Goal: Task Accomplishment & Management: Manage account settings

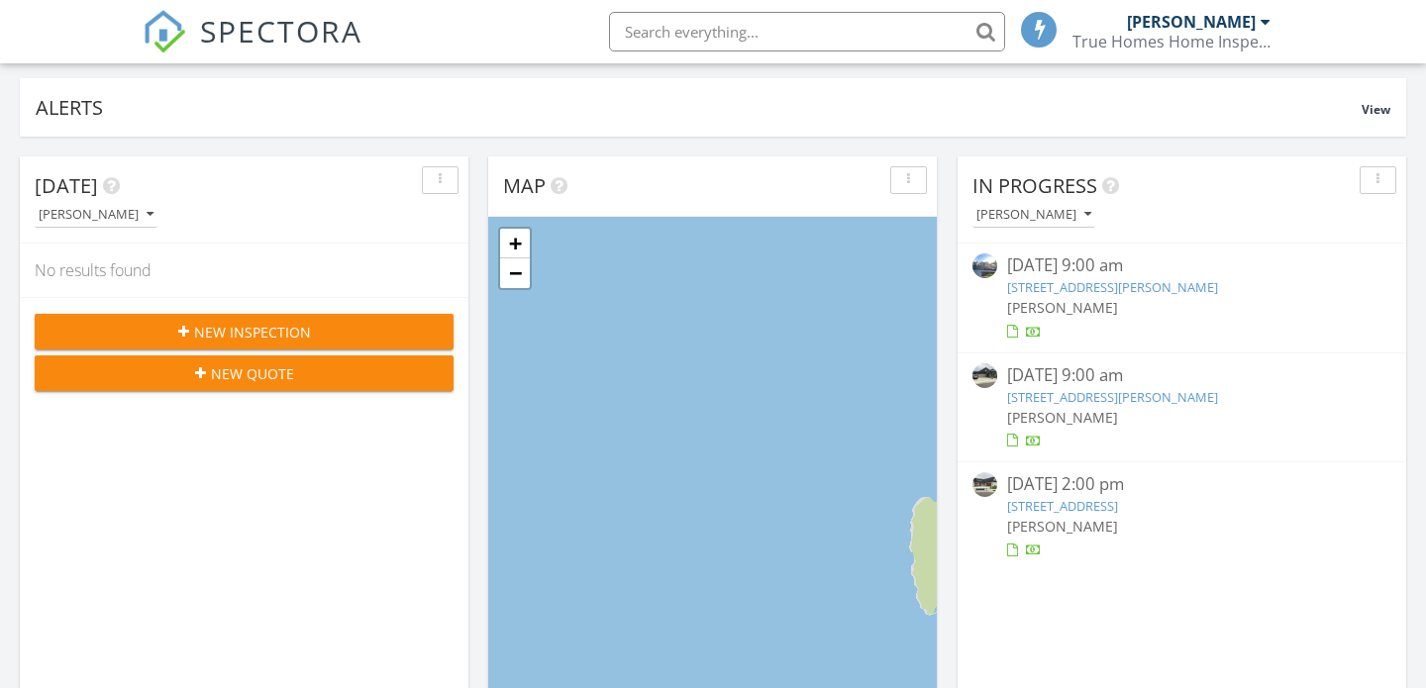
scroll to position [122, 0]
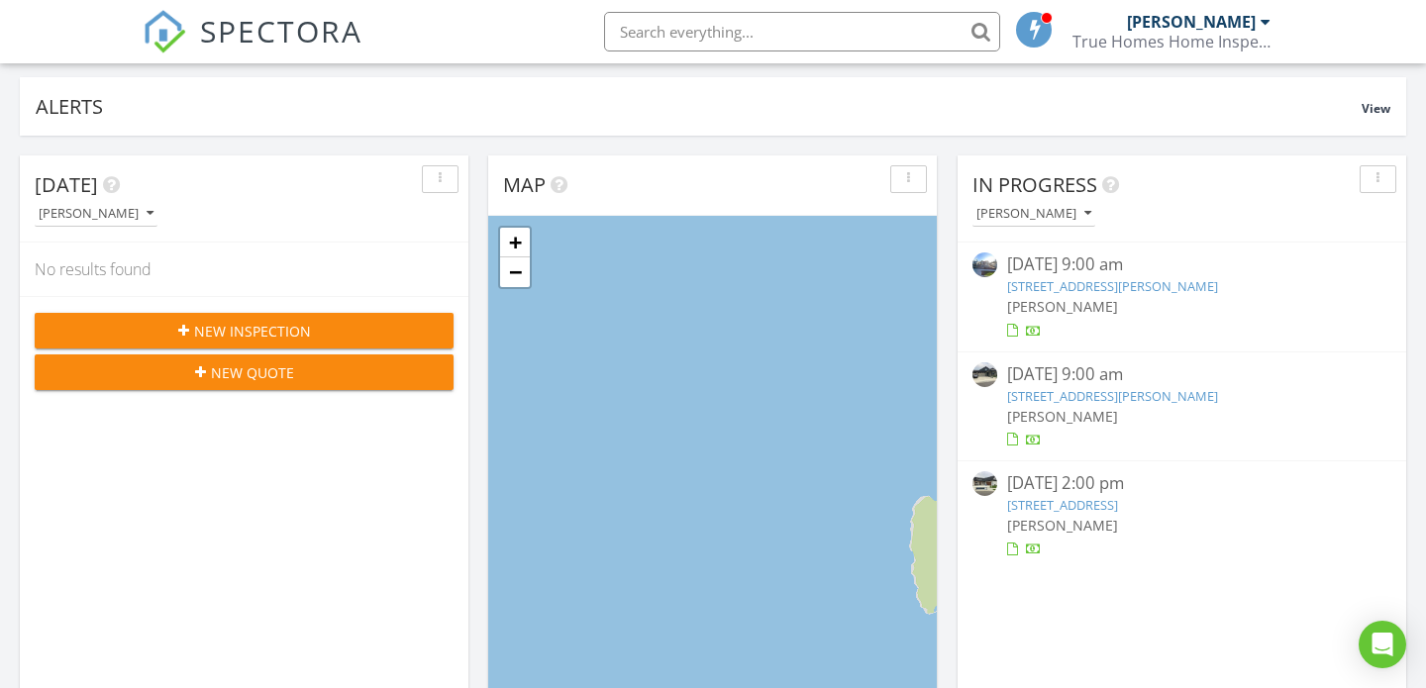
click at [1122, 395] on link "7780 N Girard Cir, Coeur d'Alene, ID 83815" at bounding box center [1112, 396] width 211 height 18
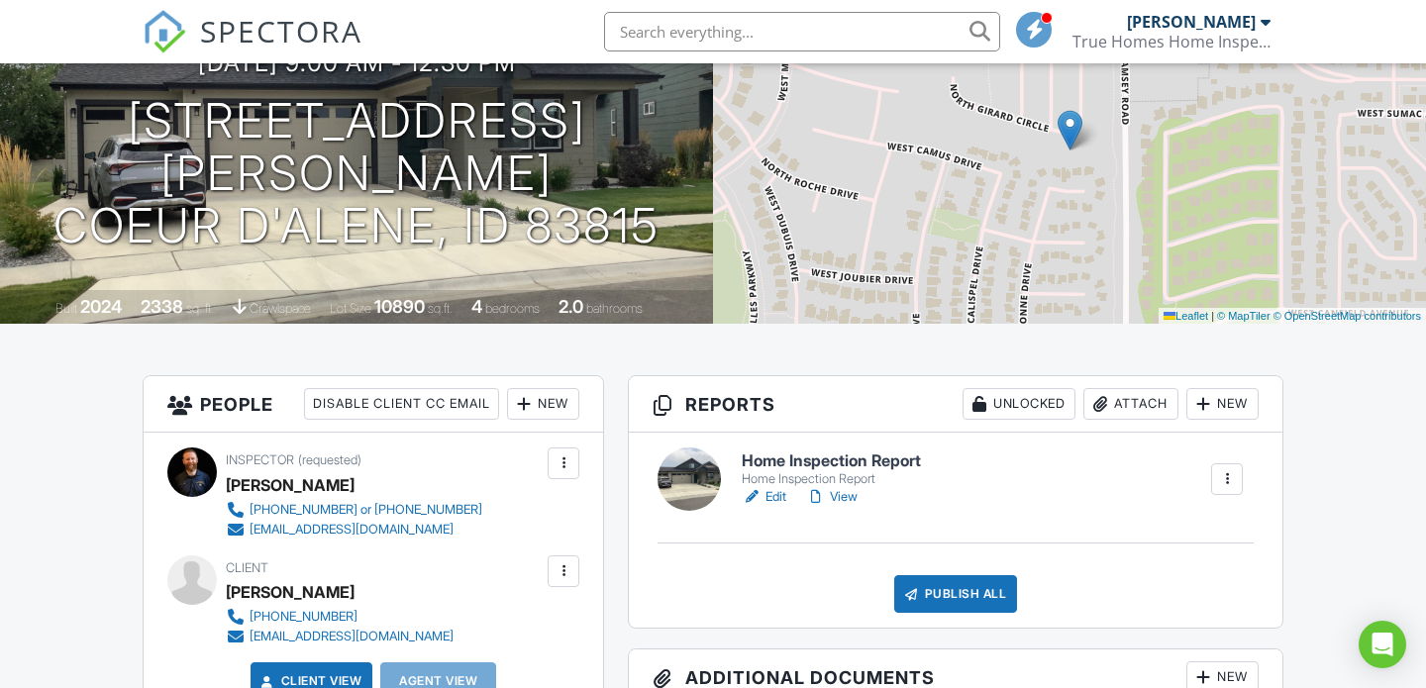
scroll to position [217, 0]
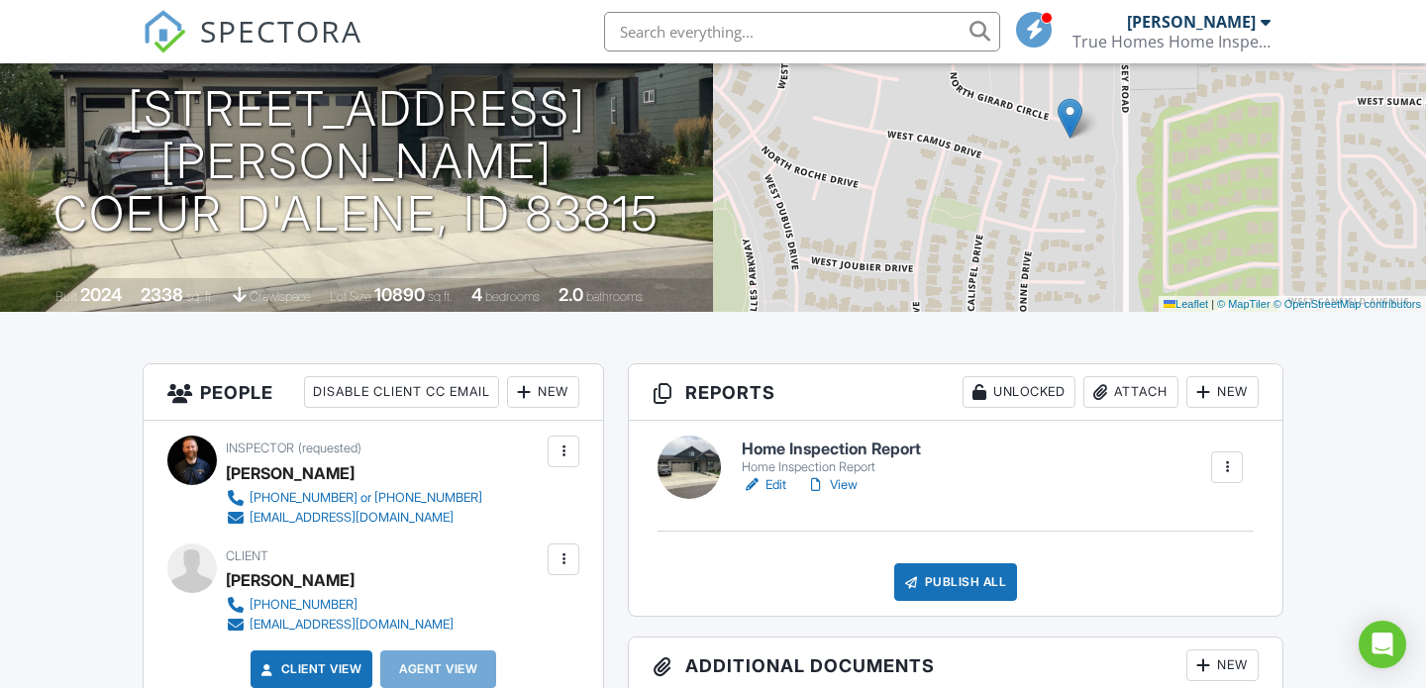
click at [847, 488] on link "View" at bounding box center [831, 485] width 51 height 20
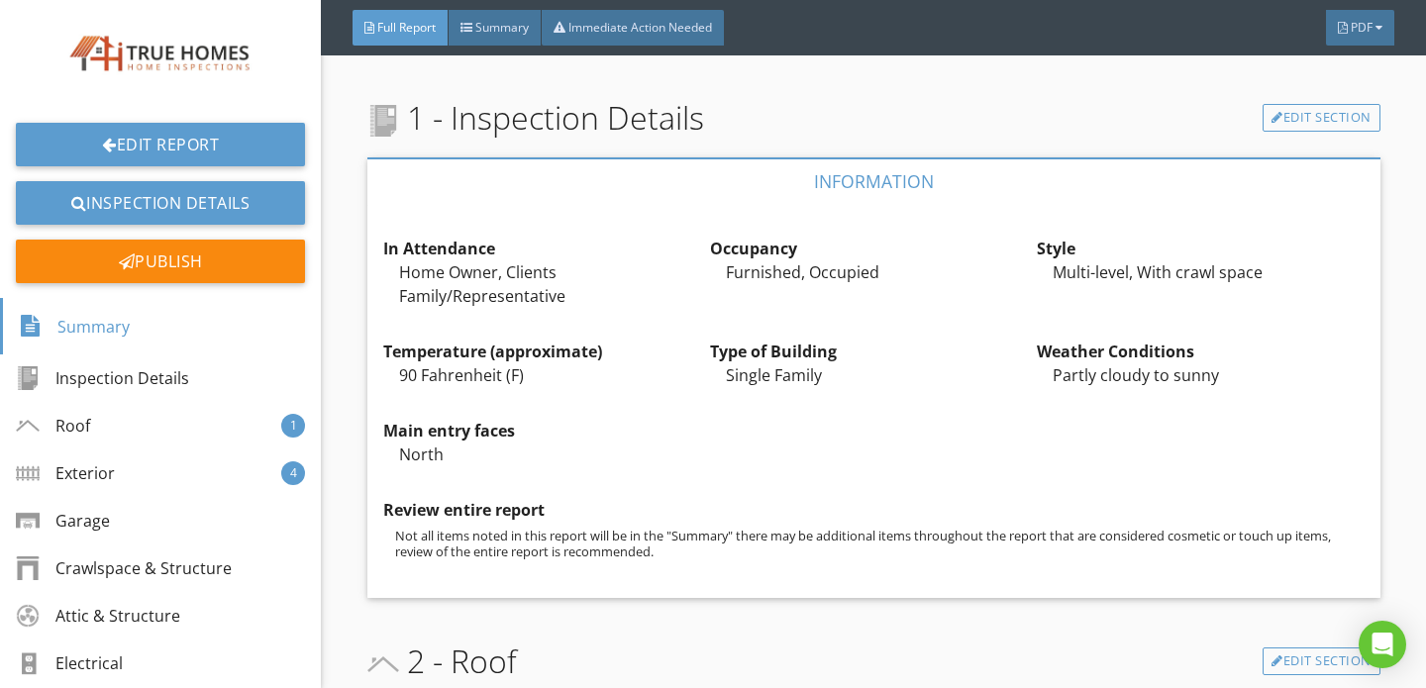
scroll to position [628, 0]
click at [647, 361] on div at bounding box center [651, 366] width 11 height 12
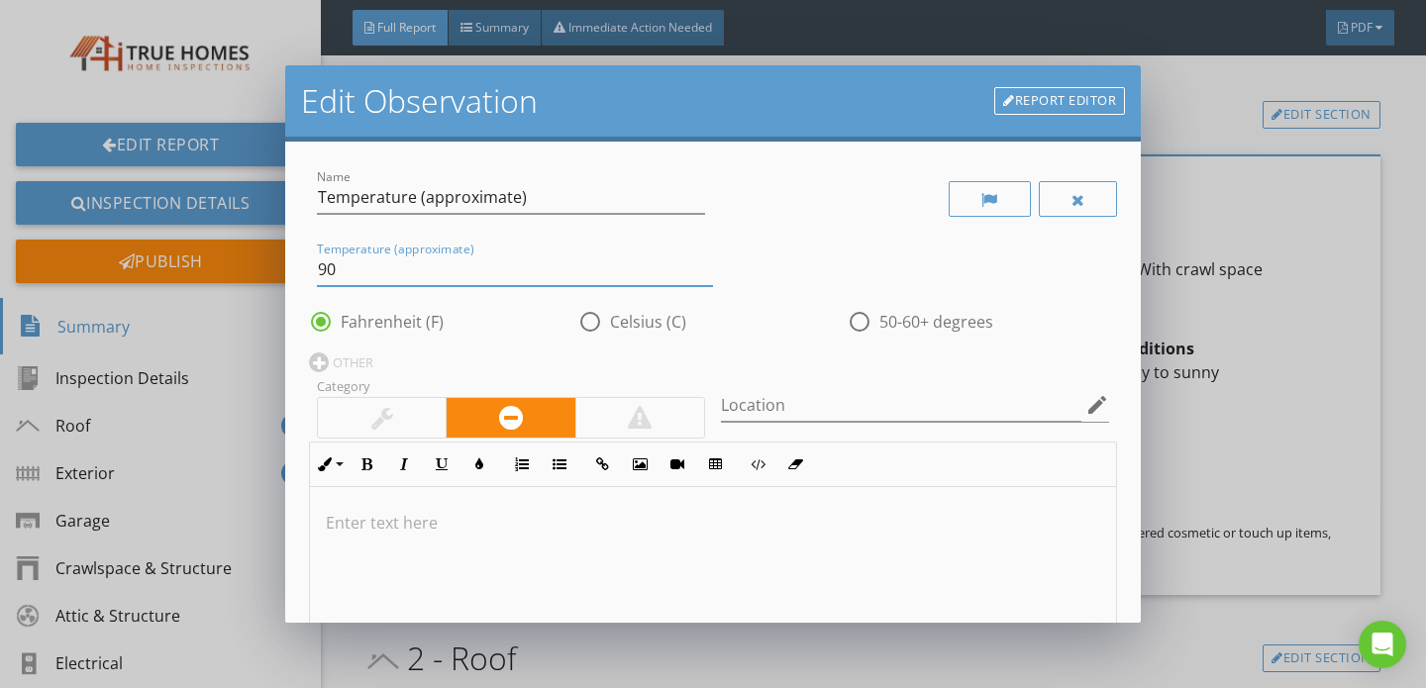
click at [322, 274] on input "90" at bounding box center [515, 269] width 396 height 33
click at [320, 273] on input "90" at bounding box center [515, 269] width 396 height 33
click at [347, 270] on input "70-90" at bounding box center [515, 269] width 396 height 33
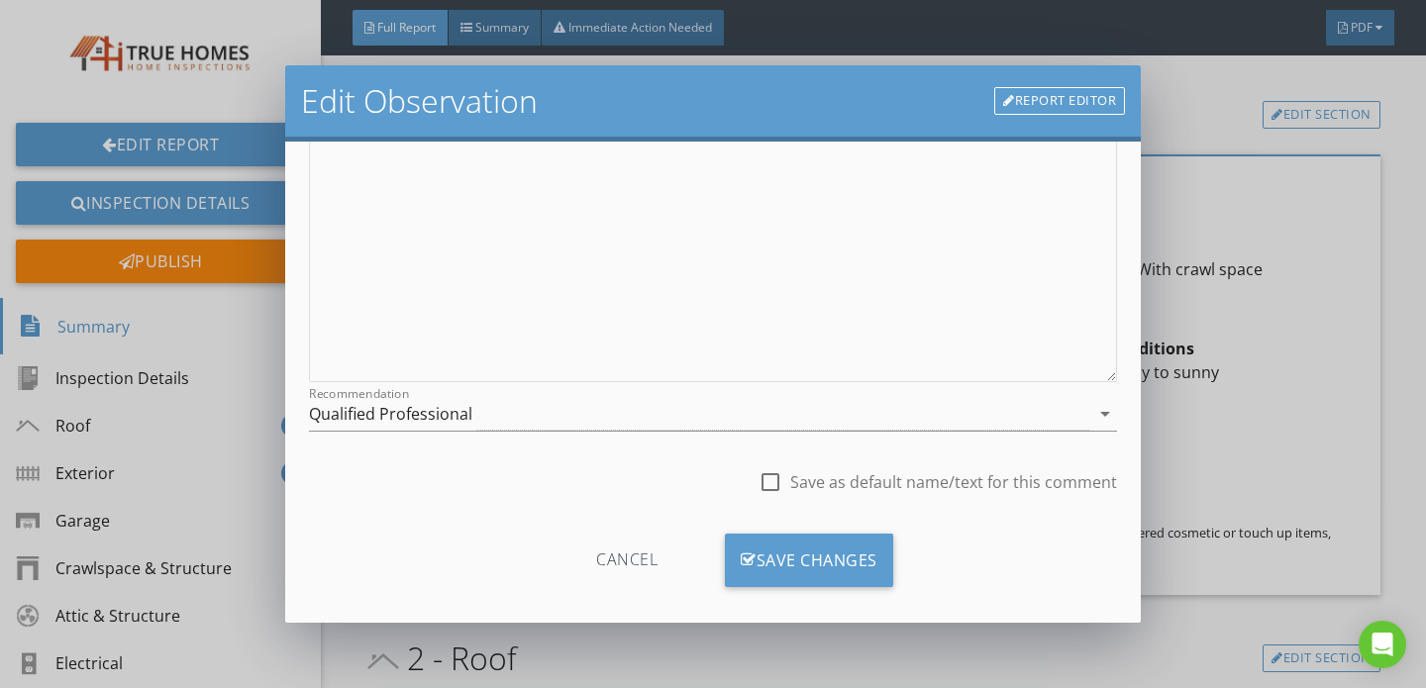
scroll to position [437, 0]
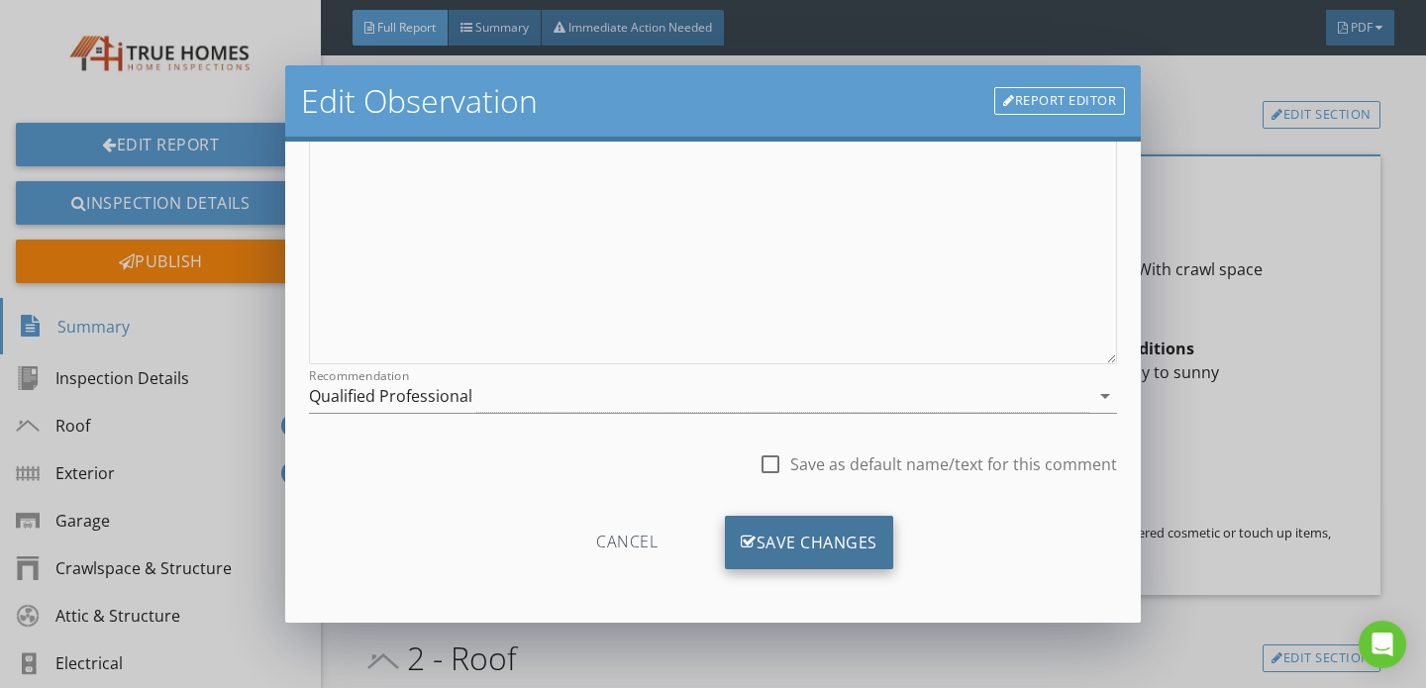
type input "70-80"
click at [780, 530] on div "Save Changes" at bounding box center [809, 542] width 168 height 53
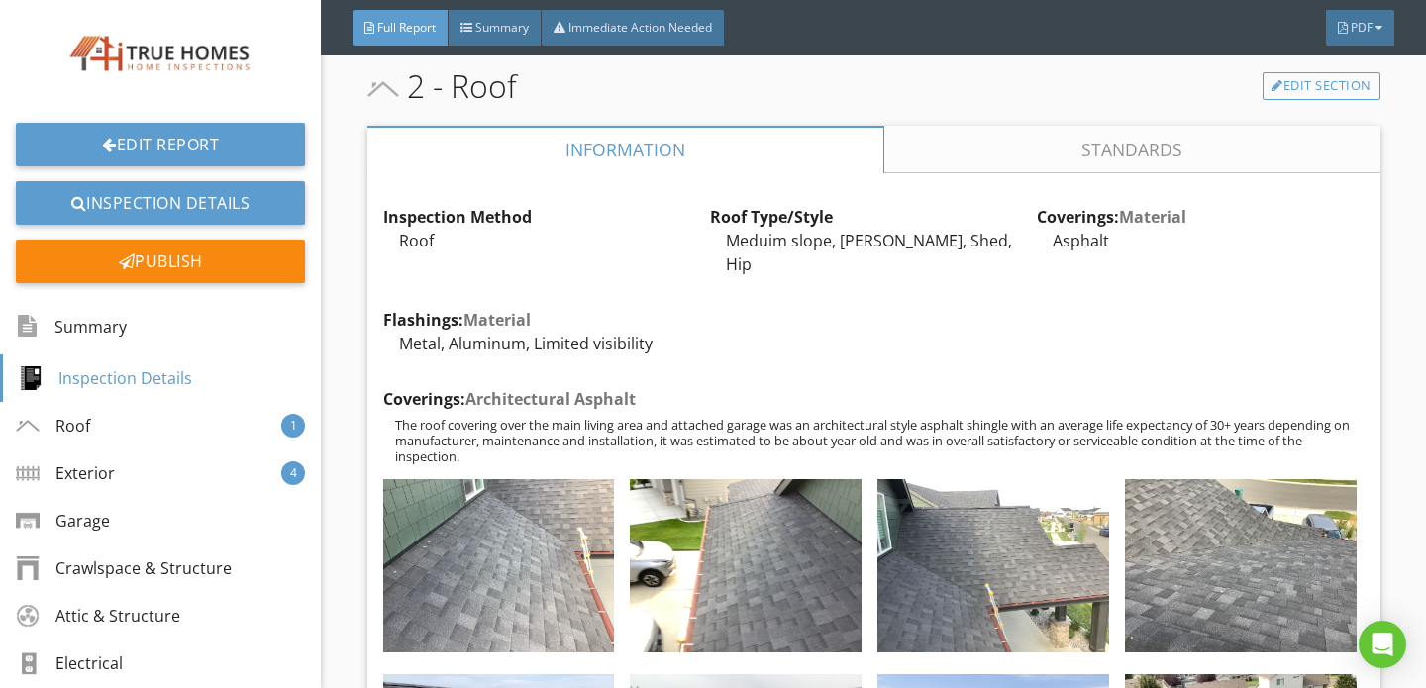
scroll to position [1212, 0]
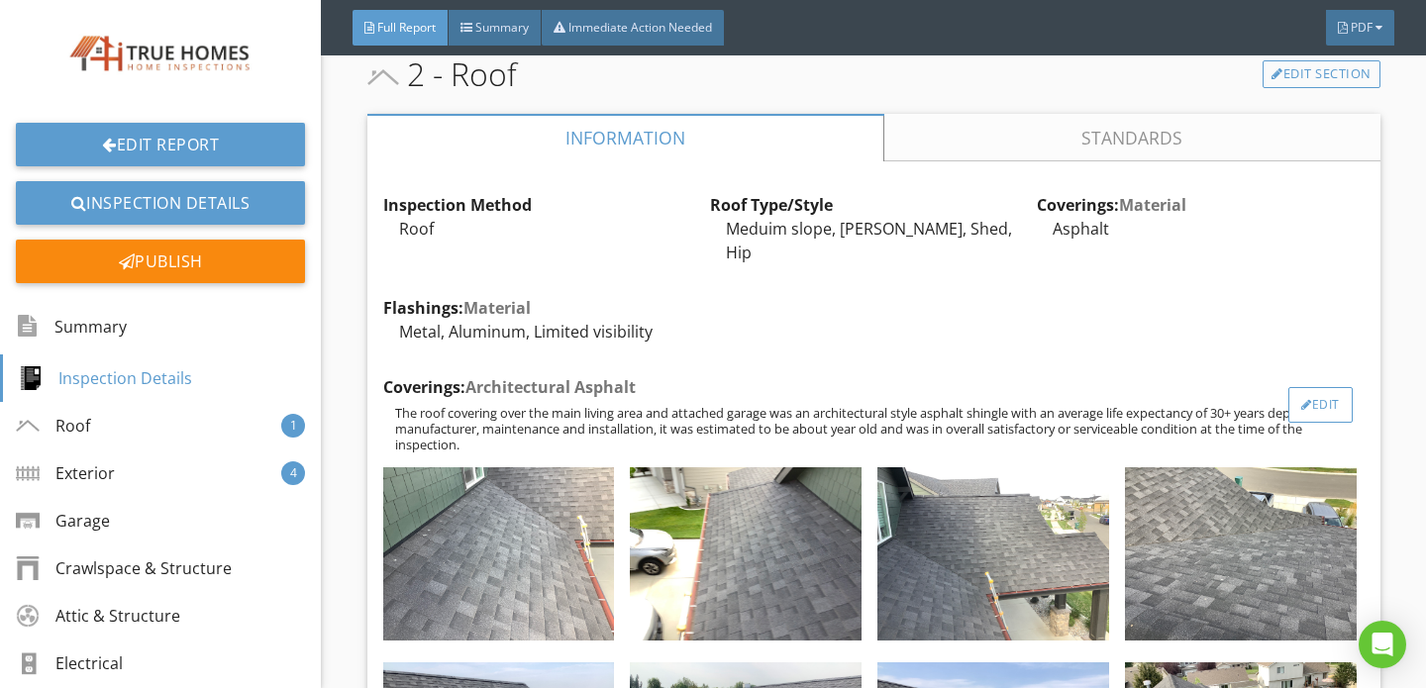
click at [1330, 387] on div "Edit" at bounding box center [1320, 405] width 64 height 36
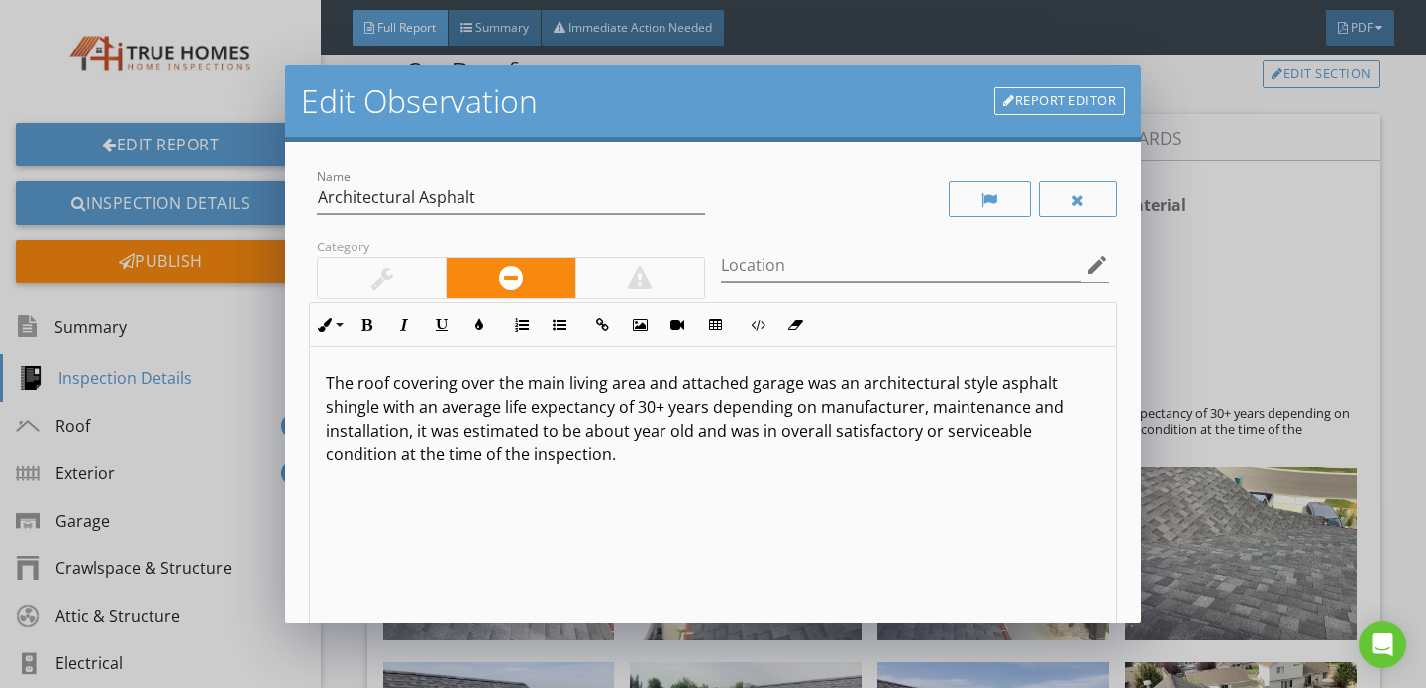
click at [633, 434] on p "The roof covering over the main living area and attached garage was an architec…" at bounding box center [713, 418] width 774 height 95
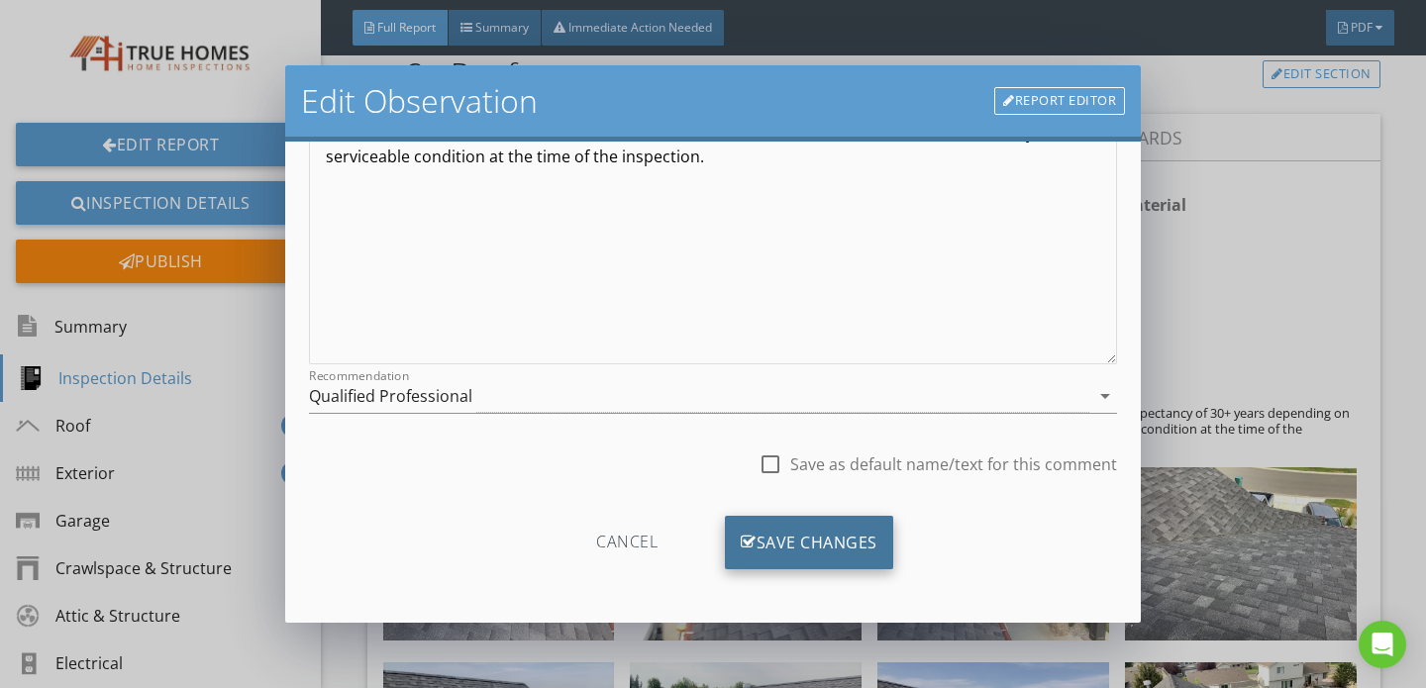
click at [804, 537] on div "Save Changes" at bounding box center [809, 542] width 168 height 53
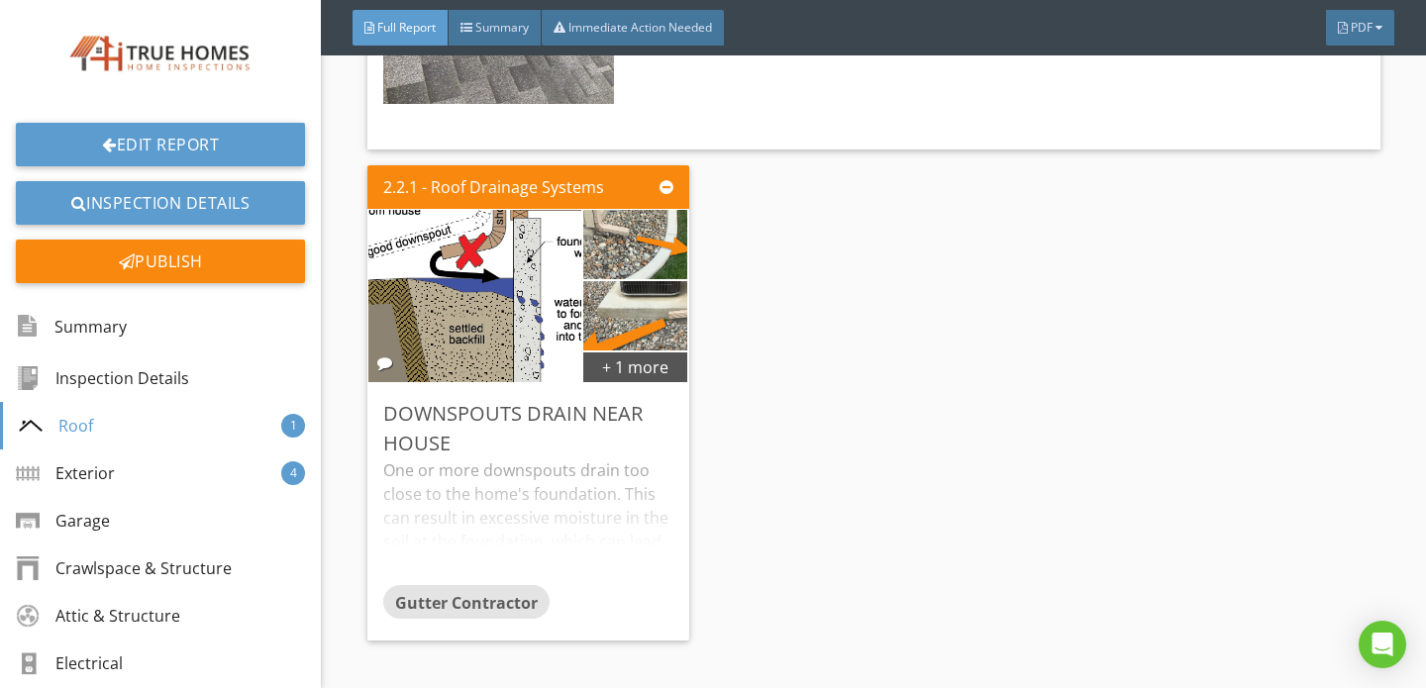
scroll to position [3147, 0]
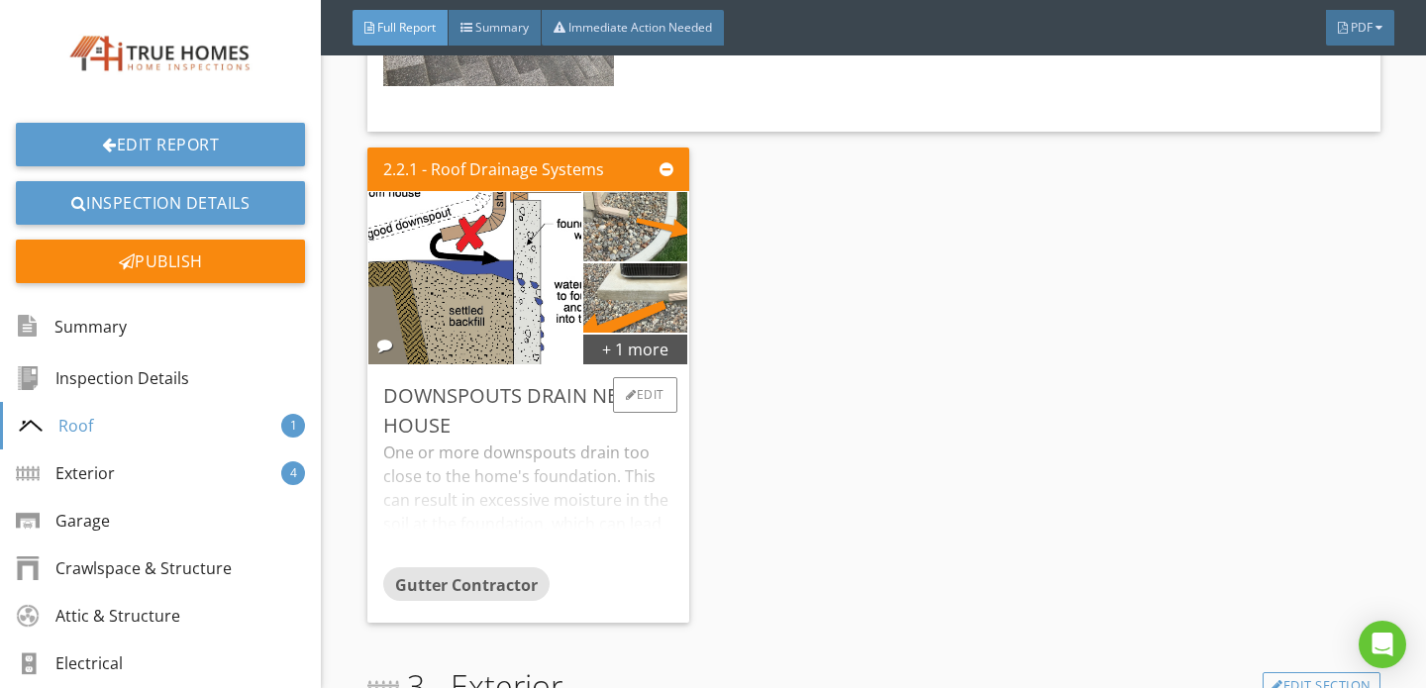
click at [513, 474] on div "One or more downspouts drain too close to the home's foundation. This can resul…" at bounding box center [528, 504] width 290 height 127
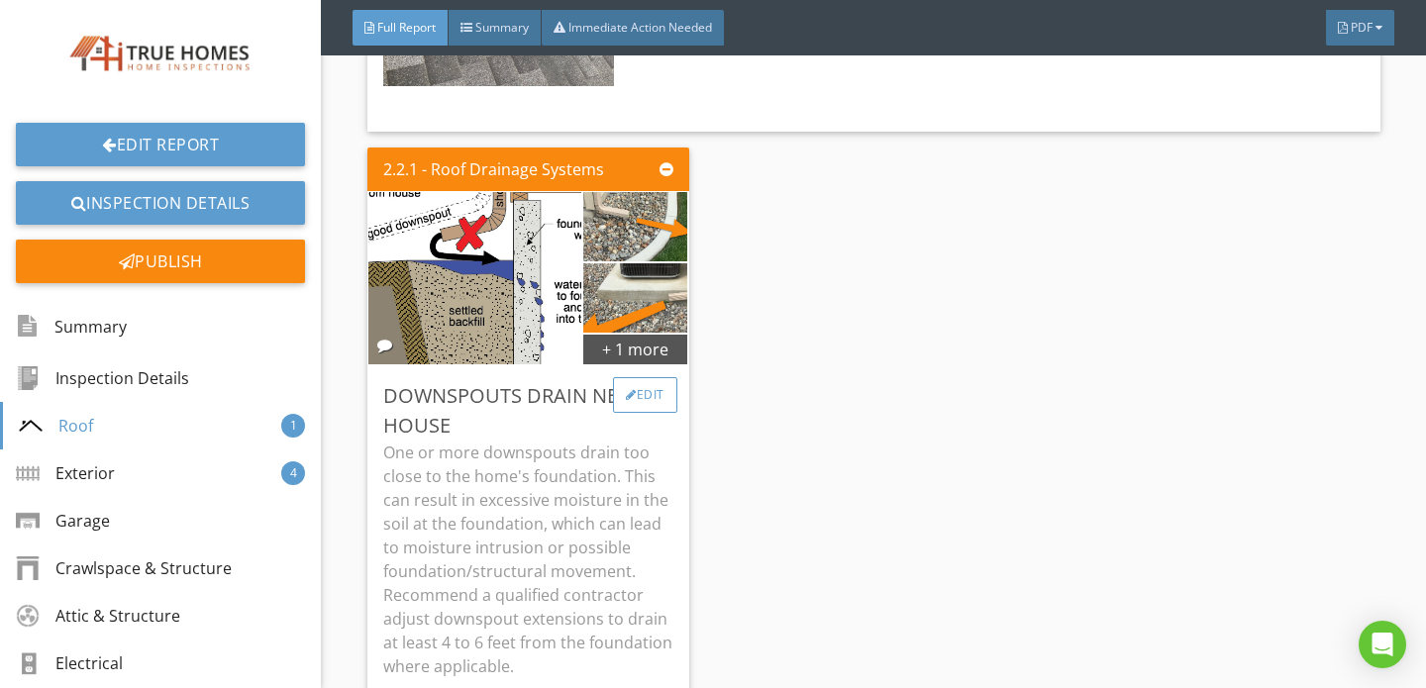
click at [645, 377] on div "Edit" at bounding box center [645, 395] width 64 height 36
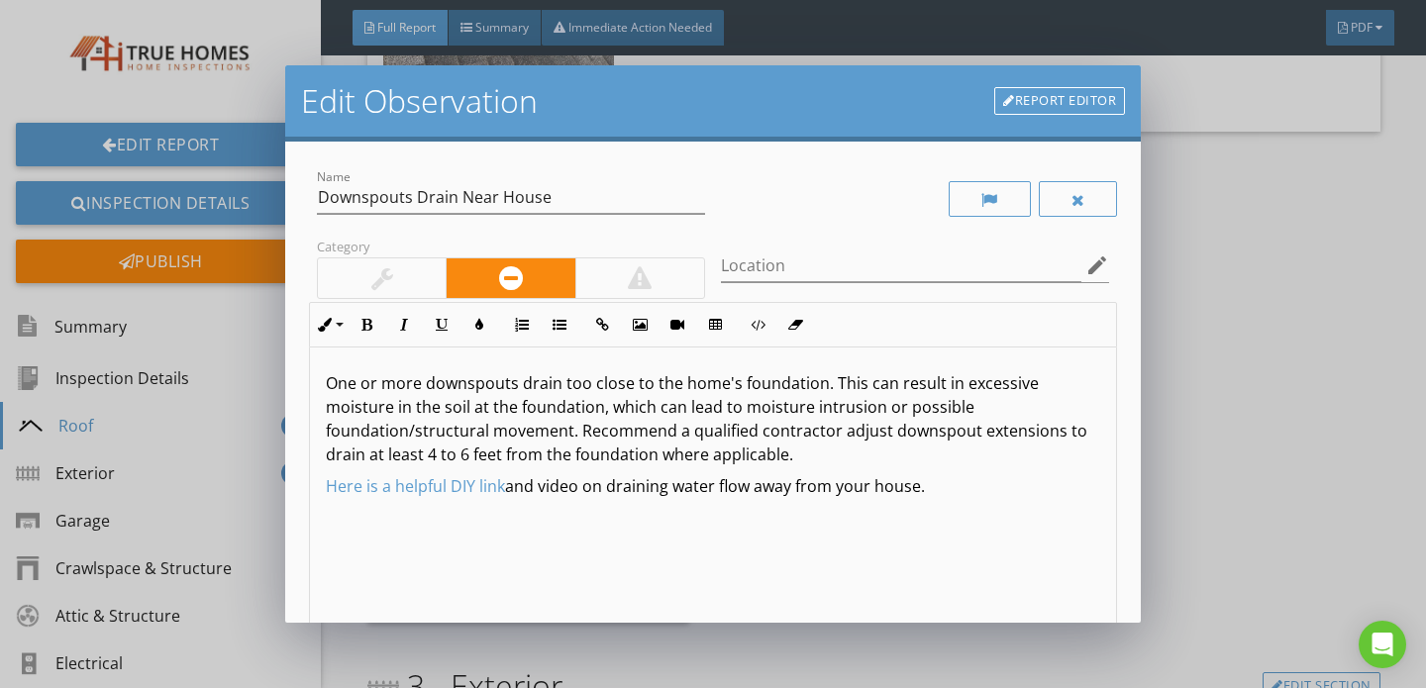
click at [584, 385] on p "One or more downspouts drain too close to the home's foundation. This can resul…" at bounding box center [713, 418] width 774 height 95
click at [402, 411] on p "One or more downspouts drain close to the home's foundation. This can result in…" at bounding box center [713, 418] width 774 height 95
click at [524, 435] on p "One or more downspouts drain close to the home's foundation. This can result in…" at bounding box center [713, 418] width 774 height 95
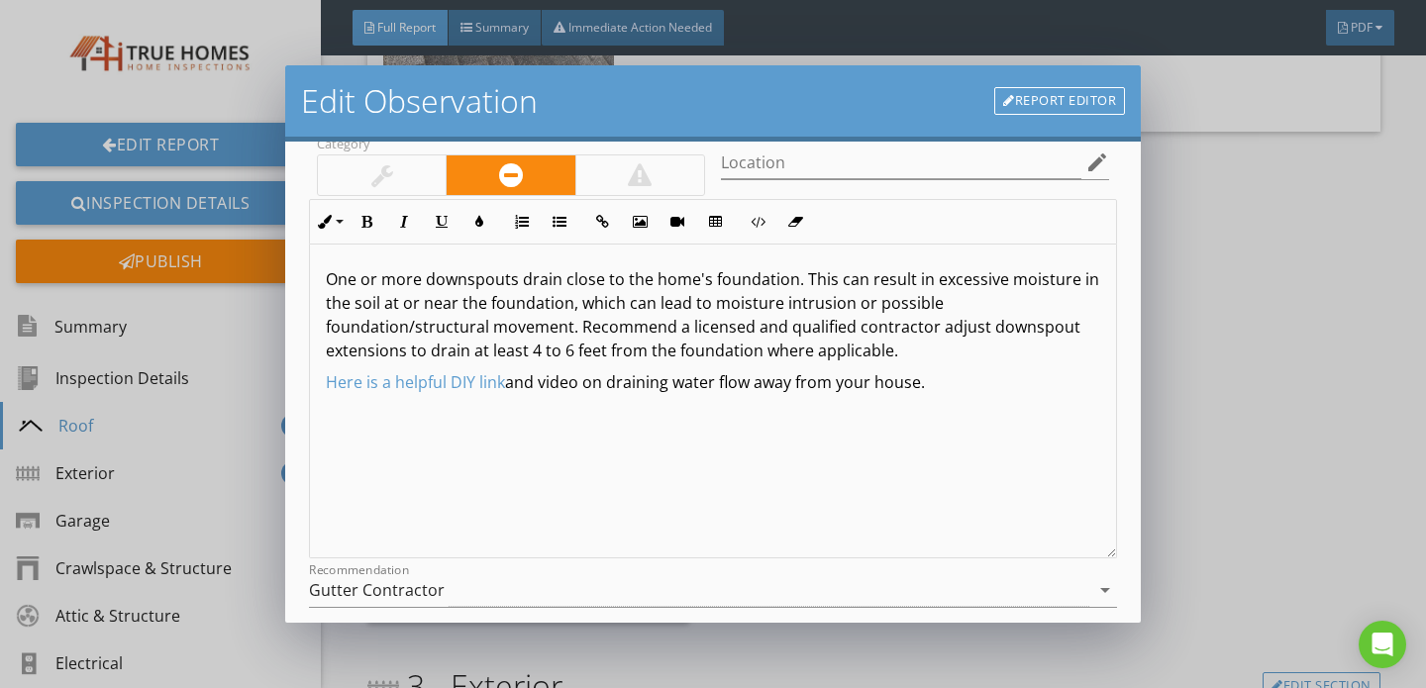
scroll to position [104, 0]
drag, startPoint x: 325, startPoint y: 383, endPoint x: 984, endPoint y: 456, distance: 663.4
click at [984, 456] on div "One or more downspouts drain close to the home's foundation. This can result in…" at bounding box center [713, 400] width 806 height 314
type textarea "<p>One or more downspouts drain close to the home's foundation. This can result…"
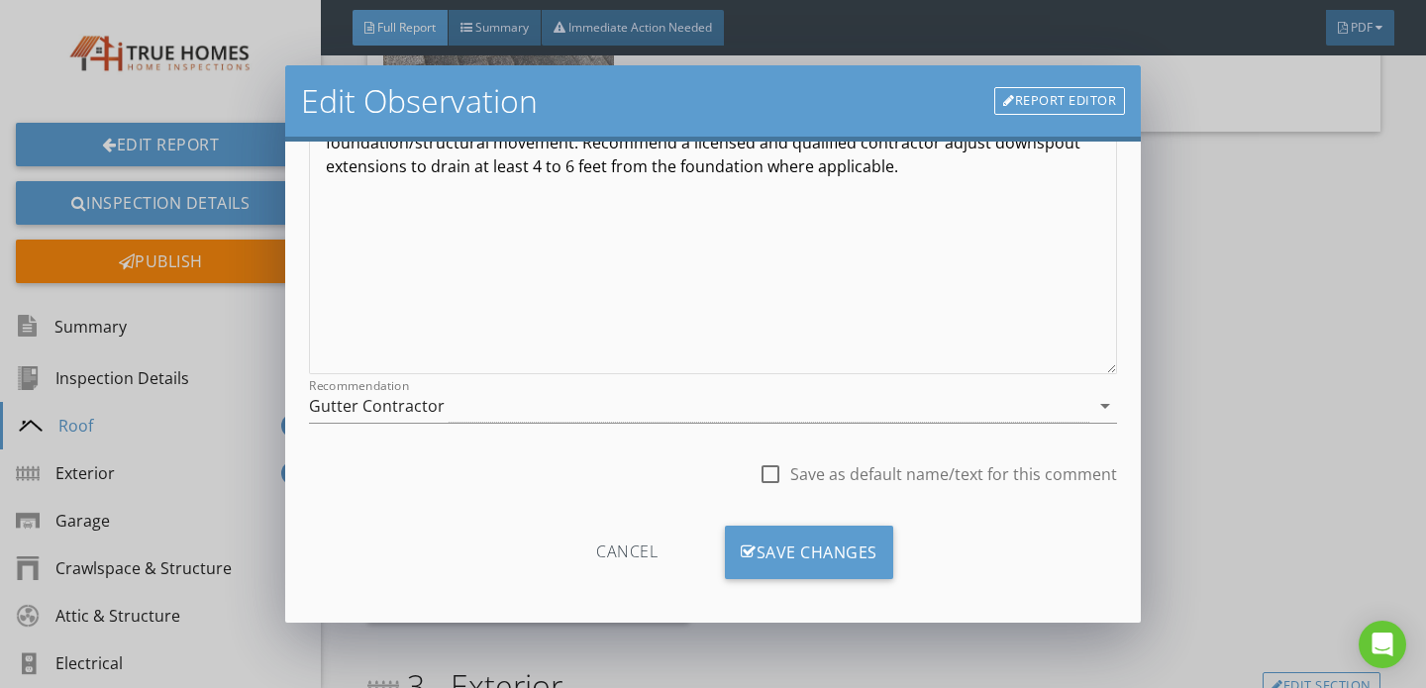
scroll to position [297, 0]
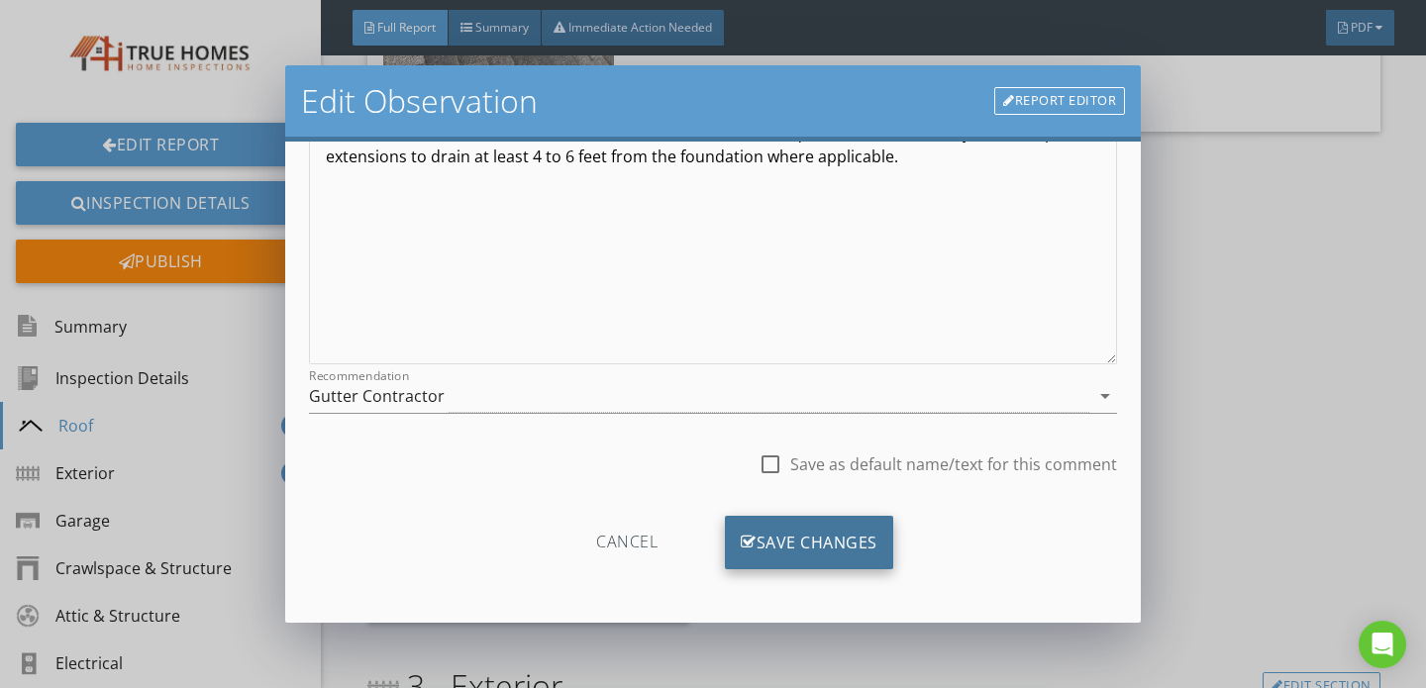
click at [804, 540] on div "Save Changes" at bounding box center [809, 542] width 168 height 53
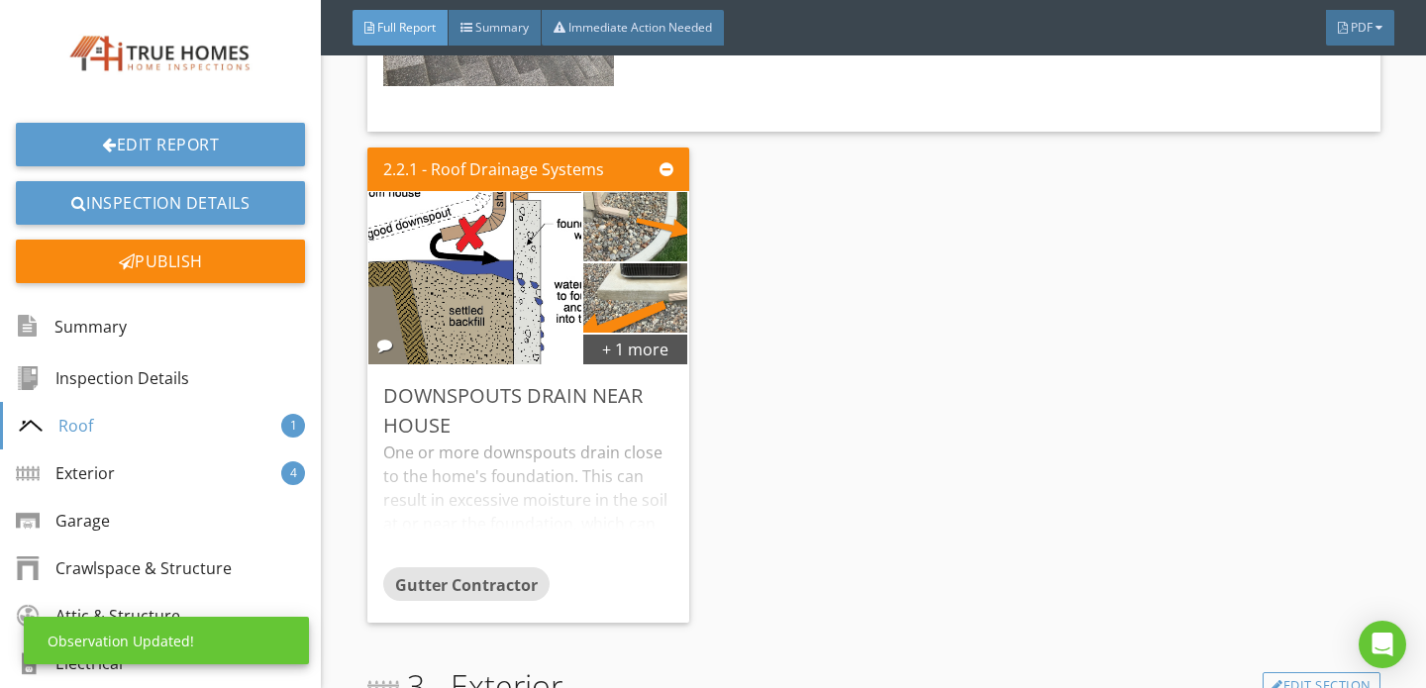
scroll to position [62, 0]
click at [592, 333] on div "+ 1 more" at bounding box center [635, 349] width 105 height 32
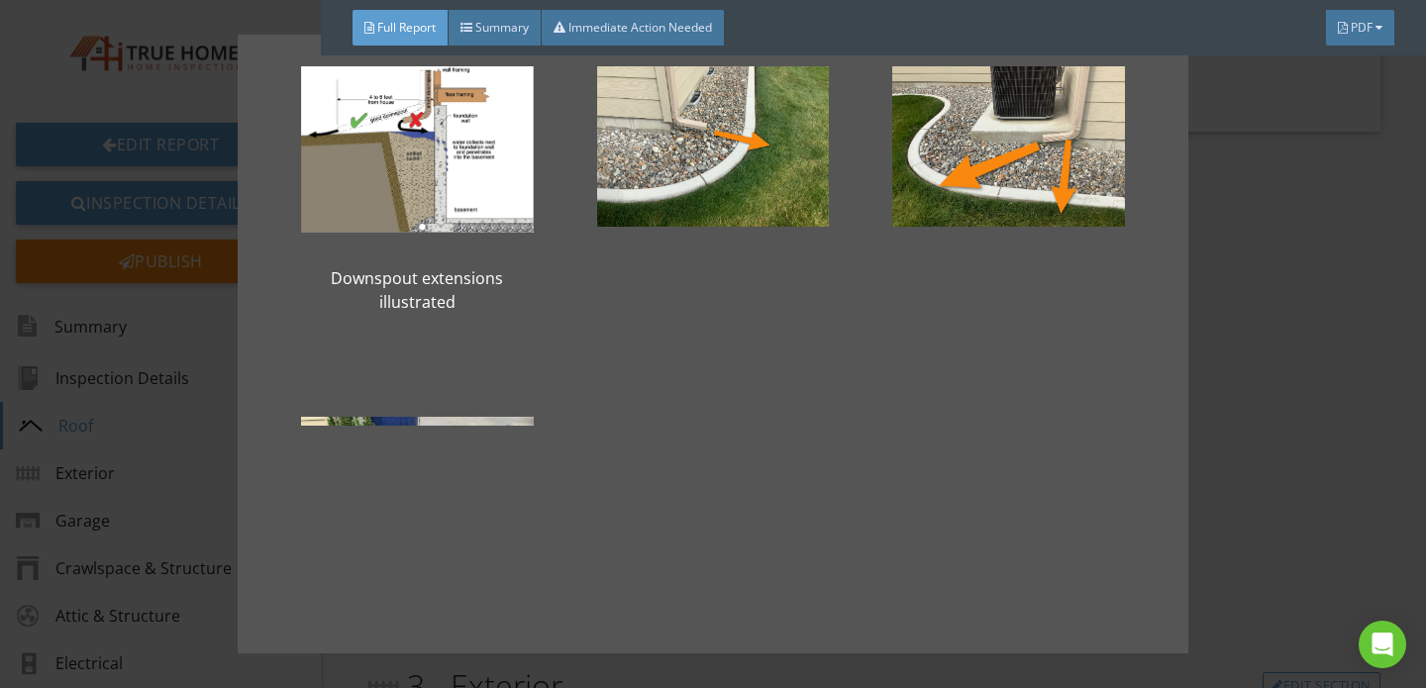
scroll to position [0, 0]
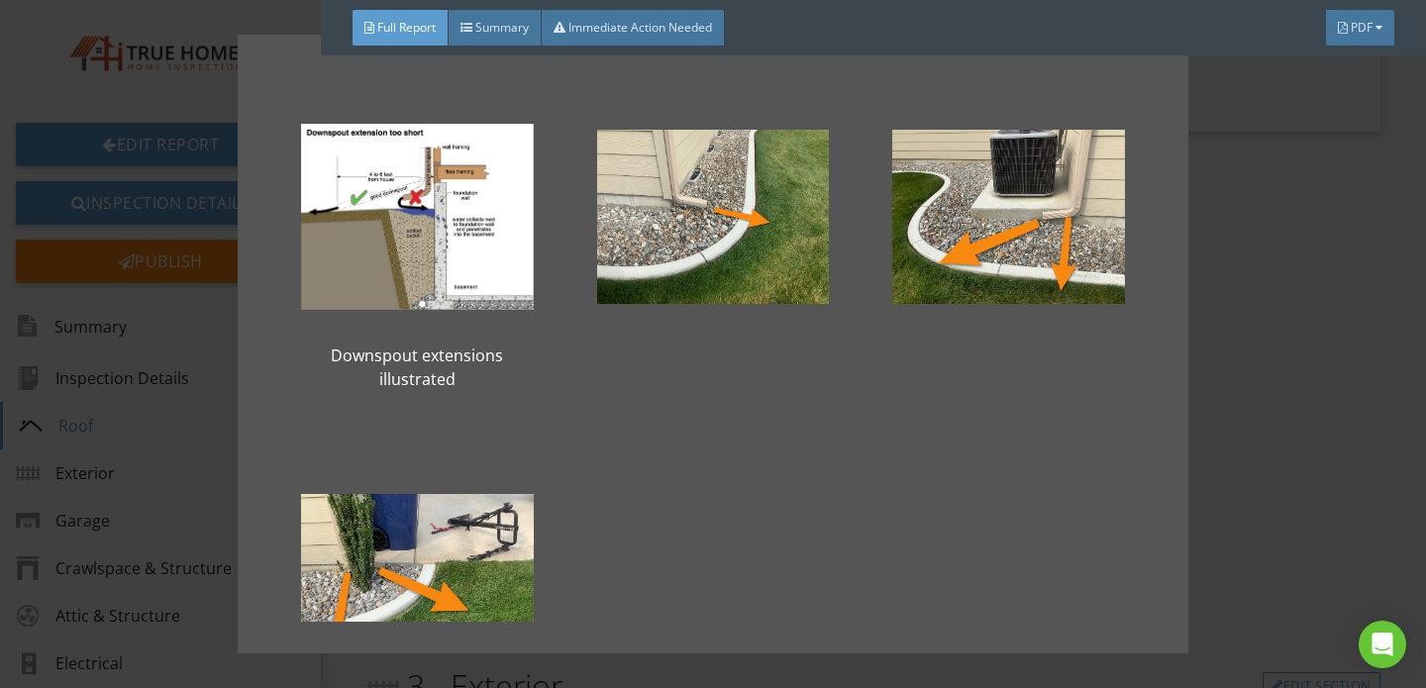
click at [1207, 470] on div "Downspout extensions illustrated" at bounding box center [713, 344] width 1426 height 688
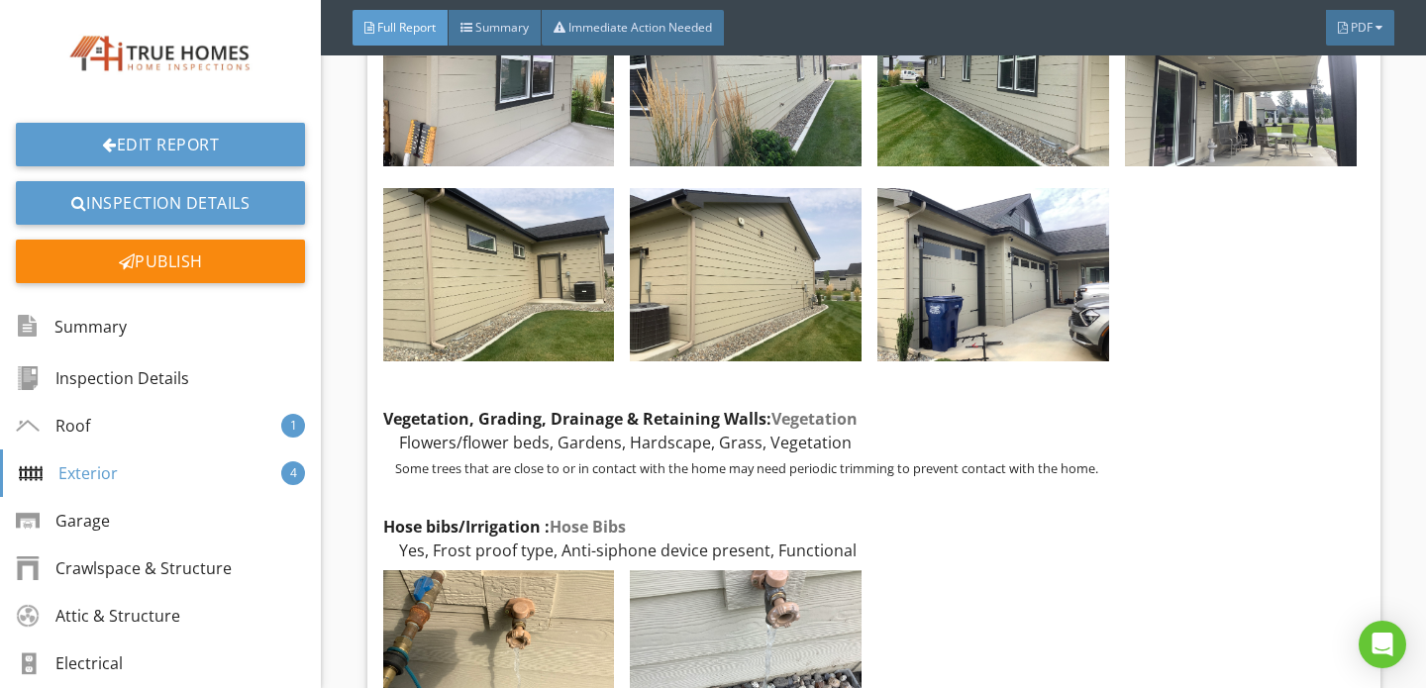
scroll to position [4811, 0]
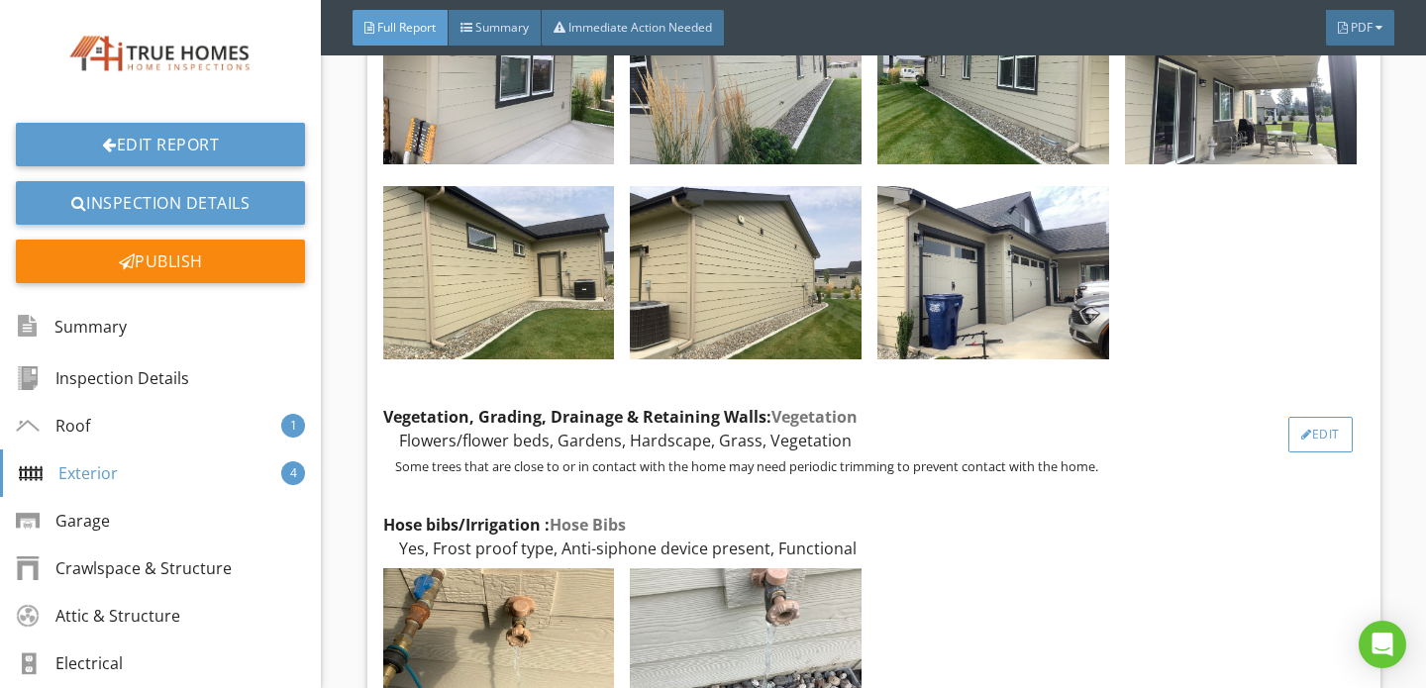
click at [1295, 417] on div "Edit" at bounding box center [1320, 435] width 64 height 36
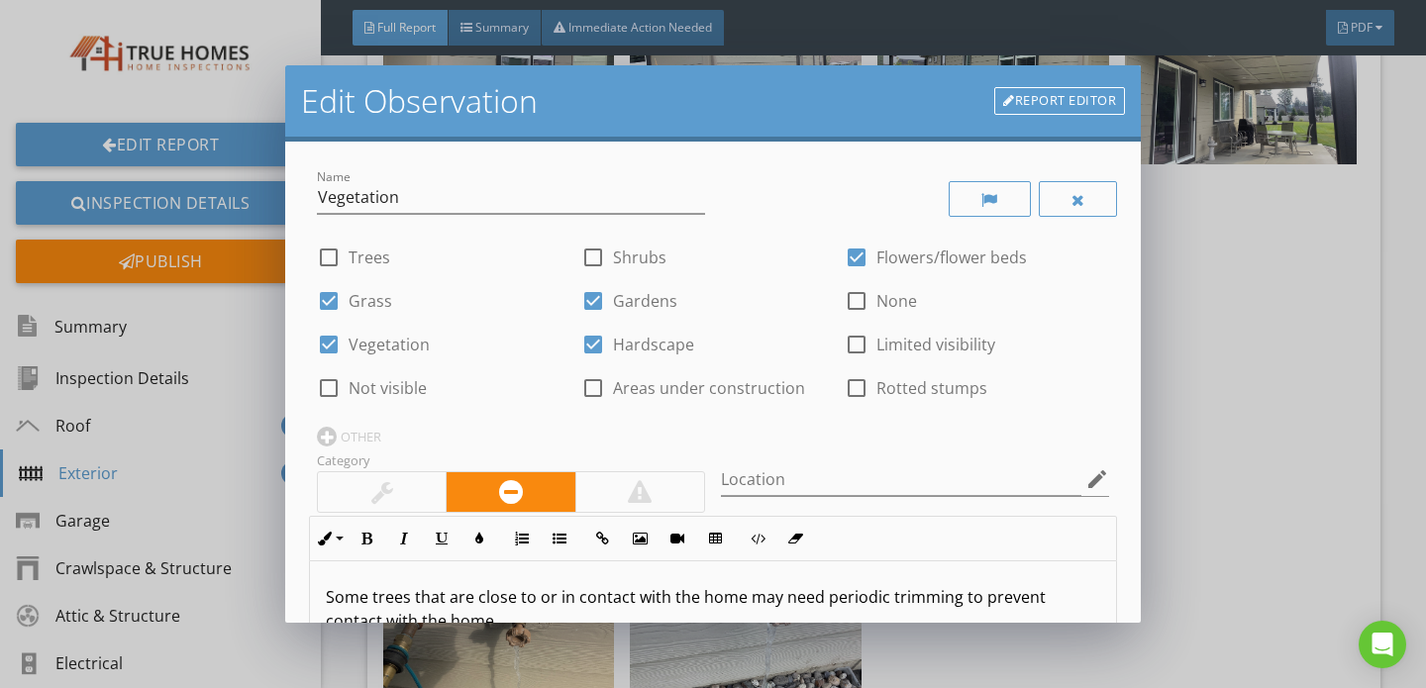
scroll to position [143, 0]
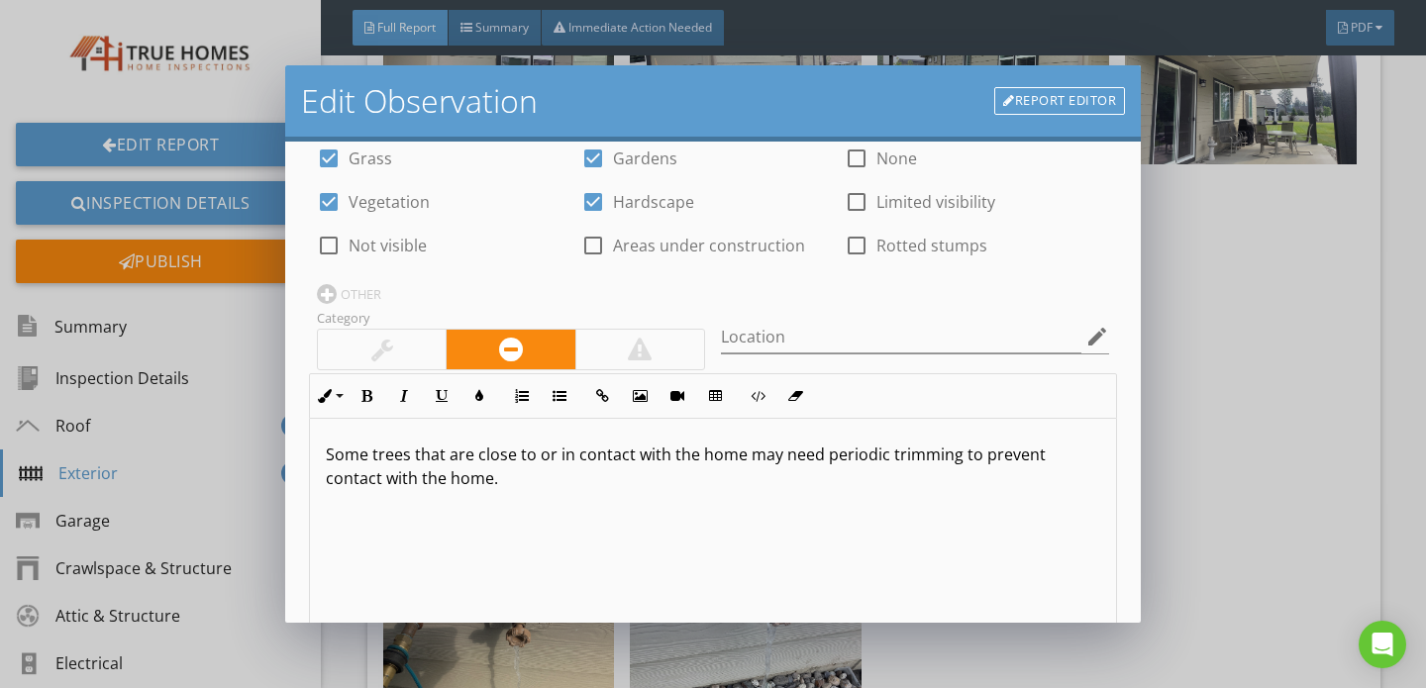
drag, startPoint x: 319, startPoint y: 453, endPoint x: 453, endPoint y: 503, distance: 143.4
click at [453, 503] on div "Some trees that are close to or in contact with the home may need periodic trim…" at bounding box center [713, 576] width 806 height 314
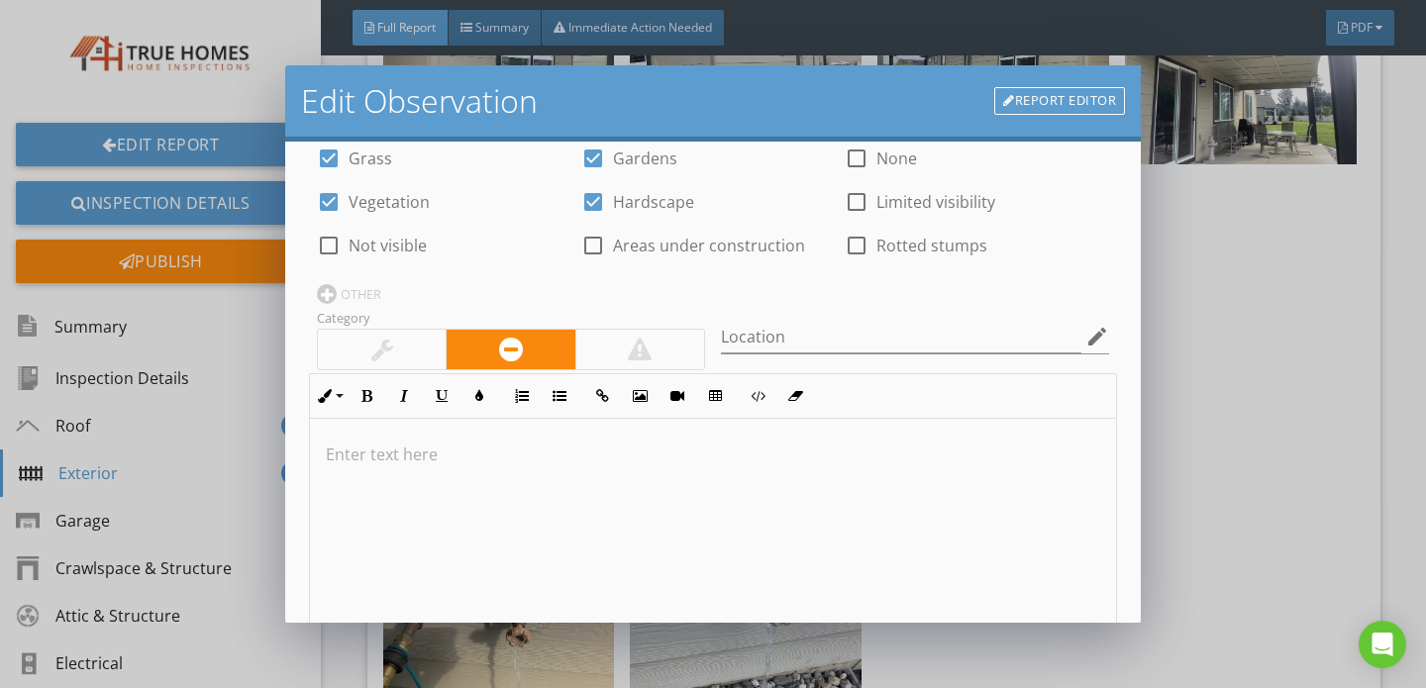
scroll to position [1, 0]
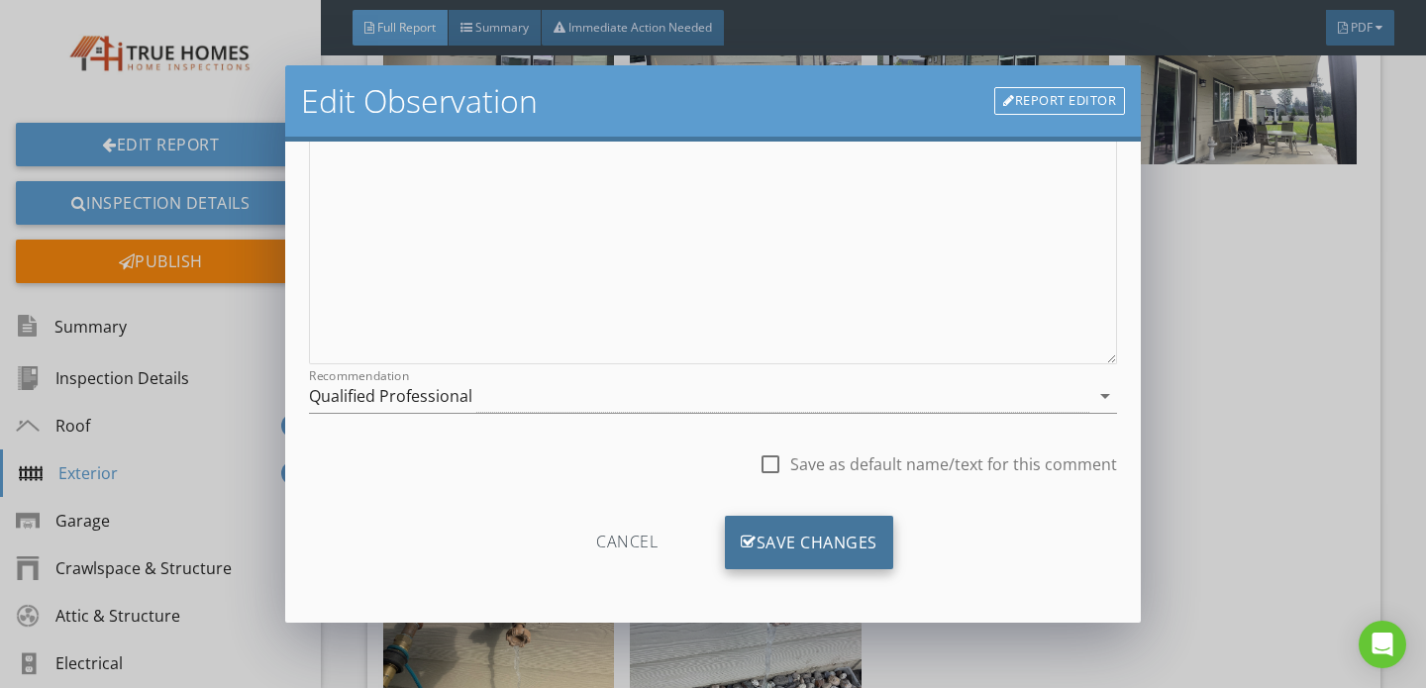
click at [775, 542] on div "Save Changes" at bounding box center [809, 542] width 168 height 53
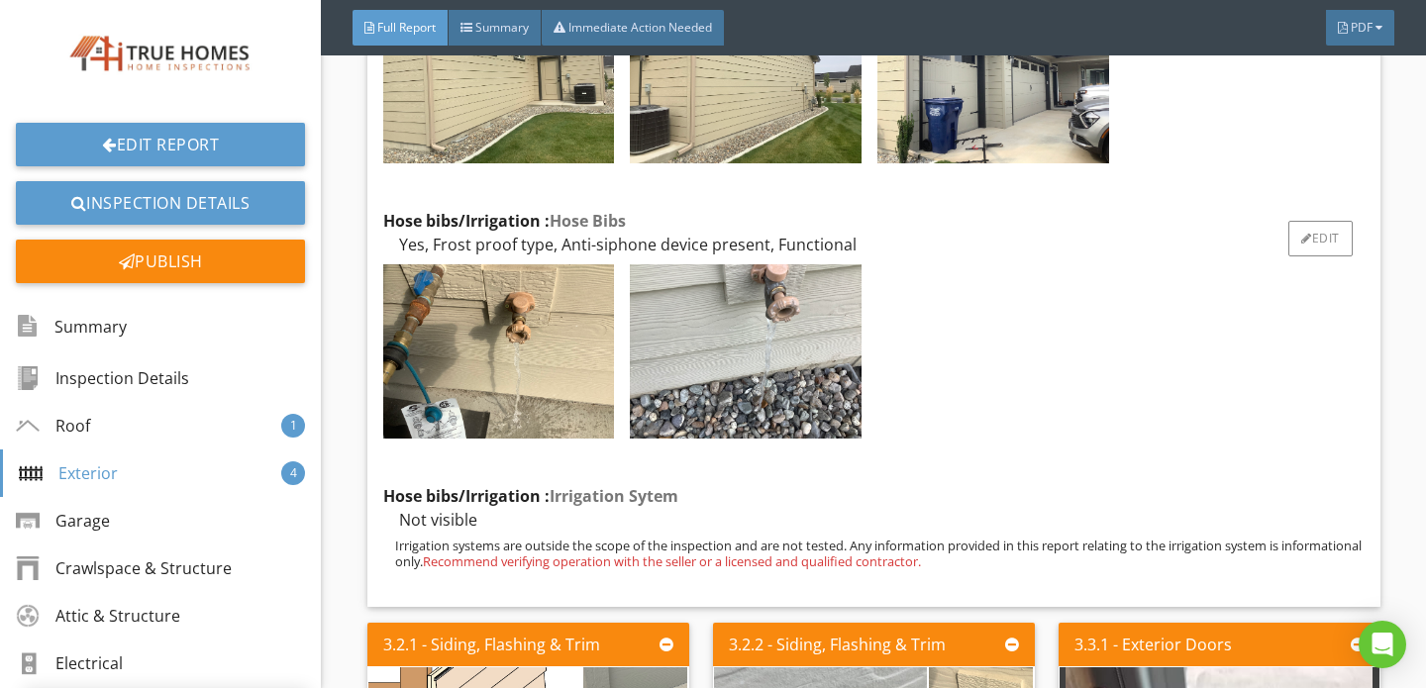
scroll to position [5049, 0]
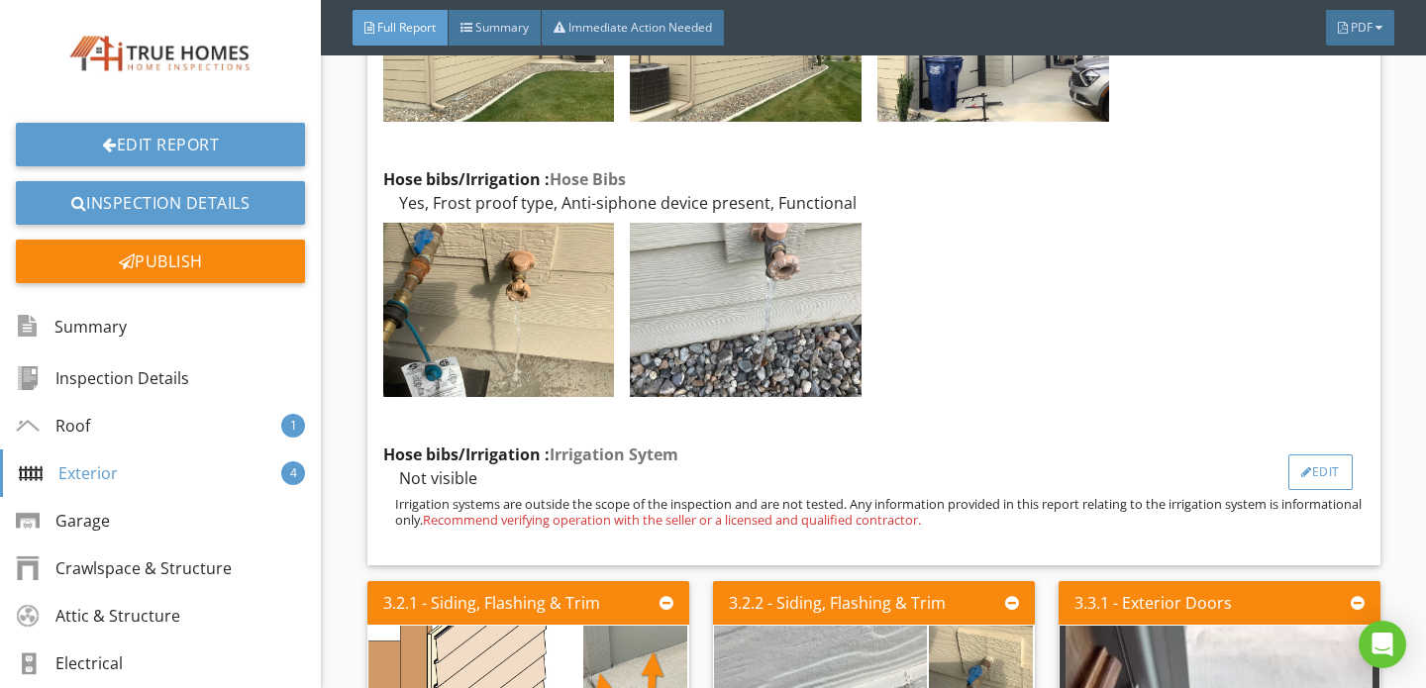
click at [1316, 454] on div "Edit" at bounding box center [1320, 472] width 64 height 36
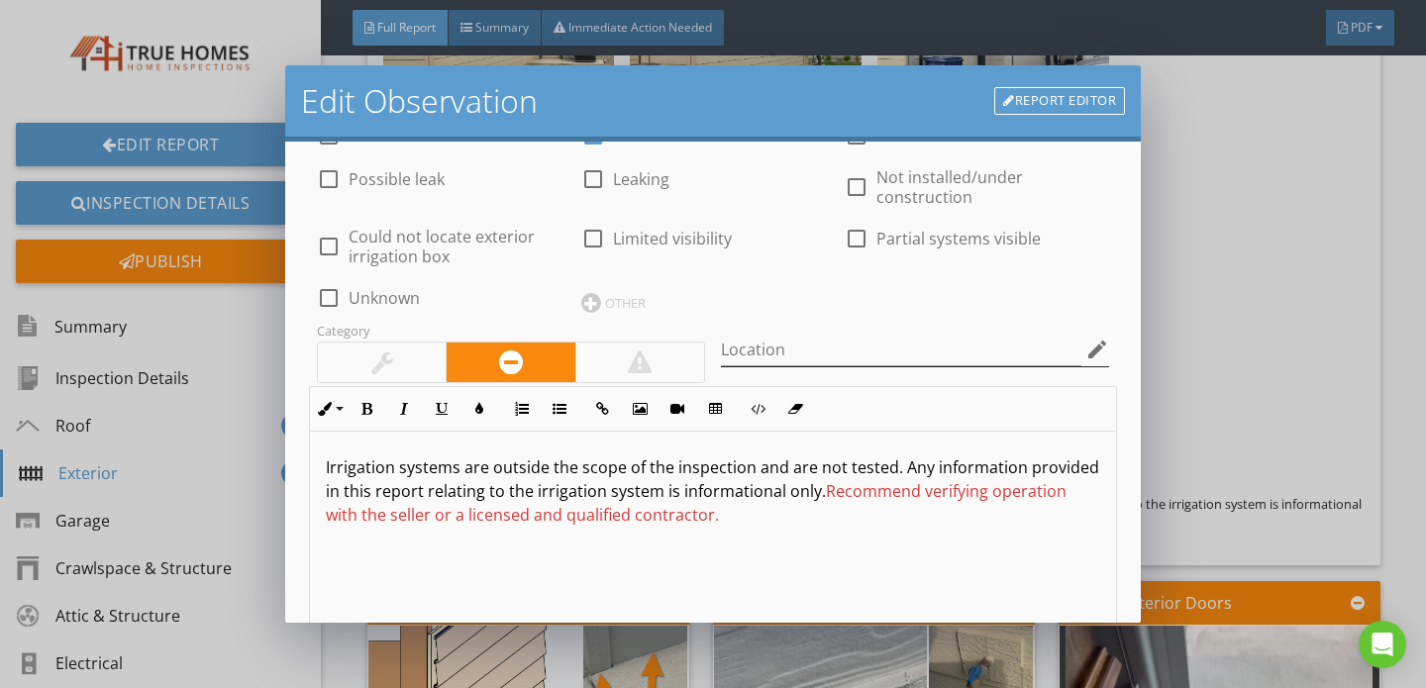
scroll to position [1, 0]
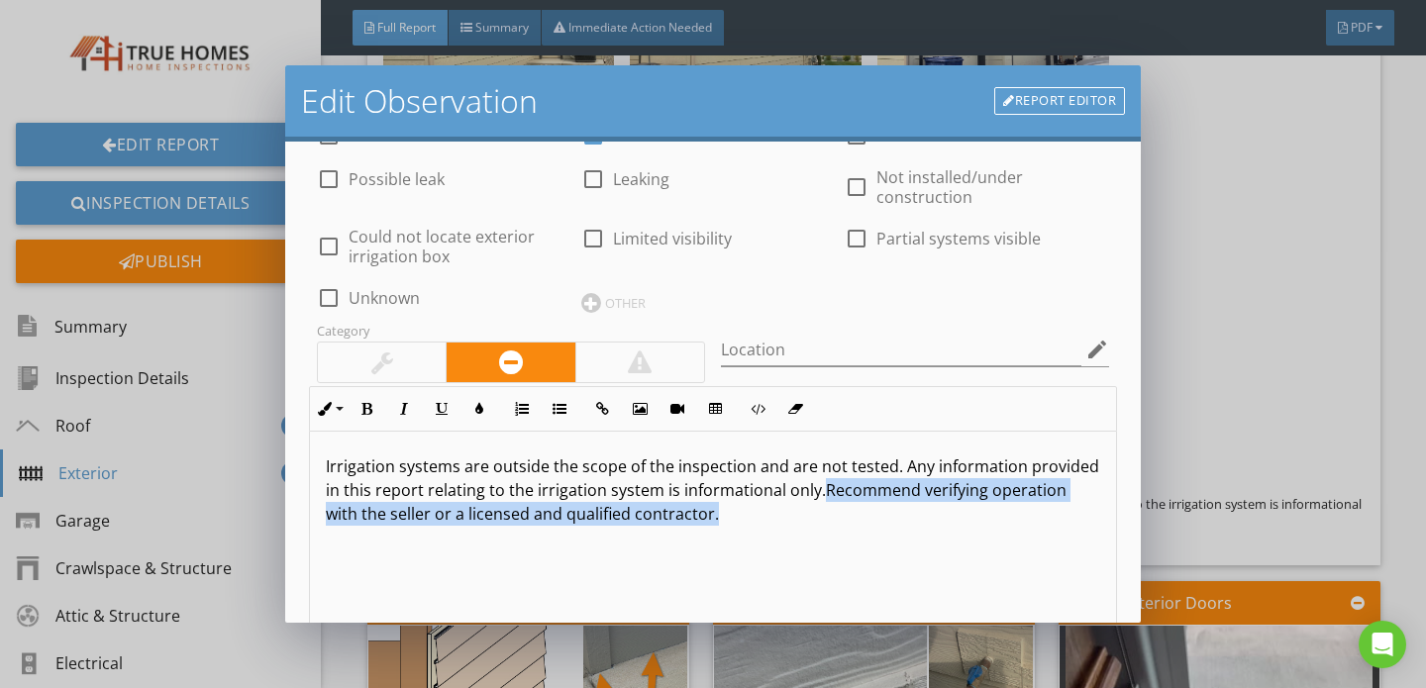
drag, startPoint x: 821, startPoint y: 494, endPoint x: 855, endPoint y: 577, distance: 90.1
click at [855, 577] on div "Irrigation systems are outside the scope of the inspection and are not tested. …" at bounding box center [713, 588] width 806 height 314
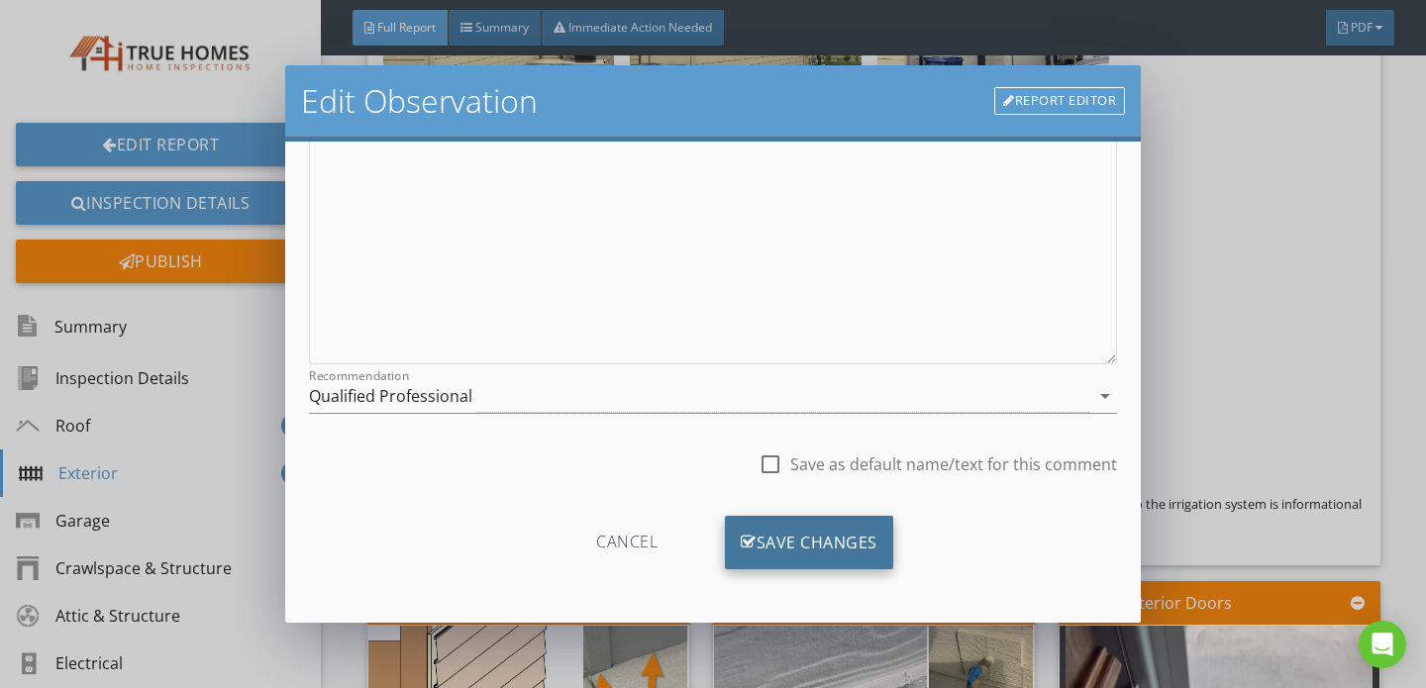
click at [851, 534] on div "Save Changes" at bounding box center [809, 542] width 168 height 53
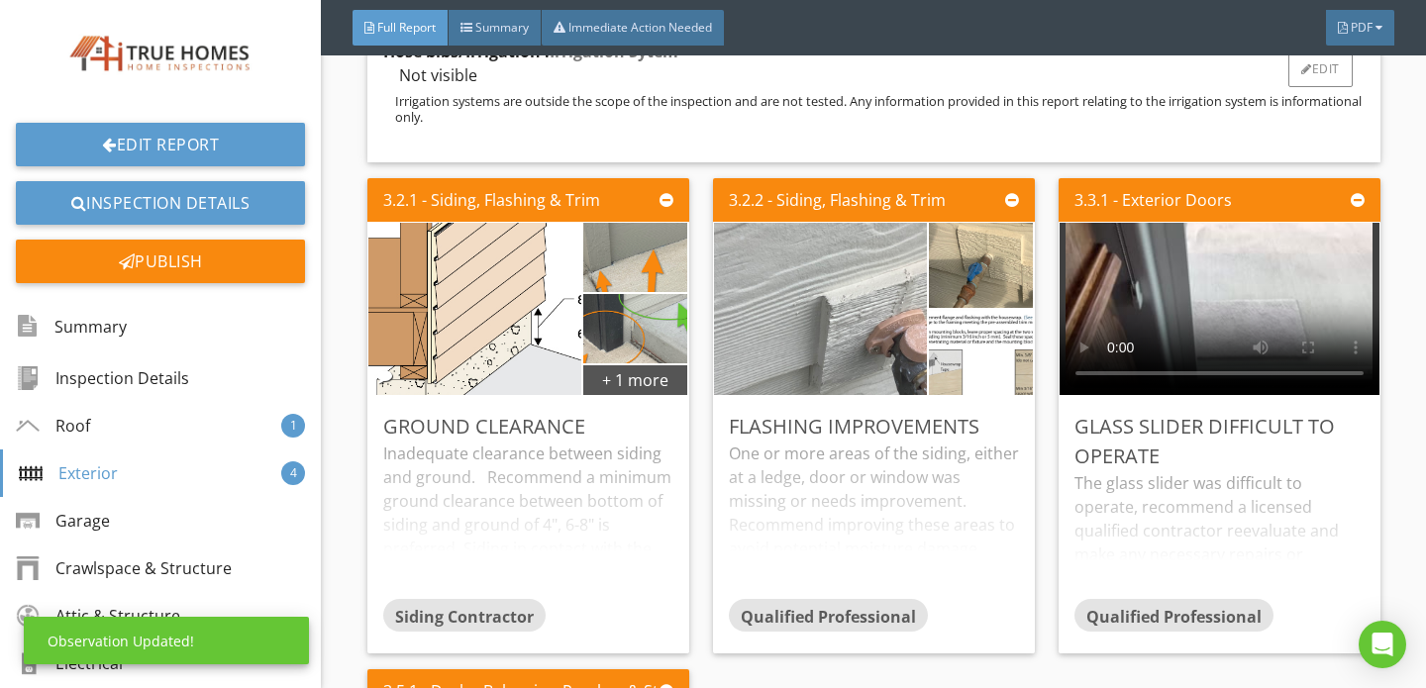
scroll to position [5456, 0]
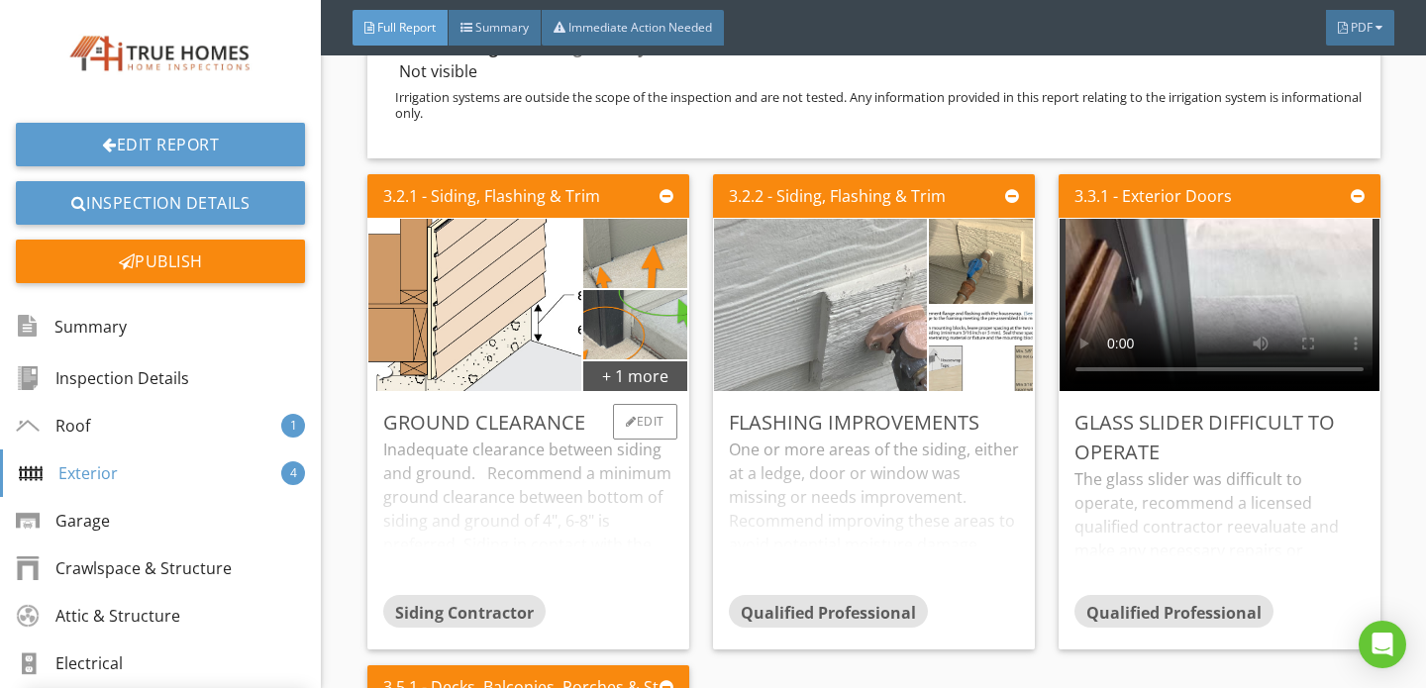
click at [569, 438] on div "Inadequate clearance between siding and ground. Recommend a minimum ground clea…" at bounding box center [528, 516] width 290 height 156
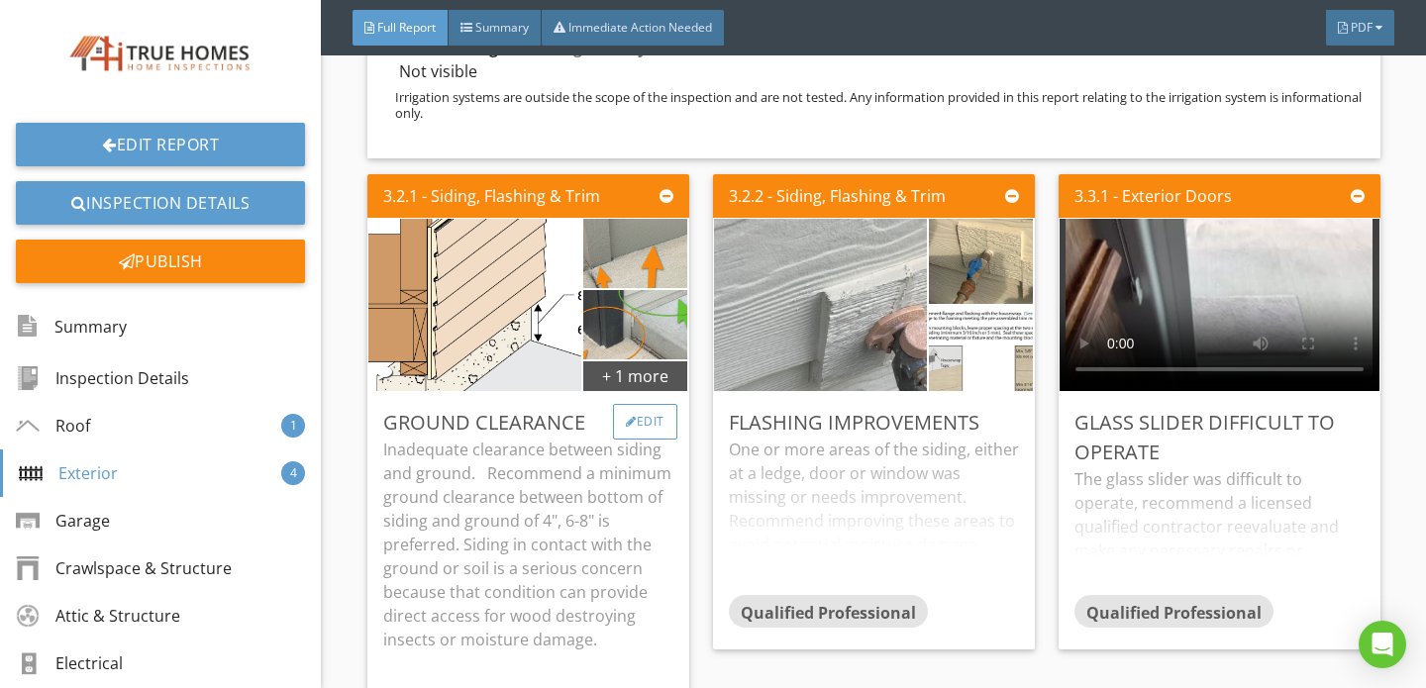
click at [639, 404] on div "Edit" at bounding box center [645, 422] width 64 height 36
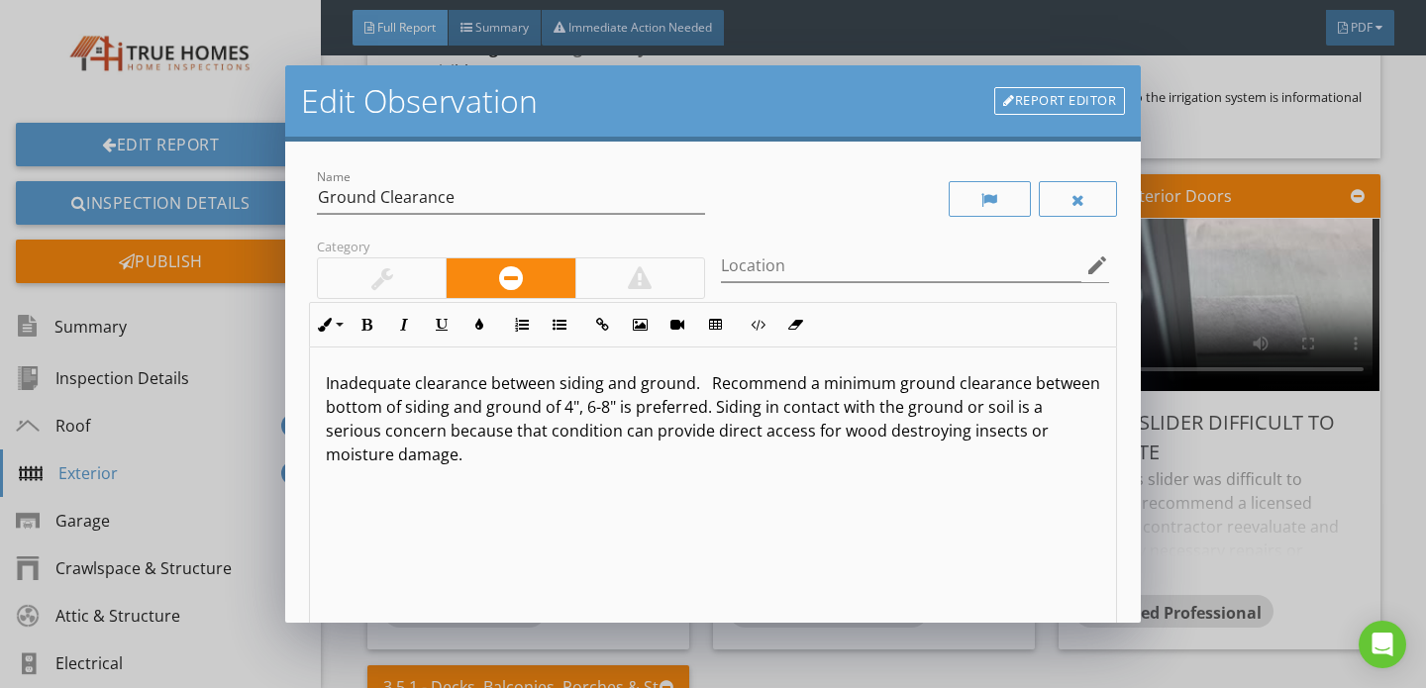
click at [688, 389] on p "Inadequate clearance between siding and ground. Recommend a minimum ground clea…" at bounding box center [713, 418] width 774 height 95
click at [755, 411] on p "Inadequate clearance between siding and ground in some areas. Recommend a minim…" at bounding box center [713, 418] width 774 height 95
click at [696, 439] on p "Inadequate clearance between siding and ground in some areas. Recommend a minim…" at bounding box center [713, 418] width 774 height 95
click at [934, 434] on p "Inadequate clearance between siding and ground in some areas. Recommend a minim…" at bounding box center [713, 406] width 774 height 71
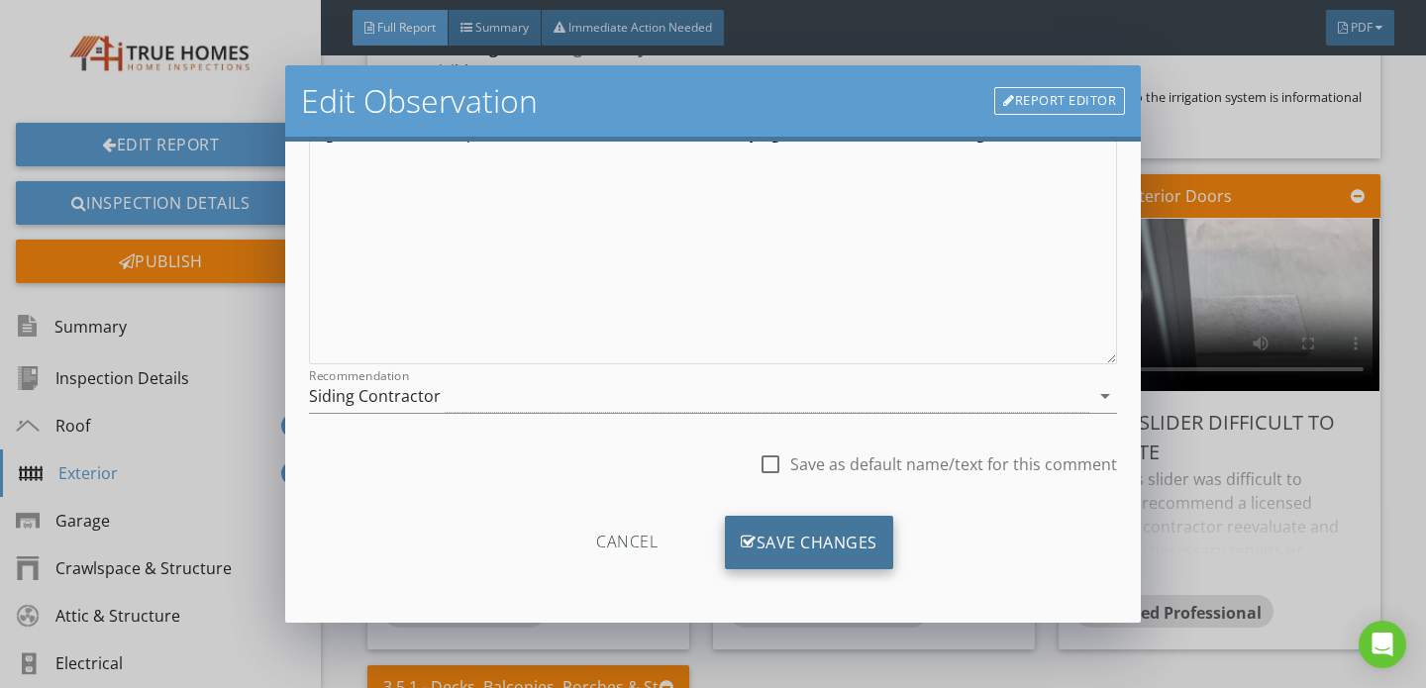
click at [817, 536] on div "Save Changes" at bounding box center [809, 542] width 168 height 53
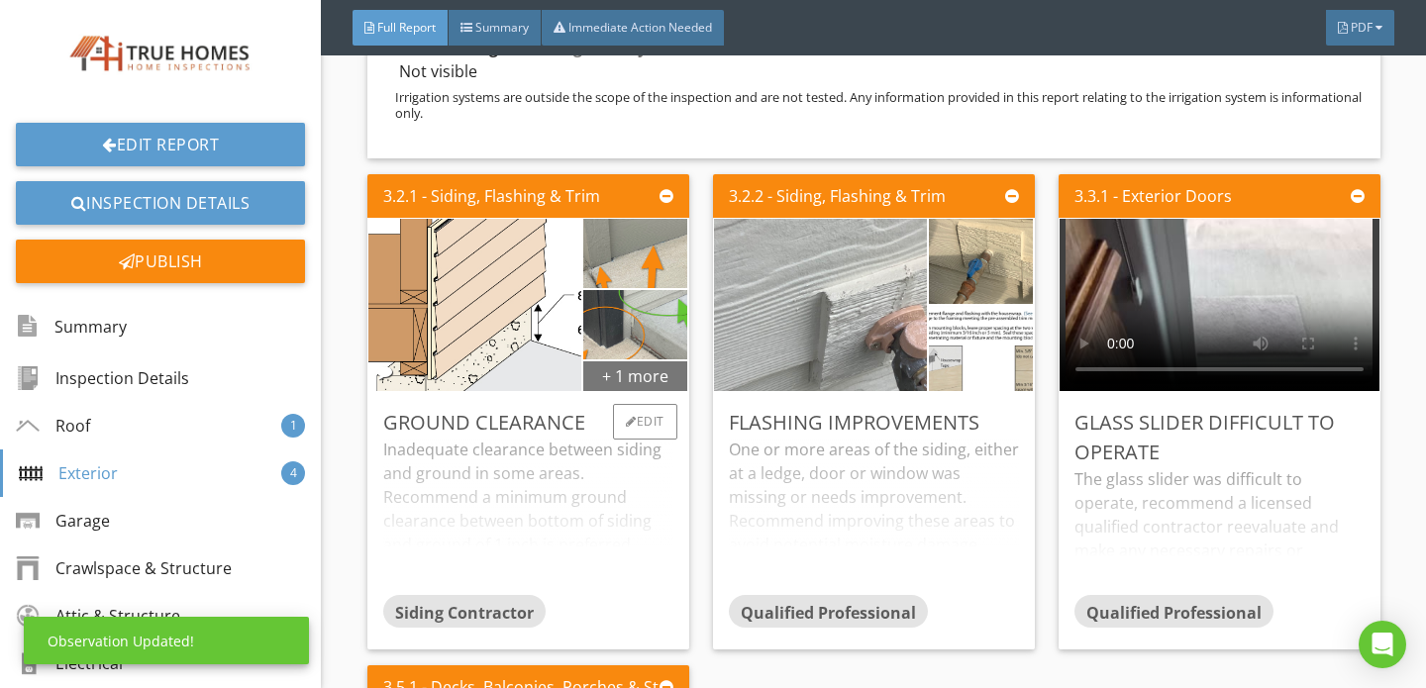
click at [598, 359] on div "+ 1 more" at bounding box center [635, 375] width 105 height 32
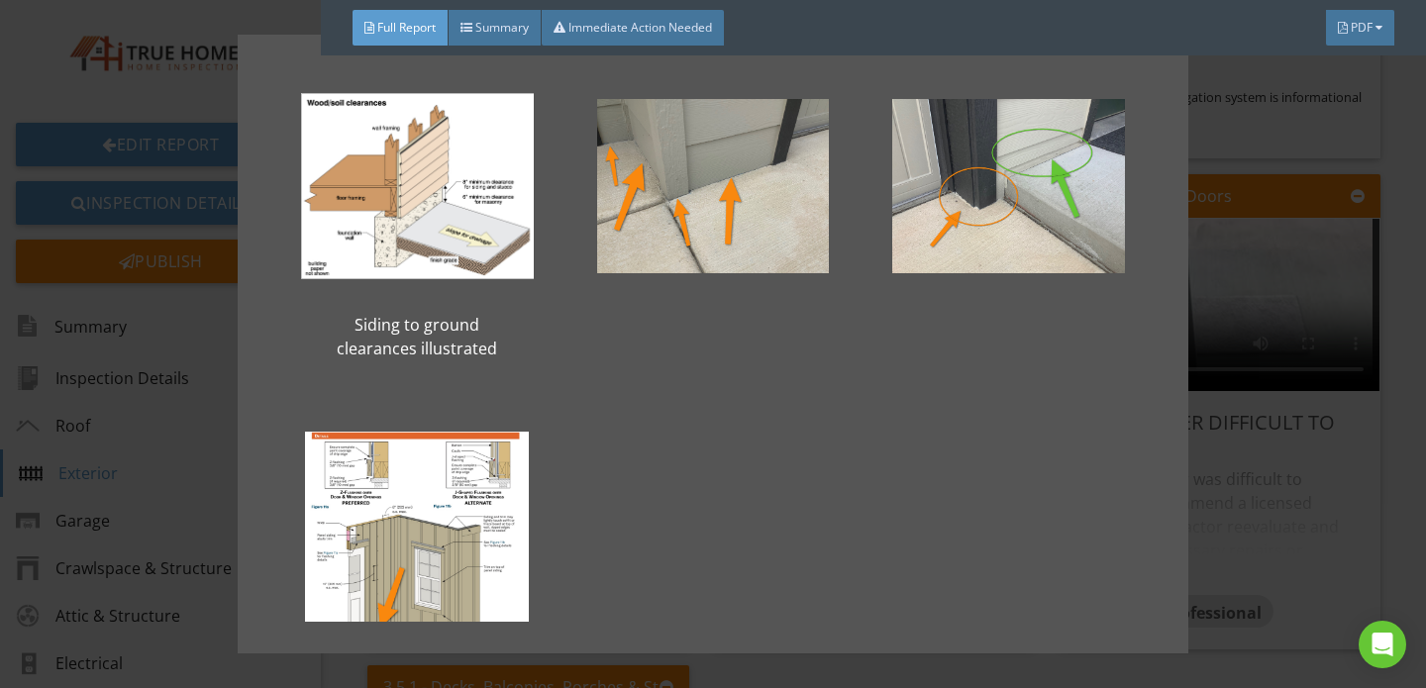
scroll to position [0, 0]
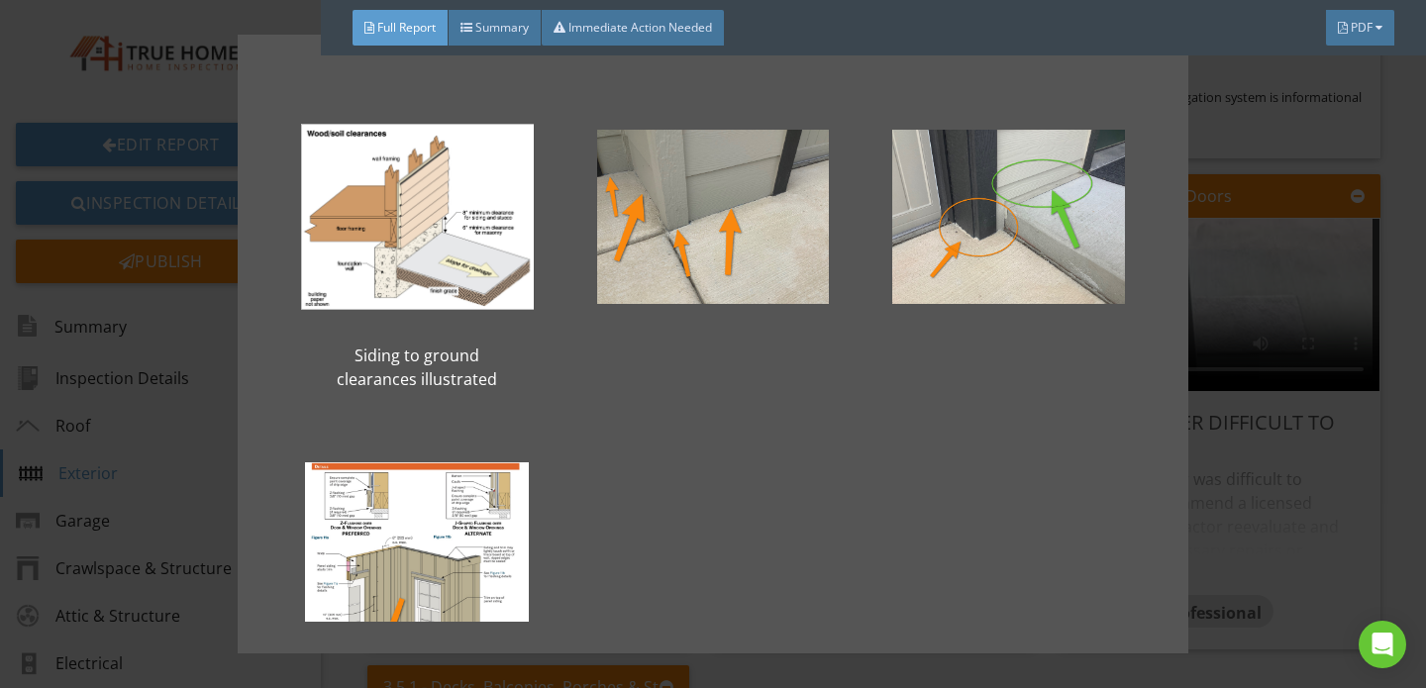
click at [1287, 409] on div "Siding to ground clearances illustrated" at bounding box center [713, 344] width 1426 height 688
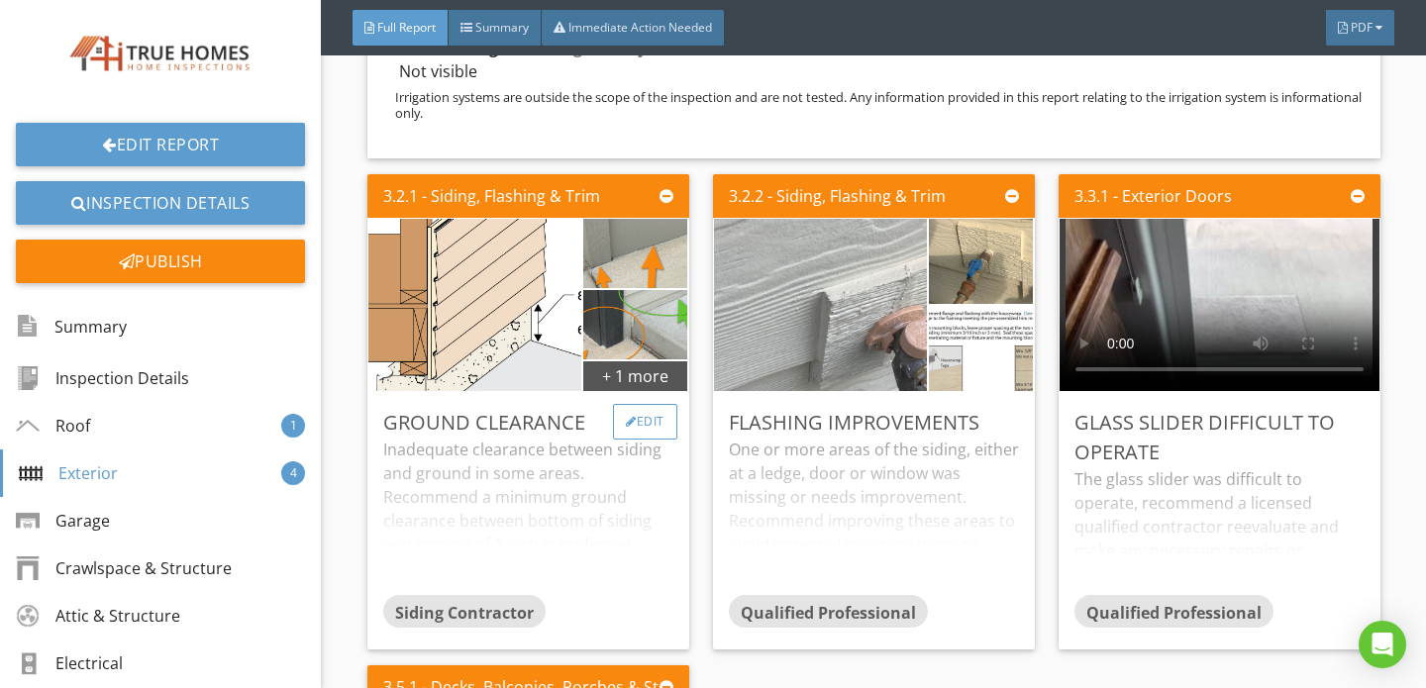
click at [639, 404] on div "Edit" at bounding box center [645, 422] width 64 height 36
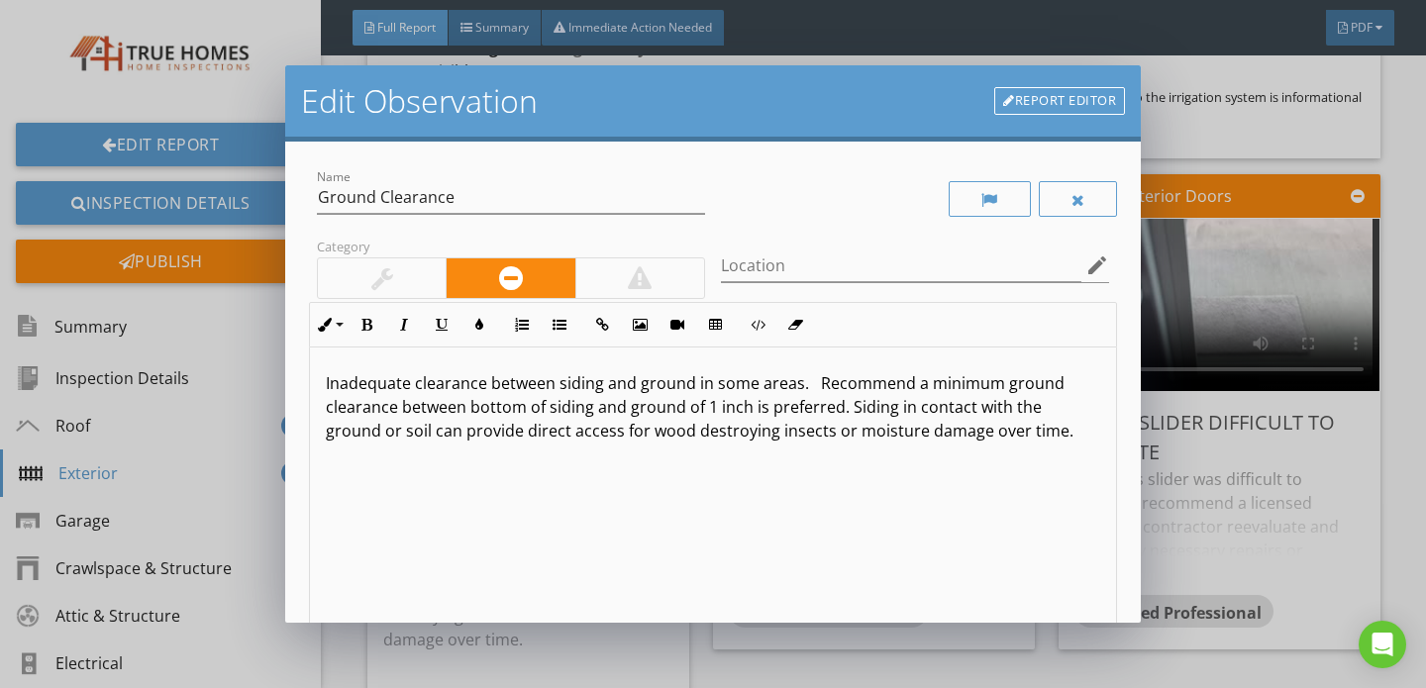
click at [1042, 97] on link "Report Editor" at bounding box center [1059, 101] width 131 height 28
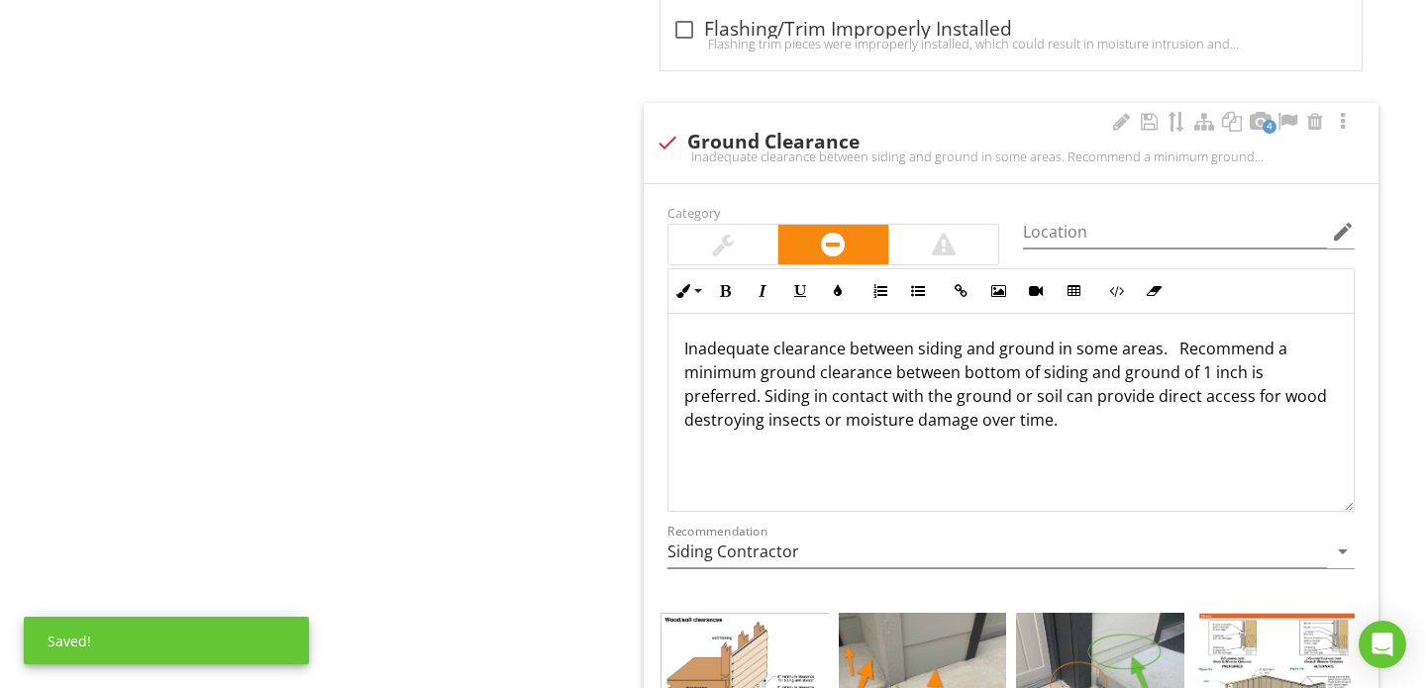
scroll to position [4334, 0]
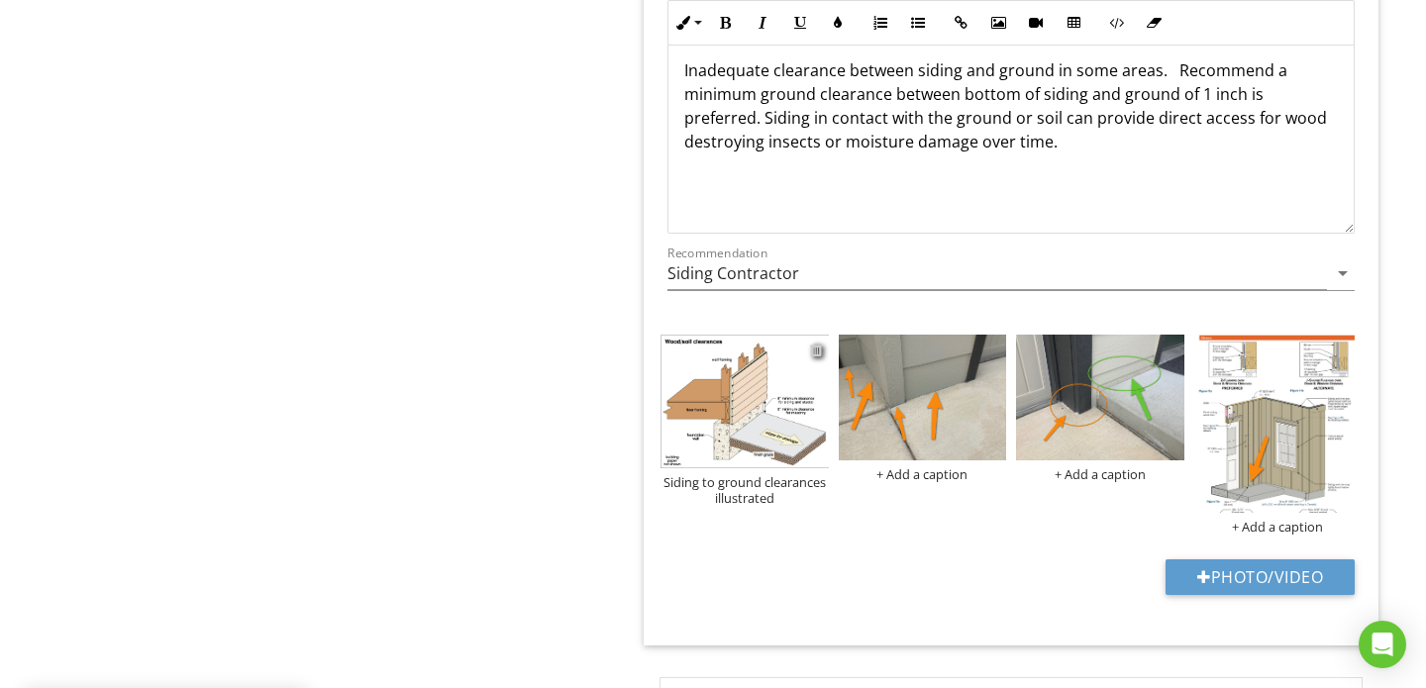
click at [811, 342] on div at bounding box center [816, 350] width 13 height 16
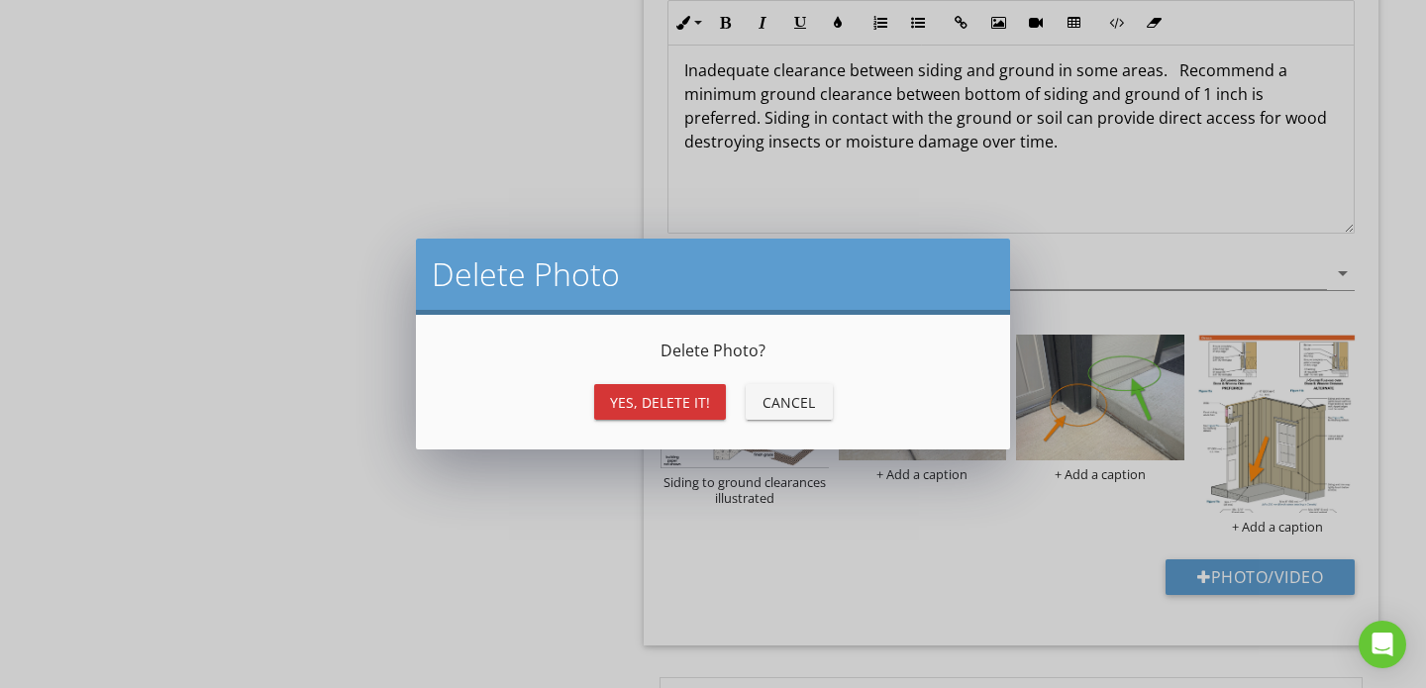
click at [674, 399] on div "Yes, Delete it!" at bounding box center [660, 402] width 100 height 21
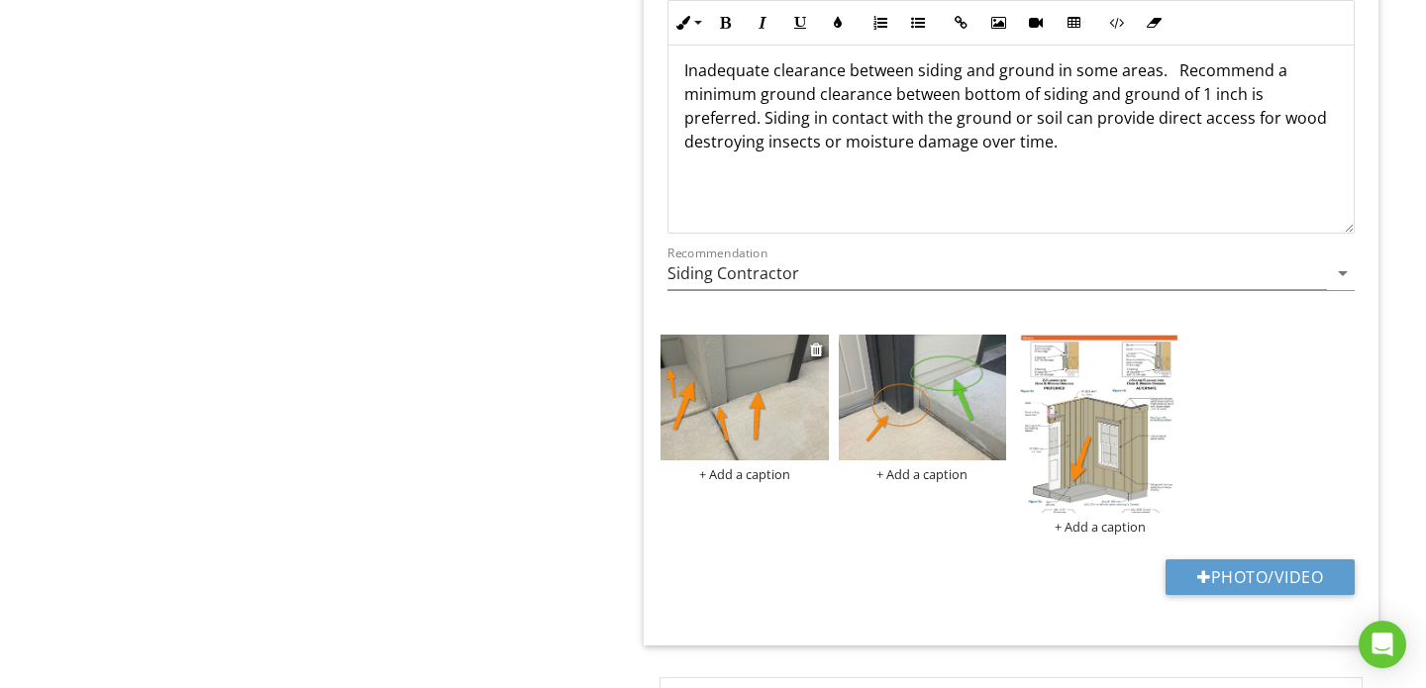
click at [746, 466] on div "+ Add a caption" at bounding box center [744, 474] width 168 height 16
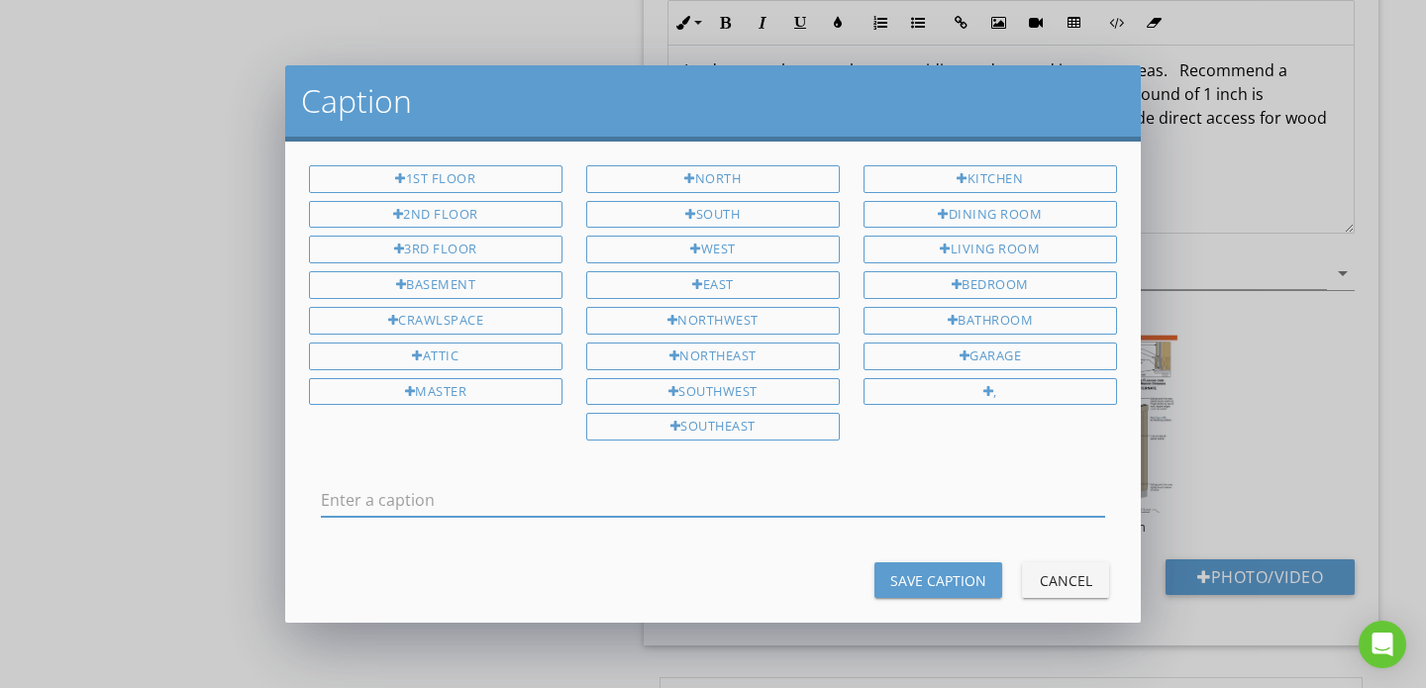
scroll to position [0, 0]
type input "Siding and trim in contact or buried in the concrete driveway"
click at [919, 564] on button "Save Caption" at bounding box center [938, 580] width 128 height 36
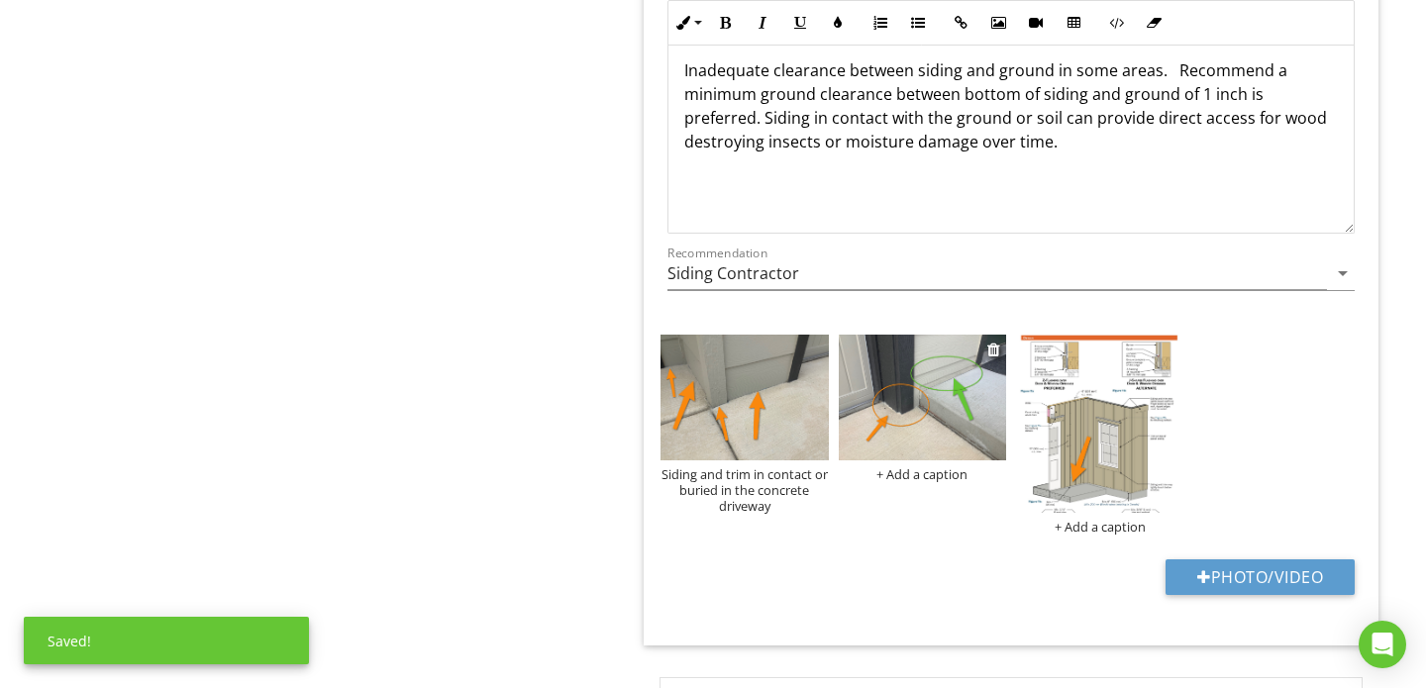
click at [907, 466] on div "+ Add a caption" at bounding box center [922, 474] width 168 height 16
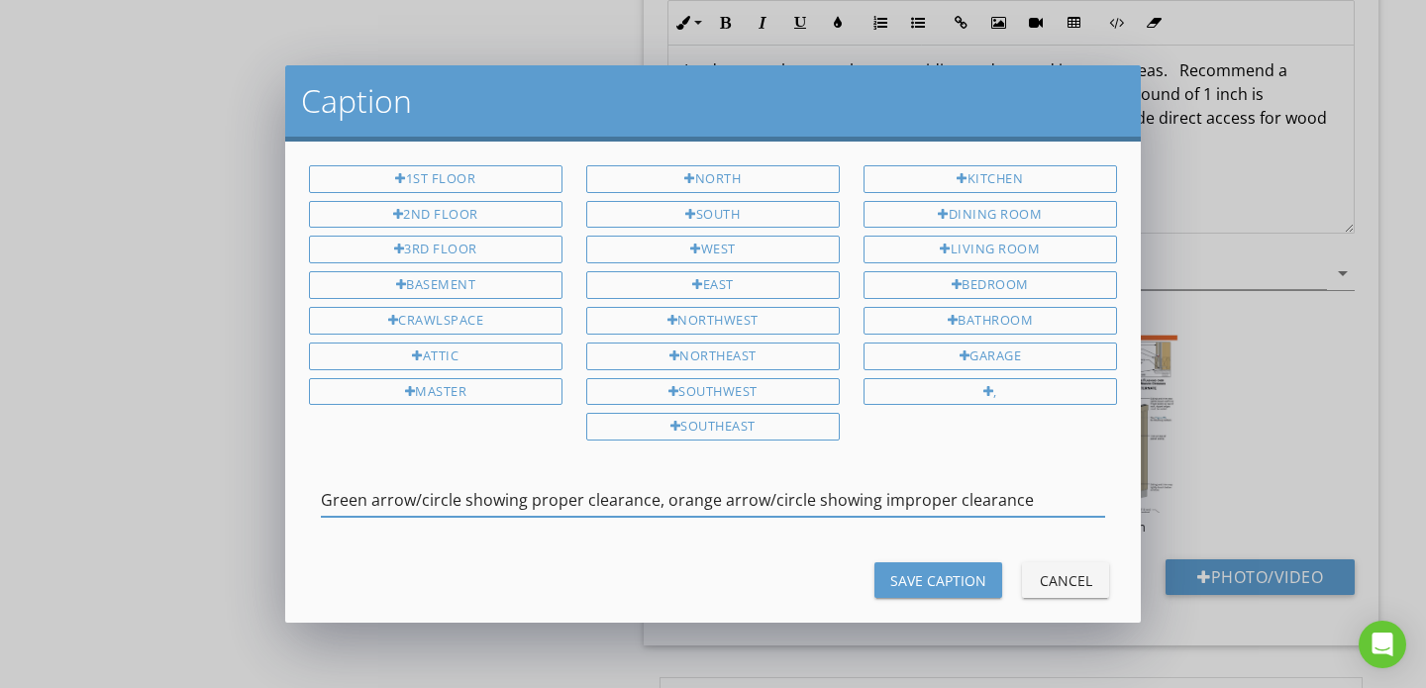
type input "Green arrow/circle showing proper clearance, orange arrow/circle showing improp…"
click at [932, 578] on div "Save Caption" at bounding box center [938, 580] width 96 height 21
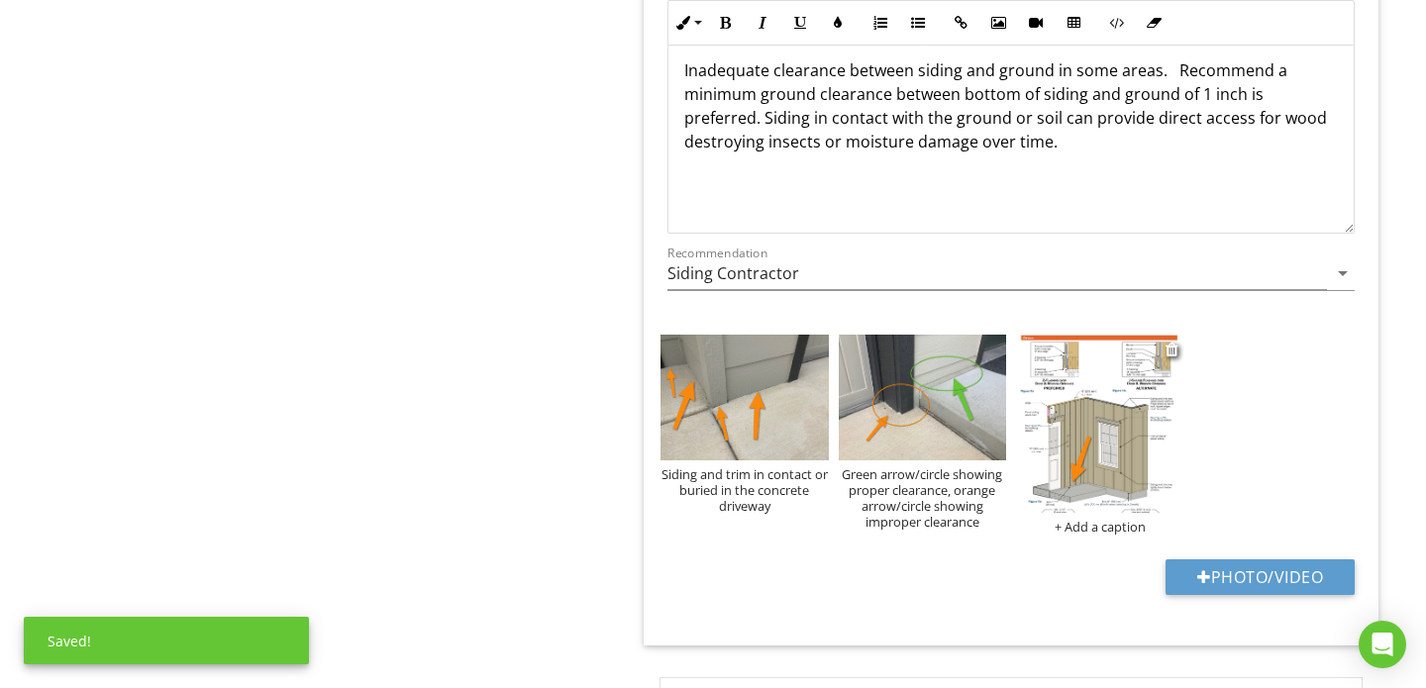
click at [1090, 429] on img at bounding box center [1100, 424] width 168 height 178
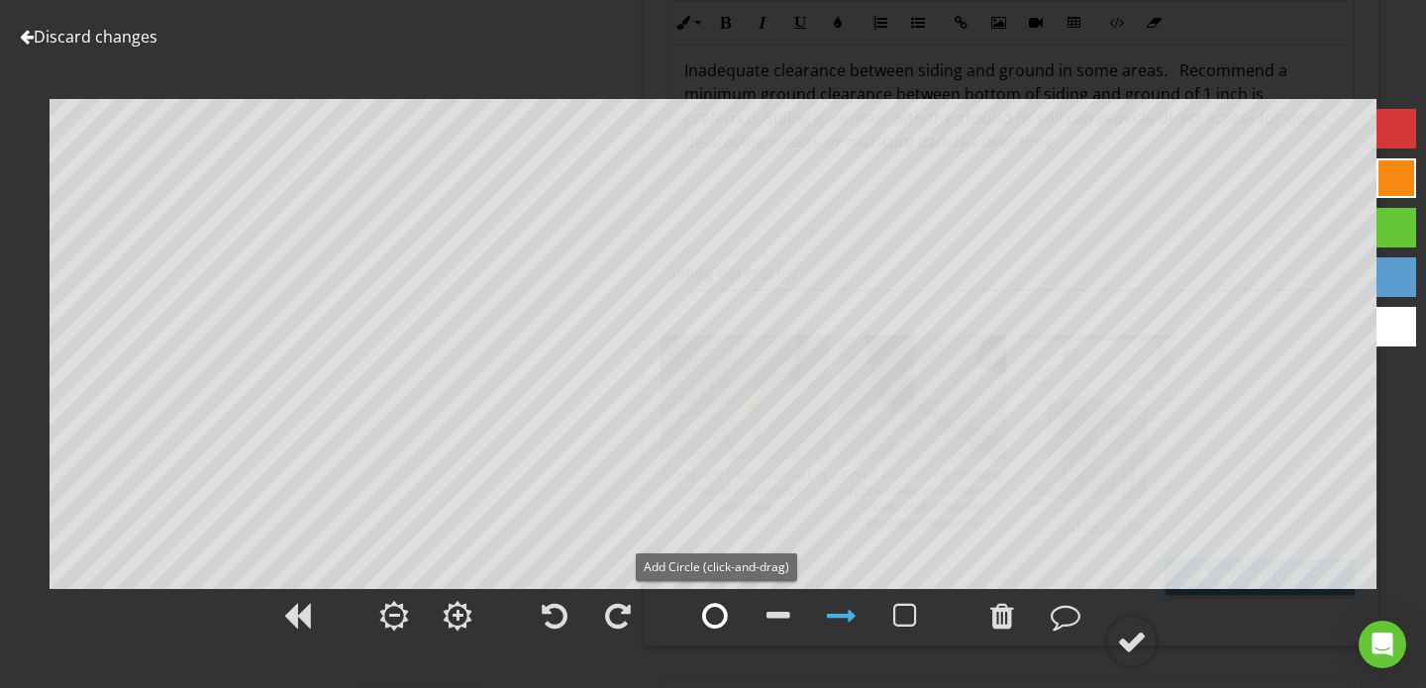
click at [712, 615] on div at bounding box center [715, 616] width 26 height 30
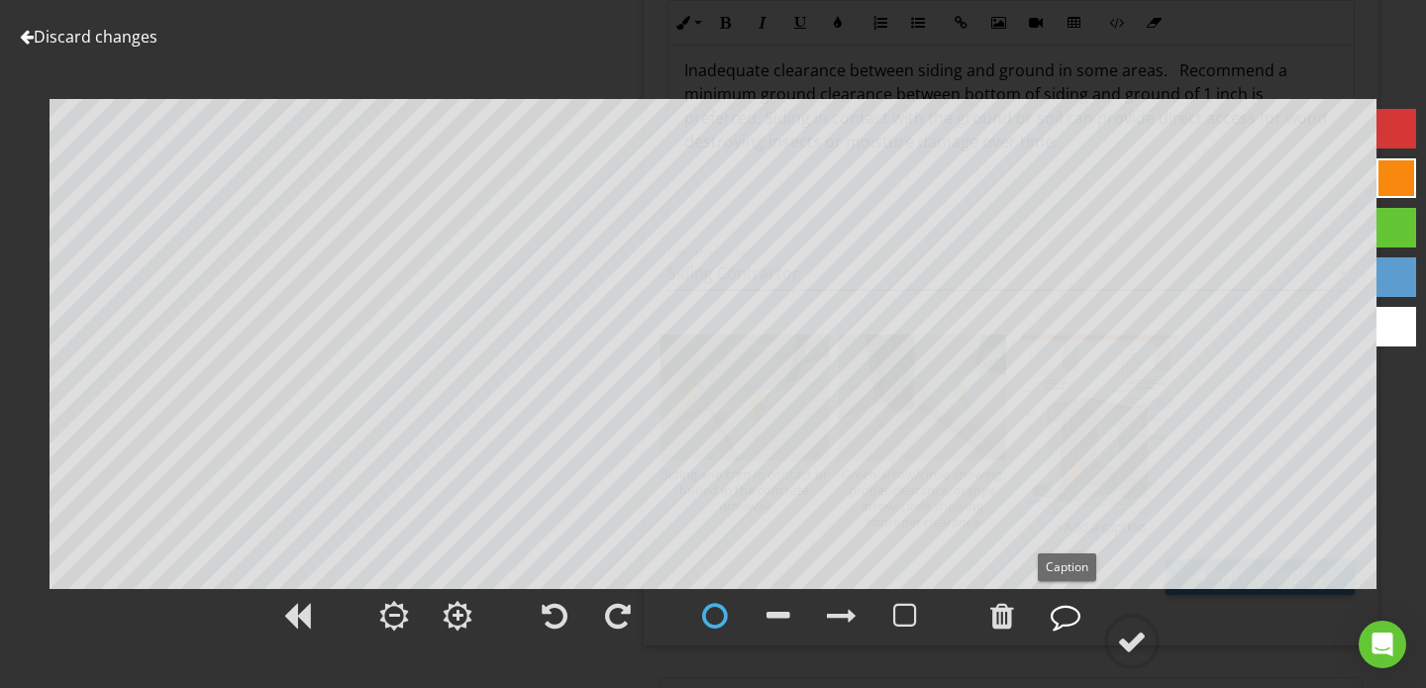
click at [1060, 612] on div at bounding box center [1065, 616] width 30 height 30
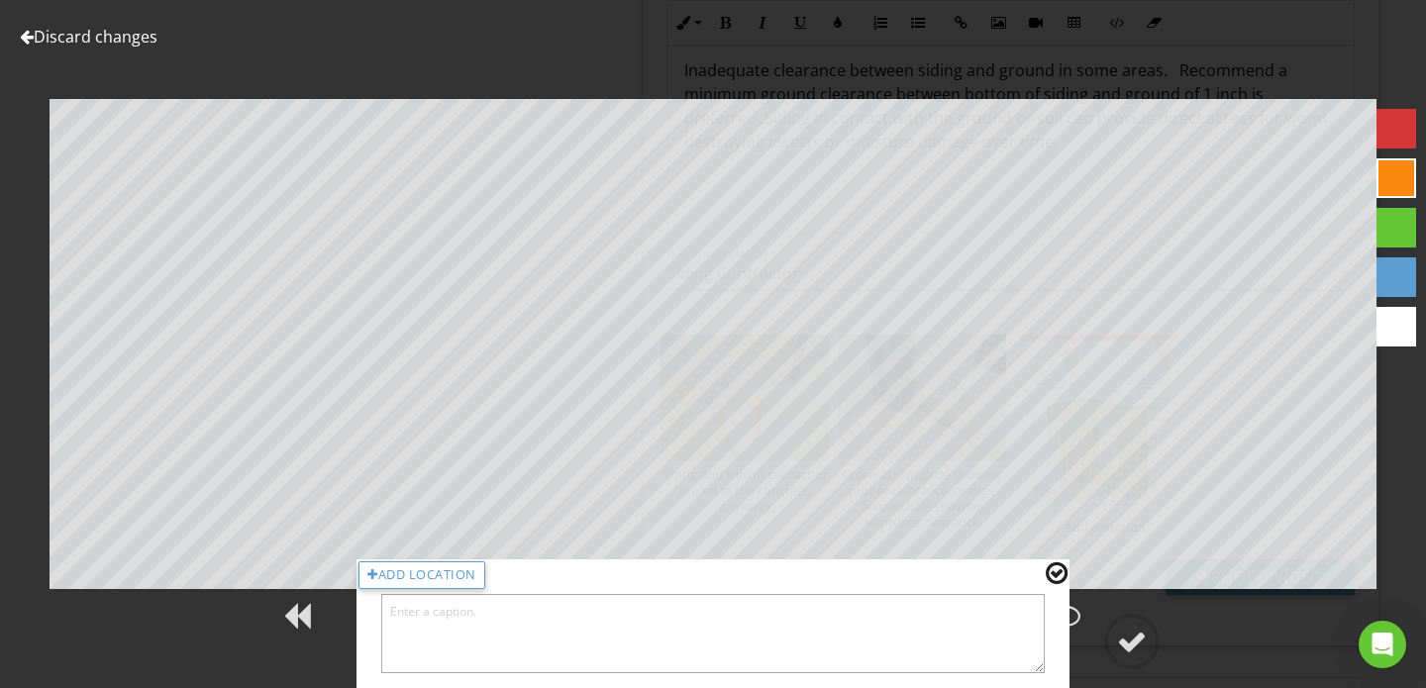
click at [763, 640] on textarea at bounding box center [712, 633] width 663 height 79
type textarea "Most manufacturers of siding and trim products require specific clearances"
click at [1129, 653] on div at bounding box center [1132, 642] width 30 height 30
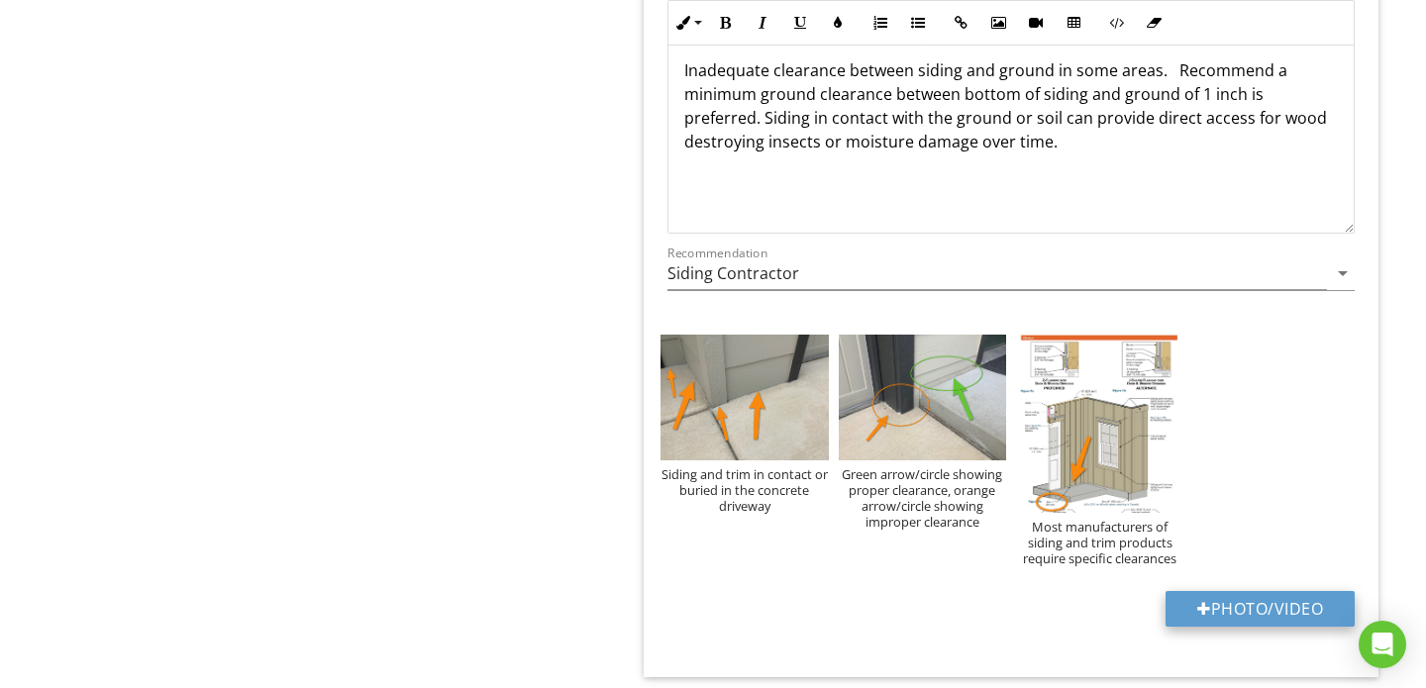
click at [1240, 591] on button "Photo/Video" at bounding box center [1259, 609] width 189 height 36
type input "C:\fakepath\Screen Shot 2025-08-28 at 7.18.03 AM.png"
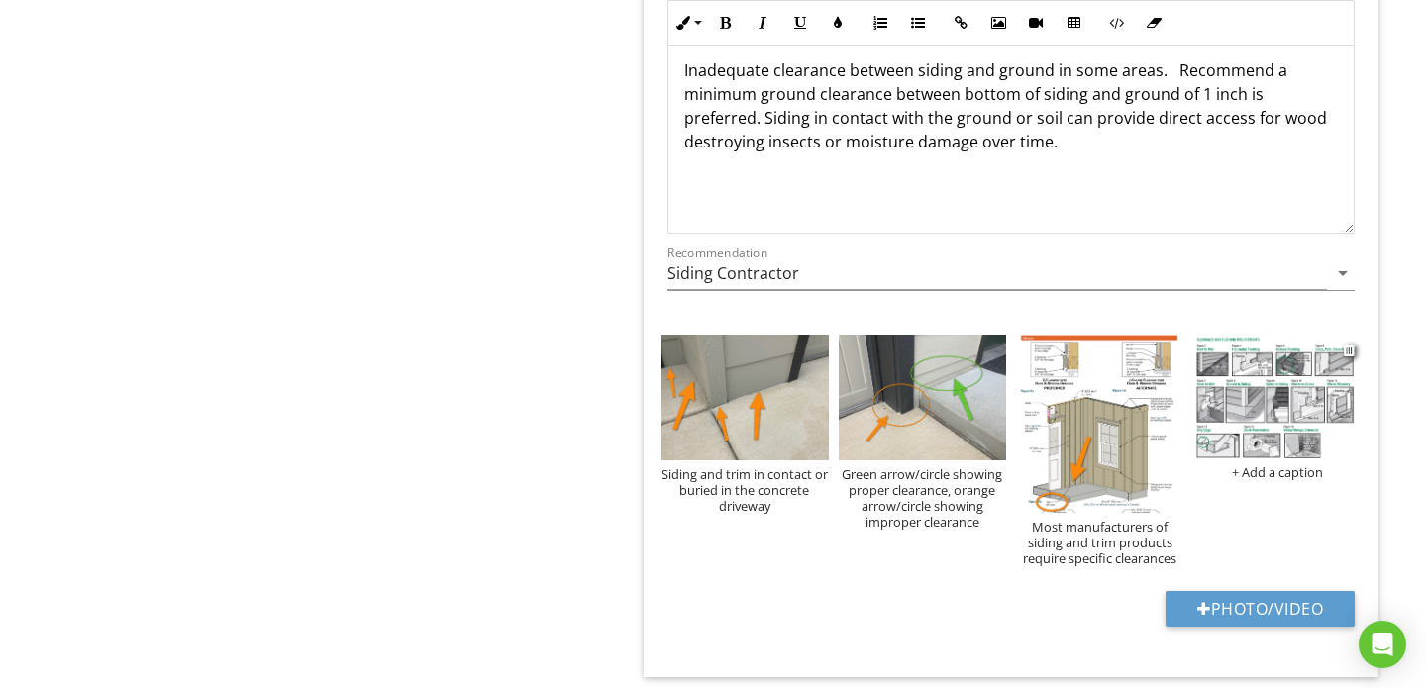
click at [1258, 376] on img at bounding box center [1278, 397] width 168 height 124
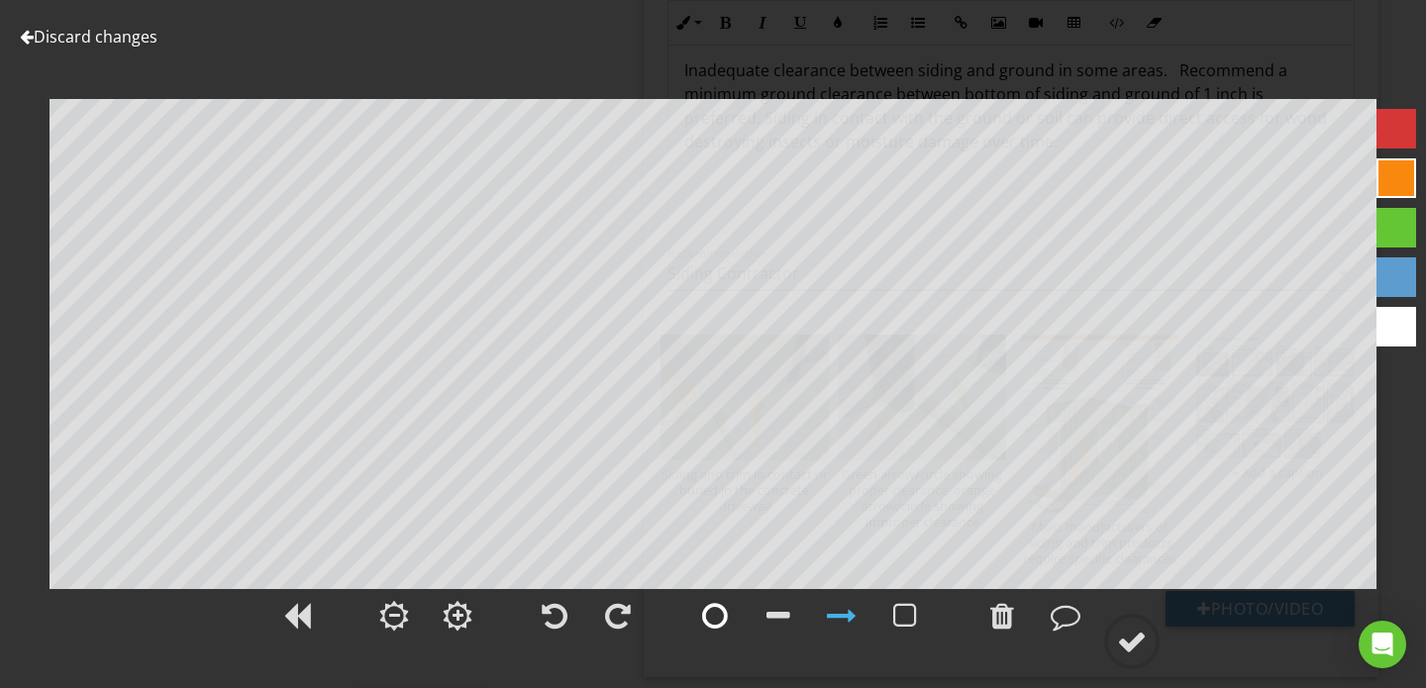
click at [712, 619] on div at bounding box center [715, 616] width 26 height 30
click at [1074, 615] on div at bounding box center [1065, 616] width 30 height 30
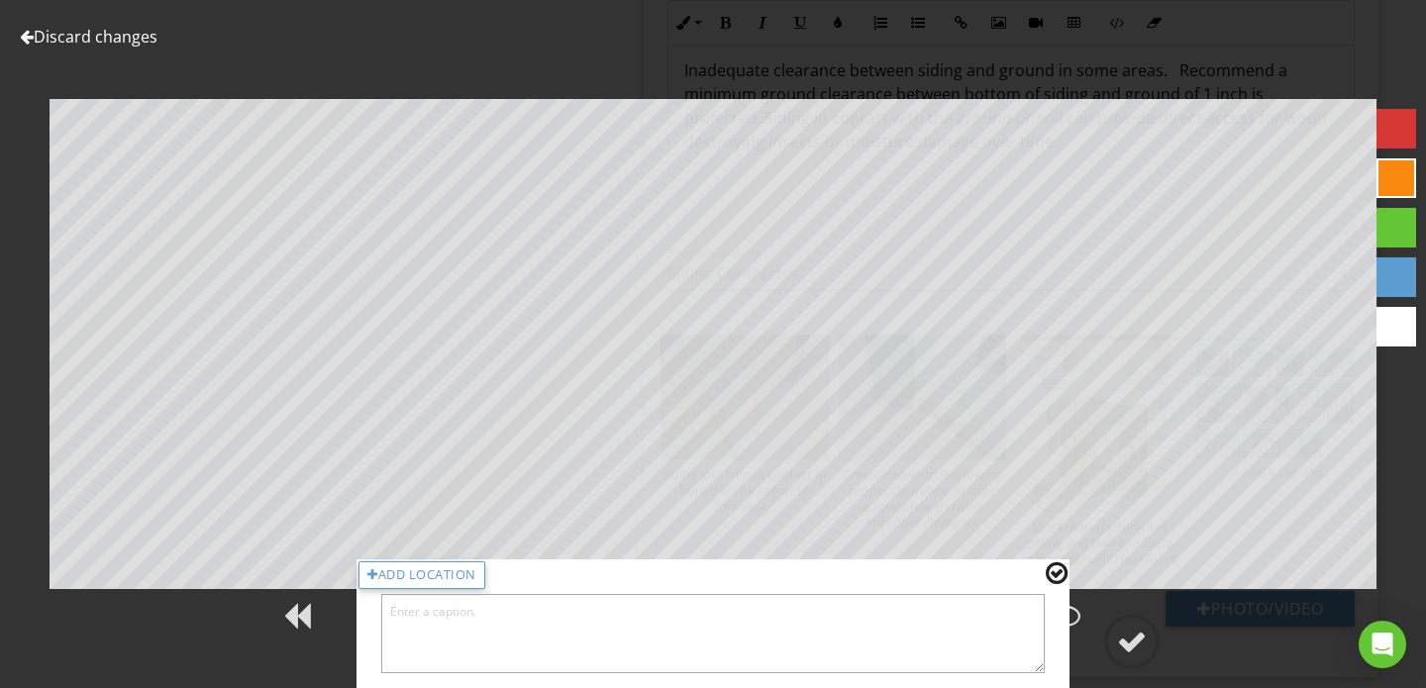
click at [741, 625] on textarea at bounding box center [712, 633] width 663 height 79
type textarea "[PERSON_NAME] Board requires 2 inches in these areas"
click at [1132, 631] on div at bounding box center [1132, 642] width 30 height 30
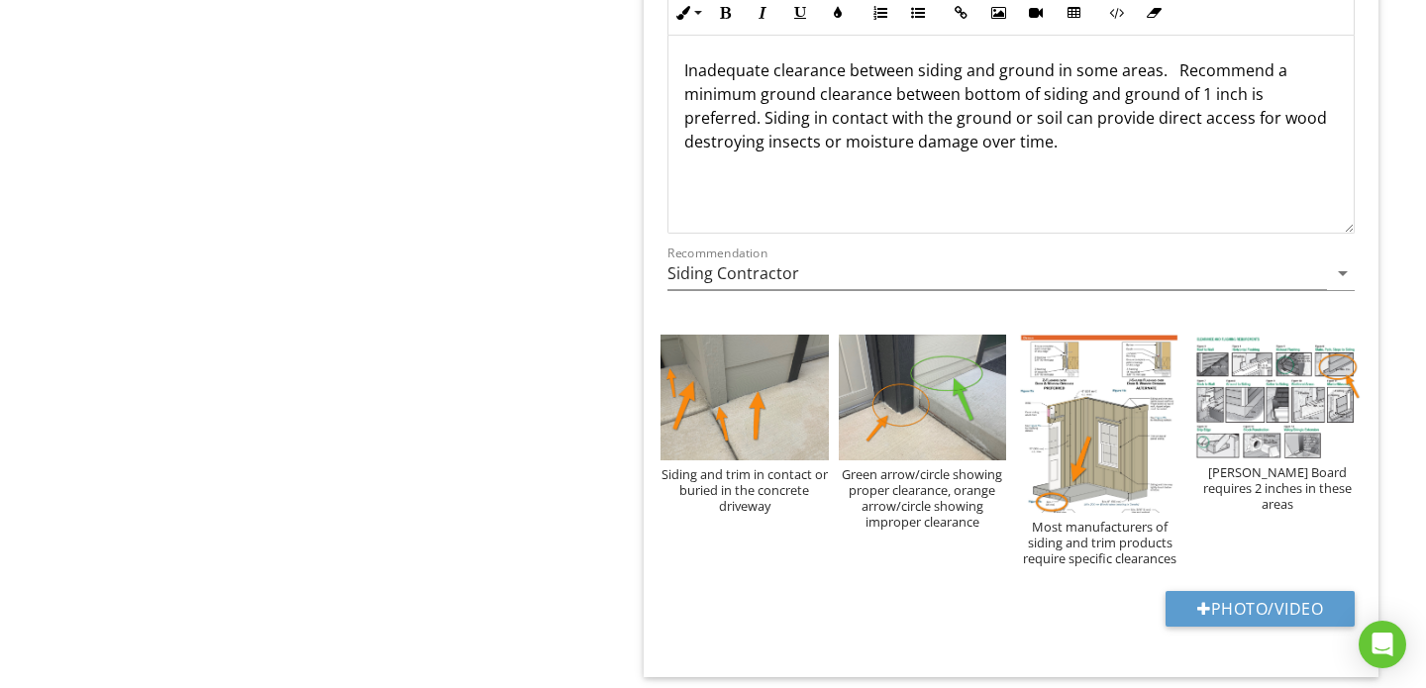
scroll to position [4193, 0]
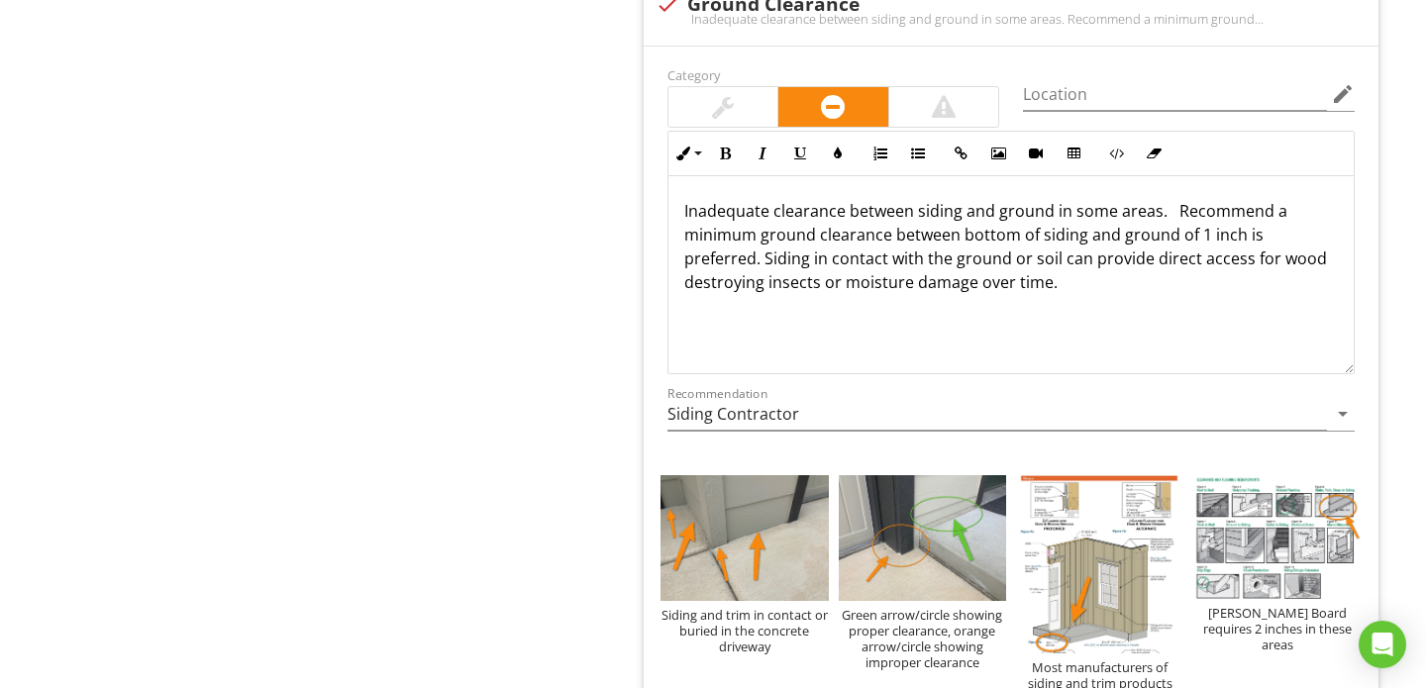
click at [992, 238] on p "Inadequate clearance between siding and ground in some areas. Recommend a minim…" at bounding box center [1010, 246] width 653 height 95
click at [958, 147] on icon "button" at bounding box center [960, 154] width 14 height 14
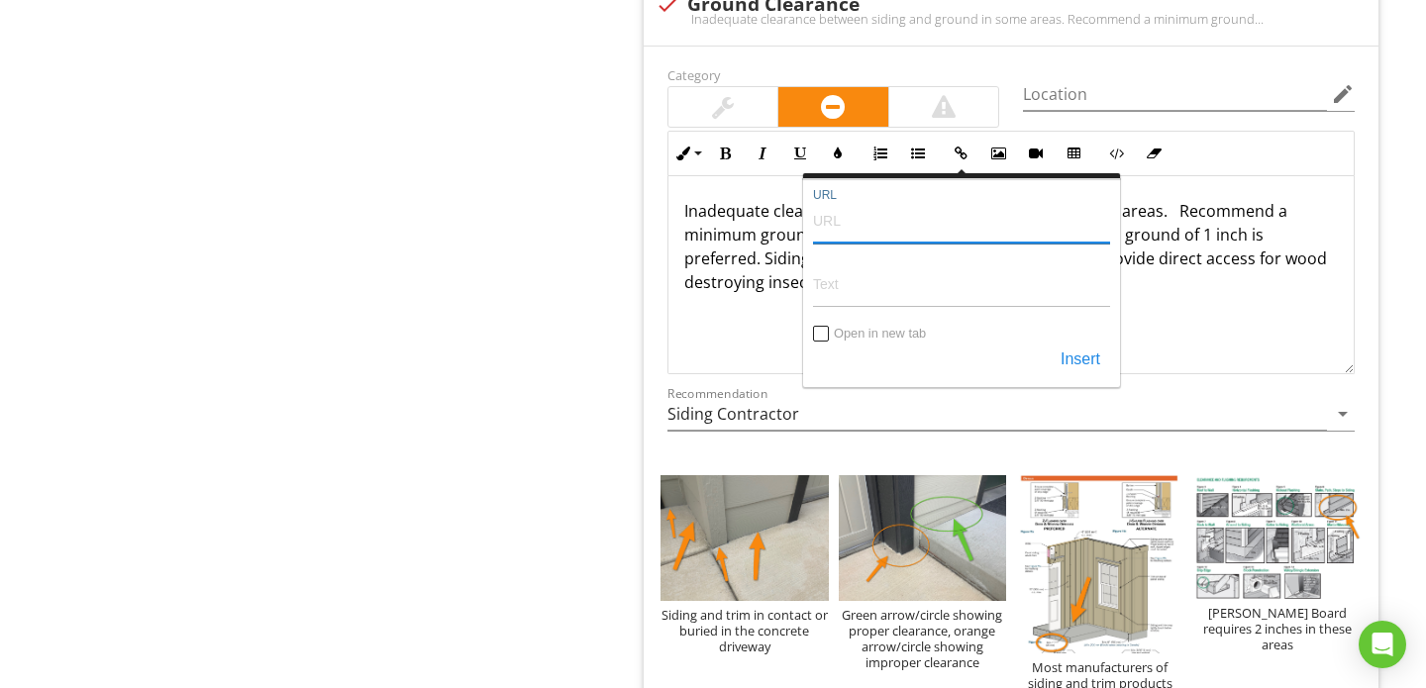
click at [884, 196] on input "URL" at bounding box center [961, 220] width 297 height 48
paste input "https://downloads.ctfassets.net/dzi2asncd44t/4eRwZL6mpcvaP2eor4aB7L/48de279b2ae…"
type input "https://downloads.ctfassets.net/dzi2asncd44t/4eRwZL6mpcvaP2eor4aB7L/48de279b2ae…"
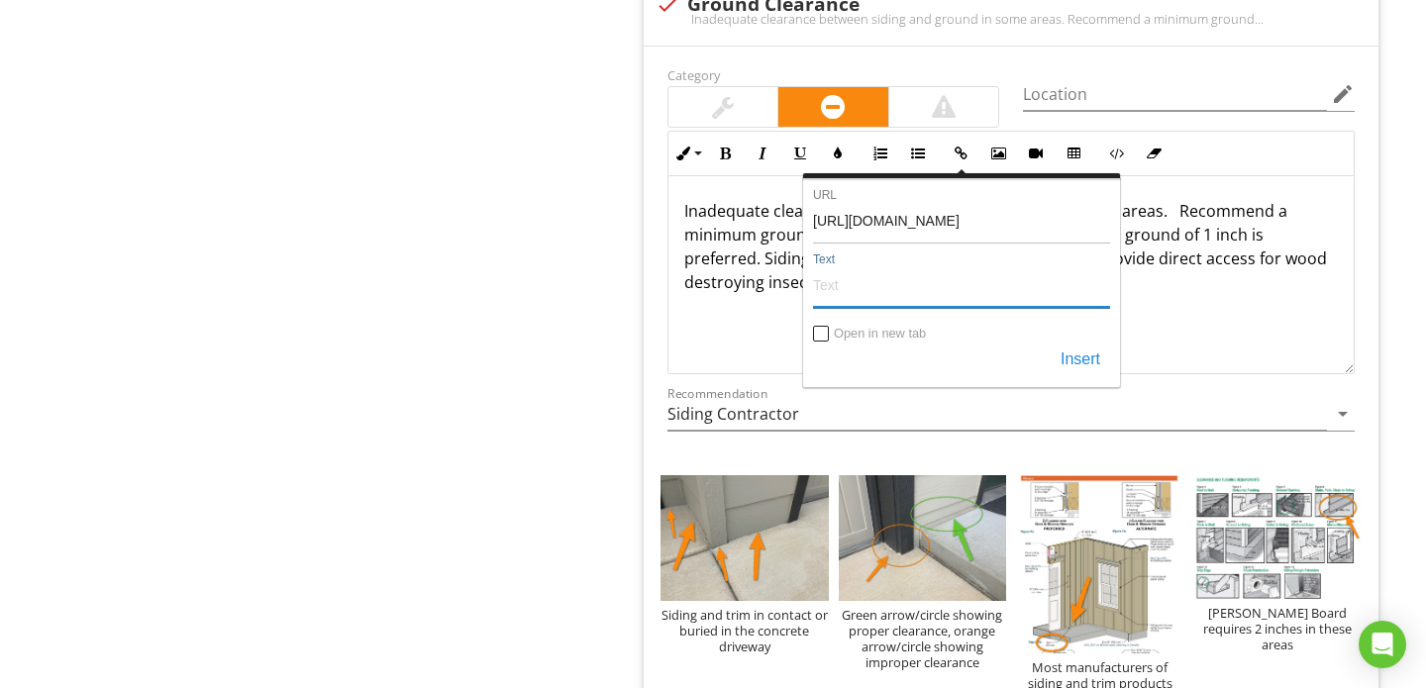
click at [878, 260] on input "Text" at bounding box center [961, 284] width 297 height 48
type input "[PERSON_NAME] Board Install Info Click Here"
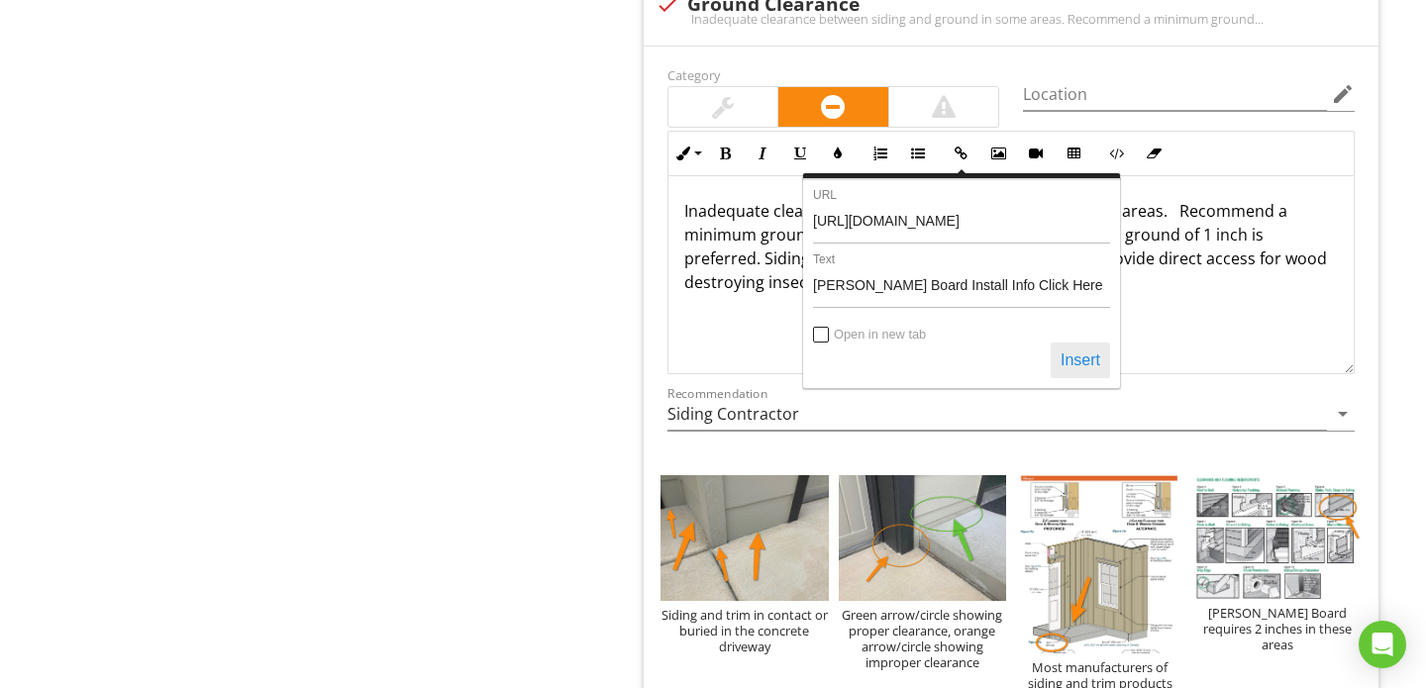
click at [1092, 343] on button "Insert" at bounding box center [1079, 361] width 59 height 36
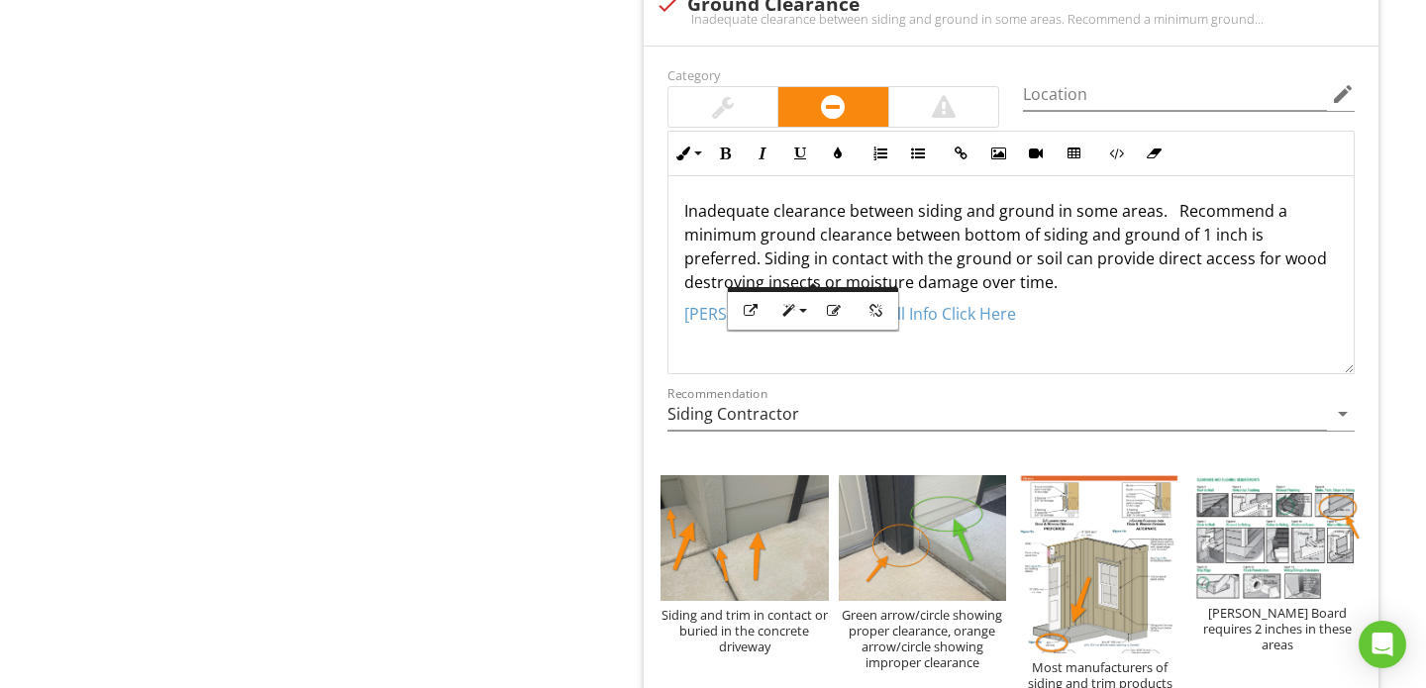
click at [1045, 285] on div "Inadequate clearance between siding and ground in some areas. Recommend a minim…" at bounding box center [1010, 274] width 685 height 198
click at [955, 147] on icon "button" at bounding box center [960, 154] width 14 height 14
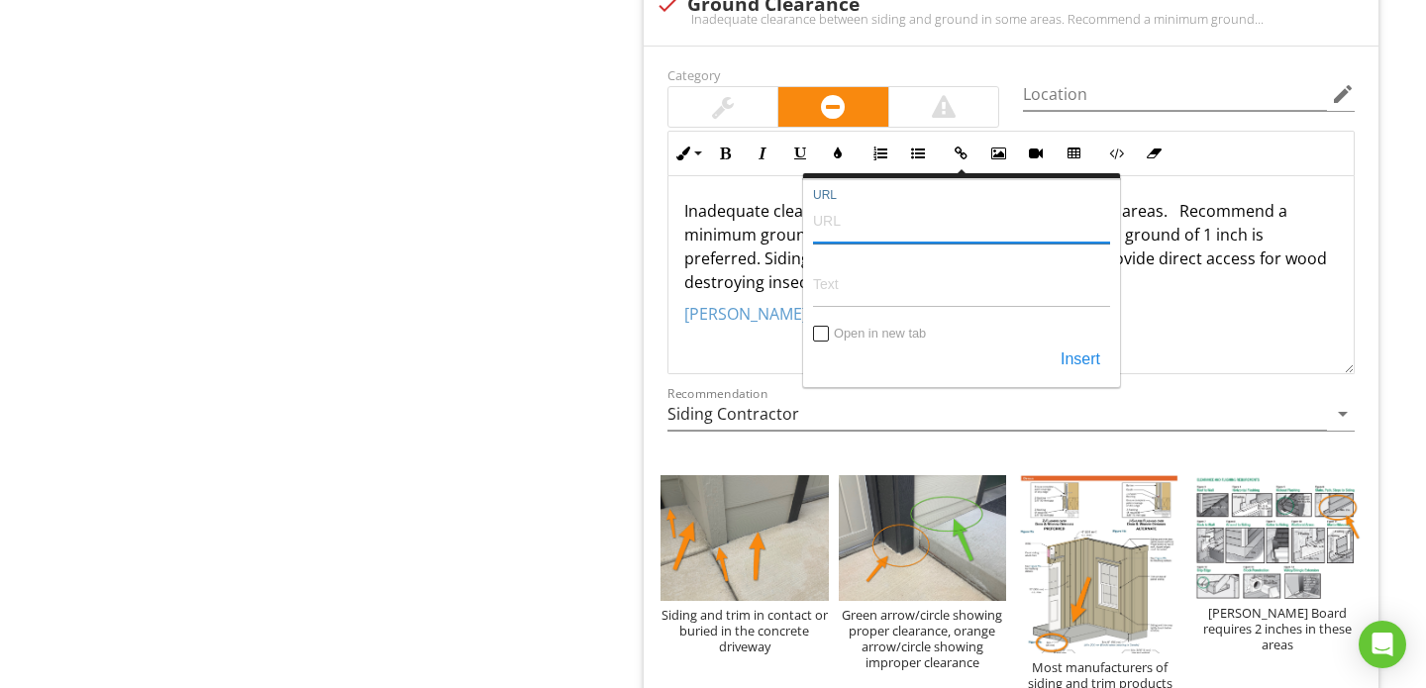
click at [937, 196] on input "URL" at bounding box center [961, 220] width 297 height 48
paste input "https://assets.ctfassets.net/89s5b832f23c/2F0WNhdJ9eXVzsbpqhL2ap/b7b13eb506c428…"
type input "https://assets.ctfassets.net/89s5b832f23c/2F0WNhdJ9eXVzsbpqhL2ap/b7b13eb506c428…"
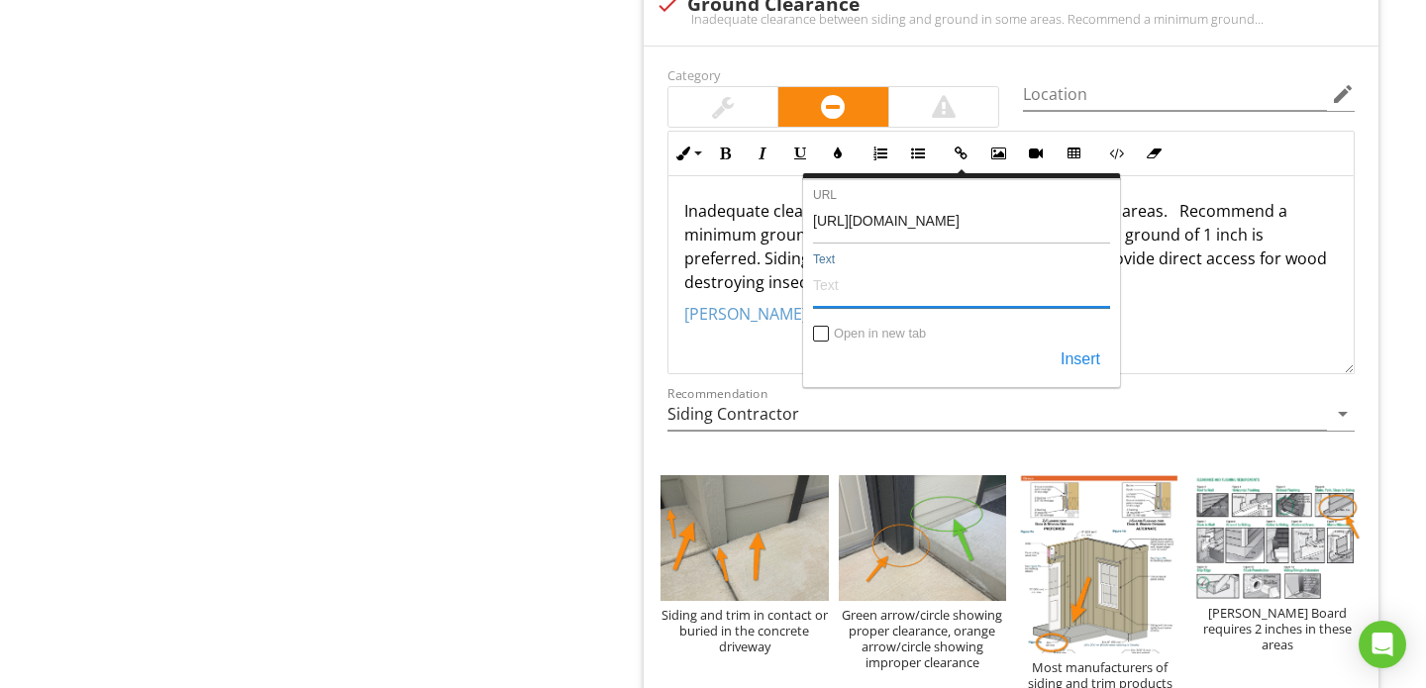
click at [860, 260] on input "Text" at bounding box center [961, 284] width 297 height 48
type input "LP Trim Installation Click Here"
click at [1080, 343] on button "Insert" at bounding box center [1079, 361] width 59 height 36
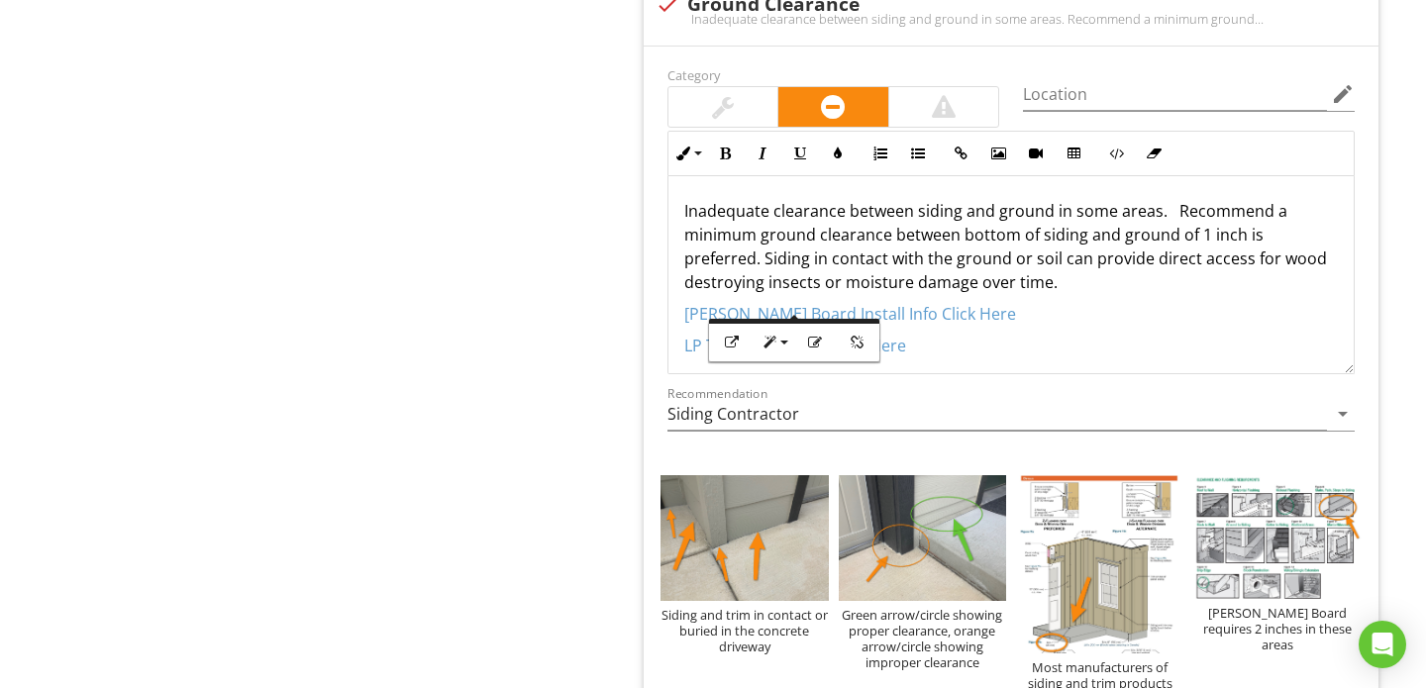
click at [994, 334] on p "​ LP Trim Installation Click Here ​​​" at bounding box center [1010, 346] width 653 height 24
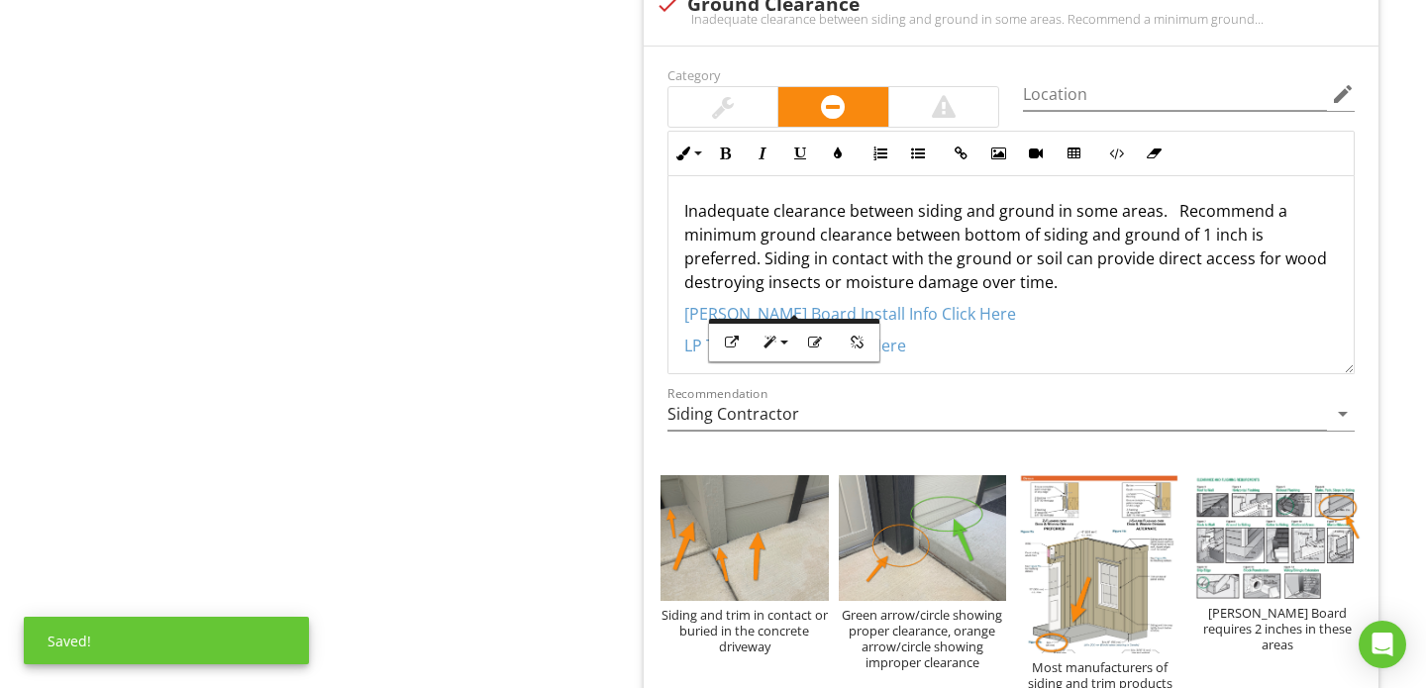
click at [984, 238] on p "Inadequate clearance between siding and ground in some areas. Recommend a minim…" at bounding box center [1010, 246] width 653 height 95
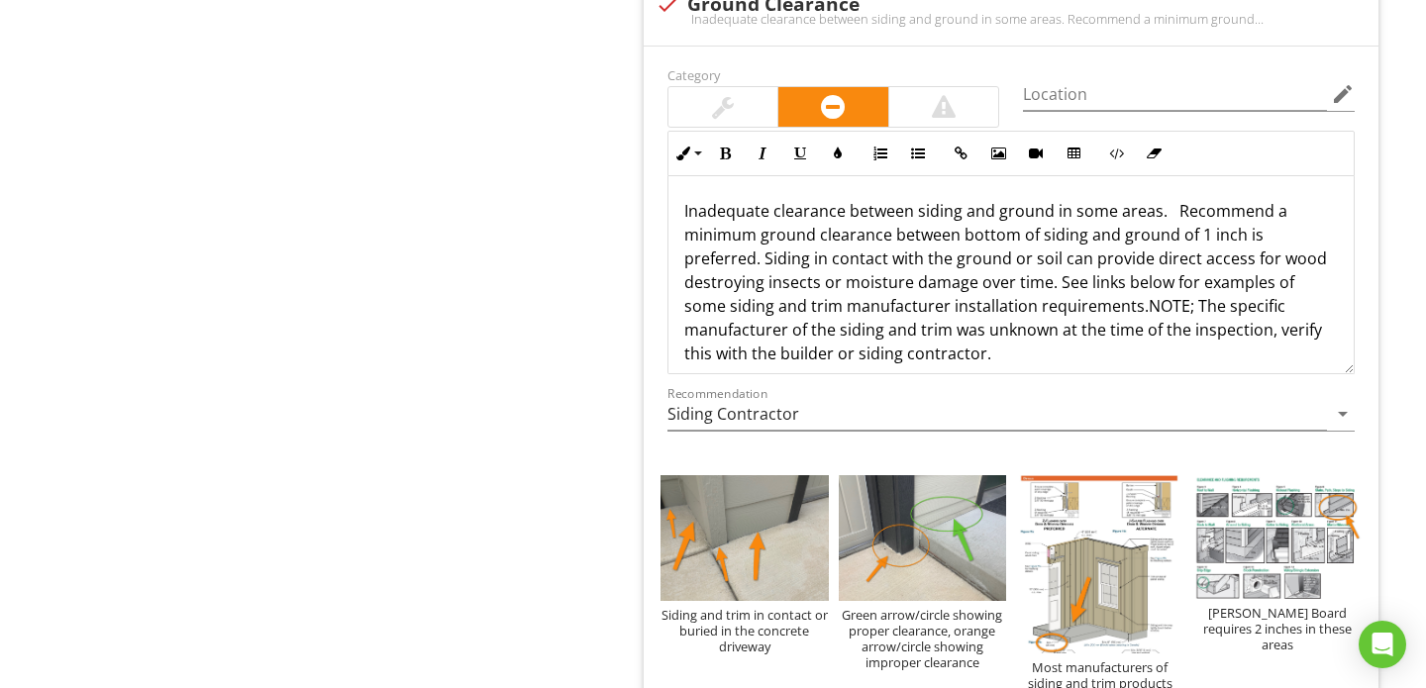
click at [1019, 256] on p "Inadequate clearance between siding and ground in some areas. Recommend a minim…" at bounding box center [1010, 282] width 653 height 166
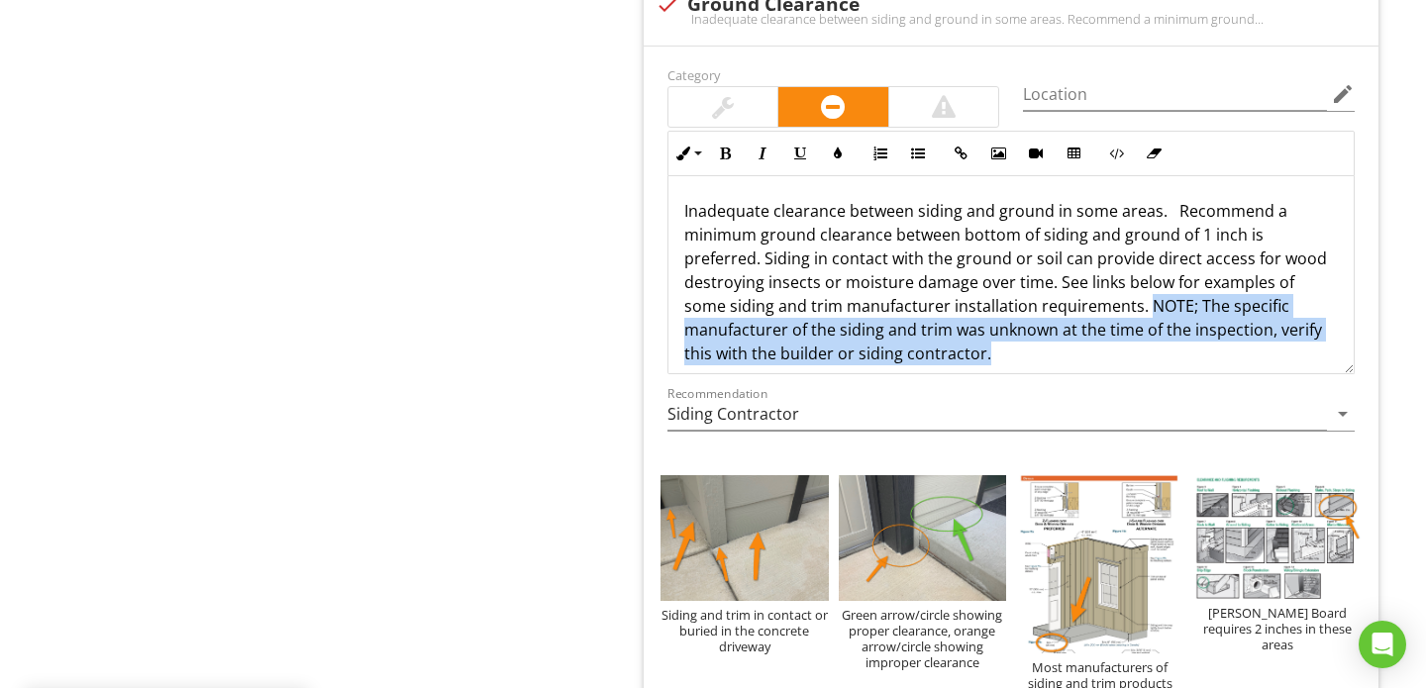
drag, startPoint x: 1024, startPoint y: 262, endPoint x: 1077, endPoint y: 299, distance: 64.8
click at [1077, 299] on p "Inadequate clearance between siding and ground in some areas. Recommend a minim…" at bounding box center [1010, 282] width 653 height 166
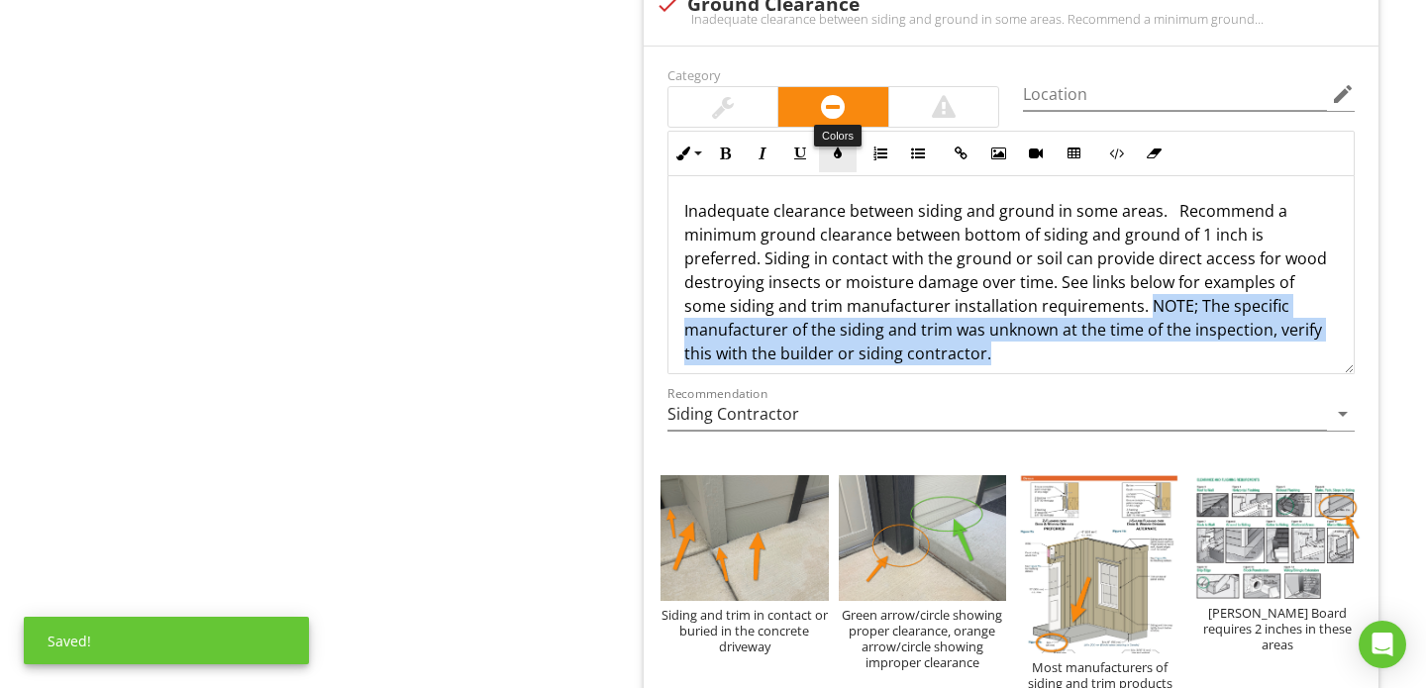
click at [838, 147] on icon "button" at bounding box center [838, 154] width 14 height 14
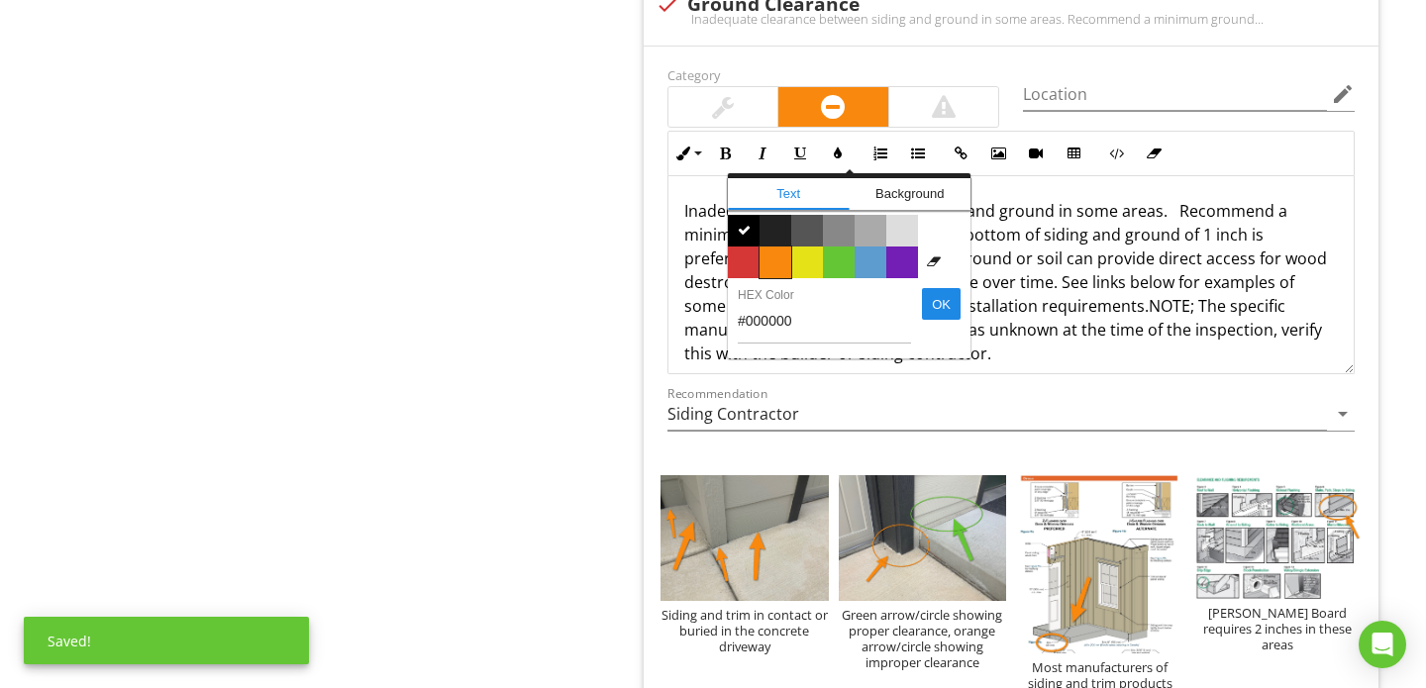
click at [776, 246] on span "Color #f9890e" at bounding box center [775, 262] width 32 height 32
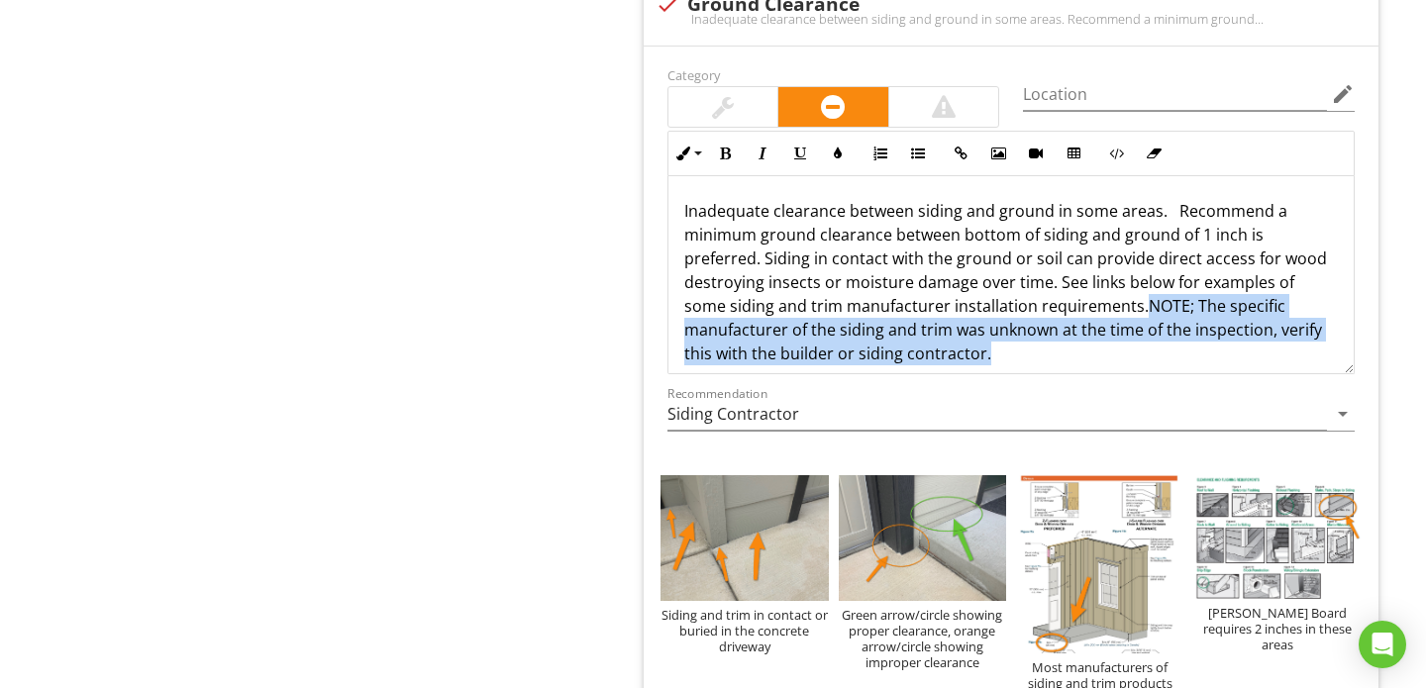
click at [858, 312] on p "Inadequate clearance between siding and ground in some areas. Recommend a minim…" at bounding box center [1010, 282] width 653 height 166
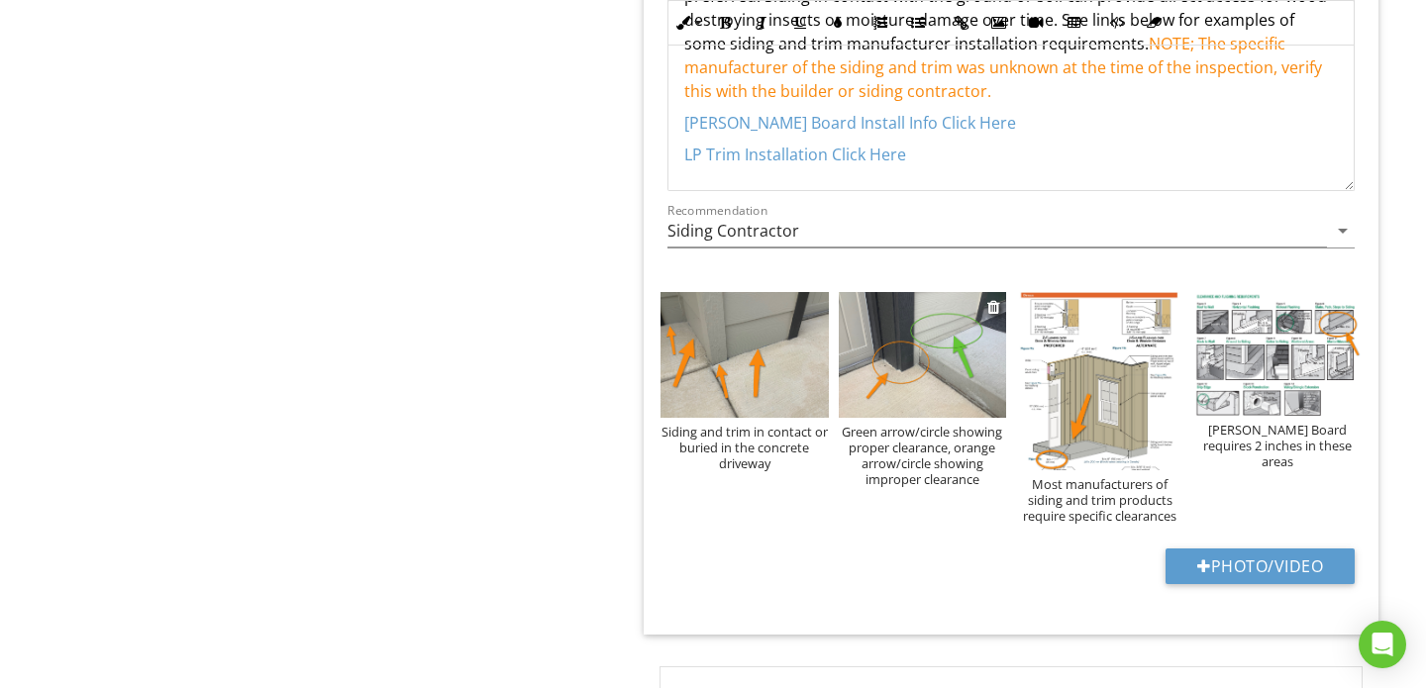
scroll to position [4388, 0]
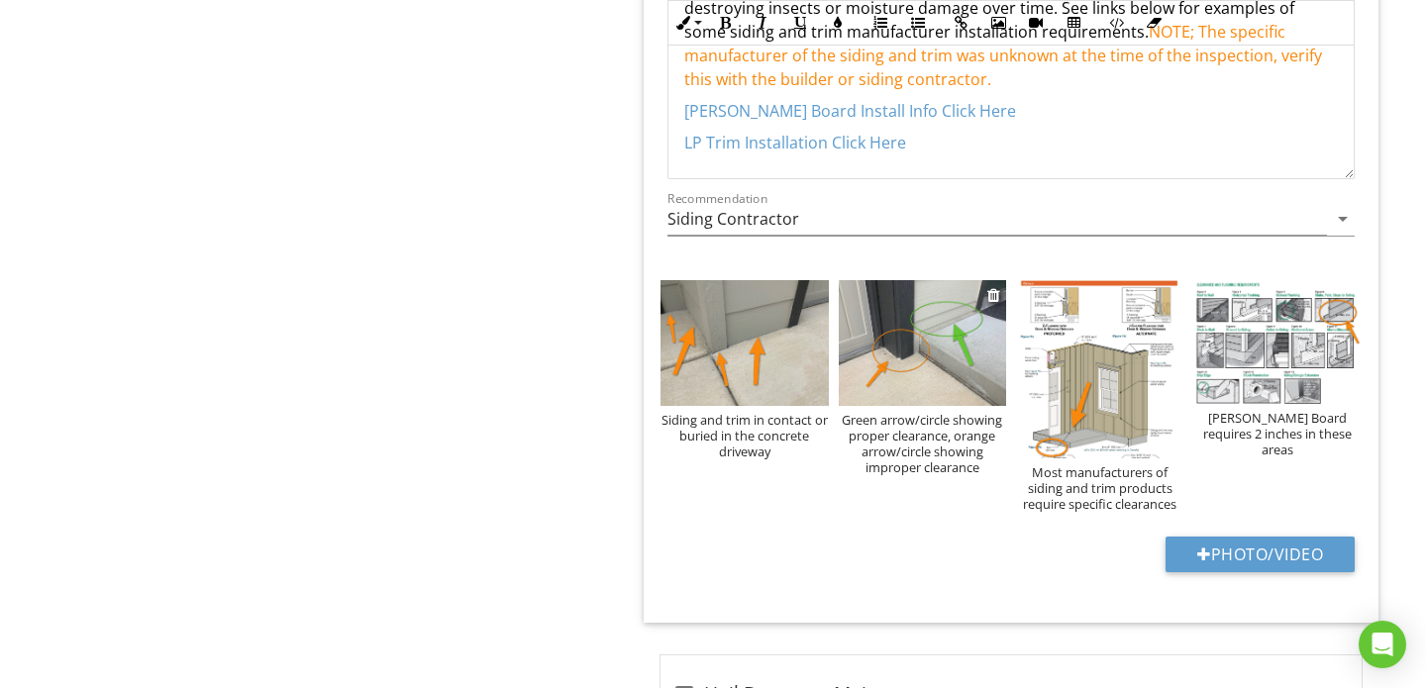
click at [951, 412] on div "Green arrow/circle showing proper clearance, orange arrow/circle showing improp…" at bounding box center [922, 443] width 168 height 63
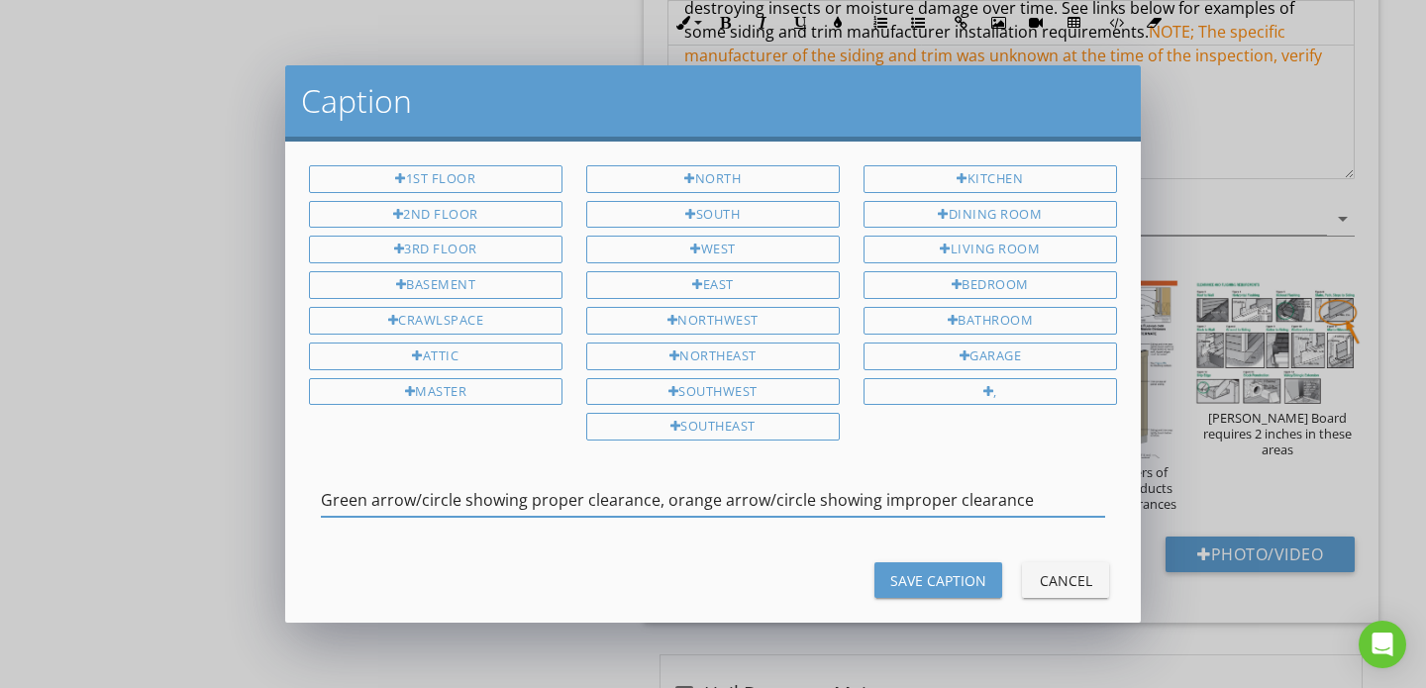
click at [577, 500] on input "Green arrow/circle showing proper clearance, orange arrow/circle showing improp…" at bounding box center [713, 500] width 784 height 33
type input "Green arrow/circle showing better clearance, orange arrow/circle showing improp…"
click at [926, 570] on div "Save Caption" at bounding box center [938, 580] width 96 height 21
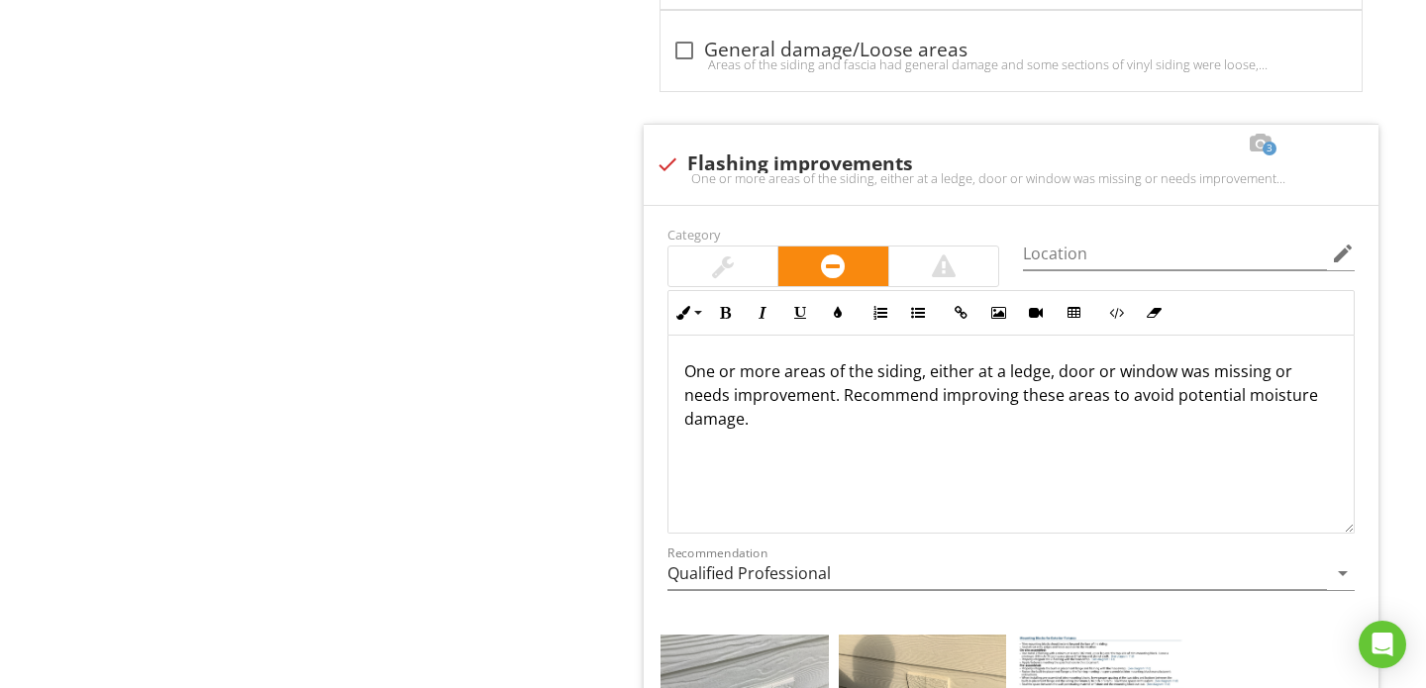
scroll to position [6612, 0]
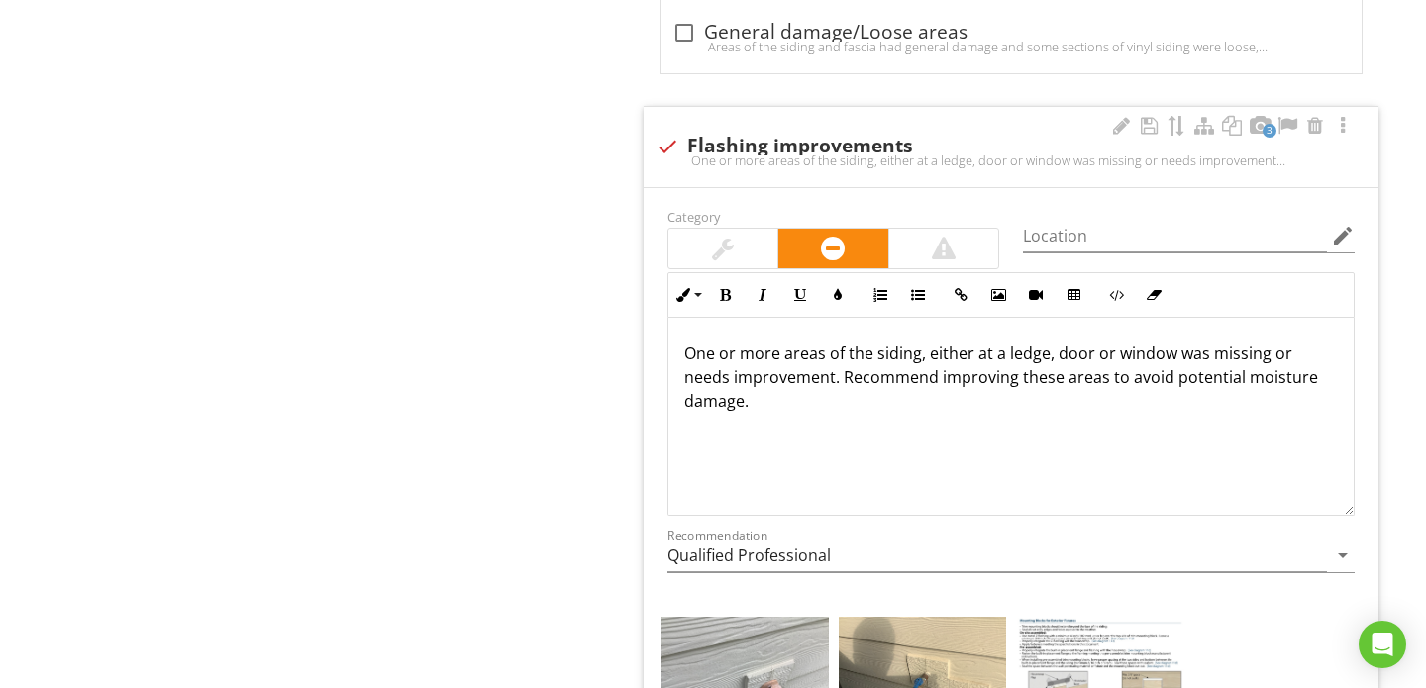
click at [916, 342] on p "One or more areas of the siding, either at a ledge, door or window was missing …" at bounding box center [1010, 377] width 653 height 71
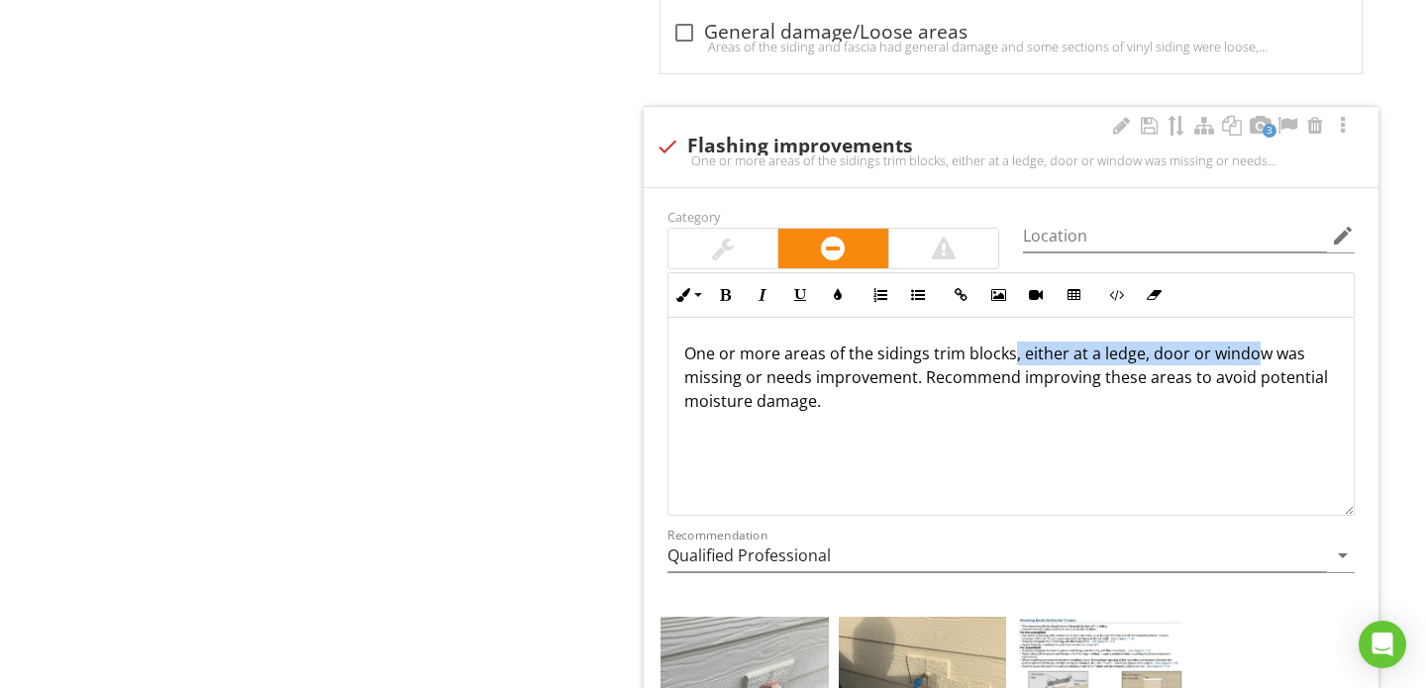
drag, startPoint x: 1011, startPoint y: 311, endPoint x: 1252, endPoint y: 312, distance: 241.5
click at [1252, 342] on p "One or more areas of the sidings trim blocks, either at a ledge, door or window…" at bounding box center [1010, 377] width 653 height 71
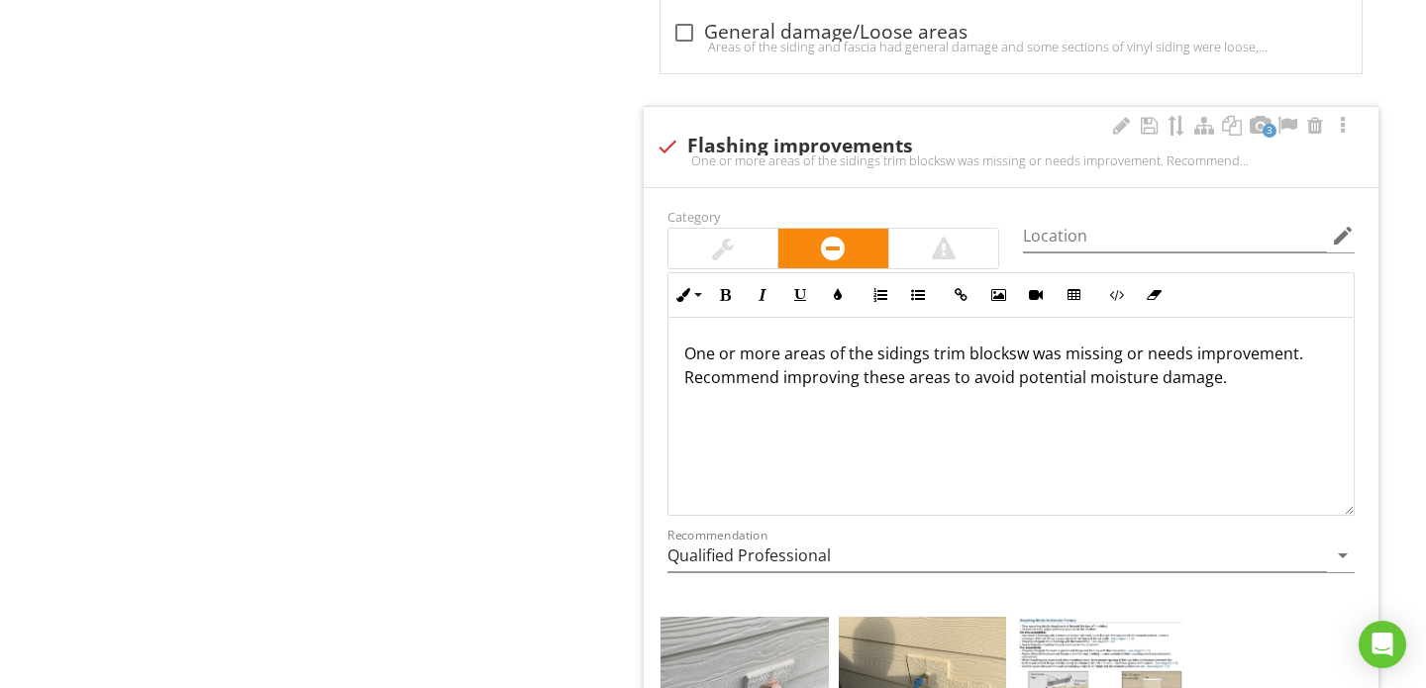
click at [1026, 342] on p "One or more areas of the sidings trim blocksw was missing or needs improvement.…" at bounding box center [1010, 366] width 653 height 48
click at [929, 342] on p "One or more areas of the sidings trim blocks was missing or needs improvement. …" at bounding box center [1010, 366] width 653 height 48
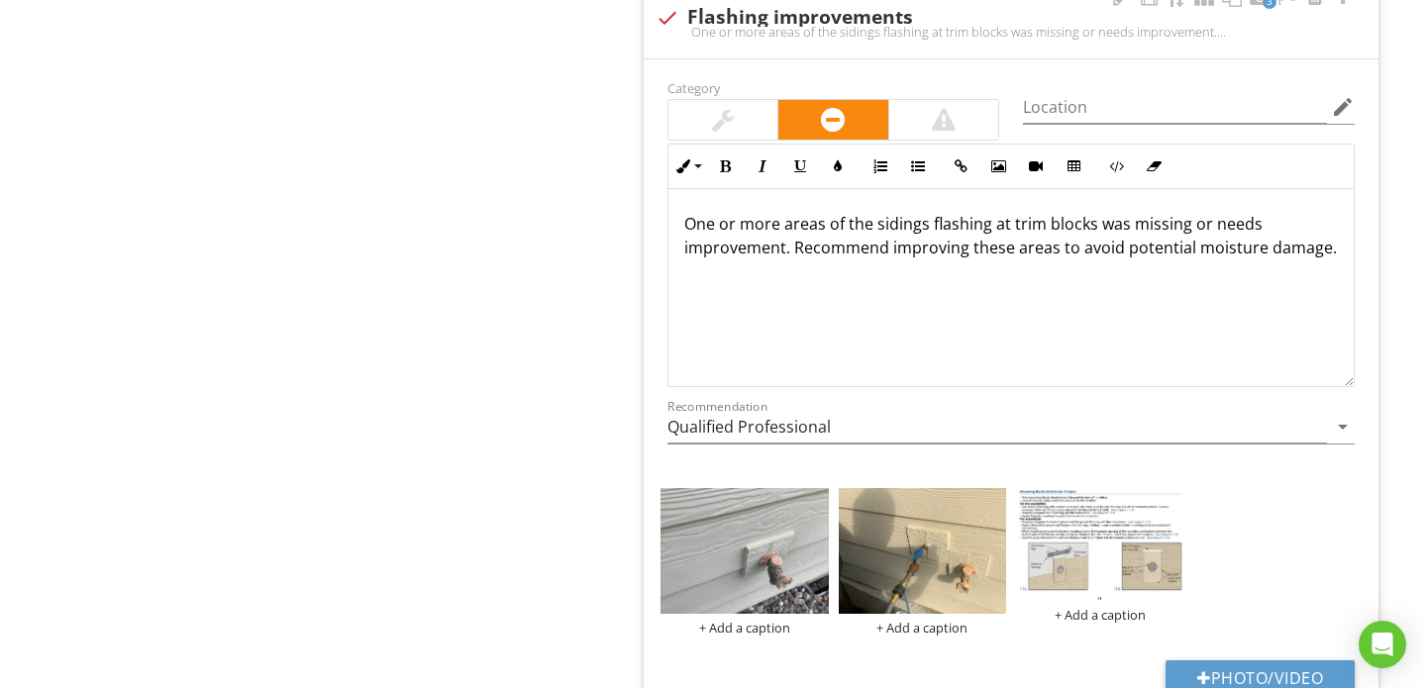
scroll to position [6742, 0]
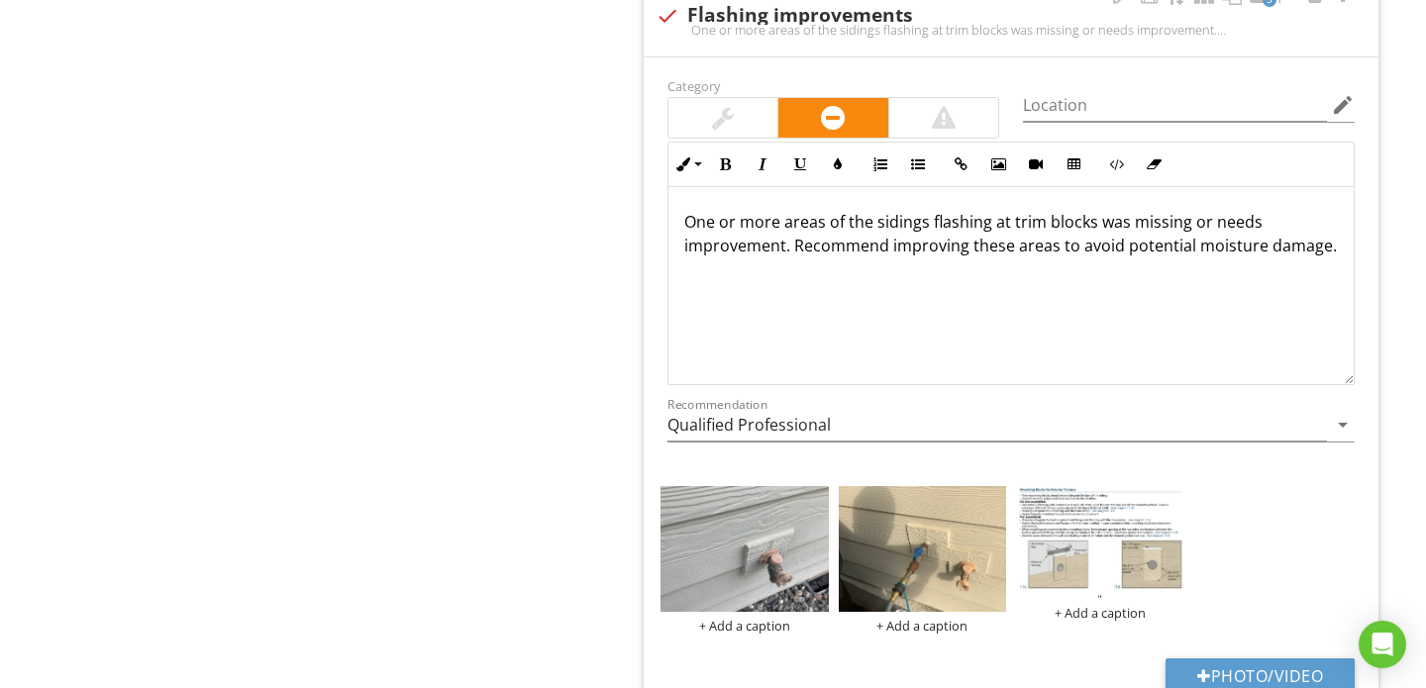
click at [1327, 210] on p "One or more areas of the sidings flashing at trim blocks was missing or needs i…" at bounding box center [1010, 234] width 653 height 48
click at [1168, 493] on div at bounding box center [1171, 501] width 13 height 16
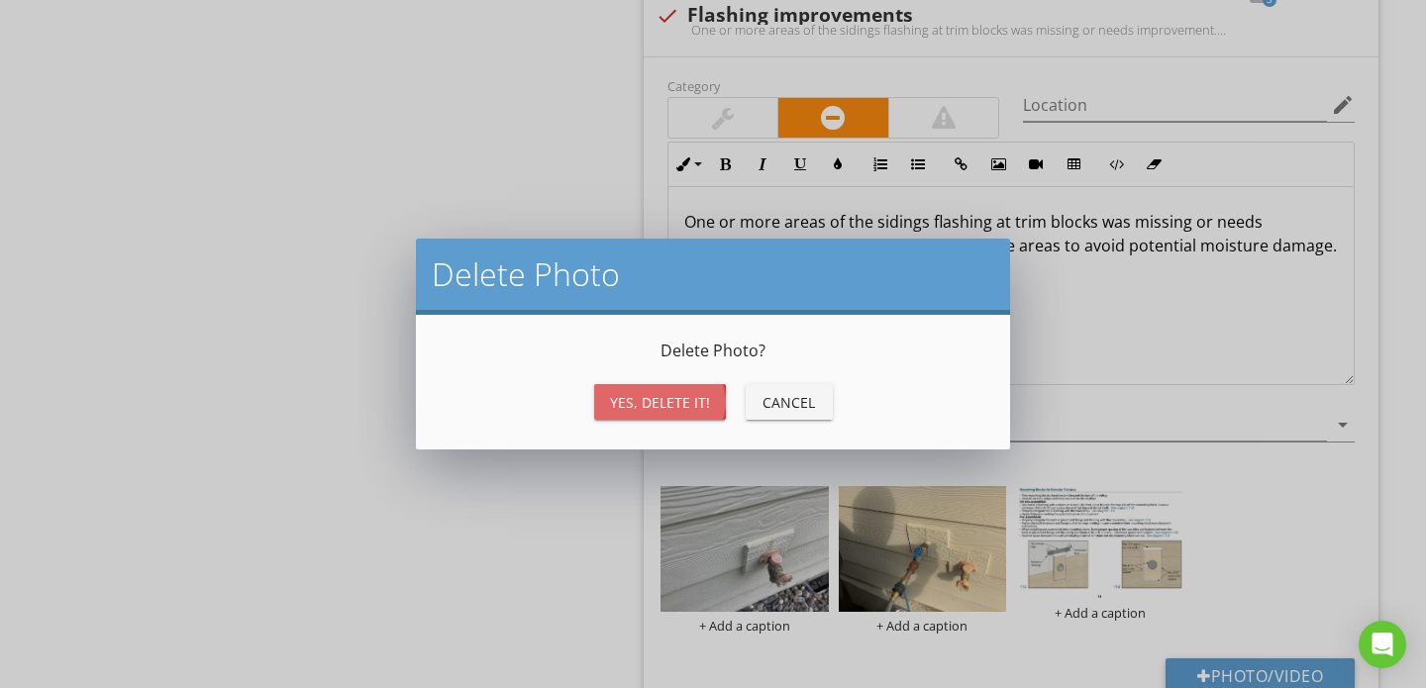
click at [667, 398] on div "Yes, Delete it!" at bounding box center [660, 402] width 100 height 21
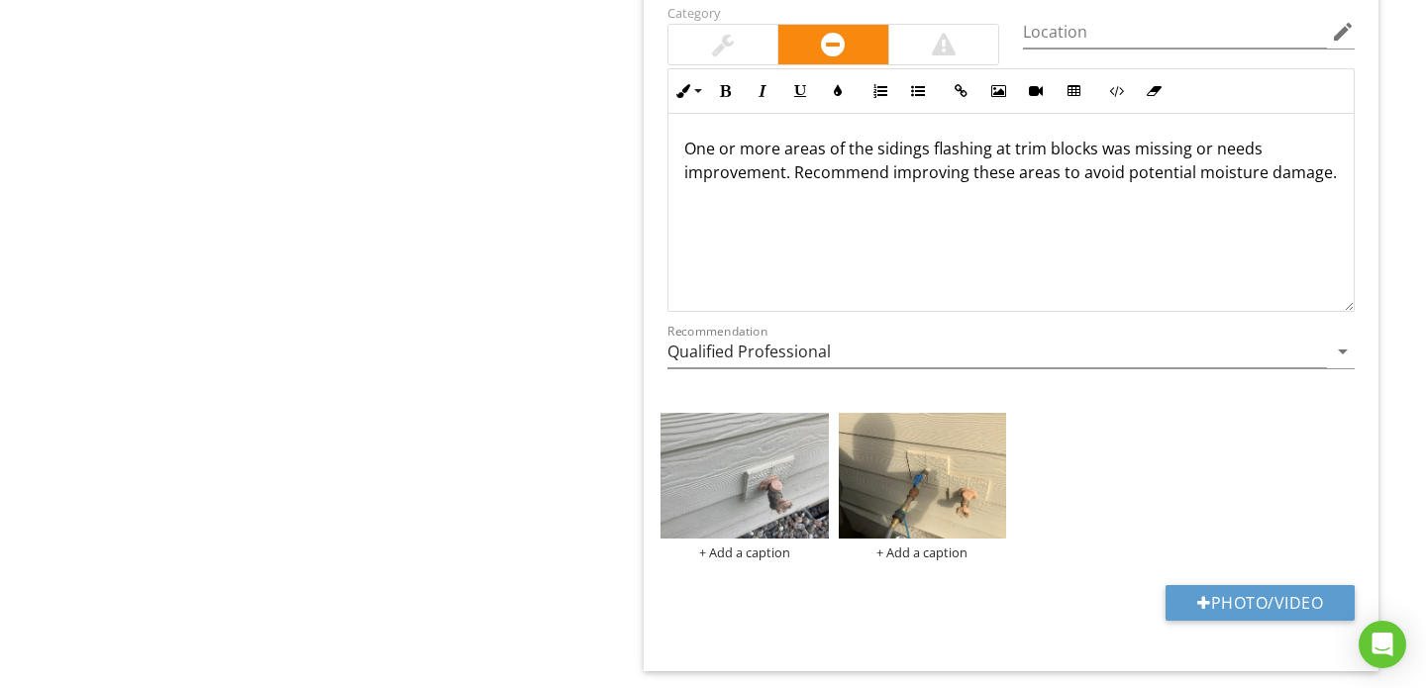
scroll to position [6857, 0]
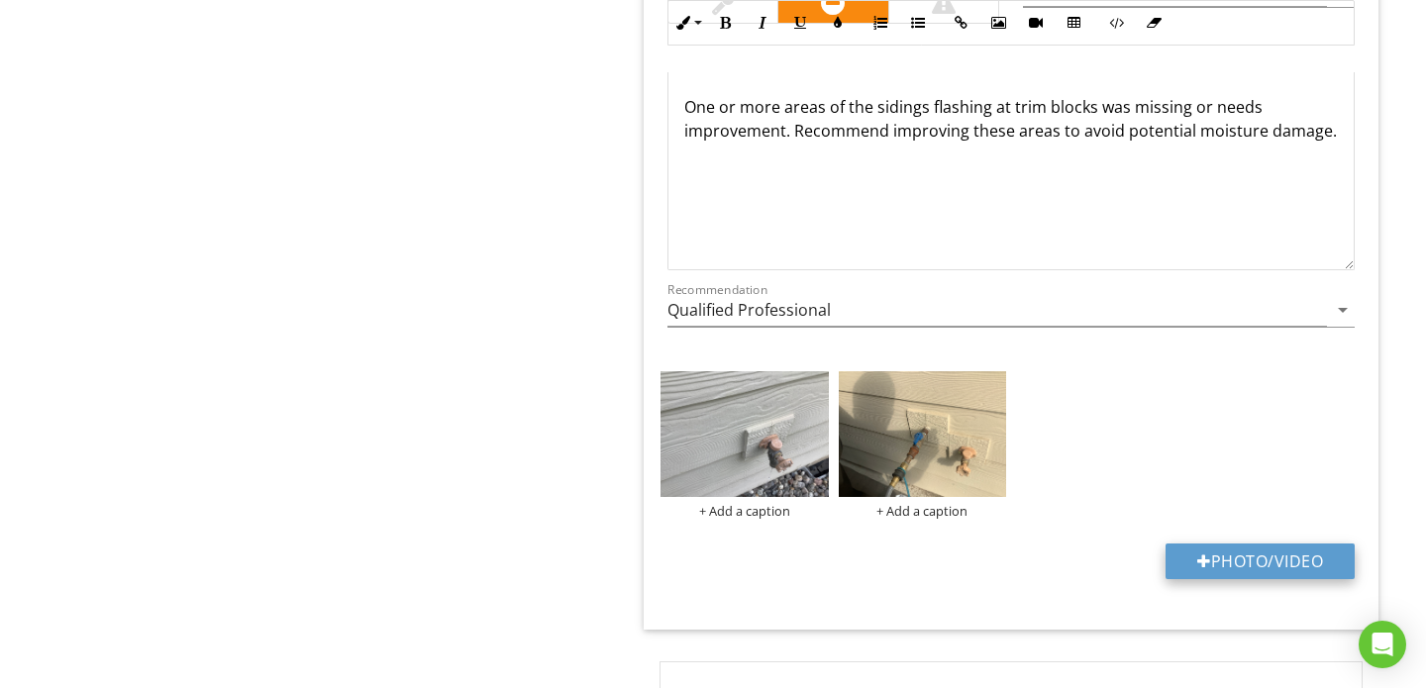
click at [1222, 543] on button "Photo/Video" at bounding box center [1259, 561] width 189 height 36
type input "C:\fakepath\Screen Shot 2025-08-28 at 7.18.03 AM.png"
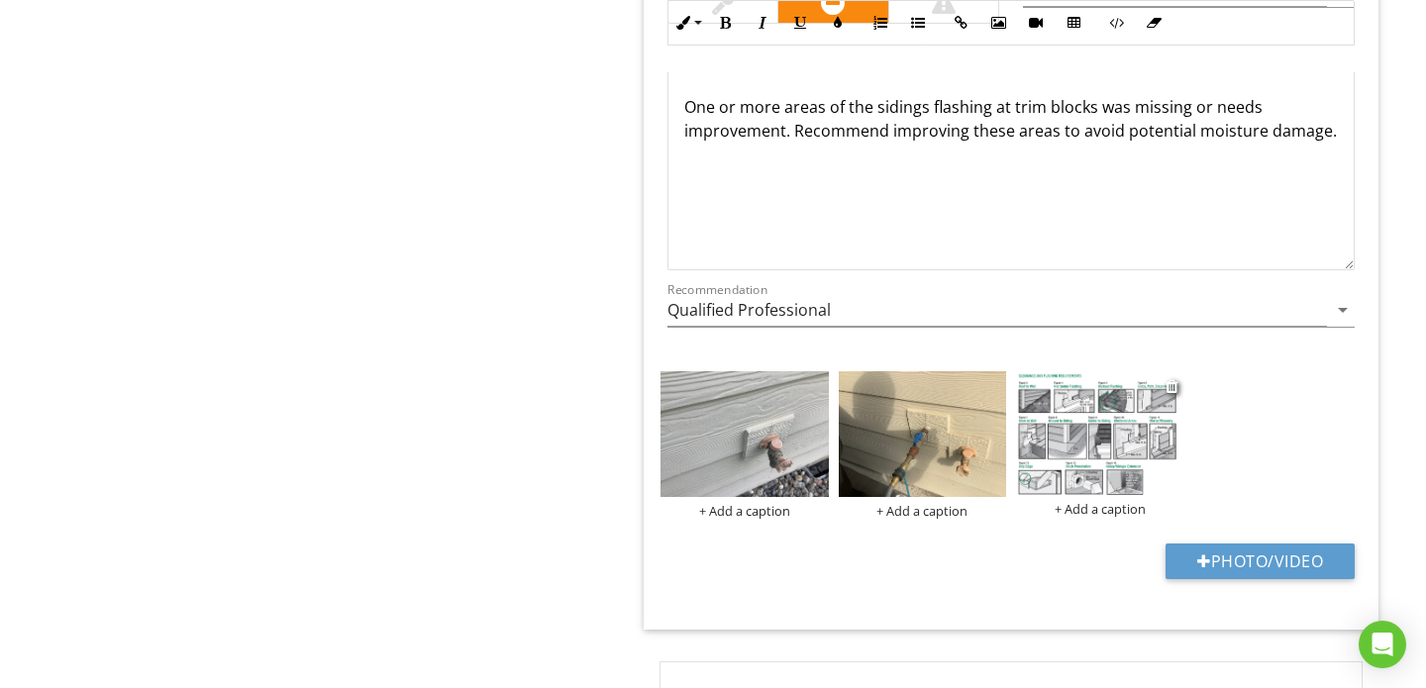
click at [1087, 403] on img at bounding box center [1100, 433] width 168 height 124
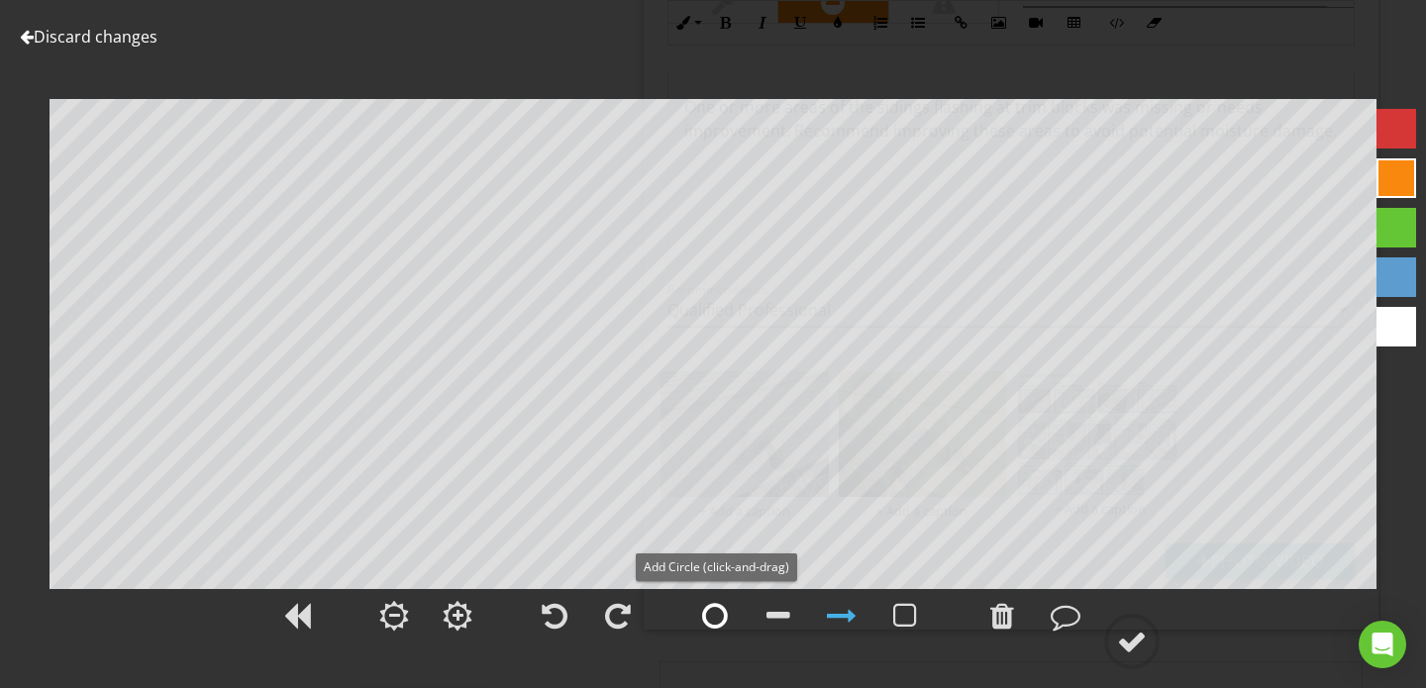
click at [713, 617] on div at bounding box center [715, 616] width 26 height 30
click at [729, 586] on div "Discard changes Add Location" at bounding box center [713, 344] width 1426 height 688
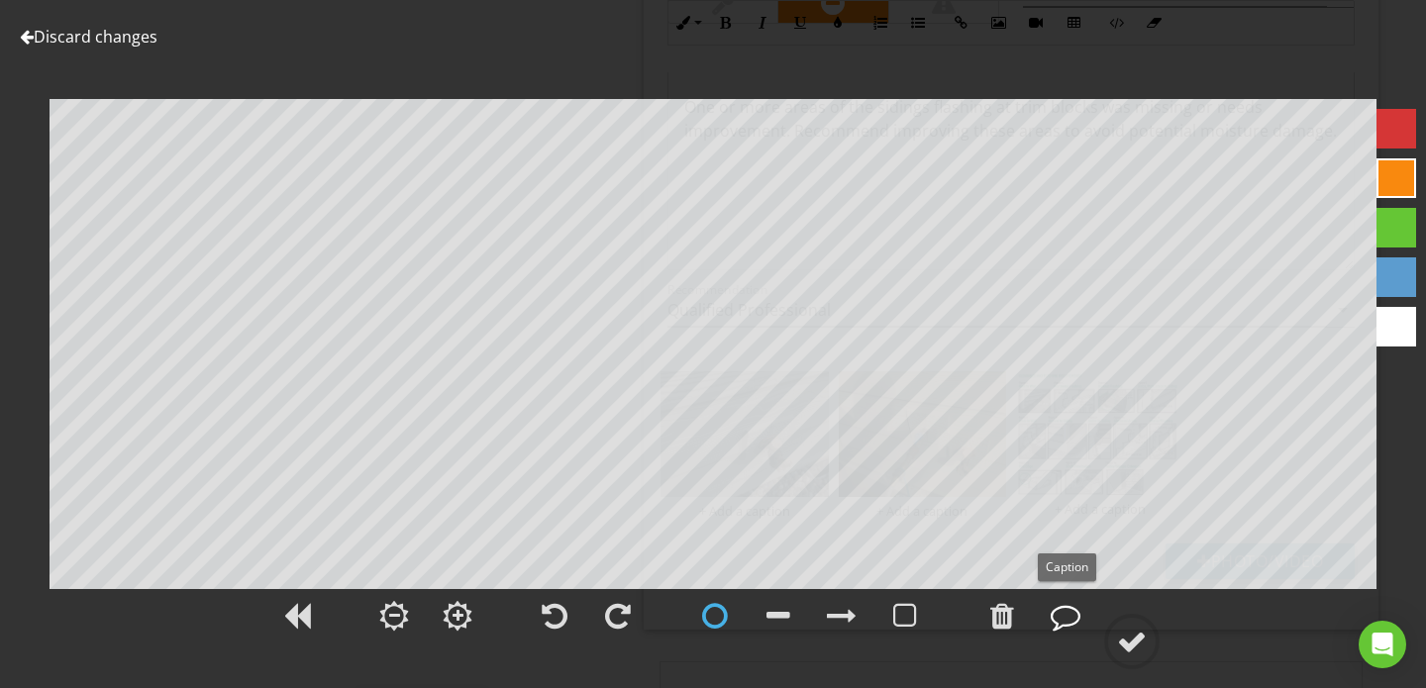
click at [1067, 614] on div at bounding box center [1065, 616] width 30 height 30
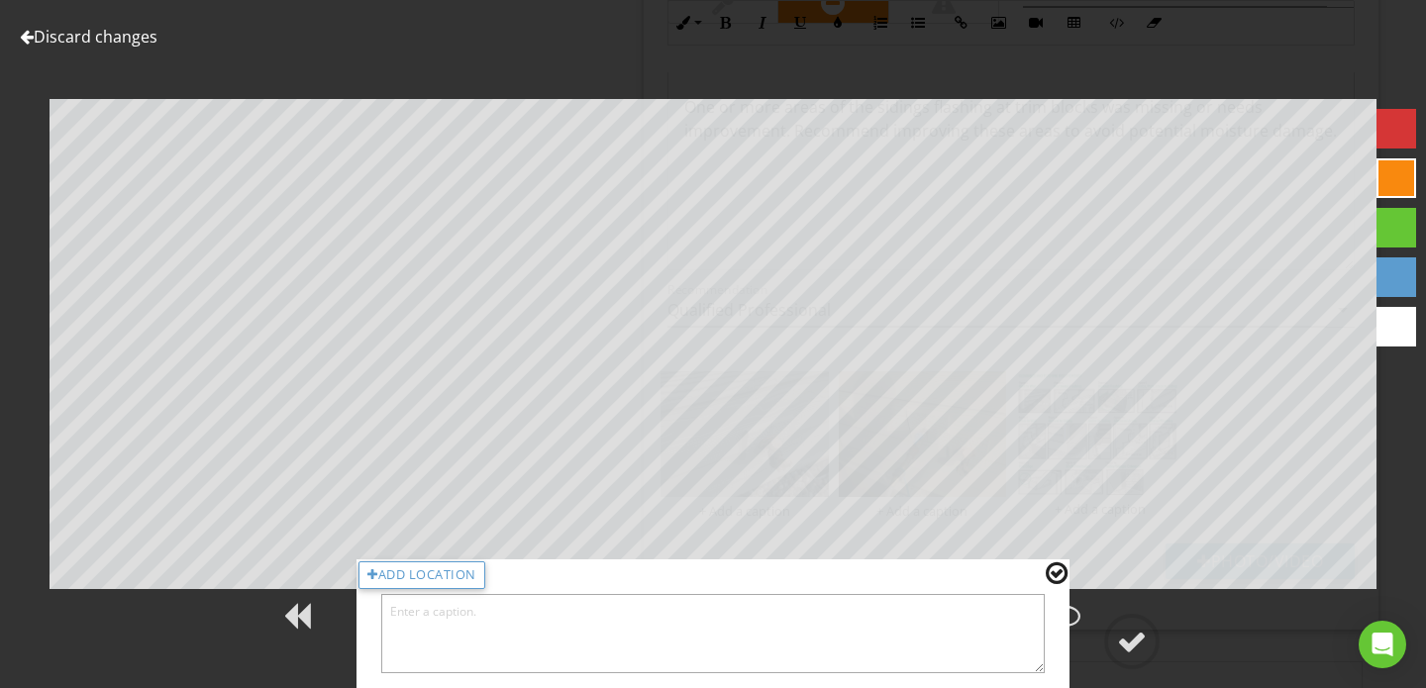
click at [794, 621] on textarea at bounding box center [712, 633] width 663 height 79
type textarea "Z-flashing at trim blocks illustrated"
click at [1129, 645] on div at bounding box center [1132, 642] width 30 height 30
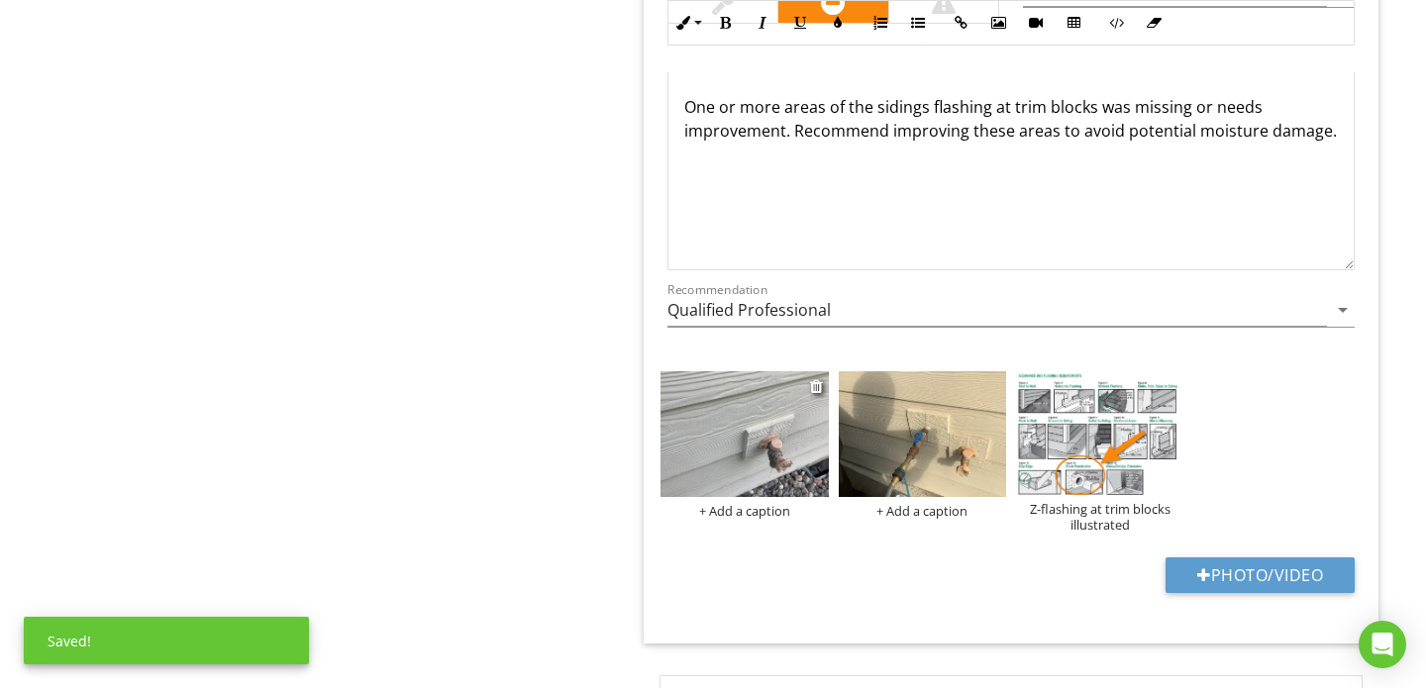
click at [772, 402] on img at bounding box center [744, 434] width 168 height 126
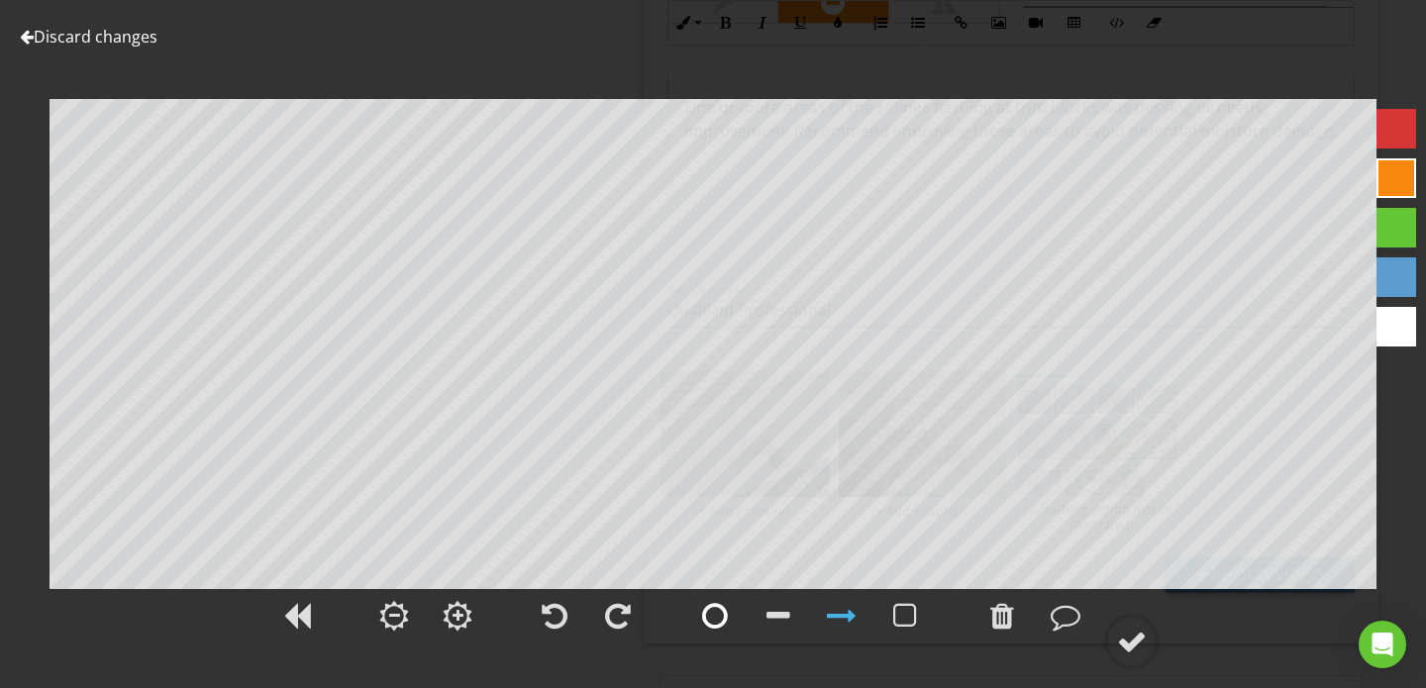
click at [707, 614] on div at bounding box center [715, 616] width 26 height 30
click at [1066, 604] on div at bounding box center [1065, 616] width 30 height 30
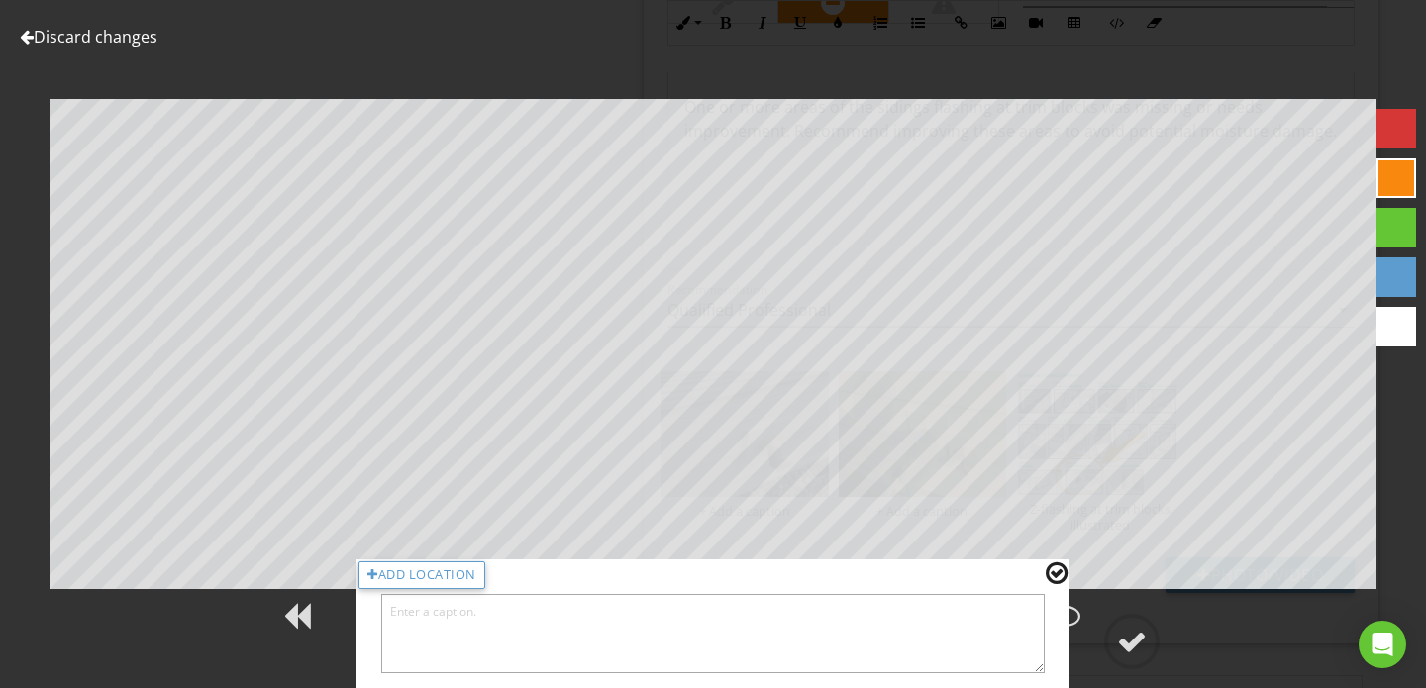
click at [769, 629] on textarea at bounding box center [712, 633] width 663 height 79
type textarea "No visible flashing"
click at [1136, 634] on div at bounding box center [1132, 642] width 30 height 30
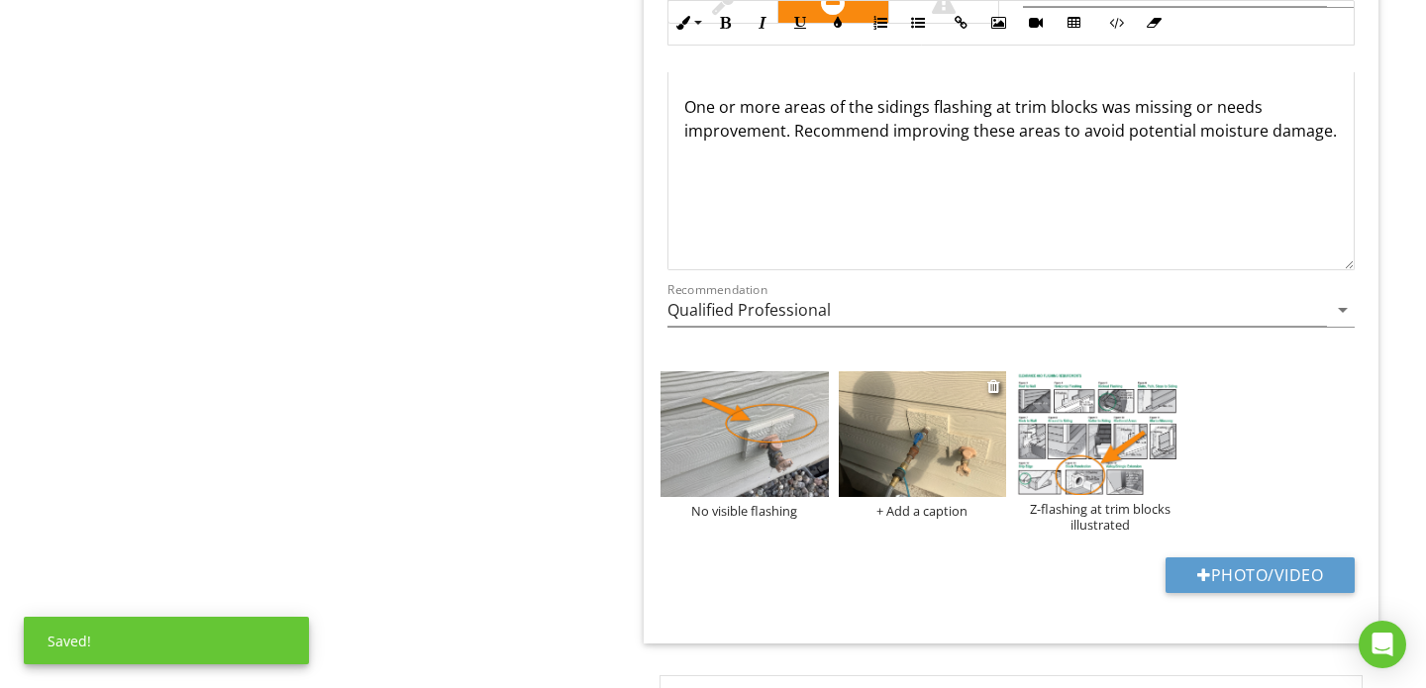
click at [928, 428] on img at bounding box center [922, 434] width 168 height 126
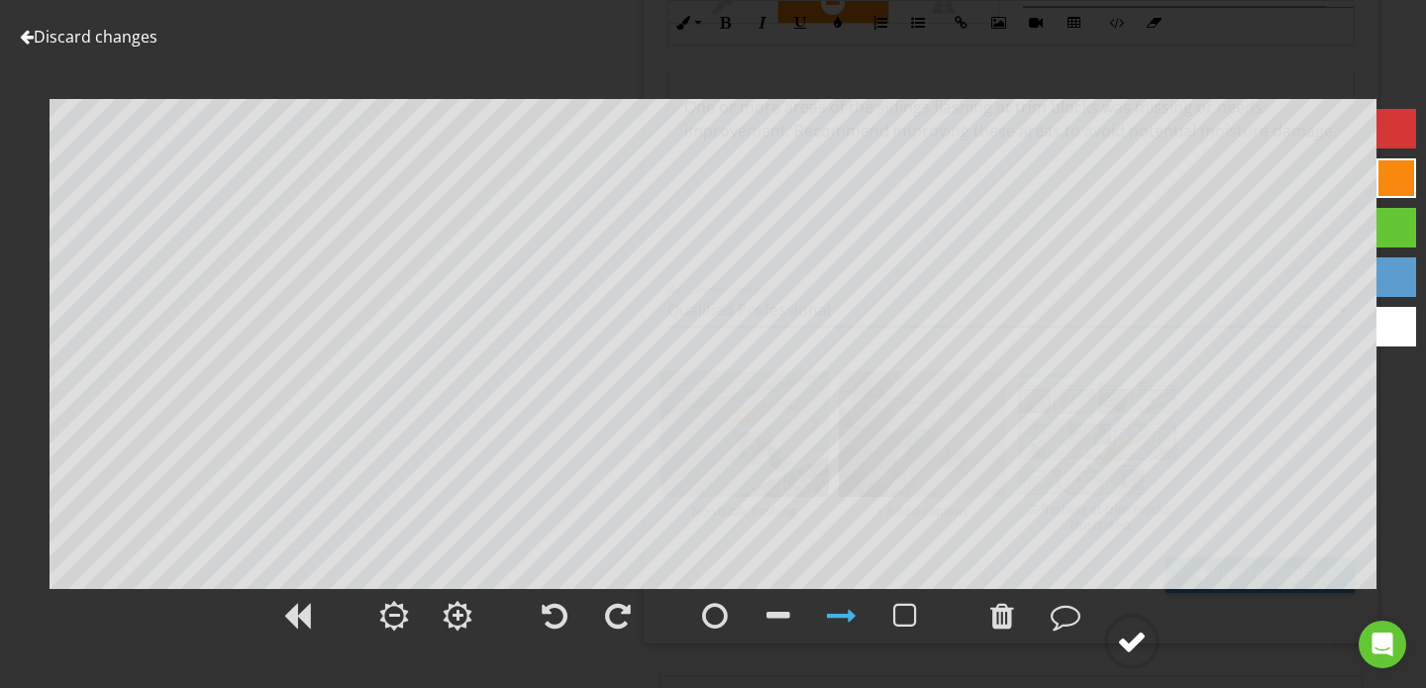
click at [1141, 630] on div at bounding box center [1132, 642] width 30 height 30
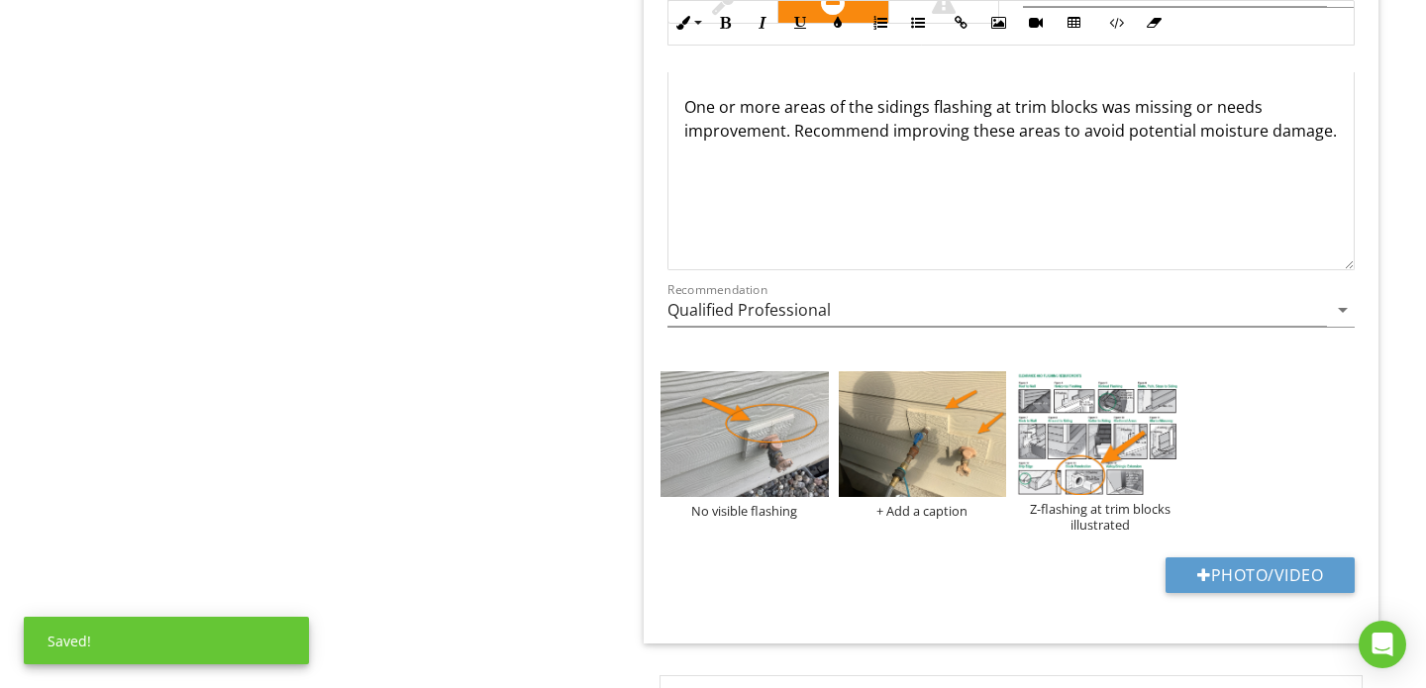
click at [929, 156] on div "One or more areas of the sidings flashing at trim blocks was missing or needs i…" at bounding box center [1010, 170] width 685 height 198
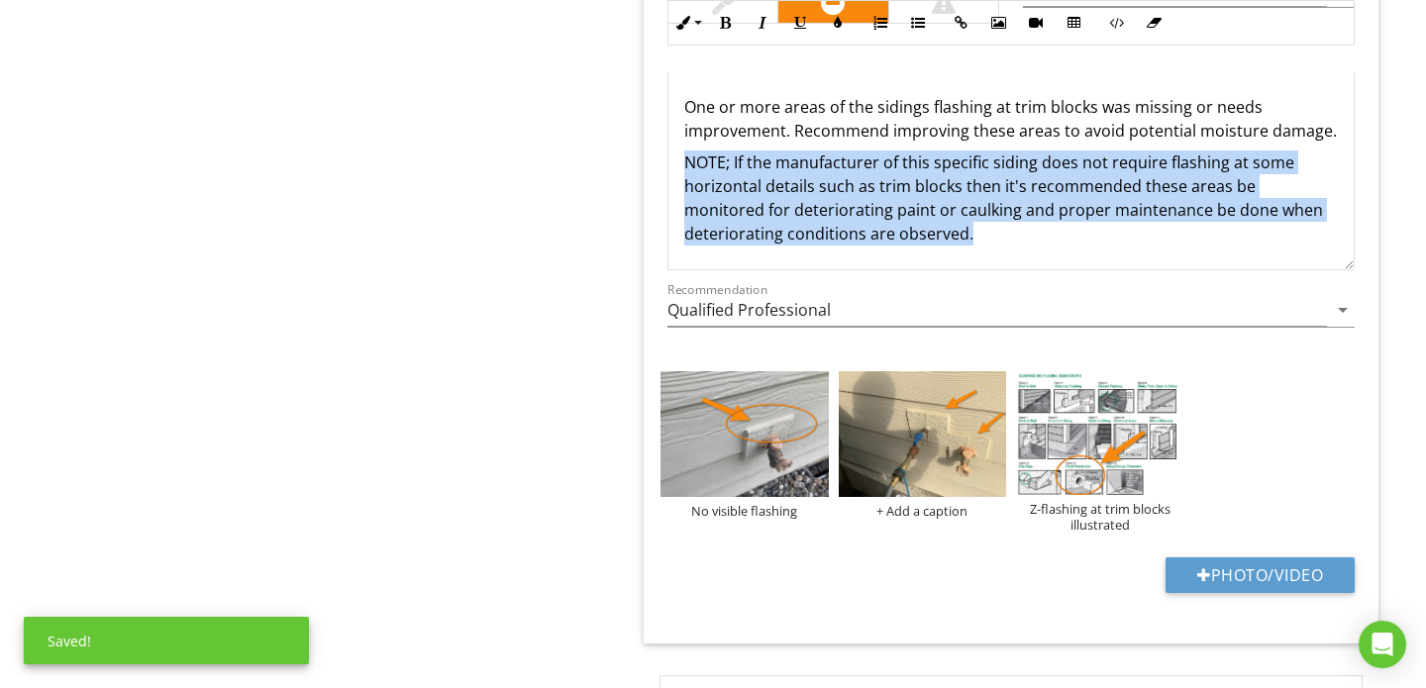
drag, startPoint x: 679, startPoint y: 115, endPoint x: 879, endPoint y: 189, distance: 213.3
click at [879, 189] on div "One or more areas of the sidings flashing at trim blocks was missing or needs i…" at bounding box center [1010, 170] width 685 height 198
click at [836, 28] on icon "button" at bounding box center [838, 23] width 14 height 14
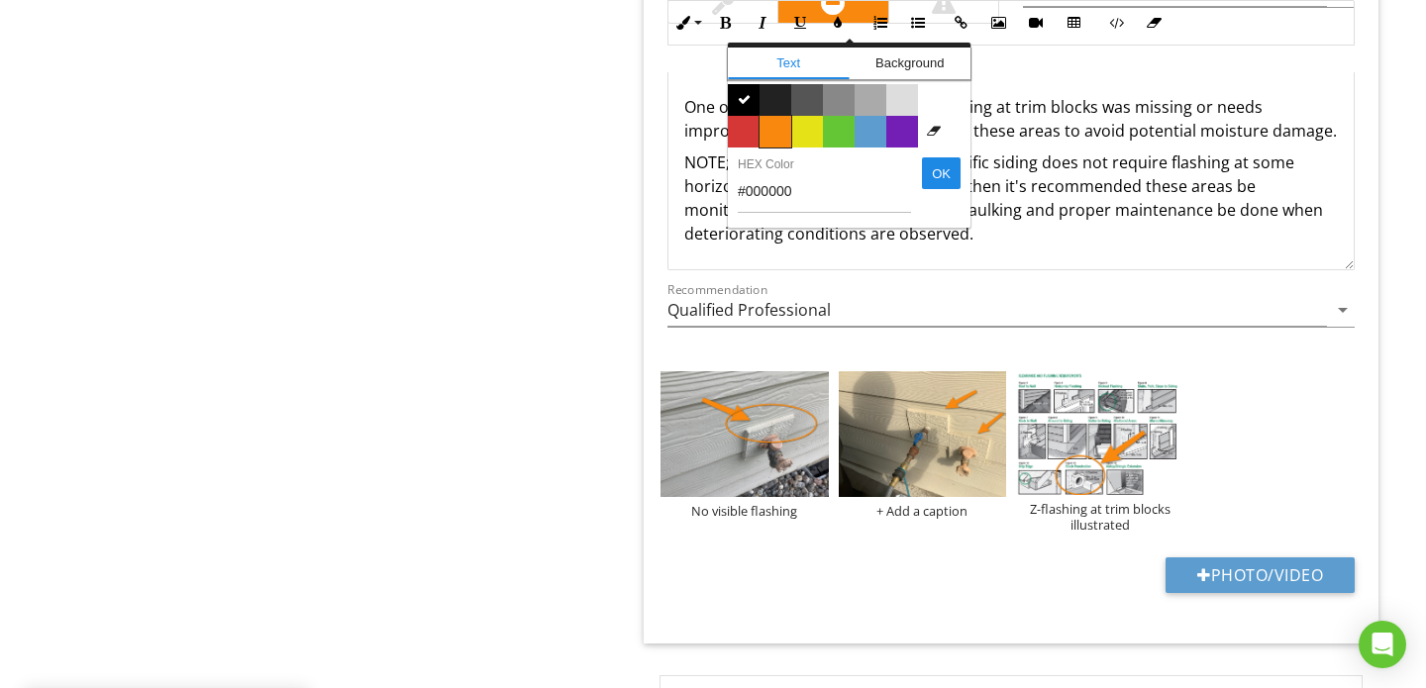
click at [777, 125] on span "Color #f9890e" at bounding box center [775, 132] width 32 height 32
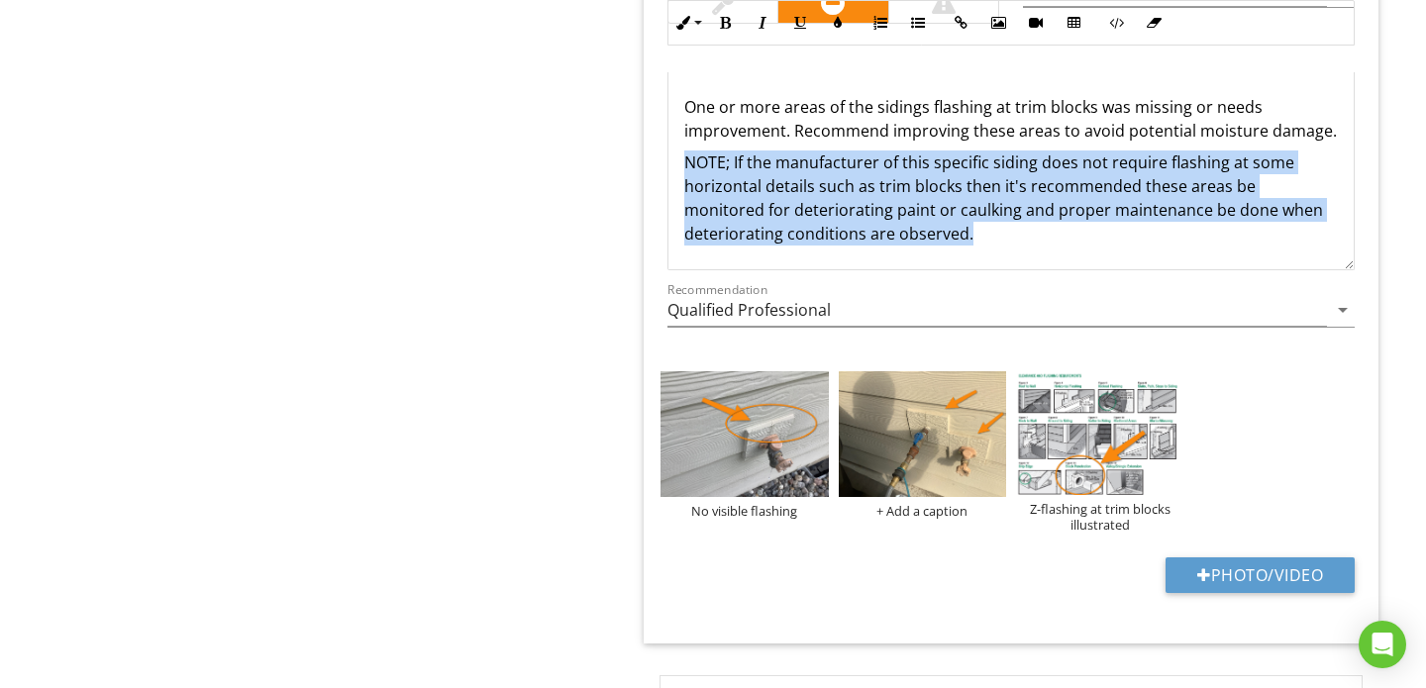
click at [1026, 200] on div "One or more areas of the sidings flashing at trim blocks was missing or needs i…" at bounding box center [1010, 170] width 685 height 198
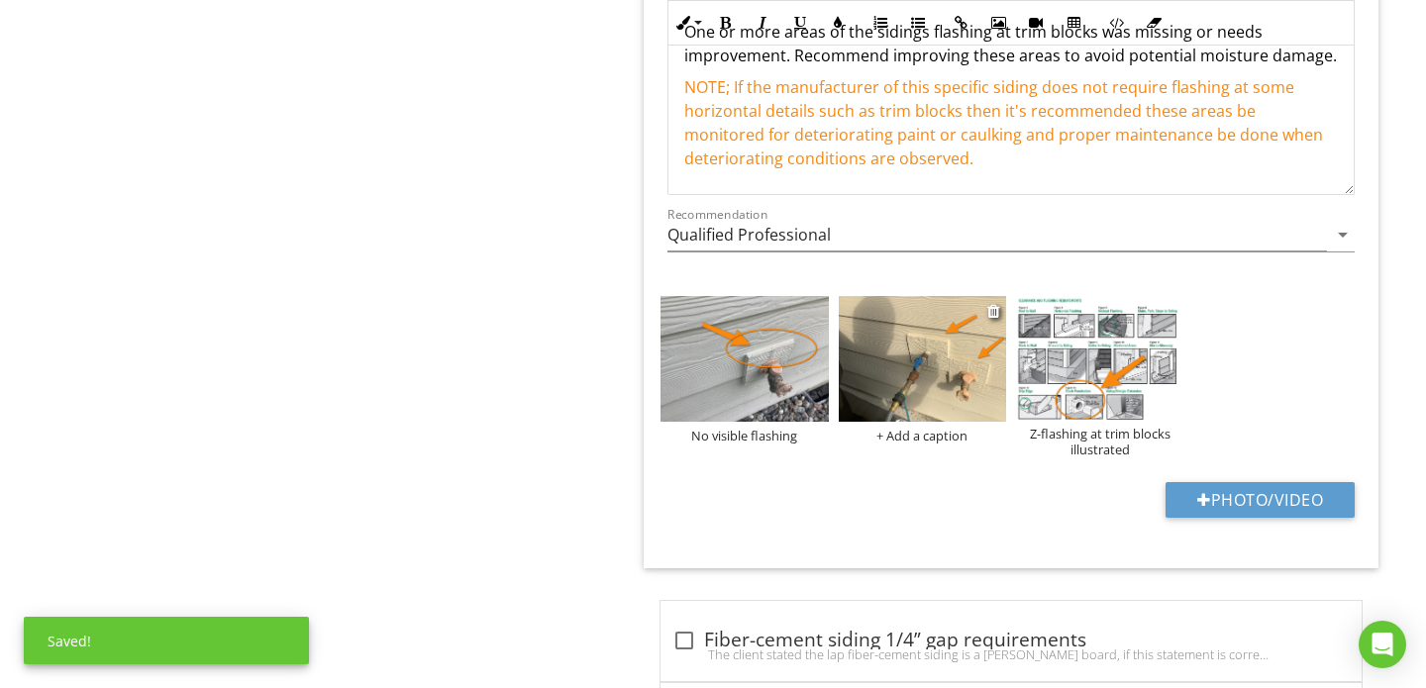
scroll to position [6942, 0]
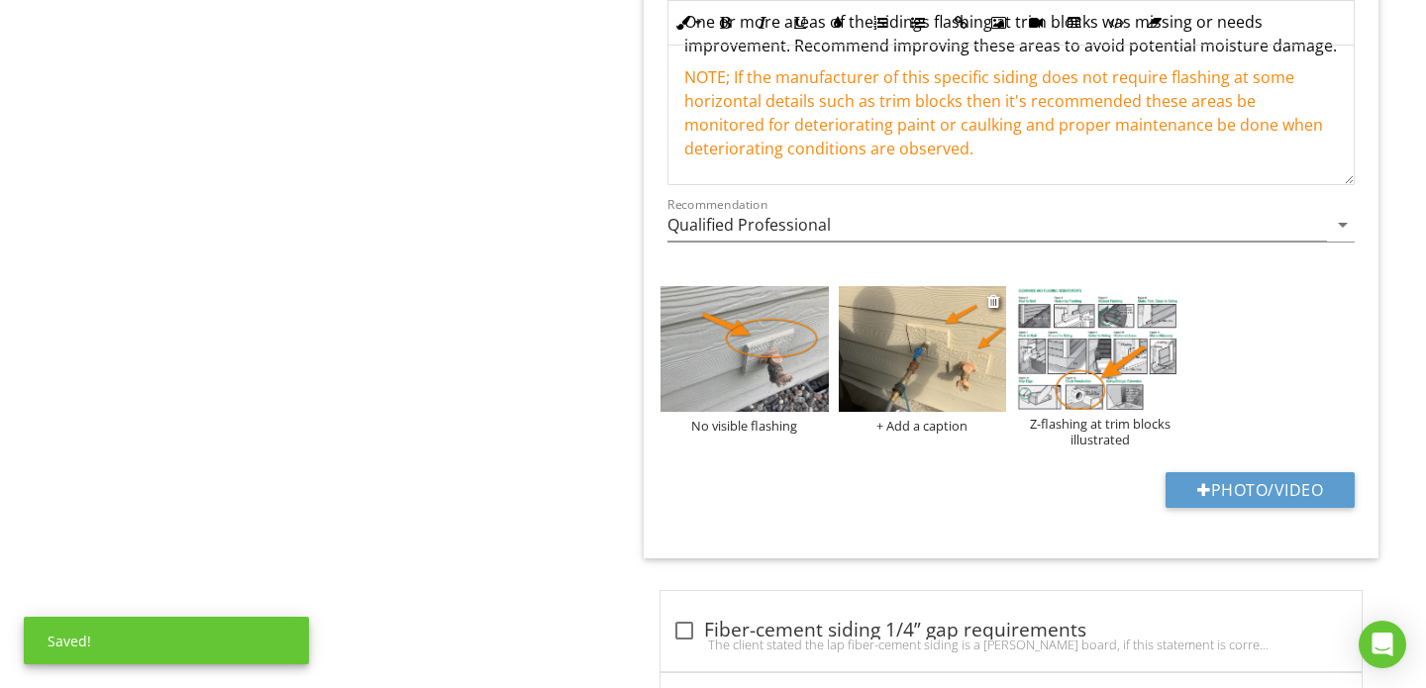
click at [922, 418] on div "+ Add a caption" at bounding box center [922, 426] width 168 height 16
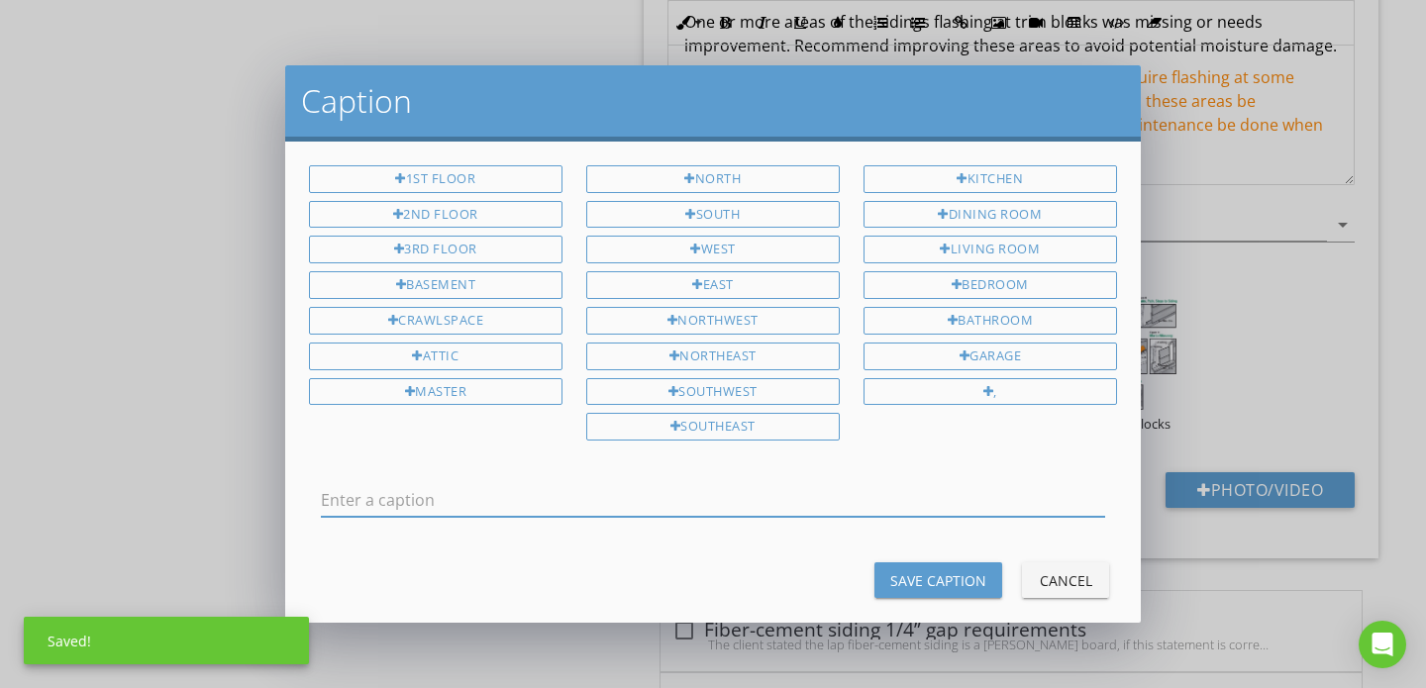
scroll to position [0, 0]
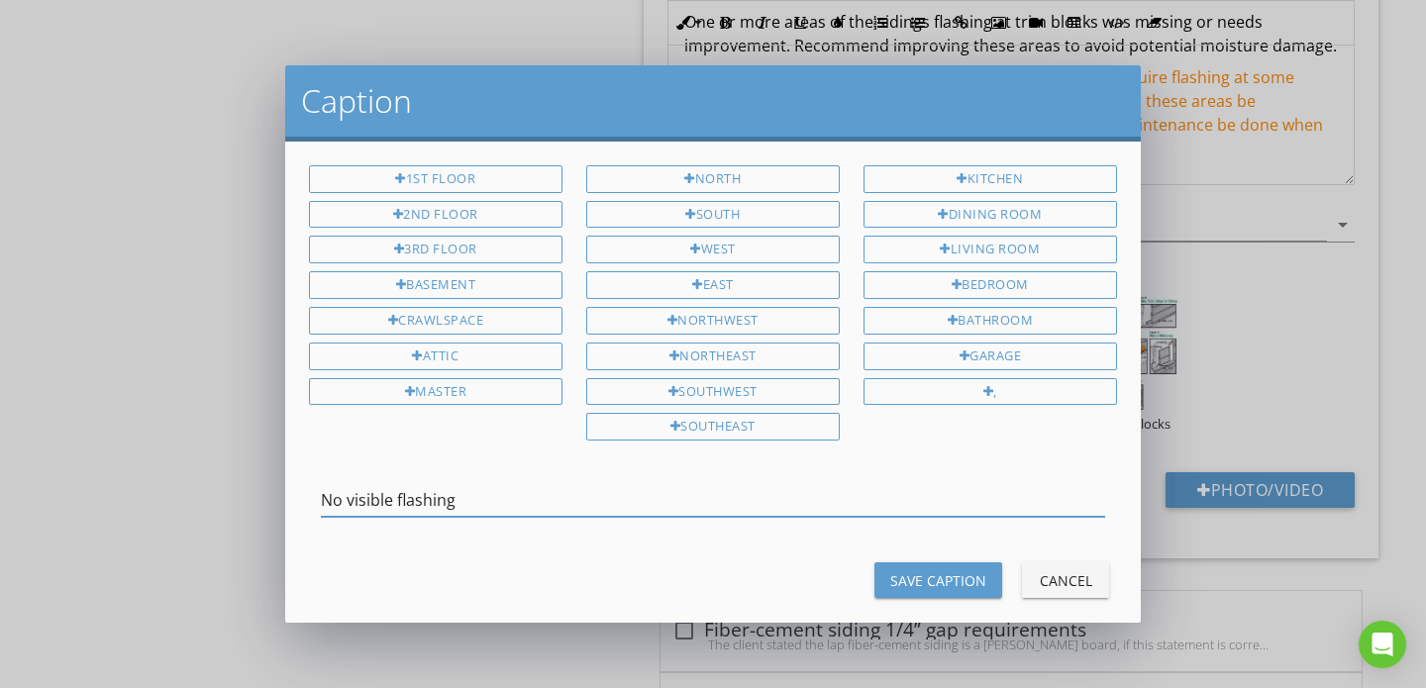
type input "No visible flashing"
click at [936, 570] on div "Save Caption" at bounding box center [938, 580] width 96 height 21
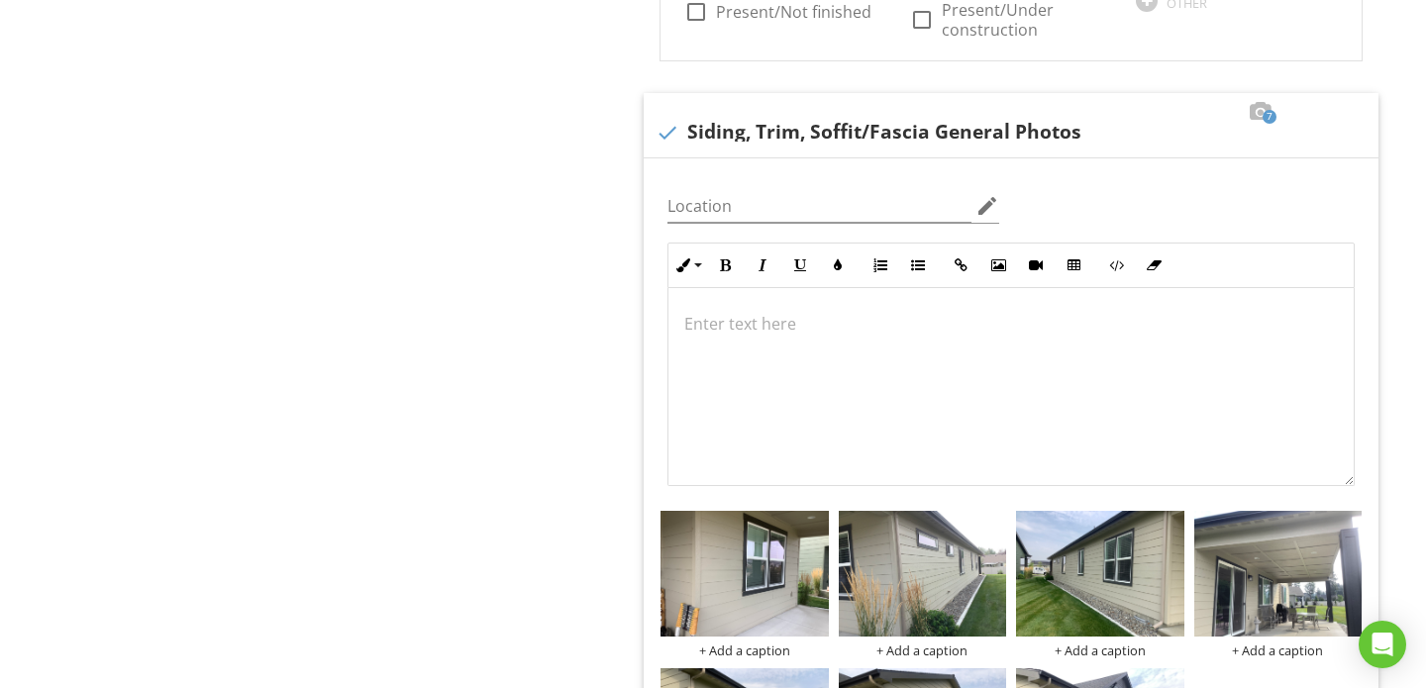
scroll to position [2282, 0]
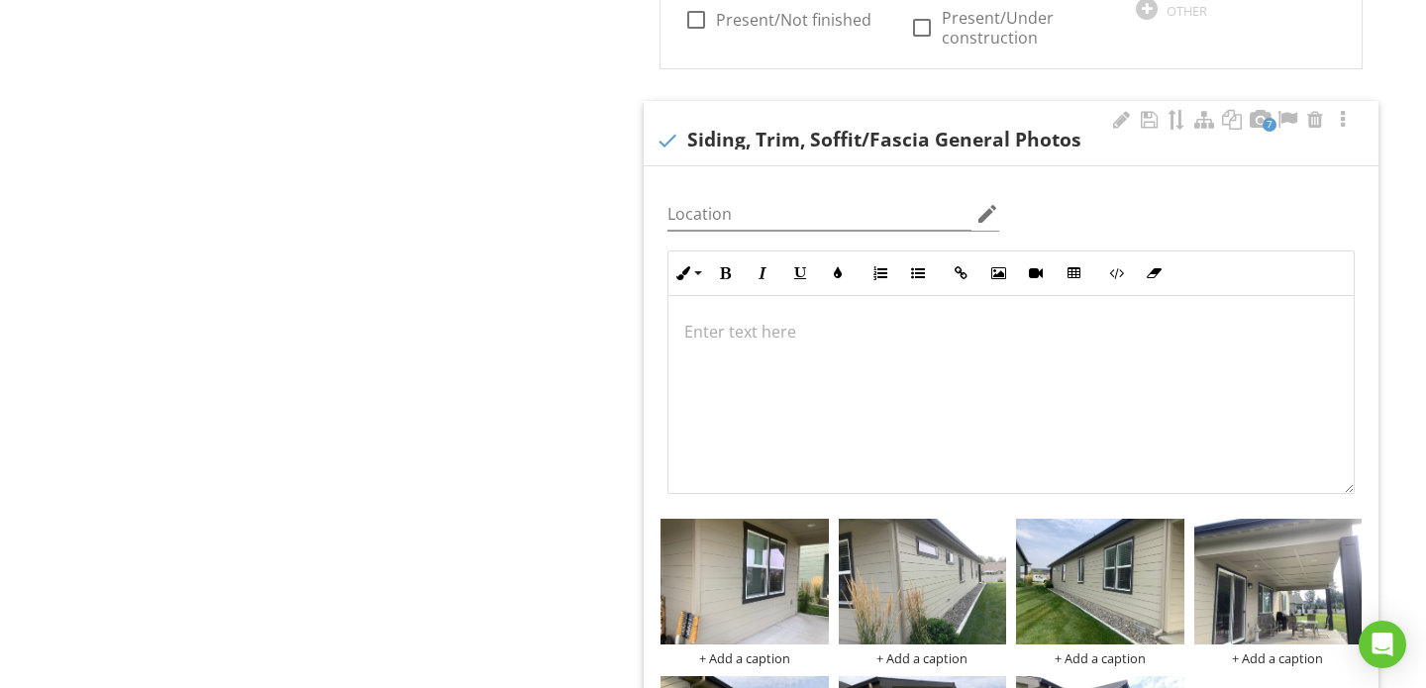
click at [797, 339] on div at bounding box center [1010, 395] width 685 height 198
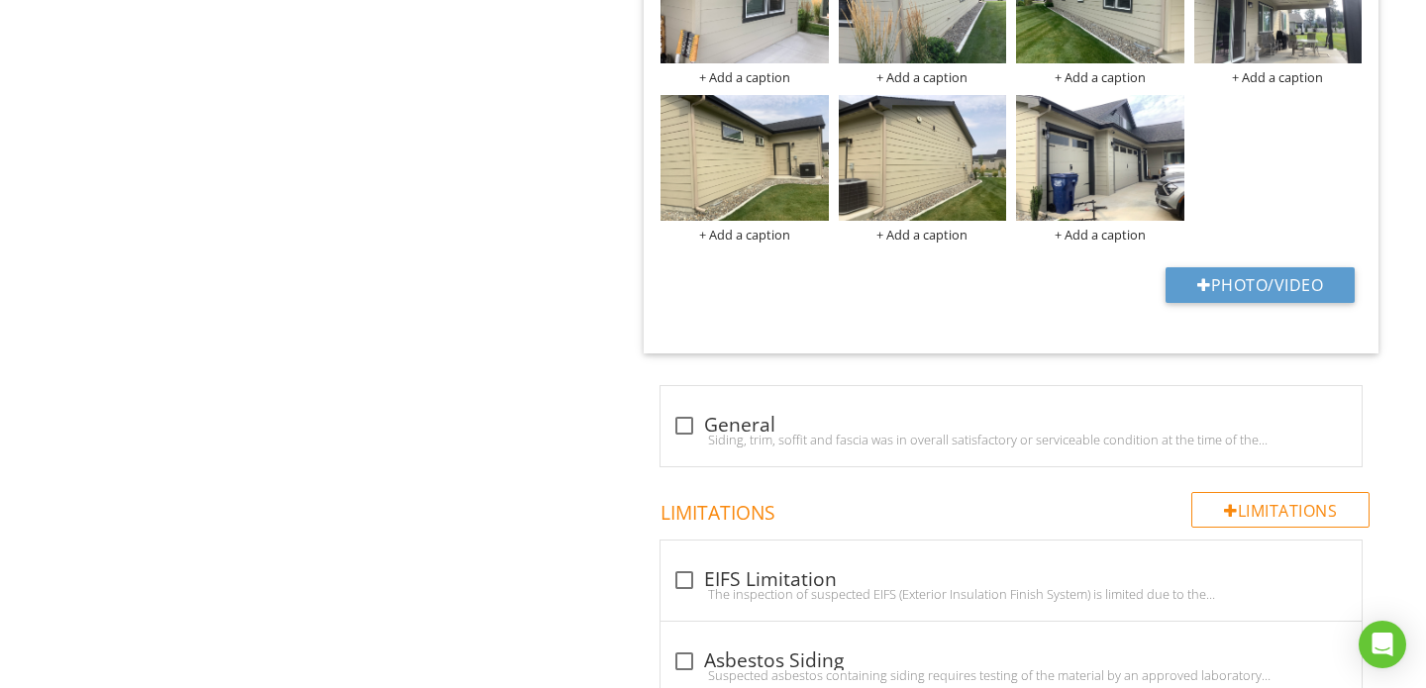
scroll to position [2872, 0]
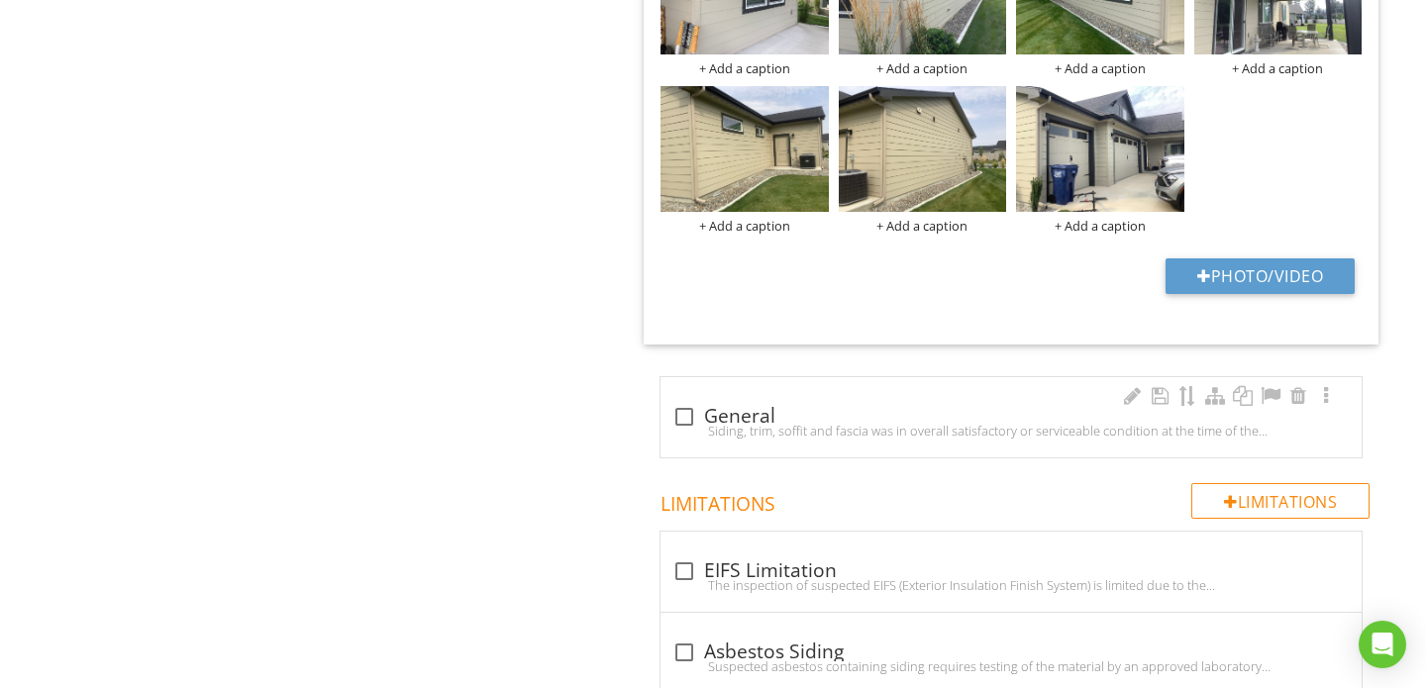
click at [670, 400] on div at bounding box center [684, 417] width 34 height 34
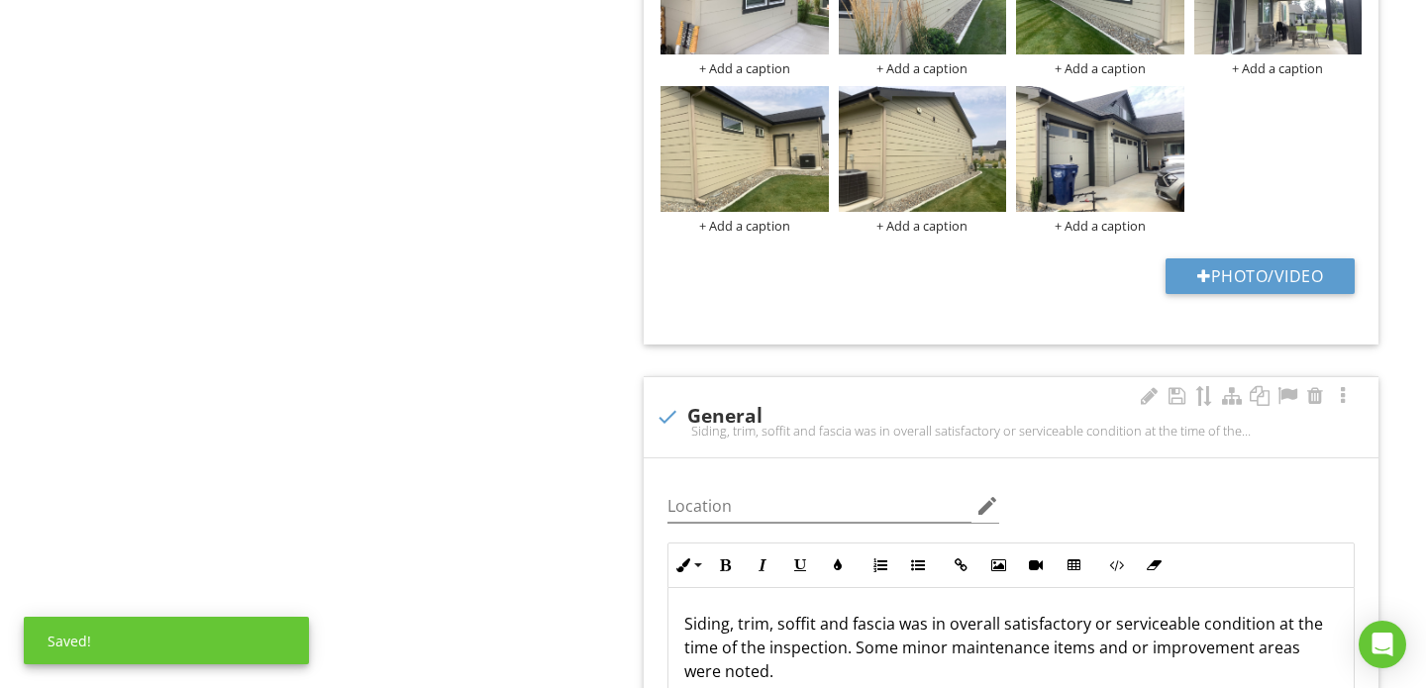
scroll to position [3033, 0]
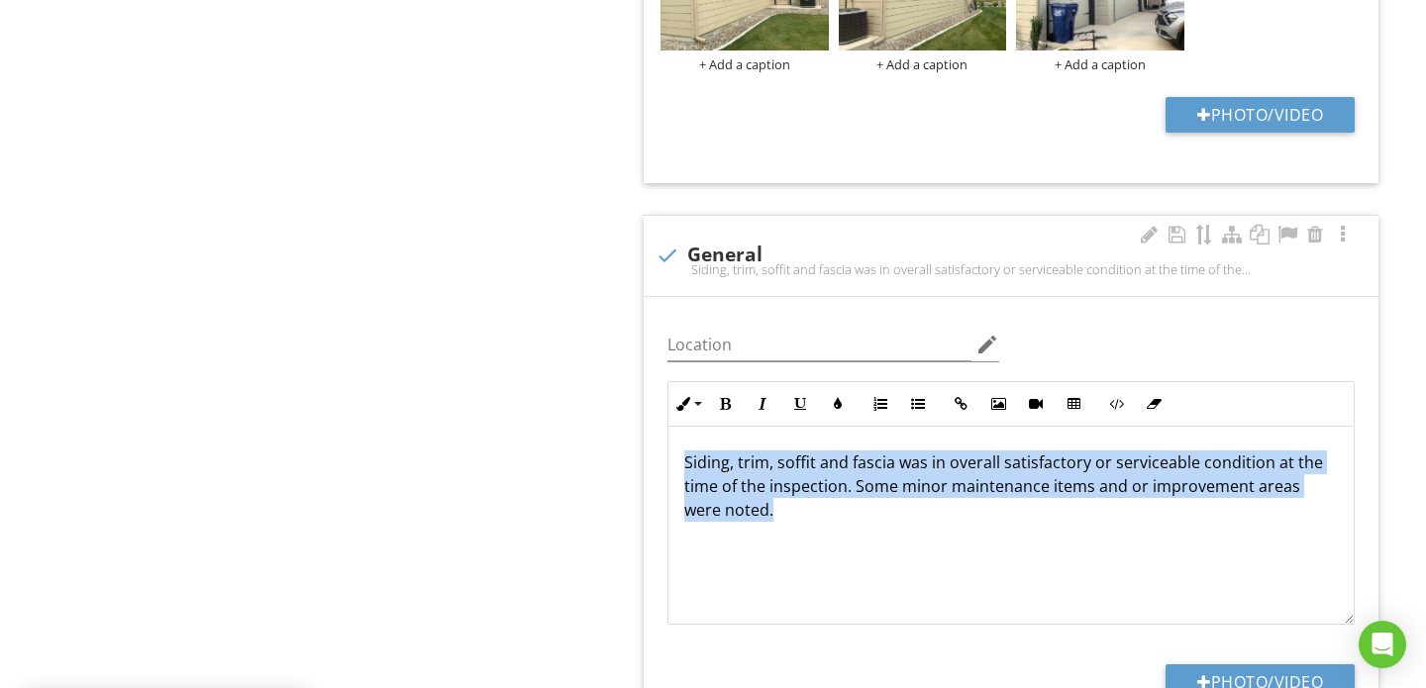
drag, startPoint x: 683, startPoint y: 419, endPoint x: 771, endPoint y: 514, distance: 129.6
click at [771, 514] on div "Siding, trim, soffit and fascia was in overall satisfactory or serviceable cond…" at bounding box center [1010, 526] width 685 height 198
copy p "Siding, trim, soffit and fascia was in overall satisfactory or serviceable cond…"
click at [667, 239] on div at bounding box center [667, 256] width 34 height 34
checkbox input "true"
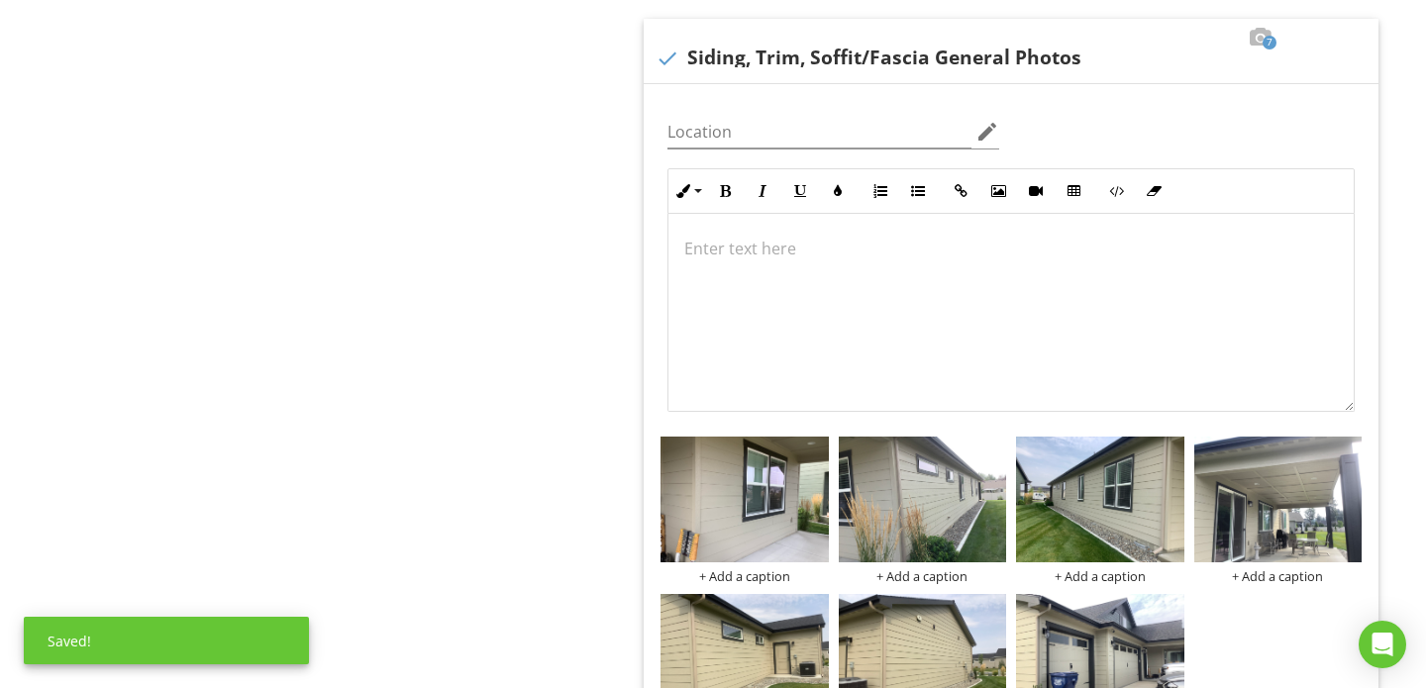
scroll to position [2354, 0]
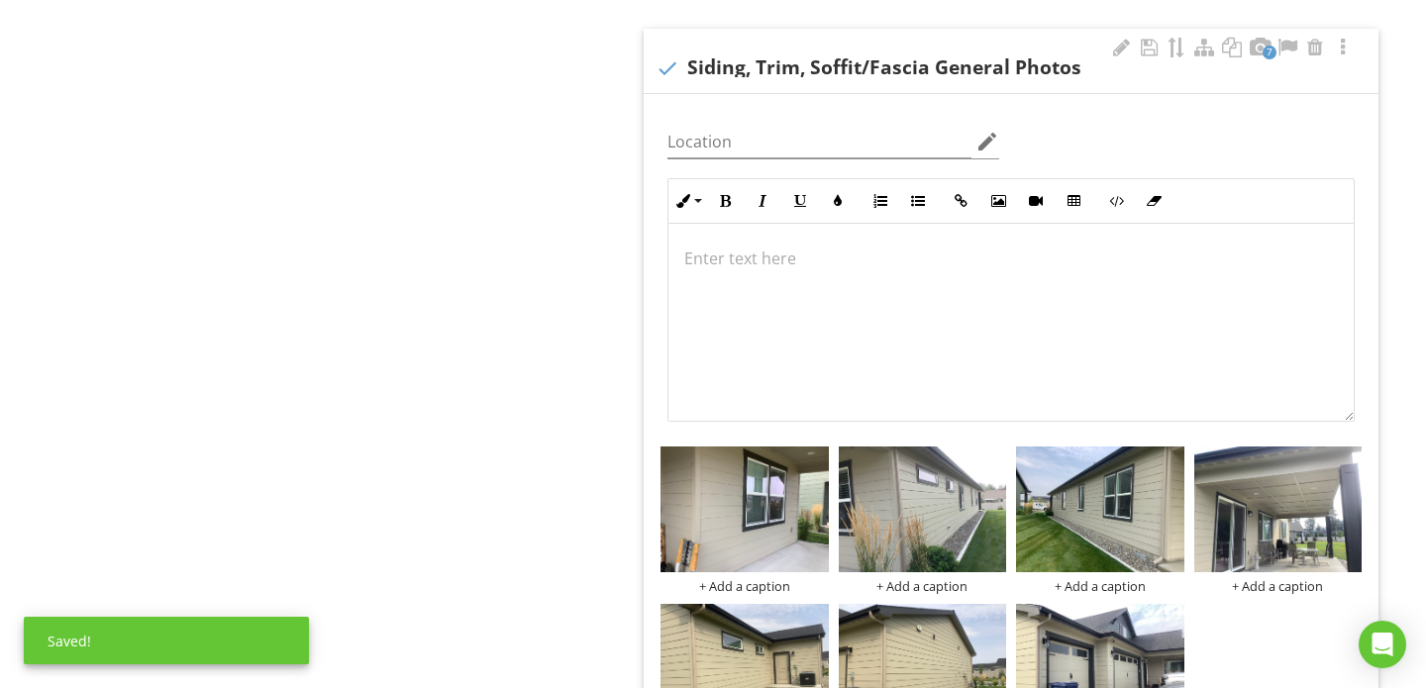
click at [787, 267] on div at bounding box center [1010, 322] width 685 height 198
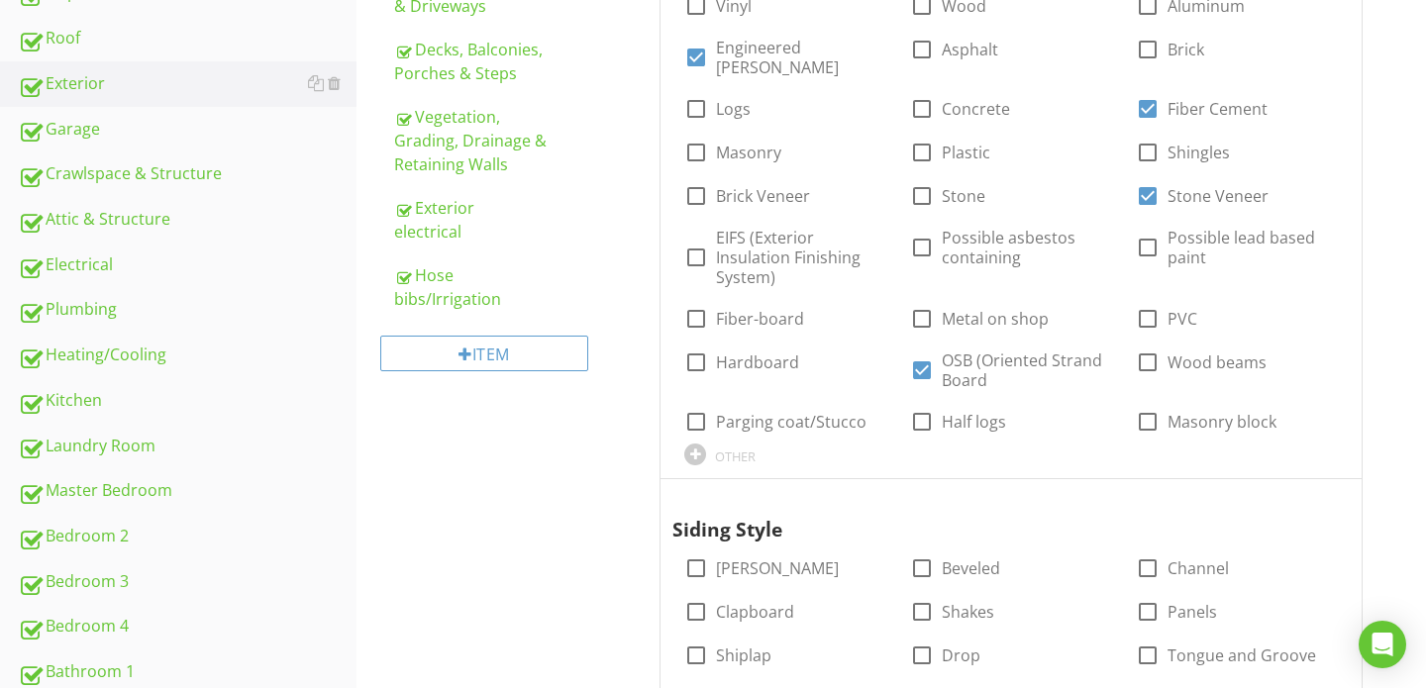
scroll to position [0, 0]
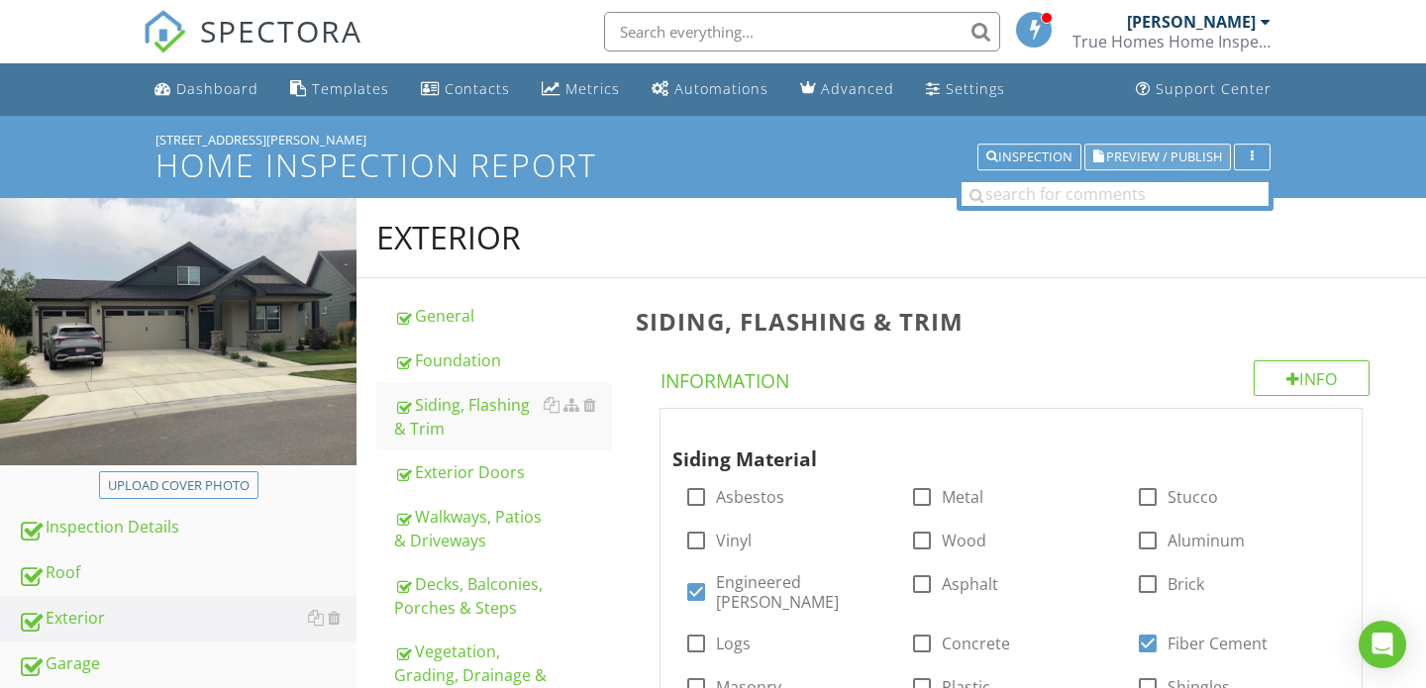
click at [1146, 154] on span "Preview / Publish" at bounding box center [1164, 156] width 116 height 13
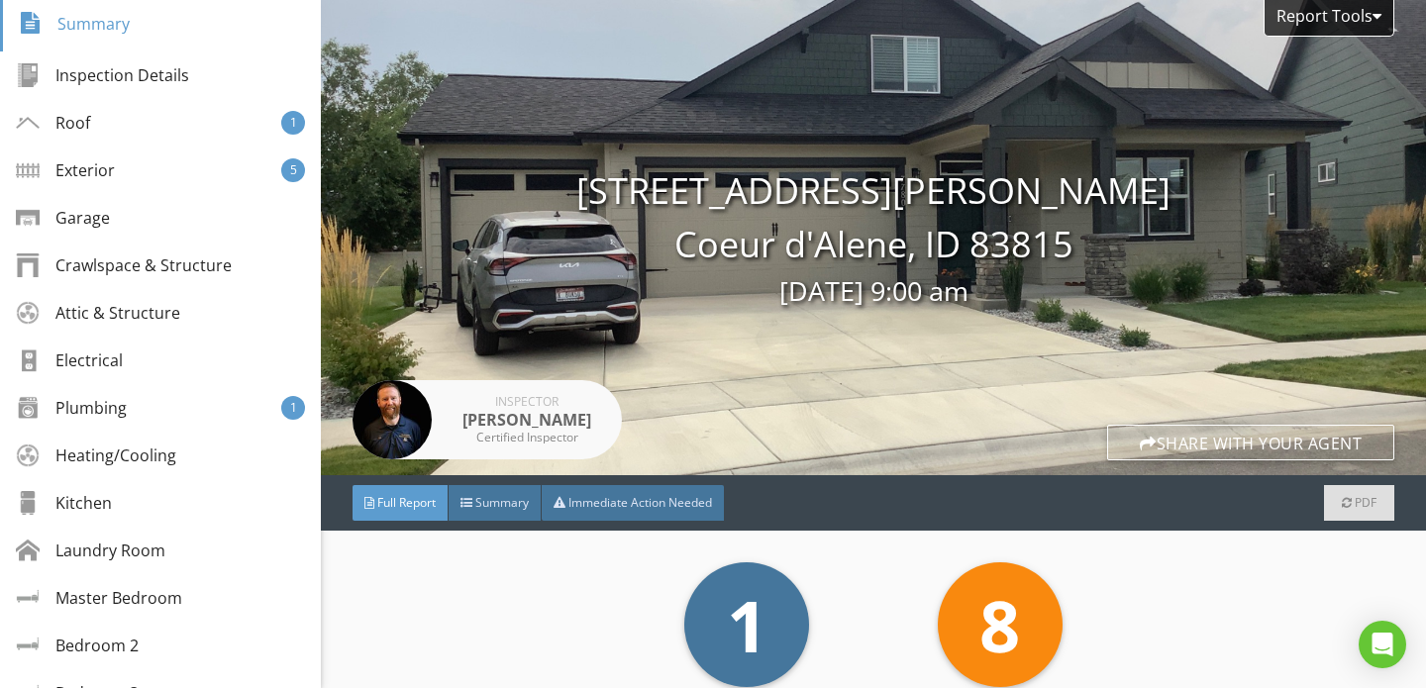
scroll to position [245, 0]
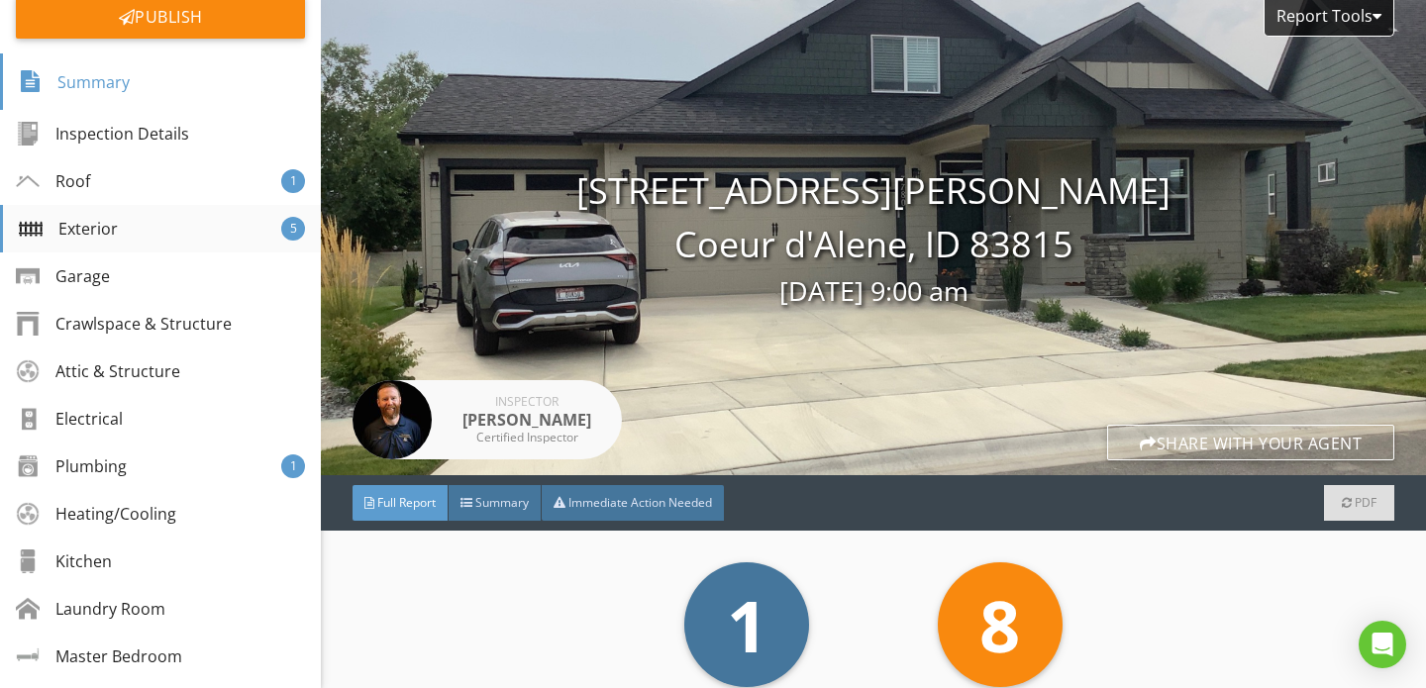
click at [137, 236] on div "Exterior 5" at bounding box center [160, 229] width 321 height 48
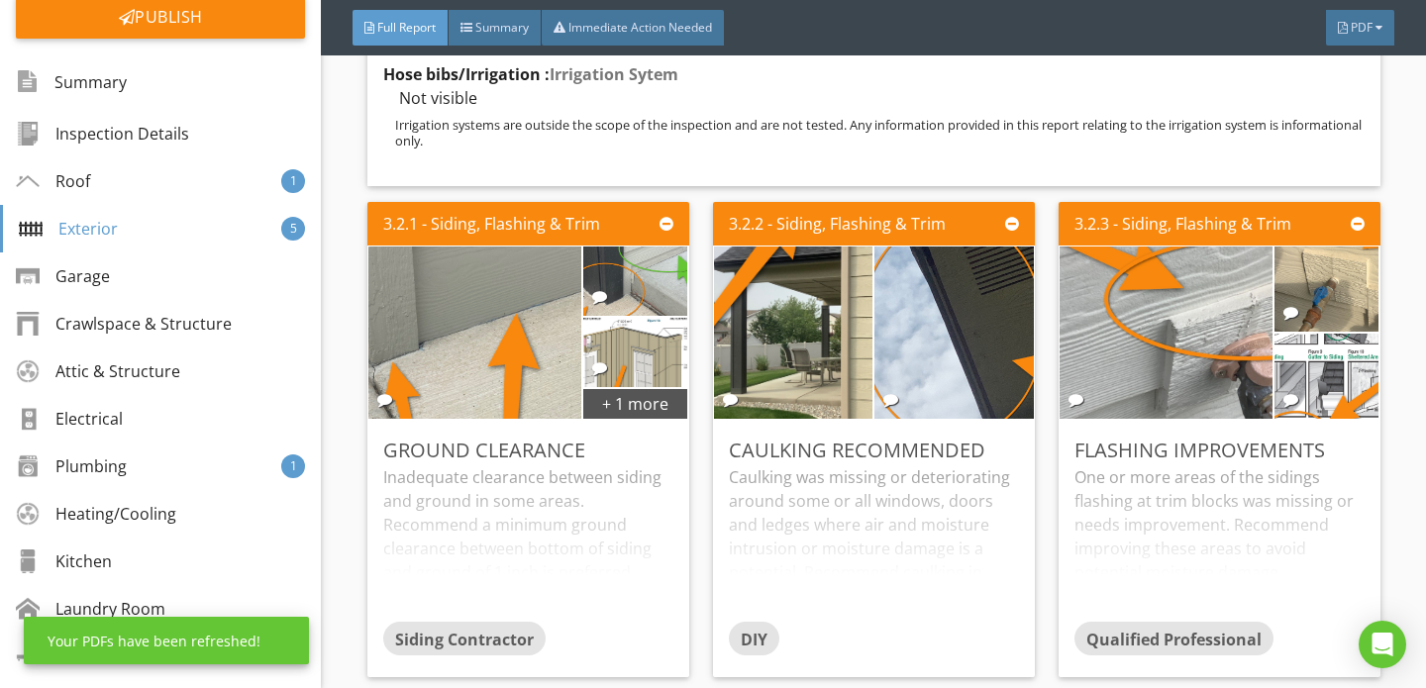
scroll to position [5471, 0]
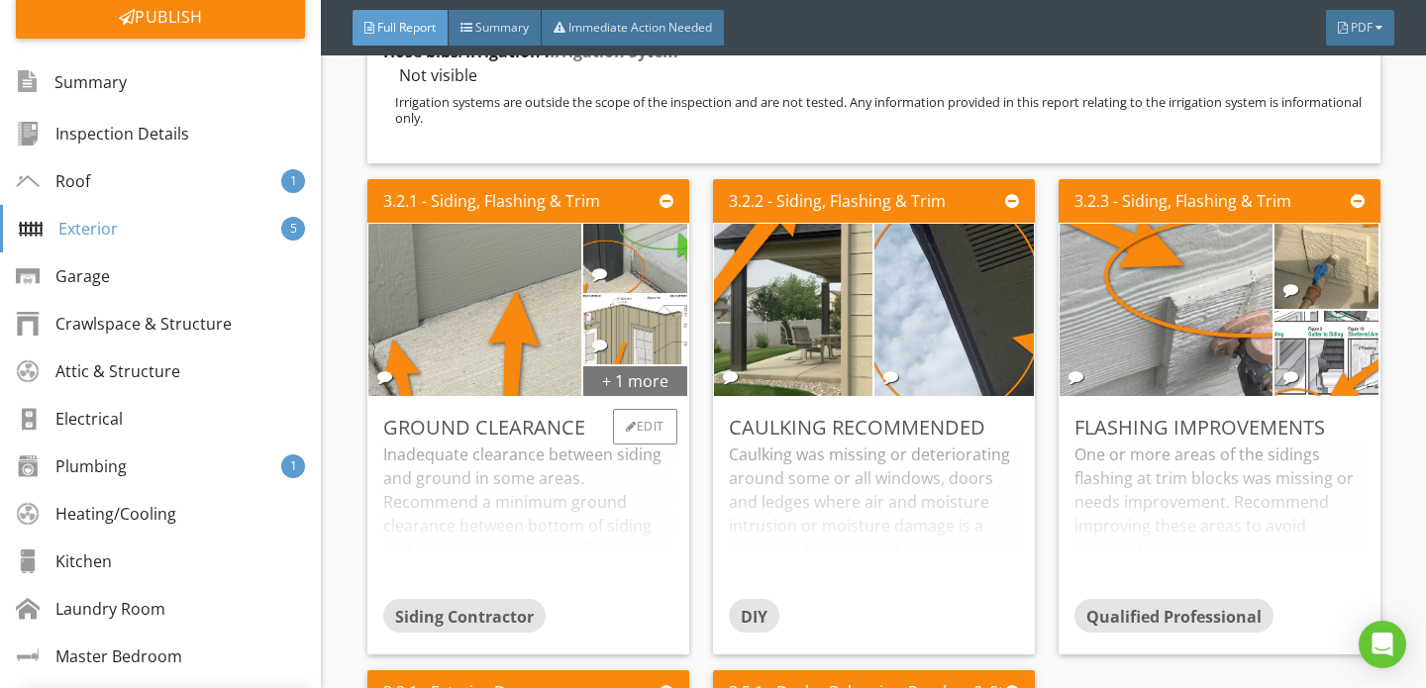
click at [586, 364] on div "+ 1 more" at bounding box center [635, 380] width 105 height 32
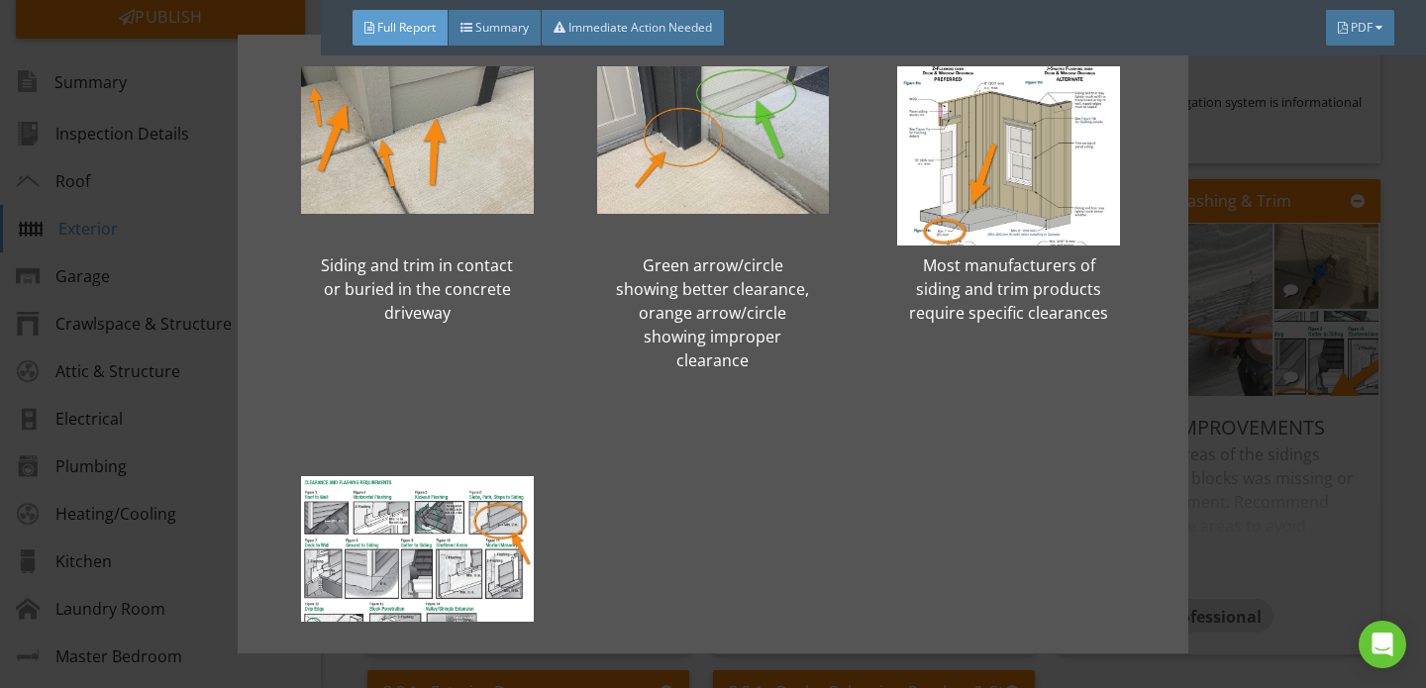
scroll to position [0, 0]
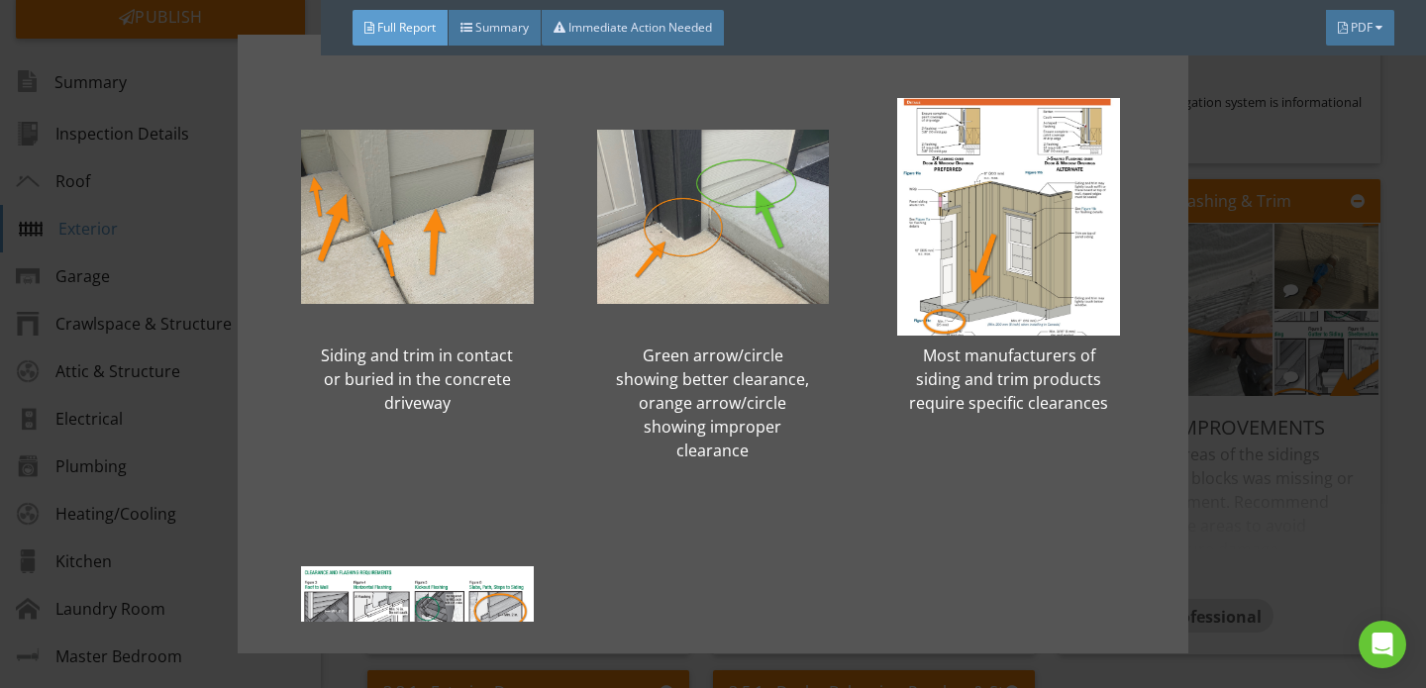
click at [1289, 414] on div "Siding and trim in contact or buried in the concrete driveway Green arrow/circl…" at bounding box center [713, 344] width 1426 height 688
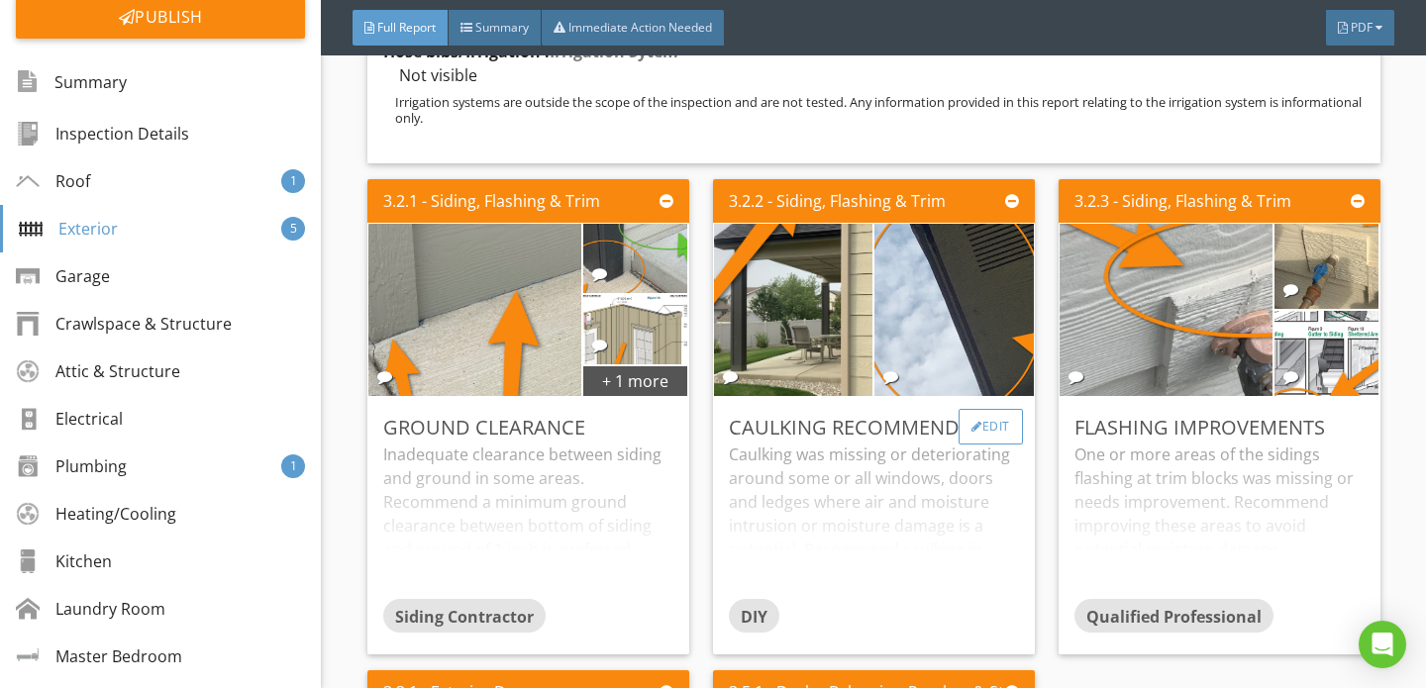
click at [981, 409] on div "Edit" at bounding box center [990, 427] width 64 height 36
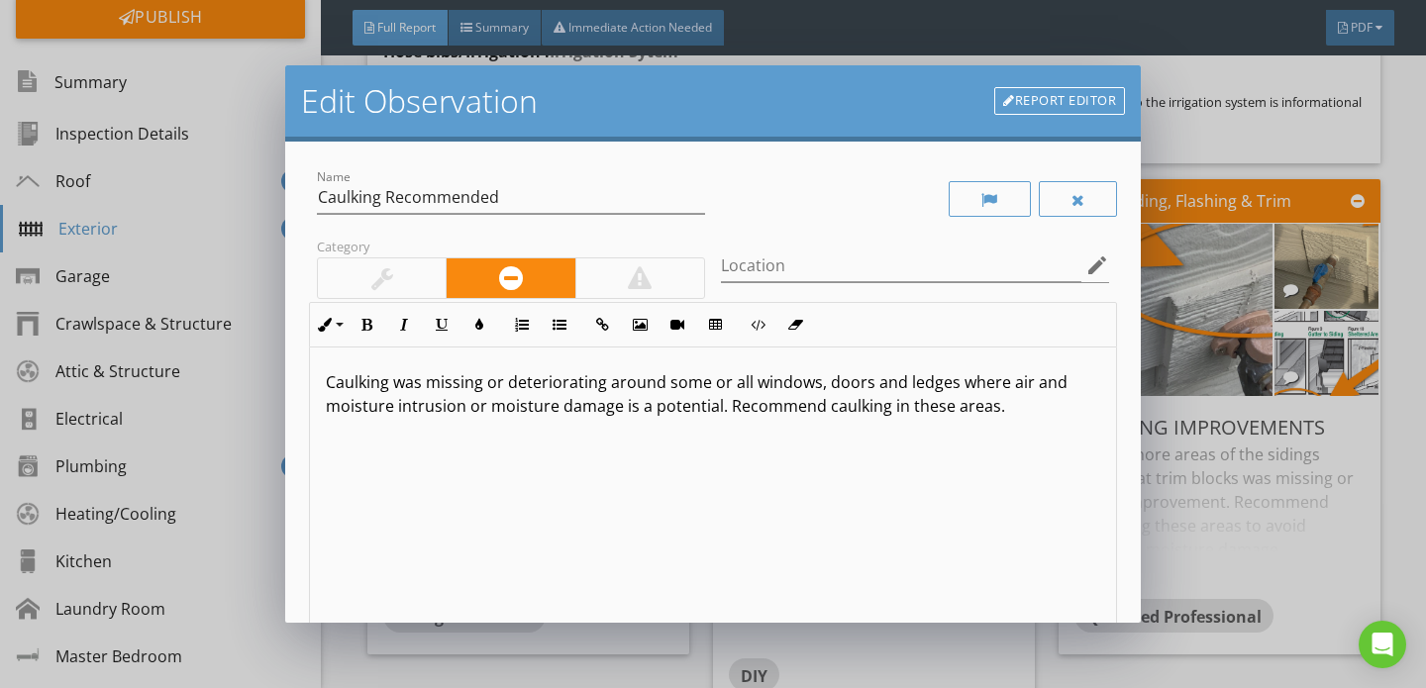
scroll to position [297, 0]
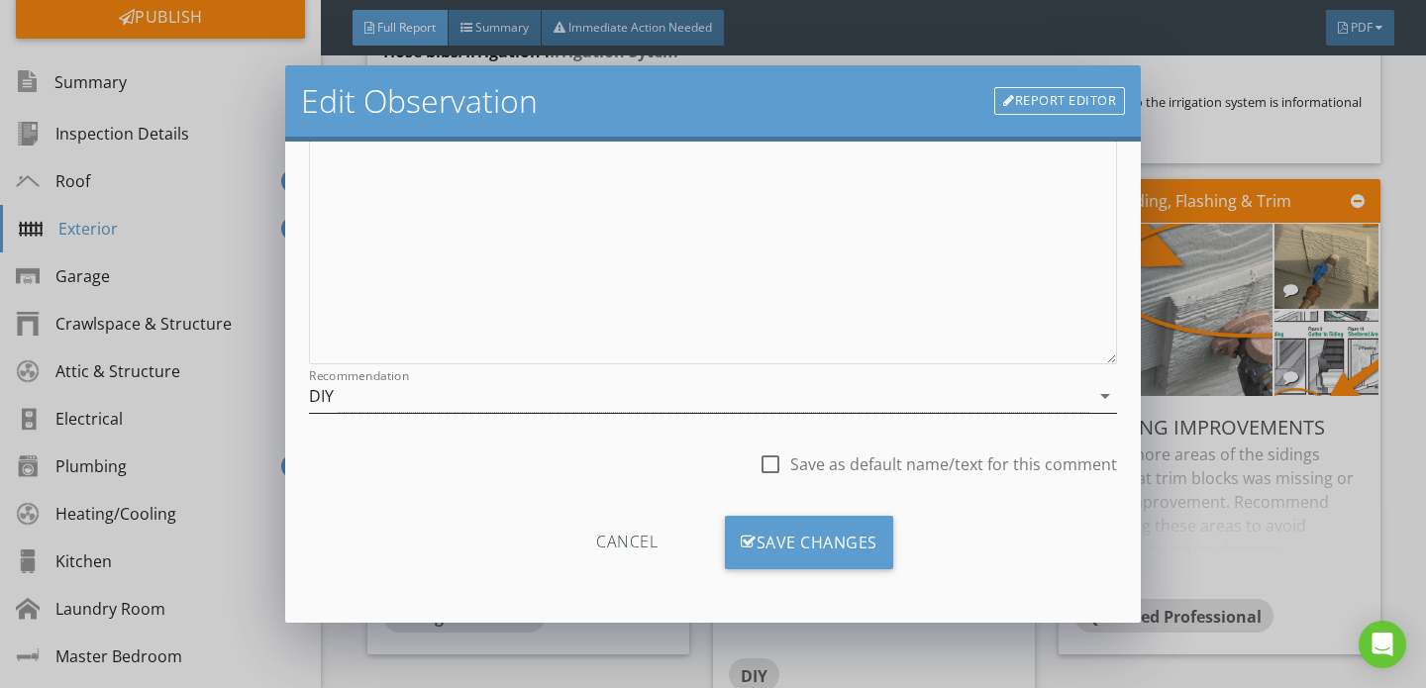
click at [461, 405] on div "DIY" at bounding box center [699, 396] width 780 height 33
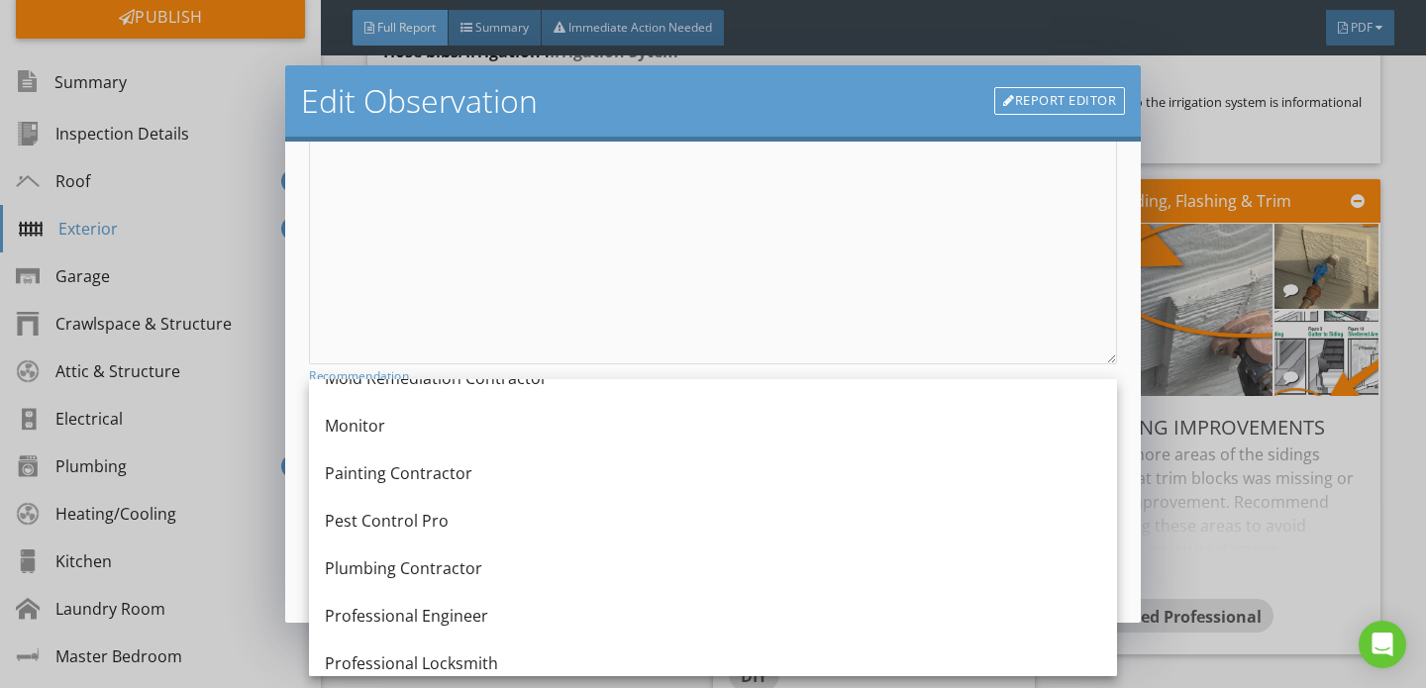
scroll to position [1980, 0]
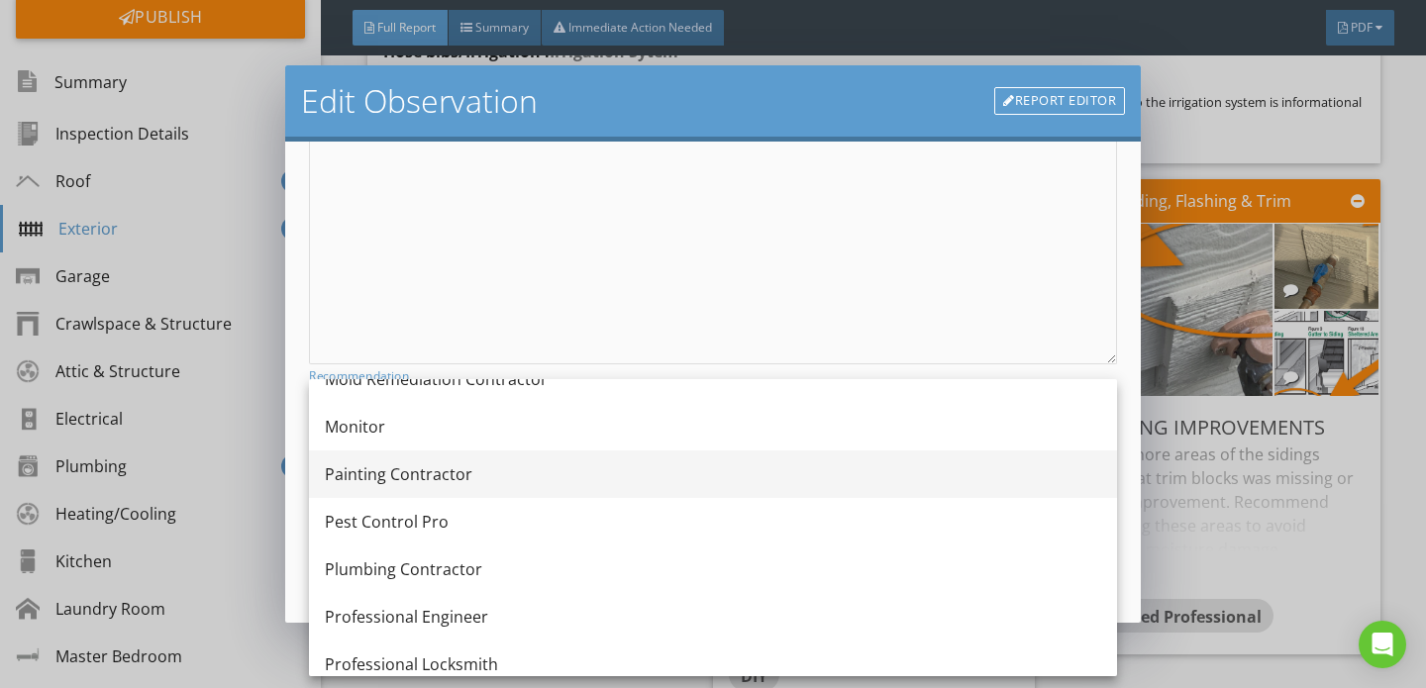
click at [441, 483] on div "Painting Contractor" at bounding box center [713, 474] width 776 height 24
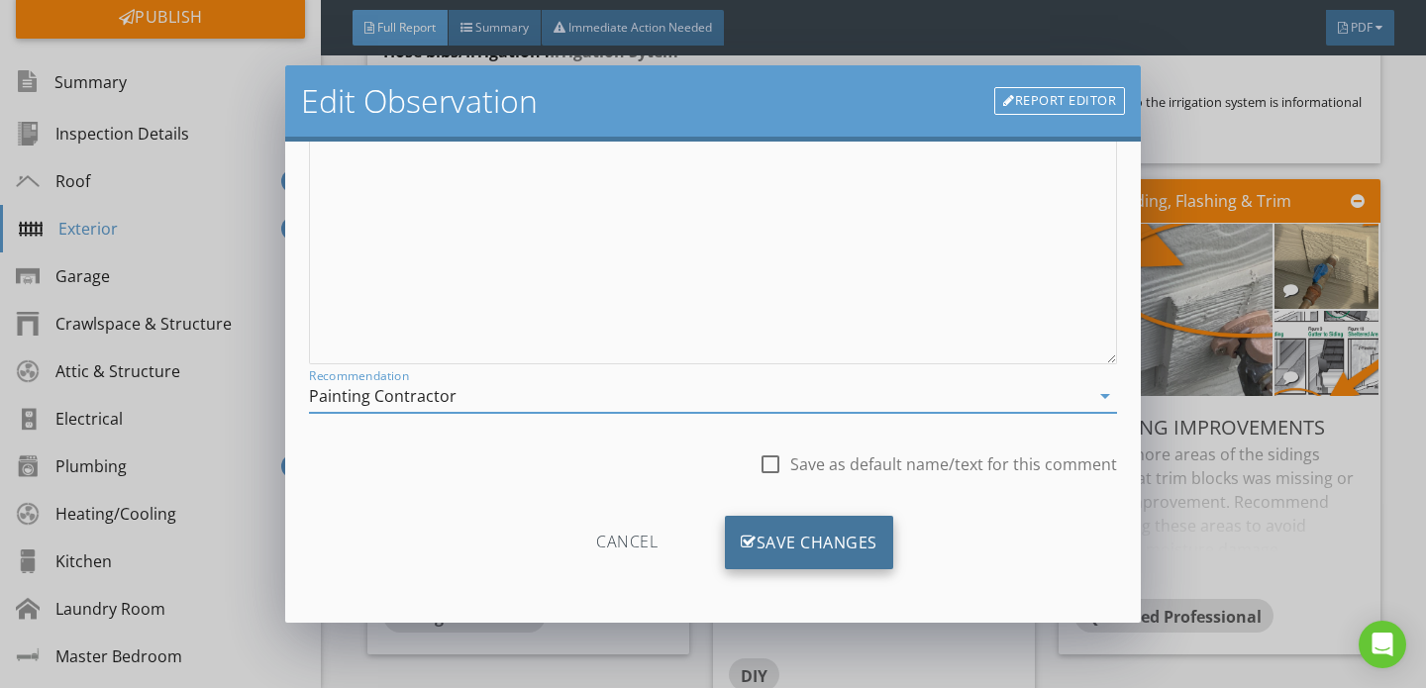
click at [805, 539] on div "Save Changes" at bounding box center [809, 542] width 168 height 53
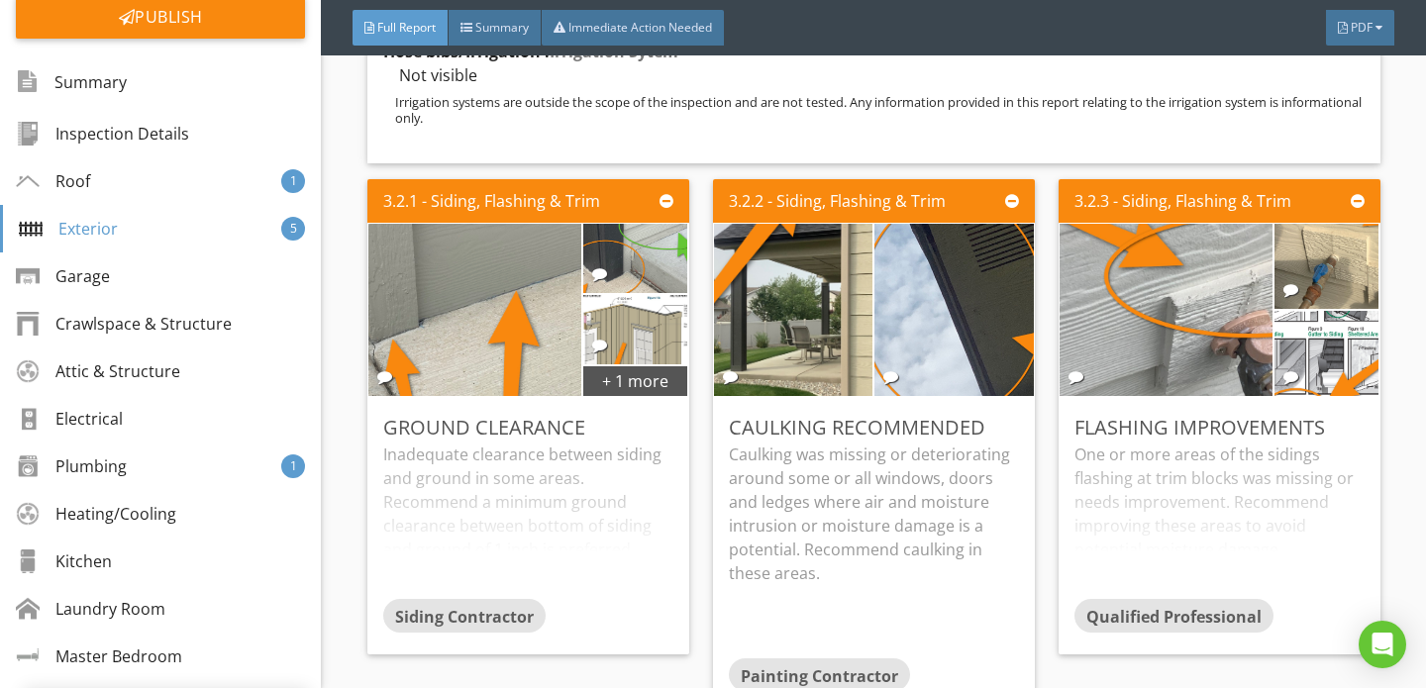
scroll to position [62, 0]
click at [1145, 450] on div "One or more areas of the sidings flashing at trim blocks was missing or needs i…" at bounding box center [1219, 520] width 290 height 156
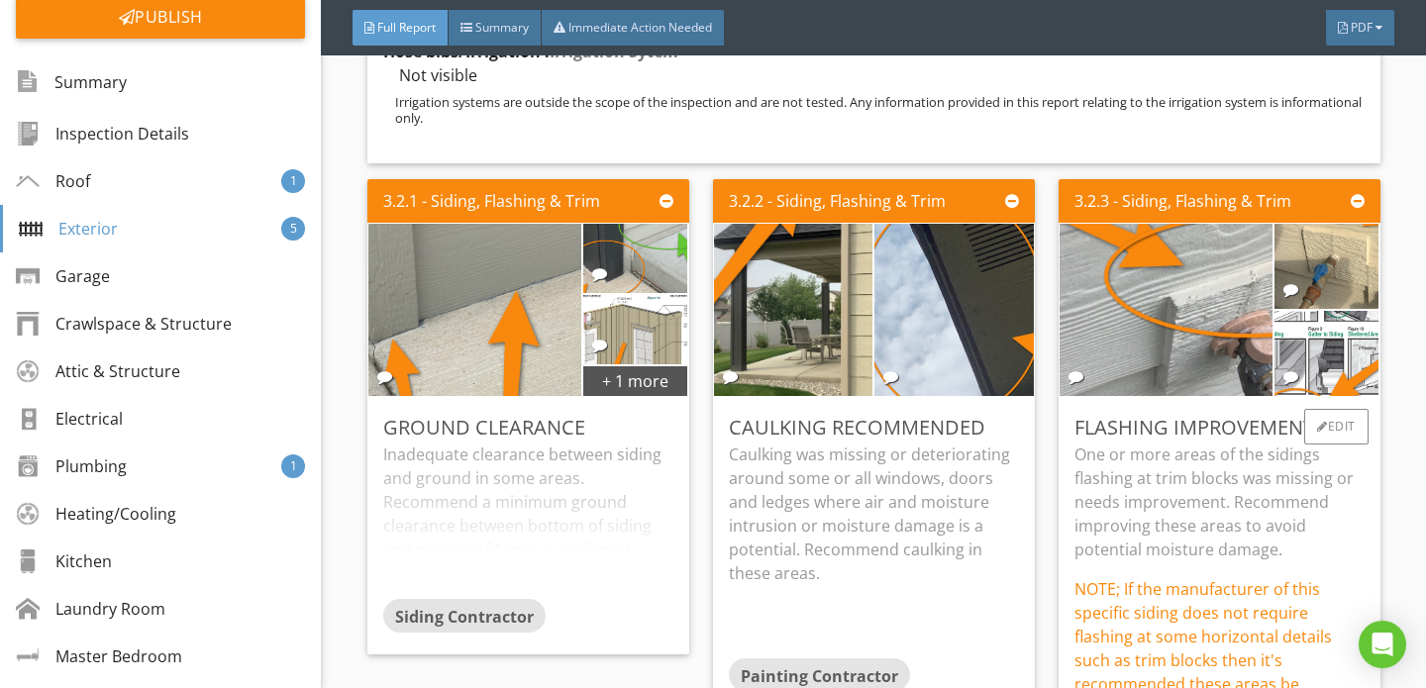
scroll to position [5488, 0]
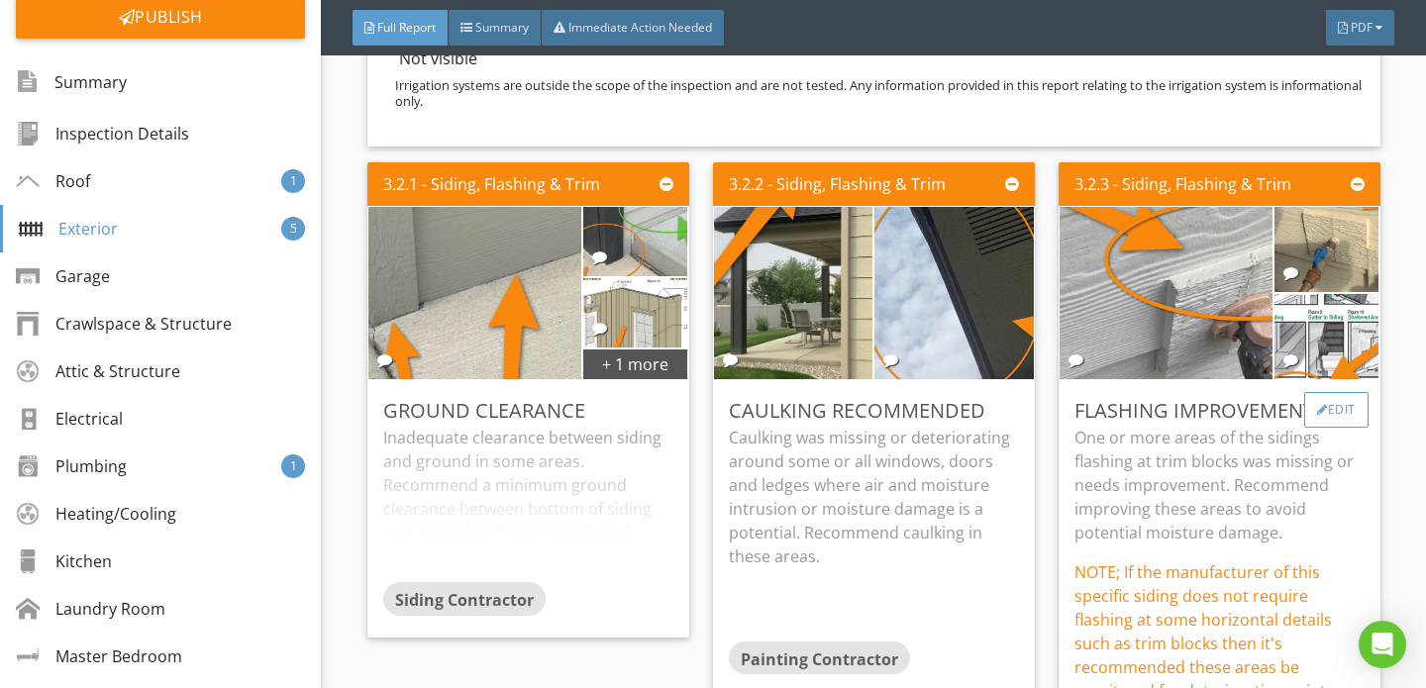
click at [1324, 392] on div "Edit" at bounding box center [1336, 410] width 64 height 36
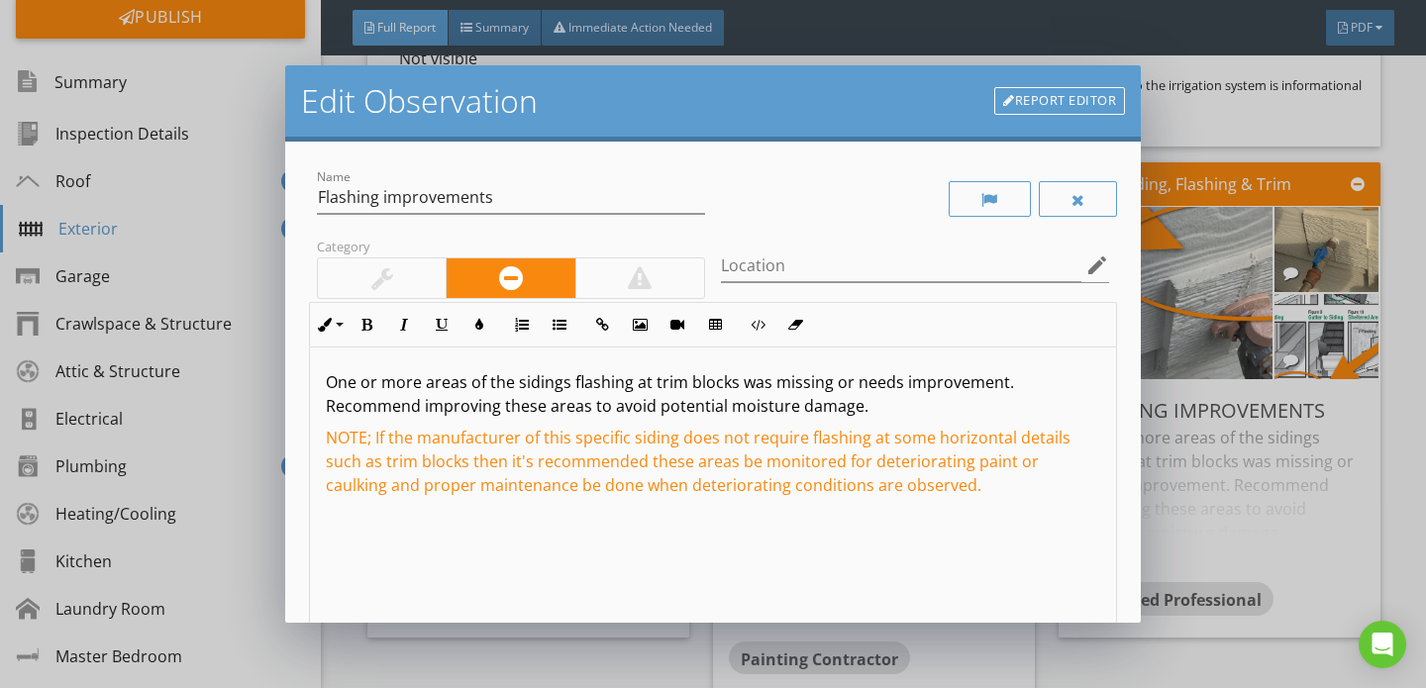
scroll to position [297, 0]
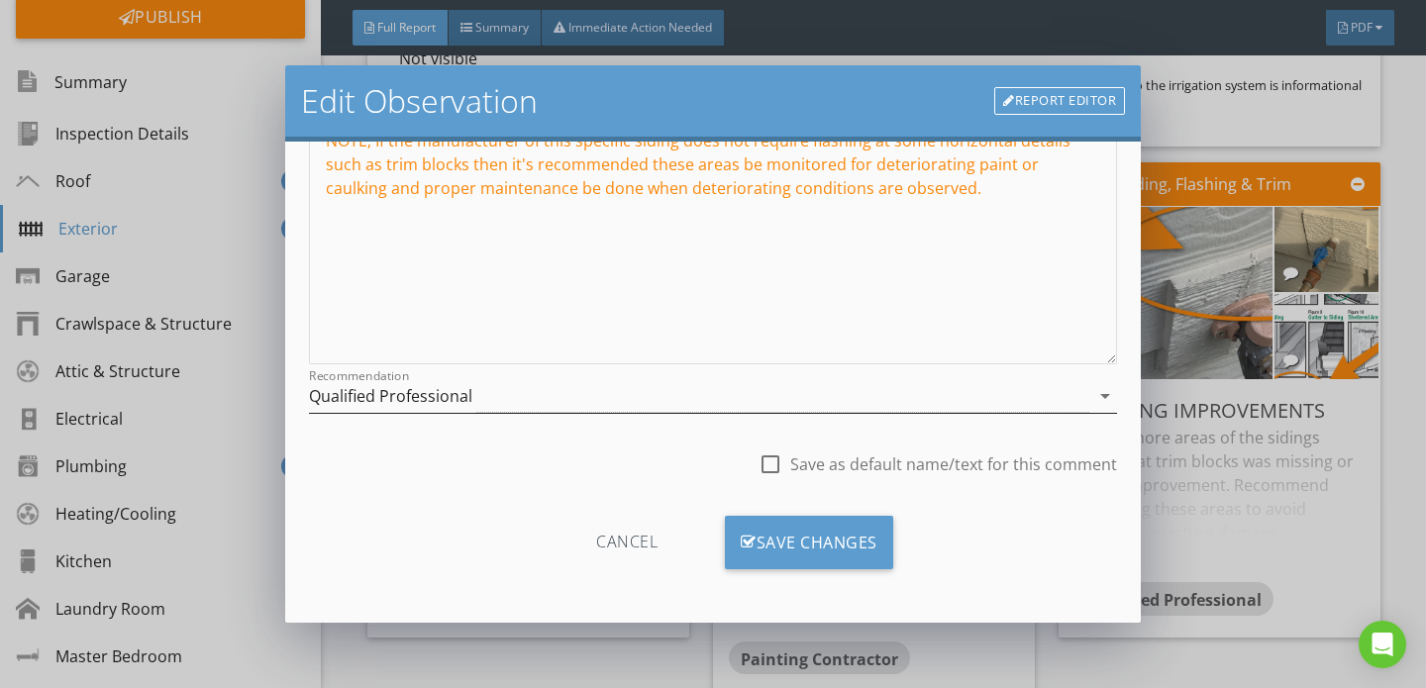
click at [527, 406] on div "Qualified Professional" at bounding box center [699, 396] width 780 height 33
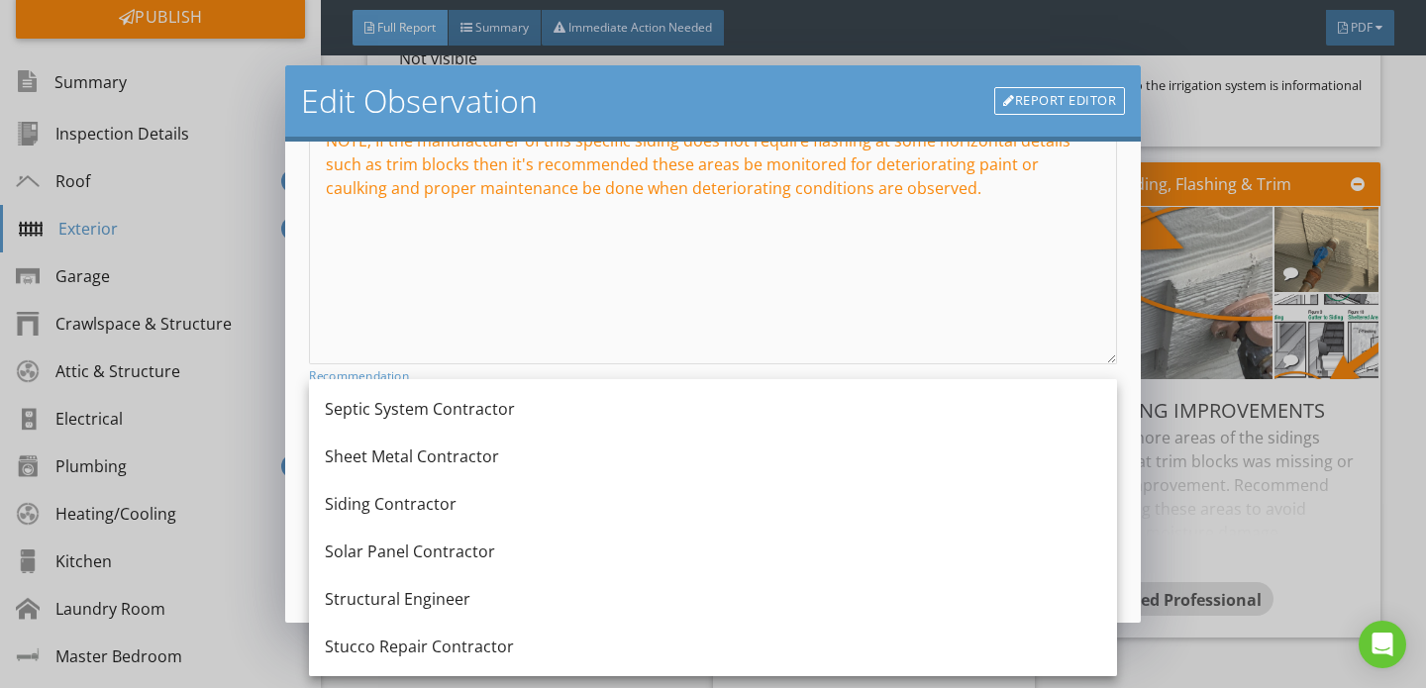
scroll to position [2441, 0]
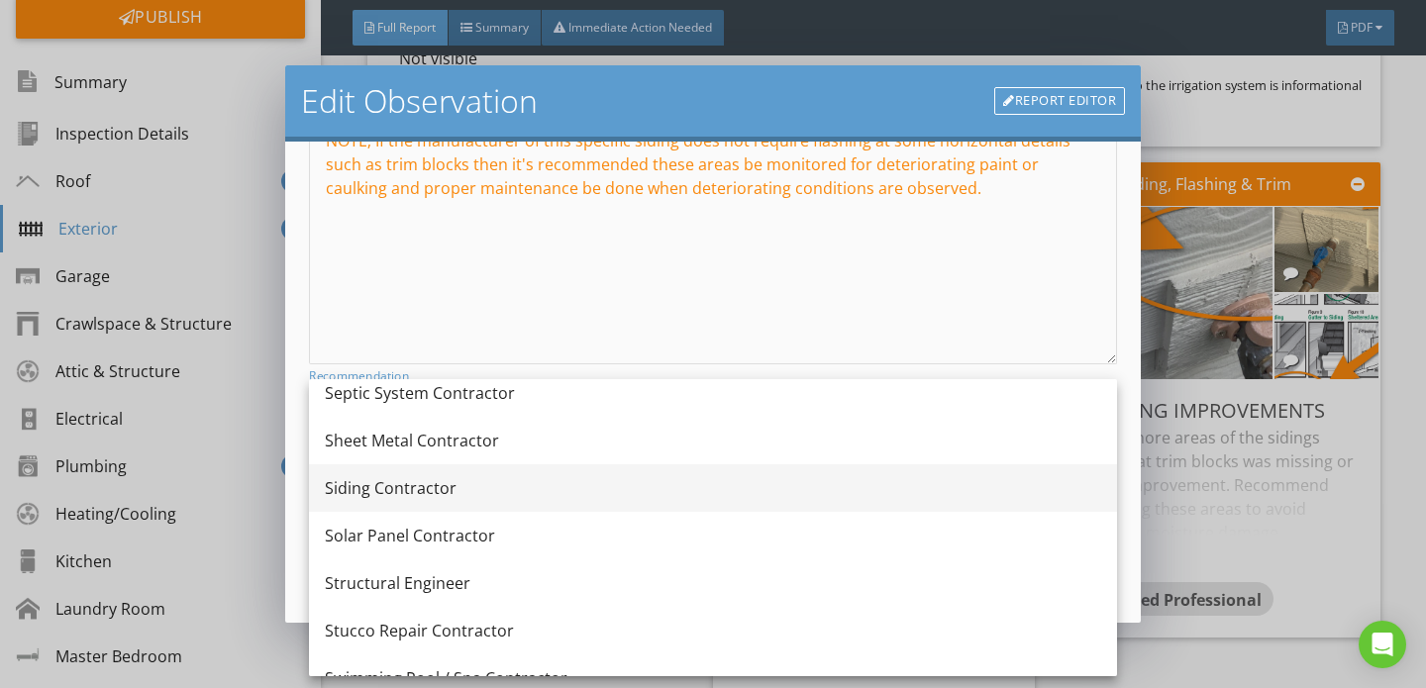
click at [434, 491] on div "Siding Contractor" at bounding box center [713, 488] width 776 height 24
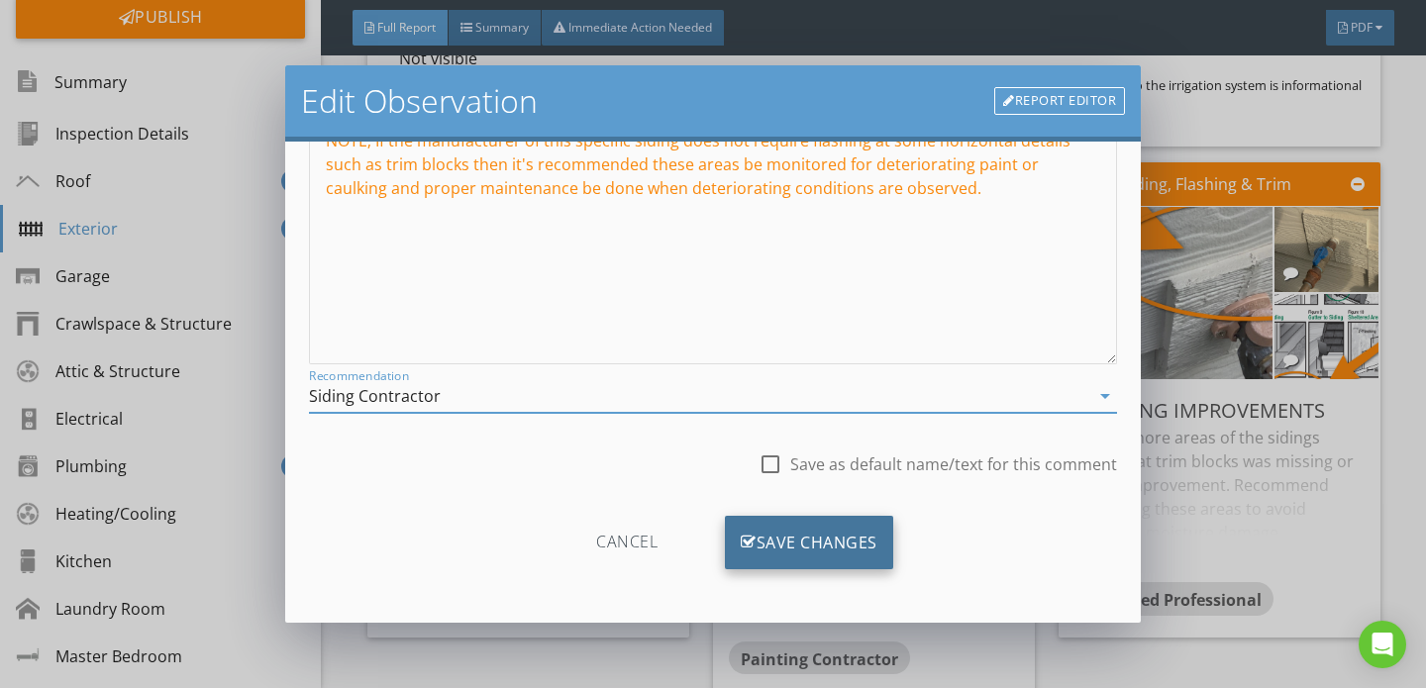
click at [804, 536] on div "Save Changes" at bounding box center [809, 542] width 168 height 53
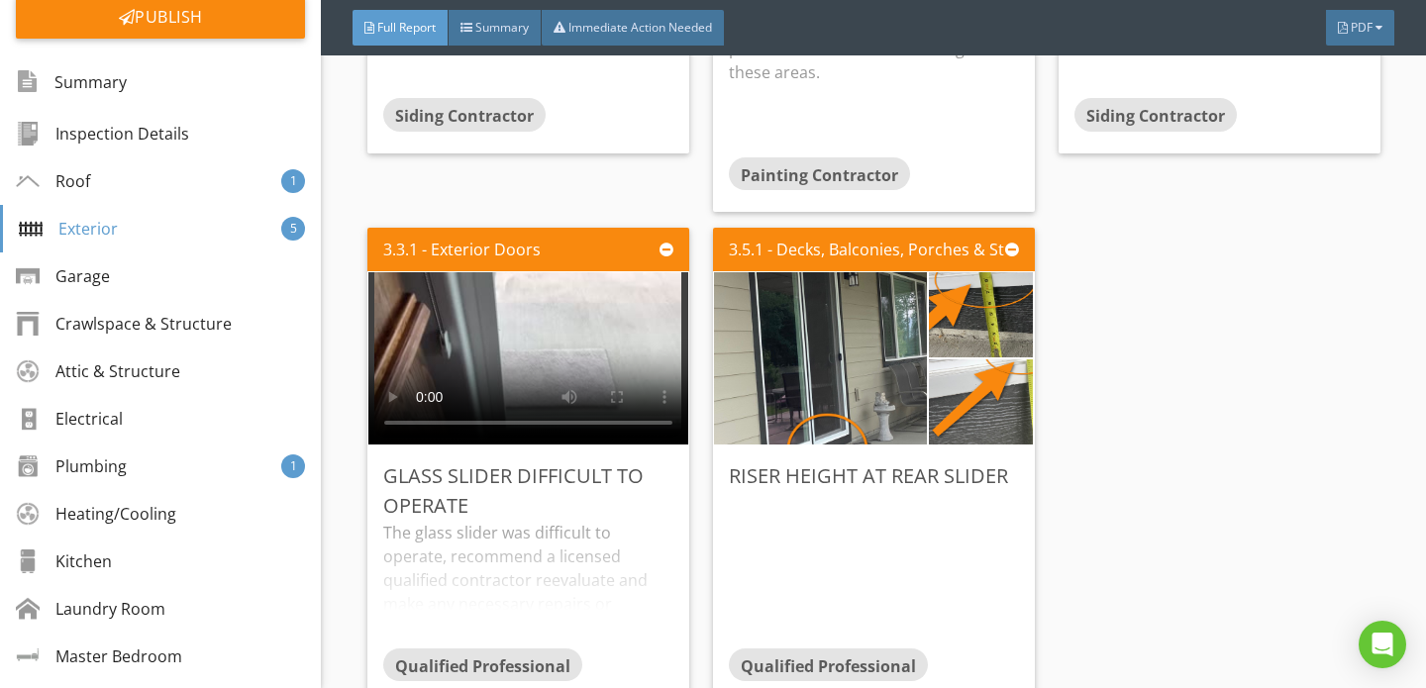
scroll to position [6022, 0]
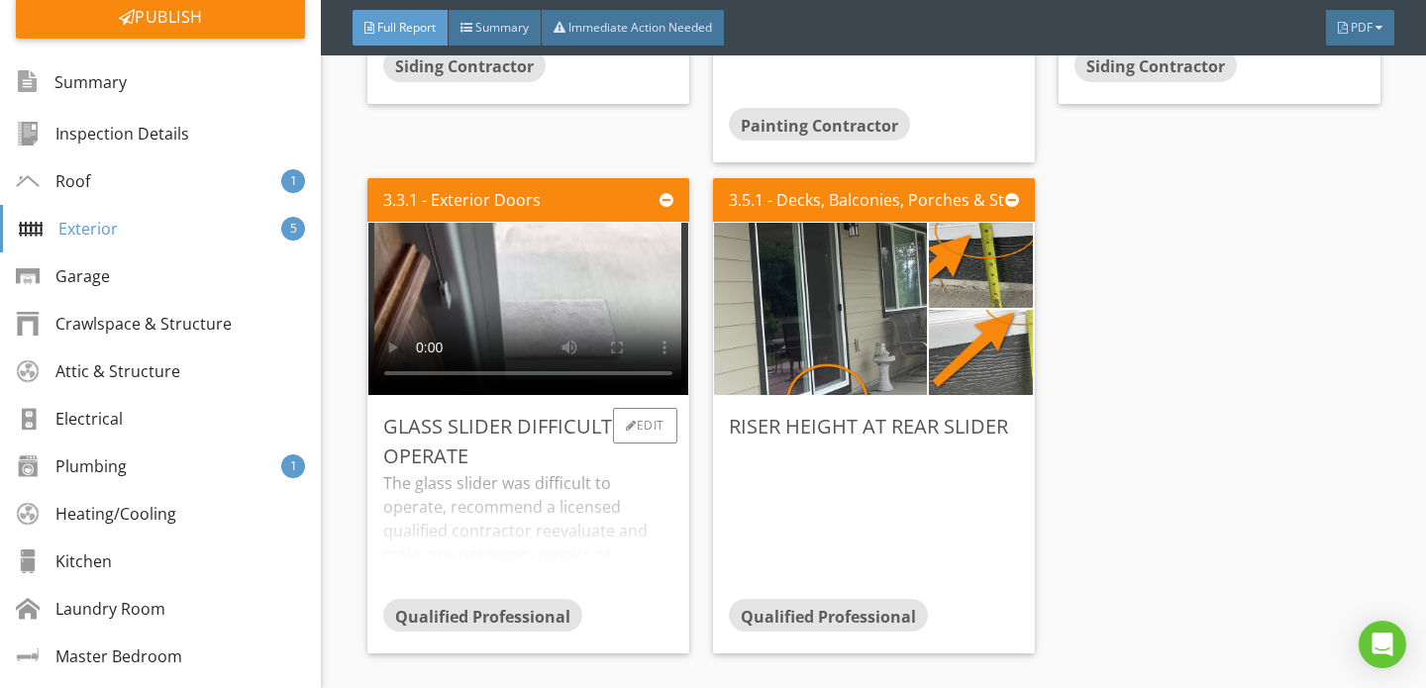
click at [526, 473] on div "The glass slider was difficult to operate, recommend a licensed qualified contr…" at bounding box center [528, 534] width 290 height 127
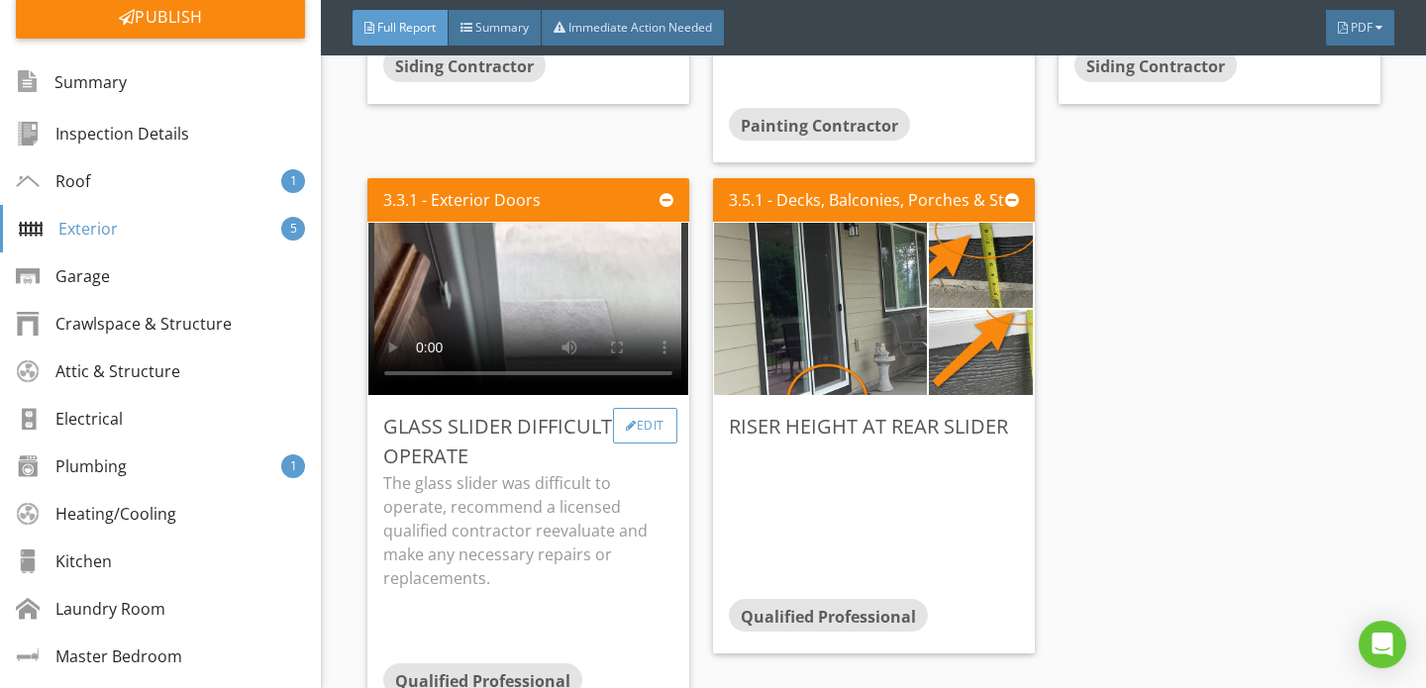
click at [643, 408] on div "Edit" at bounding box center [645, 426] width 64 height 36
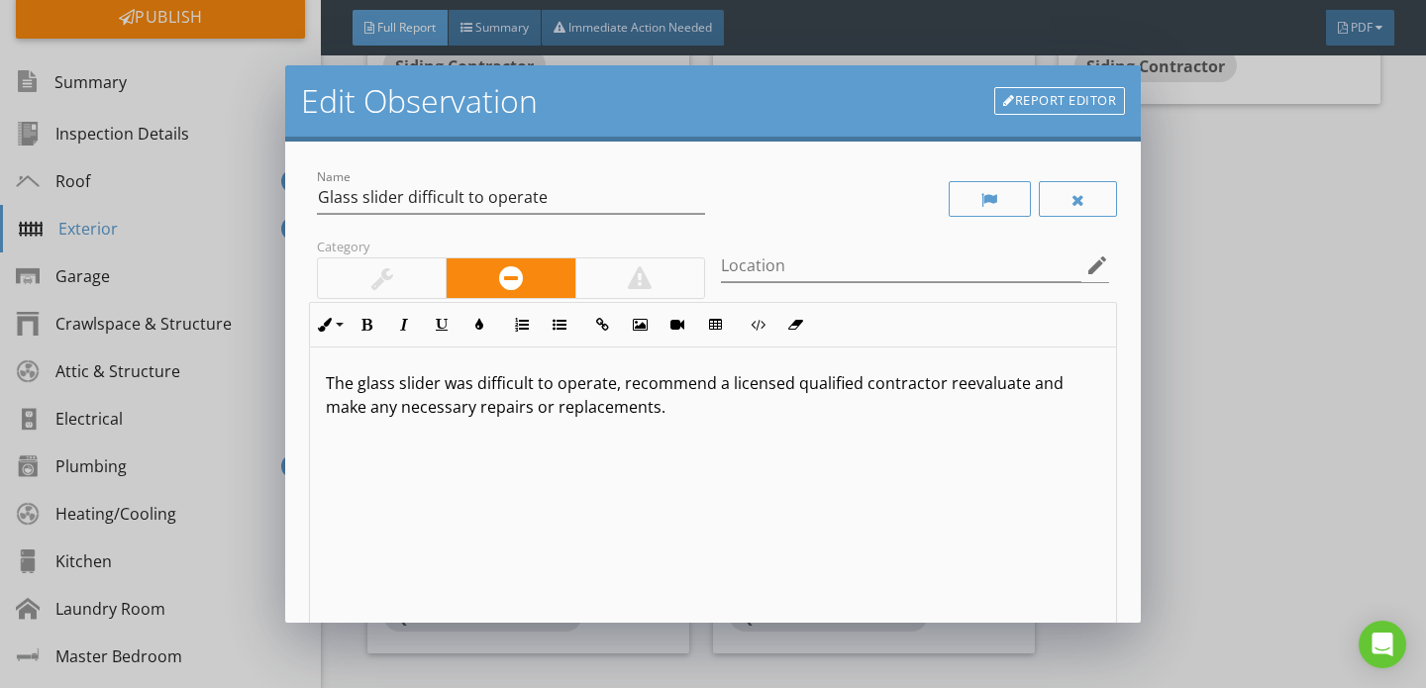
click at [611, 388] on p "The glass slider was difficult to operate, recommend a licensed qualified contr…" at bounding box center [713, 395] width 774 height 48
click at [904, 385] on p "The glass slider was difficult to operate at some points, recommend a licensed …" at bounding box center [713, 395] width 774 height 48
click at [344, 414] on p "The glass slider was difficult to operate at some points, recommend a licensed …" at bounding box center [713, 395] width 774 height 48
click at [773, 415] on p "The glass slider was difficult to operate at some points, recommend a licensed …" at bounding box center [713, 395] width 774 height 48
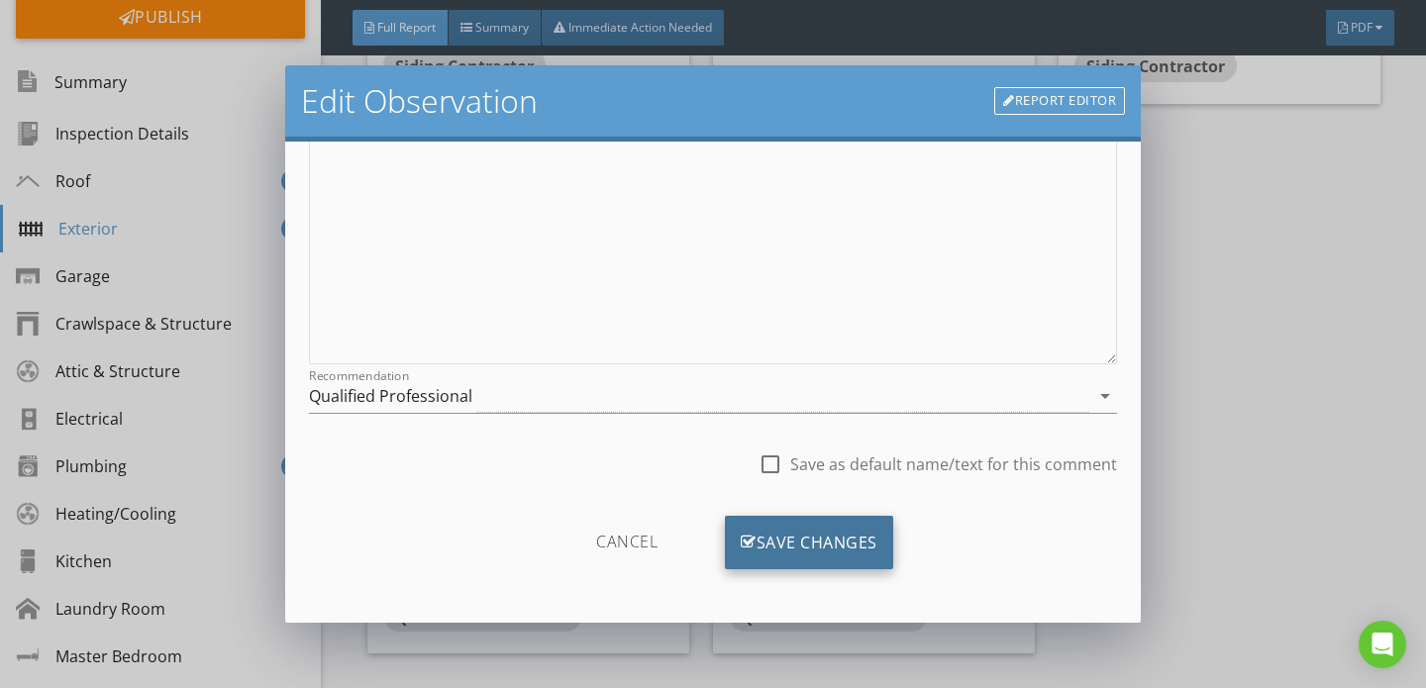
click at [776, 532] on div "Save Changes" at bounding box center [809, 542] width 168 height 53
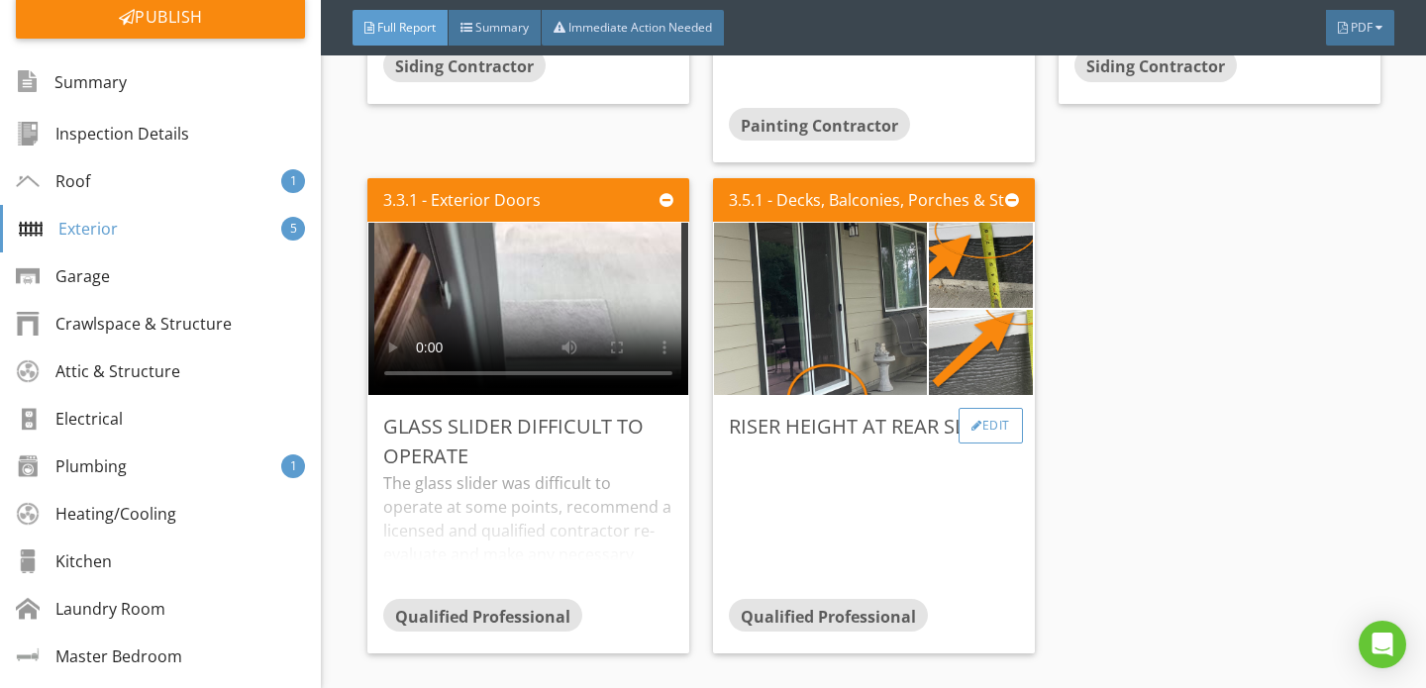
click at [985, 408] on div "Edit" at bounding box center [990, 426] width 64 height 36
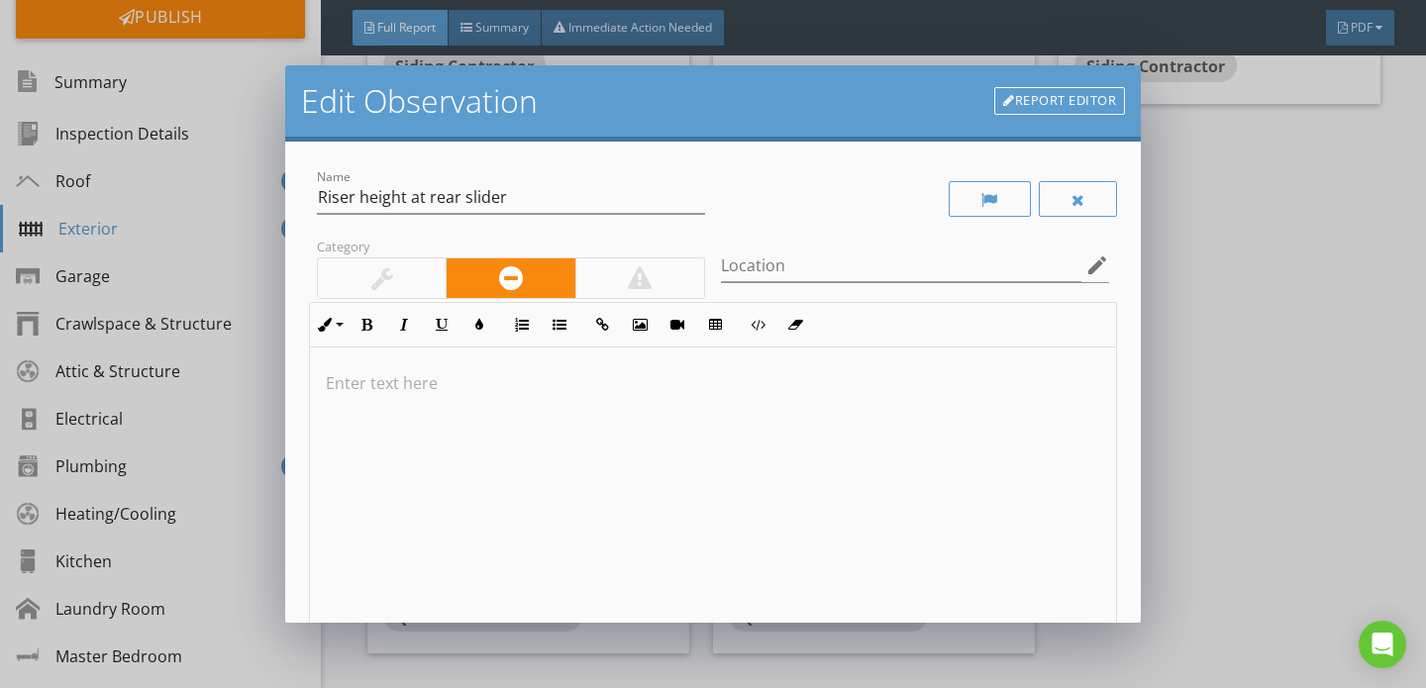
click at [695, 436] on div at bounding box center [713, 504] width 806 height 314
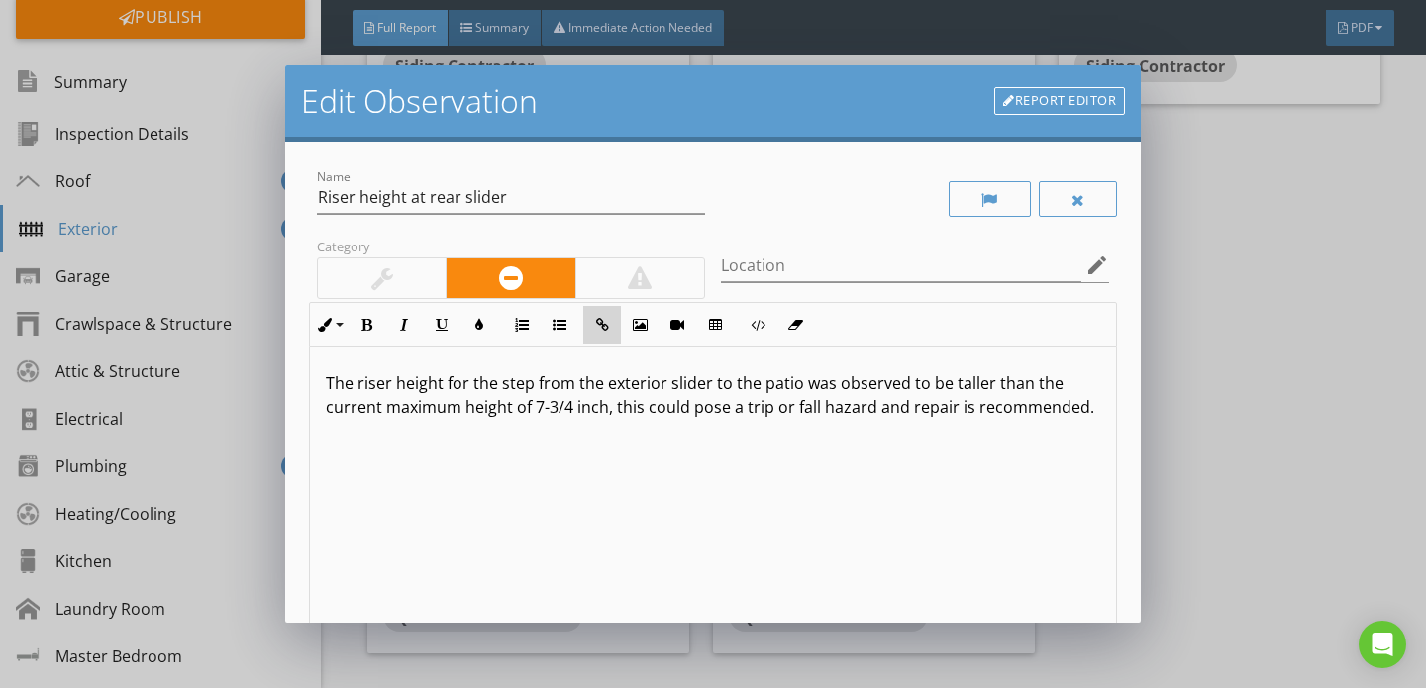
click at [602, 327] on icon "button" at bounding box center [602, 325] width 14 height 14
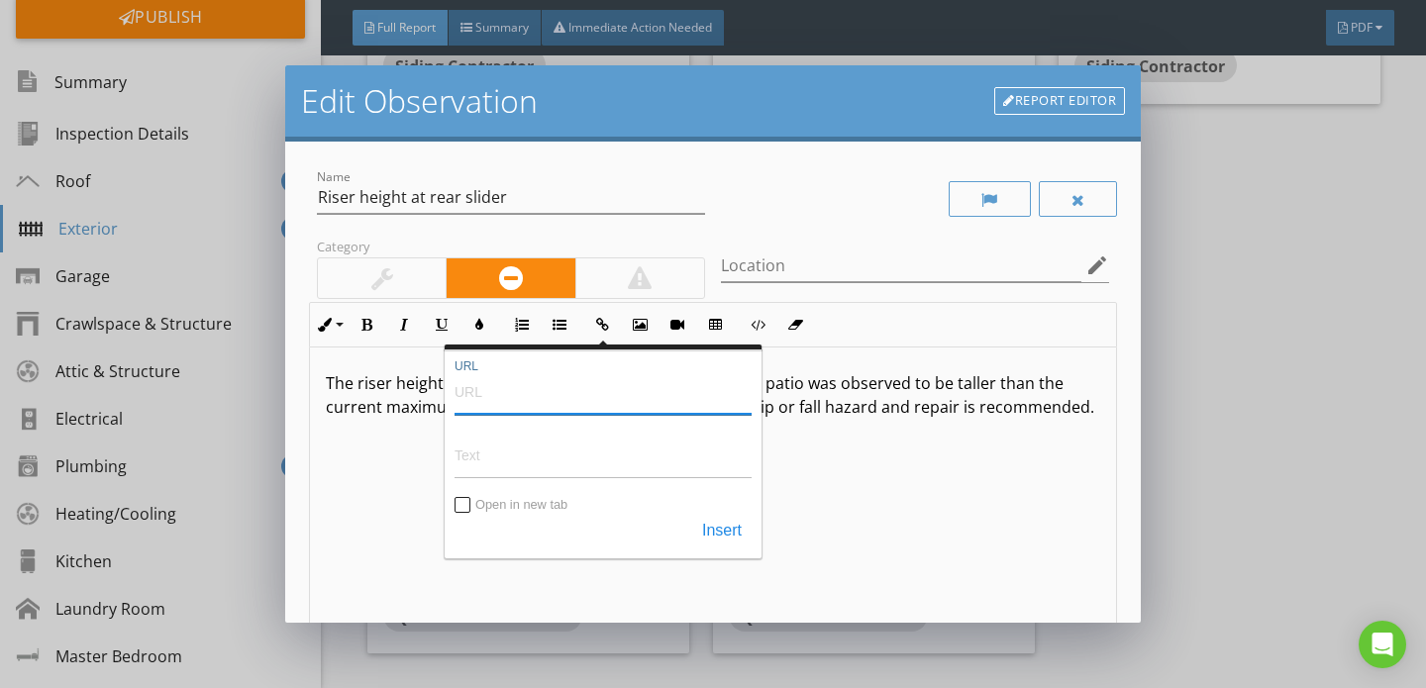
click at [512, 401] on input "URL" at bounding box center [602, 391] width 297 height 48
paste input "https://www.cdaid.org/files/Building/Handouts/Stairs_and_Handrails.pdf"
type input "https://www.cdaid.org/files/Building/Handouts/Stairs_and_Handrails.pdf"
click at [716, 527] on button "Insert" at bounding box center [721, 532] width 59 height 36
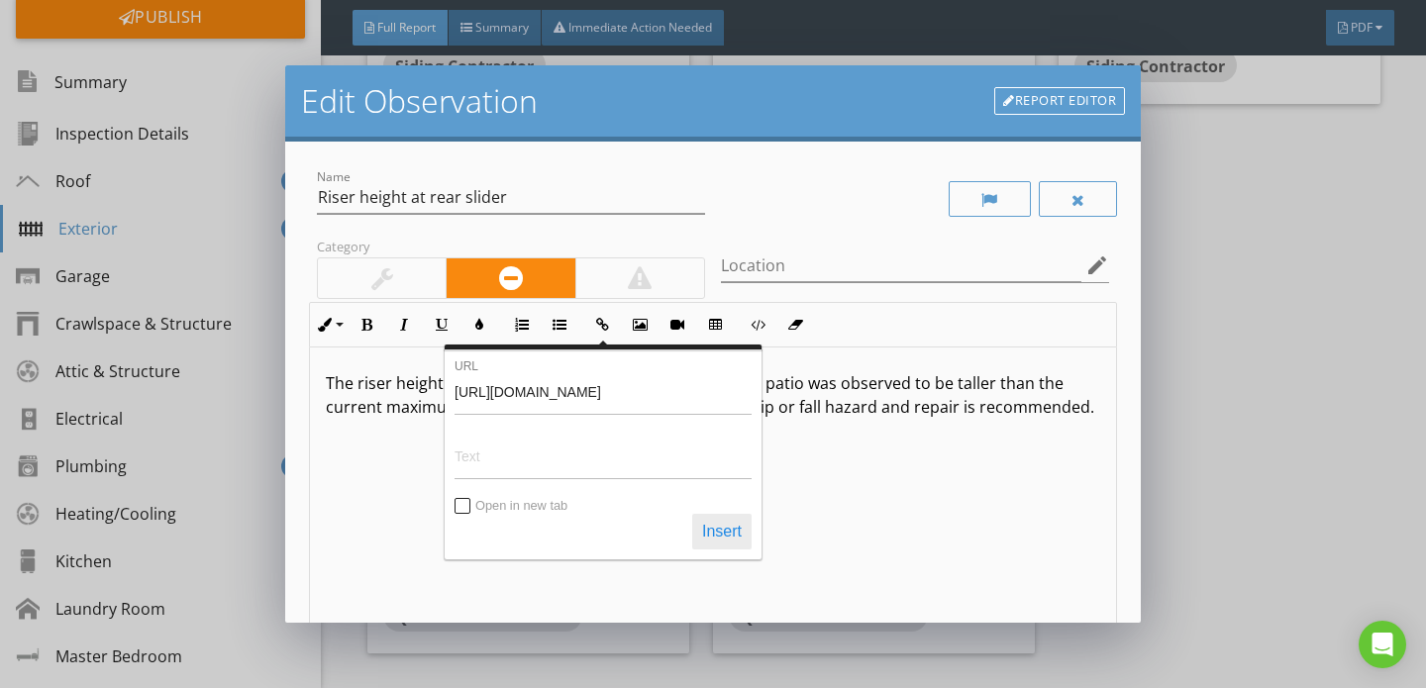
scroll to position [0, 0]
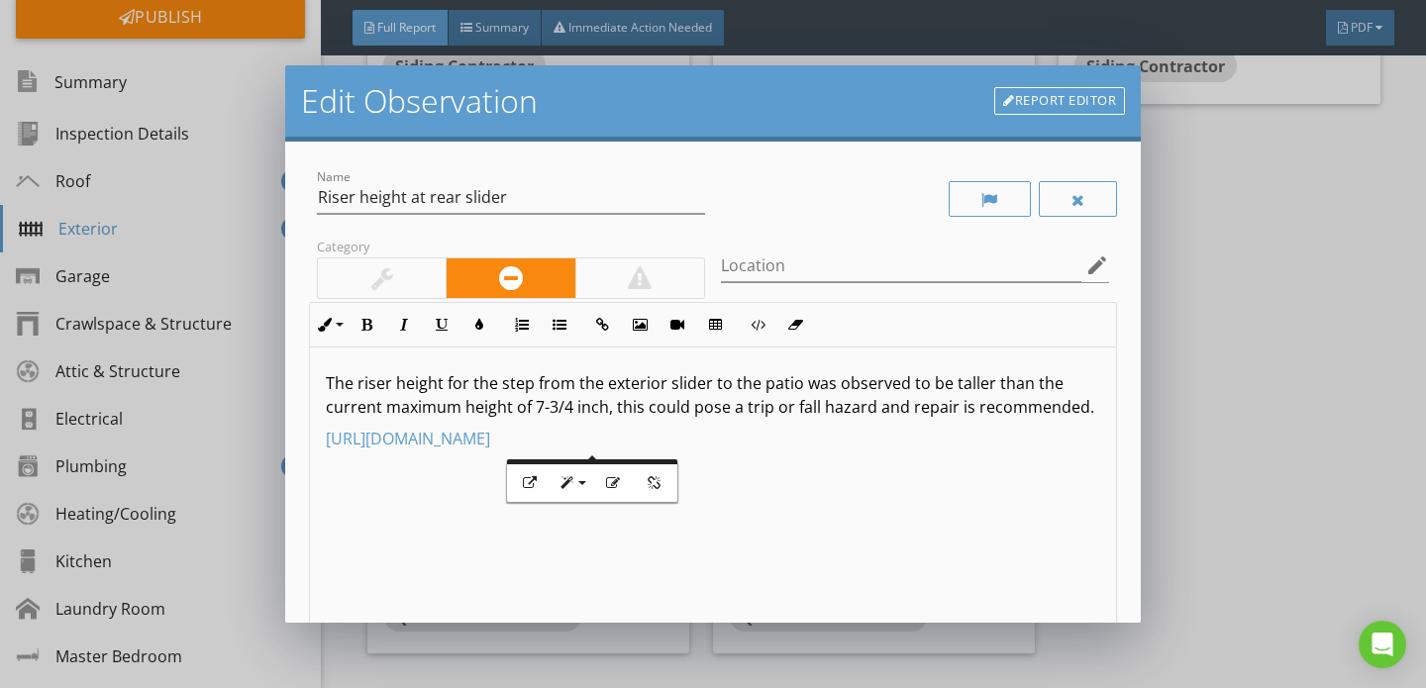
click at [876, 492] on div "The riser height for the step from the exterior slider to the patio was observe…" at bounding box center [713, 504] width 806 height 314
click at [328, 444] on link "https://www.cdaid.org/files/Building/Handouts/Stairs_and_Handrails.pdf" at bounding box center [408, 439] width 164 height 22
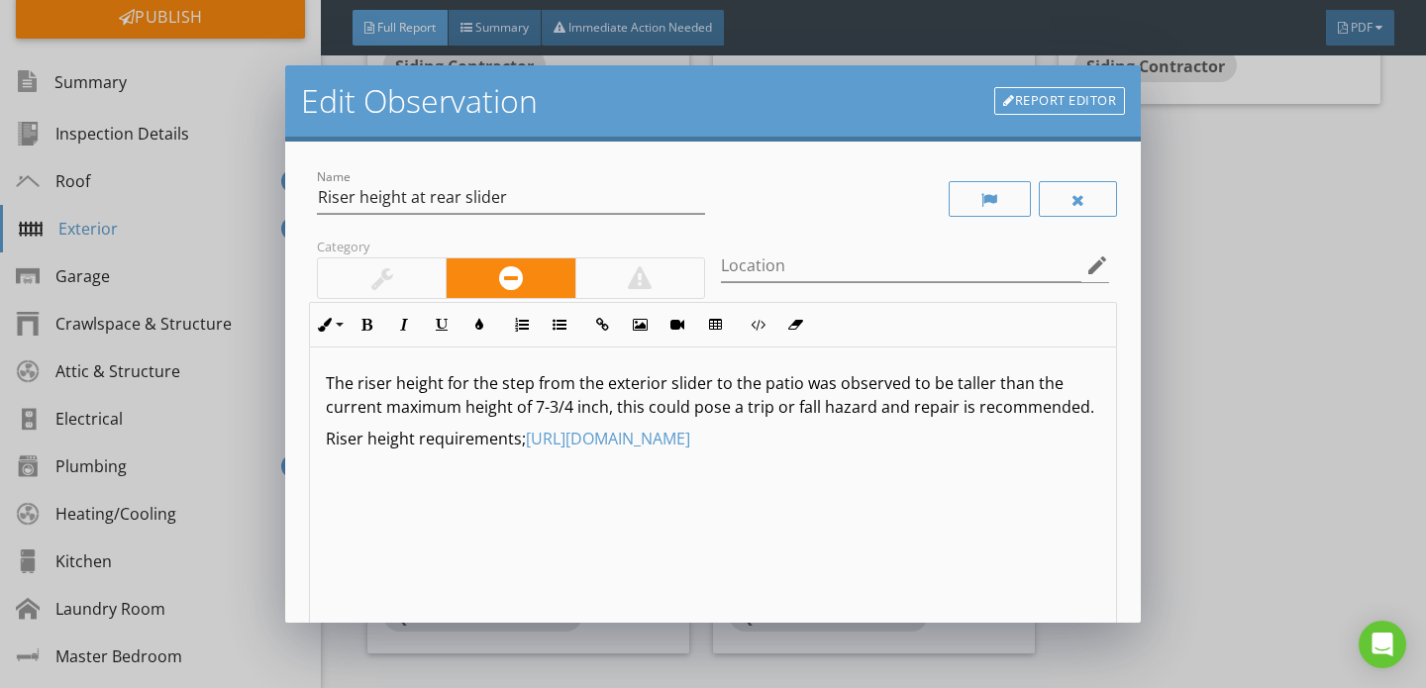
click at [1088, 409] on p "The riser height for the step from the exterior slider to the patio was observe…" at bounding box center [713, 395] width 774 height 48
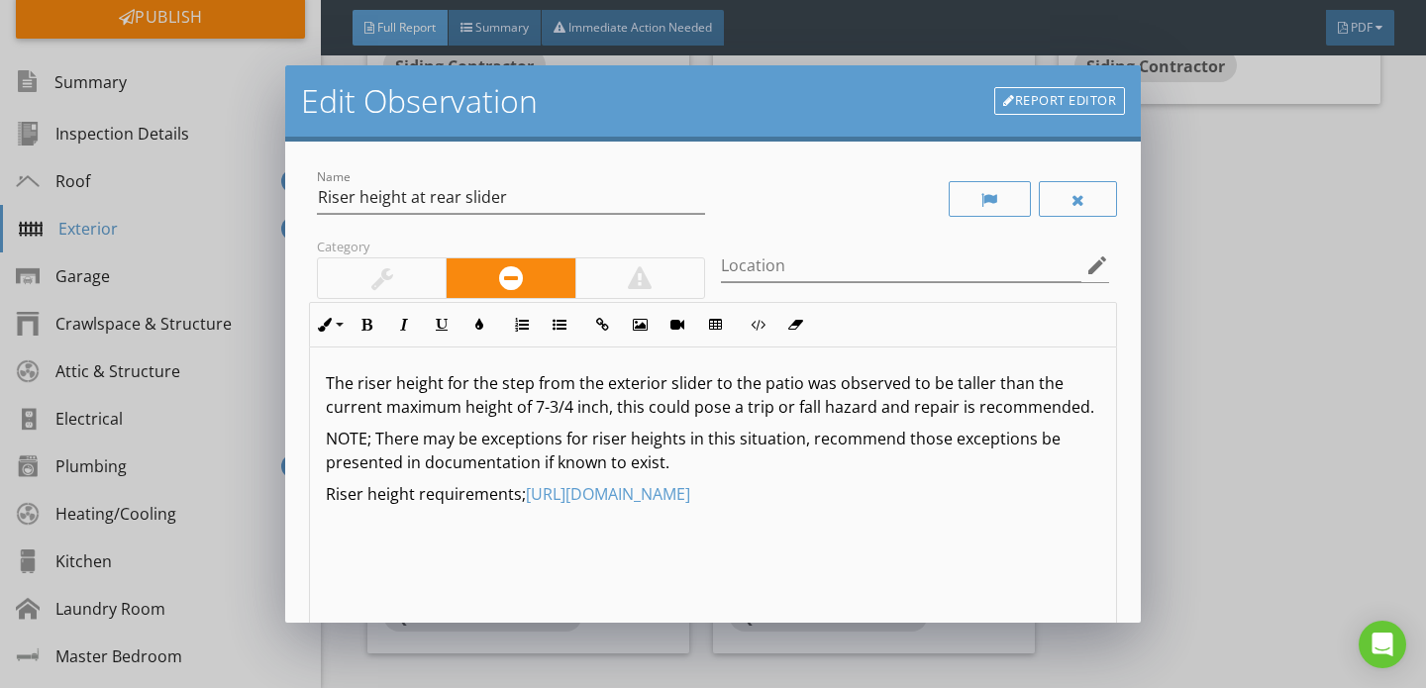
click at [421, 464] on p "NOTE; There may be exceptions for riser heights in this situation, recommend th…" at bounding box center [713, 451] width 774 height 48
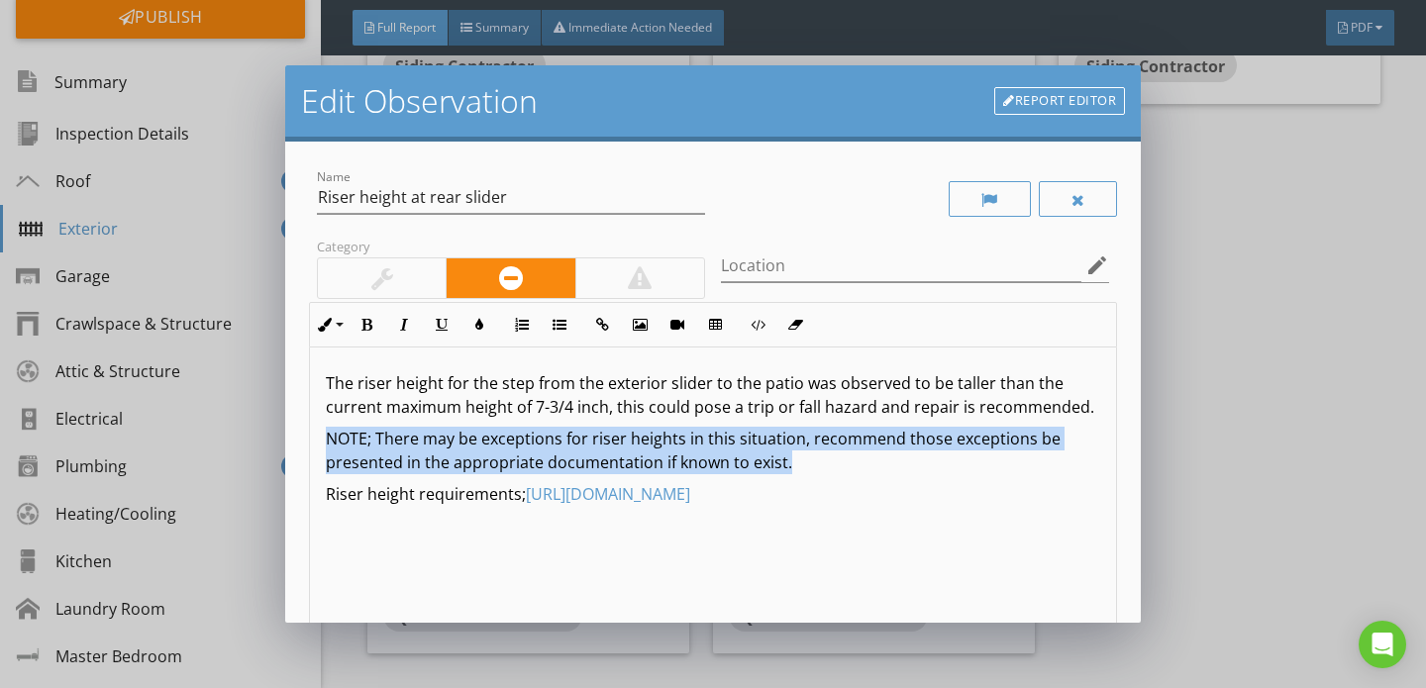
drag, startPoint x: 327, startPoint y: 441, endPoint x: 796, endPoint y: 462, distance: 469.7
click at [796, 462] on p "NOTE; There may be exceptions for riser heights in this situation, recommend th…" at bounding box center [713, 451] width 774 height 48
click at [485, 322] on icon "button" at bounding box center [479, 325] width 14 height 14
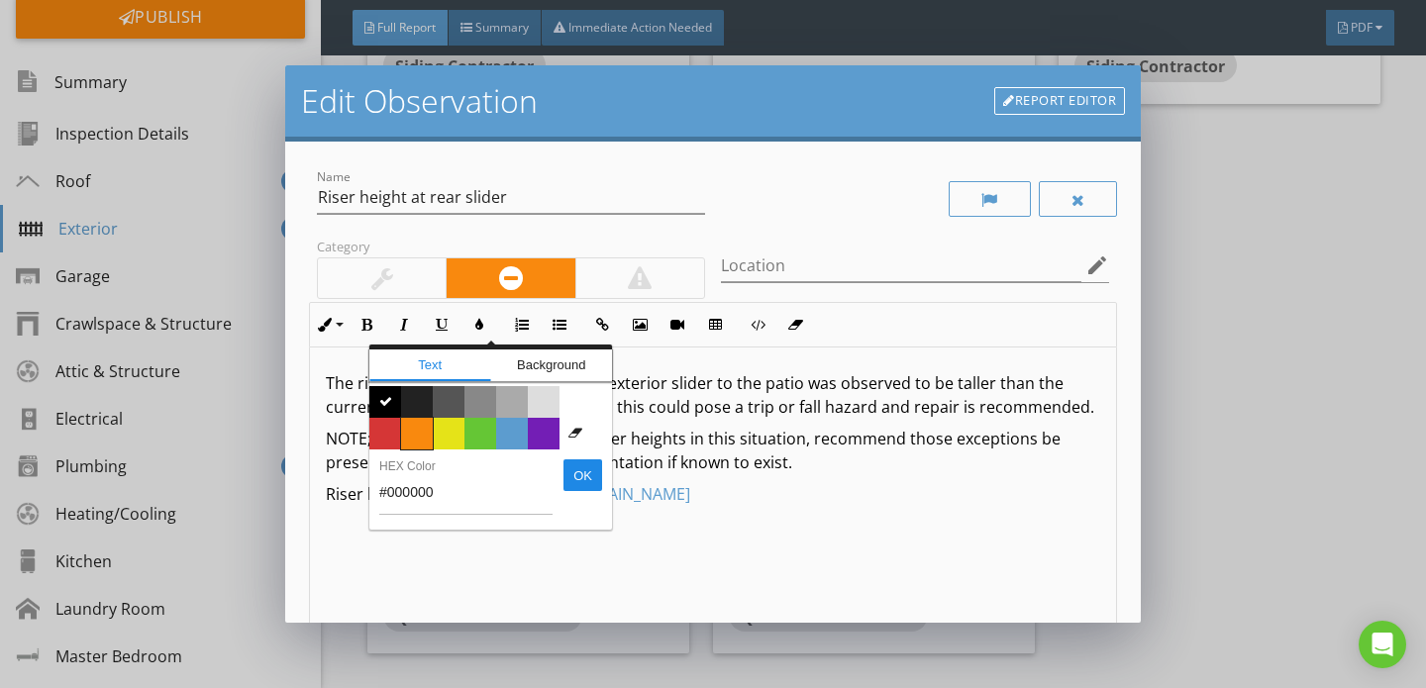
click at [417, 429] on span "Color #f9890e" at bounding box center [417, 434] width 32 height 32
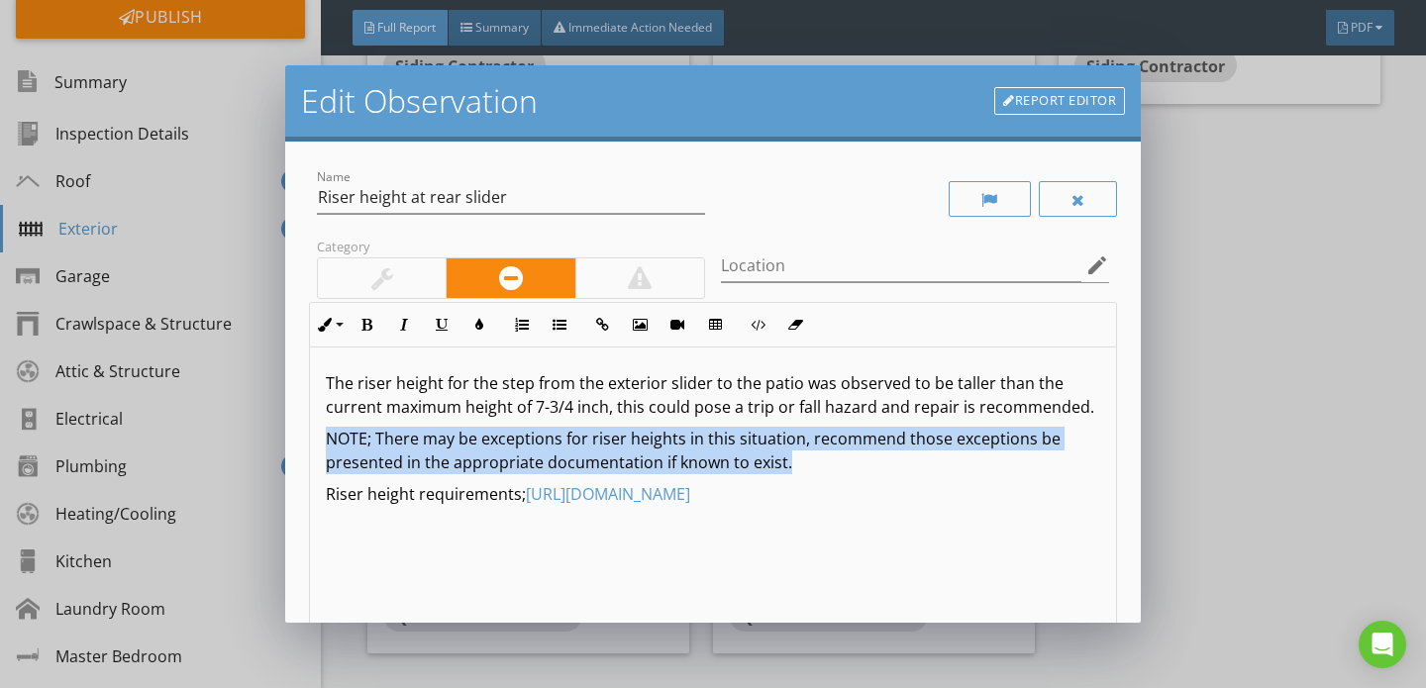
click at [833, 460] on p "NOTE; There may be exceptions for riser heights in this situation, recommend th…" at bounding box center [713, 451] width 774 height 48
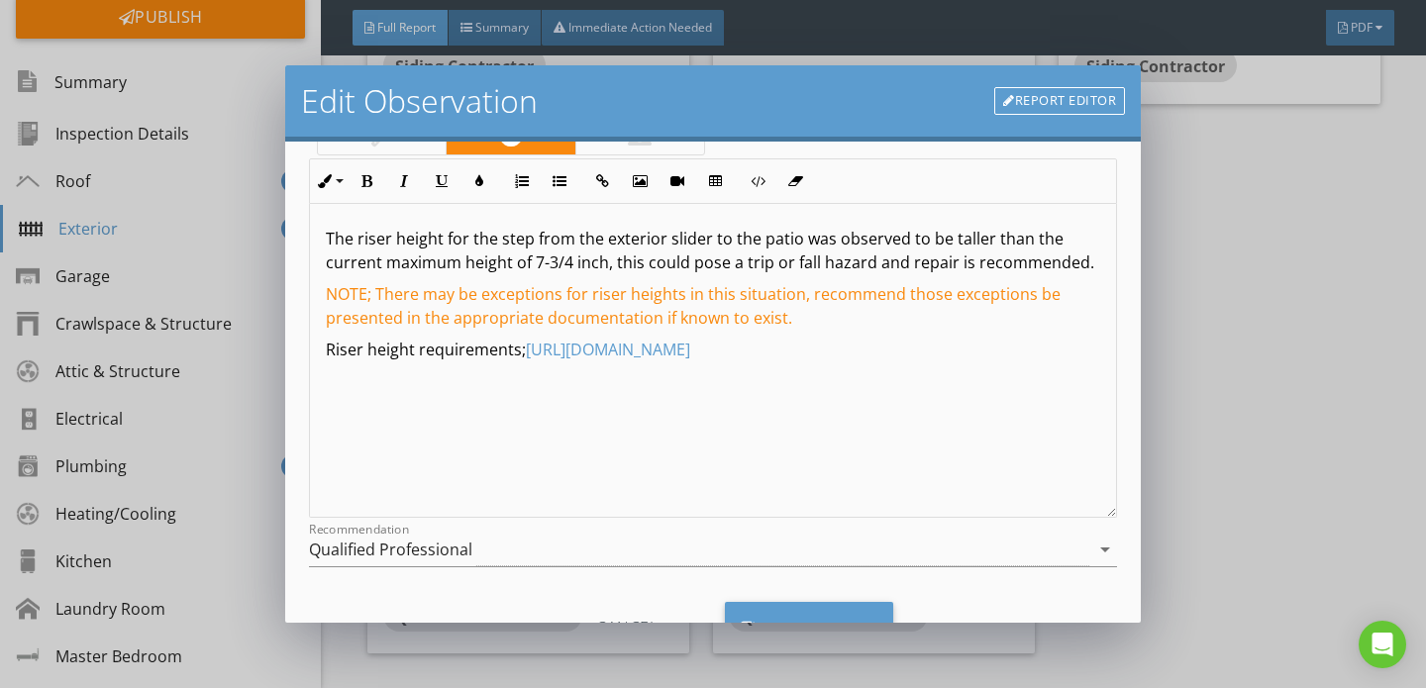
scroll to position [230, 0]
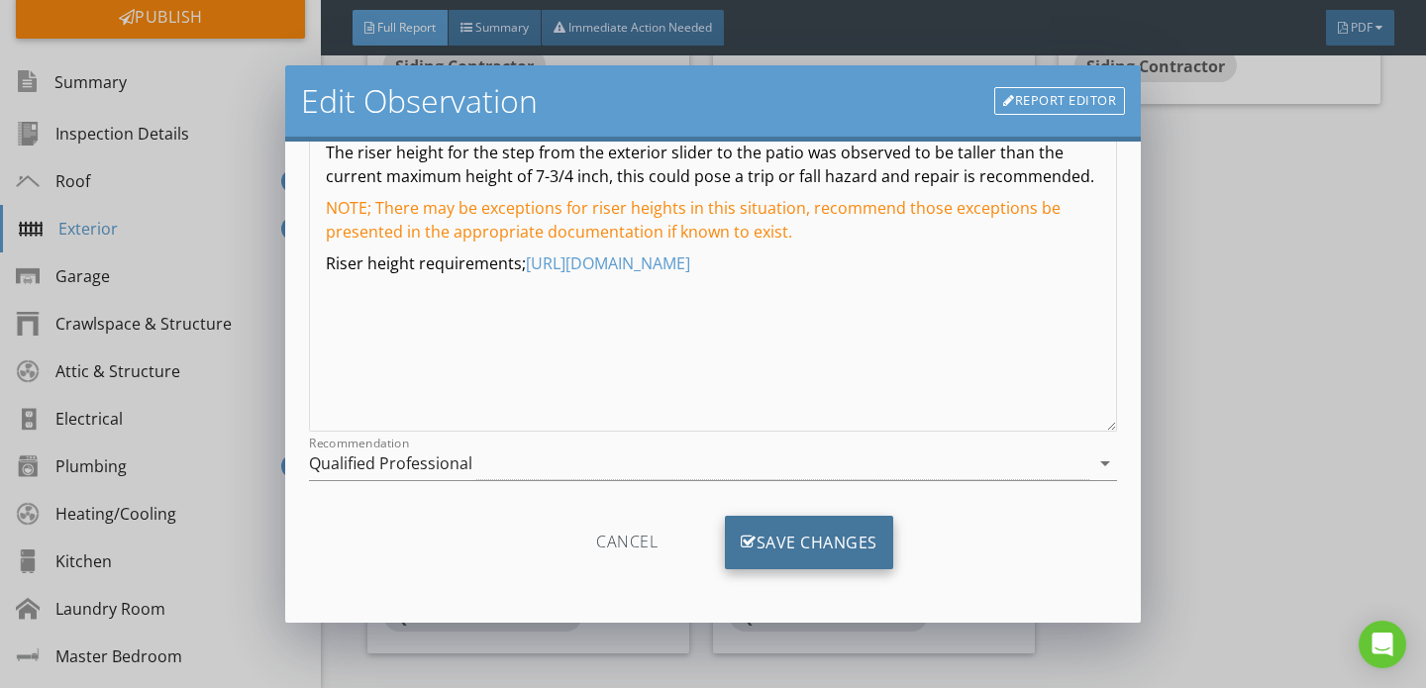
click at [816, 529] on div "Save Changes" at bounding box center [809, 542] width 168 height 53
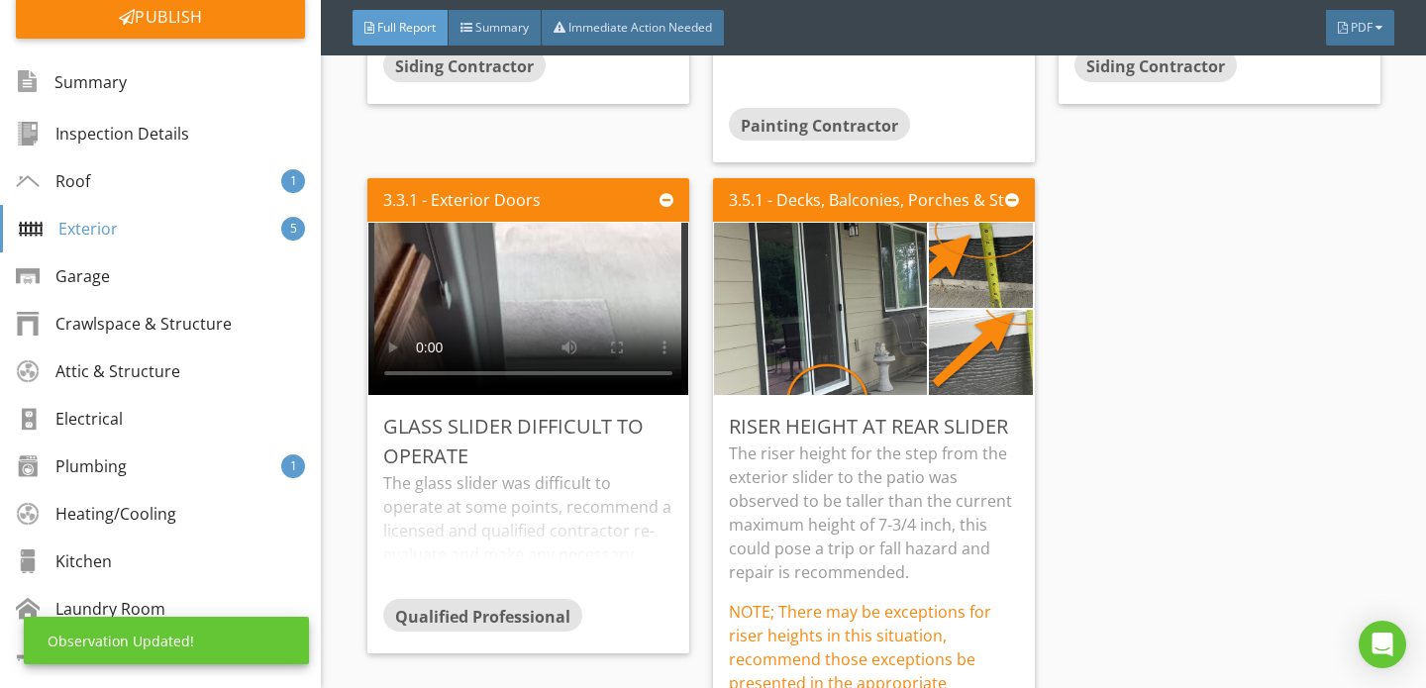
scroll to position [0, 0]
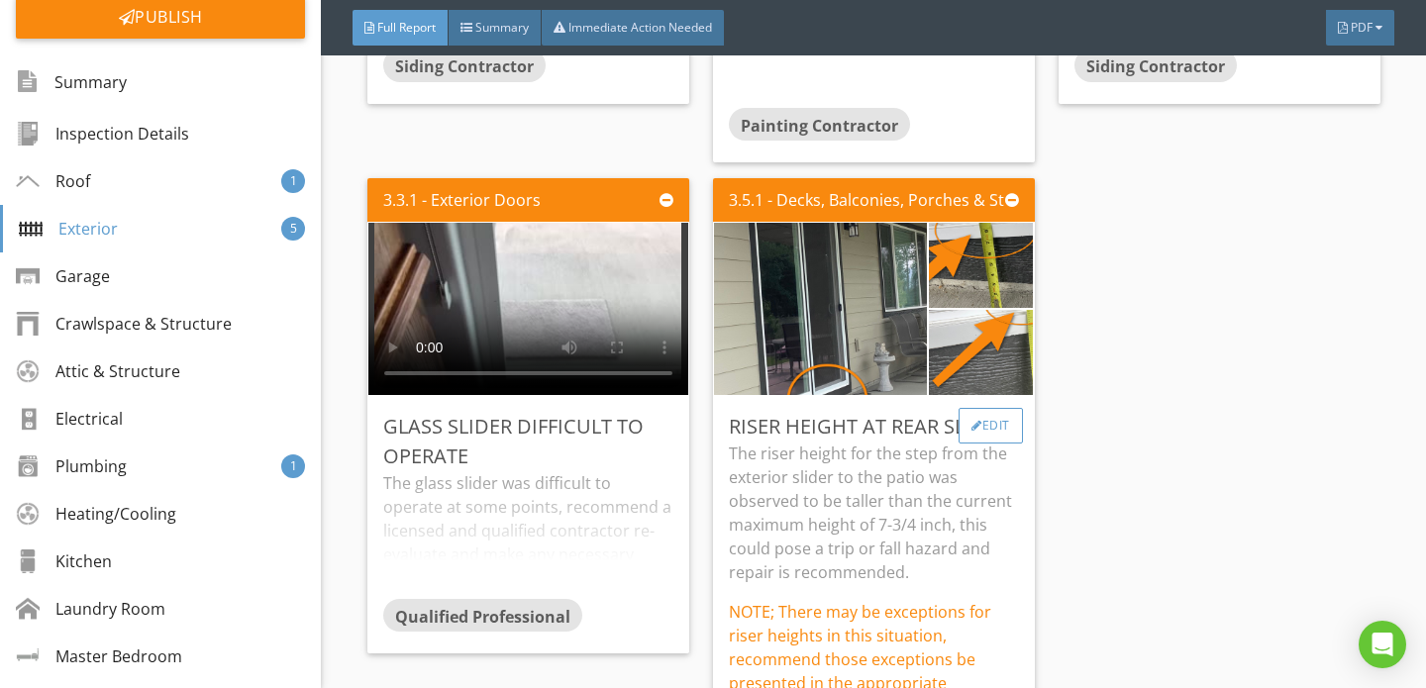
click at [975, 420] on div at bounding box center [976, 426] width 11 height 12
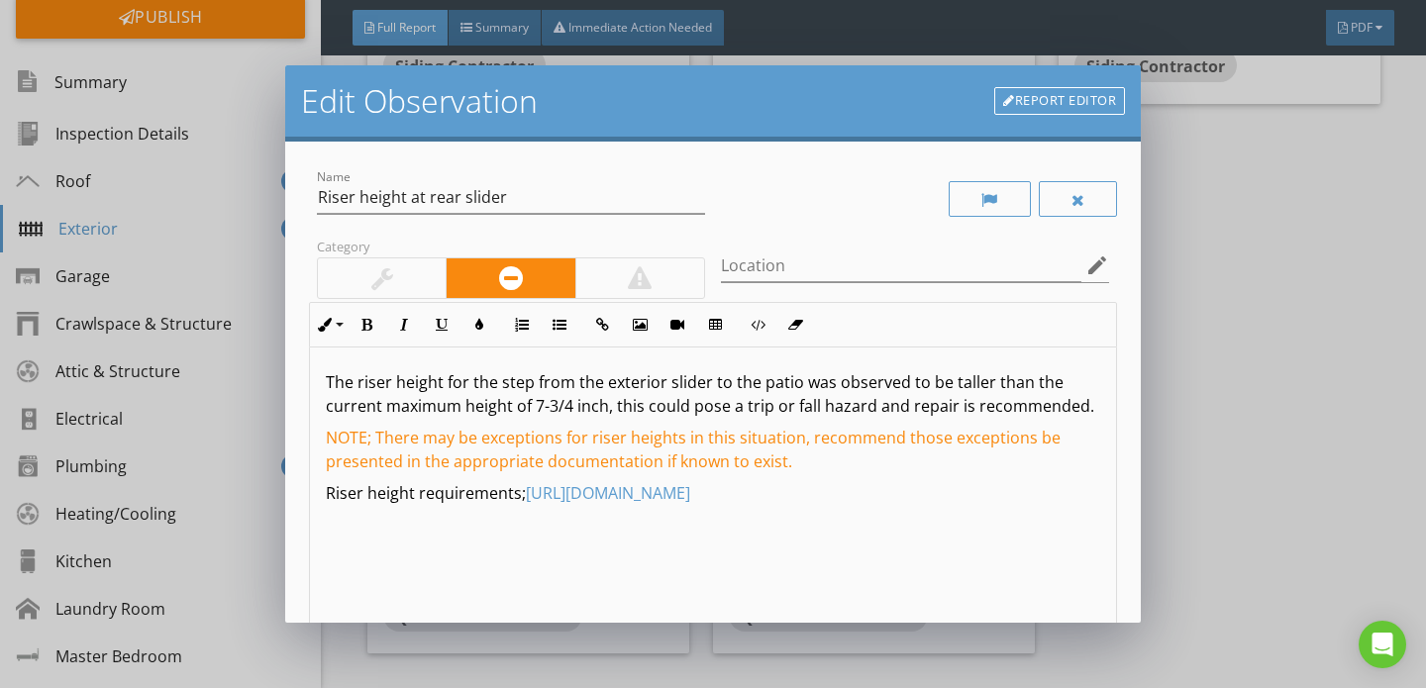
scroll to position [230, 0]
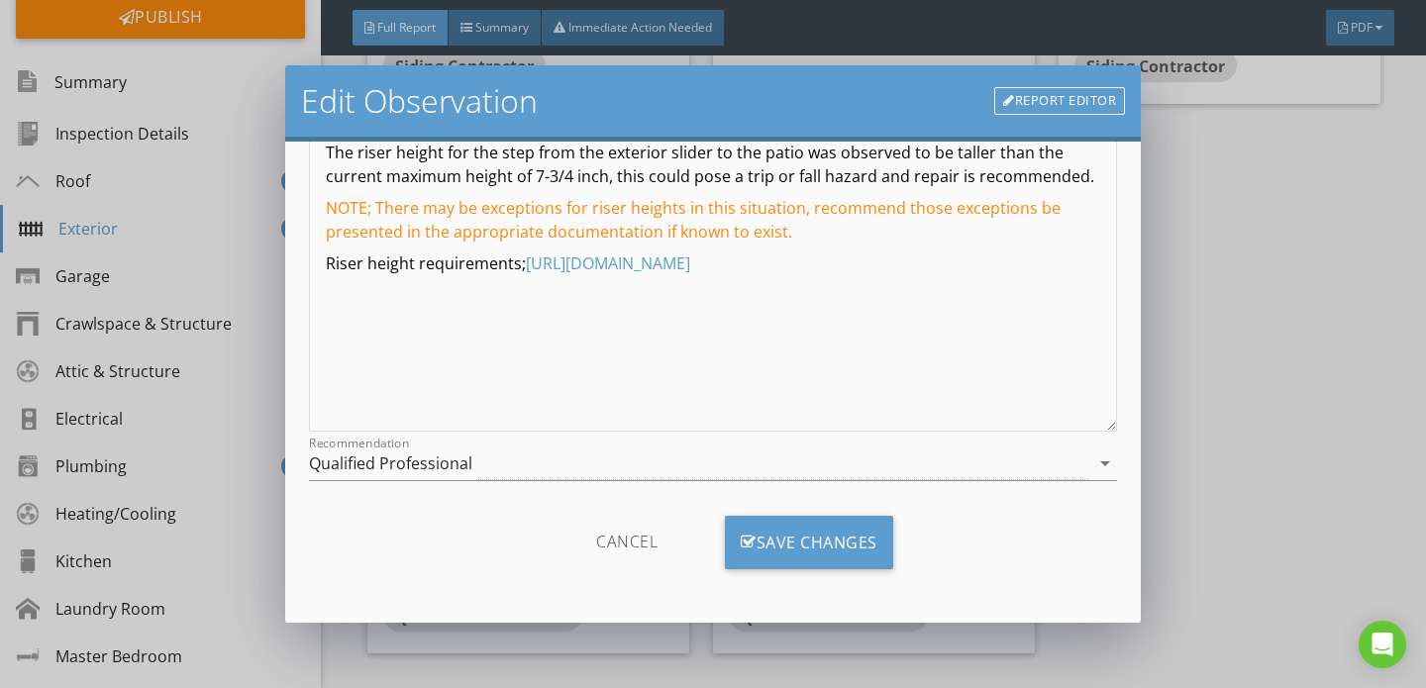
click at [1046, 98] on link "Report Editor" at bounding box center [1059, 101] width 131 height 28
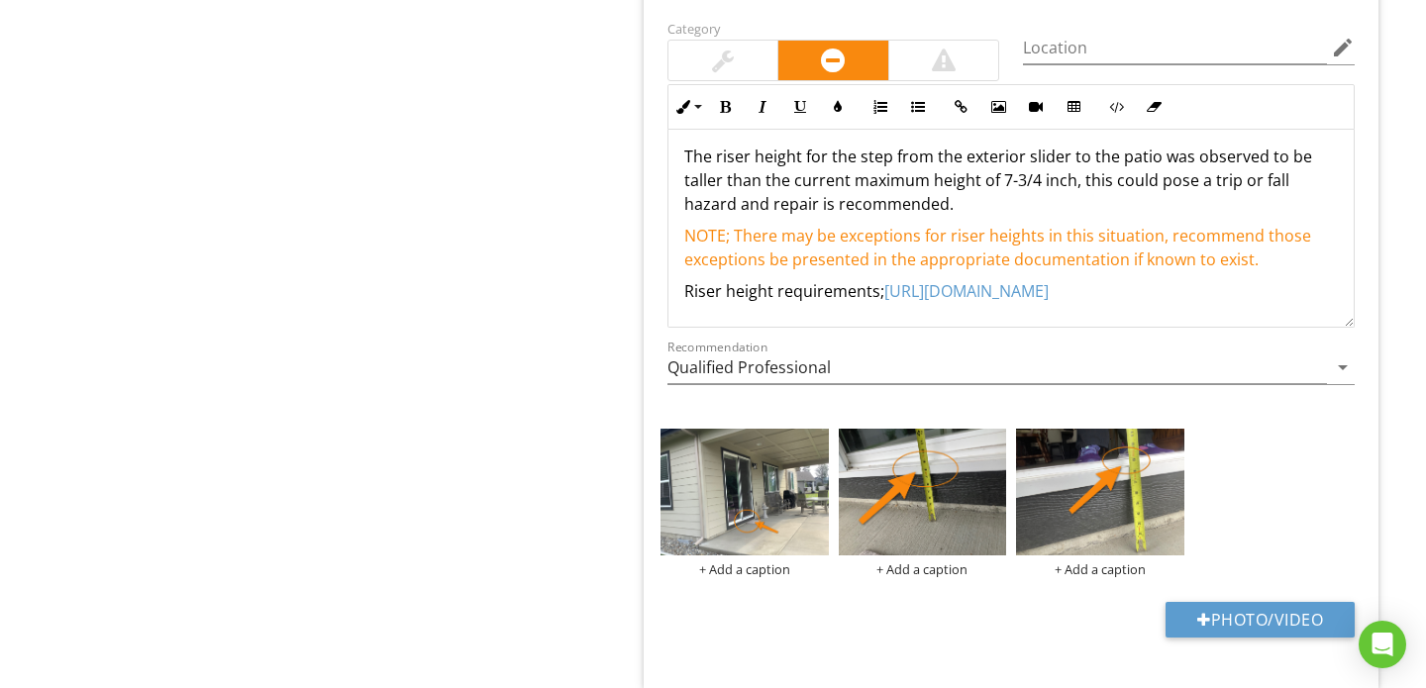
scroll to position [5285, 0]
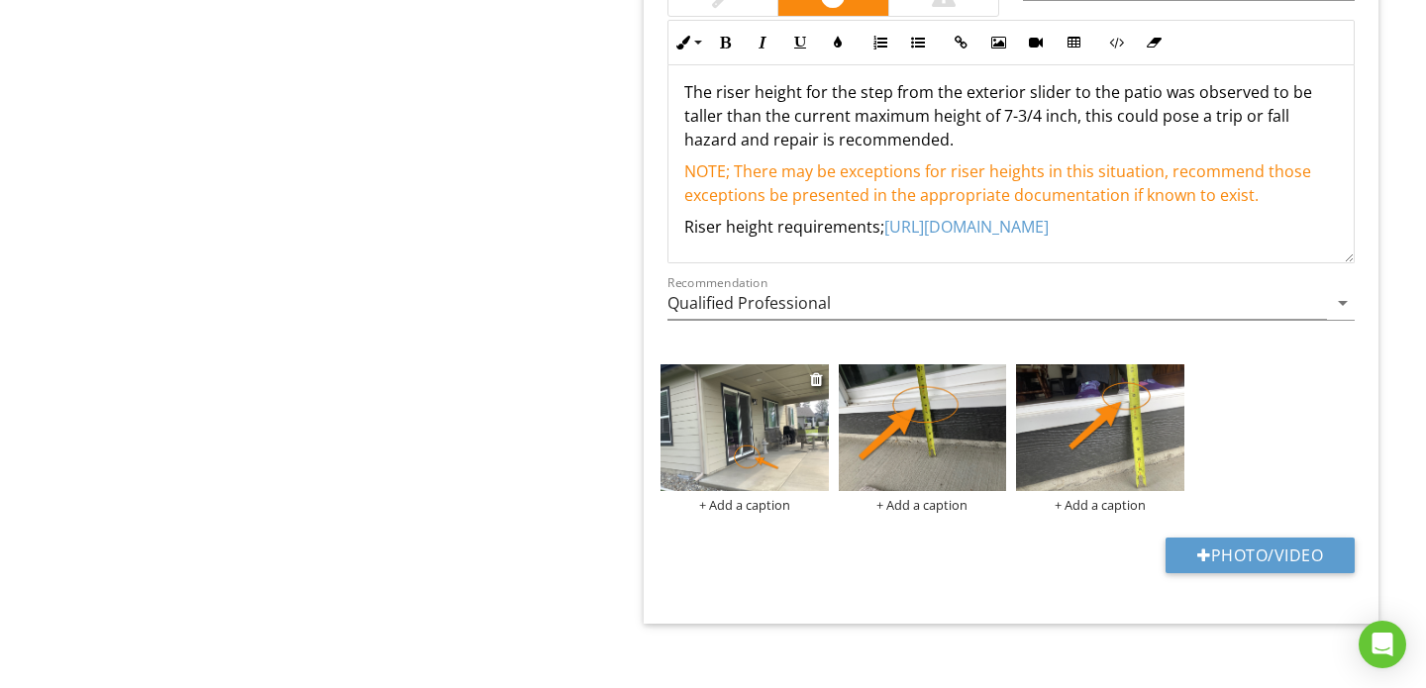
click at [741, 497] on div "+ Add a caption" at bounding box center [744, 505] width 168 height 16
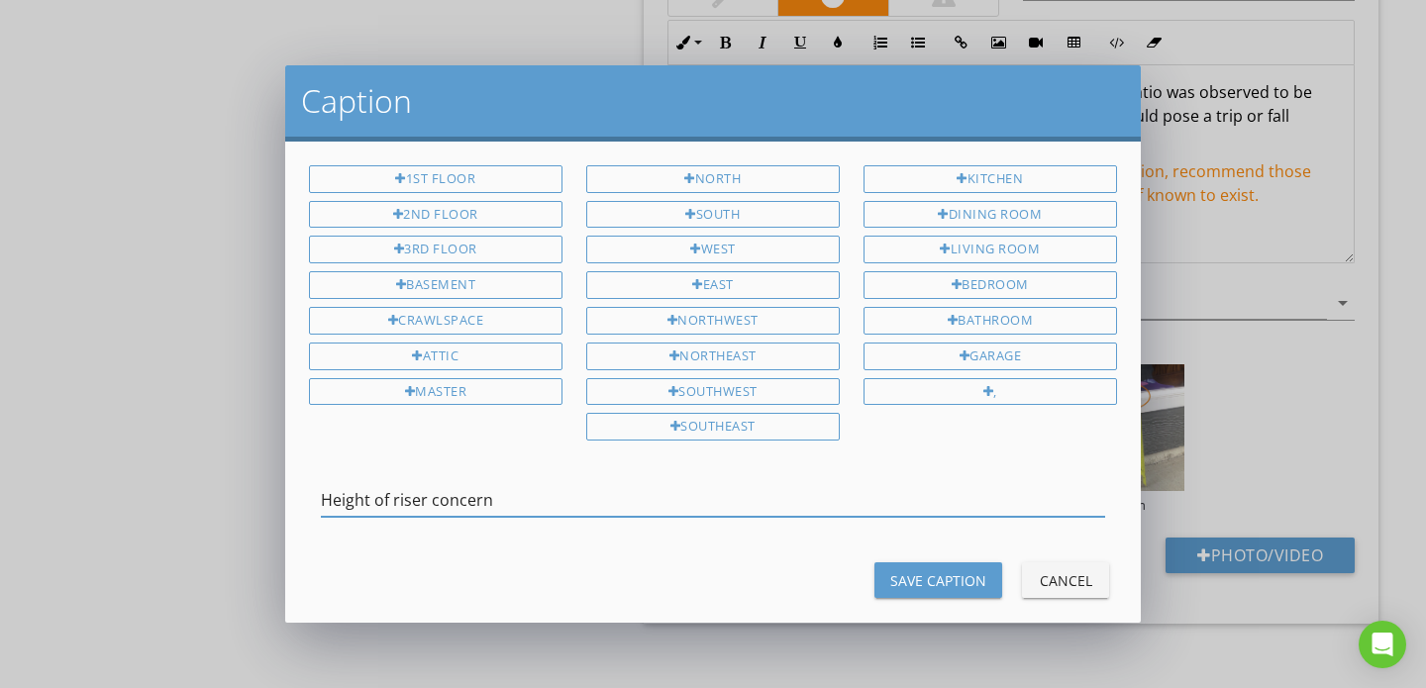
type input "Height of riser concern"
click at [936, 576] on div "Save Caption" at bounding box center [938, 580] width 96 height 21
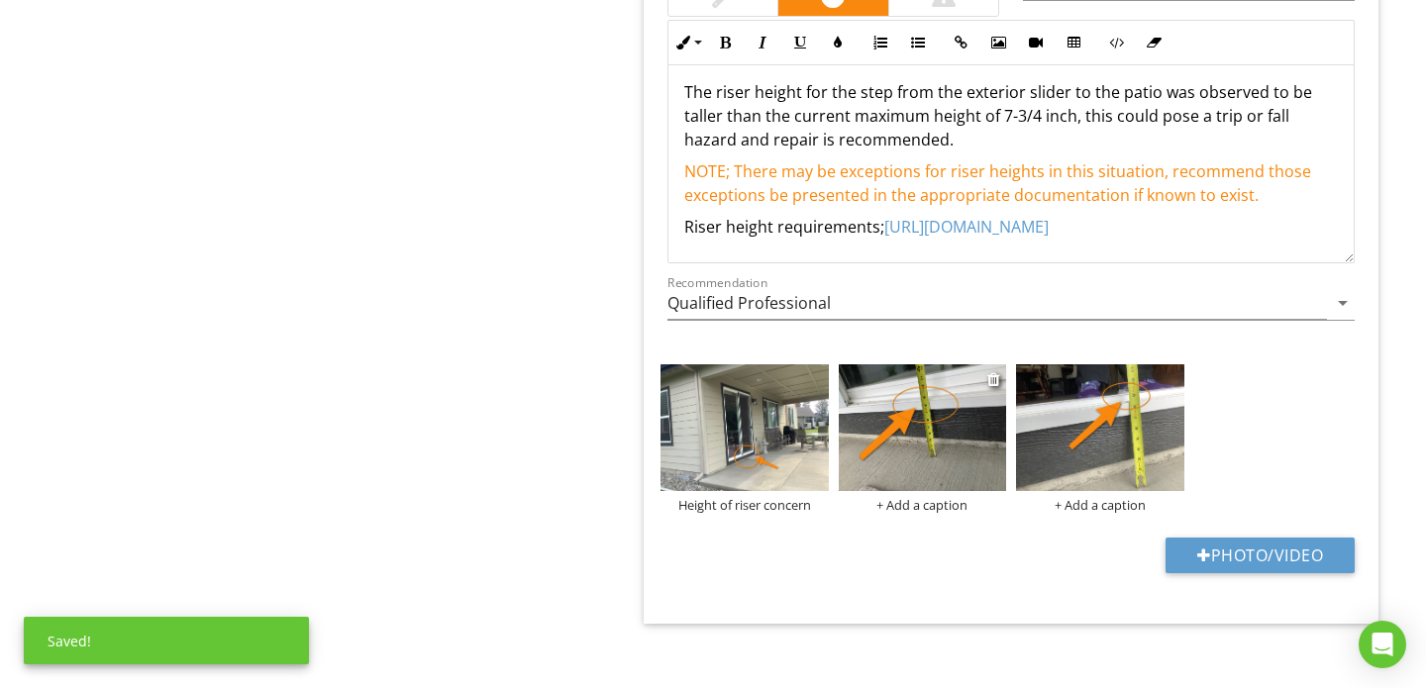
click at [905, 497] on div "+ Add a caption" at bounding box center [922, 505] width 168 height 16
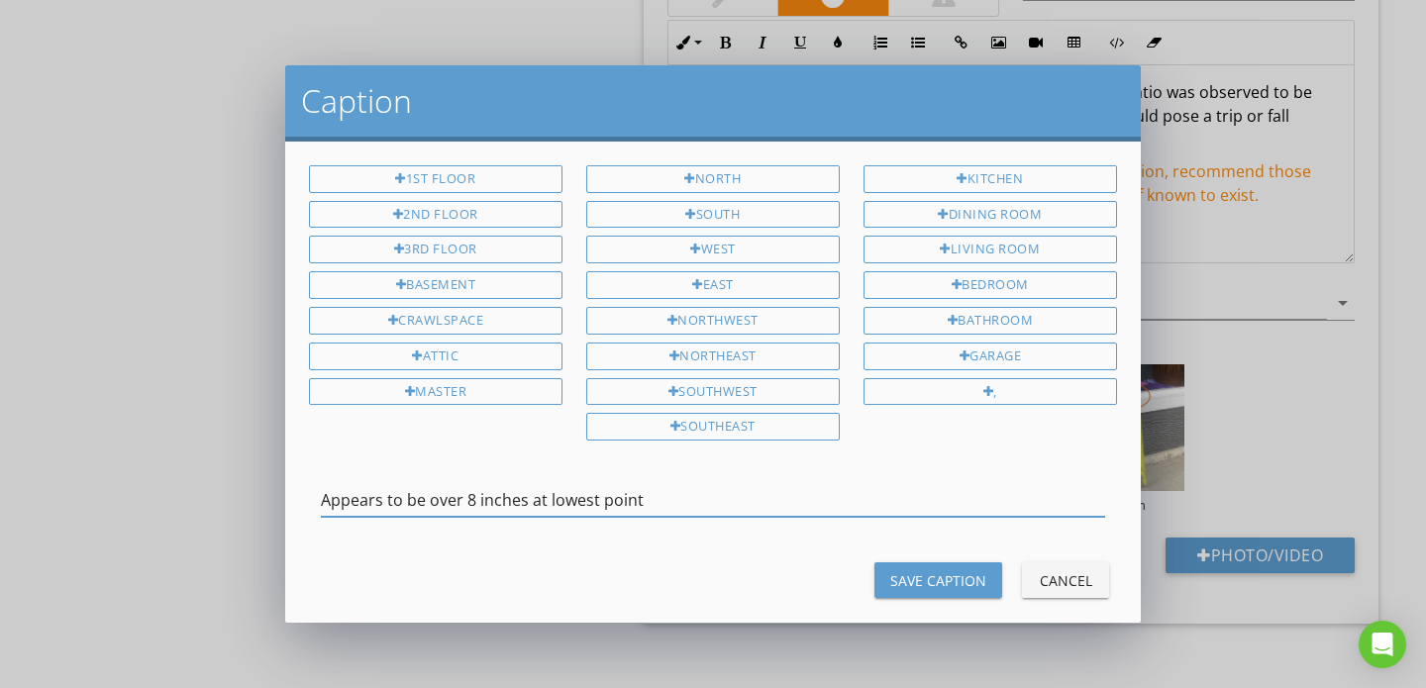
type input "Appears to be over 8 inches at lowest point"
click at [896, 576] on div "Save Caption" at bounding box center [938, 580] width 96 height 21
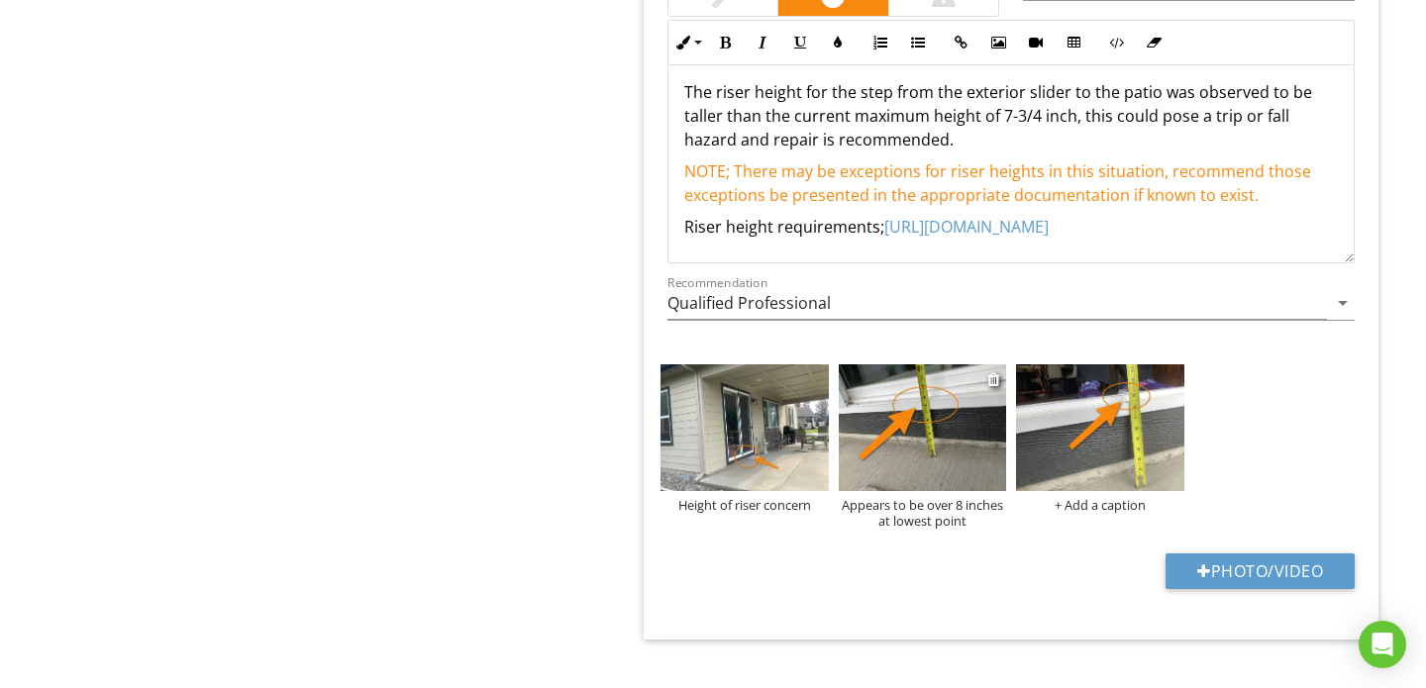
click at [901, 389] on img at bounding box center [922, 427] width 168 height 126
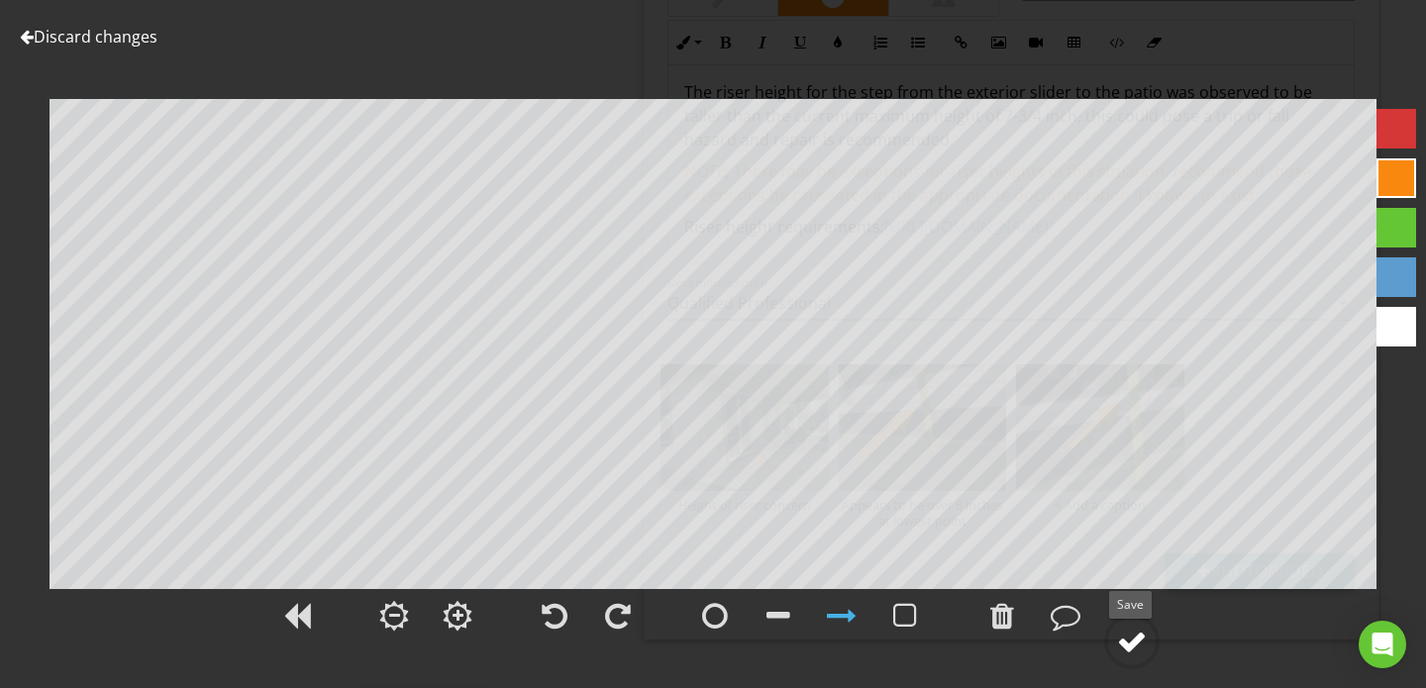
click at [1130, 641] on div at bounding box center [1132, 642] width 30 height 30
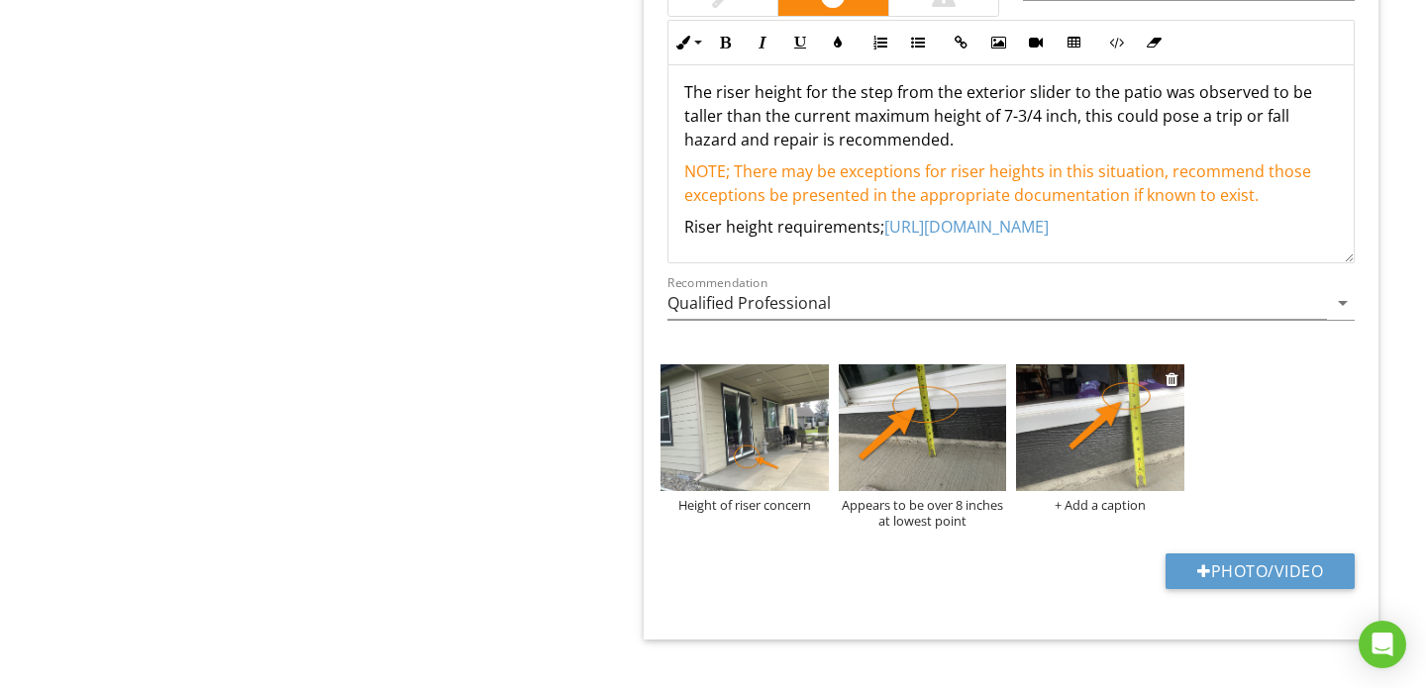
click at [1104, 392] on img at bounding box center [1100, 427] width 168 height 126
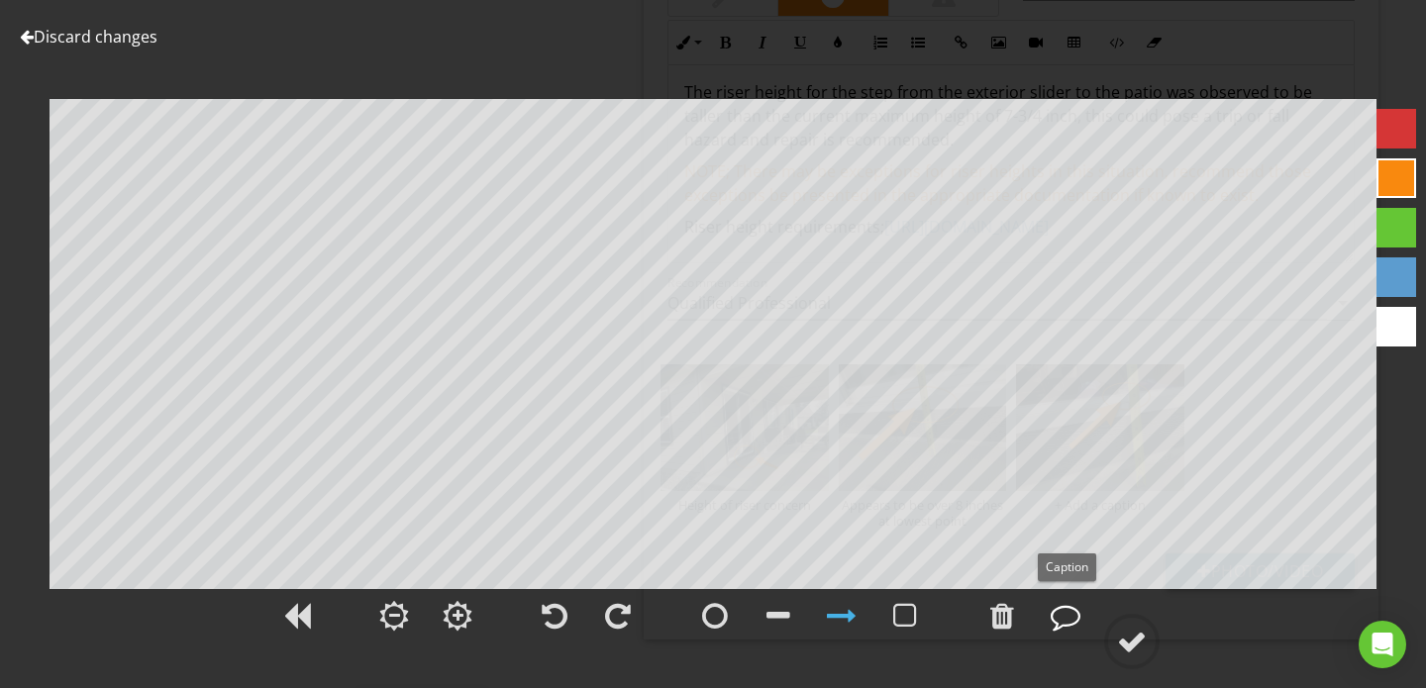
click at [1054, 612] on div at bounding box center [1065, 616] width 30 height 30
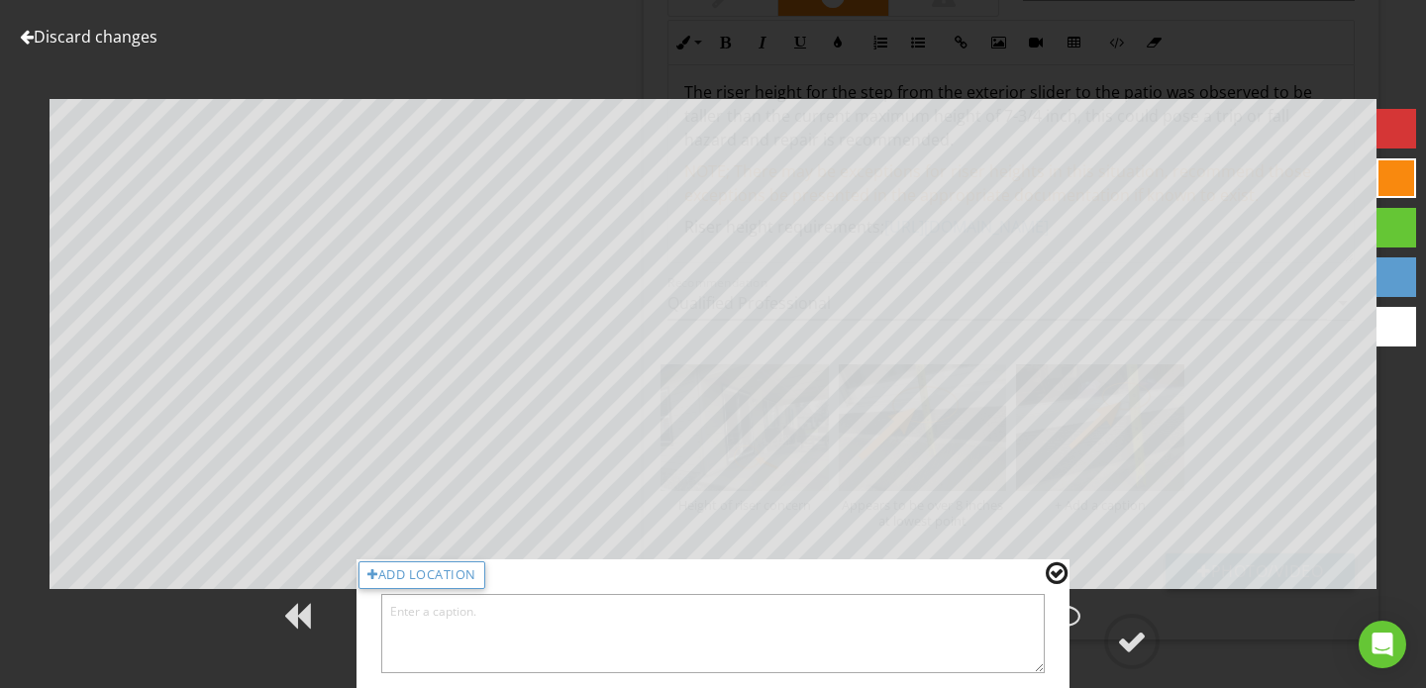
click at [721, 645] on textarea at bounding box center [712, 633] width 663 height 79
type textarea "Up to 9 inches at highest point"
click at [1134, 637] on div at bounding box center [1132, 642] width 30 height 30
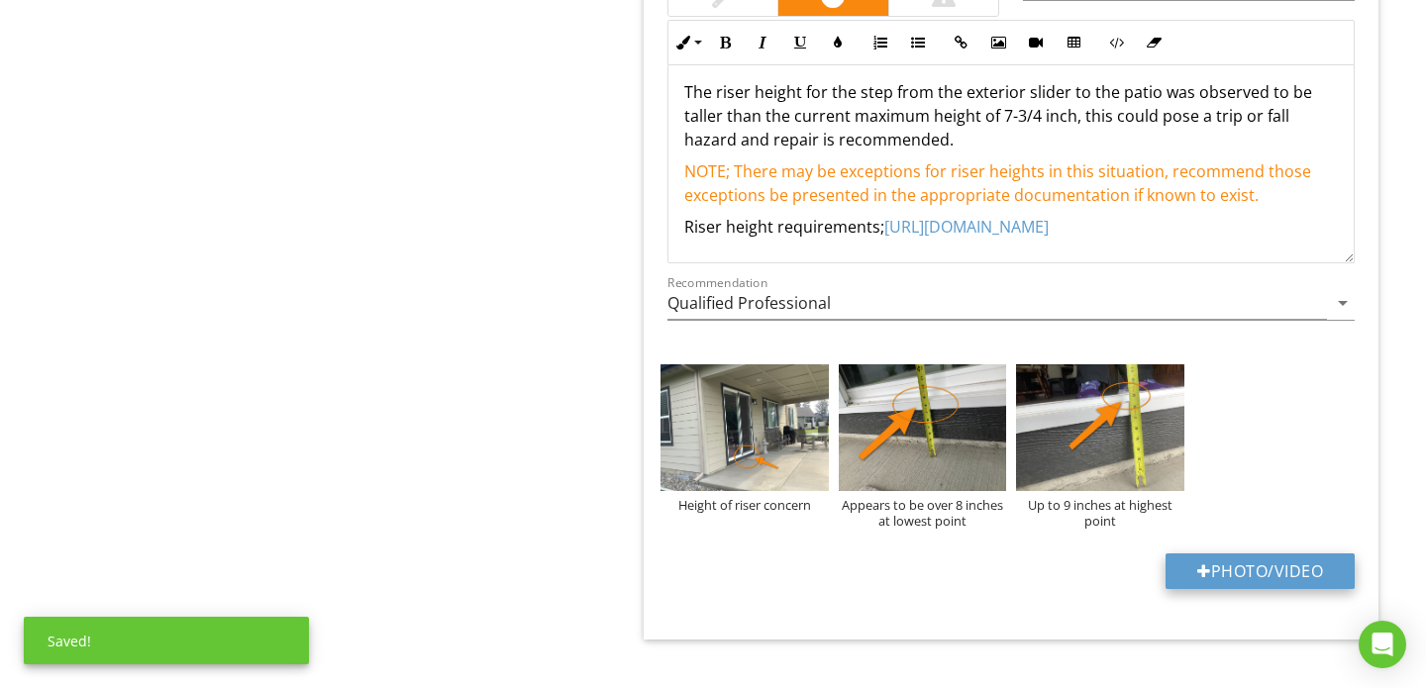
click at [1225, 564] on button "Photo/Video" at bounding box center [1259, 571] width 189 height 36
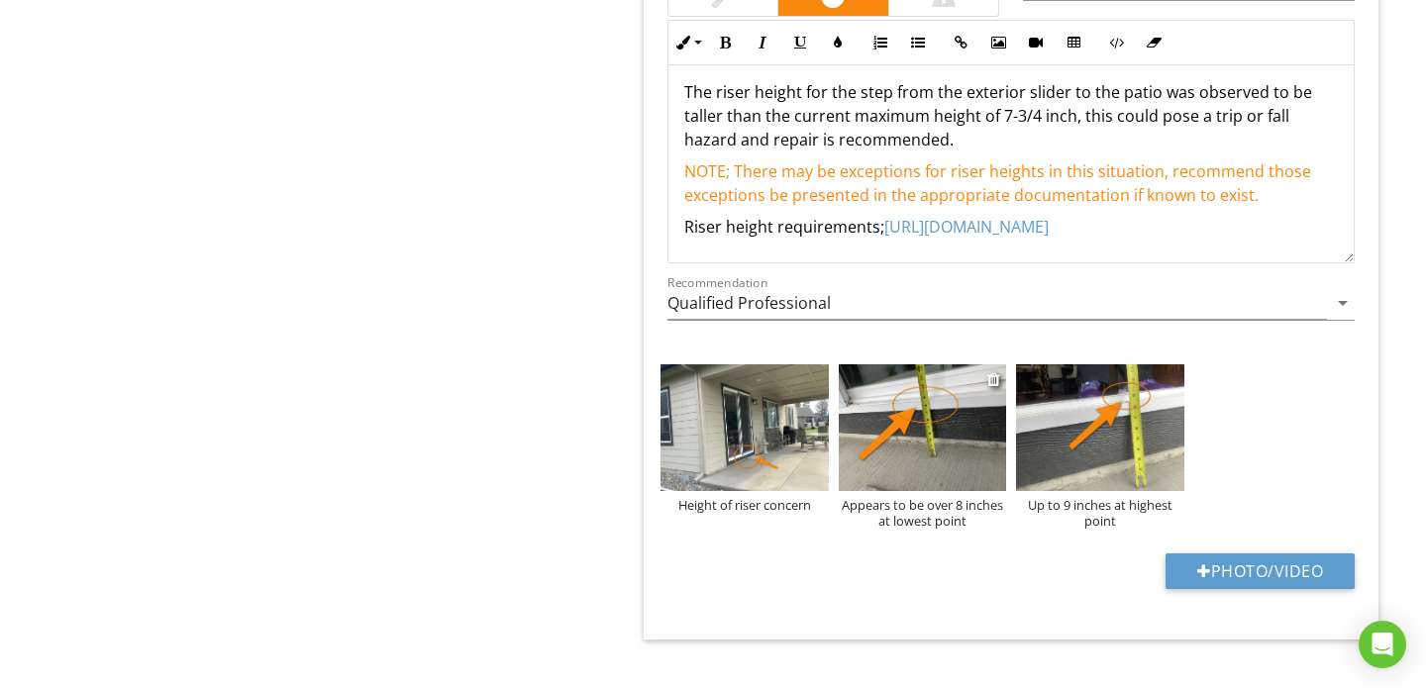
type input "C:\fakepath\Screen Shot 2025-08-28 at 7.38.21 AM.png"
click at [1217, 406] on img at bounding box center [1278, 433] width 168 height 139
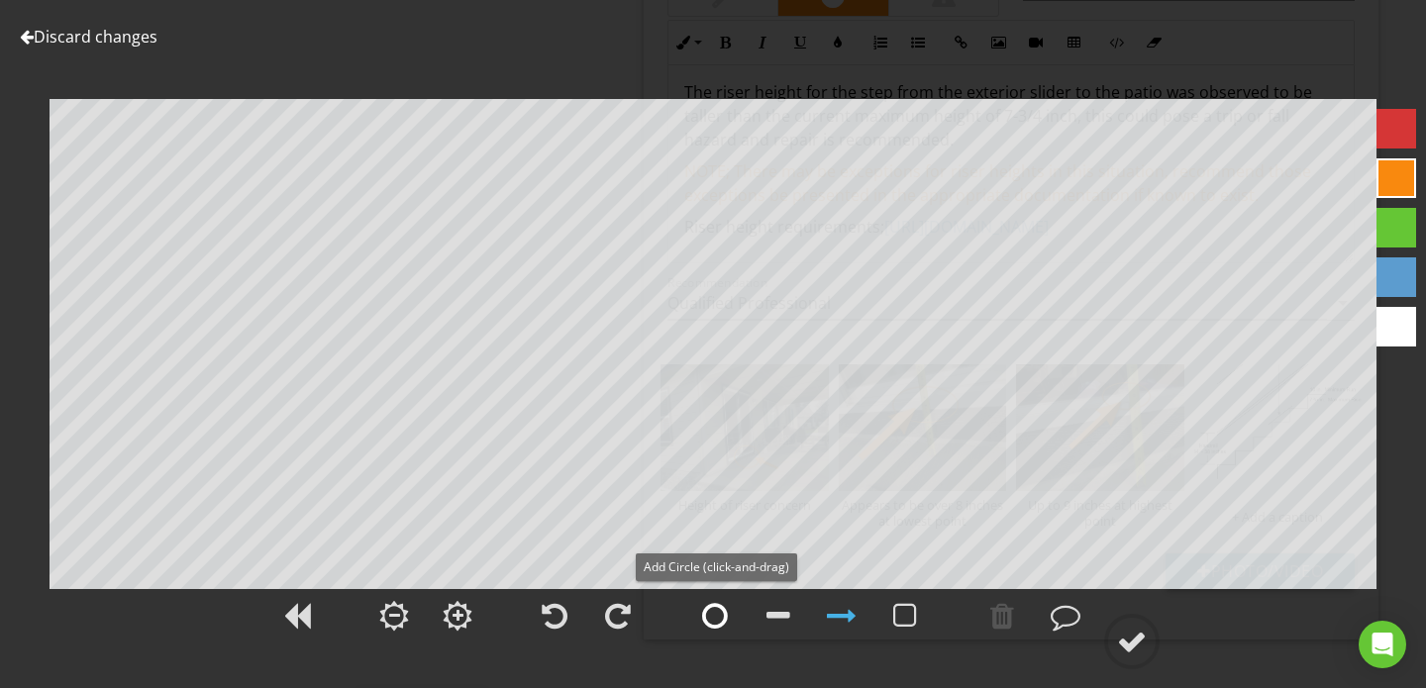
click at [710, 608] on div at bounding box center [715, 616] width 26 height 30
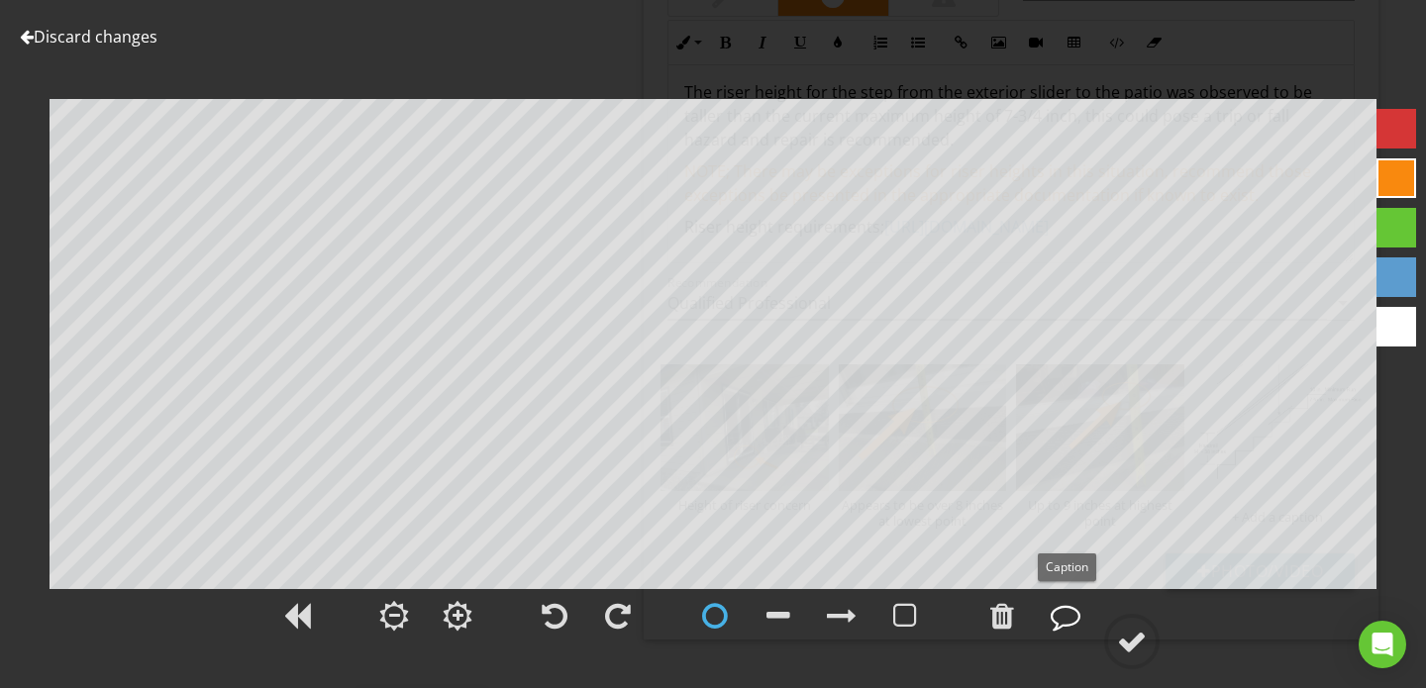
click at [1071, 610] on div at bounding box center [1065, 616] width 30 height 30
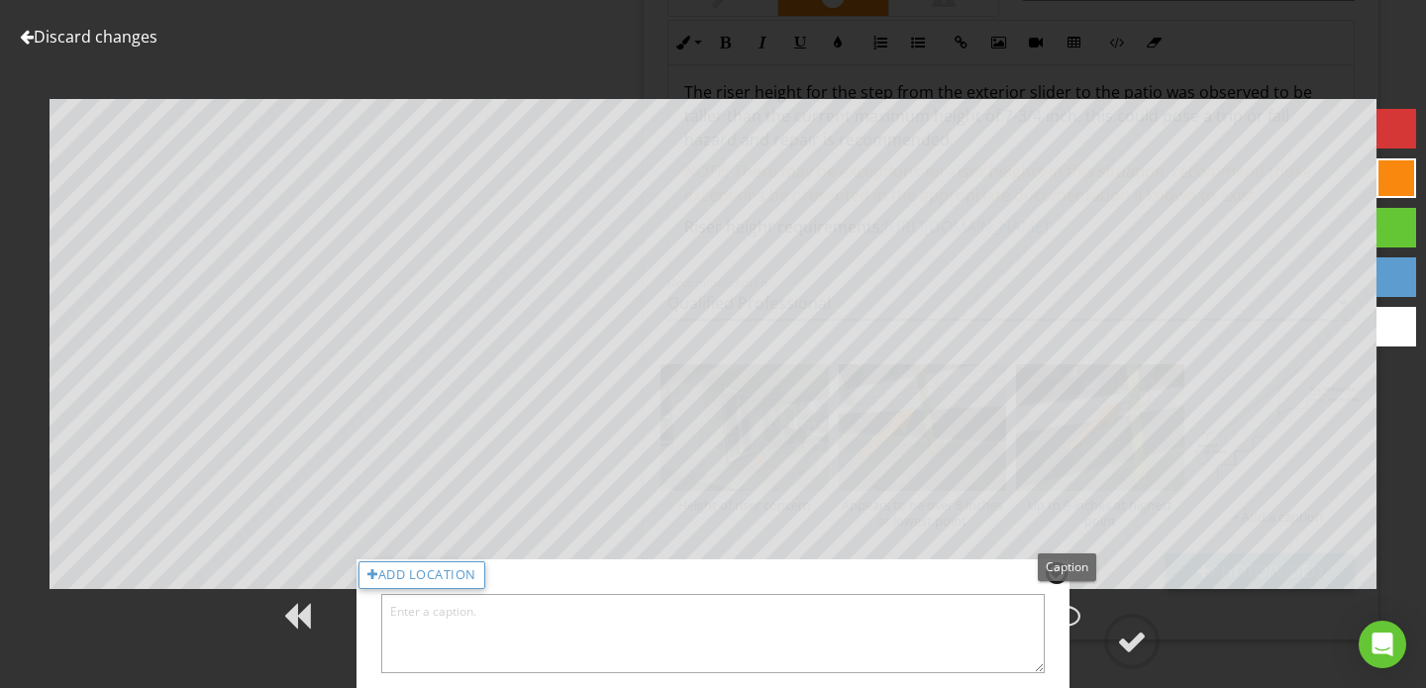
click at [767, 613] on textarea at bounding box center [712, 633] width 663 height 79
type textarea "Local requirements state a max riser of 7-3/4 inch"
click at [1131, 647] on div at bounding box center [1132, 642] width 30 height 30
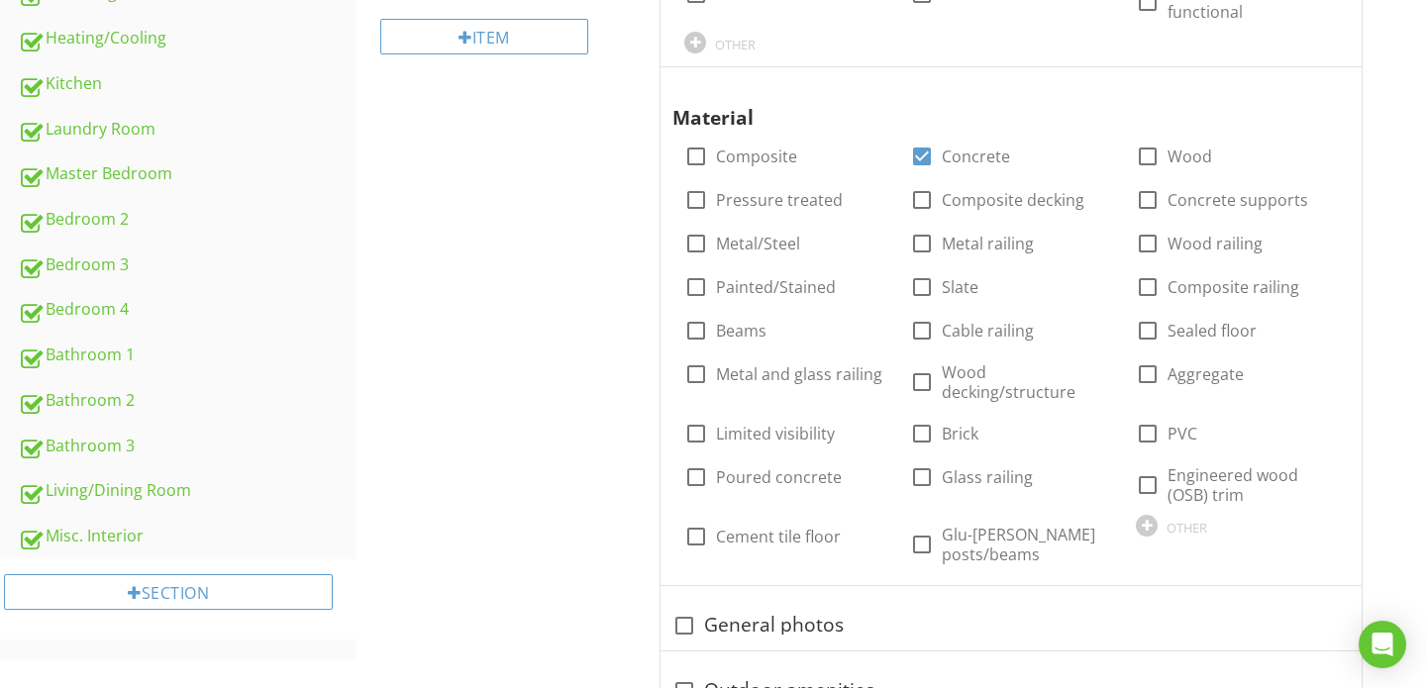
scroll to position [0, 0]
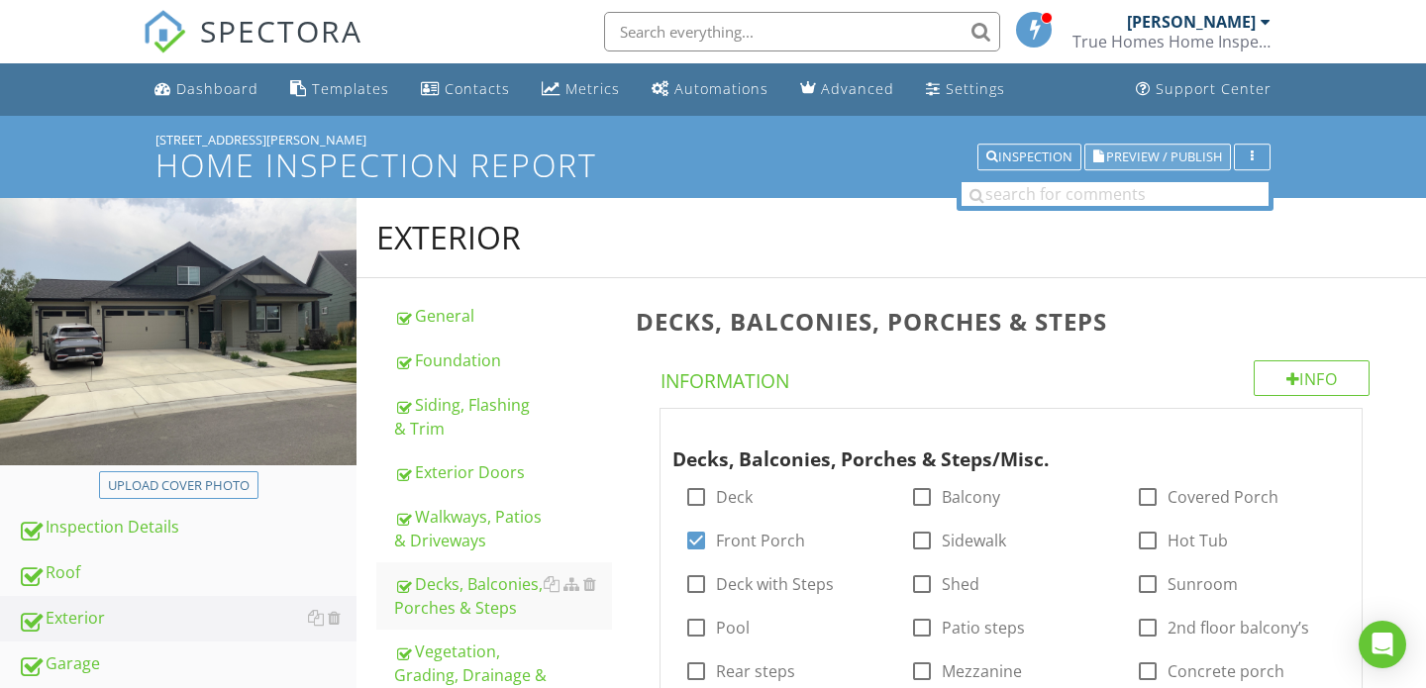
click at [1132, 153] on span "Preview / Publish" at bounding box center [1164, 156] width 116 height 13
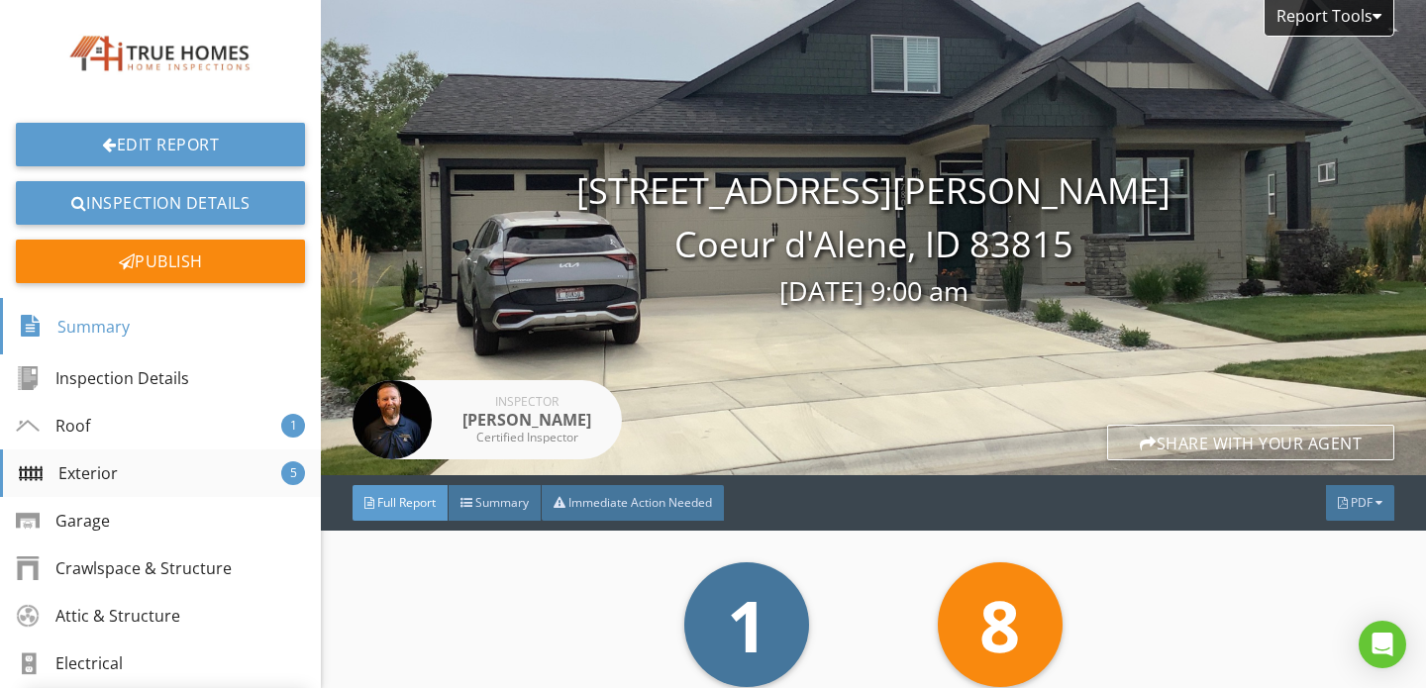
click at [126, 470] on div "Exterior 5" at bounding box center [160, 473] width 321 height 48
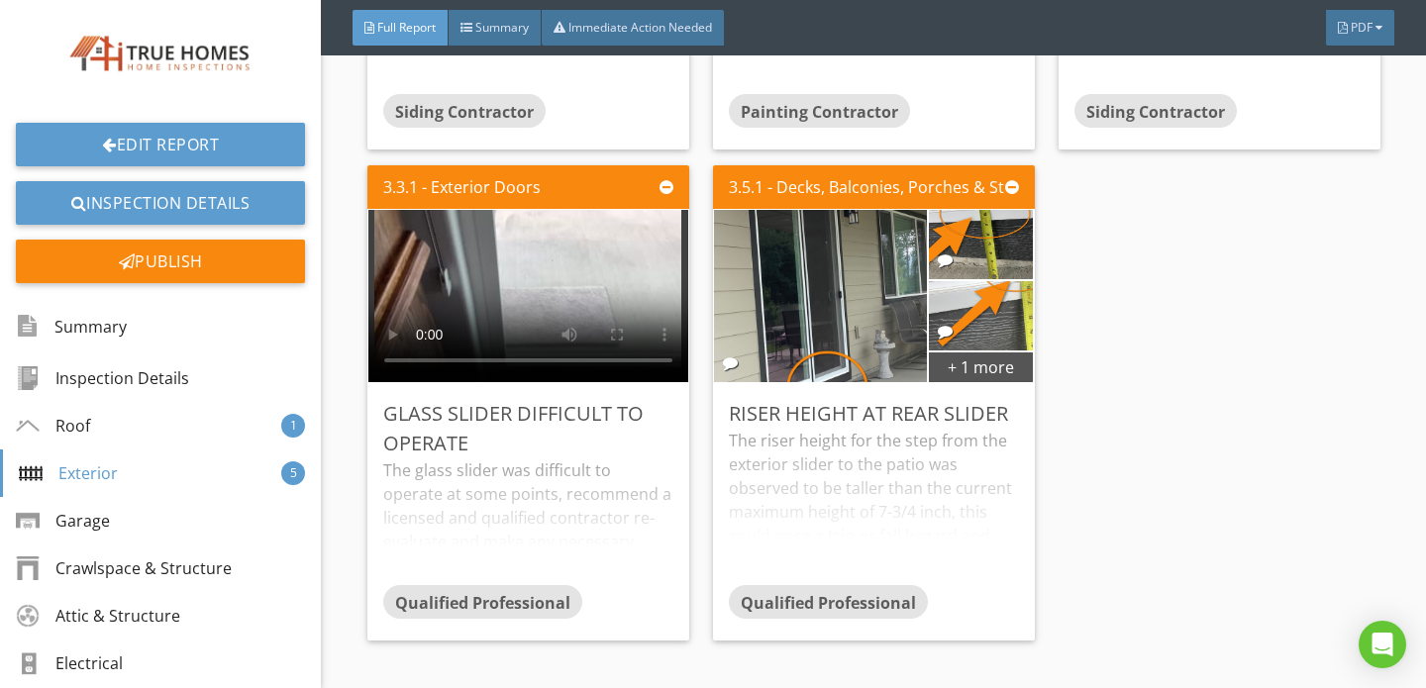
scroll to position [6011, 0]
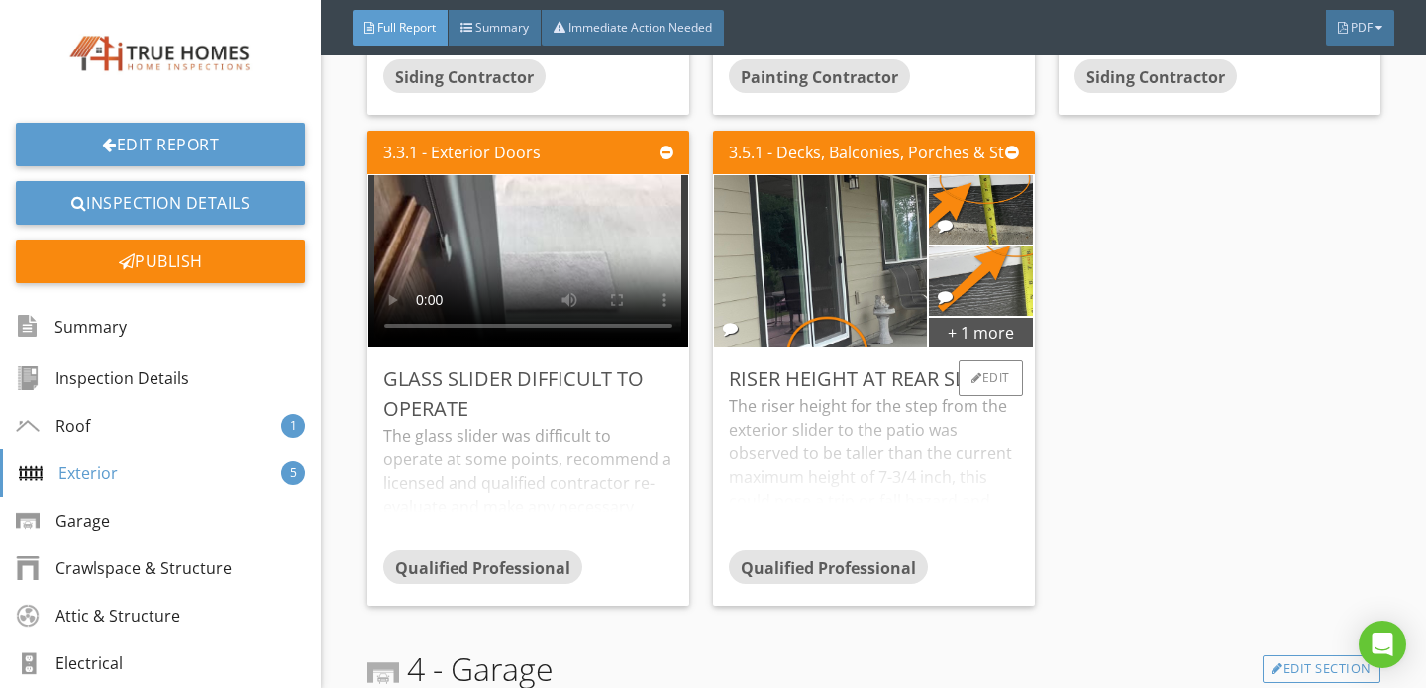
click at [875, 426] on div "The riser height for the step from the exterior slider to the patio was observe…" at bounding box center [874, 472] width 290 height 156
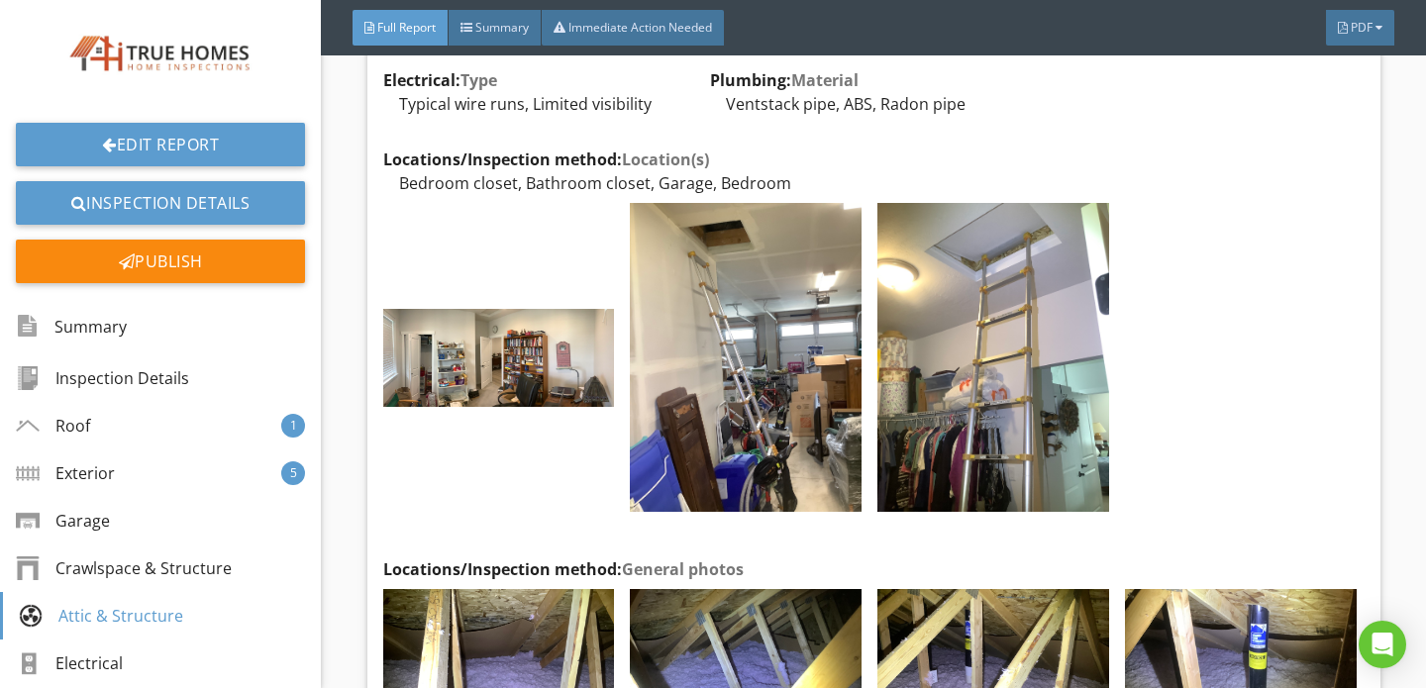
scroll to position [9950, 0]
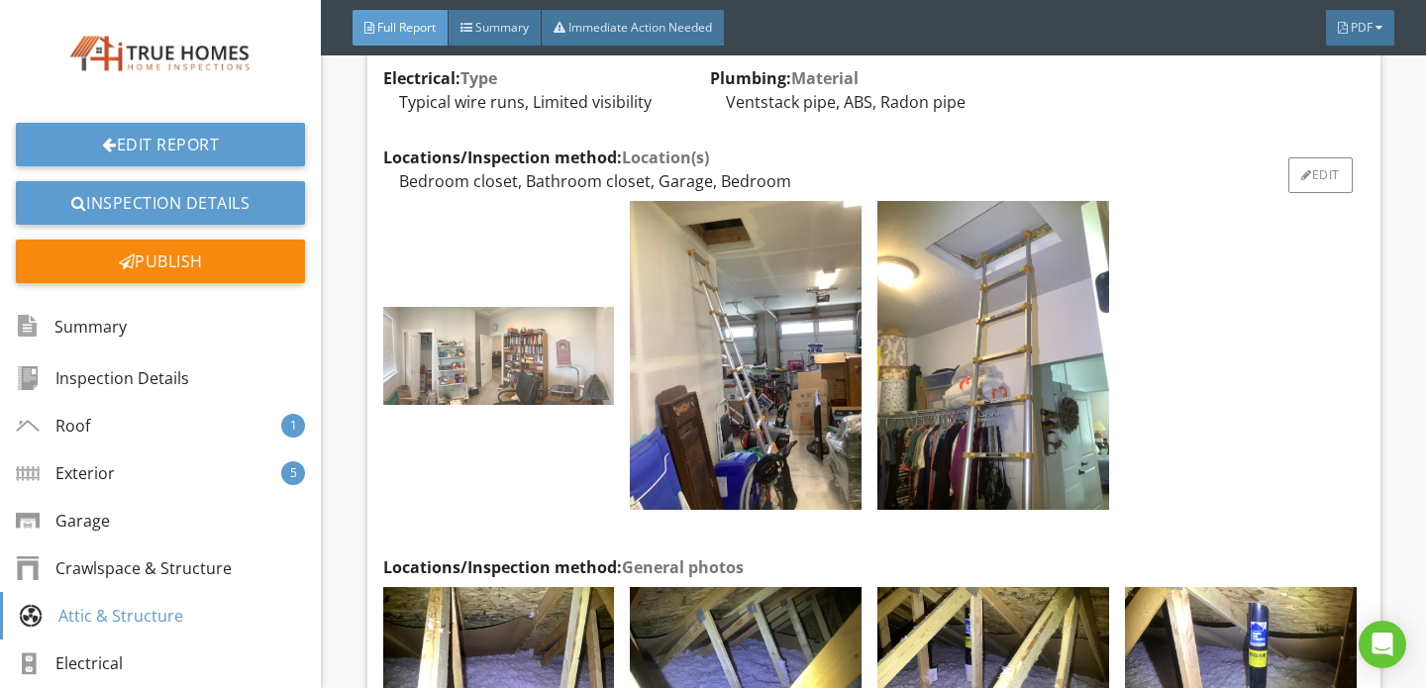
click at [487, 341] on img at bounding box center [499, 356] width 232 height 98
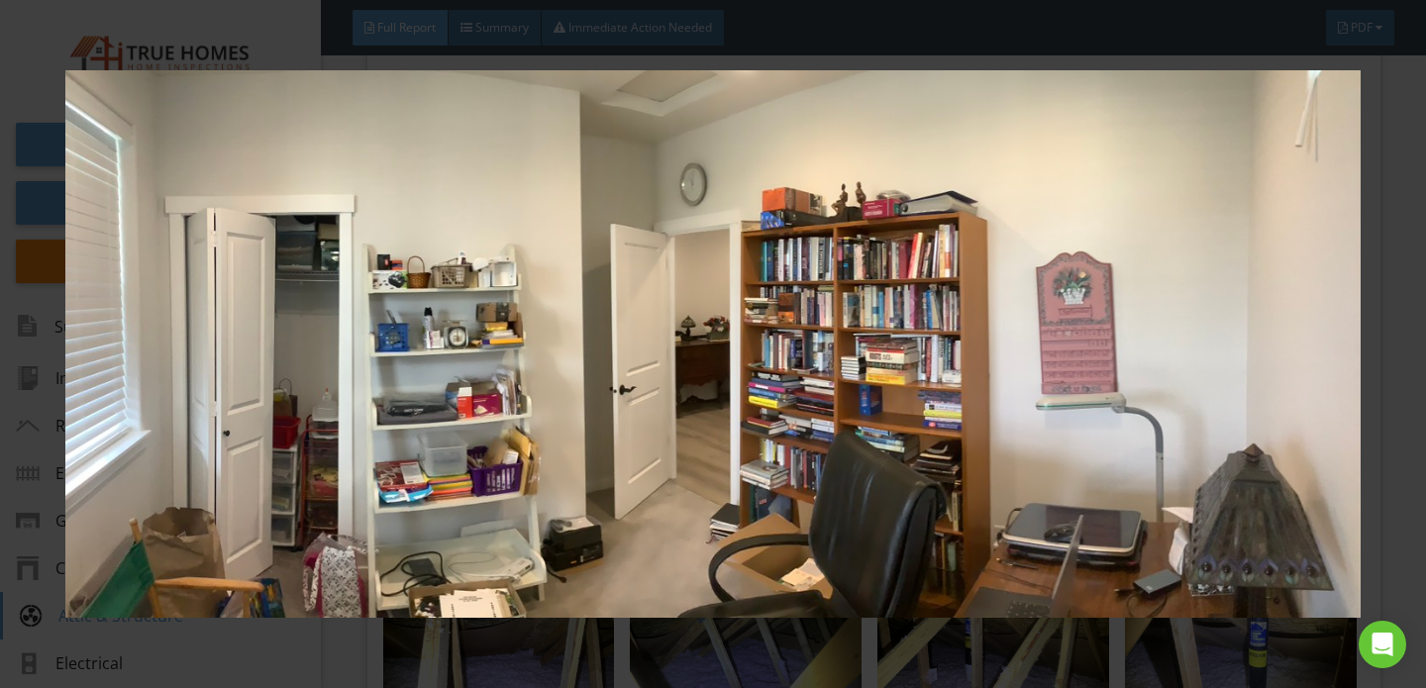
click at [1386, 463] on div at bounding box center [713, 344] width 1426 height 688
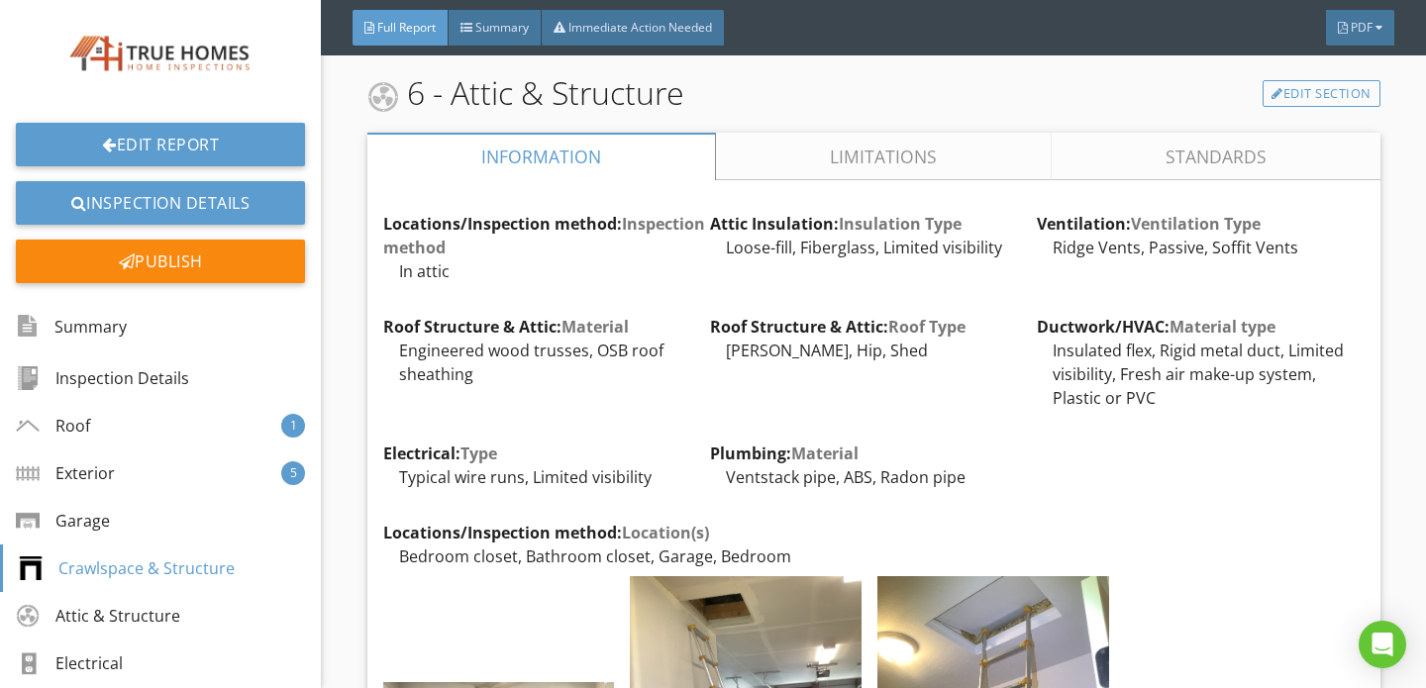
scroll to position [9502, 0]
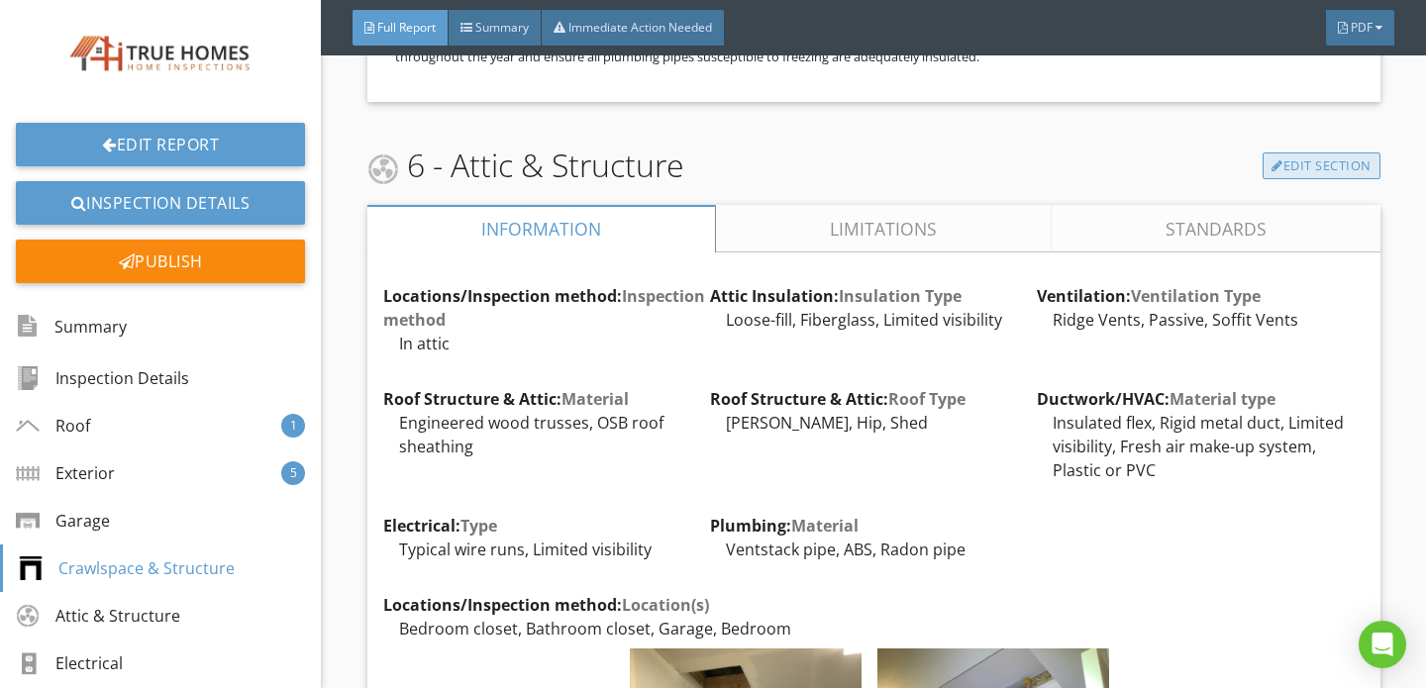
click at [1314, 152] on link "Edit Section" at bounding box center [1321, 166] width 118 height 28
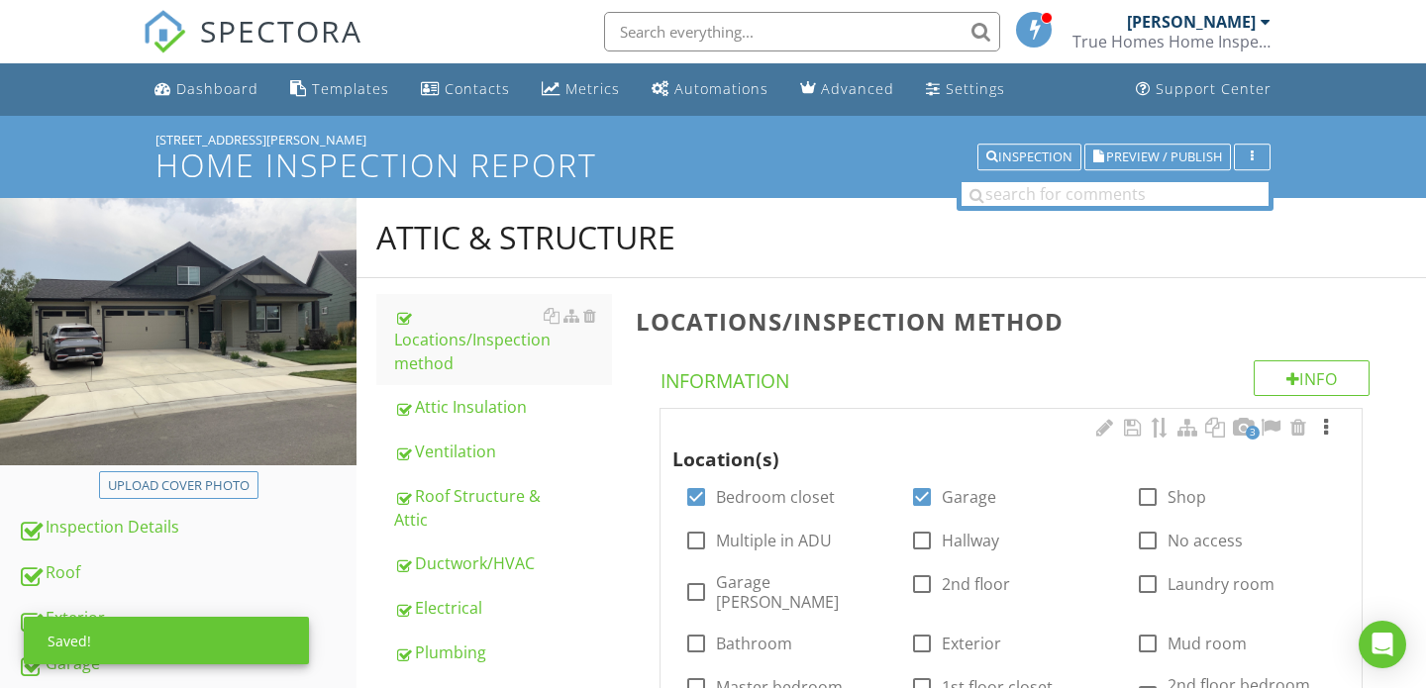
click at [1326, 425] on div at bounding box center [1326, 428] width 24 height 20
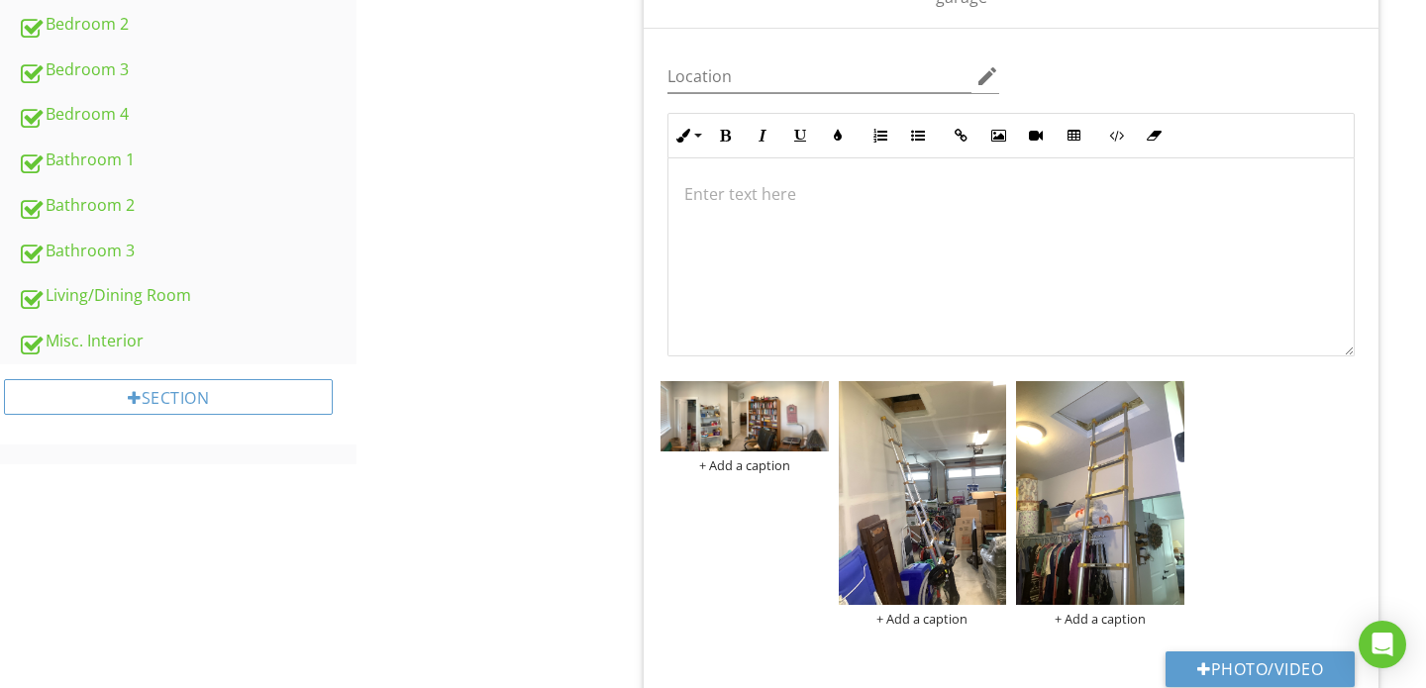
scroll to position [1081, 0]
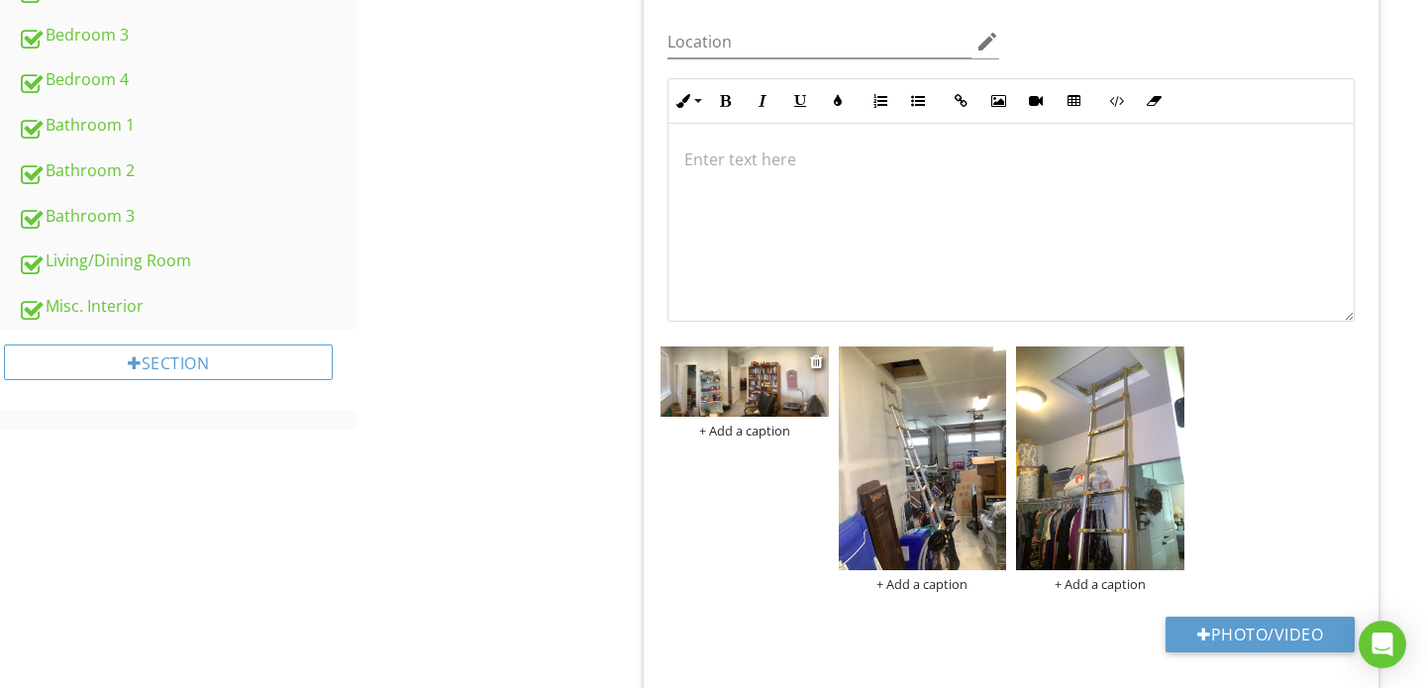
click at [732, 372] on img at bounding box center [744, 381] width 168 height 71
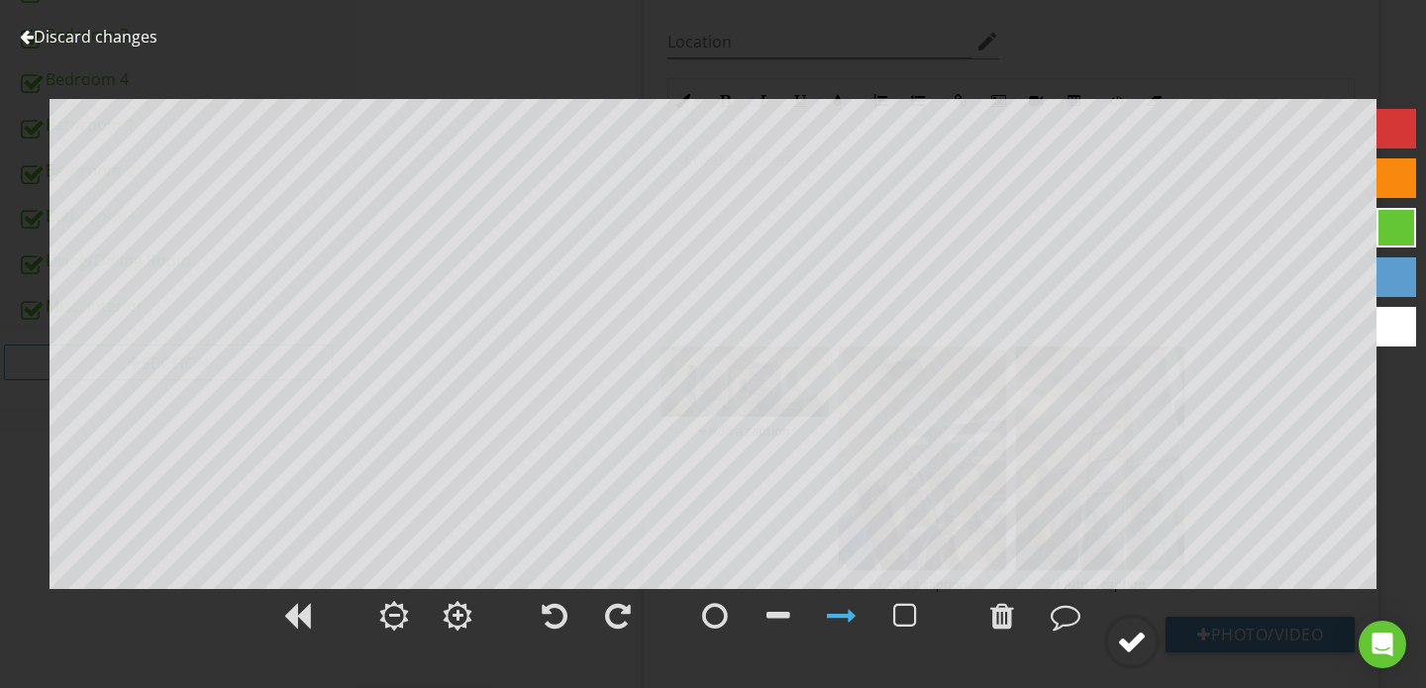
click at [1141, 642] on div at bounding box center [1132, 642] width 30 height 30
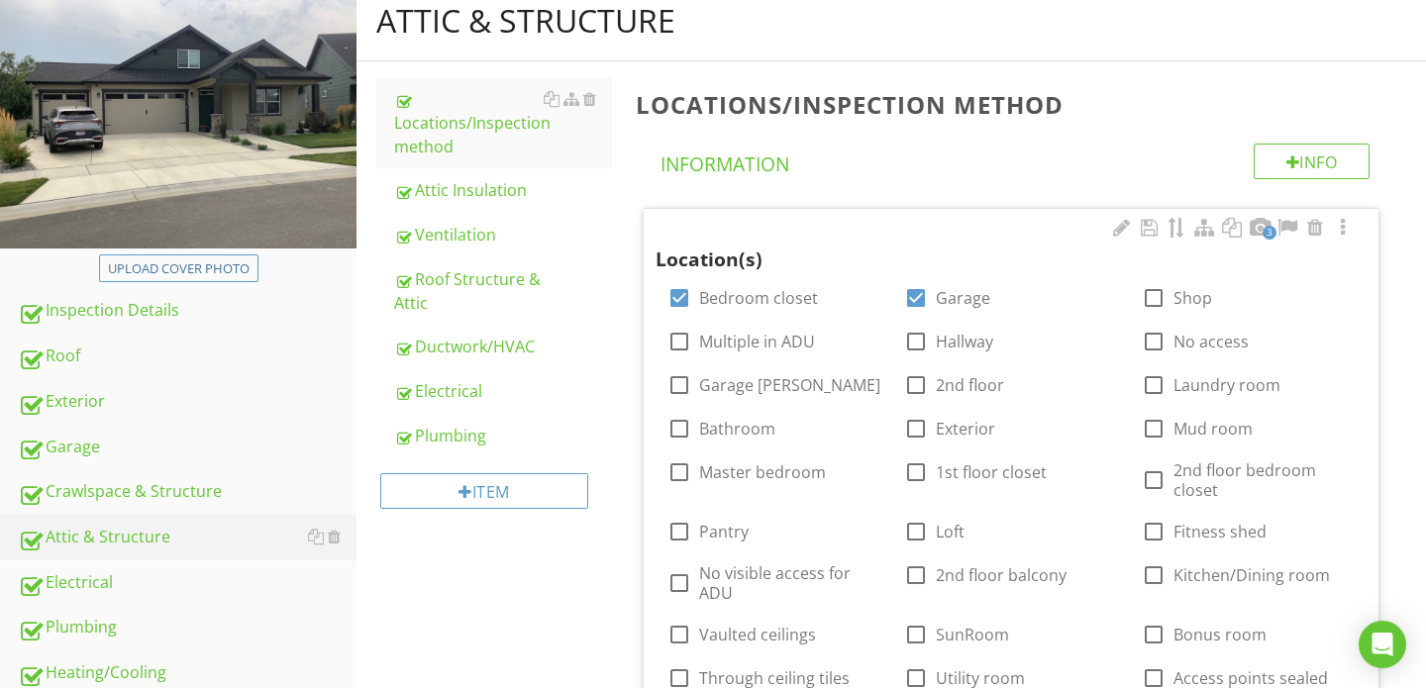
scroll to position [0, 0]
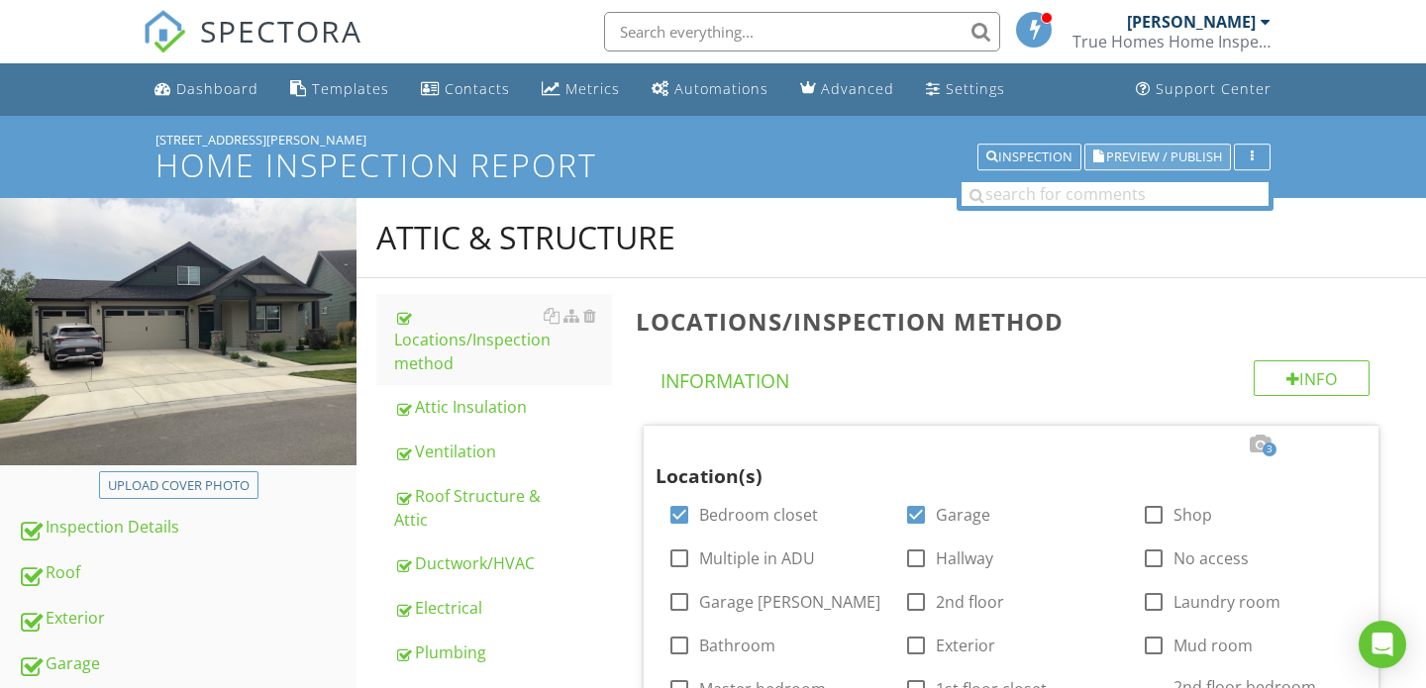
click at [1150, 159] on span "Preview / Publish" at bounding box center [1164, 156] width 116 height 13
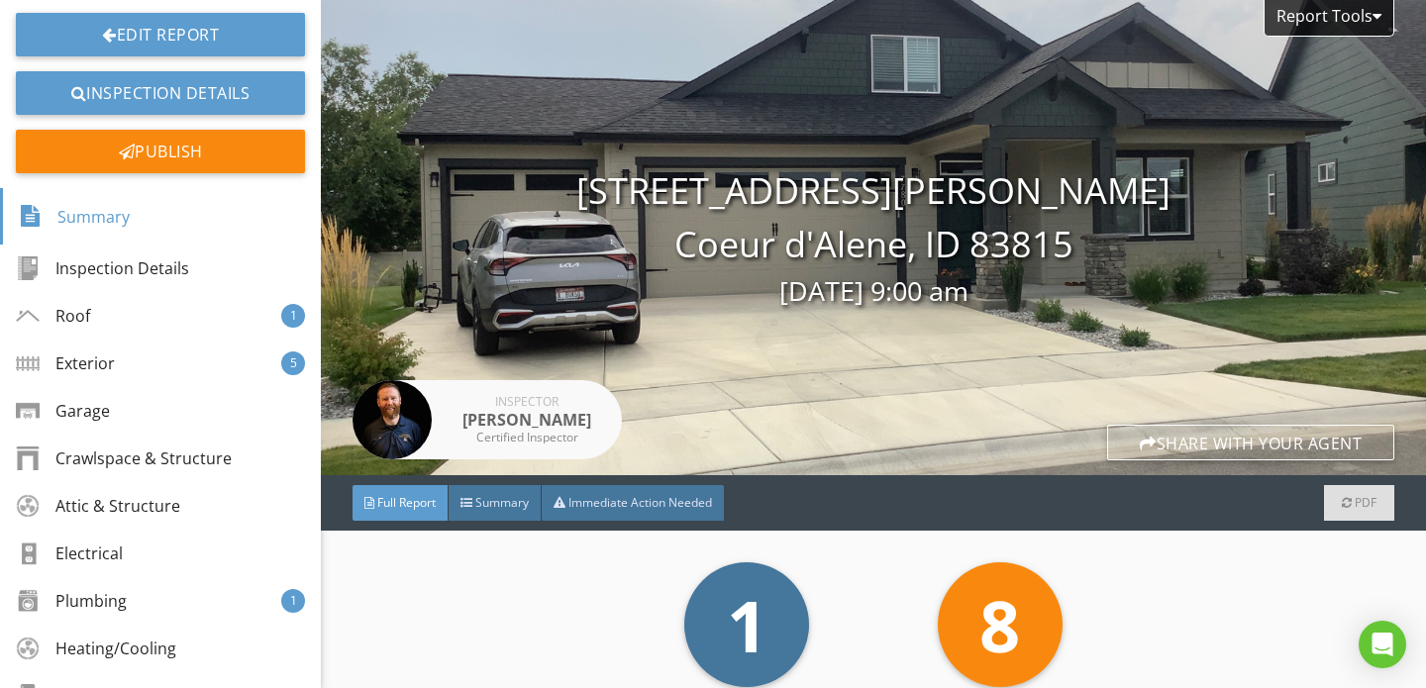
scroll to position [123, 0]
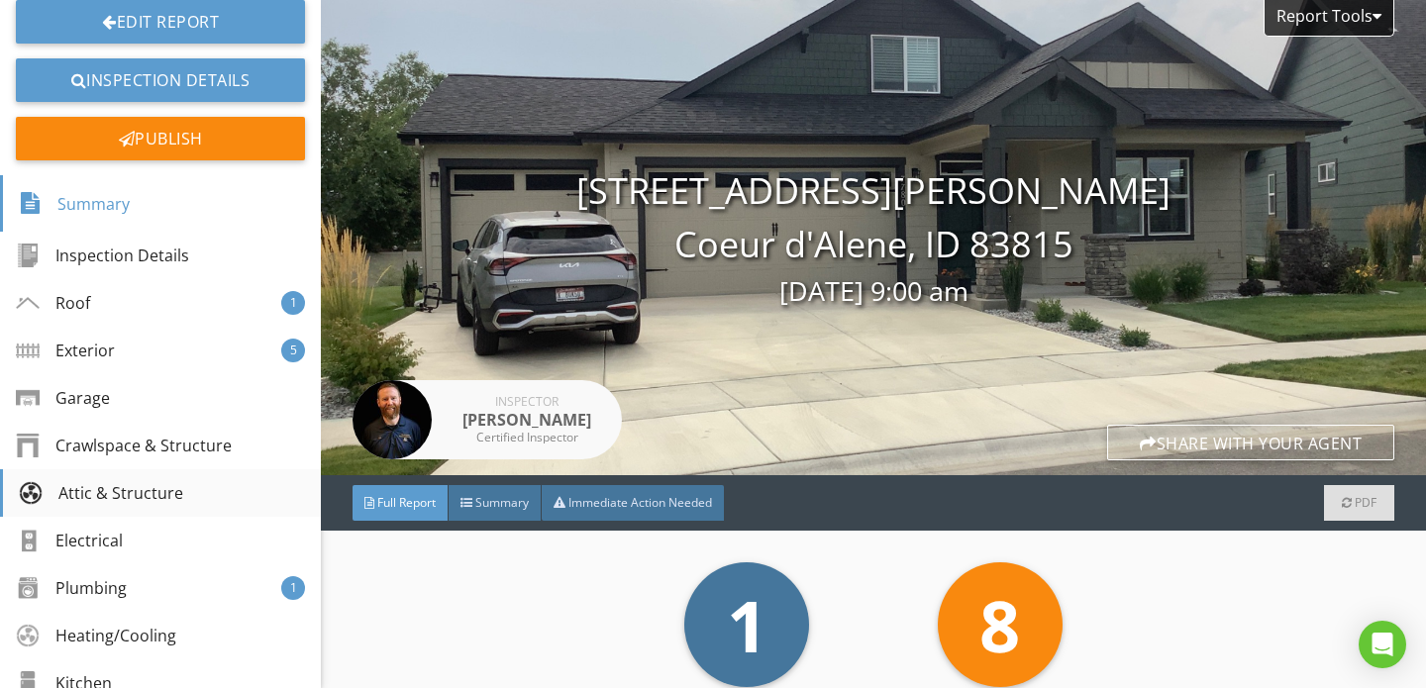
click at [118, 484] on div "Attic & Structure" at bounding box center [101, 493] width 164 height 24
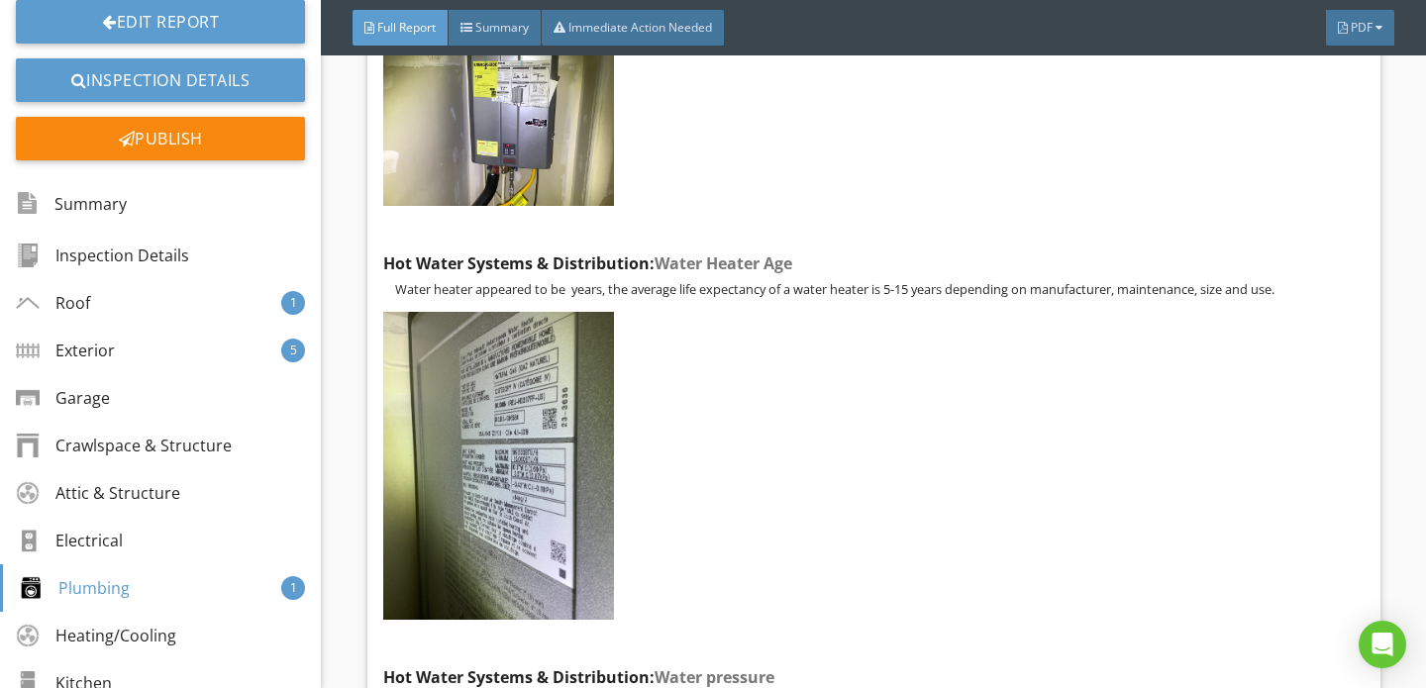
scroll to position [13759, 0]
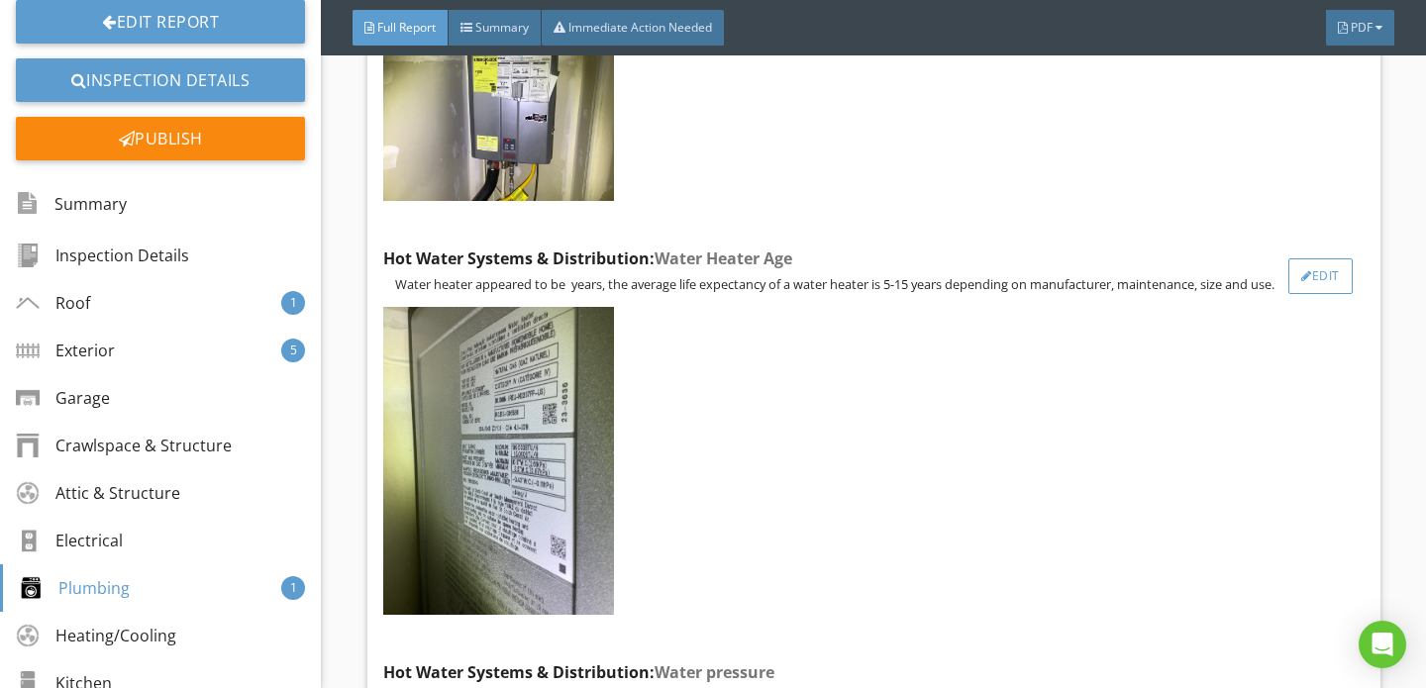
click at [1315, 261] on div "Edit" at bounding box center [1320, 276] width 64 height 36
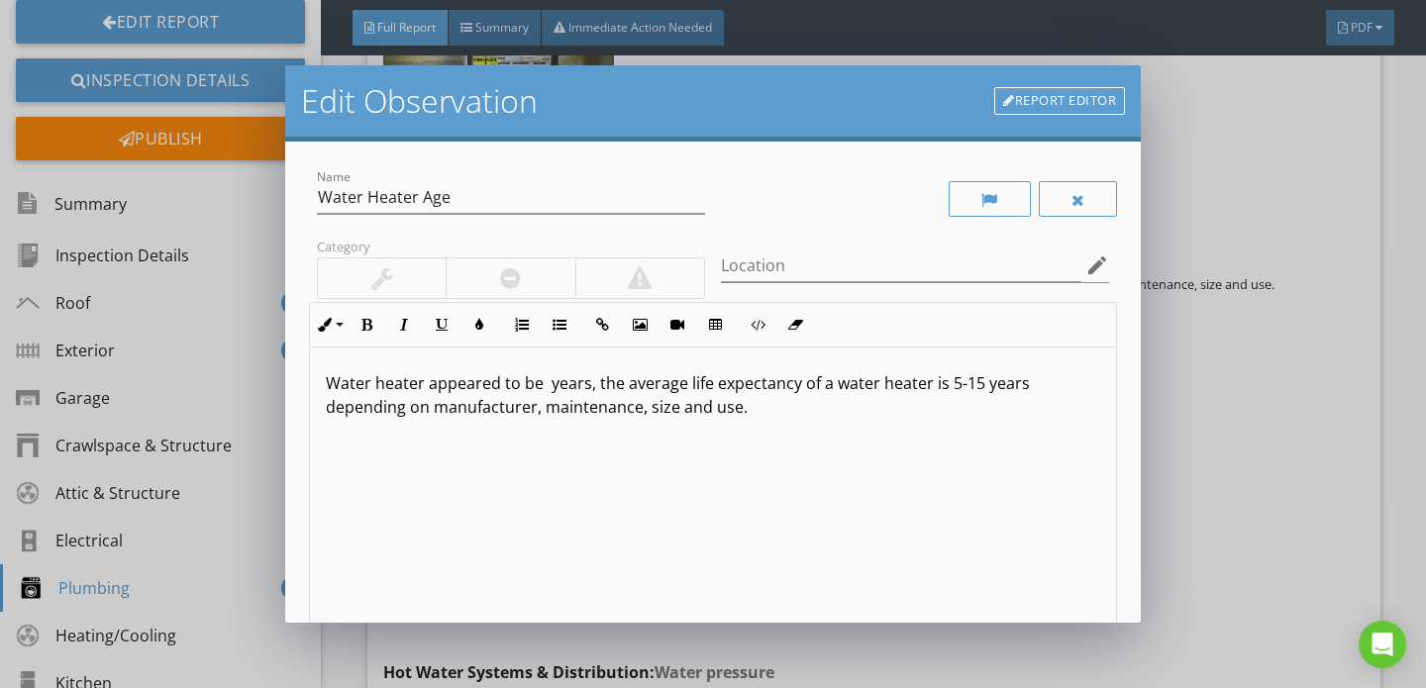
click at [1053, 96] on link "Report Editor" at bounding box center [1059, 101] width 131 height 28
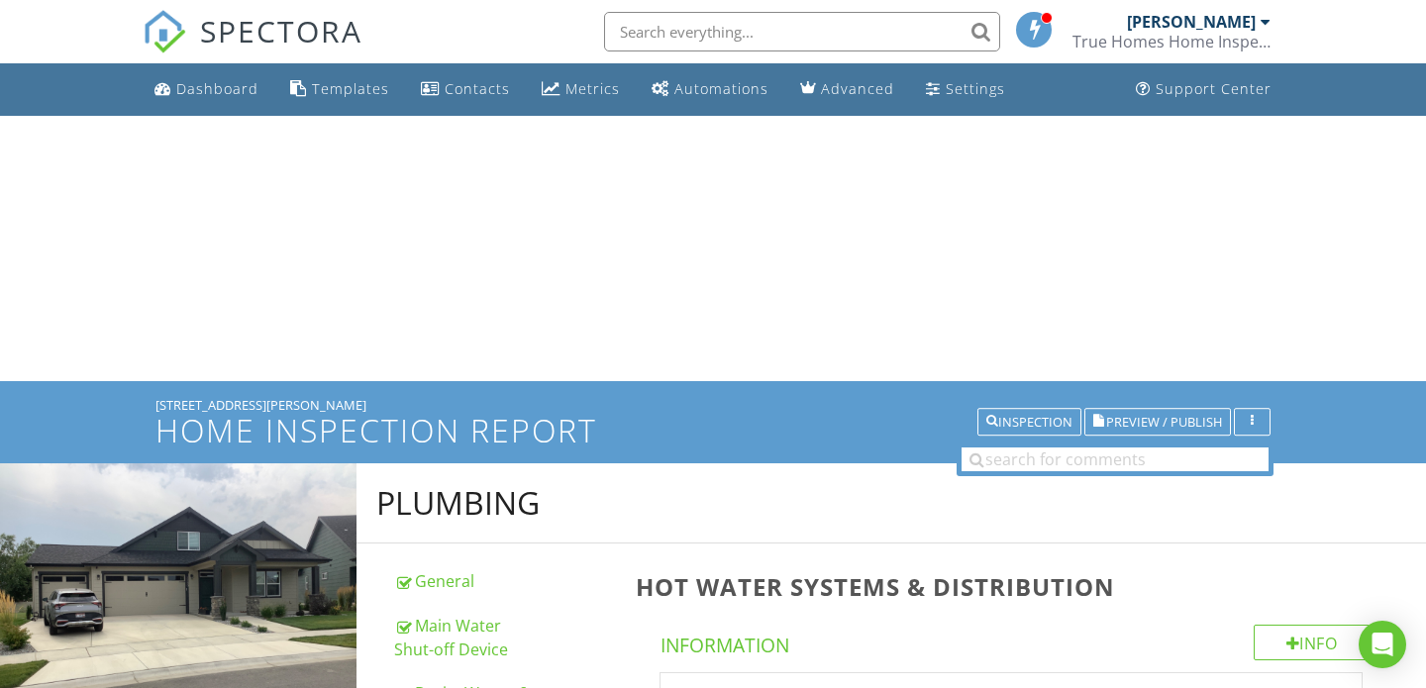
scroll to position [1281, 0]
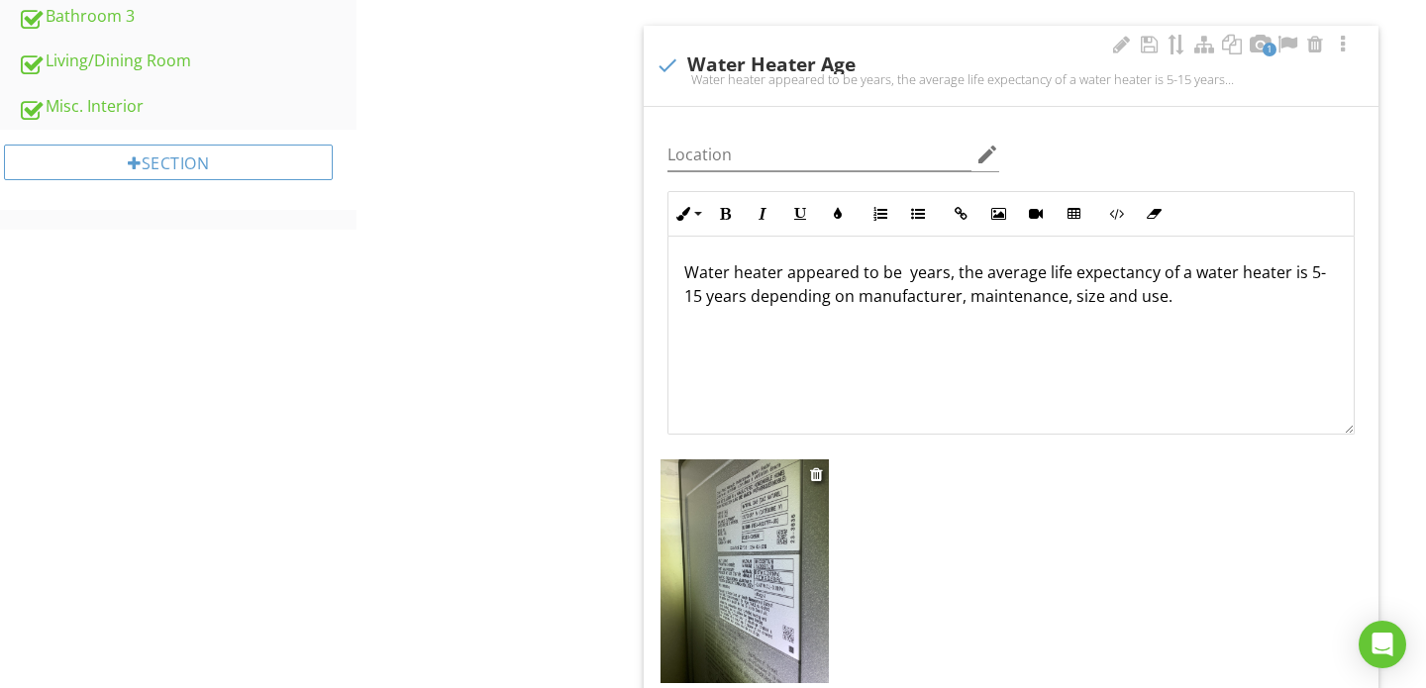
click at [754, 530] on img at bounding box center [744, 571] width 168 height 224
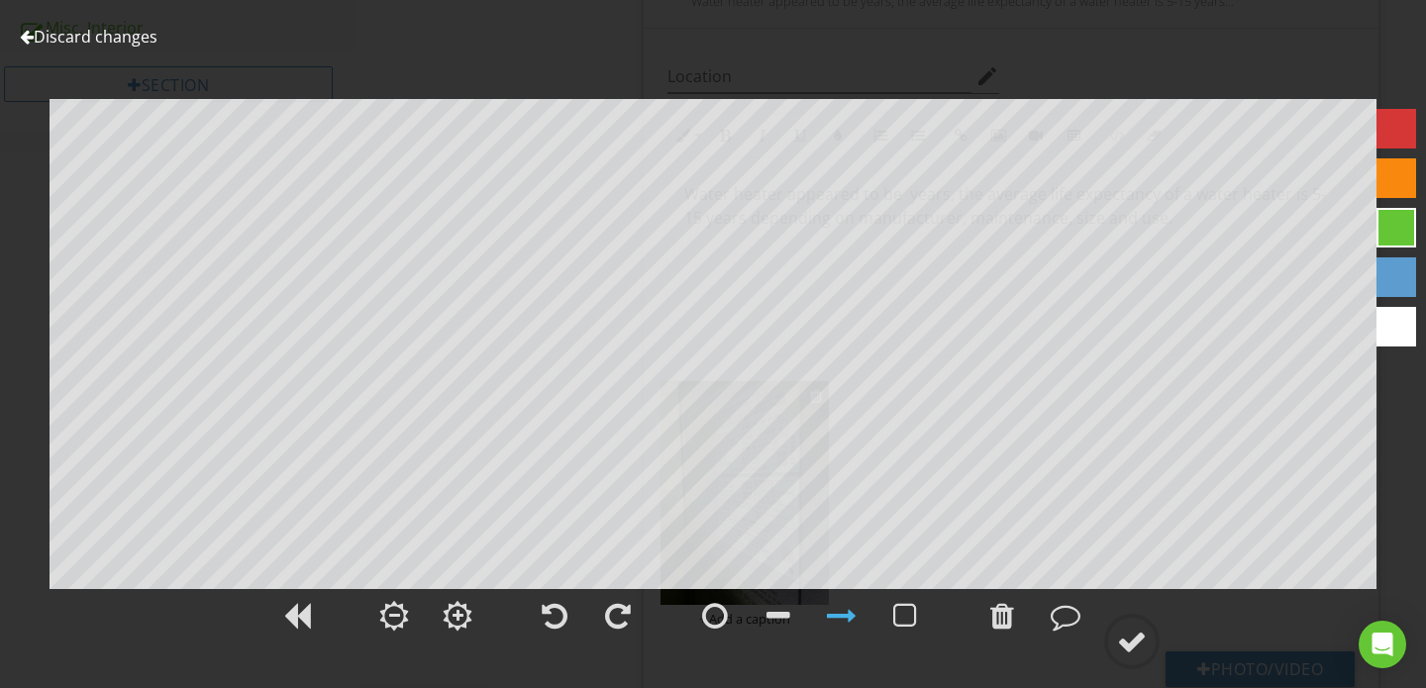
scroll to position [1361, 0]
click at [1065, 619] on div at bounding box center [1065, 616] width 30 height 30
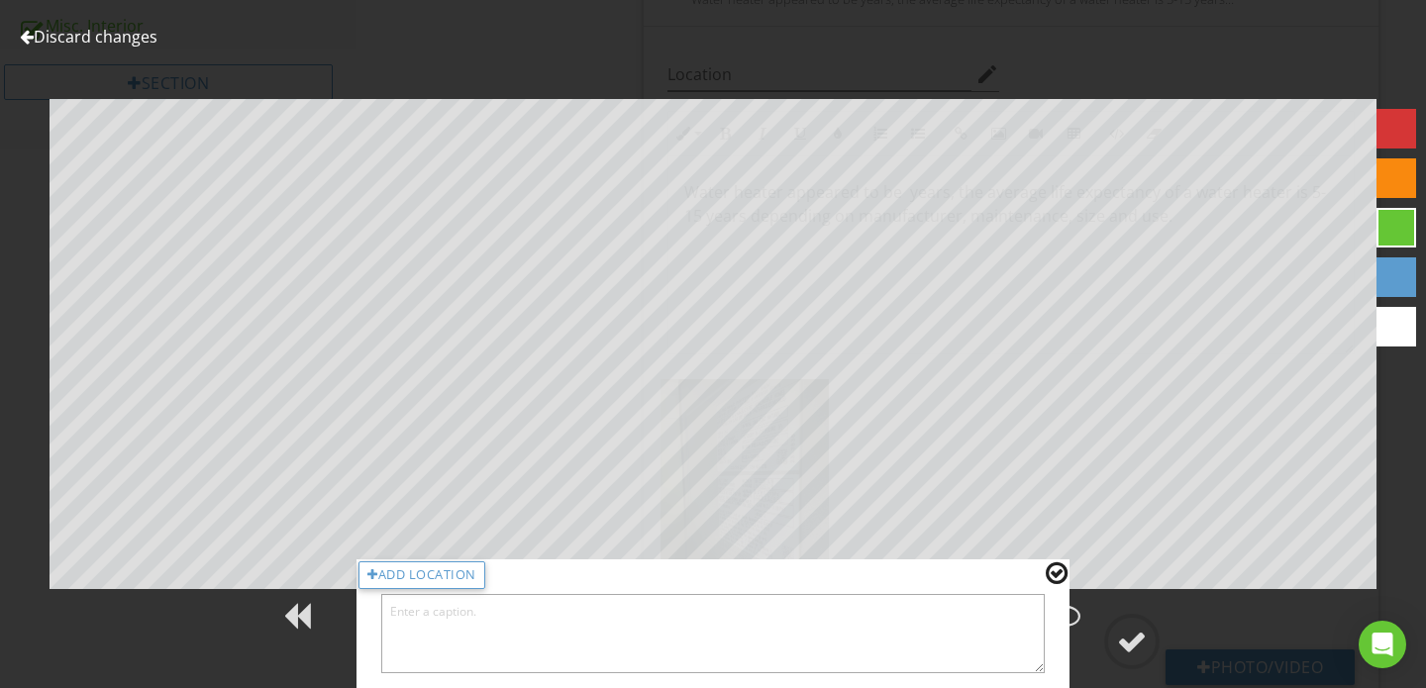
click at [806, 621] on textarea at bounding box center [712, 633] width 663 height 79
type textarea "RC in the serial number indicates a manufacturing date of [DATE]"
click at [1154, 637] on circle at bounding box center [1131, 641] width 51 height 51
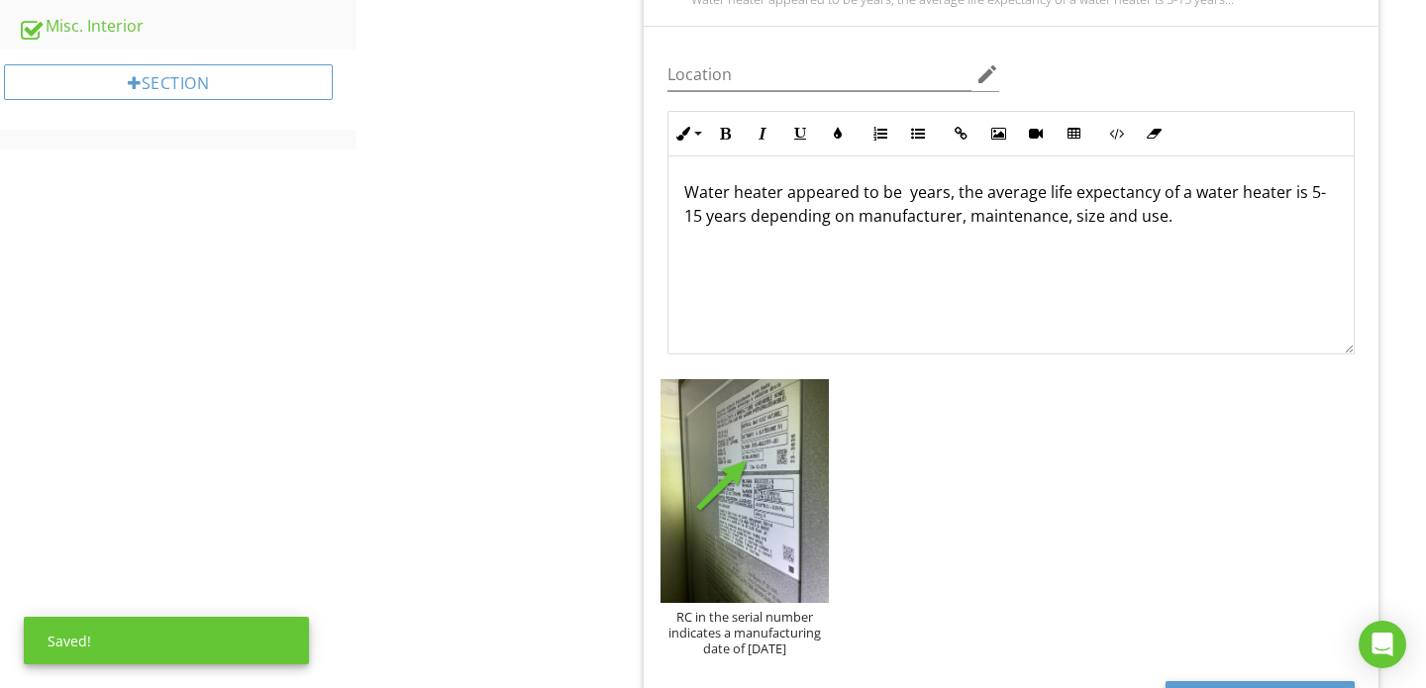
click at [903, 181] on p "Water heater appeared to be years, the average life expectancy of a water heate…" at bounding box center [1010, 204] width 653 height 48
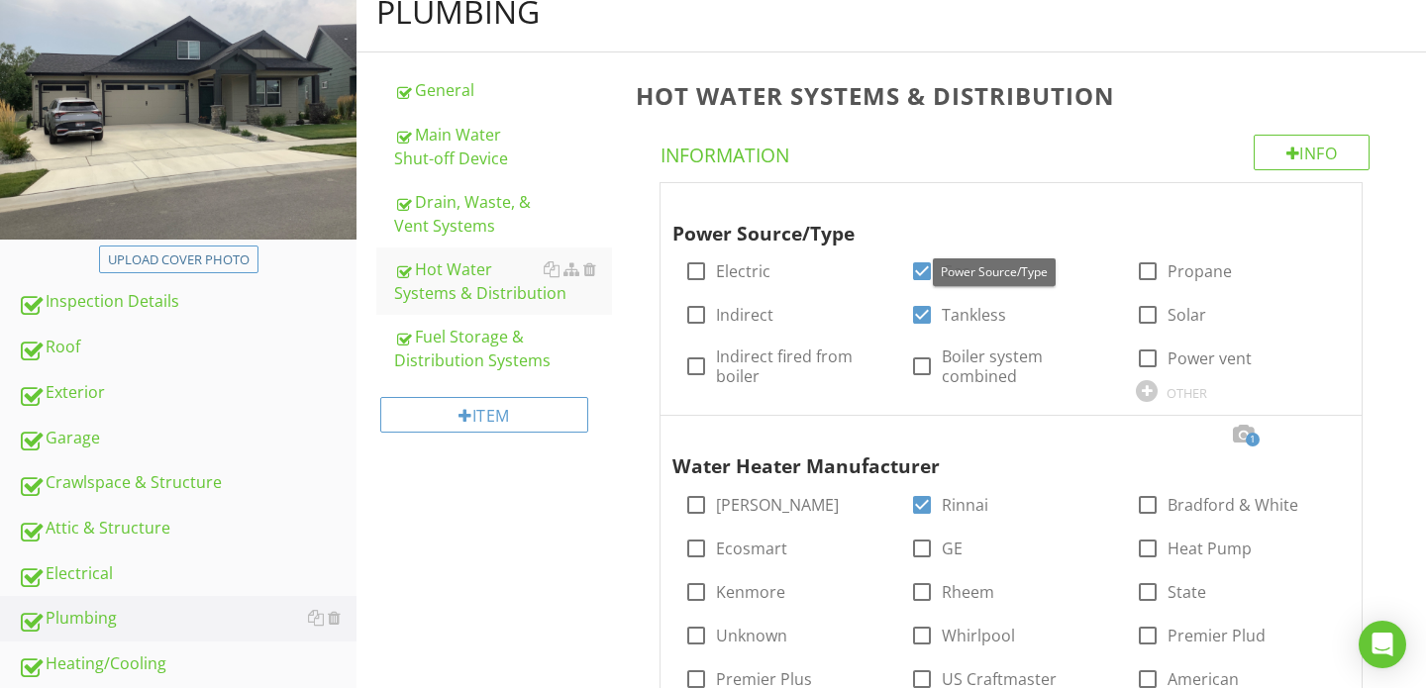
scroll to position [265, 0]
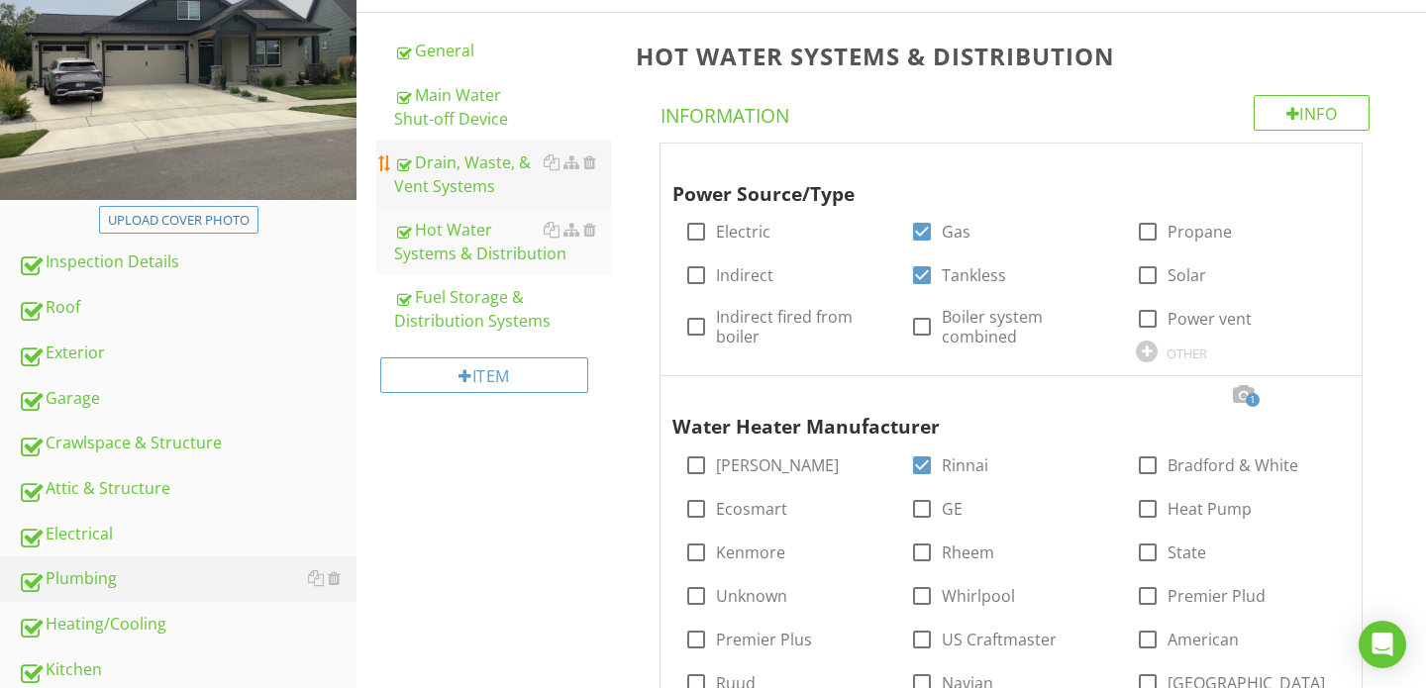
click at [482, 183] on div "Drain, Waste, & Vent Systems" at bounding box center [503, 174] width 218 height 48
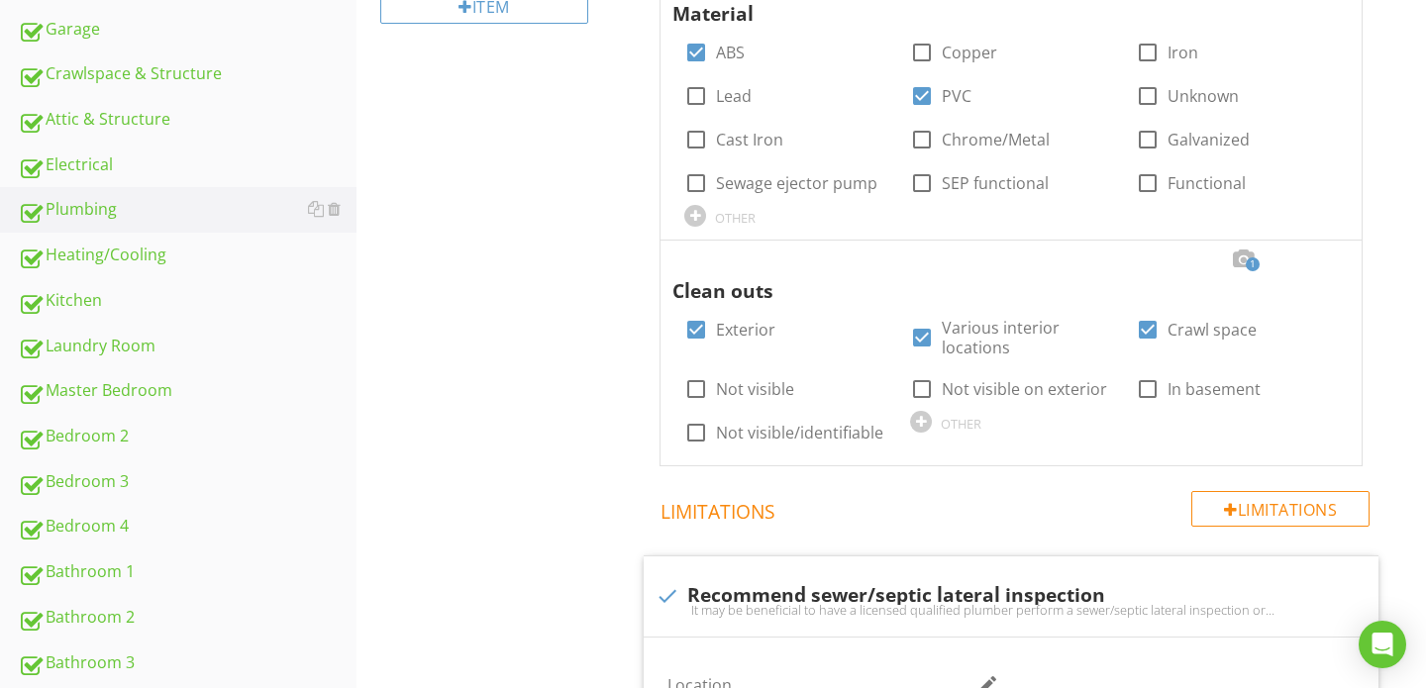
scroll to position [634, 0]
click at [1323, 262] on div at bounding box center [1326, 260] width 24 height 20
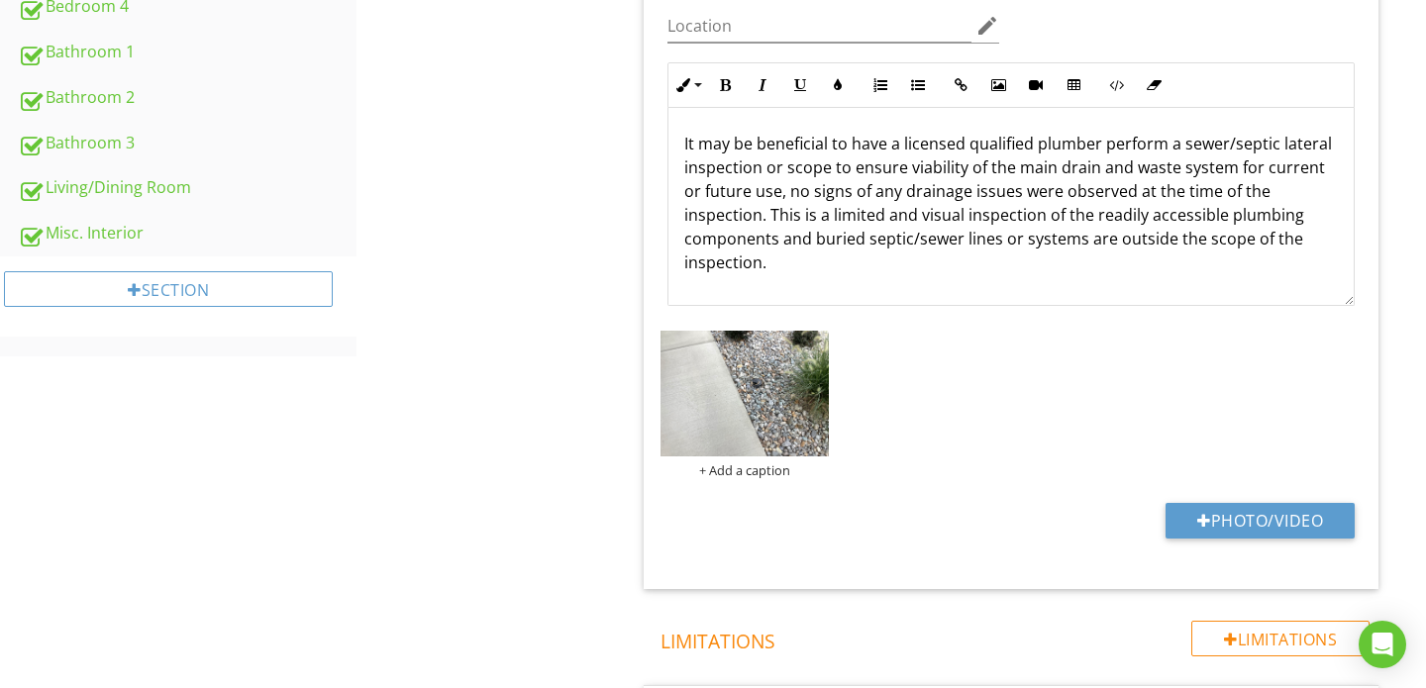
scroll to position [1192, 0]
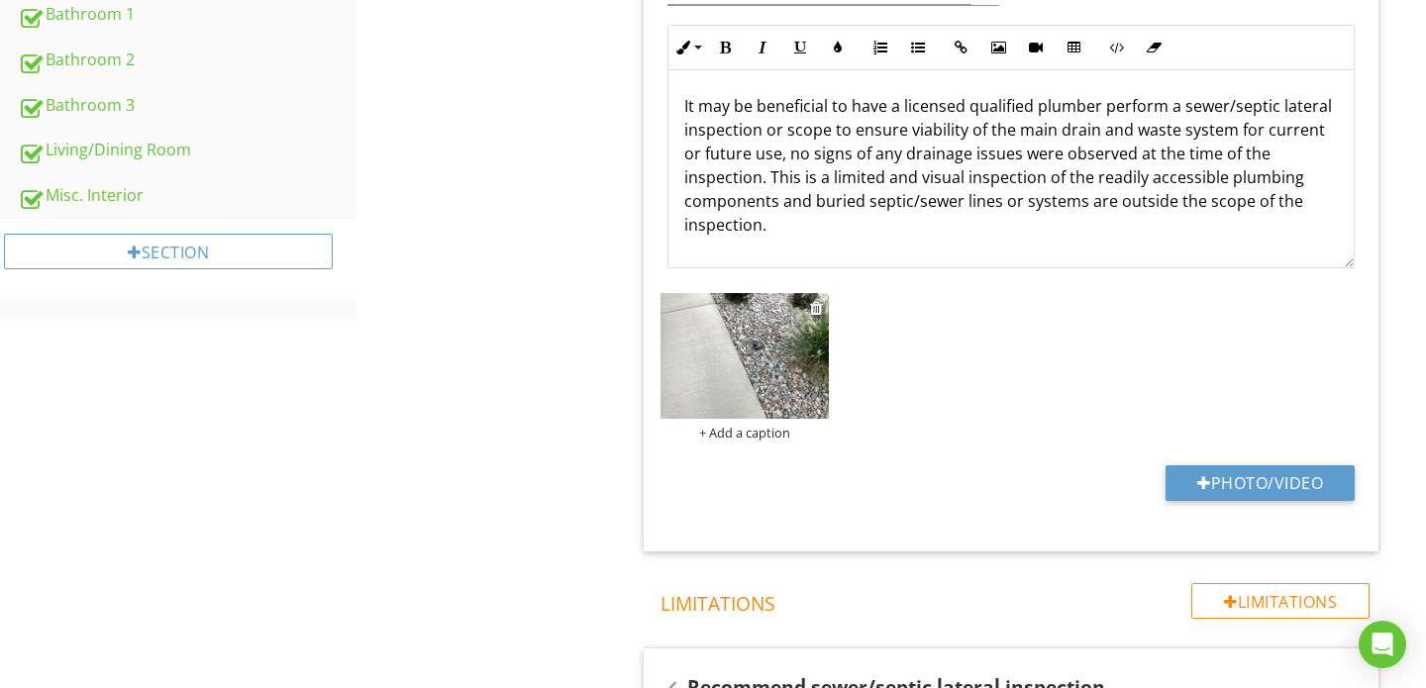
click at [770, 366] on img at bounding box center [744, 356] width 168 height 126
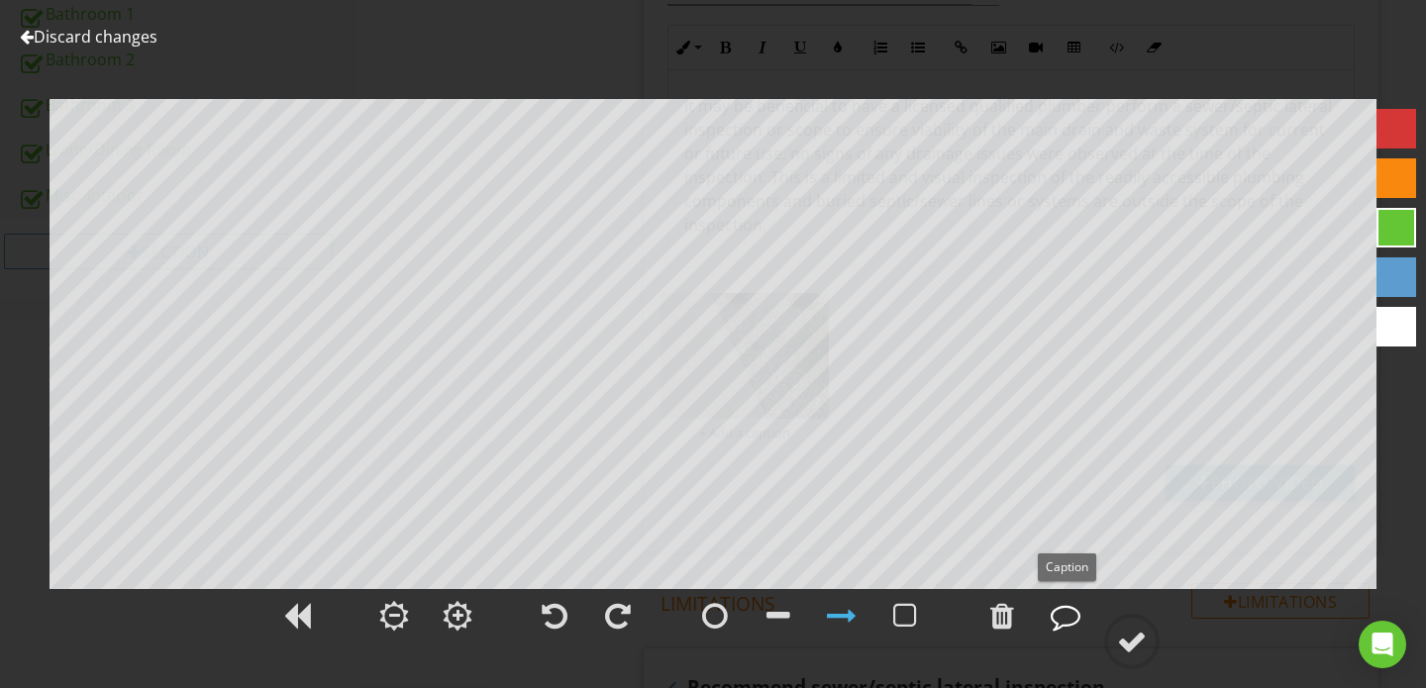
click at [1060, 604] on div at bounding box center [1065, 616] width 30 height 30
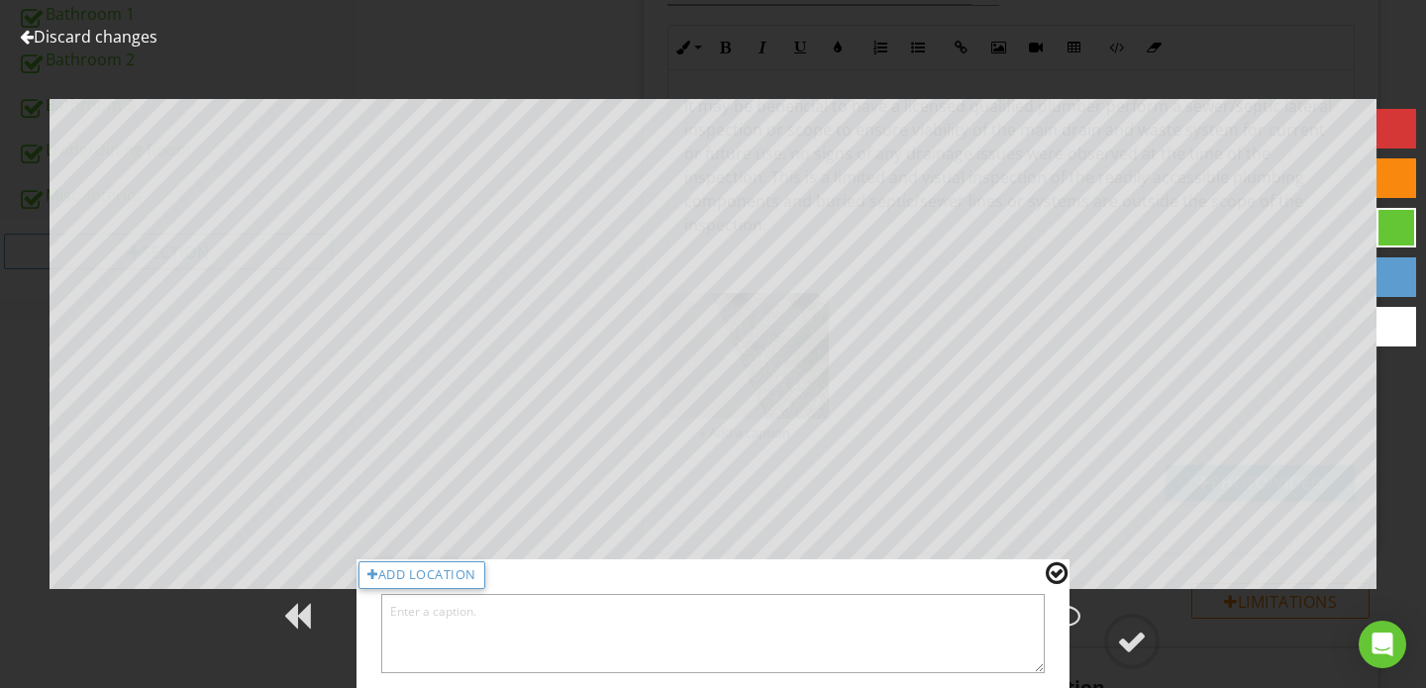
click at [833, 655] on textarea at bounding box center [712, 633] width 663 height 79
type textarea "Clean out located at north exterior"
click at [1142, 633] on div at bounding box center [1132, 642] width 30 height 30
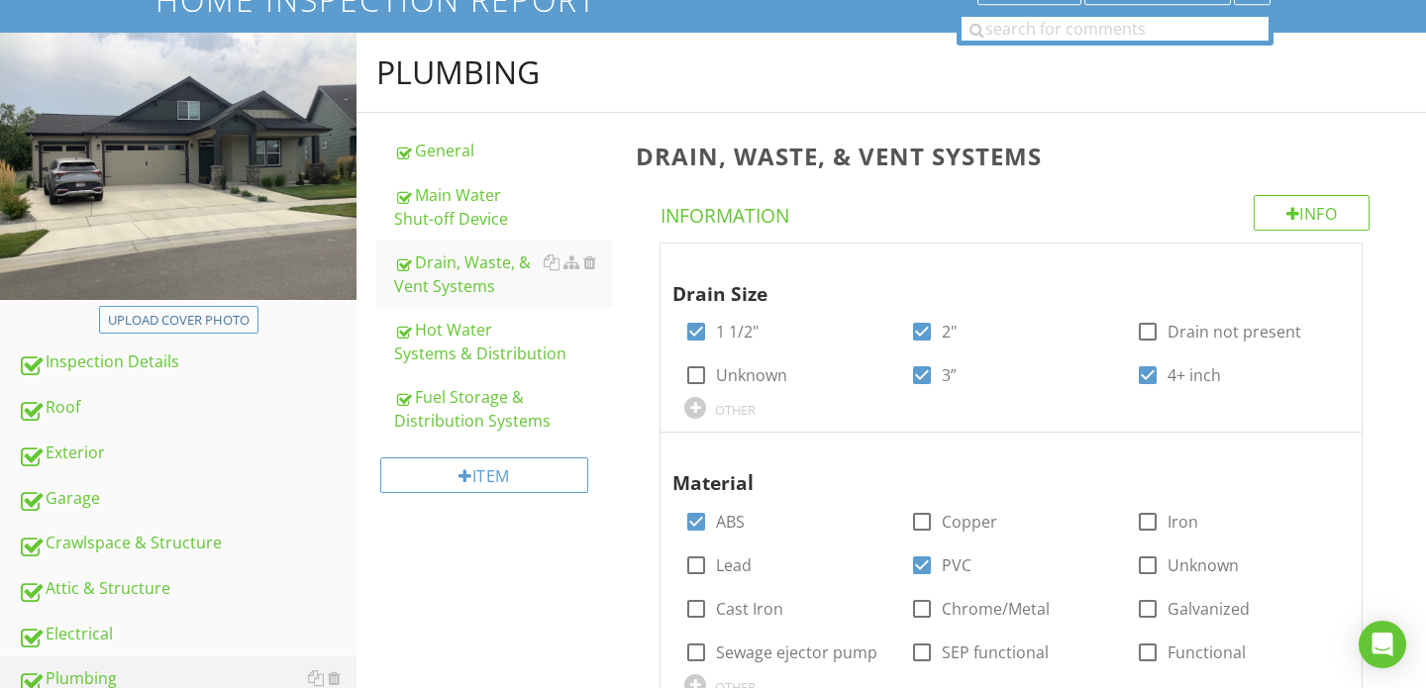
scroll to position [151, 0]
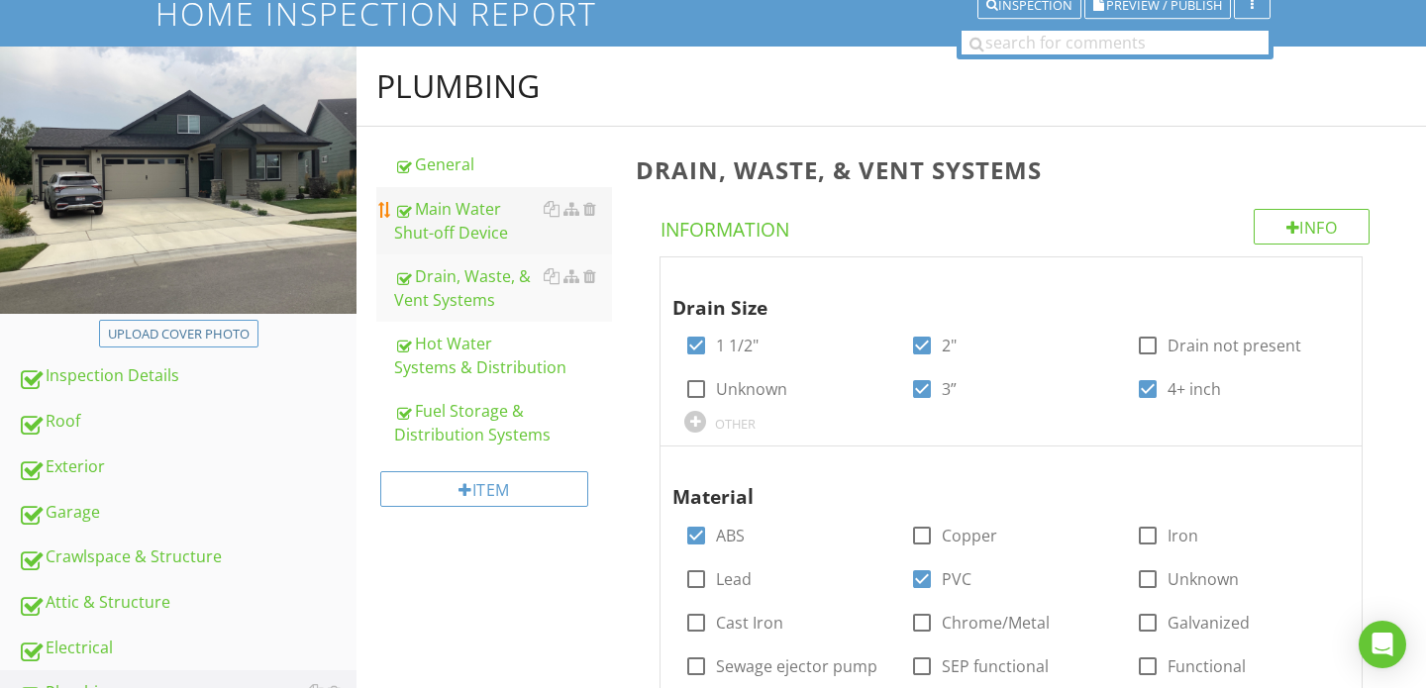
click at [466, 237] on div "Main Water Shut-off Device" at bounding box center [503, 221] width 218 height 48
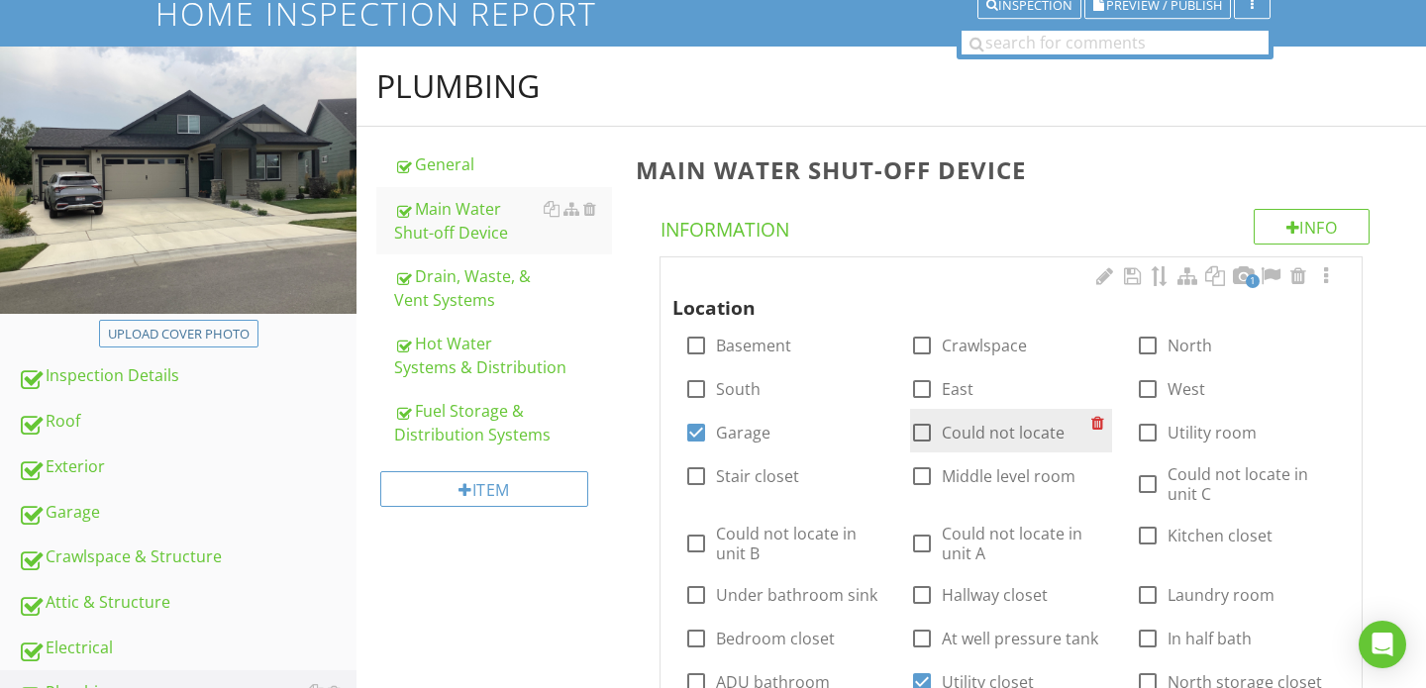
scroll to position [163, 0]
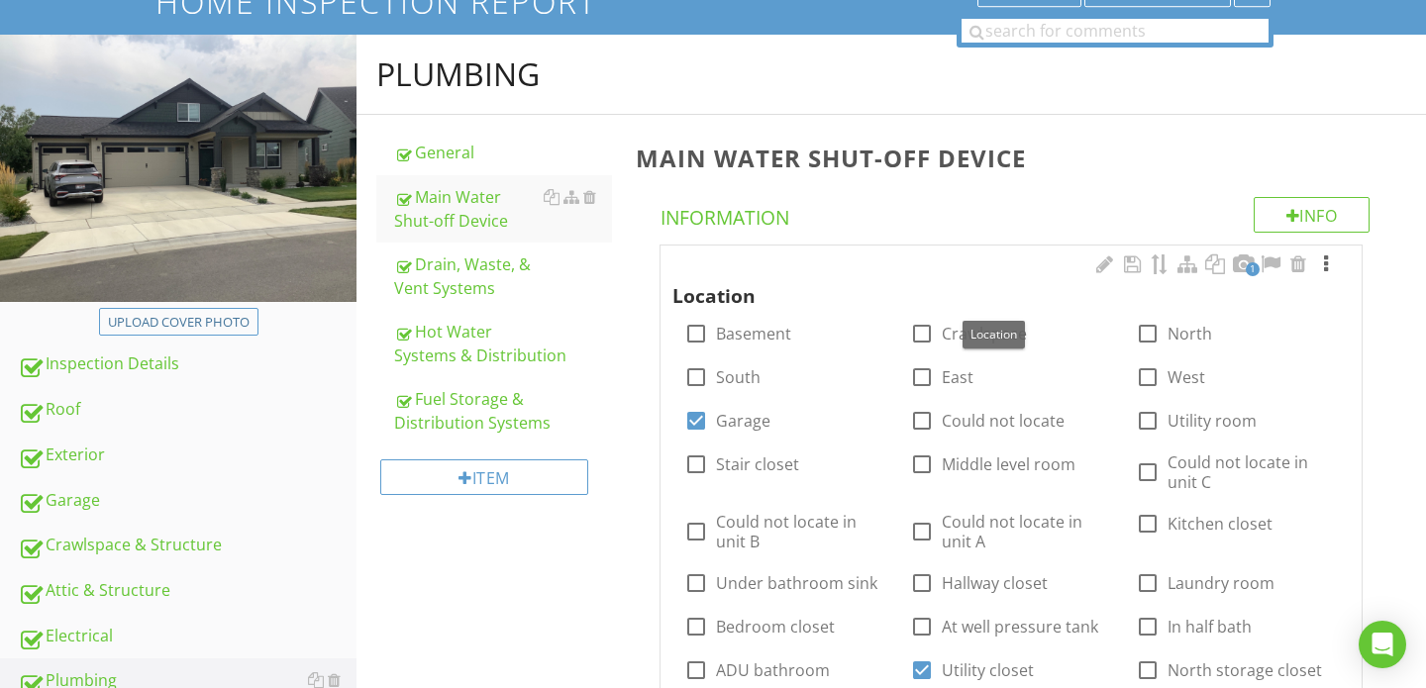
click at [1325, 266] on div at bounding box center [1326, 264] width 24 height 20
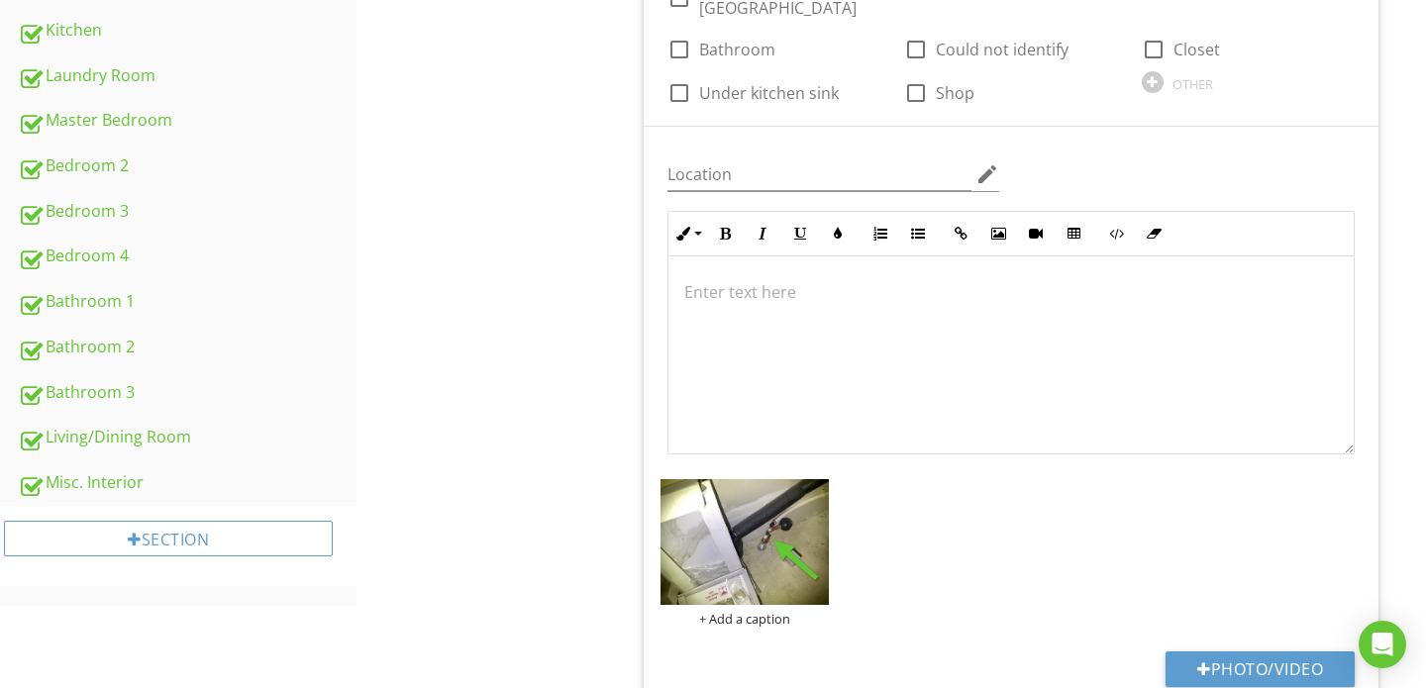
scroll to position [1, 0]
click at [747, 611] on div "+ Add a caption" at bounding box center [744, 619] width 168 height 16
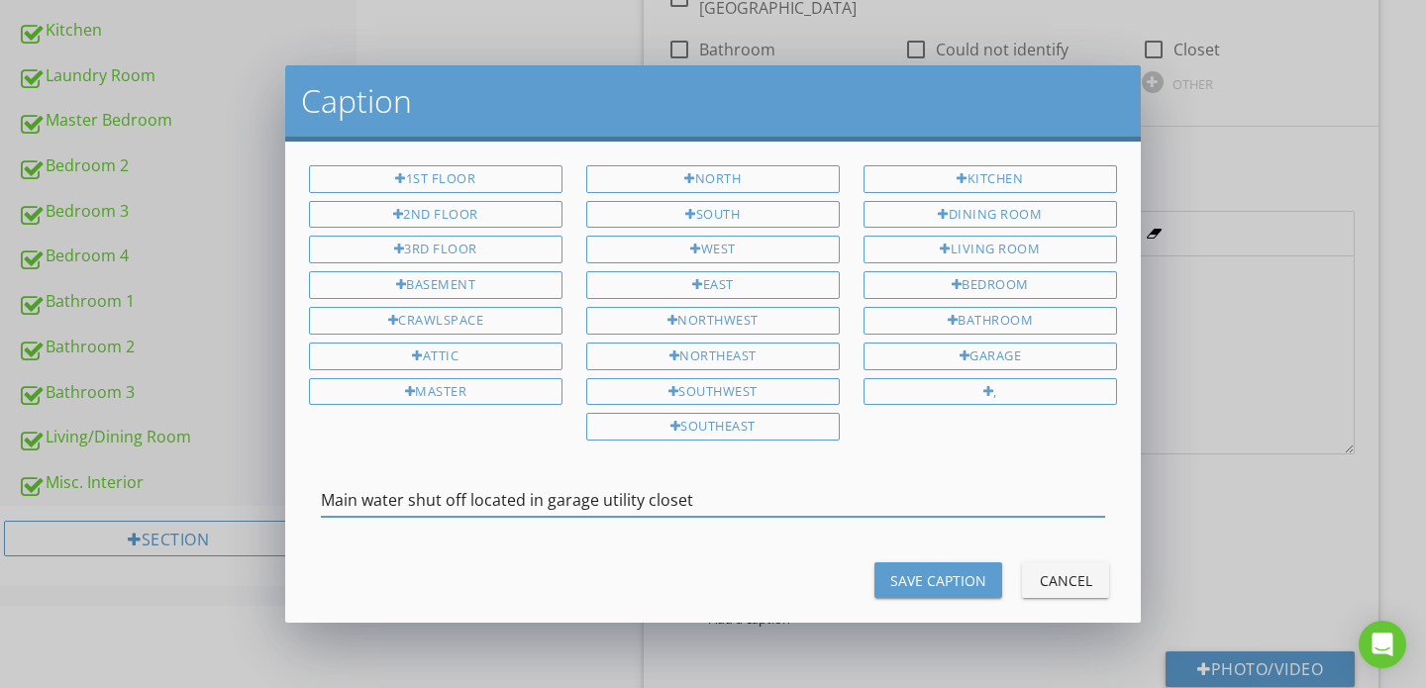
type input "Main water shut off located in garage utility closet"
click at [948, 588] on button "Save Caption" at bounding box center [938, 580] width 128 height 36
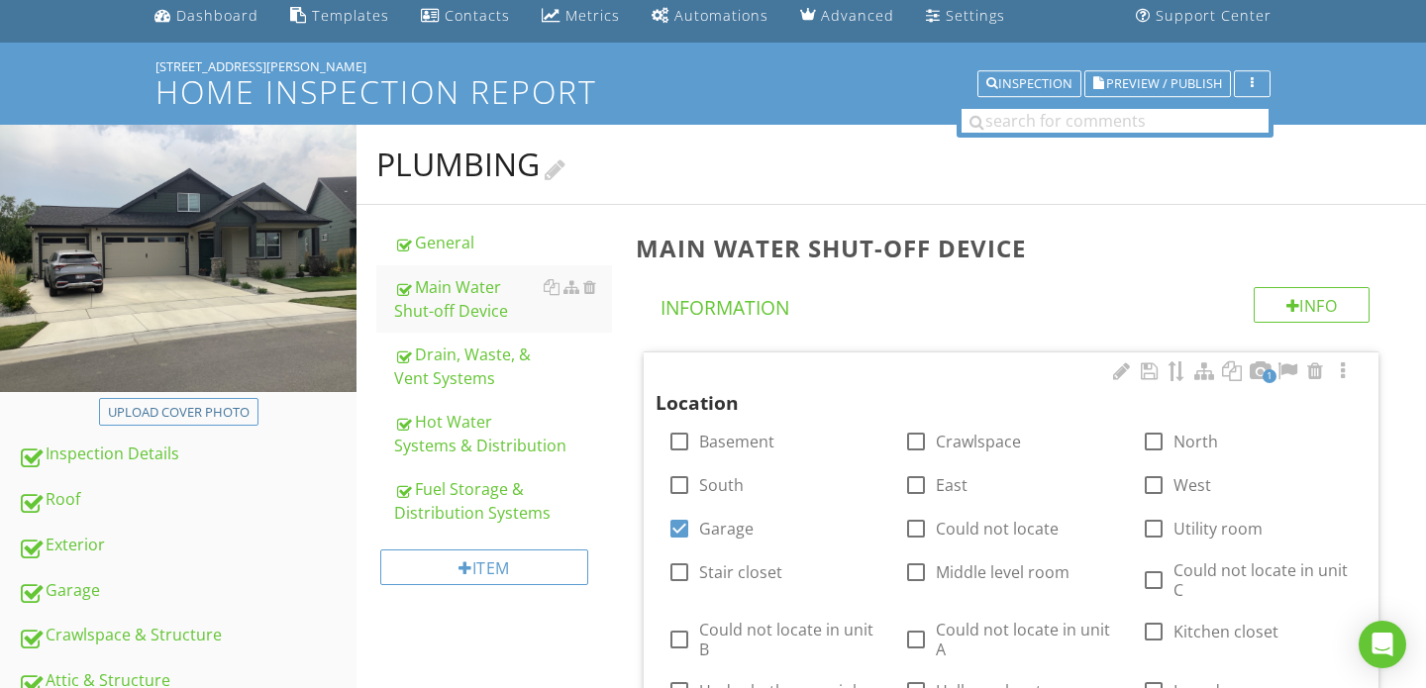
scroll to position [55, 0]
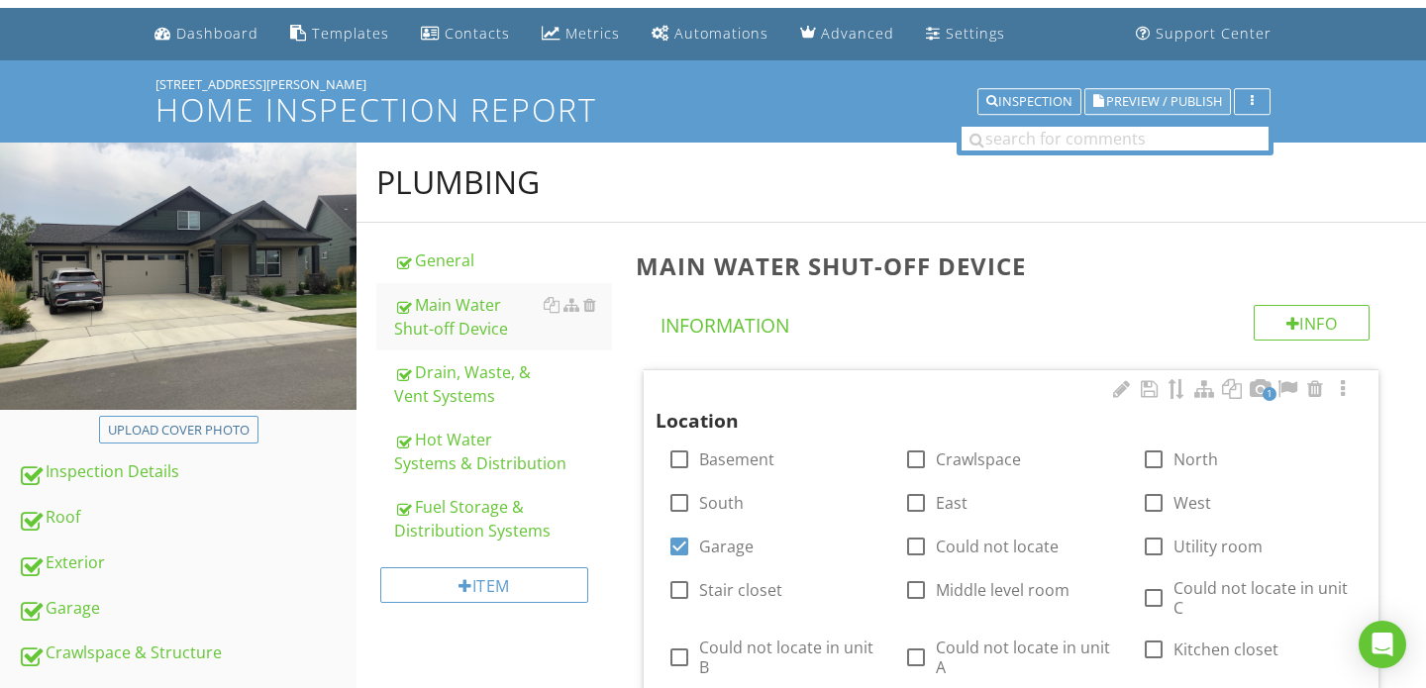
click at [1157, 100] on span "Preview / Publish" at bounding box center [1164, 101] width 116 height 13
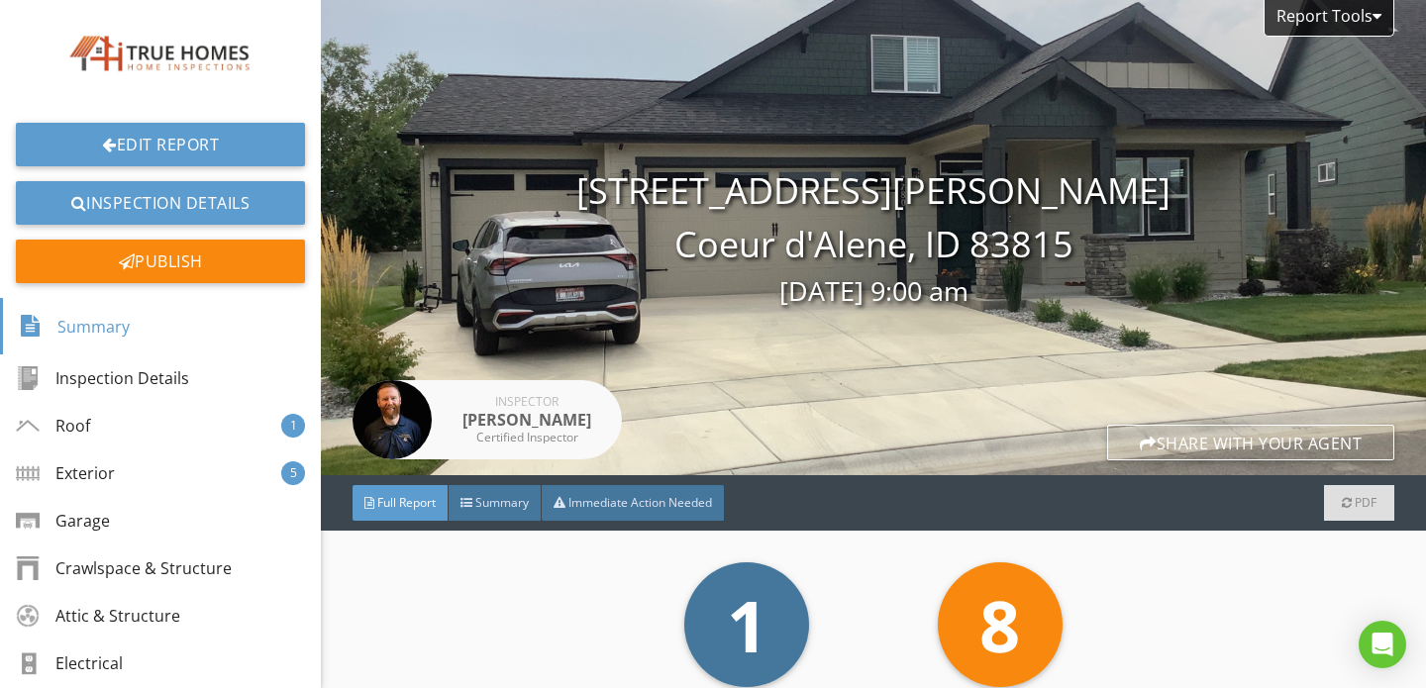
scroll to position [238, 0]
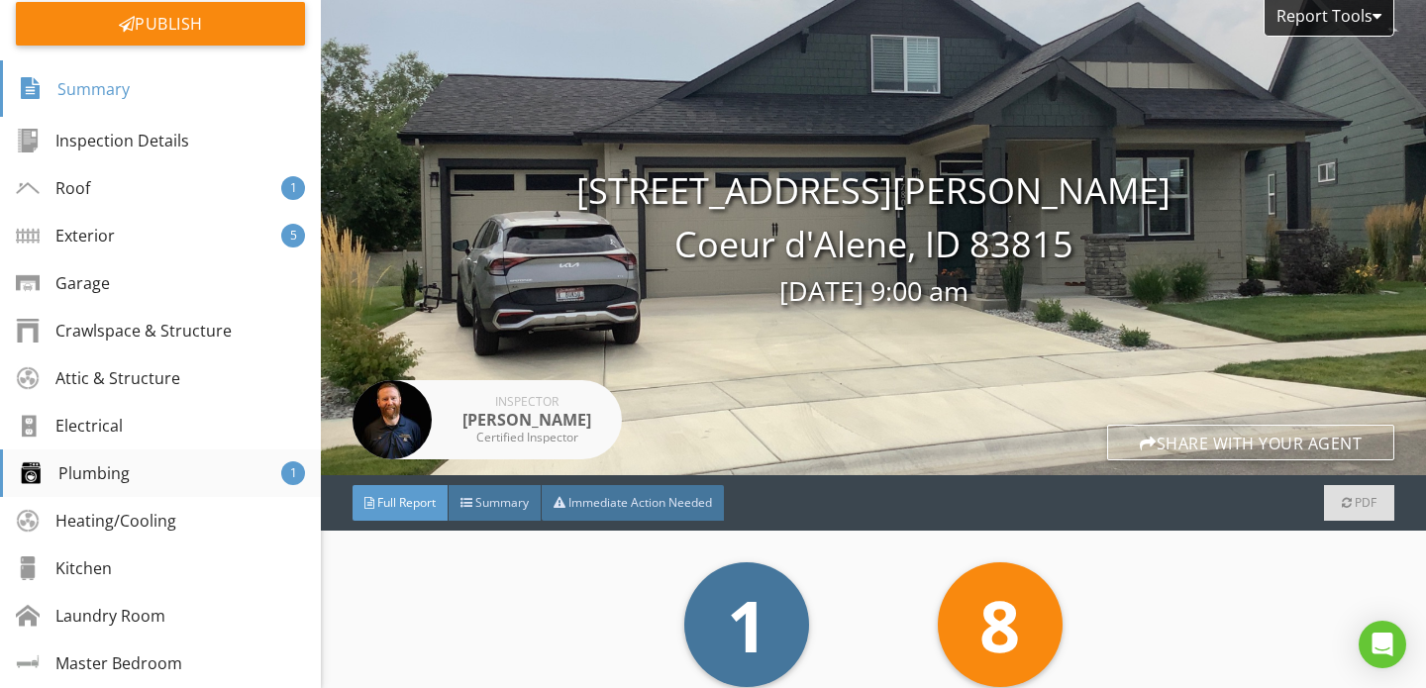
click at [106, 464] on div "Plumbing" at bounding box center [74, 473] width 111 height 24
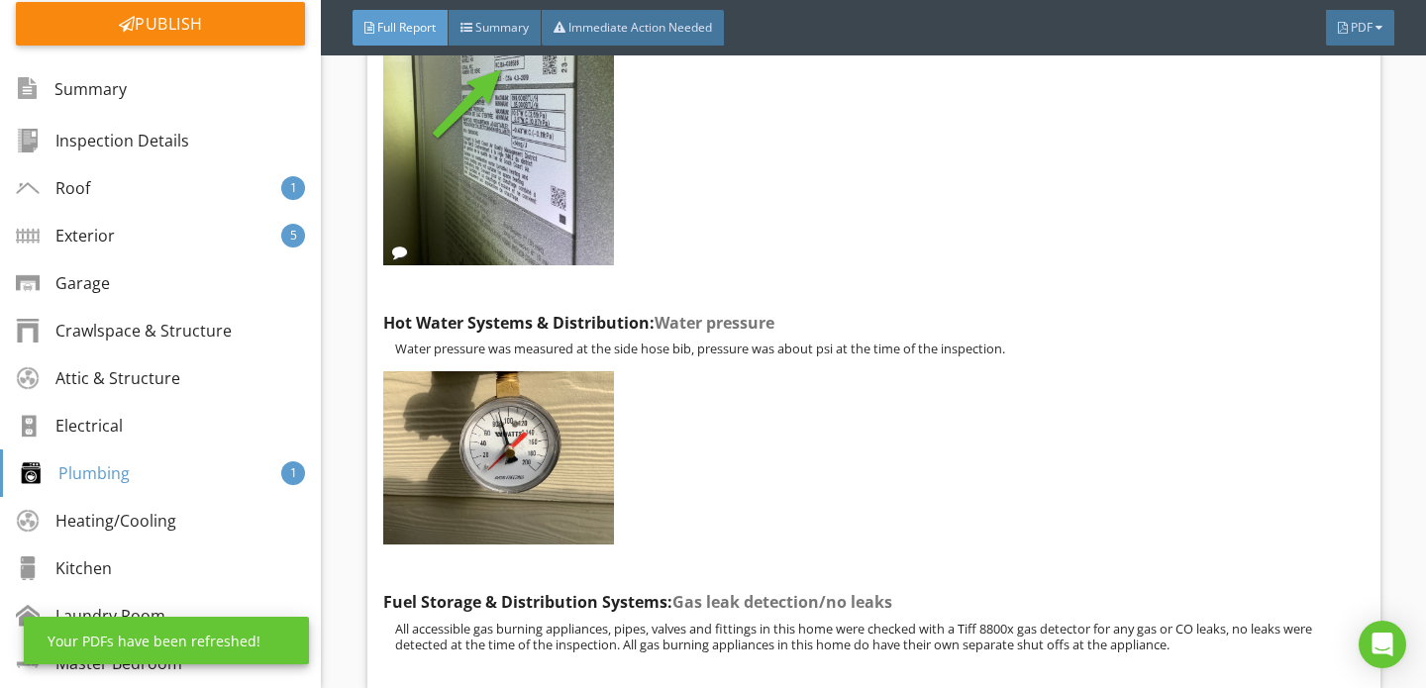
scroll to position [14113, 0]
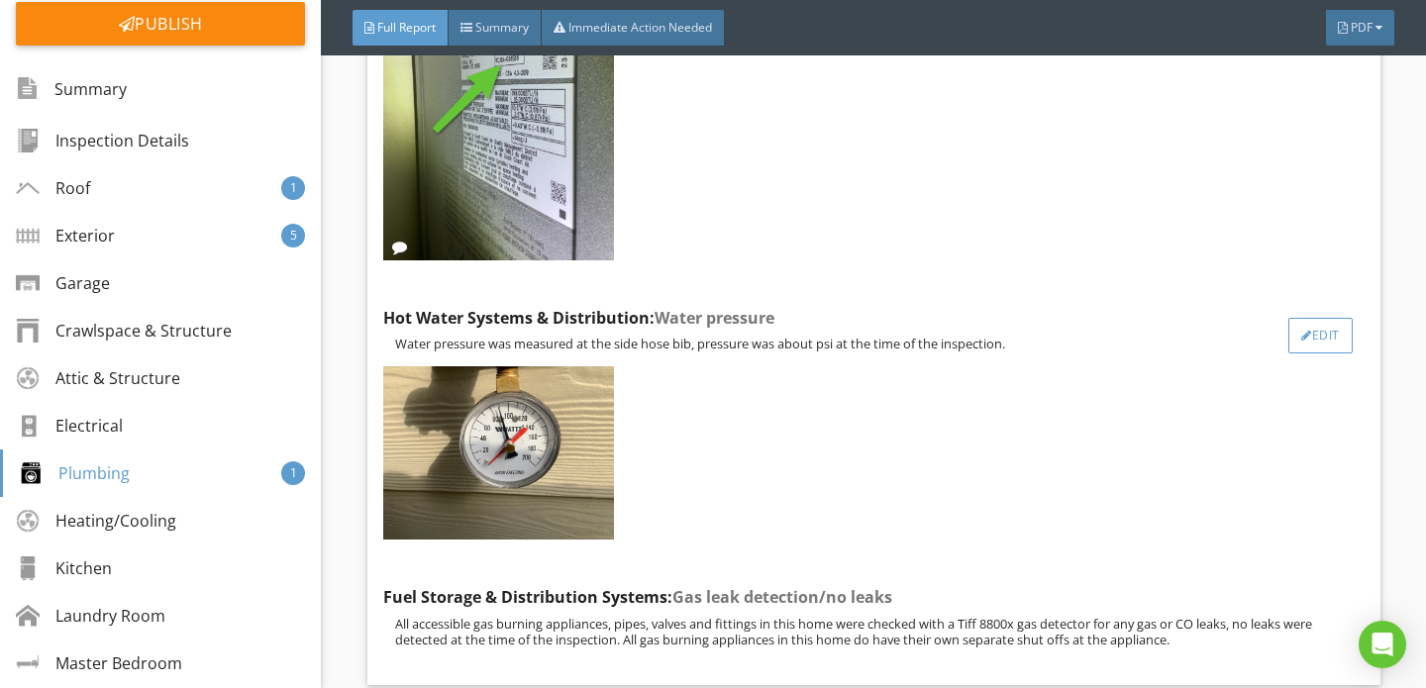
click at [1320, 318] on div "Edit" at bounding box center [1320, 336] width 64 height 36
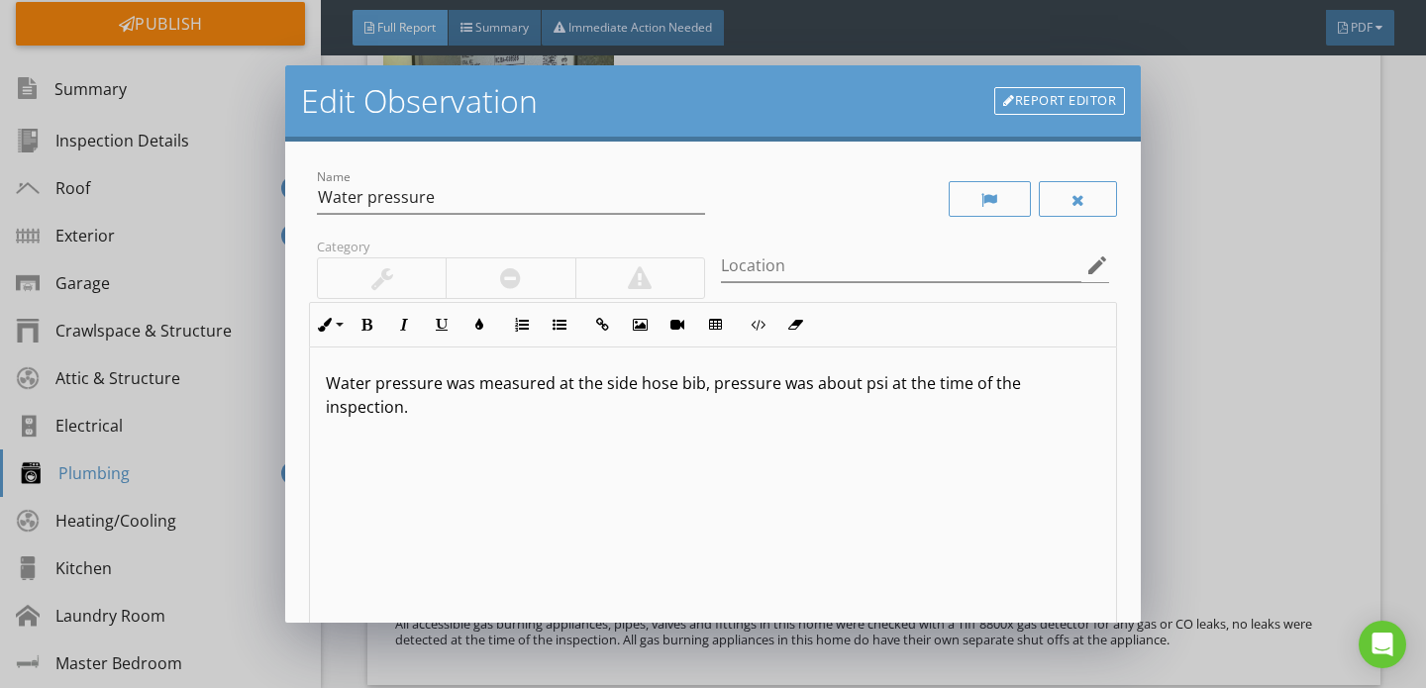
click at [1317, 440] on div "Edit Observation Report Editor Name Water pressure Category Location edit Inlin…" at bounding box center [713, 344] width 1426 height 688
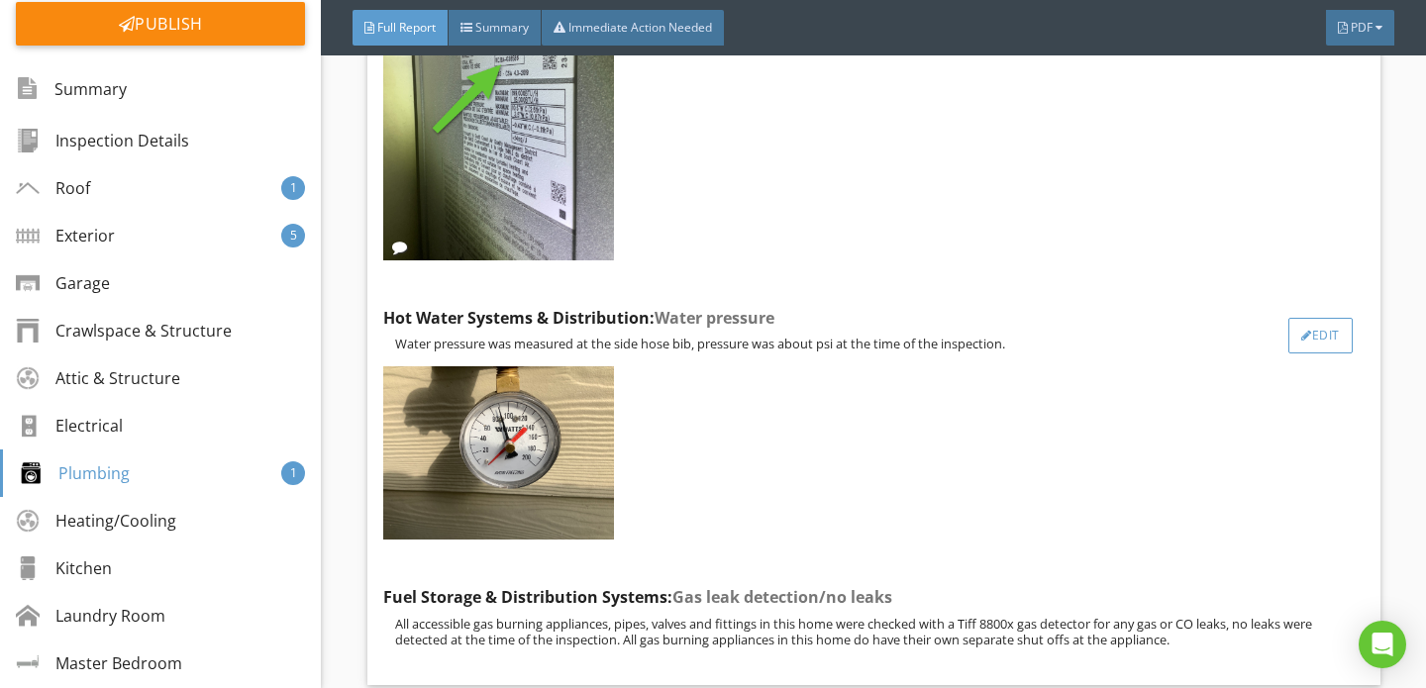
click at [1307, 318] on div "Edit" at bounding box center [1320, 336] width 64 height 36
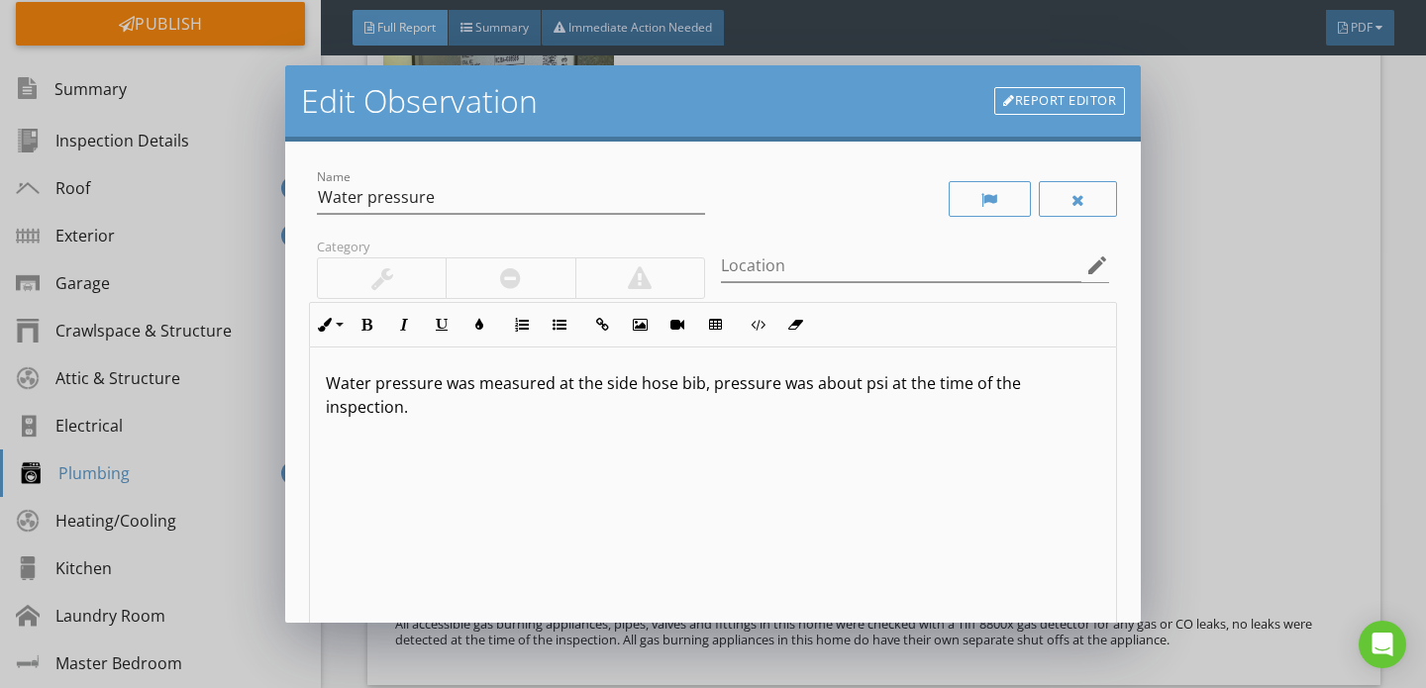
click at [1034, 103] on link "Report Editor" at bounding box center [1059, 101] width 131 height 28
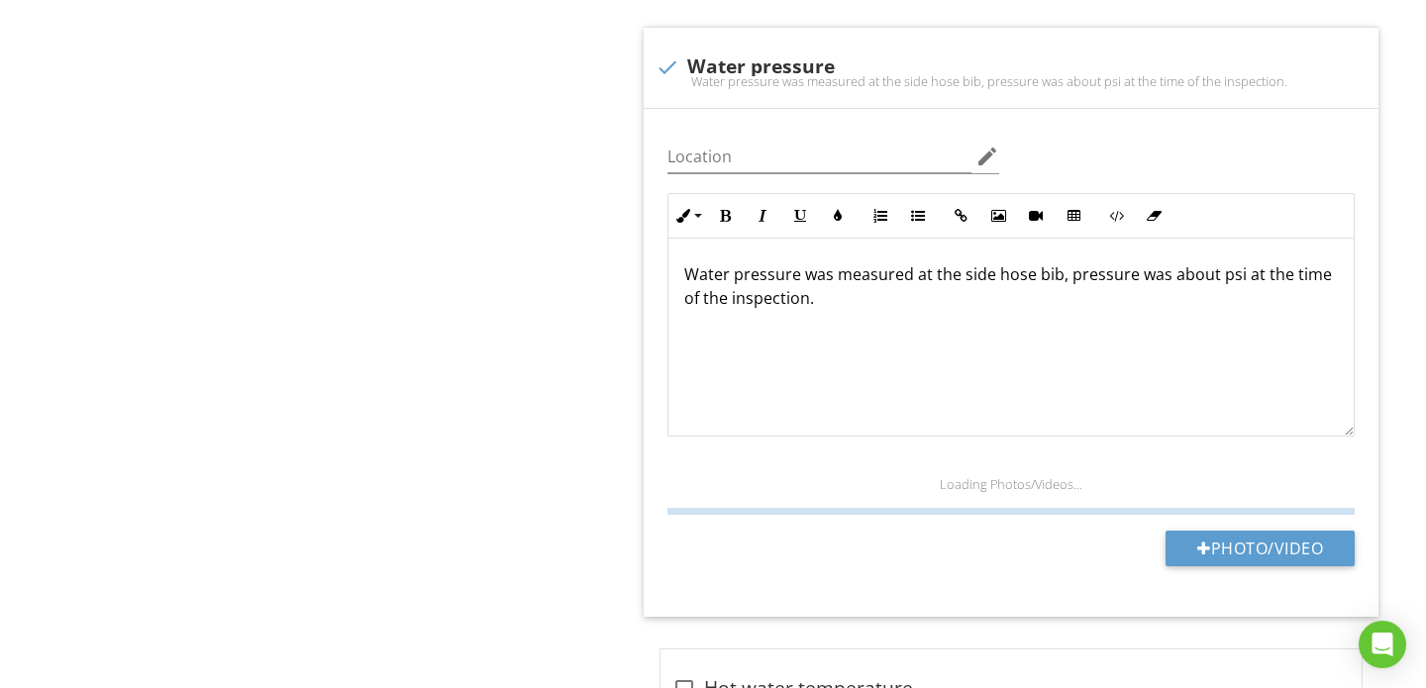
scroll to position [3410, 0]
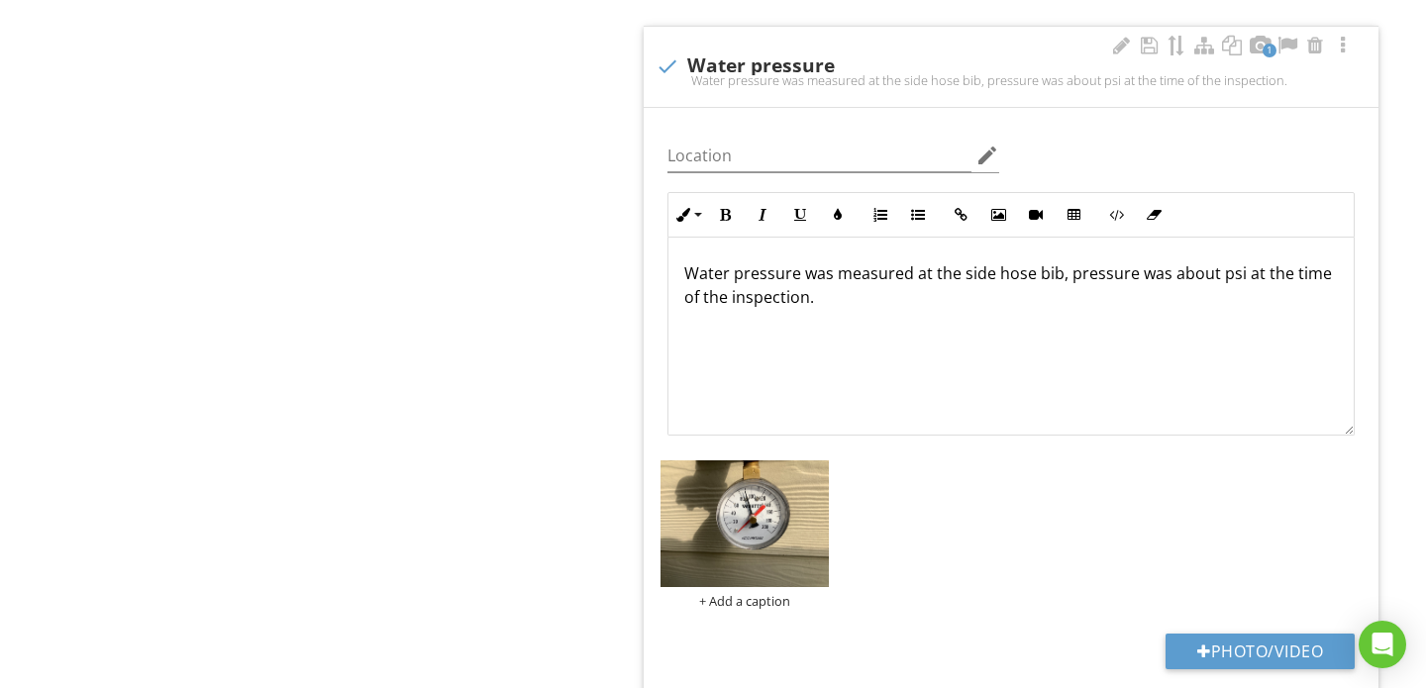
click at [954, 264] on p "Water pressure was measured at the side hose bib, pressure was about psi at the…" at bounding box center [1010, 285] width 653 height 48
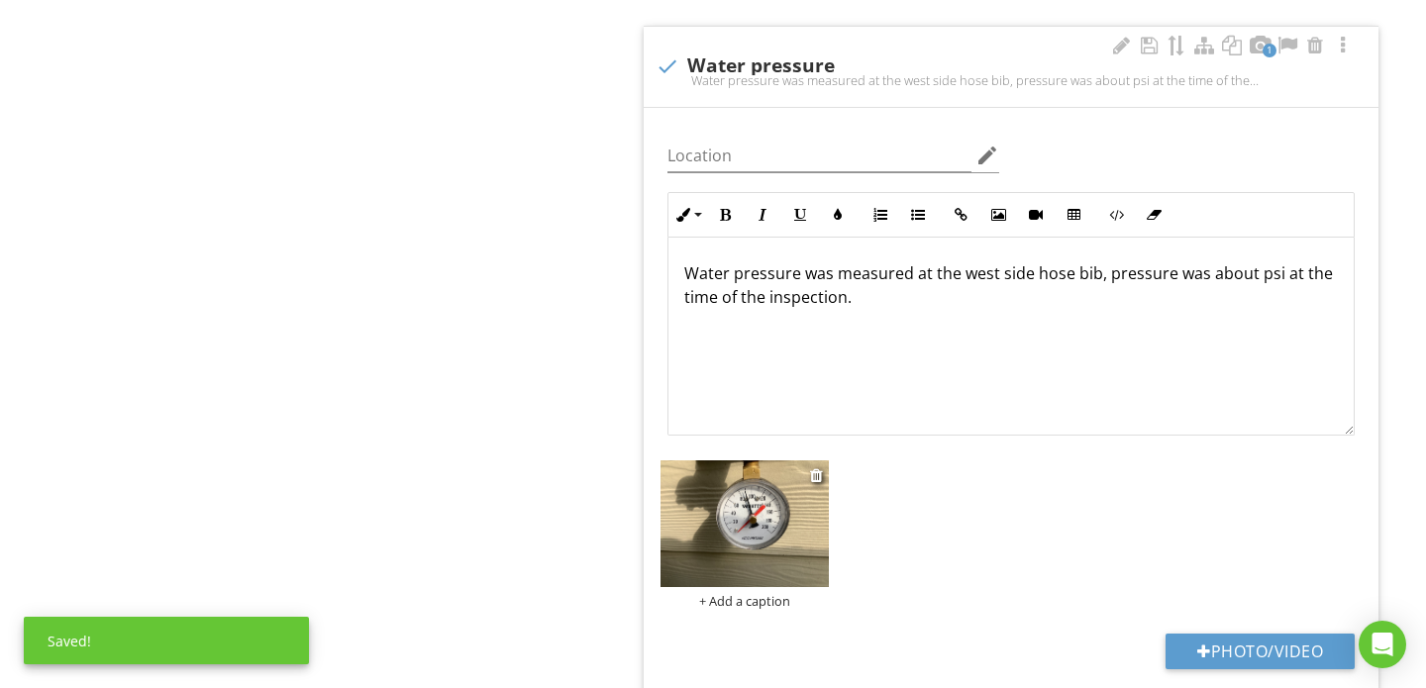
click at [782, 460] on img at bounding box center [744, 523] width 168 height 126
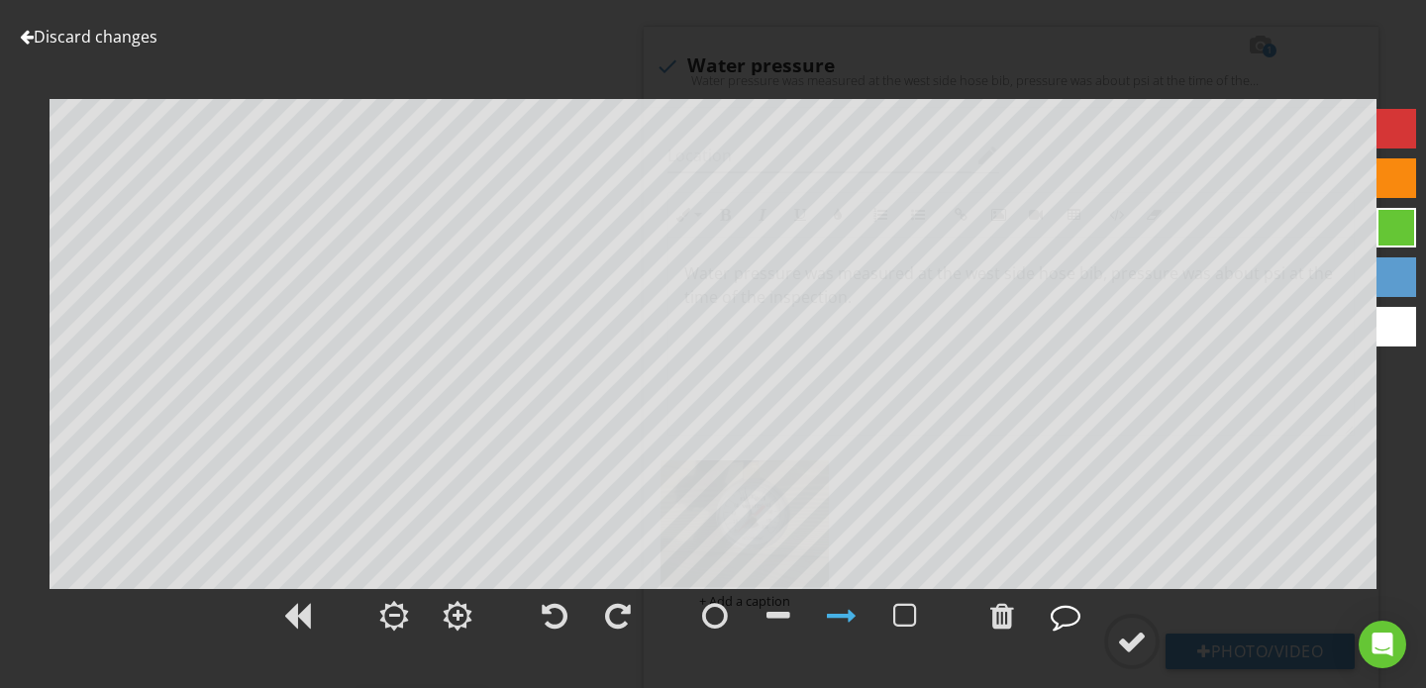
click at [1054, 617] on div at bounding box center [1065, 616] width 30 height 30
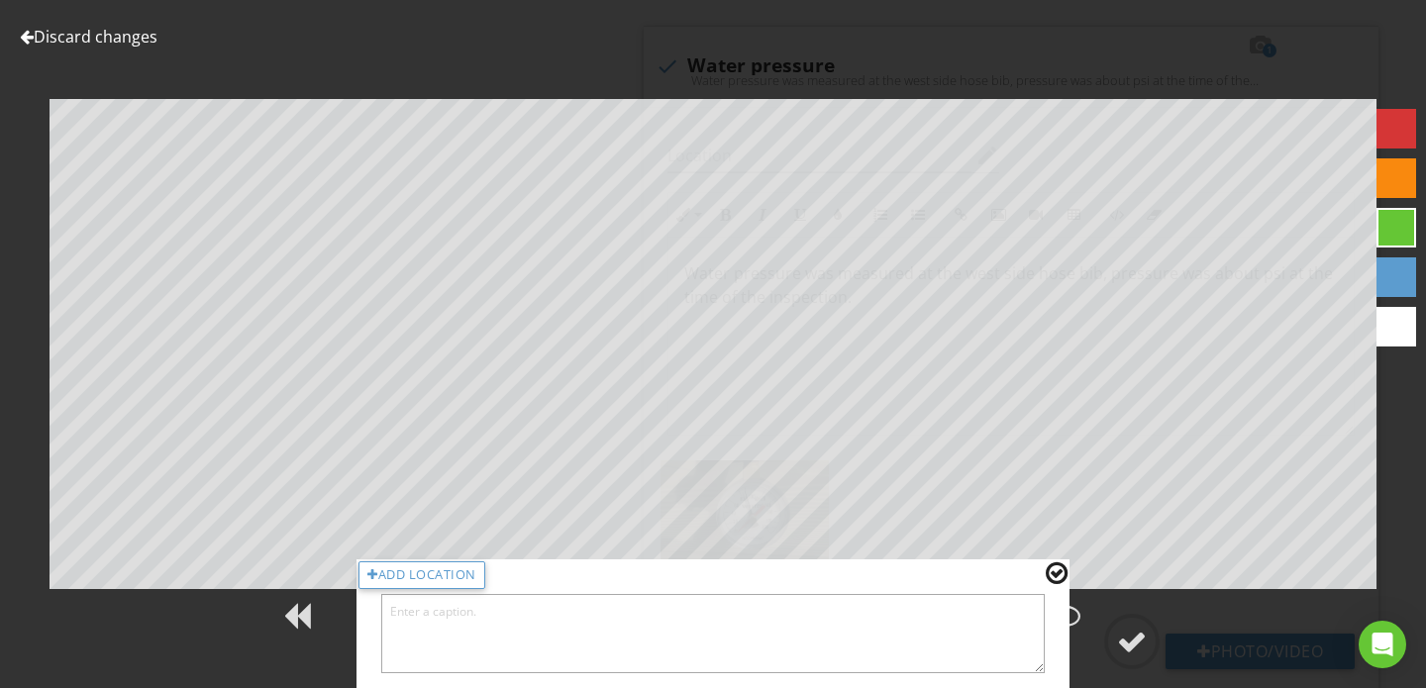
click at [737, 624] on textarea at bounding box center [712, 633] width 663 height 79
type textarea "90 psi"
click at [1134, 652] on div at bounding box center [1132, 642] width 30 height 30
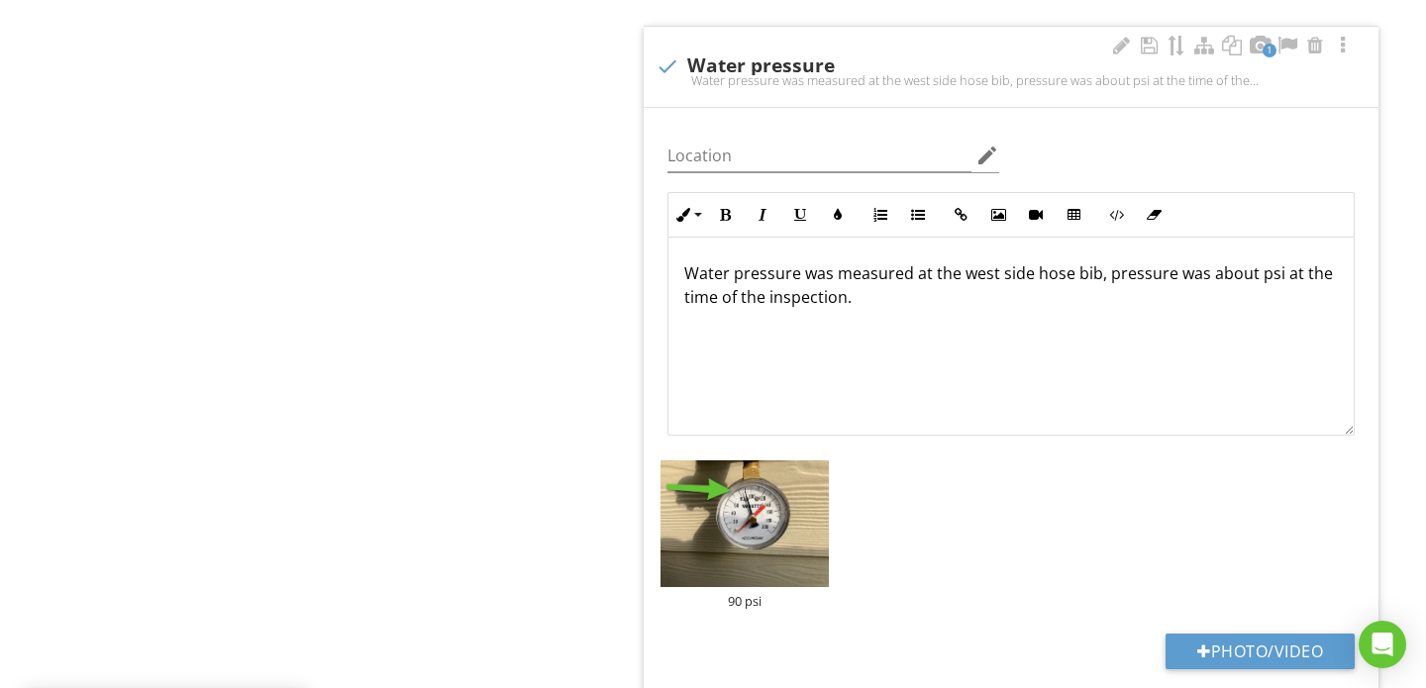
click at [1252, 263] on p "Water pressure was measured at the west side hose bib, pressure was about psi a…" at bounding box center [1010, 285] width 653 height 48
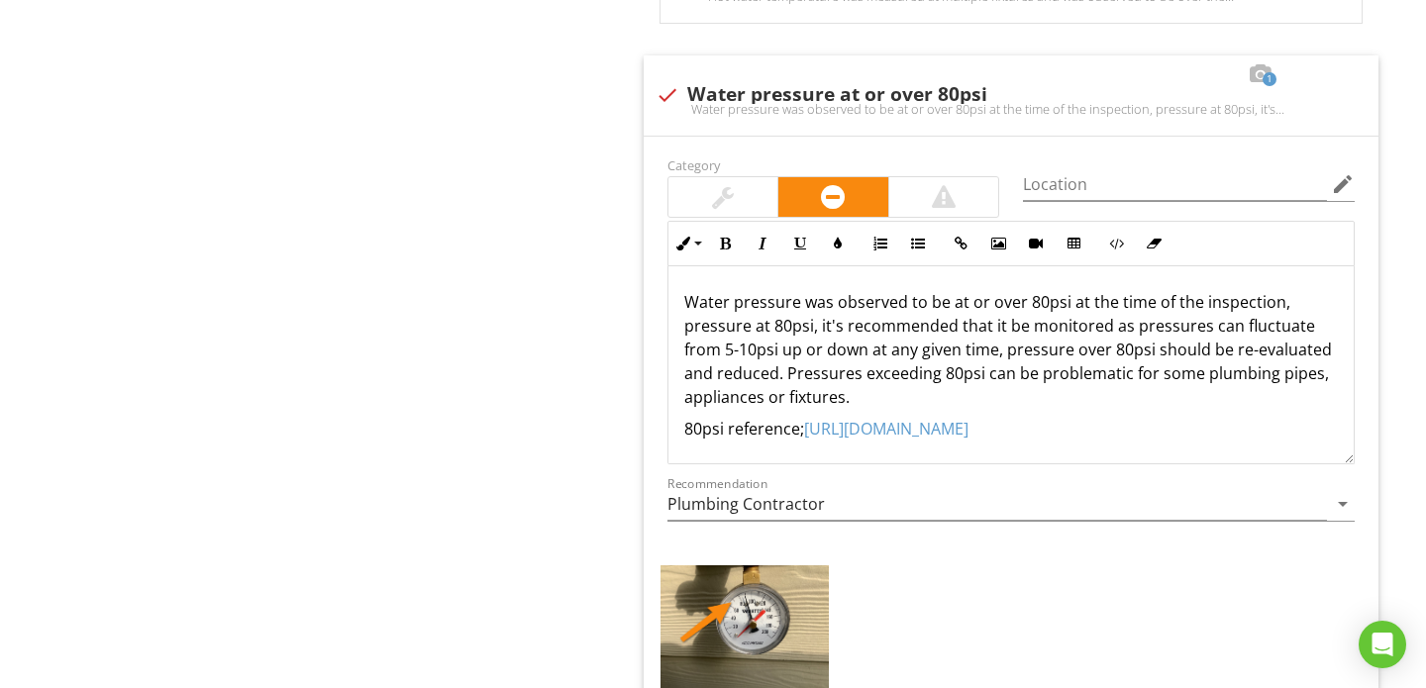
scroll to position [6097, 0]
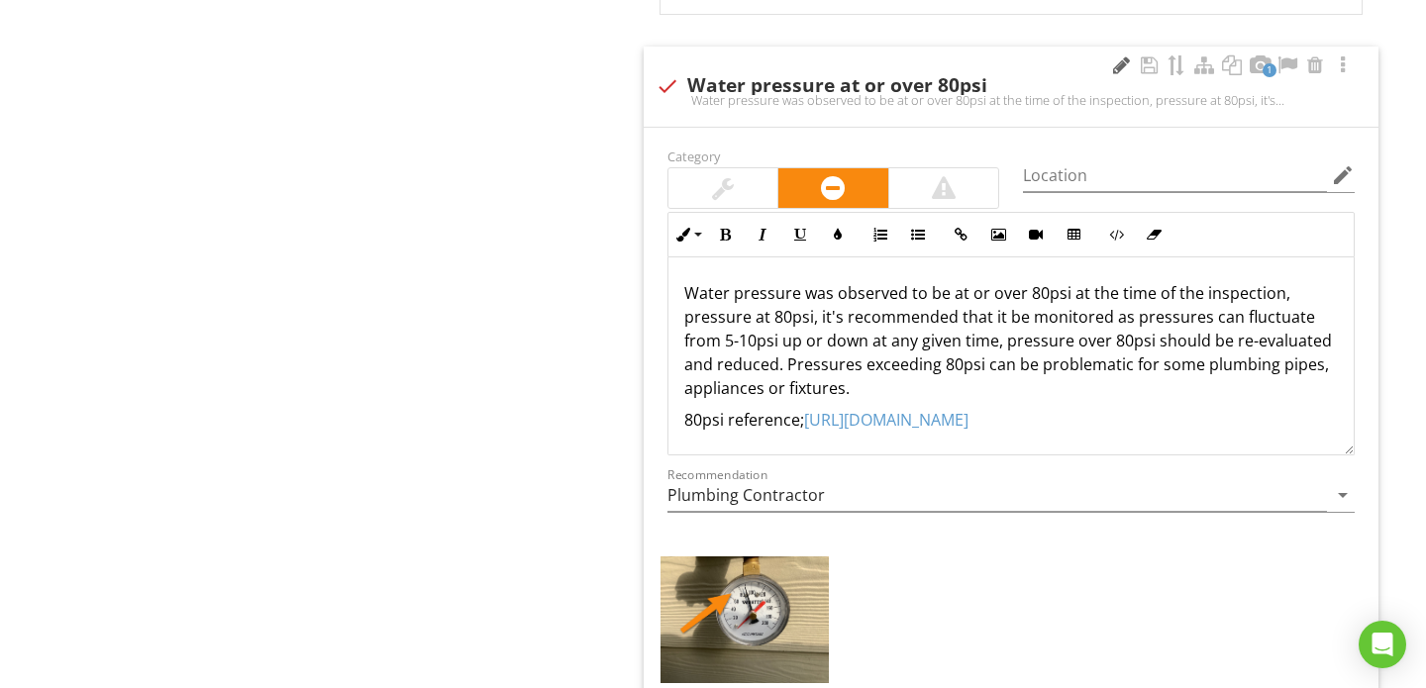
click at [1119, 55] on div at bounding box center [1121, 65] width 24 height 20
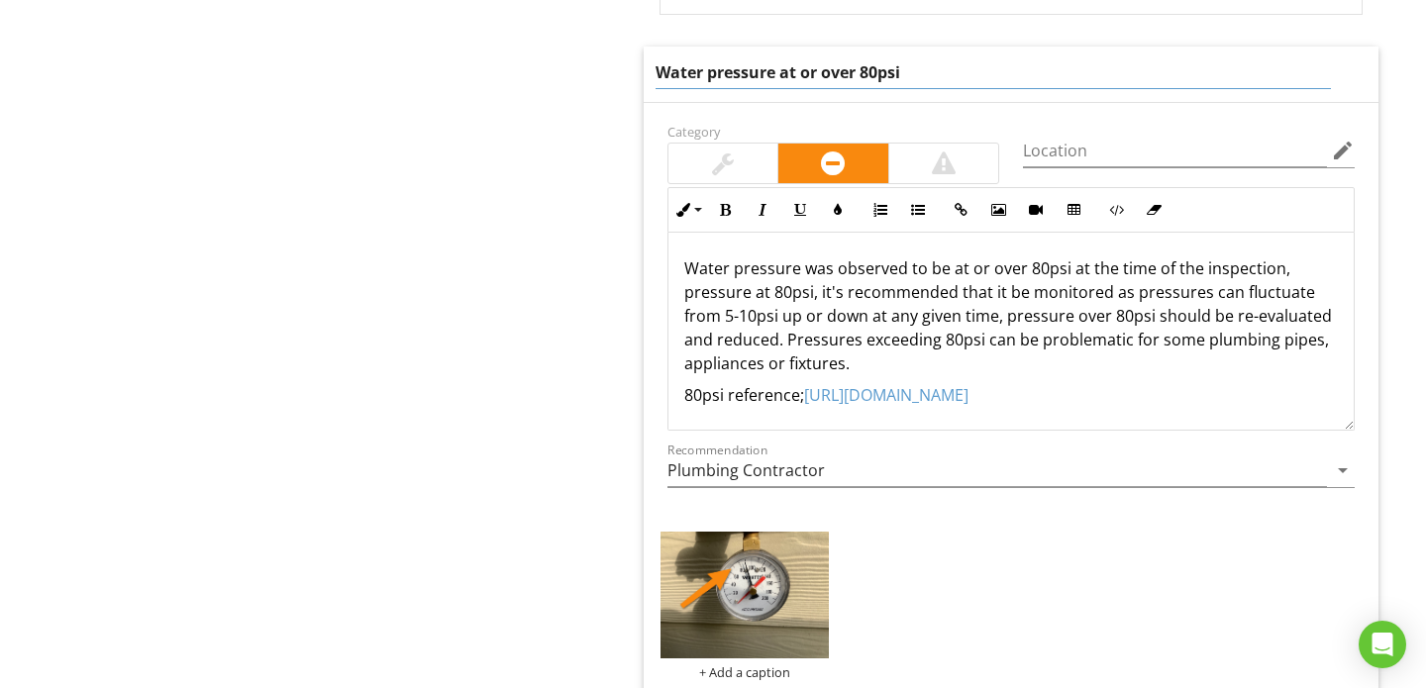
click at [819, 61] on input "Water pressure at or over 80psi" at bounding box center [992, 72] width 675 height 33
type input "Water pressure over 80psi"
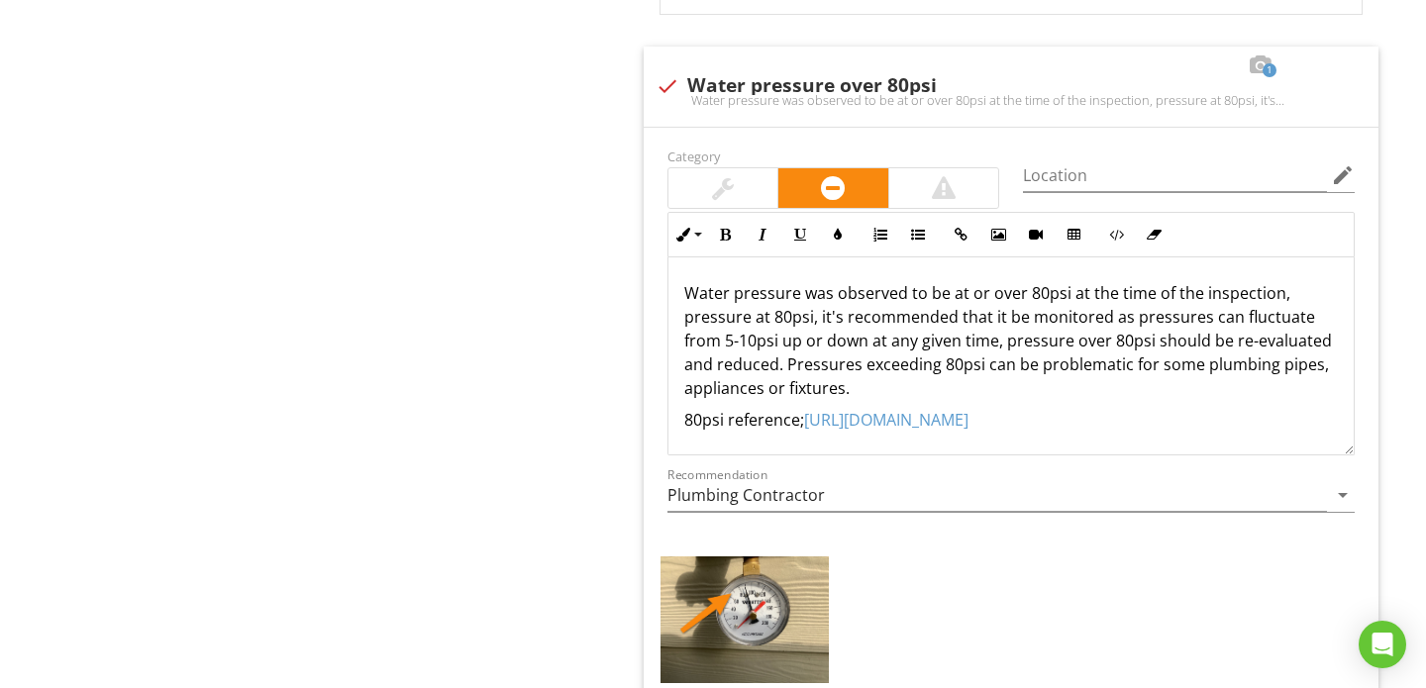
click at [984, 260] on div "Water pressure was observed to be at or over 80psi at the time of the inspectio…" at bounding box center [1010, 356] width 685 height 198
click at [880, 333] on p "Water pressure was observed to be over 80psi at the time of the inspection, pre…" at bounding box center [1010, 340] width 653 height 119
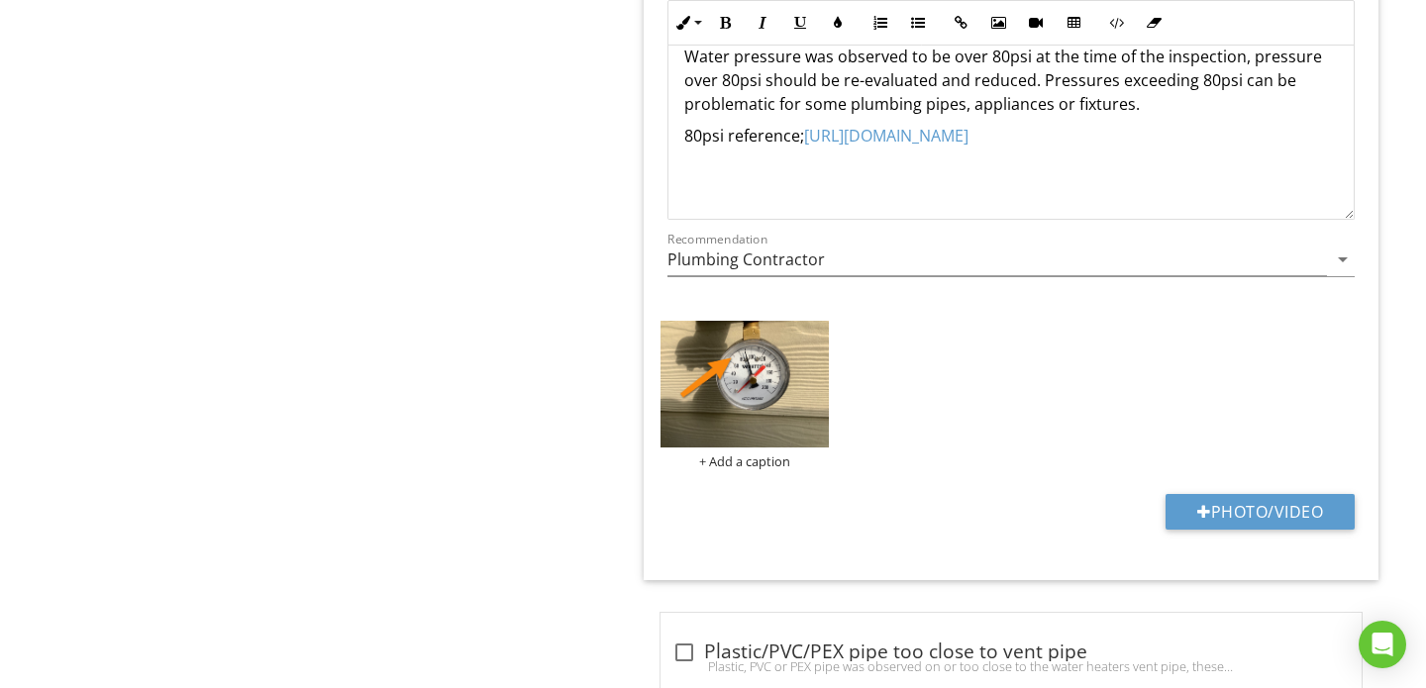
scroll to position [6360, 0]
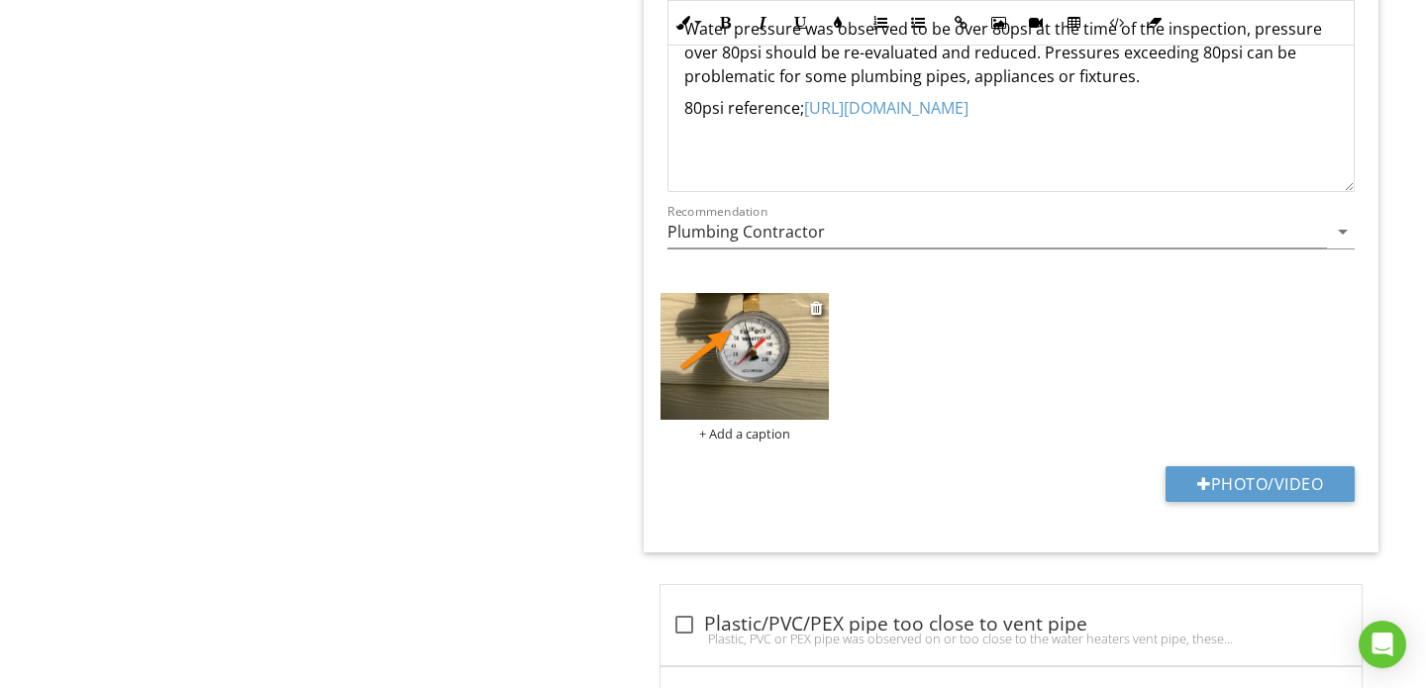
click at [752, 426] on div "+ Add a caption" at bounding box center [744, 434] width 168 height 16
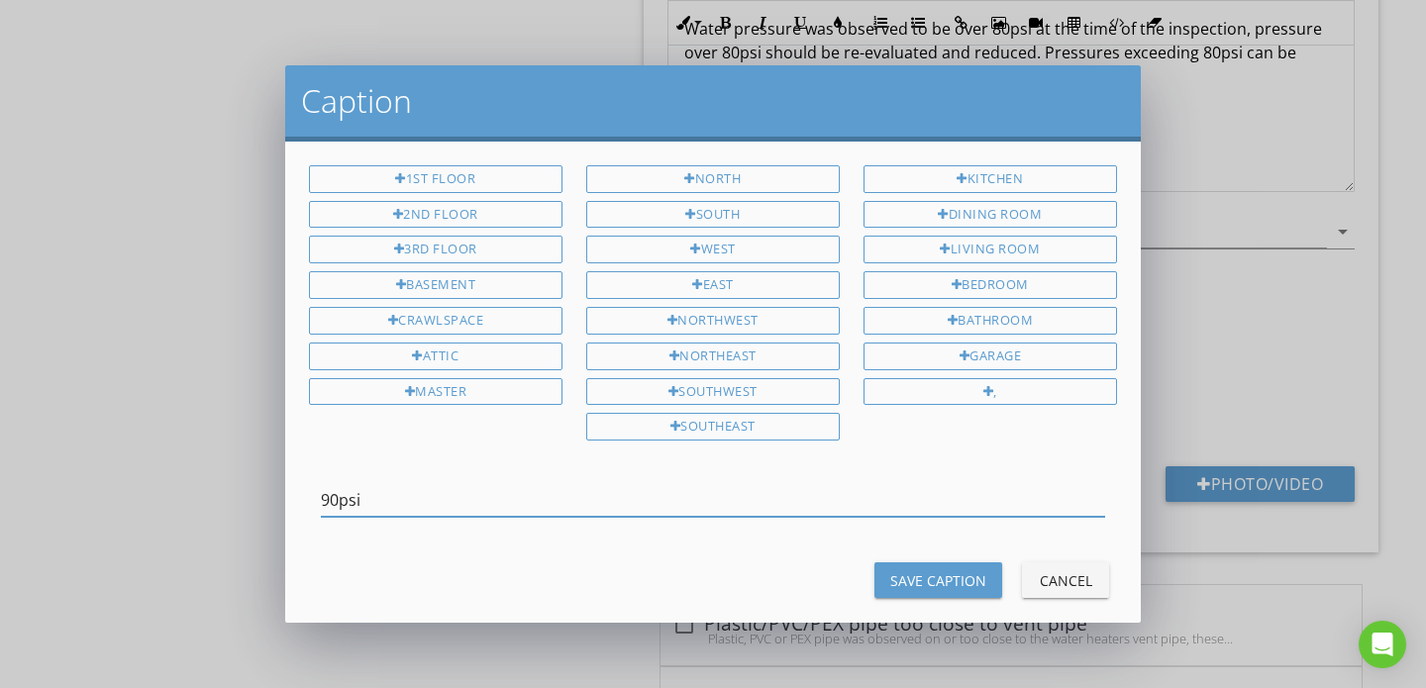
type input "90psi"
click at [917, 570] on div "Save Caption" at bounding box center [938, 580] width 96 height 21
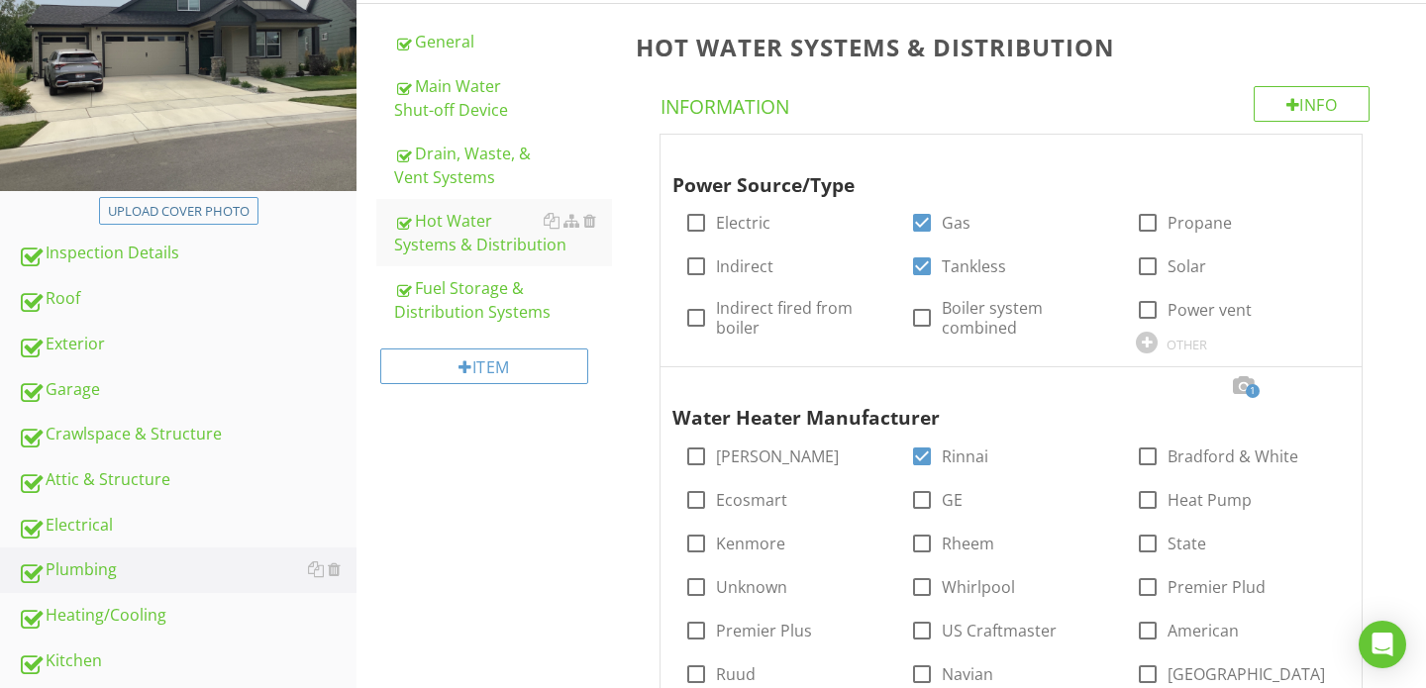
scroll to position [391, 0]
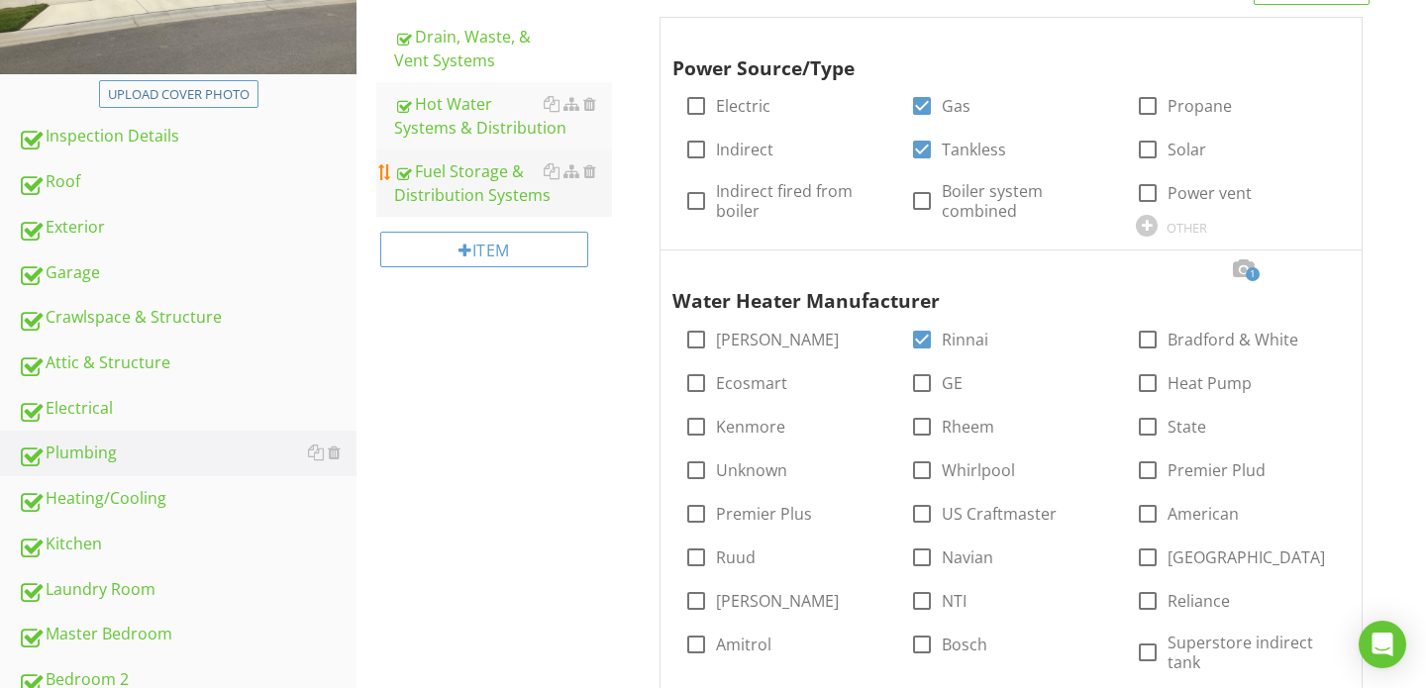
click at [460, 186] on div "Fuel Storage & Distribution Systems" at bounding box center [503, 183] width 218 height 48
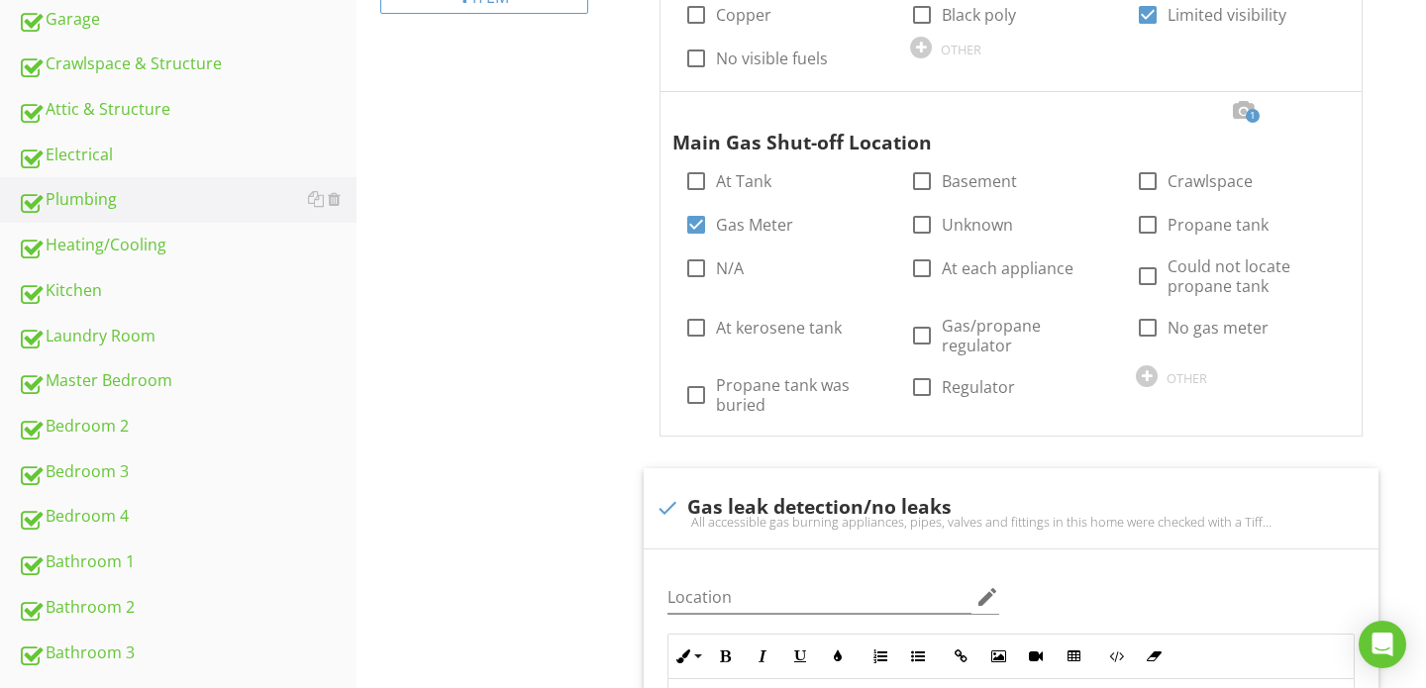
scroll to position [638, 0]
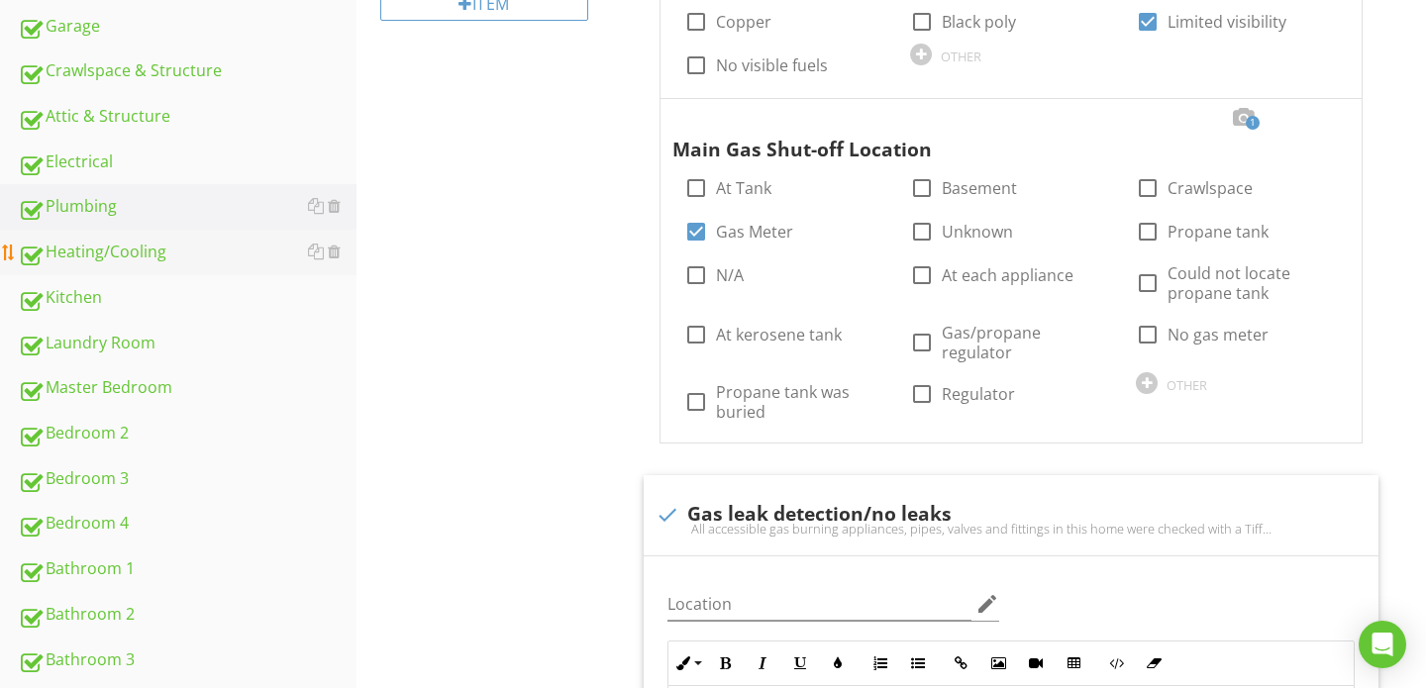
click at [125, 255] on div "Heating/Cooling" at bounding box center [187, 253] width 339 height 26
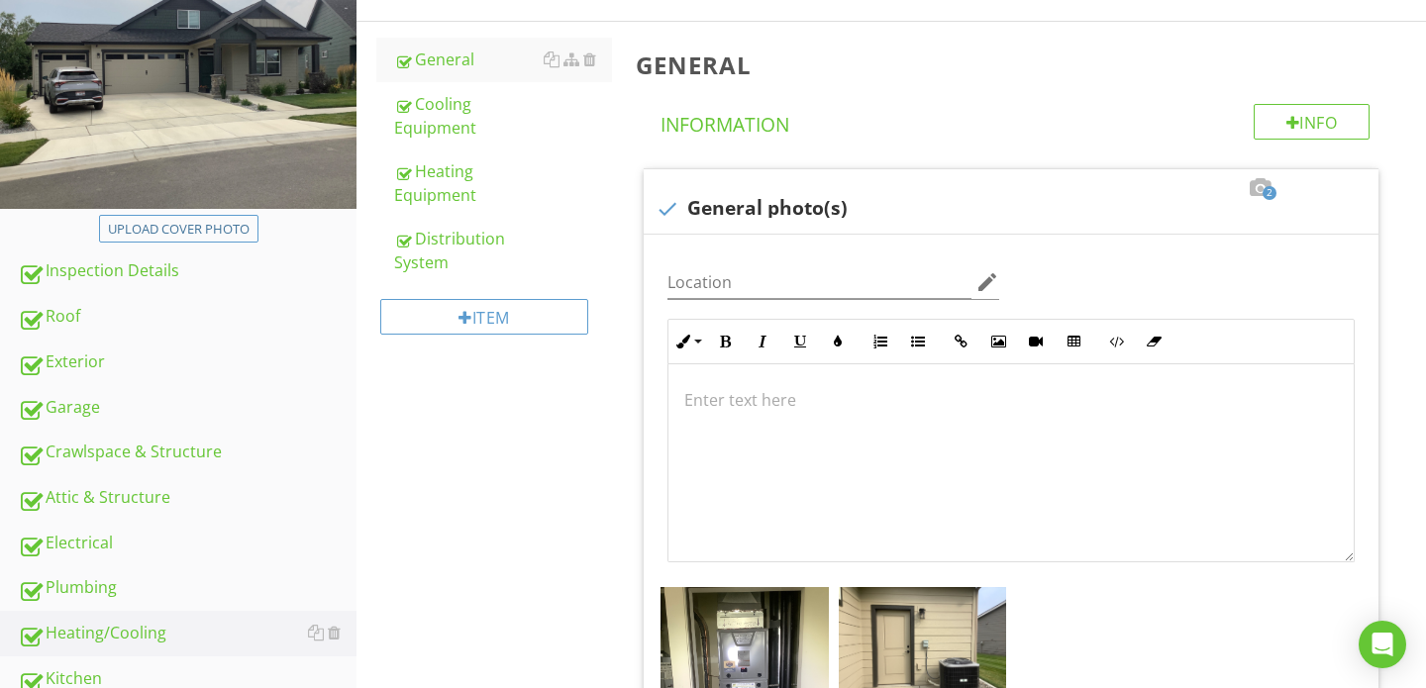
scroll to position [220, 0]
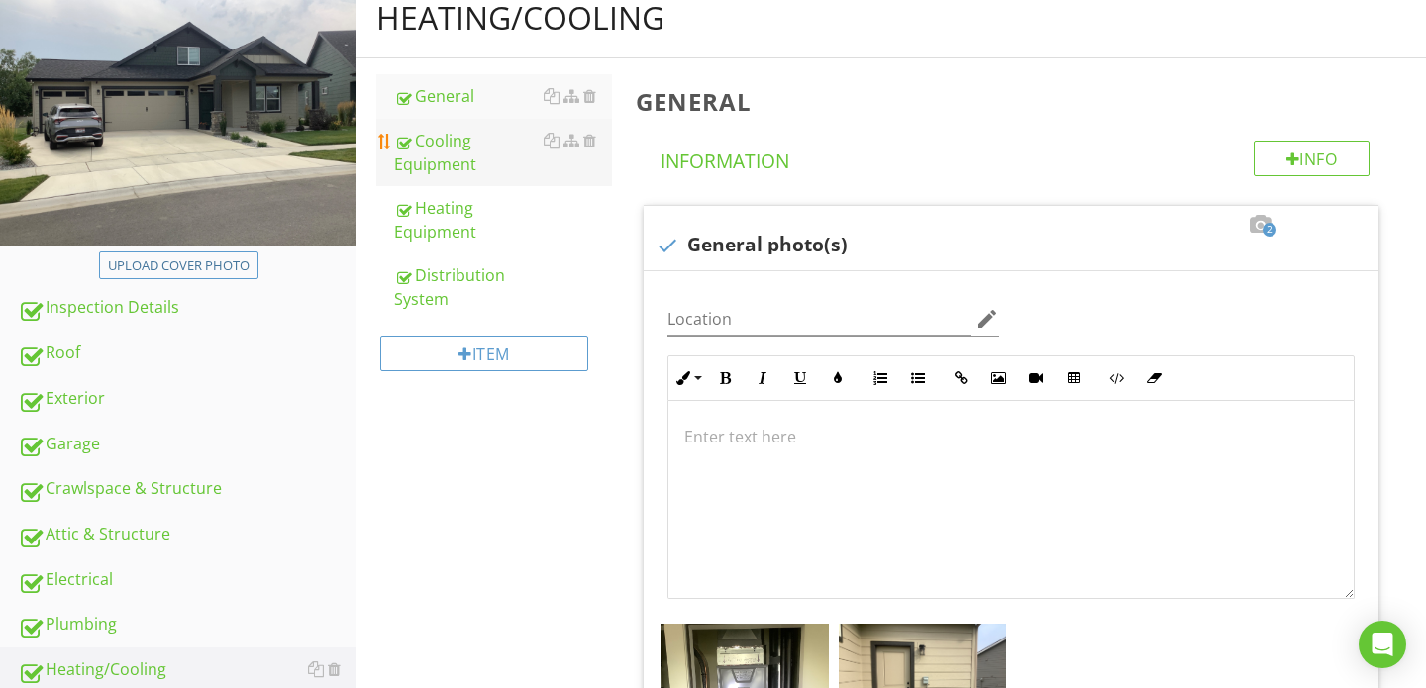
click at [474, 156] on div "Cooling Equipment" at bounding box center [503, 153] width 218 height 48
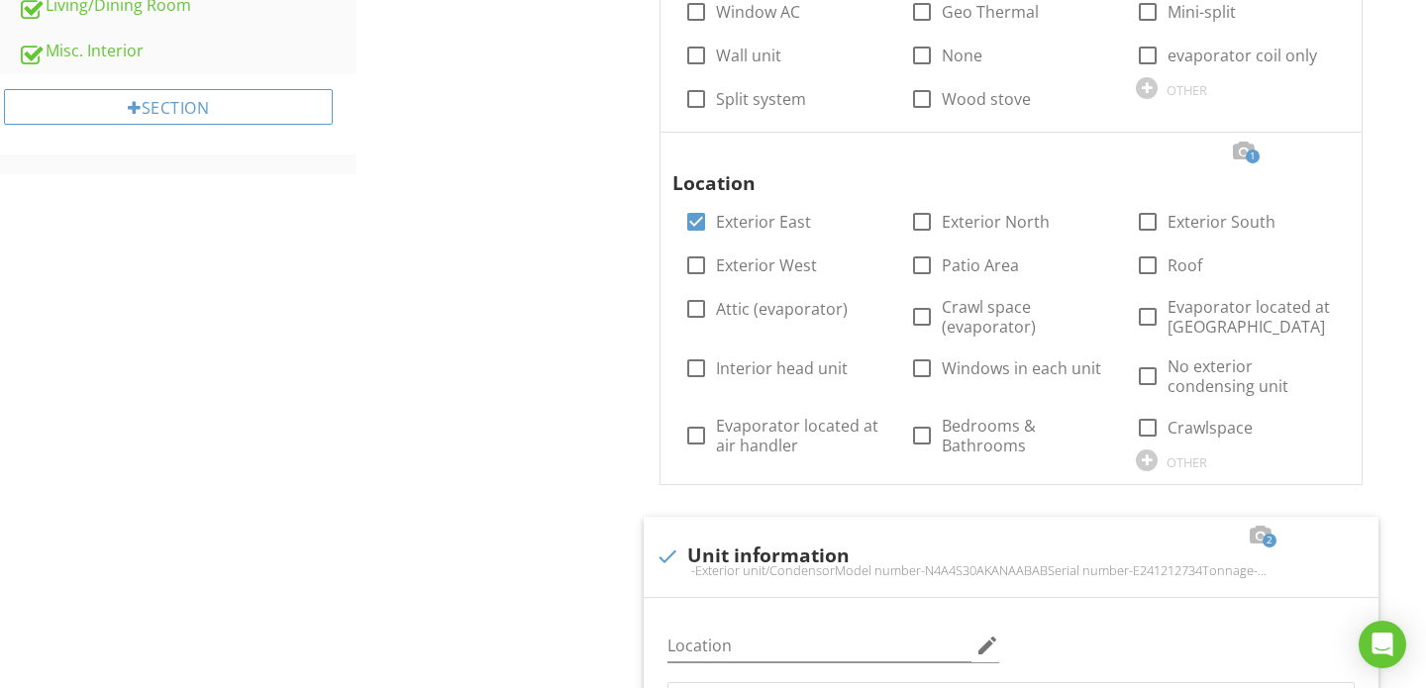
scroll to position [1342, 0]
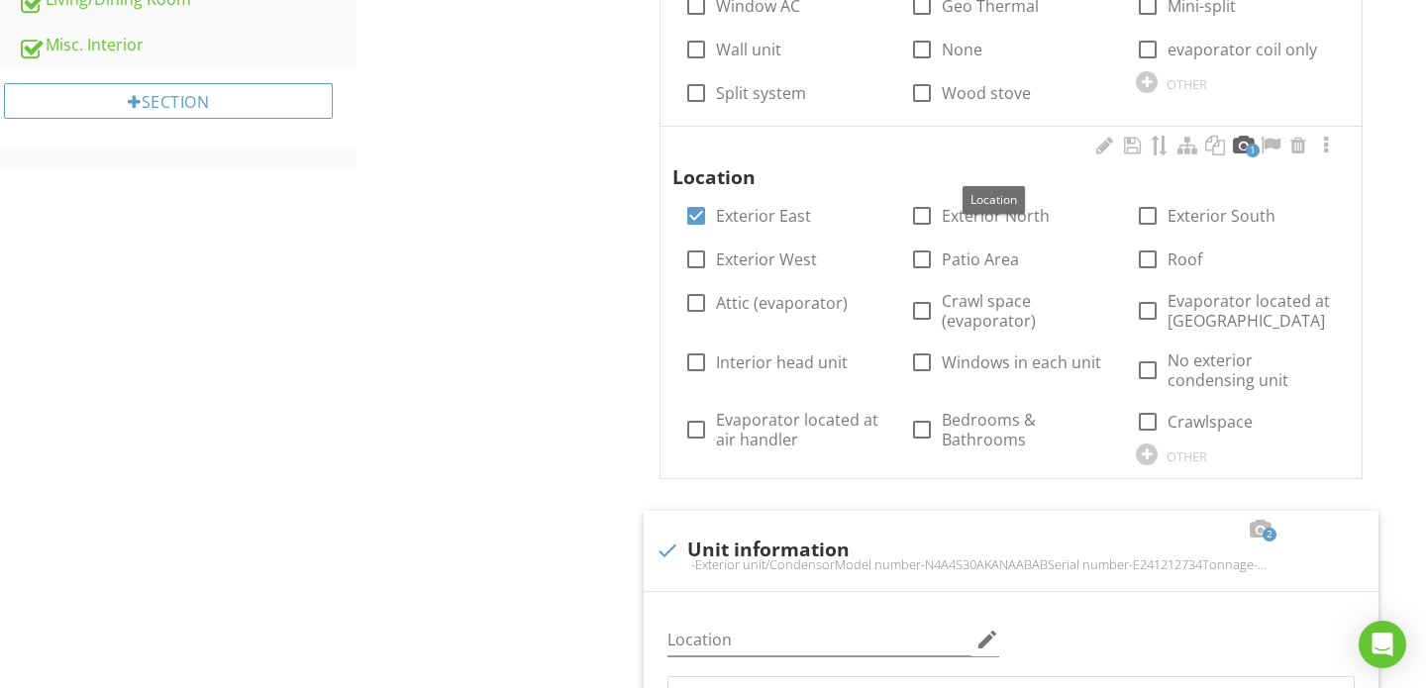
click at [1243, 136] on div at bounding box center [1242, 146] width 24 height 20
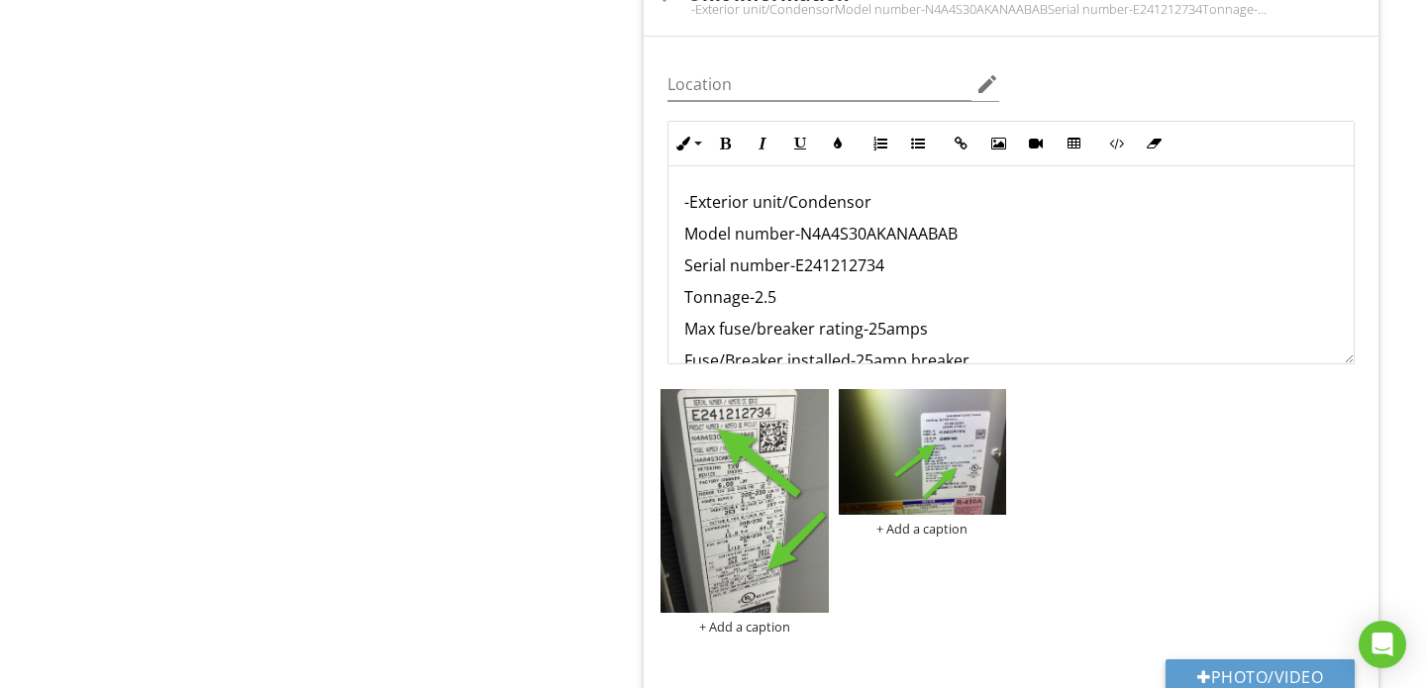
scroll to position [2516, 0]
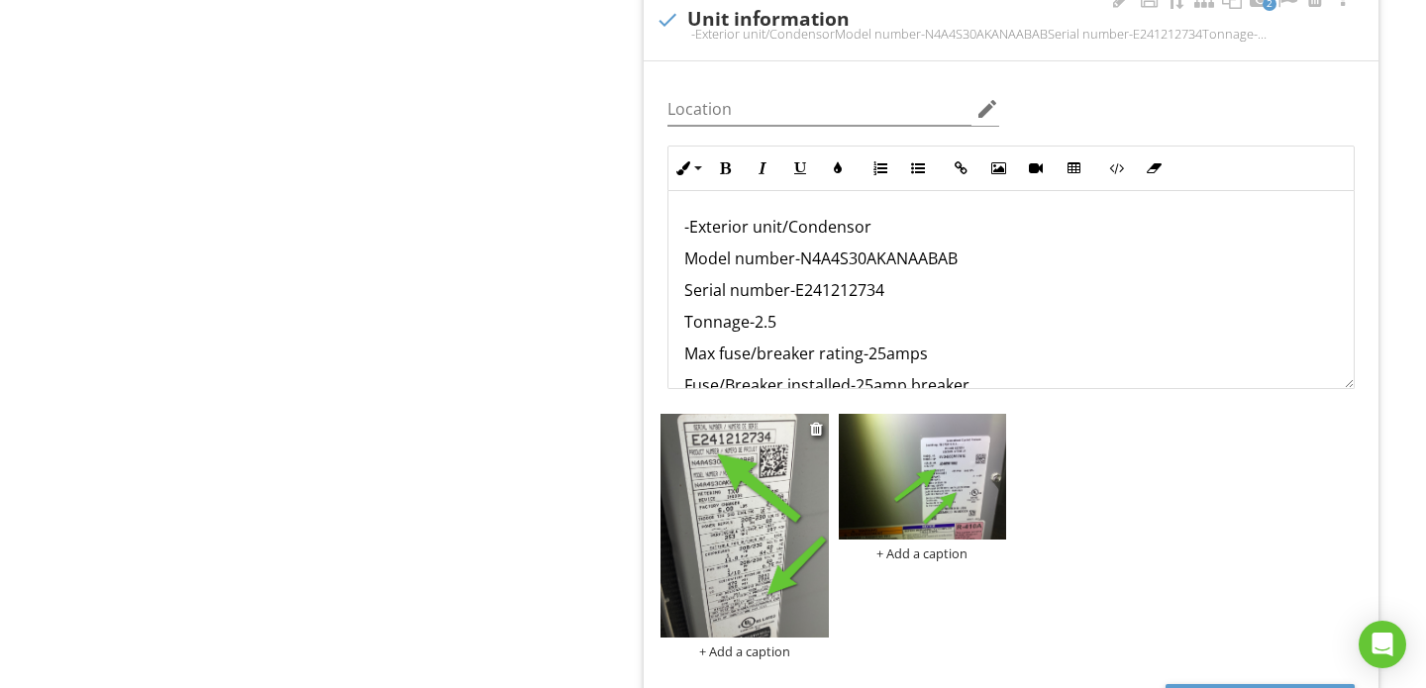
click at [761, 455] on img at bounding box center [744, 526] width 168 height 224
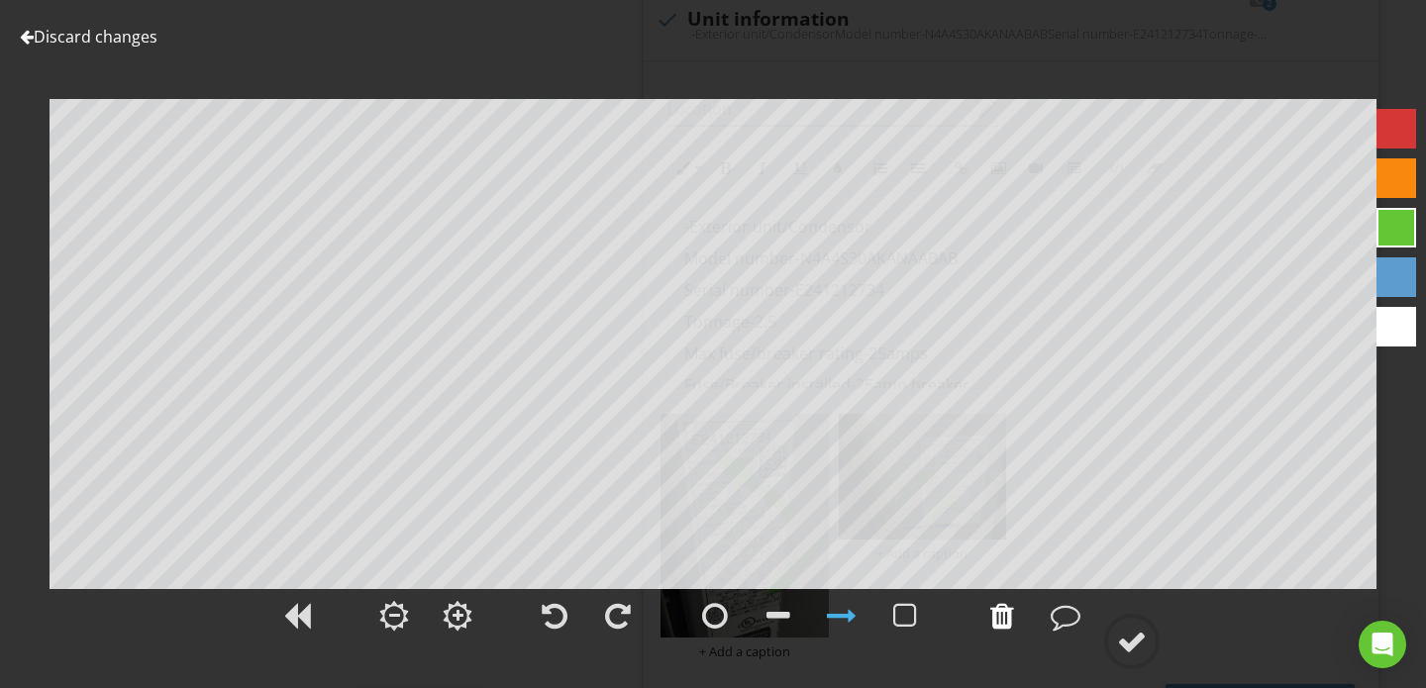
click at [997, 622] on div at bounding box center [1002, 616] width 24 height 30
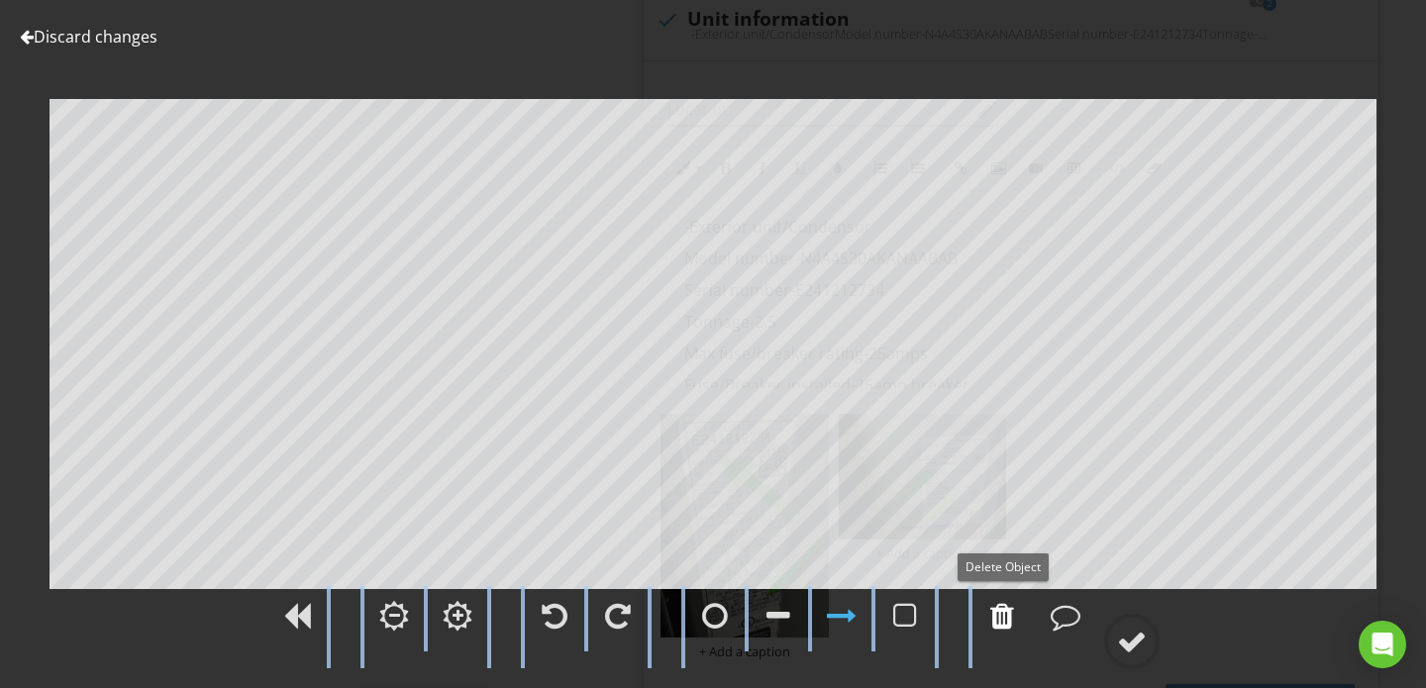
click at [997, 622] on div at bounding box center [1002, 616] width 24 height 30
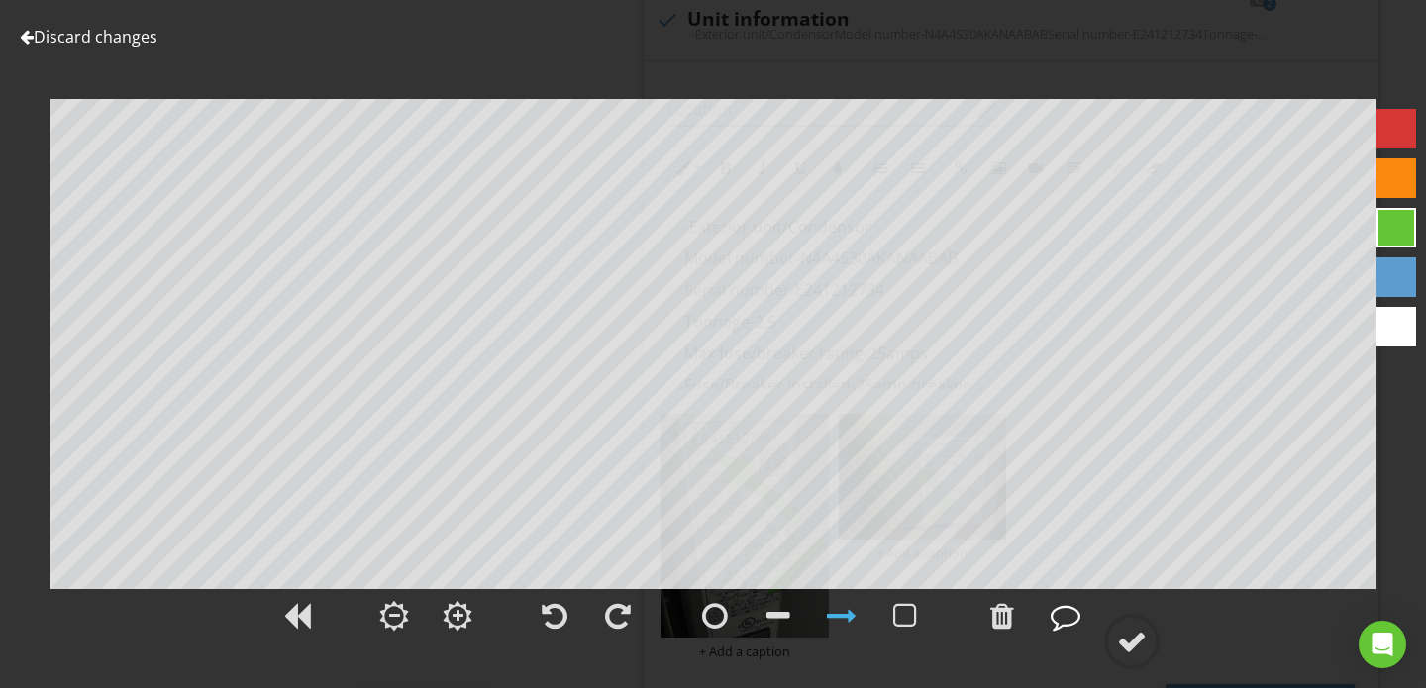
click at [1063, 611] on div at bounding box center [1065, 616] width 30 height 30
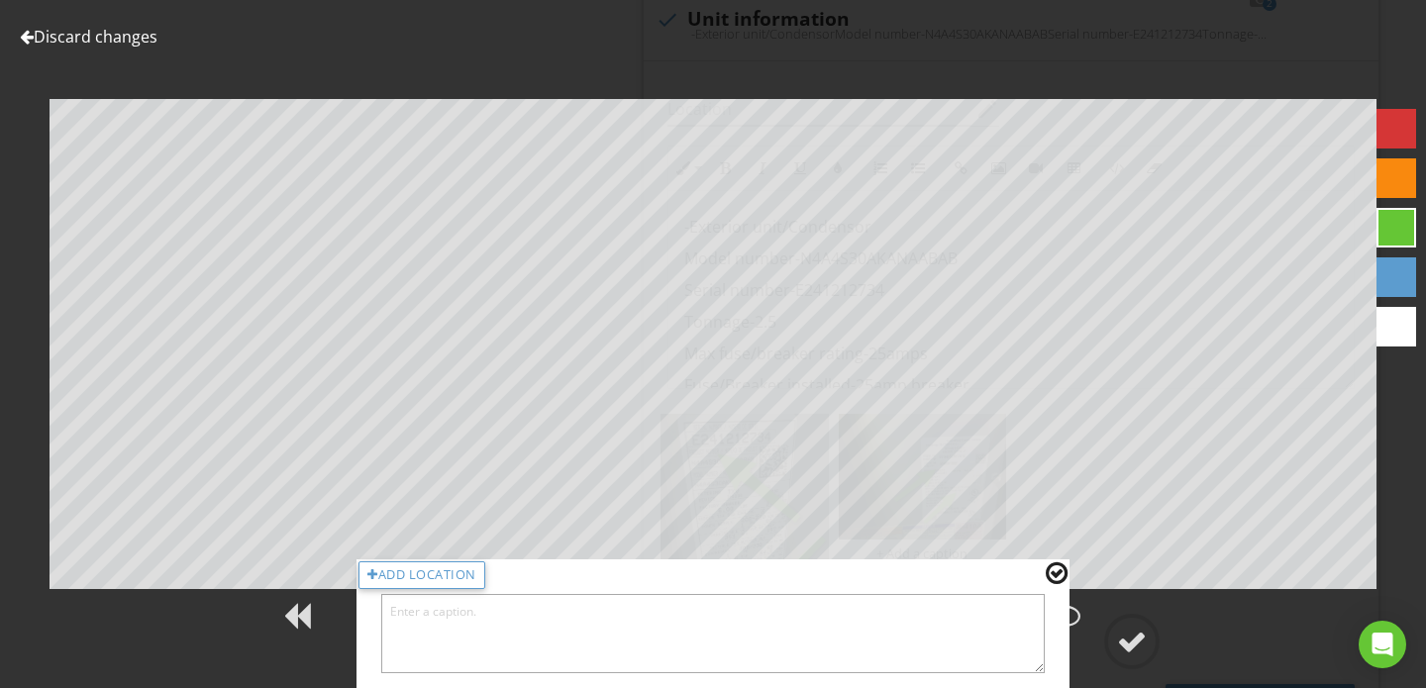
click at [746, 637] on textarea at bounding box center [712, 633] width 663 height 79
click at [390, 616] on textarea "Manufacturing date of March 2023" at bounding box center [712, 633] width 663 height 79
type textarea "Exterior unit: Manufacturing date of [DATE]"
click at [1139, 639] on div at bounding box center [1132, 642] width 30 height 30
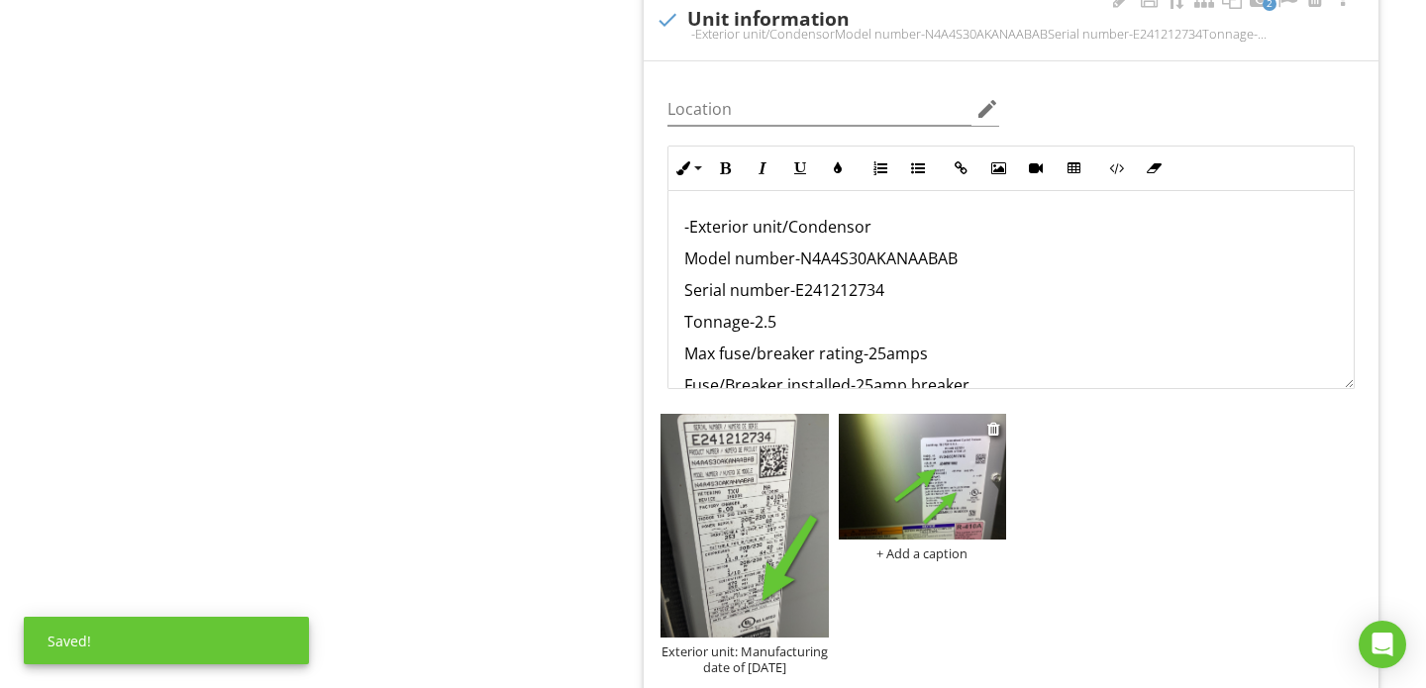
click at [917, 495] on img at bounding box center [922, 477] width 168 height 126
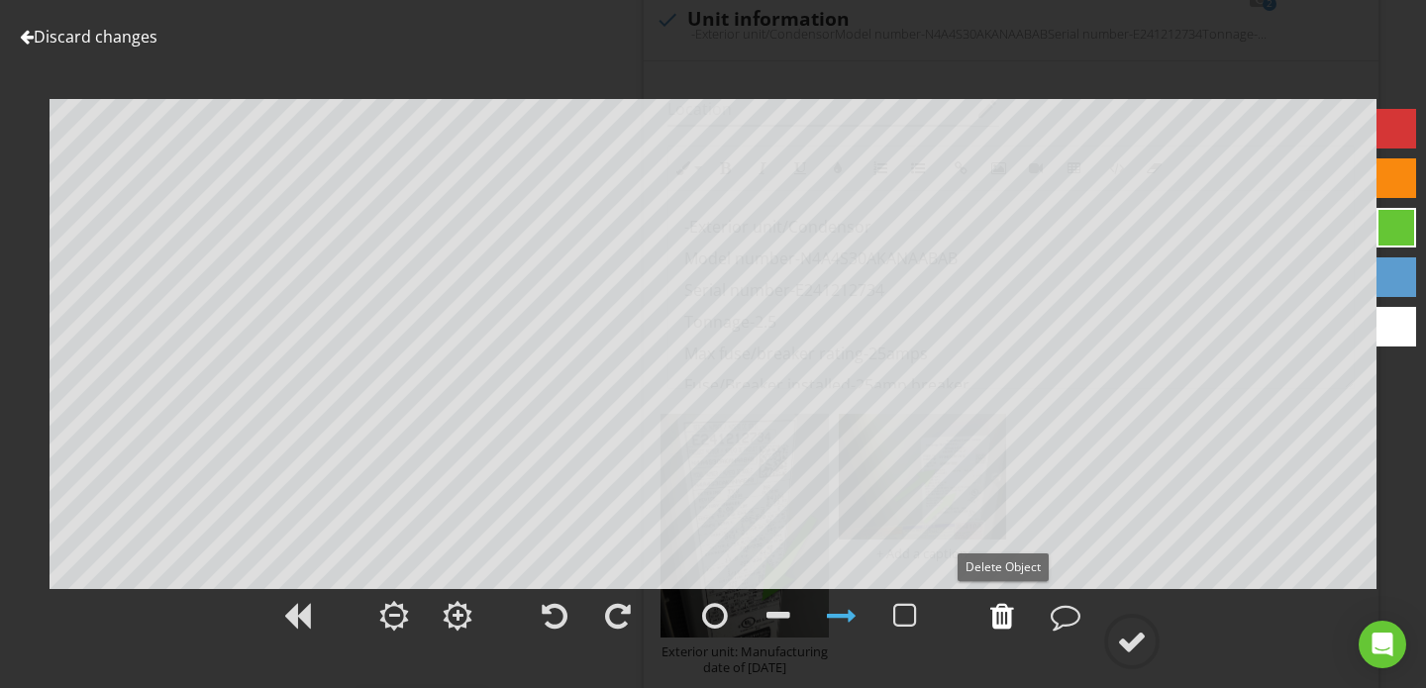
click at [1005, 610] on div at bounding box center [1002, 616] width 24 height 30
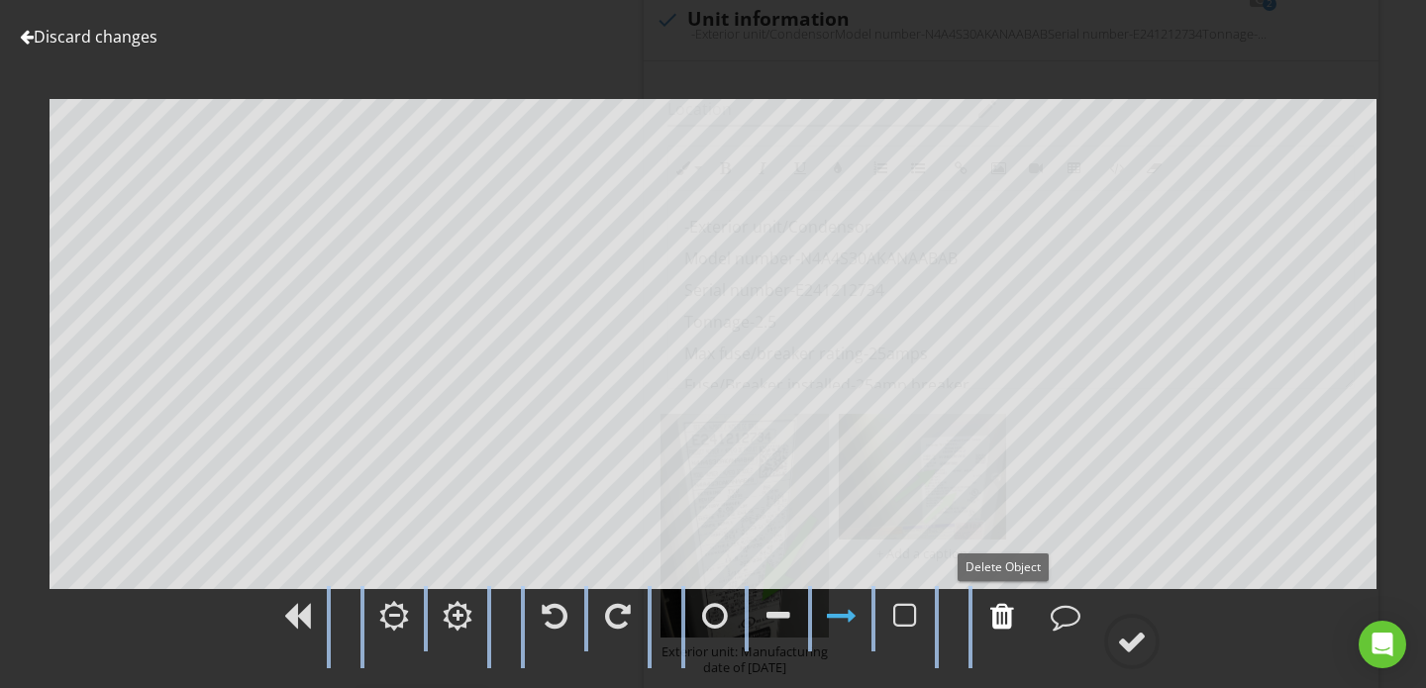
click at [1005, 610] on div at bounding box center [1002, 616] width 24 height 30
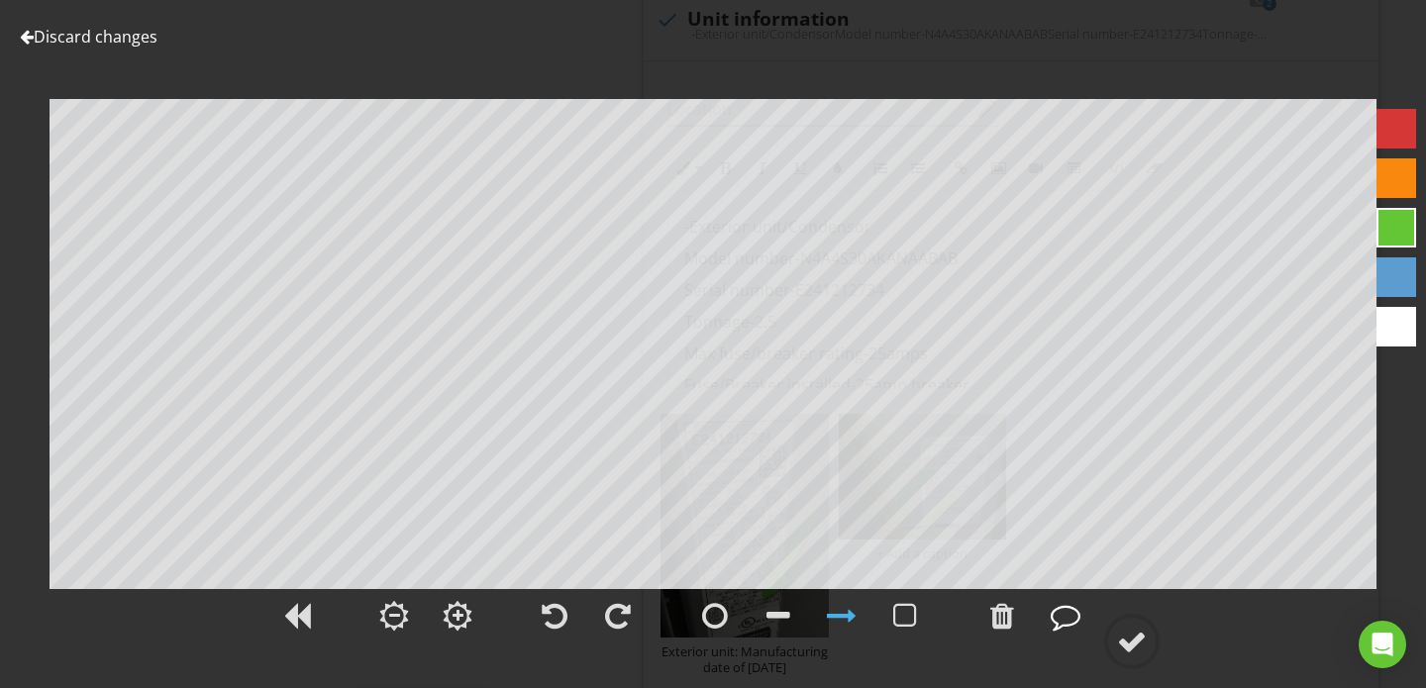
click at [1062, 619] on div at bounding box center [1065, 616] width 30 height 30
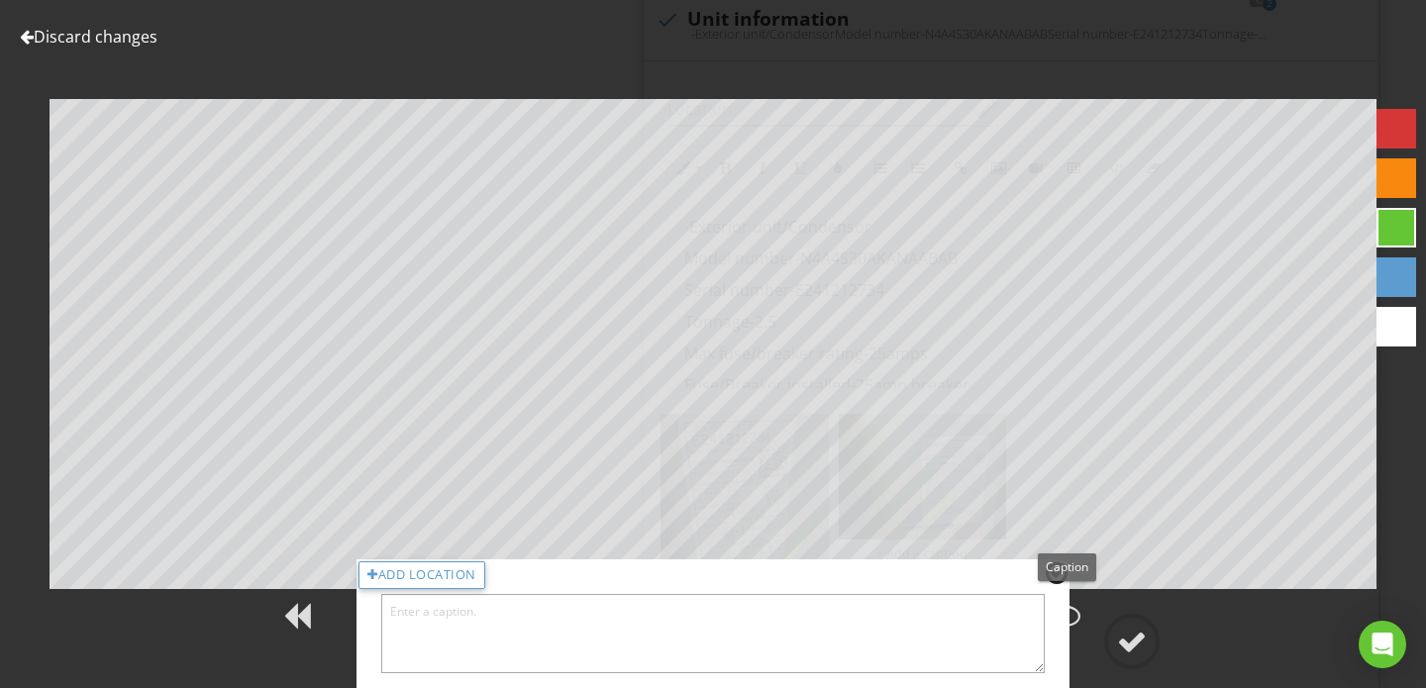
click at [632, 642] on textarea at bounding box center [712, 633] width 663 height 79
type textarea "Interior unit; Manufacturing dat of March 2023"
click at [1113, 647] on circle at bounding box center [1131, 641] width 51 height 51
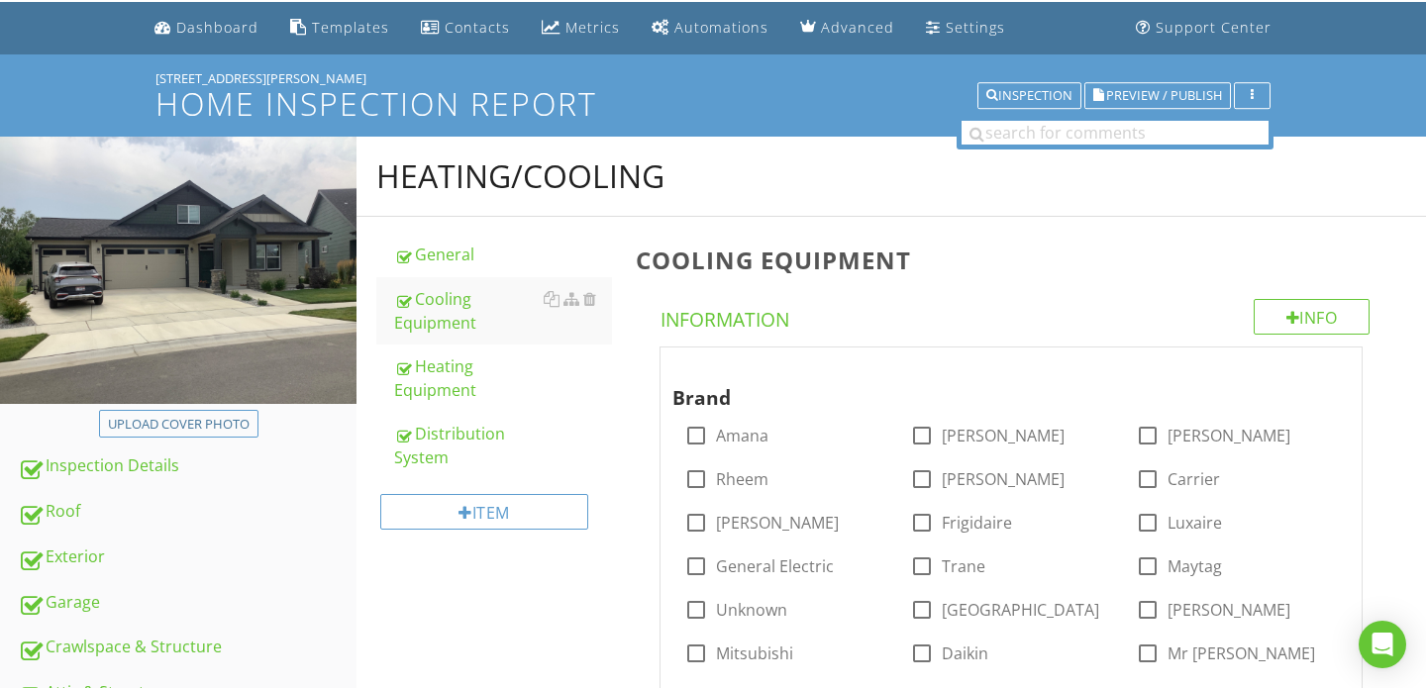
scroll to position [68, 0]
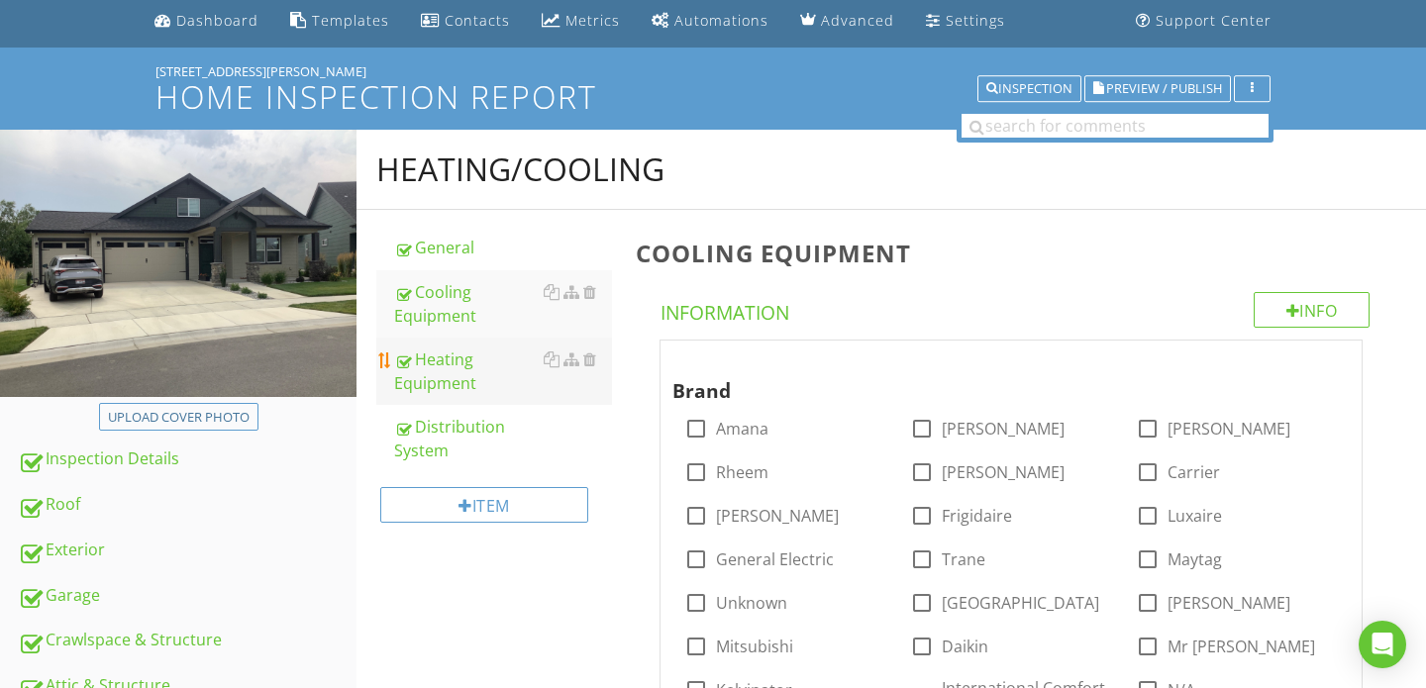
click at [489, 360] on div "Heating Equipment" at bounding box center [503, 371] width 218 height 48
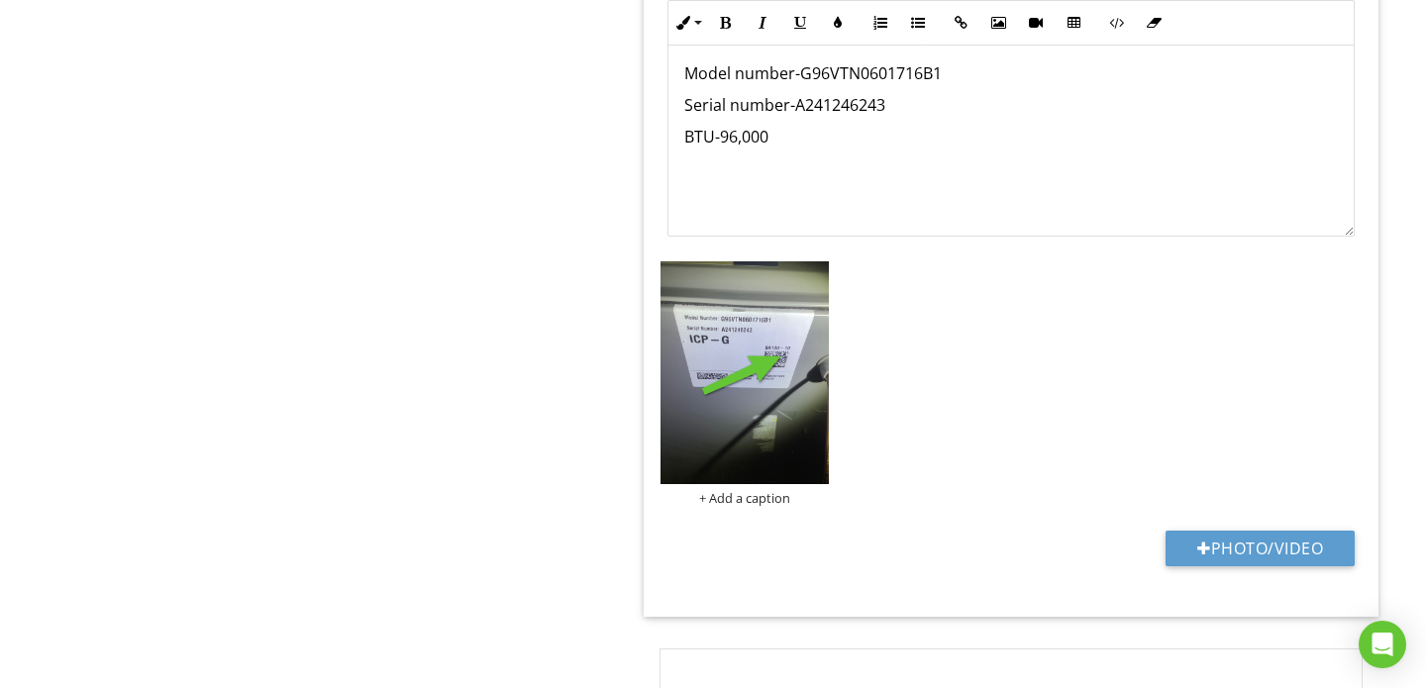
scroll to position [2791, 0]
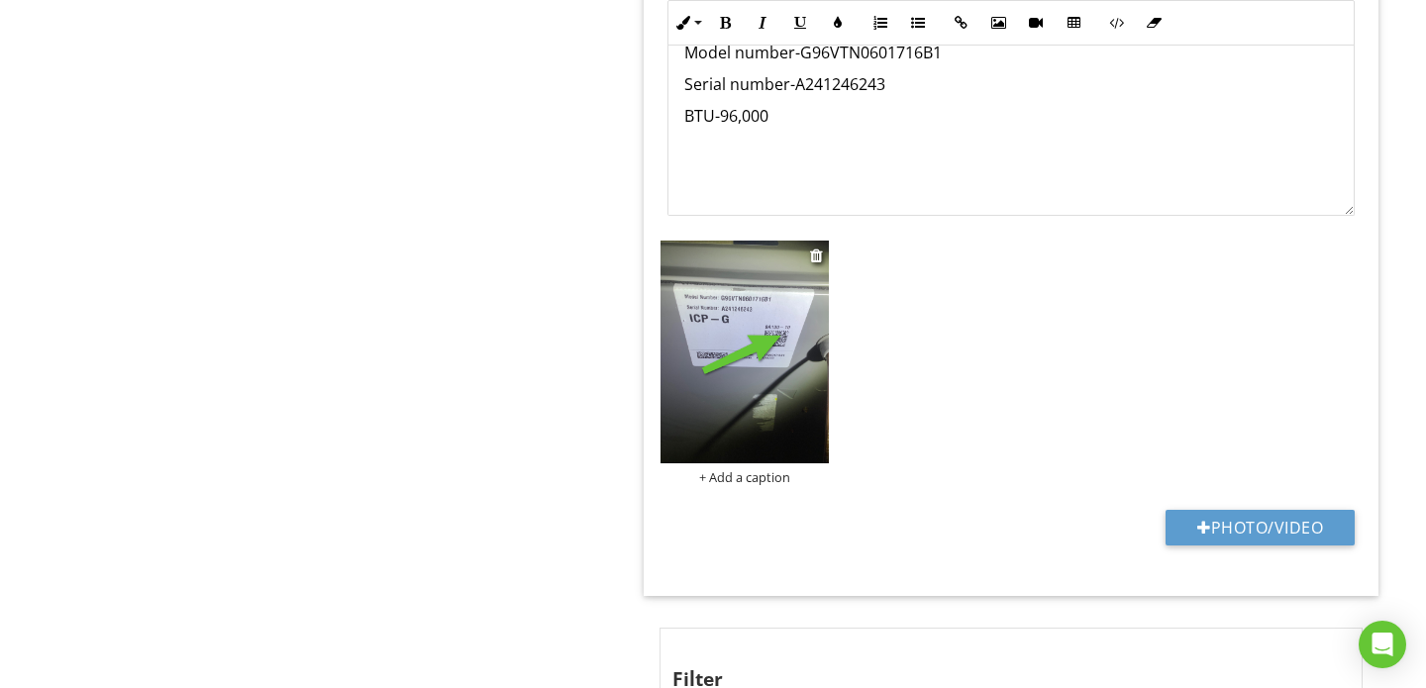
click at [795, 377] on img at bounding box center [744, 353] width 168 height 224
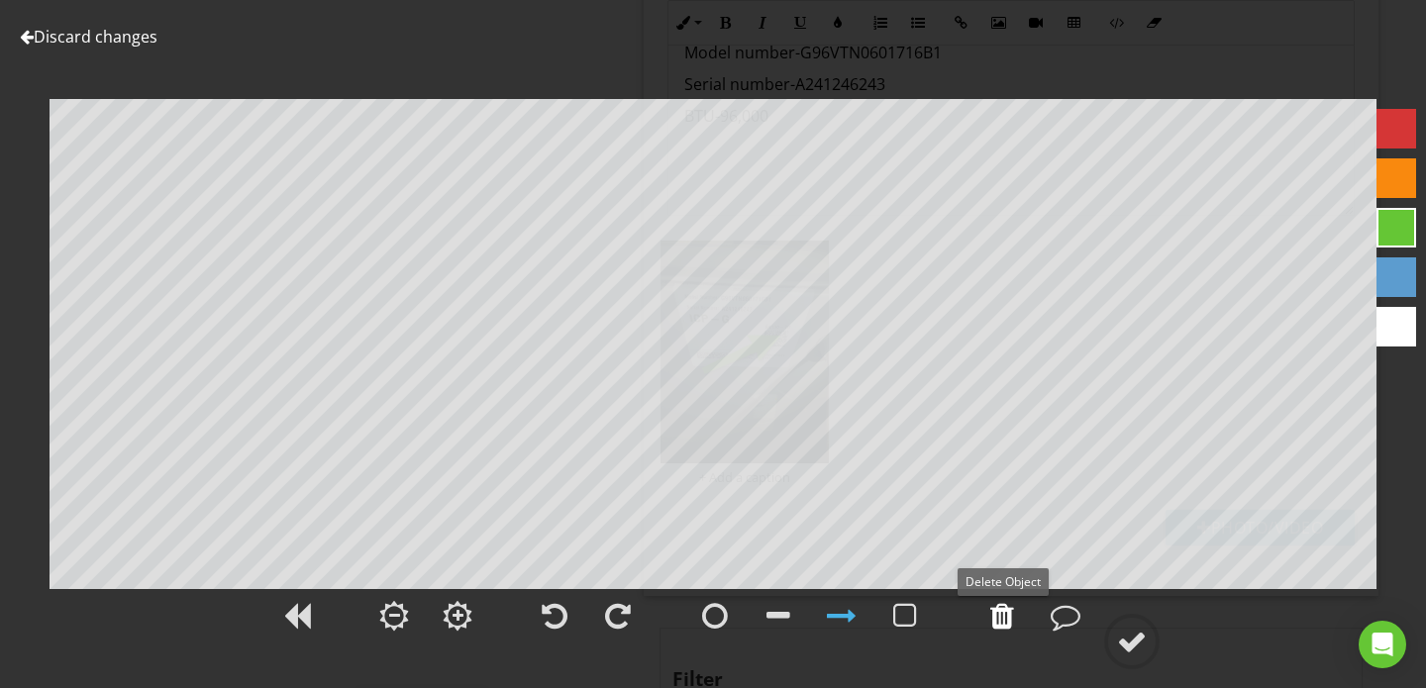
click at [1008, 612] on div at bounding box center [1002, 616] width 24 height 30
click at [1066, 607] on div at bounding box center [1065, 616] width 30 height 30
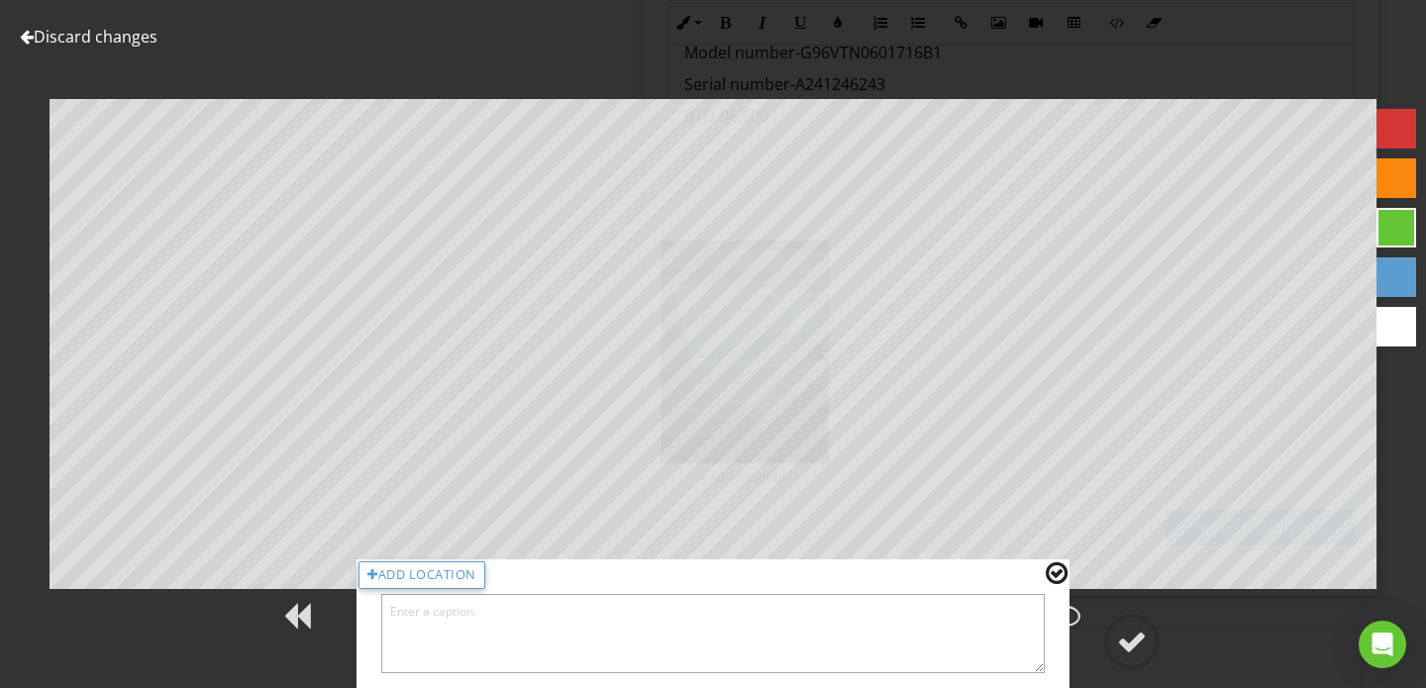
click at [777, 611] on textarea at bounding box center [712, 633] width 663 height 79
type textarea "24 in the serial number indicates a manufacturing date of 2024"
click at [1141, 639] on div at bounding box center [1132, 642] width 30 height 30
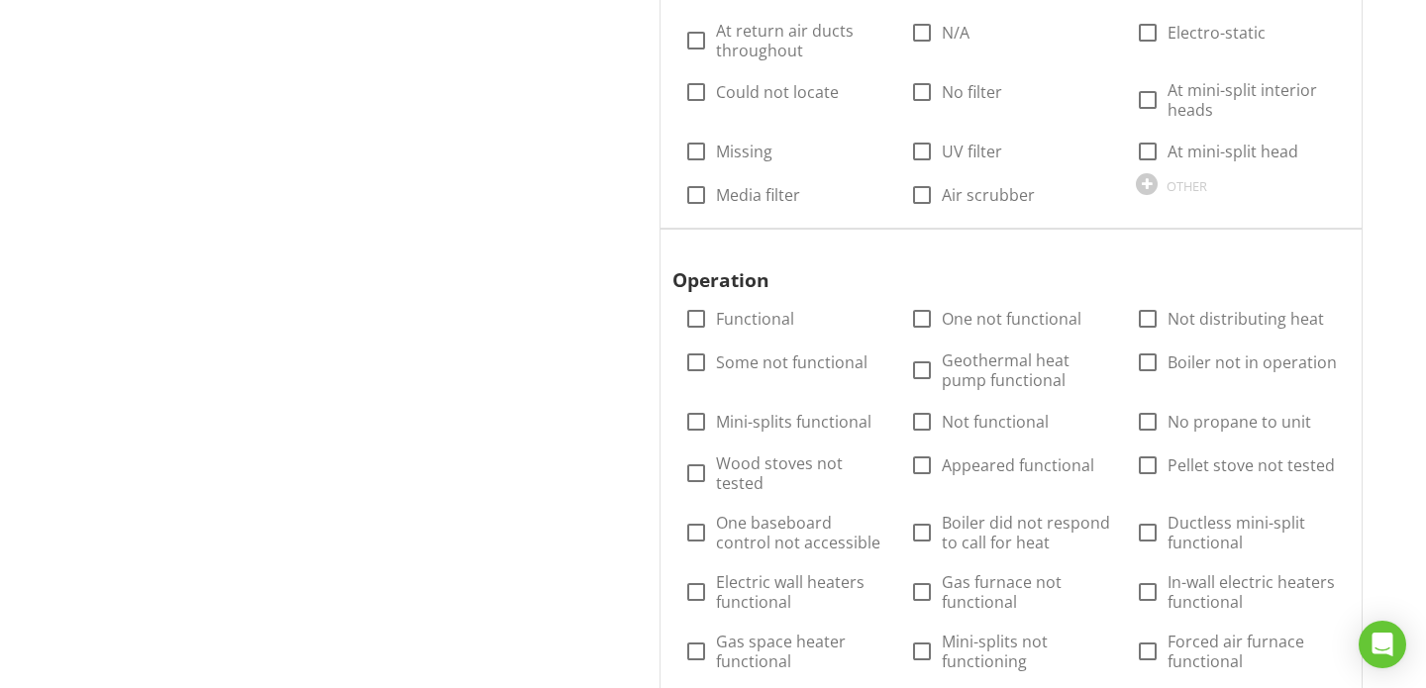
scroll to position [3566, 0]
click at [1320, 240] on div at bounding box center [1326, 250] width 24 height 20
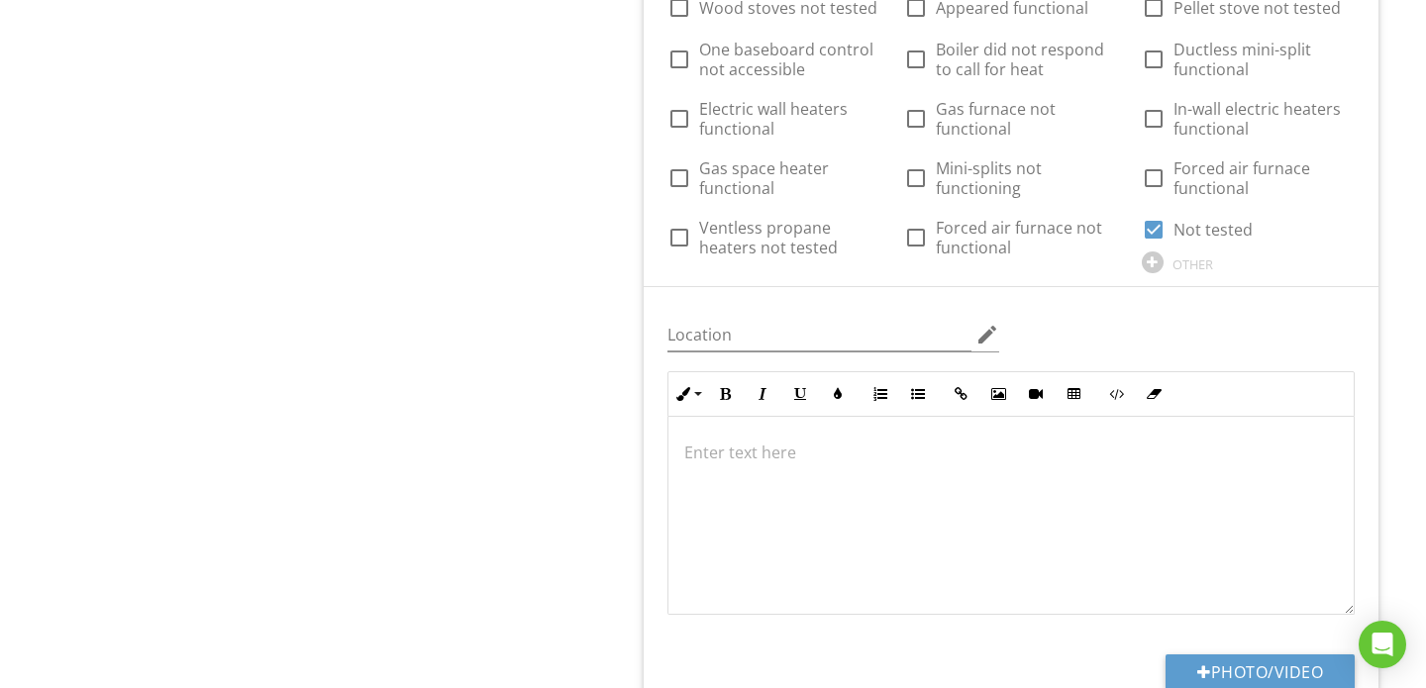
scroll to position [4213, 0]
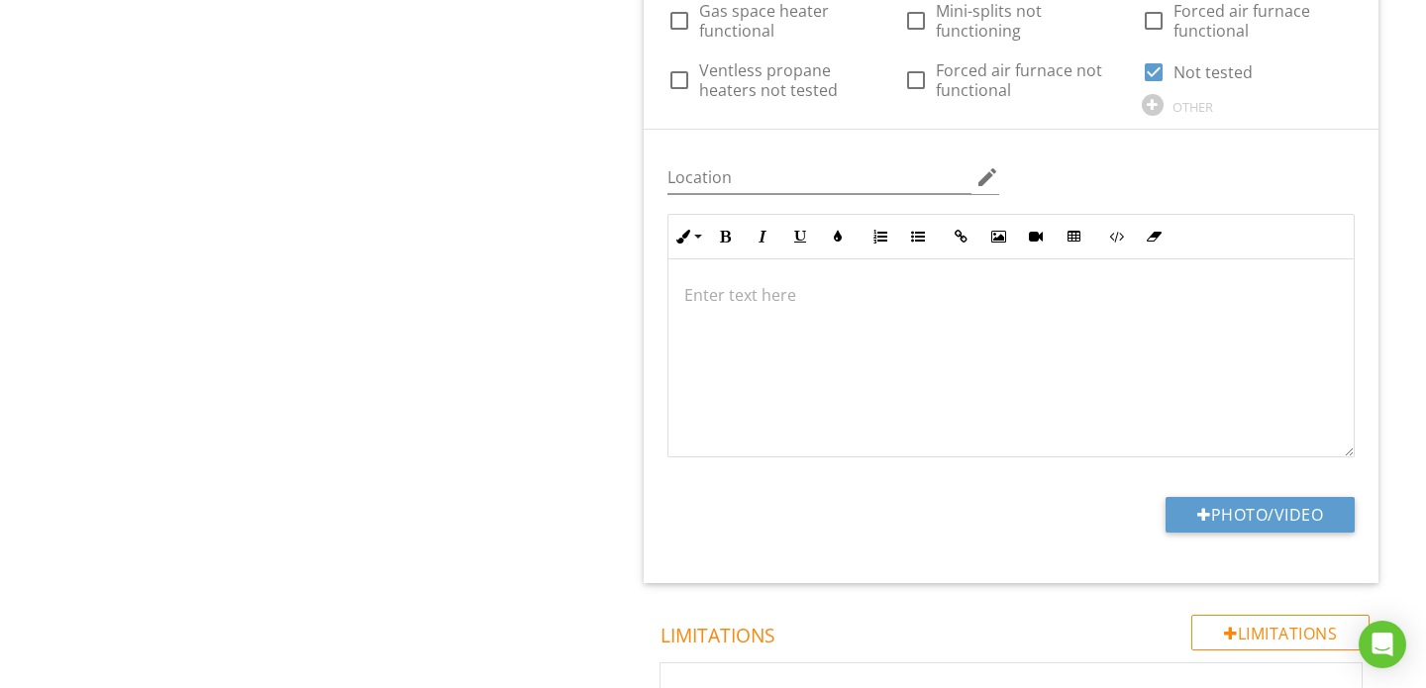
click at [767, 283] on p at bounding box center [1010, 295] width 653 height 24
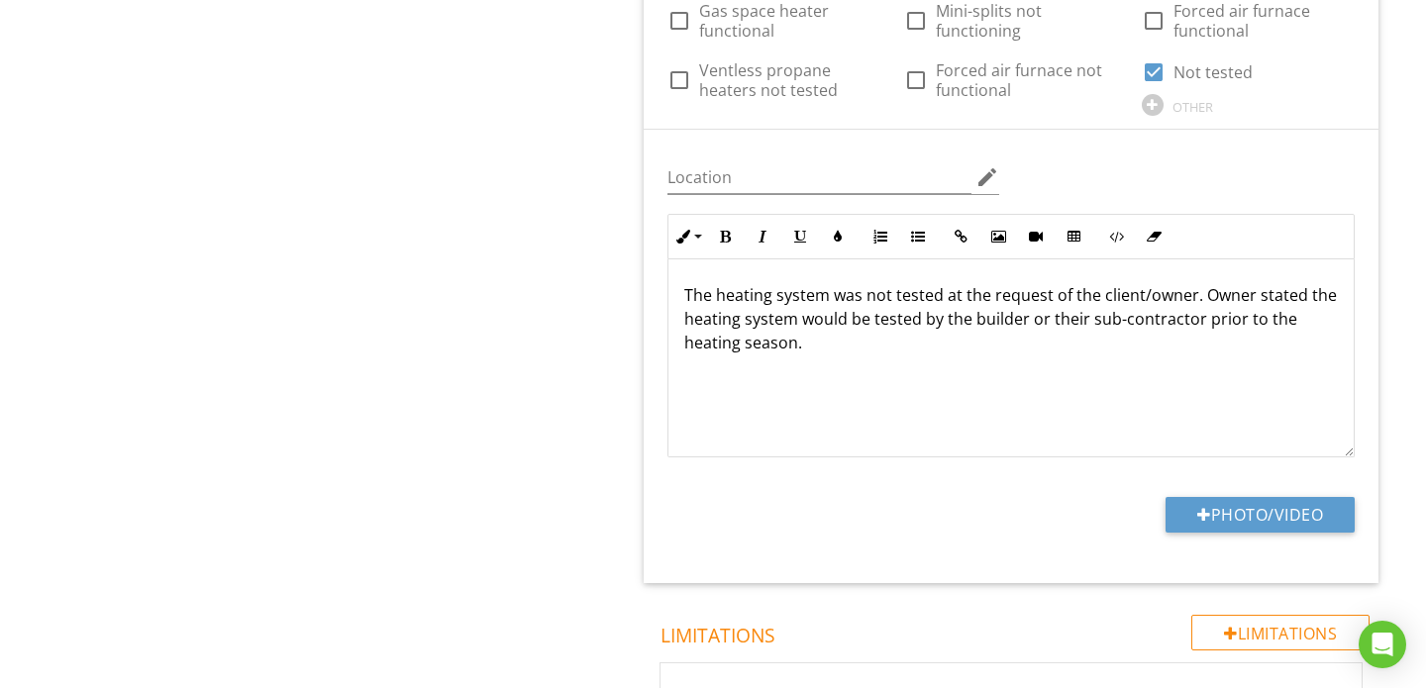
click at [1211, 283] on p "The heating system was not tested at the request of the client/owner. Owner sta…" at bounding box center [1010, 318] width 653 height 71
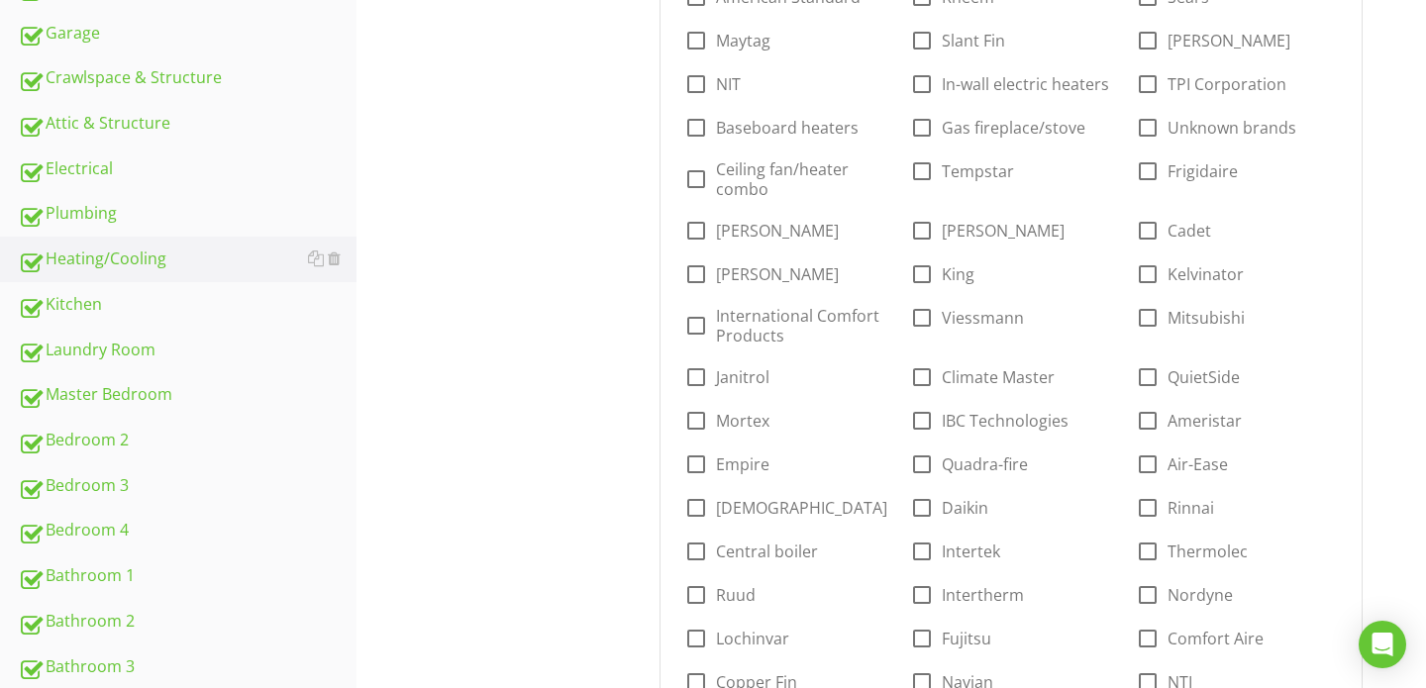
scroll to position [696, 0]
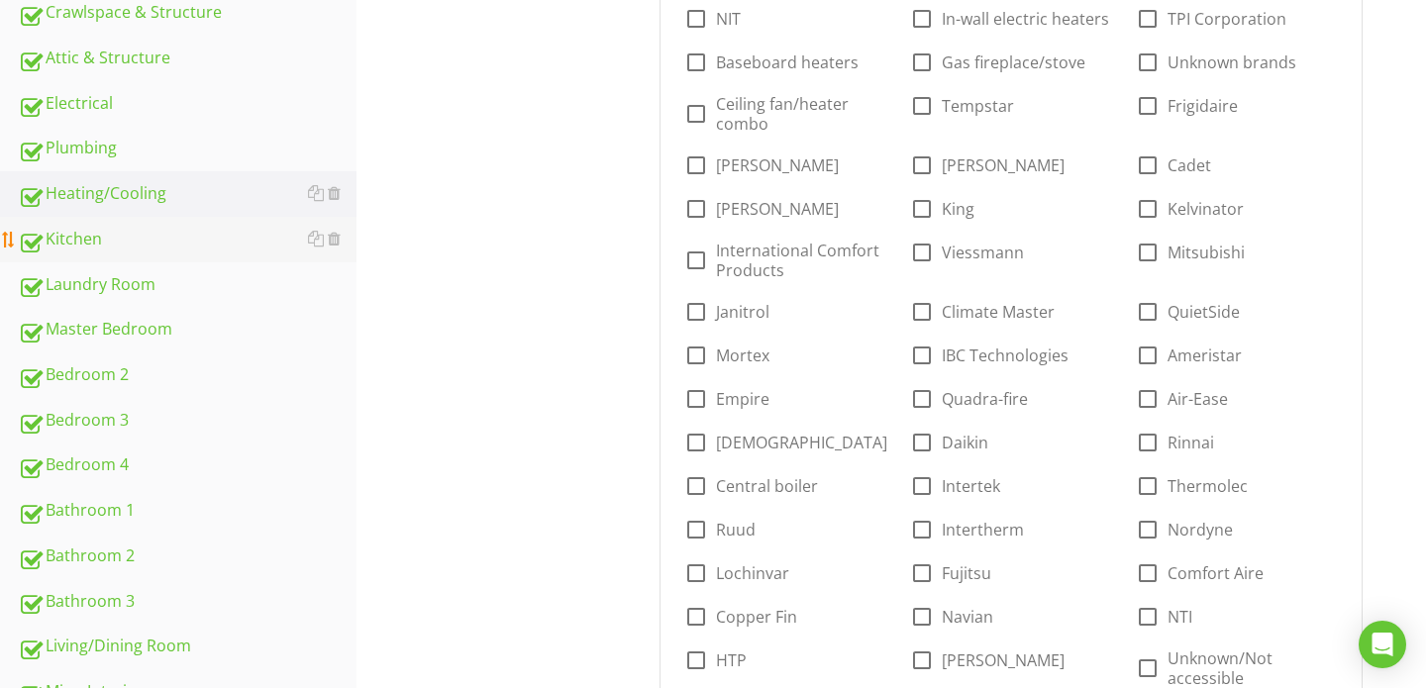
click at [139, 236] on div "Kitchen" at bounding box center [187, 240] width 339 height 26
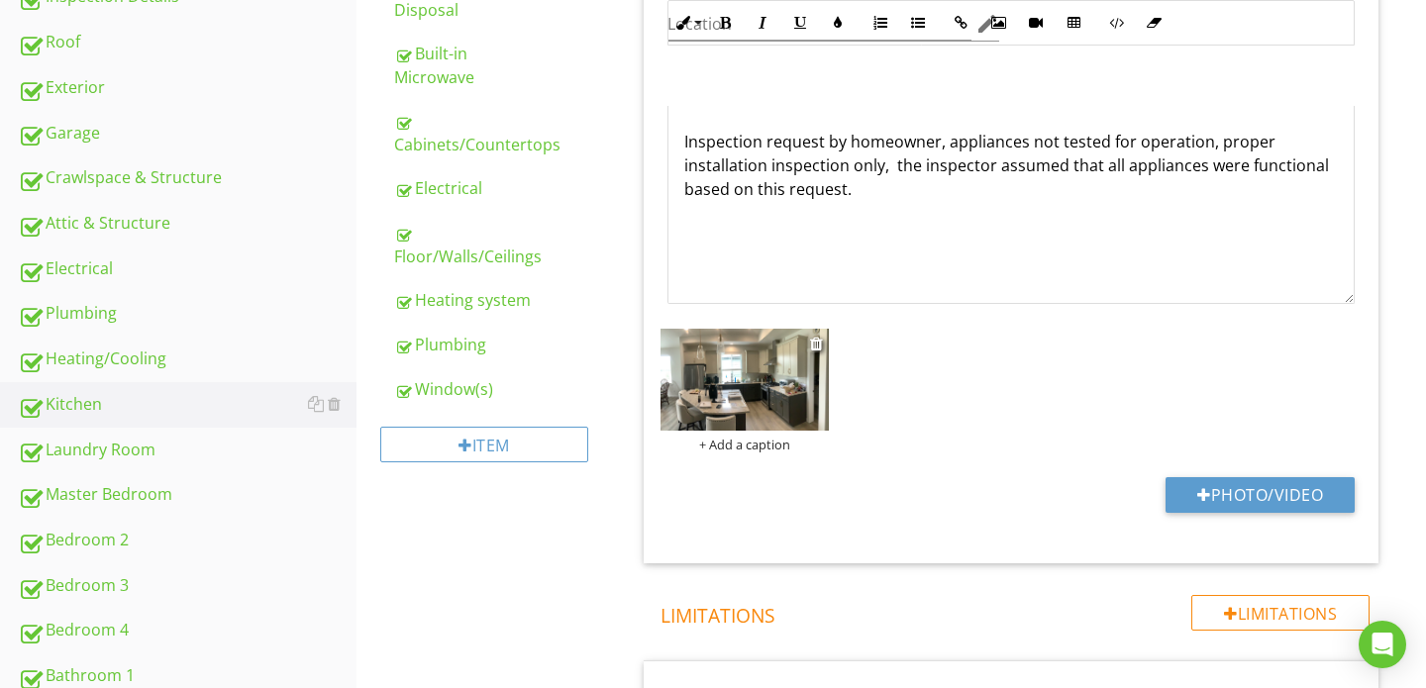
scroll to position [458, 0]
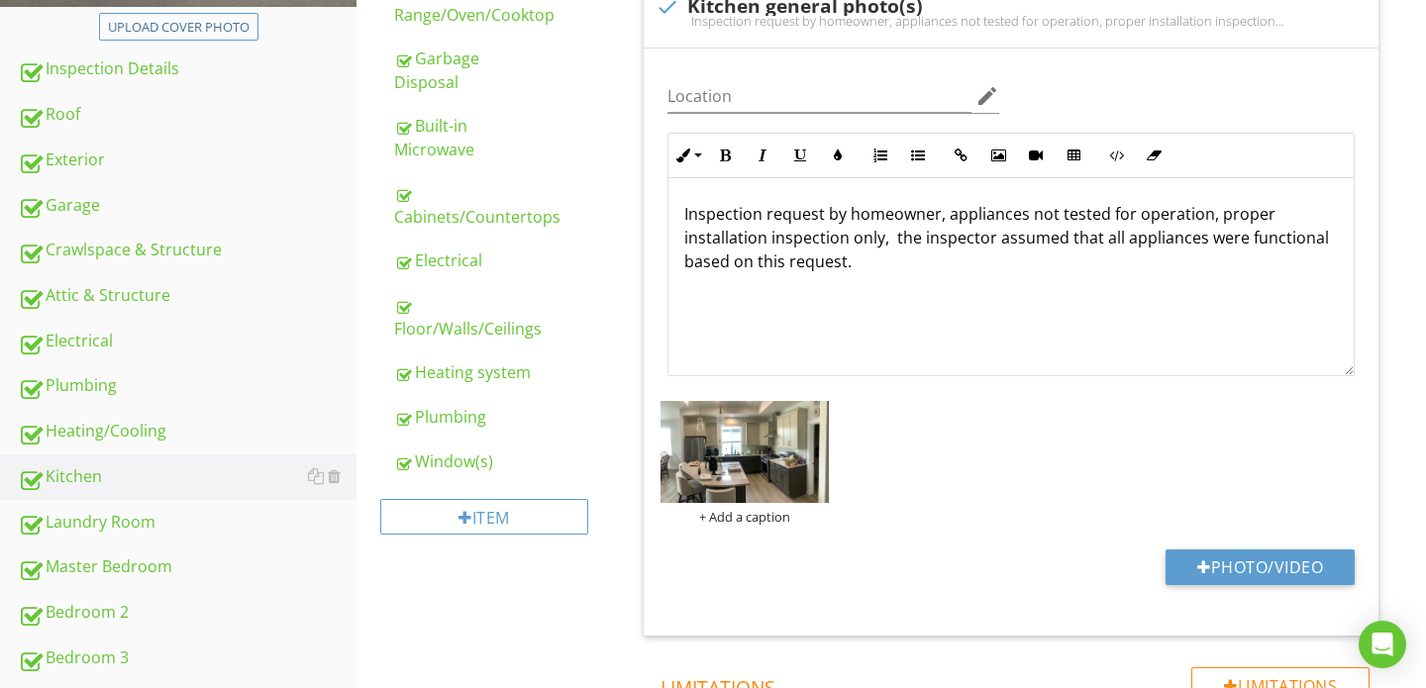
click at [1212, 220] on p "Inspection request by homeowner, appliances not tested for operation, proper in…" at bounding box center [1010, 237] width 653 height 71
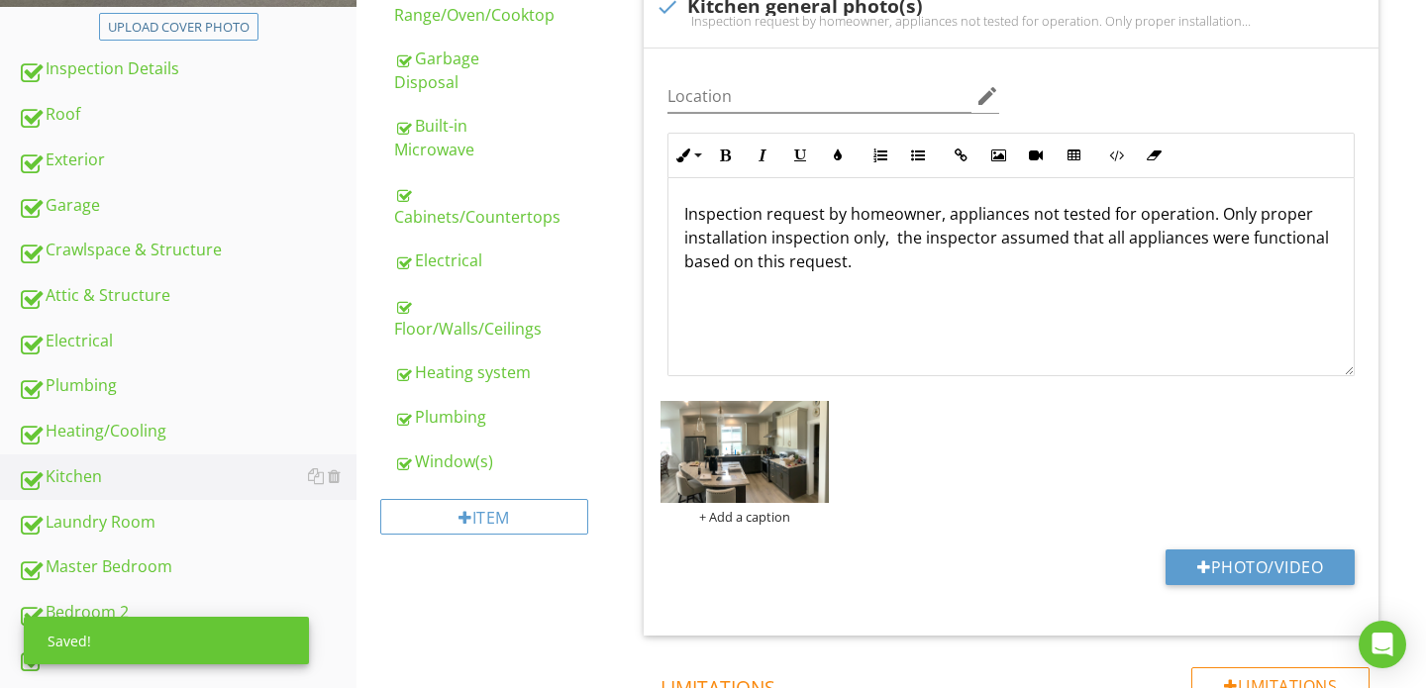
click at [1259, 220] on p "Inspection request by homeowner, appliances not tested for operation. Only prop…" at bounding box center [1010, 237] width 653 height 71
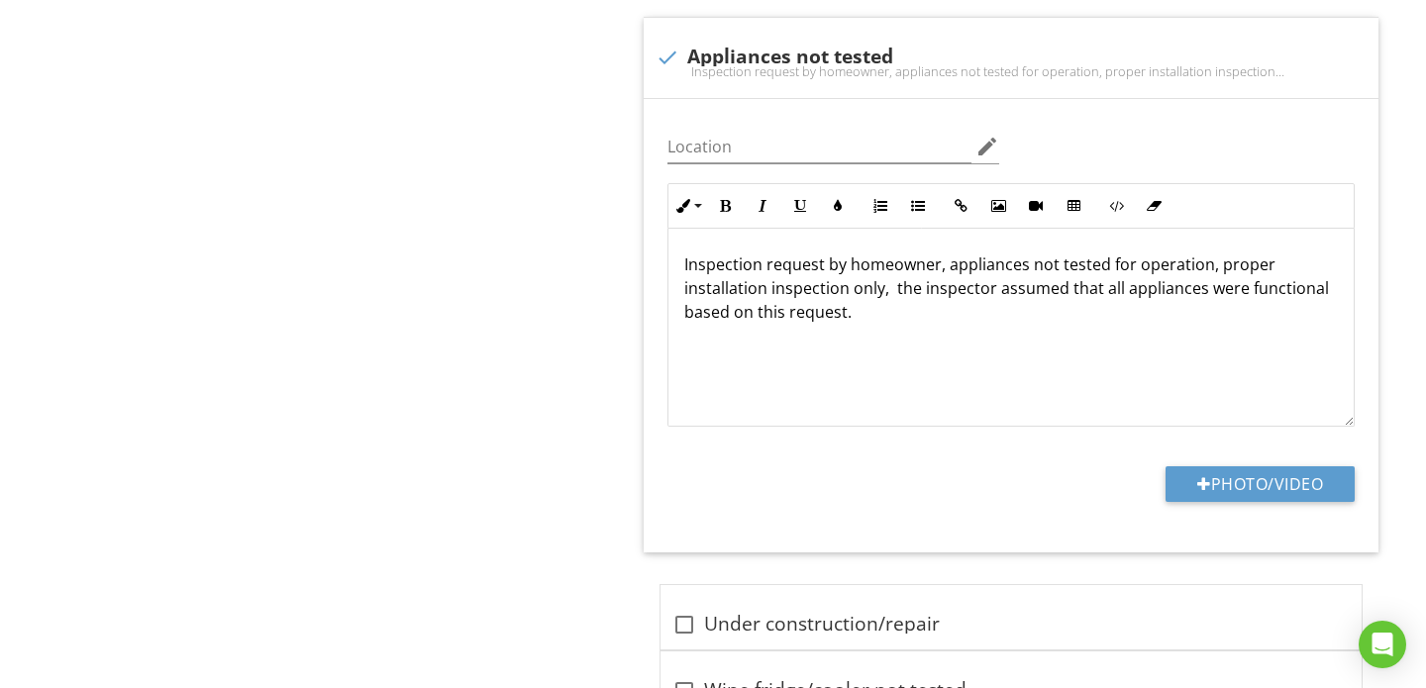
scroll to position [1740, 0]
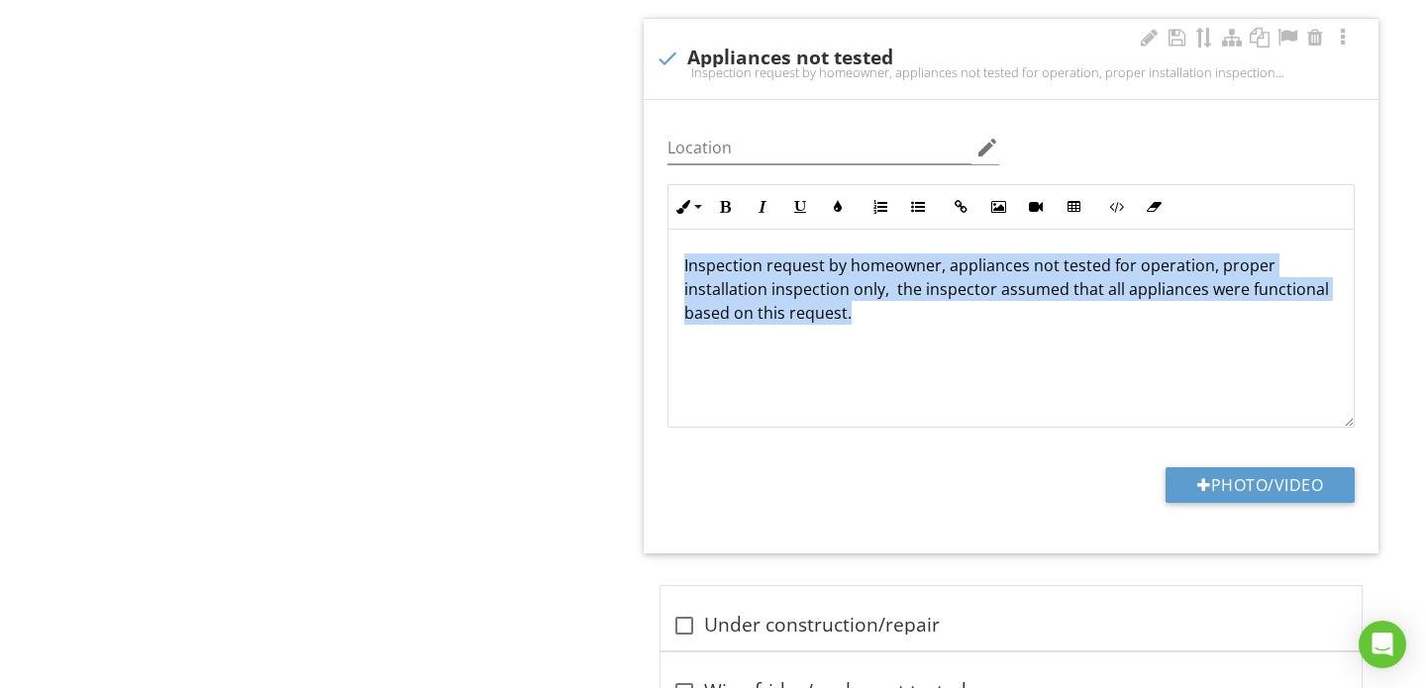
drag, startPoint x: 681, startPoint y: 265, endPoint x: 899, endPoint y: 336, distance: 228.8
click at [899, 336] on div "Inspection request by homeowner, appliances not tested for operation, proper in…" at bounding box center [1010, 329] width 685 height 198
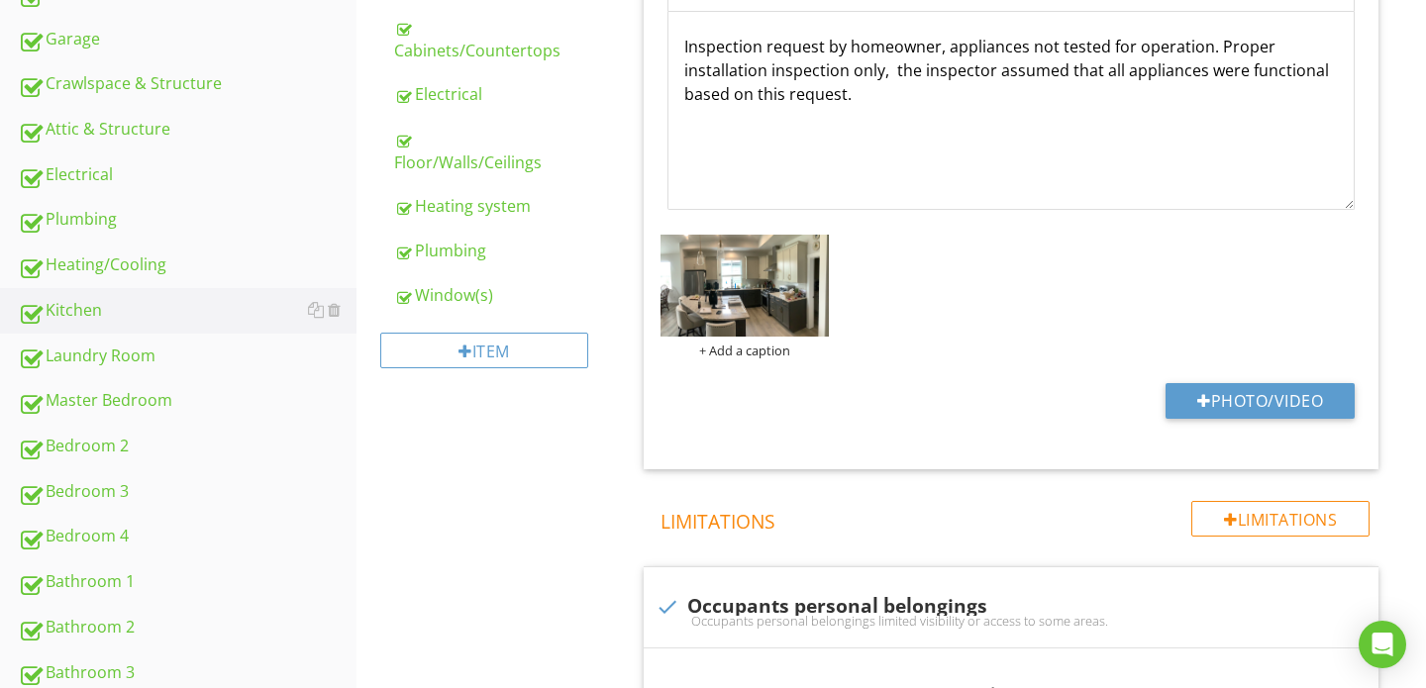
scroll to position [538, 0]
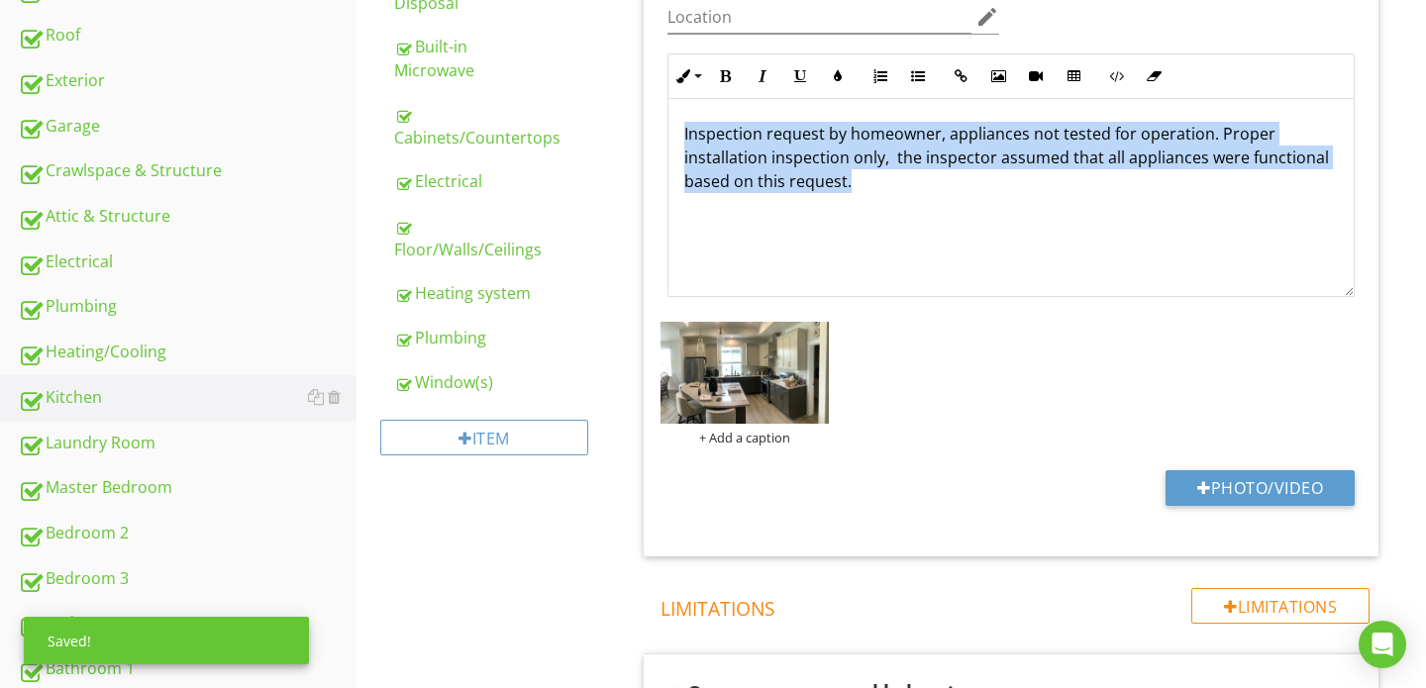
drag, startPoint x: 678, startPoint y: 131, endPoint x: 930, endPoint y: 240, distance: 274.0
click at [930, 240] on div "Inspection request by homeowner, appliances not tested for operation. Proper in…" at bounding box center [1010, 197] width 685 height 198
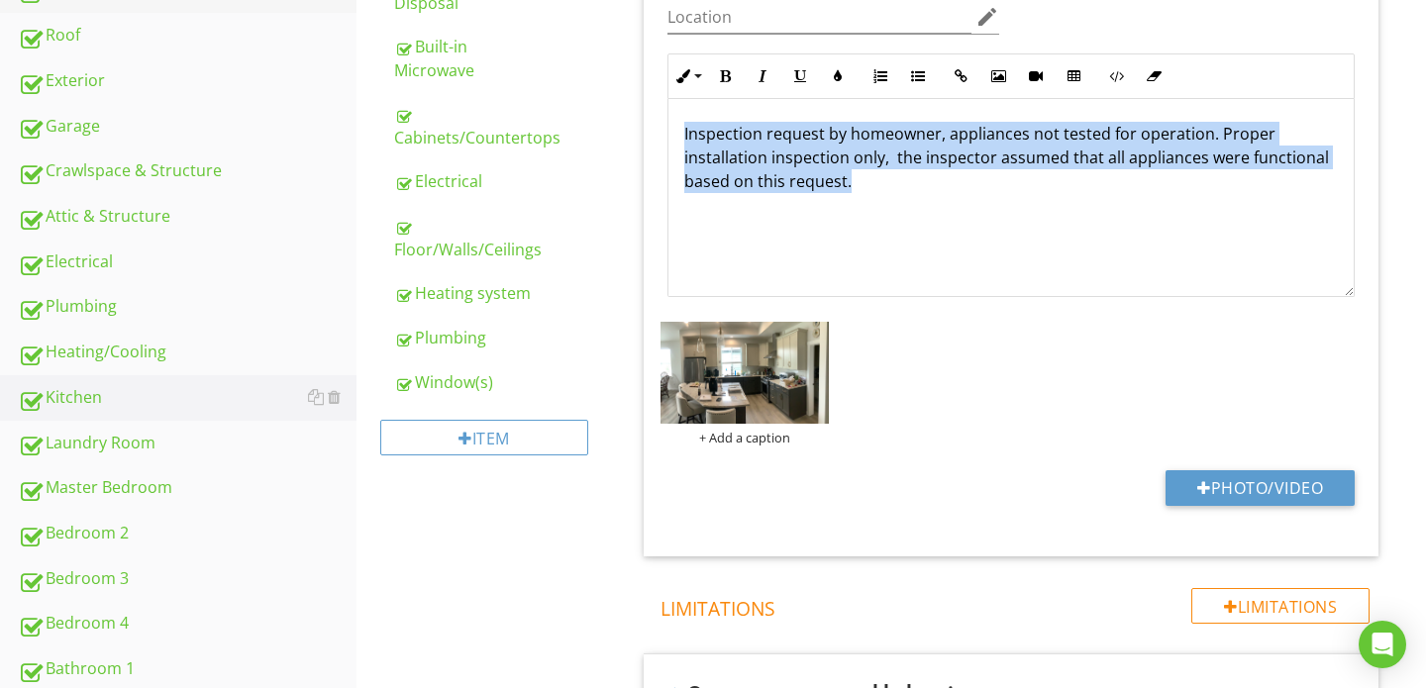
copy p "Inspection request by homeowner, appliances not tested for operation. Proper in…"
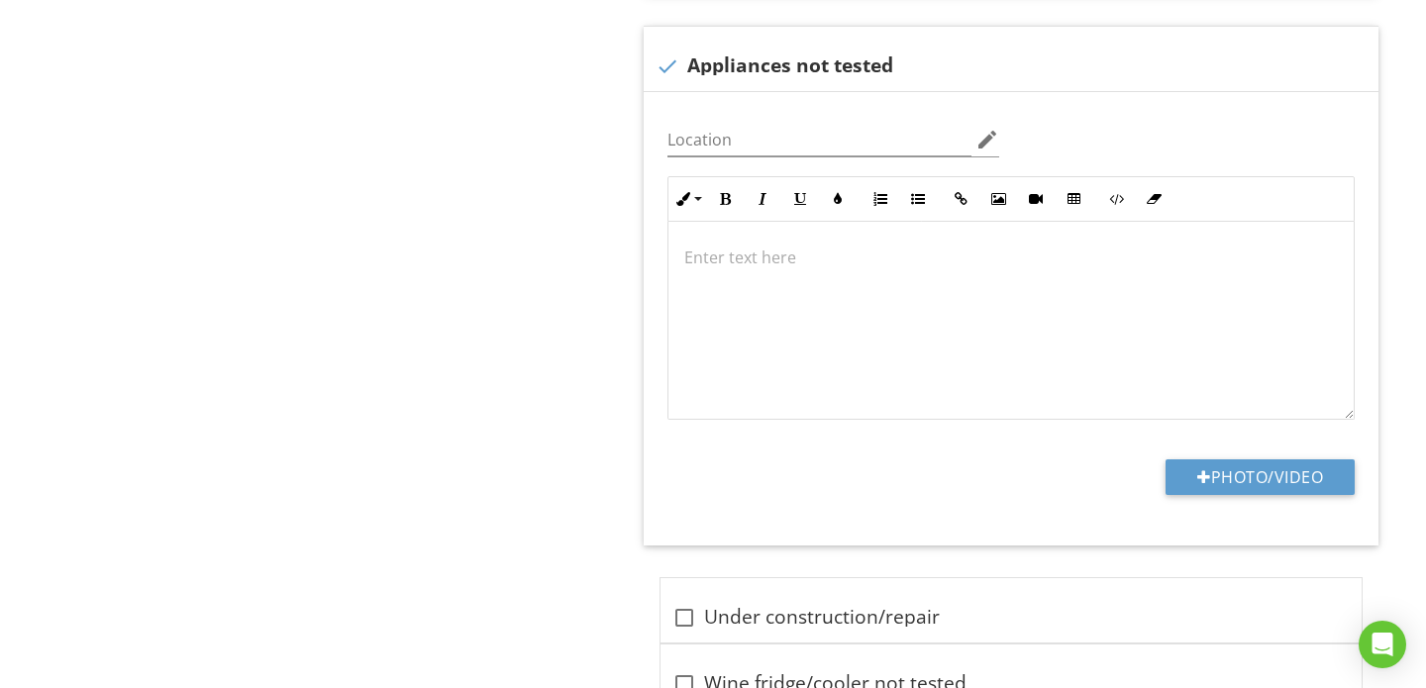
scroll to position [1735, 0]
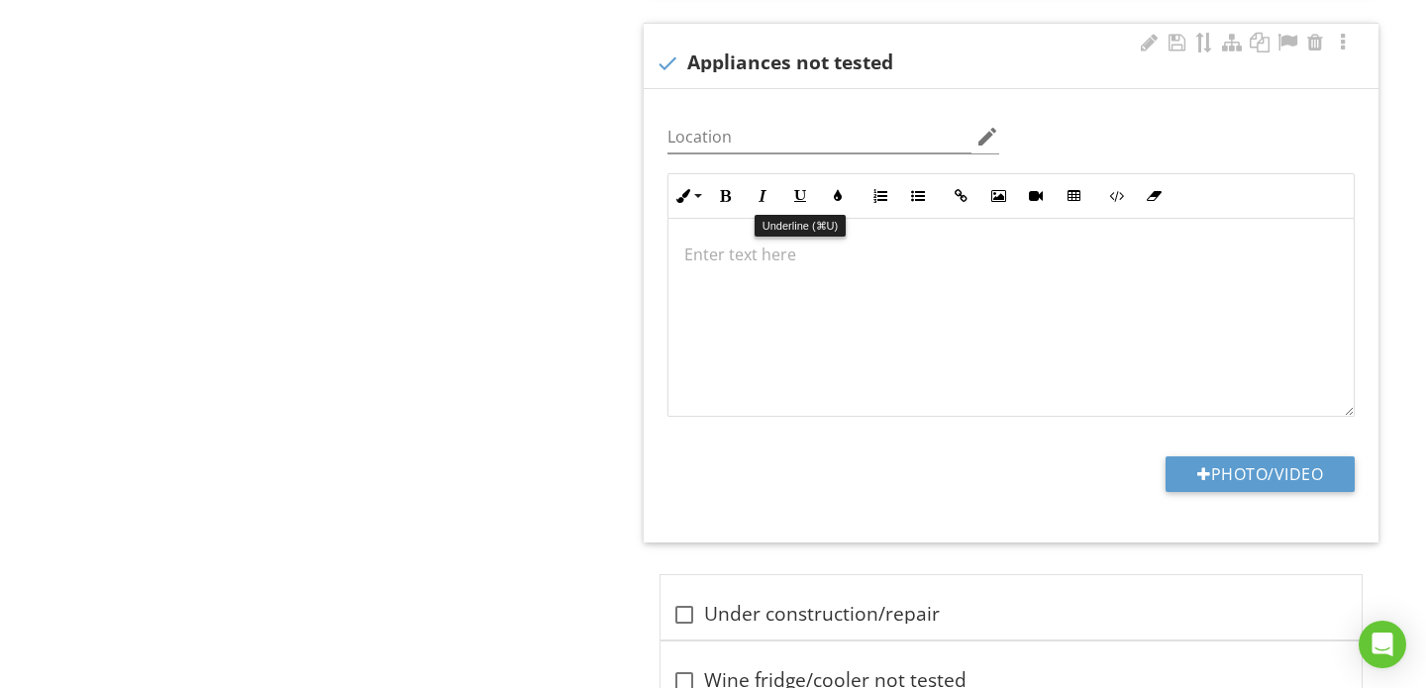
click at [761, 277] on div at bounding box center [1010, 318] width 685 height 198
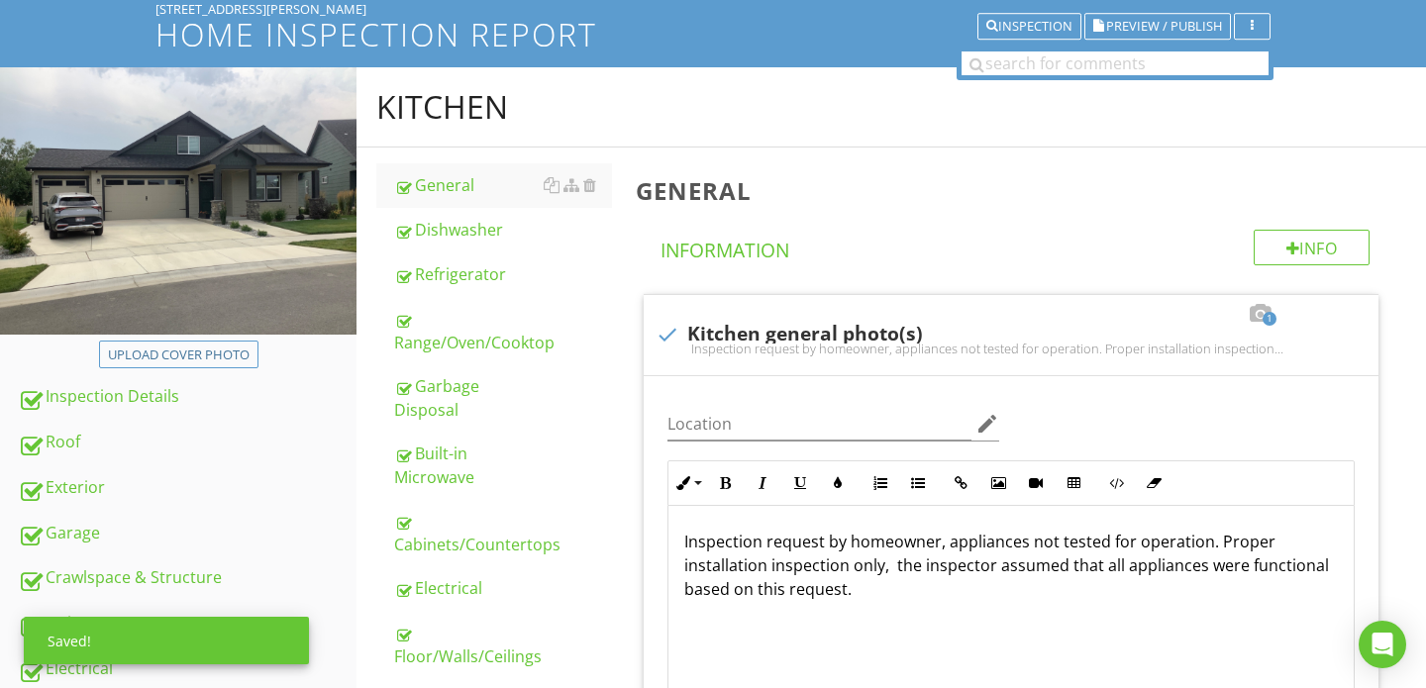
scroll to position [163, 0]
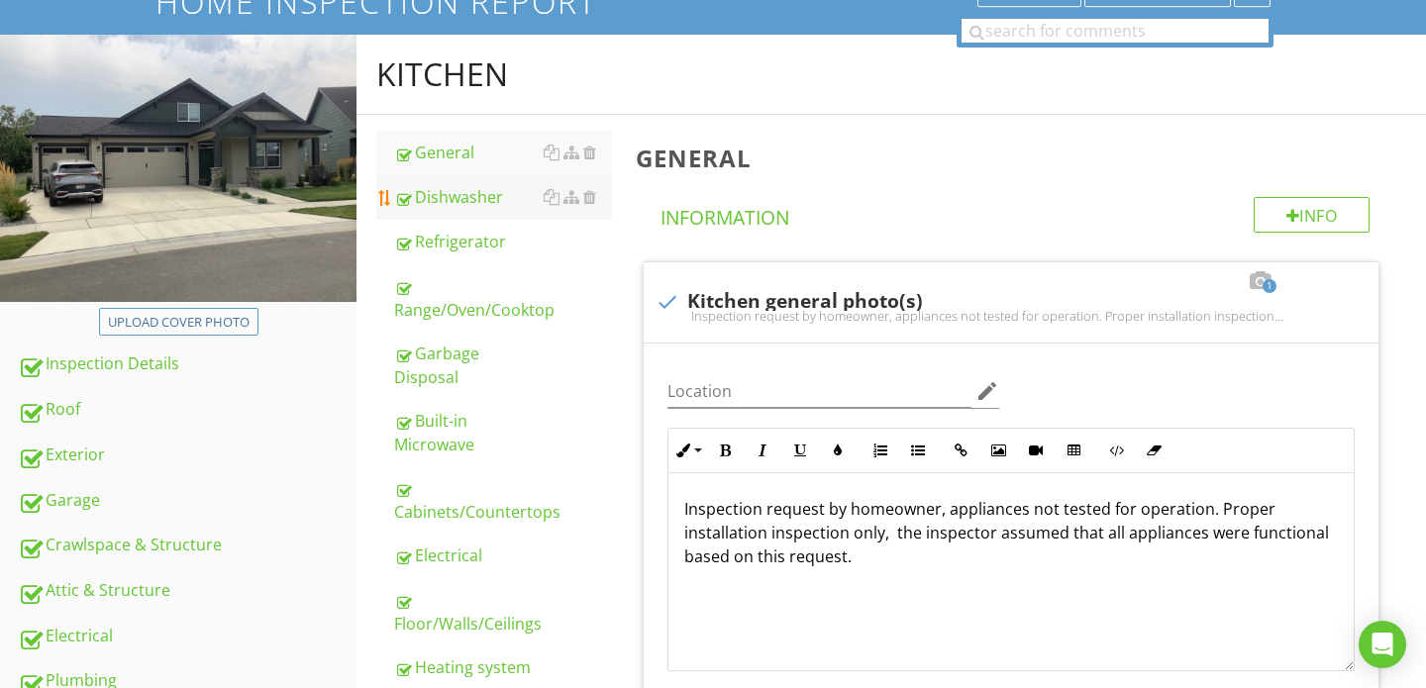
click at [477, 203] on div "Dishwasher" at bounding box center [503, 197] width 218 height 24
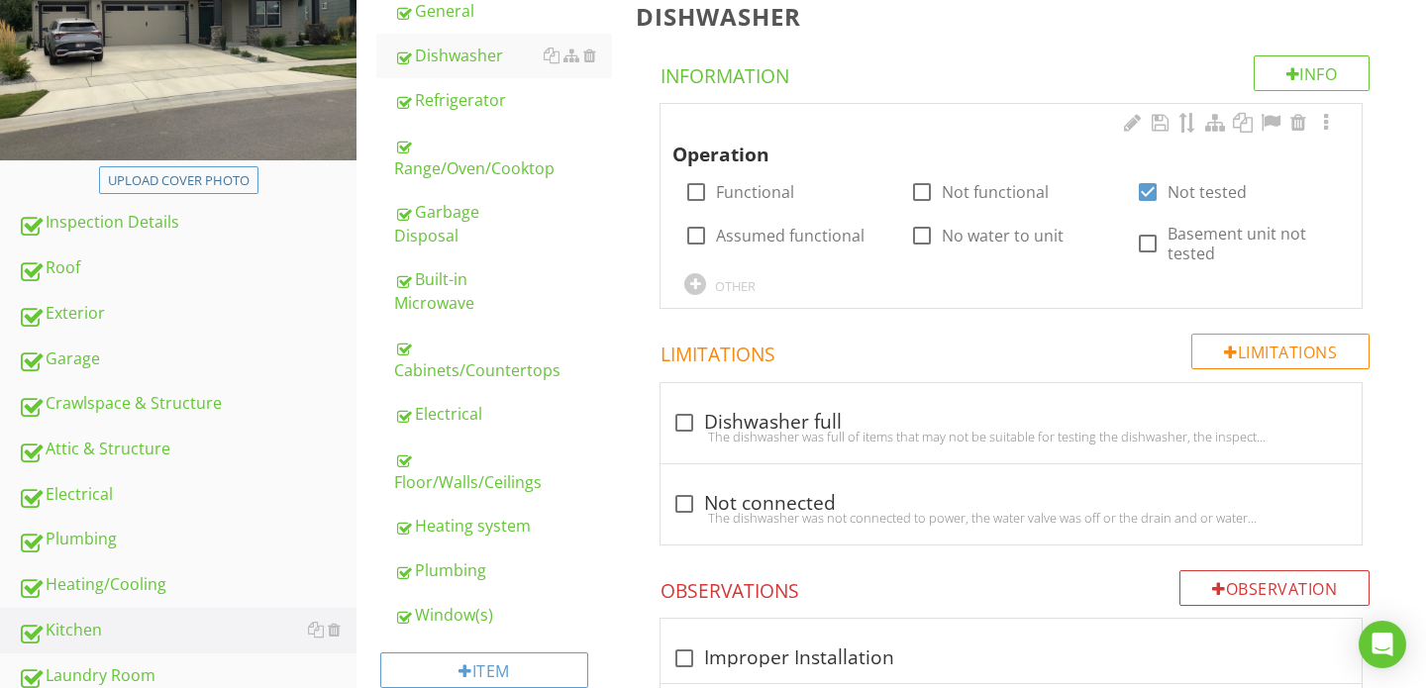
scroll to position [62, 0]
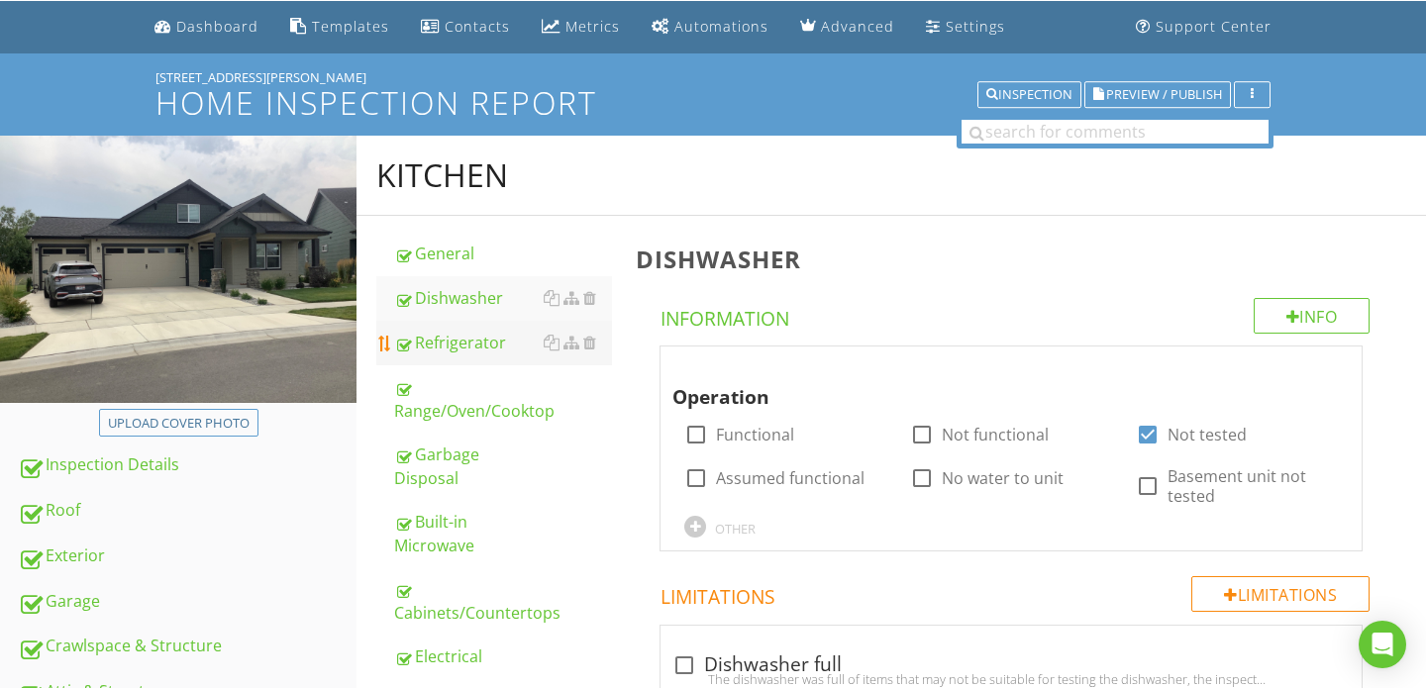
click at [455, 344] on div "Refrigerator" at bounding box center [503, 343] width 218 height 24
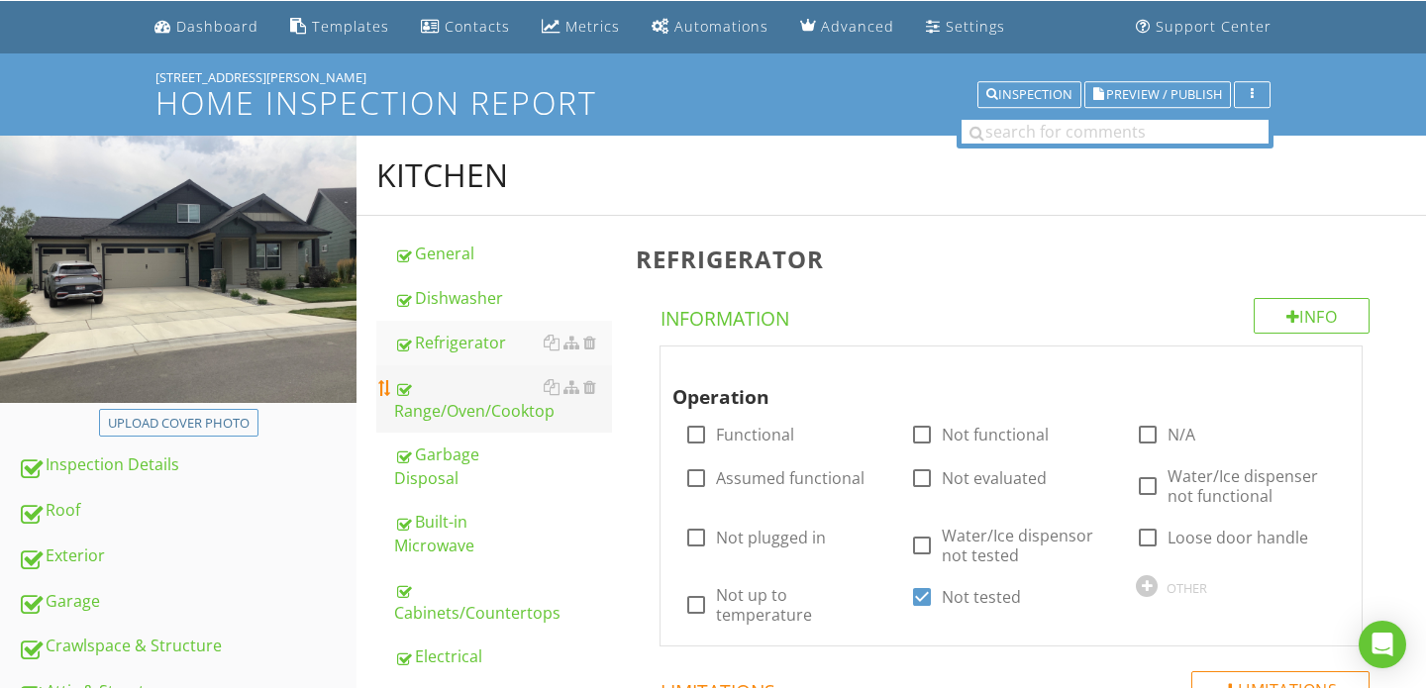
click at [453, 392] on div "Range/Oven/Cooktop" at bounding box center [503, 399] width 218 height 48
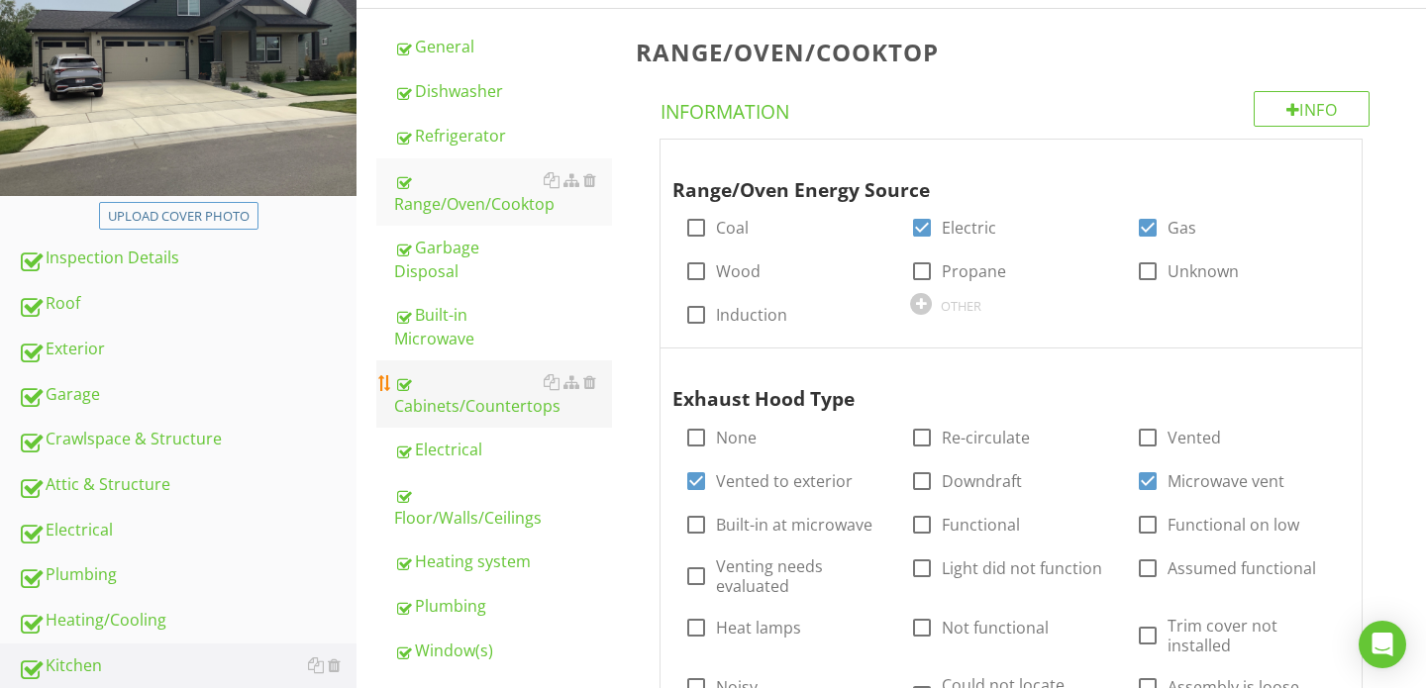
scroll to position [242, 0]
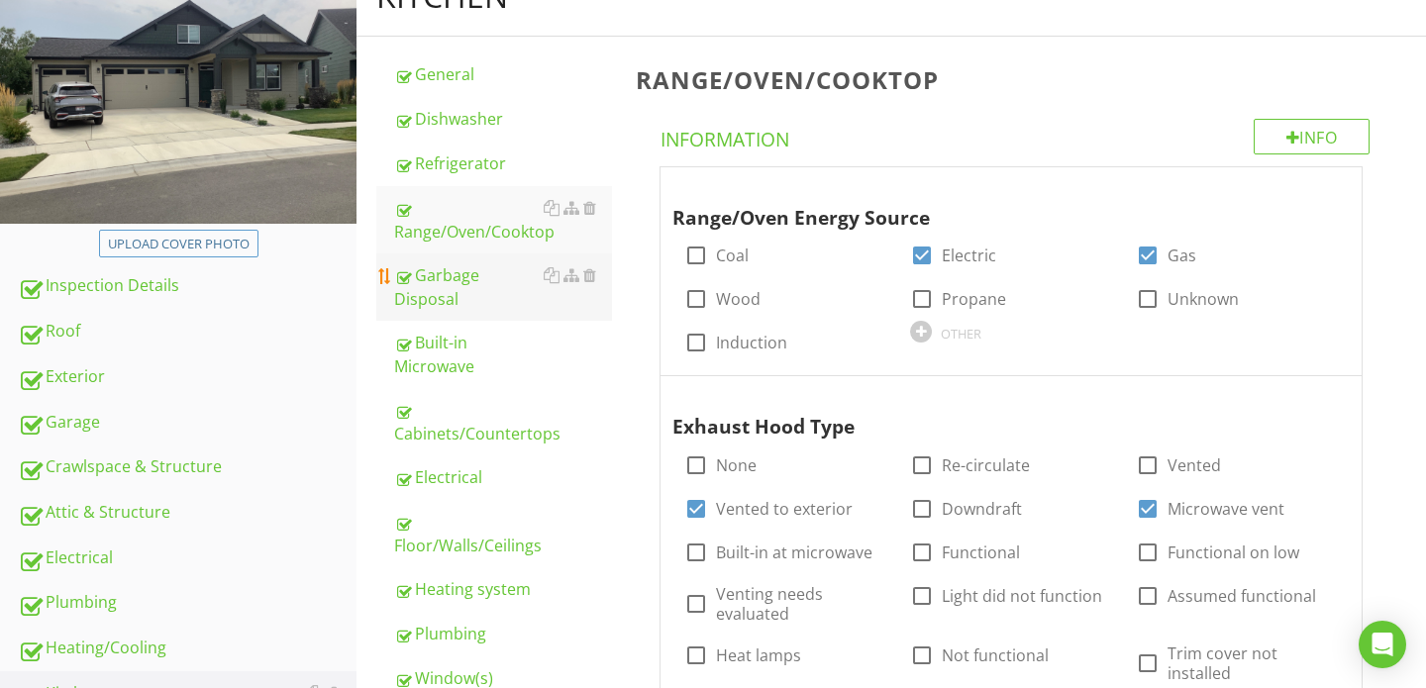
click at [453, 274] on div "Garbage Disposal" at bounding box center [503, 287] width 218 height 48
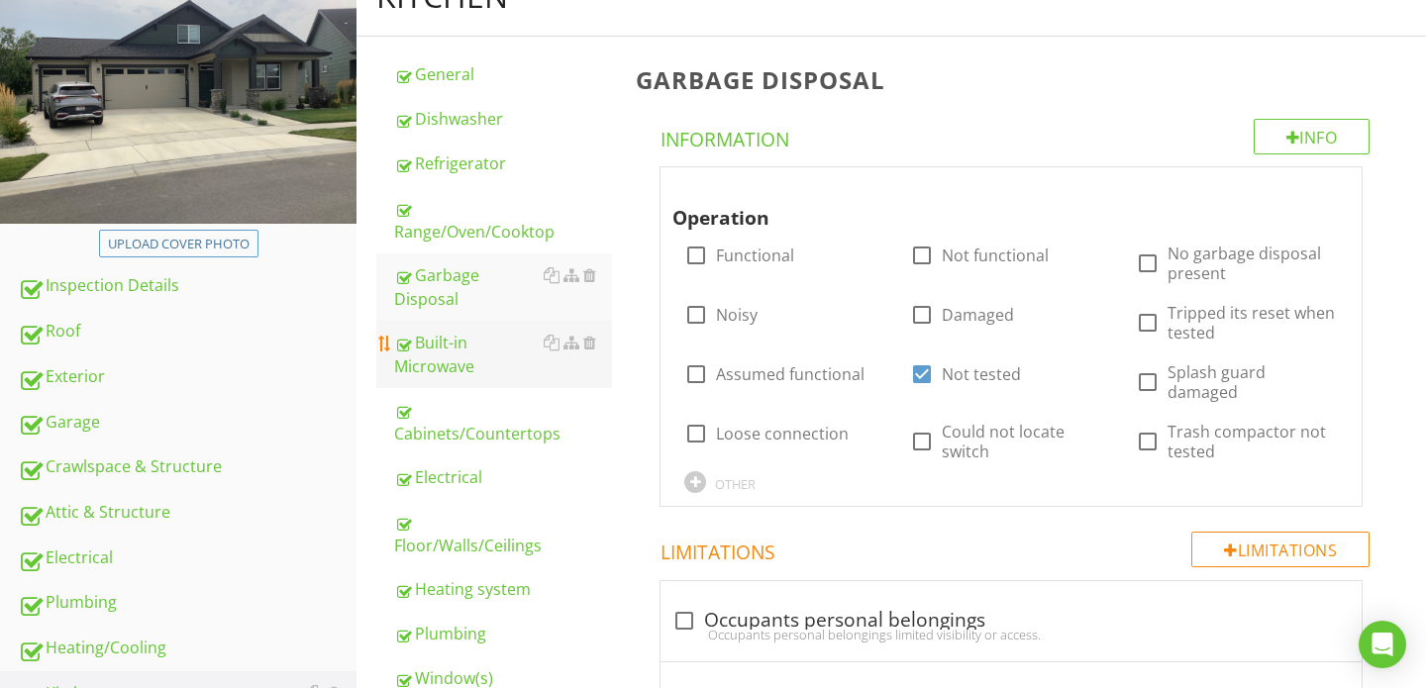
click at [448, 345] on div "Built-in Microwave" at bounding box center [503, 355] width 218 height 48
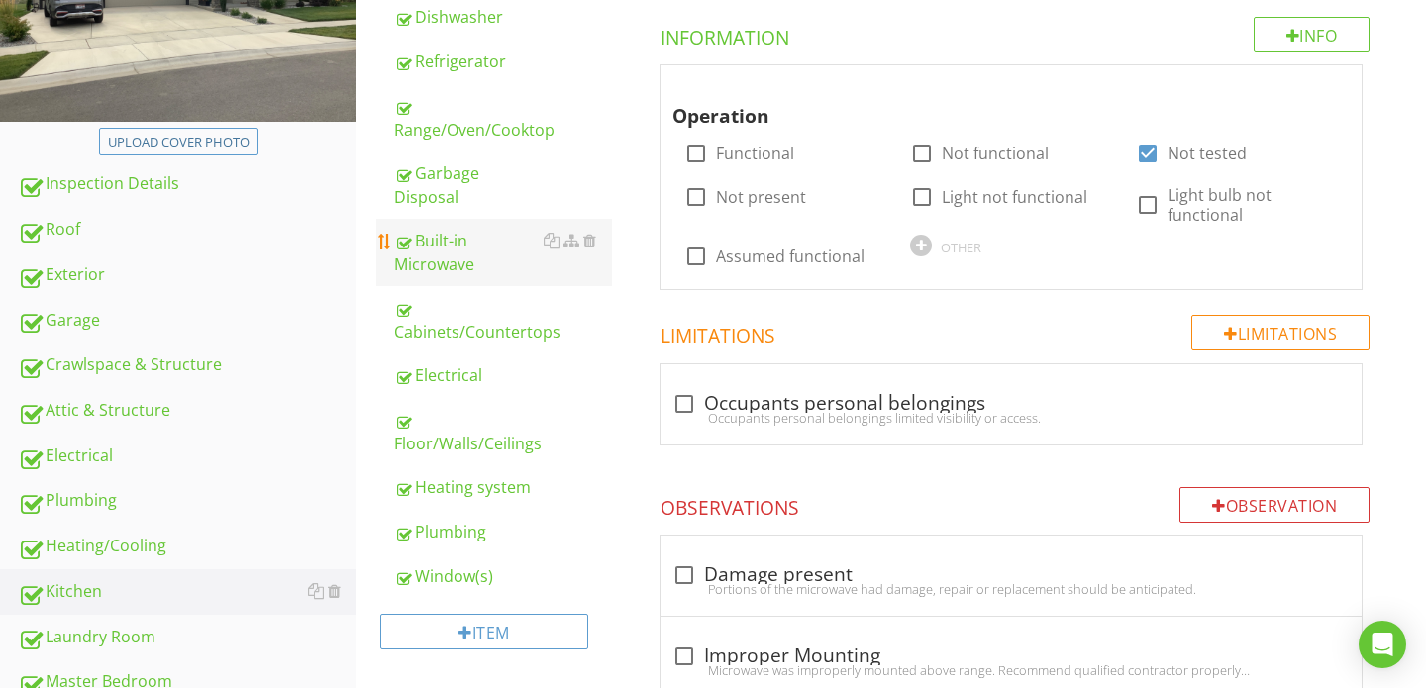
scroll to position [349, 0]
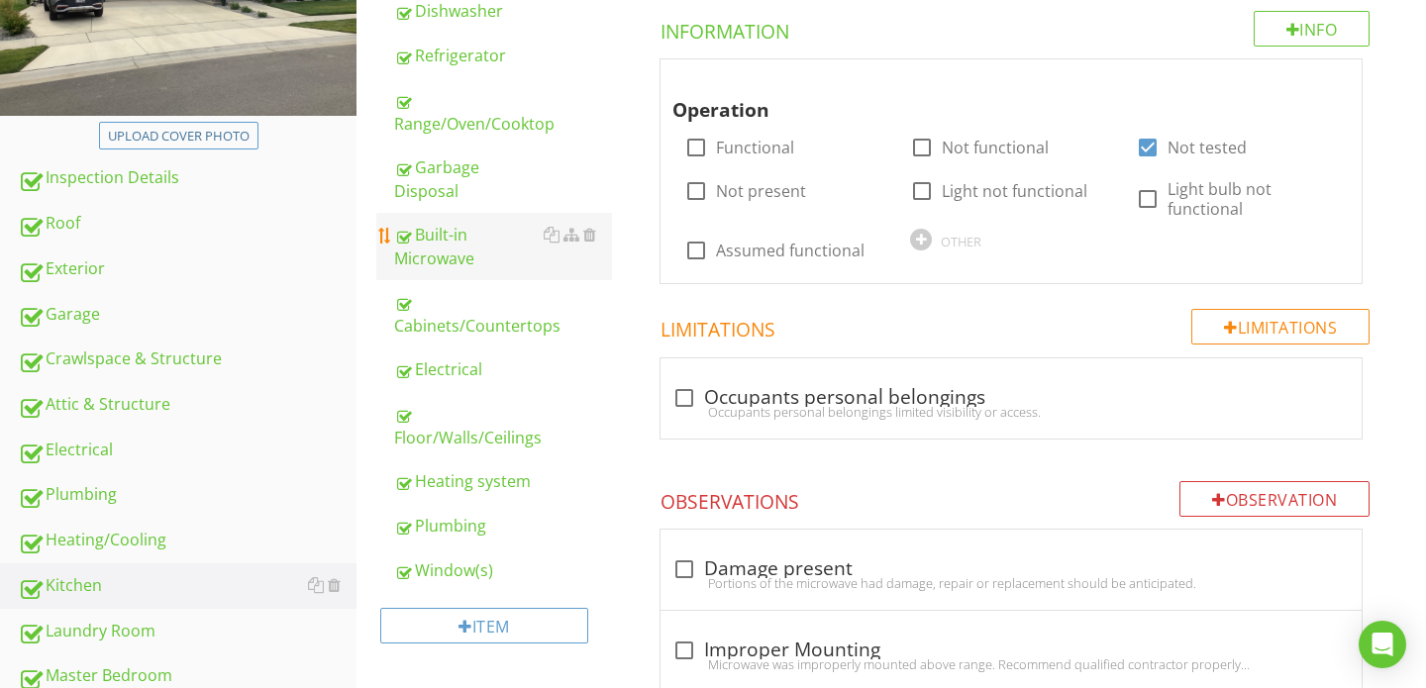
click at [448, 345] on link "Cabinets/Countertops" at bounding box center [503, 313] width 218 height 67
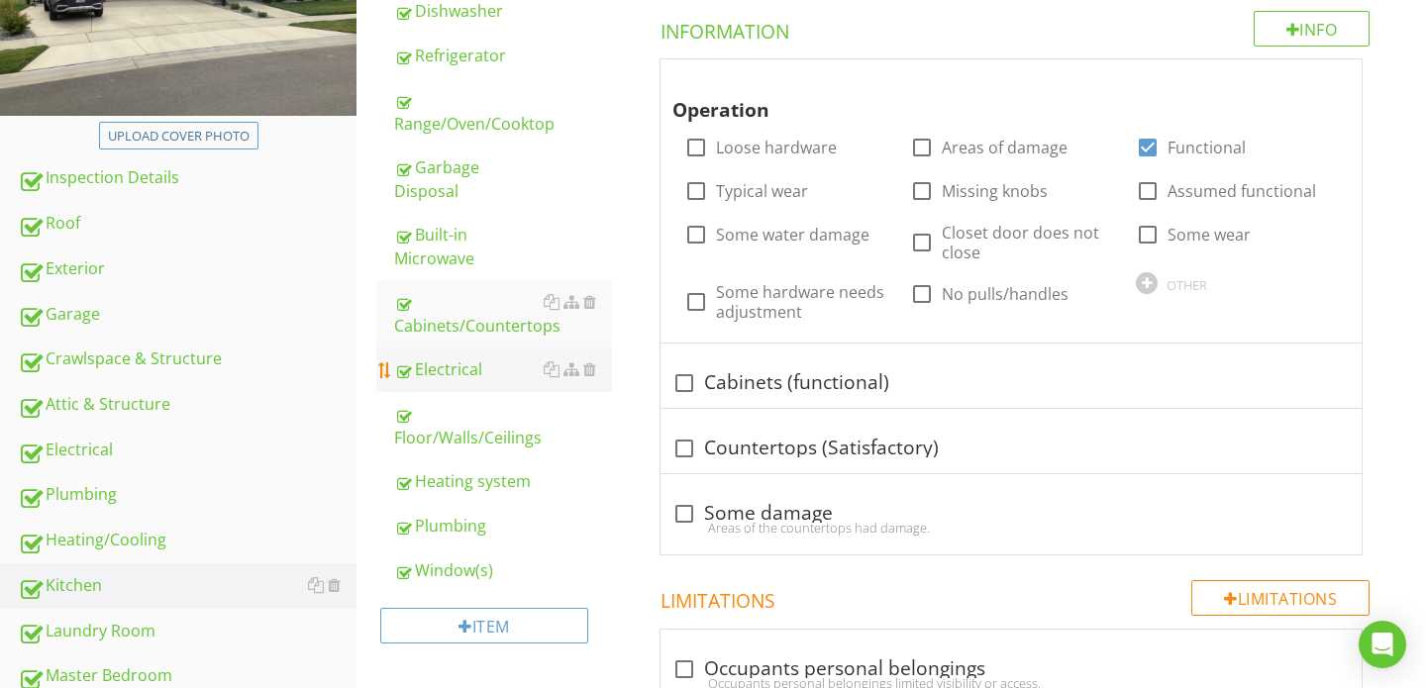
click at [440, 373] on div "Electrical" at bounding box center [503, 369] width 218 height 24
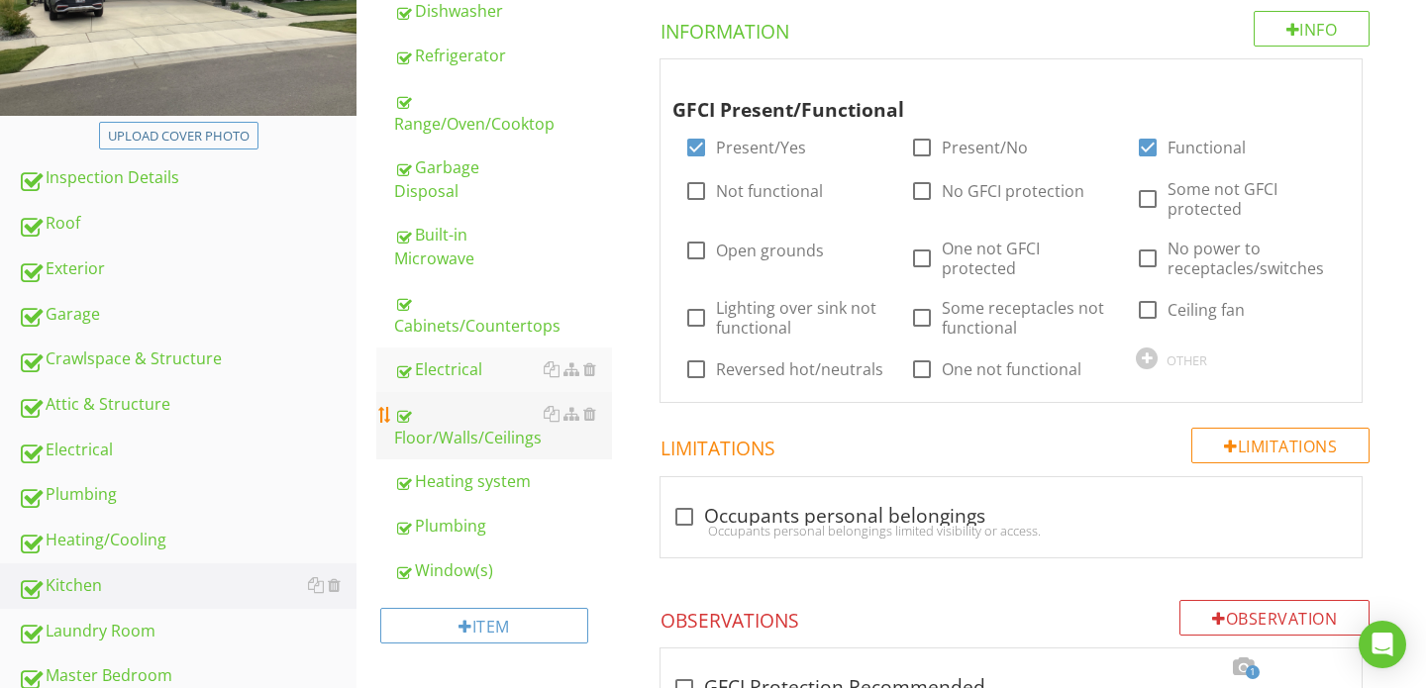
click at [440, 428] on div "Floor/Walls/Ceilings" at bounding box center [503, 426] width 218 height 48
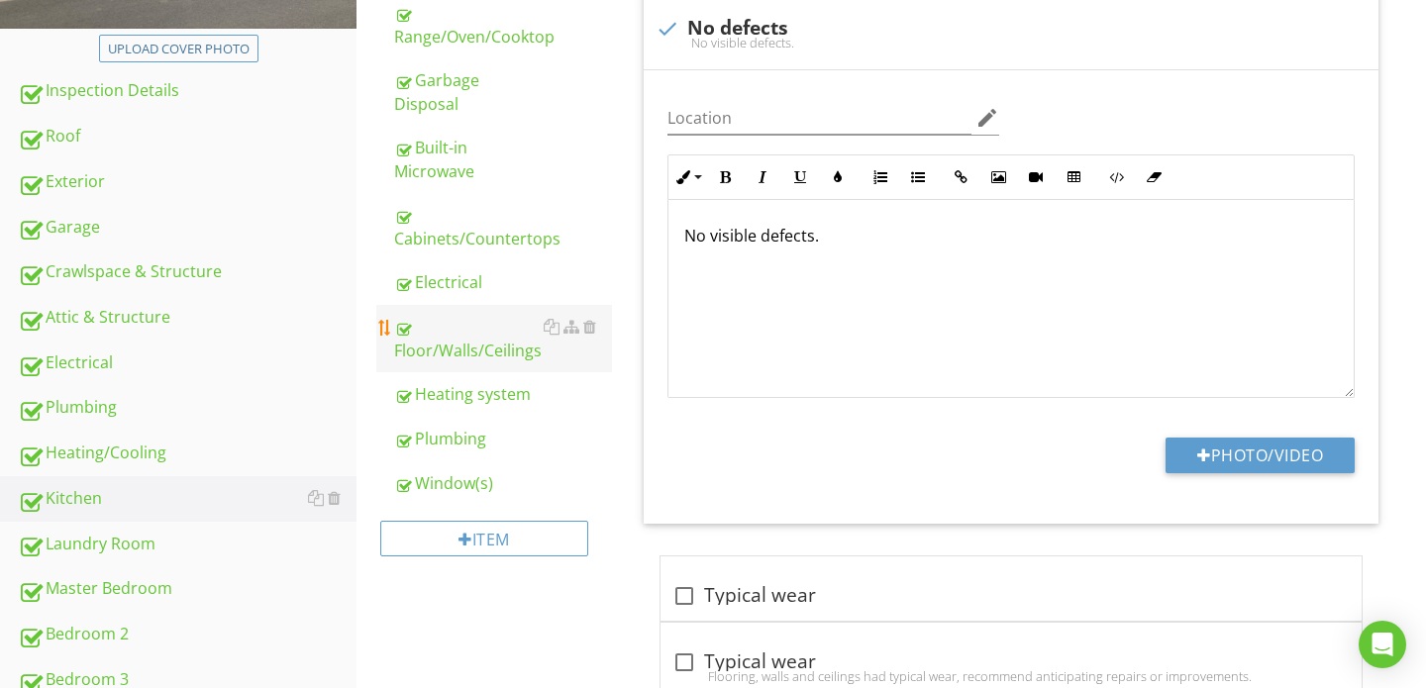
scroll to position [438, 0]
click at [446, 404] on div "Heating system" at bounding box center [503, 393] width 218 height 24
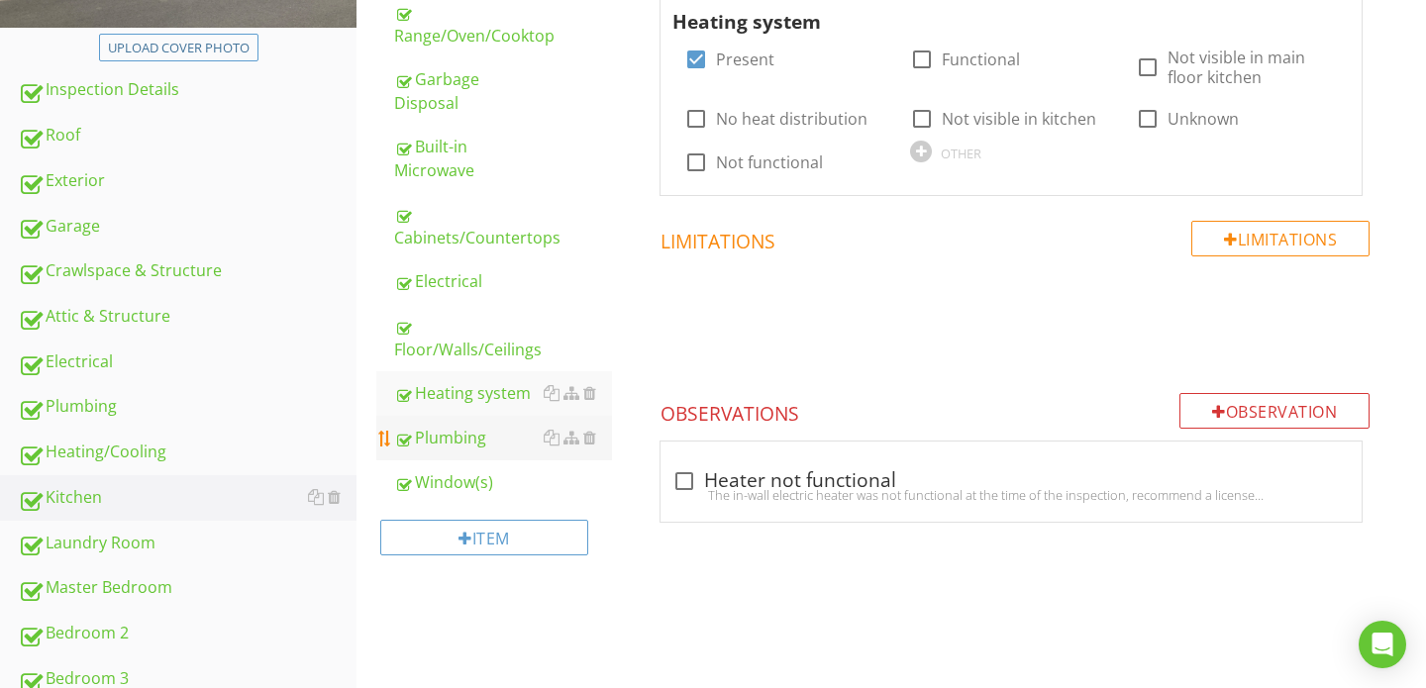
click at [447, 443] on div "Plumbing" at bounding box center [503, 438] width 218 height 24
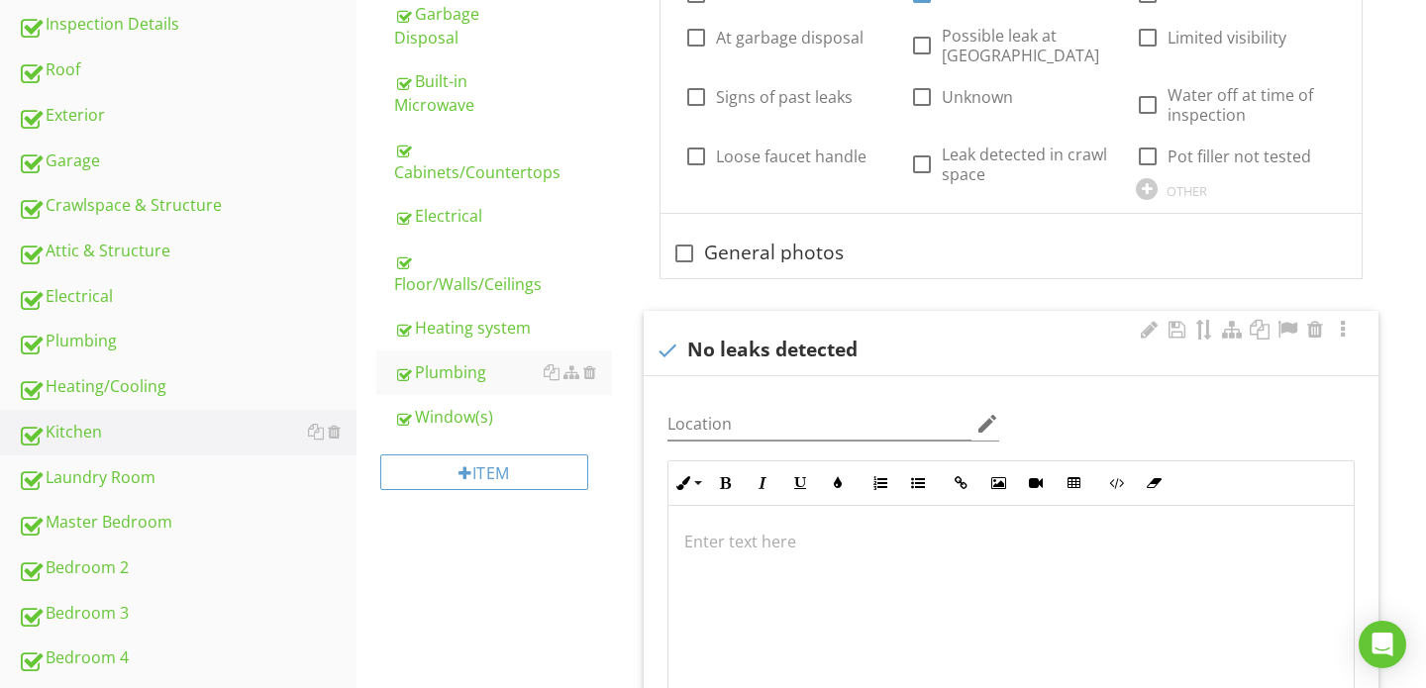
scroll to position [502, 0]
click at [495, 416] on div "Window(s)" at bounding box center [503, 418] width 218 height 24
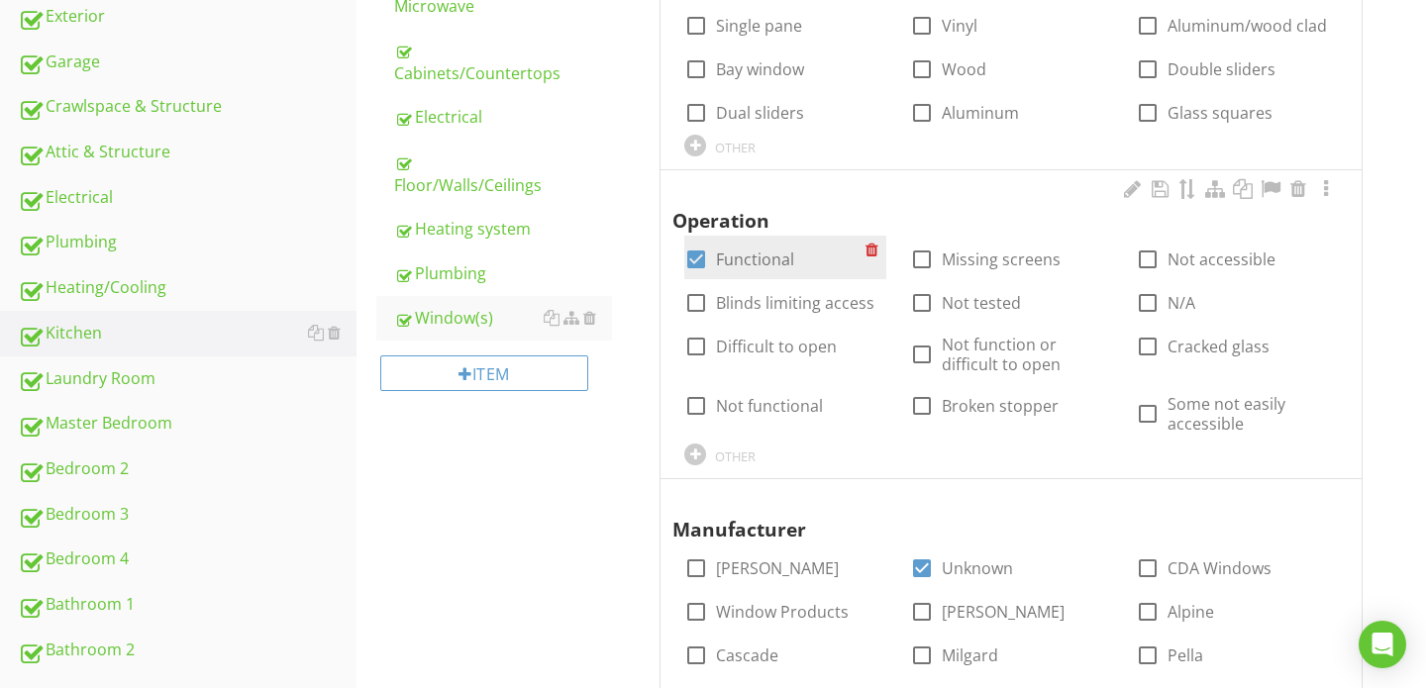
scroll to position [377, 0]
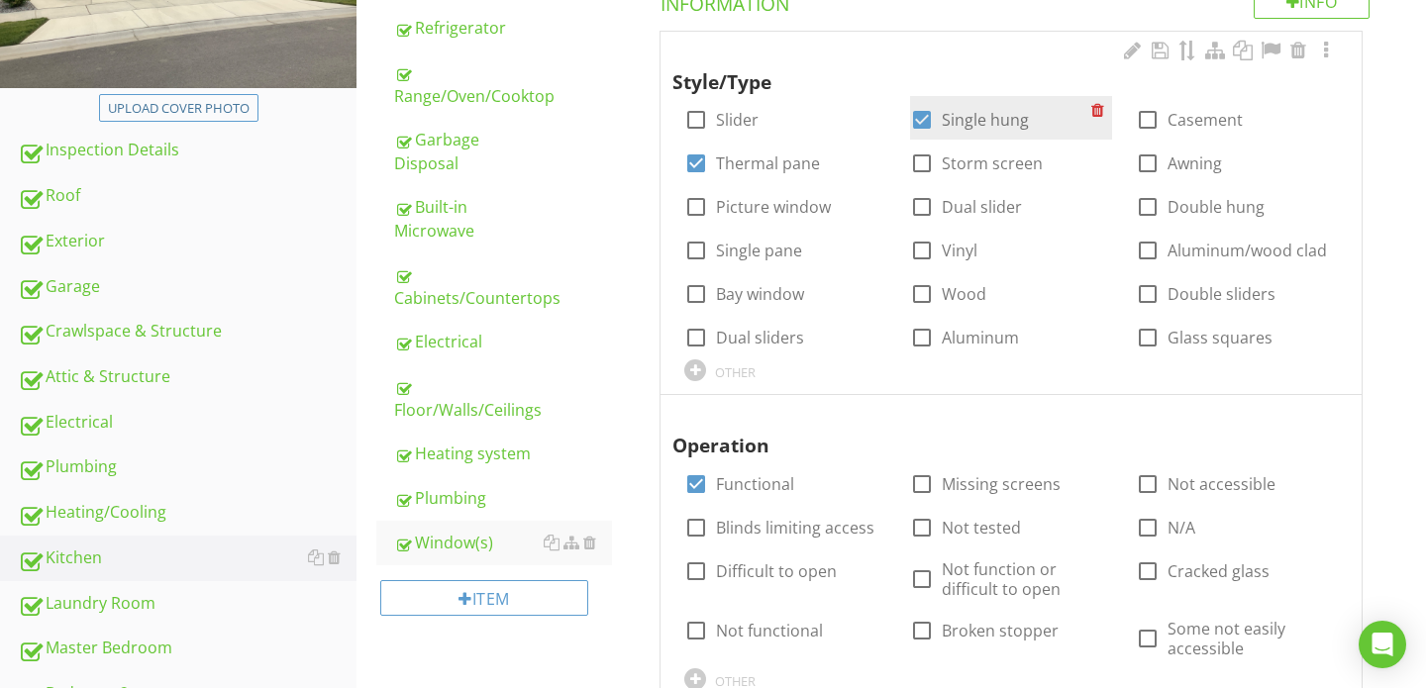
click at [933, 125] on div at bounding box center [922, 120] width 34 height 34
checkbox input "false"
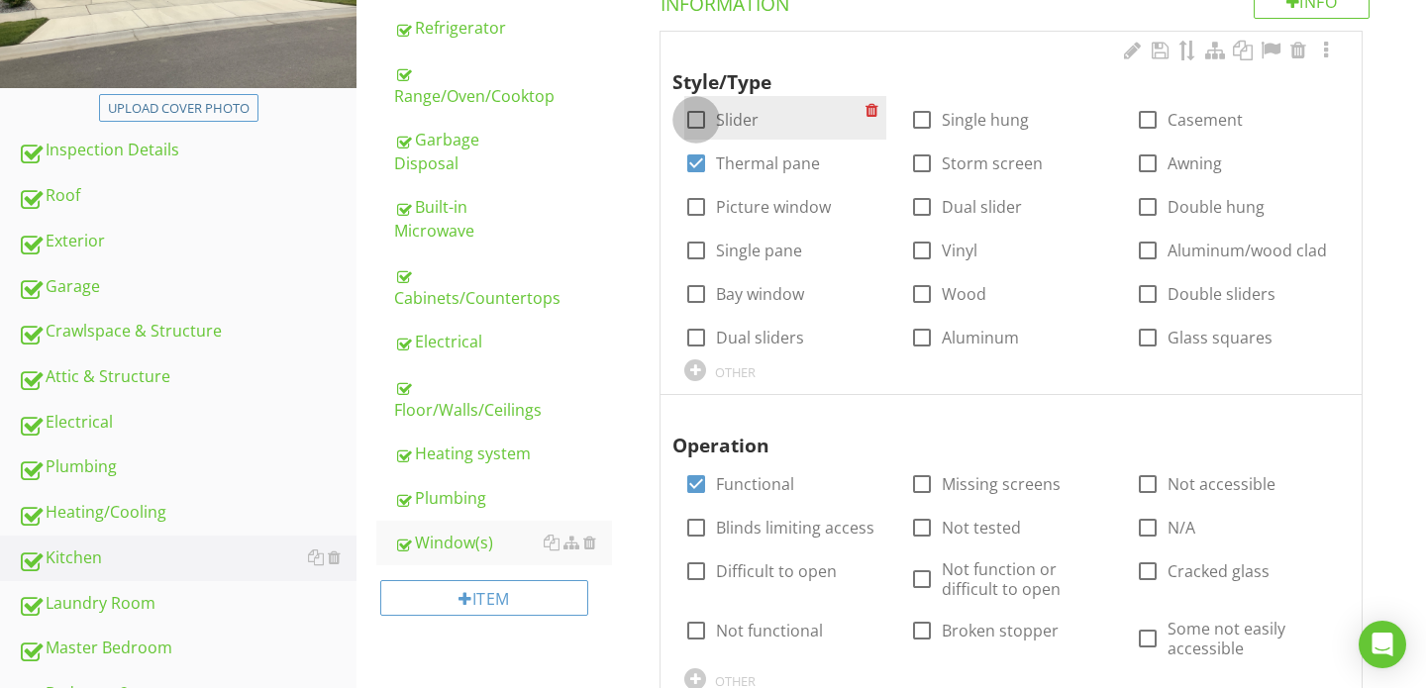
click at [700, 119] on div at bounding box center [696, 120] width 34 height 34
checkbox input "true"
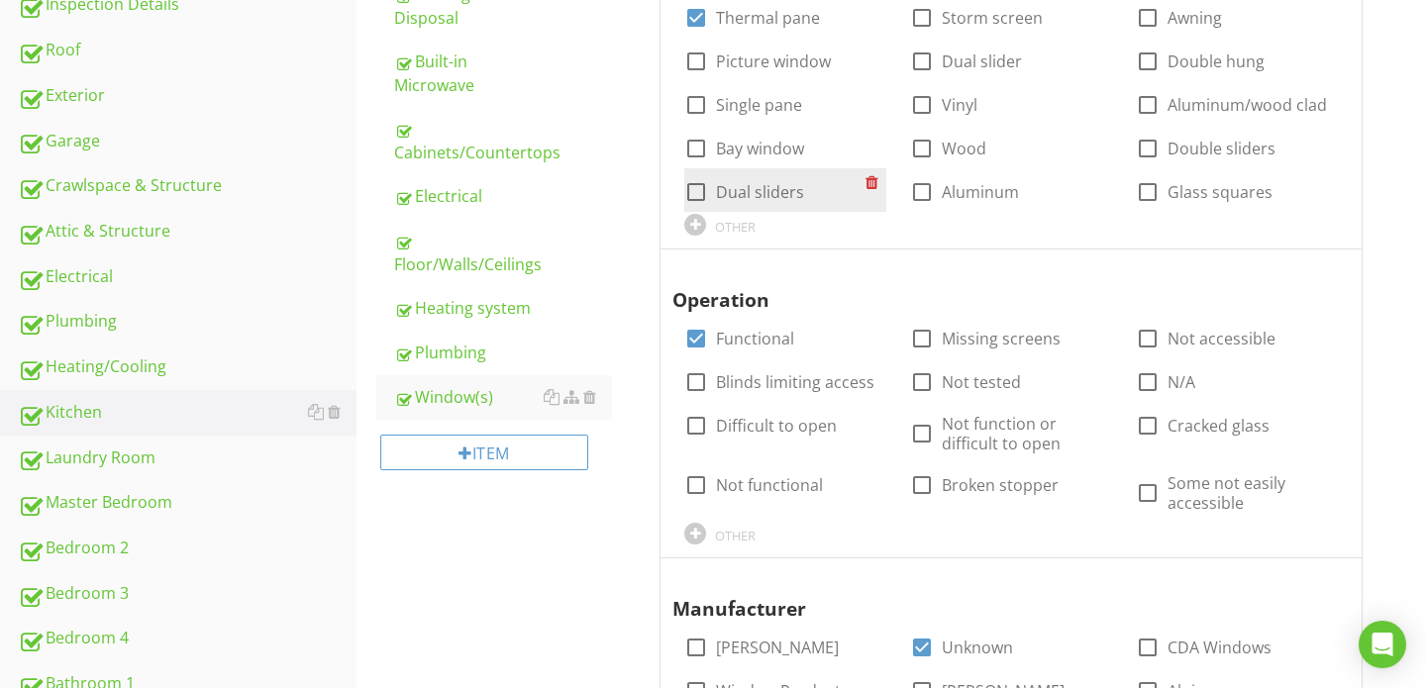
scroll to position [525, 0]
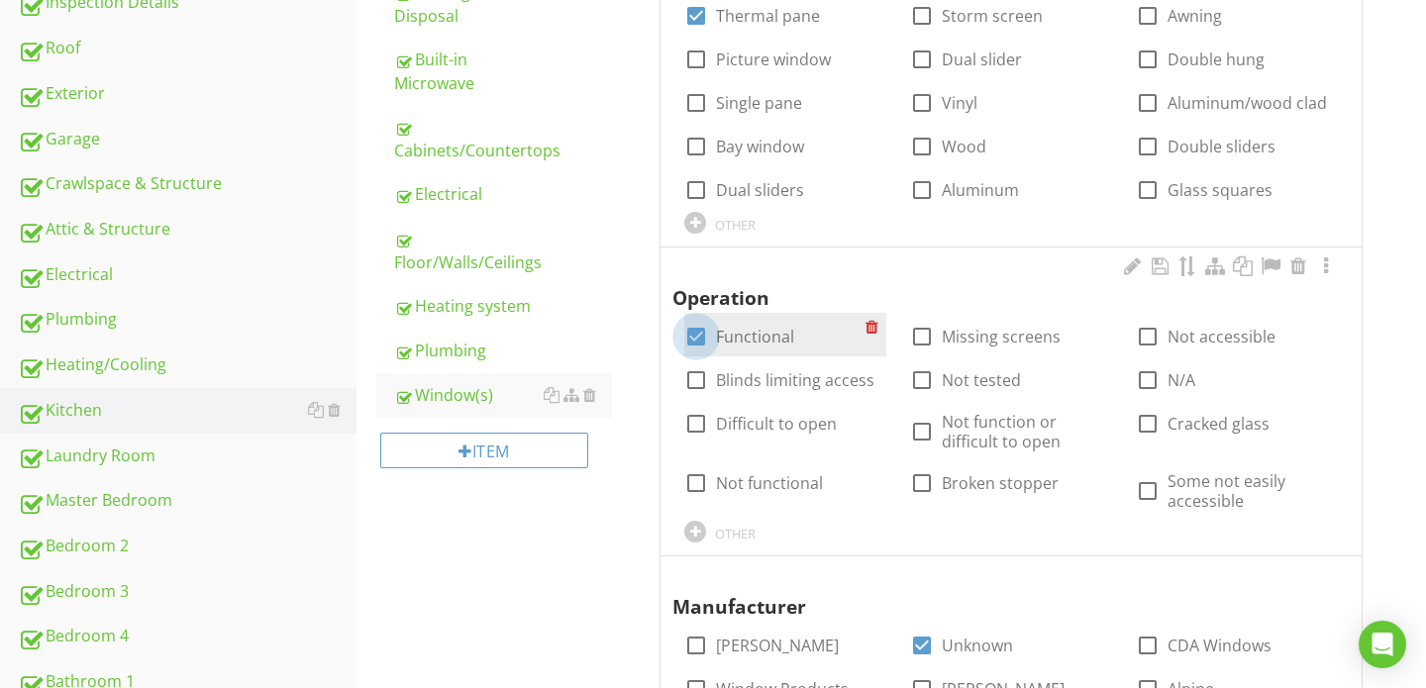
click at [698, 336] on div at bounding box center [696, 337] width 34 height 34
checkbox input "false"
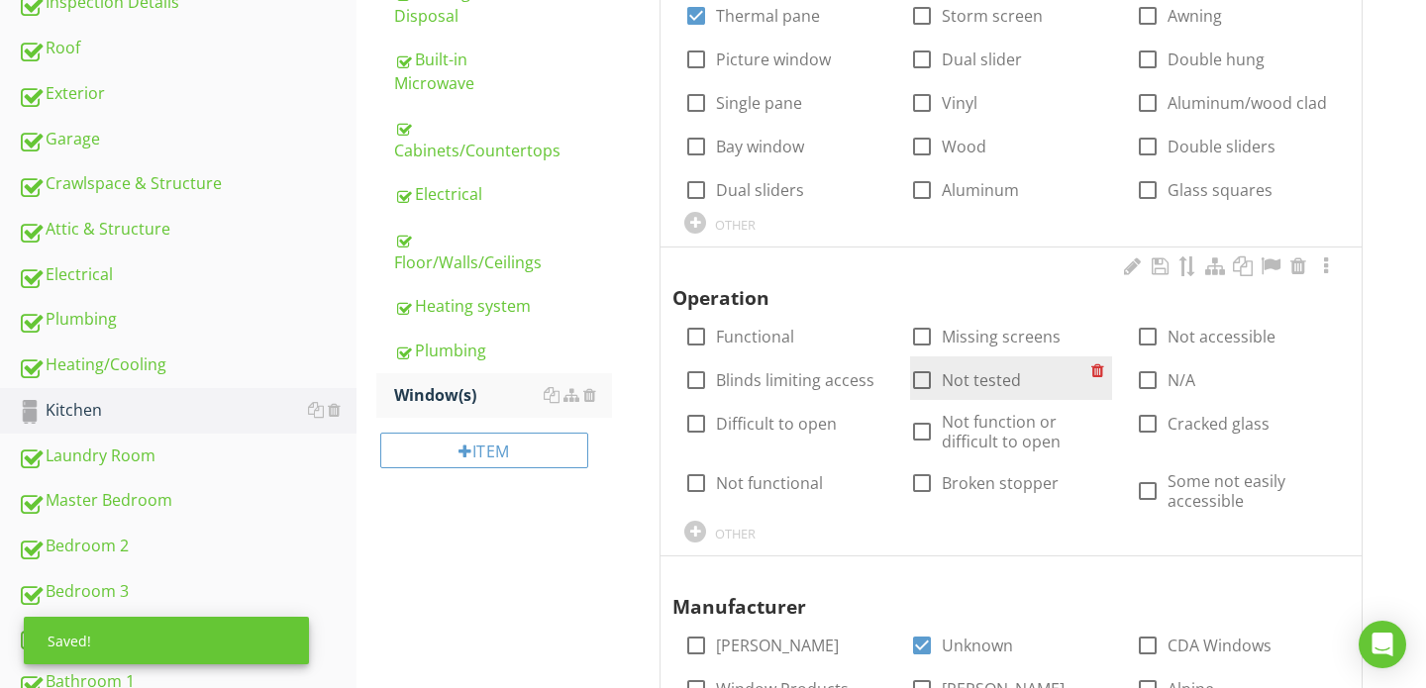
click at [914, 378] on div at bounding box center [922, 380] width 34 height 34
checkbox input "true"
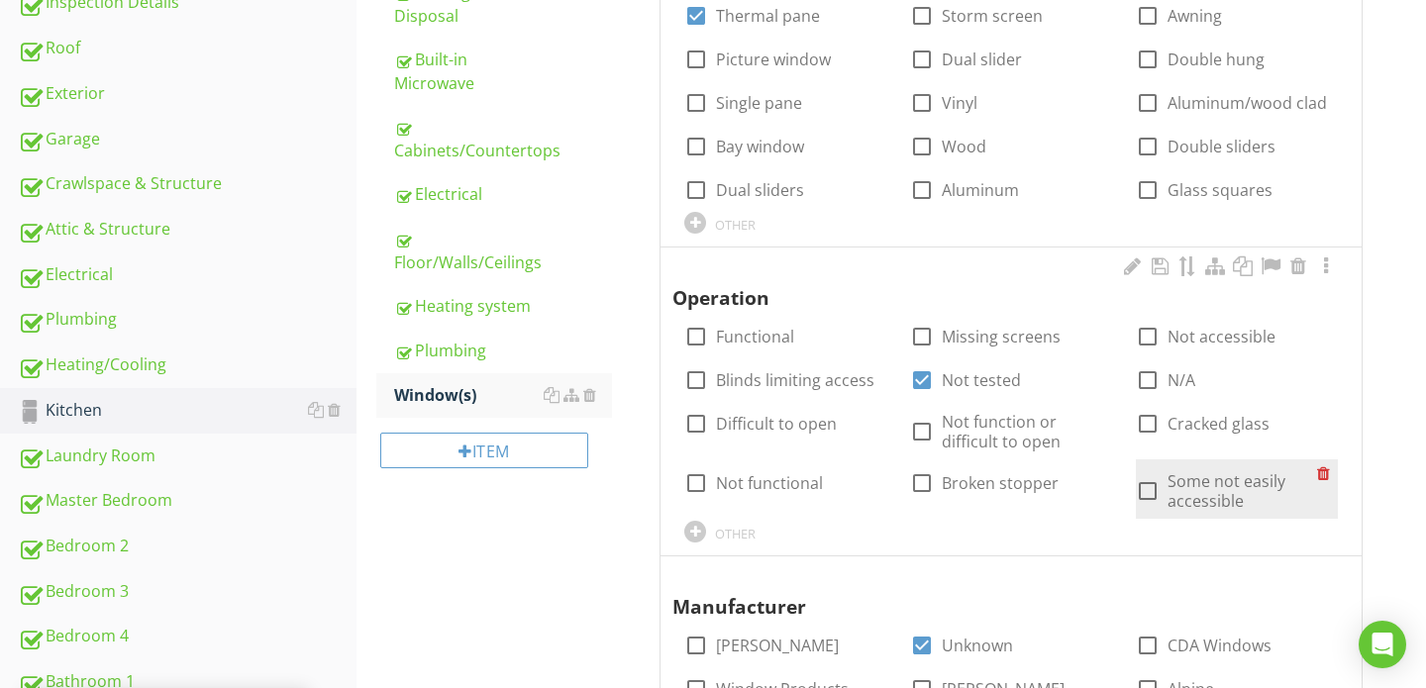
click at [1144, 493] on div at bounding box center [1148, 491] width 34 height 34
checkbox input "true"
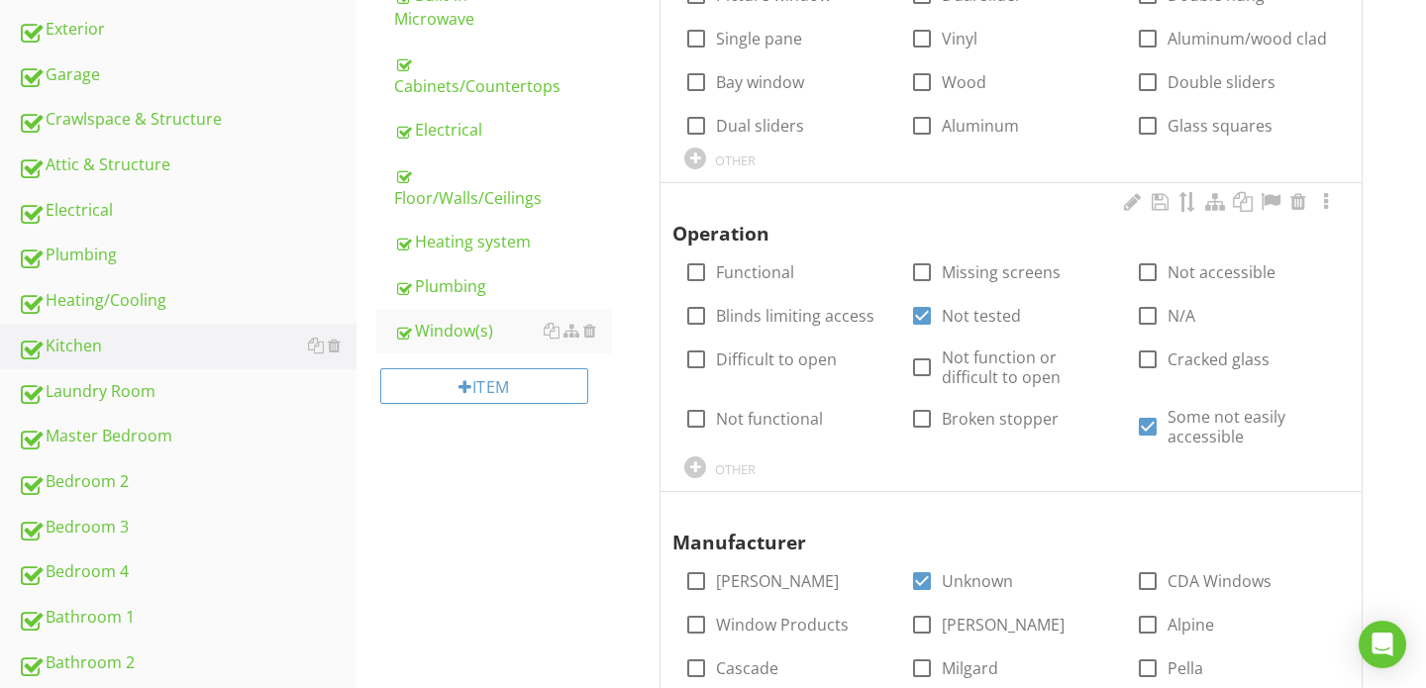
scroll to position [623, 0]
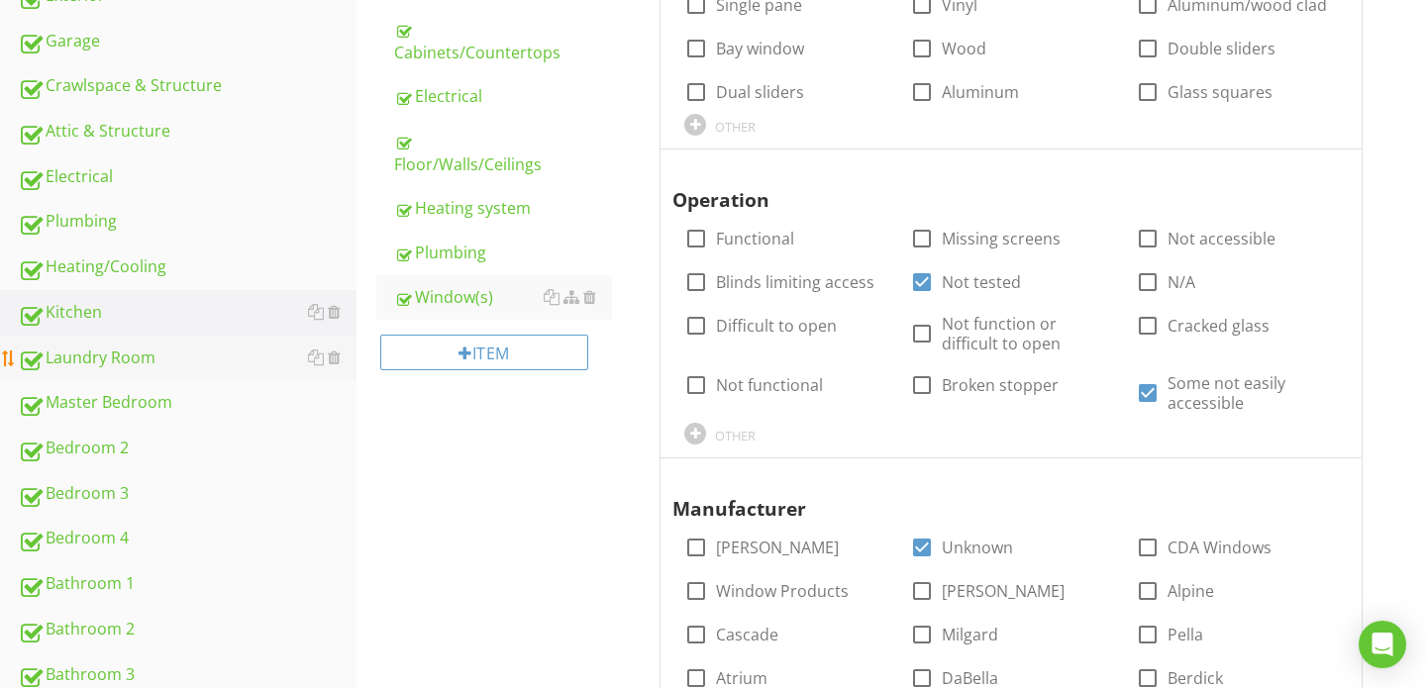
click at [160, 356] on div "Laundry Room" at bounding box center [187, 358] width 339 height 26
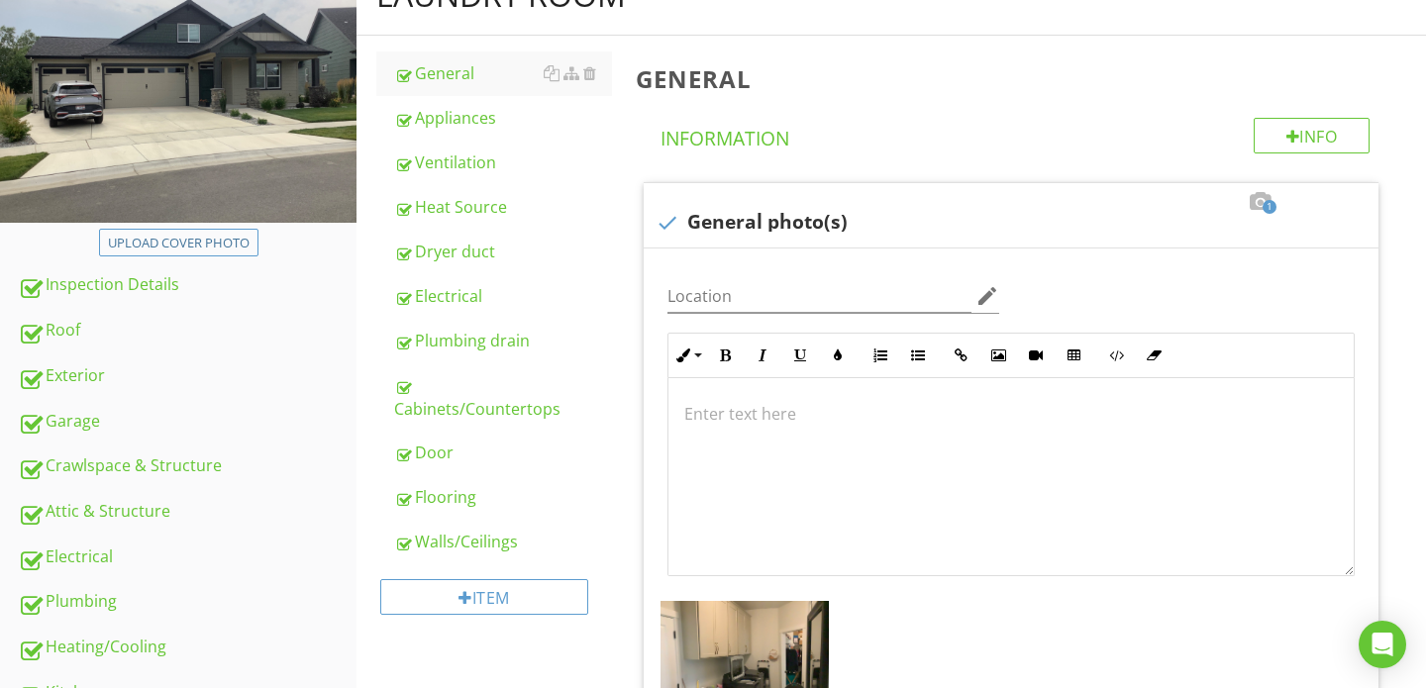
scroll to position [242, 0]
click at [476, 123] on div "Appliances" at bounding box center [503, 119] width 218 height 24
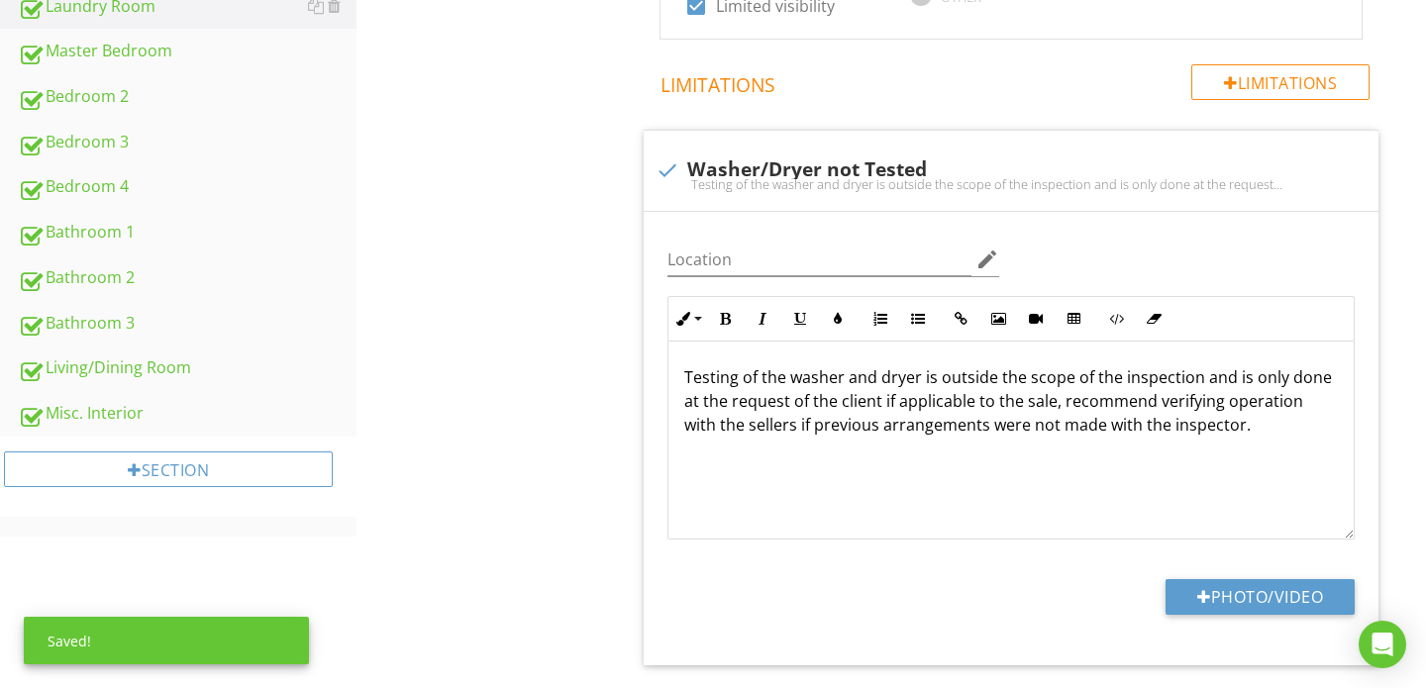
scroll to position [989, 0]
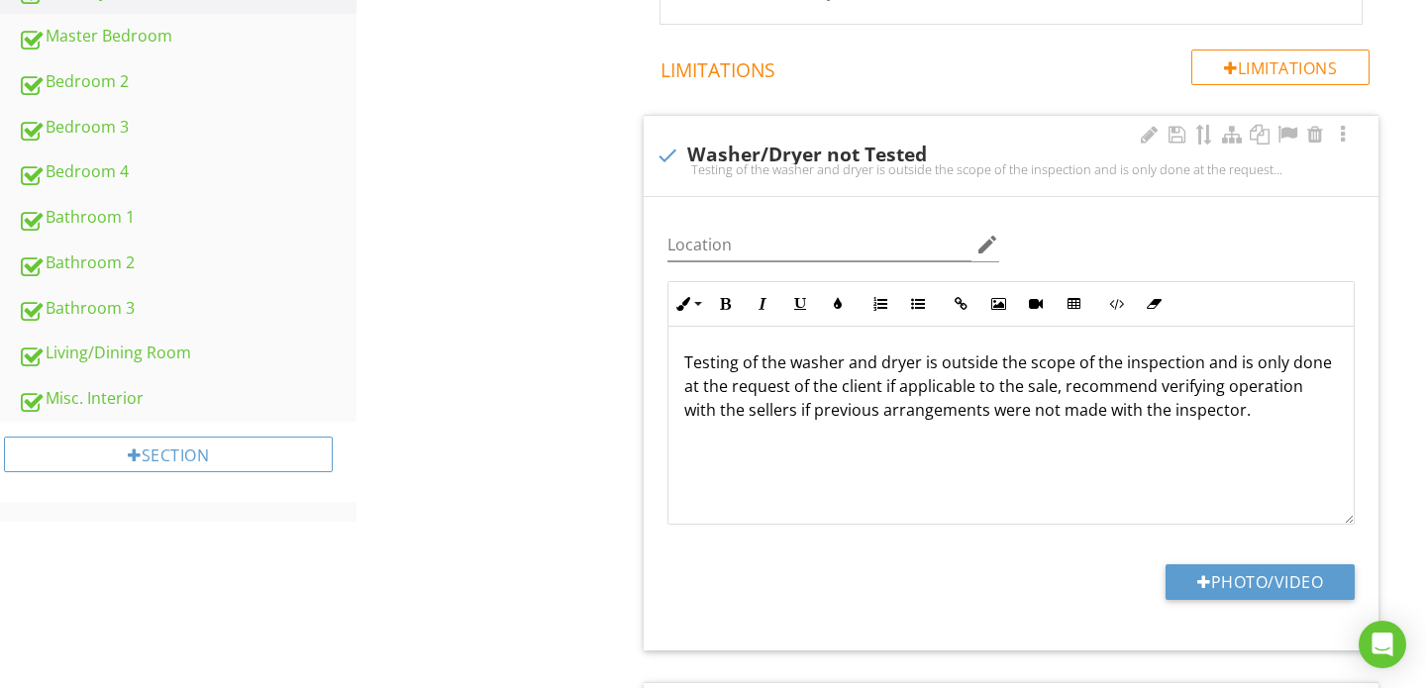
click at [1265, 419] on p "Testing of the washer and dryer is outside the scope of the inspection and is o…" at bounding box center [1010, 385] width 653 height 71
click at [1051, 389] on p "Testing of the washer and dryer is outside the scope of the inspection and is o…" at bounding box center [1010, 385] width 653 height 71
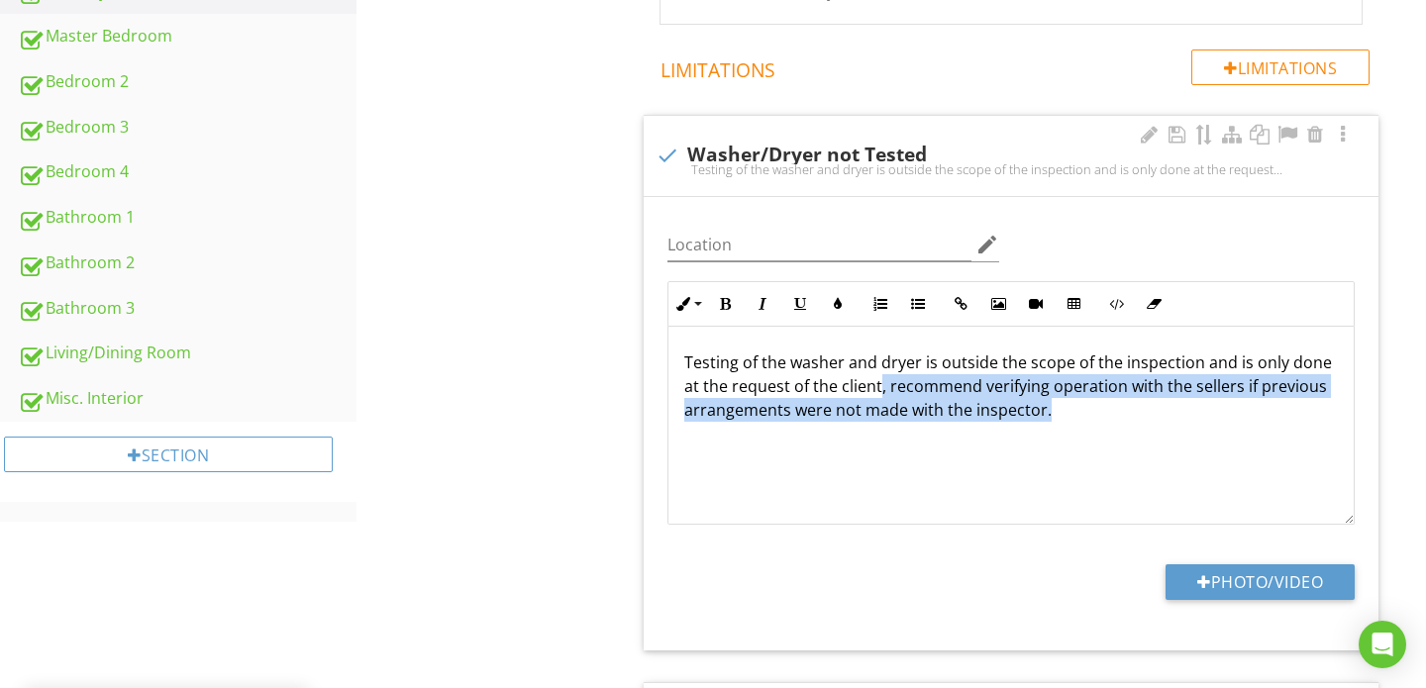
drag, startPoint x: 878, startPoint y: 391, endPoint x: 1034, endPoint y: 433, distance: 161.8
click at [1034, 433] on div "Testing of the washer and dryer is outside the scope of the inspection and is o…" at bounding box center [1010, 426] width 685 height 198
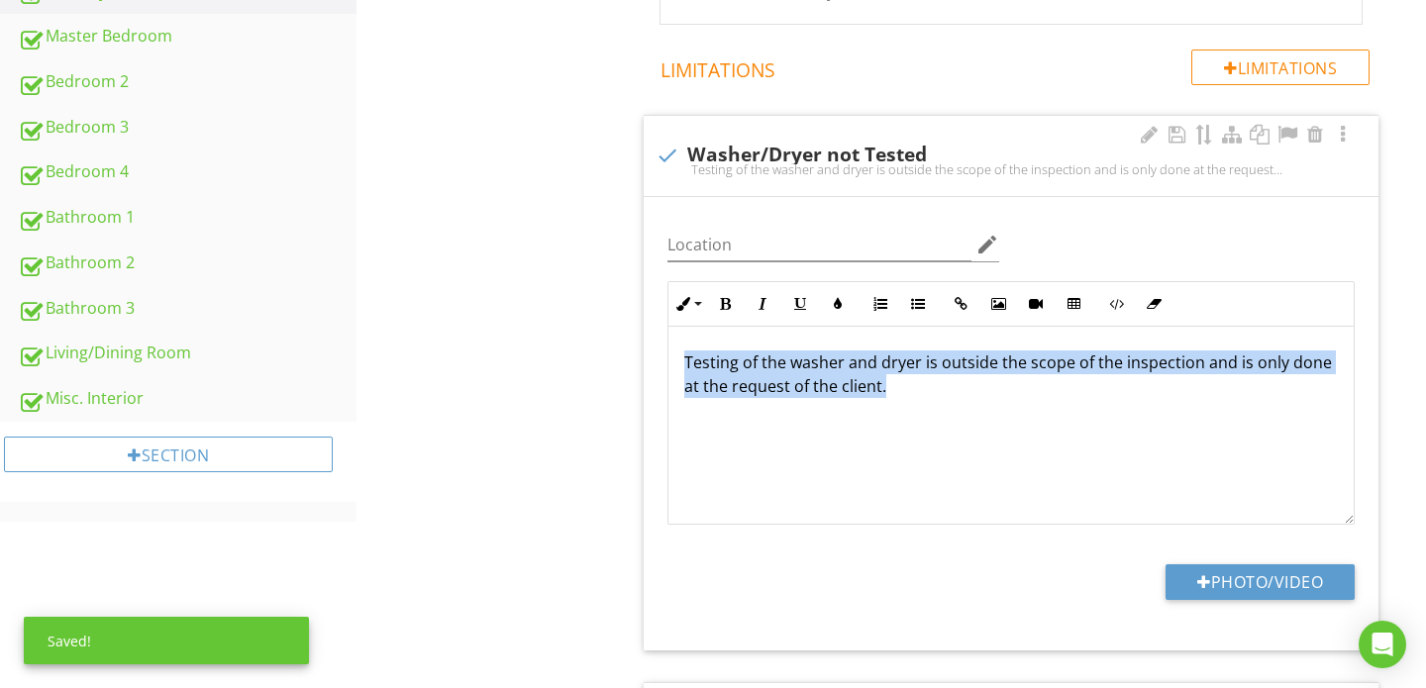
drag, startPoint x: 679, startPoint y: 361, endPoint x: 894, endPoint y: 429, distance: 225.1
click at [894, 429] on div "Testing of the washer and dryer is outside the scope of the inspection and is o…" at bounding box center [1010, 426] width 685 height 198
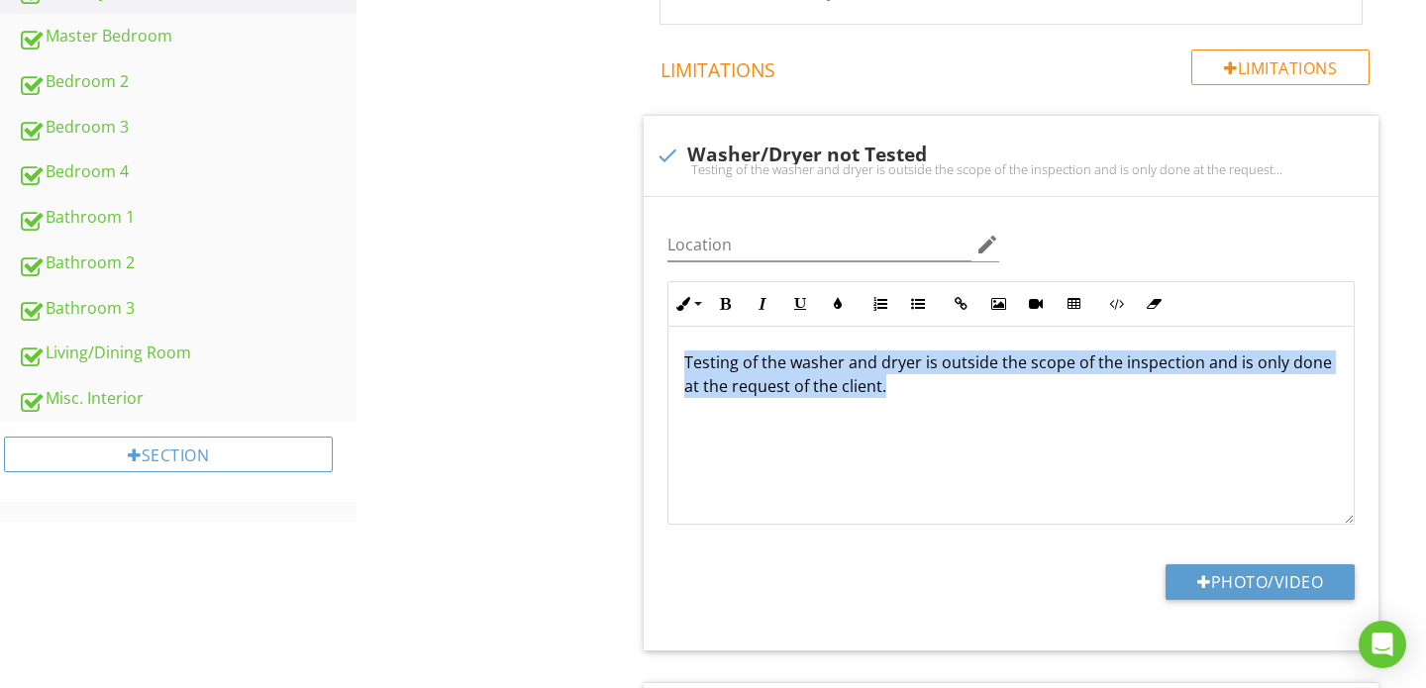
copy p "Testing of the washer and dryer is outside the scope of the inspection and is o…"
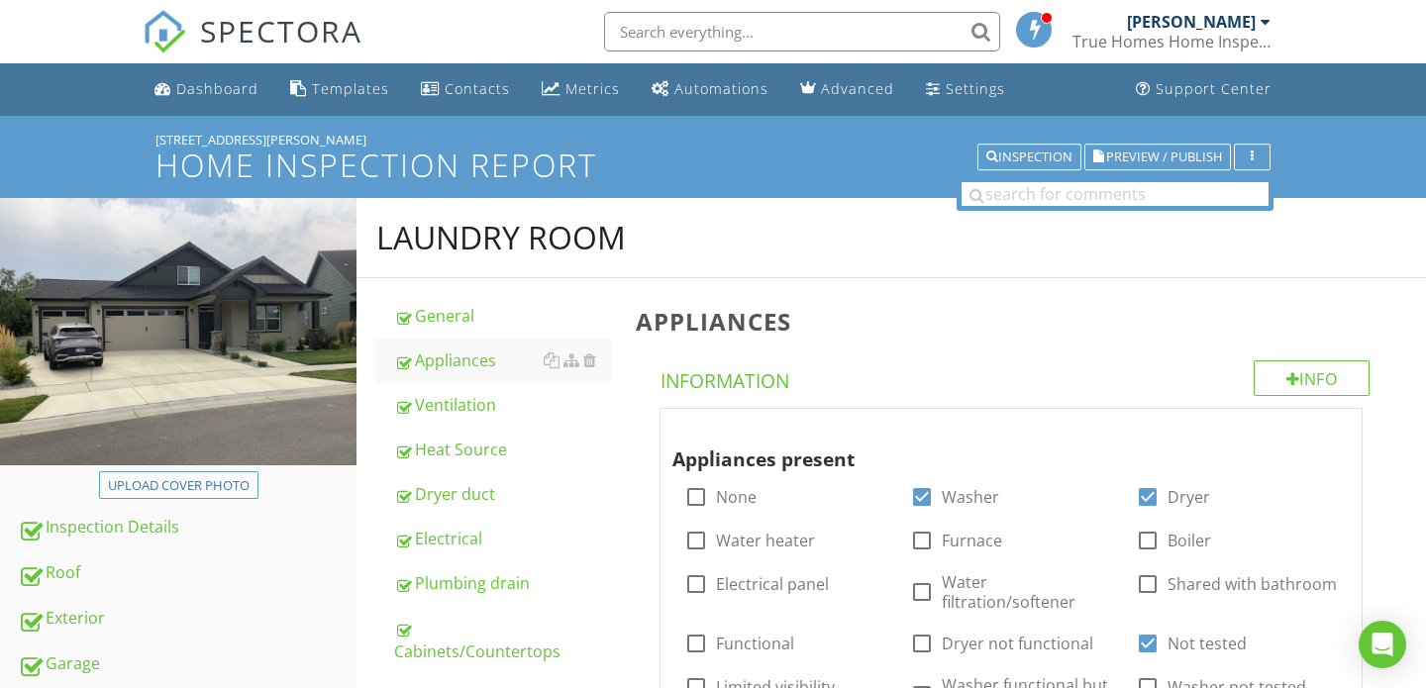
scroll to position [183, 0]
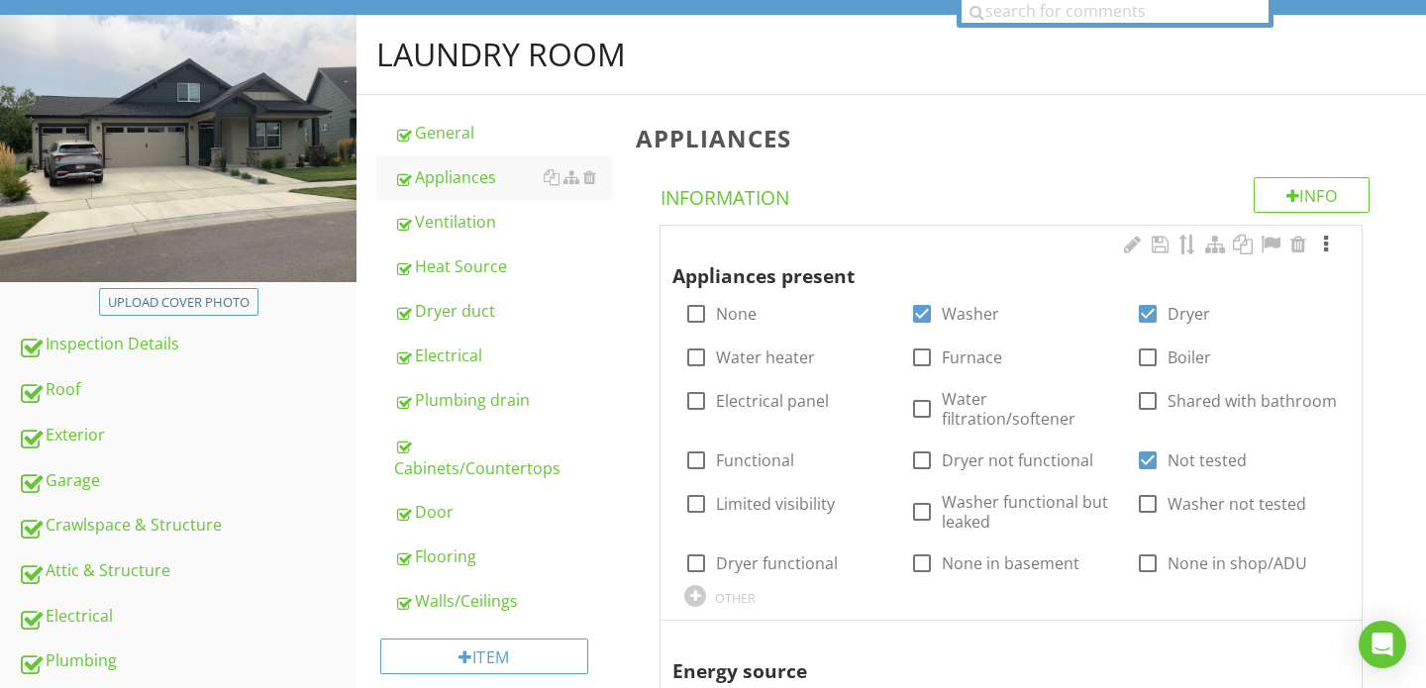
click at [1330, 249] on div at bounding box center [1326, 245] width 24 height 20
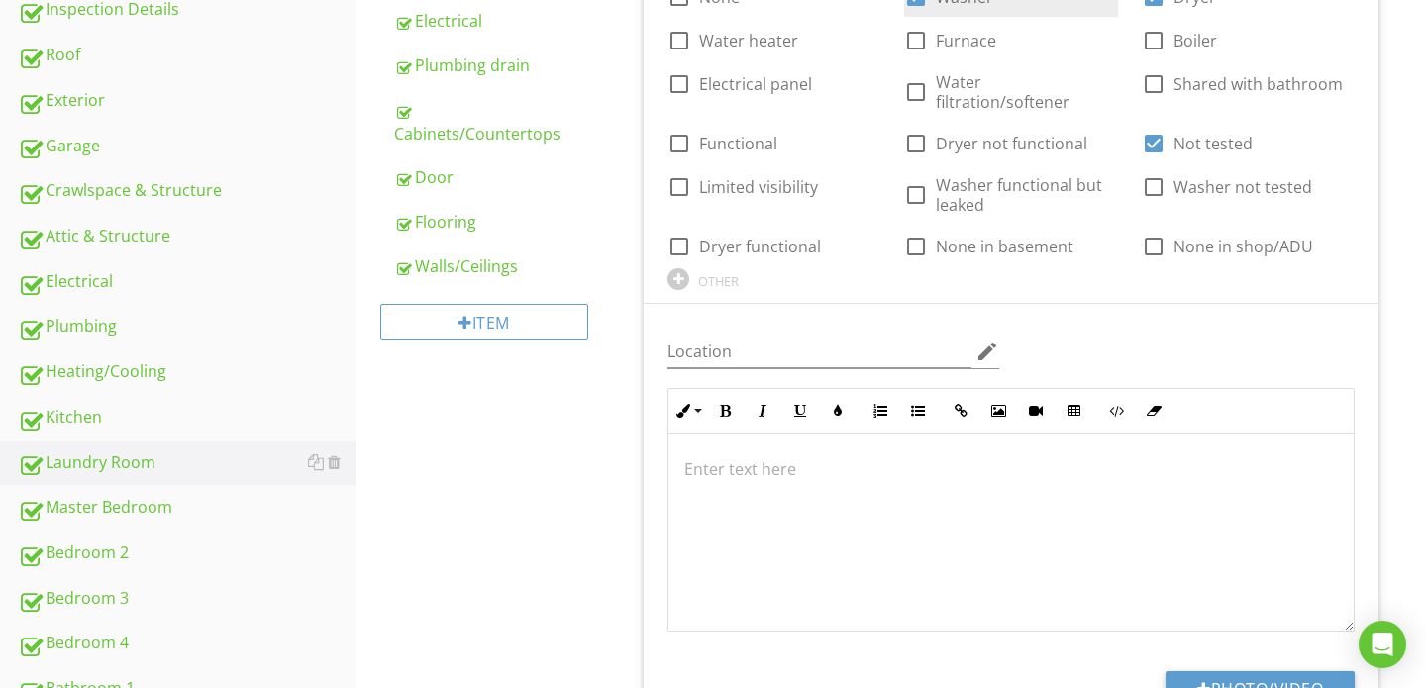
scroll to position [519, 0]
click at [755, 479] on div at bounding box center [1010, 532] width 685 height 198
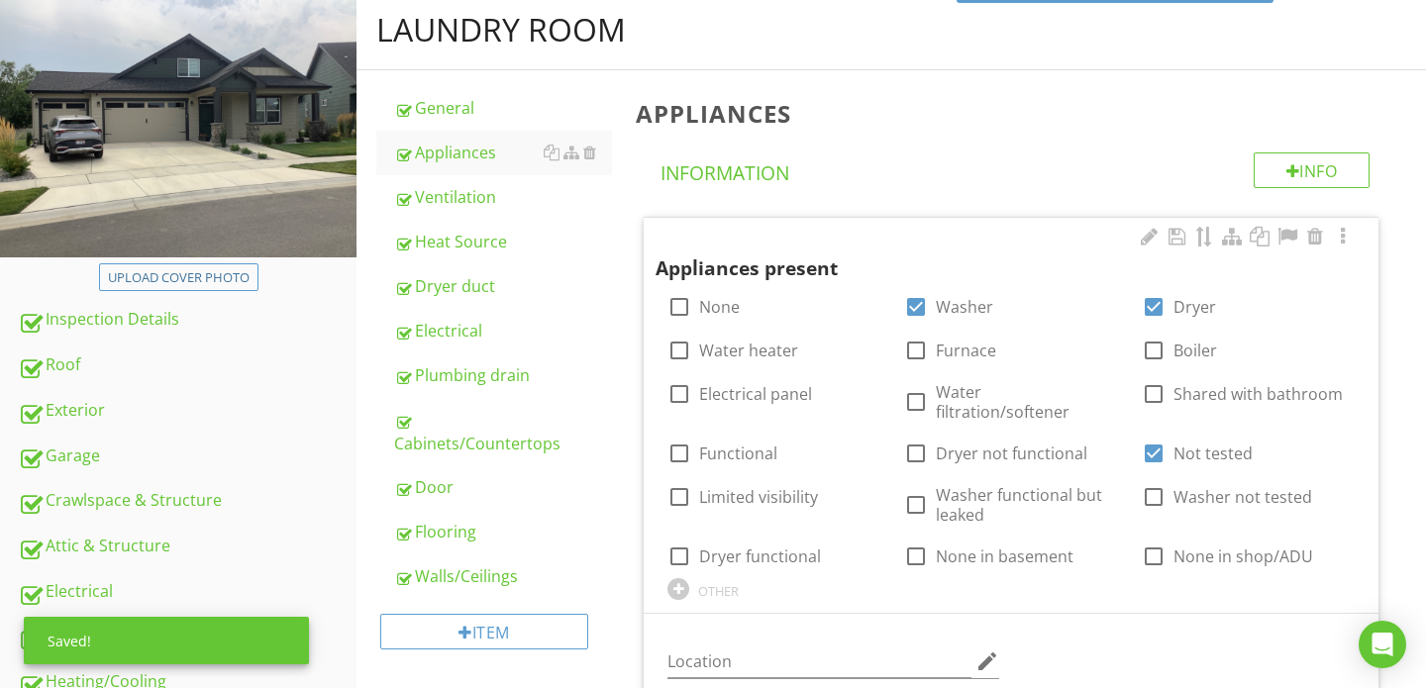
scroll to position [206, 0]
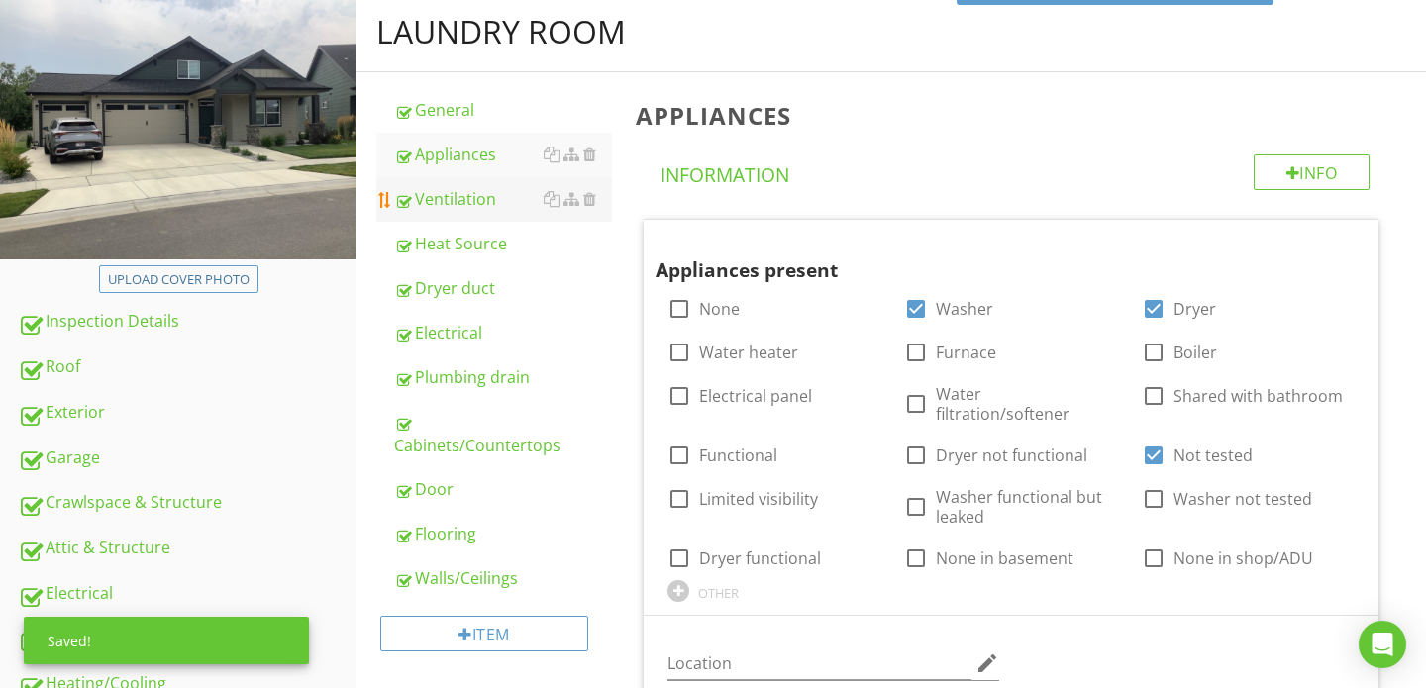
click at [479, 213] on link "Ventilation" at bounding box center [503, 199] width 218 height 44
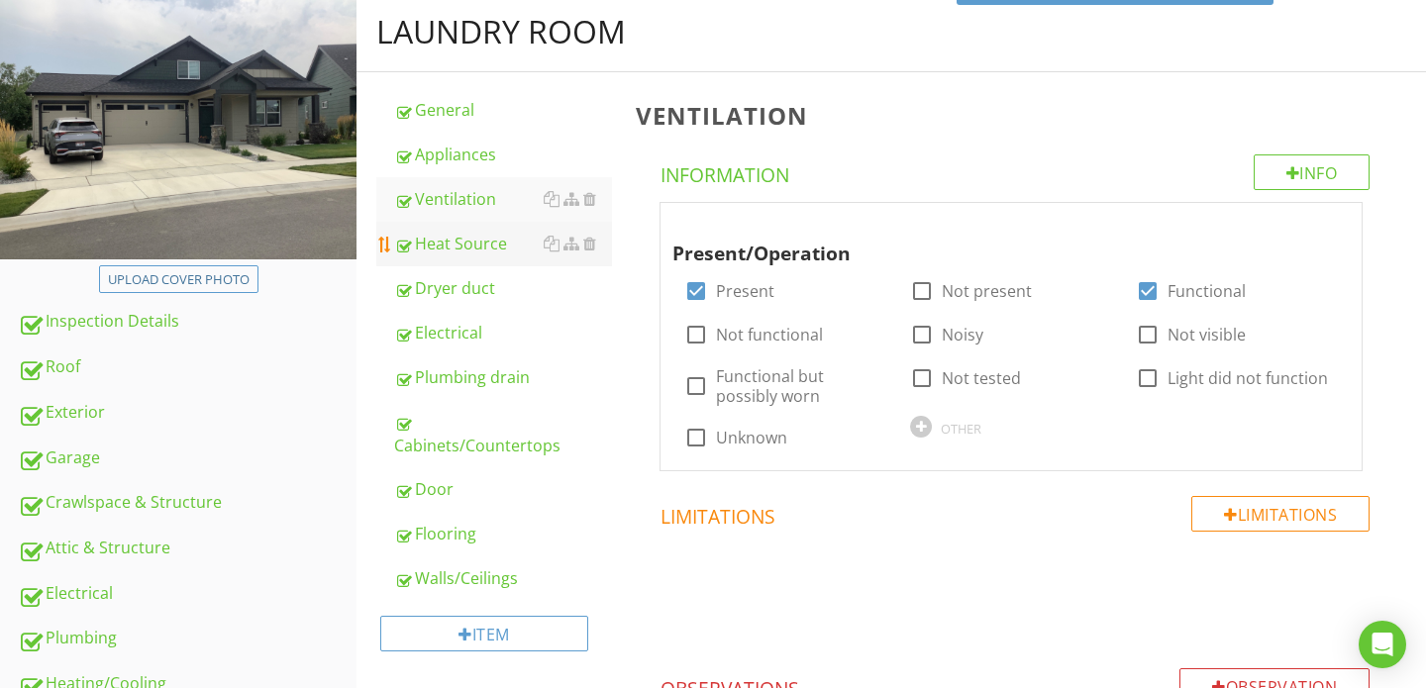
click at [449, 250] on div "Heat Source" at bounding box center [503, 244] width 218 height 24
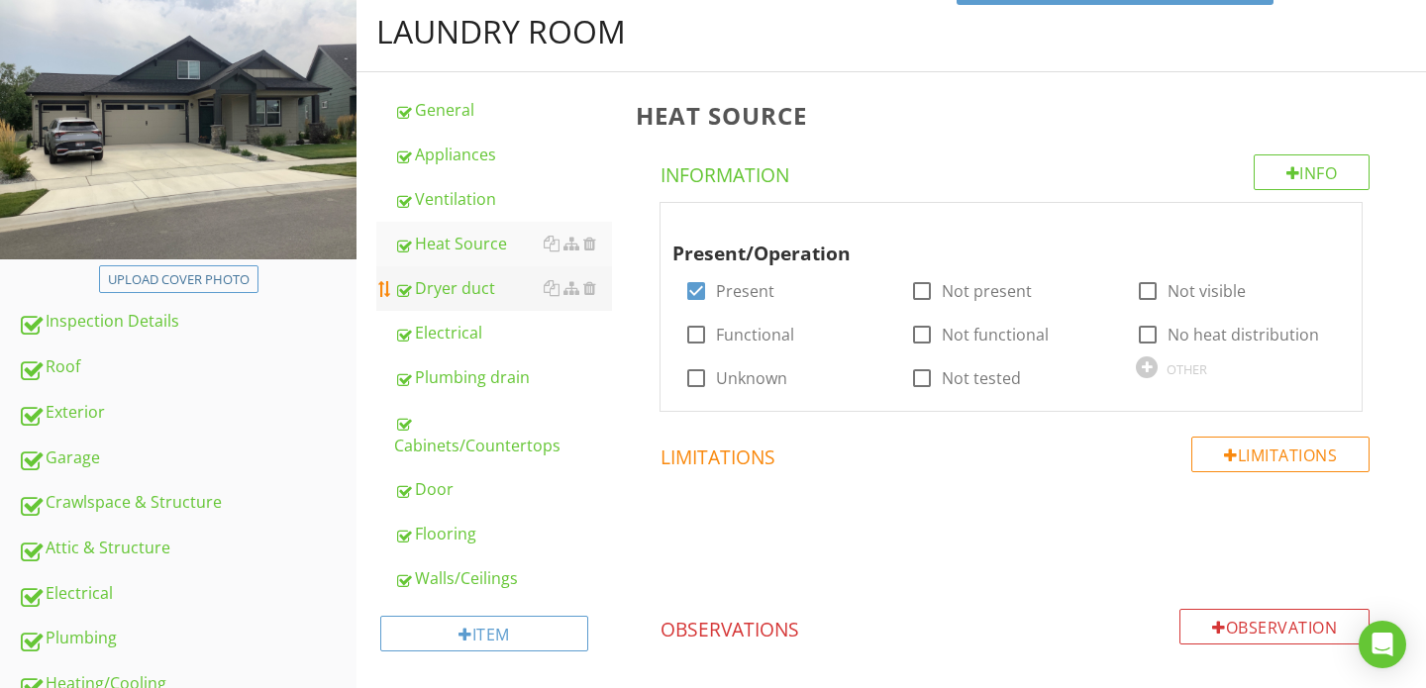
click at [451, 286] on div "Dryer duct" at bounding box center [503, 288] width 218 height 24
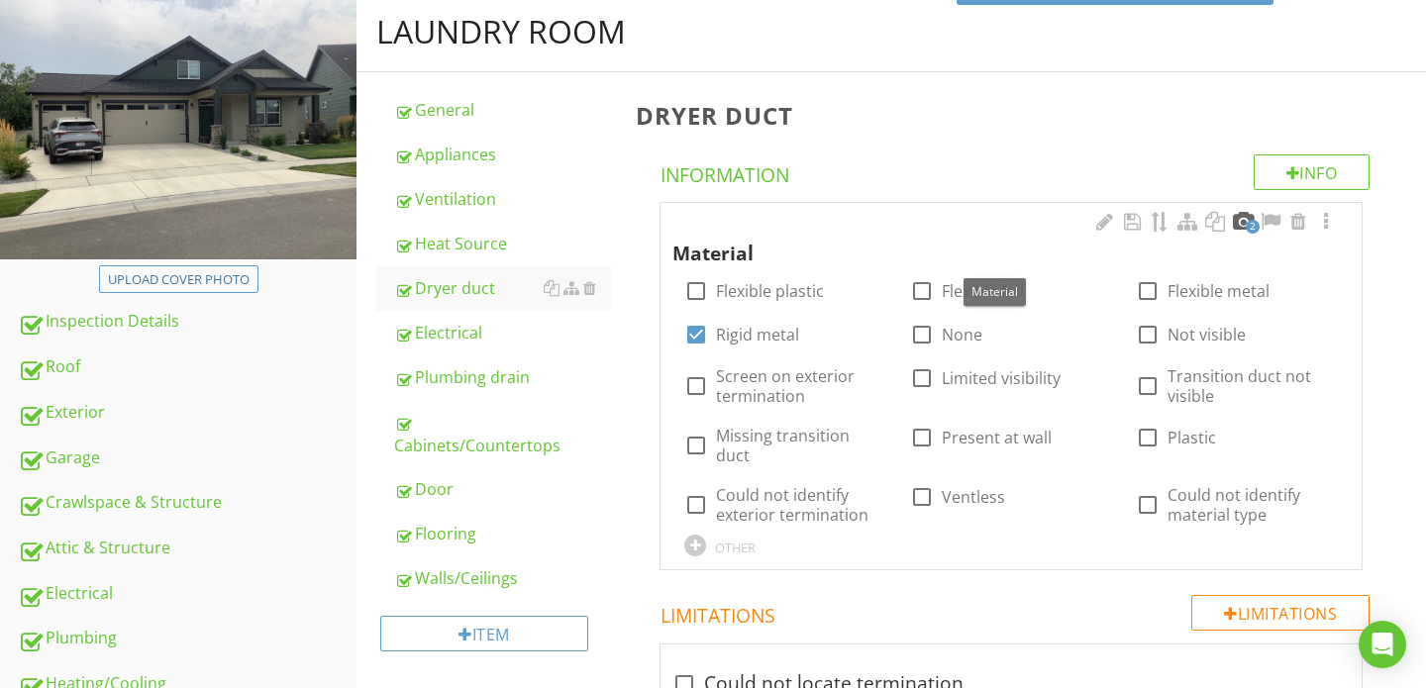
click at [1239, 226] on div at bounding box center [1242, 222] width 24 height 20
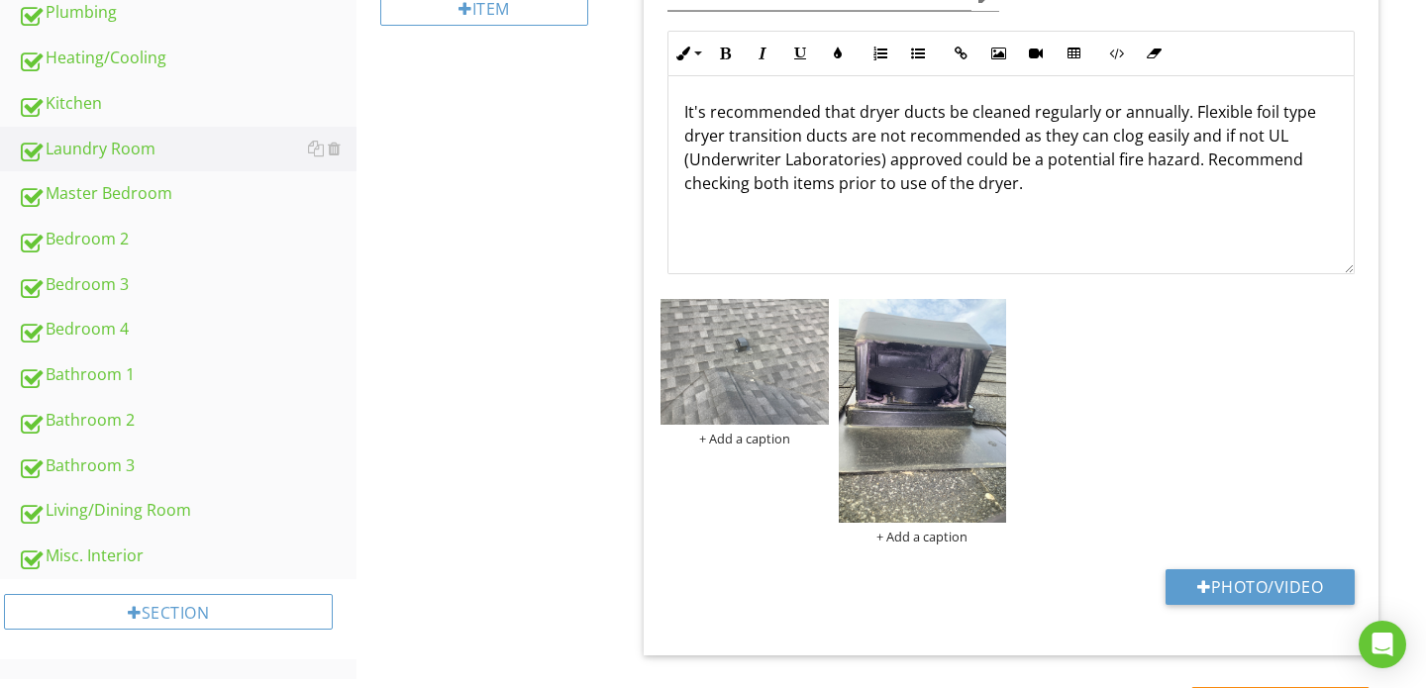
scroll to position [833, 0]
click at [697, 363] on img at bounding box center [744, 361] width 168 height 126
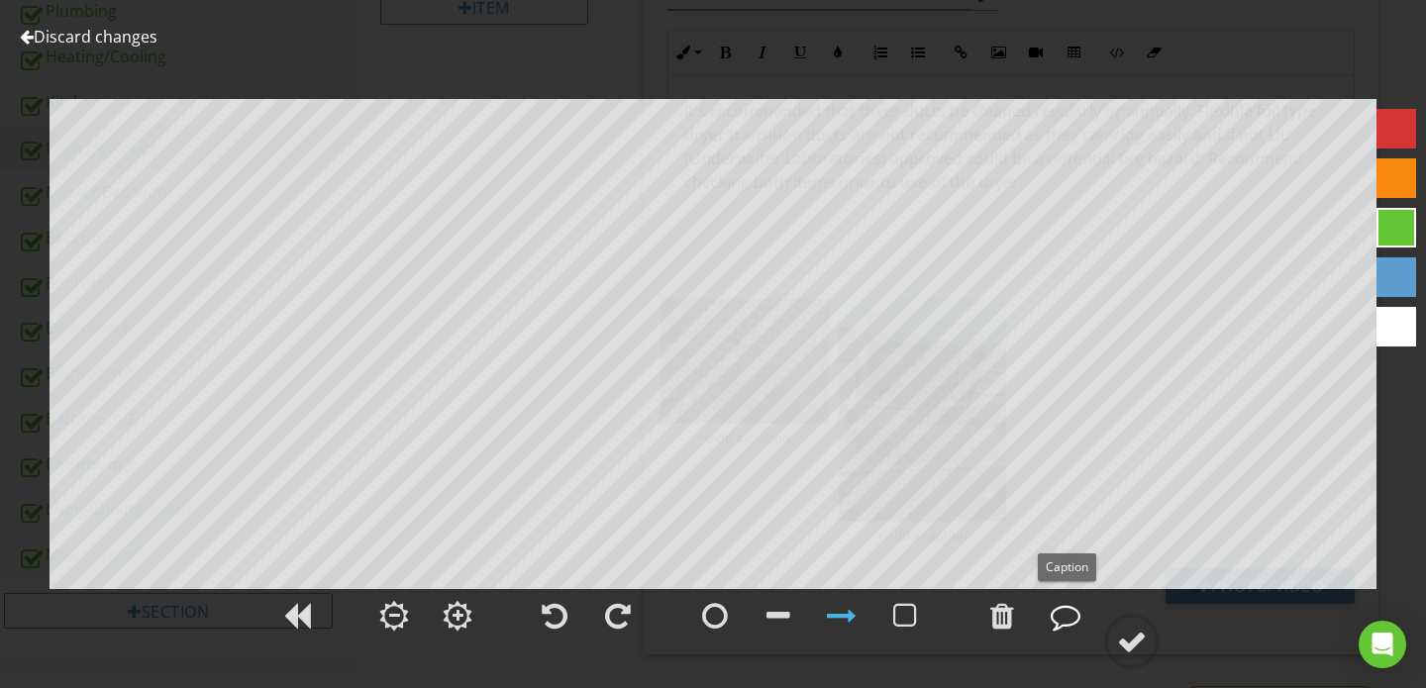
click at [1064, 609] on div at bounding box center [1065, 616] width 30 height 30
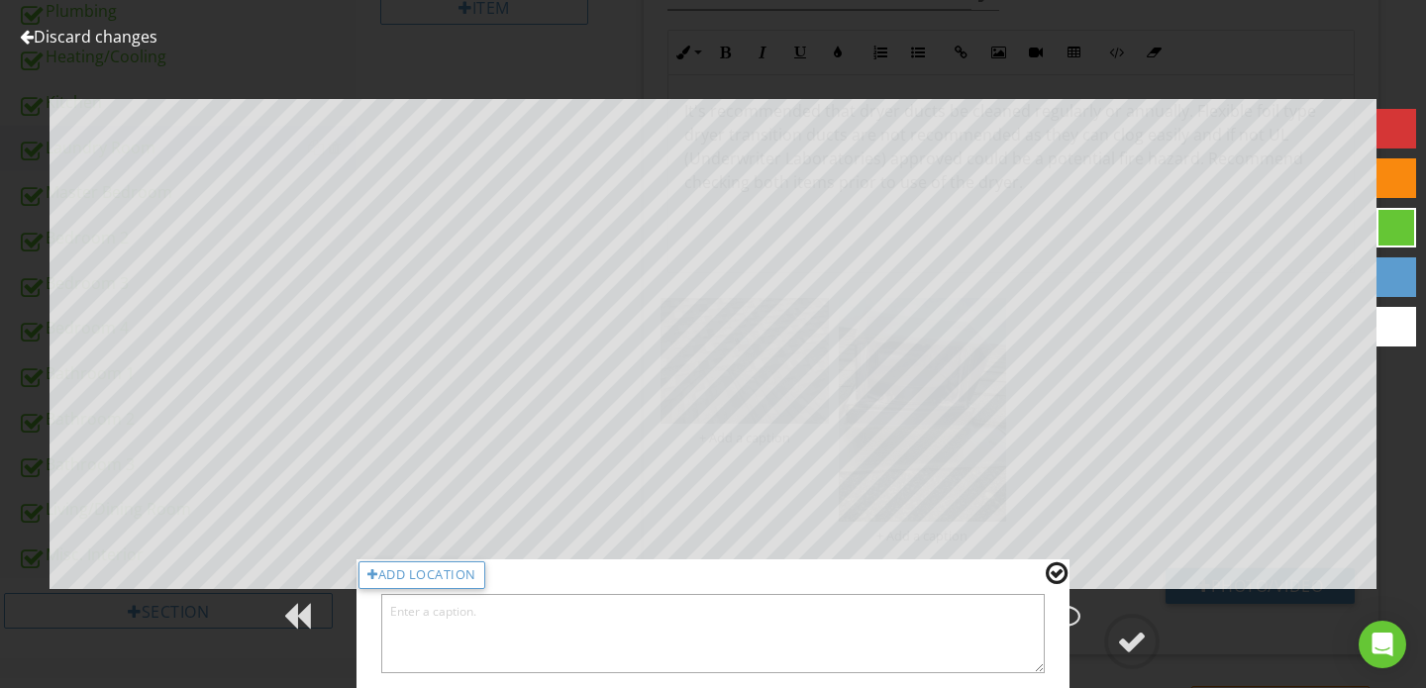
click at [765, 624] on textarea at bounding box center [712, 633] width 663 height 79
type textarea "Dryer exhaust on east side of roof"
click at [1133, 641] on div at bounding box center [1132, 642] width 30 height 30
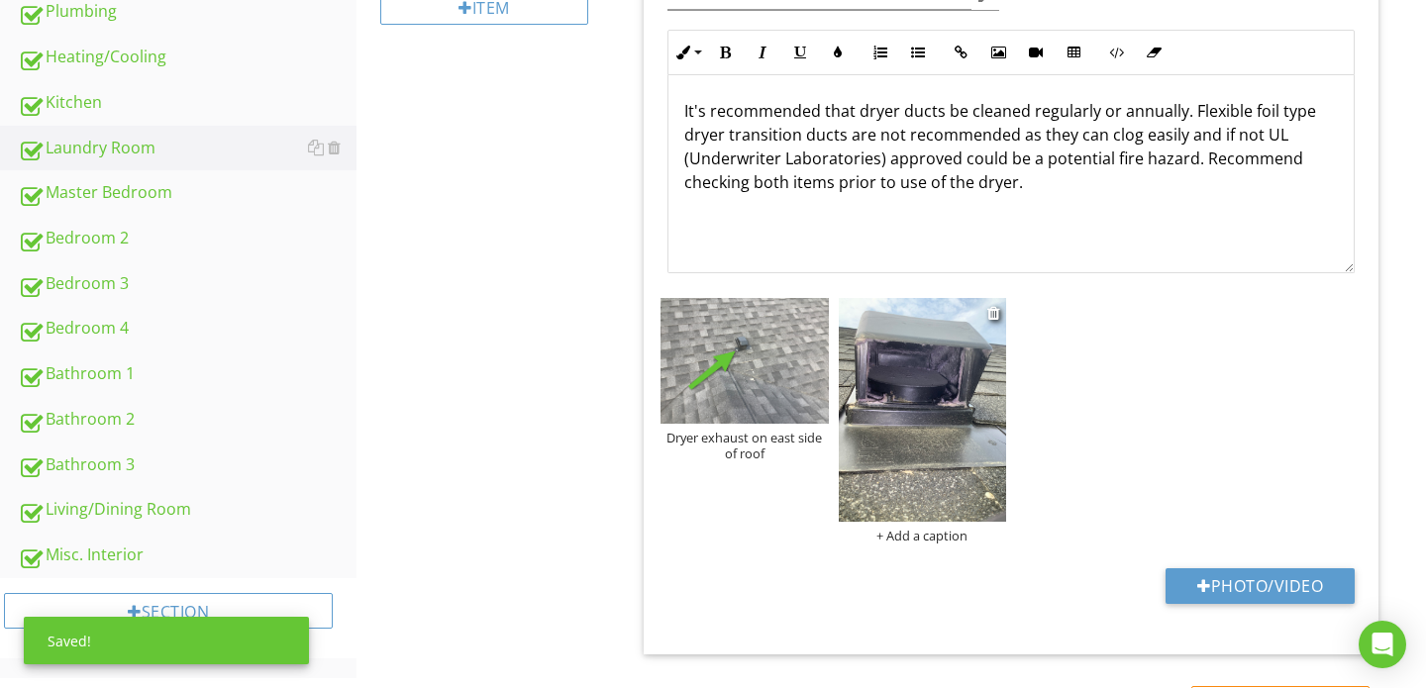
click at [933, 449] on img at bounding box center [922, 410] width 168 height 224
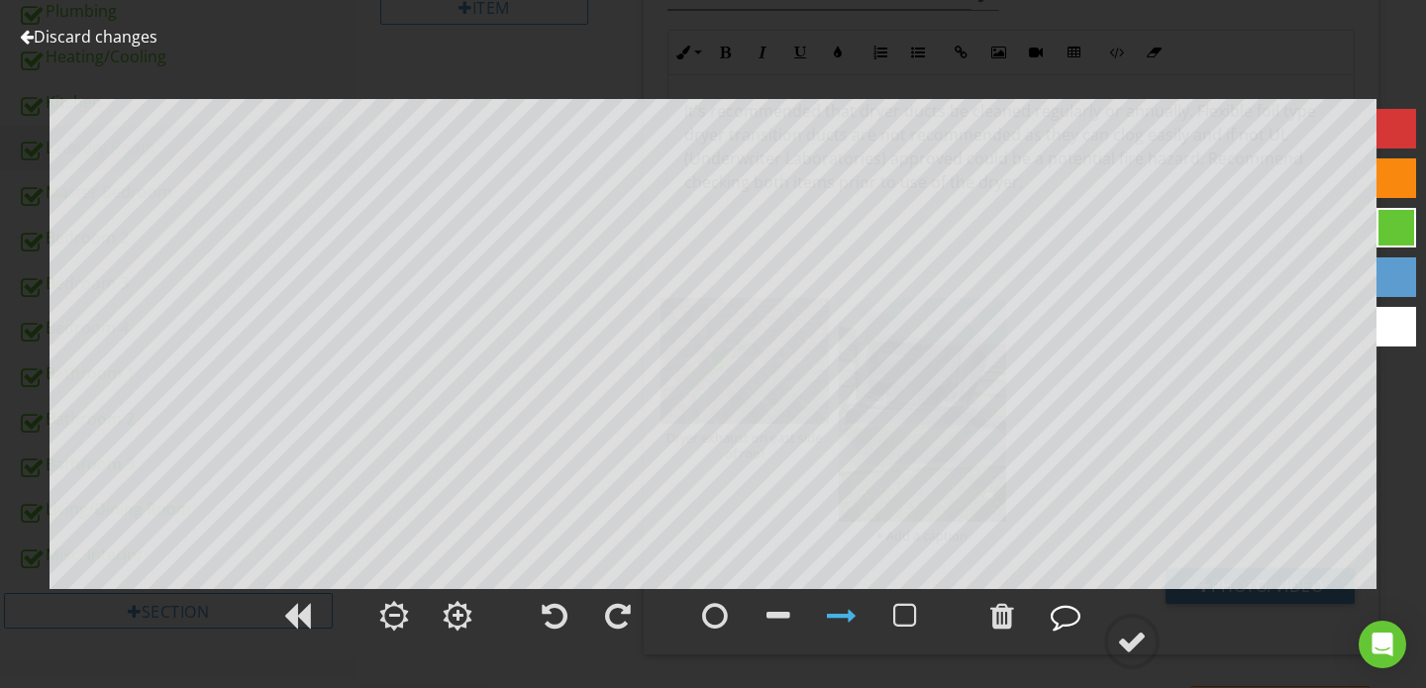
click at [1062, 618] on div at bounding box center [1065, 616] width 30 height 30
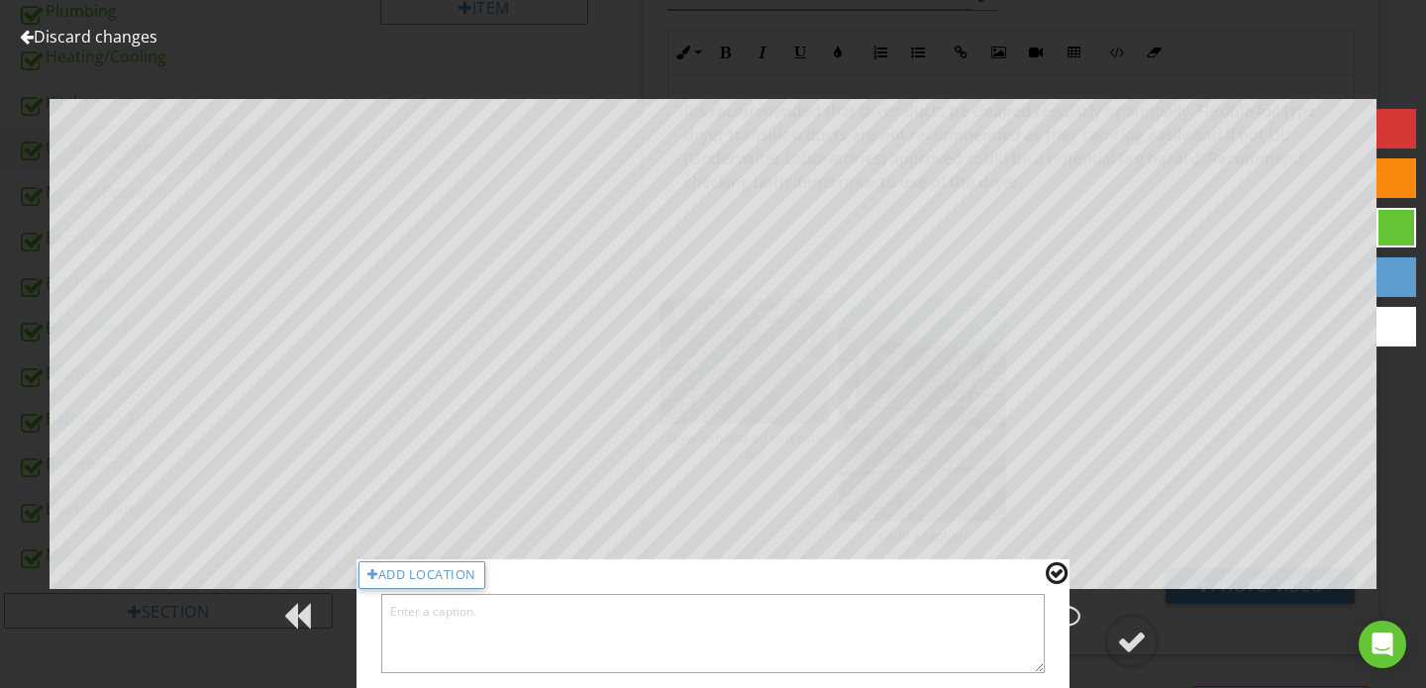
click at [868, 638] on textarea at bounding box center [712, 633] width 663 height 79
type textarea "Minor lint build up, recommend regular cleaning of dryer duct"
click at [1131, 639] on div at bounding box center [1132, 642] width 30 height 30
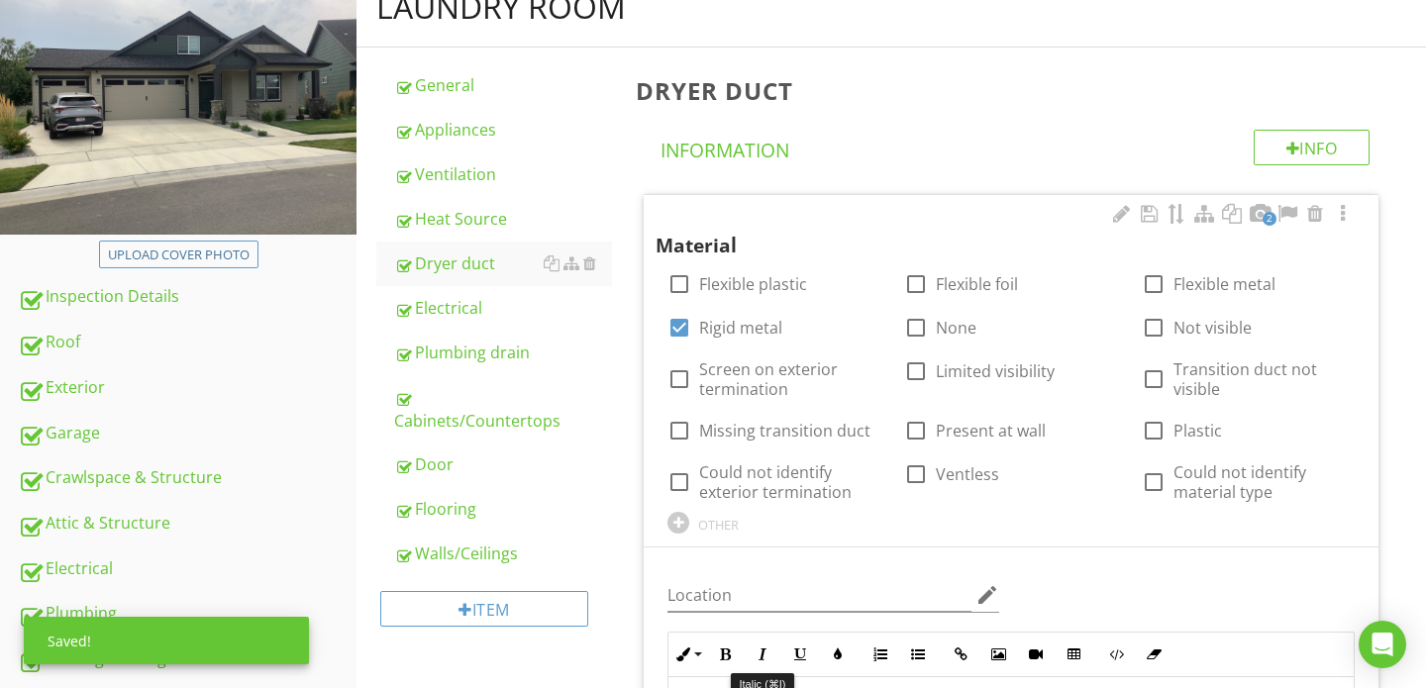
scroll to position [223, 0]
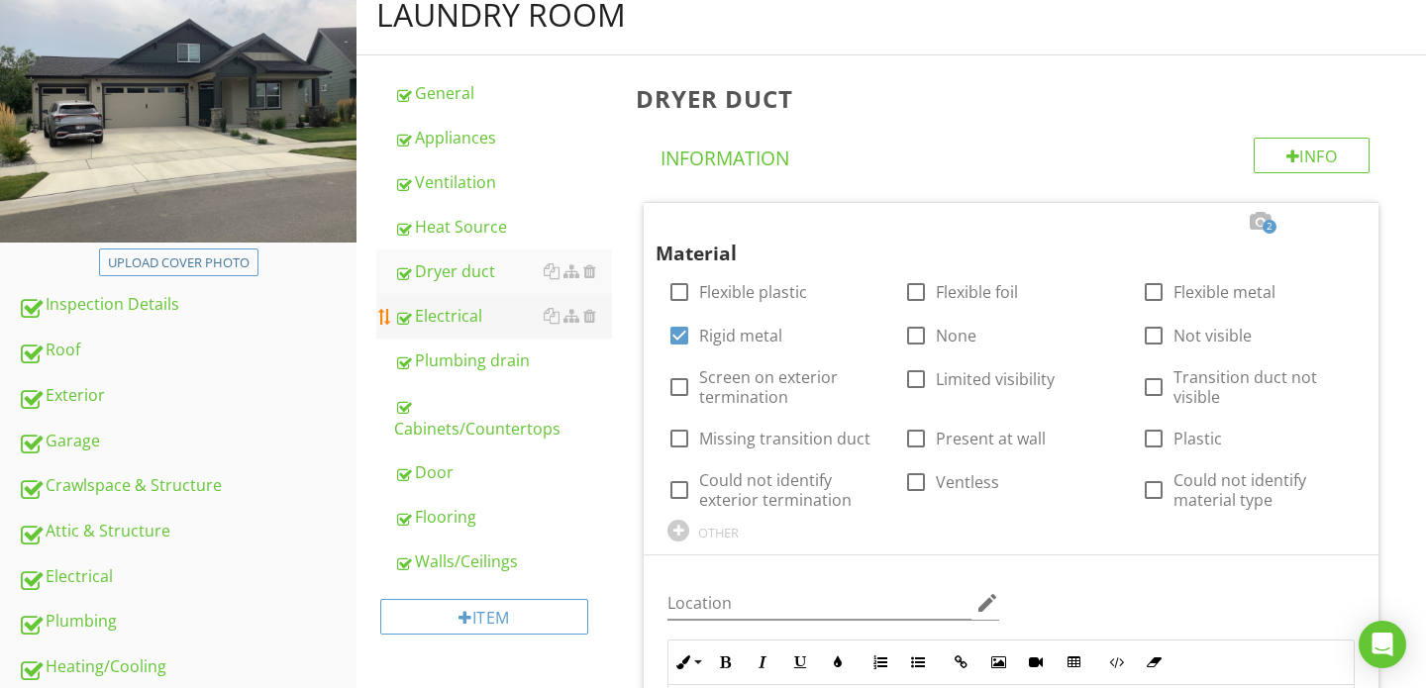
click at [487, 317] on div "Electrical" at bounding box center [503, 316] width 218 height 24
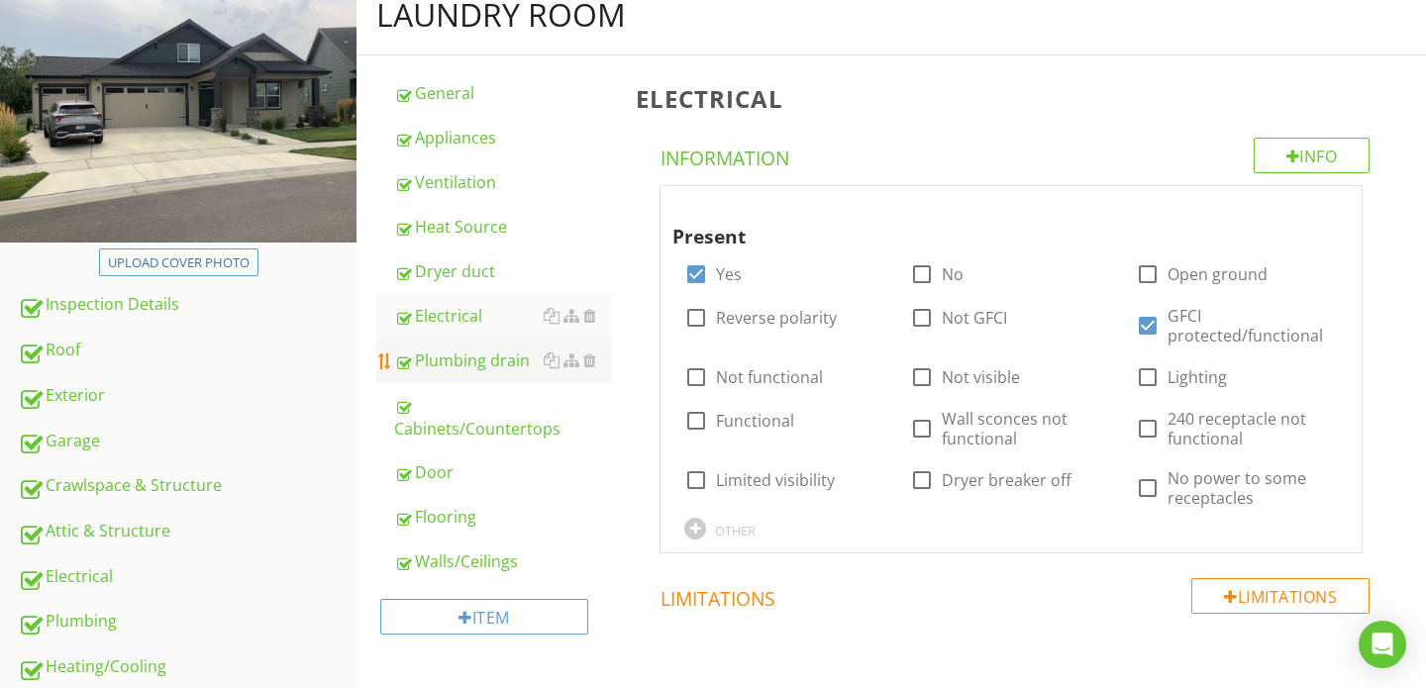
click at [490, 357] on div "Plumbing drain" at bounding box center [503, 360] width 218 height 24
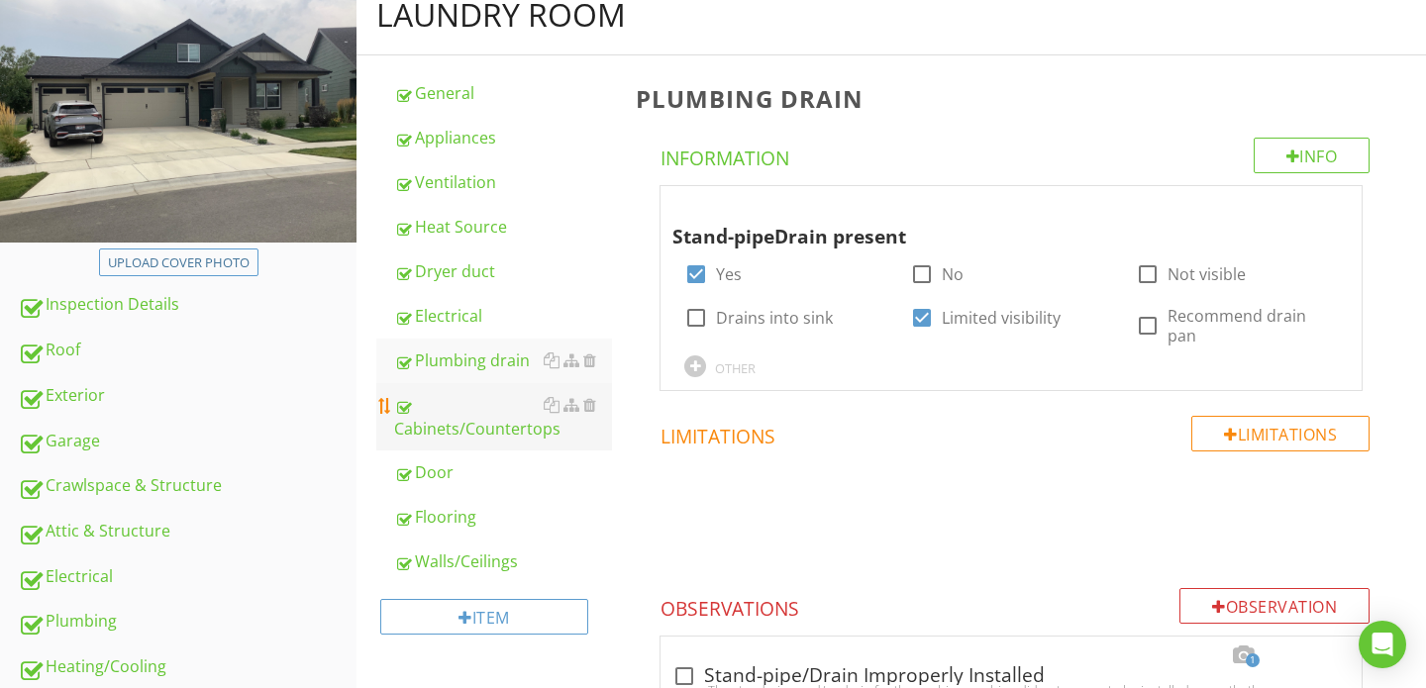
click at [479, 422] on div "Cabinets/Countertops" at bounding box center [503, 417] width 218 height 48
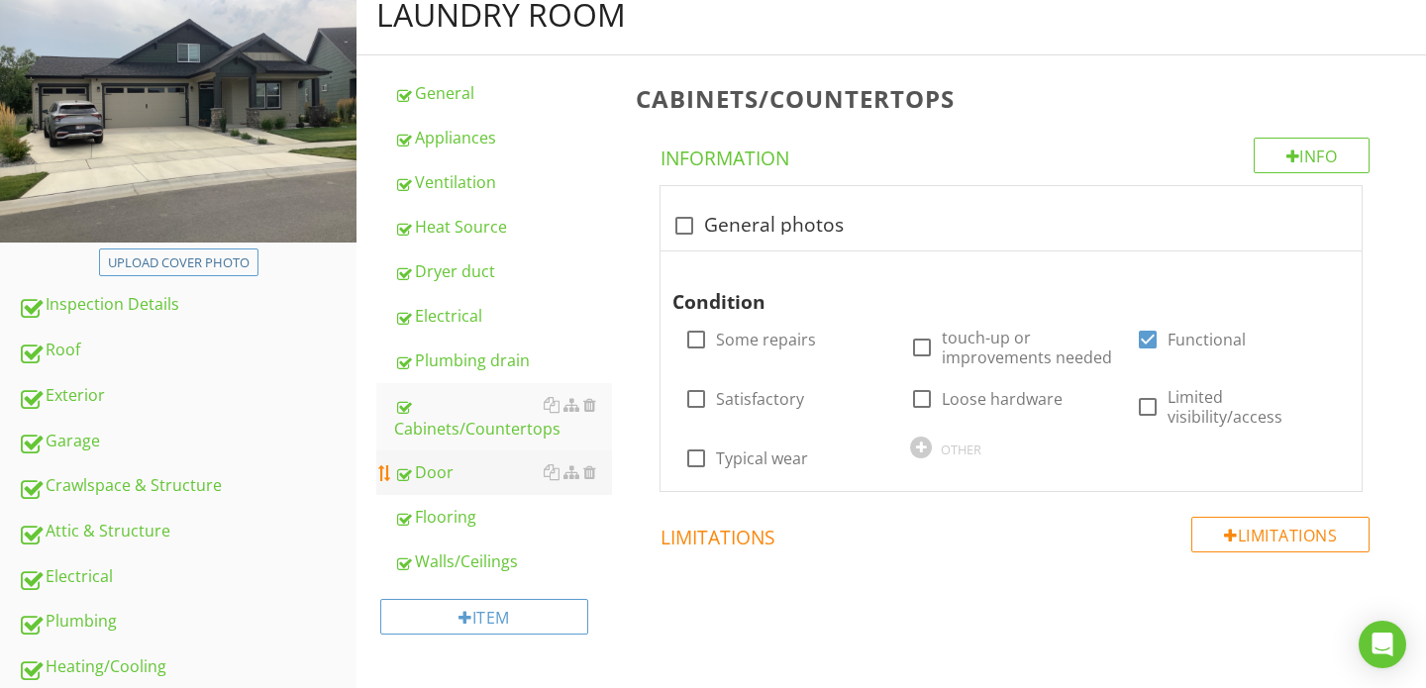
click at [470, 468] on div "Door" at bounding box center [503, 472] width 218 height 24
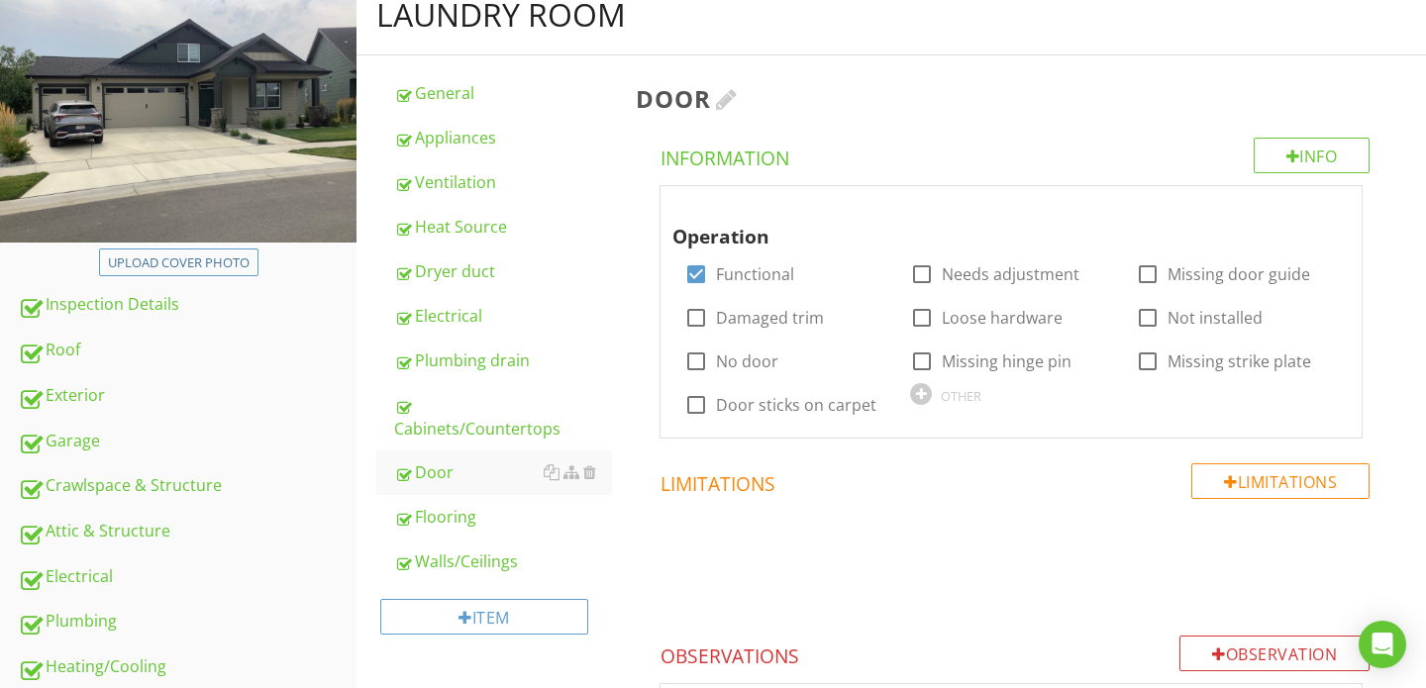
click at [722, 102] on h3 "Door" at bounding box center [1015, 98] width 758 height 27
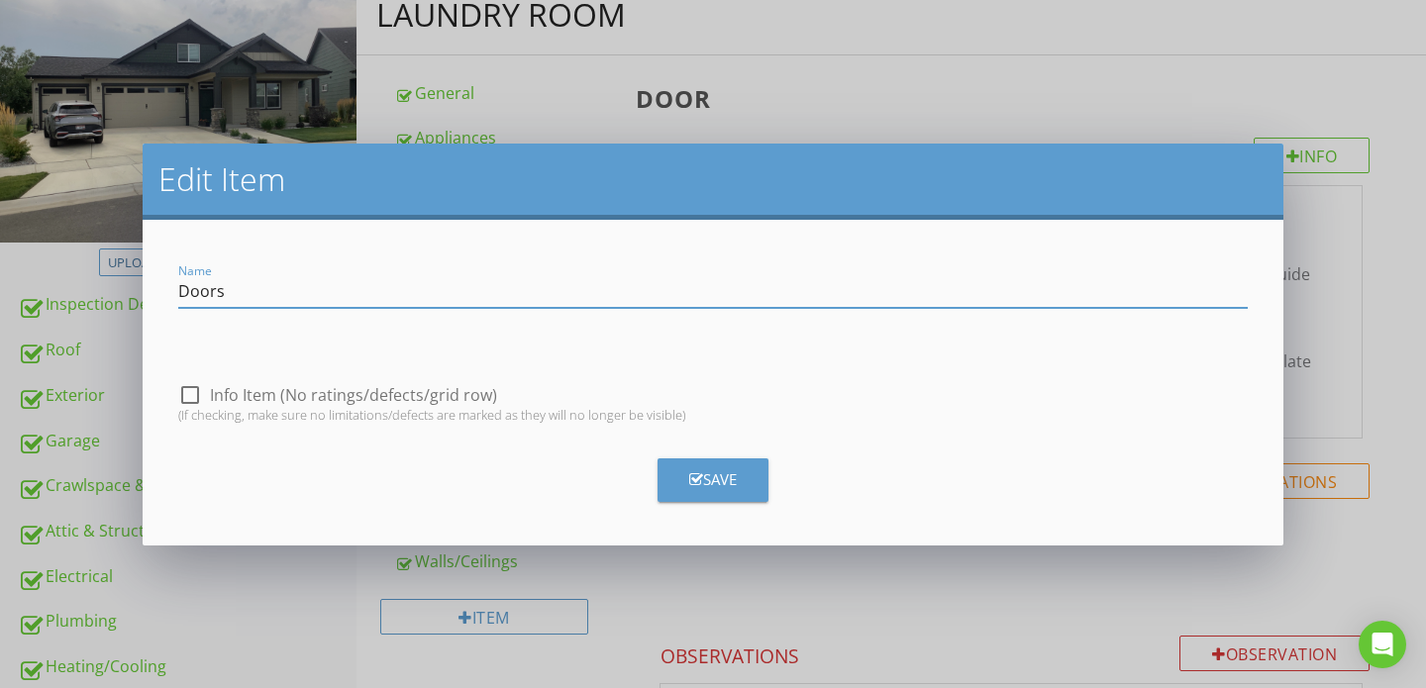
type input "Doors"
click at [719, 469] on div "Save" at bounding box center [713, 479] width 48 height 23
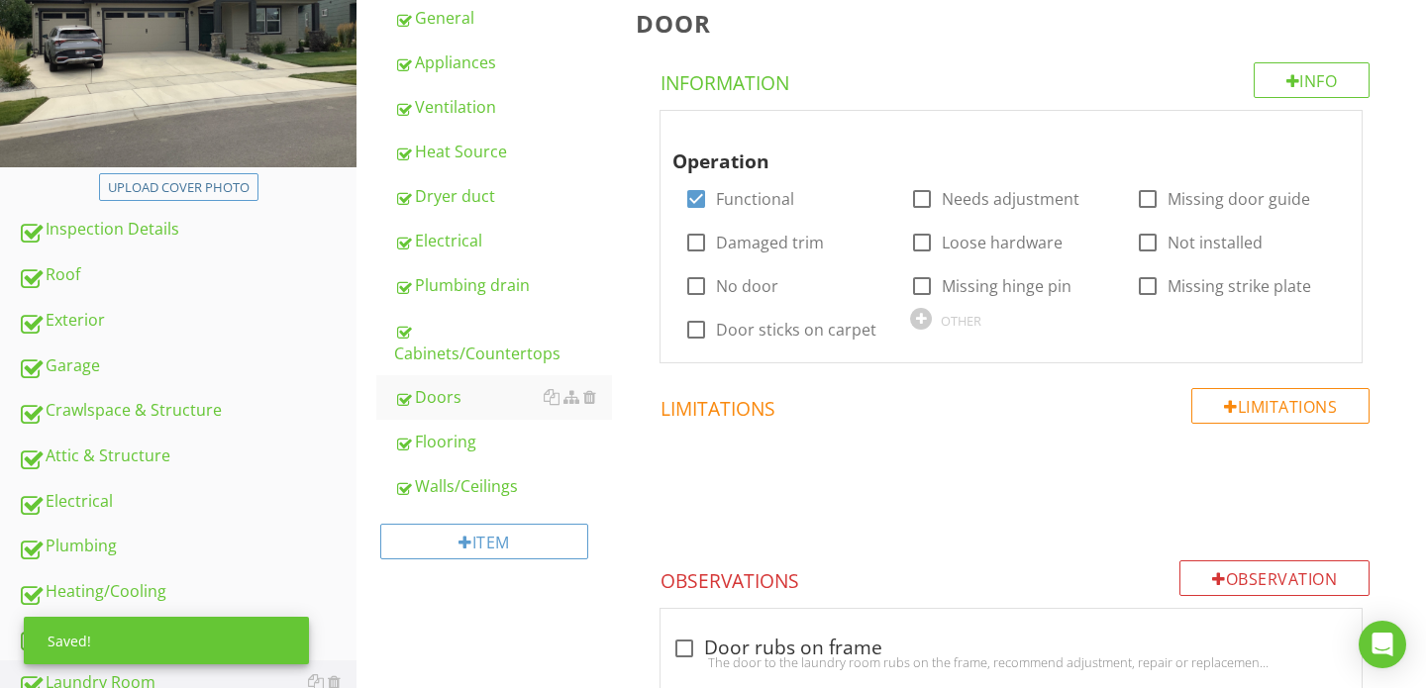
scroll to position [316, 0]
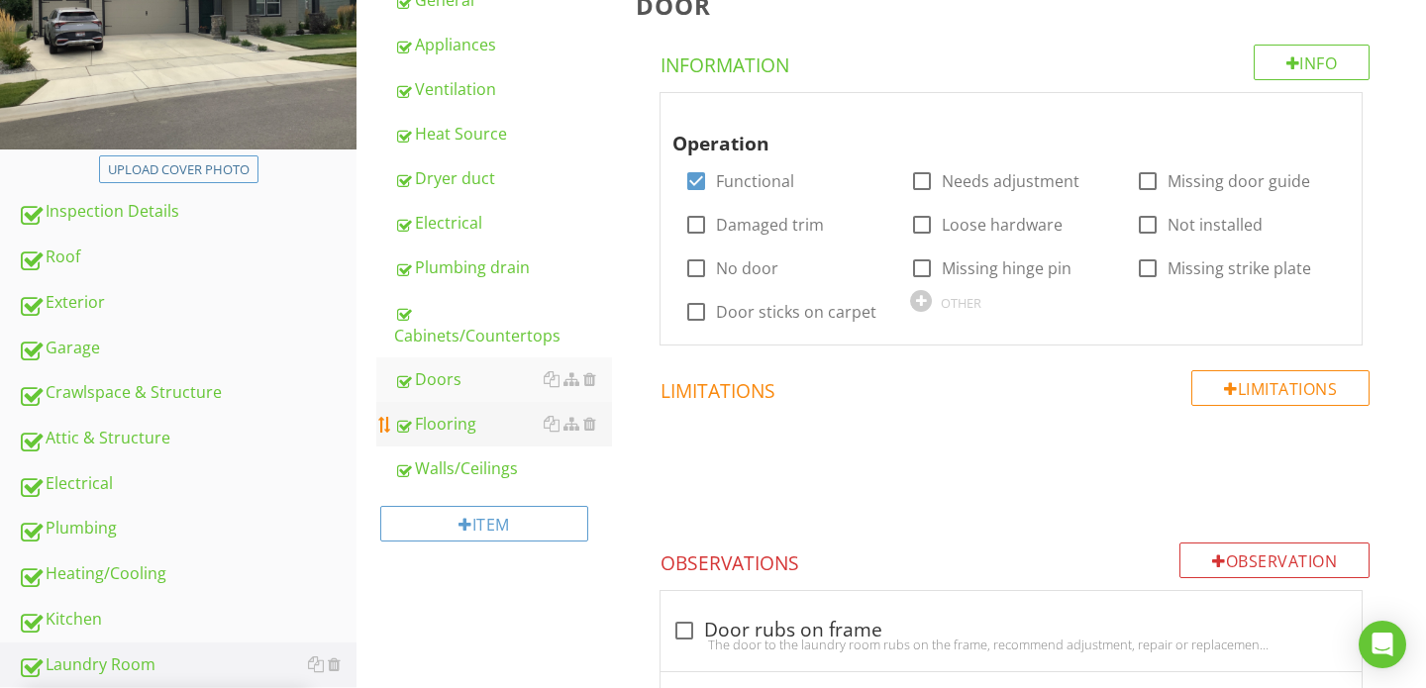
click at [490, 427] on div "Flooring" at bounding box center [503, 424] width 218 height 24
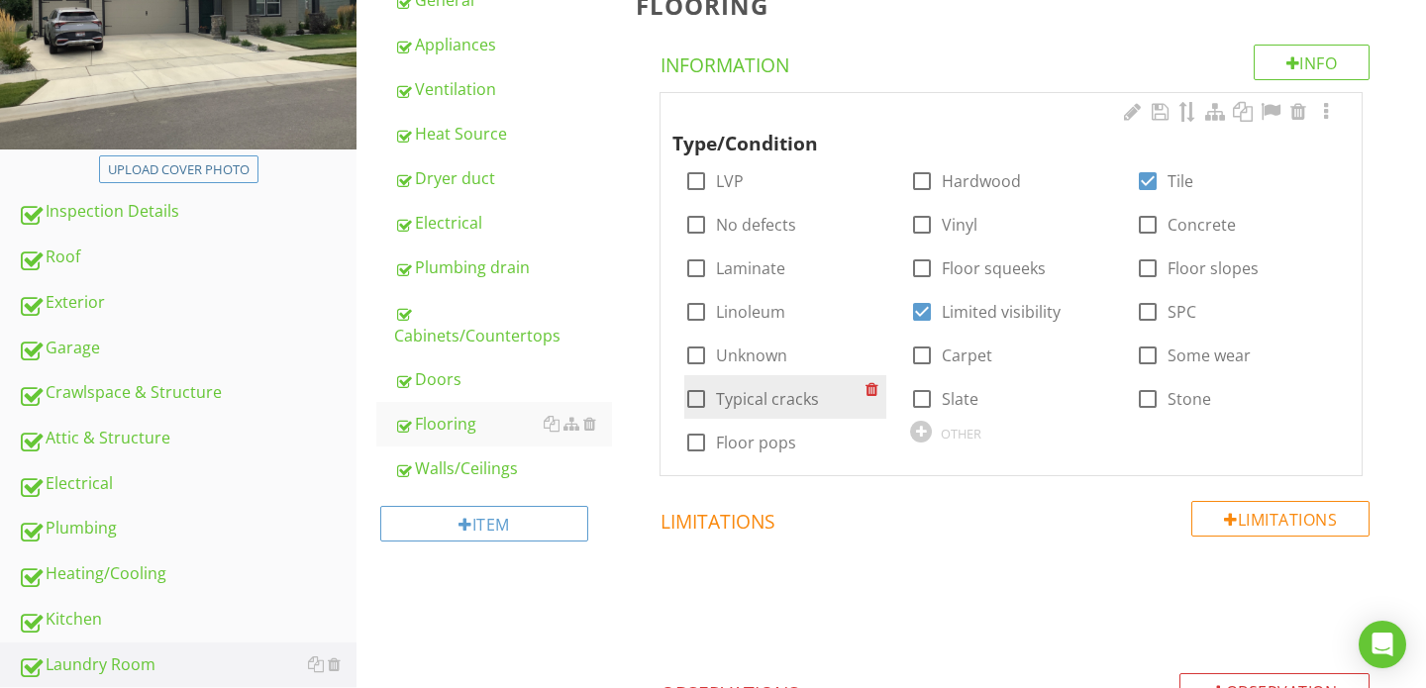
scroll to position [148, 0]
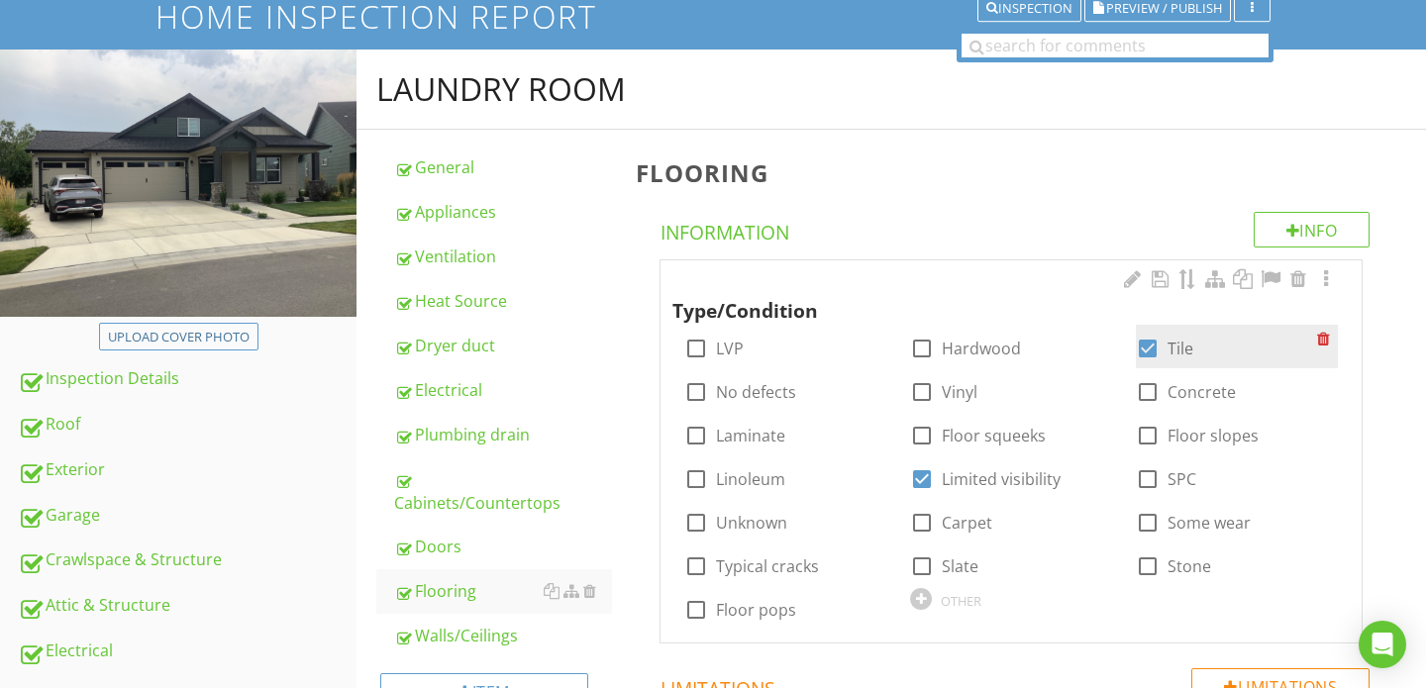
click at [1151, 351] on div at bounding box center [1148, 349] width 34 height 34
checkbox input "false"
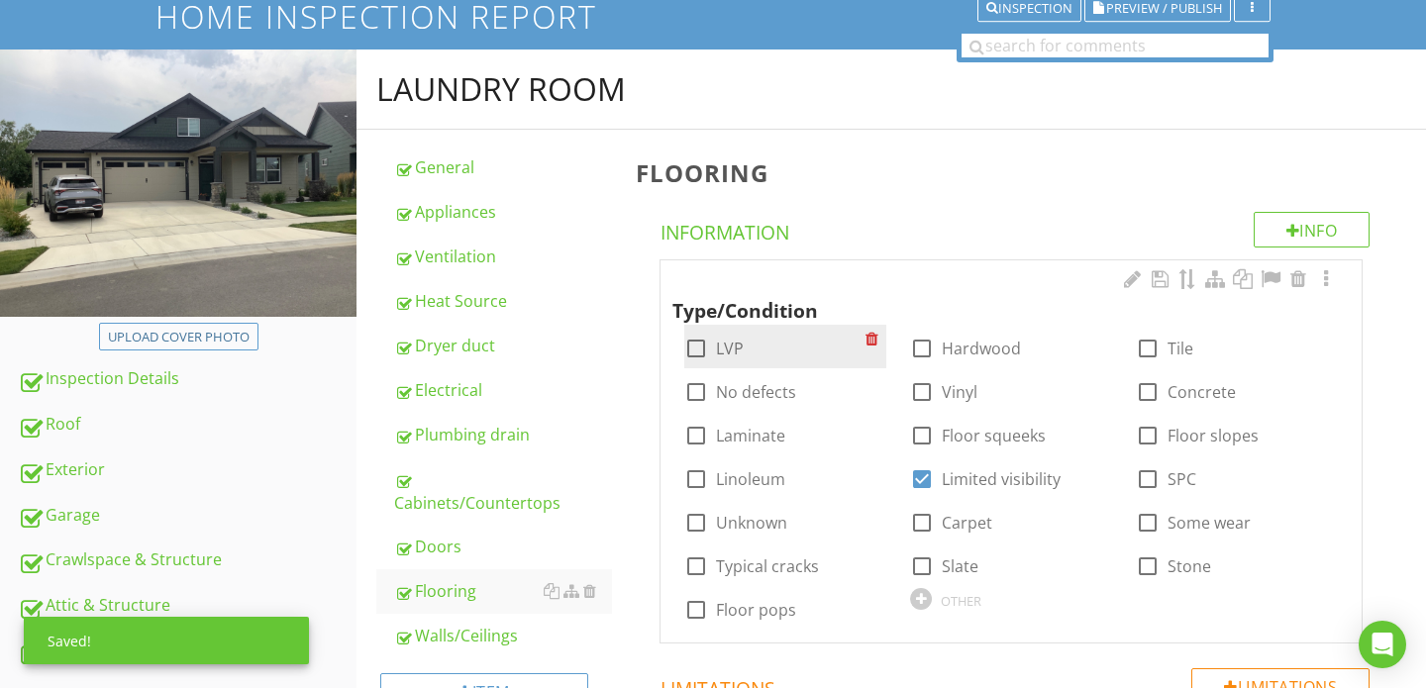
click at [697, 349] on div at bounding box center [696, 349] width 34 height 34
checkbox input "true"
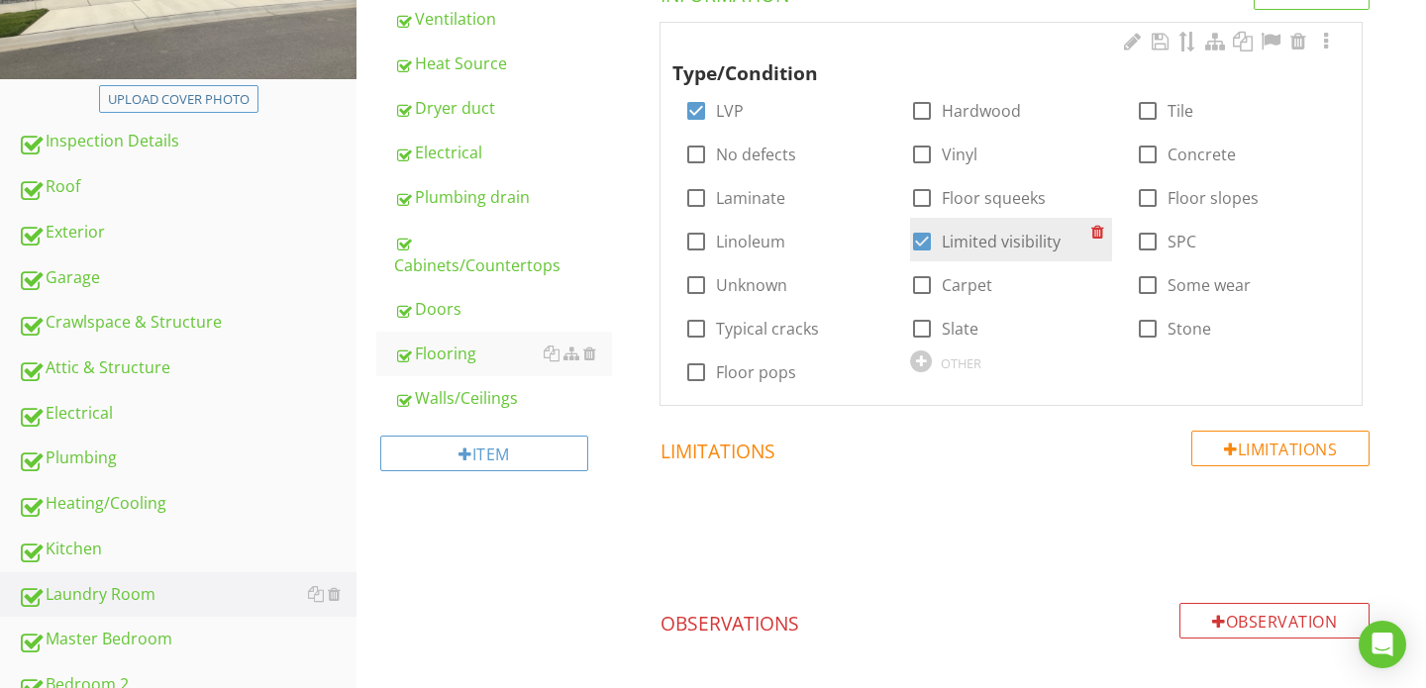
scroll to position [374, 0]
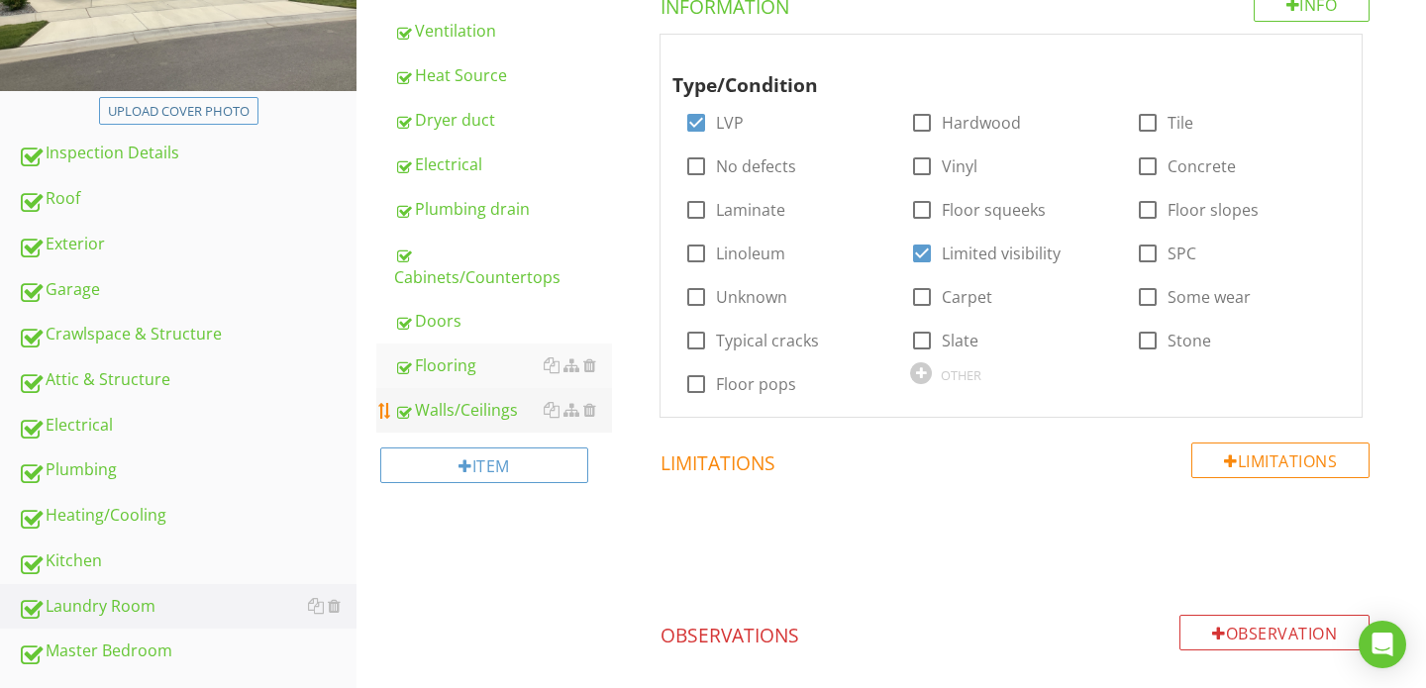
click at [473, 415] on div "Walls/Ceilings" at bounding box center [503, 410] width 218 height 24
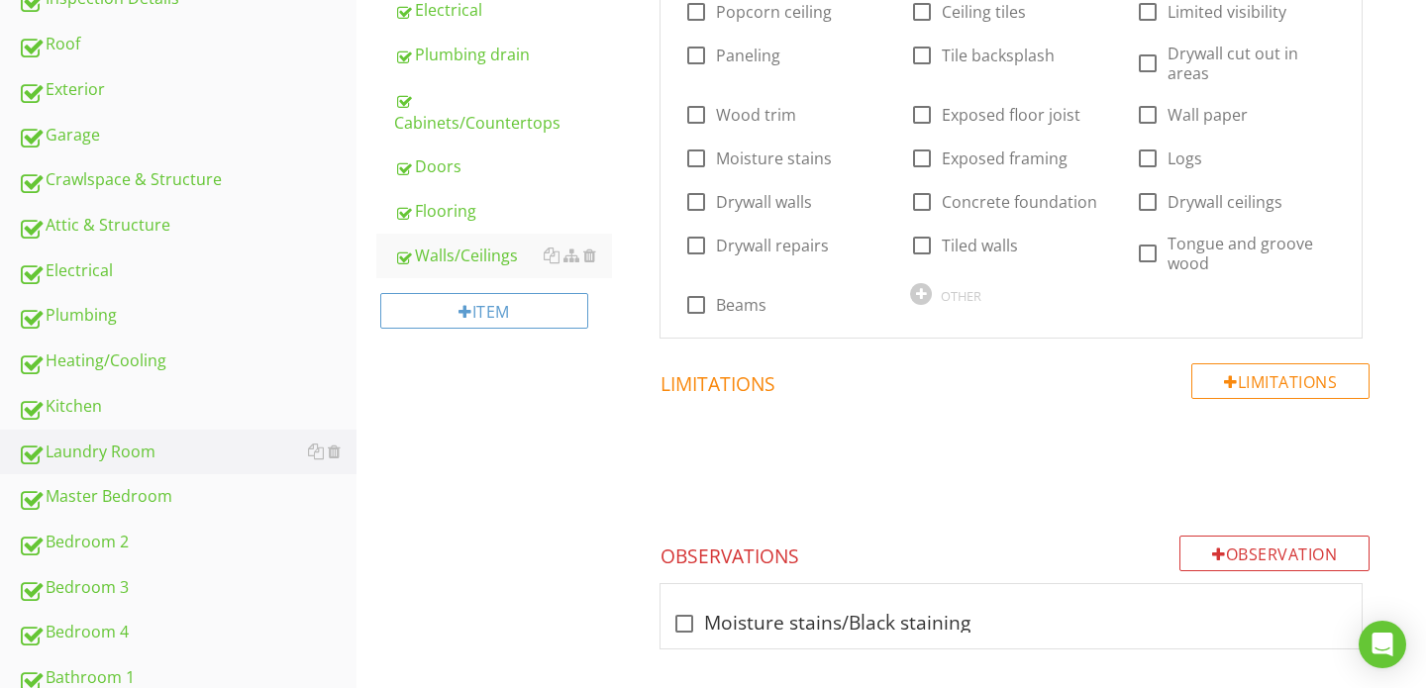
scroll to position [545, 0]
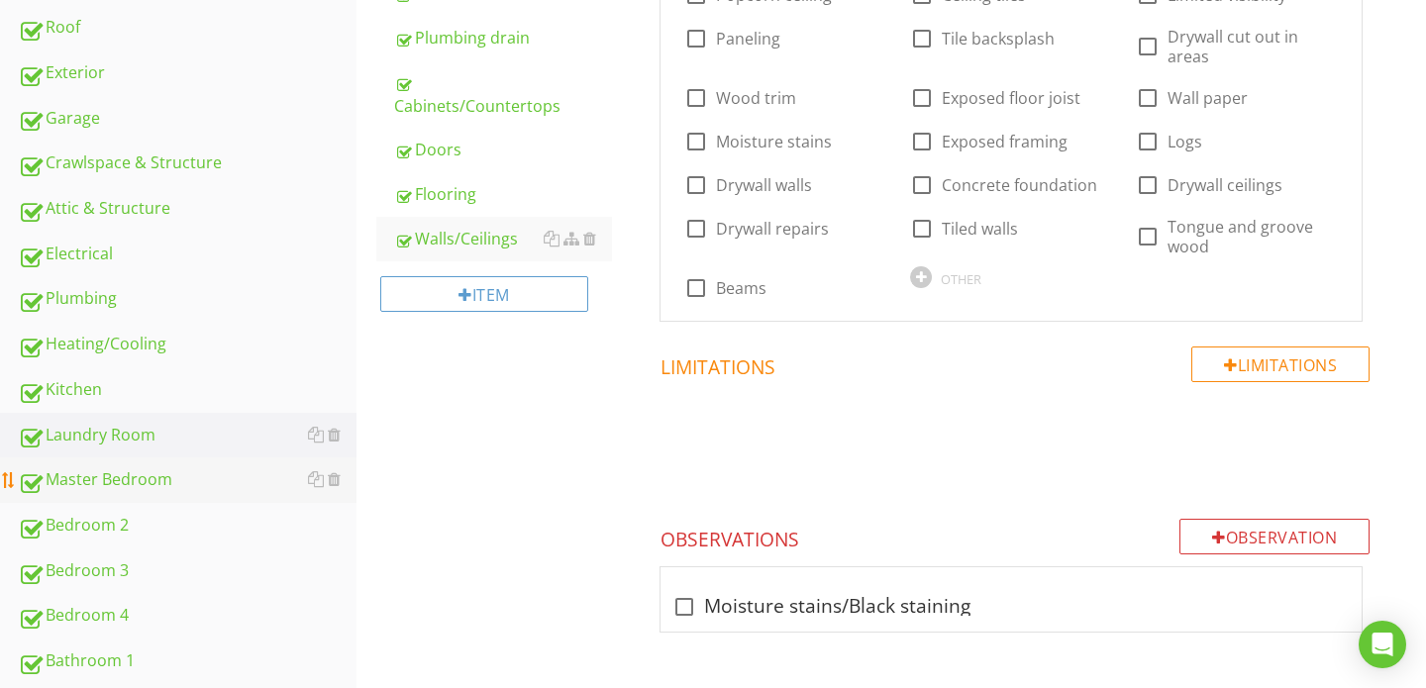
click at [132, 476] on div "Master Bedroom" at bounding box center [187, 480] width 339 height 26
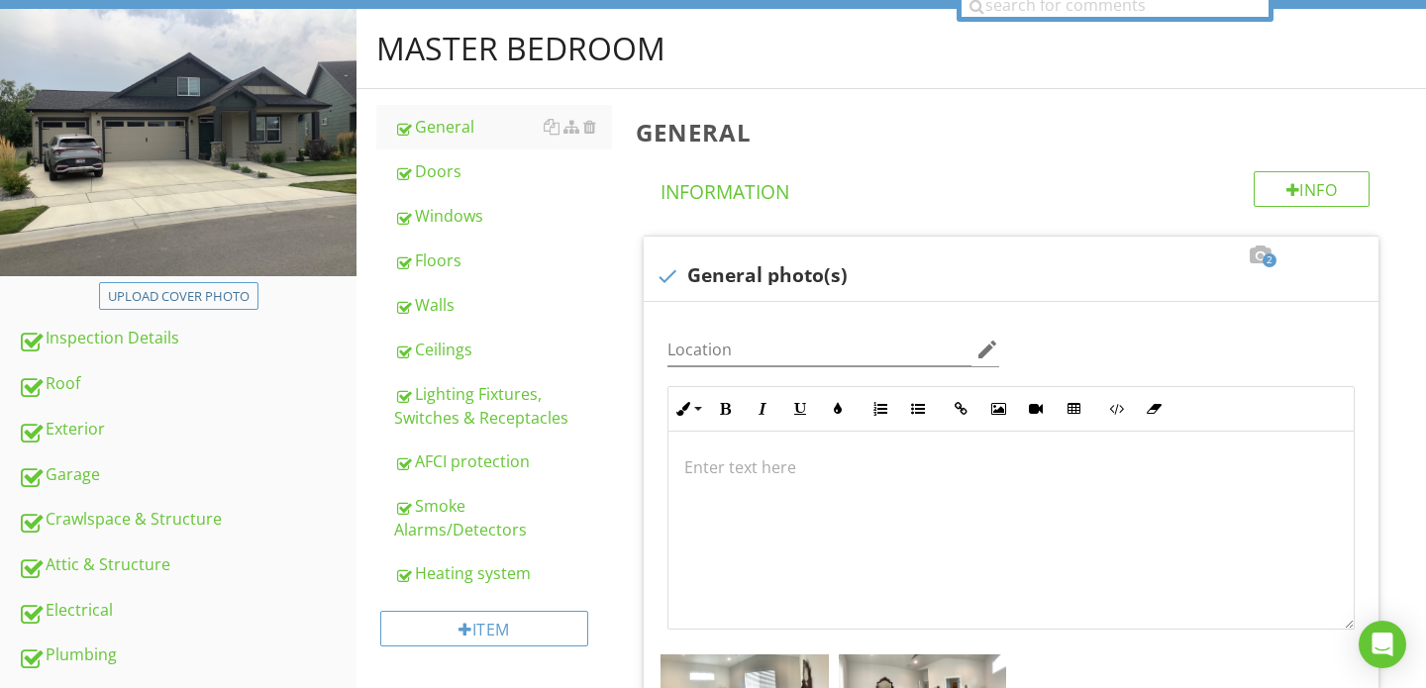
scroll to position [188, 0]
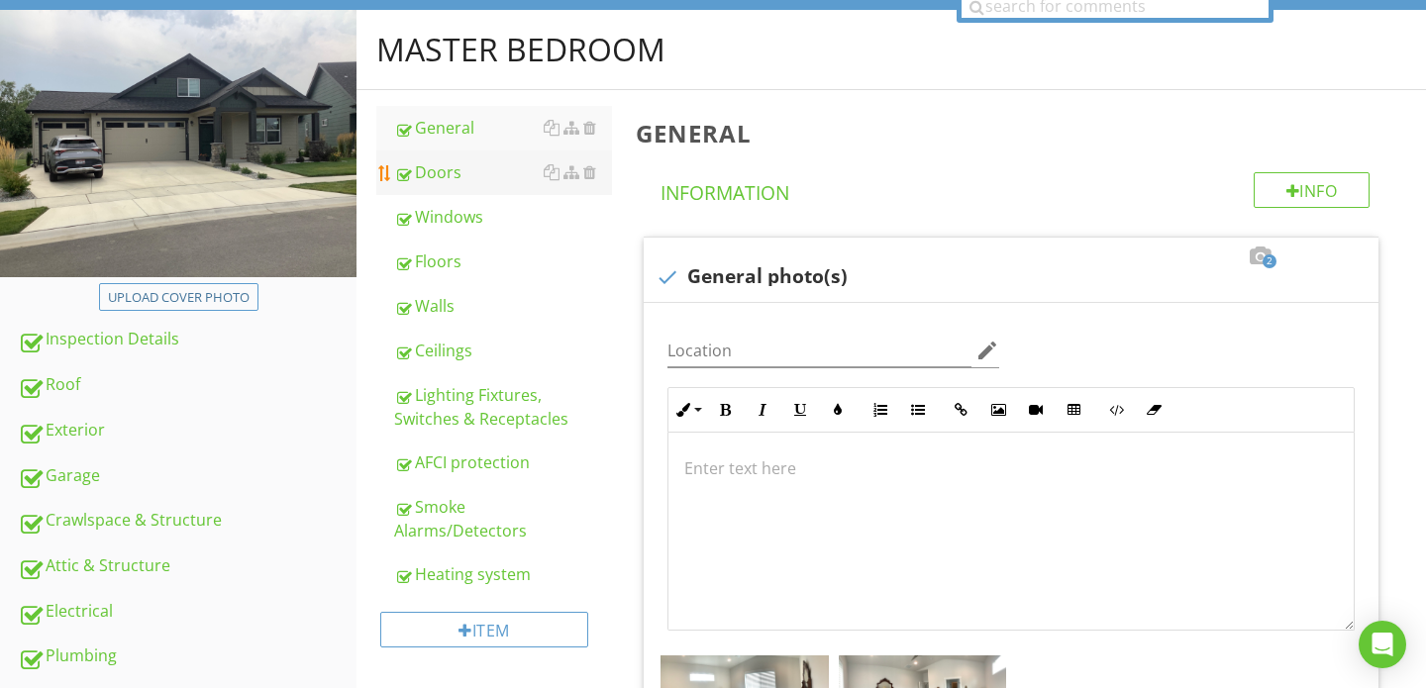
click at [456, 183] on div "Doors" at bounding box center [503, 172] width 218 height 24
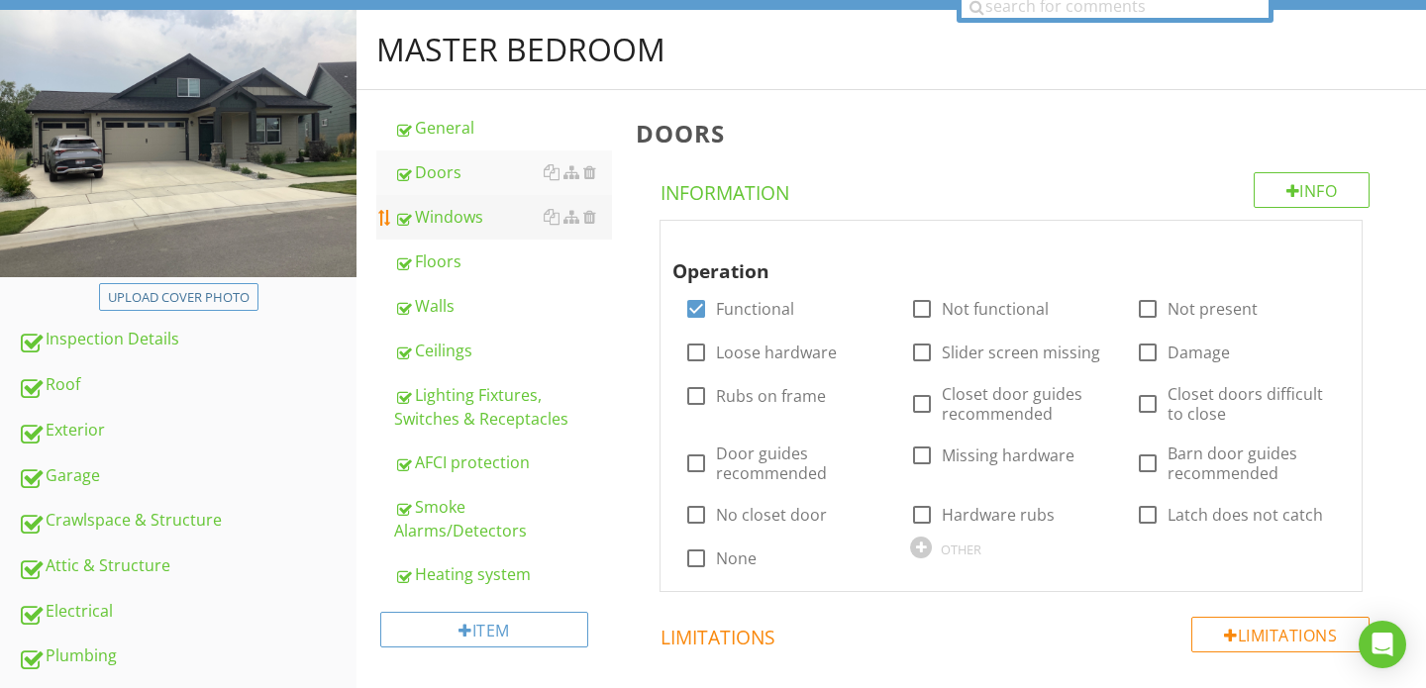
click at [456, 216] on div "Windows" at bounding box center [503, 217] width 218 height 24
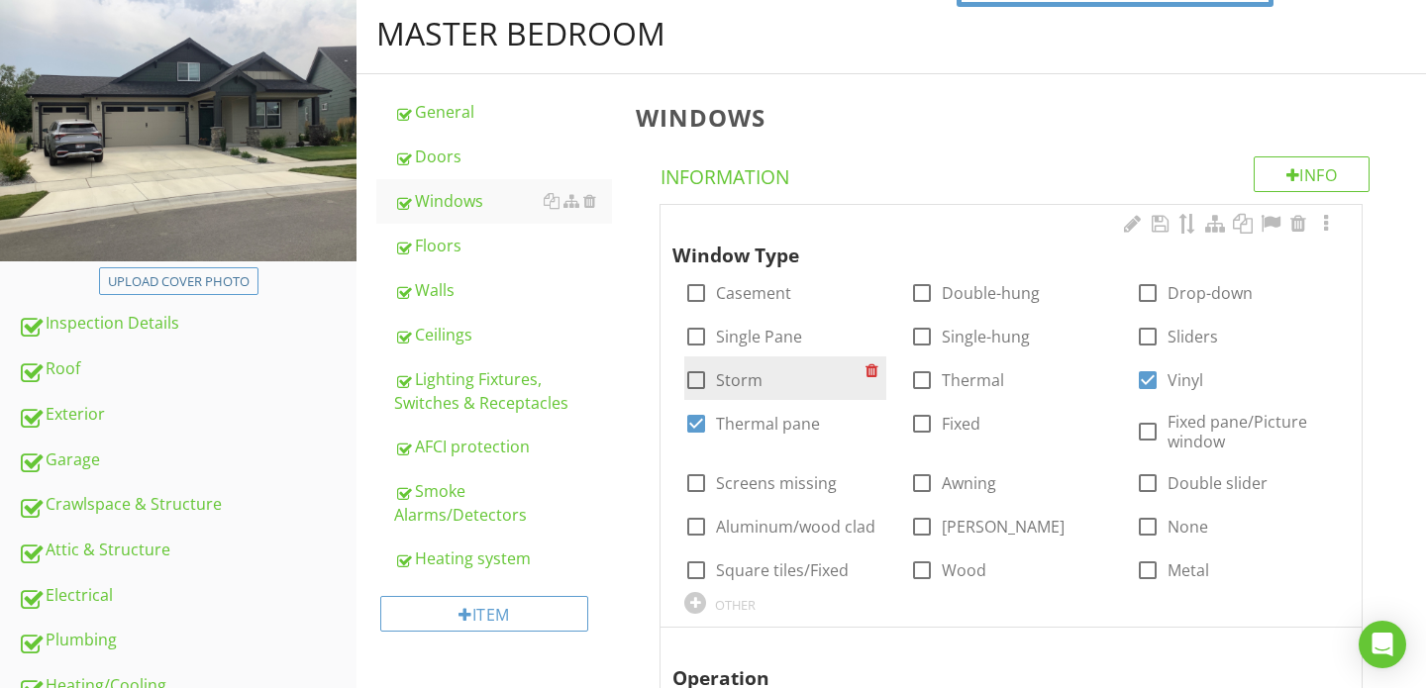
scroll to position [205, 0]
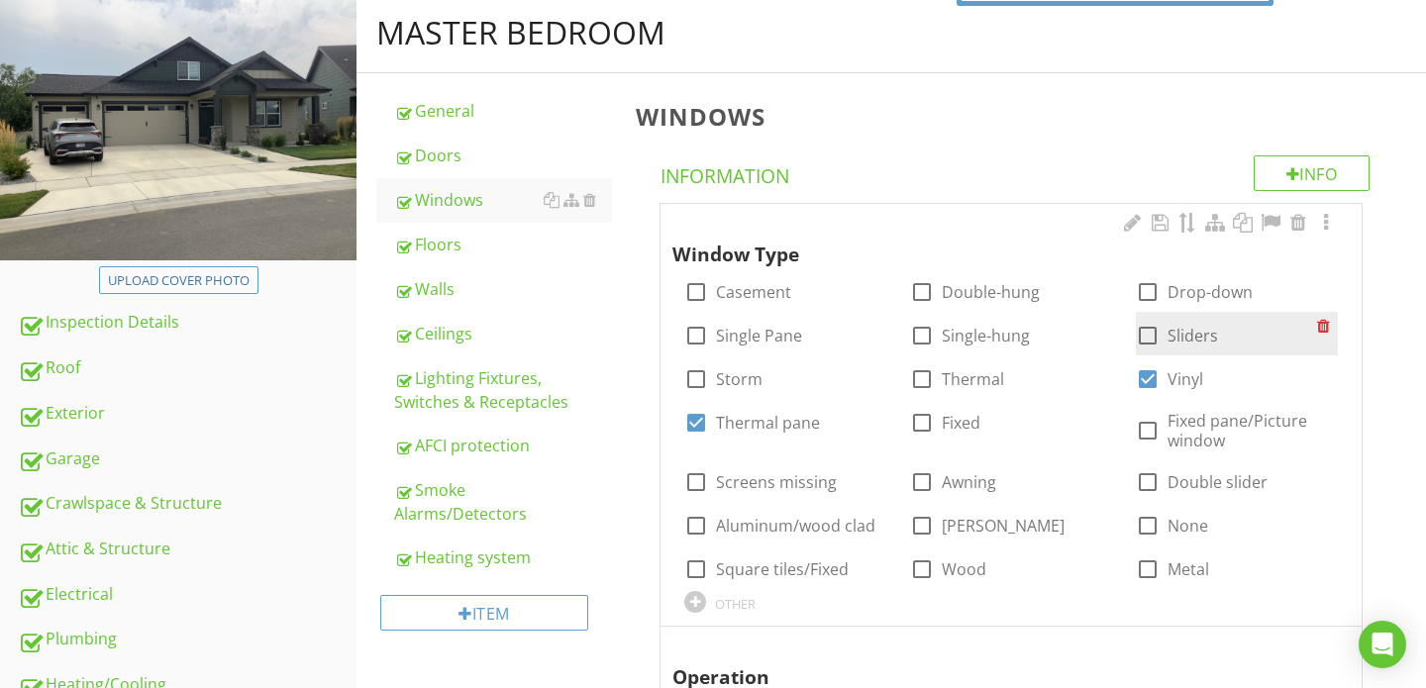
click at [1149, 339] on div at bounding box center [1148, 336] width 34 height 34
checkbox input "true"
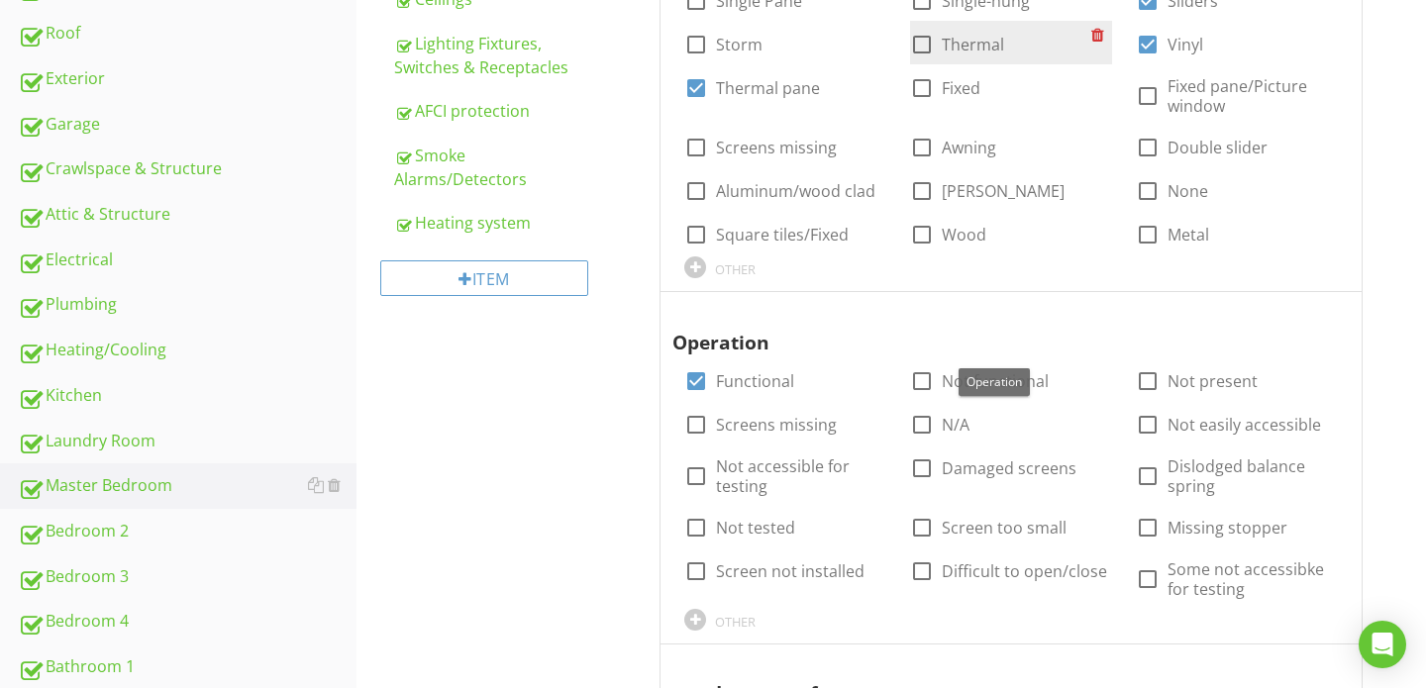
scroll to position [554, 0]
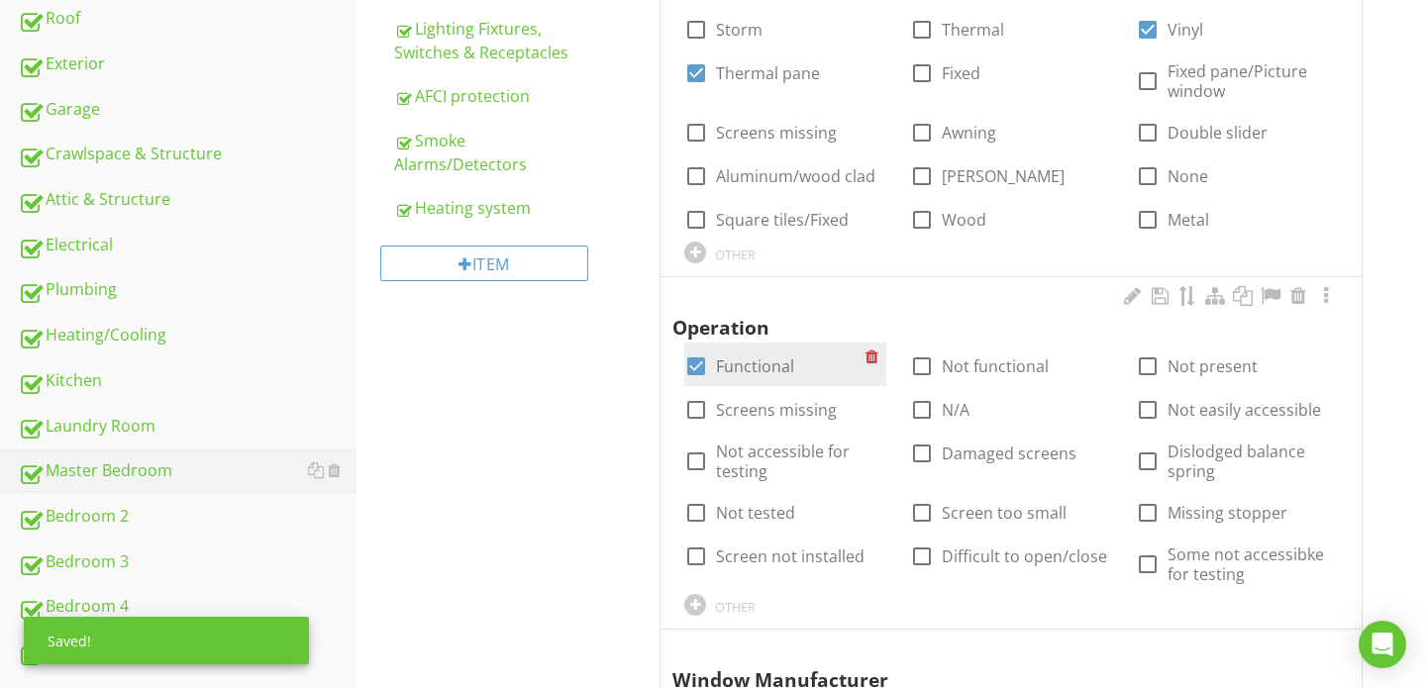
click at [694, 367] on div at bounding box center [696, 366] width 34 height 34
checkbox input "false"
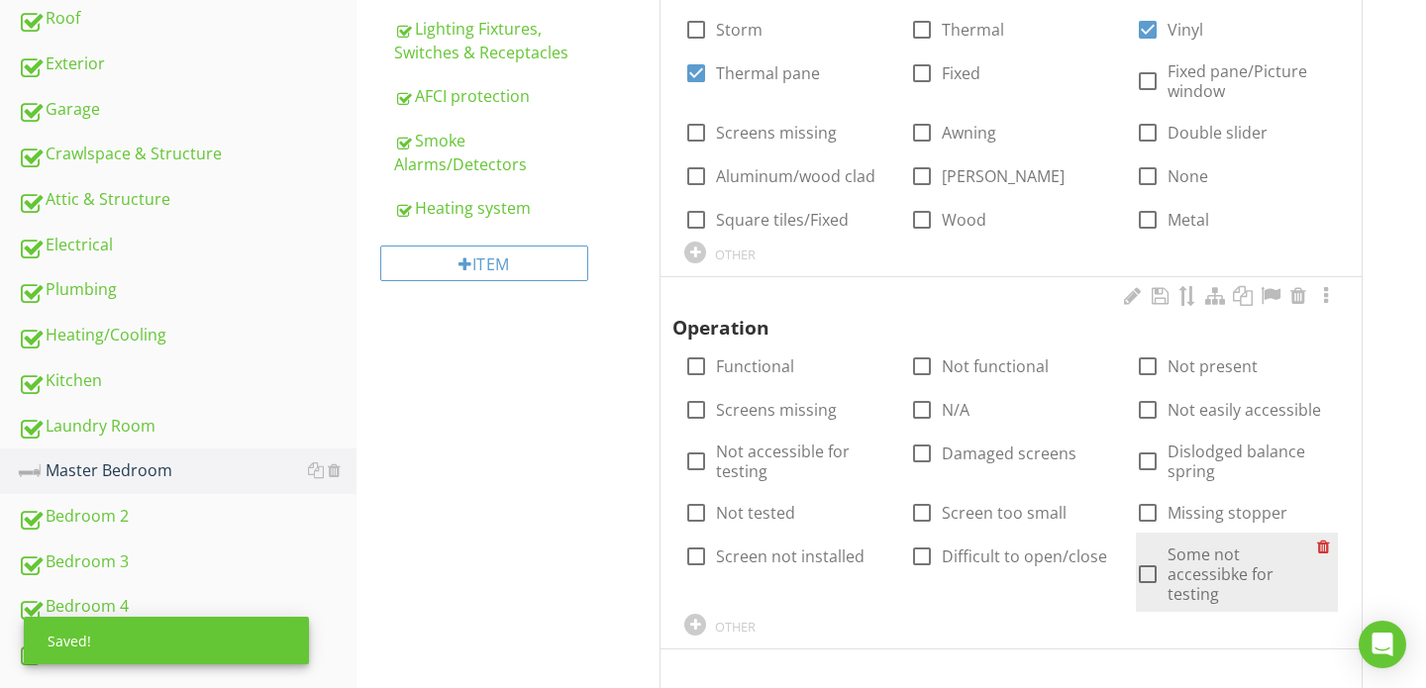
click at [1154, 562] on div at bounding box center [1148, 574] width 34 height 34
checkbox input "true"
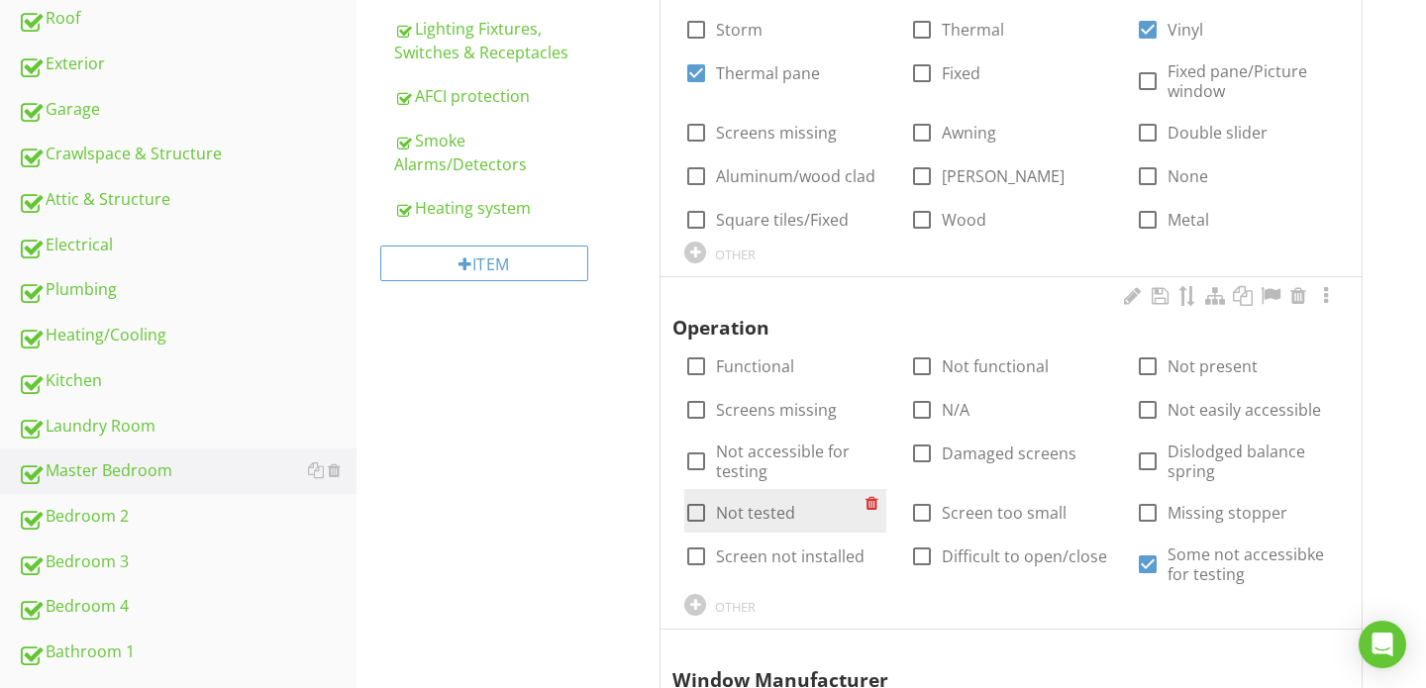
click at [698, 506] on div at bounding box center [696, 513] width 34 height 34
checkbox input "true"
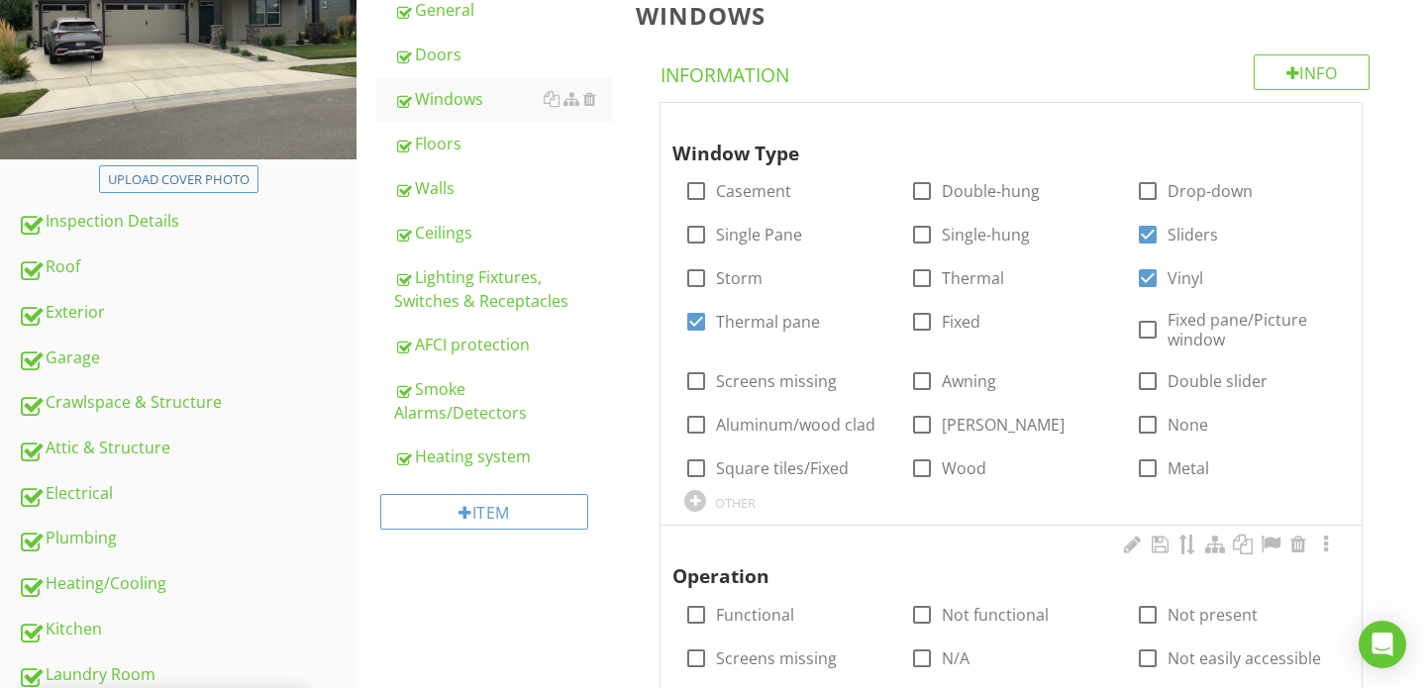
scroll to position [280, 0]
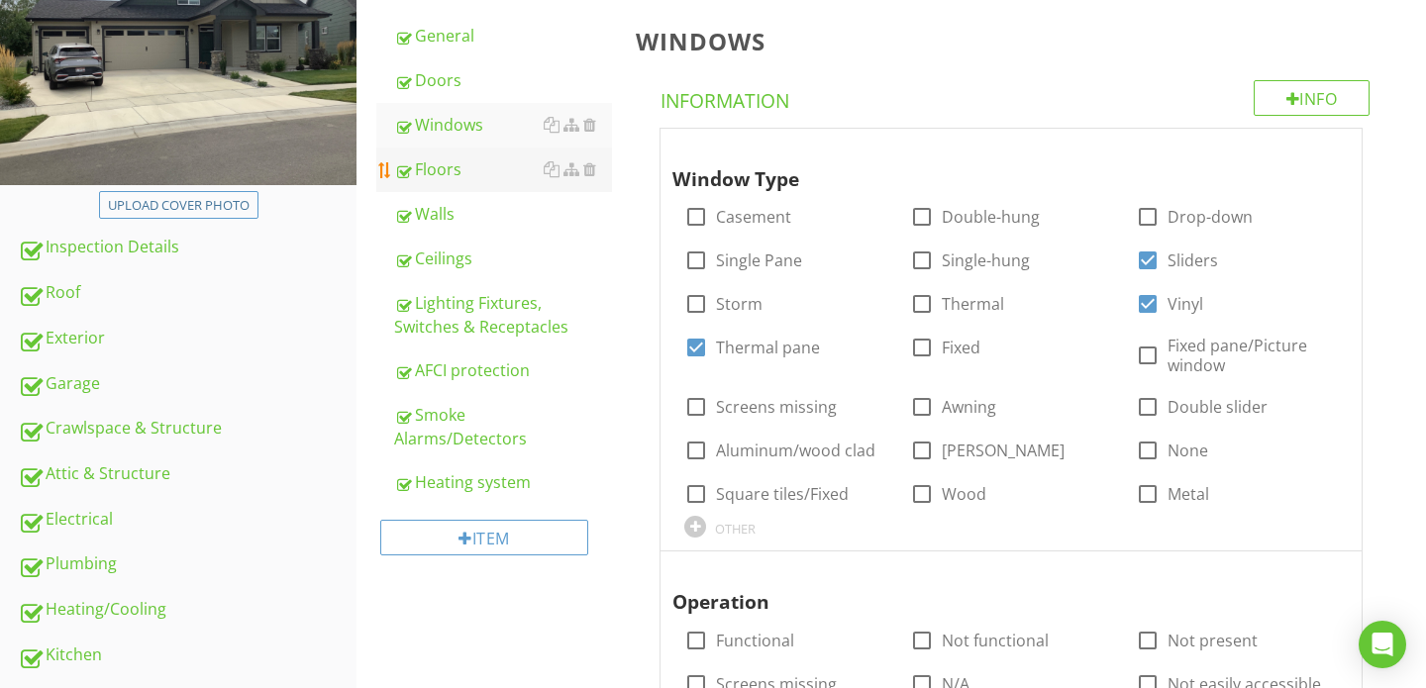
click at [447, 167] on div "Floors" at bounding box center [503, 169] width 218 height 24
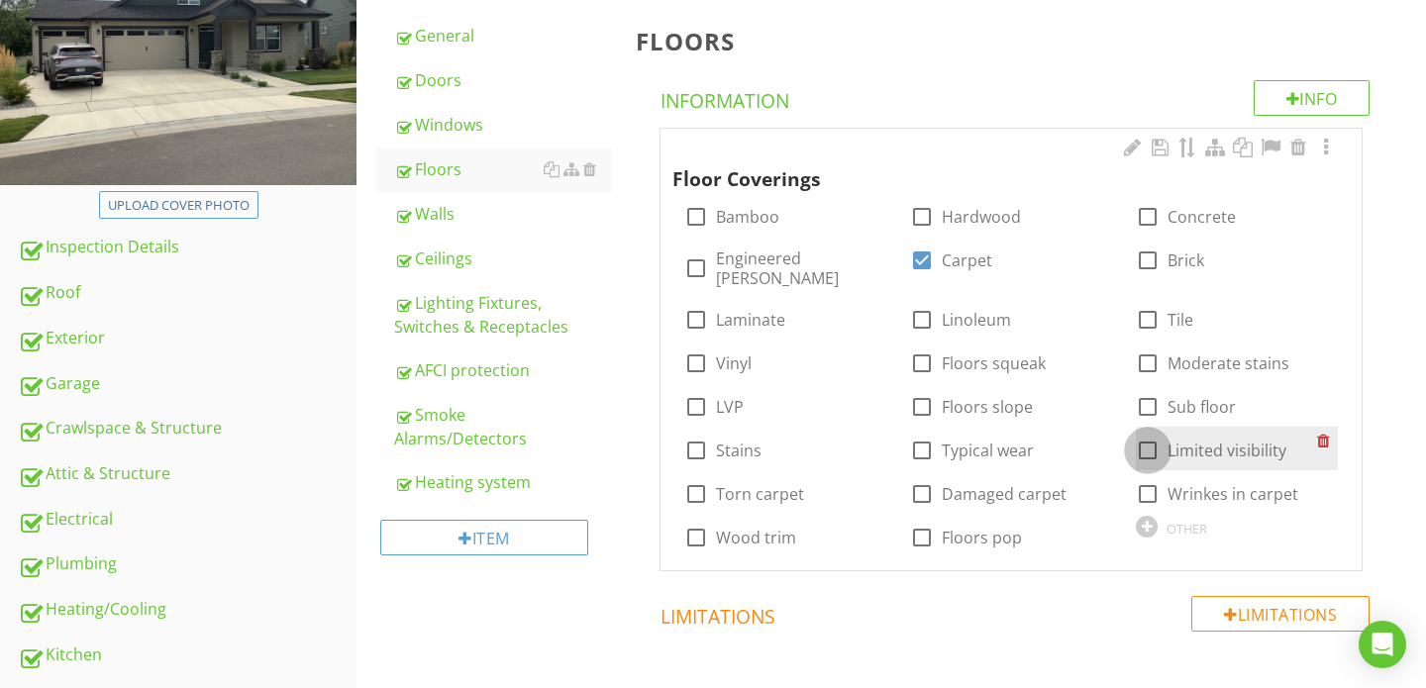
click at [1144, 434] on div at bounding box center [1148, 451] width 34 height 34
checkbox input "true"
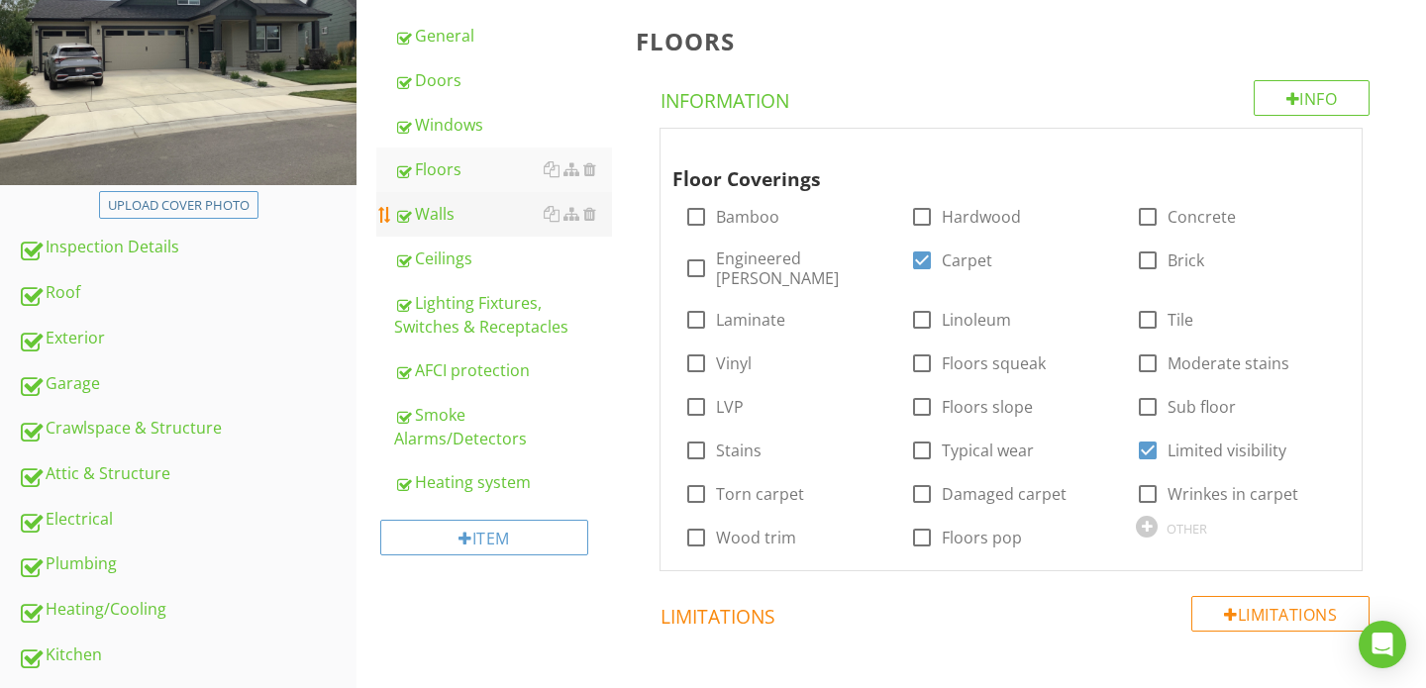
click at [445, 222] on div "Walls" at bounding box center [503, 214] width 218 height 24
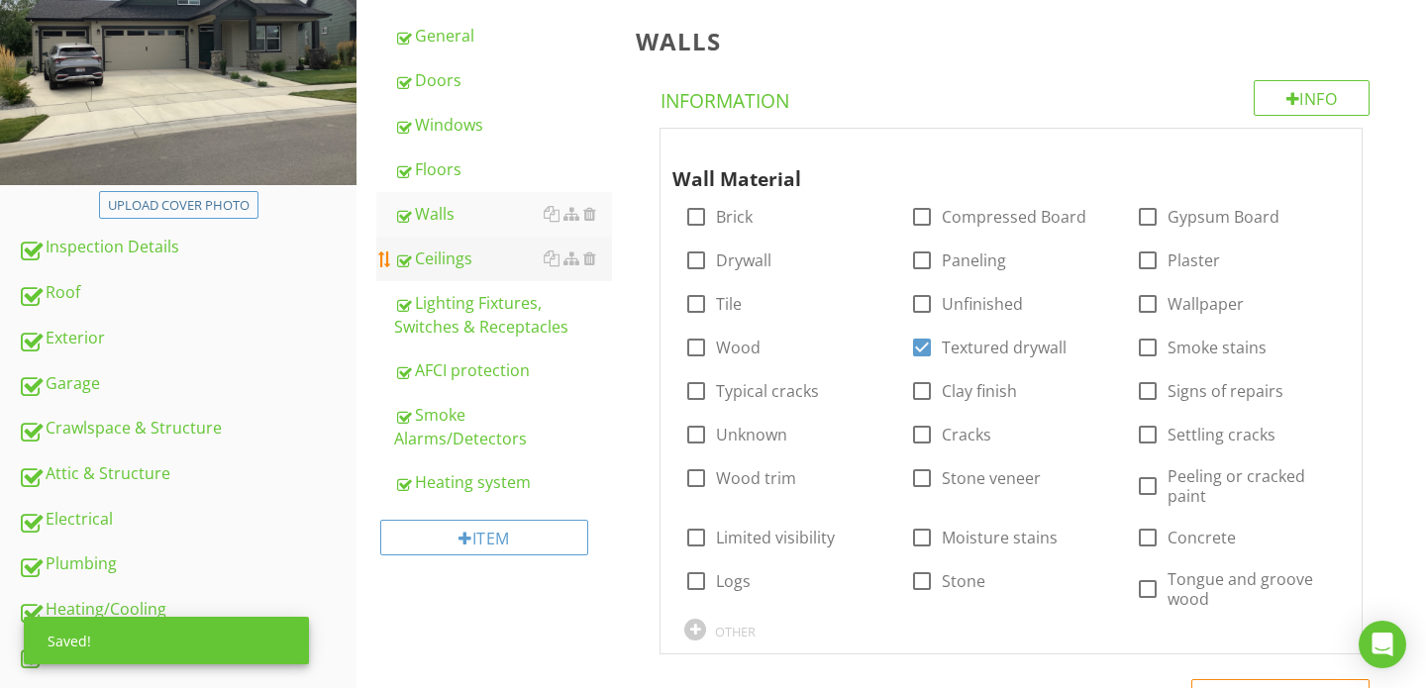
click at [449, 255] on div "Ceilings" at bounding box center [503, 258] width 218 height 24
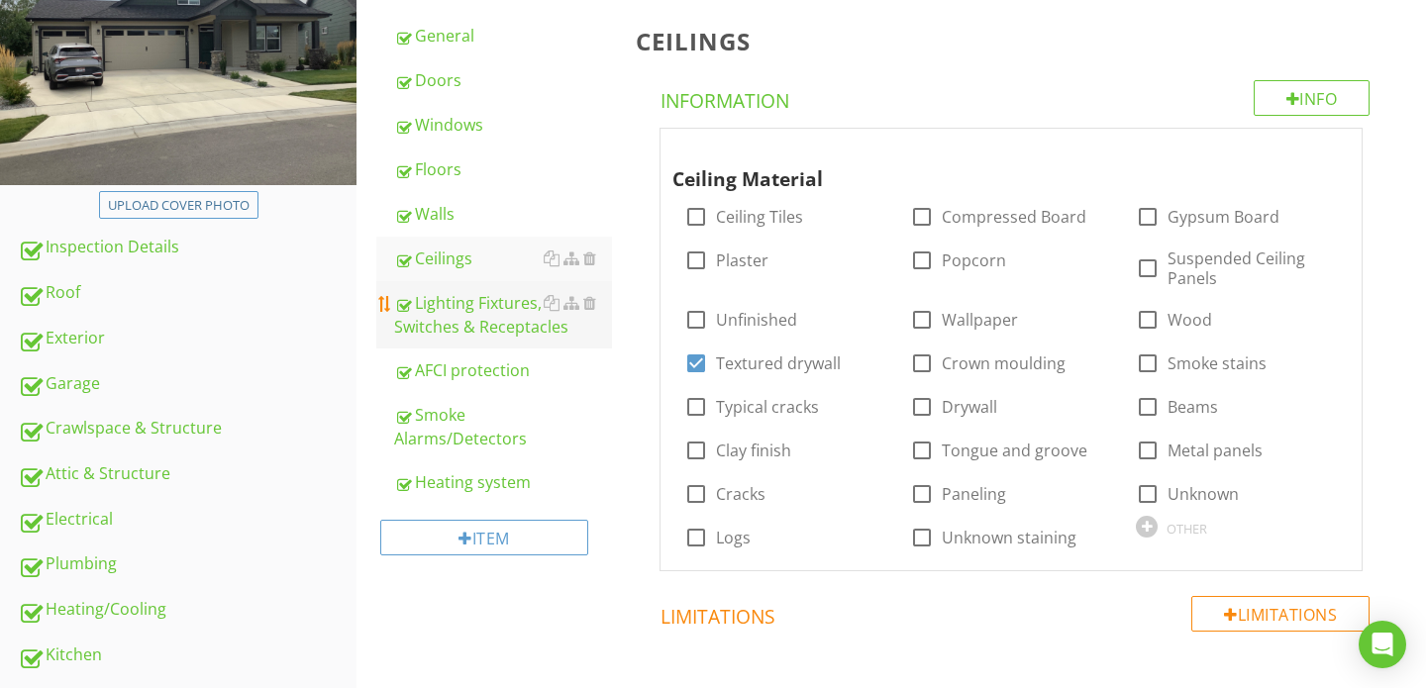
click at [448, 302] on div "Lighting Fixtures, Switches & Receptacles" at bounding box center [503, 315] width 218 height 48
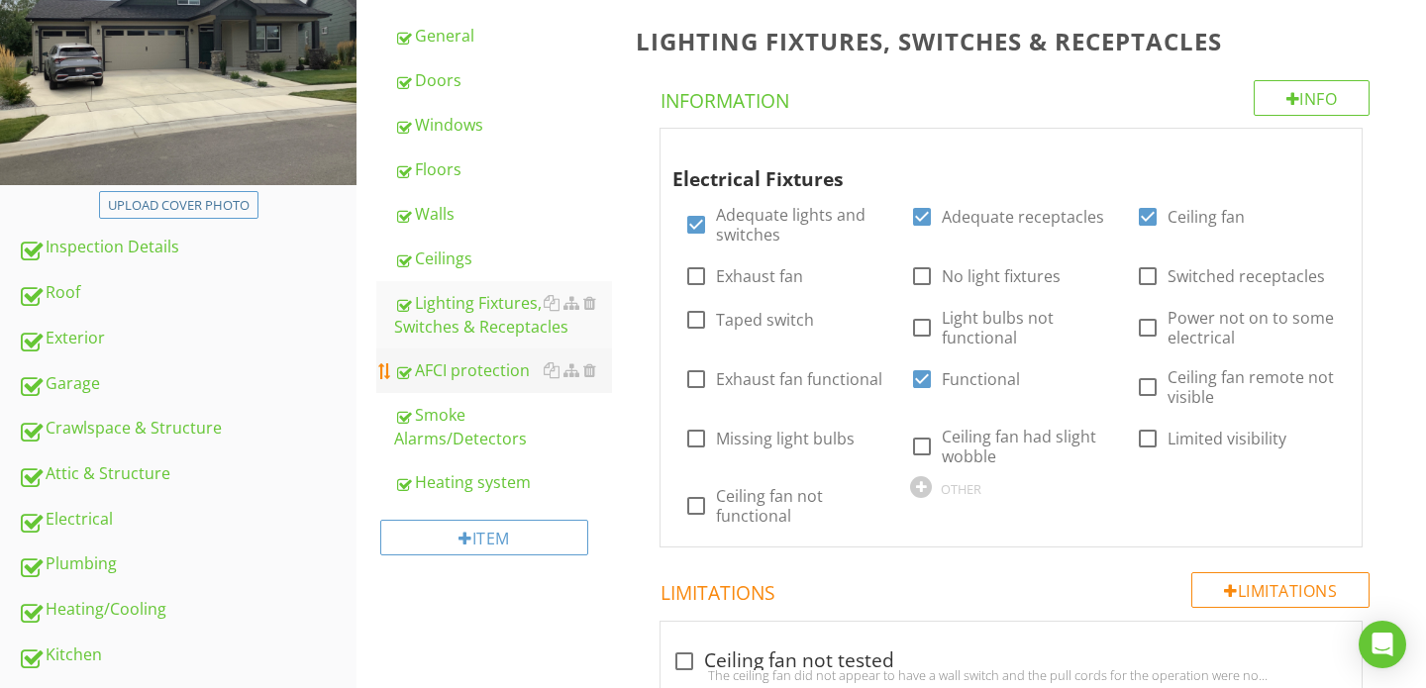
click at [452, 362] on div "AFCI protection" at bounding box center [503, 370] width 218 height 24
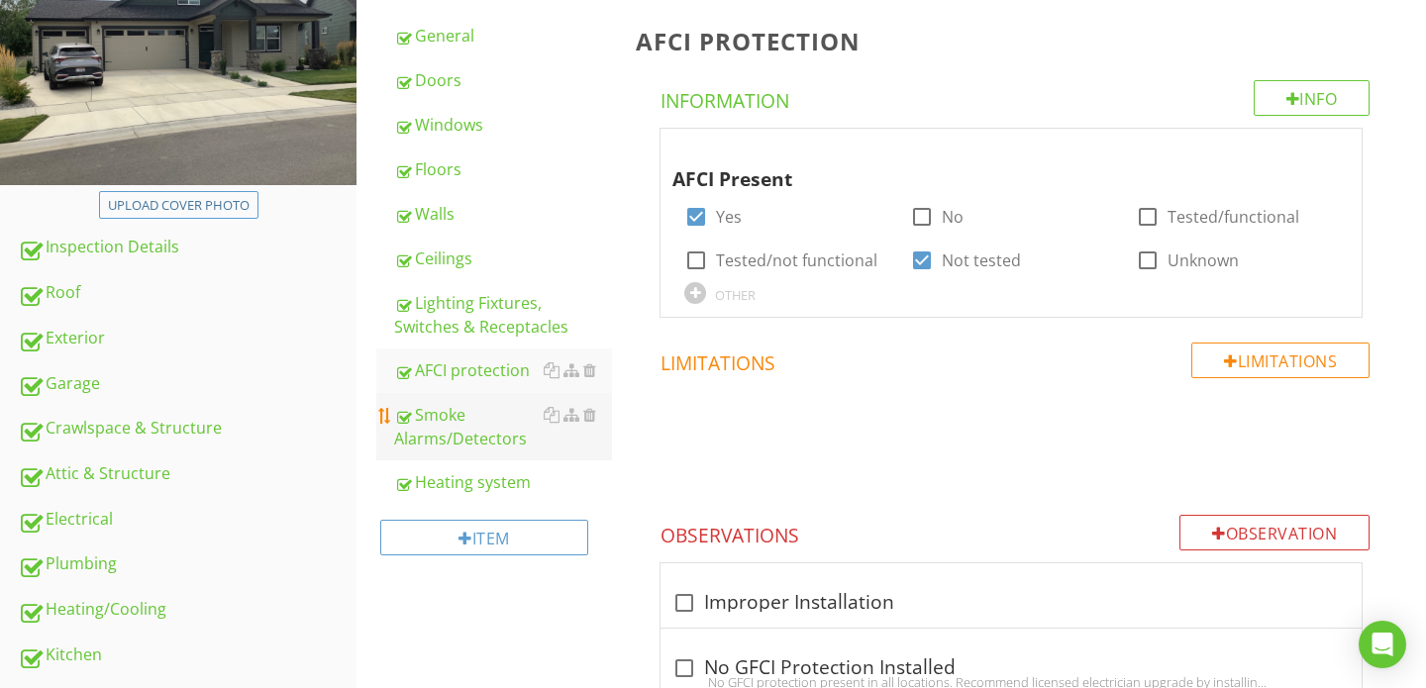
click at [451, 428] on div "Smoke Alarms/Detectors" at bounding box center [503, 427] width 218 height 48
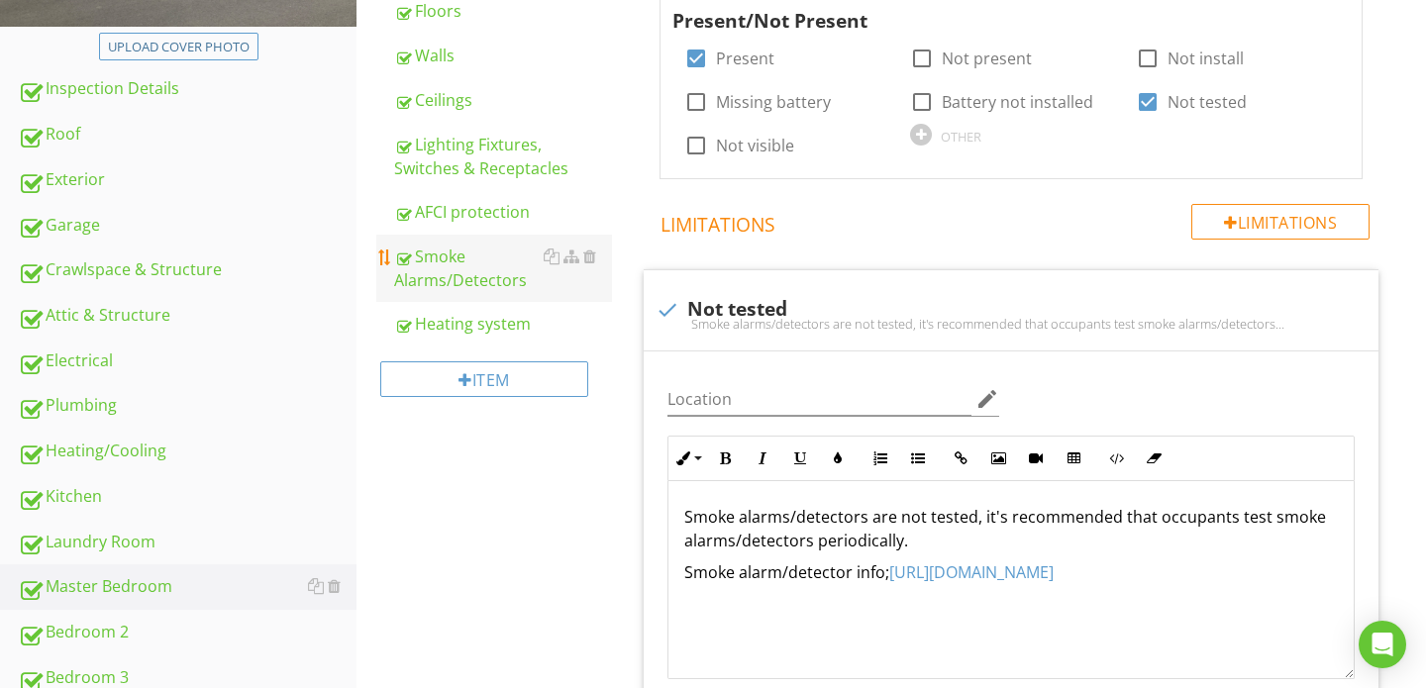
scroll to position [442, 0]
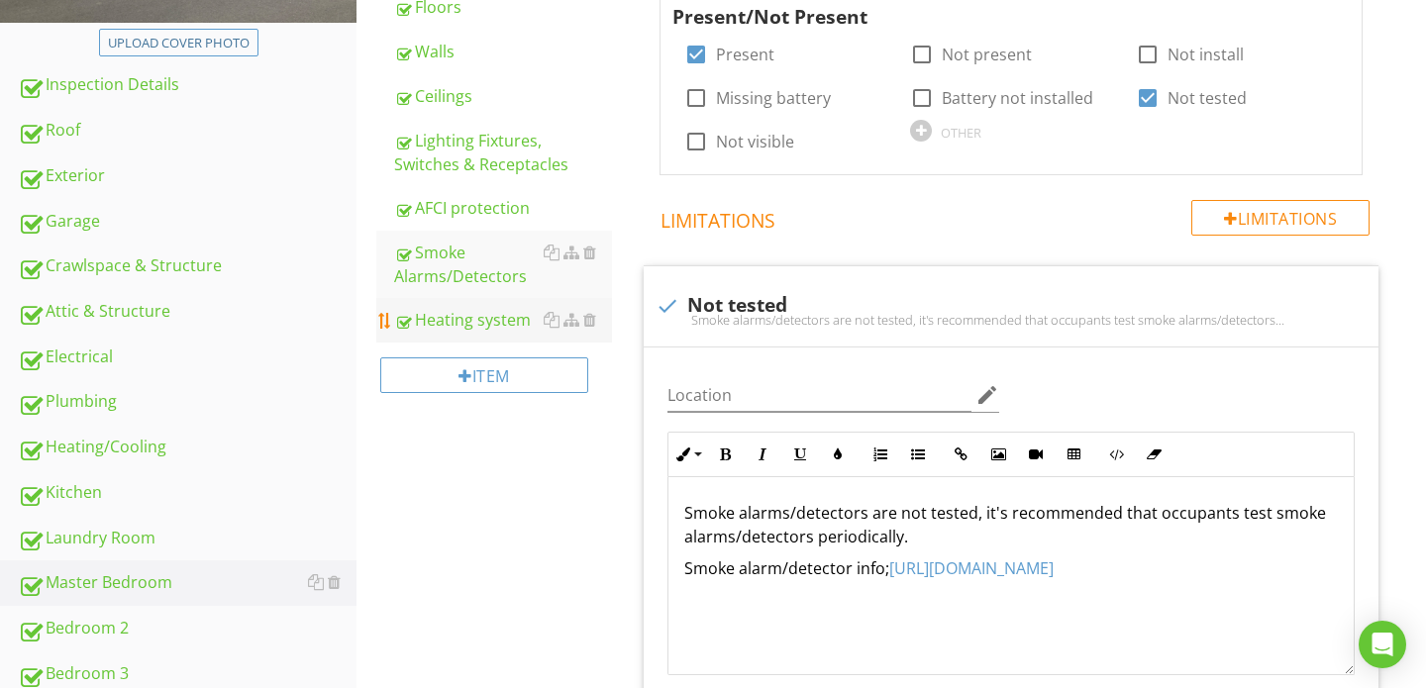
click at [453, 330] on div "Heating system" at bounding box center [503, 320] width 218 height 24
type textarea "<p>Smoke alarms/detectors are not tested, it's recommended that occupants test …"
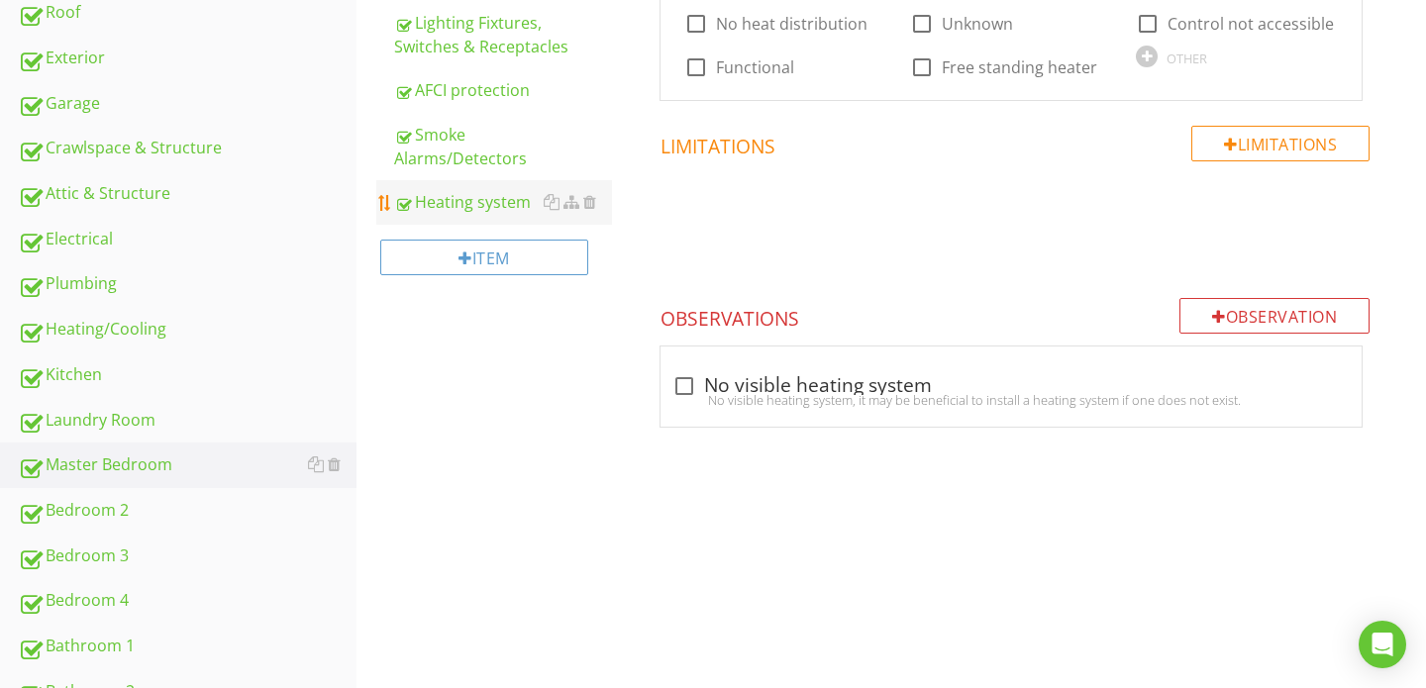
scroll to position [588, 0]
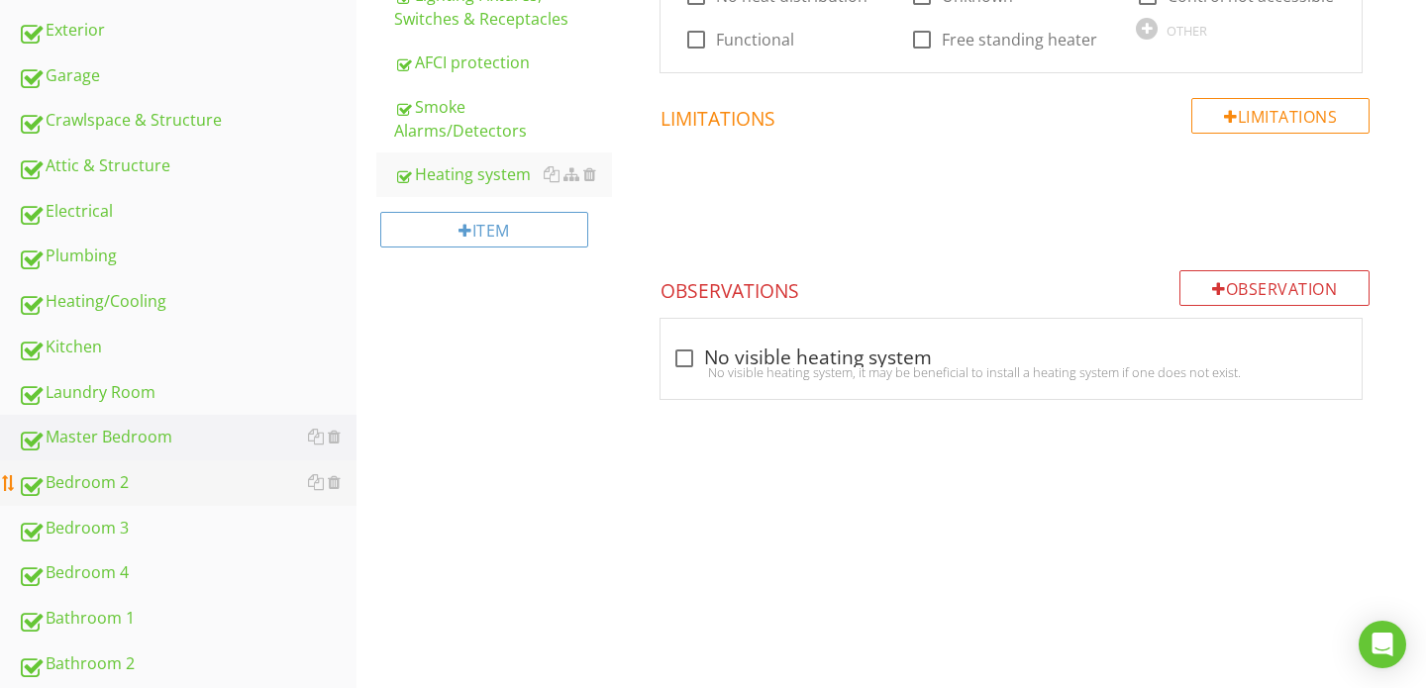
click at [117, 475] on div "Bedroom 2" at bounding box center [187, 483] width 339 height 26
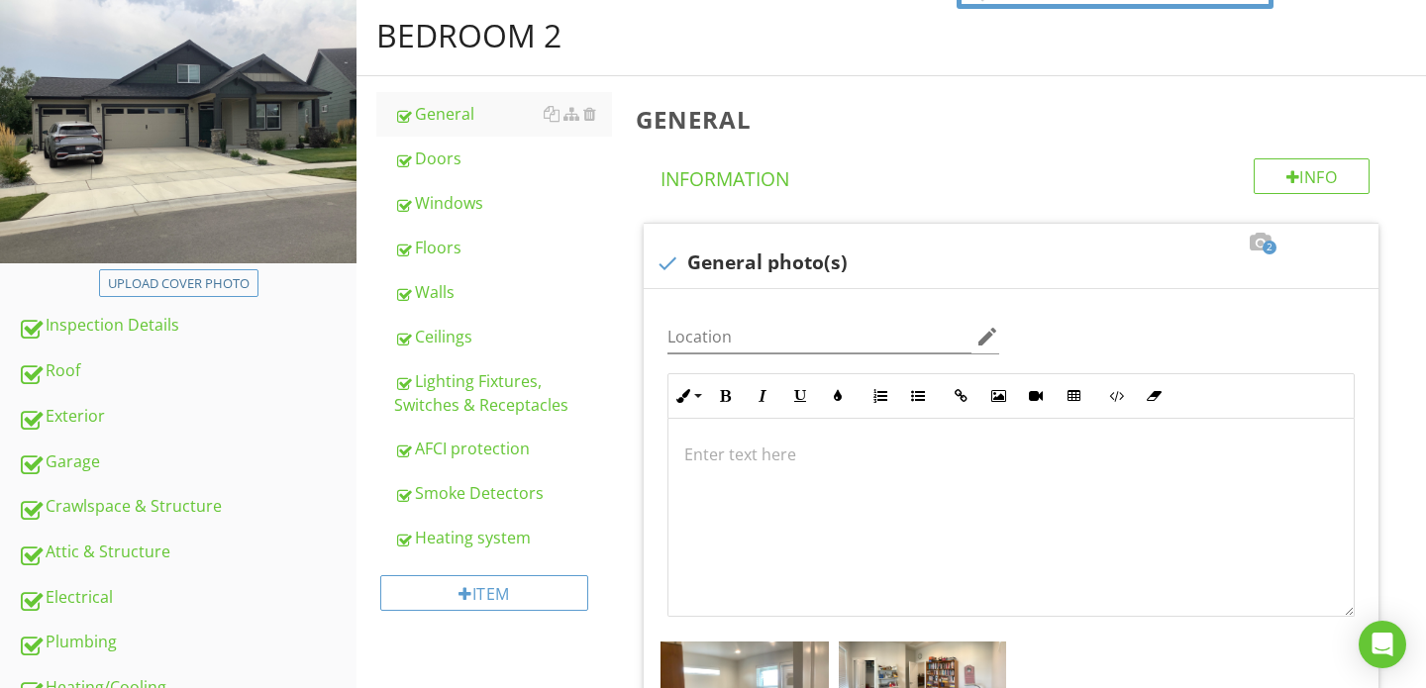
scroll to position [201, 0]
click at [461, 168] on div "Doors" at bounding box center [503, 159] width 218 height 24
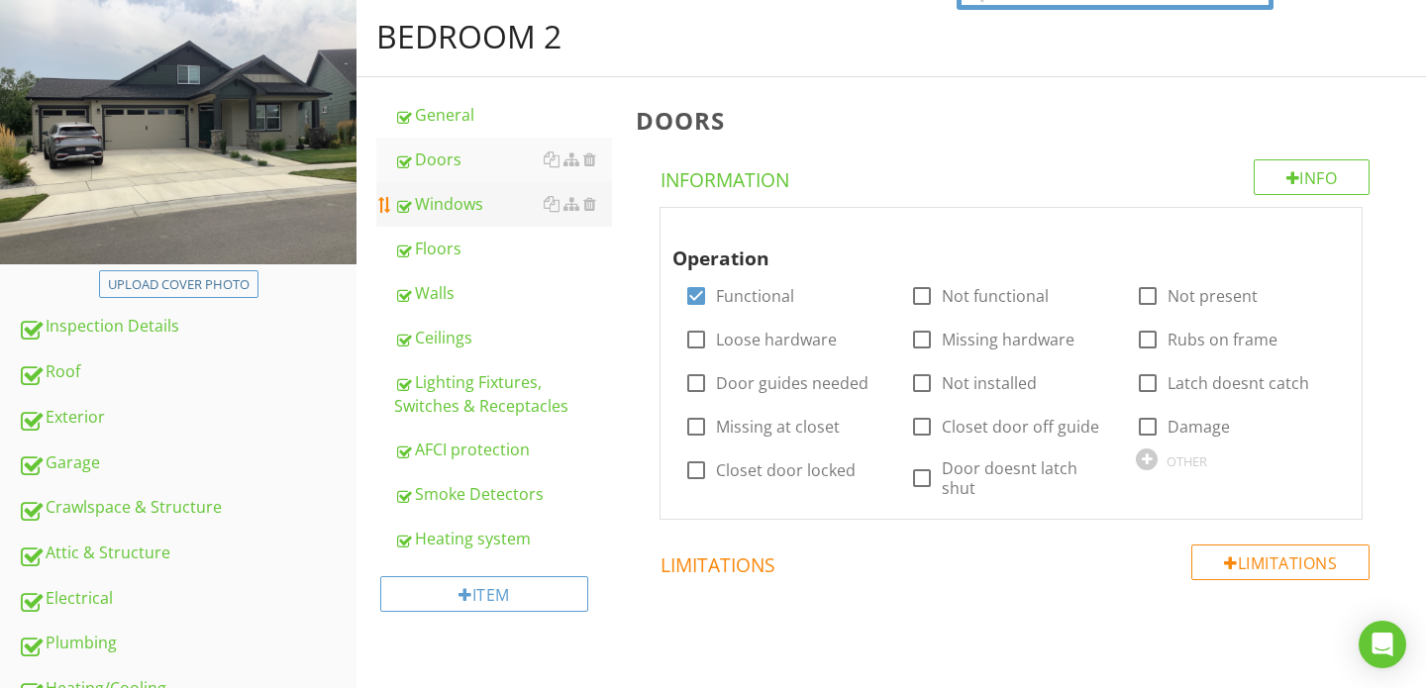
click at [452, 204] on div "Windows" at bounding box center [503, 204] width 218 height 24
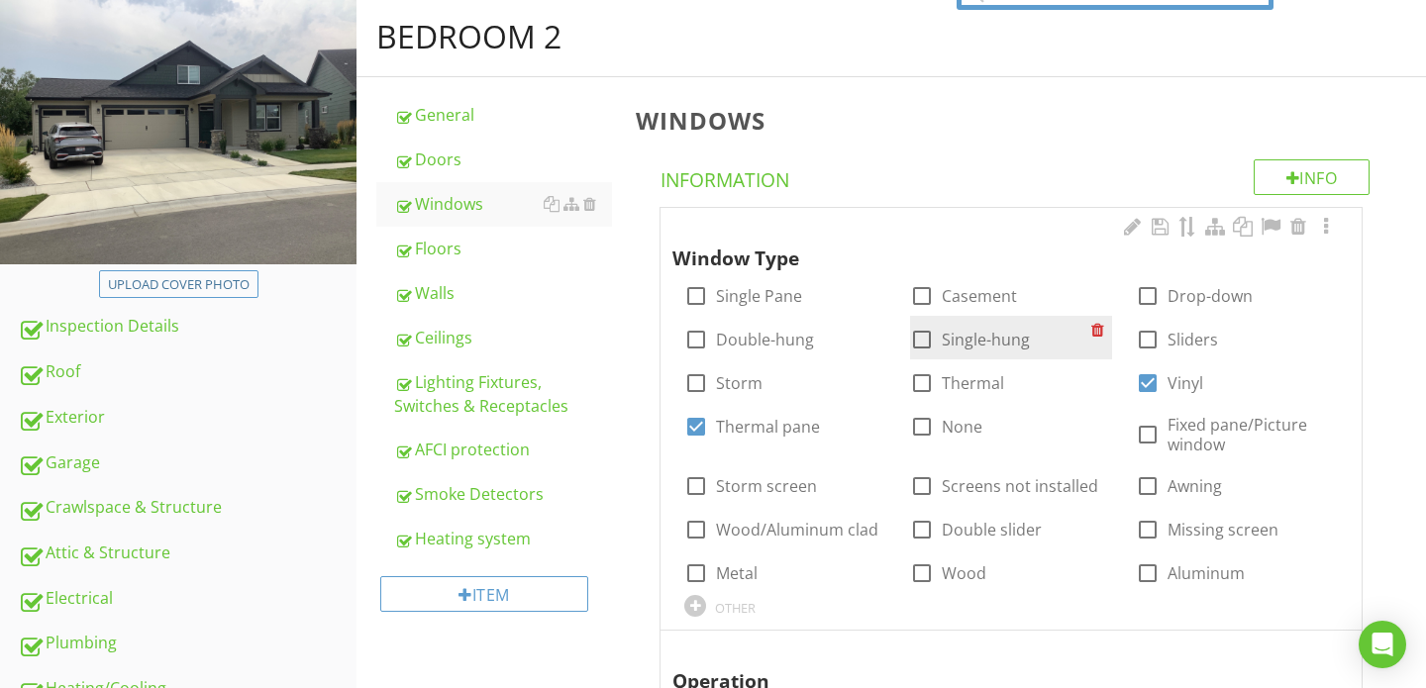
click at [924, 344] on div at bounding box center [922, 340] width 34 height 34
checkbox input "true"
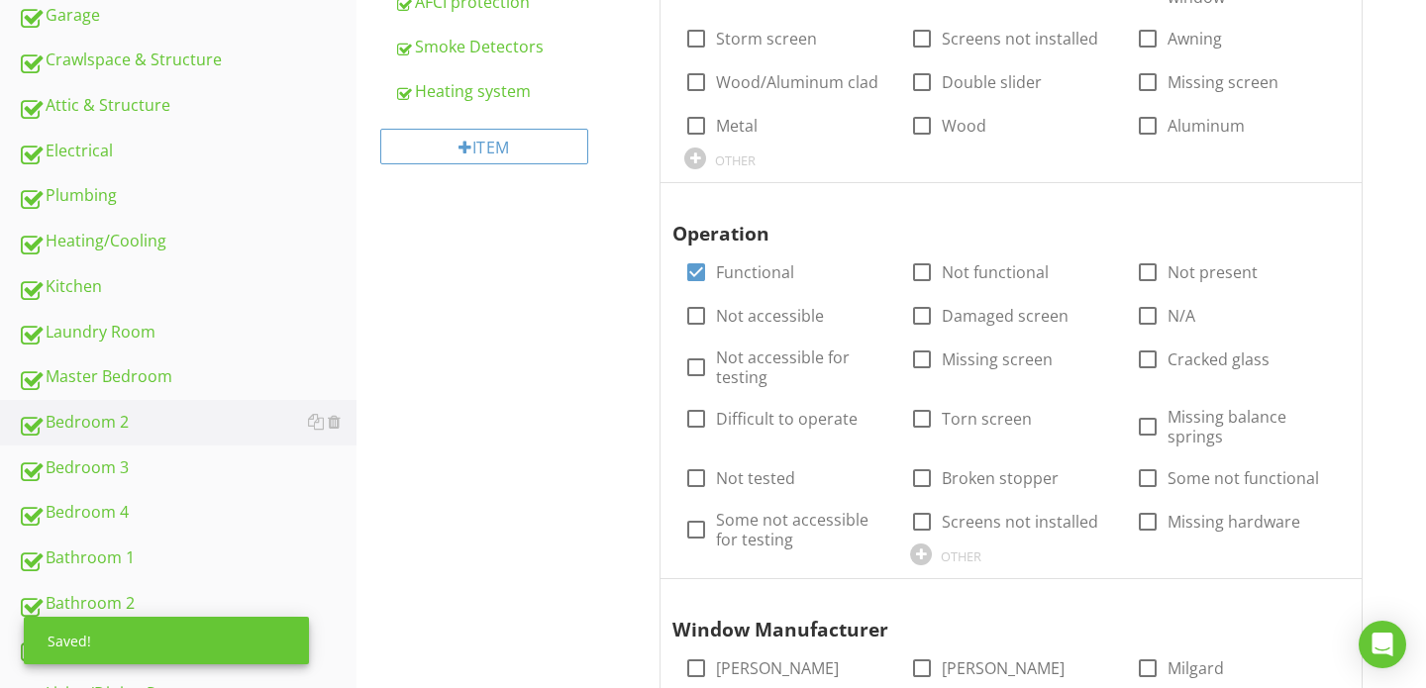
scroll to position [647, 0]
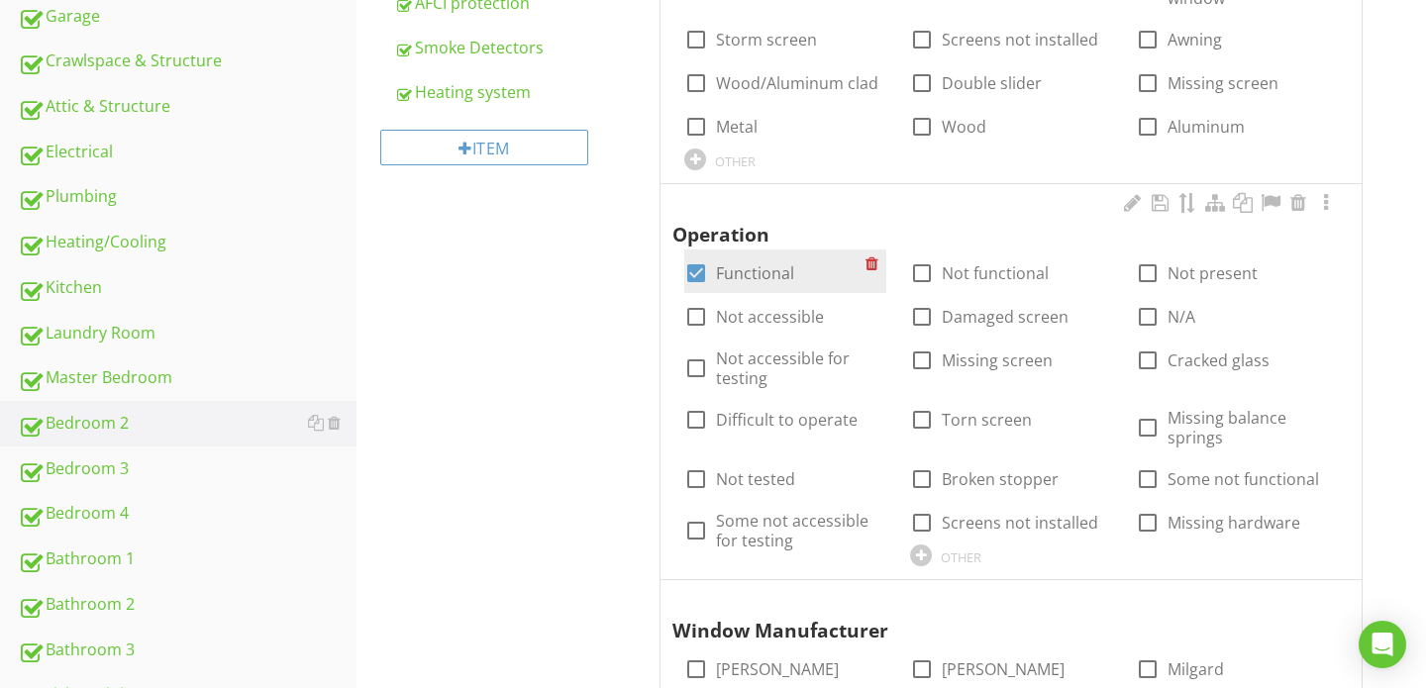
click at [695, 274] on div at bounding box center [696, 273] width 34 height 34
checkbox input "false"
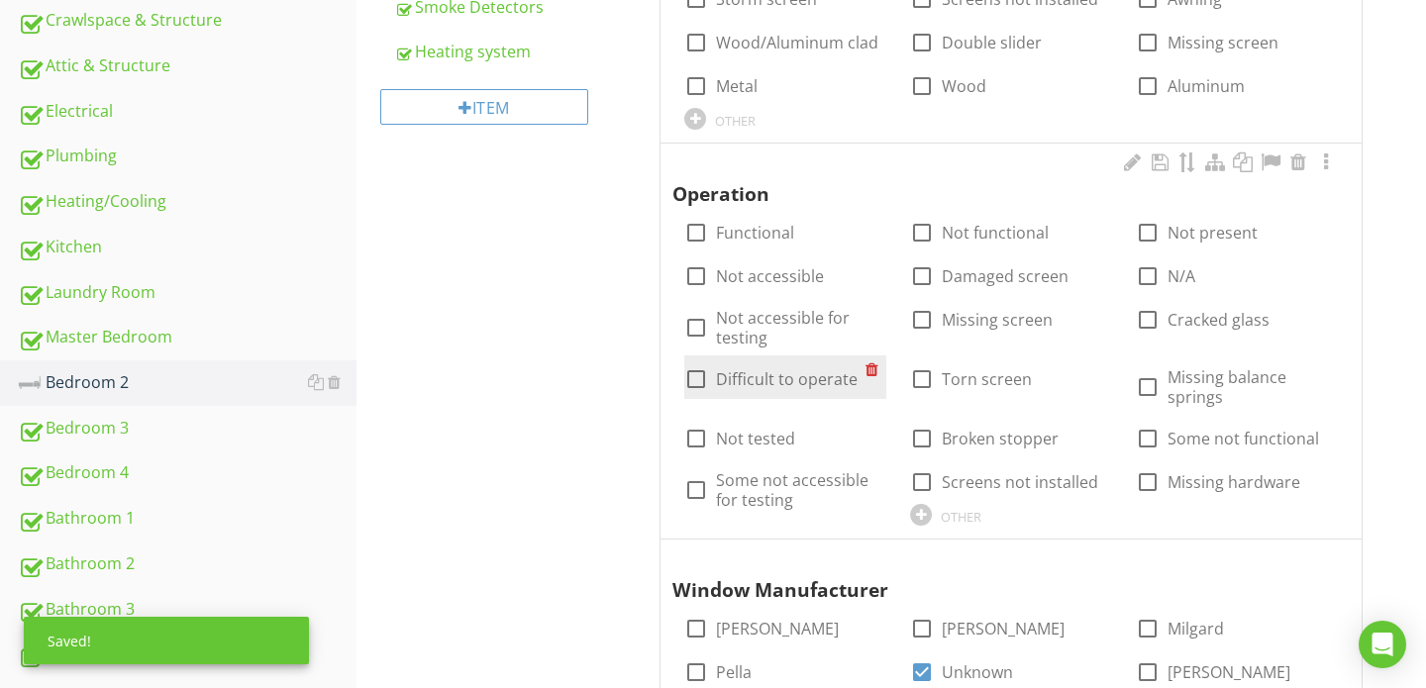
scroll to position [694, 0]
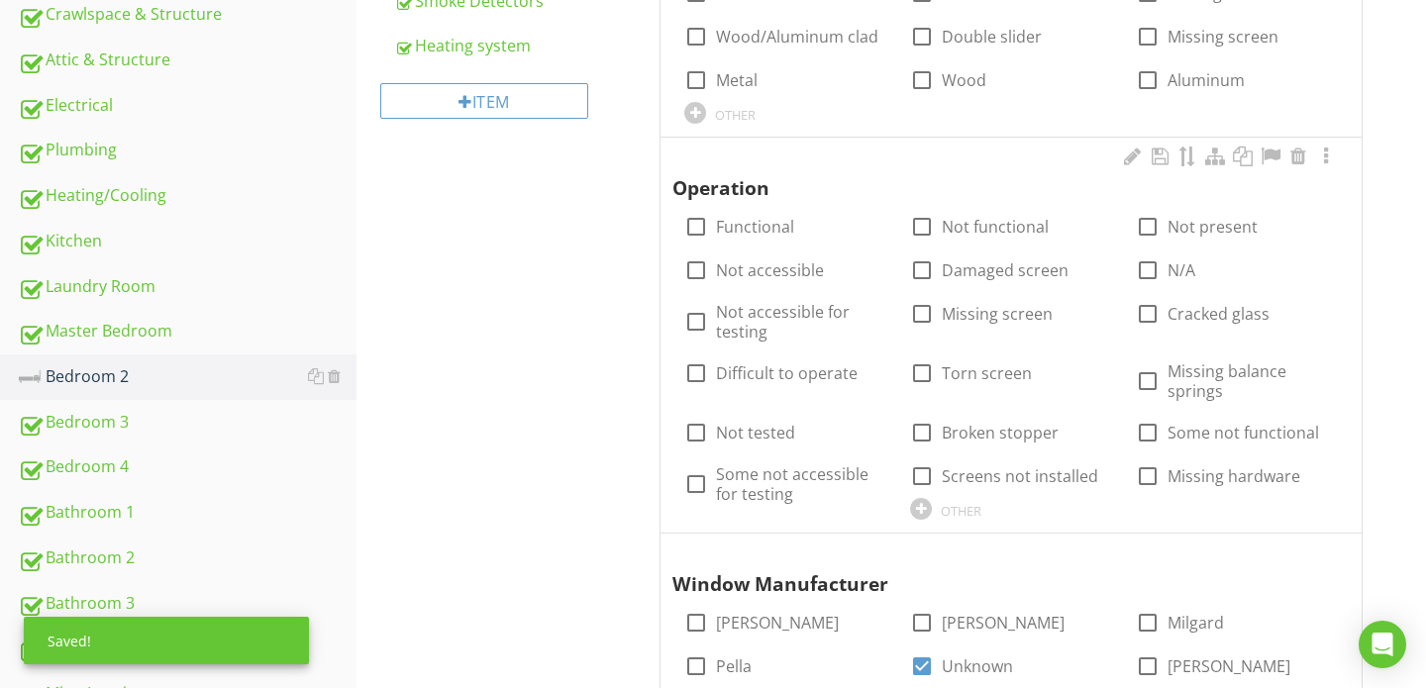
click at [678, 428] on div "check_box_outline_blank Not tested" at bounding box center [785, 431] width 226 height 44
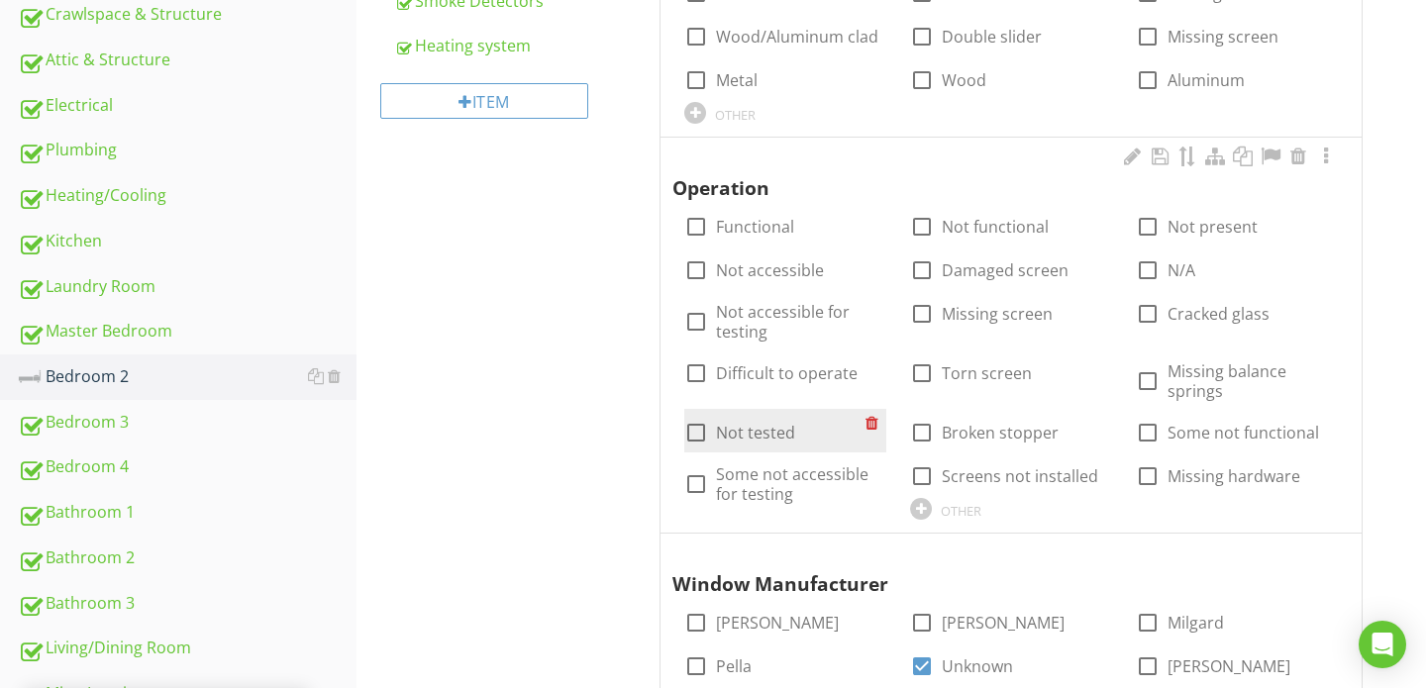
click at [694, 433] on div at bounding box center [696, 433] width 34 height 34
checkbox input "true"
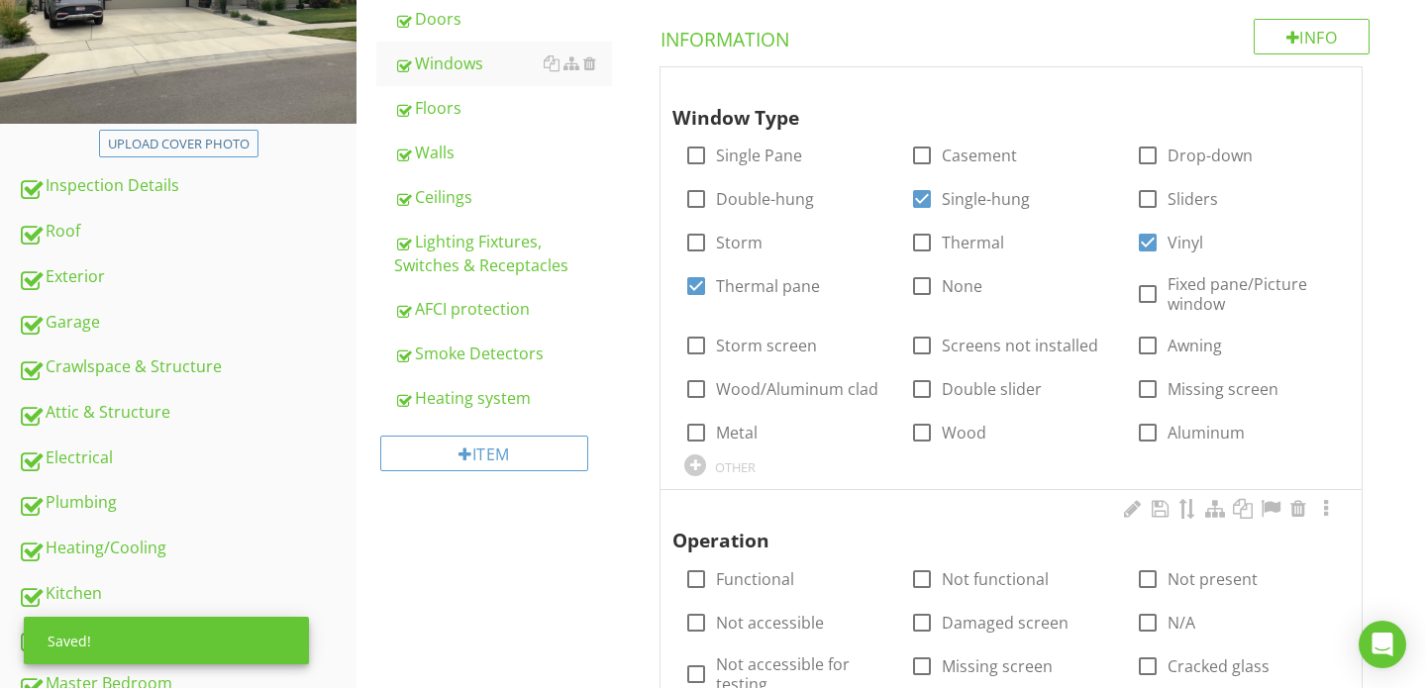
scroll to position [341, 0]
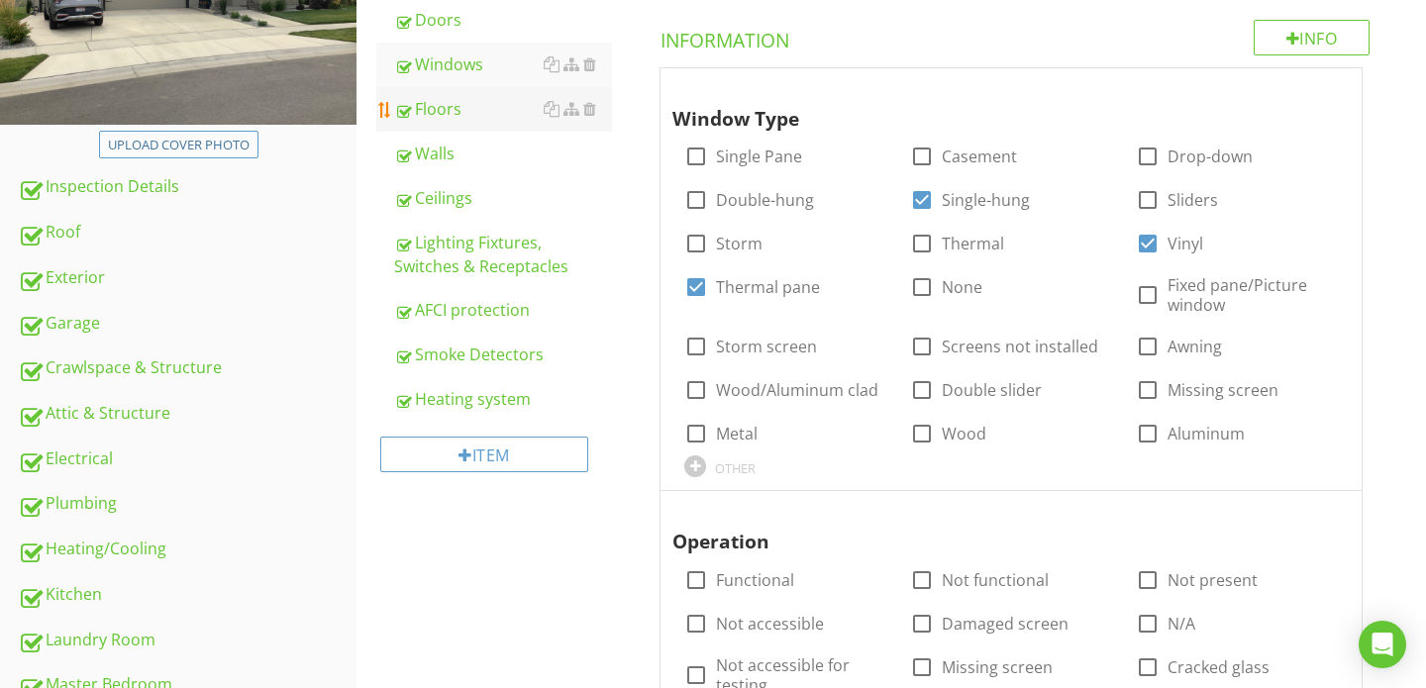
click at [485, 122] on link "Floors" at bounding box center [503, 109] width 218 height 44
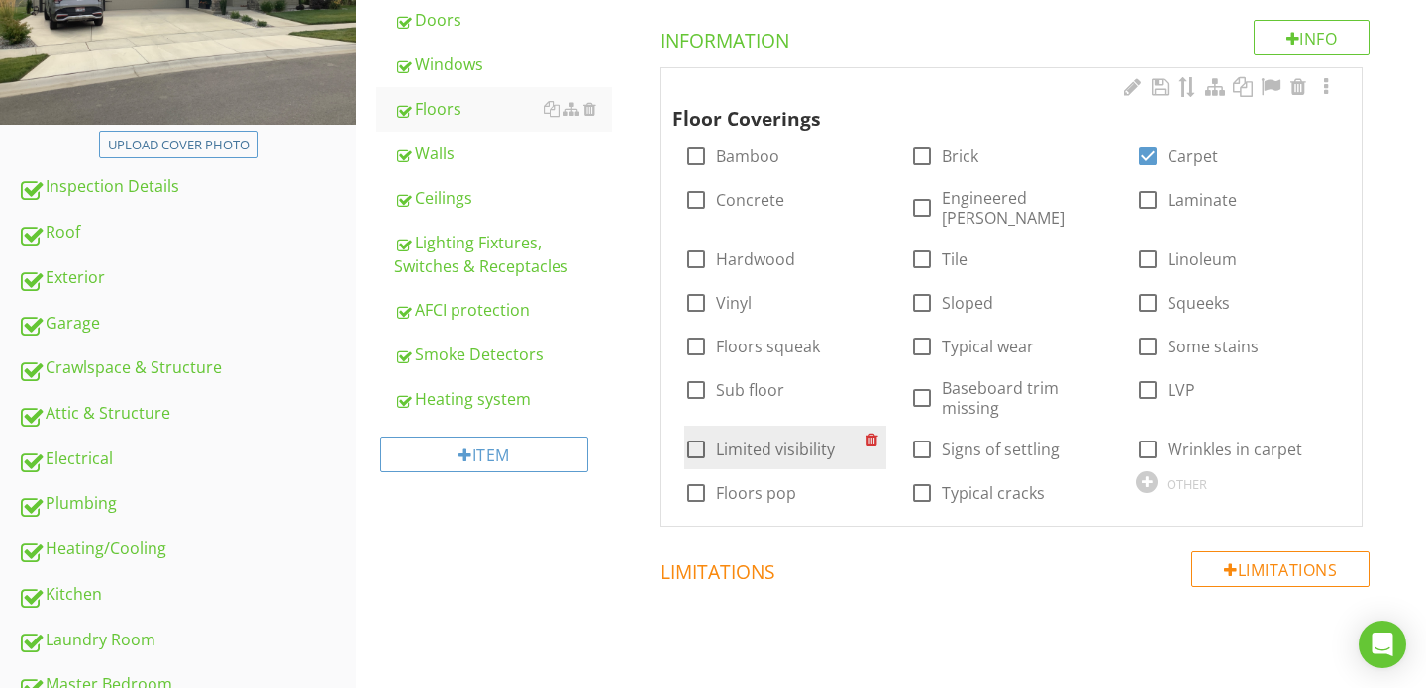
click at [715, 438] on div "check_box_outline_blank Limited visibility" at bounding box center [759, 450] width 150 height 24
click at [682, 433] on div at bounding box center [696, 450] width 34 height 34
checkbox input "true"
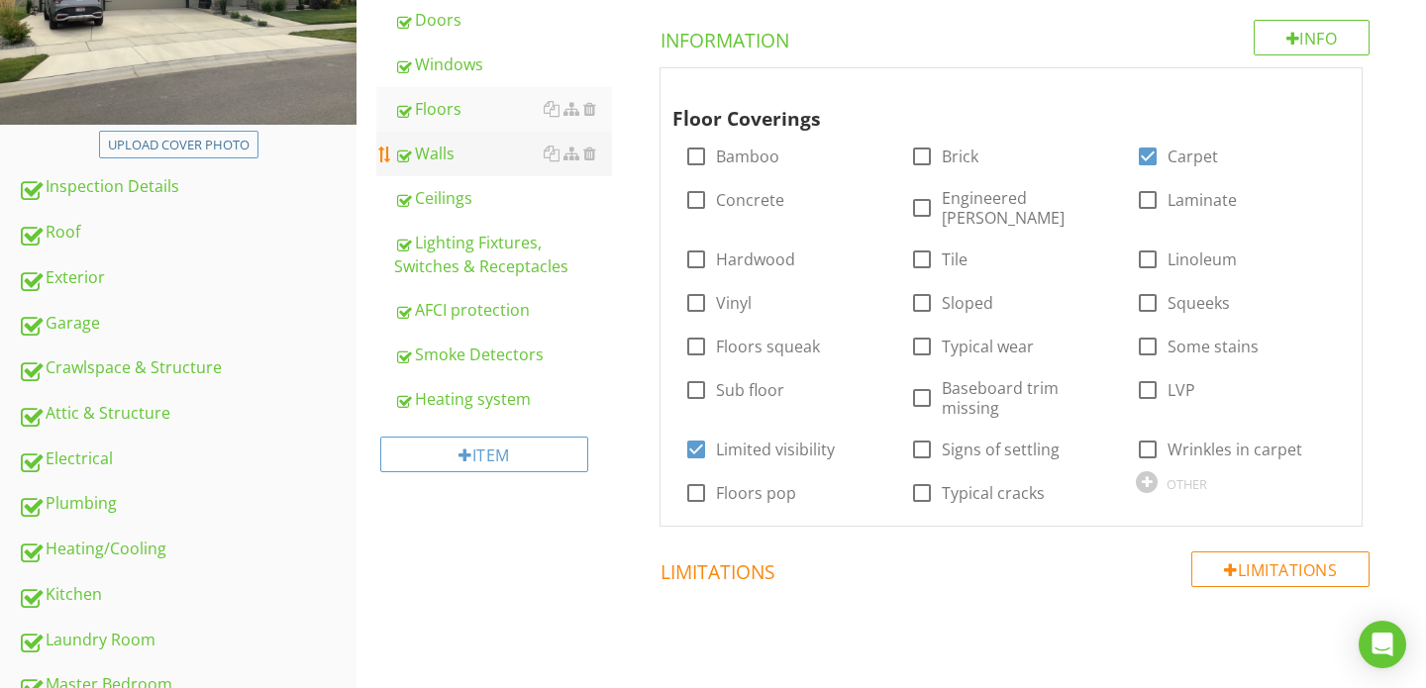
click at [463, 150] on div "Walls" at bounding box center [503, 154] width 218 height 24
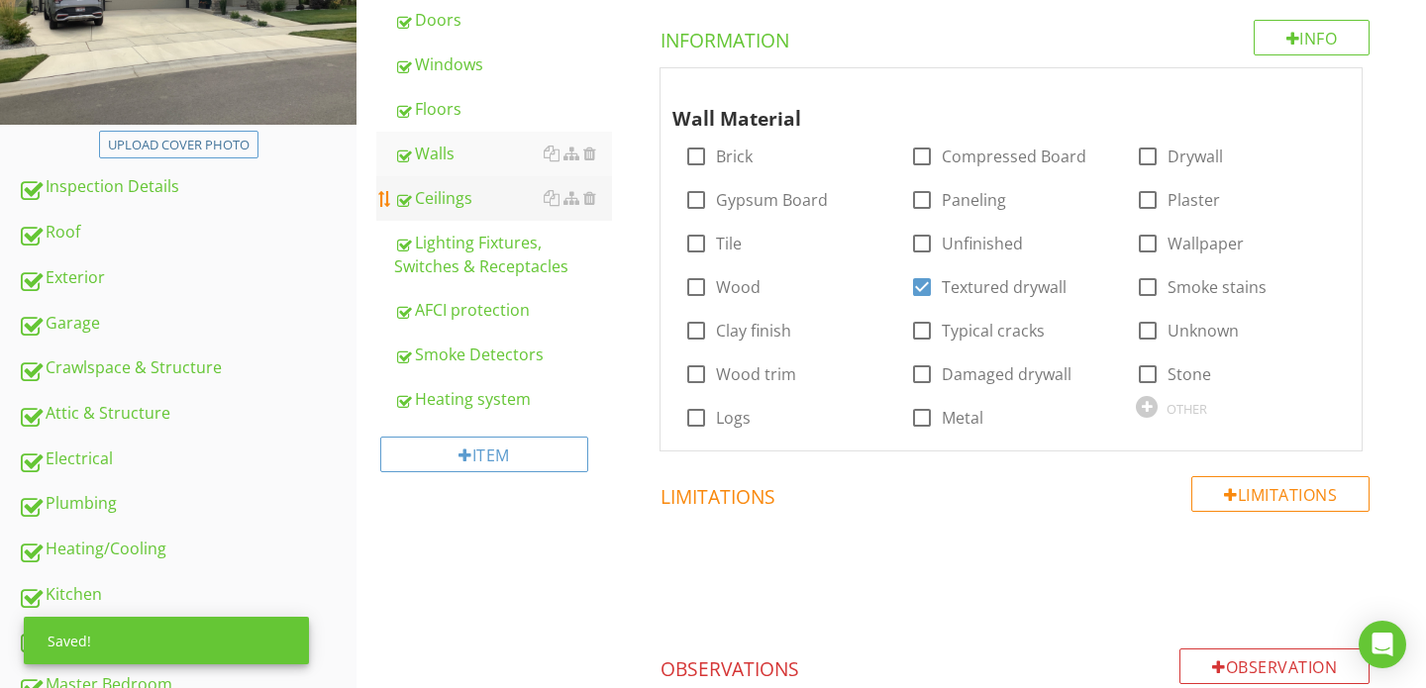
click at [459, 199] on div "Ceilings" at bounding box center [503, 198] width 218 height 24
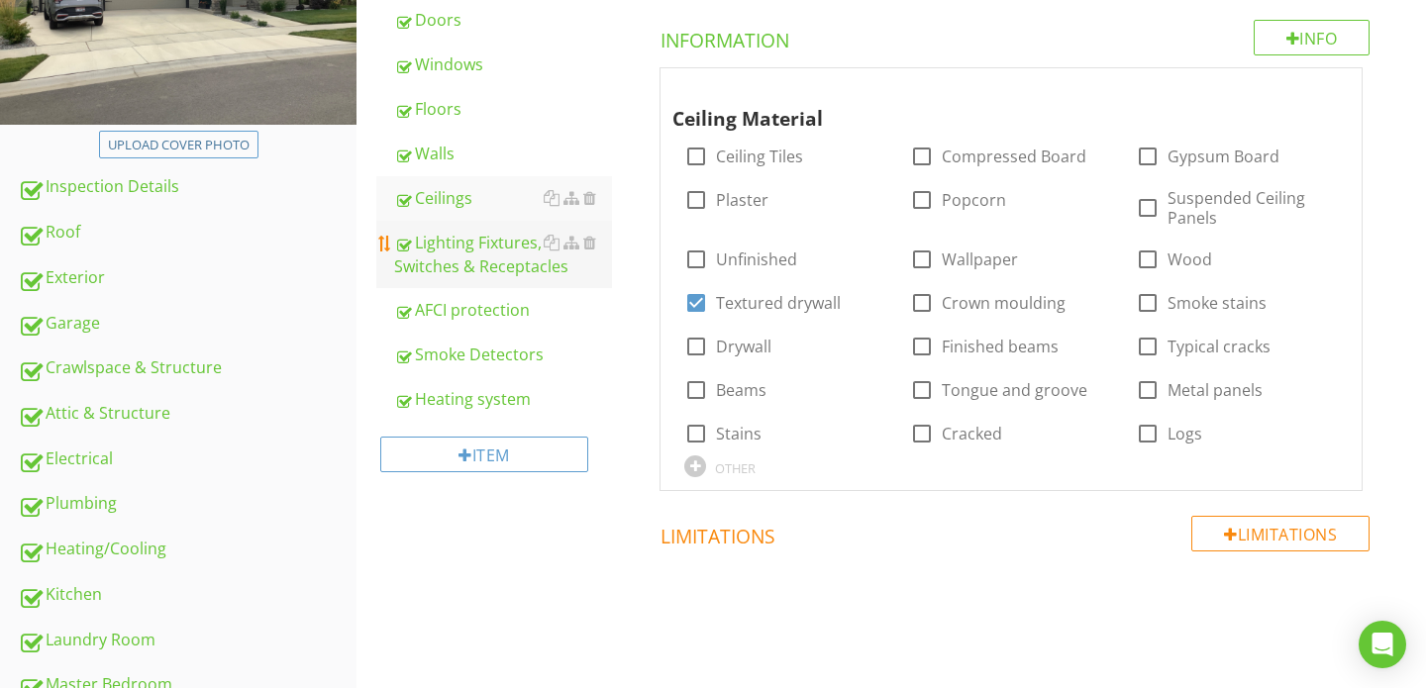
click at [457, 251] on div "Lighting Fixtures, Switches & Receptacles" at bounding box center [503, 255] width 218 height 48
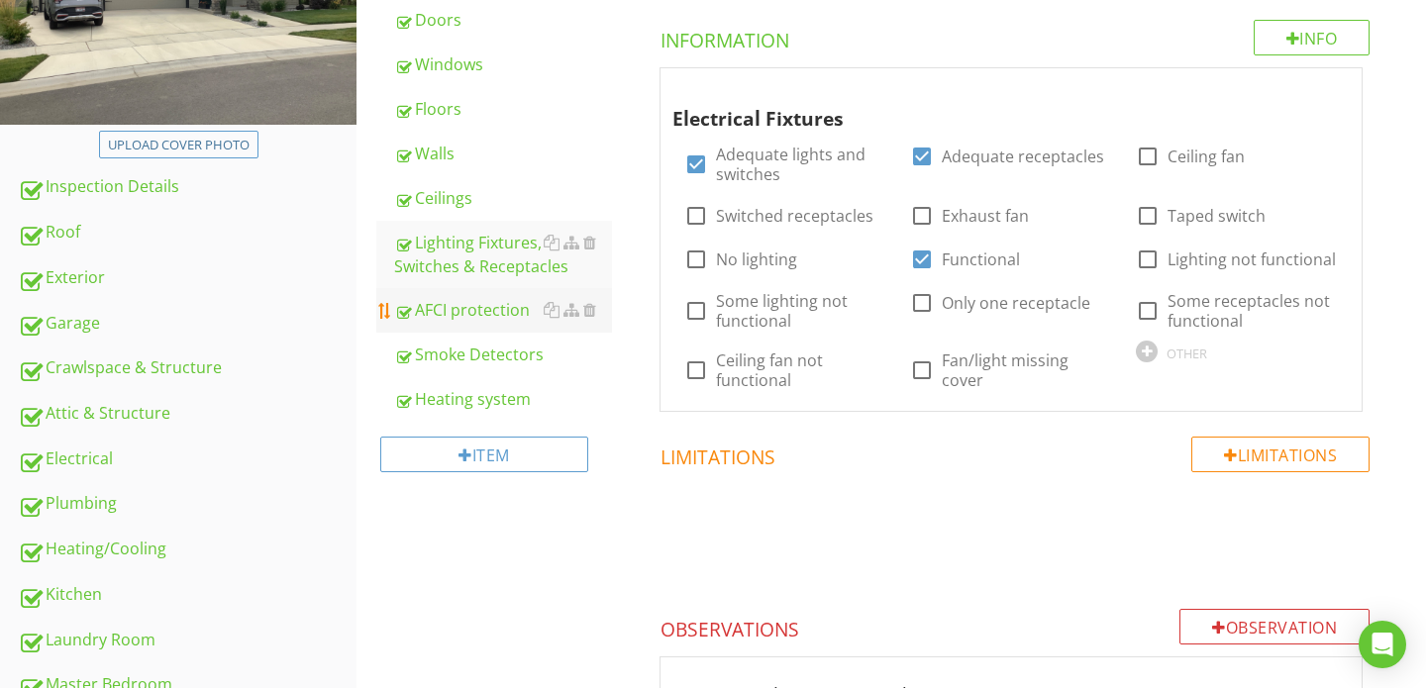
click at [458, 290] on link "AFCI protection" at bounding box center [503, 310] width 218 height 44
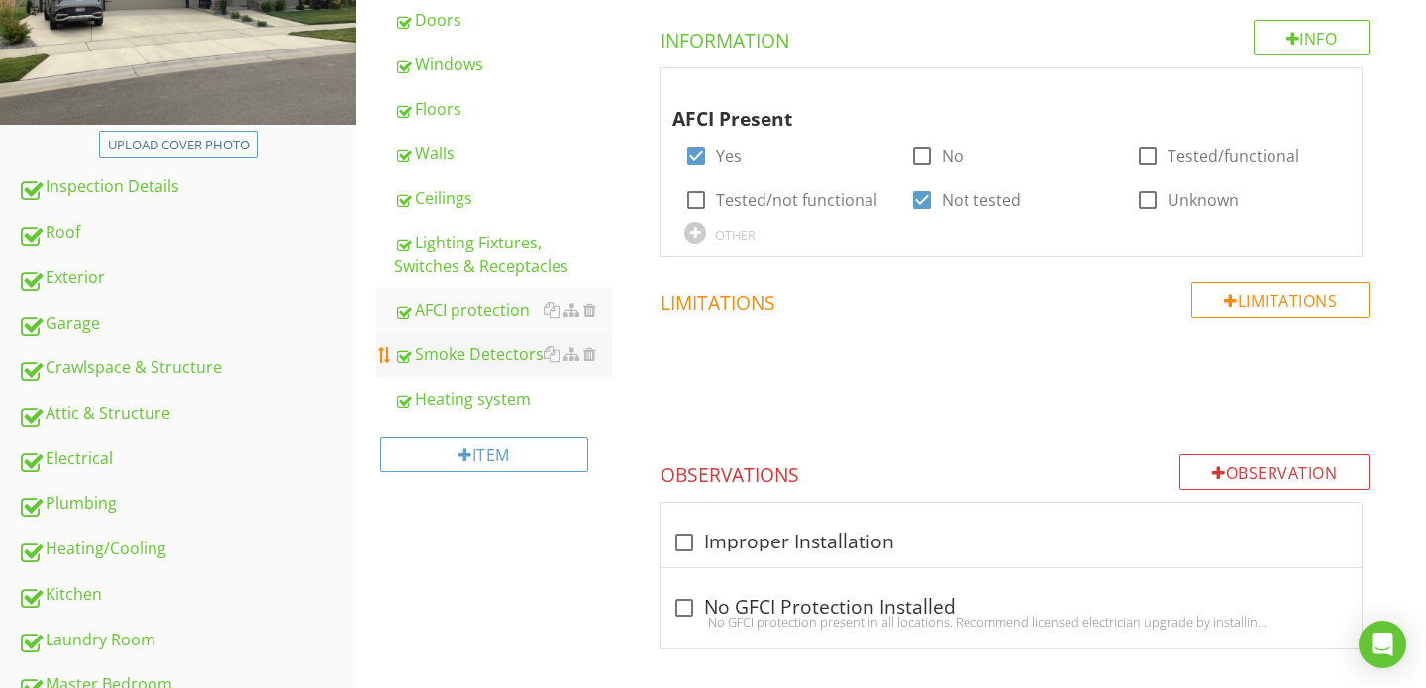
click at [464, 353] on div "Smoke Detectors" at bounding box center [503, 355] width 218 height 24
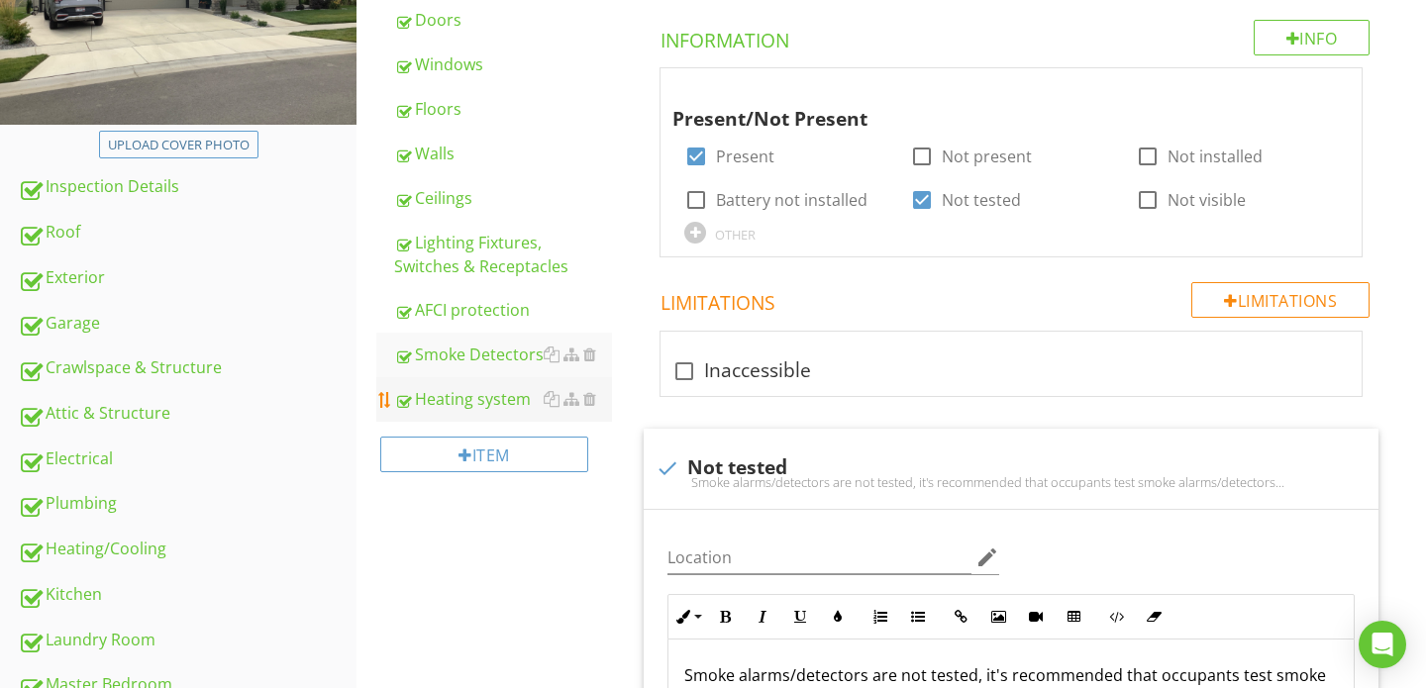
click at [463, 395] on div "Heating system" at bounding box center [503, 399] width 218 height 24
type textarea "<p>Smoke alarms/detectors are not tested, it's recommended that occupants test …"
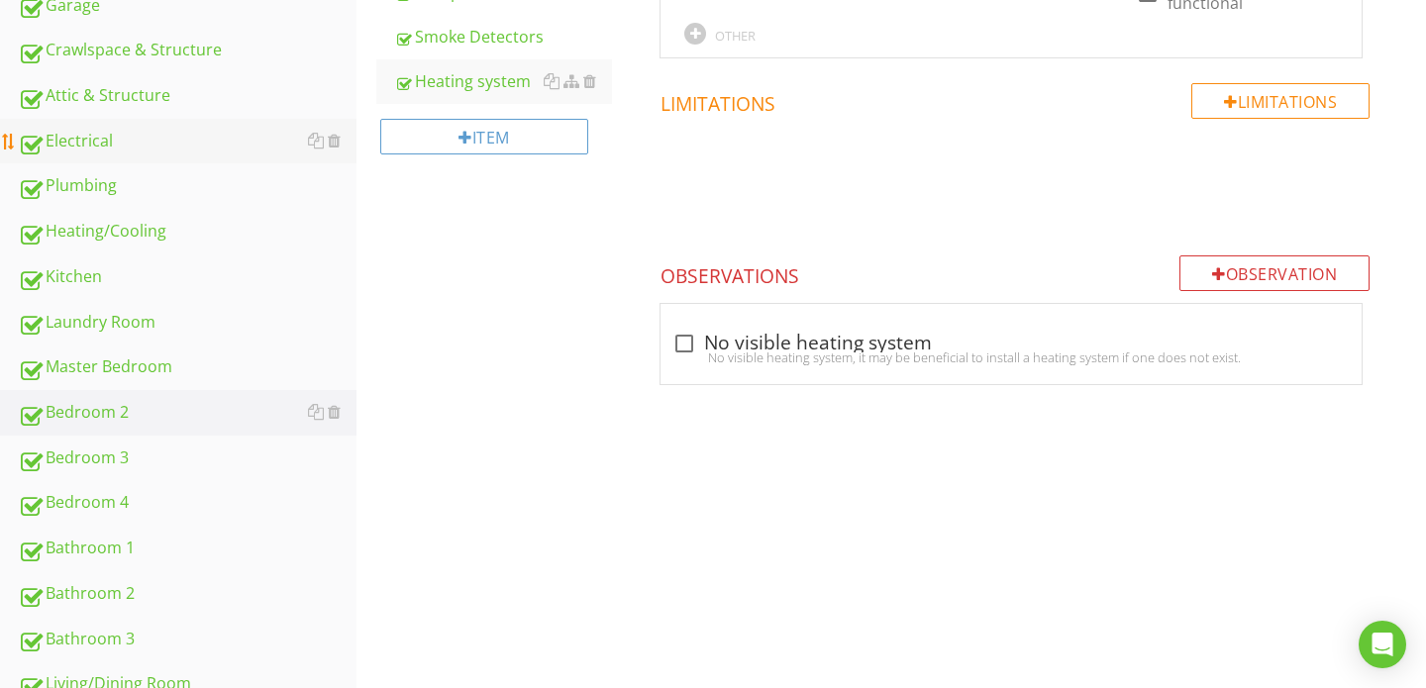
scroll to position [660, 0]
click at [172, 448] on div "Bedroom 3" at bounding box center [187, 456] width 339 height 26
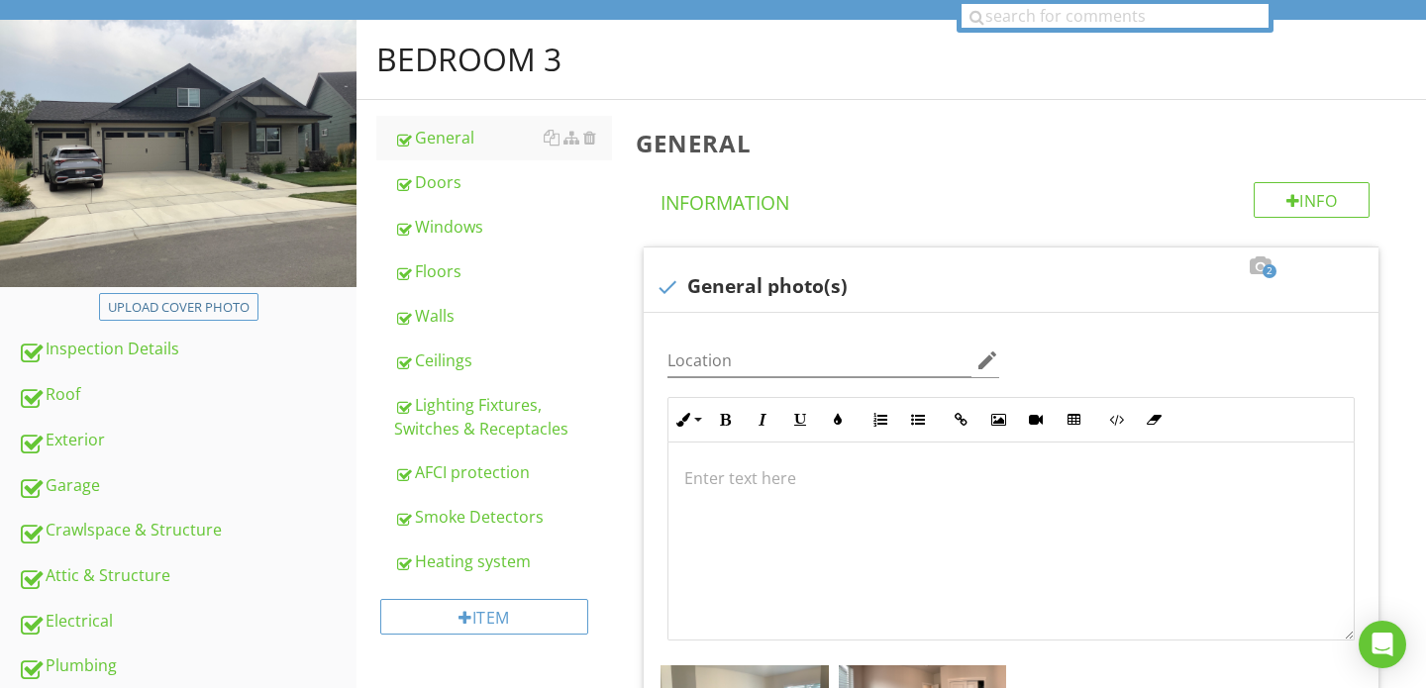
scroll to position [175, 0]
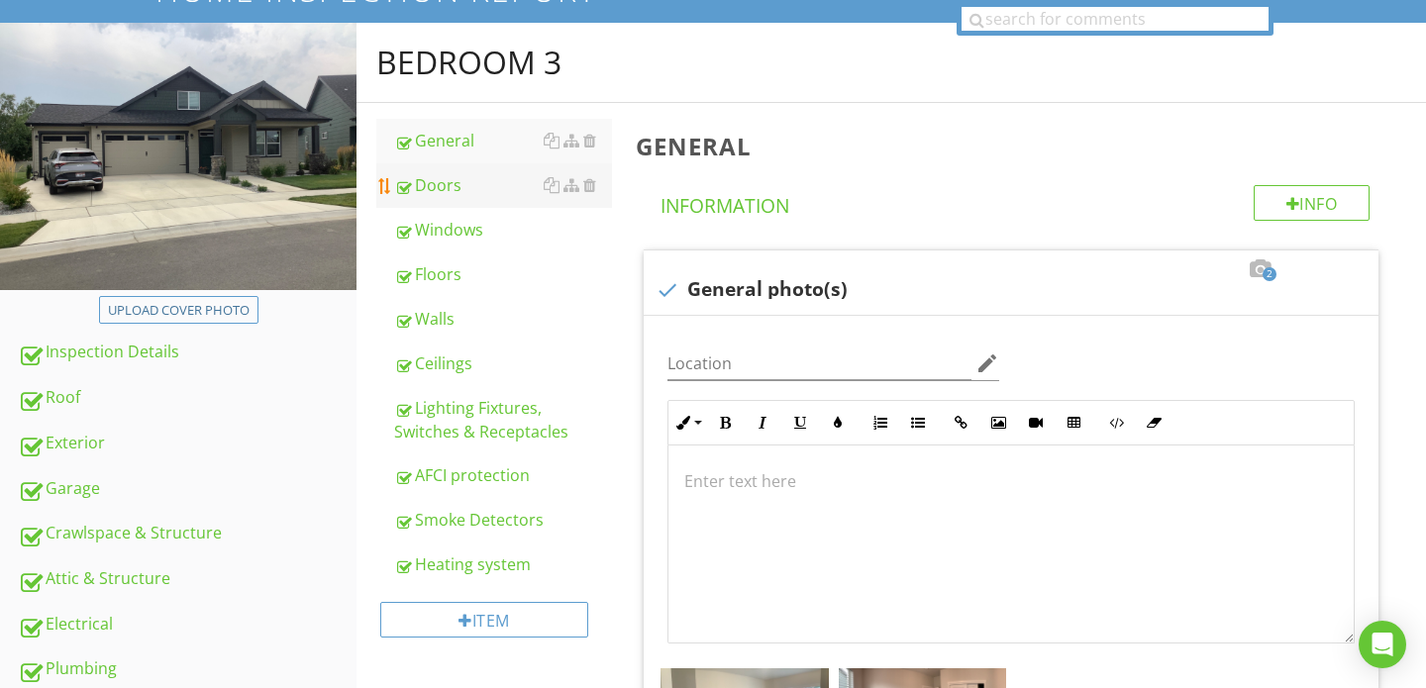
click at [459, 184] on div "Doors" at bounding box center [503, 185] width 218 height 24
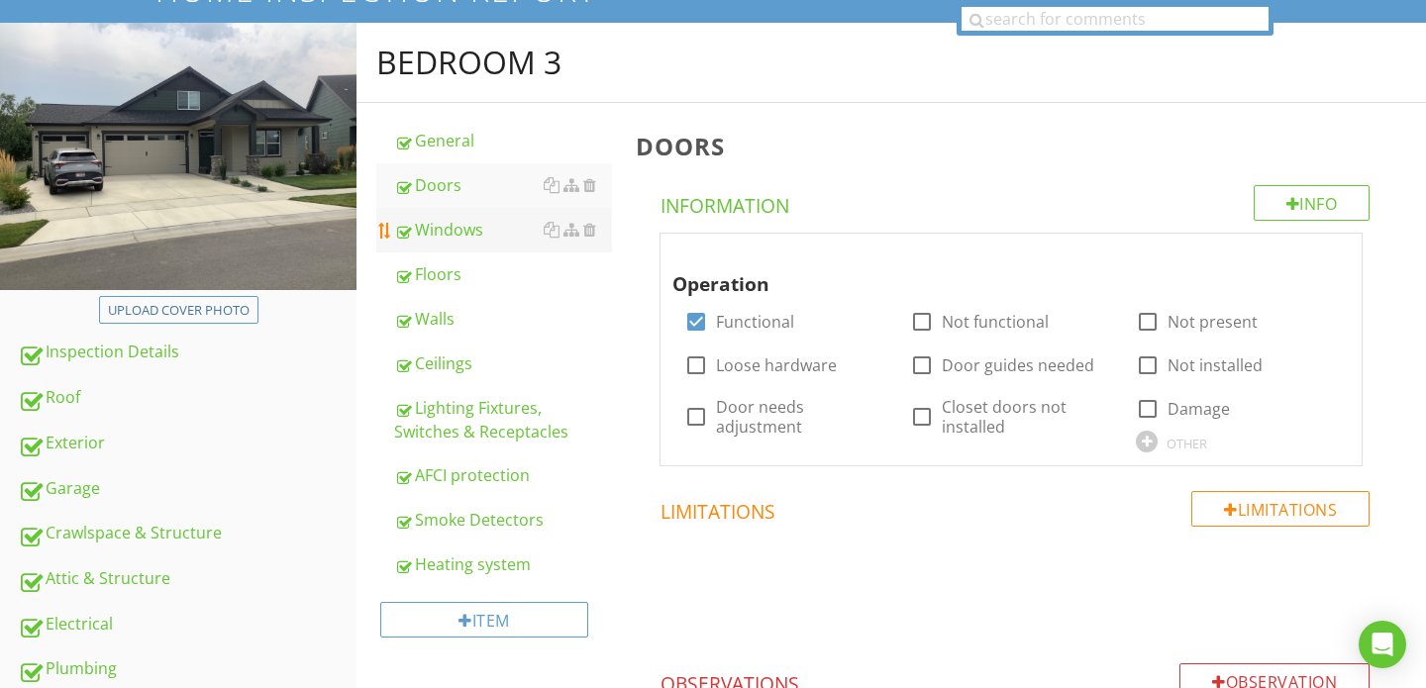
click at [460, 229] on div "Windows" at bounding box center [503, 230] width 218 height 24
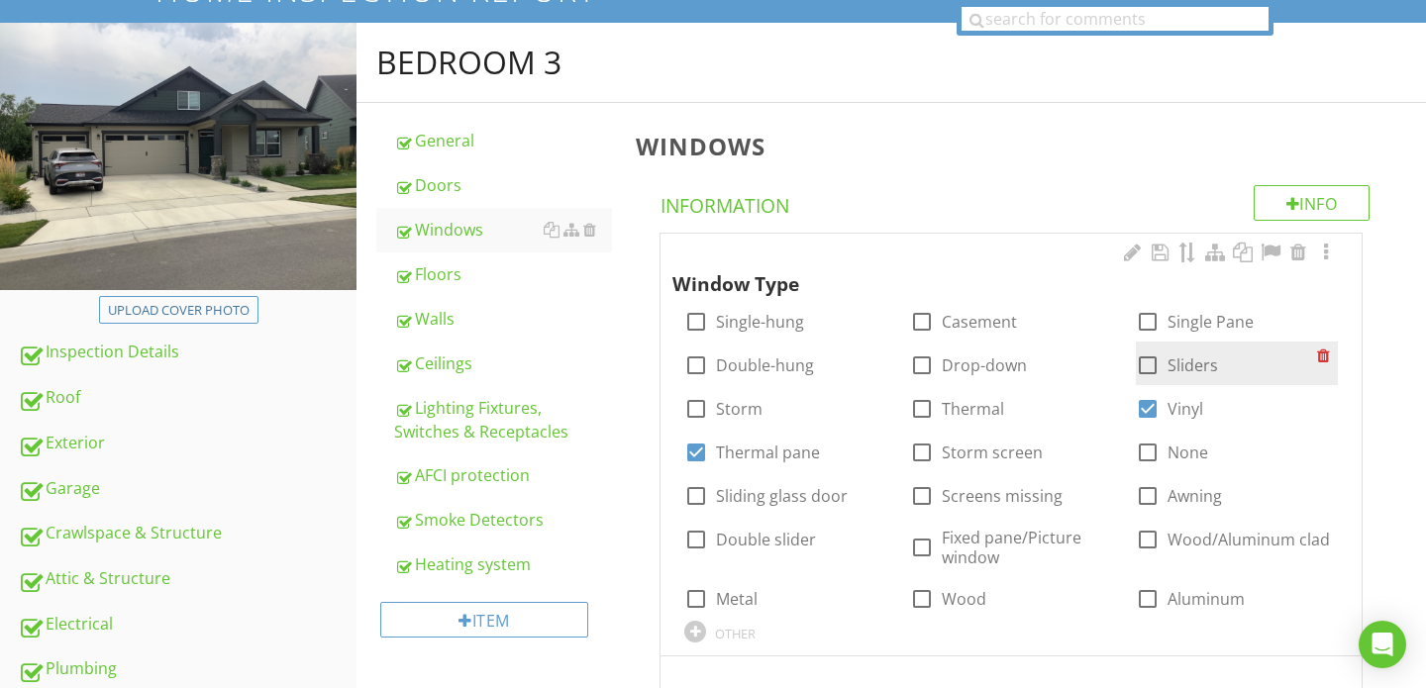
click at [1150, 369] on div at bounding box center [1148, 365] width 34 height 34
checkbox input "true"
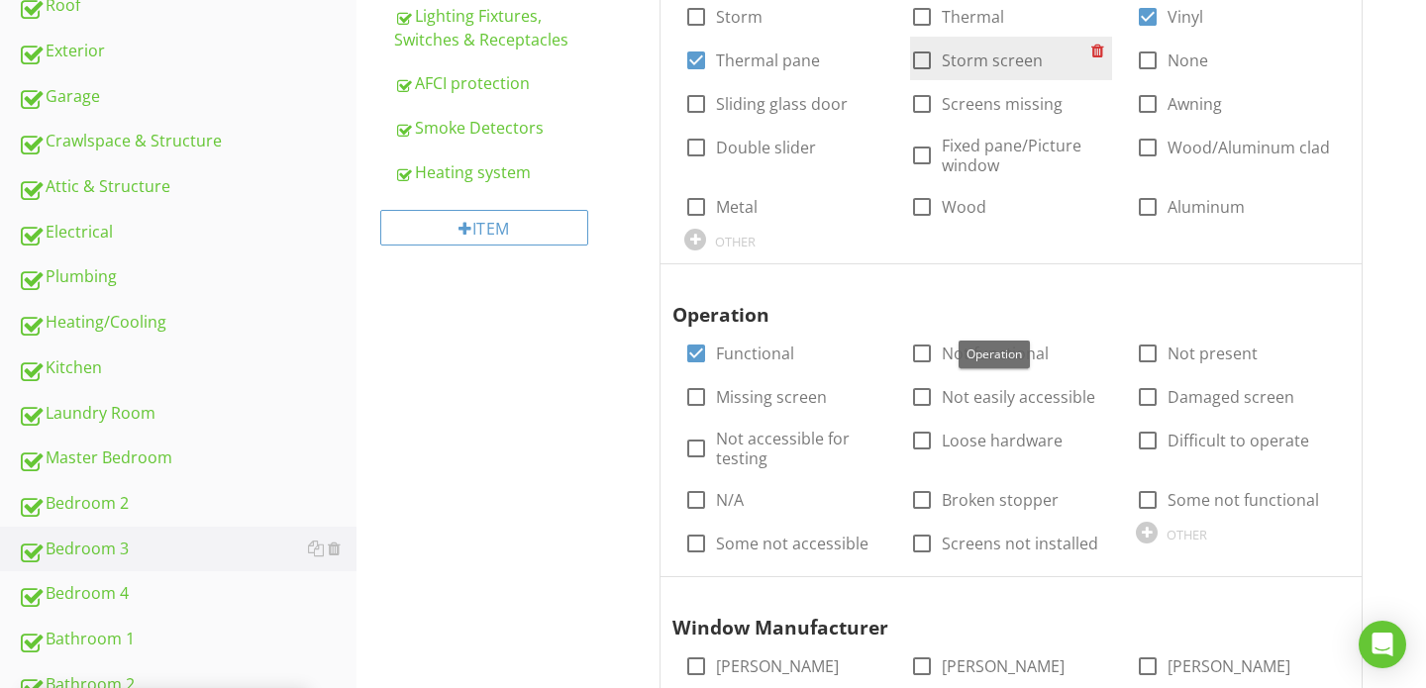
scroll to position [606, 0]
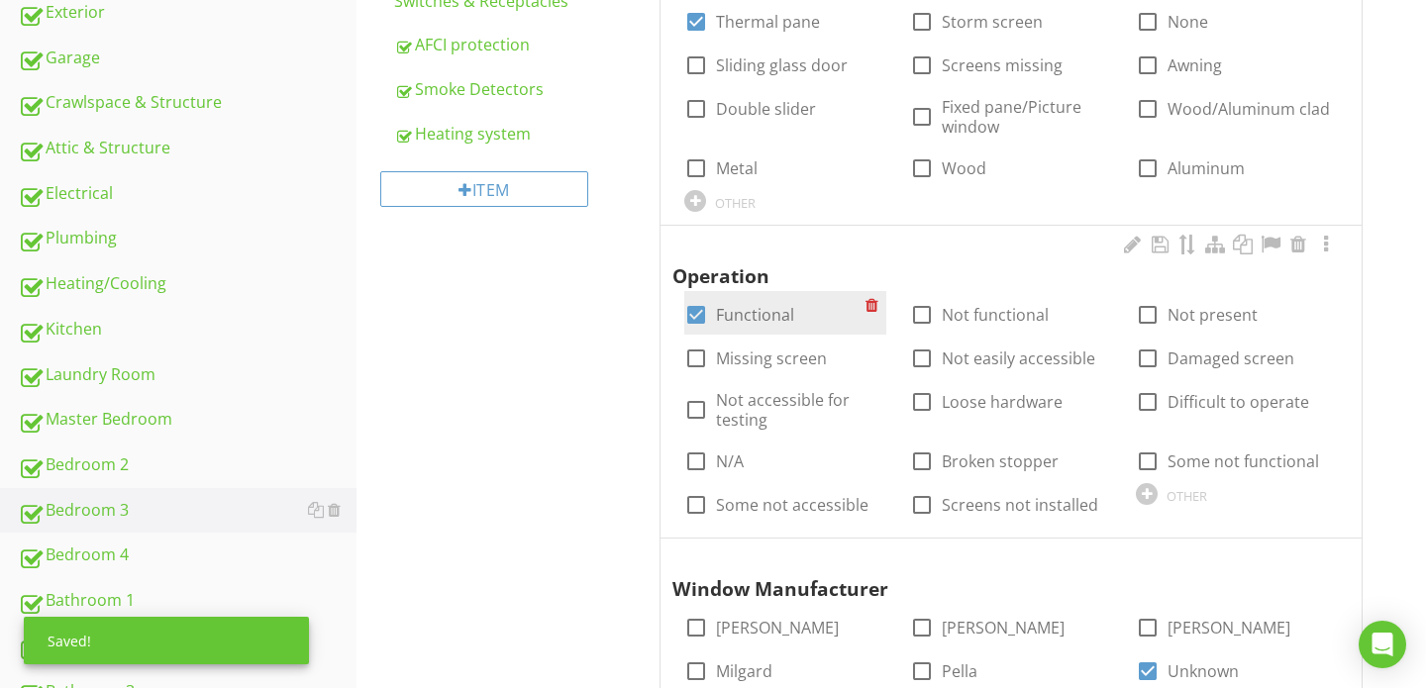
click at [695, 311] on div at bounding box center [696, 315] width 34 height 34
checkbox input "false"
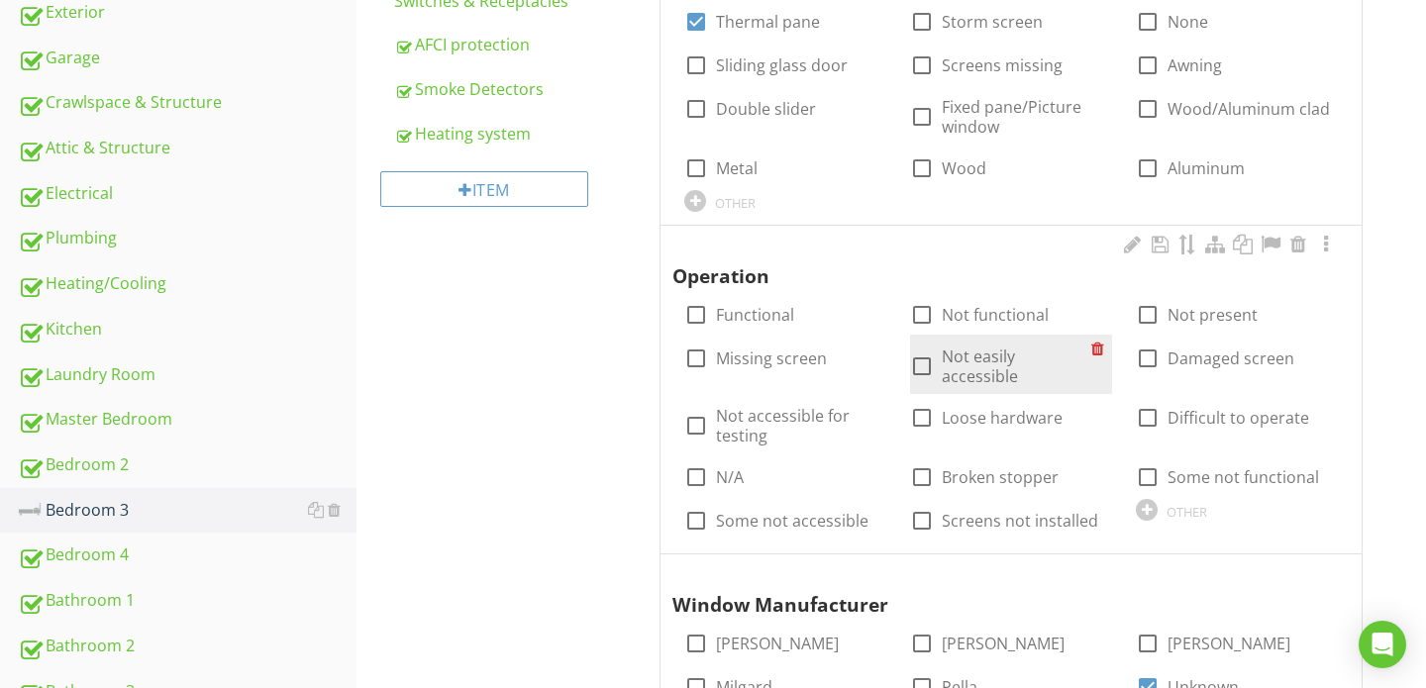
click at [921, 362] on div at bounding box center [922, 366] width 34 height 34
checkbox input "true"
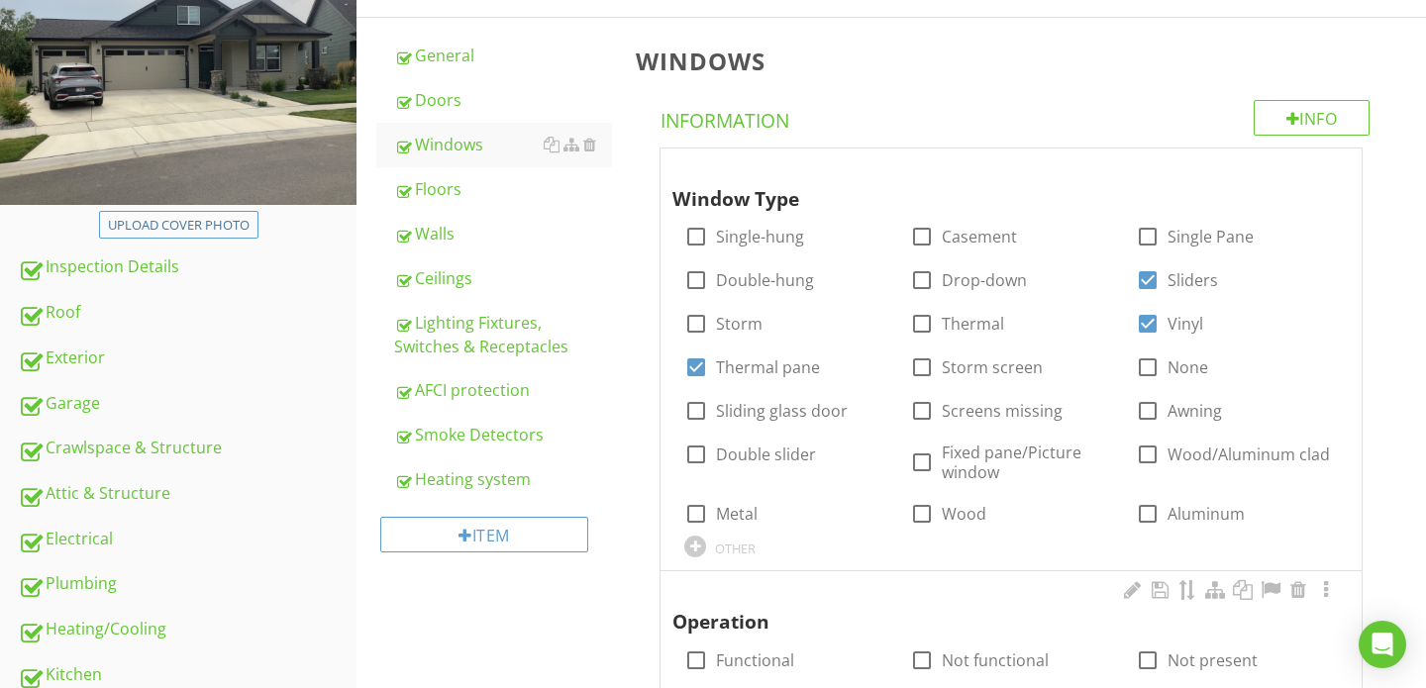
scroll to position [362, 0]
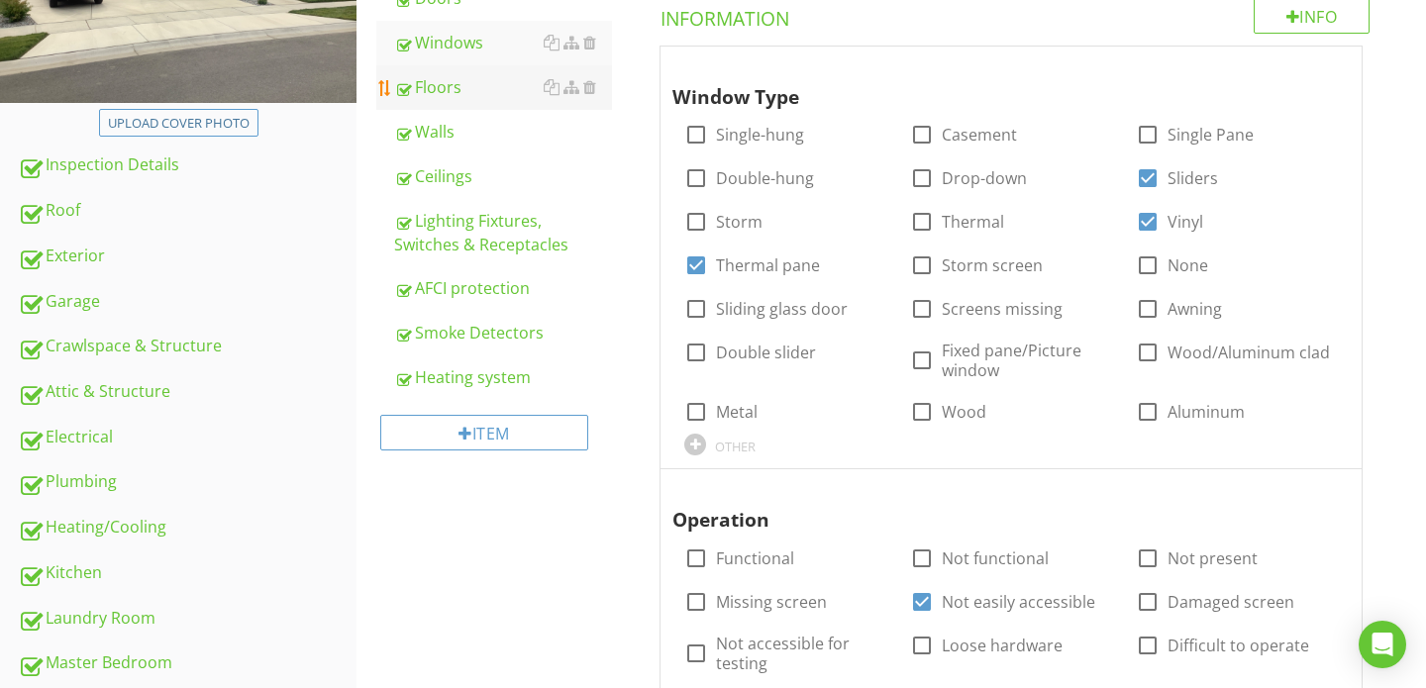
click at [477, 82] on div "Floors" at bounding box center [503, 87] width 218 height 24
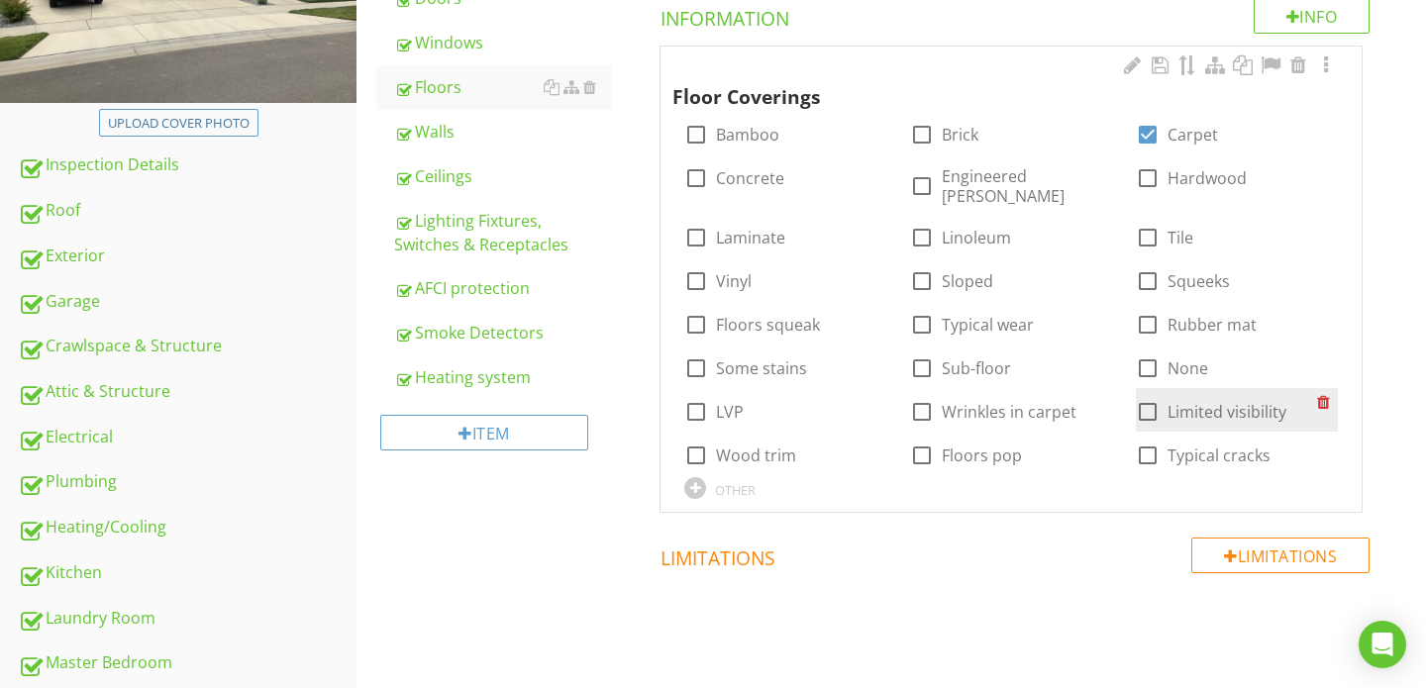
click at [1147, 398] on div at bounding box center [1148, 412] width 34 height 34
checkbox input "true"
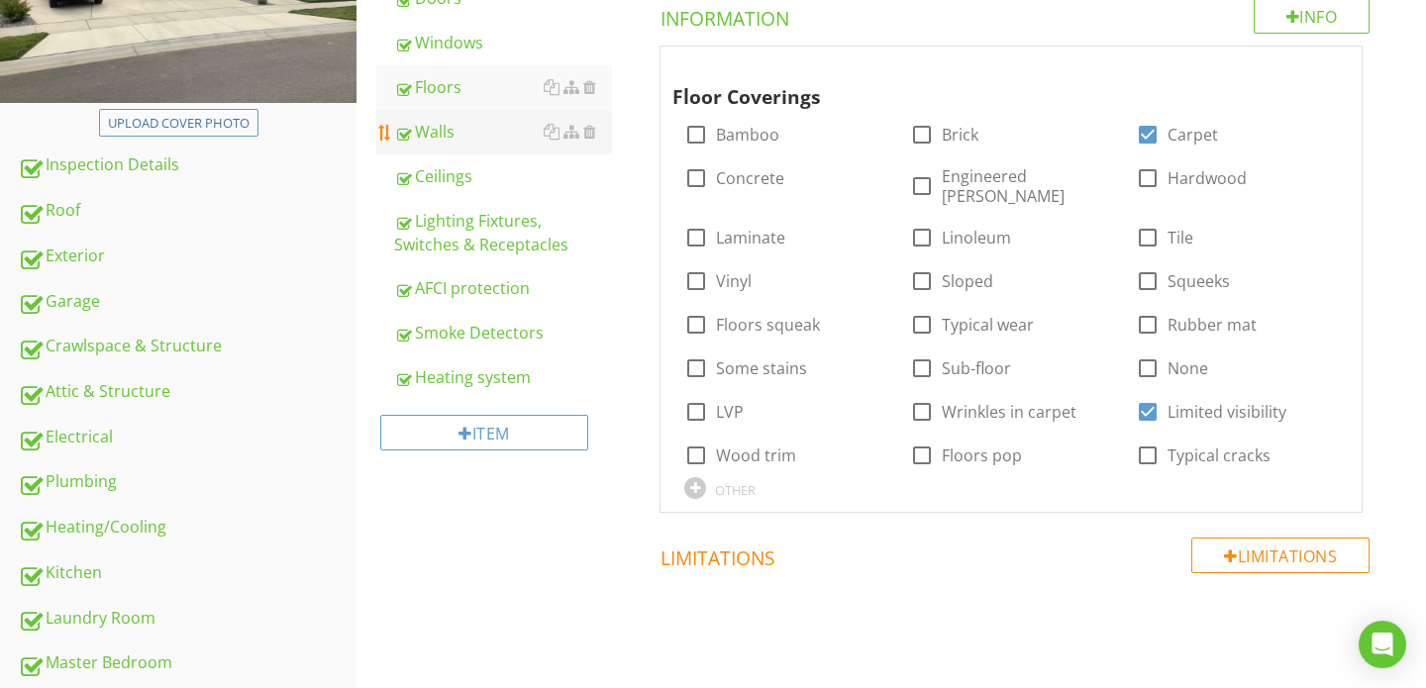
click at [485, 149] on link "Walls" at bounding box center [503, 132] width 218 height 44
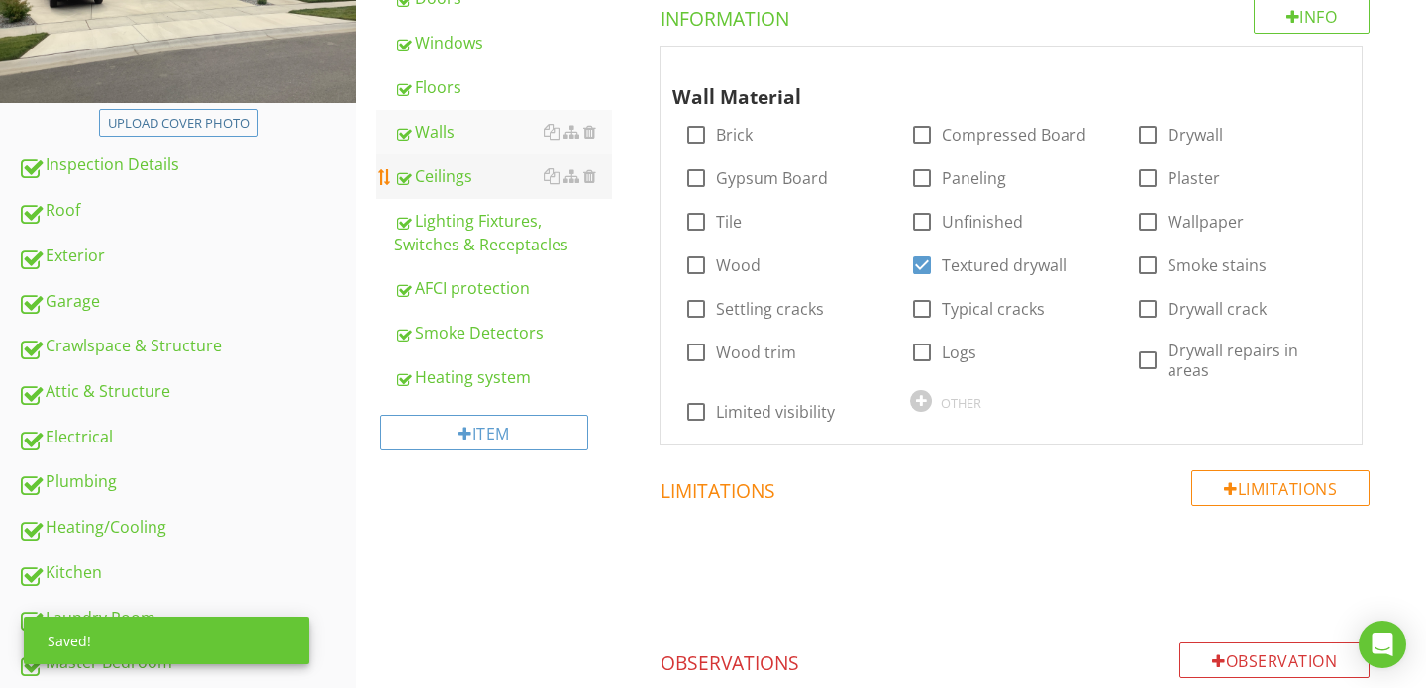
click at [478, 185] on div "Ceilings" at bounding box center [503, 176] width 218 height 24
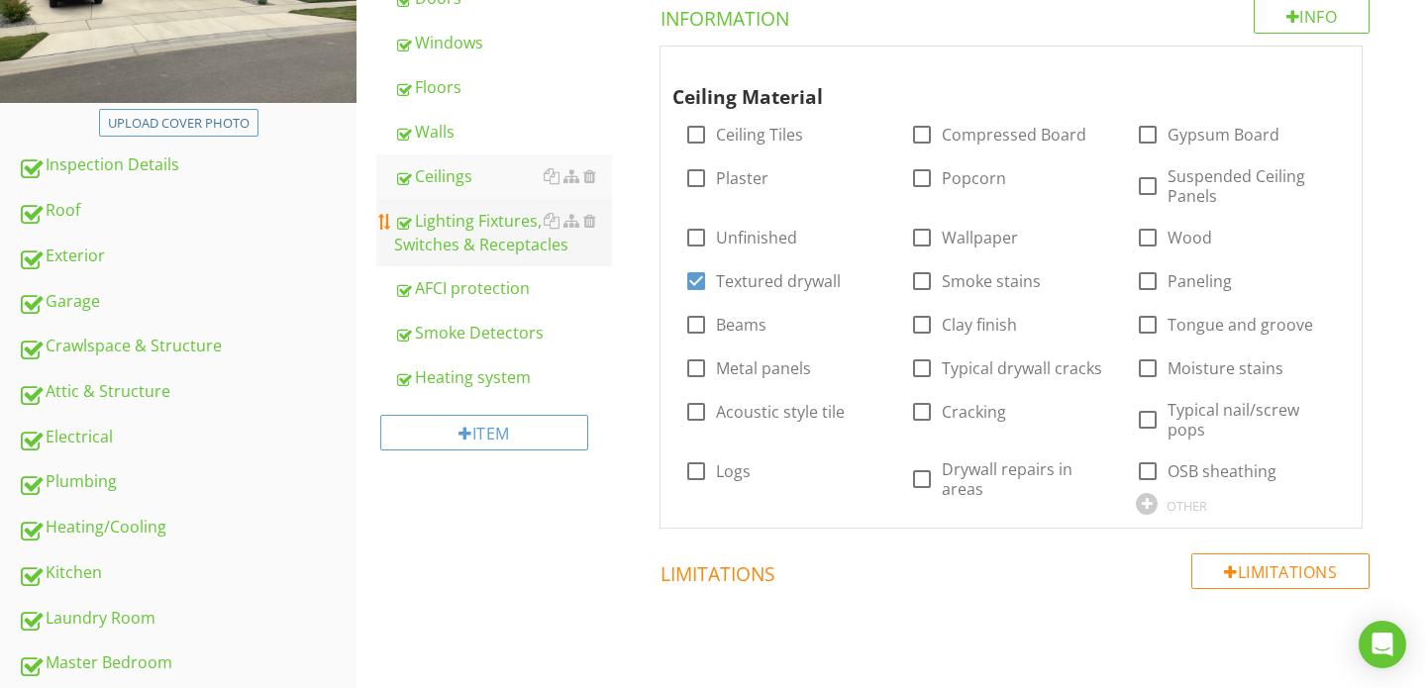
click at [479, 212] on div "Lighting Fixtures, Switches & Receptacles" at bounding box center [503, 233] width 218 height 48
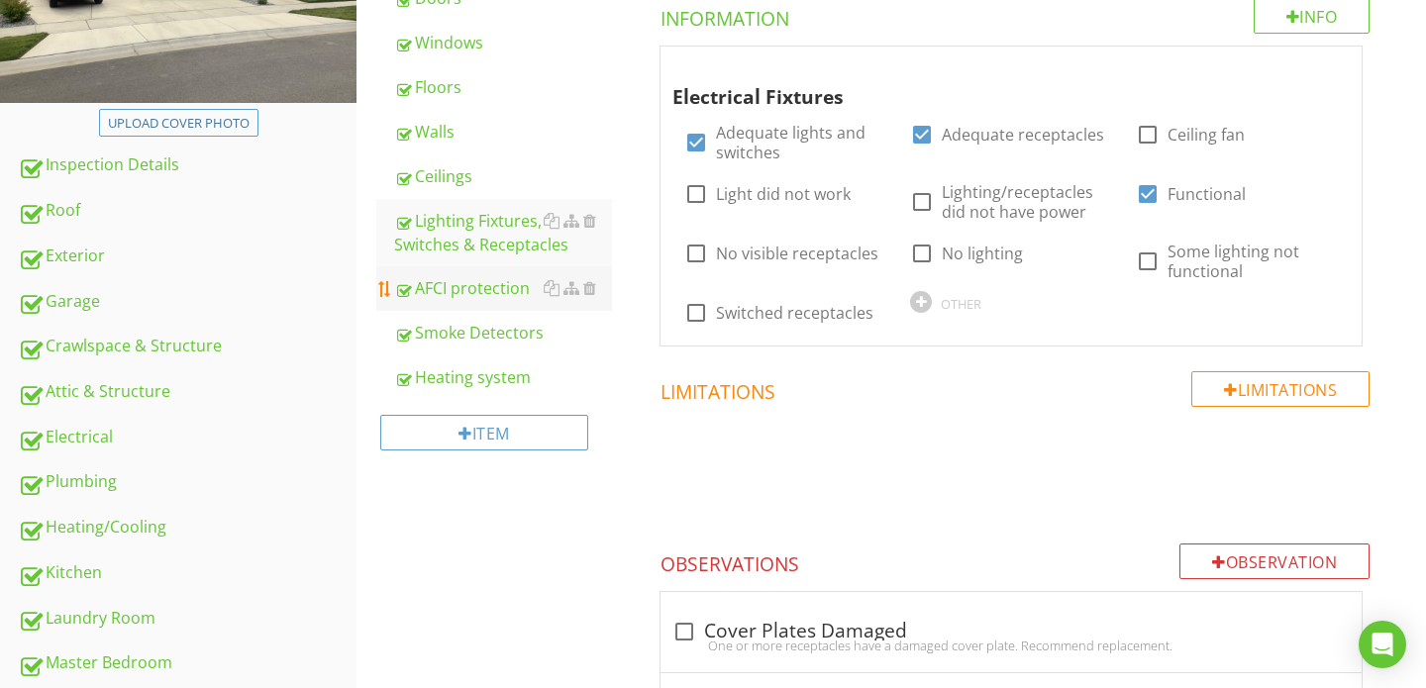
click at [481, 291] on div "AFCI protection" at bounding box center [503, 288] width 218 height 24
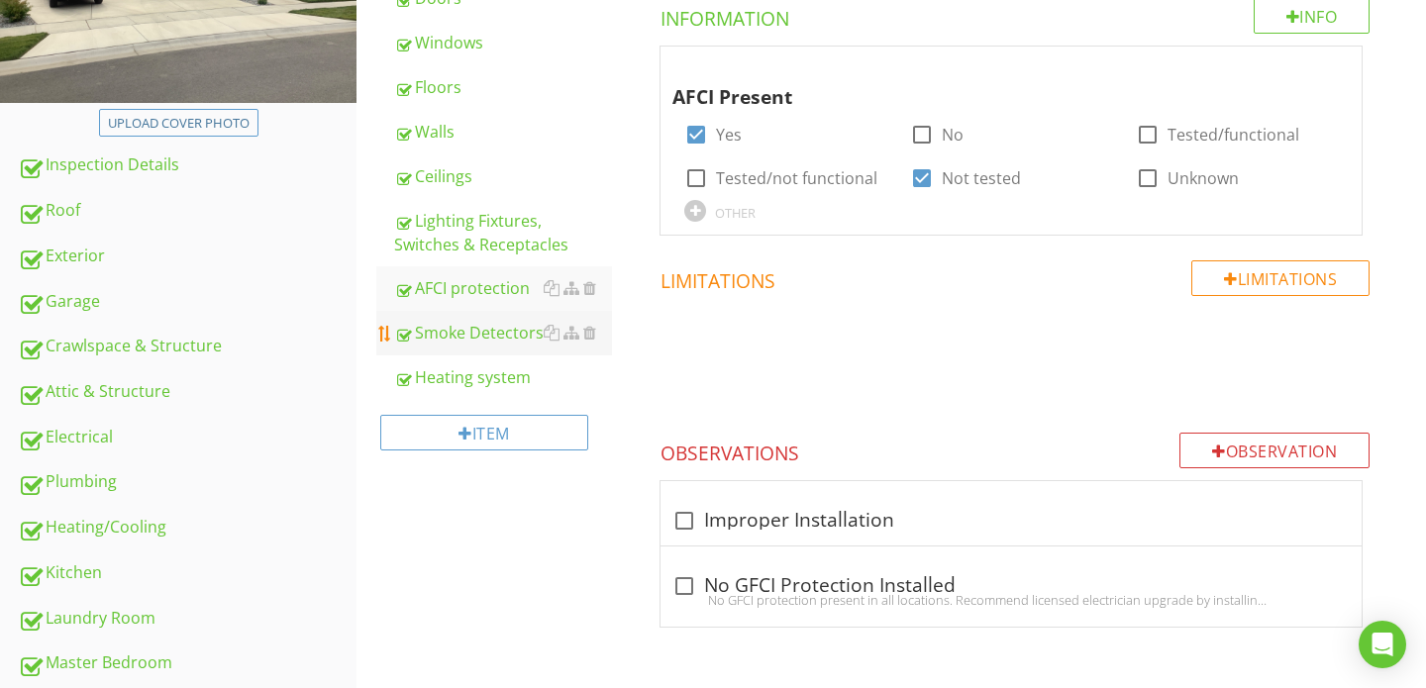
click at [481, 325] on div "Smoke Detectors" at bounding box center [503, 333] width 218 height 24
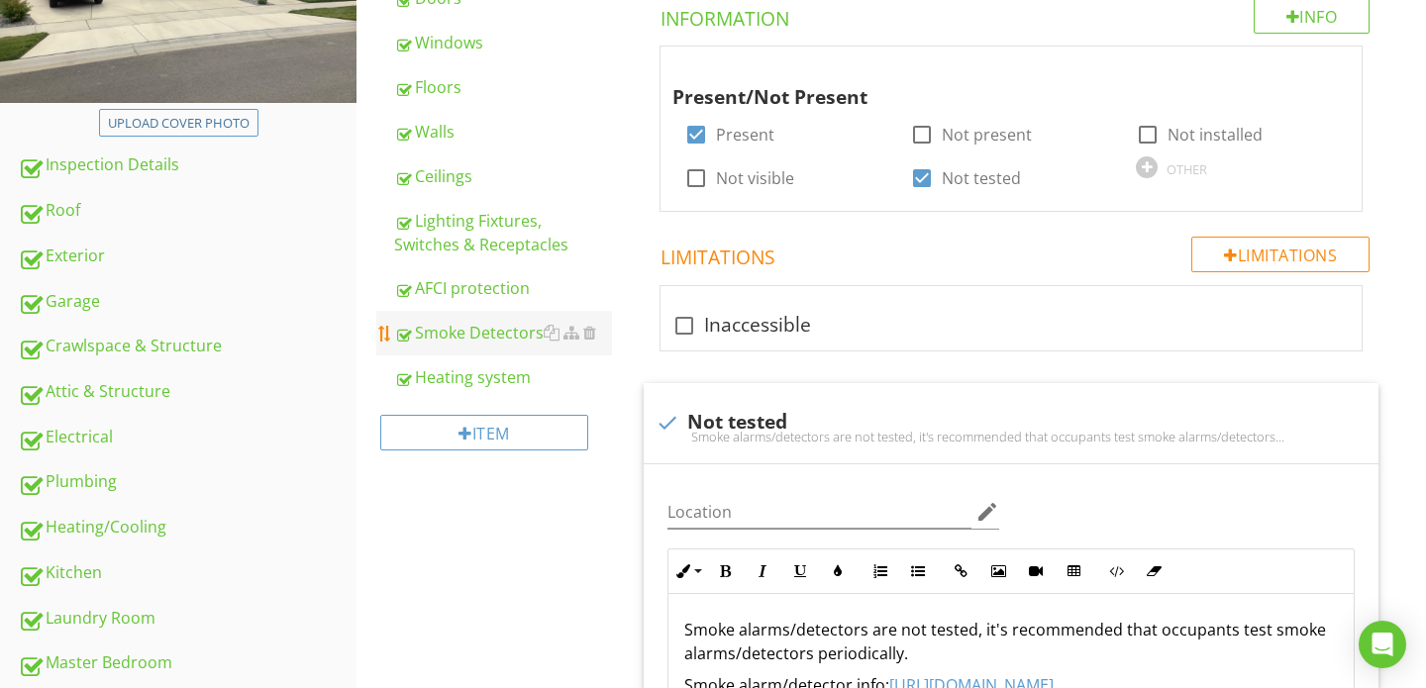
scroll to position [413, 0]
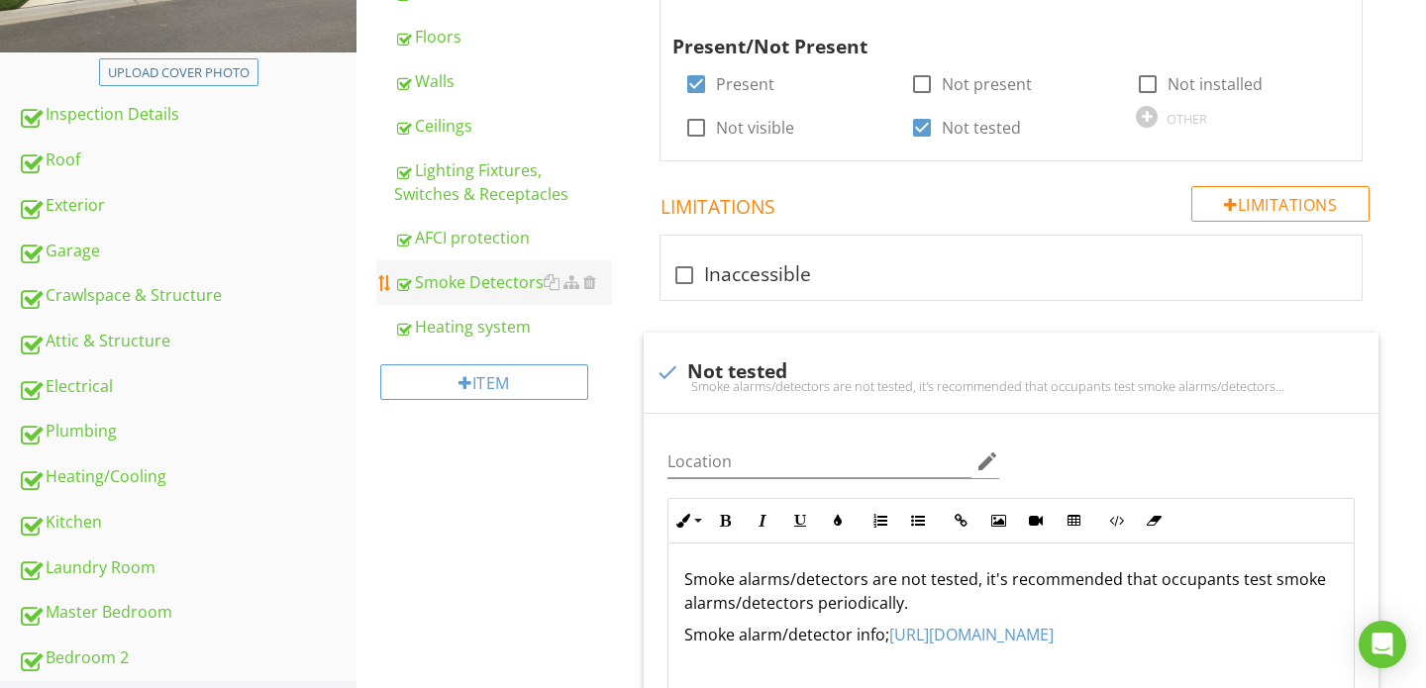
click at [481, 325] on div "Heating system" at bounding box center [503, 327] width 218 height 24
type textarea "<p>Smoke alarms/detectors are not tested, it's recommended that occupants test …"
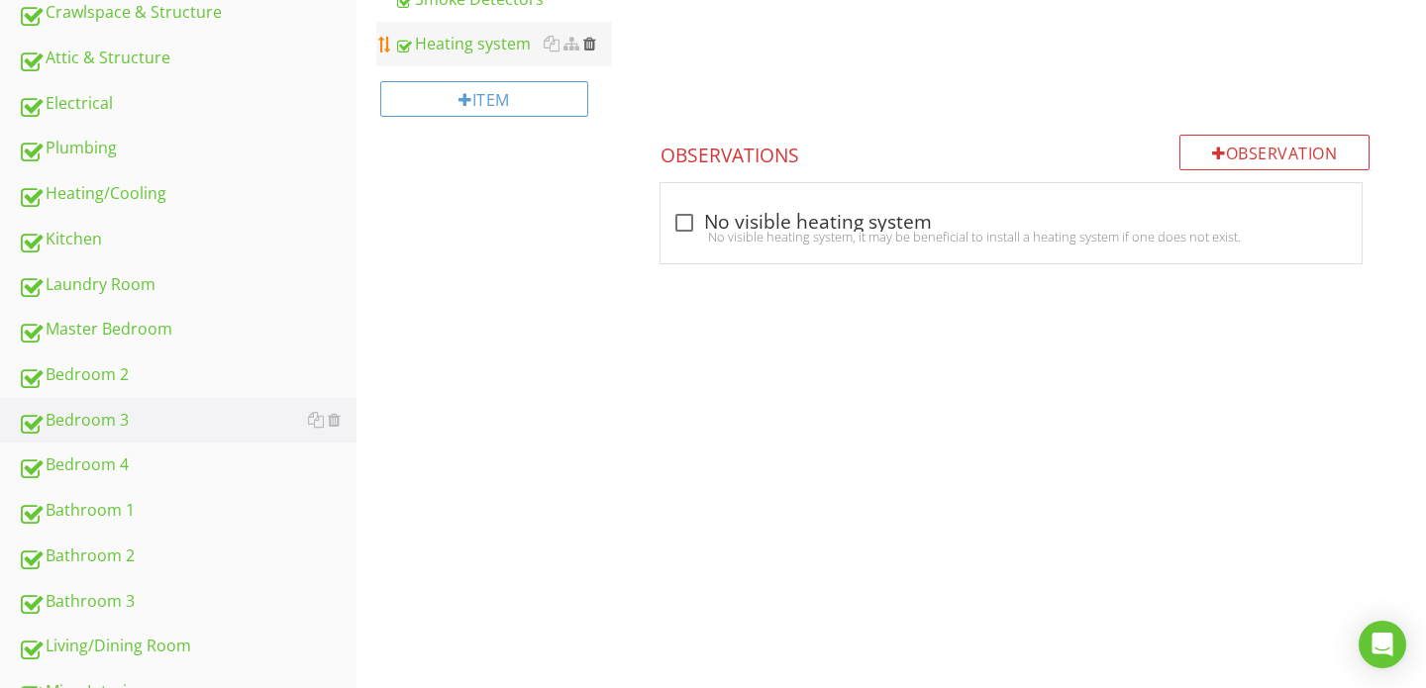
scroll to position [822, 0]
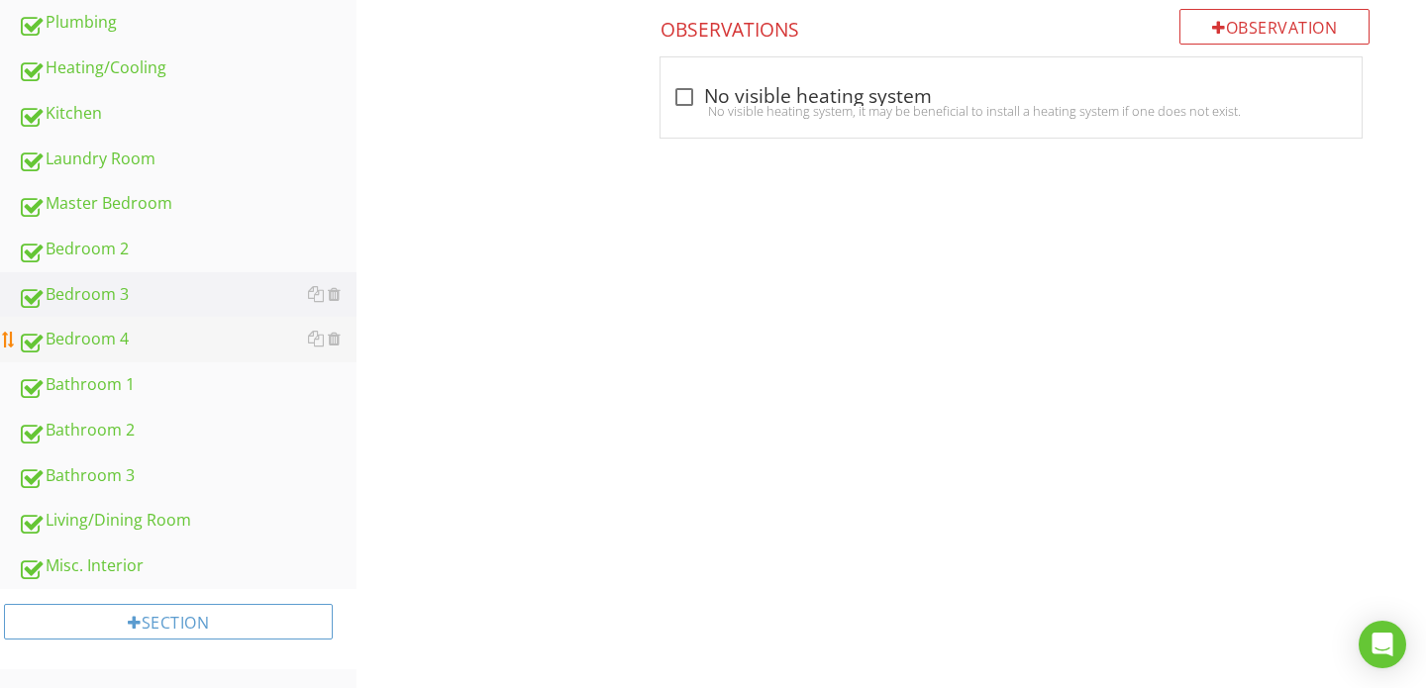
click at [135, 338] on div "Bedroom 4" at bounding box center [187, 340] width 339 height 26
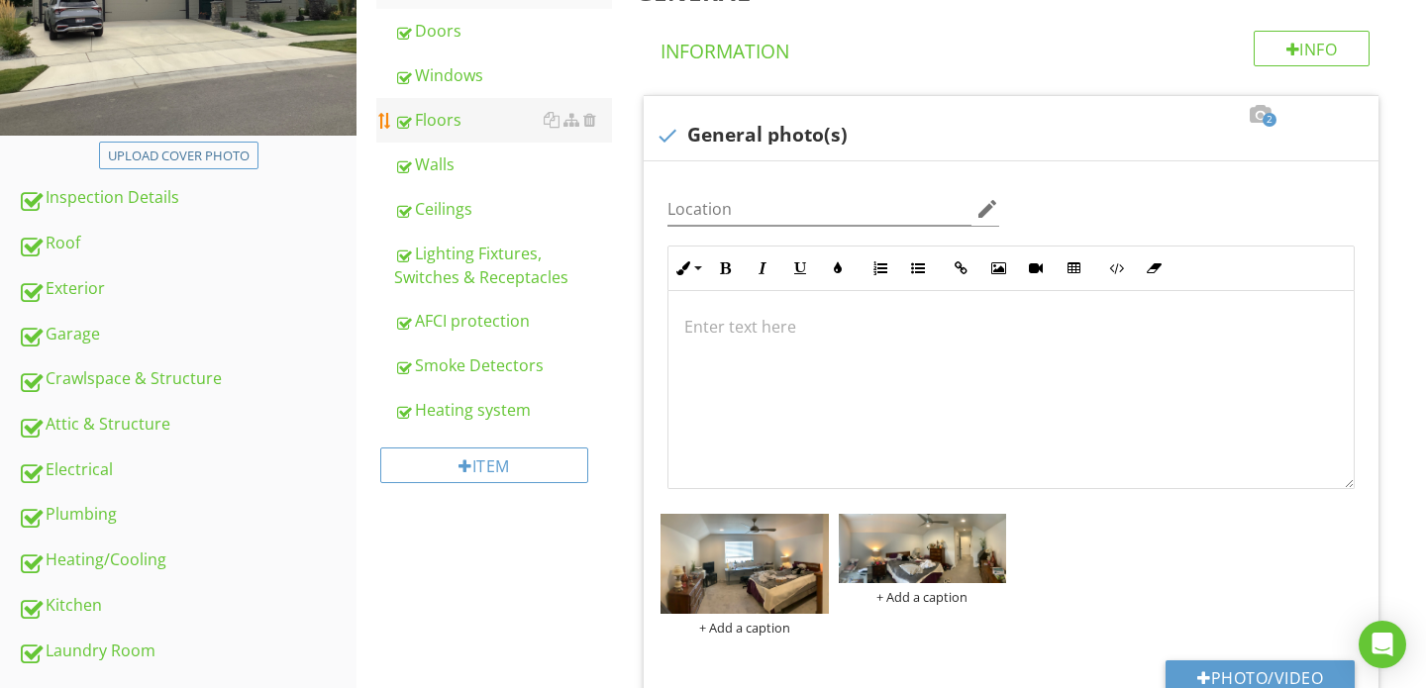
scroll to position [246, 0]
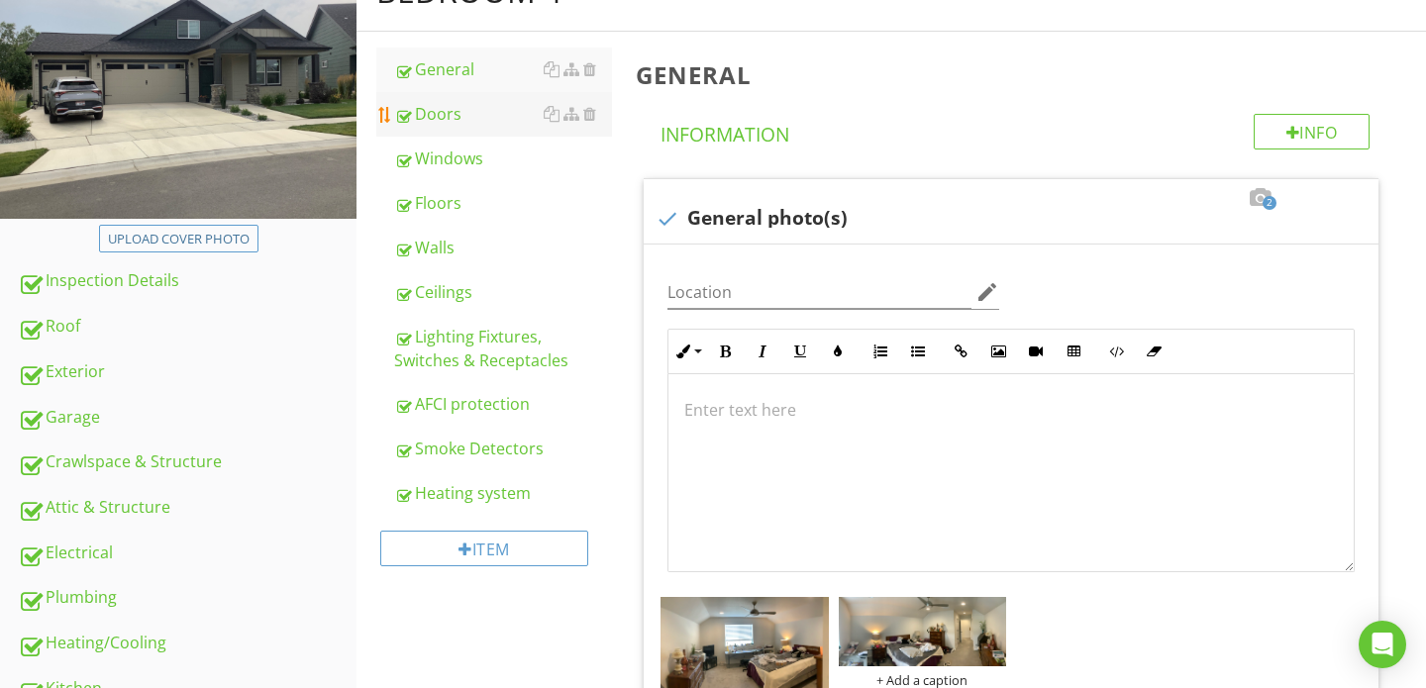
click at [462, 111] on div "Doors" at bounding box center [503, 114] width 218 height 24
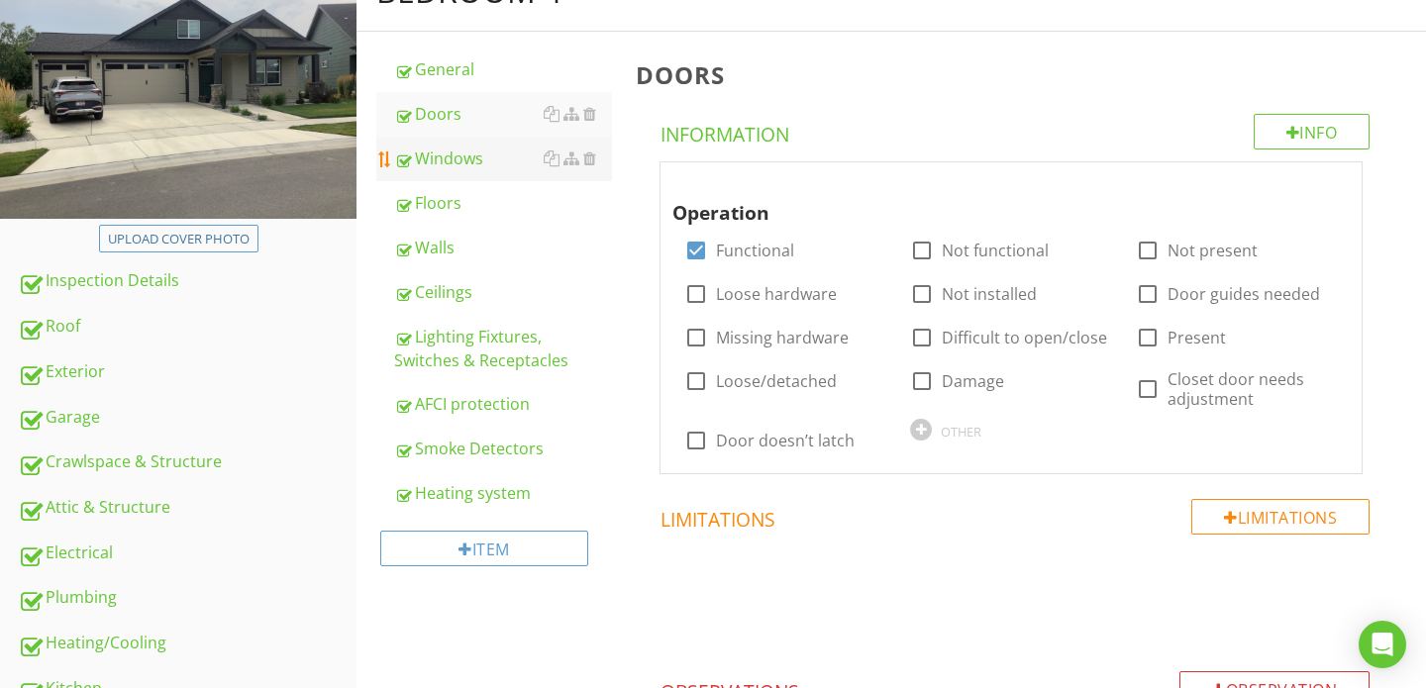
click at [450, 154] on div "Windows" at bounding box center [503, 159] width 218 height 24
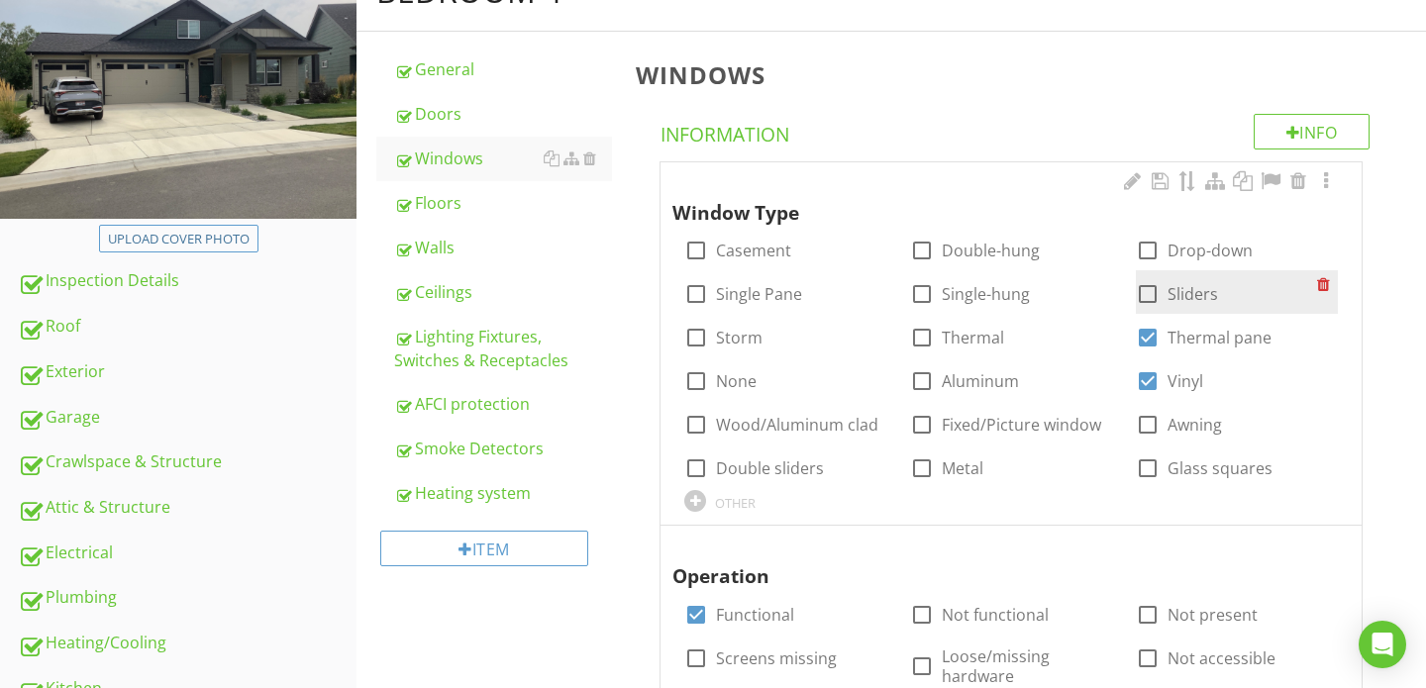
click at [1152, 298] on div at bounding box center [1148, 294] width 34 height 34
checkbox input "true"
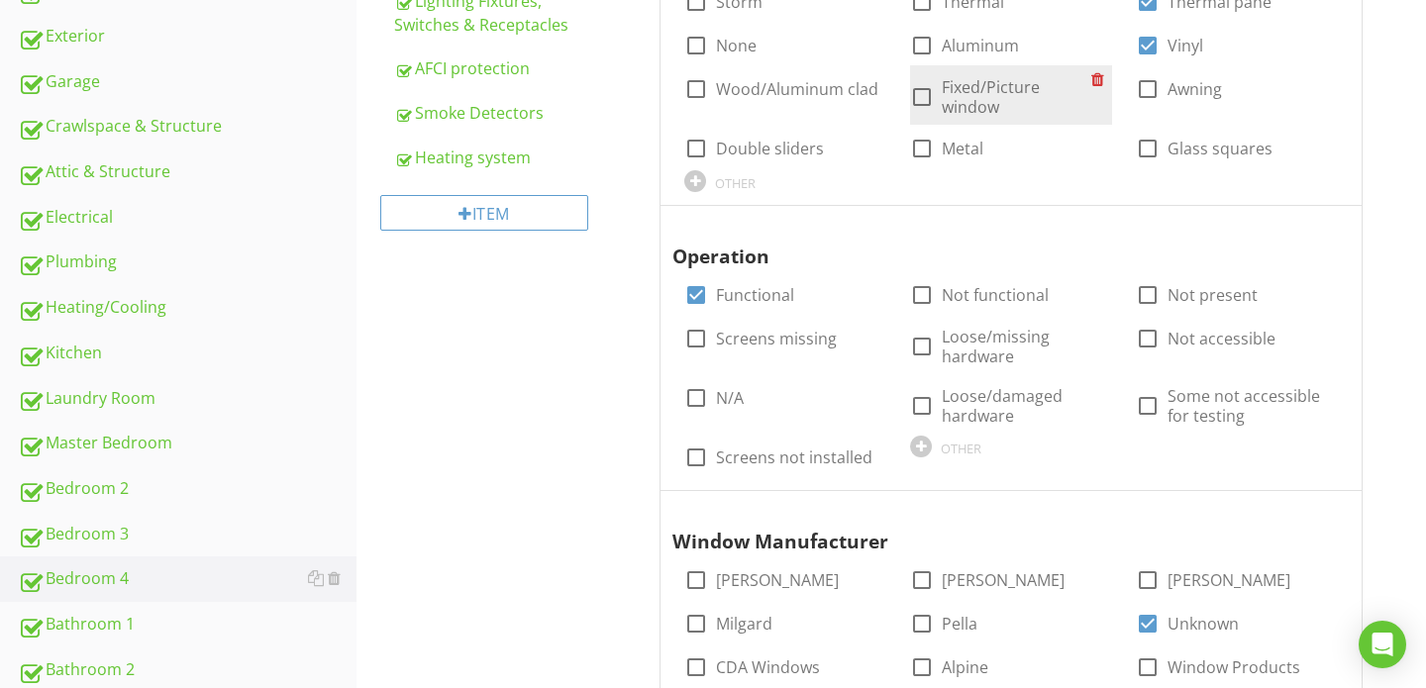
scroll to position [632, 0]
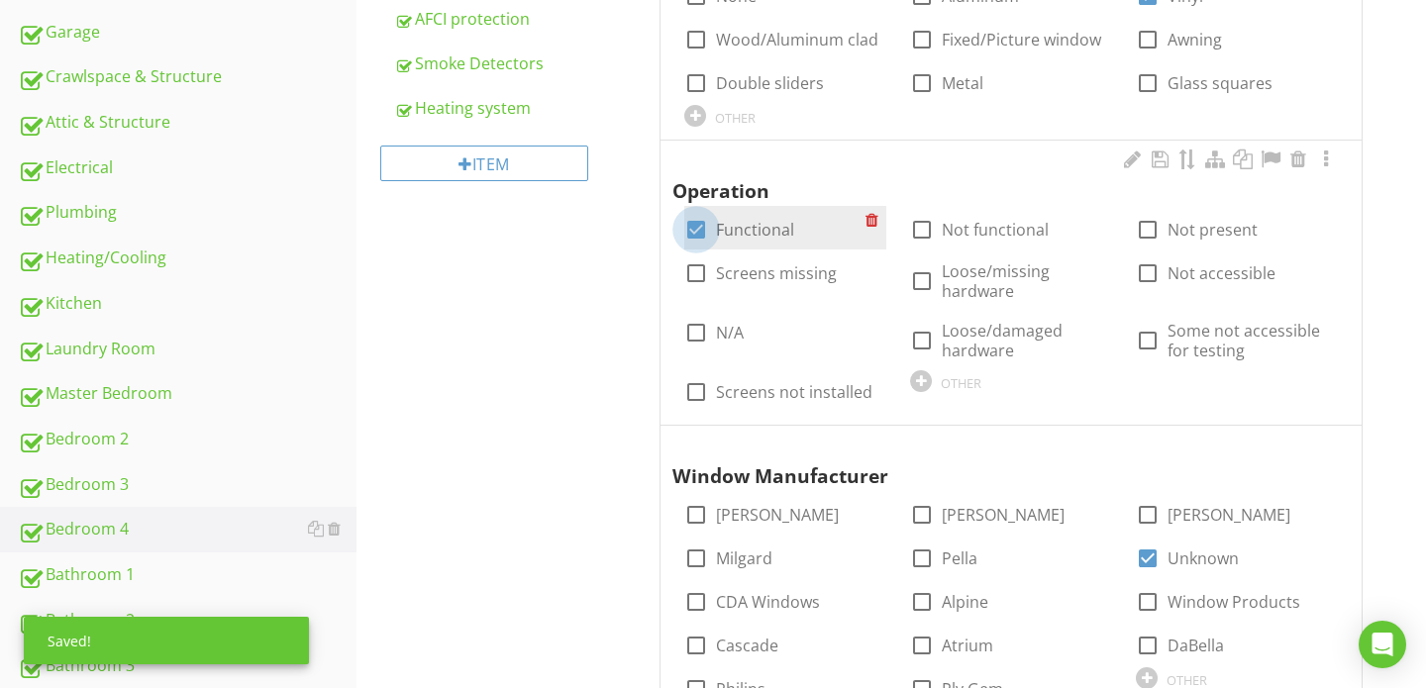
click at [703, 227] on div at bounding box center [696, 230] width 34 height 34
checkbox input "false"
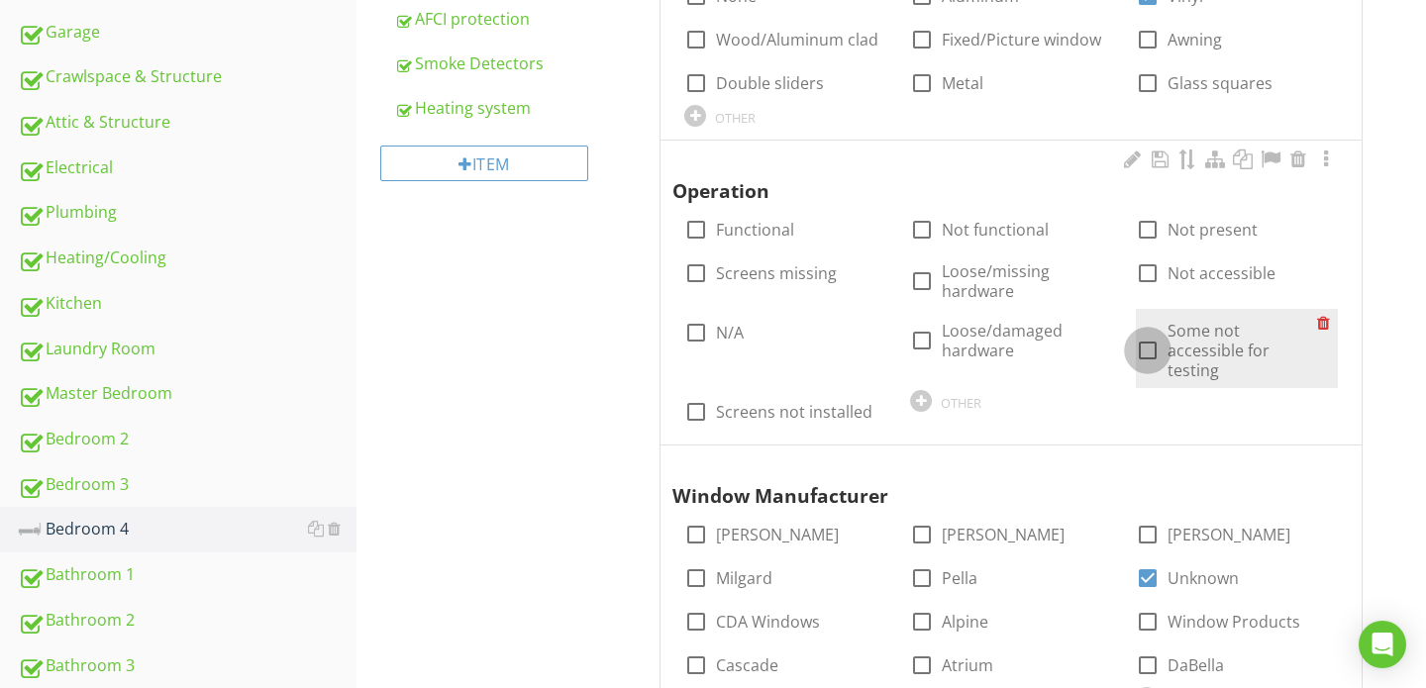
click at [1149, 340] on div at bounding box center [1148, 351] width 34 height 34
checkbox input "true"
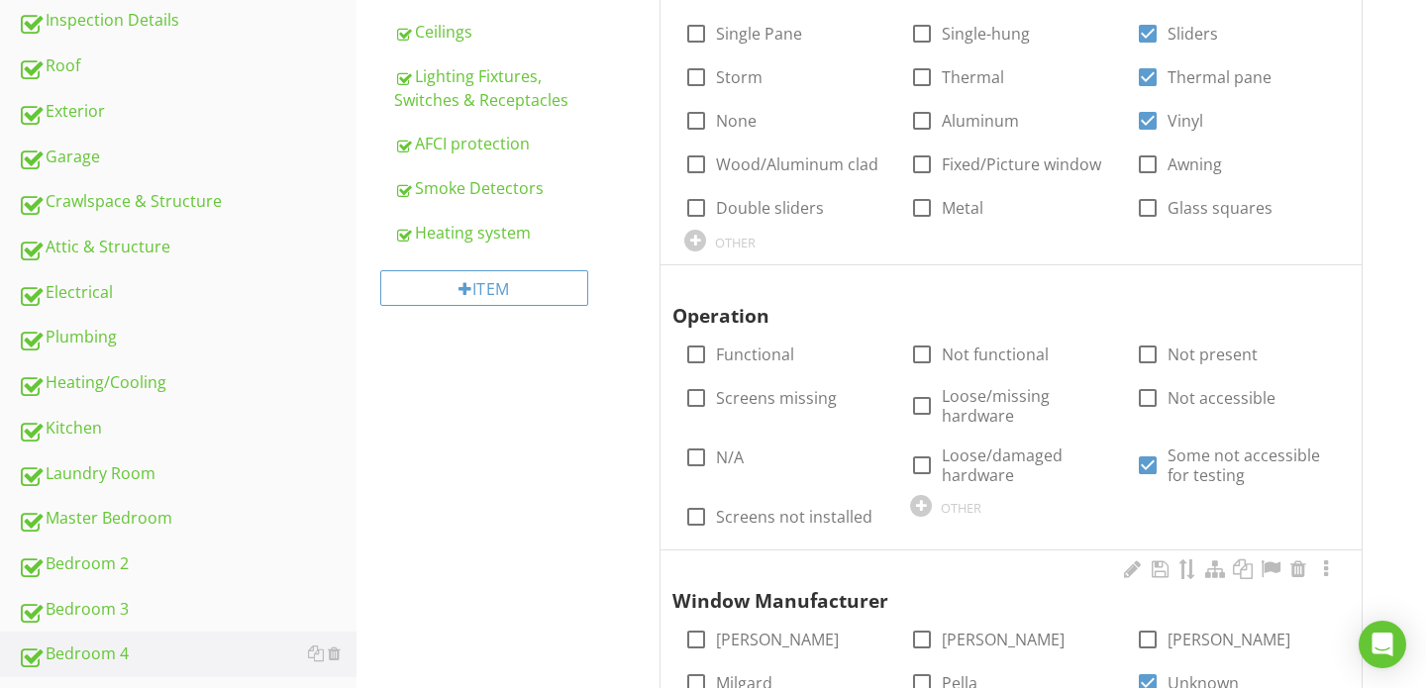
scroll to position [377, 0]
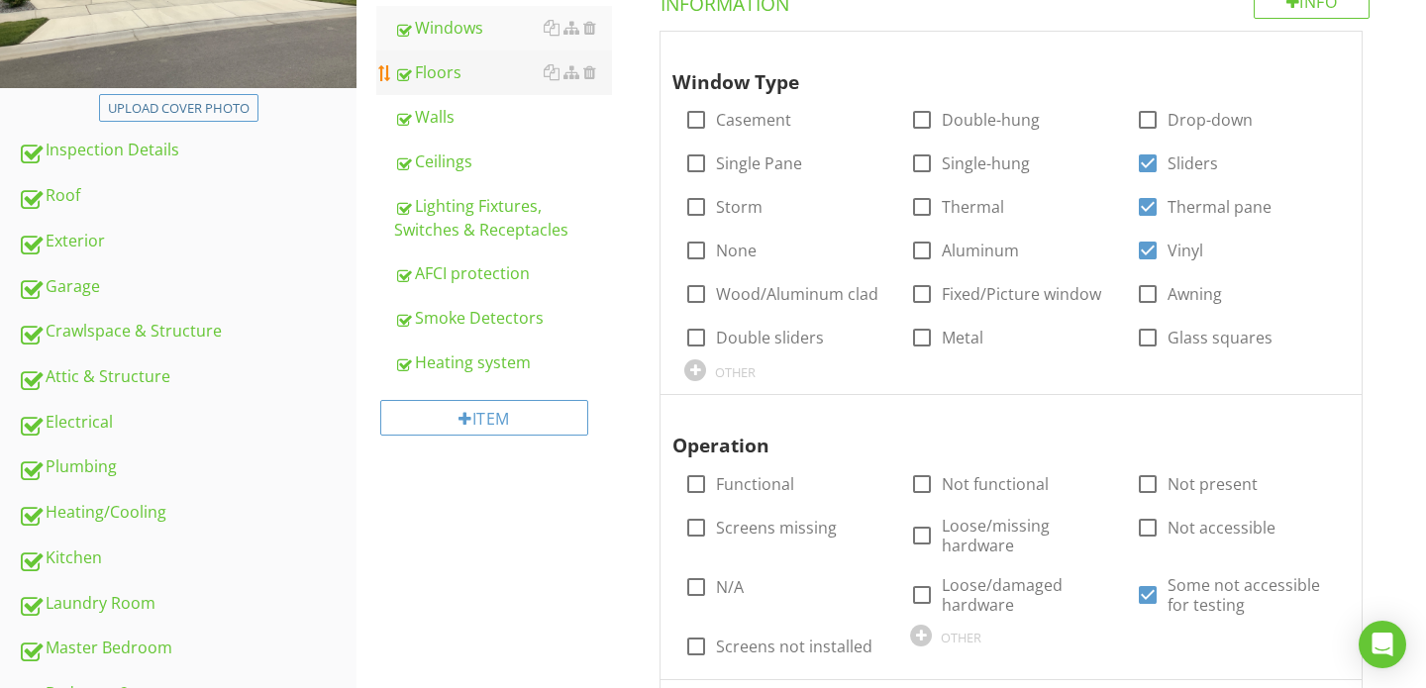
click at [465, 82] on div "Floors" at bounding box center [503, 72] width 218 height 24
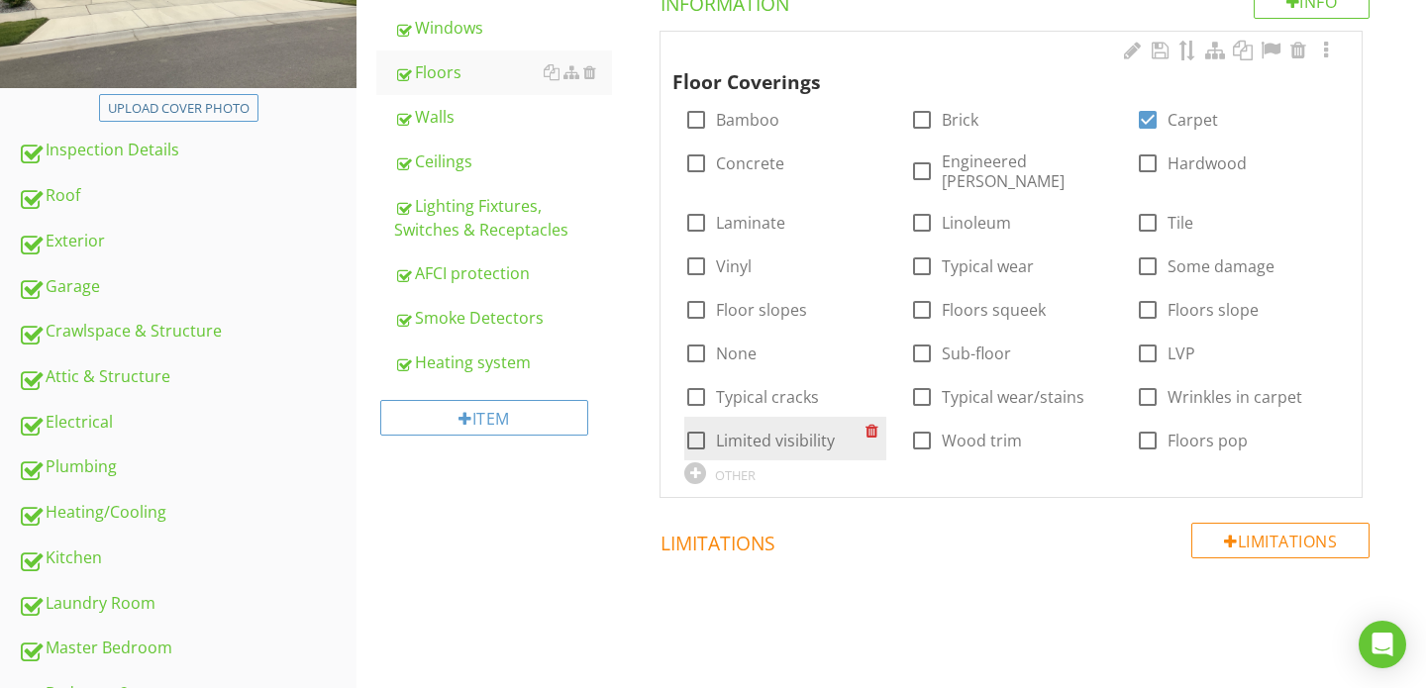
click at [699, 424] on div at bounding box center [696, 441] width 34 height 34
checkbox input "true"
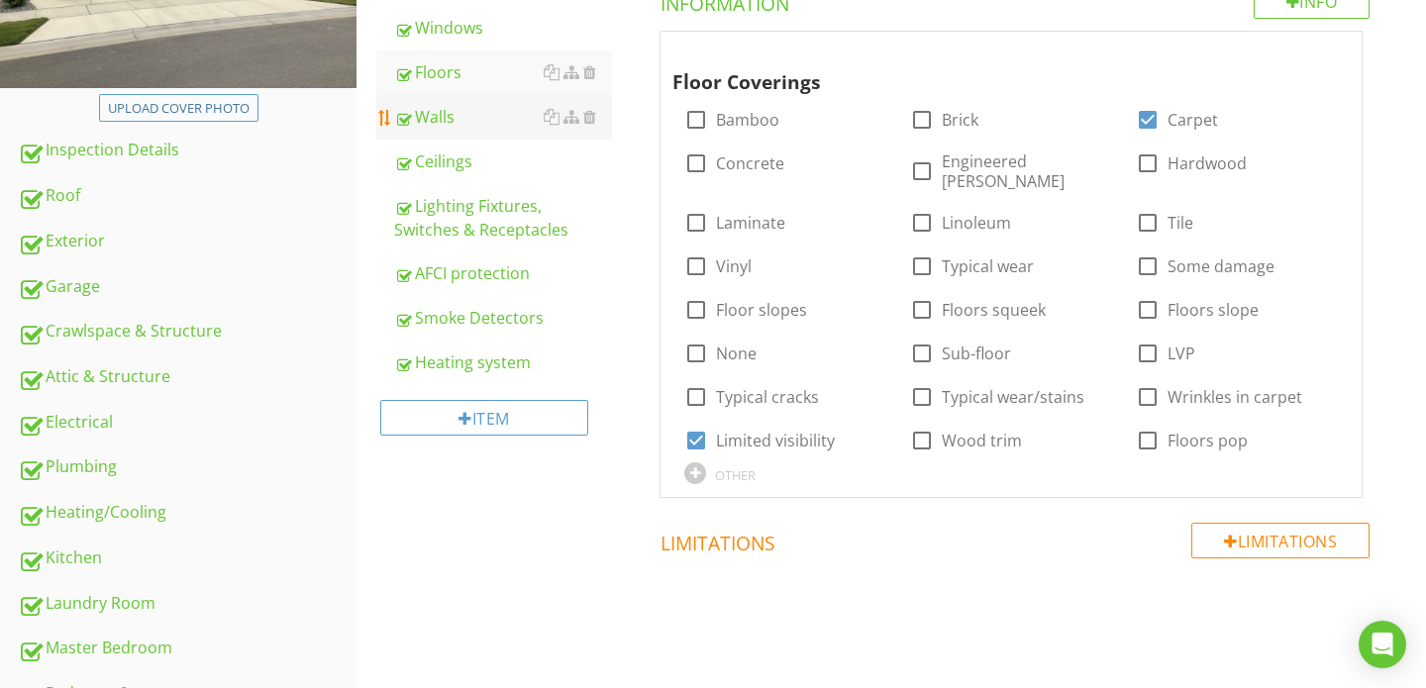
click at [487, 118] on div "Walls" at bounding box center [503, 117] width 218 height 24
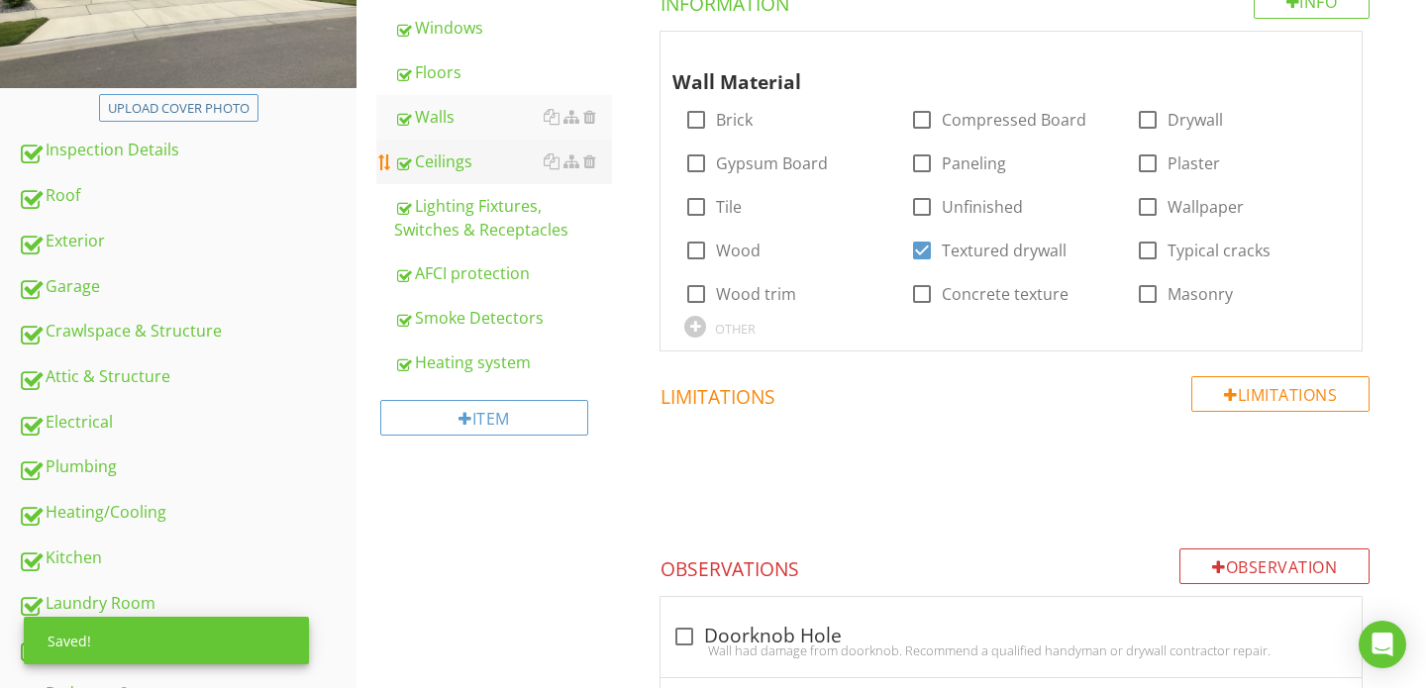
click at [482, 160] on div "Ceilings" at bounding box center [503, 161] width 218 height 24
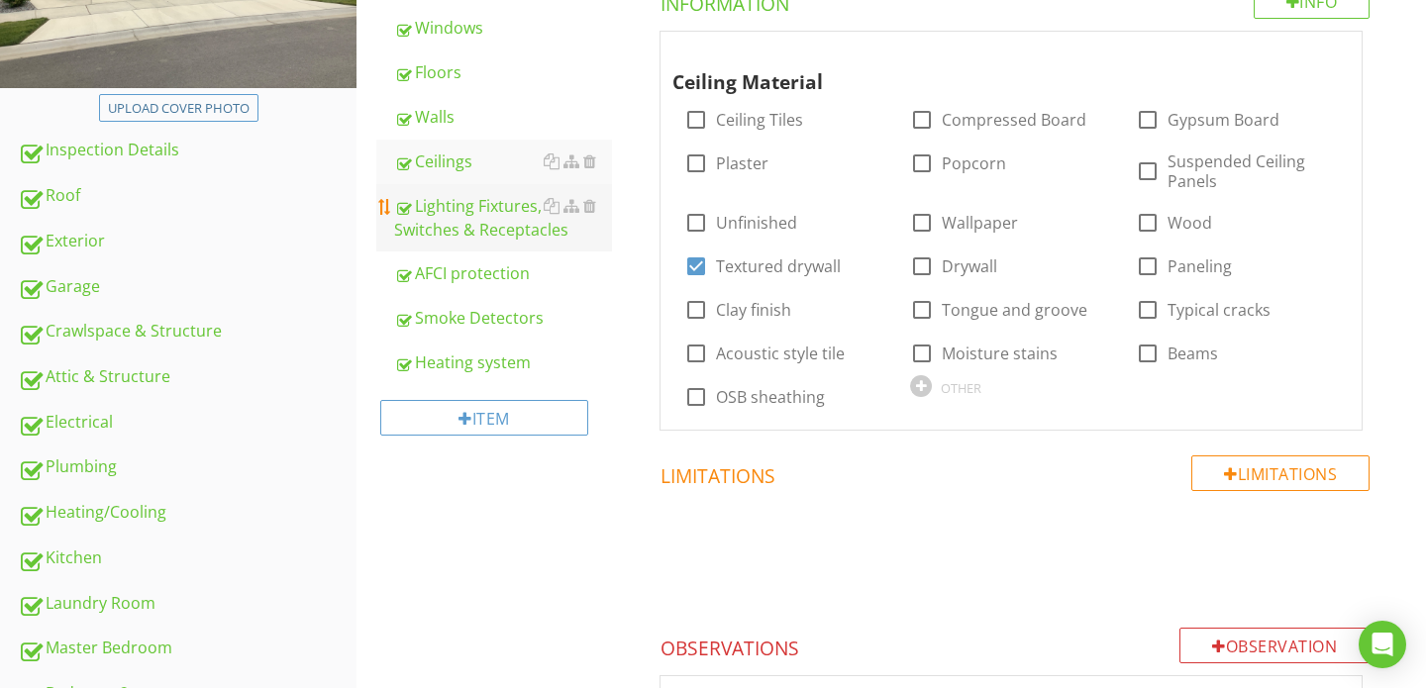
click at [481, 217] on div "Lighting Fixtures, Switches & Receptacles" at bounding box center [503, 218] width 218 height 48
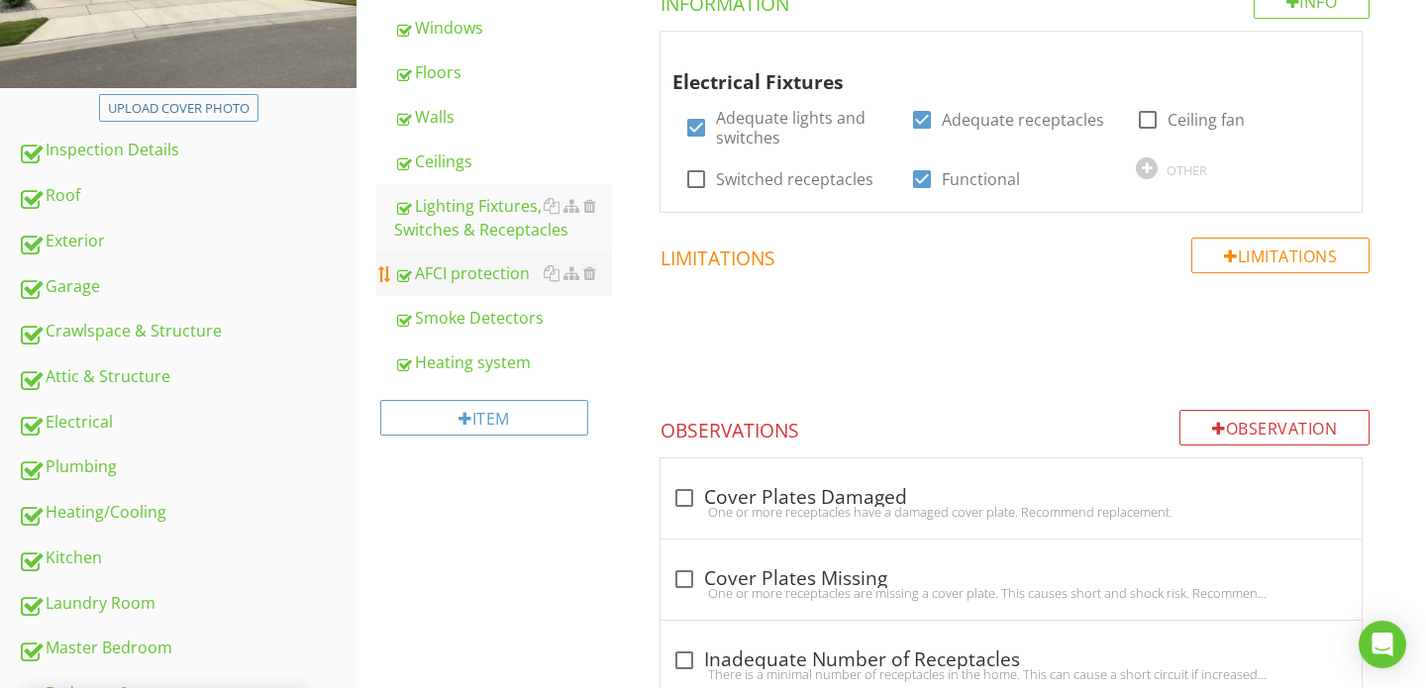
click at [479, 267] on div "AFCI protection" at bounding box center [503, 273] width 218 height 24
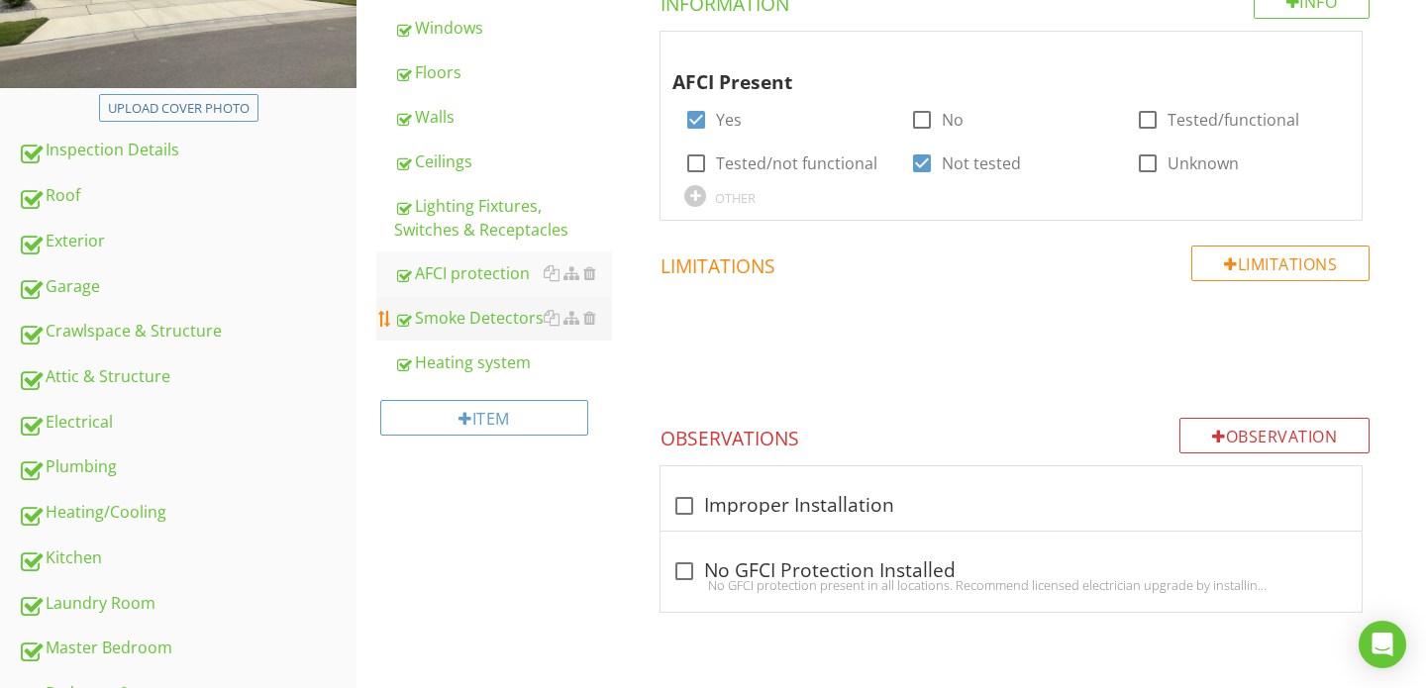
click at [478, 314] on div "Smoke Detectors" at bounding box center [503, 318] width 218 height 24
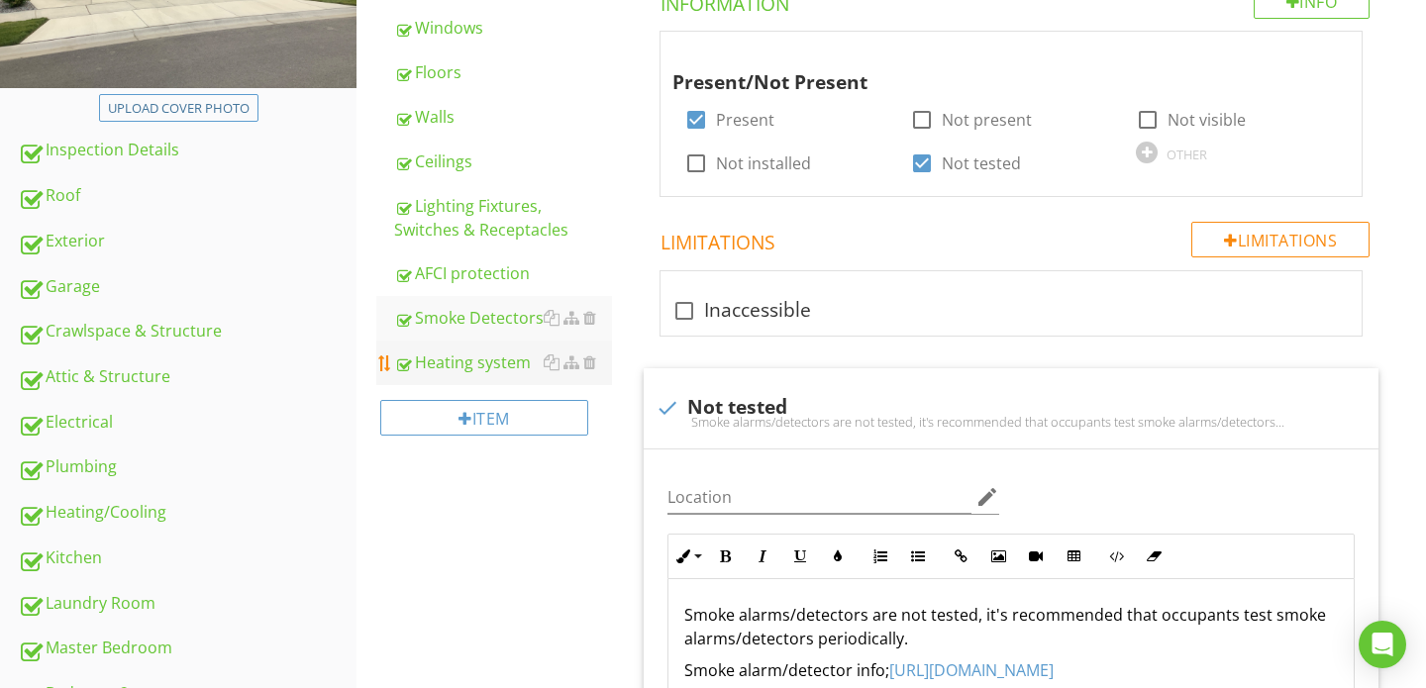
click at [471, 354] on div "Heating system" at bounding box center [503, 362] width 218 height 24
type textarea "<p>Smoke alarms/detectors are not tested, it's recommended that occupants test …"
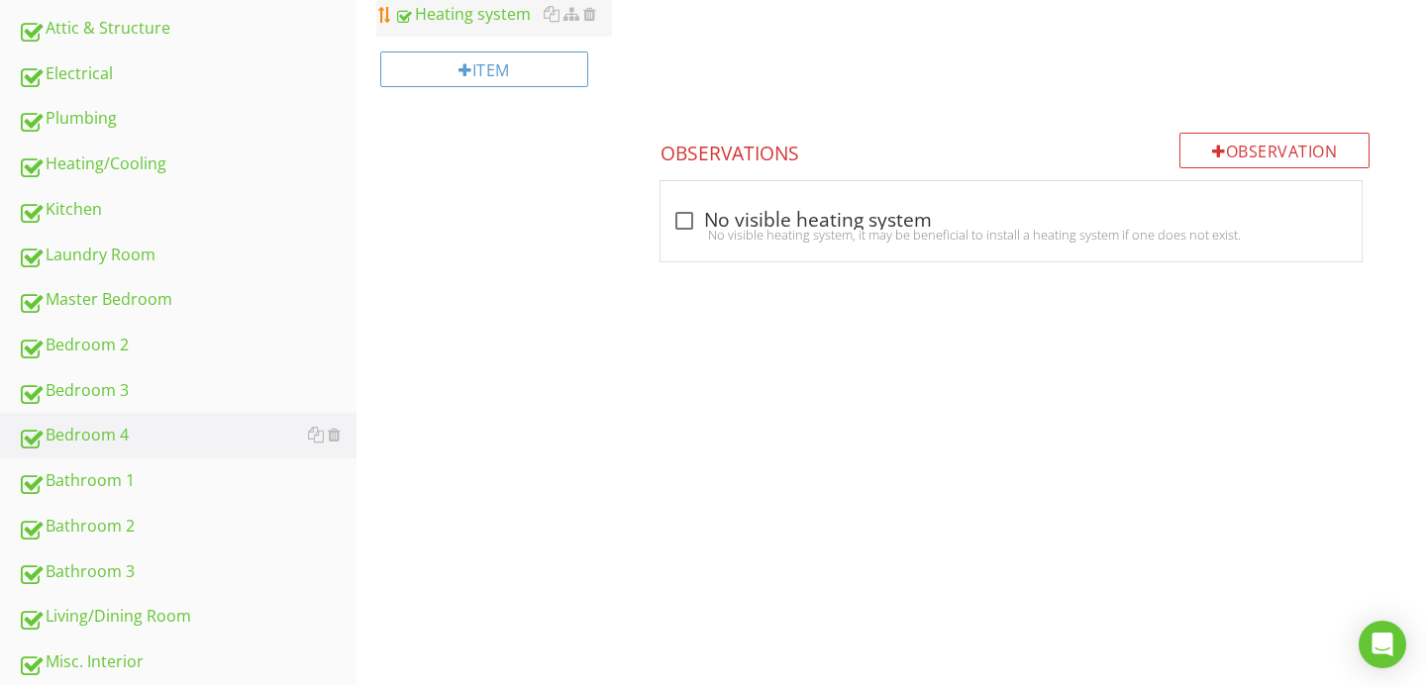
scroll to position [750, 0]
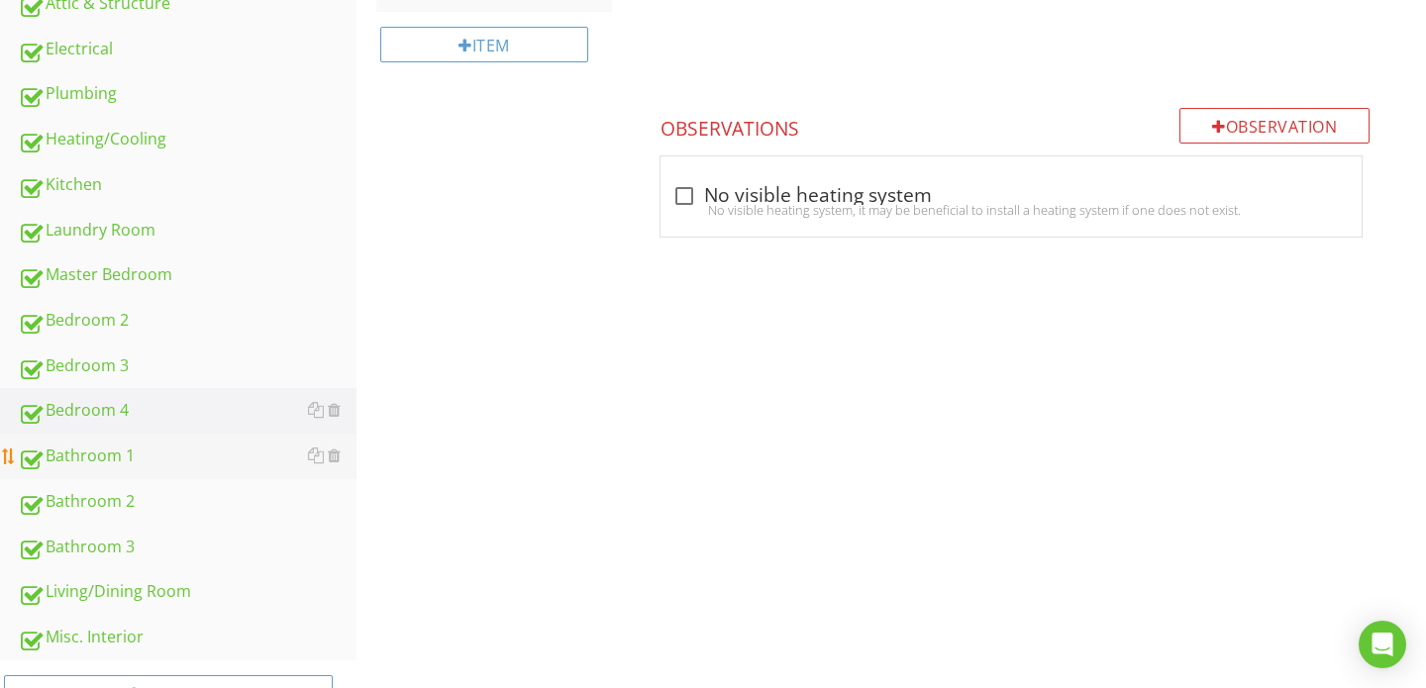
click at [161, 465] on div "Bathroom 1" at bounding box center [187, 456] width 339 height 26
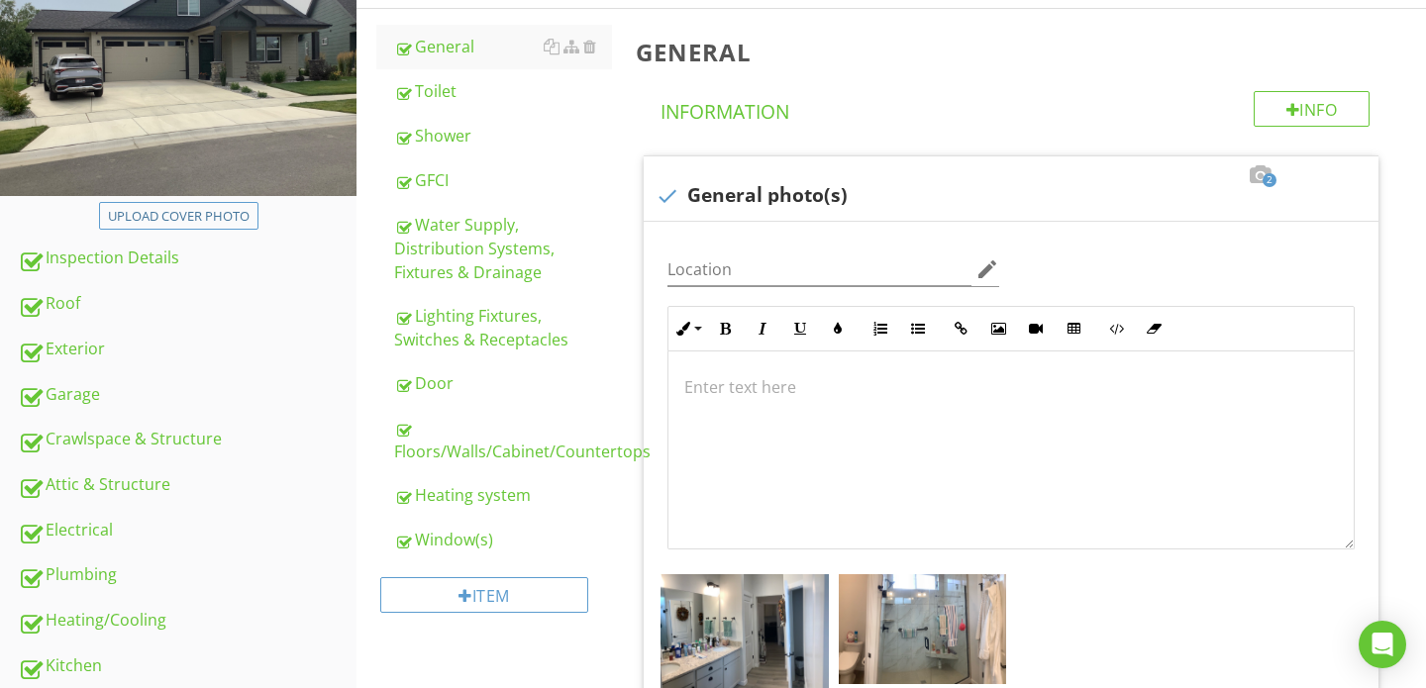
scroll to position [266, 0]
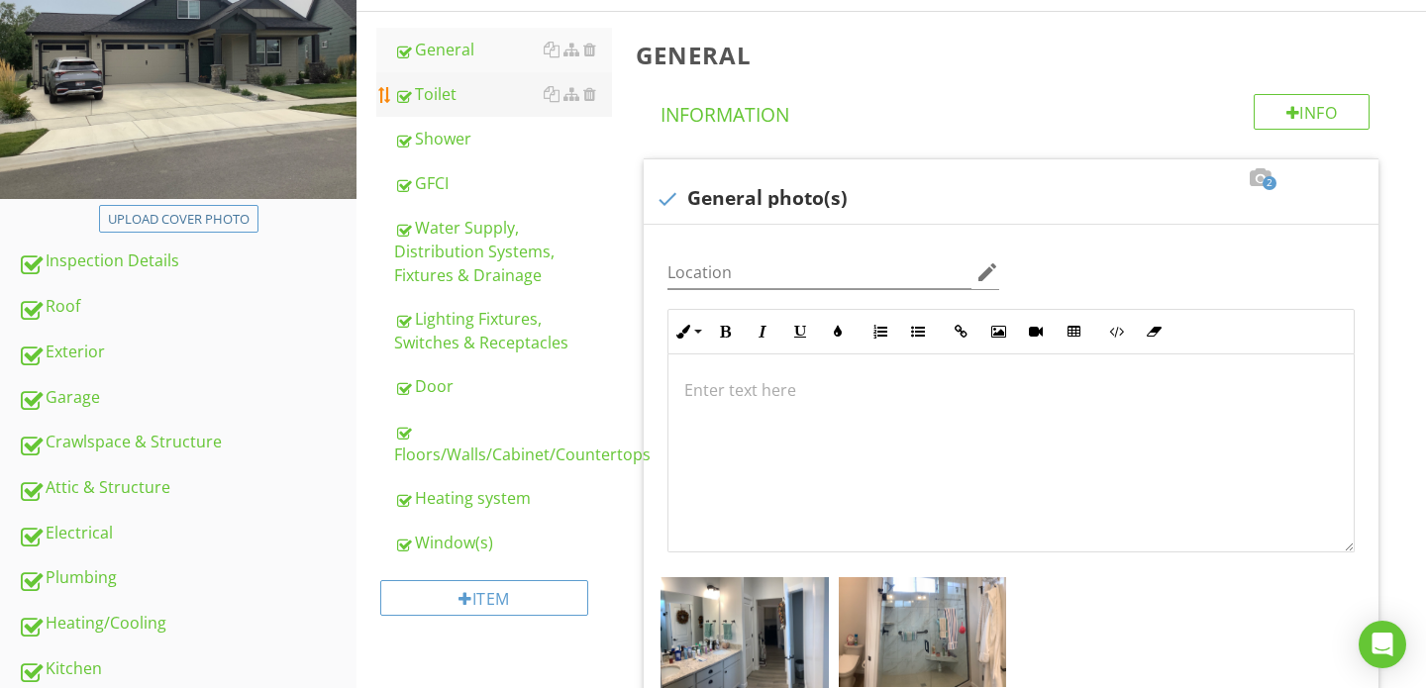
click at [467, 107] on link "Toilet" at bounding box center [503, 94] width 218 height 44
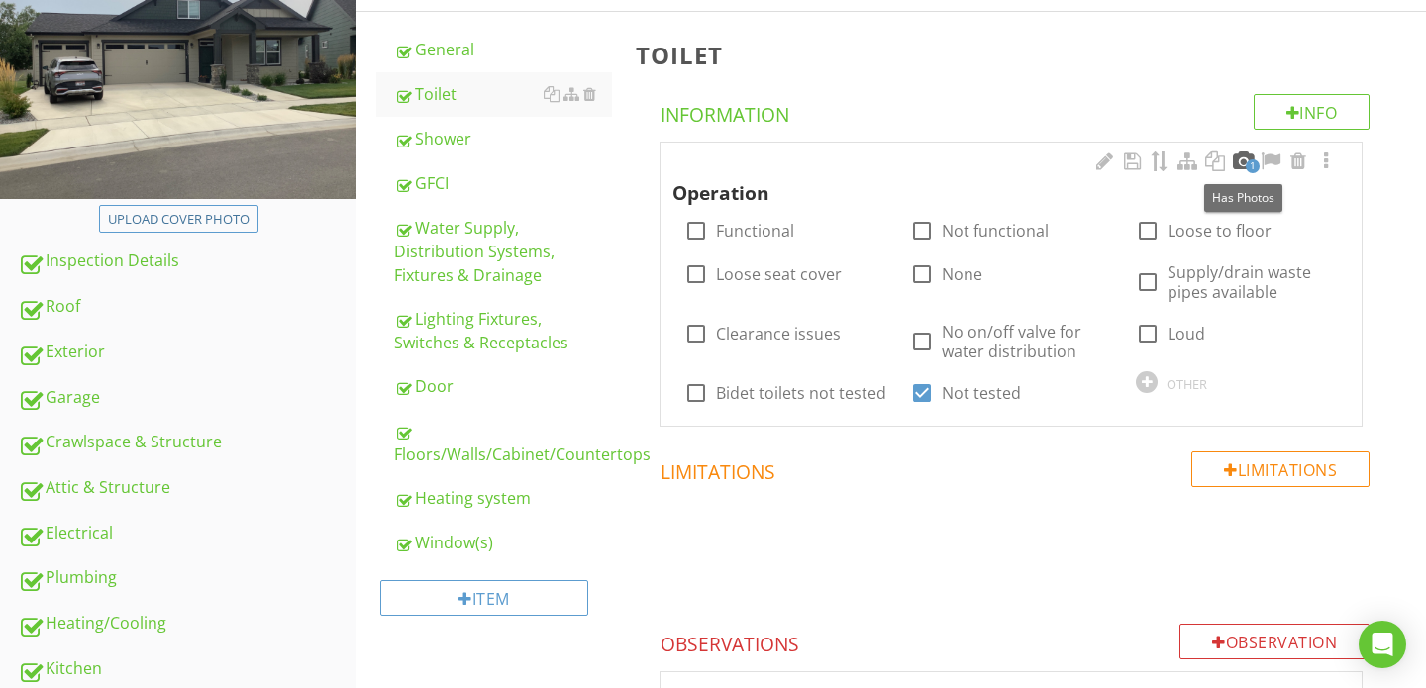
click at [1240, 159] on div at bounding box center [1242, 161] width 24 height 20
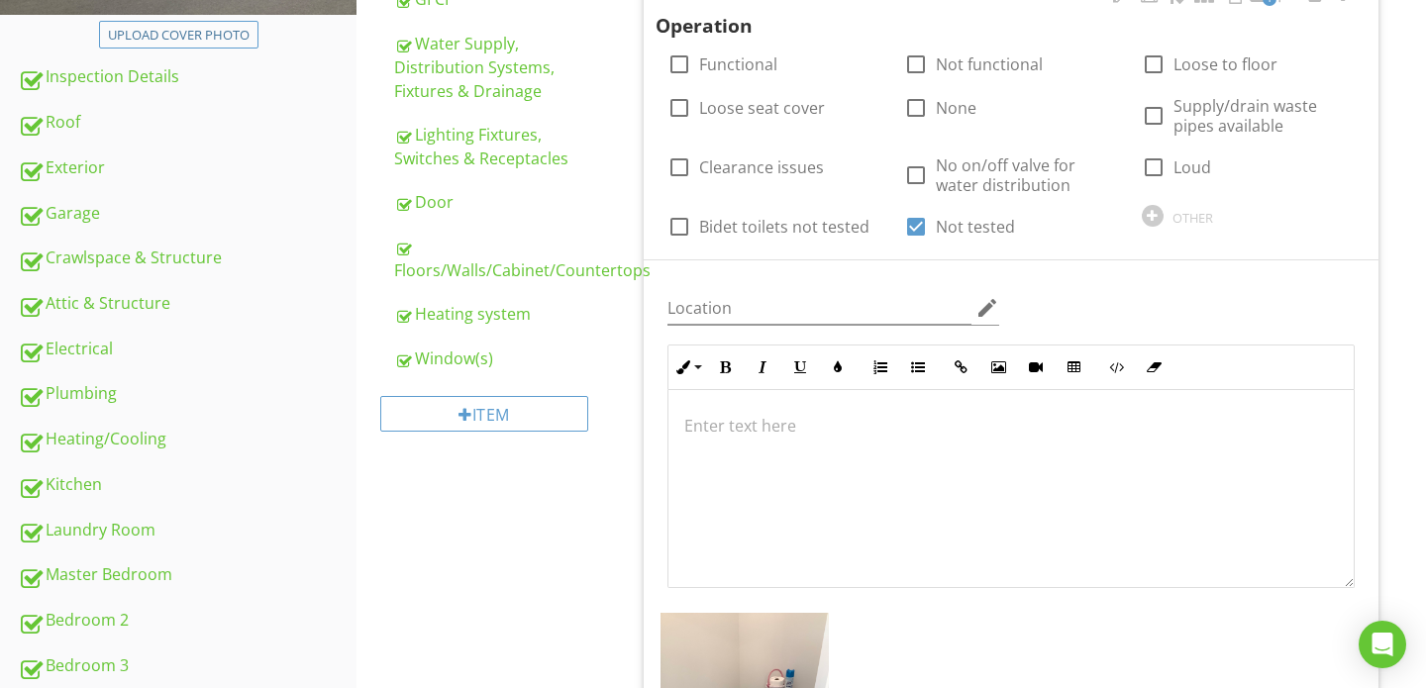
scroll to position [432, 0]
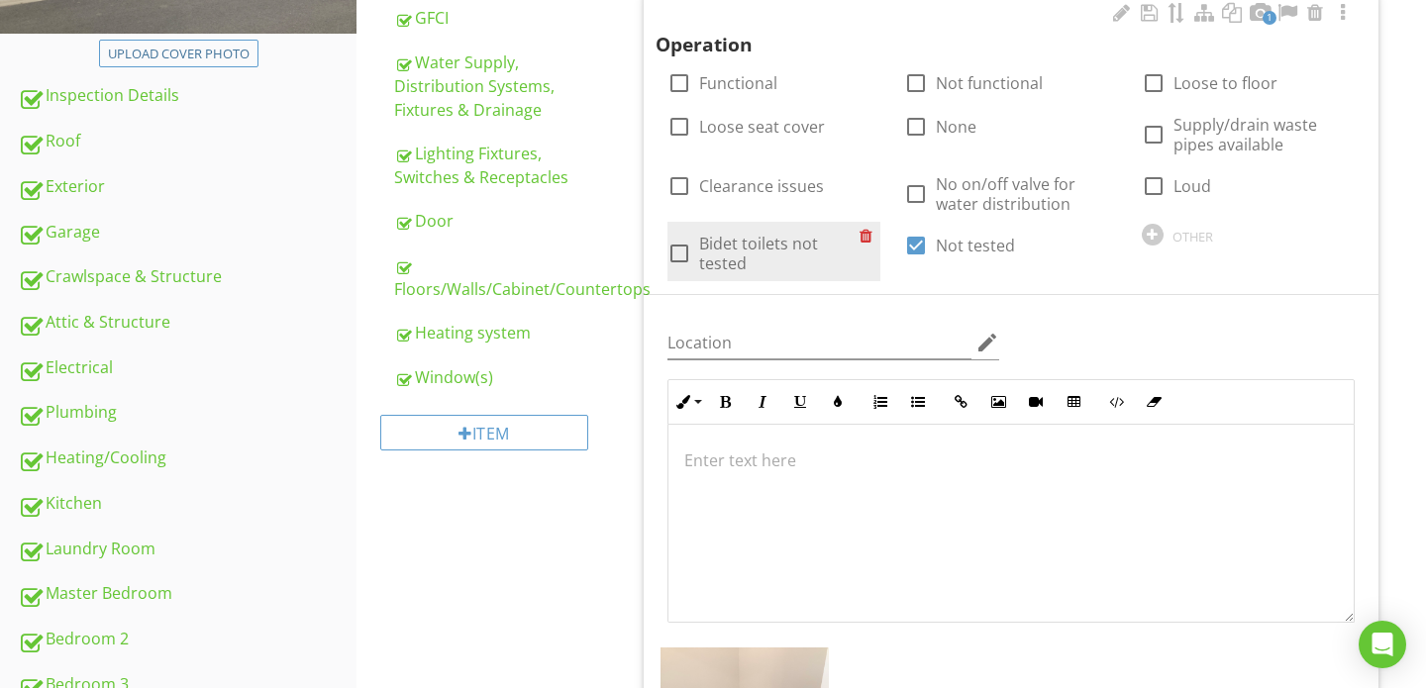
click at [682, 249] on div at bounding box center [679, 254] width 34 height 34
checkbox input "true"
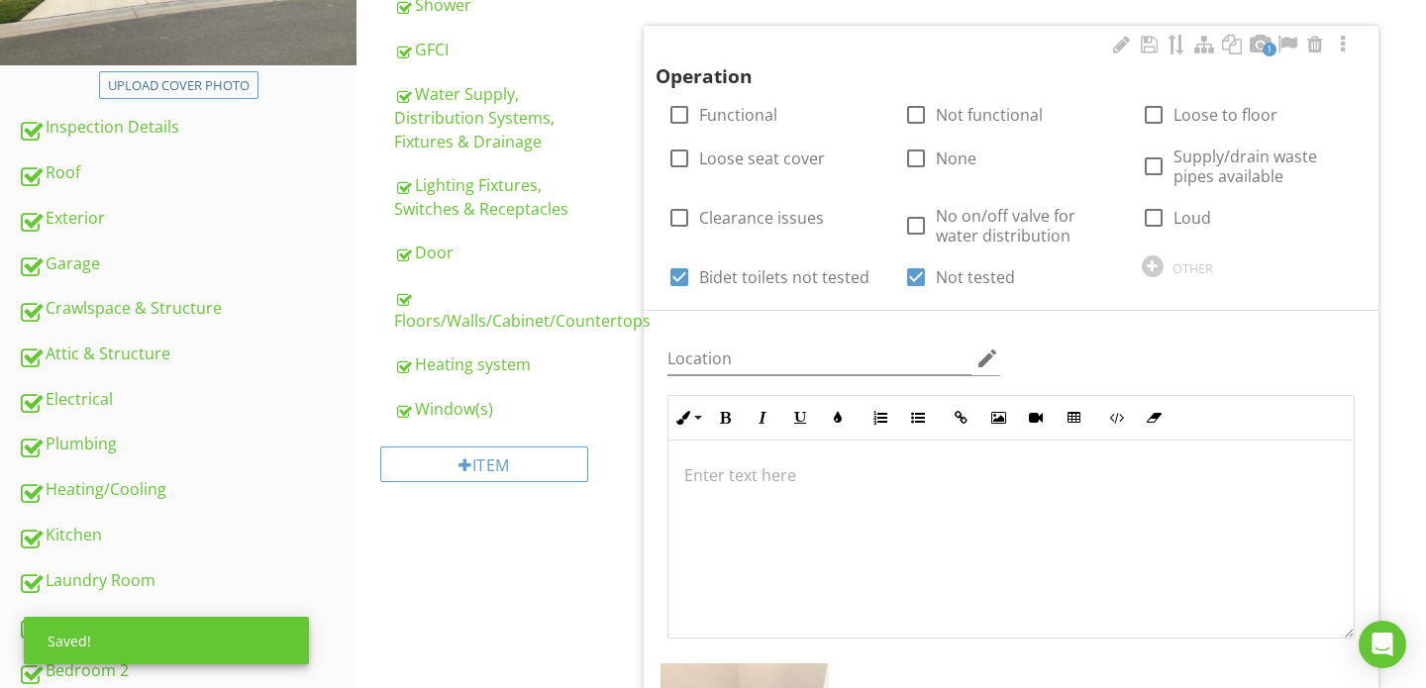
scroll to position [396, 0]
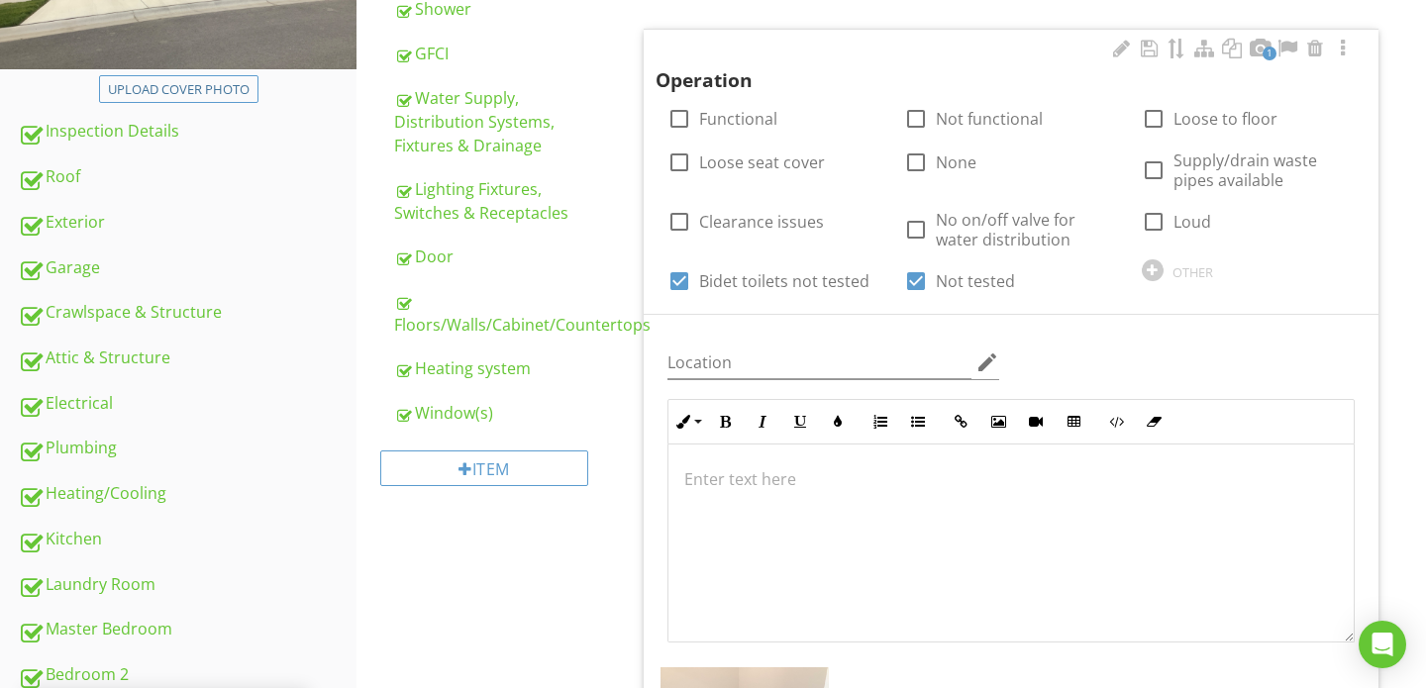
click at [825, 479] on p at bounding box center [1010, 479] width 653 height 24
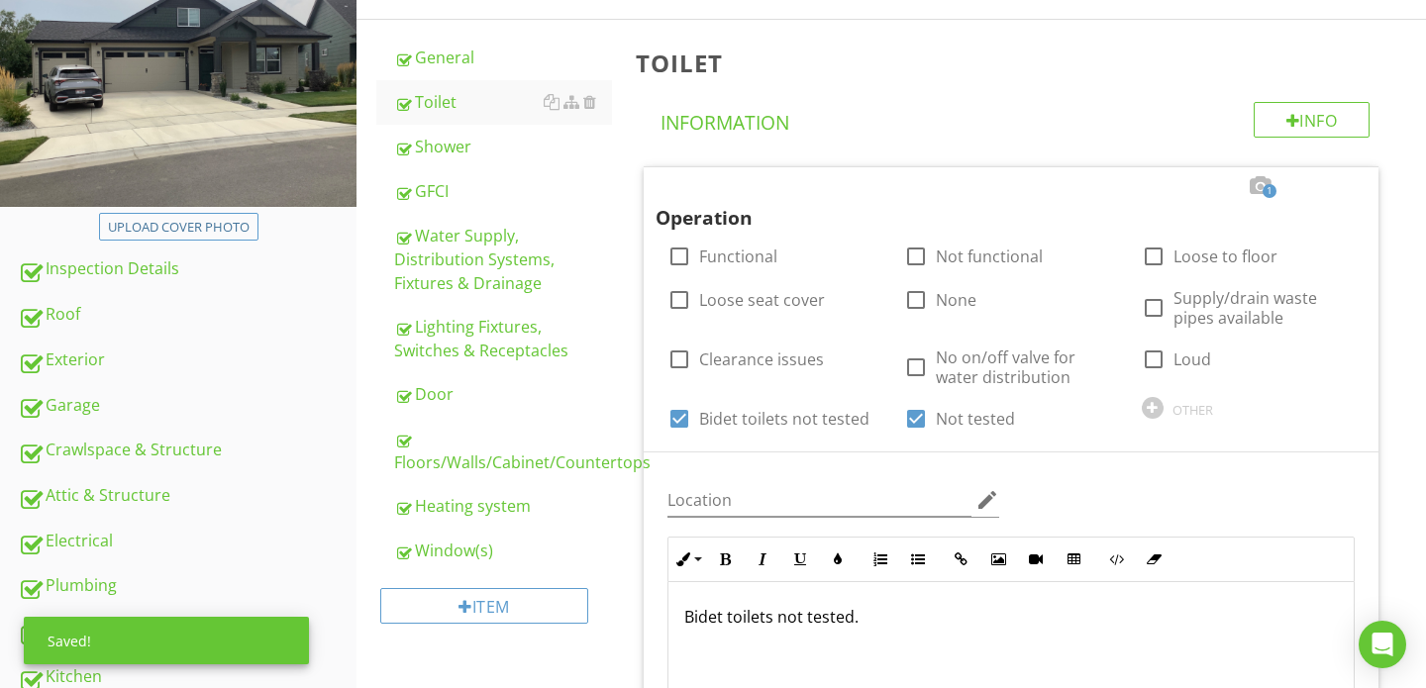
scroll to position [255, 0]
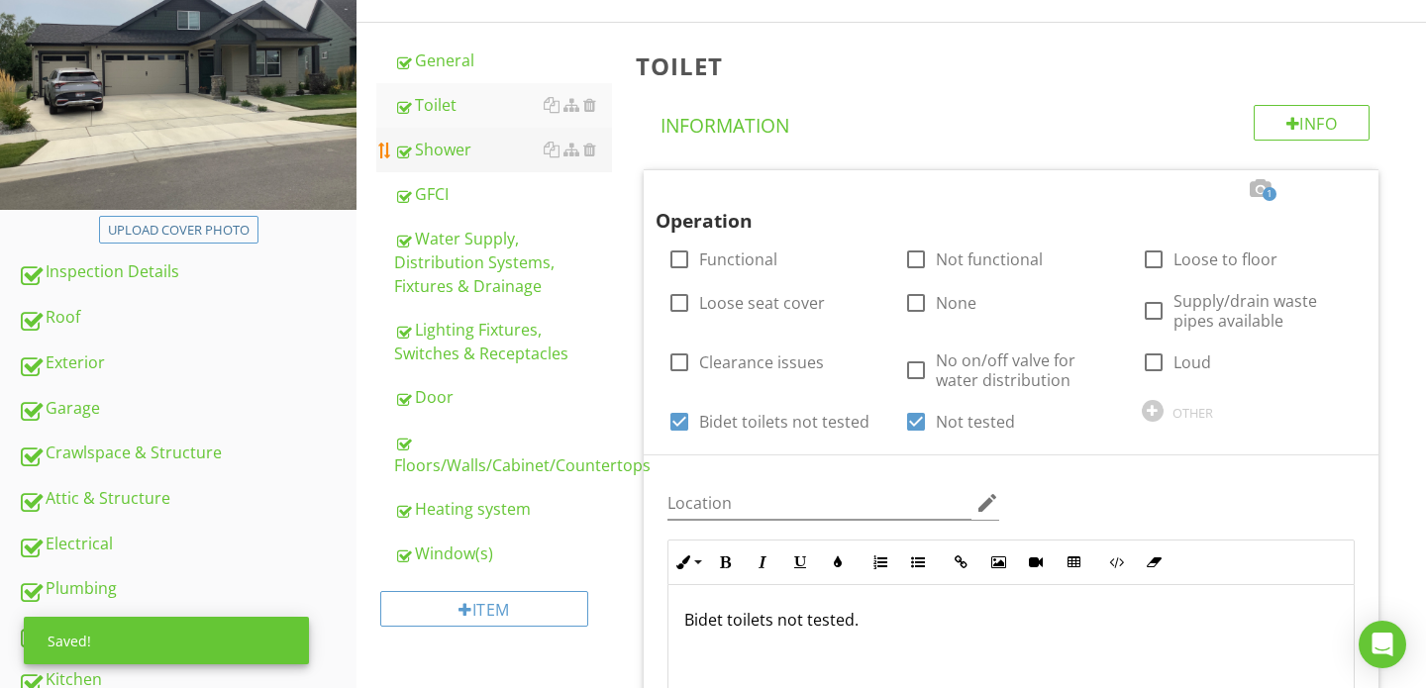
click at [465, 167] on link "Shower" at bounding box center [503, 150] width 218 height 44
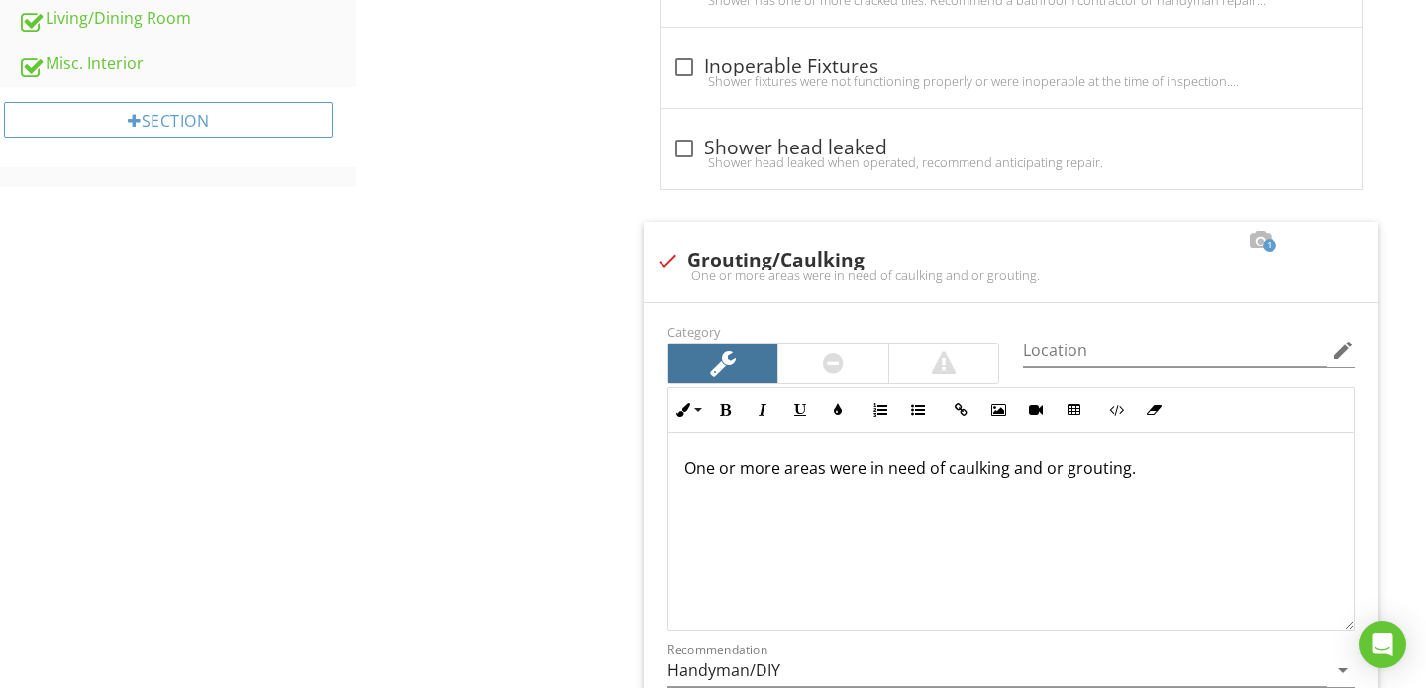
scroll to position [1374, 0]
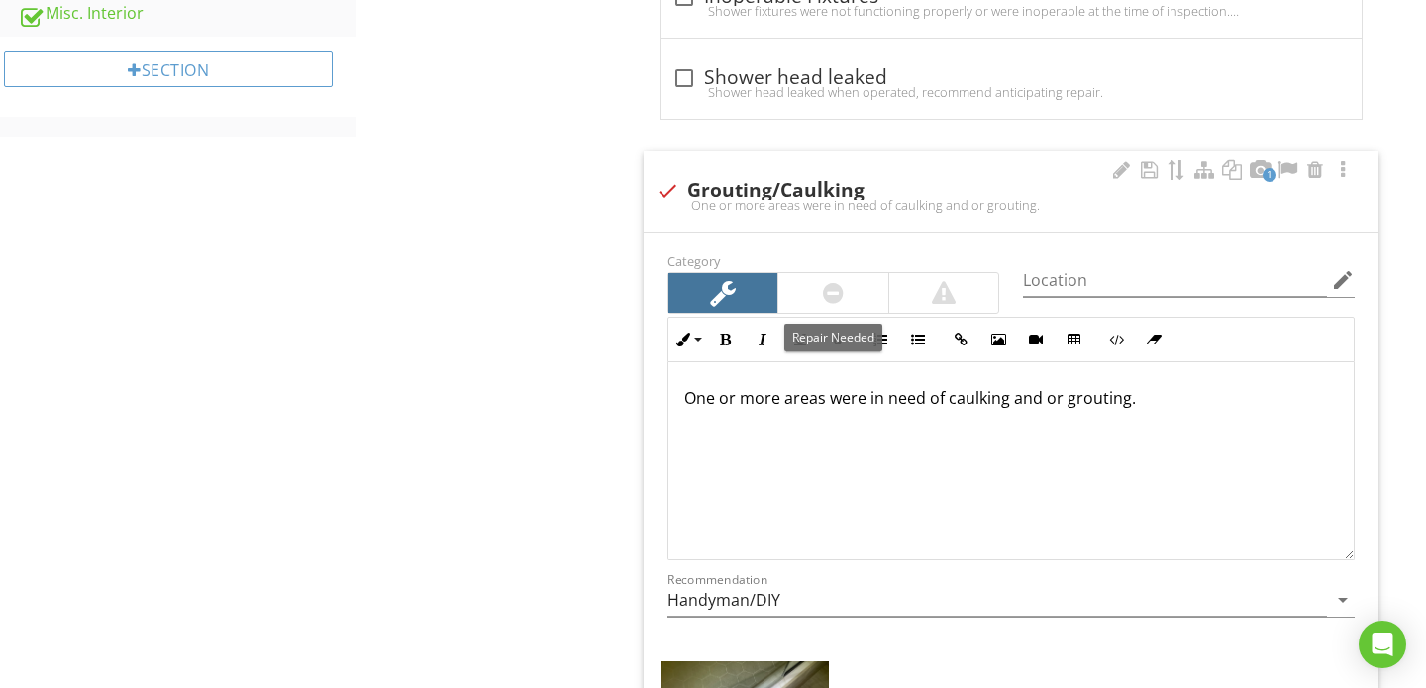
click at [838, 291] on div at bounding box center [833, 293] width 21 height 24
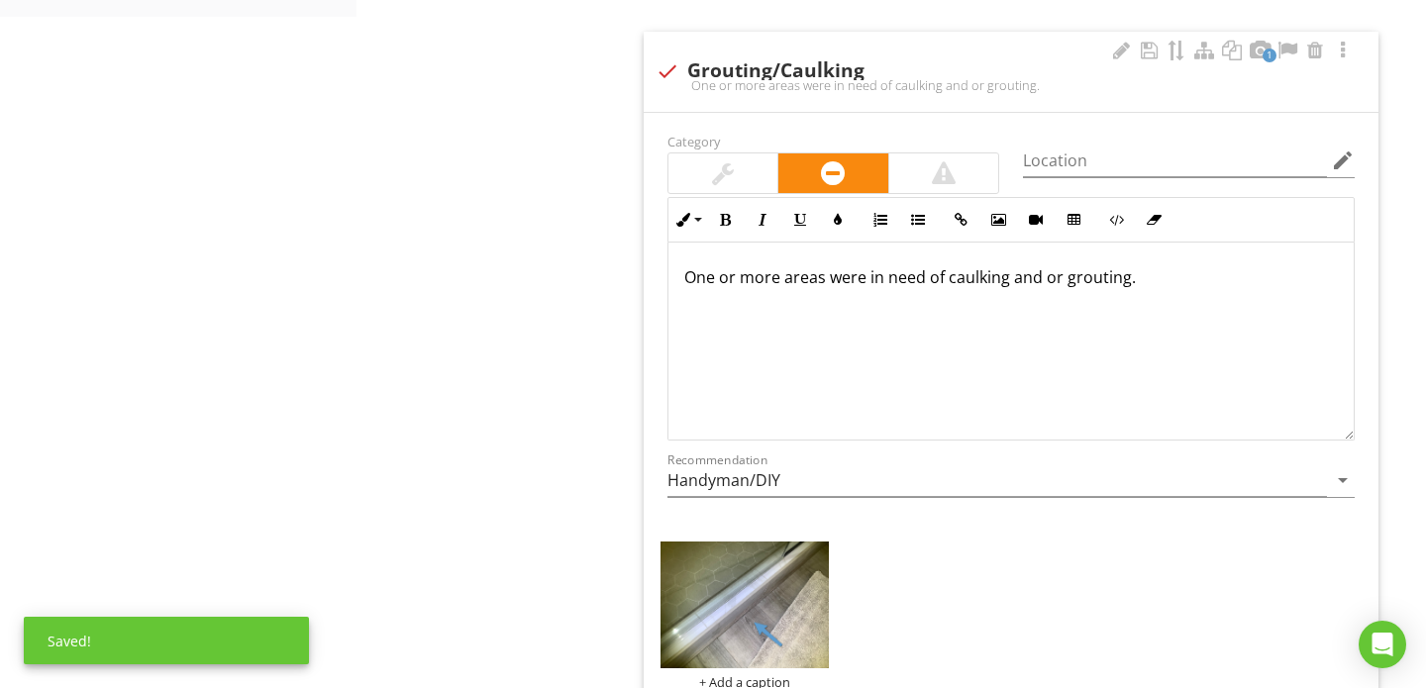
scroll to position [1495, 0]
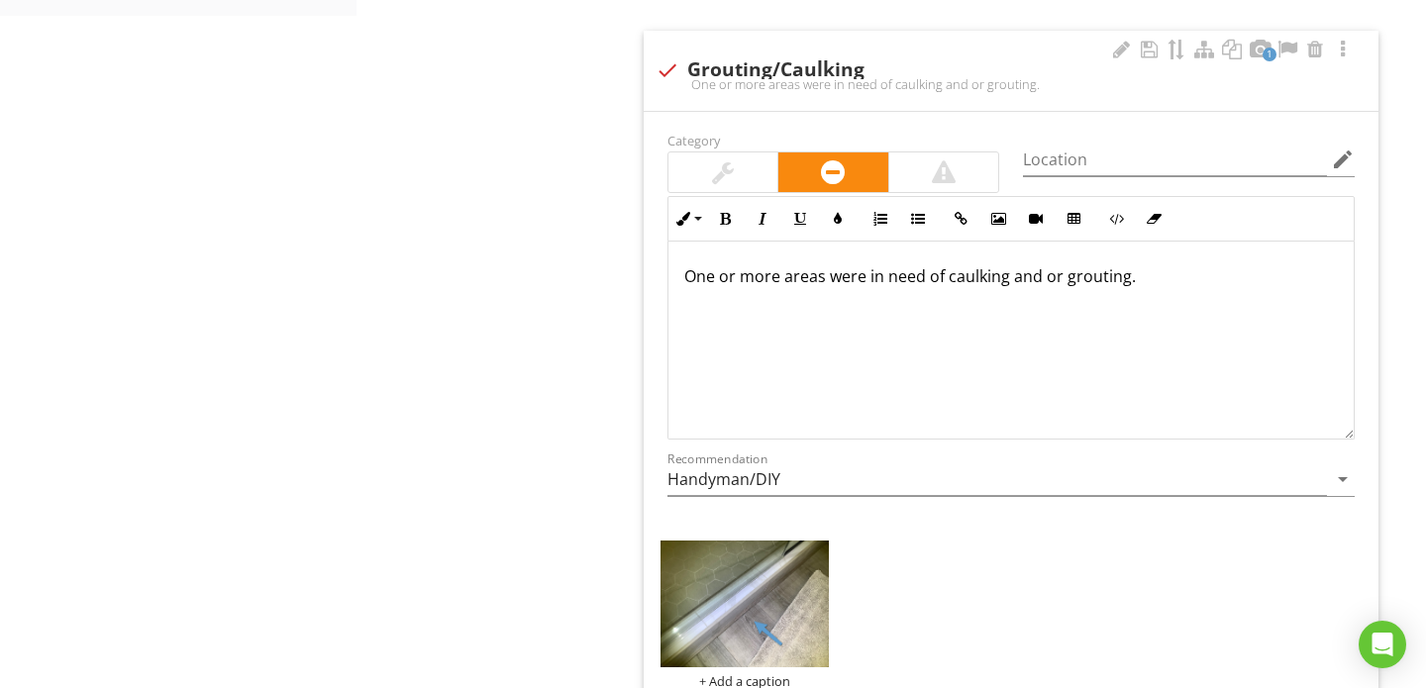
click at [1126, 287] on div "One or more areas were in need of caulking and or grouting." at bounding box center [1010, 340] width 685 height 198
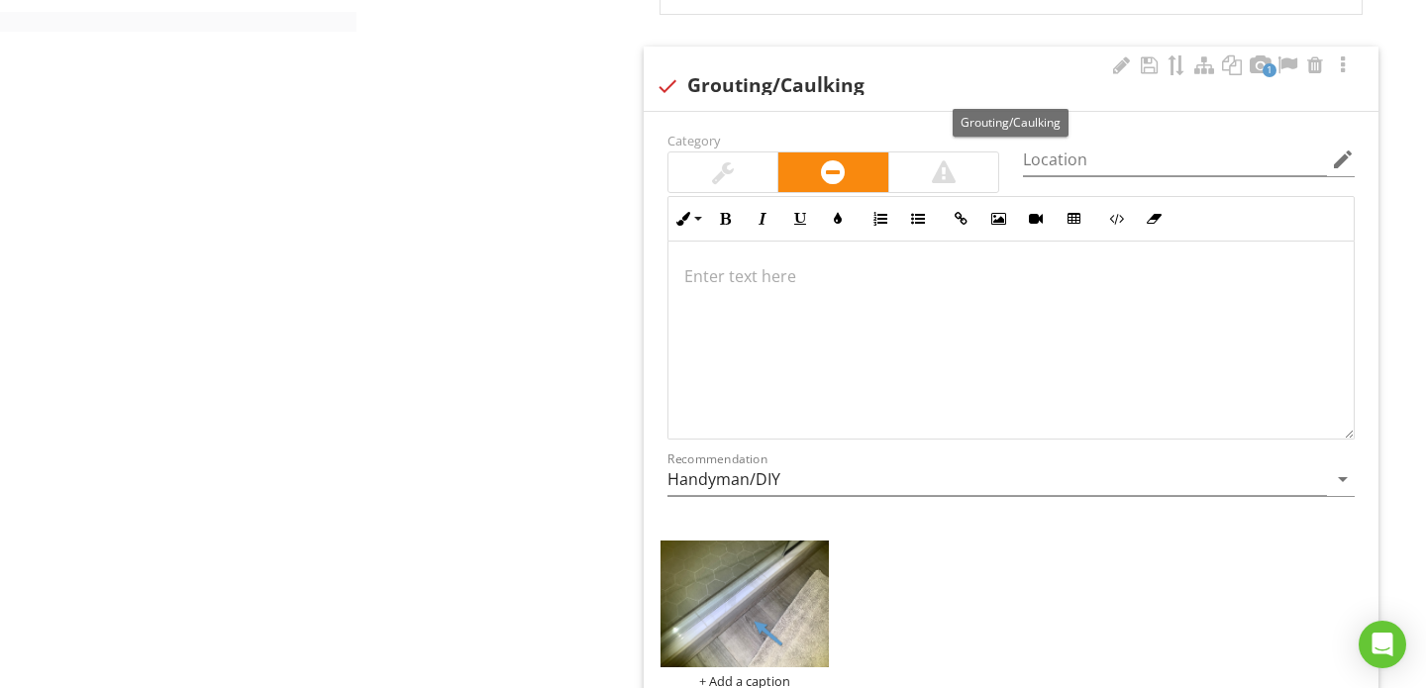
click at [780, 83] on div "check Grouting/Caulking" at bounding box center [1010, 86] width 711 height 24
checkbox input "true"
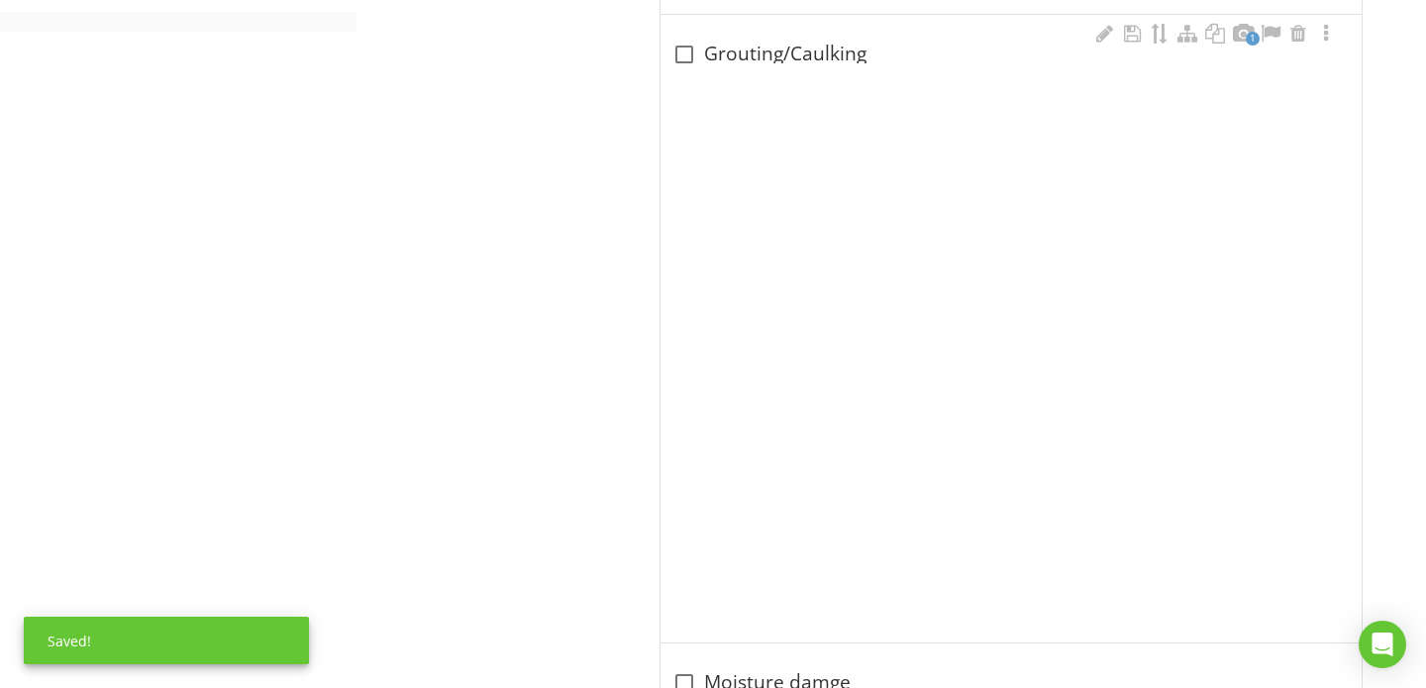
scroll to position [1311, 0]
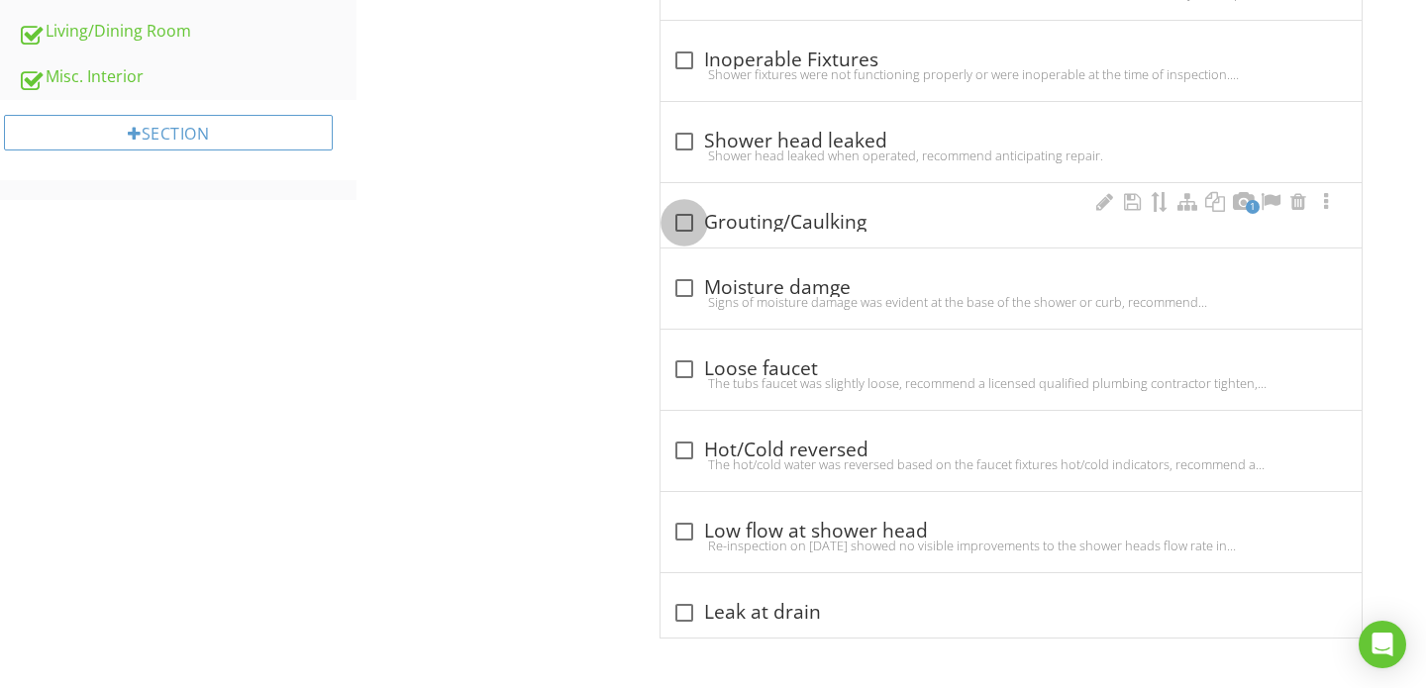
click at [685, 226] on div at bounding box center [684, 223] width 34 height 34
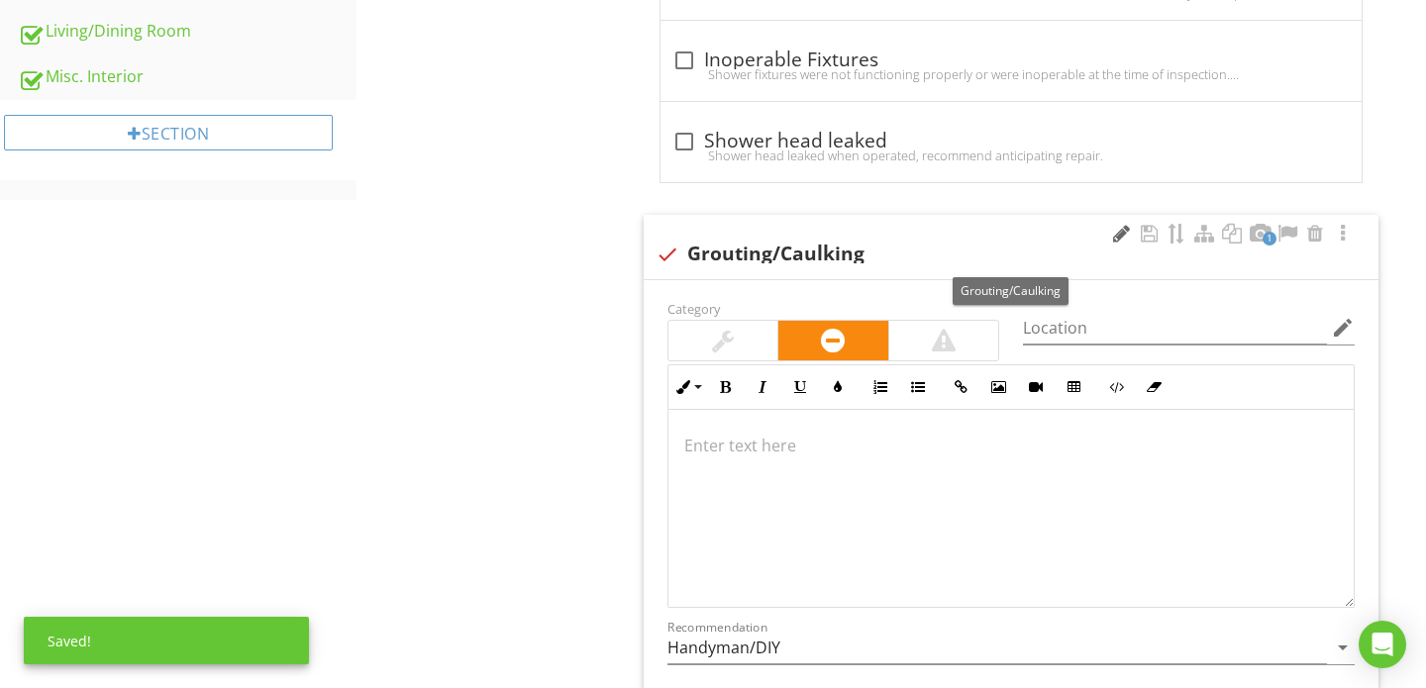
click at [1119, 233] on div at bounding box center [1121, 234] width 24 height 20
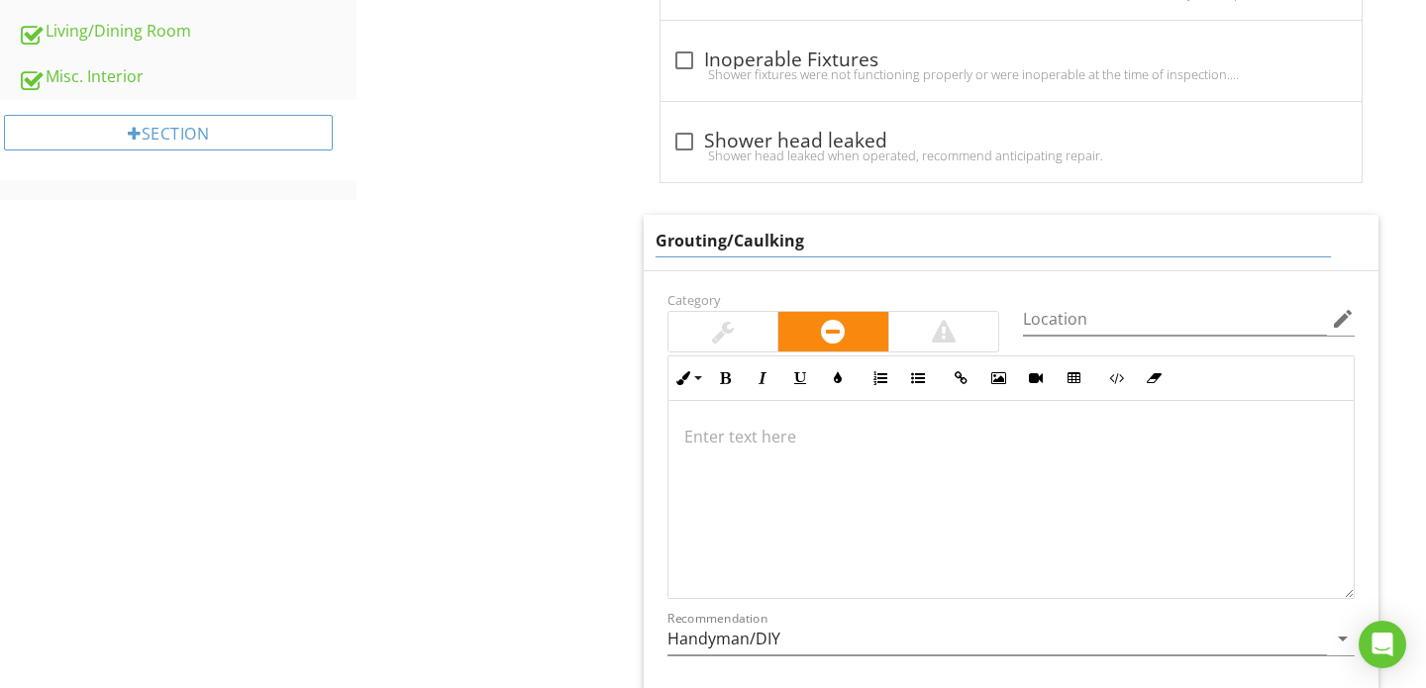
click at [735, 245] on input "Grouting/Caulking" at bounding box center [992, 241] width 675 height 33
click at [766, 245] on input "Caulking" at bounding box center [992, 241] width 675 height 33
type input "Caulking needed at curb/entry"
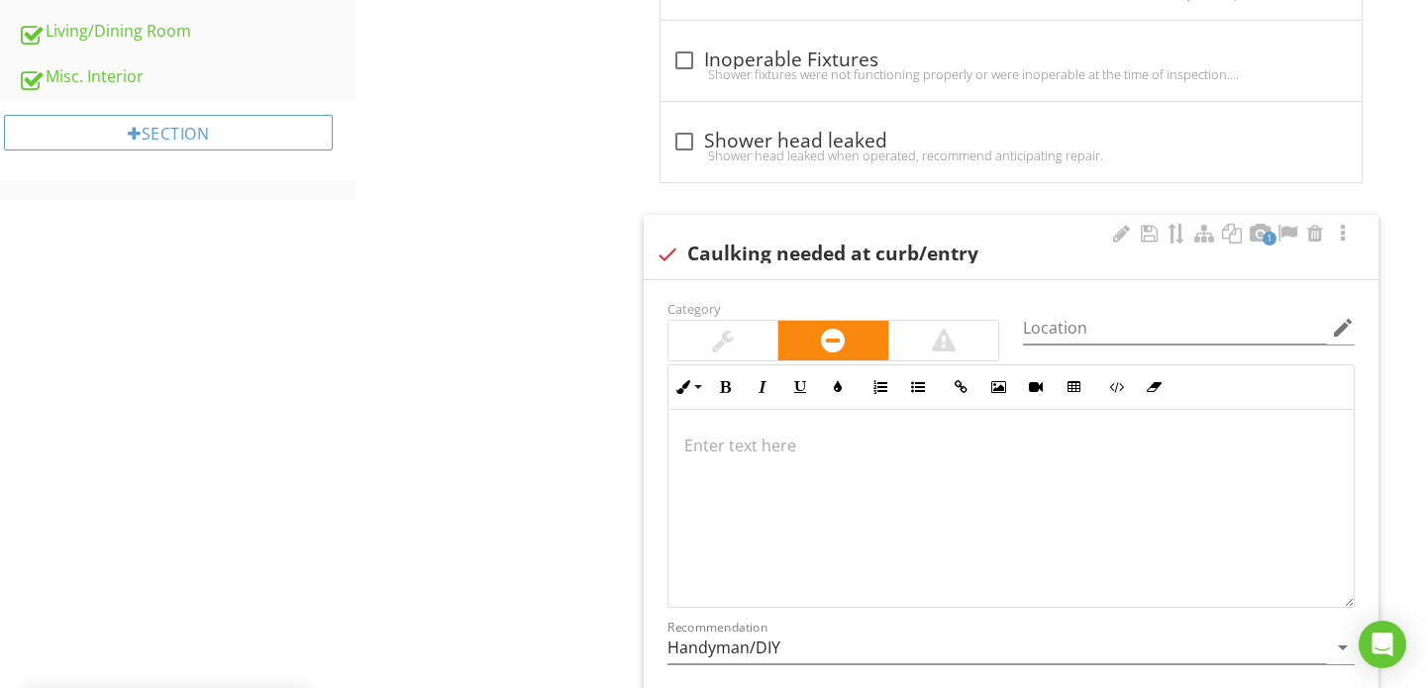
click at [763, 442] on p at bounding box center [1010, 446] width 653 height 24
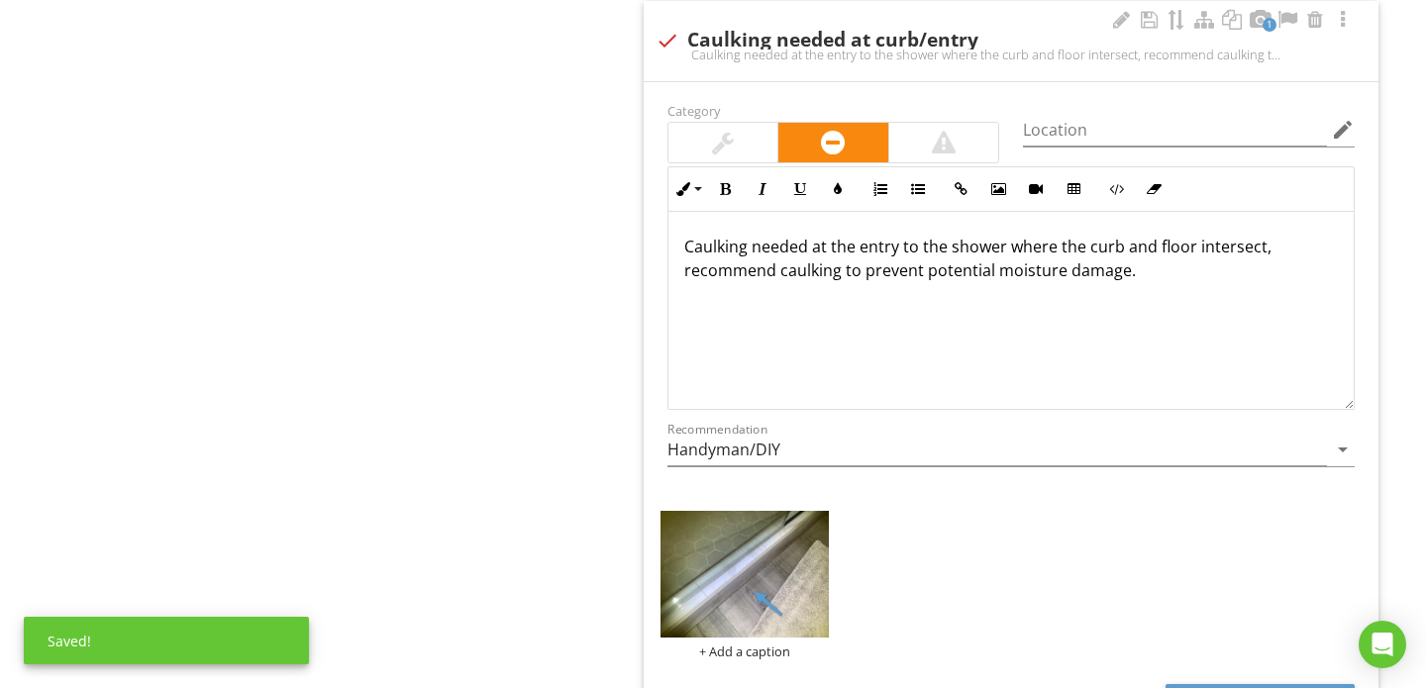
scroll to position [1524, 0]
click at [806, 453] on input "Handyman/DIY" at bounding box center [996, 451] width 659 height 33
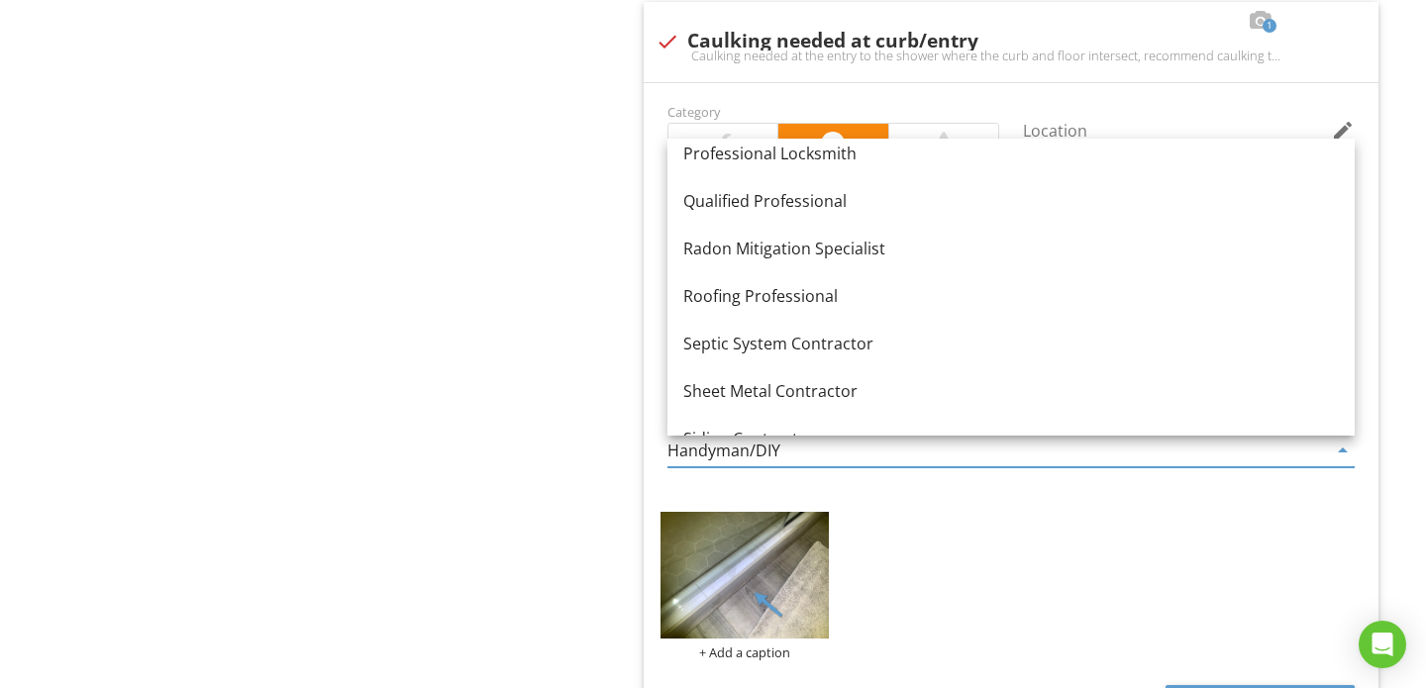
scroll to position [2251, 0]
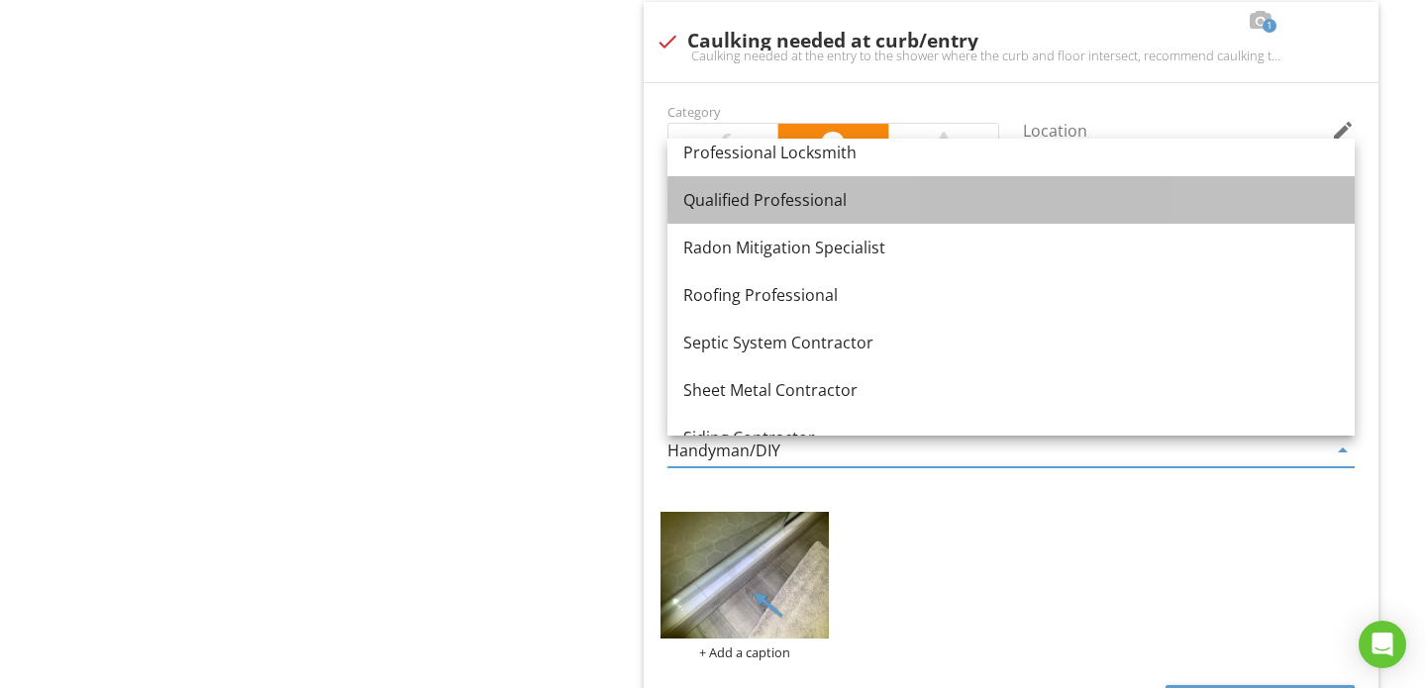
click at [768, 206] on div "Qualified Professional" at bounding box center [1010, 200] width 655 height 24
type input "Qualified Professional"
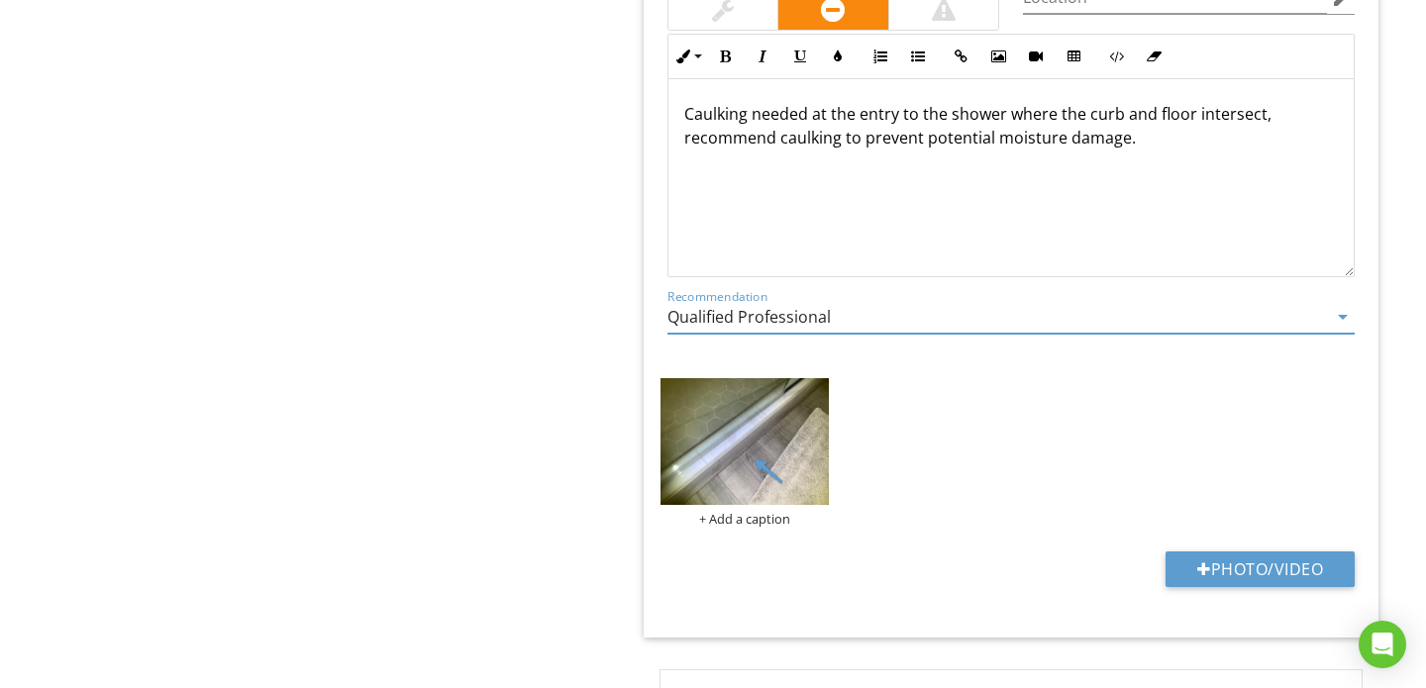
scroll to position [1698, 0]
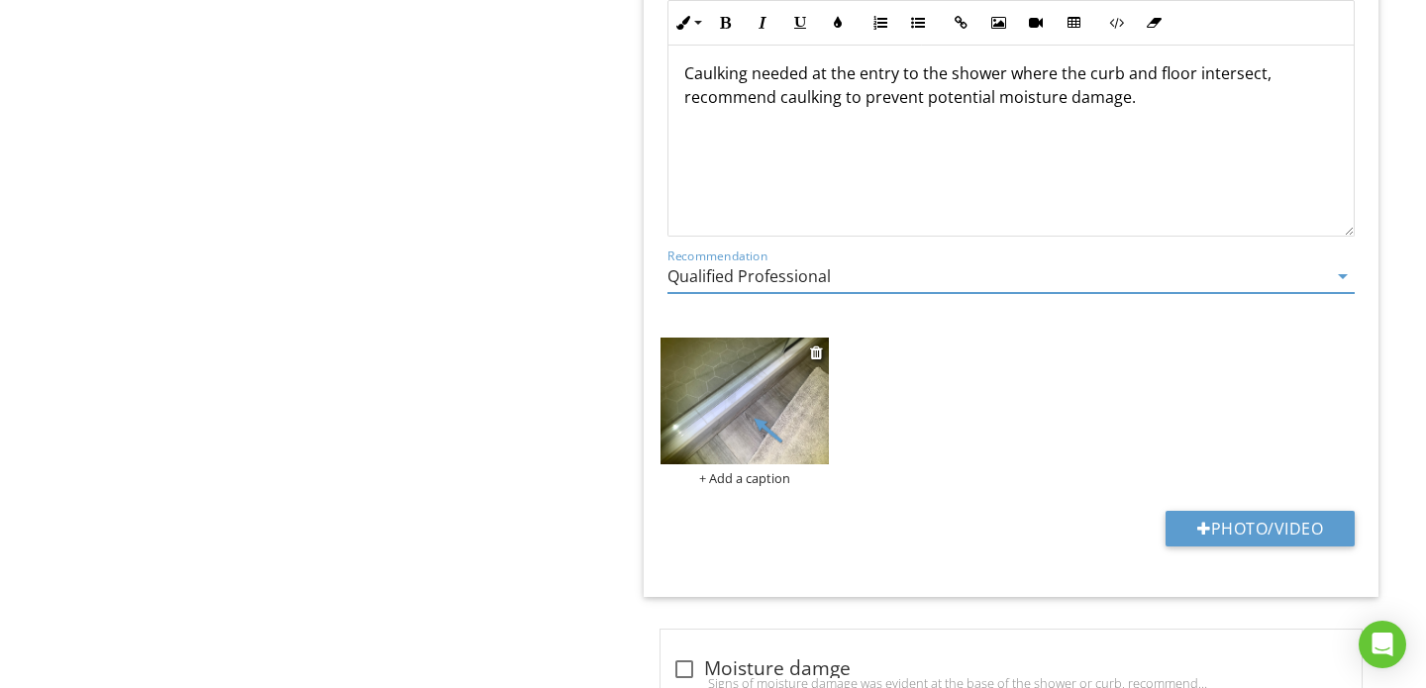
click at [741, 476] on div "+ Add a caption" at bounding box center [744, 478] width 168 height 16
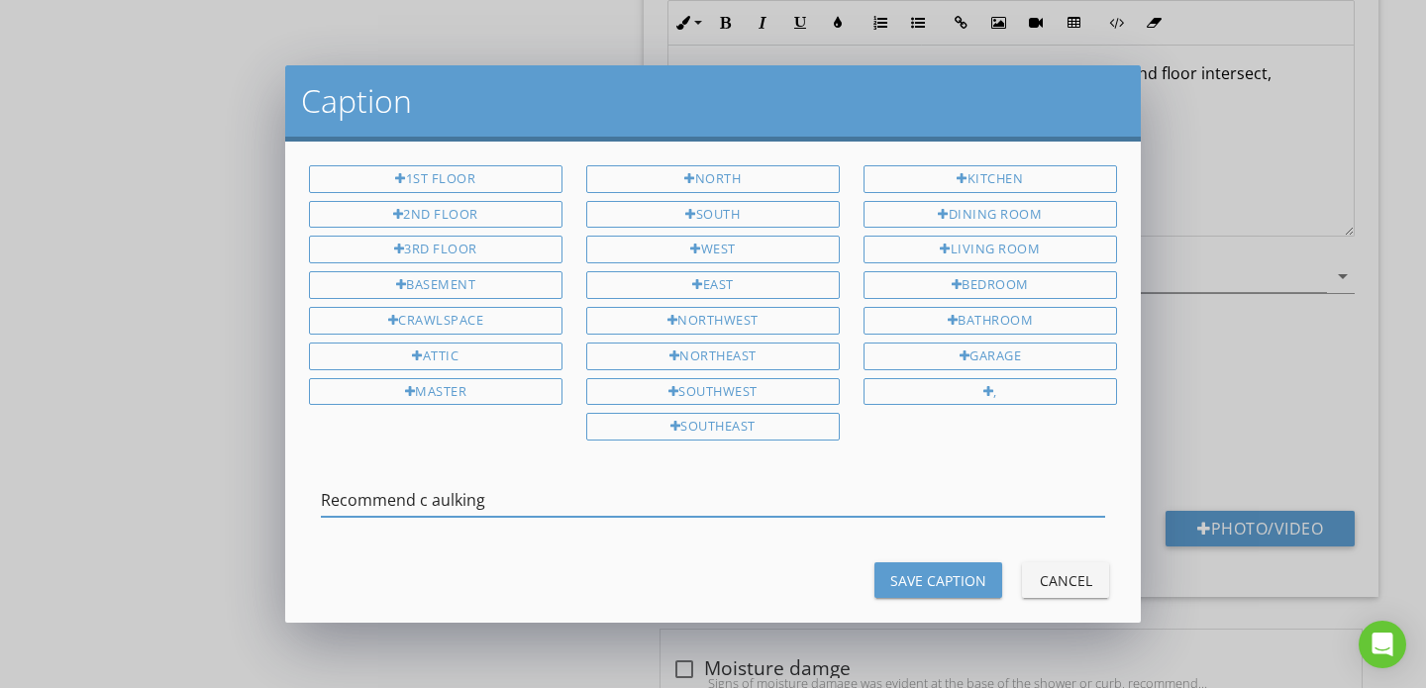
click at [434, 502] on input "Recommend c aulking" at bounding box center [713, 500] width 784 height 33
type input "Recommend caulking"
click at [907, 571] on div "Save Caption" at bounding box center [938, 580] width 96 height 21
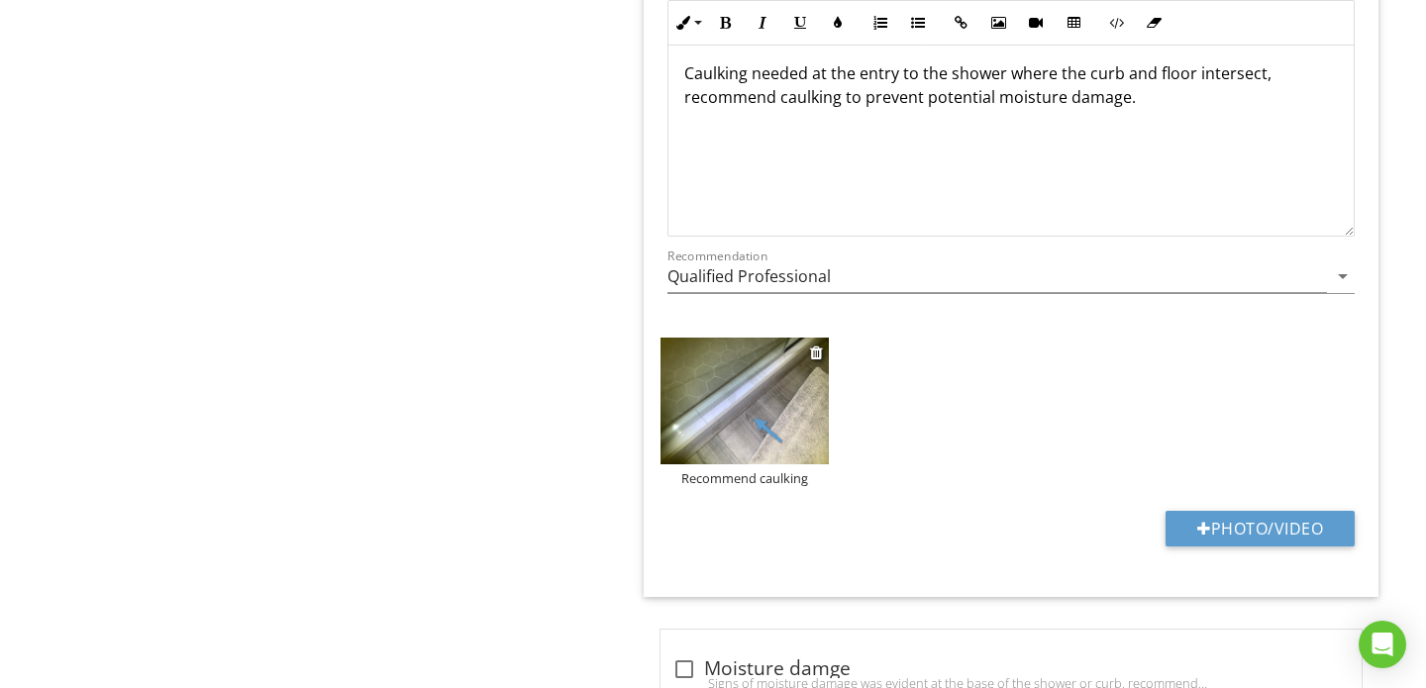
click at [762, 444] on img at bounding box center [744, 401] width 168 height 126
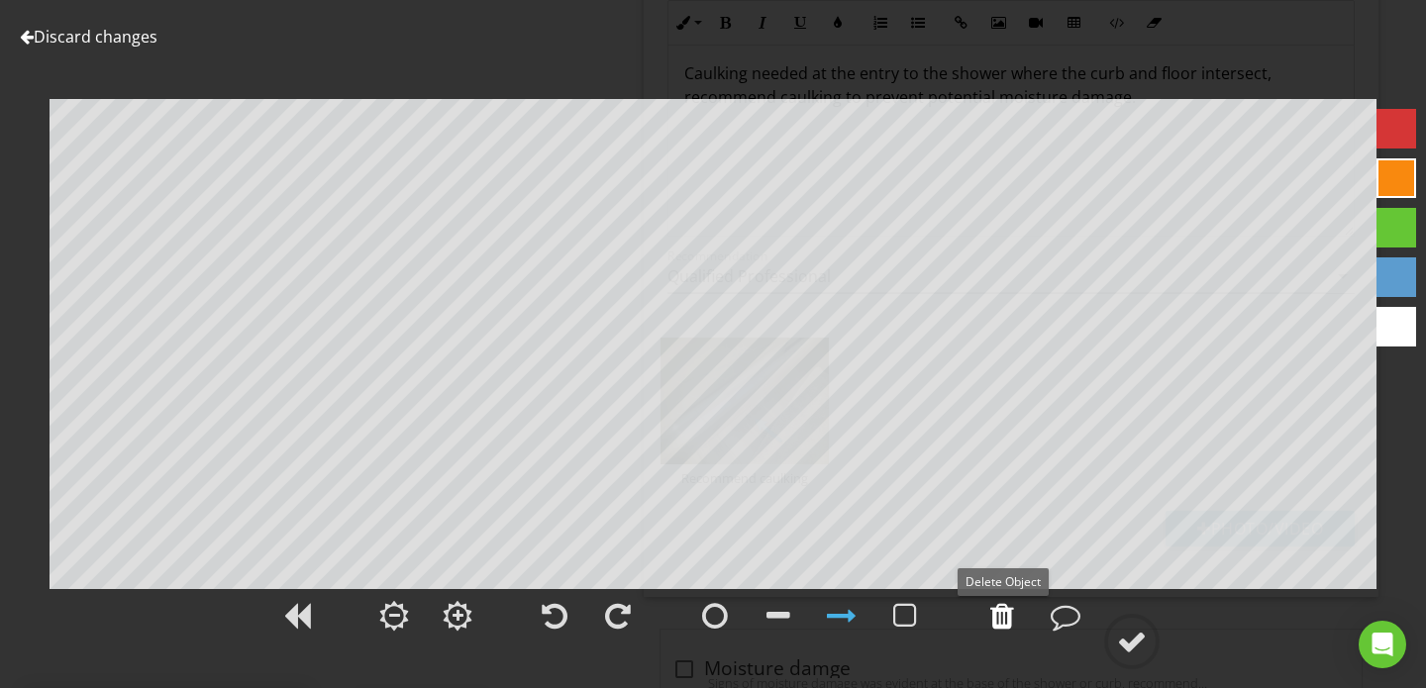
click at [1007, 619] on div at bounding box center [1002, 616] width 24 height 30
click at [1132, 639] on div at bounding box center [1132, 642] width 30 height 30
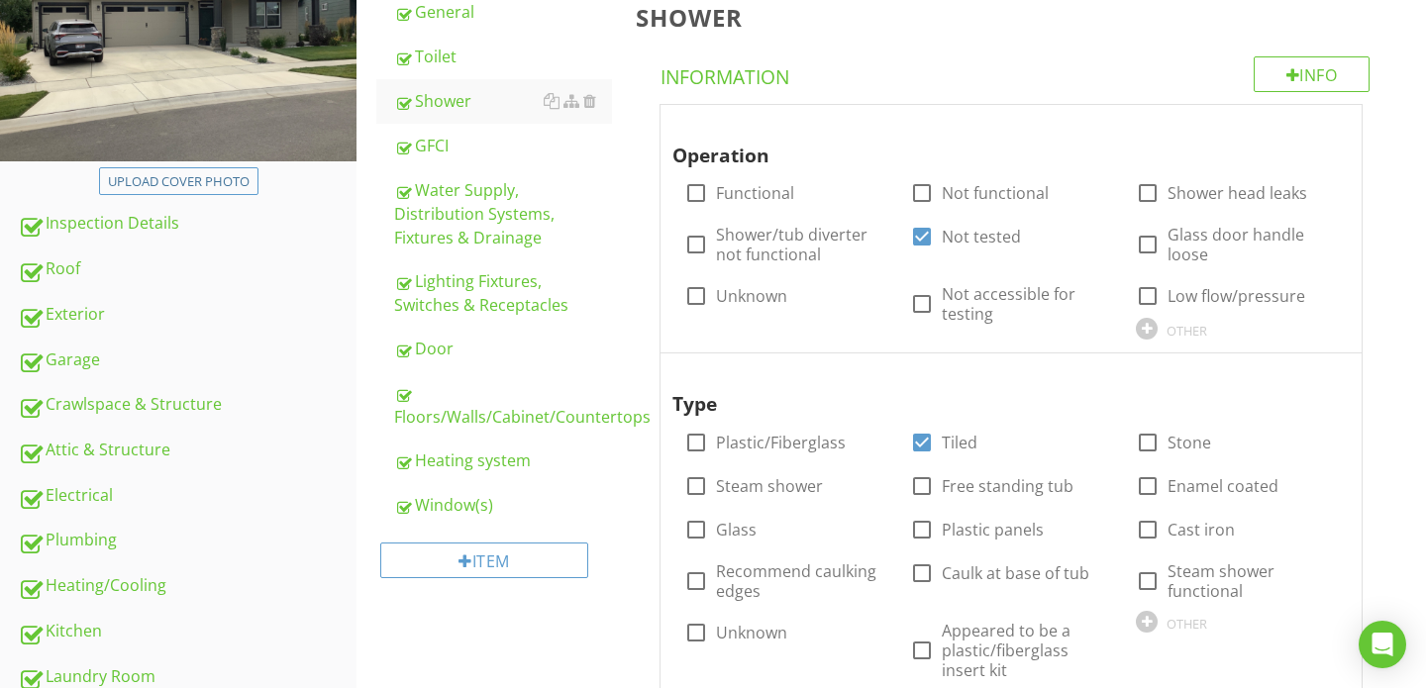
scroll to position [246, 0]
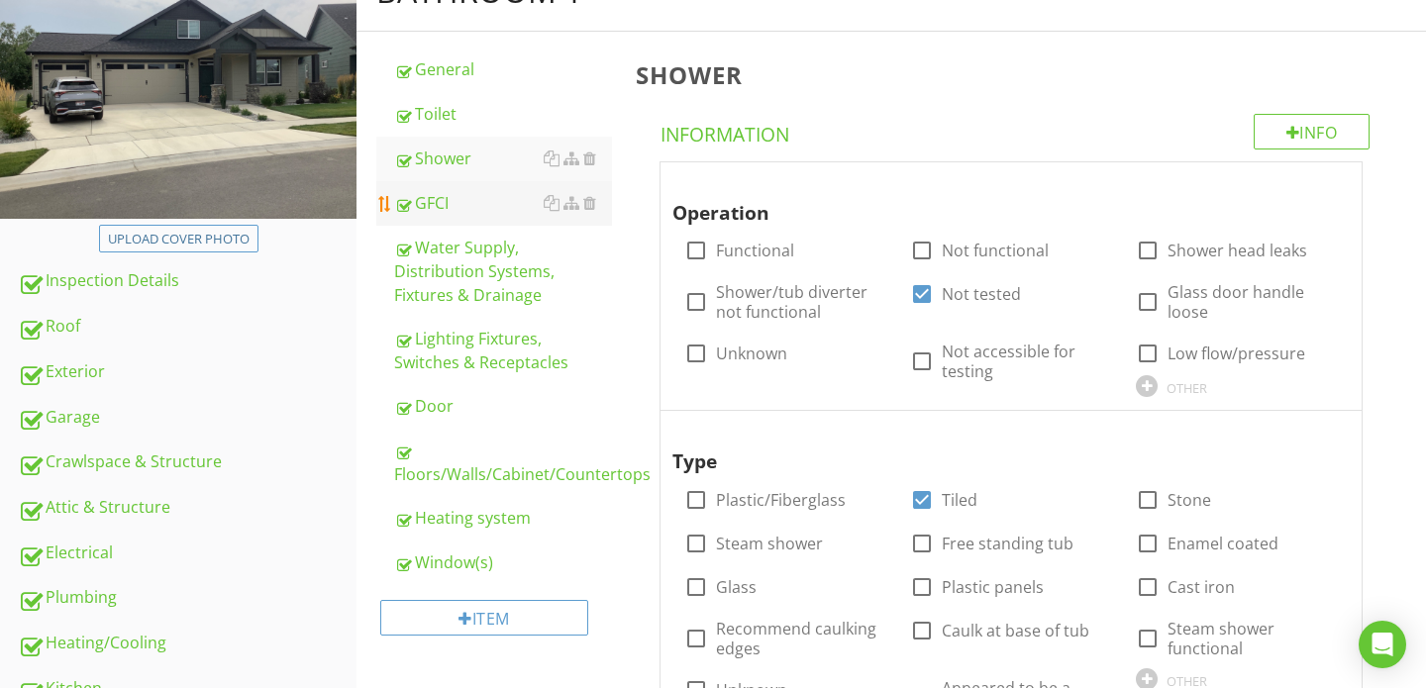
click at [495, 219] on link "GFCI" at bounding box center [503, 203] width 218 height 44
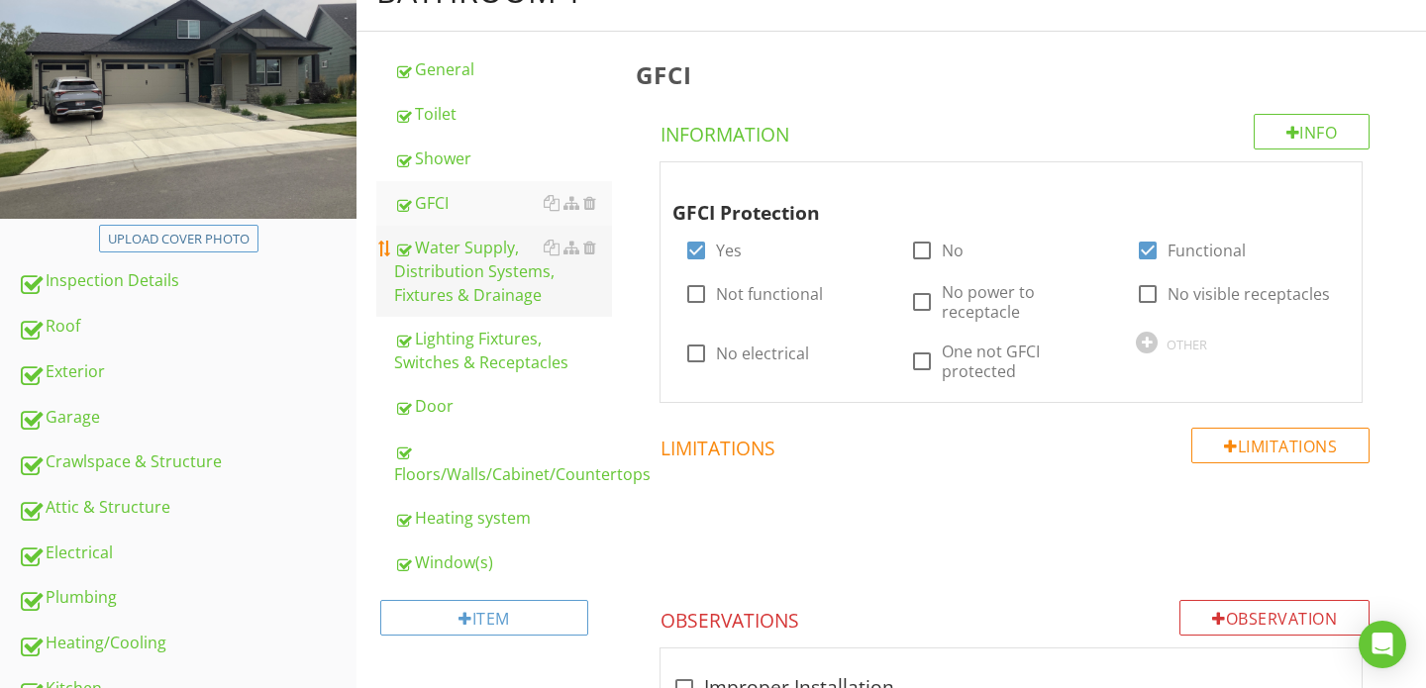
click at [483, 258] on div "Water Supply, Distribution Systems, Fixtures & Drainage" at bounding box center [503, 271] width 218 height 71
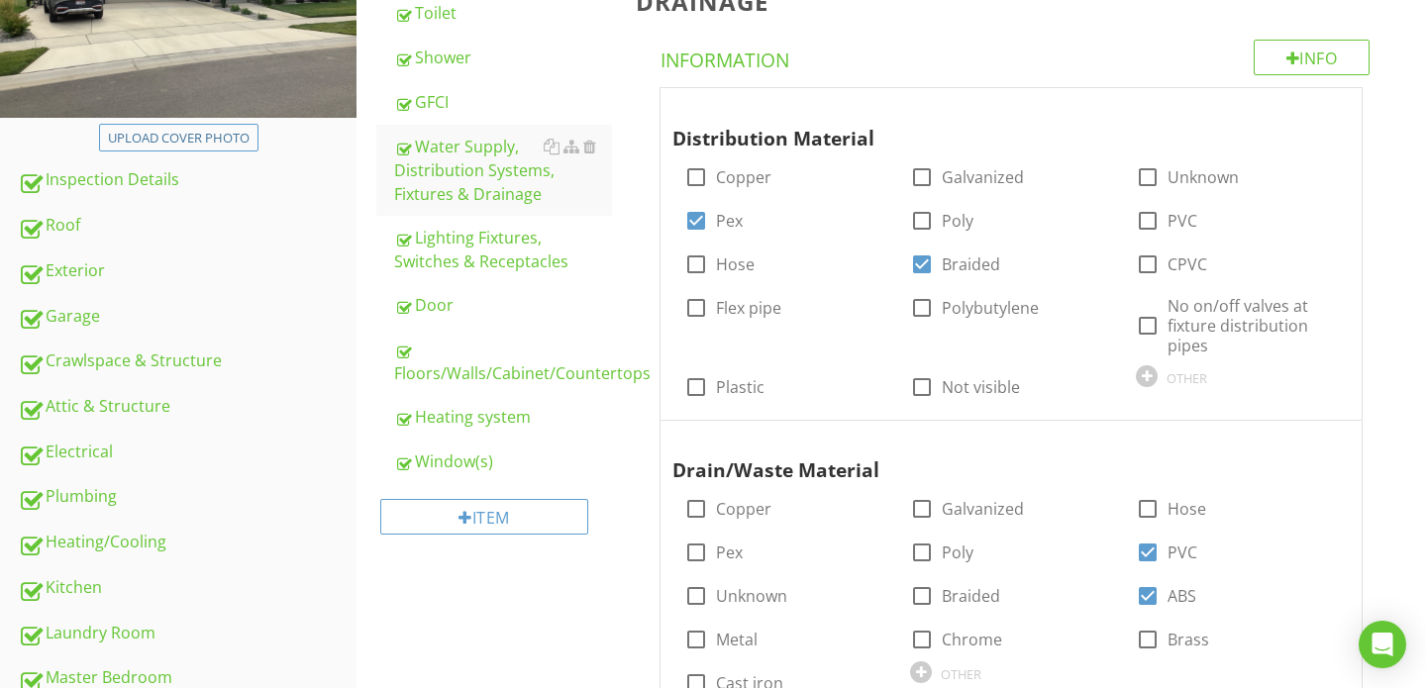
scroll to position [339, 0]
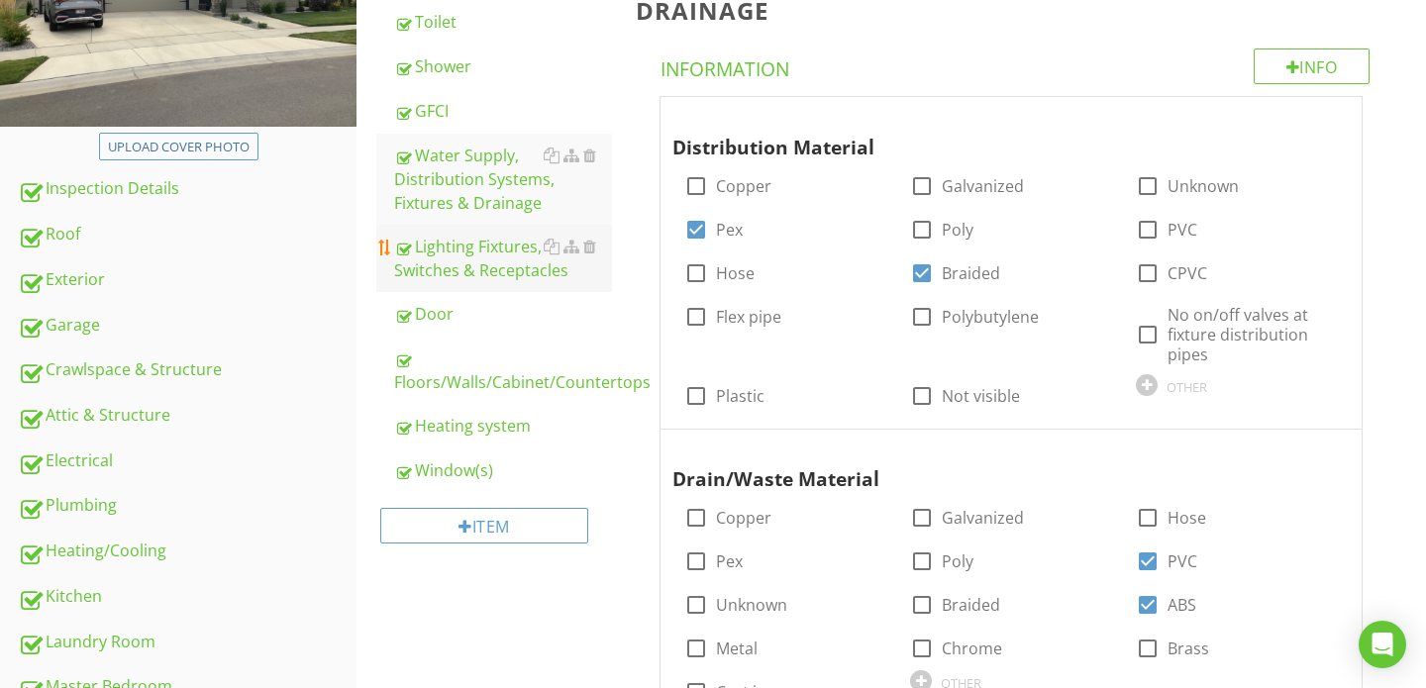
click at [477, 262] on div "Lighting Fixtures, Switches & Receptacles" at bounding box center [503, 259] width 218 height 48
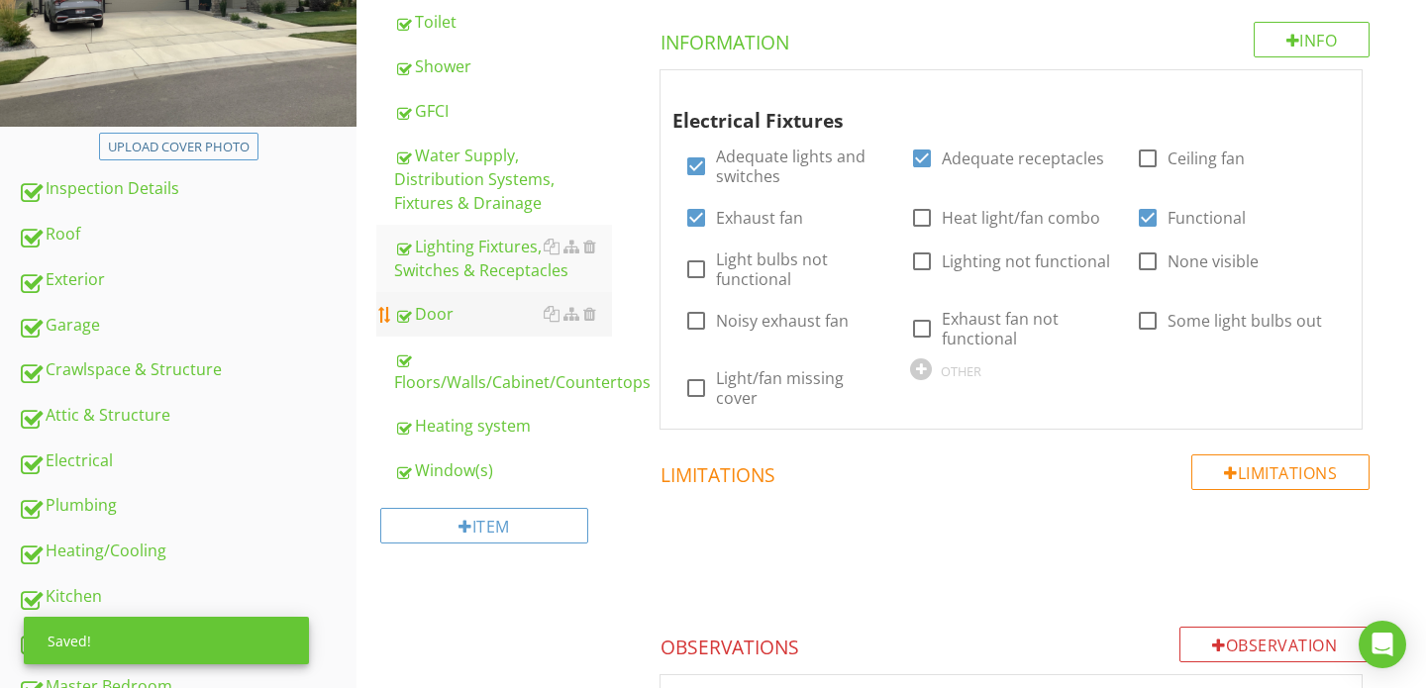
click at [484, 303] on div "Door" at bounding box center [503, 314] width 218 height 24
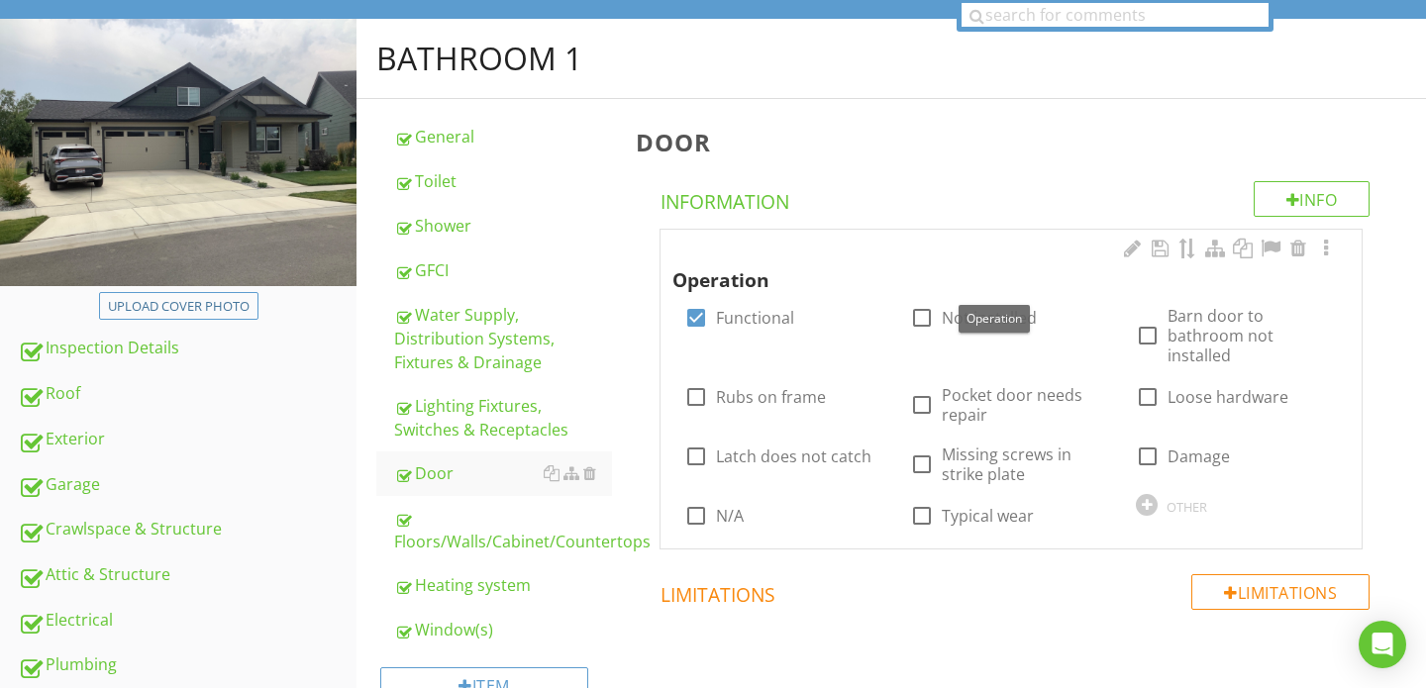
scroll to position [172, 0]
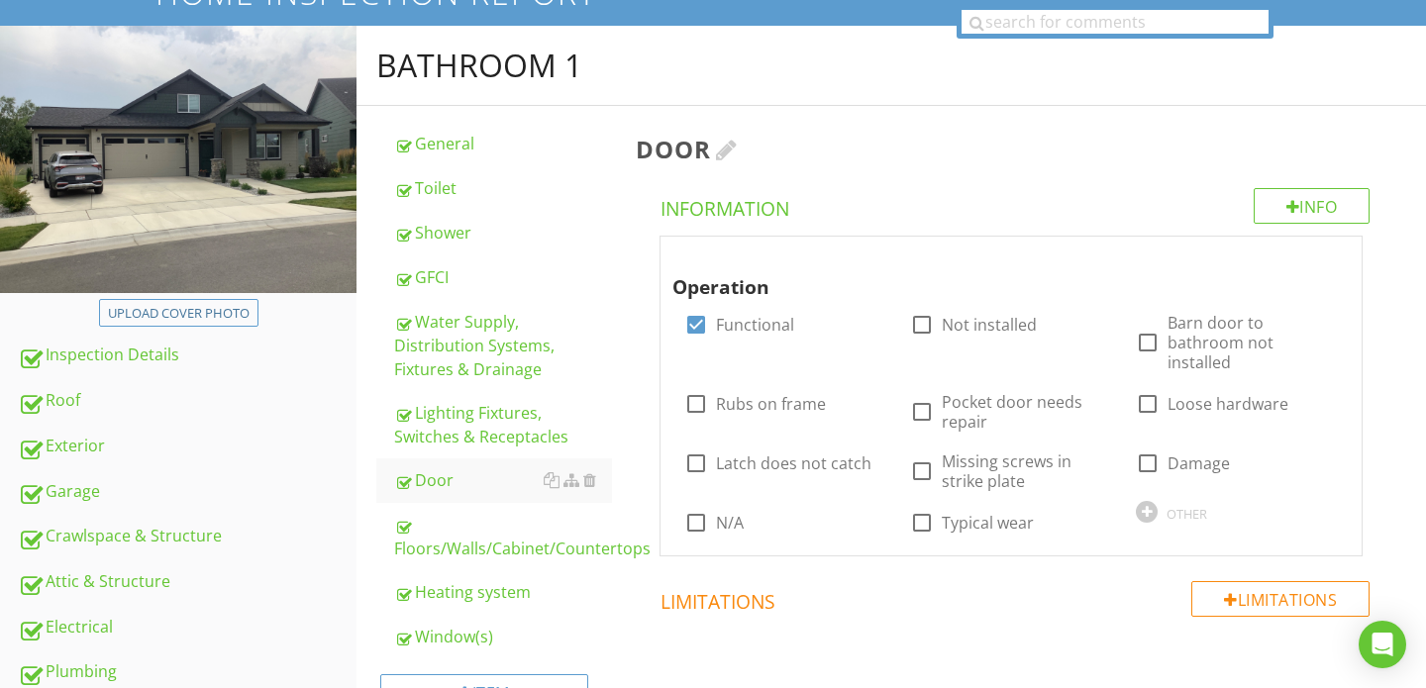
click at [729, 148] on div at bounding box center [727, 150] width 22 height 24
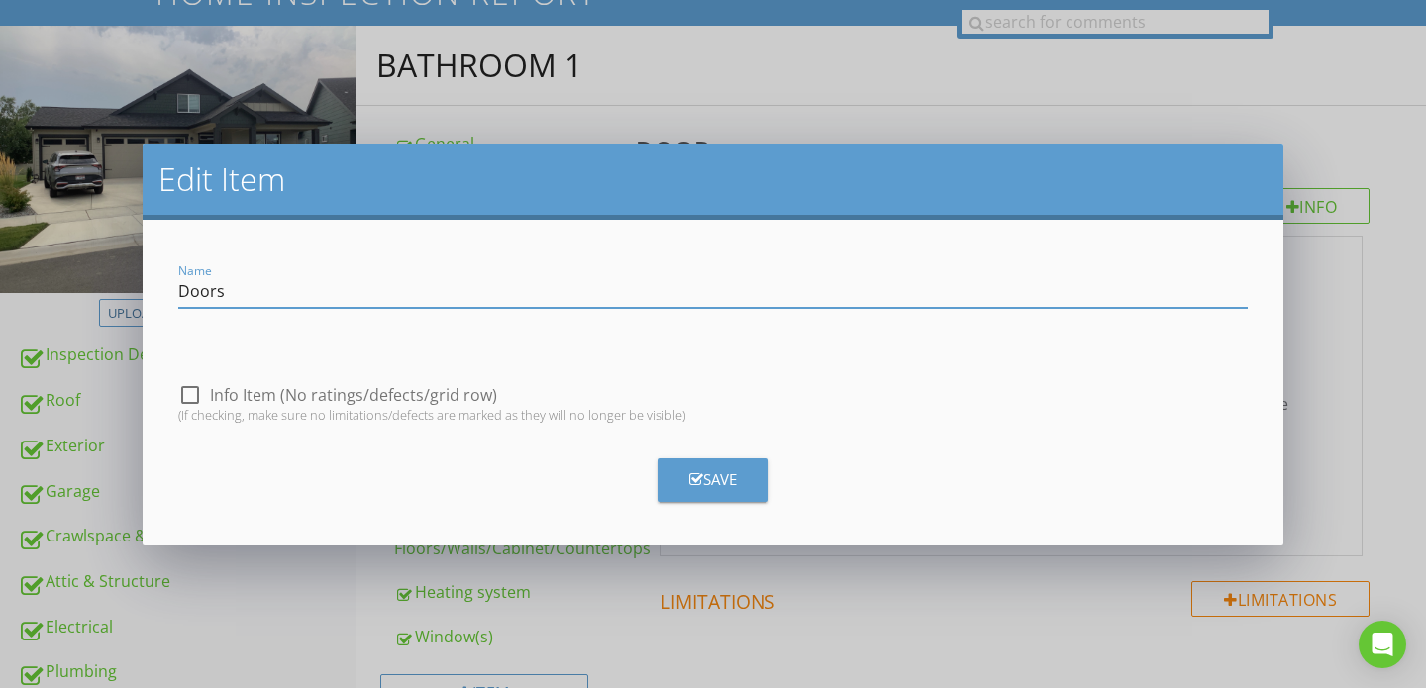
type input "Doors"
click at [679, 466] on button "Save" at bounding box center [712, 480] width 111 height 44
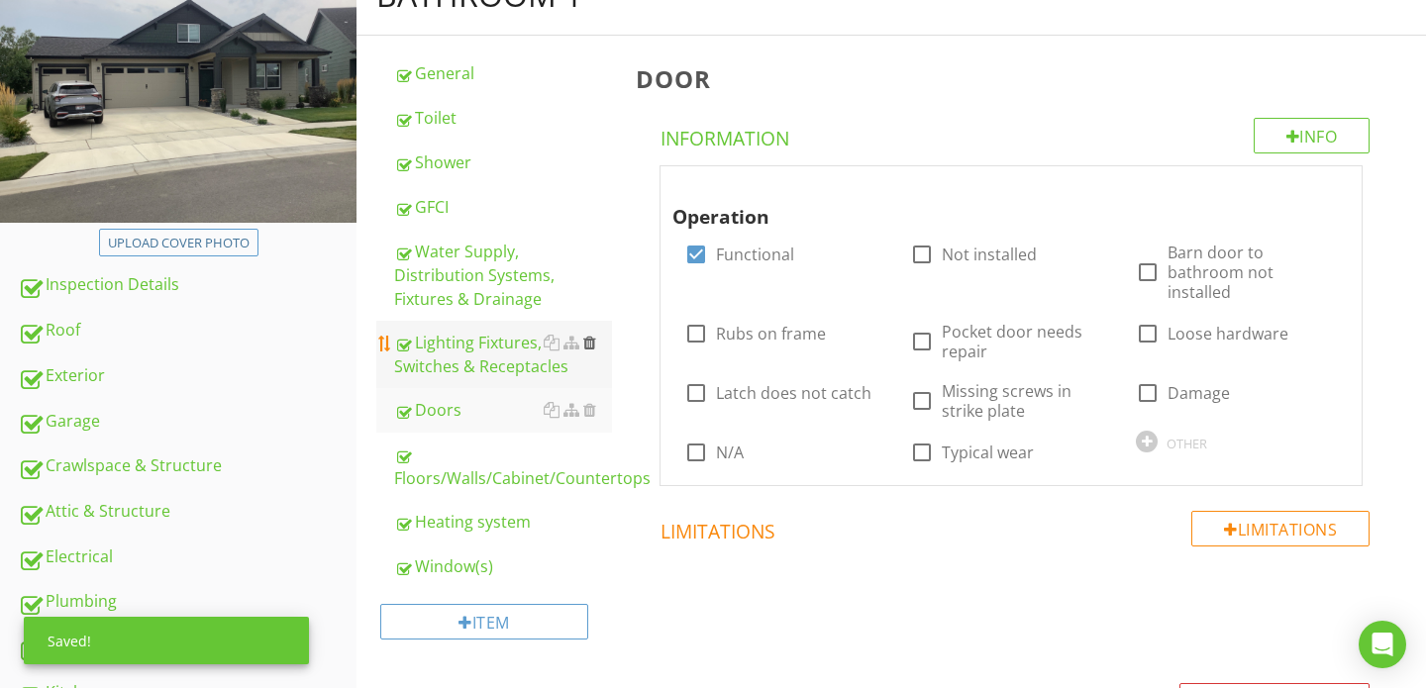
scroll to position [274, 0]
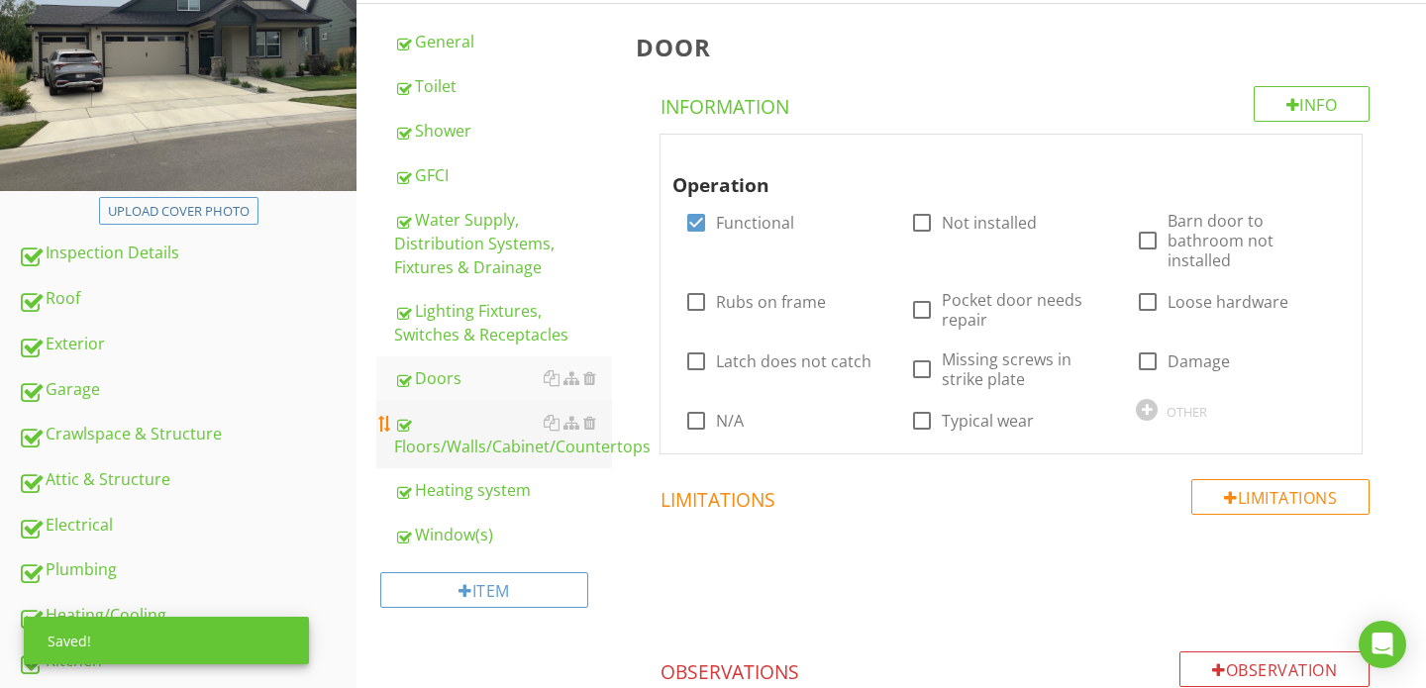
click at [536, 443] on div "Floors/Walls/Cabinet/Countertops" at bounding box center [503, 435] width 218 height 48
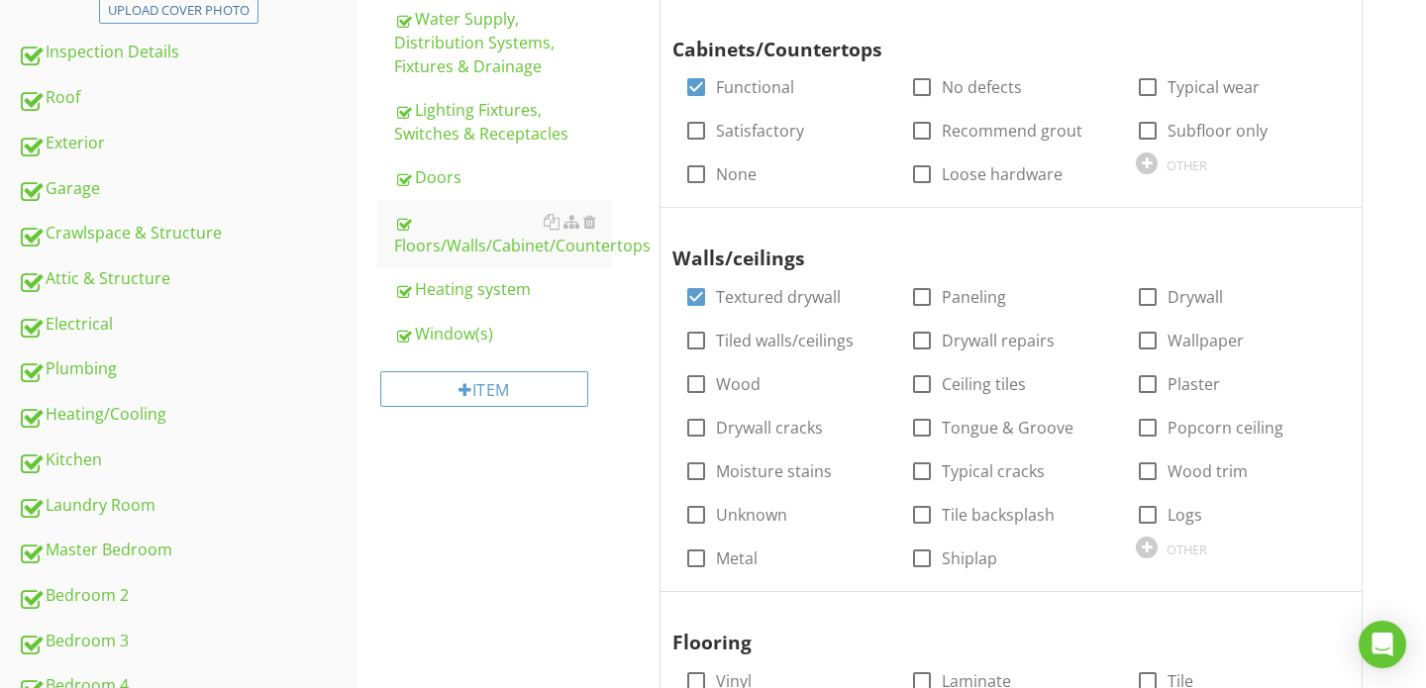
scroll to position [468, 0]
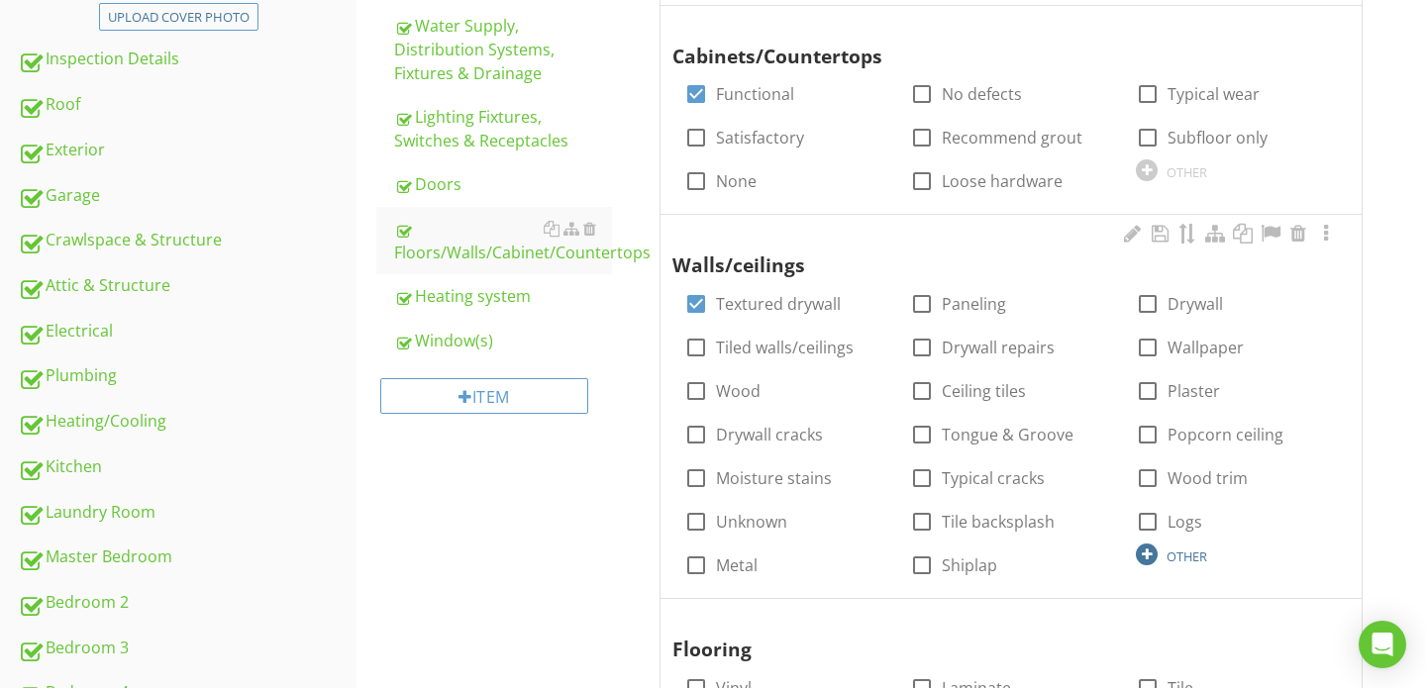
click at [1171, 553] on div "OTHER" at bounding box center [1186, 556] width 41 height 16
type input "Tiled walls"
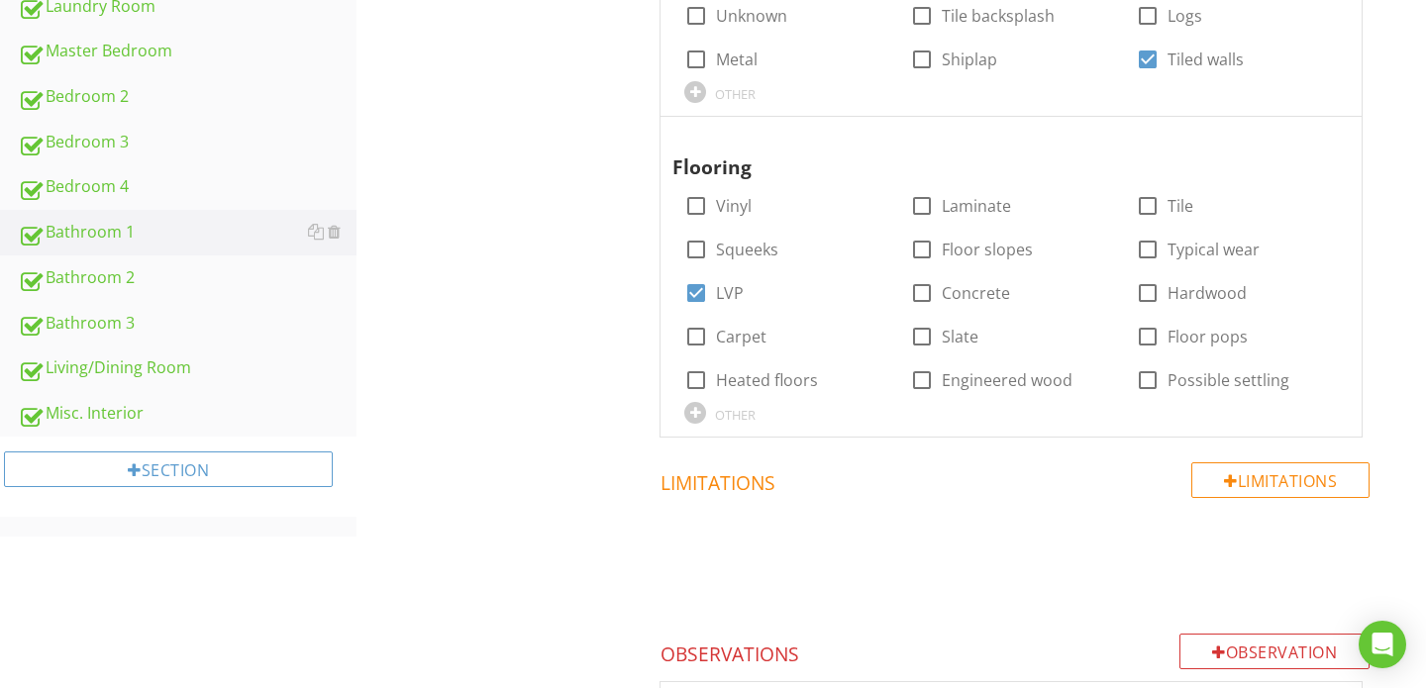
scroll to position [979, 0]
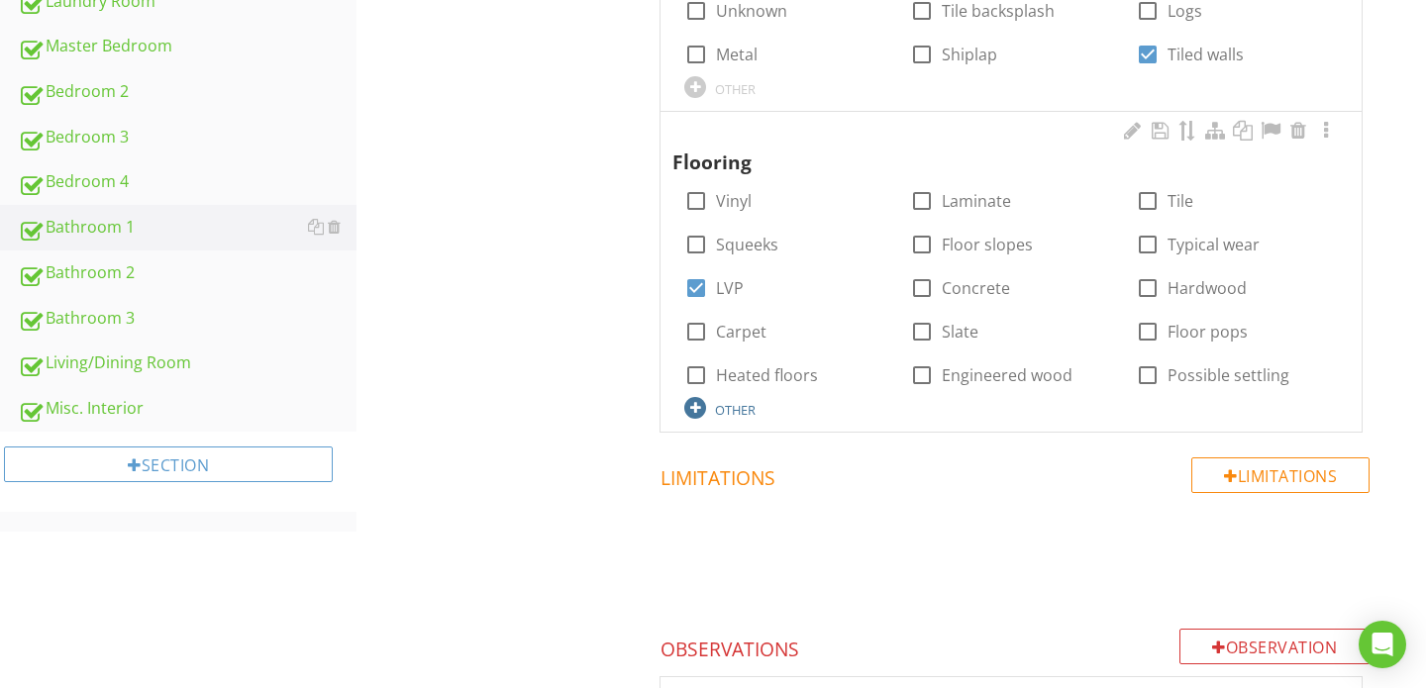
click at [737, 409] on div "OTHER" at bounding box center [735, 410] width 41 height 16
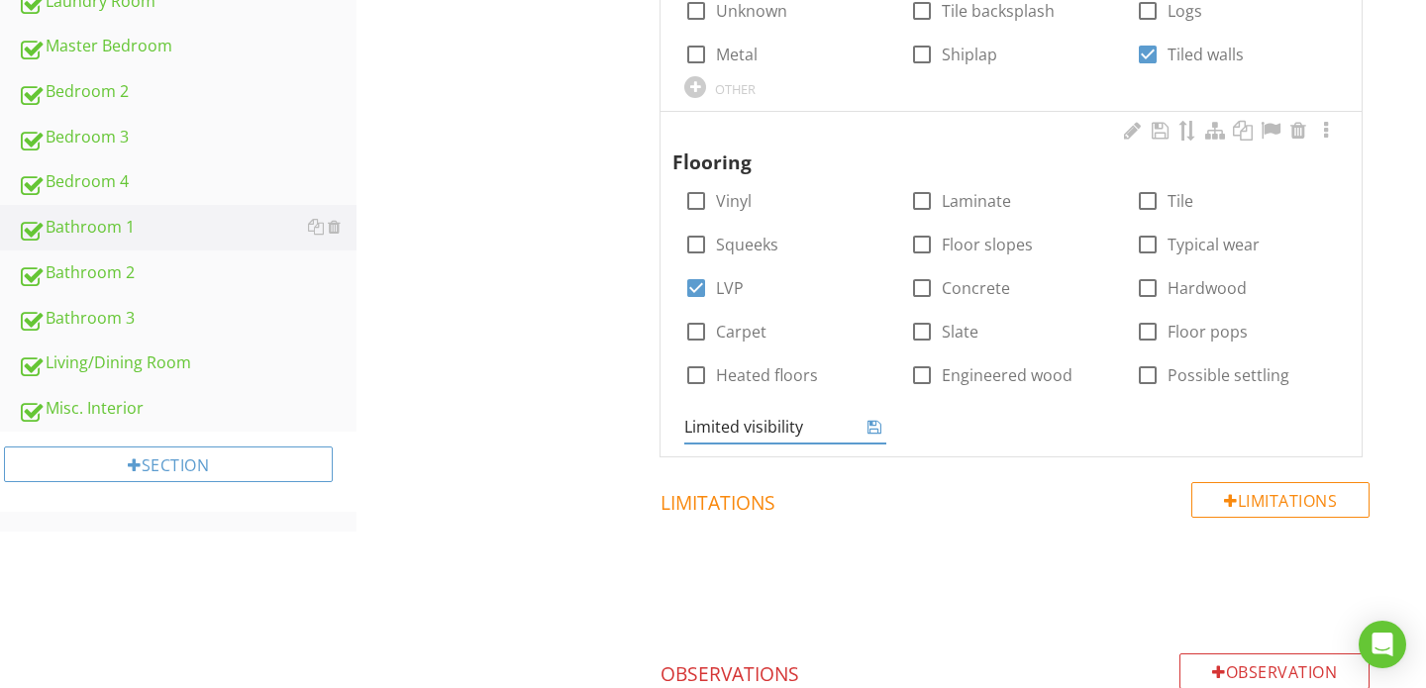
type input "Limited visibility"
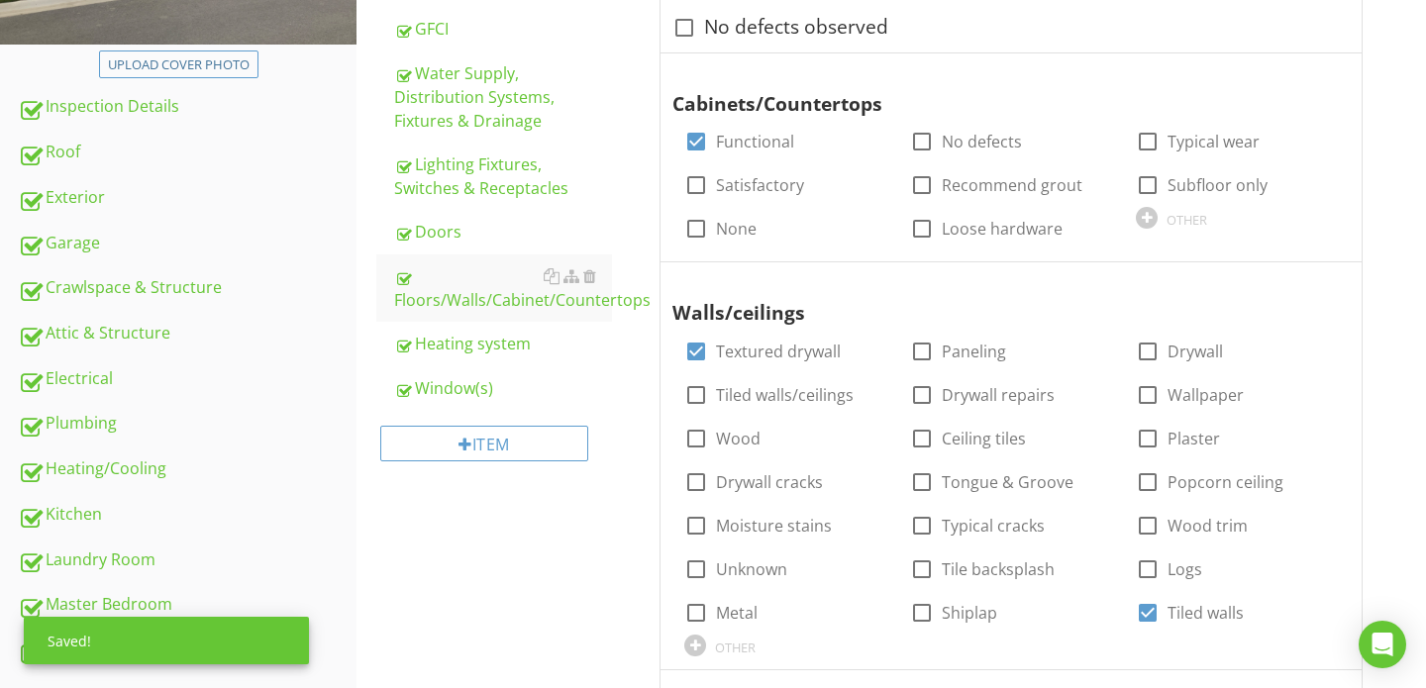
scroll to position [402, 0]
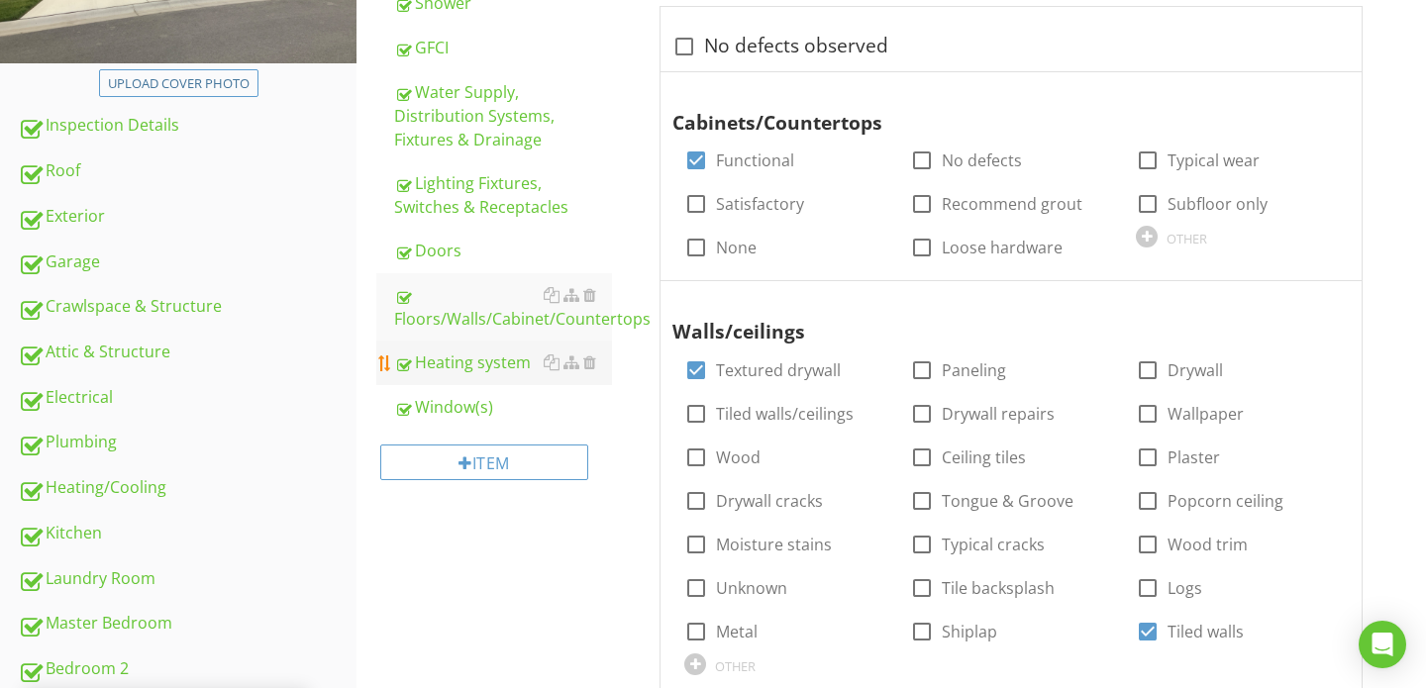
click at [454, 352] on div "Heating system" at bounding box center [503, 362] width 218 height 24
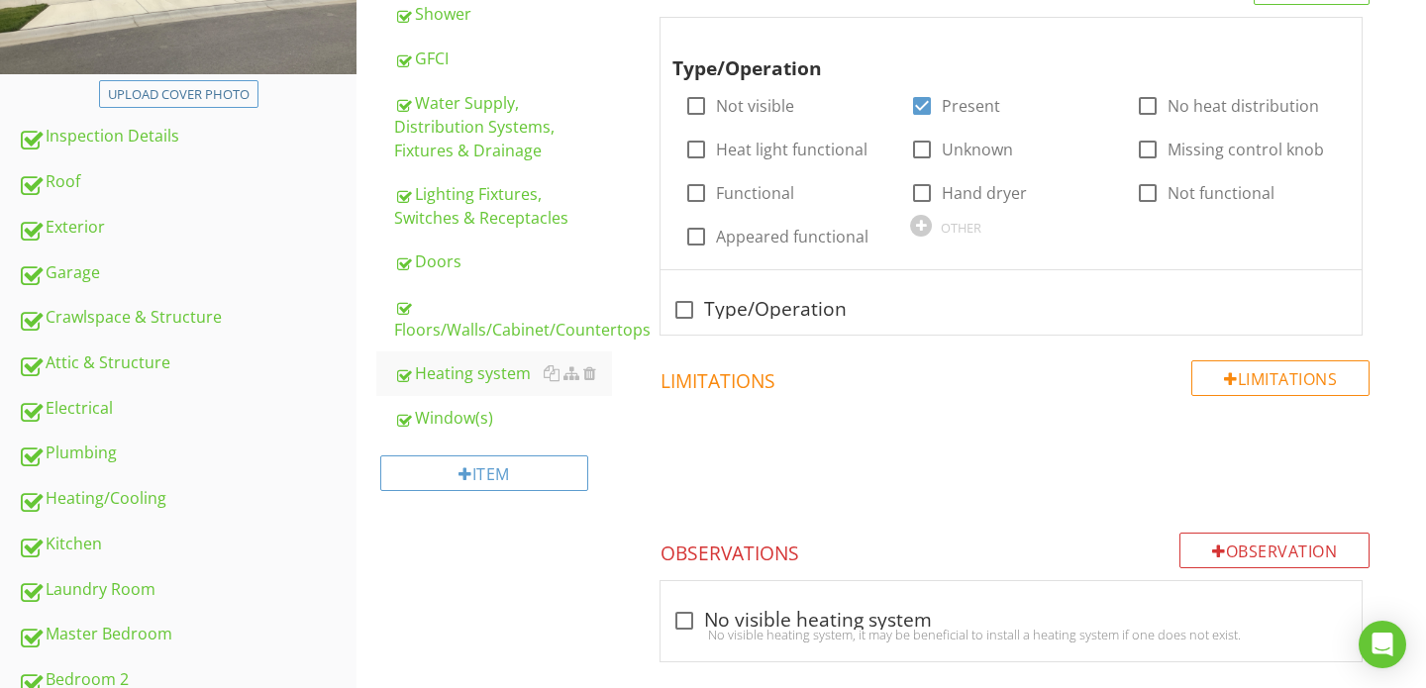
scroll to position [413, 0]
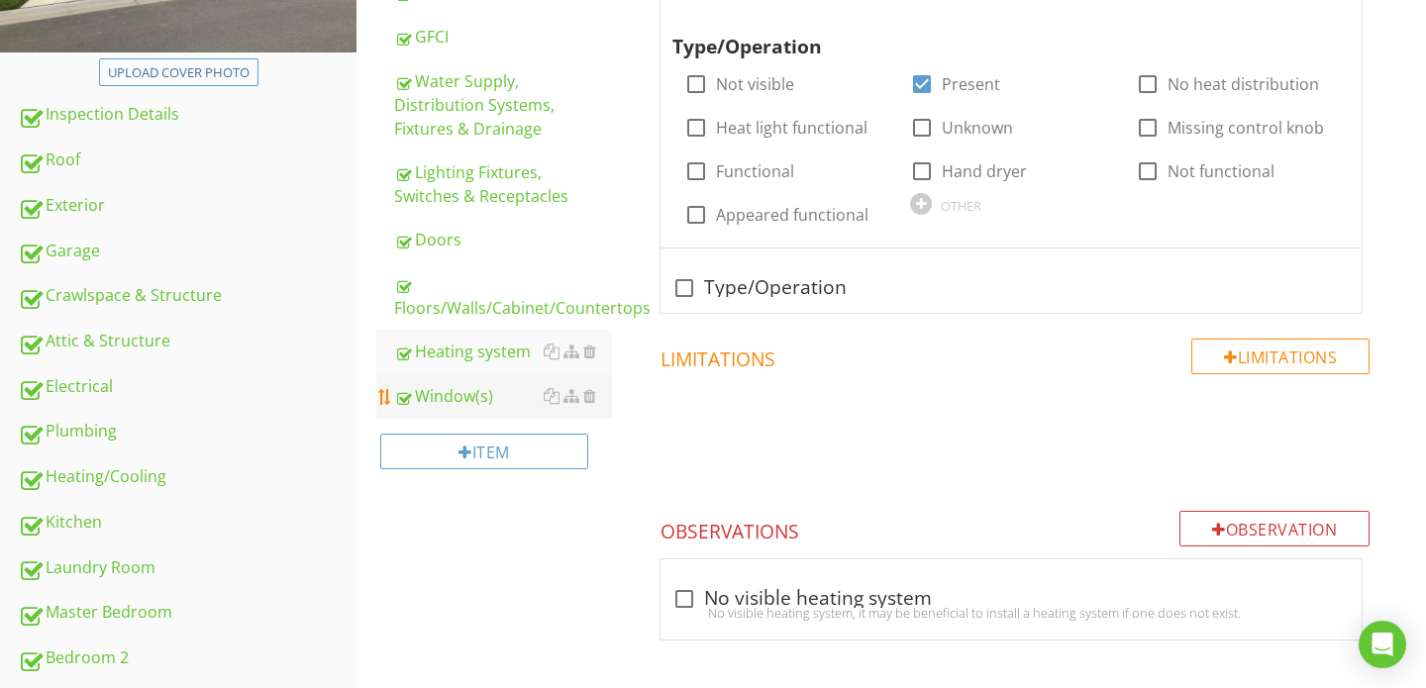
click at [478, 392] on div "Window(s)" at bounding box center [503, 396] width 218 height 24
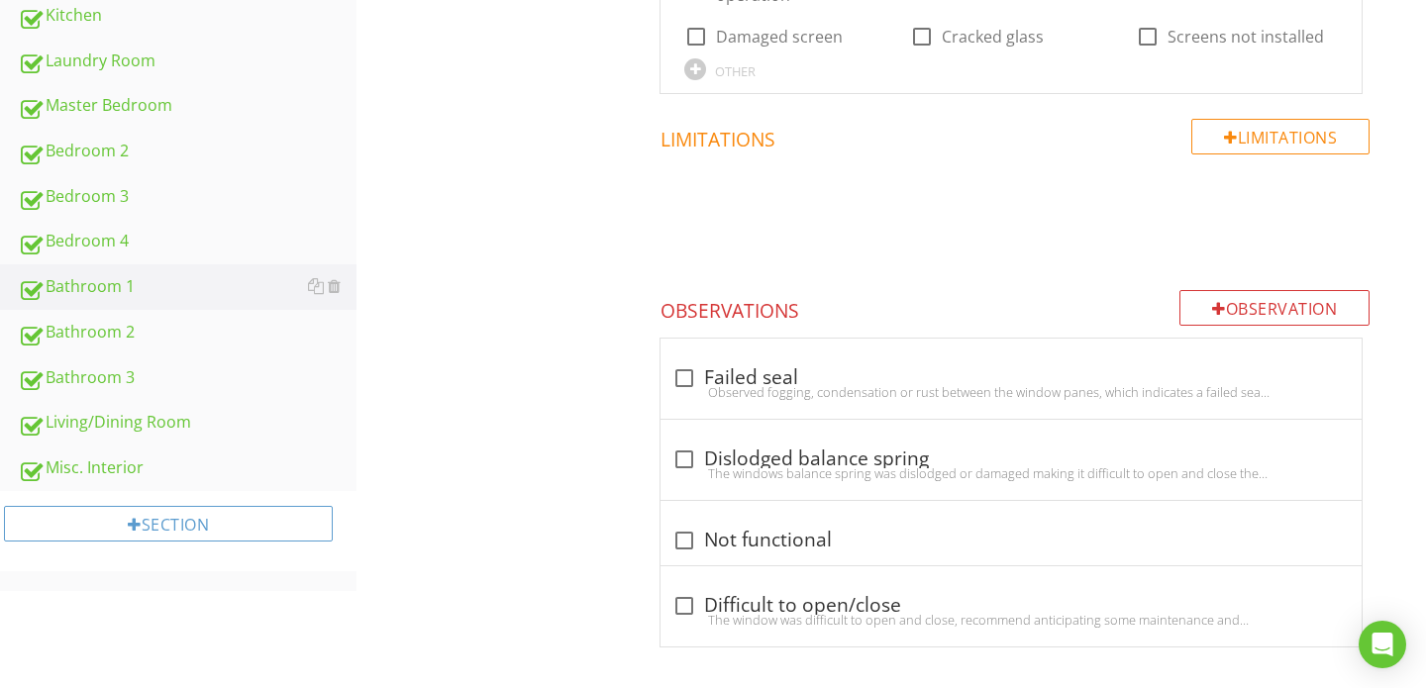
scroll to position [929, 0]
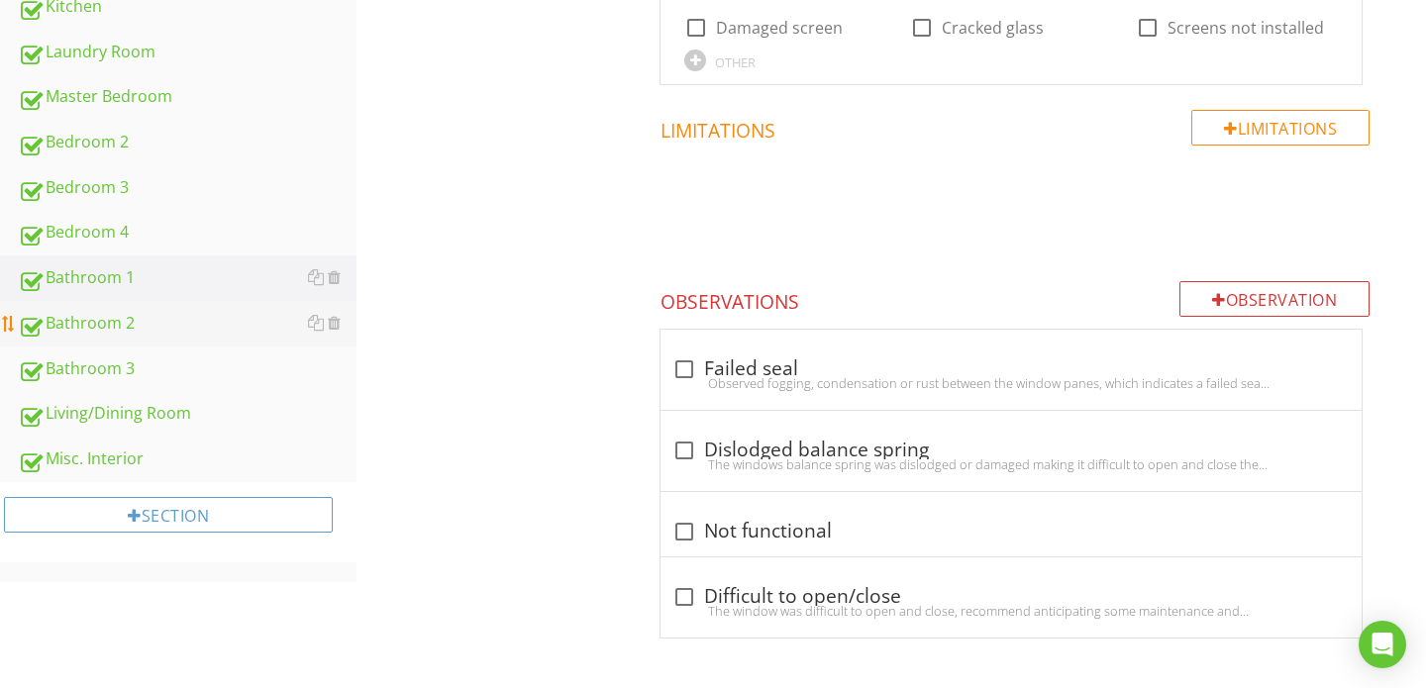
click at [151, 307] on link "Bathroom 2" at bounding box center [187, 324] width 339 height 46
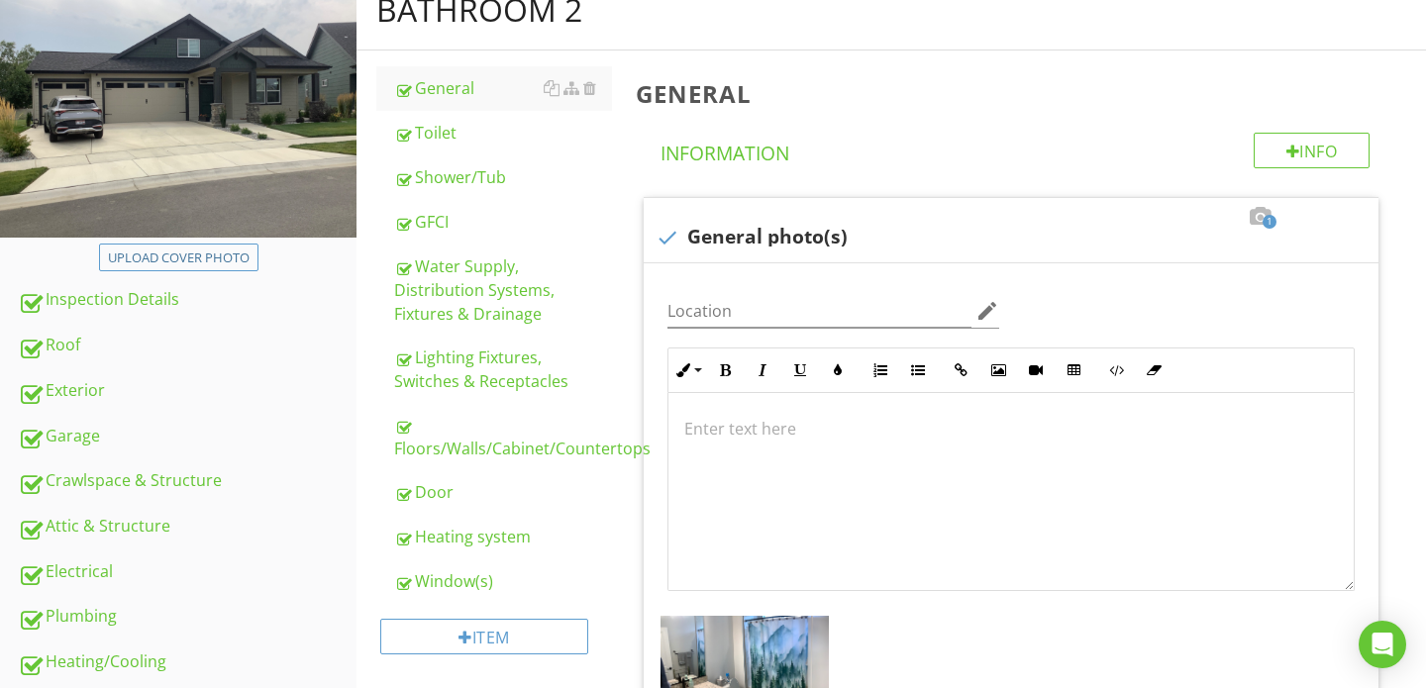
scroll to position [204, 0]
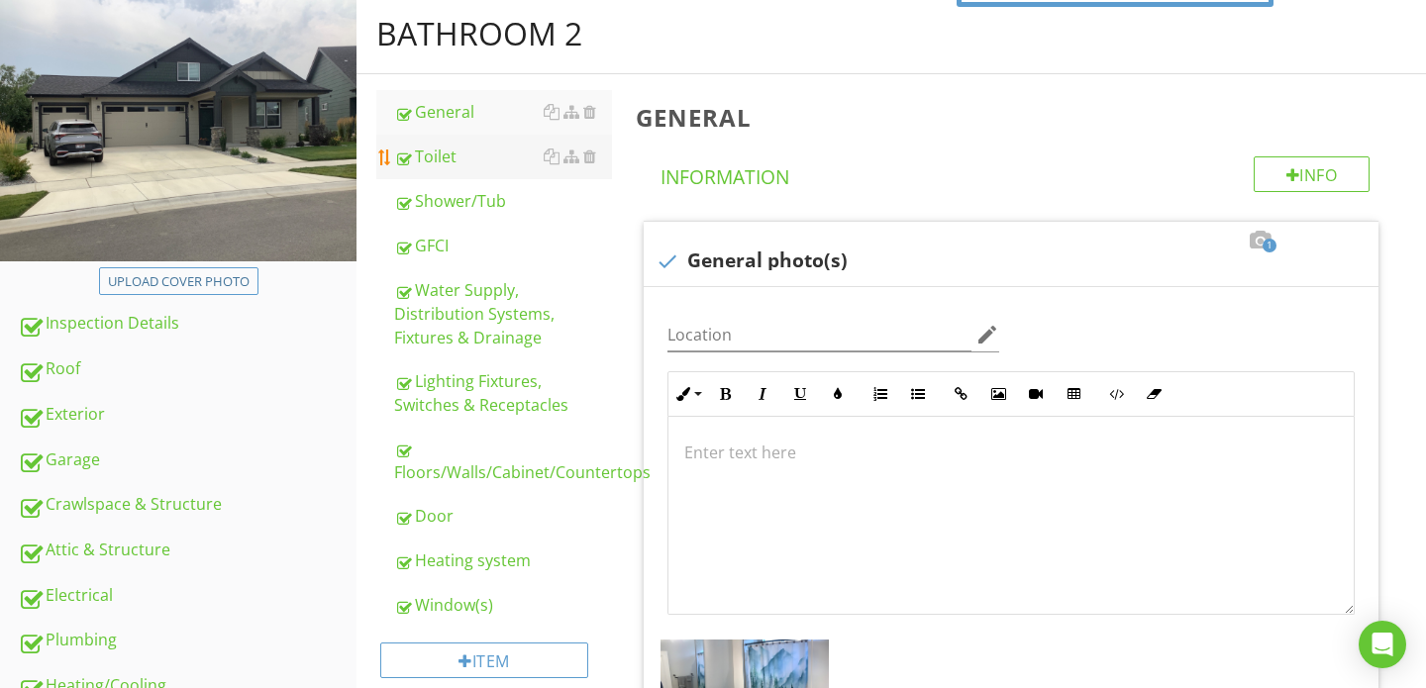
click at [483, 160] on div "Toilet" at bounding box center [503, 157] width 218 height 24
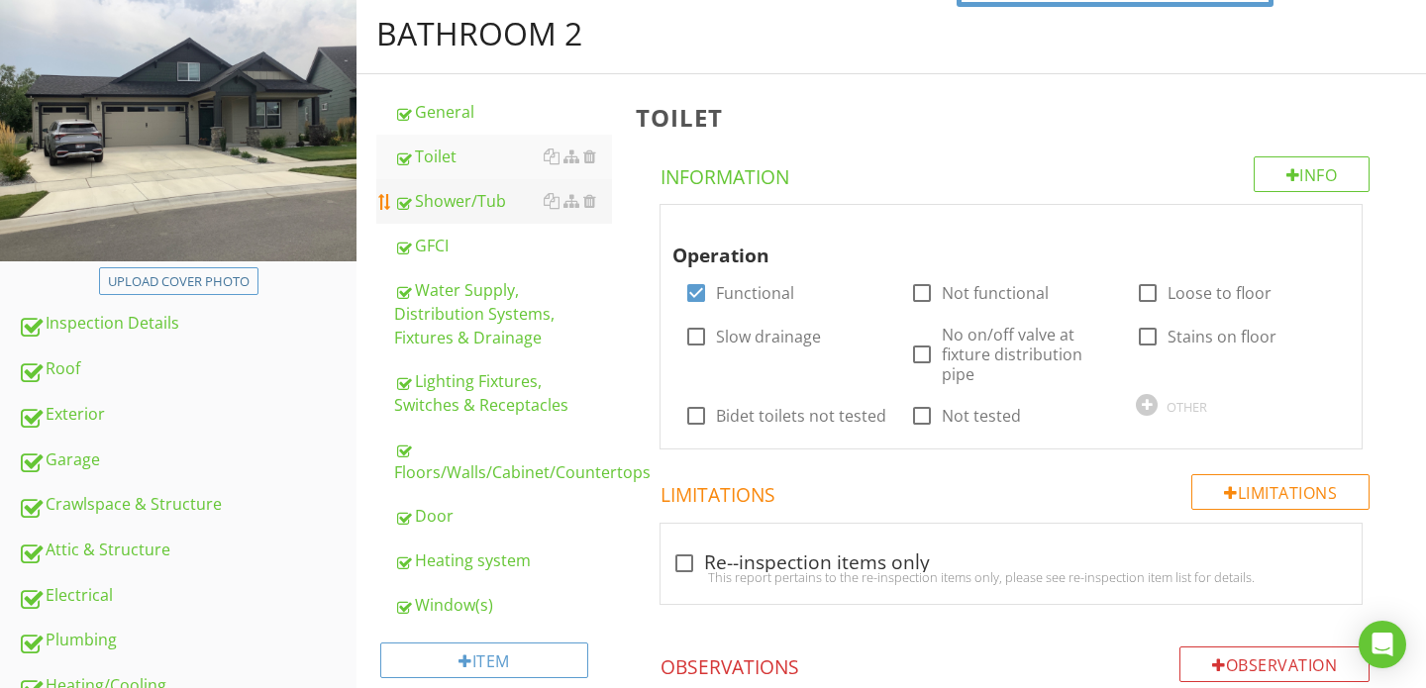
click at [476, 199] on div "Shower/Tub" at bounding box center [503, 201] width 218 height 24
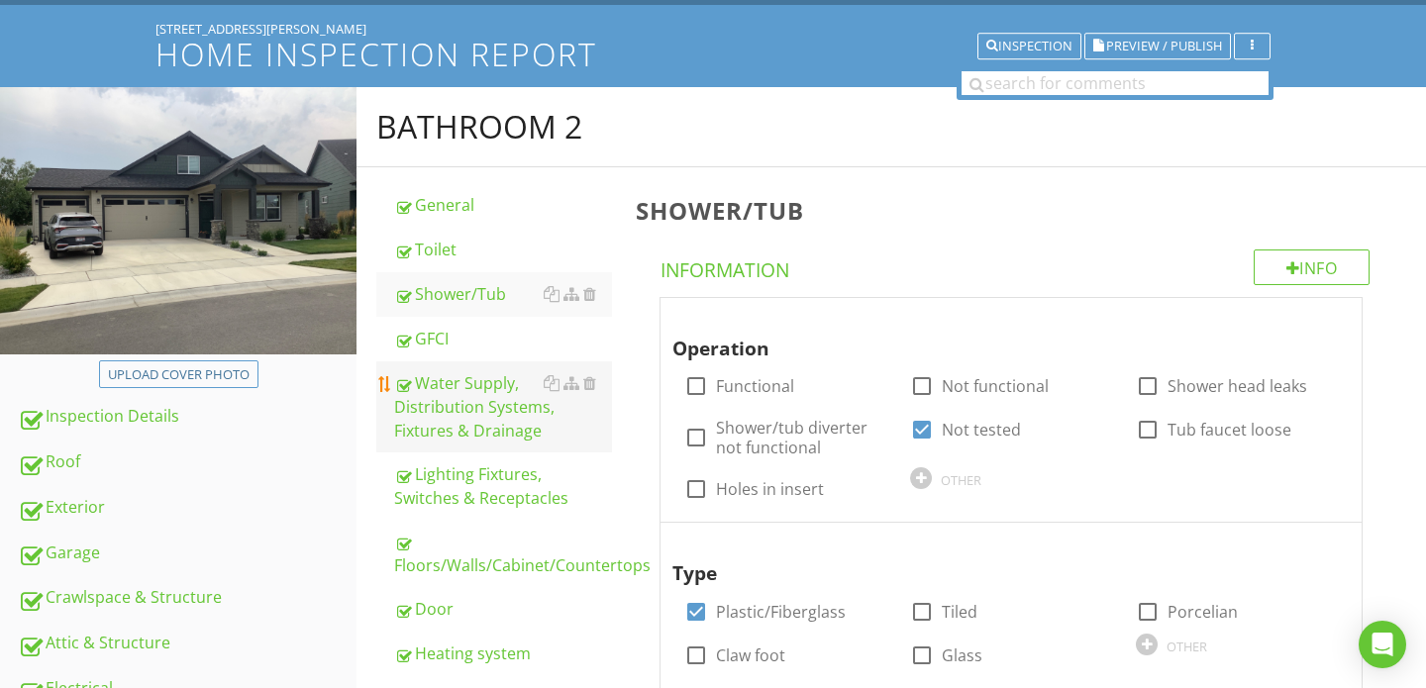
scroll to position [110, 0]
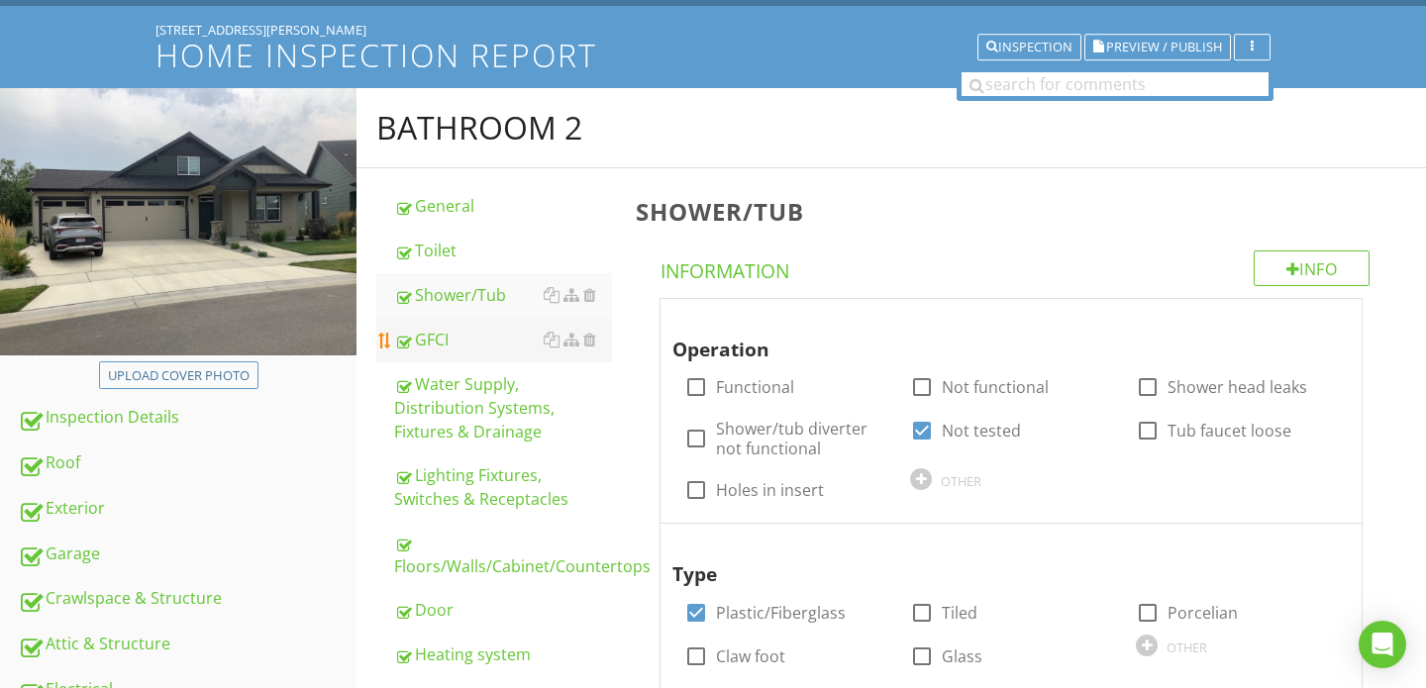
click at [478, 344] on div "GFCI" at bounding box center [503, 340] width 218 height 24
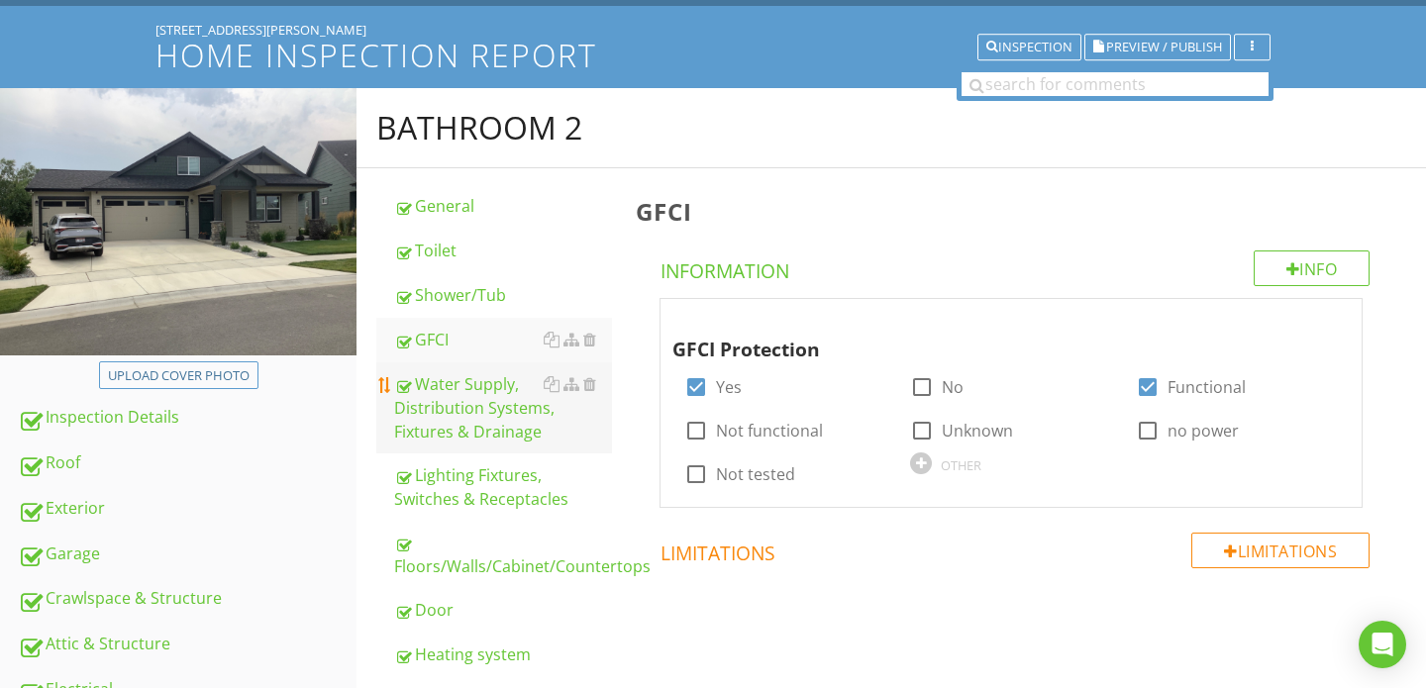
click at [478, 398] on div "Water Supply, Distribution Systems, Fixtures & Drainage" at bounding box center [503, 407] width 218 height 71
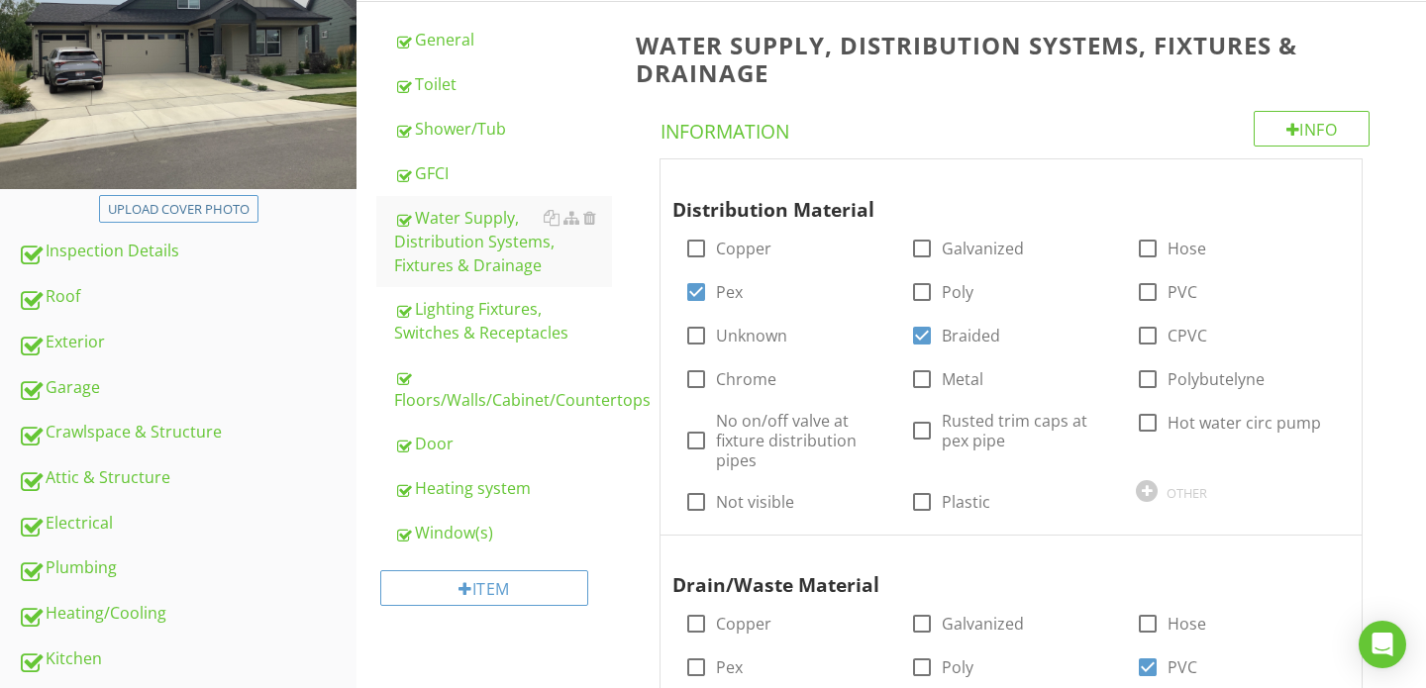
scroll to position [298, 0]
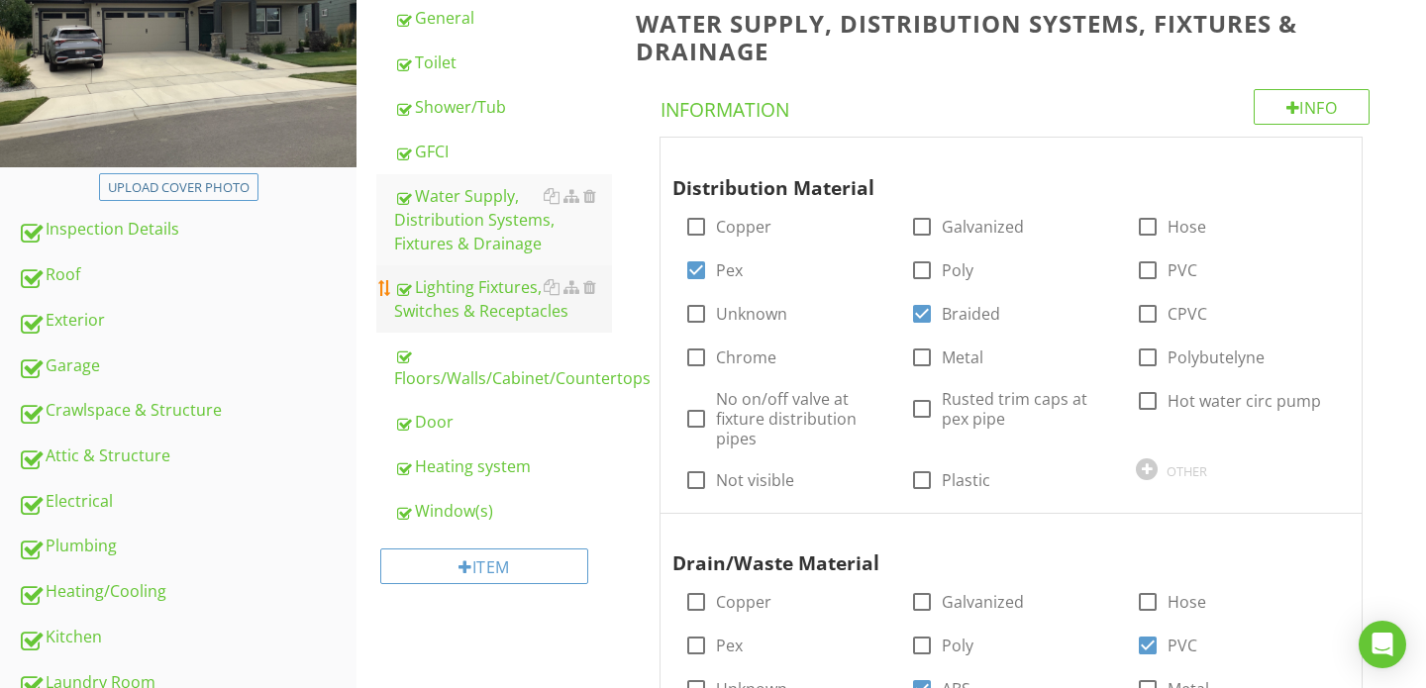
click at [515, 308] on div "Lighting Fixtures, Switches & Receptacles" at bounding box center [503, 299] width 218 height 48
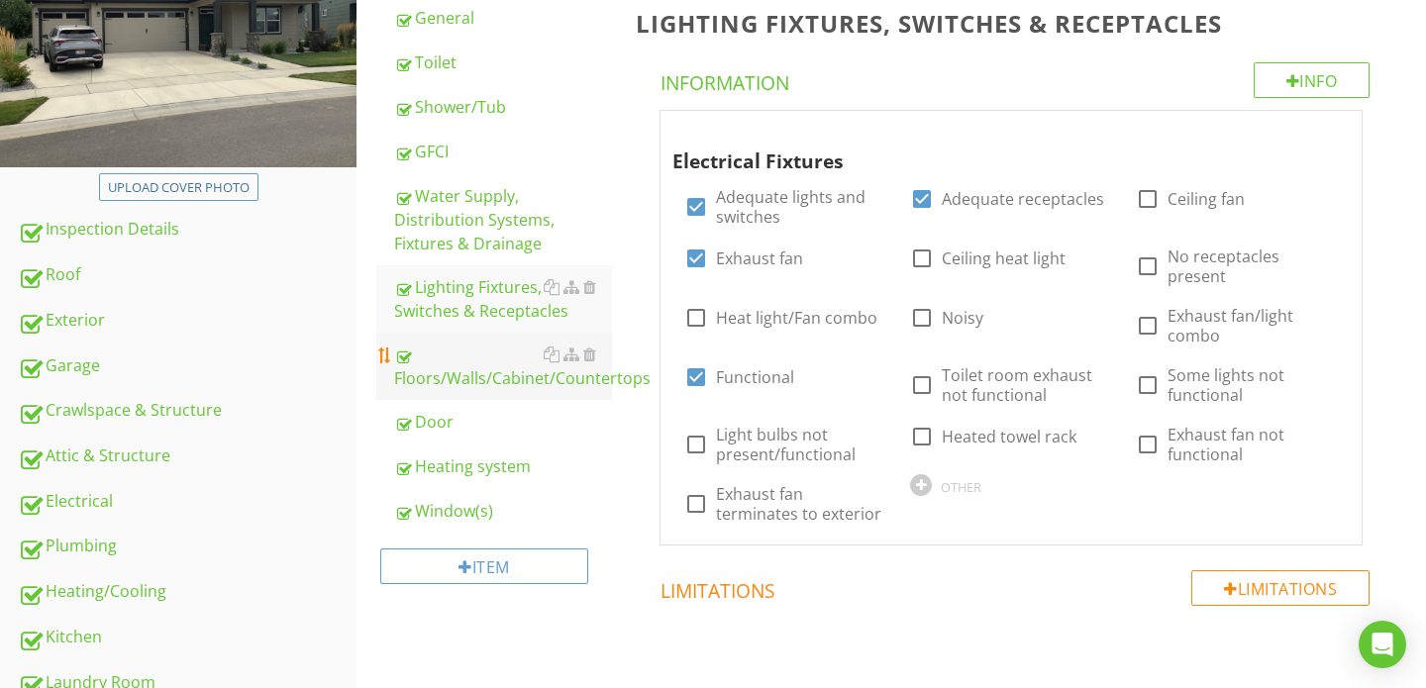
click at [507, 368] on div "Floors/Walls/Cabinet/Countertops" at bounding box center [503, 367] width 218 height 48
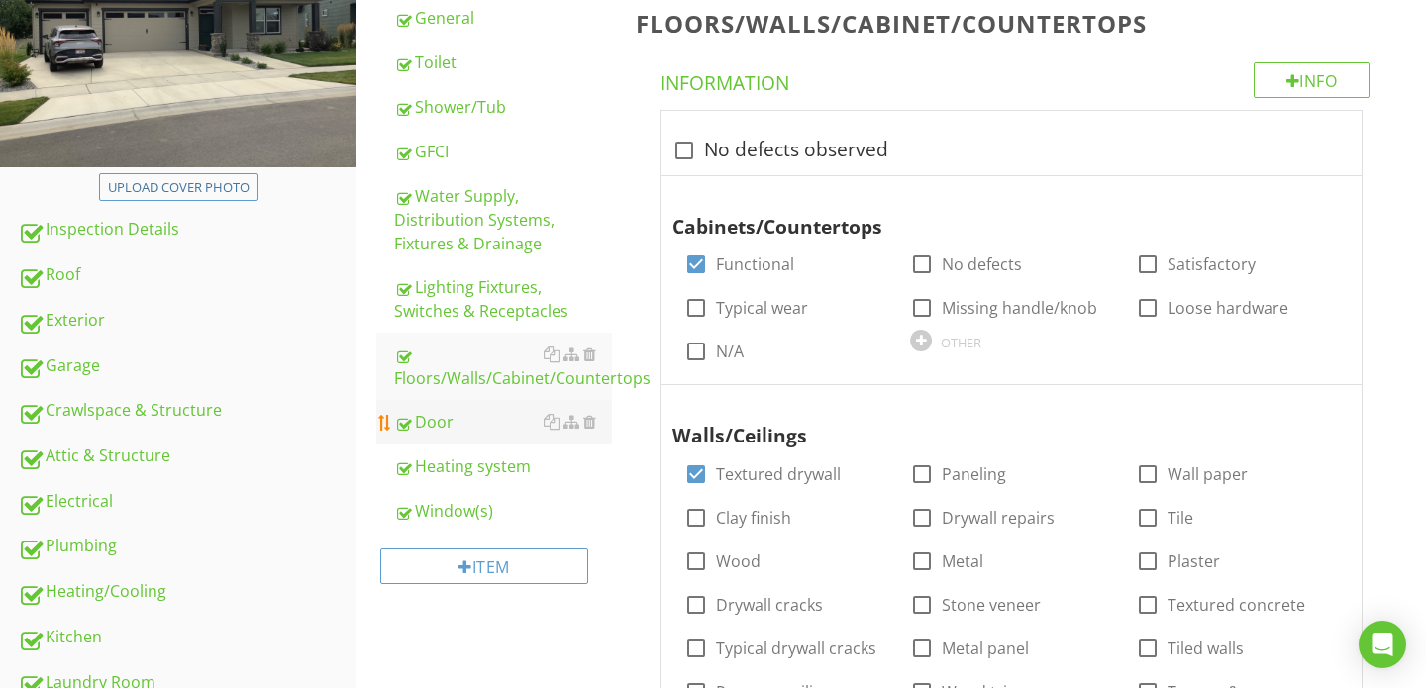
click at [468, 423] on div "Door" at bounding box center [503, 422] width 218 height 24
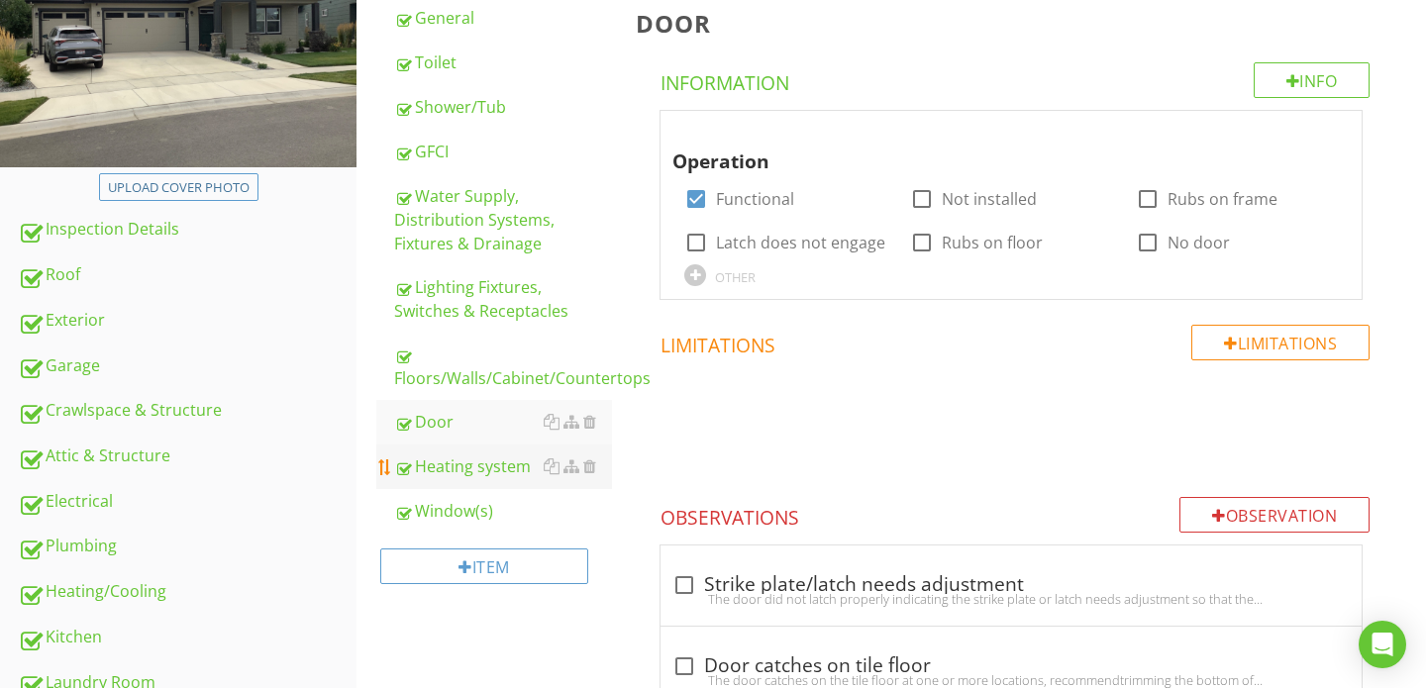
click at [463, 457] on div "Heating system" at bounding box center [503, 466] width 218 height 24
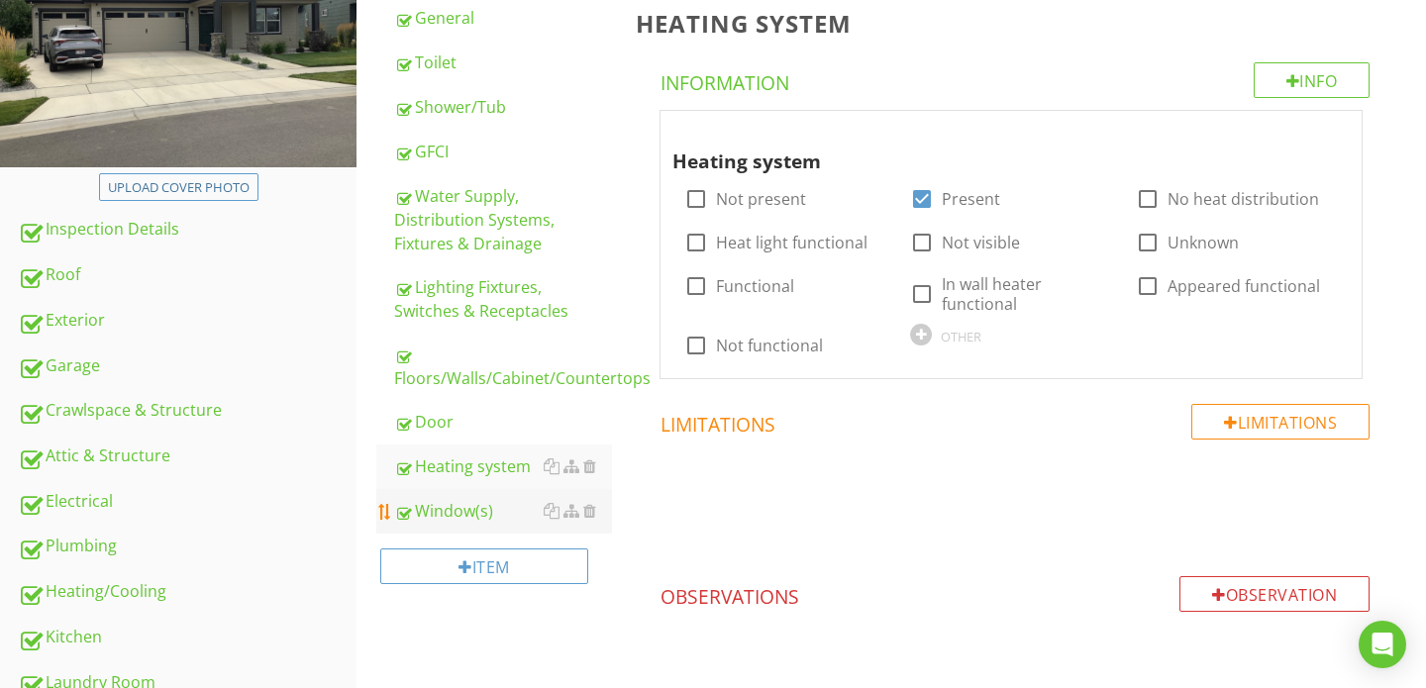
click at [452, 507] on div "Window(s)" at bounding box center [503, 511] width 218 height 24
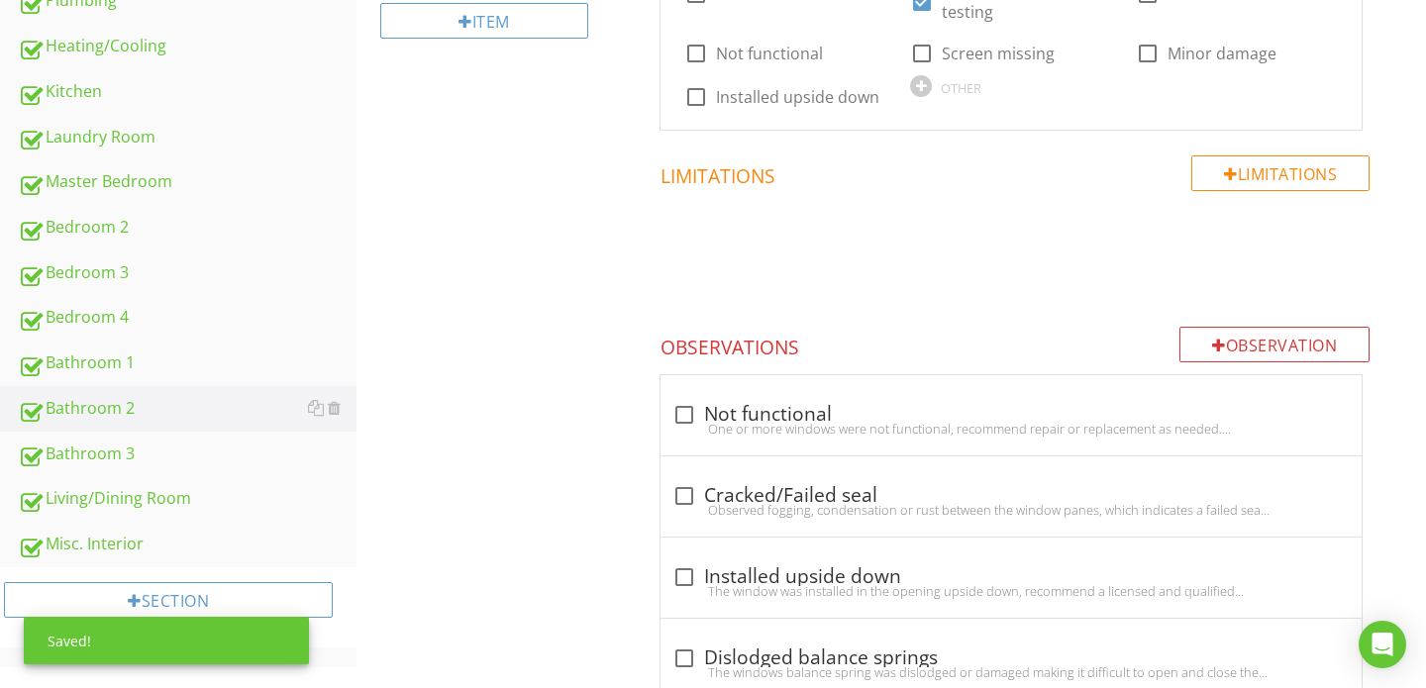
scroll to position [851, 0]
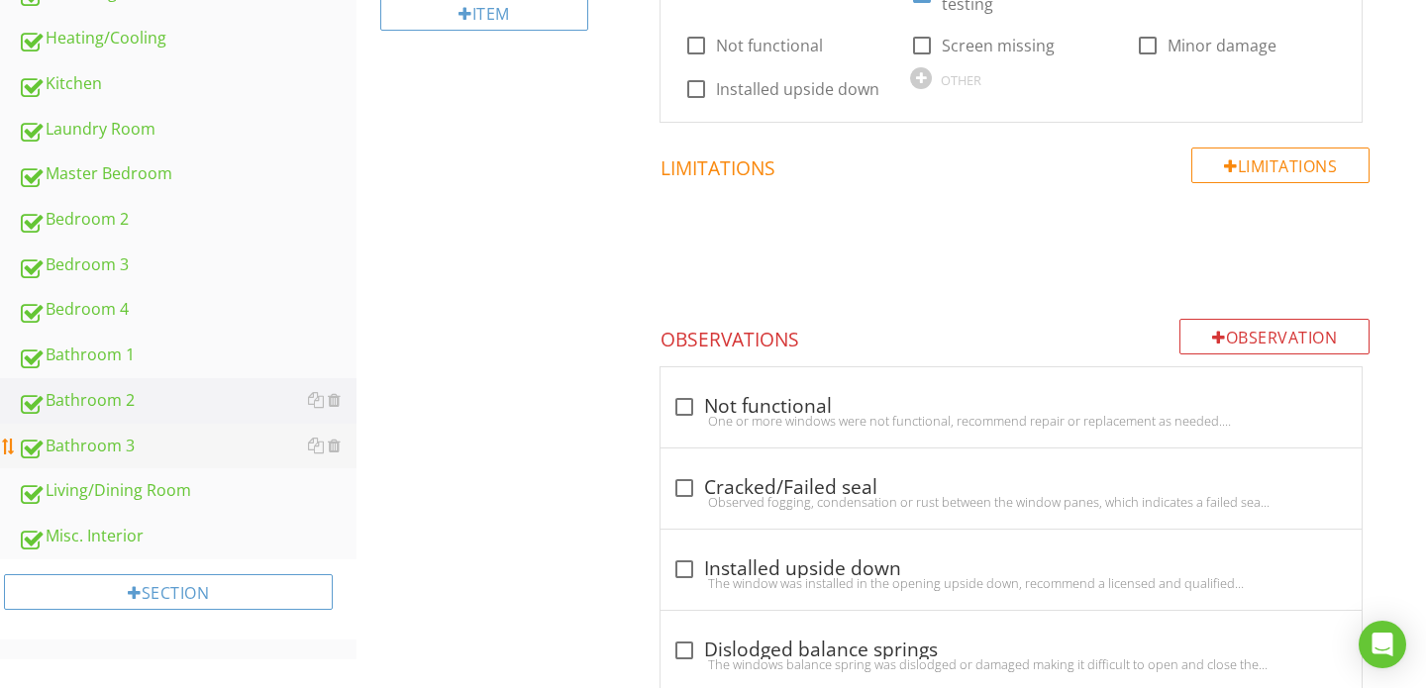
click at [152, 450] on div "Bathroom 3" at bounding box center [187, 447] width 339 height 26
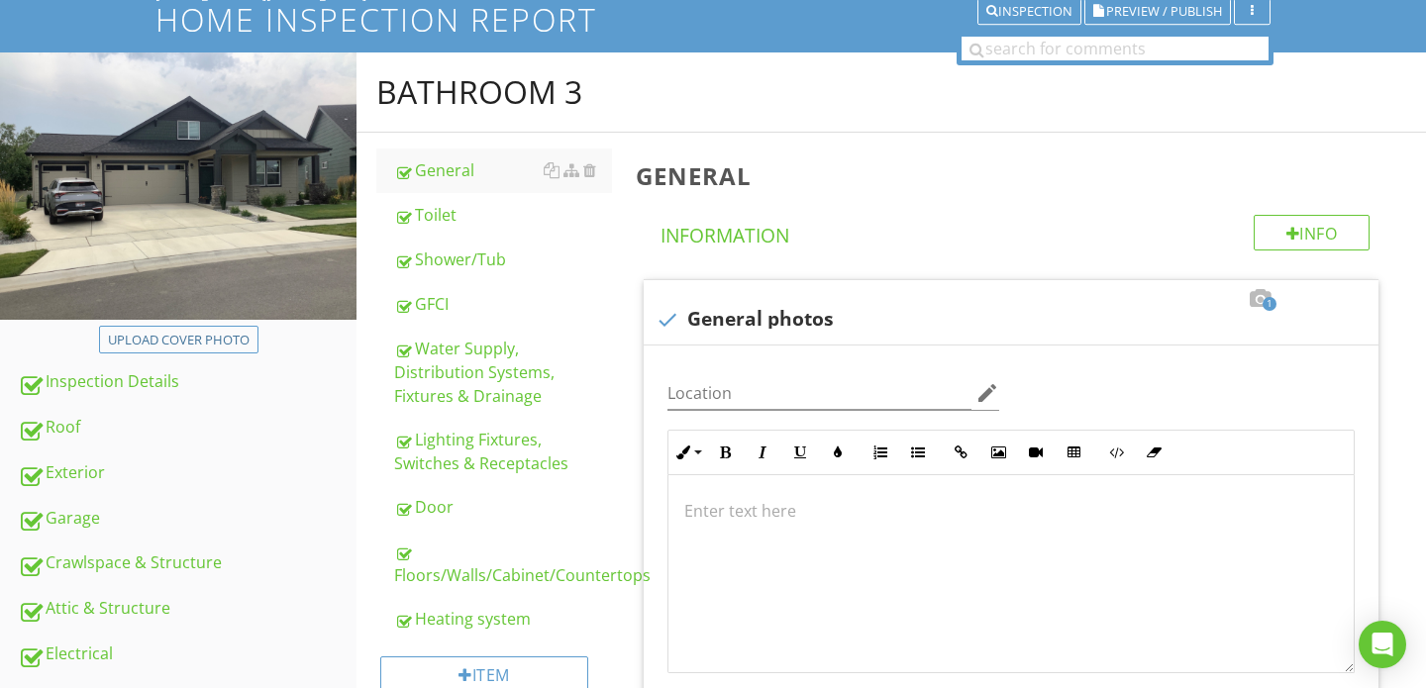
scroll to position [145, 0]
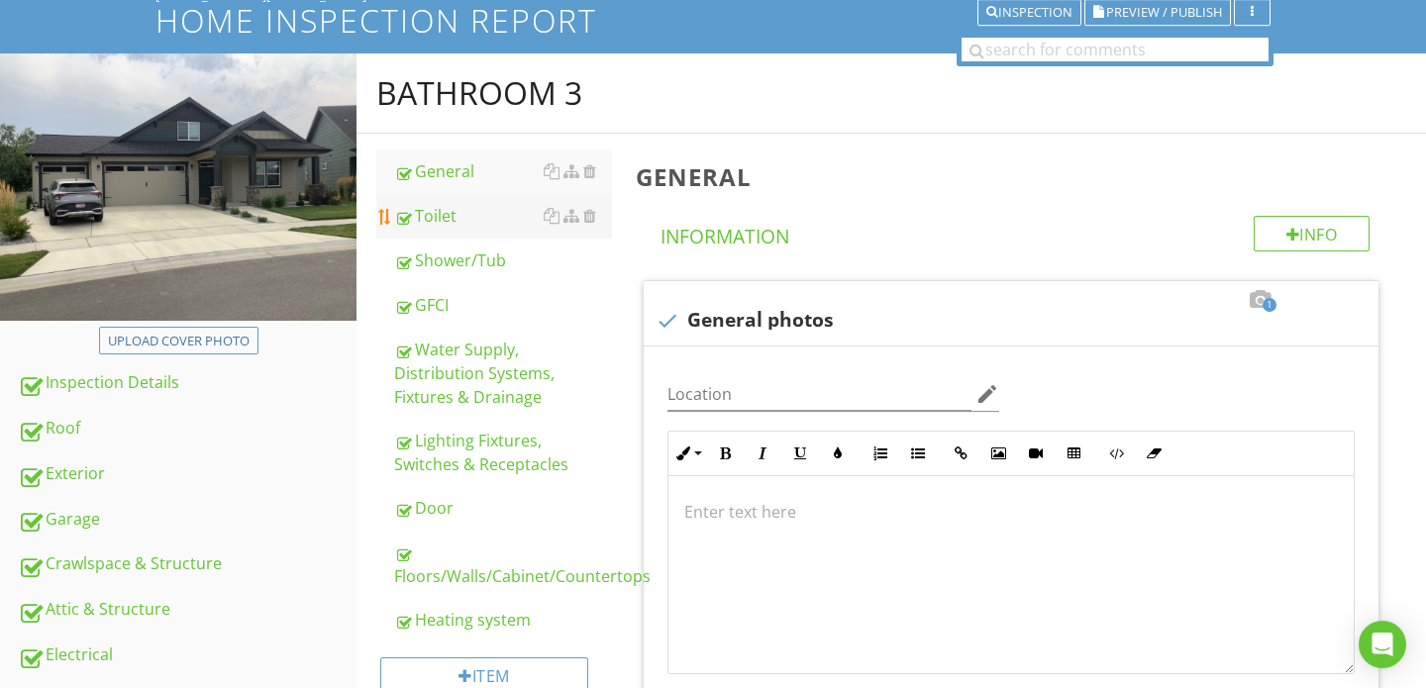
click at [462, 227] on div "Toilet" at bounding box center [503, 216] width 218 height 24
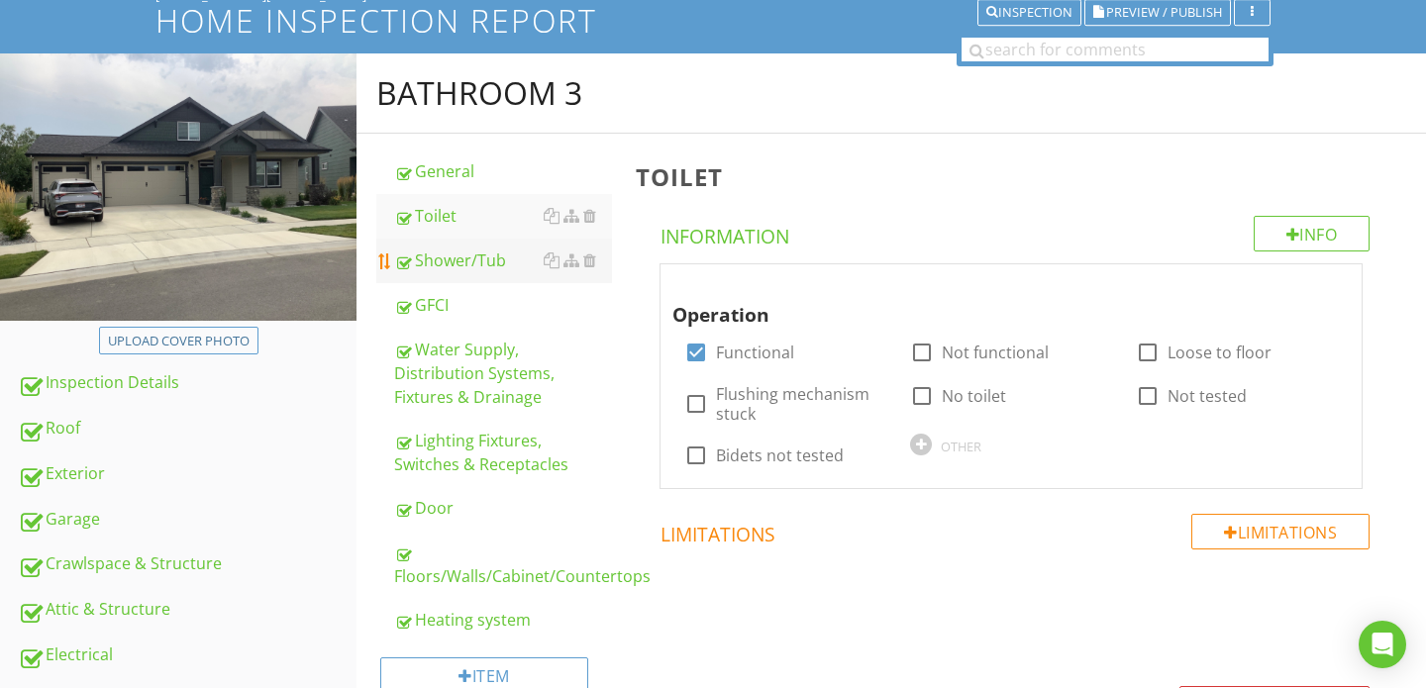
click at [461, 255] on div "Shower/Tub" at bounding box center [503, 260] width 218 height 24
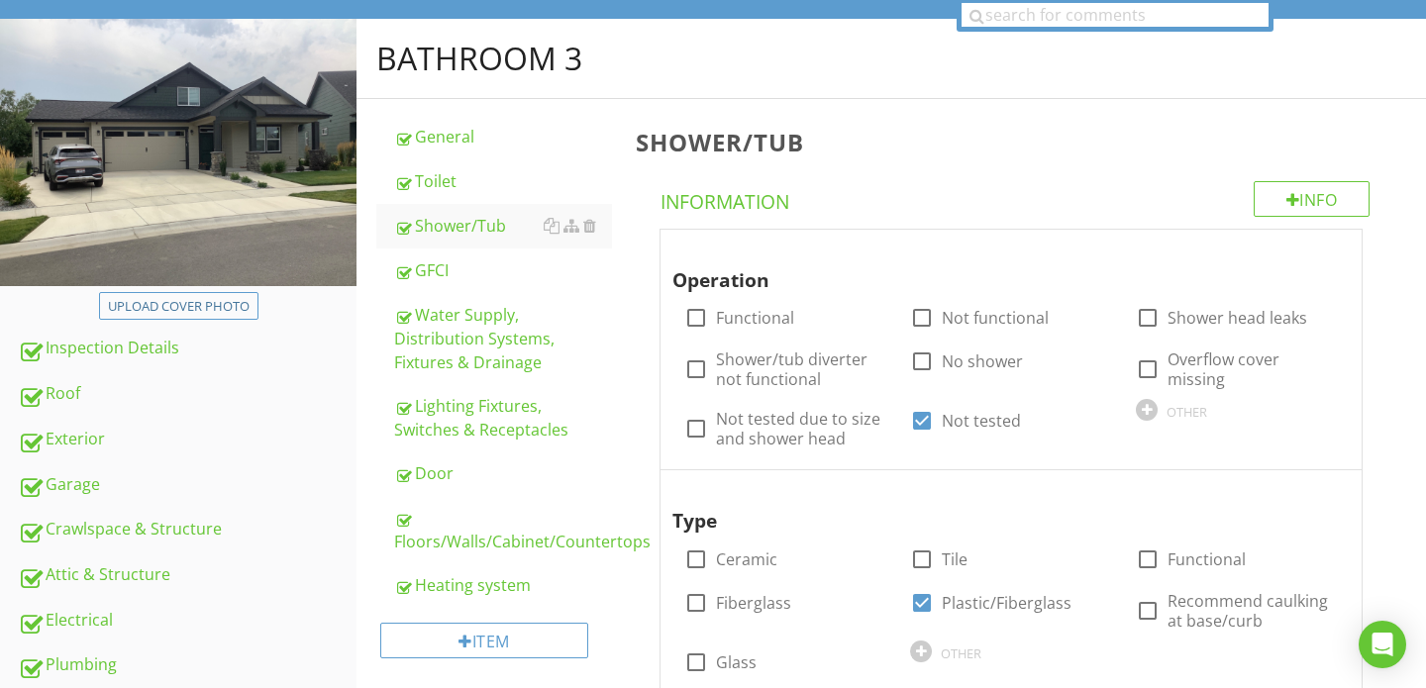
scroll to position [174, 0]
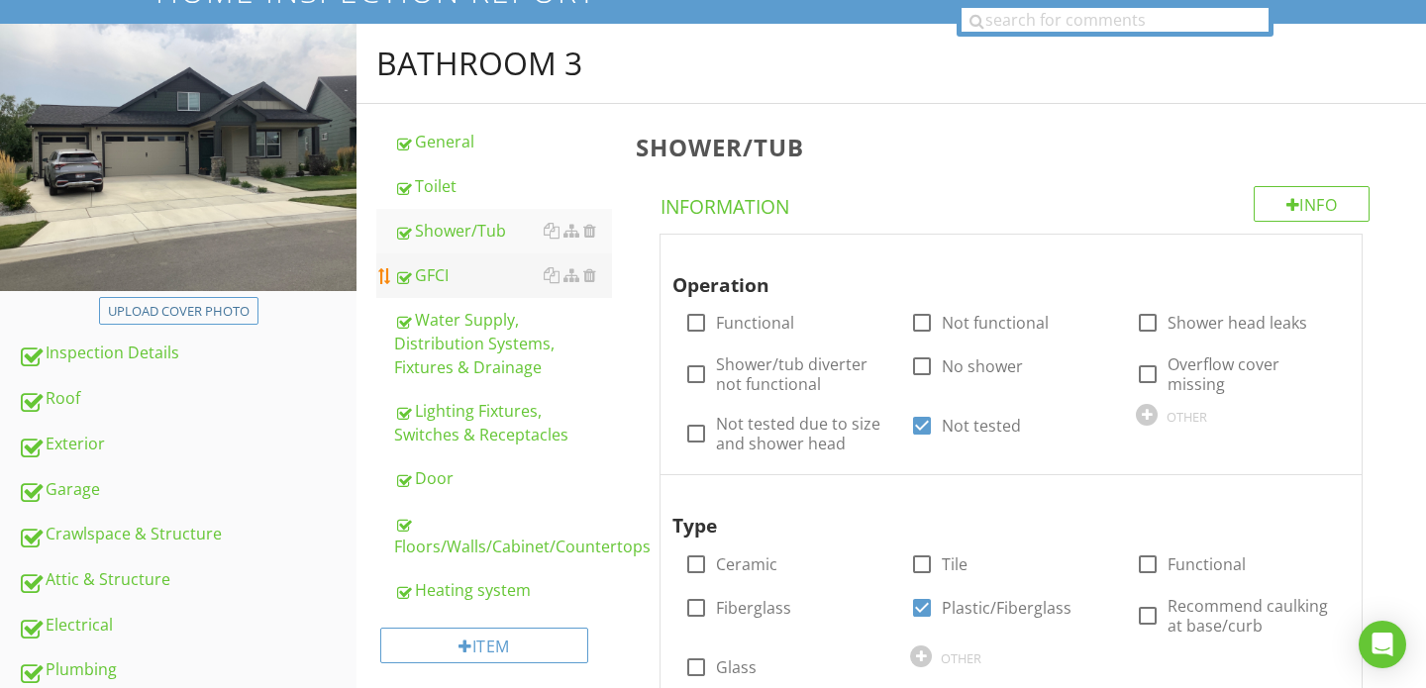
click at [463, 287] on link "GFCI" at bounding box center [503, 275] width 218 height 44
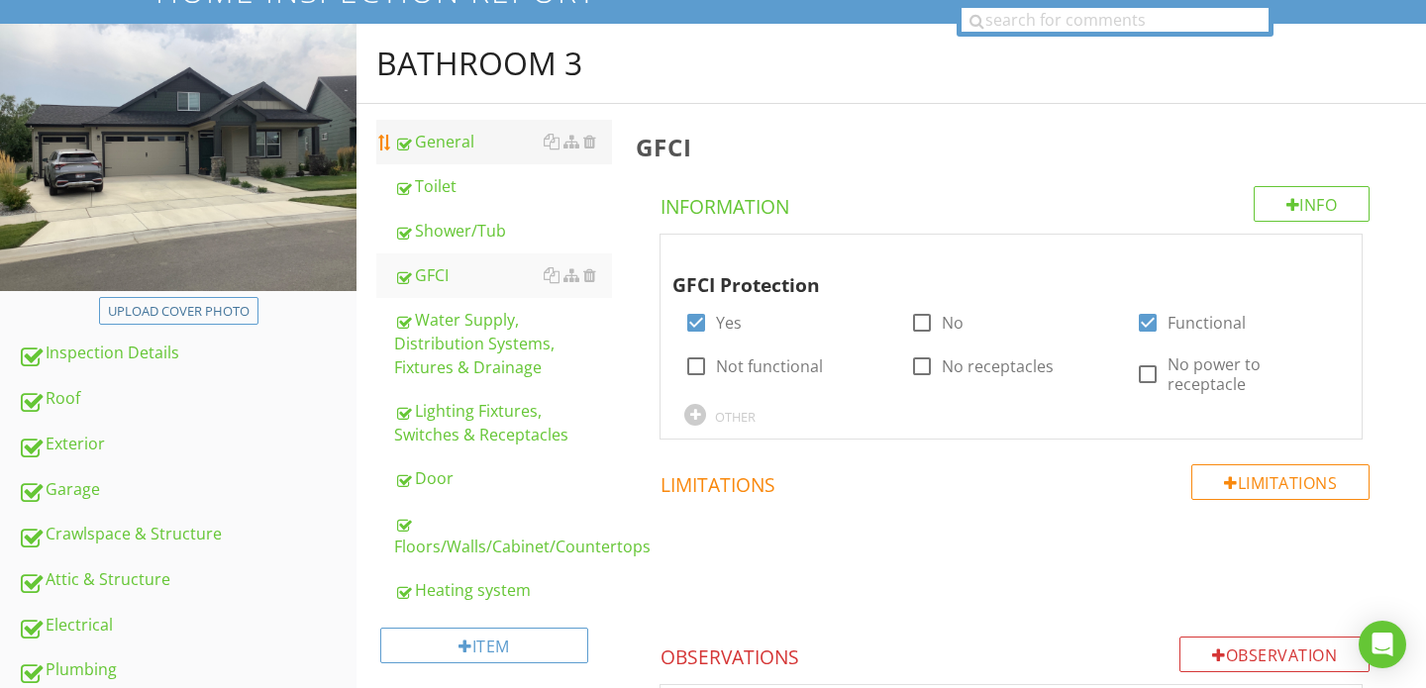
click at [460, 129] on link "General" at bounding box center [503, 142] width 218 height 44
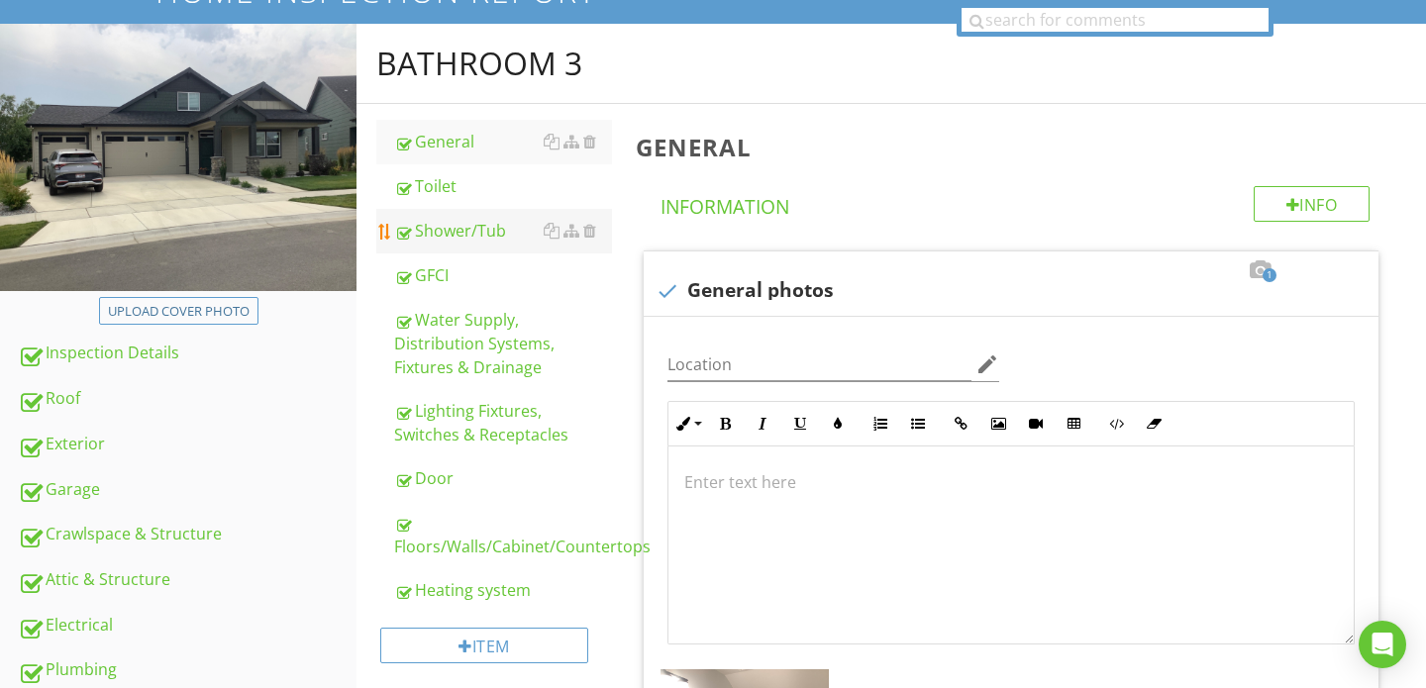
click at [464, 237] on div "Shower/Tub" at bounding box center [503, 231] width 218 height 24
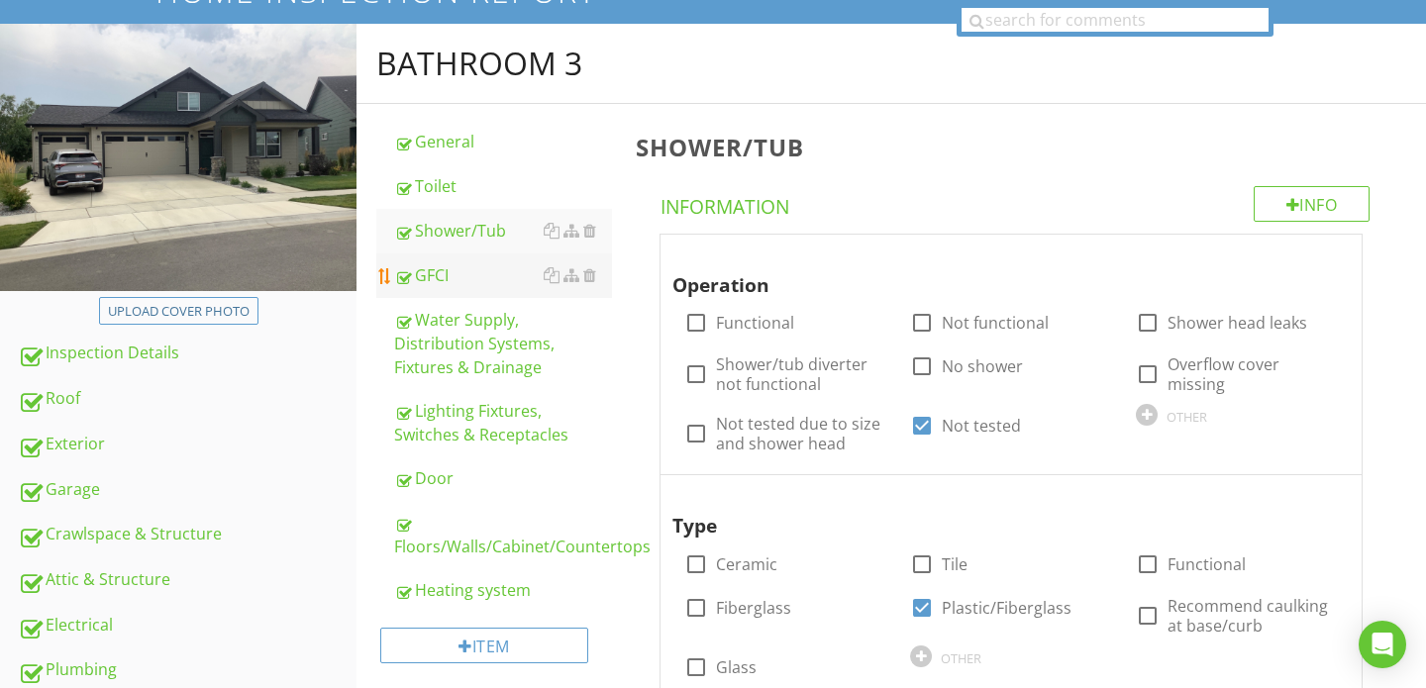
click at [457, 272] on div "GFCI" at bounding box center [503, 275] width 218 height 24
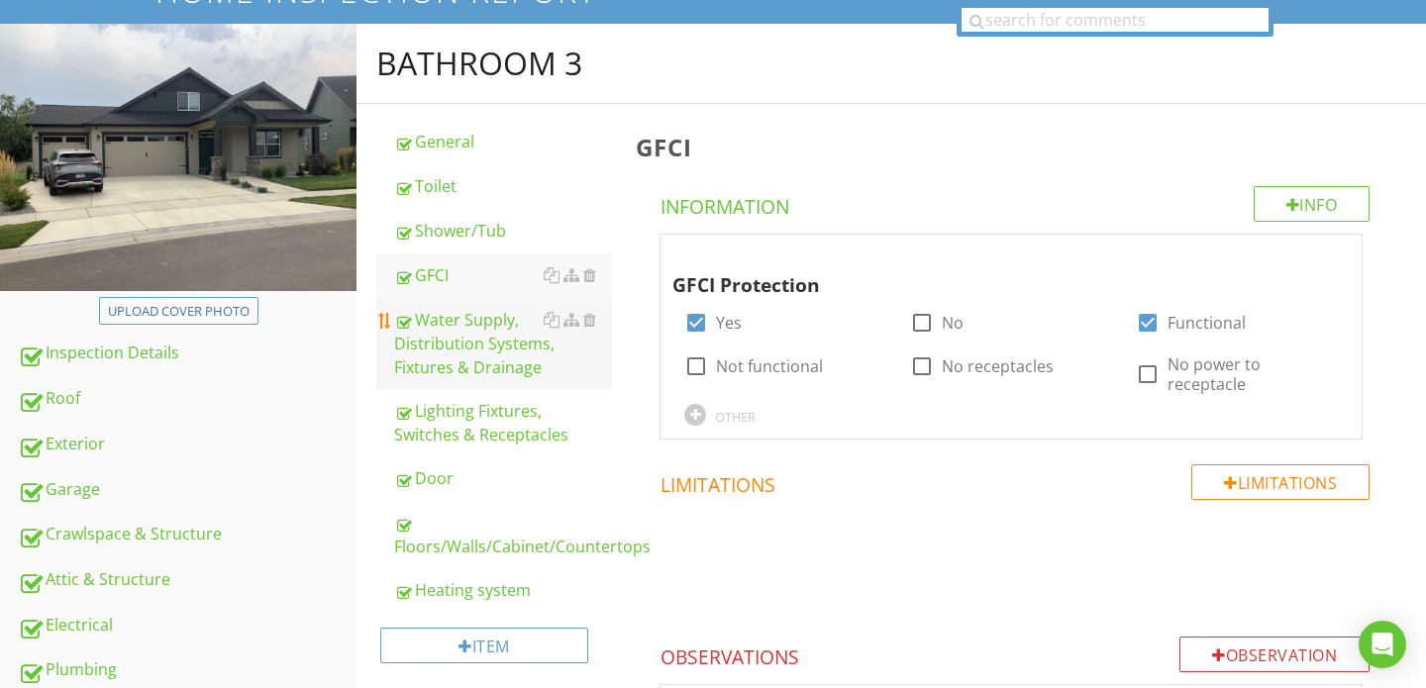
click at [457, 352] on div "Water Supply, Distribution Systems, Fixtures & Drainage" at bounding box center [503, 343] width 218 height 71
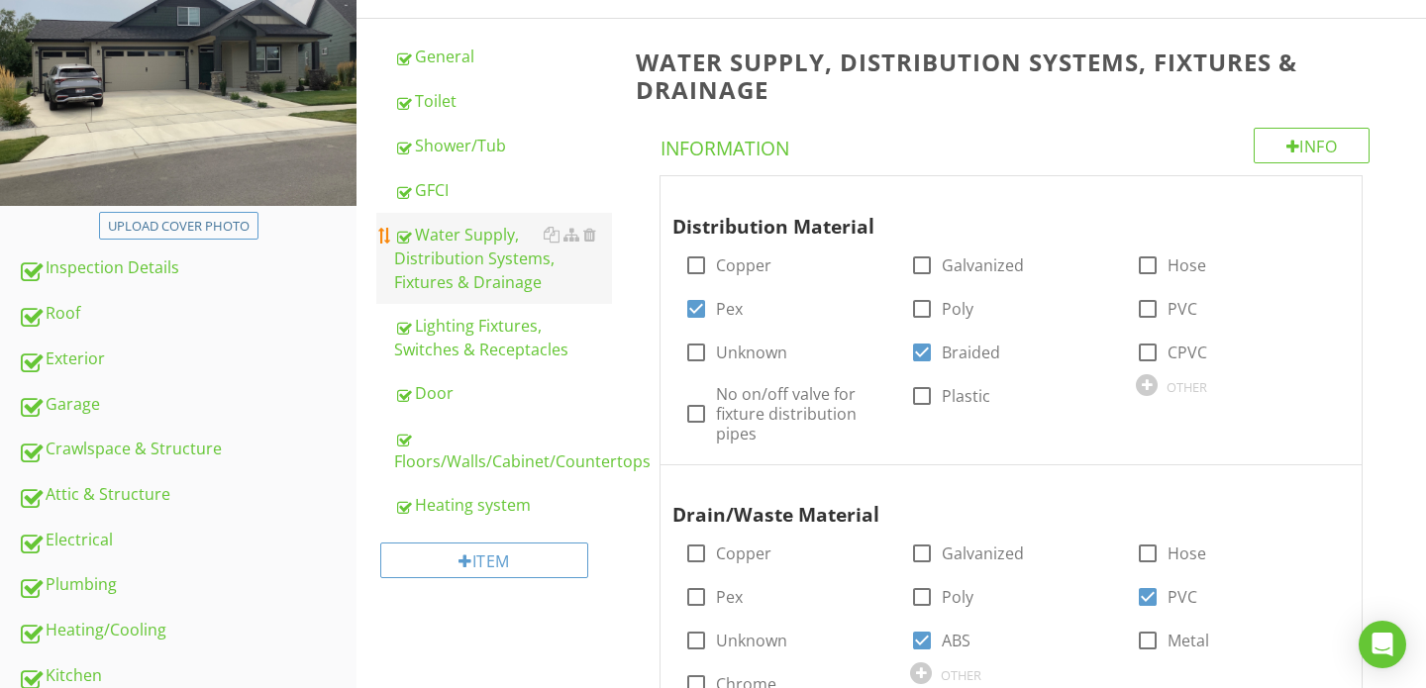
scroll to position [273, 0]
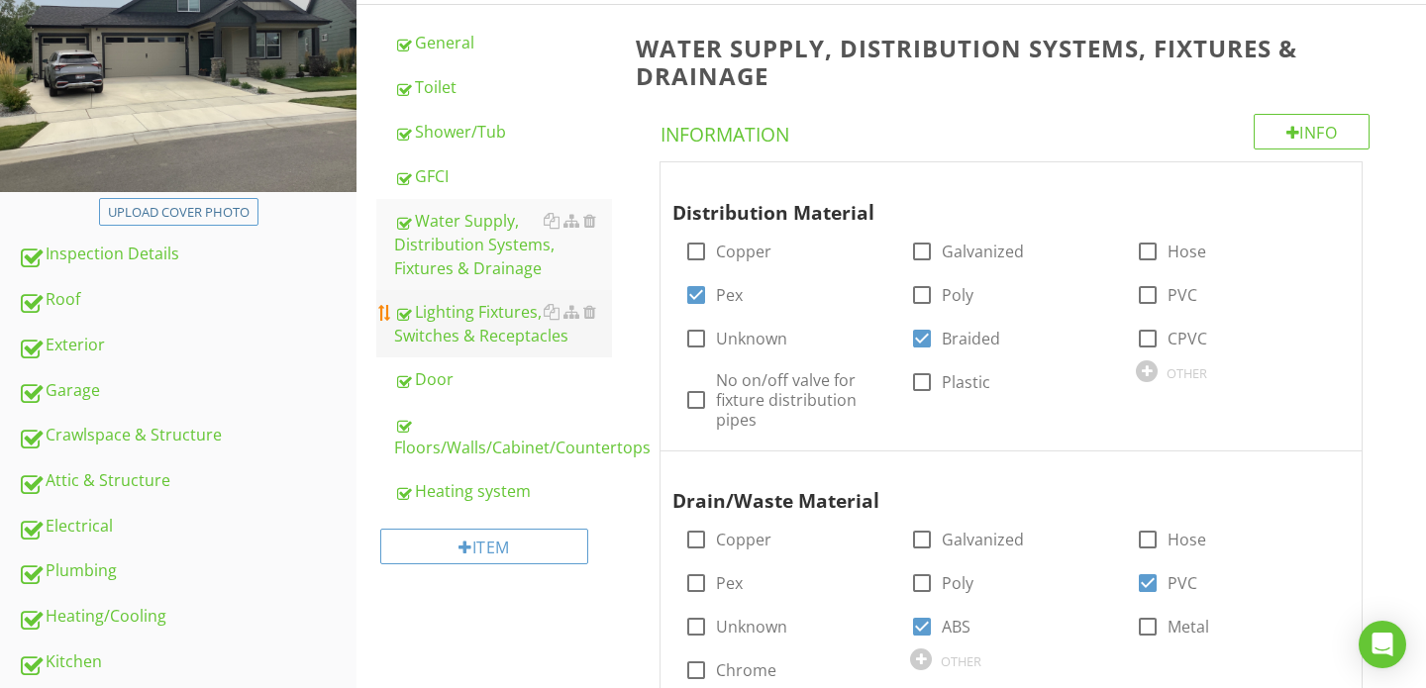
click at [459, 324] on div "Lighting Fixtures, Switches & Receptacles" at bounding box center [503, 324] width 218 height 48
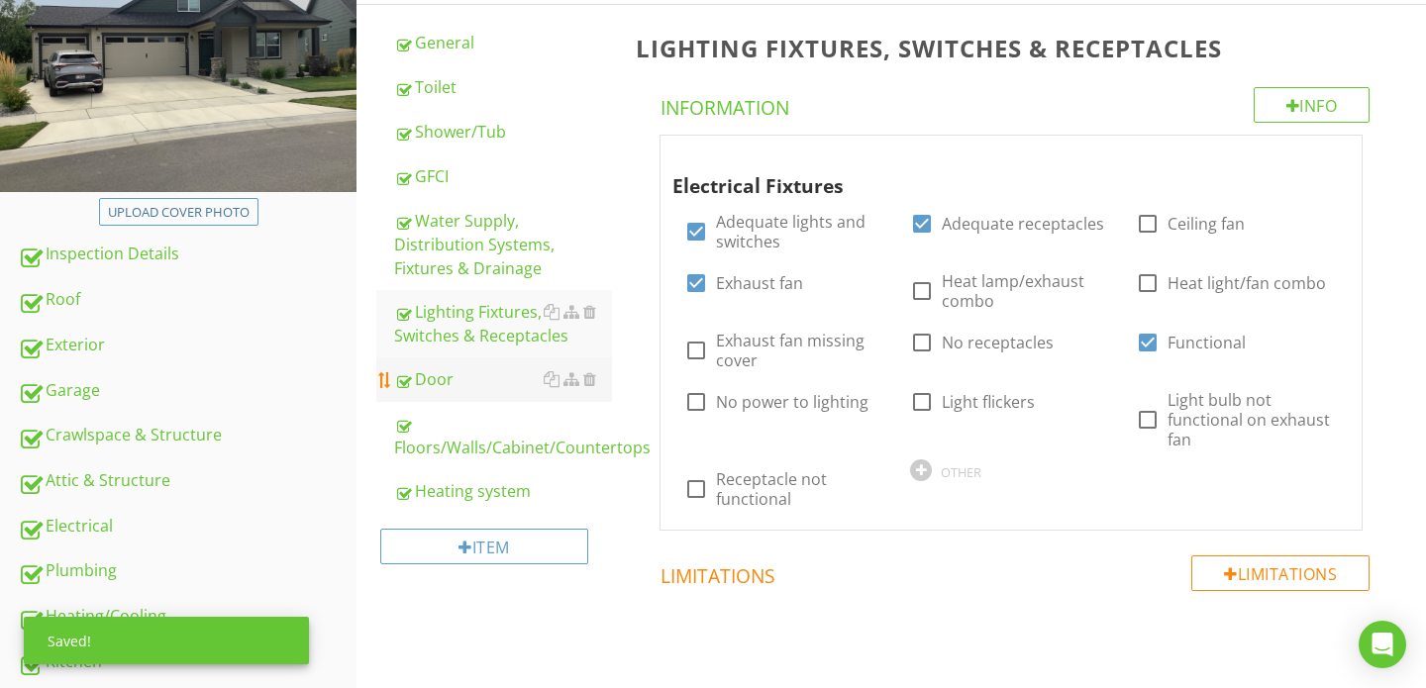
click at [449, 371] on div "Door" at bounding box center [503, 379] width 218 height 24
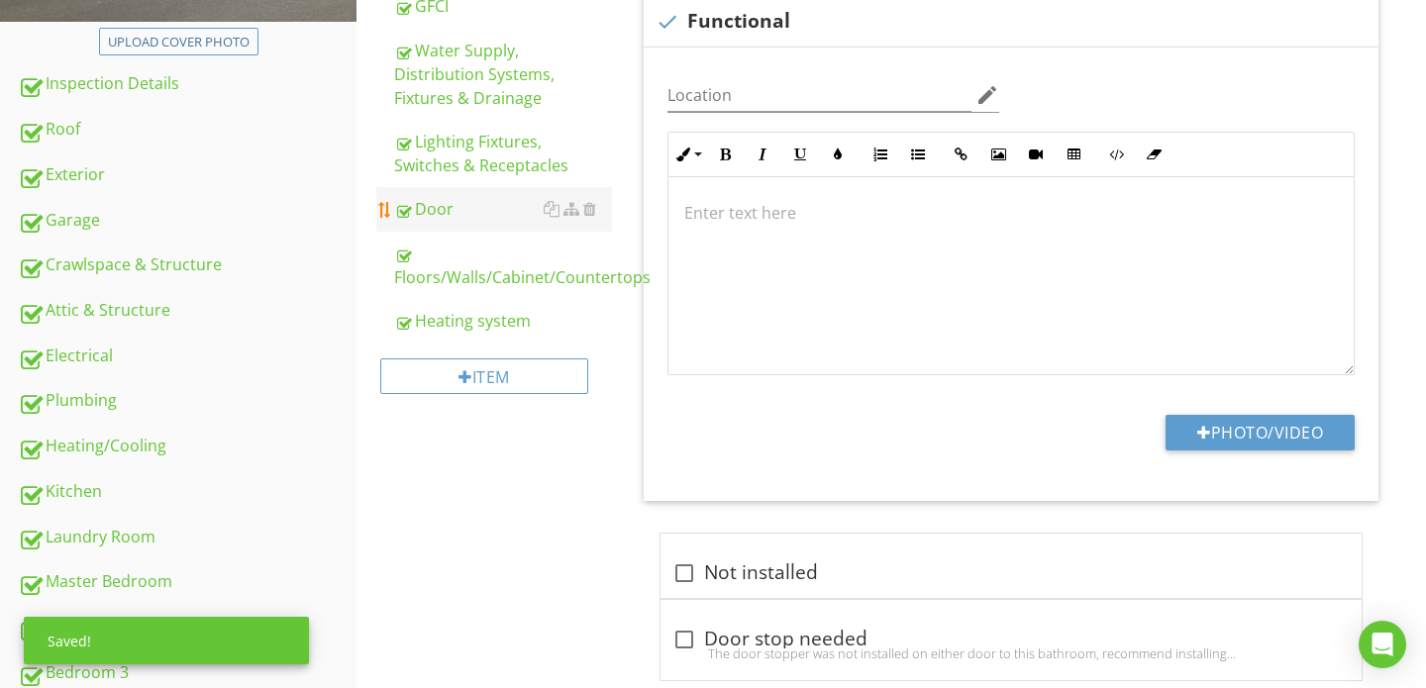
scroll to position [514, 0]
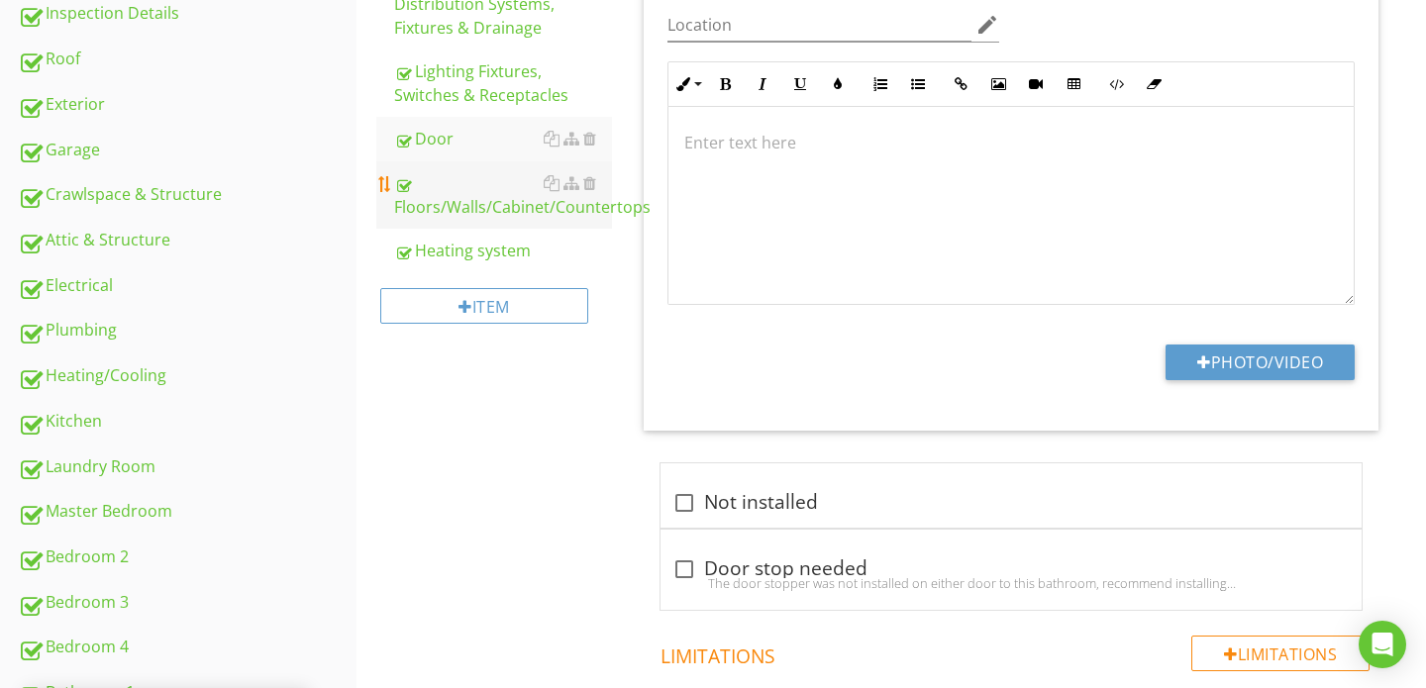
click at [457, 214] on div "Floors/Walls/Cabinet/Countertops" at bounding box center [503, 195] width 218 height 48
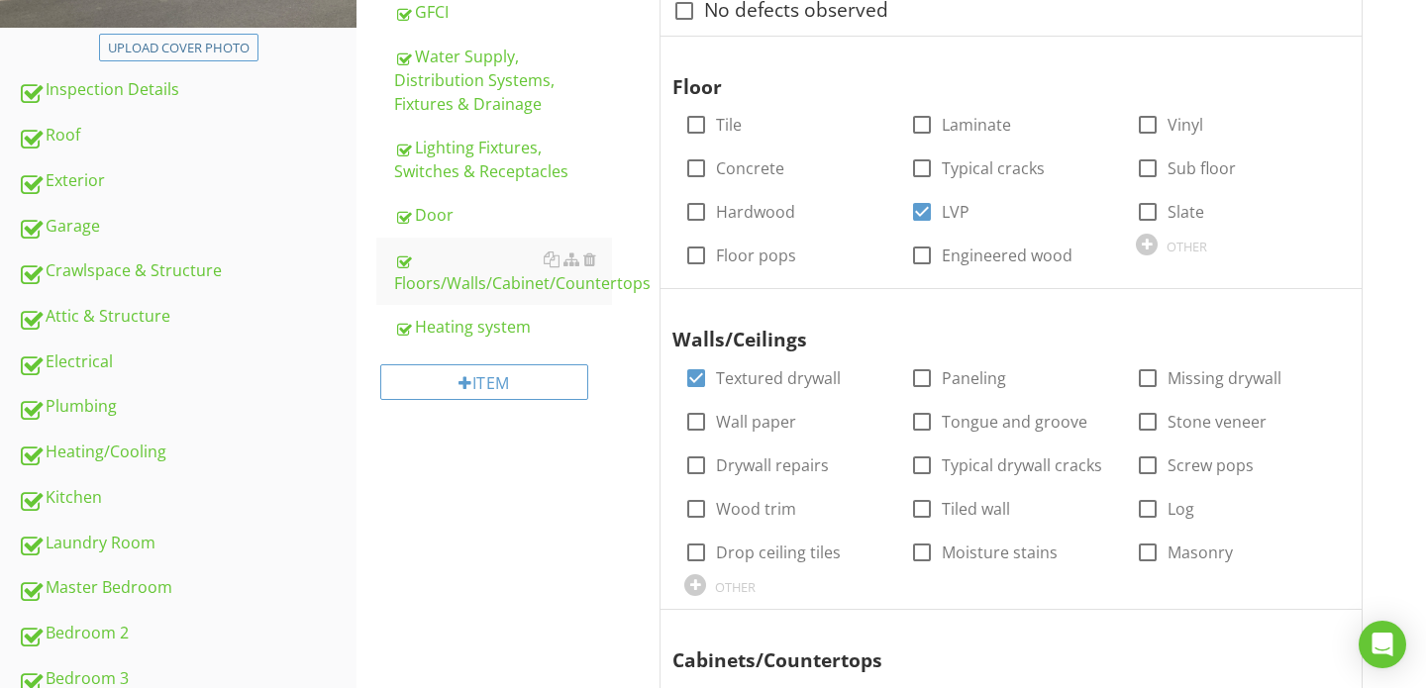
scroll to position [424, 0]
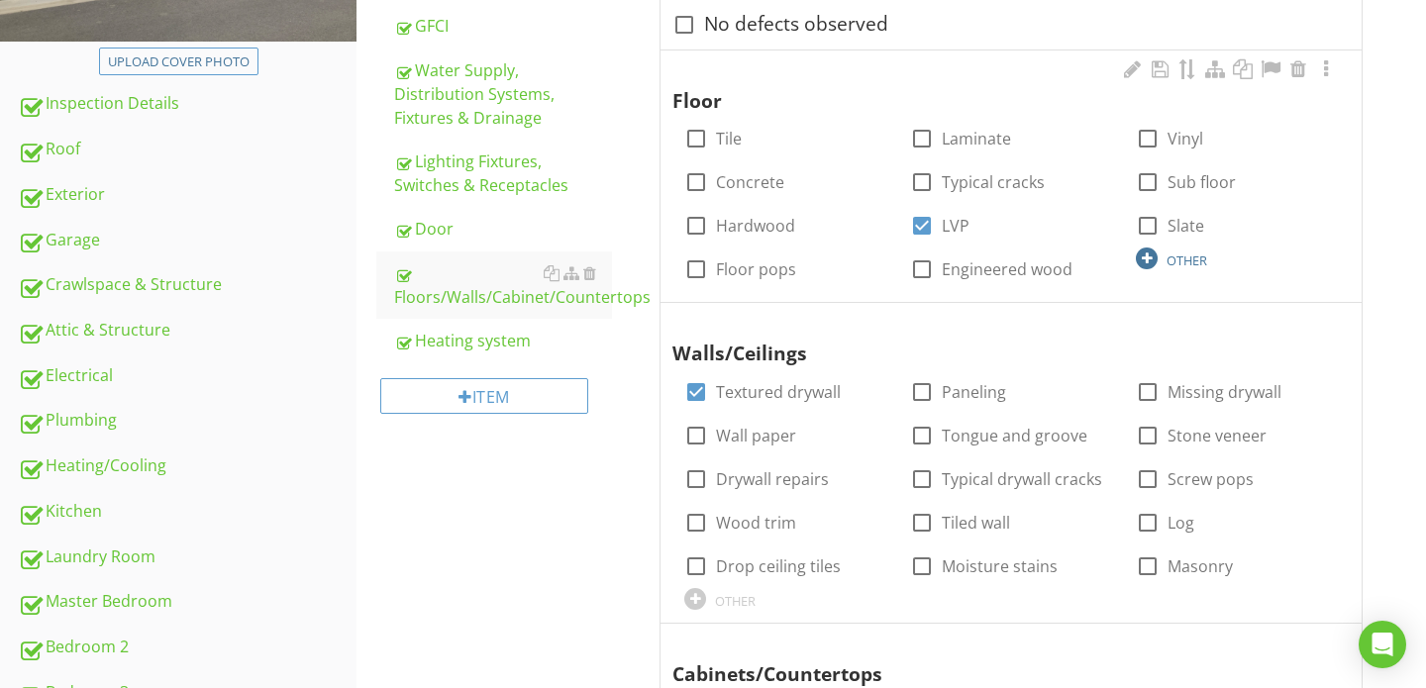
click at [1180, 262] on div "OTHER" at bounding box center [1186, 260] width 41 height 16
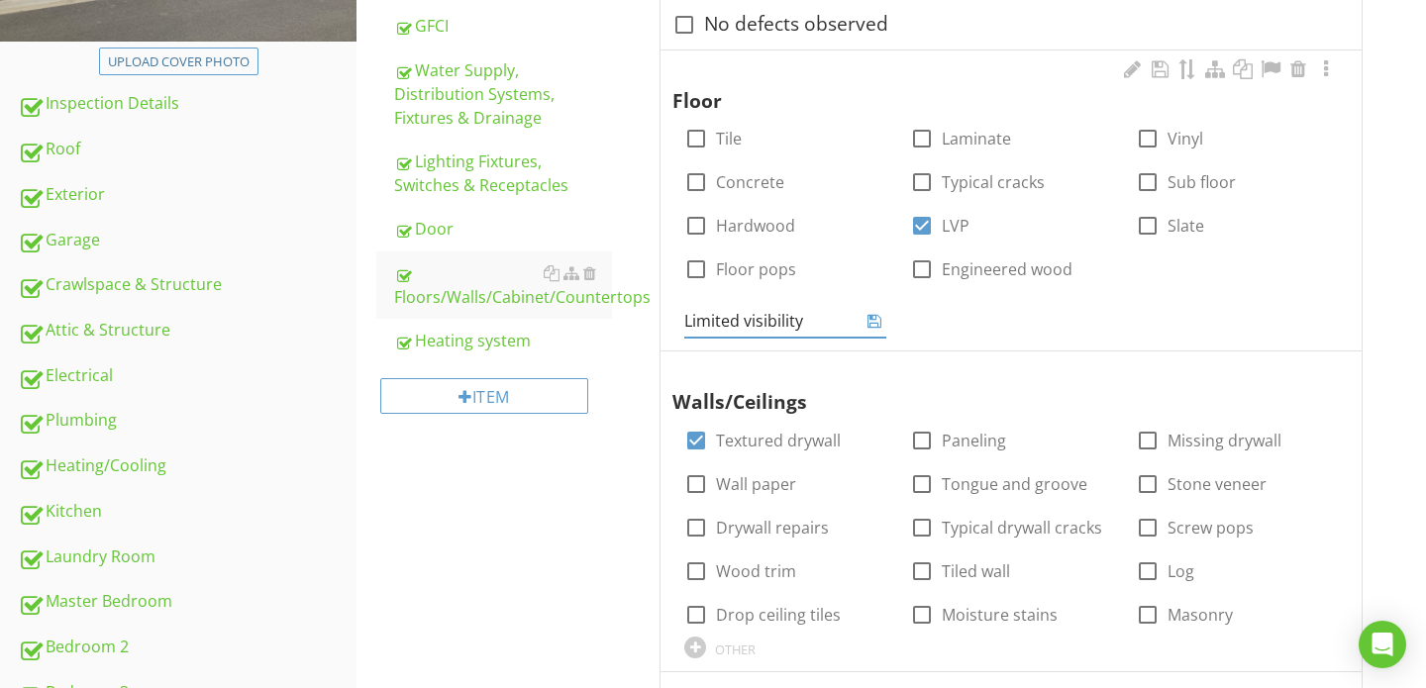
type input "Limited visibility"
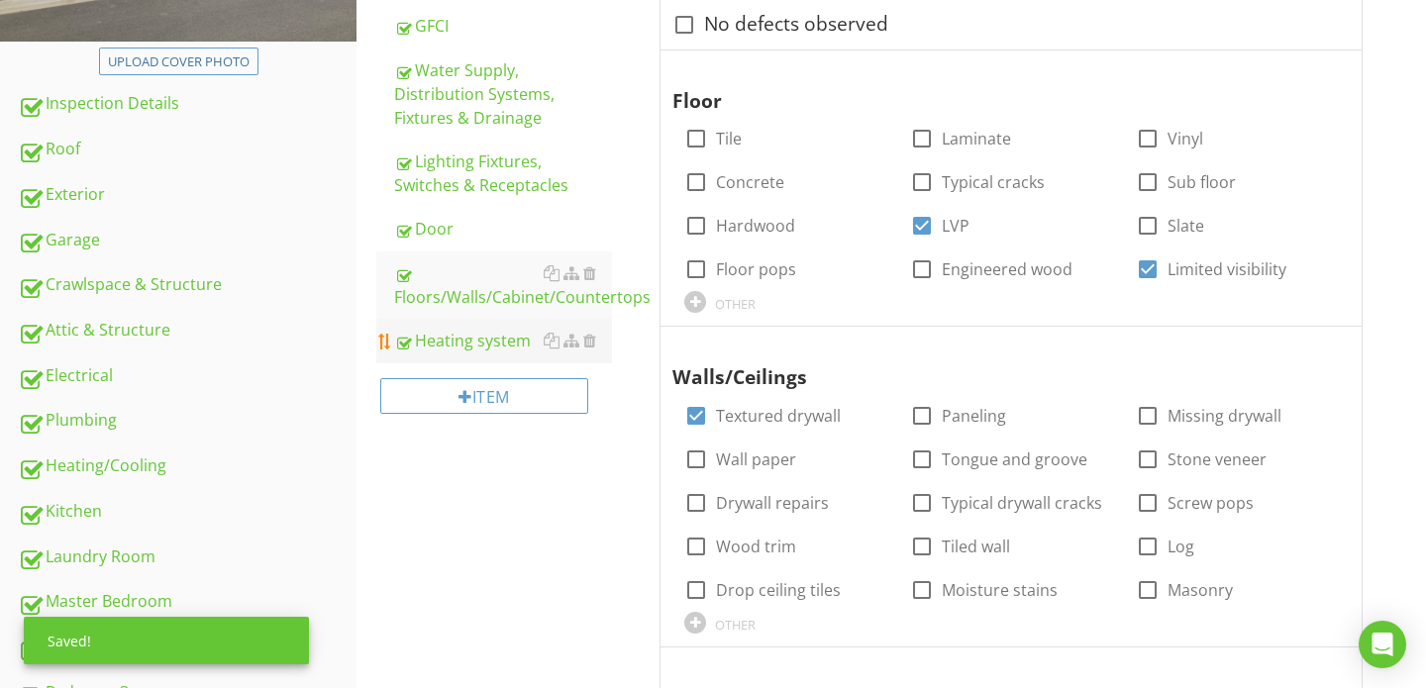
click at [520, 349] on div "Heating system" at bounding box center [503, 341] width 218 height 24
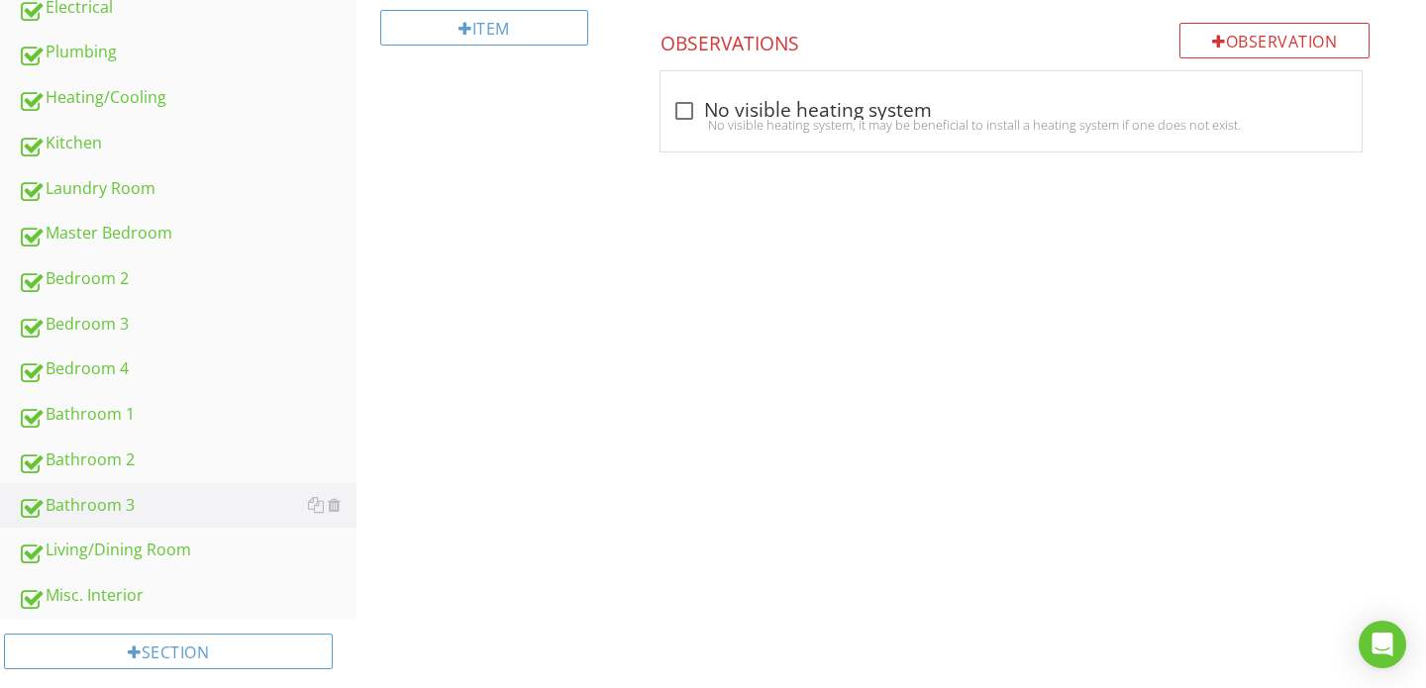
scroll to position [822, 0]
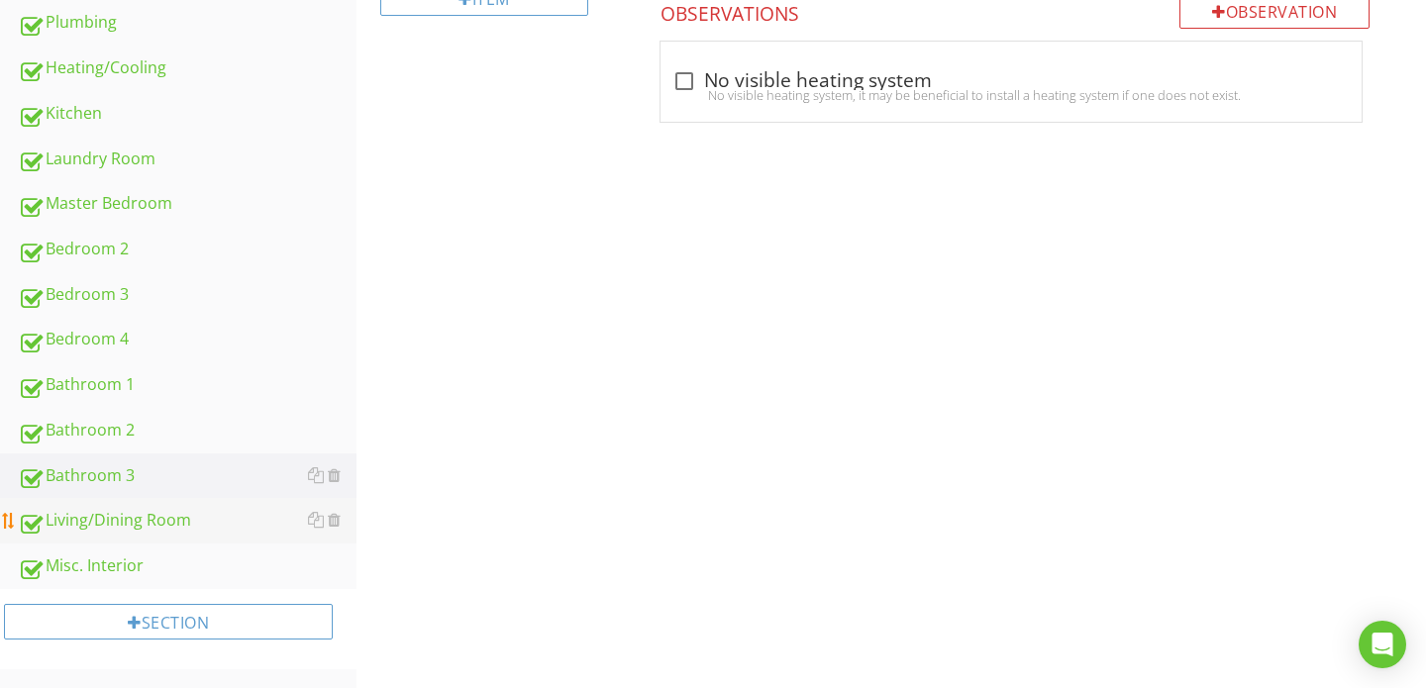
click at [137, 520] on div "Living/Dining Room" at bounding box center [187, 521] width 339 height 26
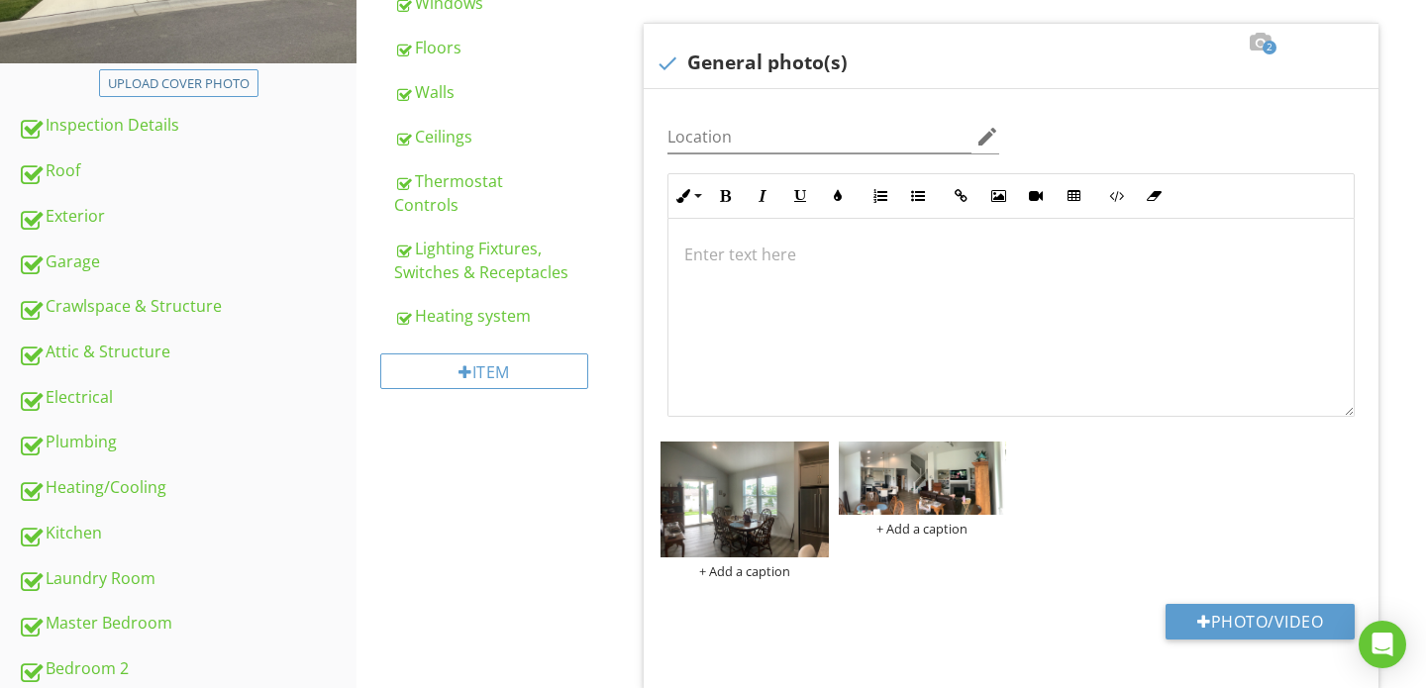
scroll to position [195, 0]
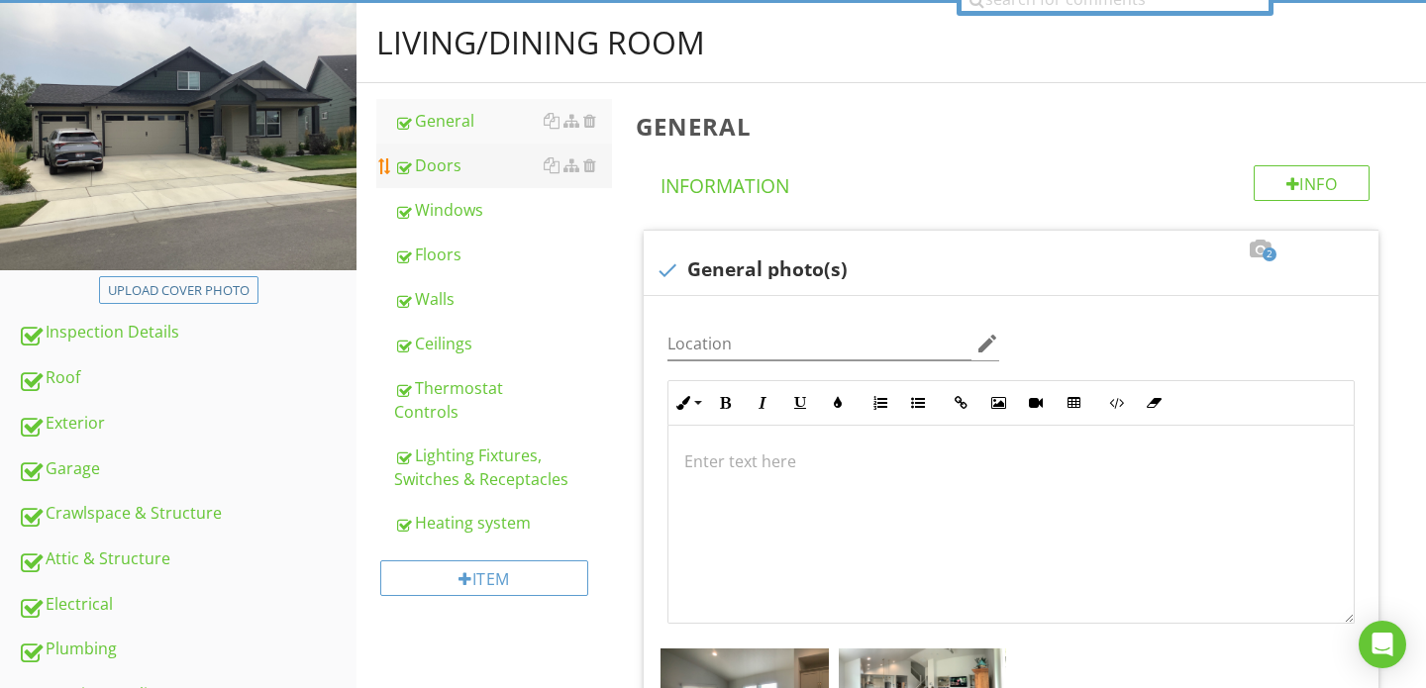
click at [443, 153] on div "Doors" at bounding box center [503, 165] width 218 height 24
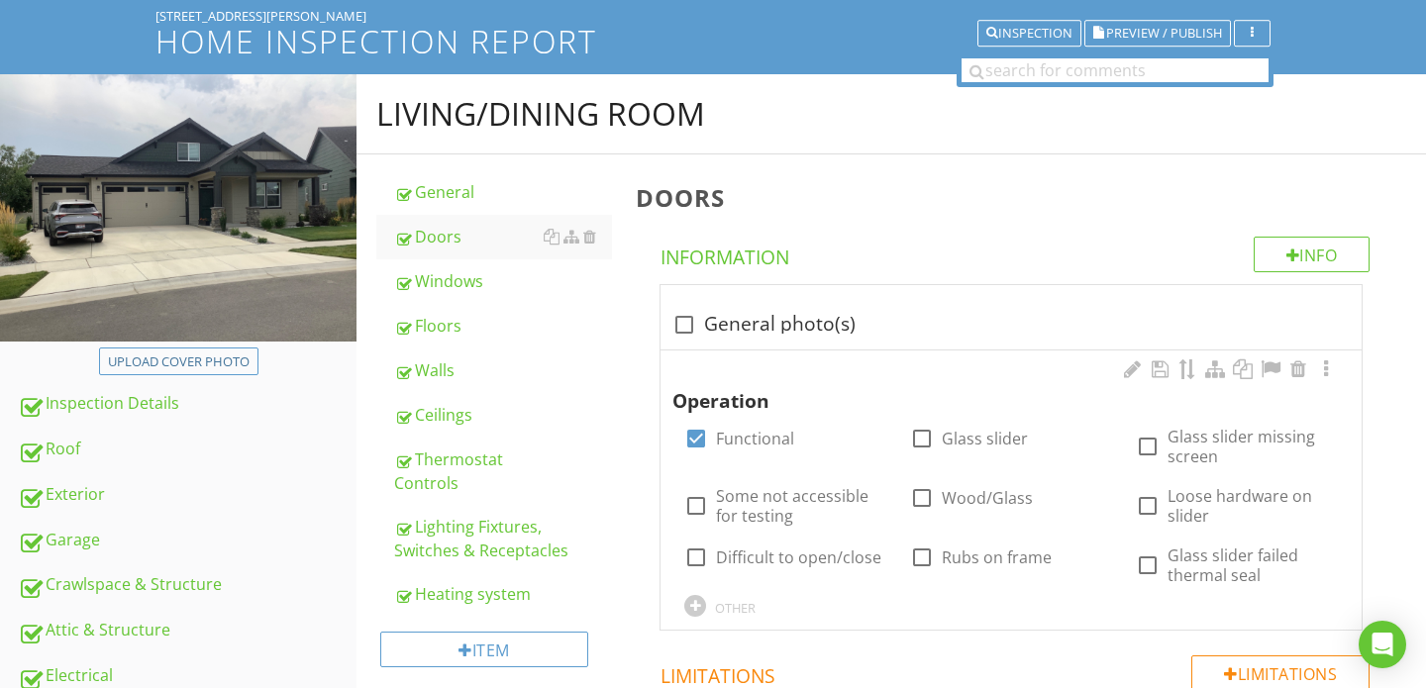
scroll to position [122, 0]
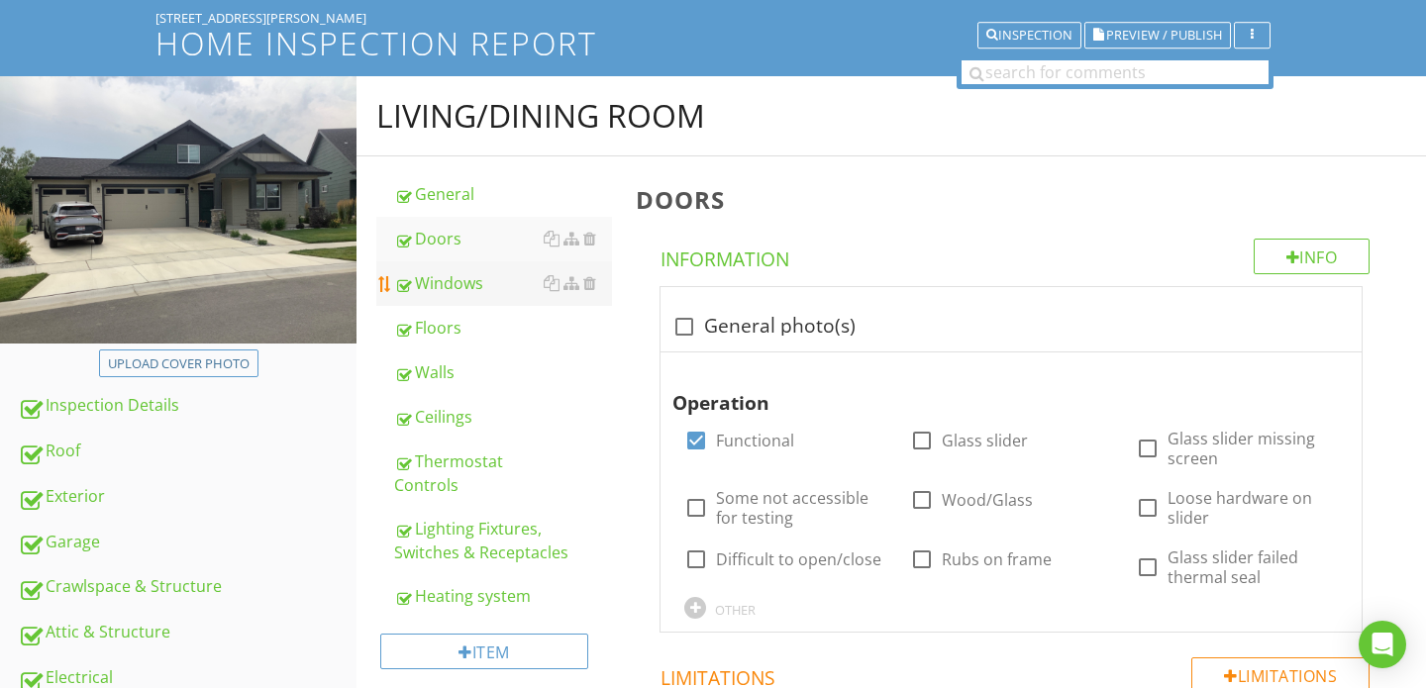
click at [497, 305] on li "Windows" at bounding box center [494, 283] width 236 height 45
click at [469, 290] on div "Windows" at bounding box center [503, 283] width 218 height 24
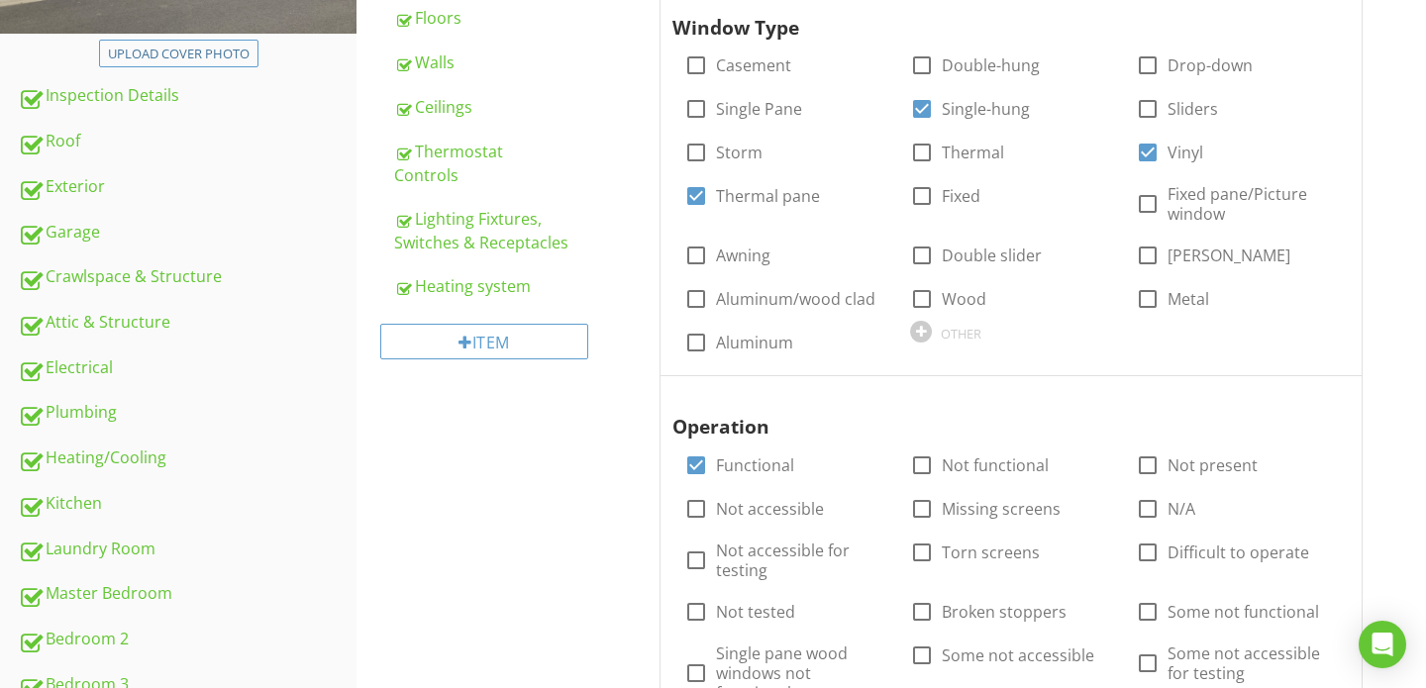
scroll to position [559, 0]
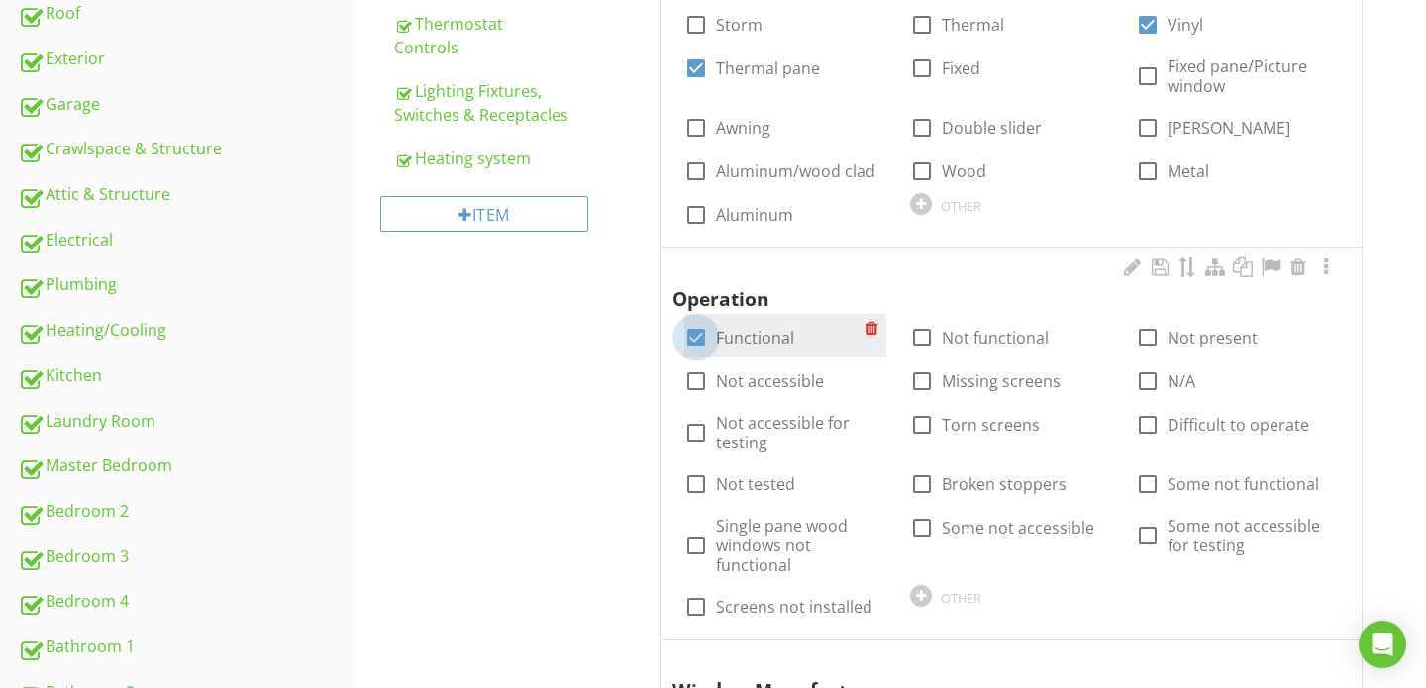
click at [698, 338] on div at bounding box center [696, 338] width 34 height 34
checkbox input "false"
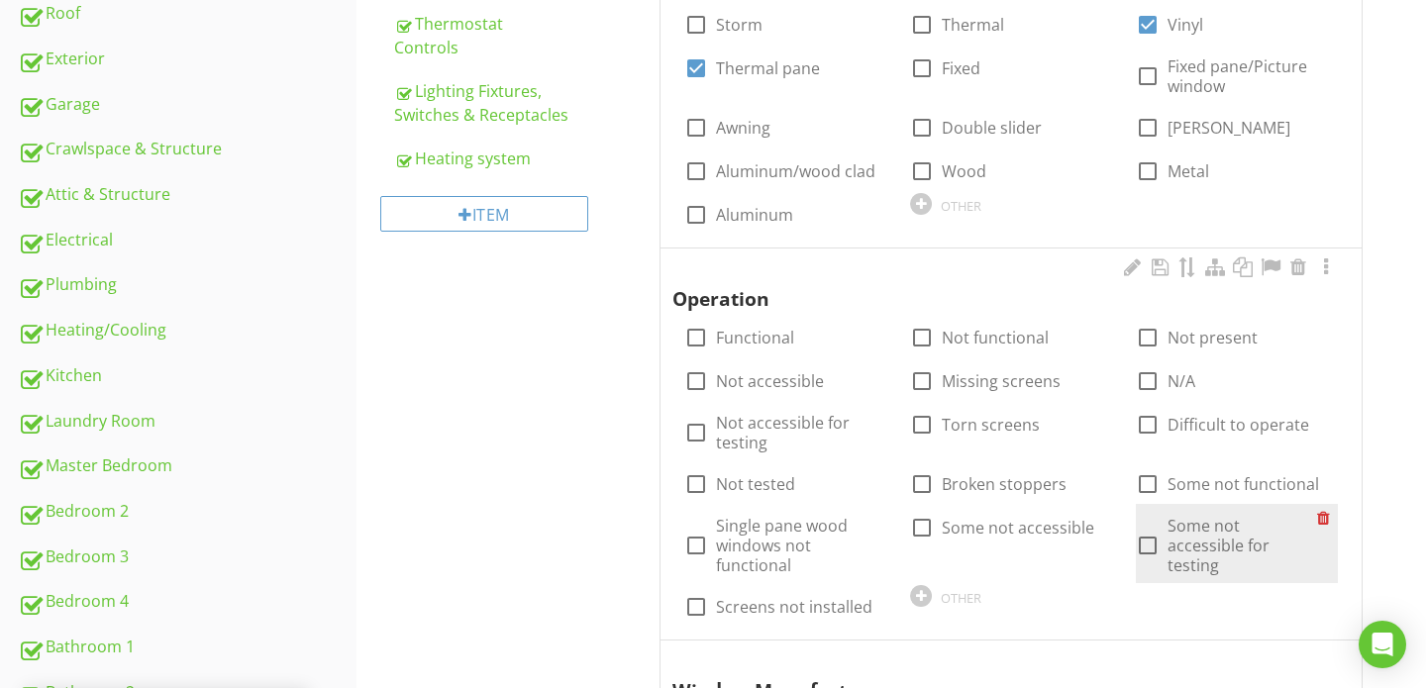
click at [1152, 533] on div at bounding box center [1148, 546] width 34 height 34
checkbox input "true"
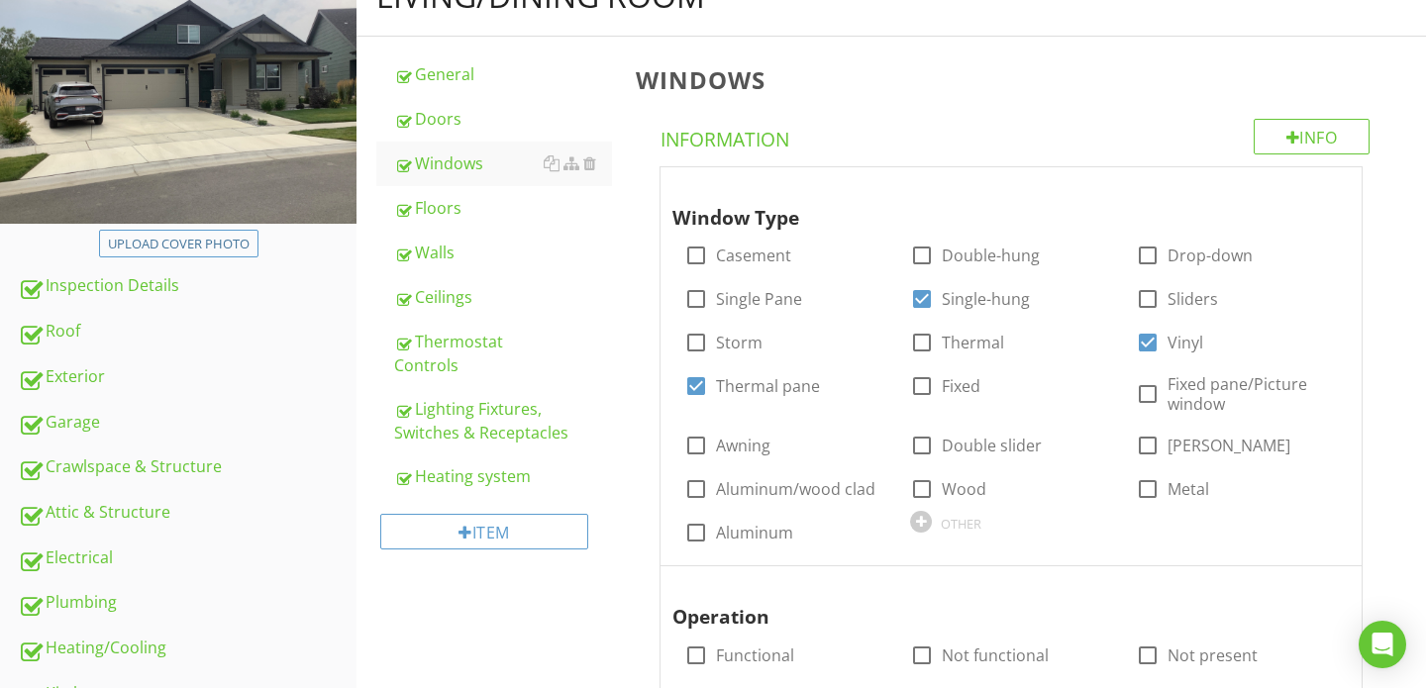
scroll to position [225, 0]
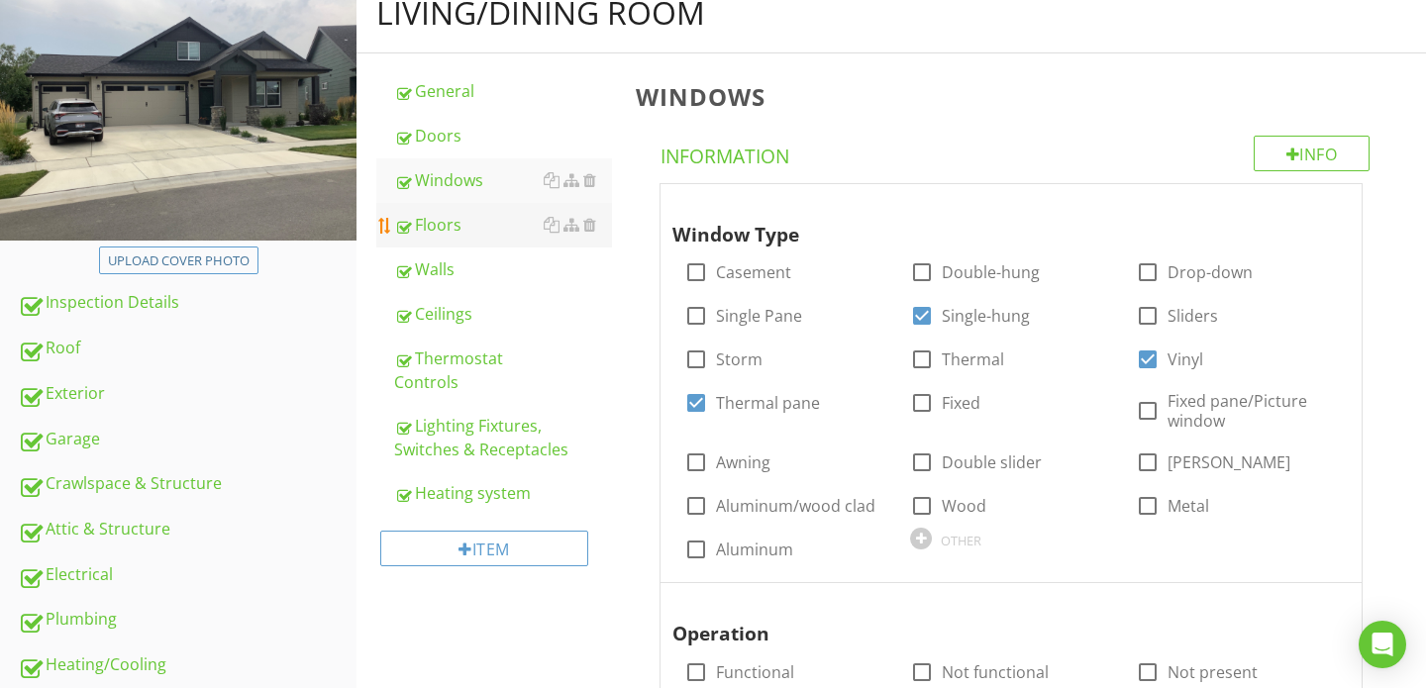
click at [477, 225] on div "Floors" at bounding box center [503, 225] width 218 height 24
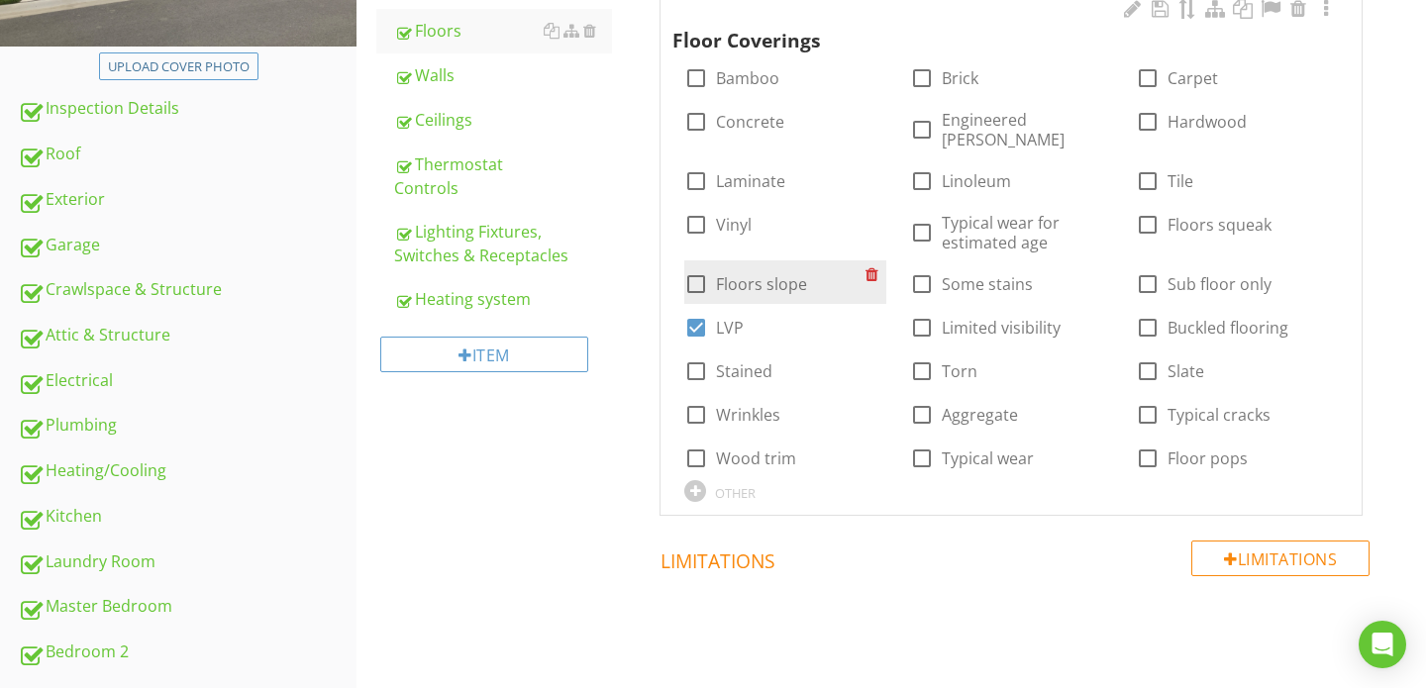
scroll to position [421, 0]
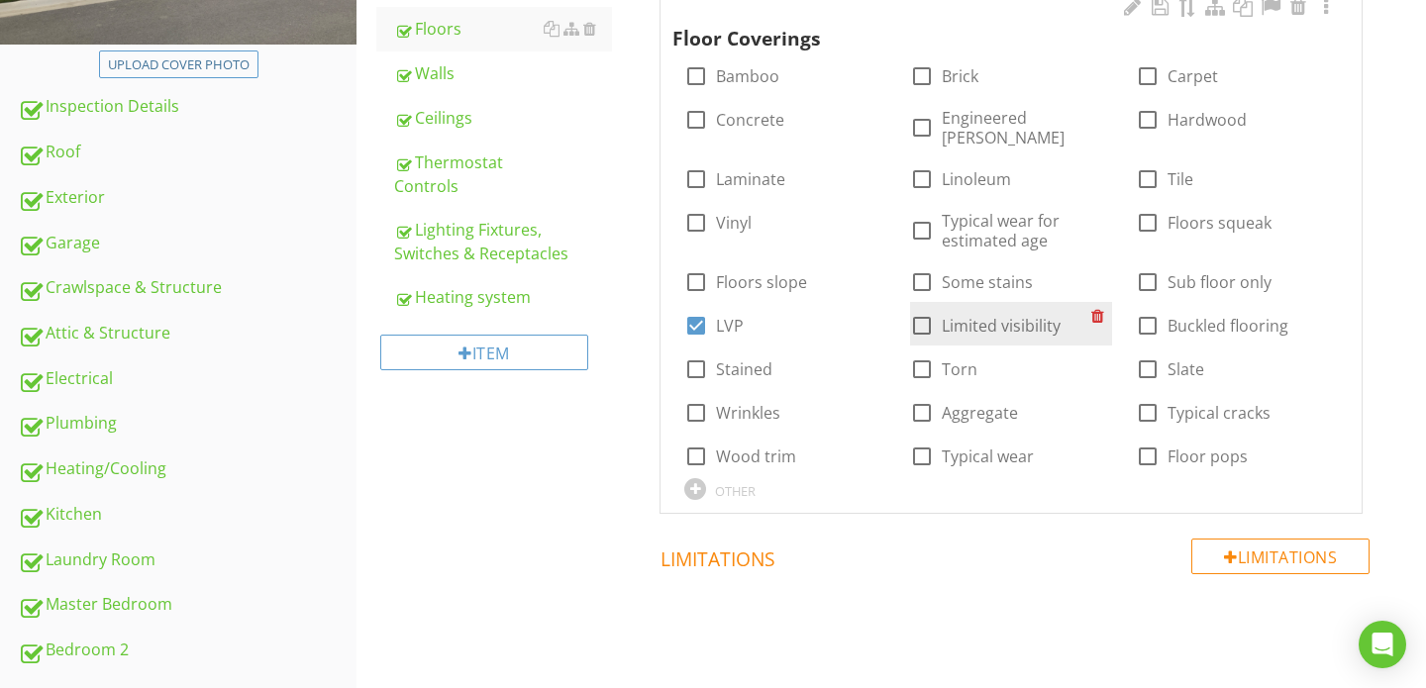
click at [924, 314] on div at bounding box center [922, 326] width 34 height 34
checkbox input "true"
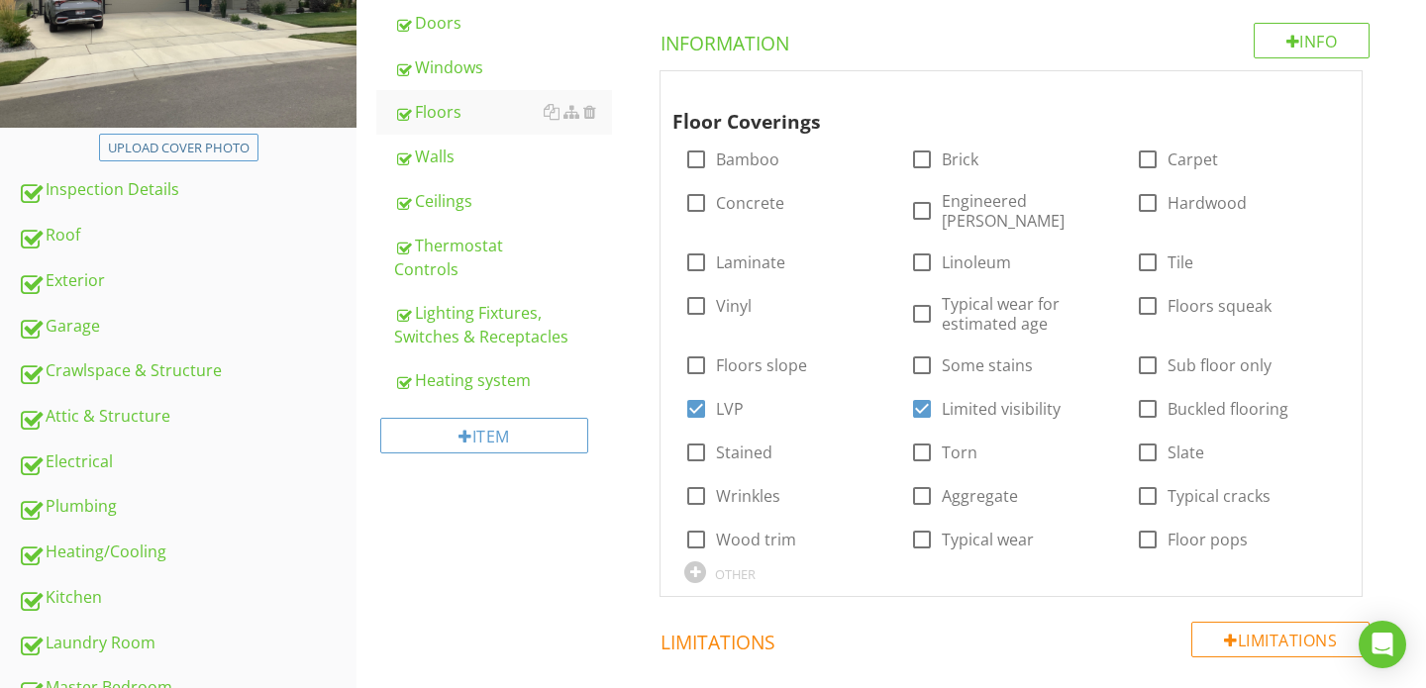
scroll to position [317, 0]
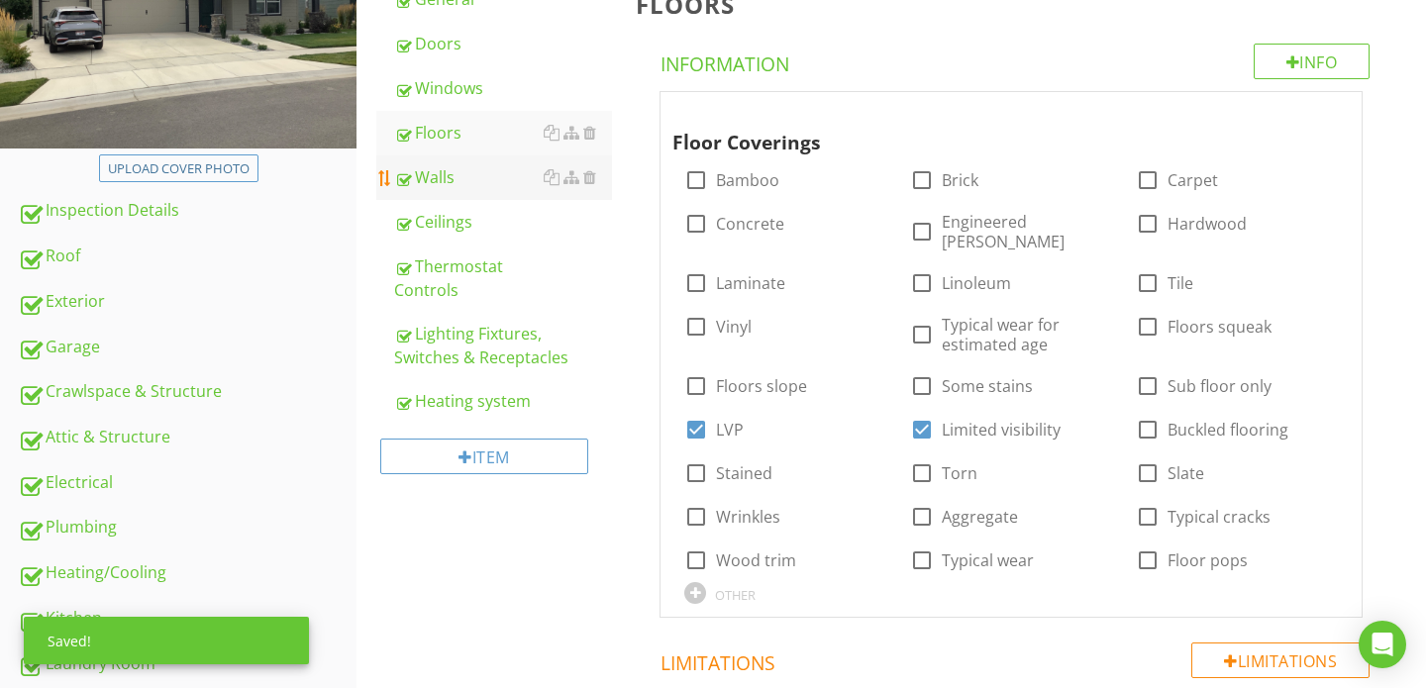
click at [464, 187] on div "Walls" at bounding box center [503, 177] width 218 height 24
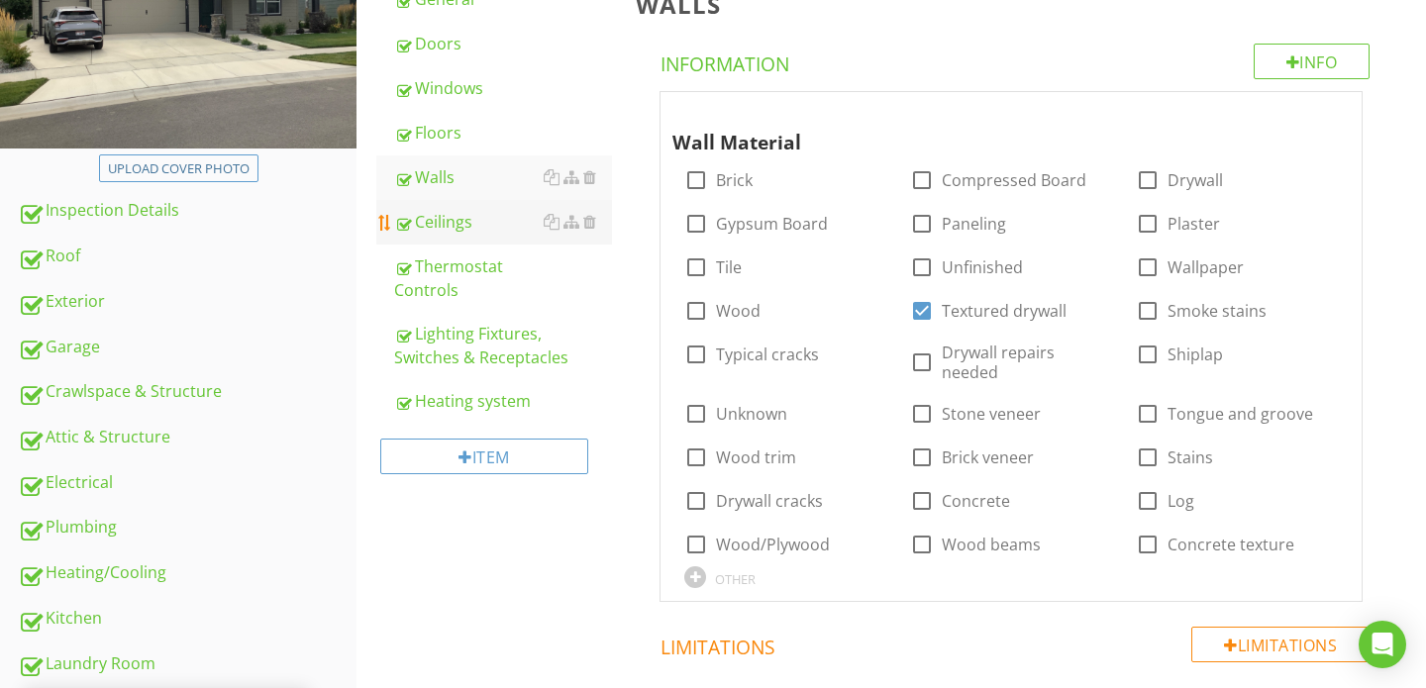
click at [454, 220] on div "Ceilings" at bounding box center [503, 222] width 218 height 24
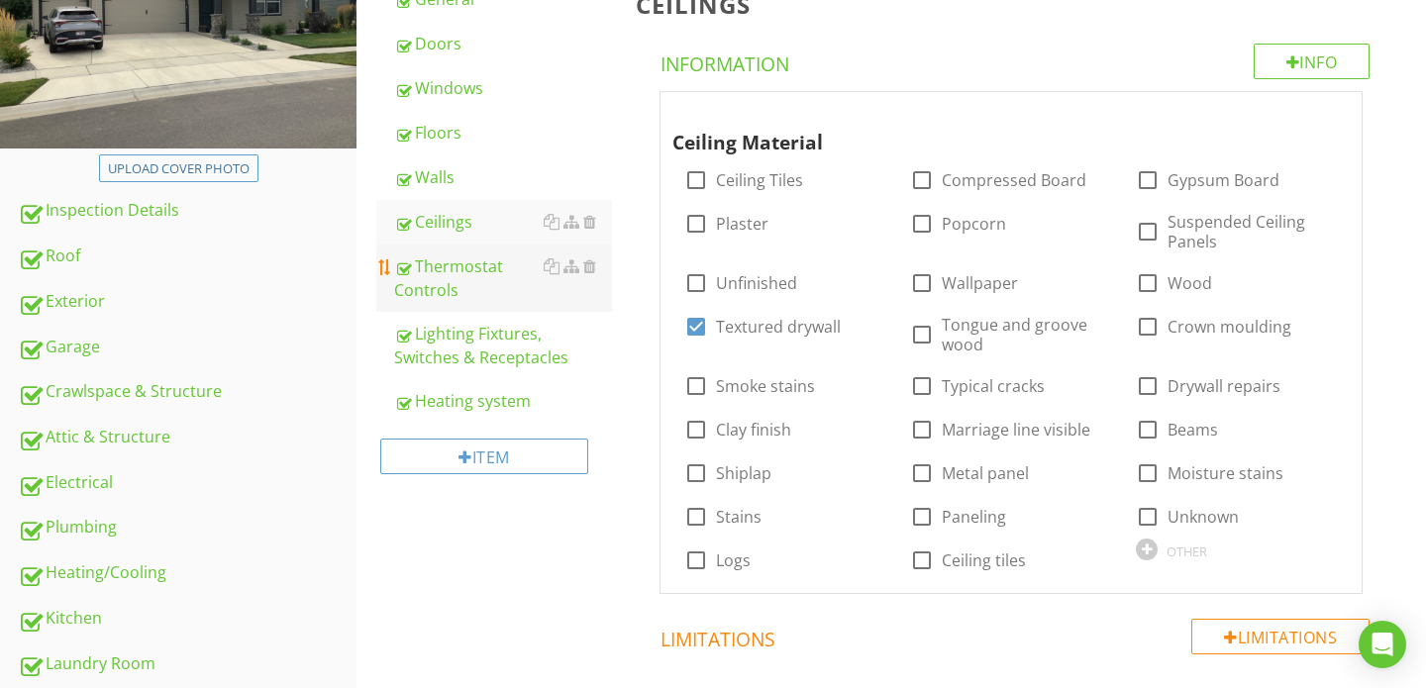
click at [453, 266] on div "Thermostat Controls" at bounding box center [503, 278] width 218 height 48
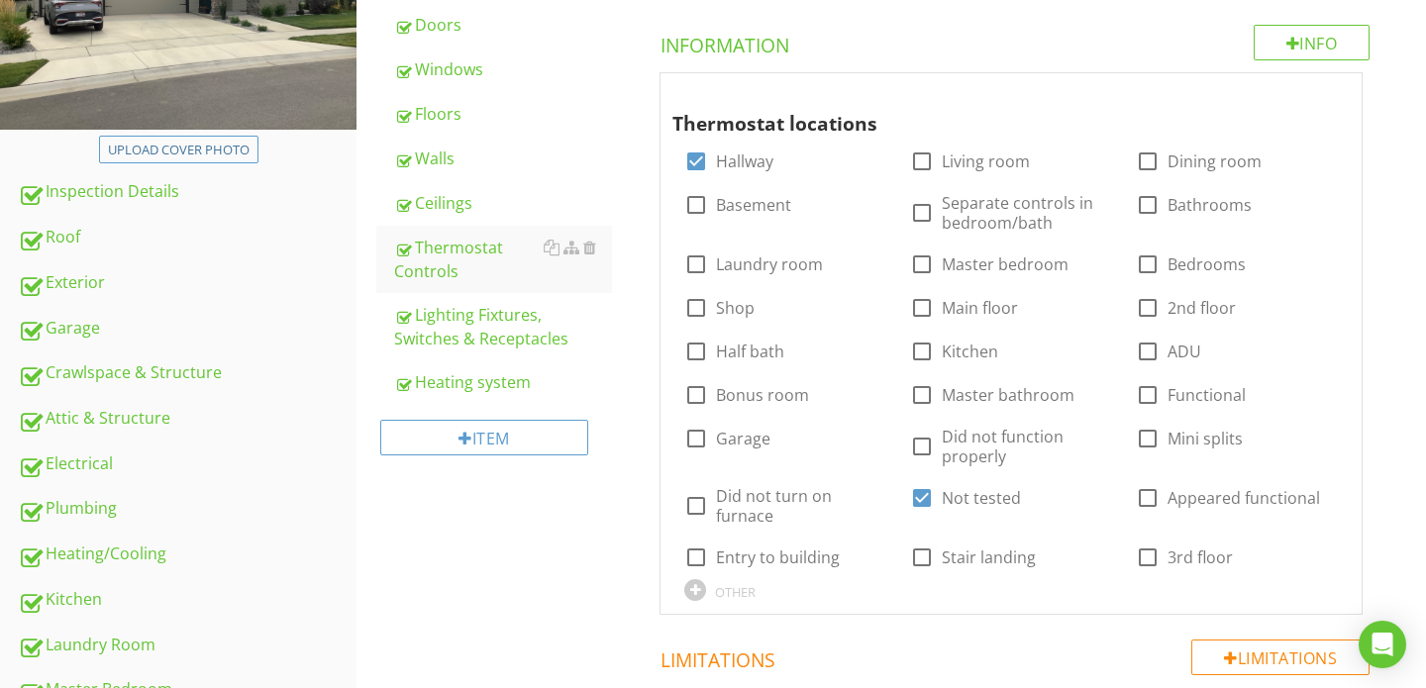
scroll to position [333, 0]
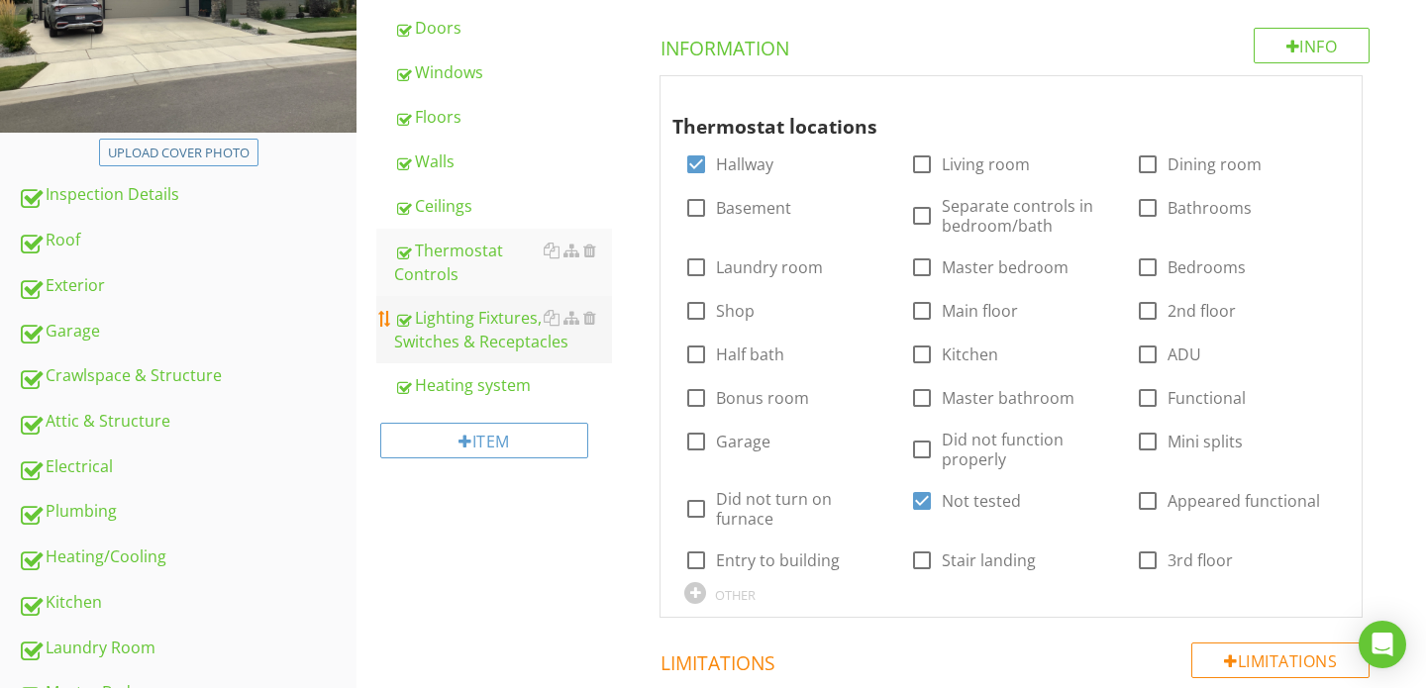
click at [489, 336] on div "Lighting Fixtures, Switches & Receptacles" at bounding box center [503, 330] width 218 height 48
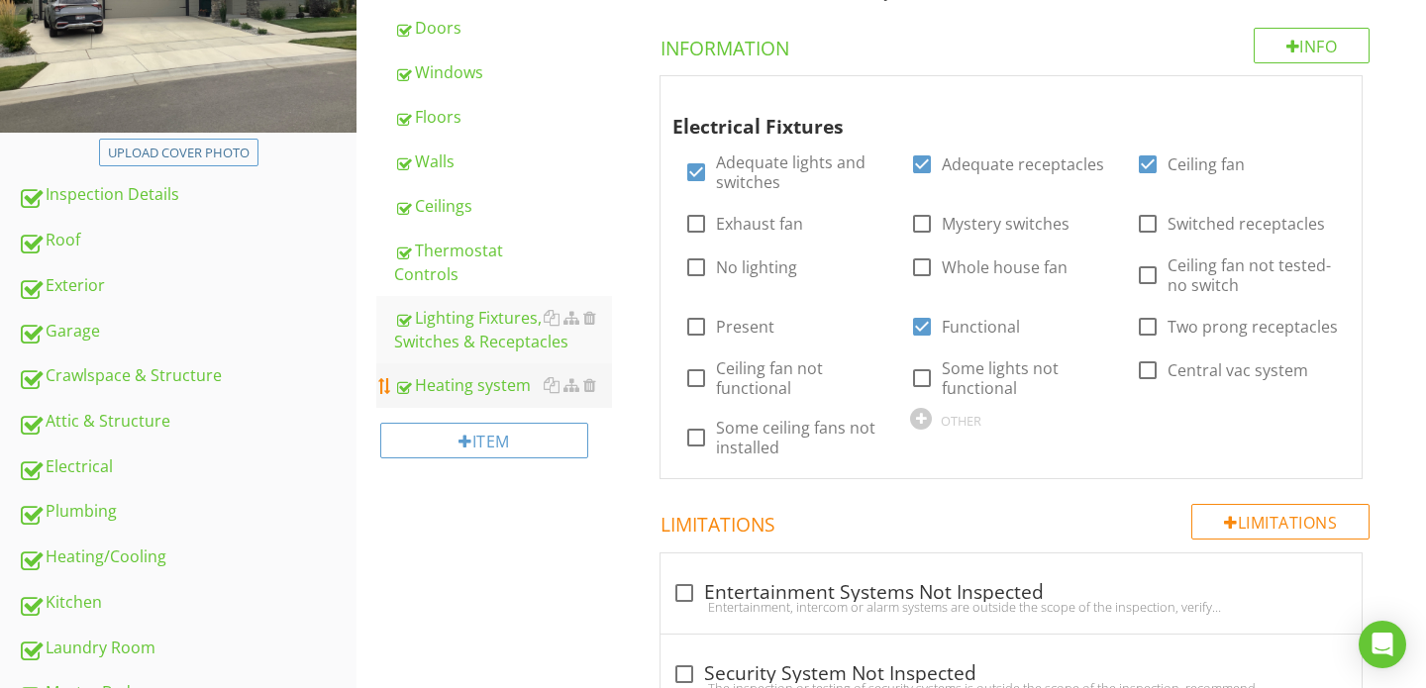
click at [478, 370] on link "Heating system" at bounding box center [503, 385] width 218 height 44
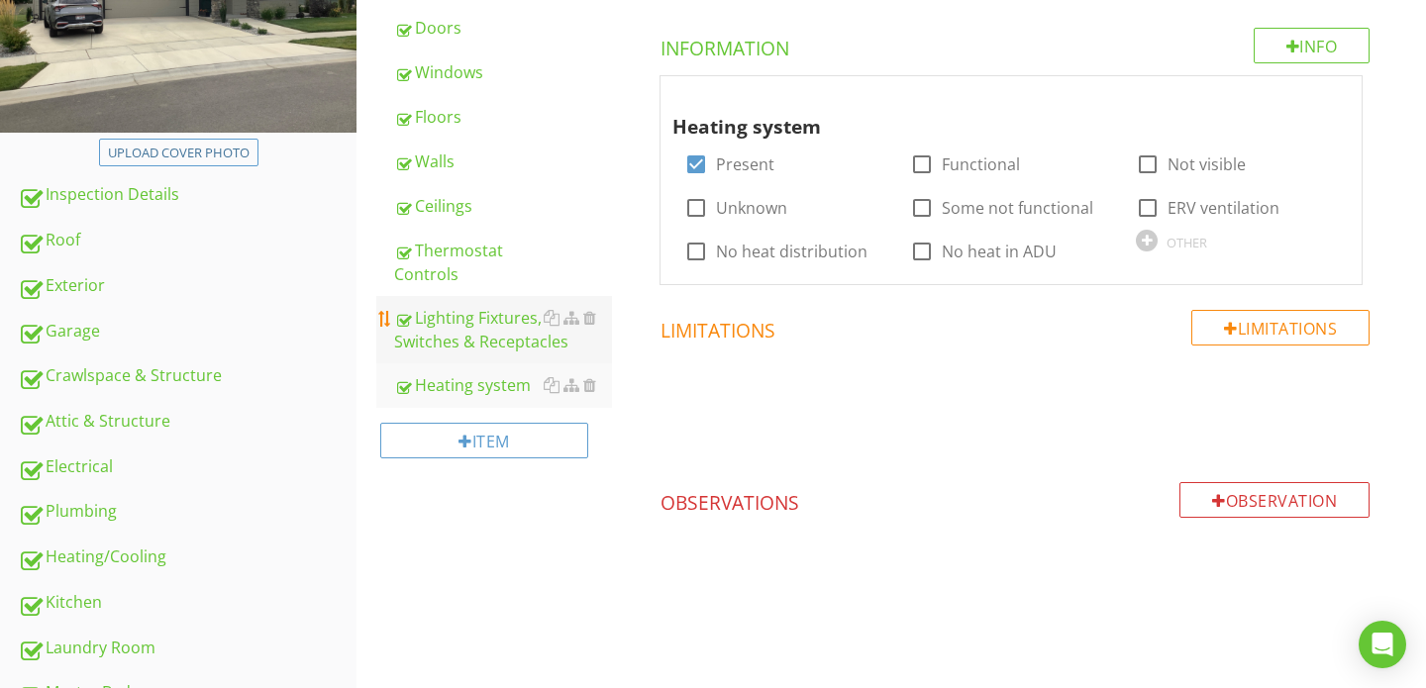
click at [476, 318] on div "Lighting Fixtures, Switches & Receptacles" at bounding box center [503, 330] width 218 height 48
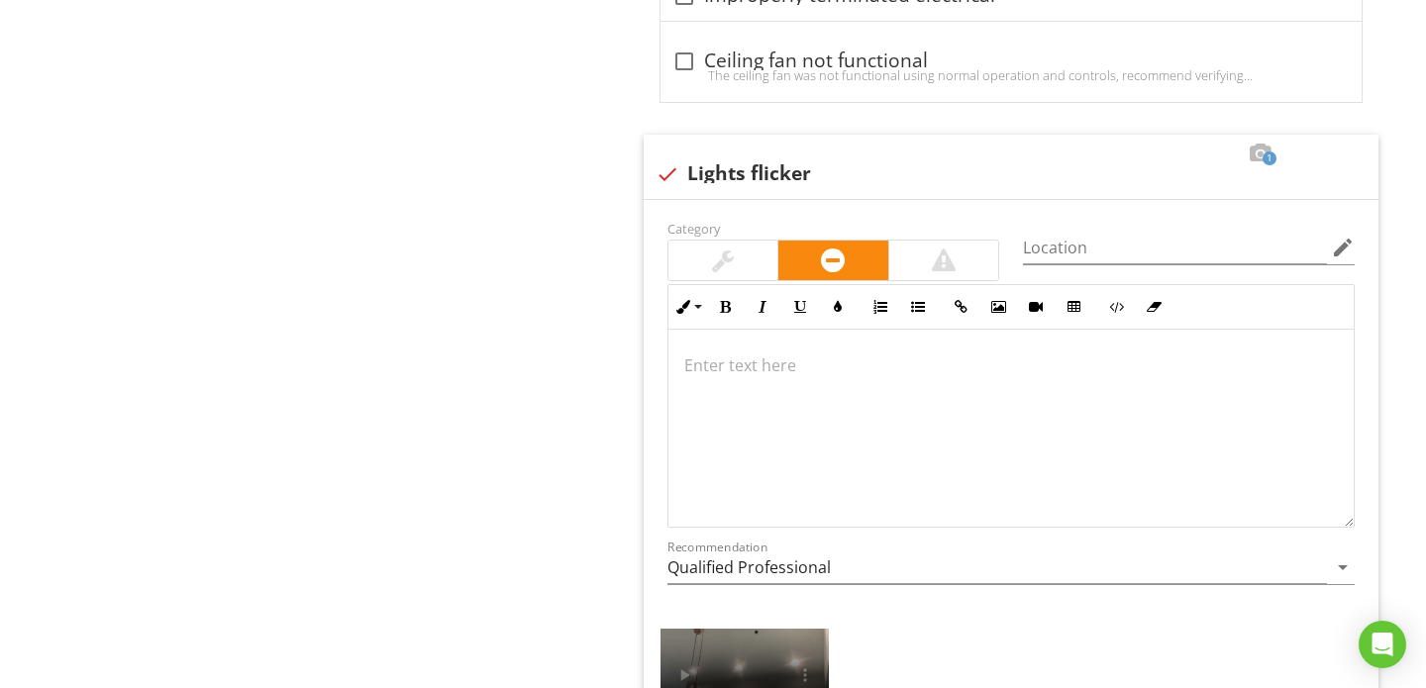
scroll to position [2263, 0]
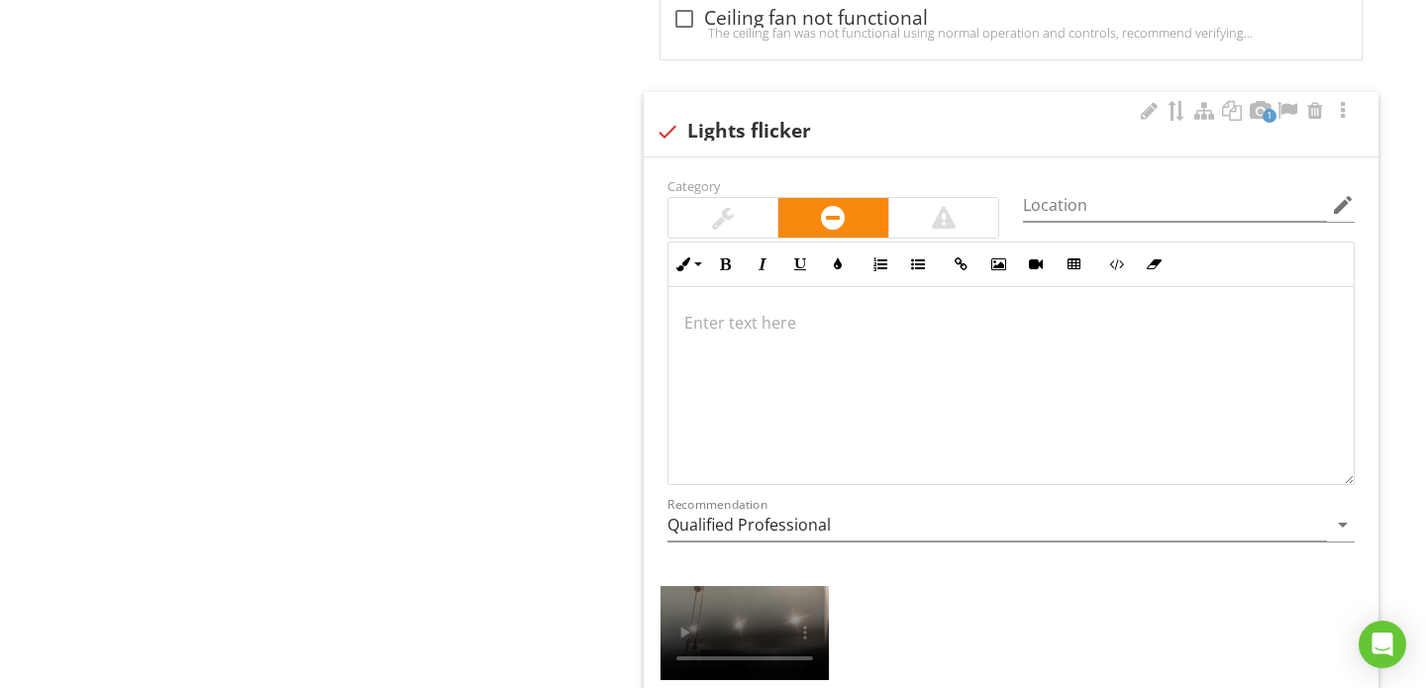
click at [726, 311] on p at bounding box center [1010, 323] width 653 height 24
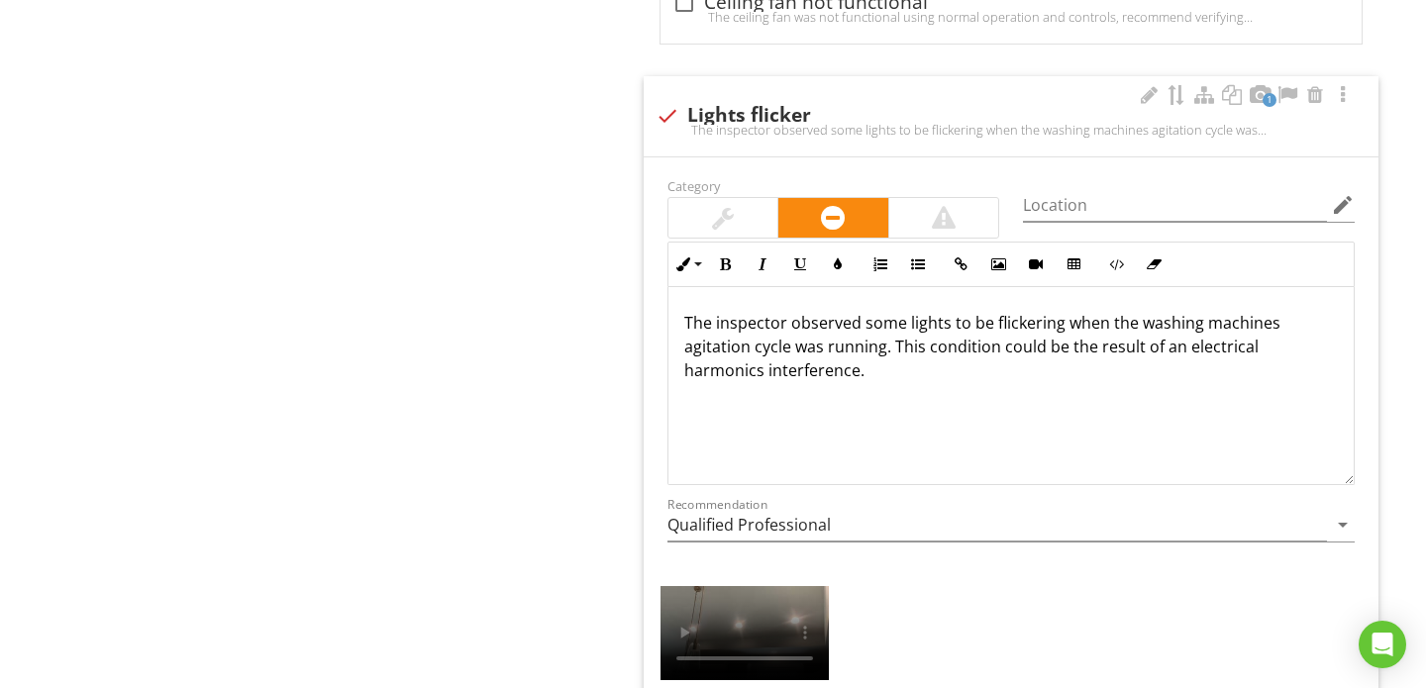
drag, startPoint x: 1162, startPoint y: 352, endPoint x: 1214, endPoint y: 386, distance: 61.5
click at [1214, 386] on div "The inspector observed some lights to be flickering when the washing machines a…" at bounding box center [1010, 386] width 685 height 198
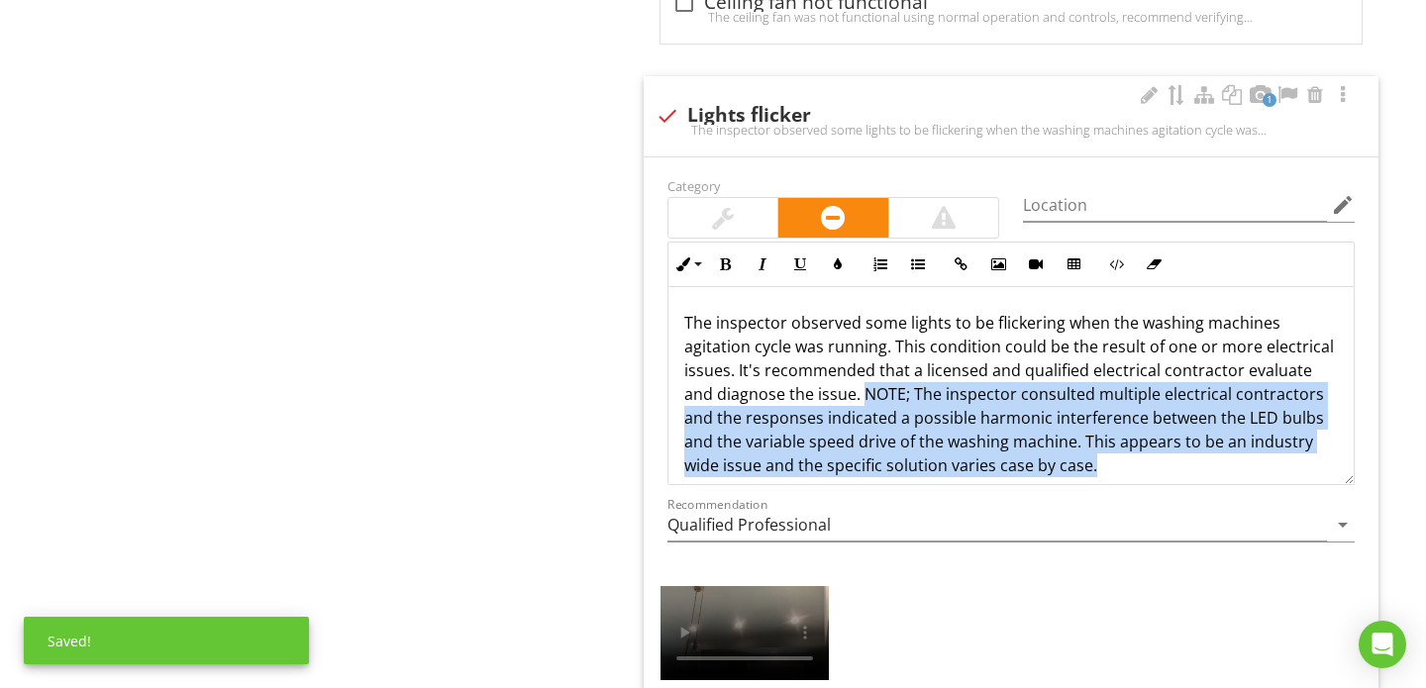
drag, startPoint x: 828, startPoint y: 394, endPoint x: 1074, endPoint y: 468, distance: 257.4
click at [1074, 468] on p "The inspector observed some lights to be flickering when the washing machines a…" at bounding box center [1010, 394] width 653 height 166
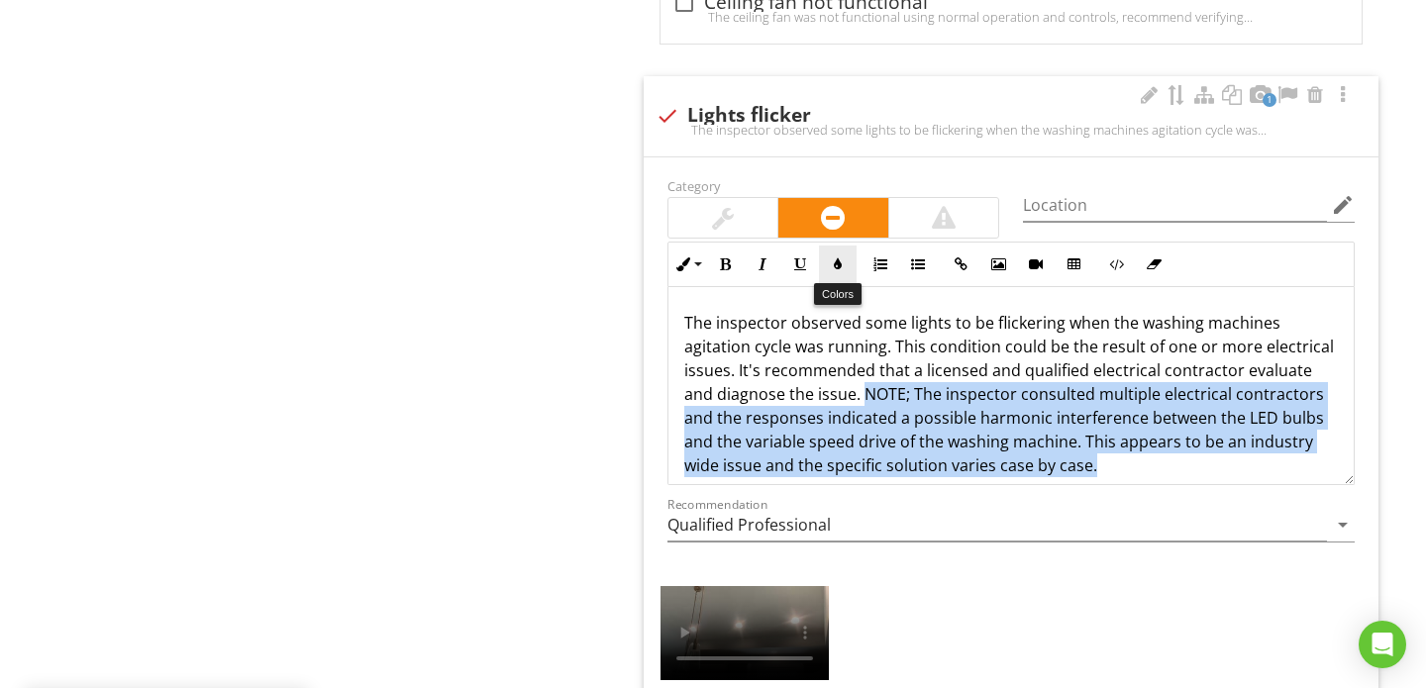
click at [836, 260] on icon "button" at bounding box center [838, 264] width 14 height 14
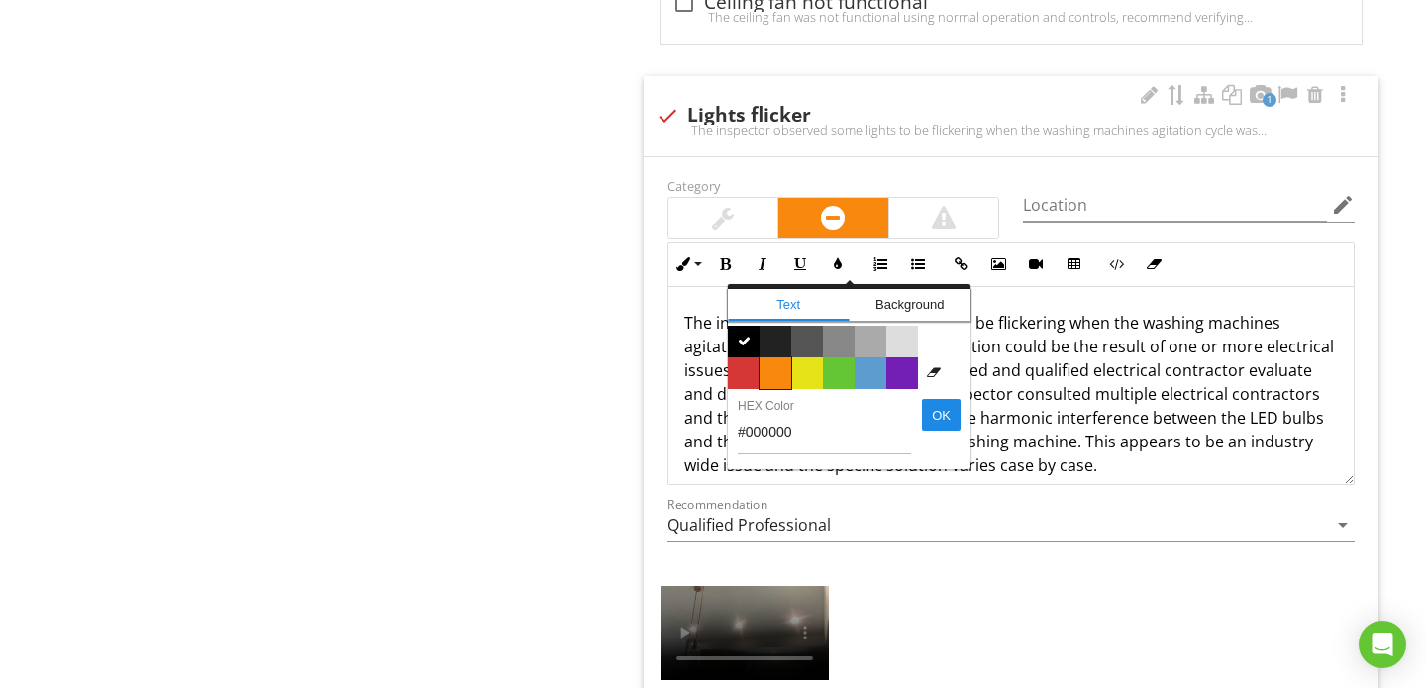
click at [770, 374] on span "Color #f9890e" at bounding box center [775, 373] width 32 height 32
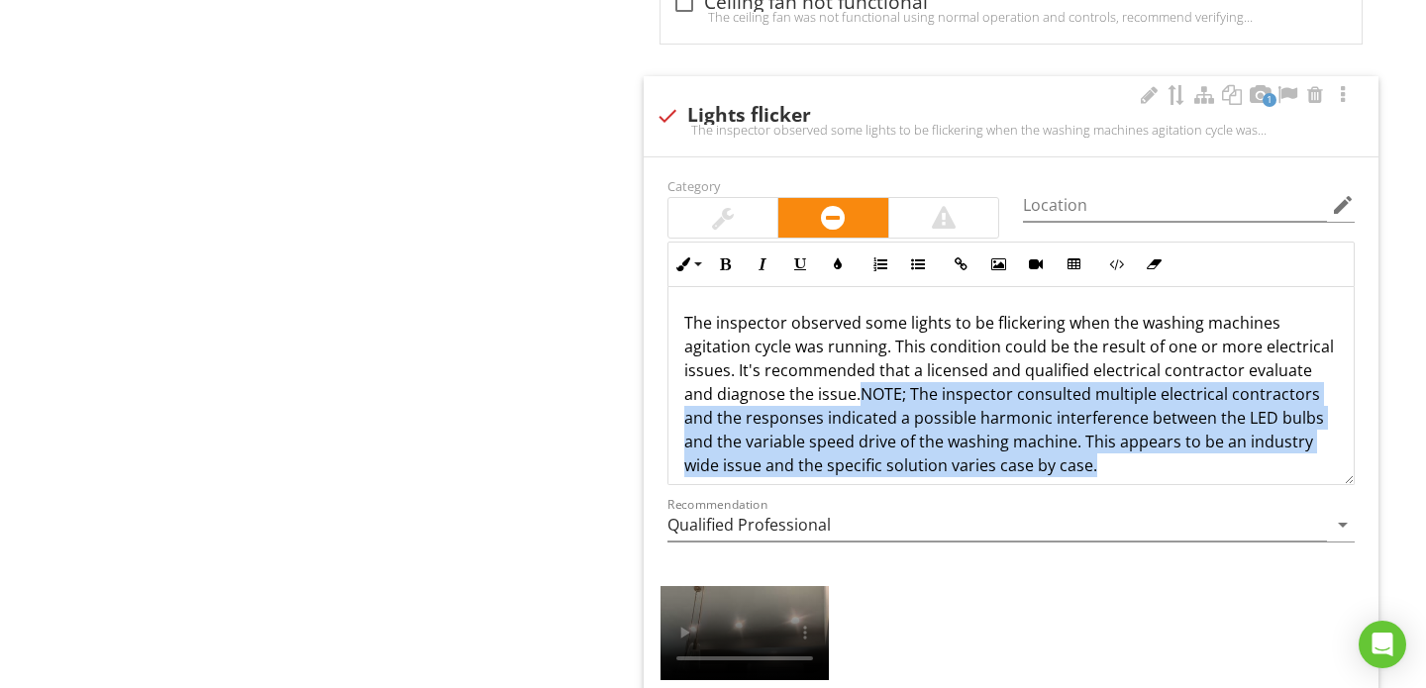
click at [1104, 469] on p "The inspector observed some lights to be flickering when the washing machines a…" at bounding box center [1010, 394] width 653 height 166
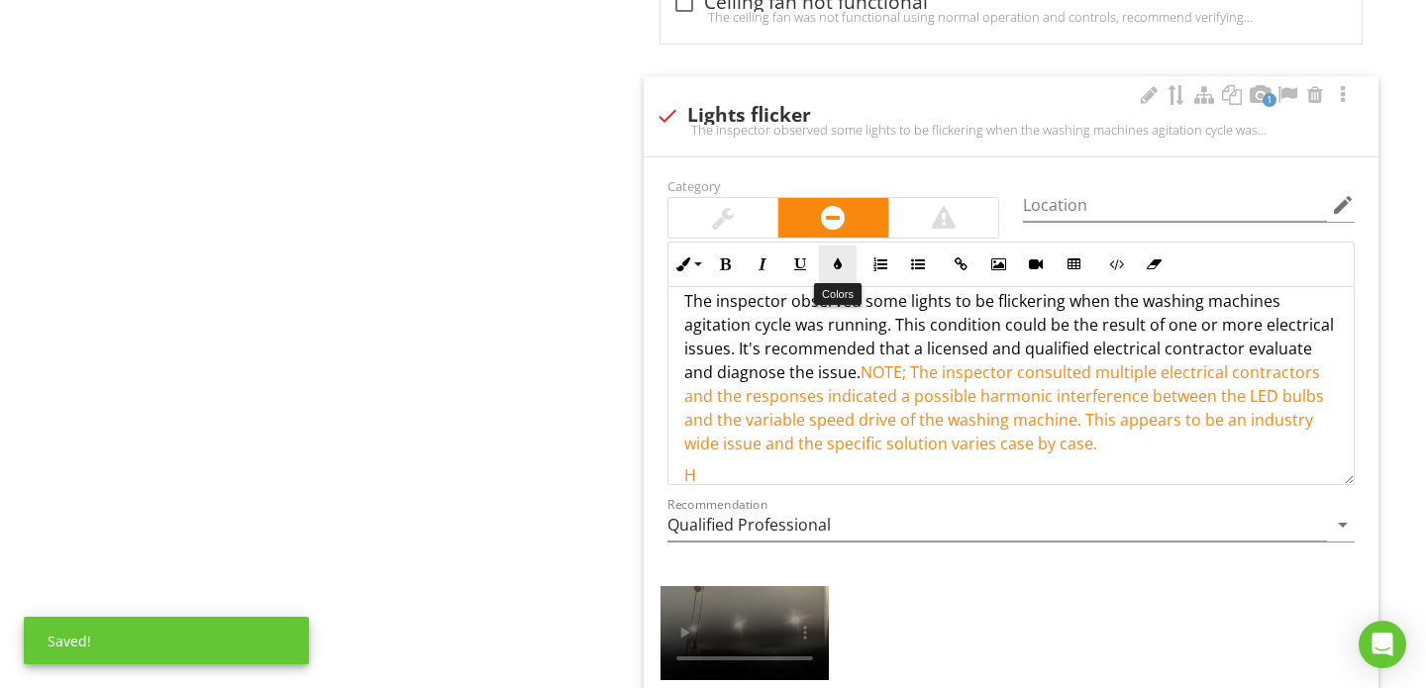
scroll to position [24, 0]
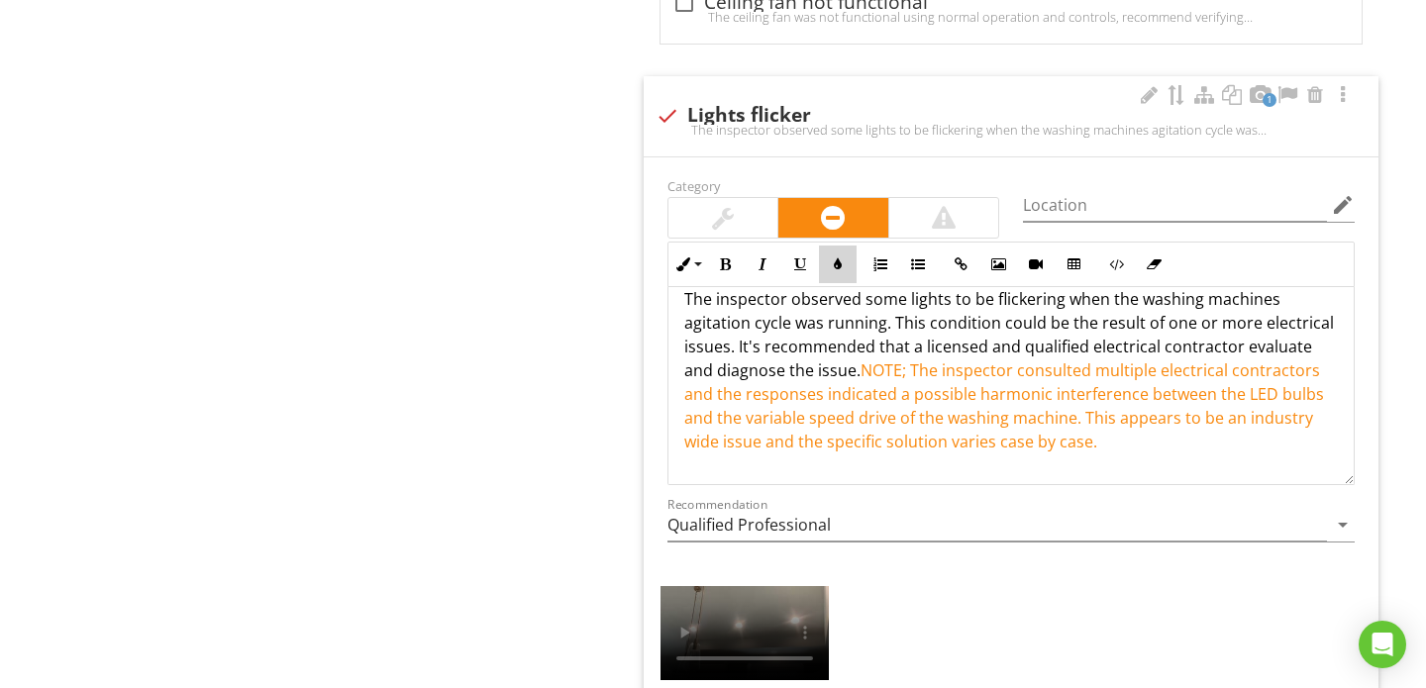
click at [836, 261] on icon "button" at bounding box center [838, 264] width 14 height 14
type input "#F9890E"
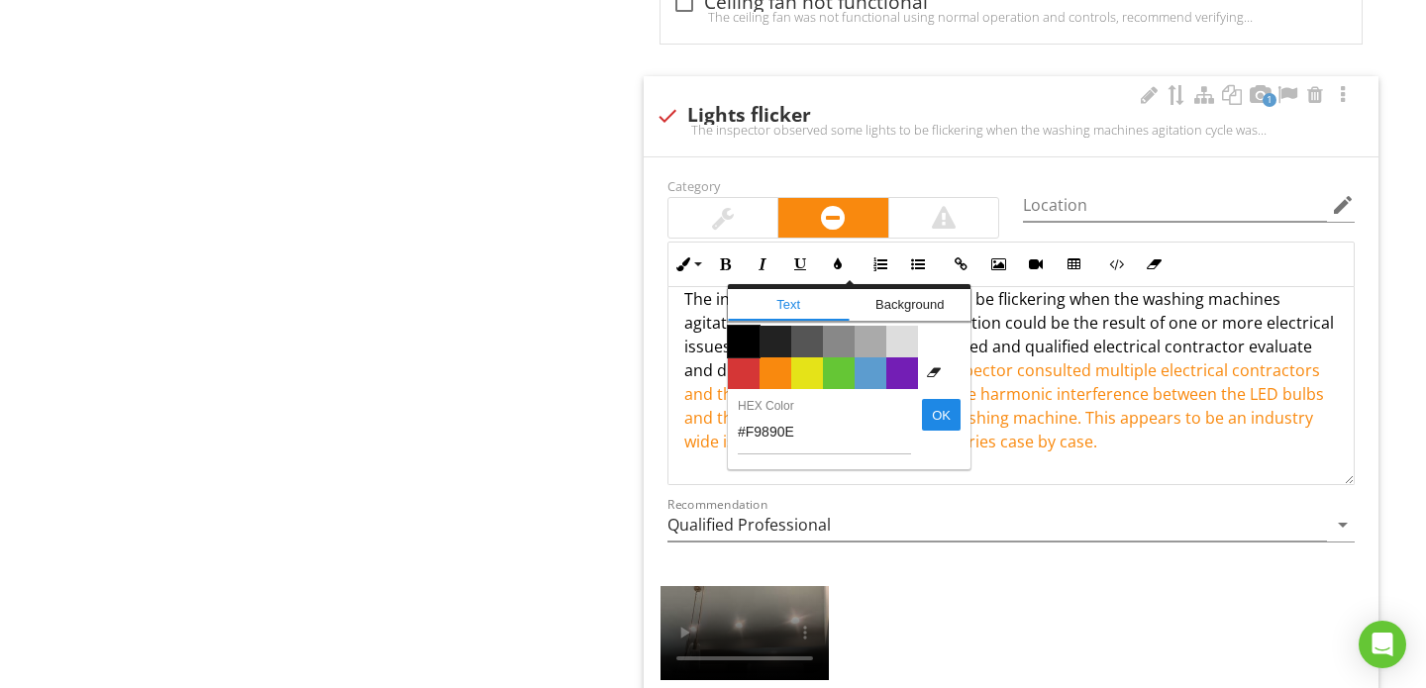
click at [742, 338] on span "Color #000000" at bounding box center [744, 342] width 32 height 32
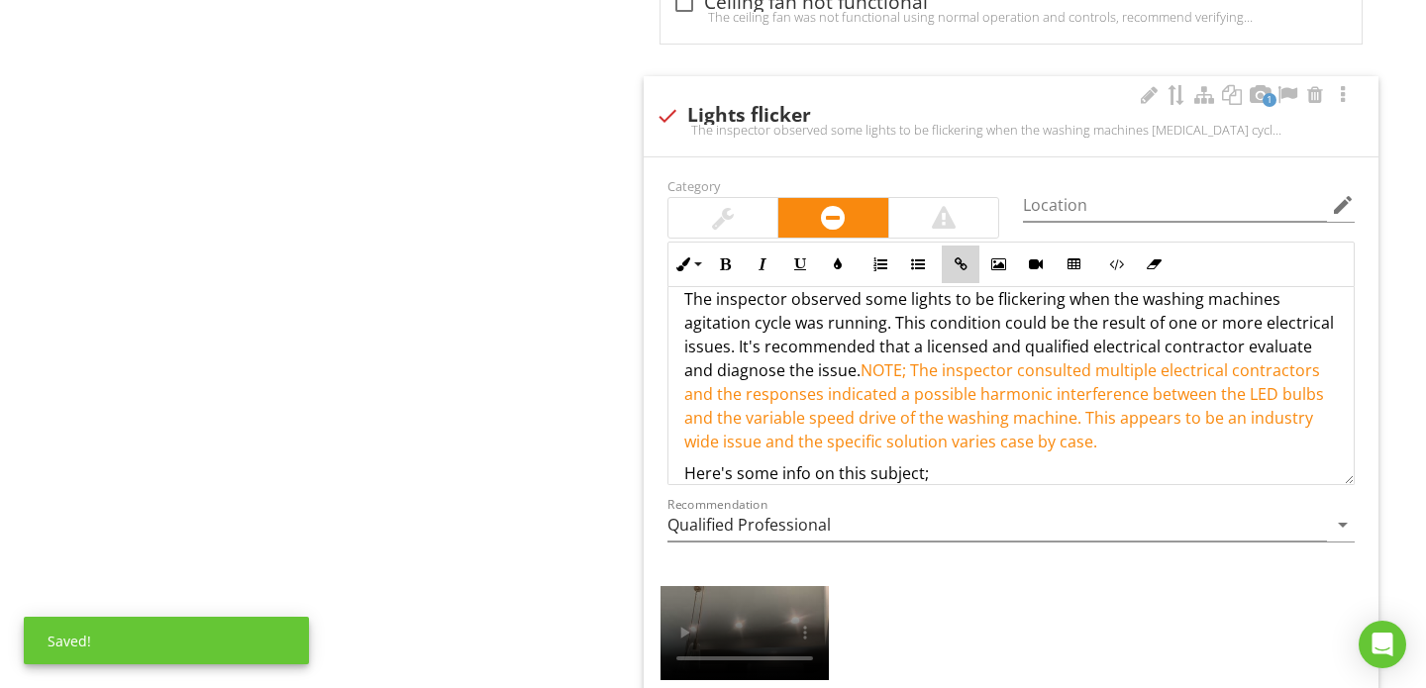
click at [956, 260] on icon "button" at bounding box center [960, 264] width 14 height 14
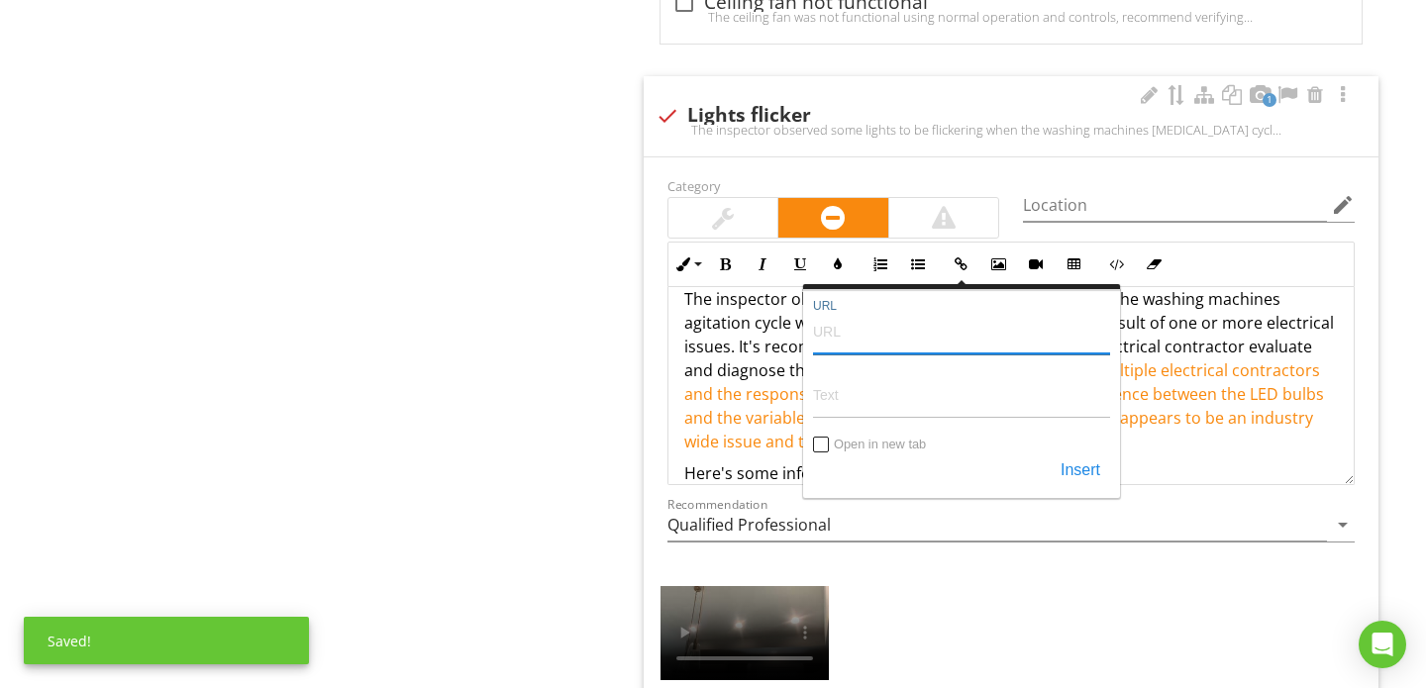
click at [912, 322] on input "URL" at bounding box center [961, 331] width 297 height 48
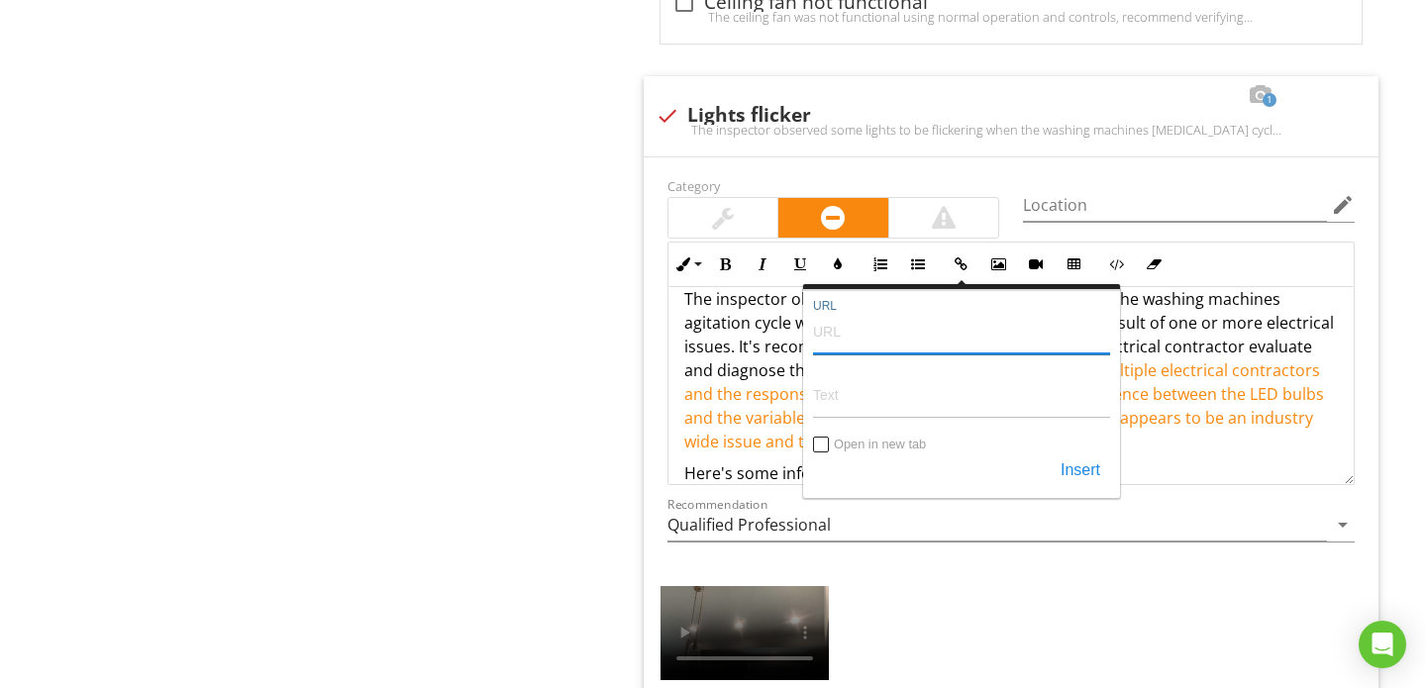
paste input "https://acaselectrical.co.uk/pages/led-lights-flickering#:~:text=Cause:%20Volta…"
type input "https://acaselectrical.co.uk/pages/led-lights-flickering#:~:text=Cause:%20Volta…"
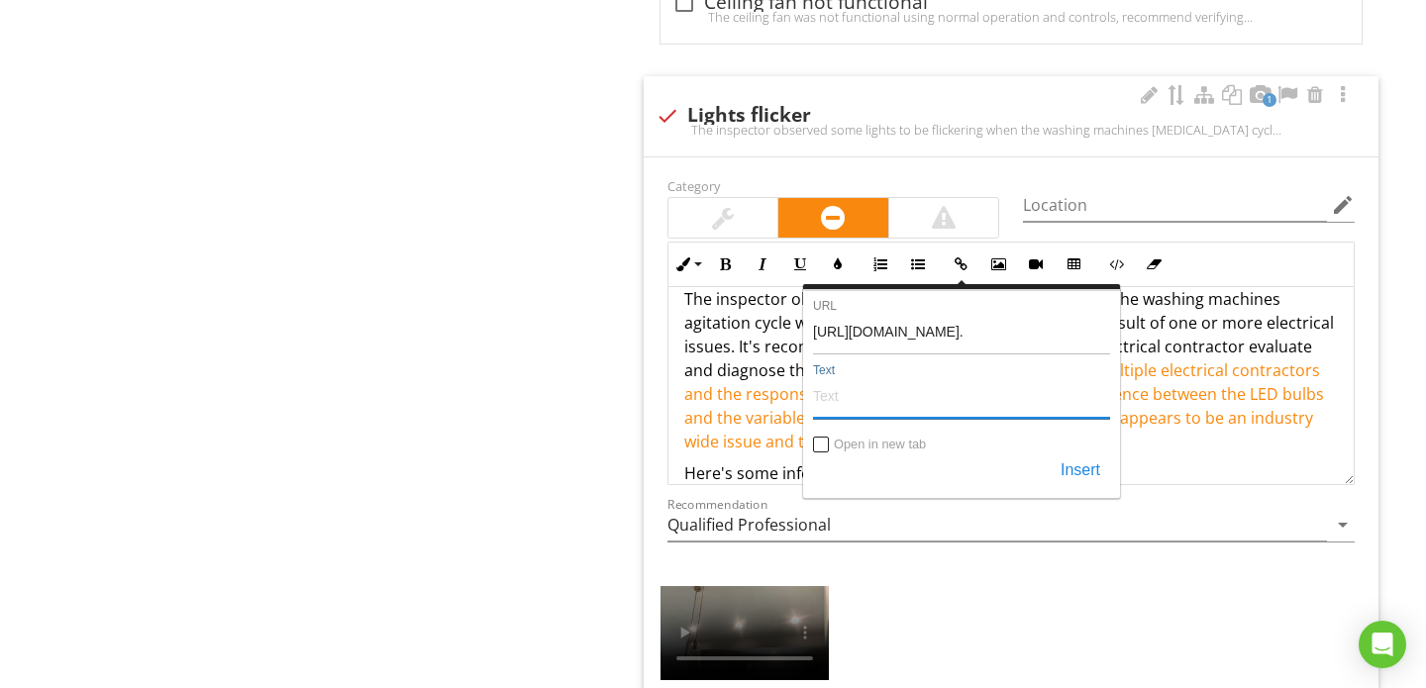
click at [869, 398] on input "Text" at bounding box center [961, 395] width 297 height 48
type input "Click here"
click at [1058, 458] on button "Insert" at bounding box center [1079, 471] width 59 height 36
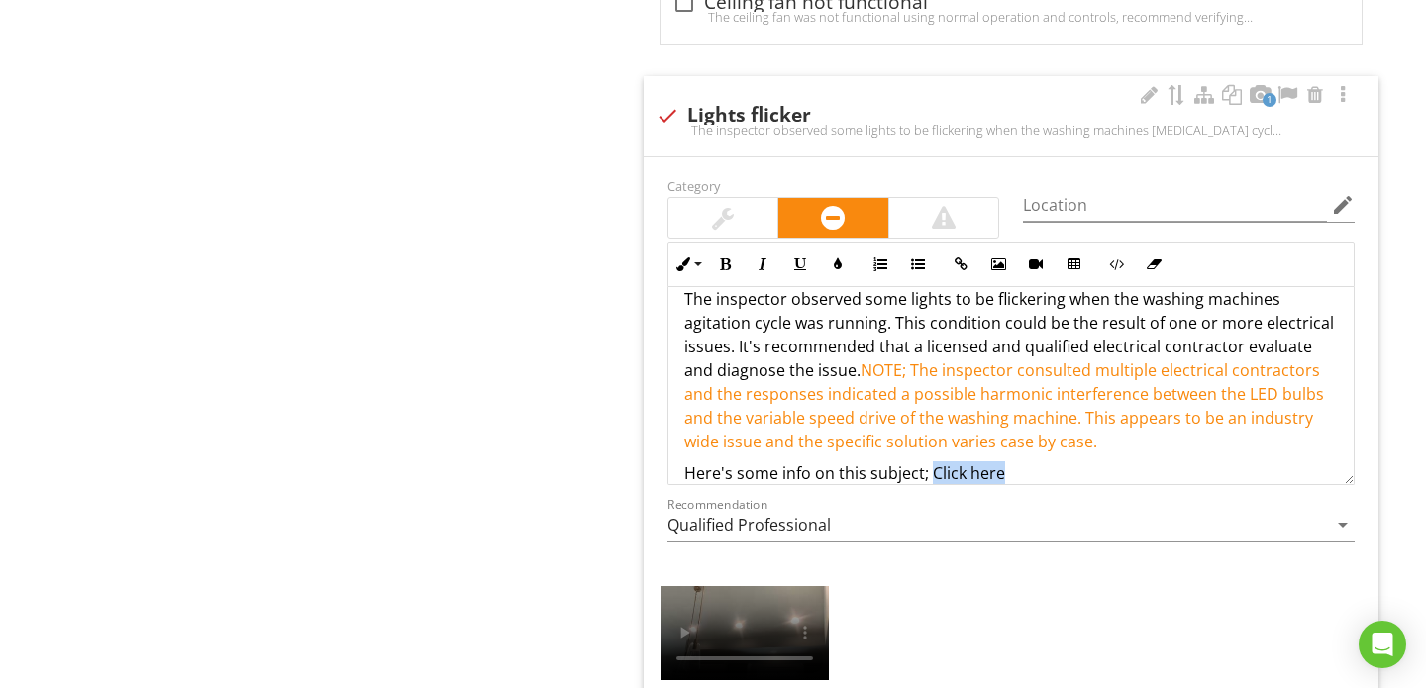
click at [1068, 471] on p "Here's some info on this subject; ​ Click here ​​​" at bounding box center [1010, 473] width 653 height 24
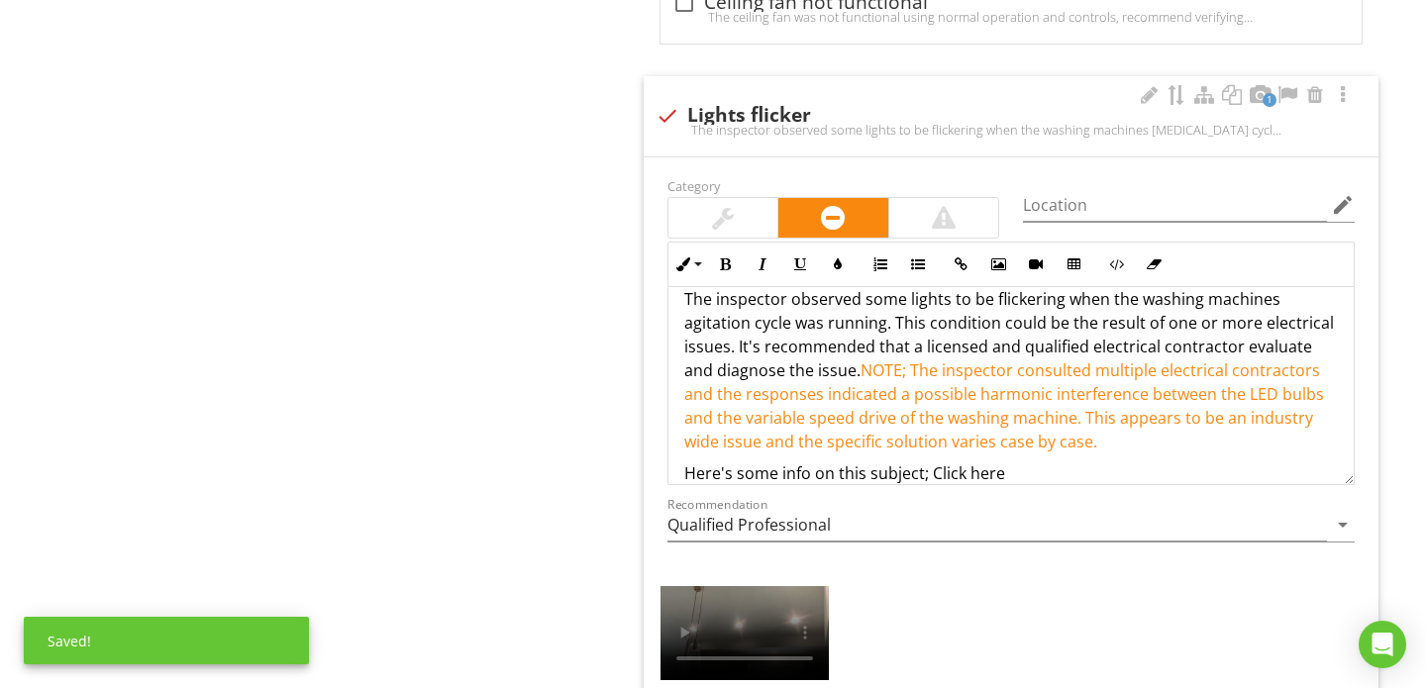
scroll to position [49, 0]
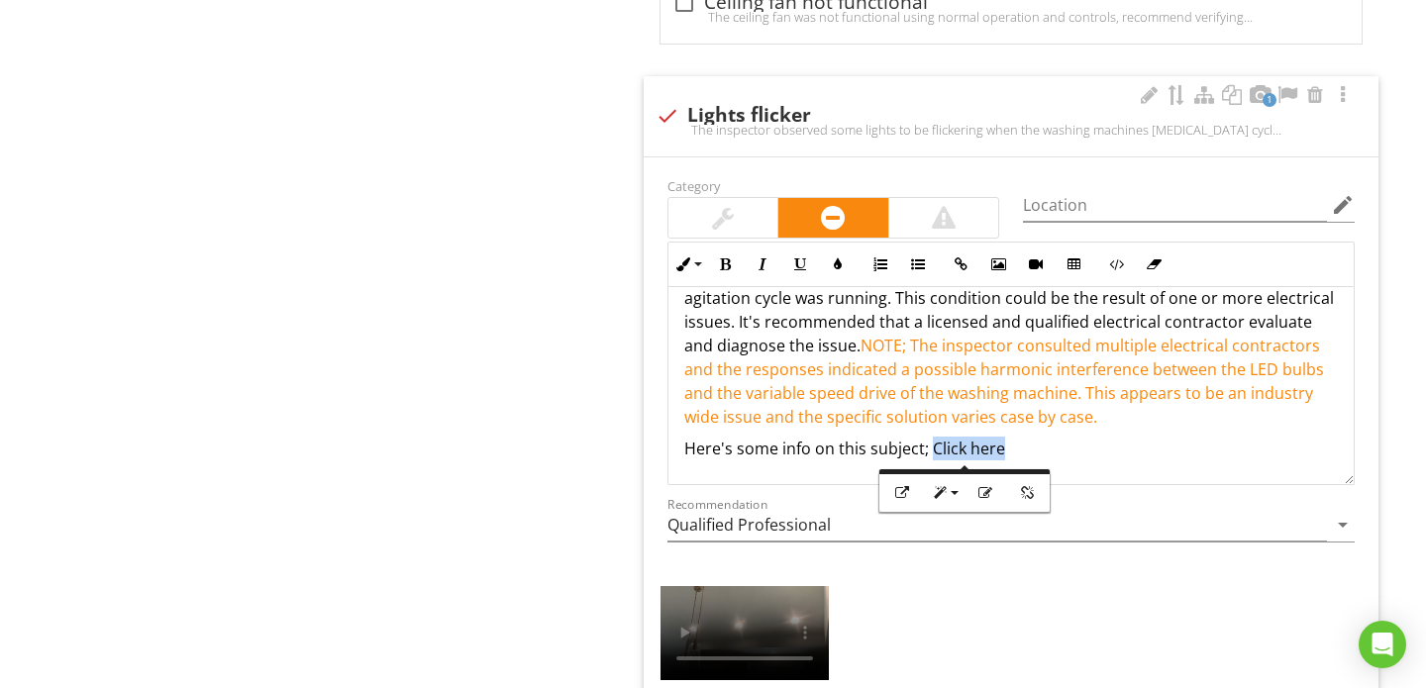
drag, startPoint x: 928, startPoint y: 448, endPoint x: 1034, endPoint y: 444, distance: 107.0
click at [1034, 444] on p "Here's some info on this subject; ​ Click here ​​​" at bounding box center [1010, 449] width 653 height 24
click at [836, 267] on icon "button" at bounding box center [838, 264] width 14 height 14
type input "#000000"
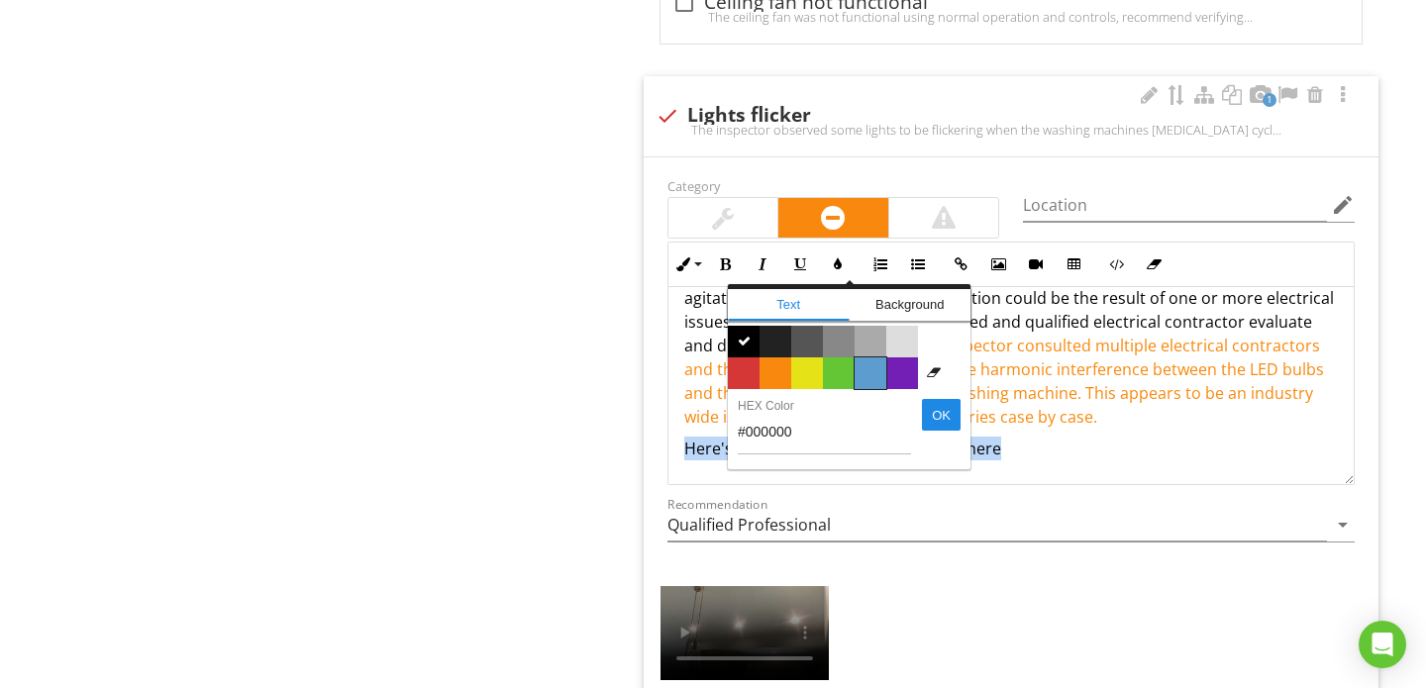
click at [866, 373] on span "Color #5c9ccf" at bounding box center [870, 373] width 32 height 32
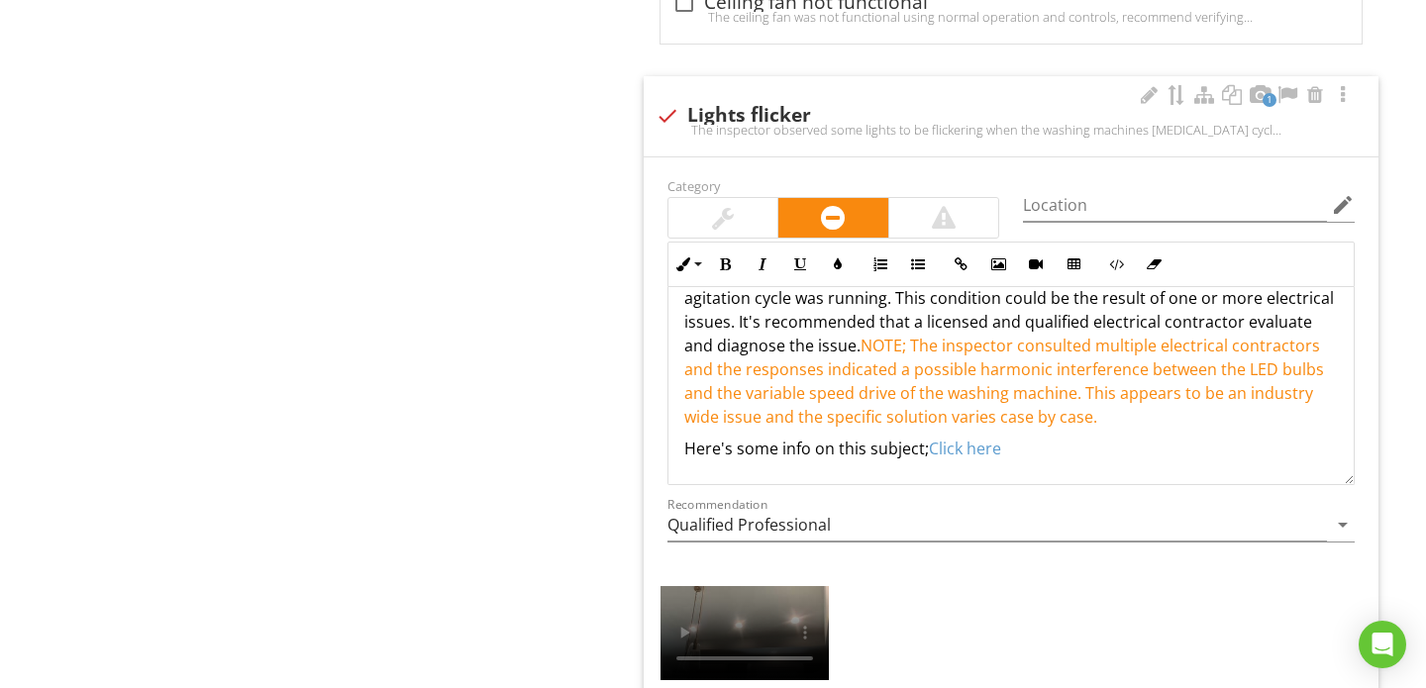
click at [1154, 437] on p "Here's some info on this subject; ​ Click here ​​​" at bounding box center [1010, 449] width 653 height 24
click at [1012, 373] on span "NOTE; The inspector consulted multiple electrical contractors and the responses…" at bounding box center [1003, 381] width 639 height 93
click at [936, 399] on span "NOTE; The inspector consulted multiple electrical contractors and the responses…" at bounding box center [1004, 381] width 640 height 93
click at [906, 401] on span "NOTE; The inspector consulted multiple electrical contractors and the responses…" at bounding box center [1004, 381] width 640 height 93
click at [913, 401] on span "NOTE; The inspector consulted multiple electrical contractors and the responses…" at bounding box center [1007, 381] width 647 height 93
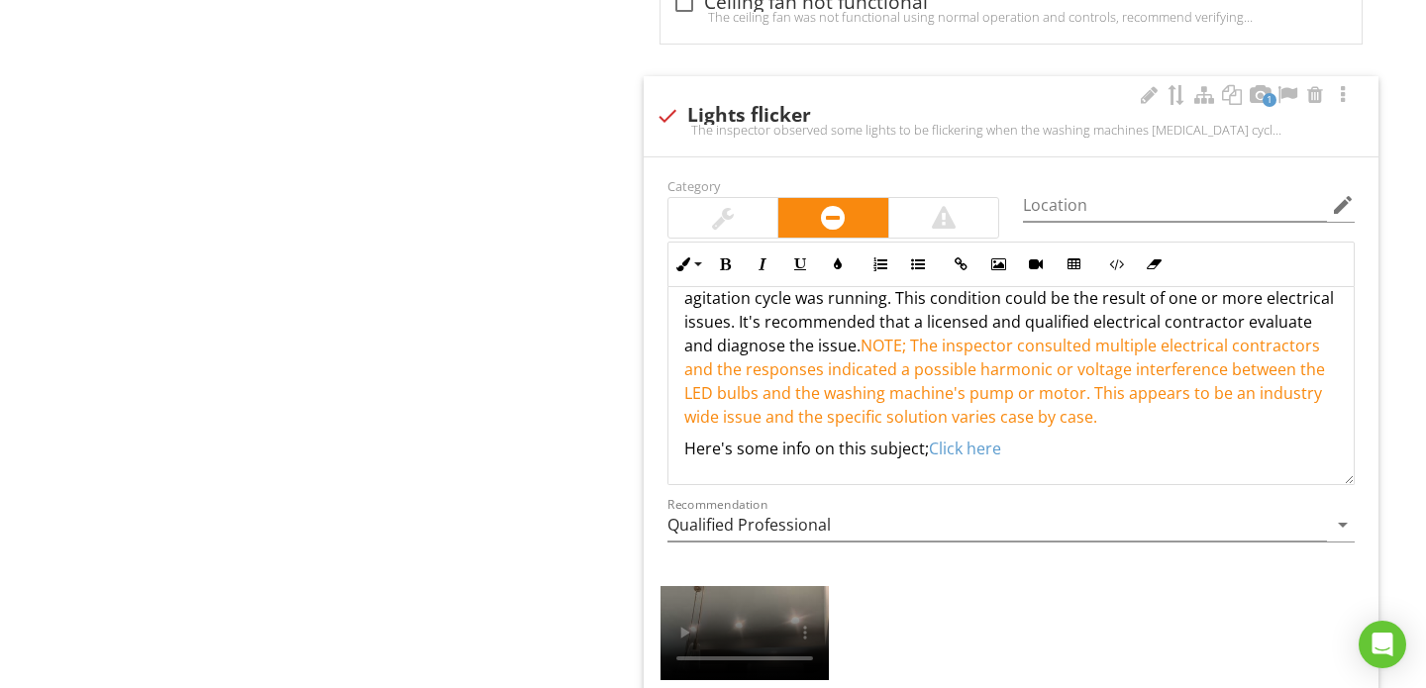
click at [1062, 417] on p "The inspector observed some lights to be flickering when the washing machines a…" at bounding box center [1010, 345] width 653 height 166
click at [786, 374] on span "NOTE; The inspector consulted multiple electrical contractors and the responses…" at bounding box center [1004, 381] width 640 height 93
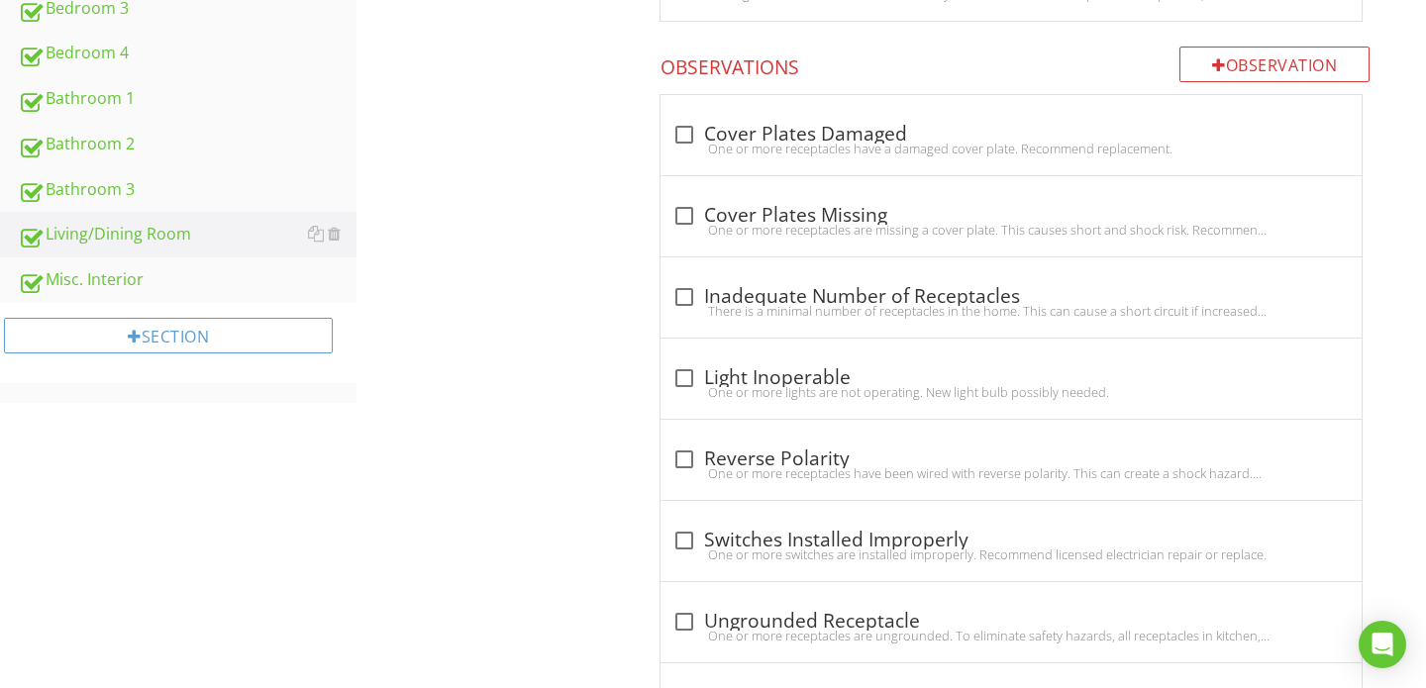
scroll to position [1109, 0]
click at [137, 278] on div "Misc. Interior" at bounding box center [187, 279] width 339 height 26
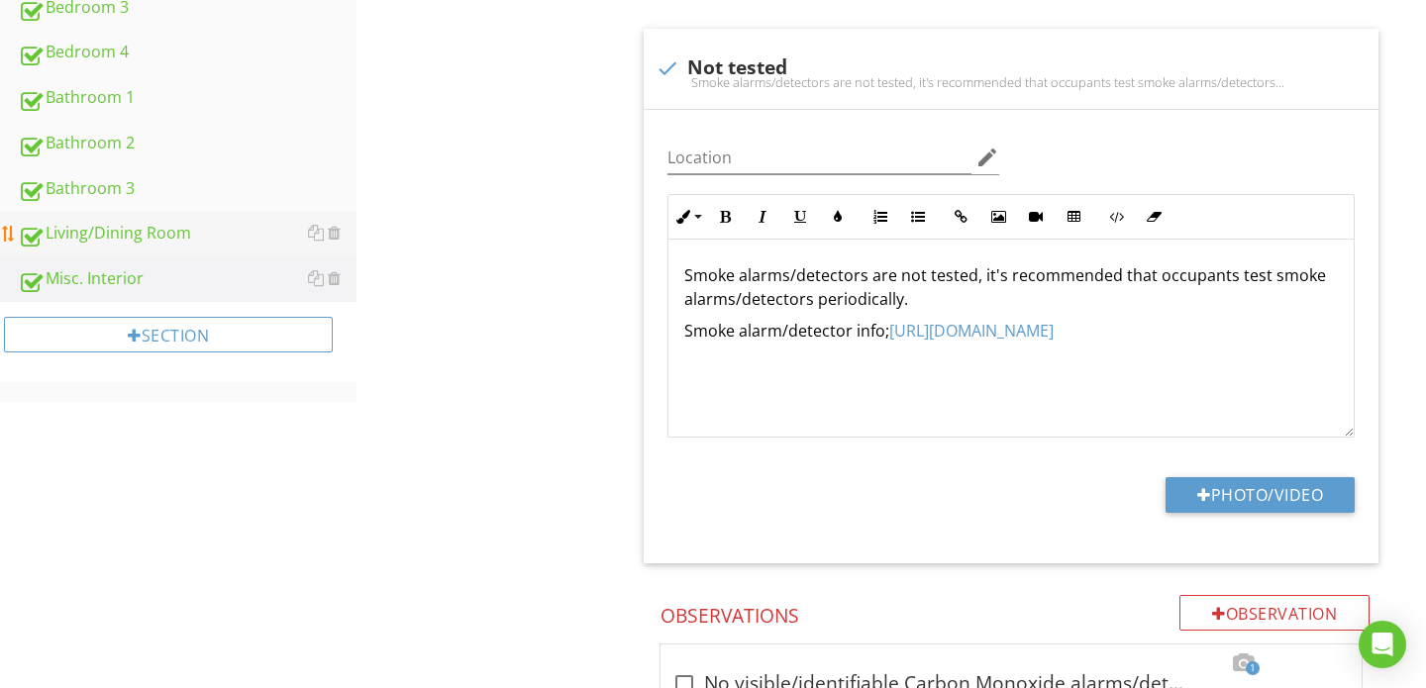
click at [161, 232] on div "Living/Dining Room" at bounding box center [187, 234] width 339 height 26
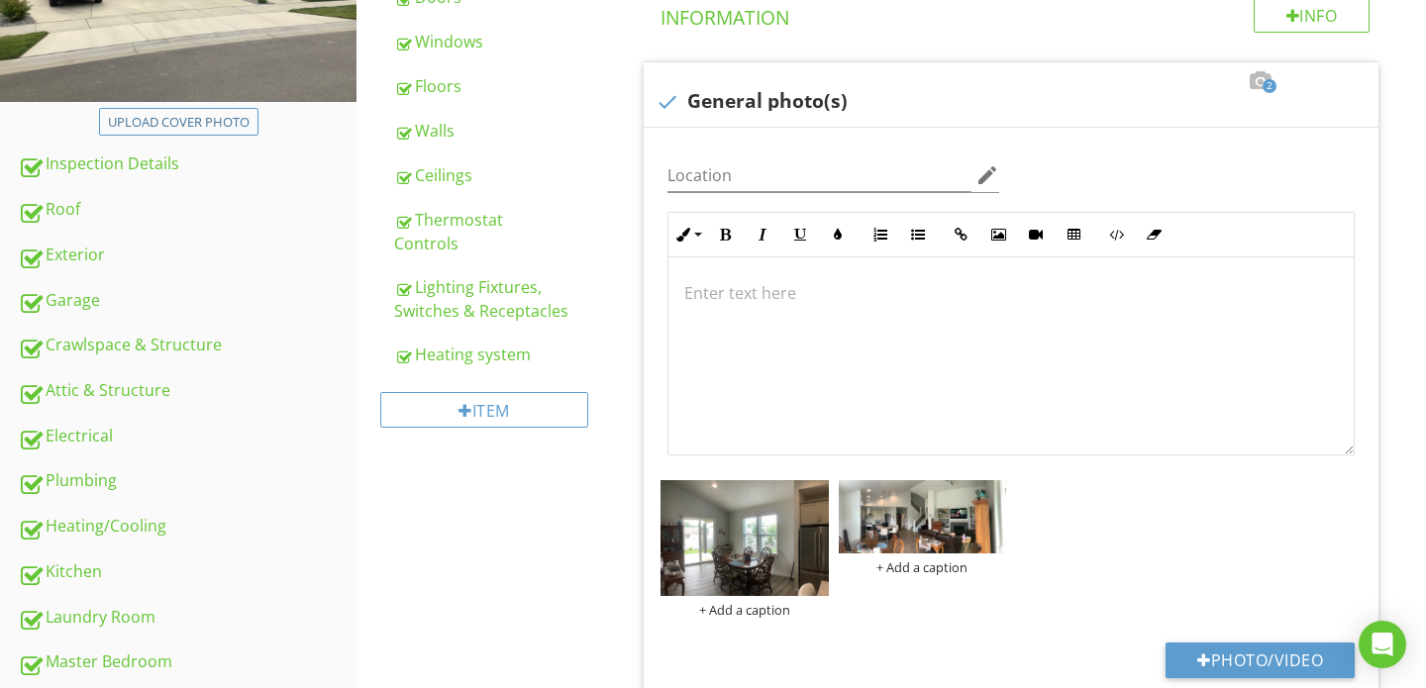
scroll to position [320, 0]
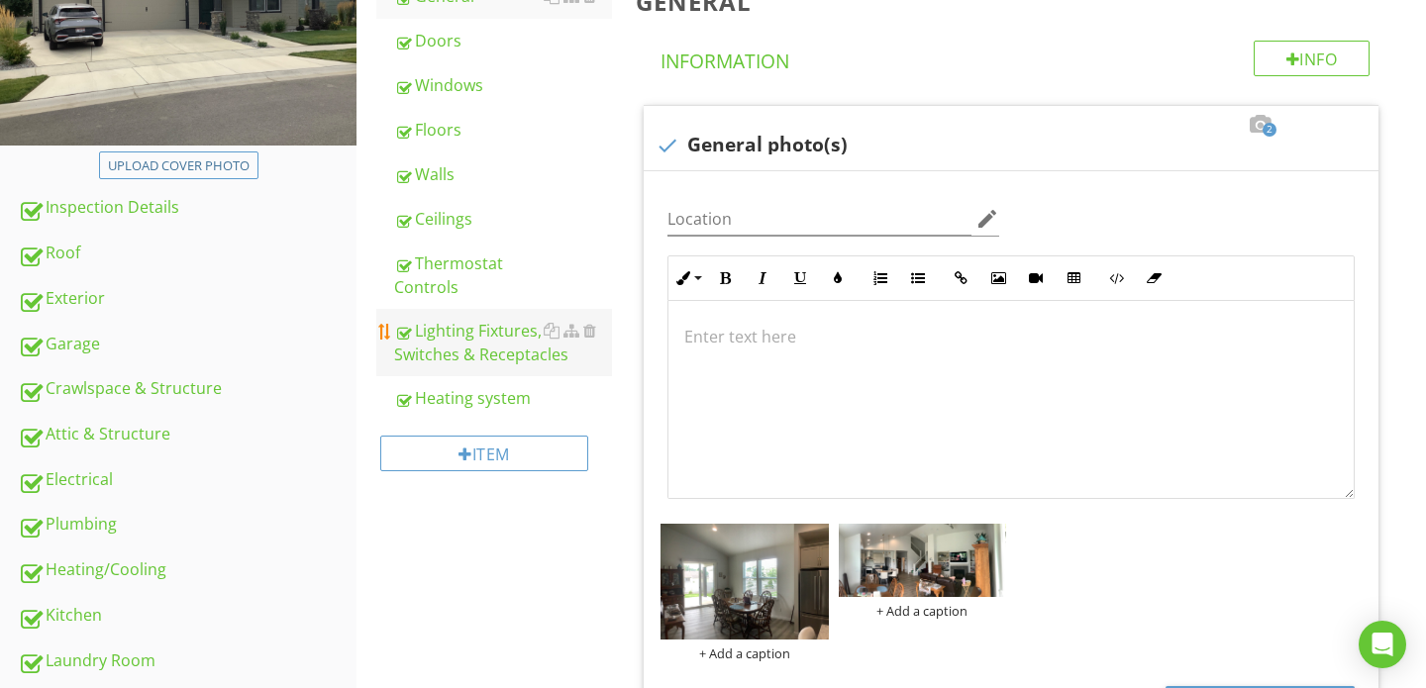
click at [497, 359] on div "Lighting Fixtures, Switches & Receptacles" at bounding box center [503, 343] width 218 height 48
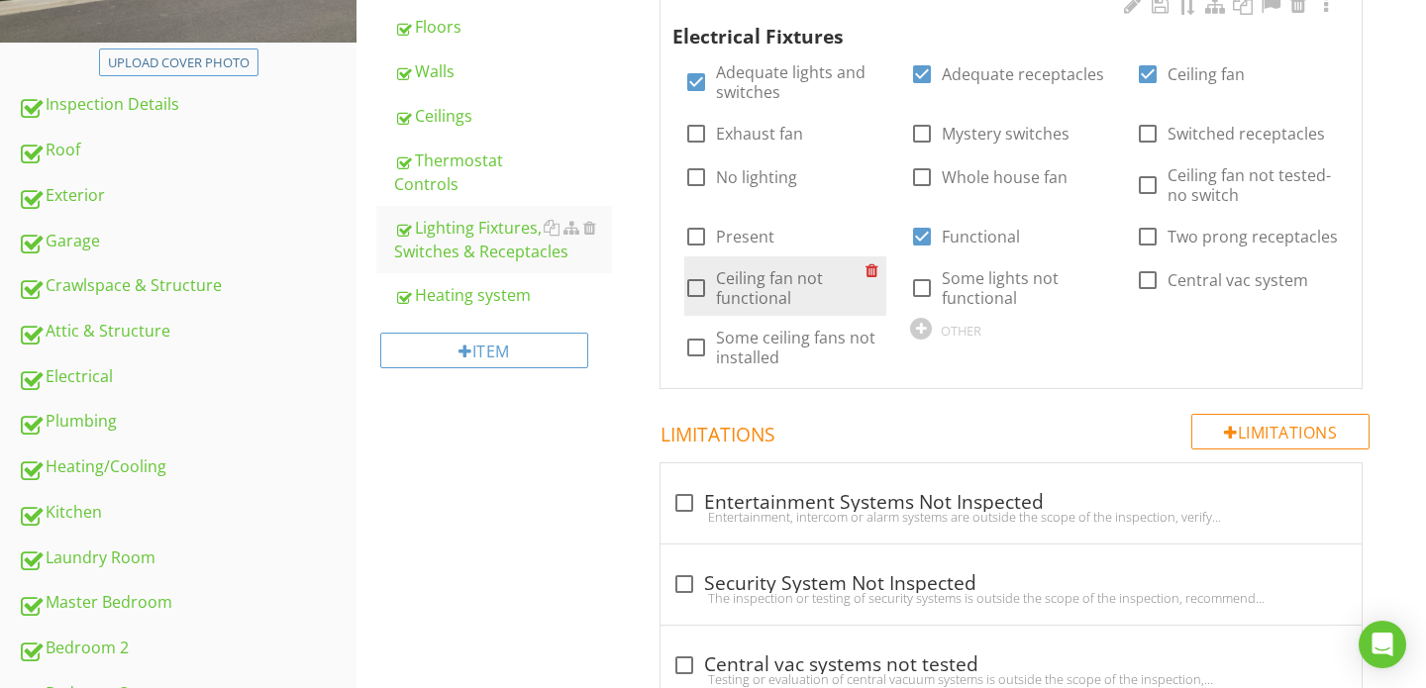
scroll to position [397, 0]
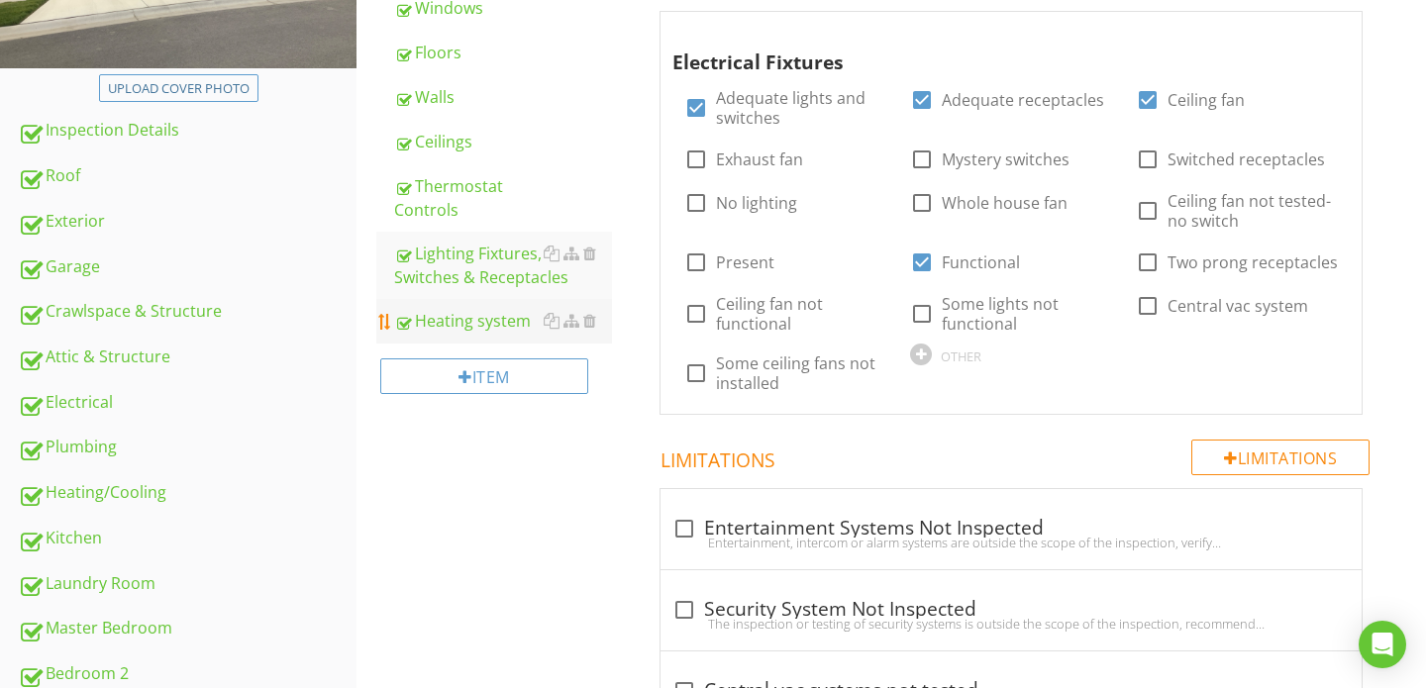
click at [487, 310] on div "Heating system" at bounding box center [503, 321] width 218 height 24
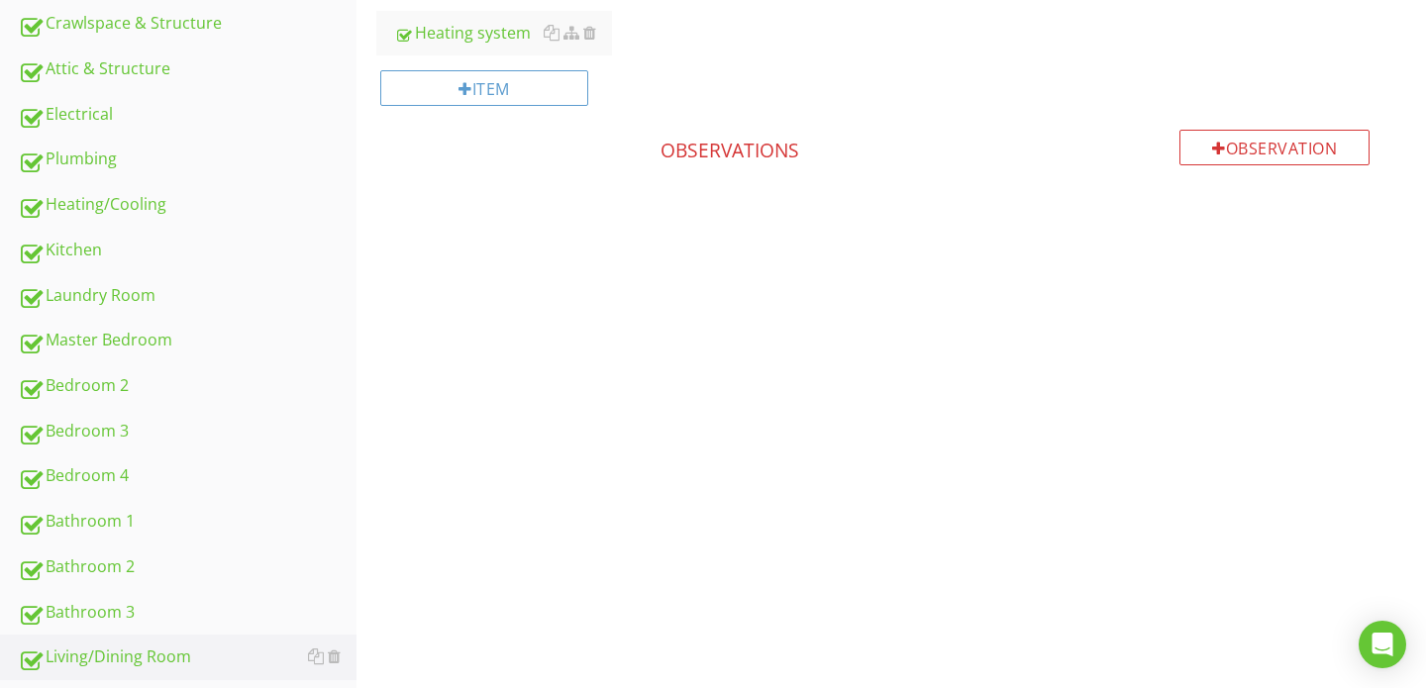
scroll to position [806, 0]
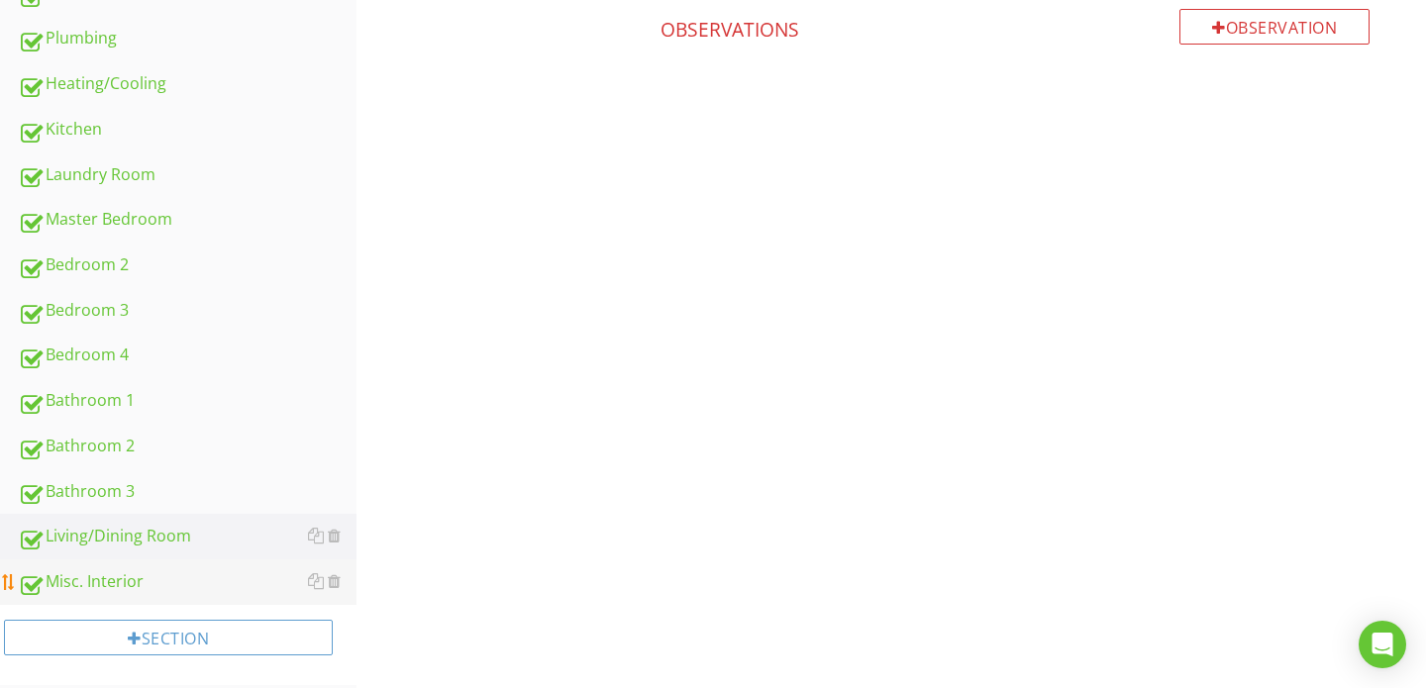
click at [112, 575] on div "Misc. Interior" at bounding box center [187, 582] width 339 height 26
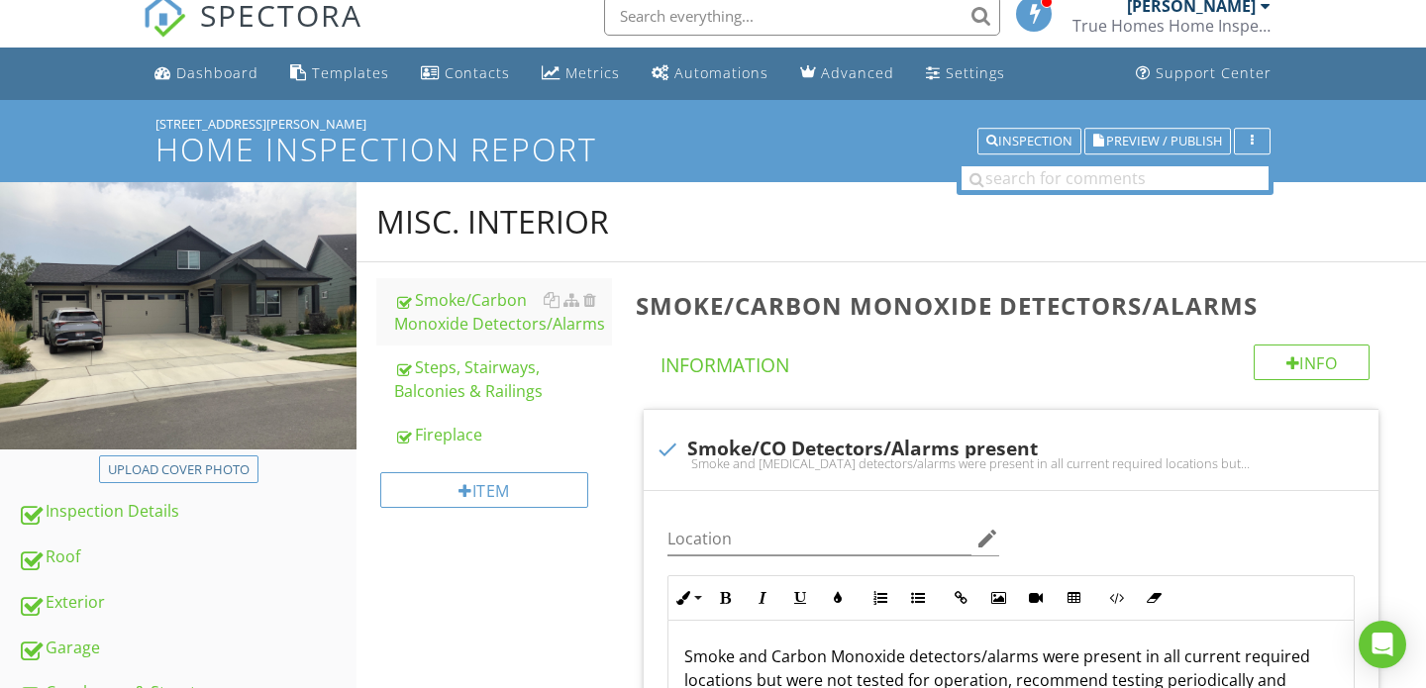
scroll to position [14, 0]
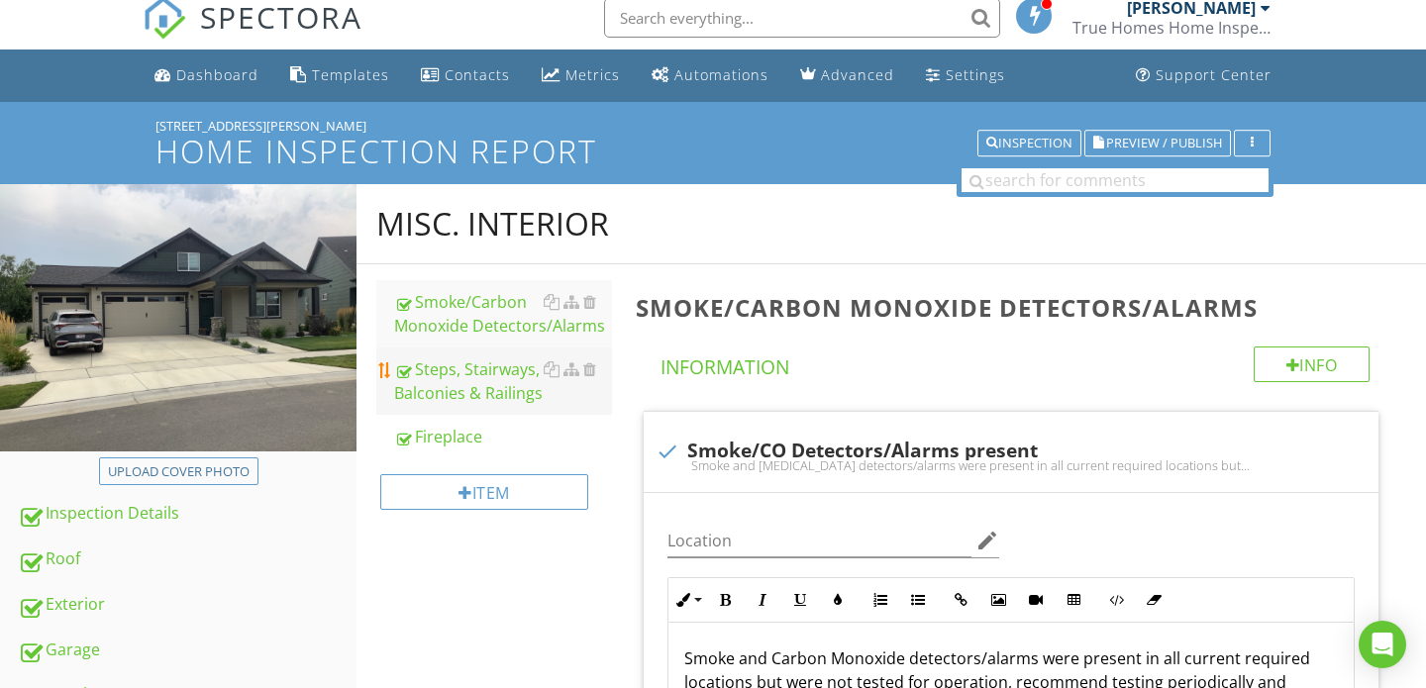
click at [477, 405] on link "Steps, Stairways, Balconies & Railings" at bounding box center [503, 380] width 218 height 67
type textarea "<p>Smoke alarms/detectors are not tested, it's recommended that occupants test …"
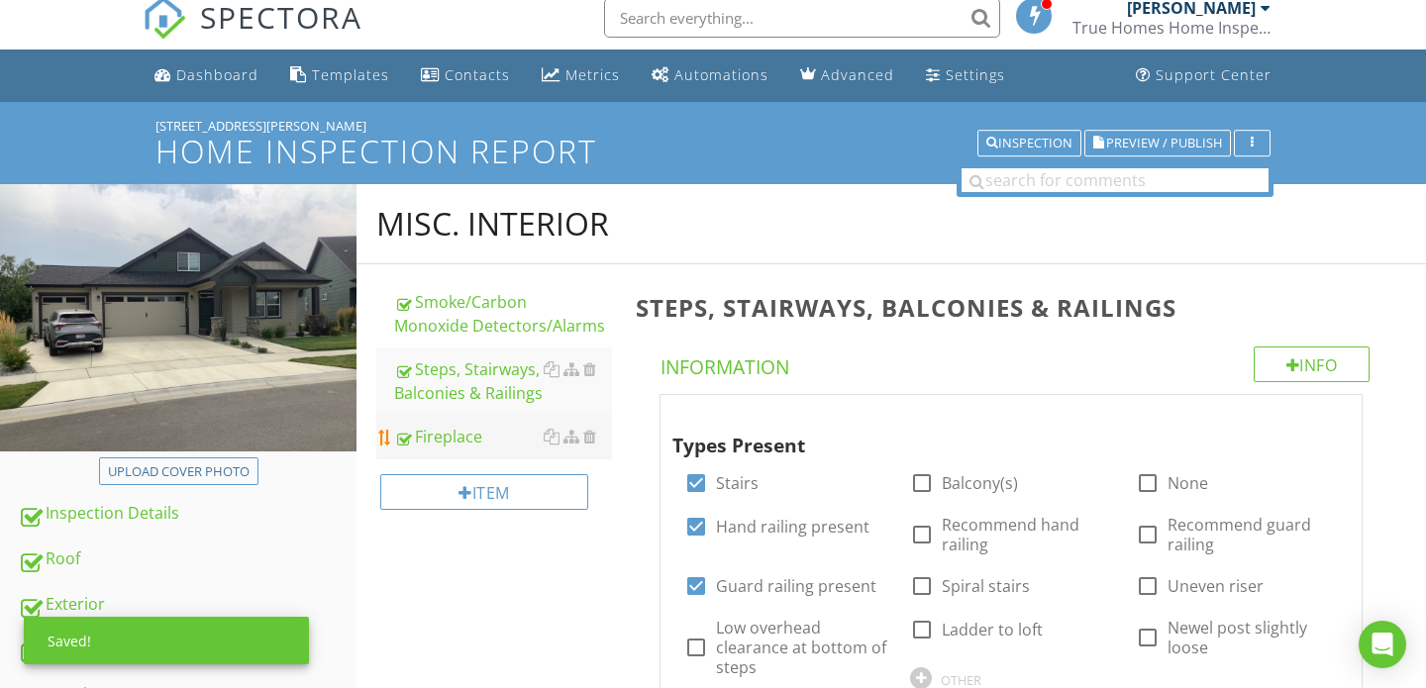
click at [471, 444] on div "Fireplace" at bounding box center [503, 437] width 218 height 24
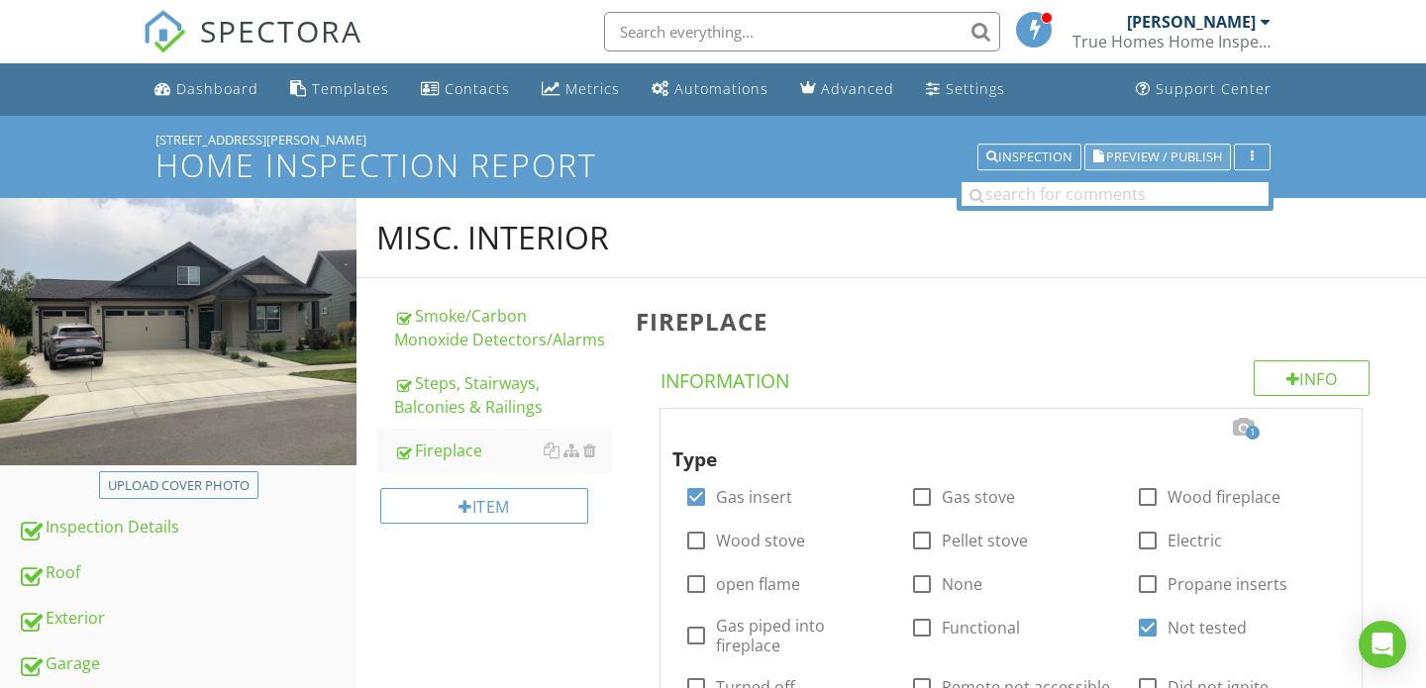
click at [1133, 160] on span "Preview / Publish" at bounding box center [1164, 156] width 116 height 13
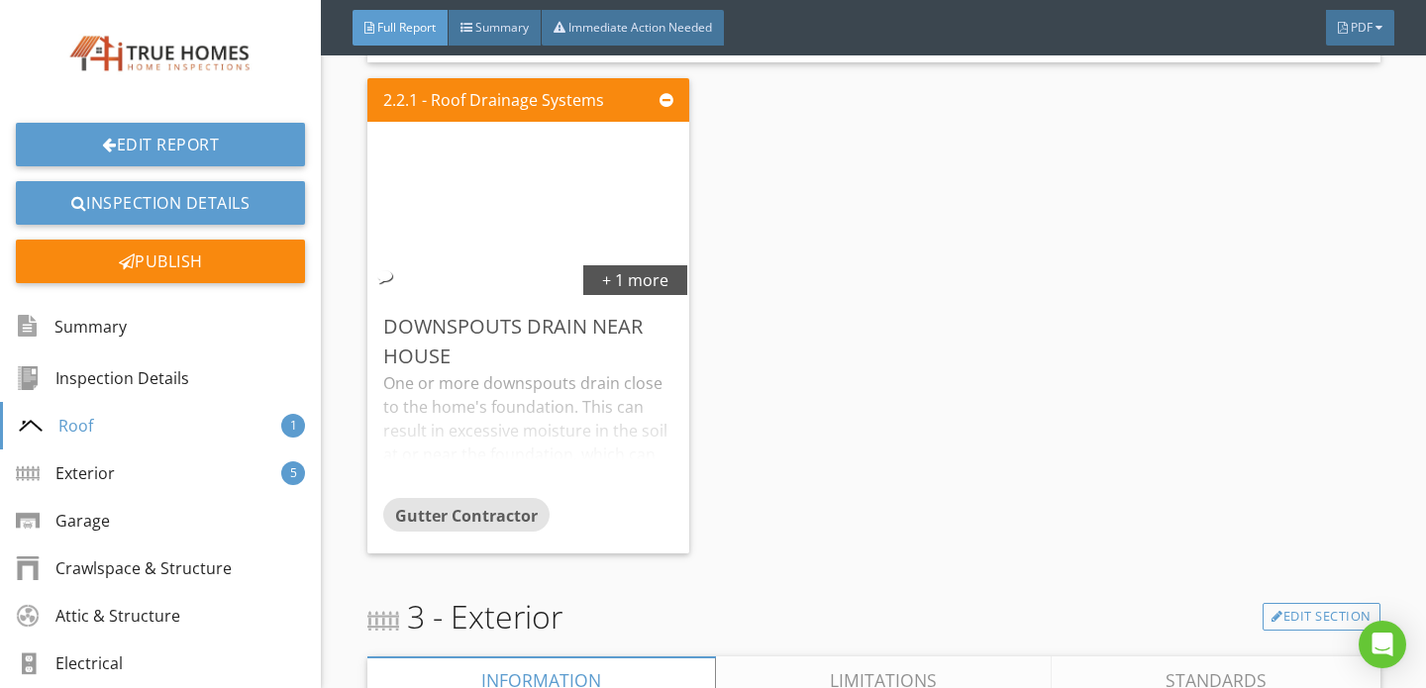
scroll to position [3222, 0]
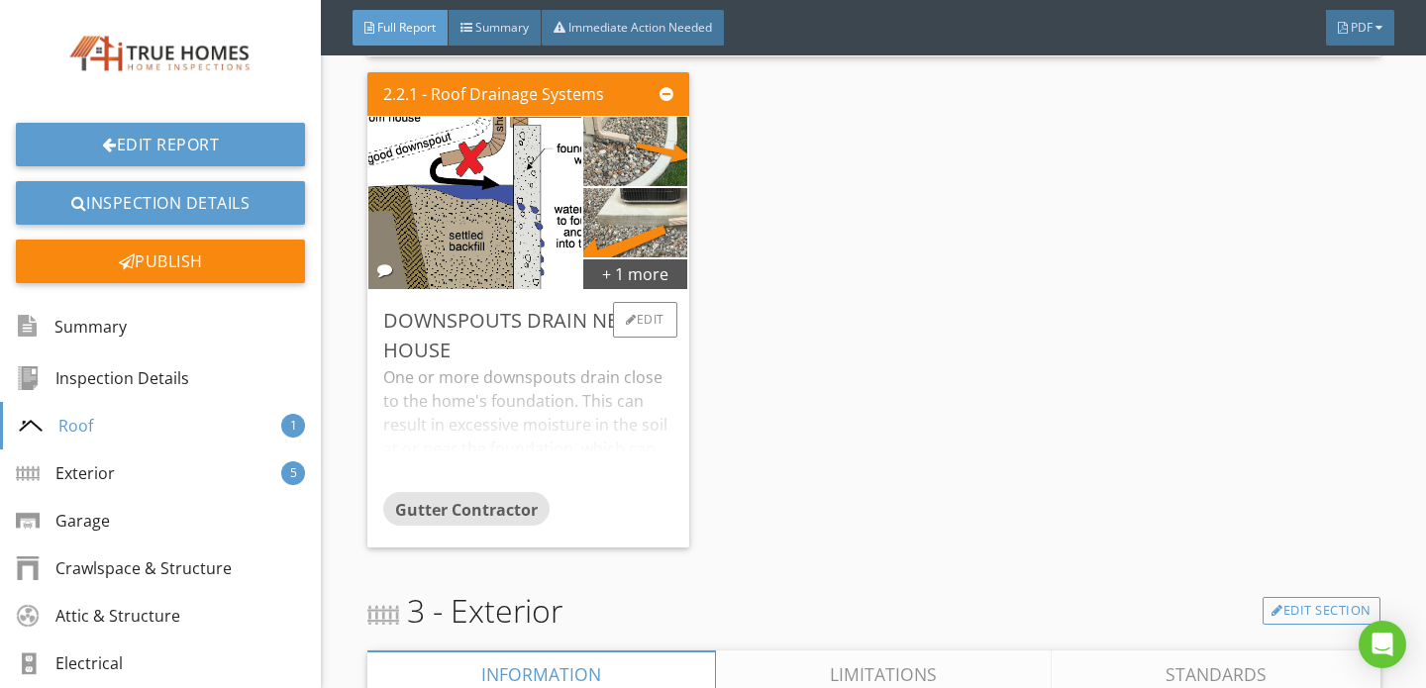
click at [569, 368] on div "One or more downspouts drain close to the home's foundation. This can result in…" at bounding box center [528, 428] width 290 height 127
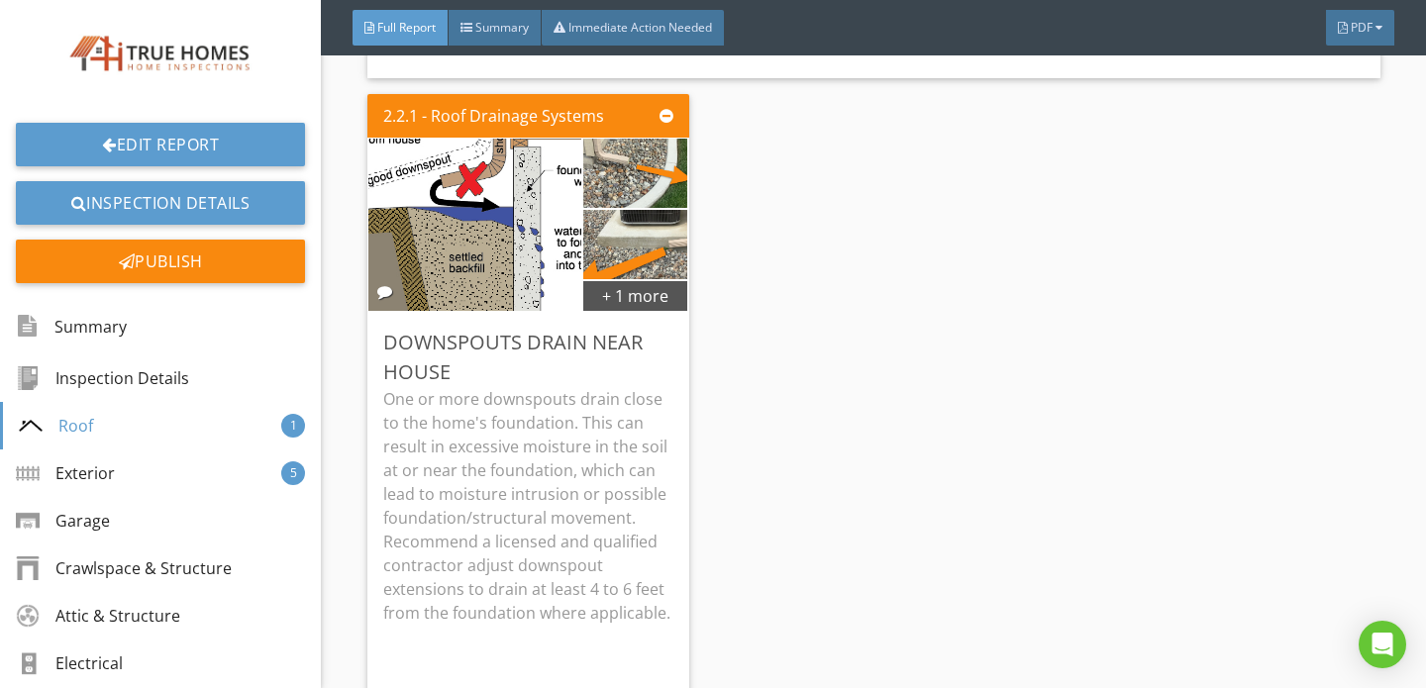
scroll to position [3199, 0]
click at [592, 280] on div "+ 1 more" at bounding box center [635, 296] width 105 height 32
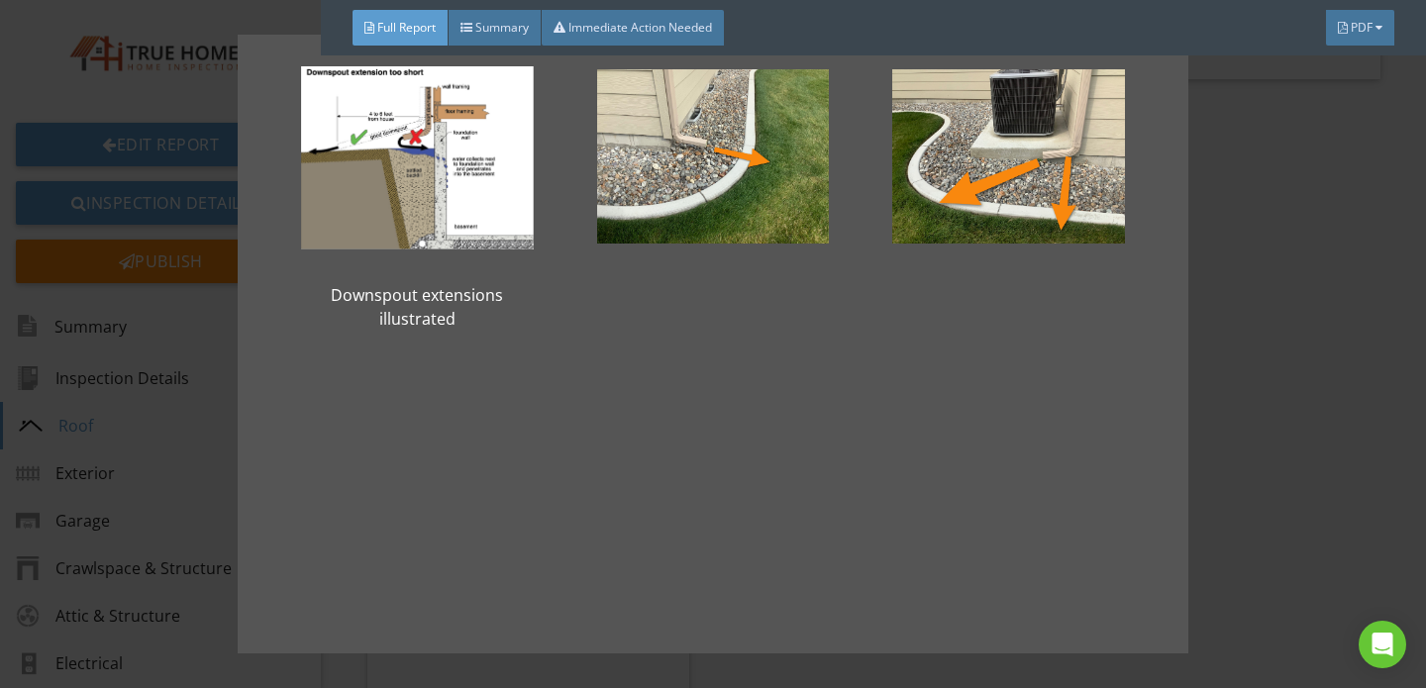
scroll to position [148, 0]
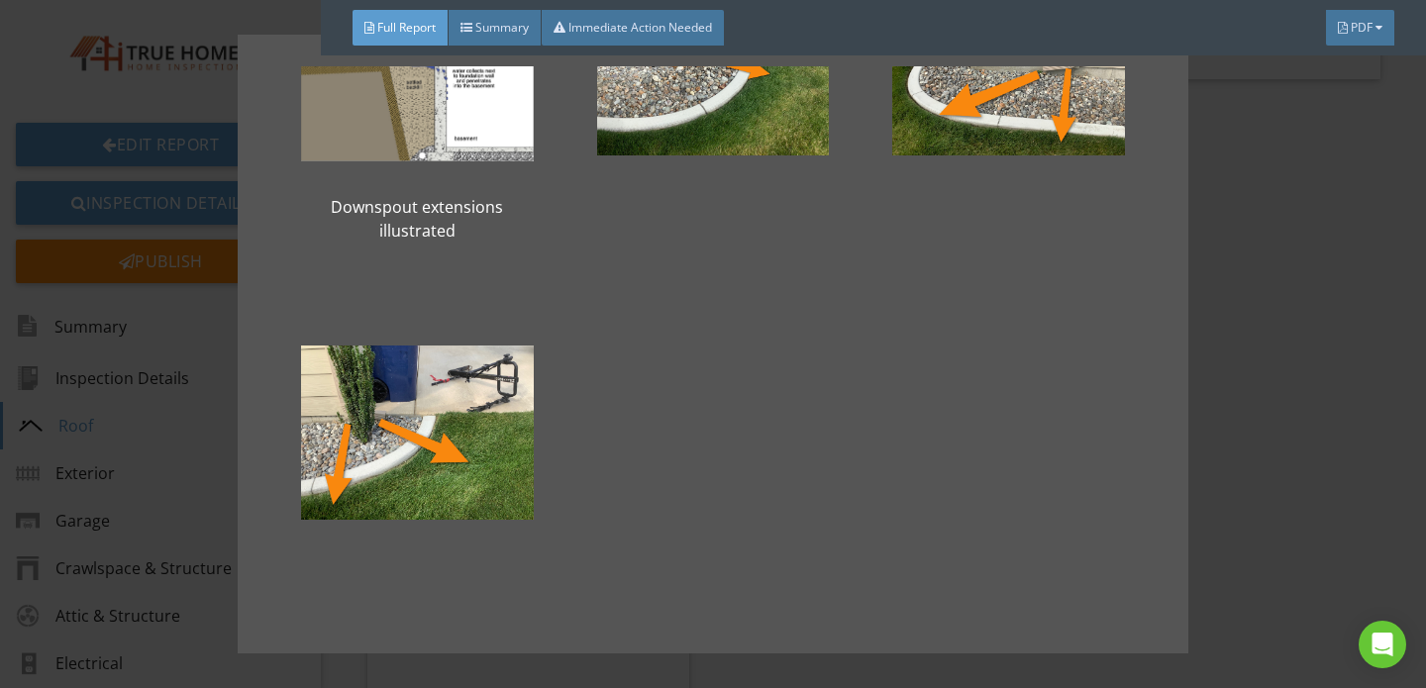
click at [1229, 467] on div "Downspout extensions illustrated" at bounding box center [713, 344] width 1426 height 688
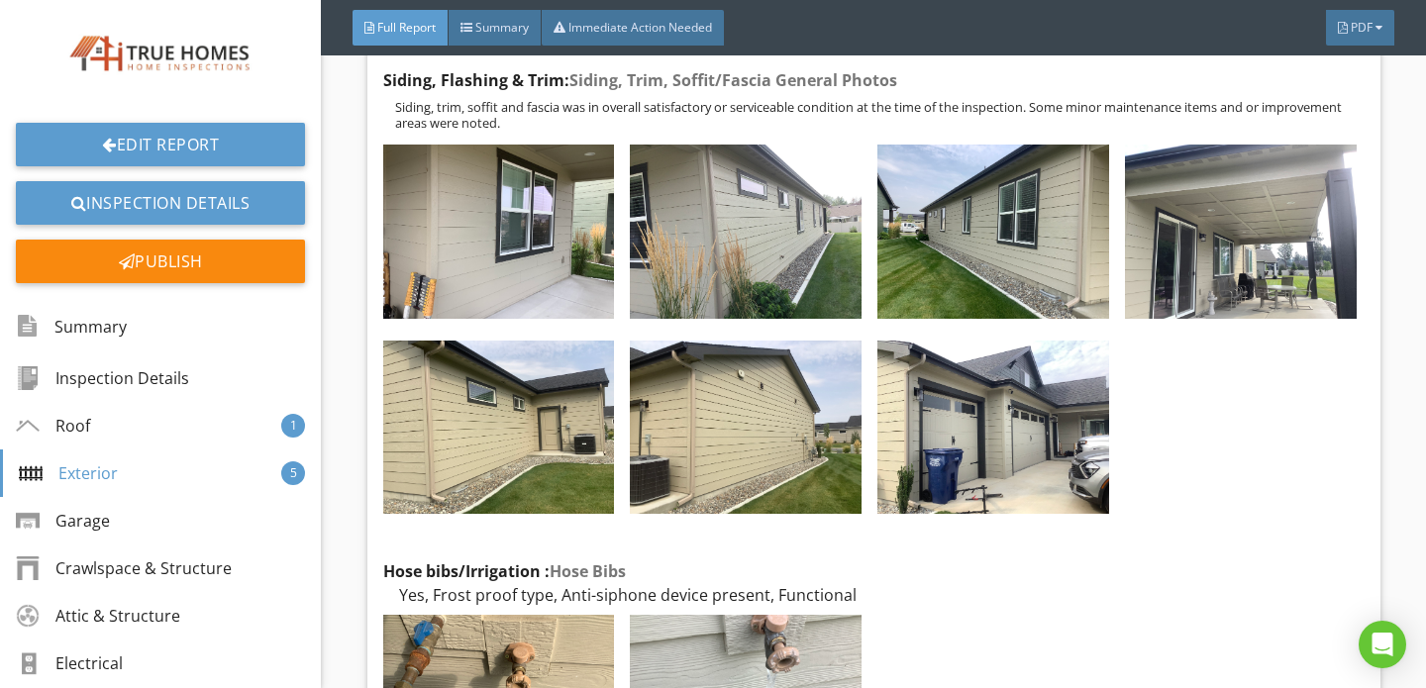
scroll to position [4776, 0]
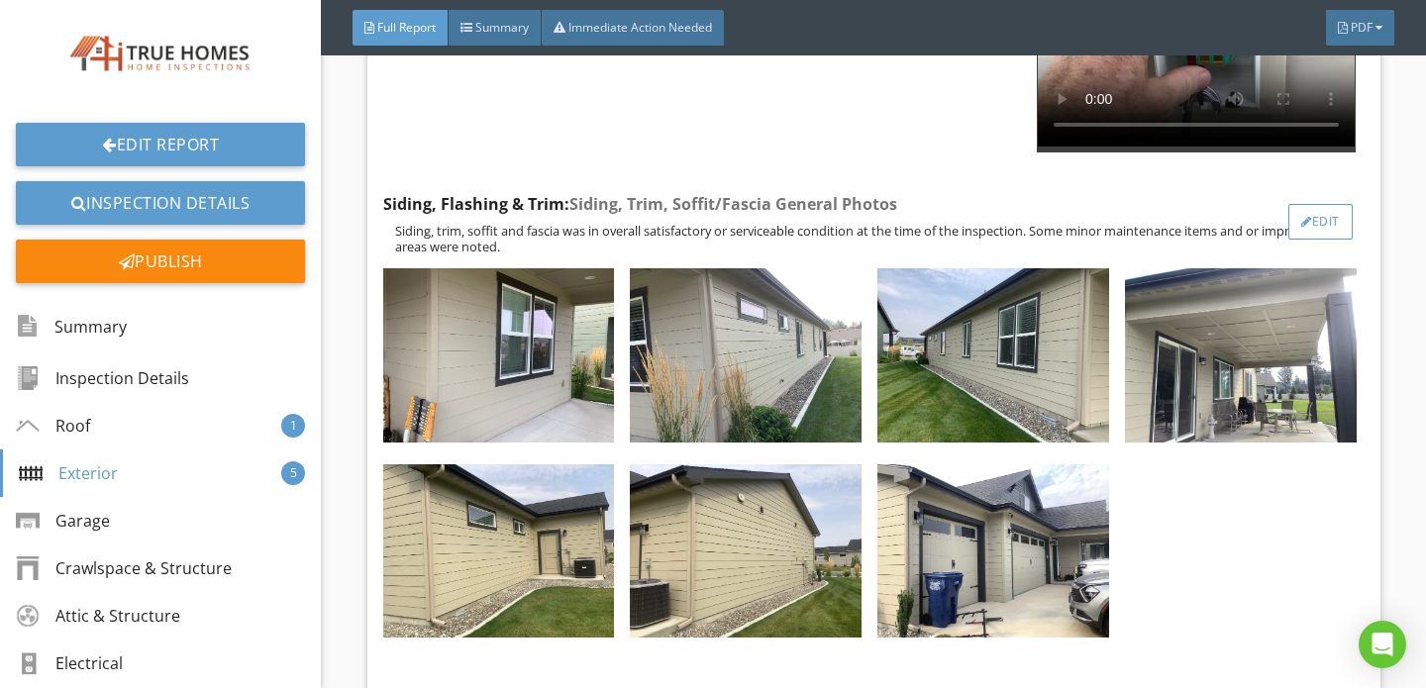
click at [1323, 204] on div "Edit" at bounding box center [1320, 222] width 64 height 36
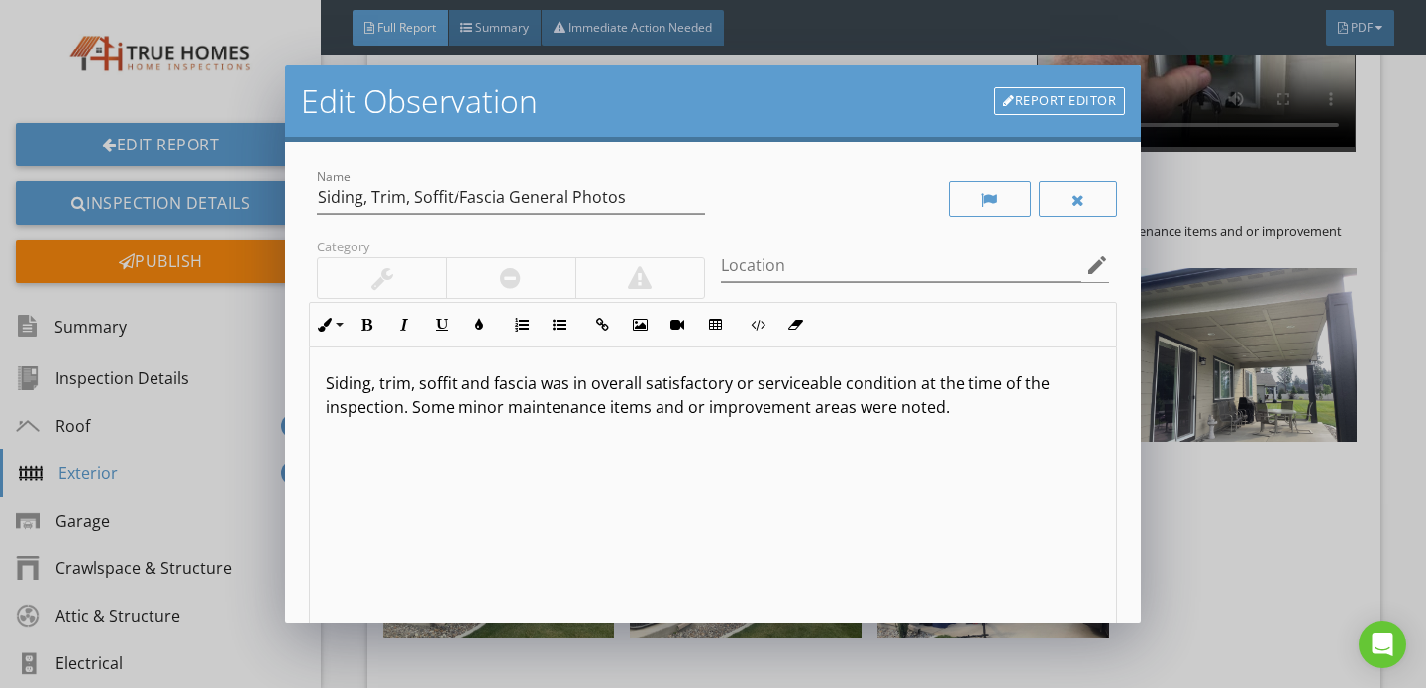
click at [606, 409] on p "Siding, trim, soffit and fascia was in overall satisfactory or serviceable cond…" at bounding box center [713, 395] width 774 height 48
click at [532, 411] on p "Siding, trim, soffit and fascia was in overall satisfactory or serviceable cond…" at bounding box center [713, 395] width 774 height 48
click at [671, 412] on p "Siding, trim, soffit and fascia was in overall satisfactory or serviceable cond…" at bounding box center [713, 395] width 774 height 48
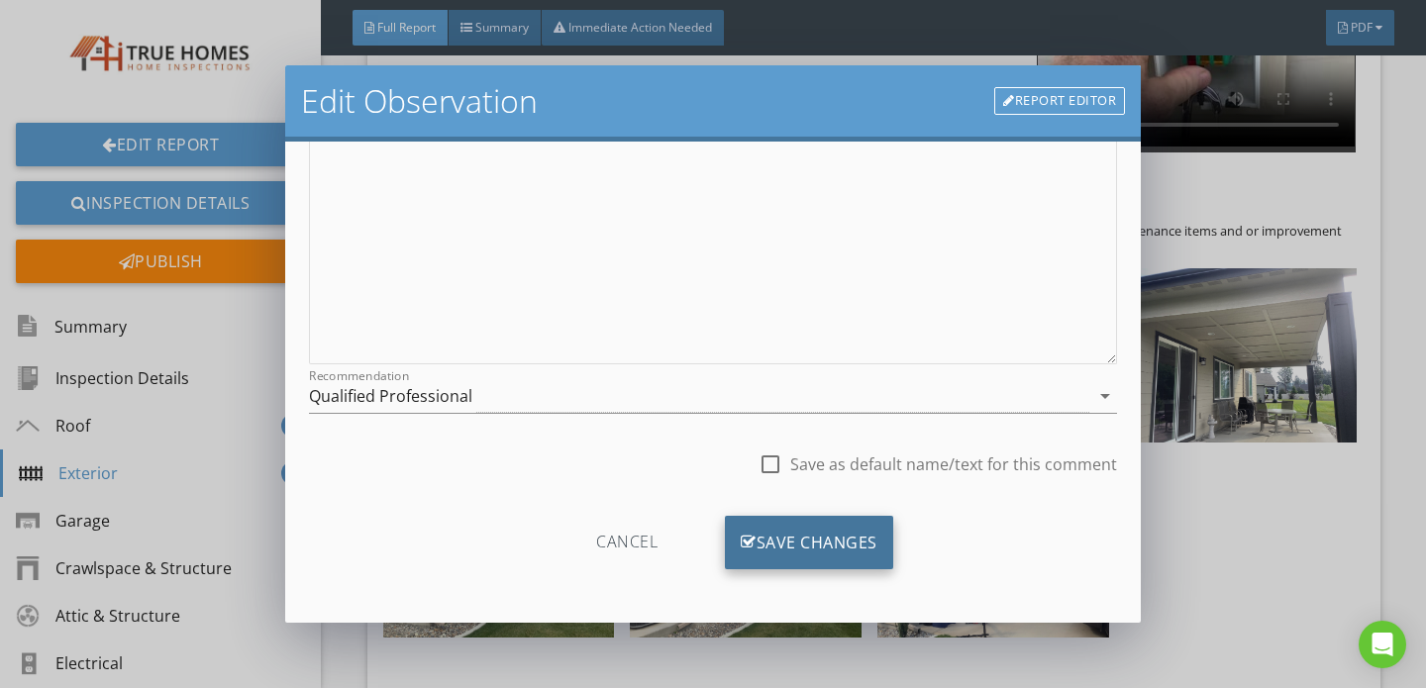
click at [775, 525] on div "Save Changes" at bounding box center [809, 542] width 168 height 53
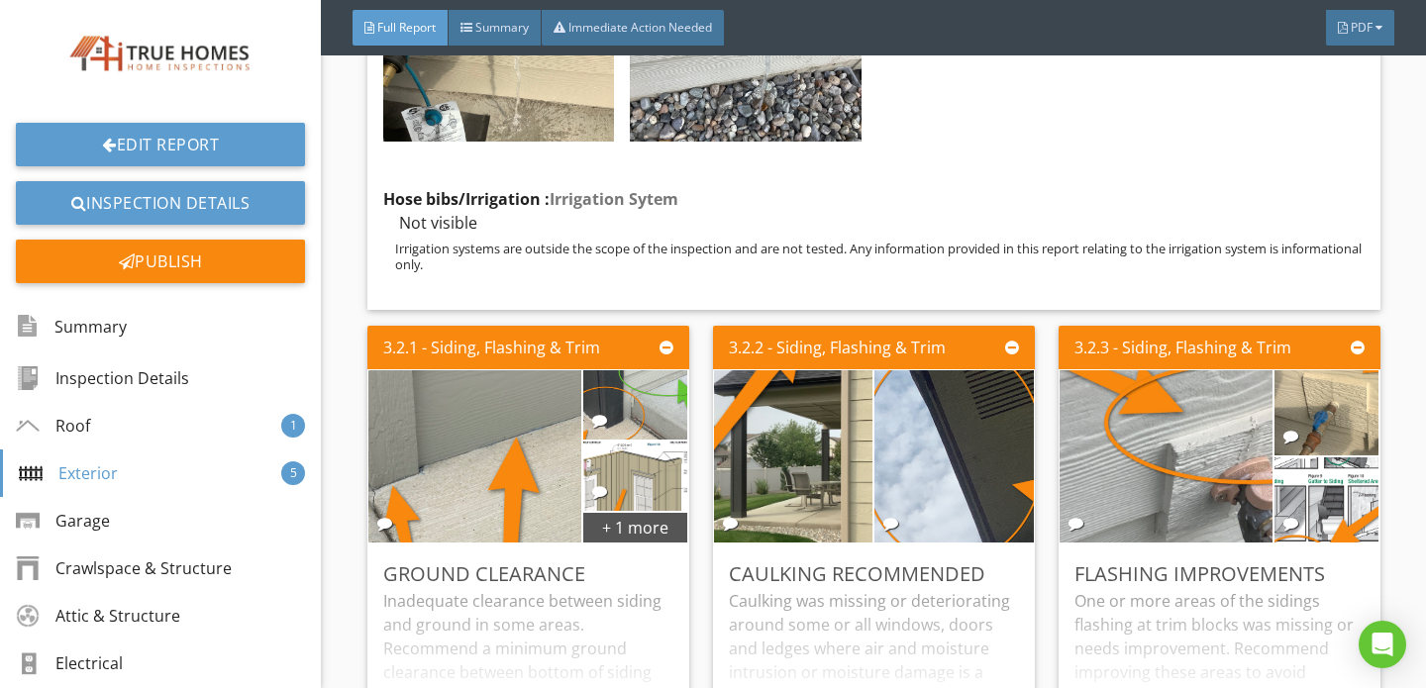
scroll to position [5639, 0]
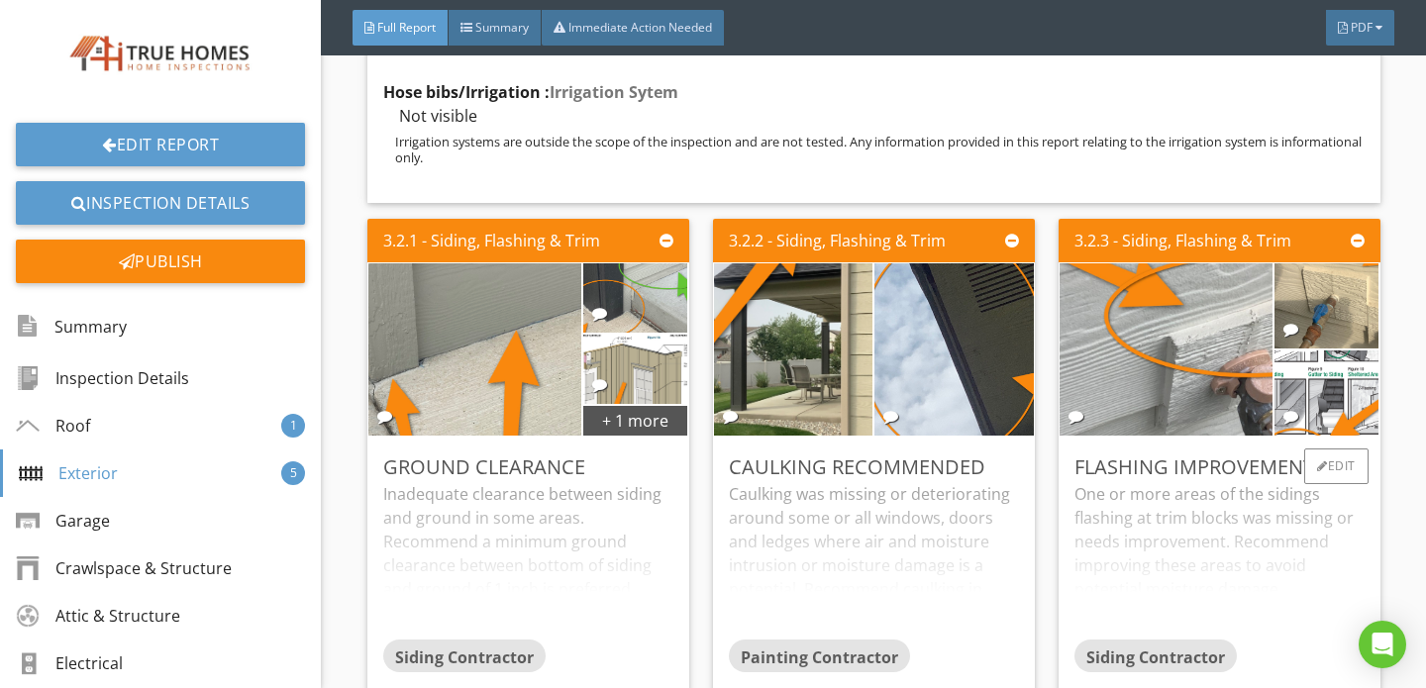
click at [1192, 498] on div "One or more areas of the sidings flashing at trim blocks was missing or needs i…" at bounding box center [1219, 560] width 290 height 156
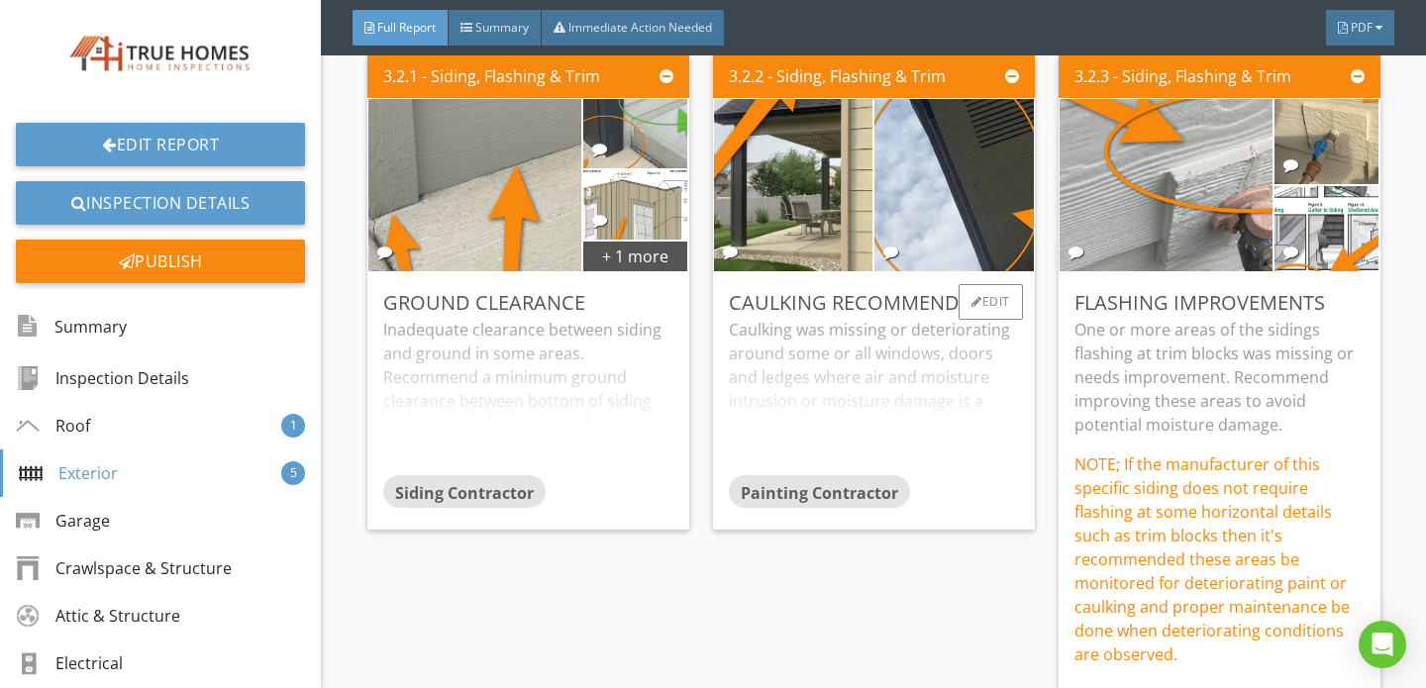
scroll to position [5734, 0]
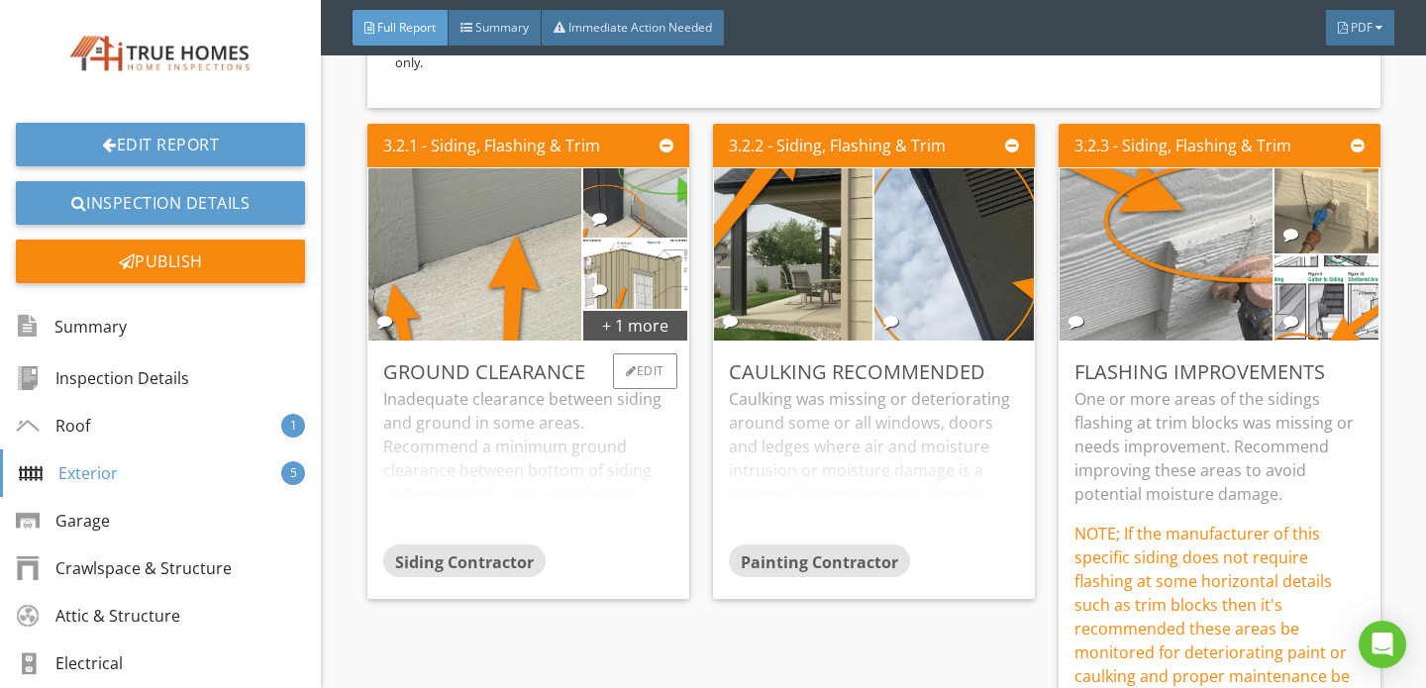
click at [505, 409] on div "Inadequate clearance between siding and ground in some areas. Recommend a minim…" at bounding box center [528, 465] width 290 height 156
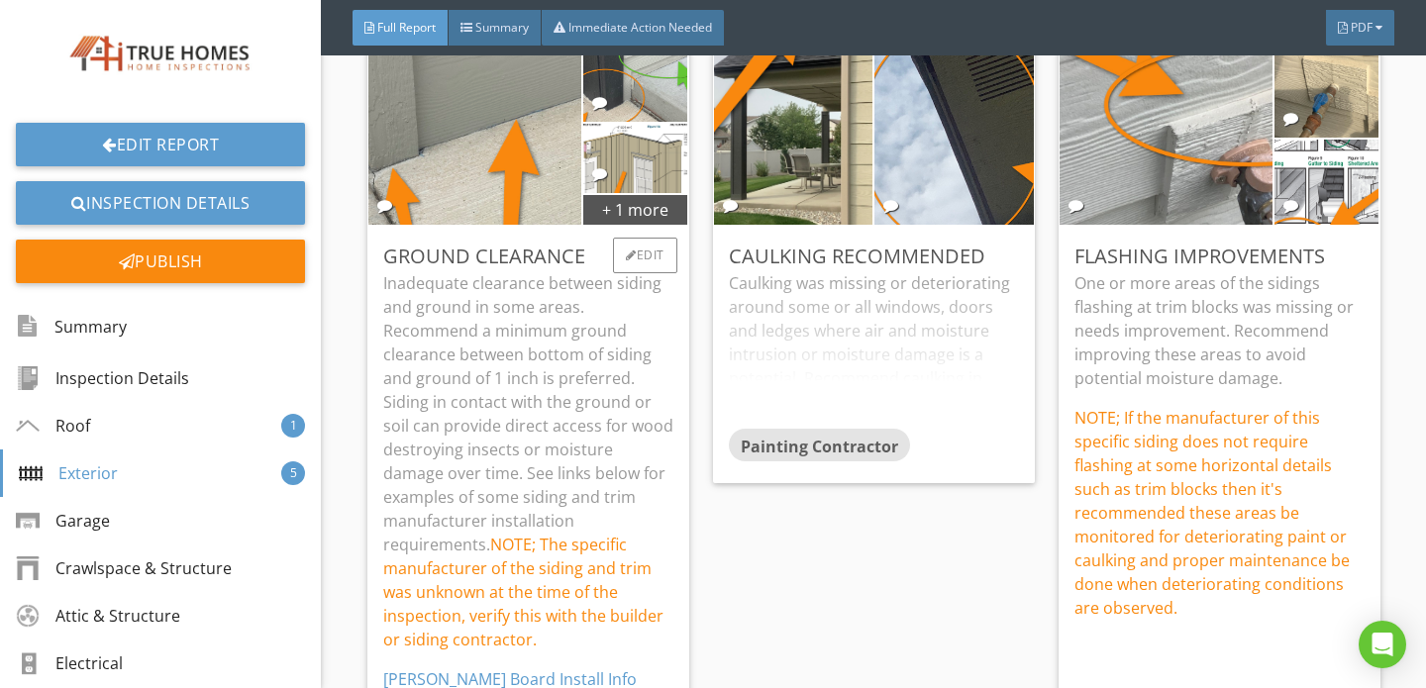
scroll to position [5845, 0]
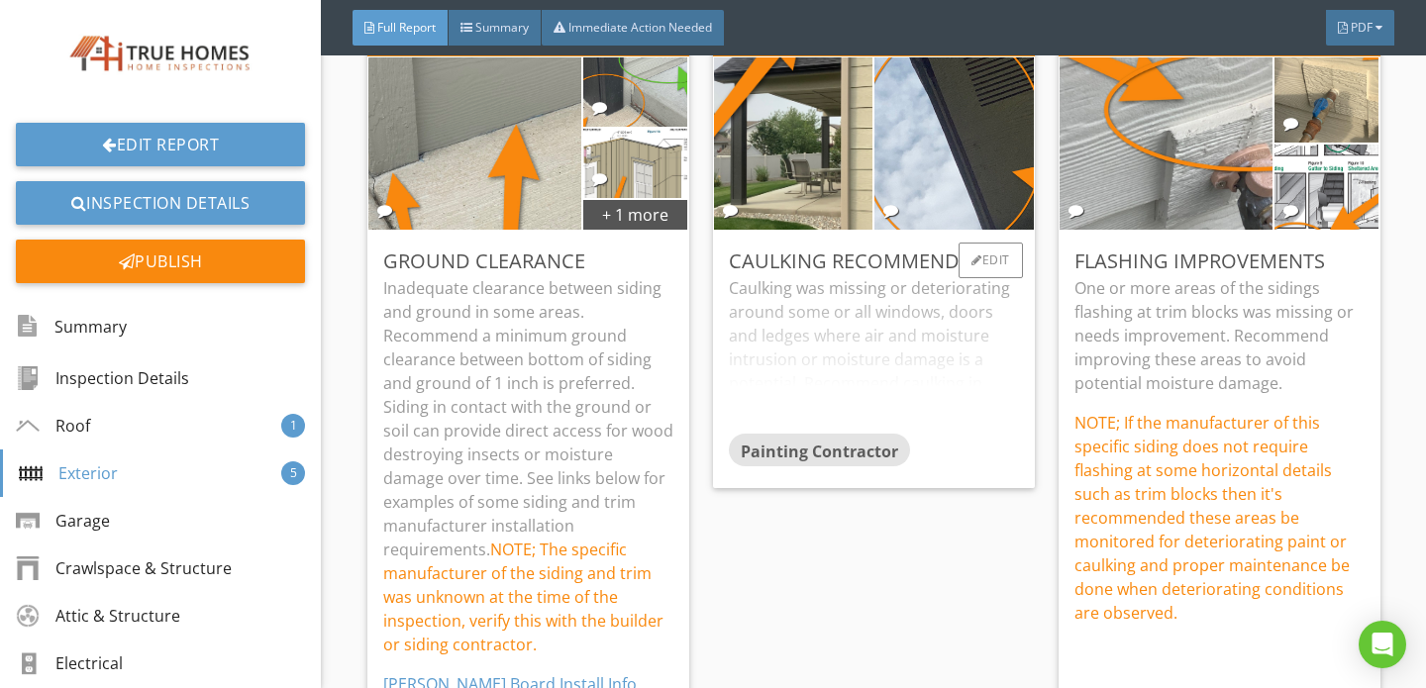
click at [836, 277] on div "Caulking was missing or deteriorating around some or all windows, doors and led…" at bounding box center [874, 354] width 290 height 156
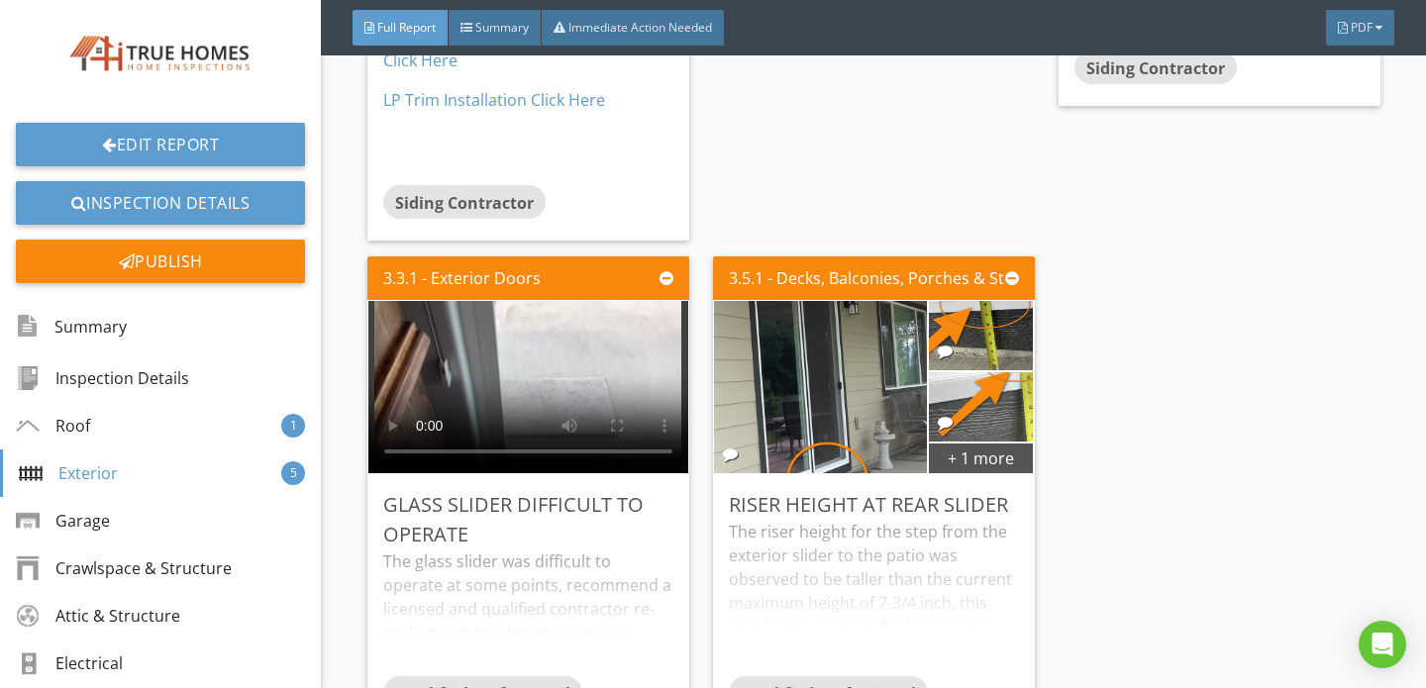
scroll to position [6500, 0]
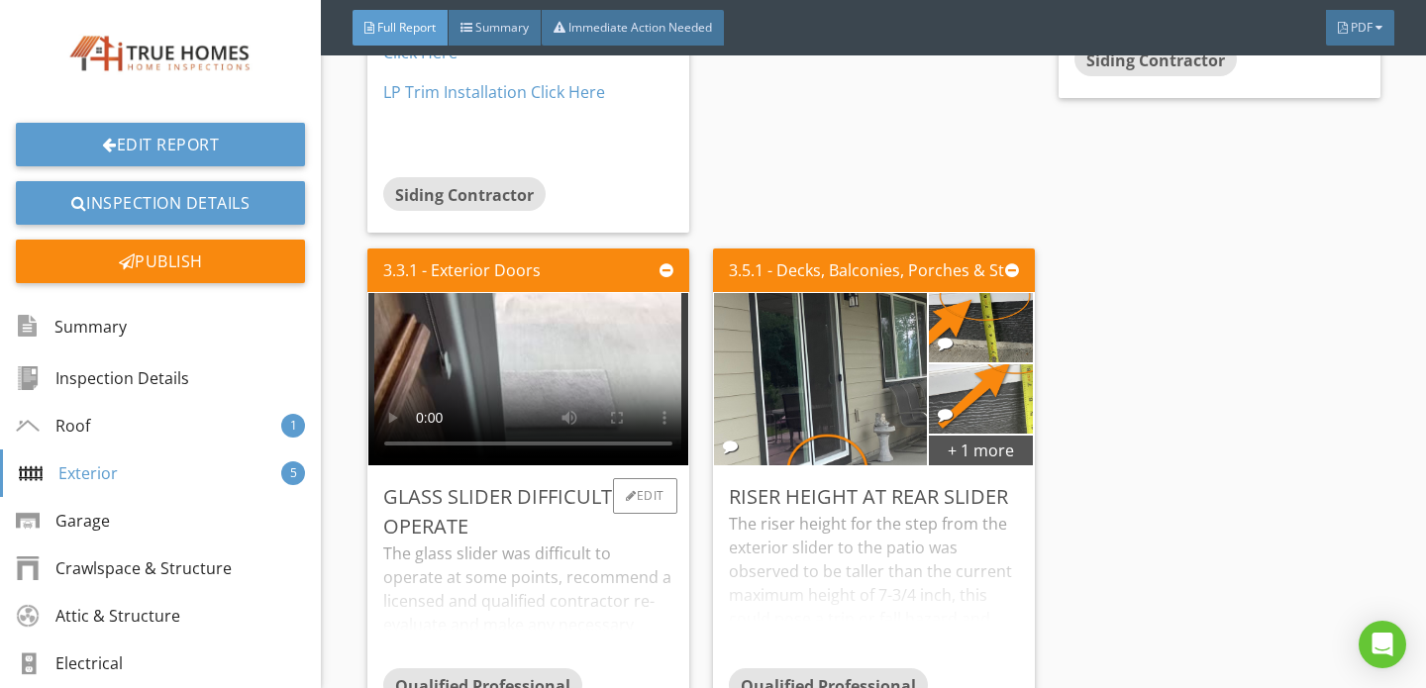
click at [534, 541] on div "The glass slider was difficult to operate at some points, recommend a licensed …" at bounding box center [528, 604] width 290 height 127
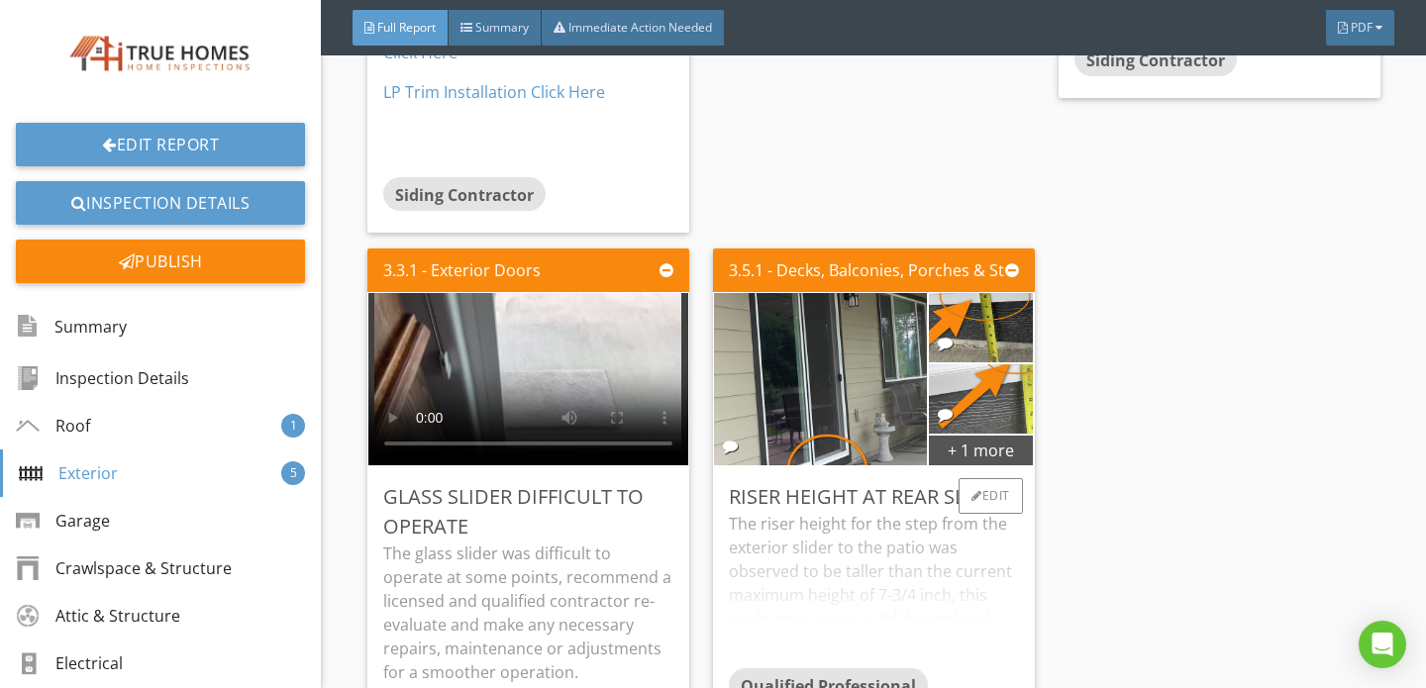
click at [785, 512] on div "The riser height for the step from the exterior slider to the patio was observe…" at bounding box center [874, 590] width 290 height 156
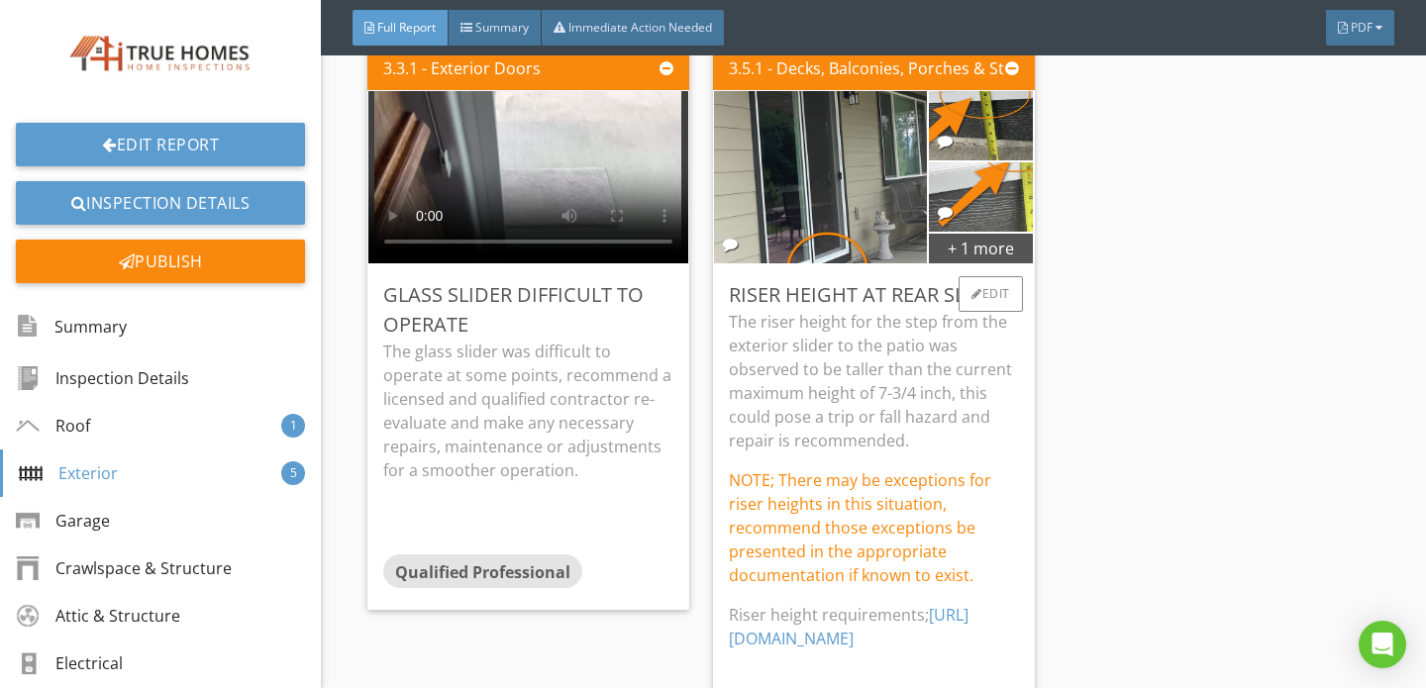
scroll to position [6777, 0]
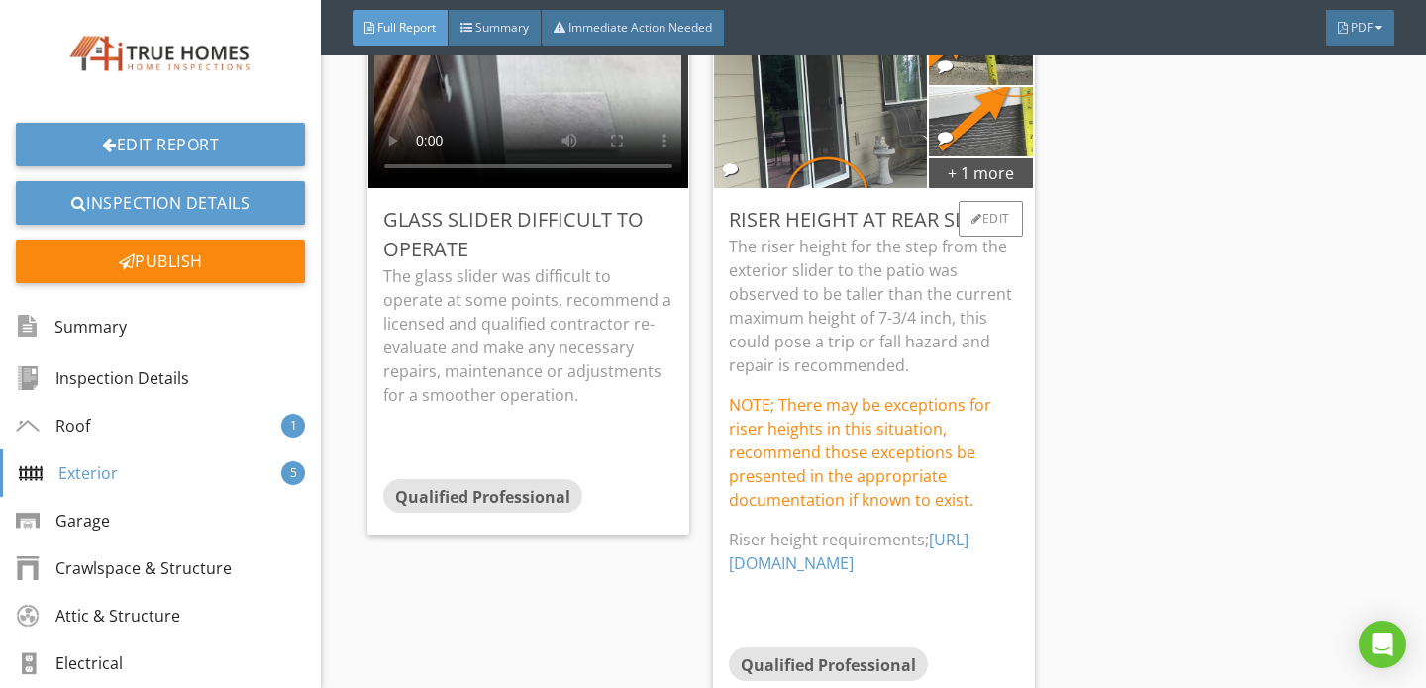
click at [895, 529] on link "[URL][DOMAIN_NAME]" at bounding box center [849, 552] width 240 height 46
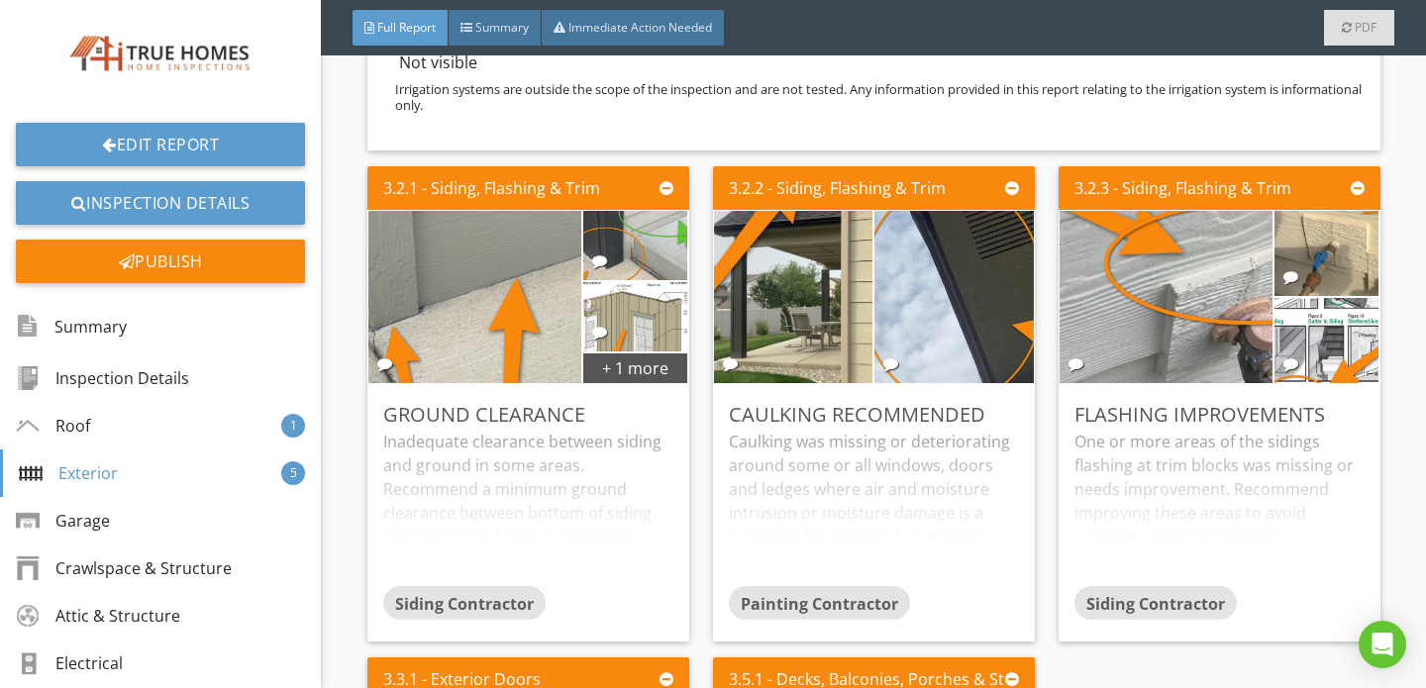
scroll to position [5527, 0]
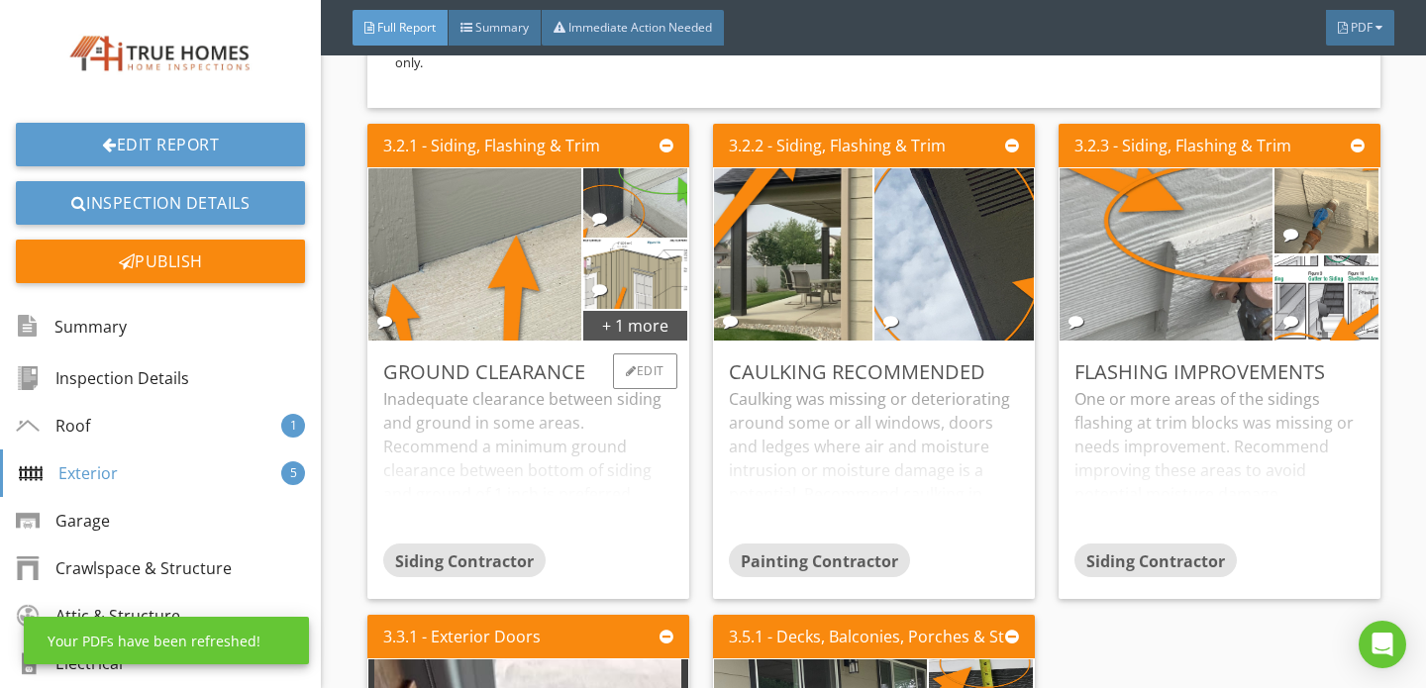
click at [583, 387] on div "Inadequate clearance between siding and ground in some areas. Recommend a minim…" at bounding box center [528, 465] width 290 height 156
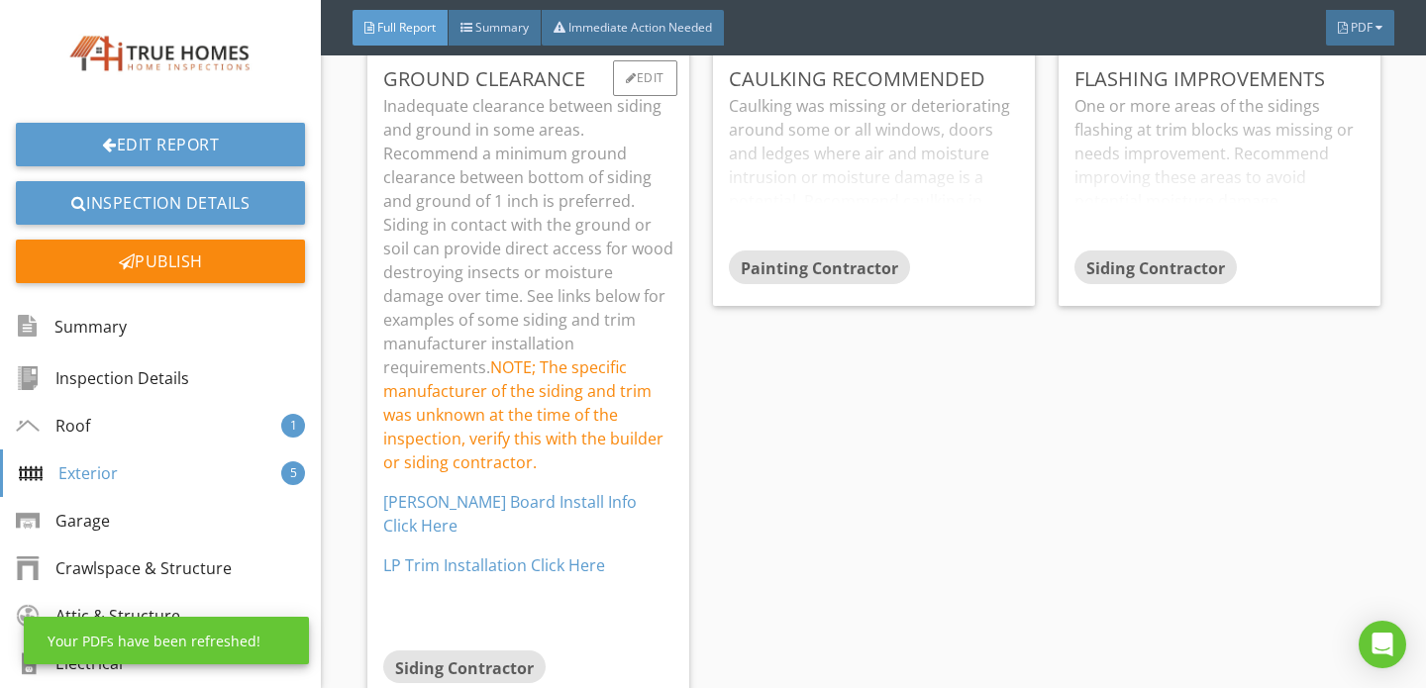
scroll to position [5825, 0]
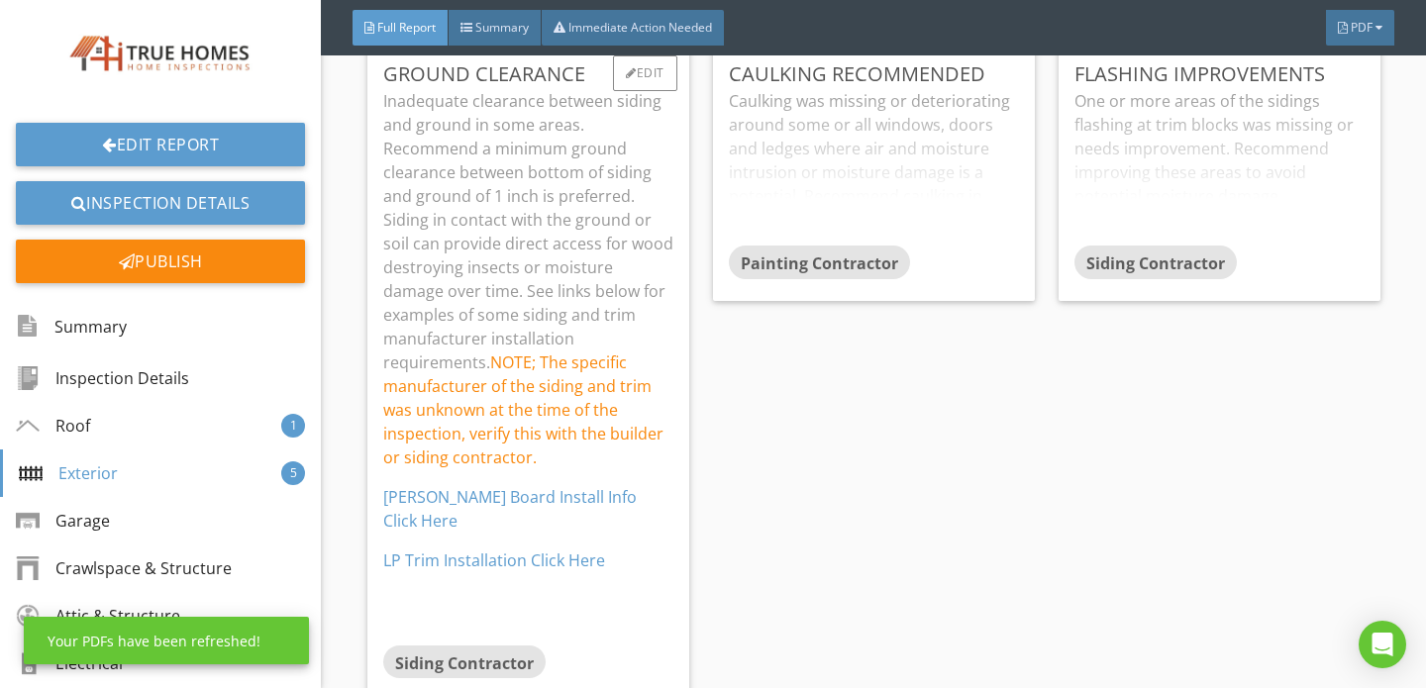
click at [511, 486] on link "[PERSON_NAME] Board Install Info Click Here" at bounding box center [509, 509] width 253 height 46
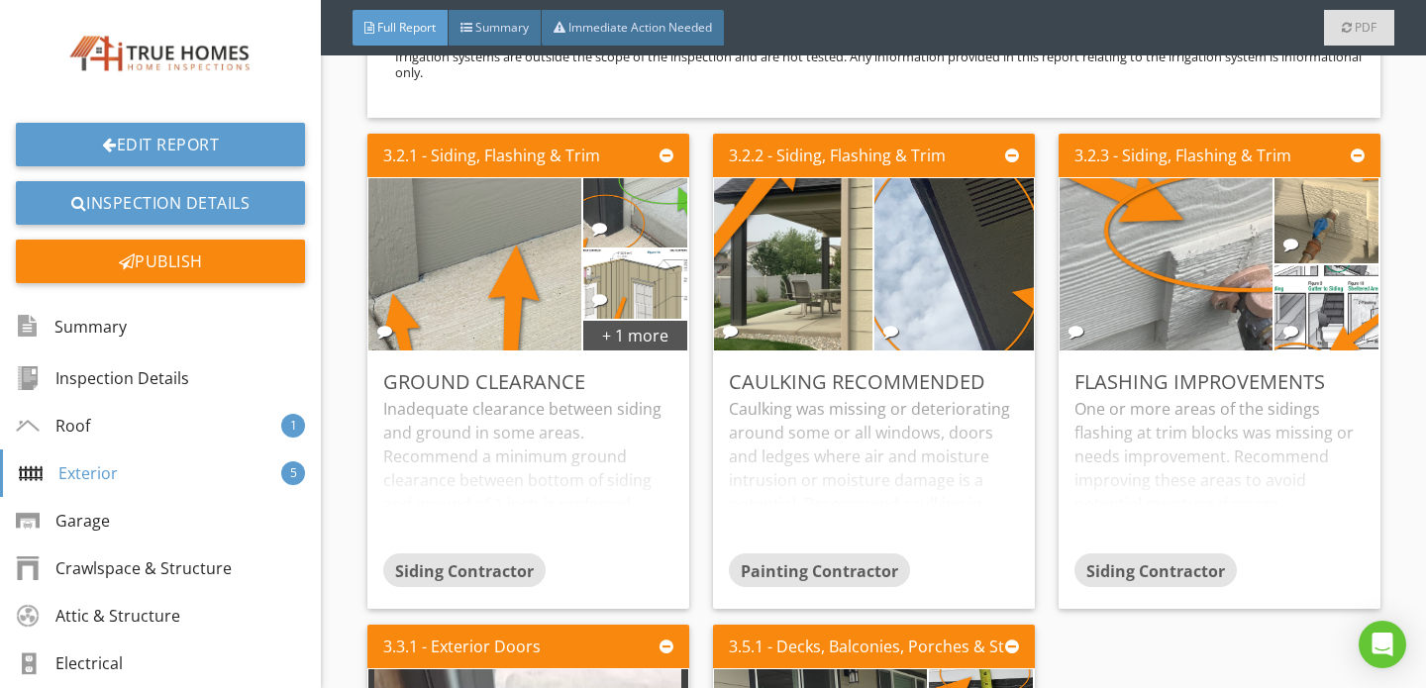
click at [576, 449] on div "Inadequate clearance between siding and ground in some areas. Recommend a minim…" at bounding box center [528, 475] width 290 height 156
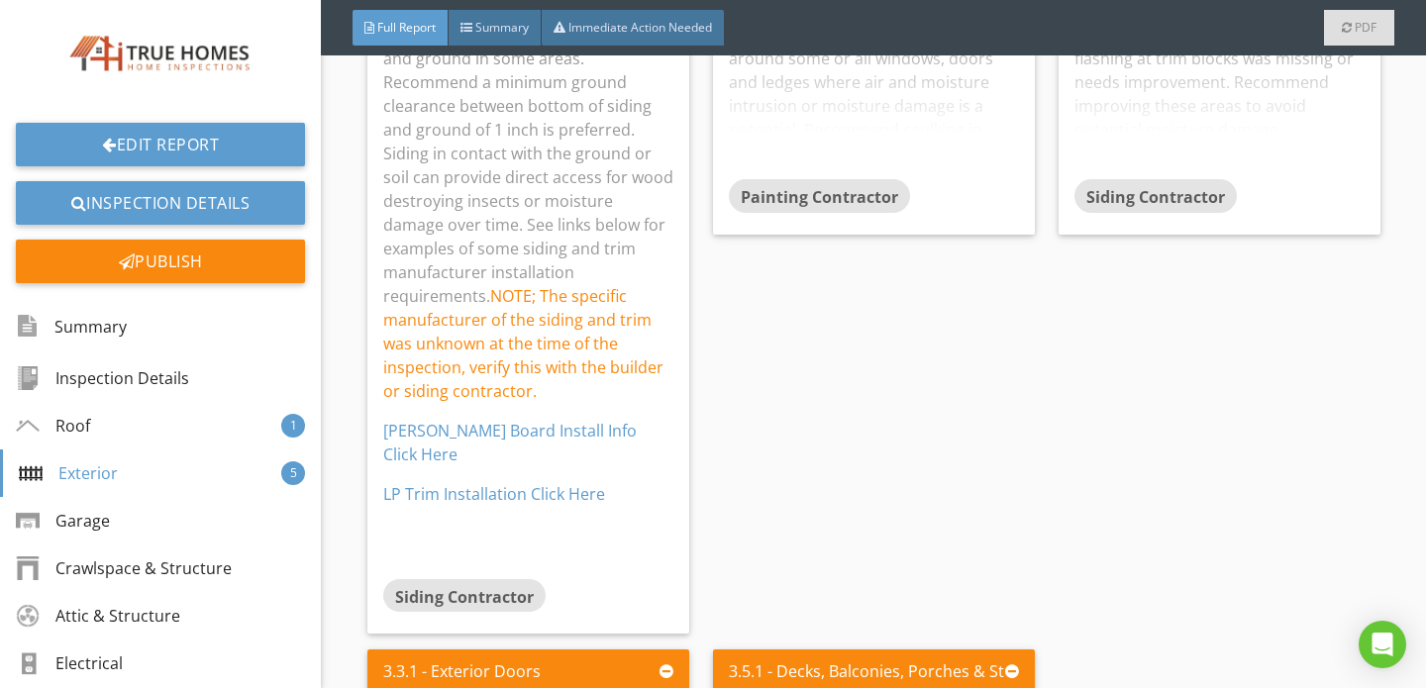
scroll to position [5915, 0]
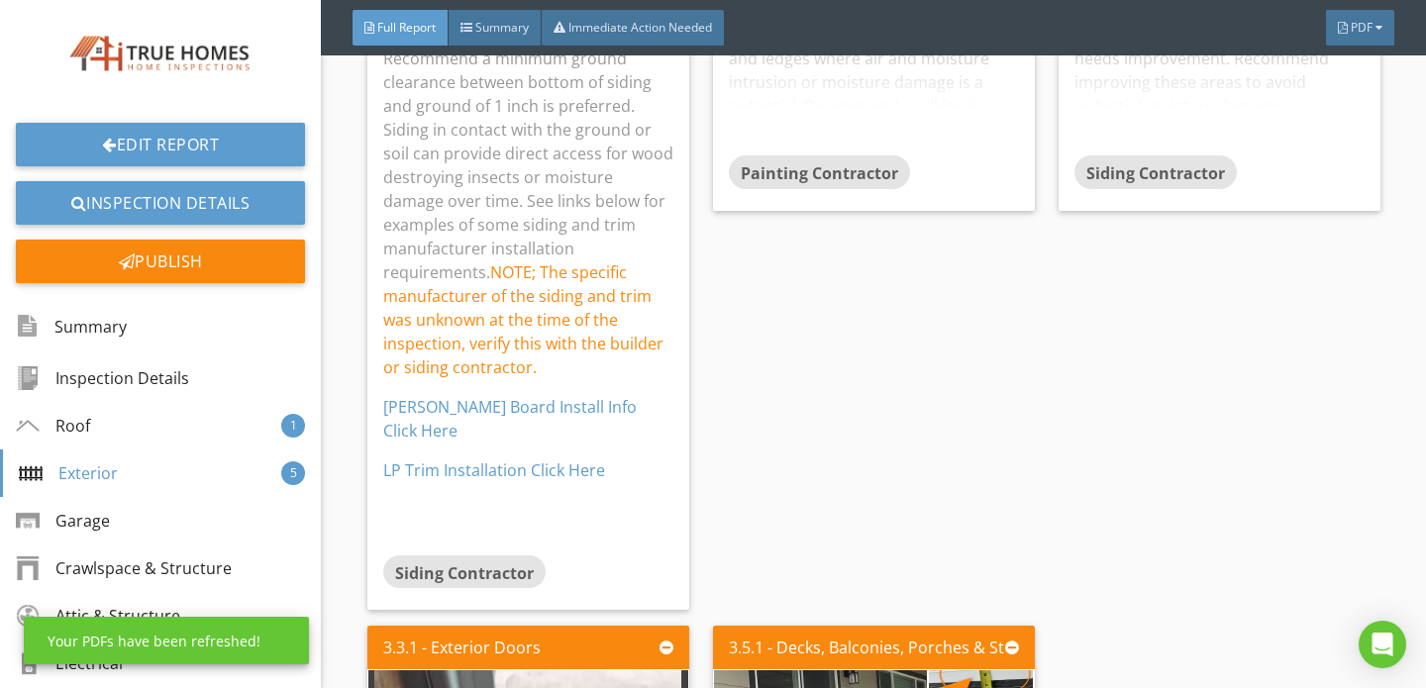
click at [507, 459] on link "LP Trim Installation Click Here" at bounding box center [494, 470] width 222 height 22
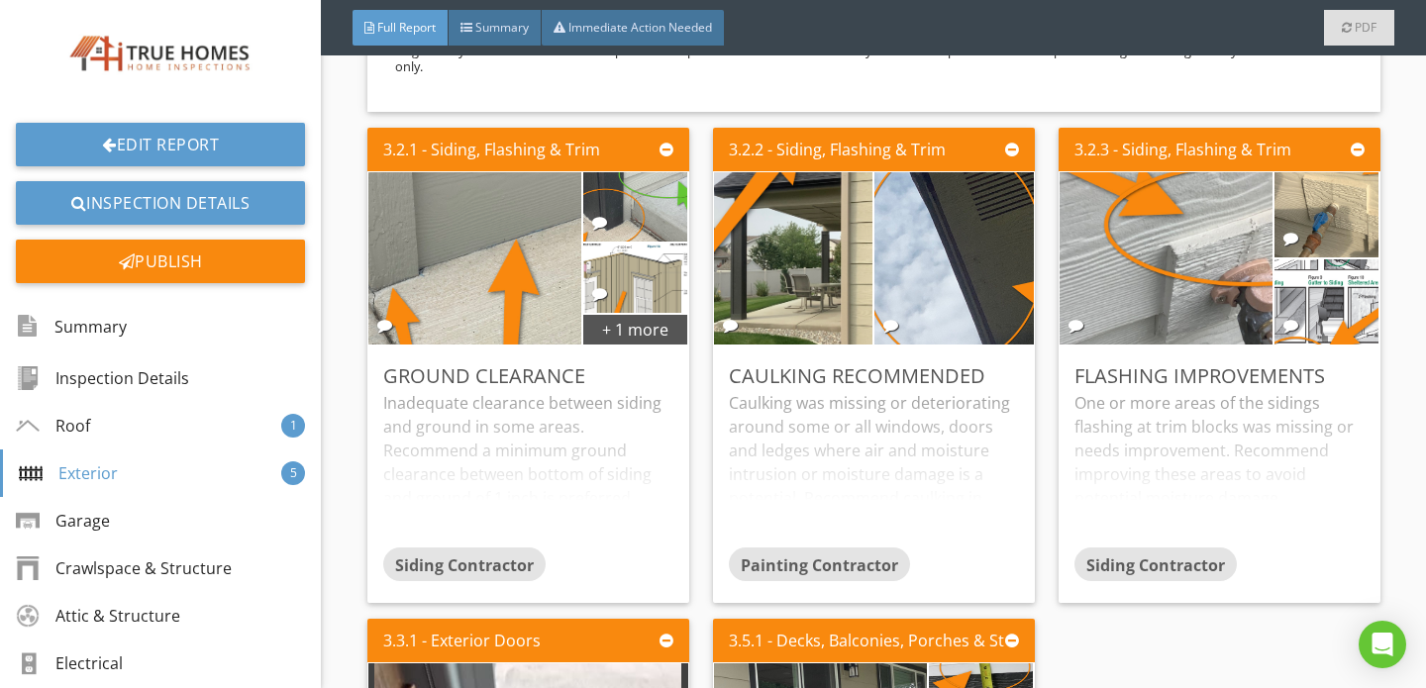
scroll to position [5557, 0]
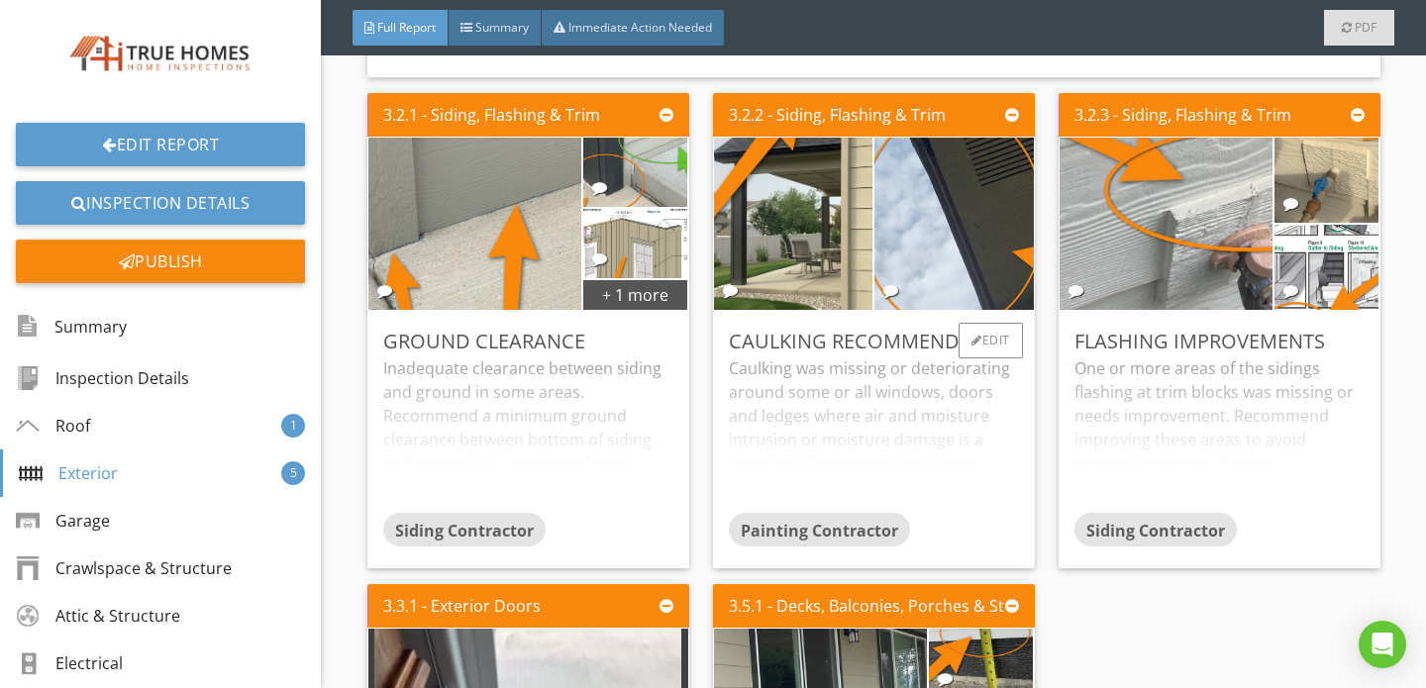
click at [867, 362] on div "Caulking was missing or deteriorating around some or all windows, doors and led…" at bounding box center [874, 434] width 290 height 156
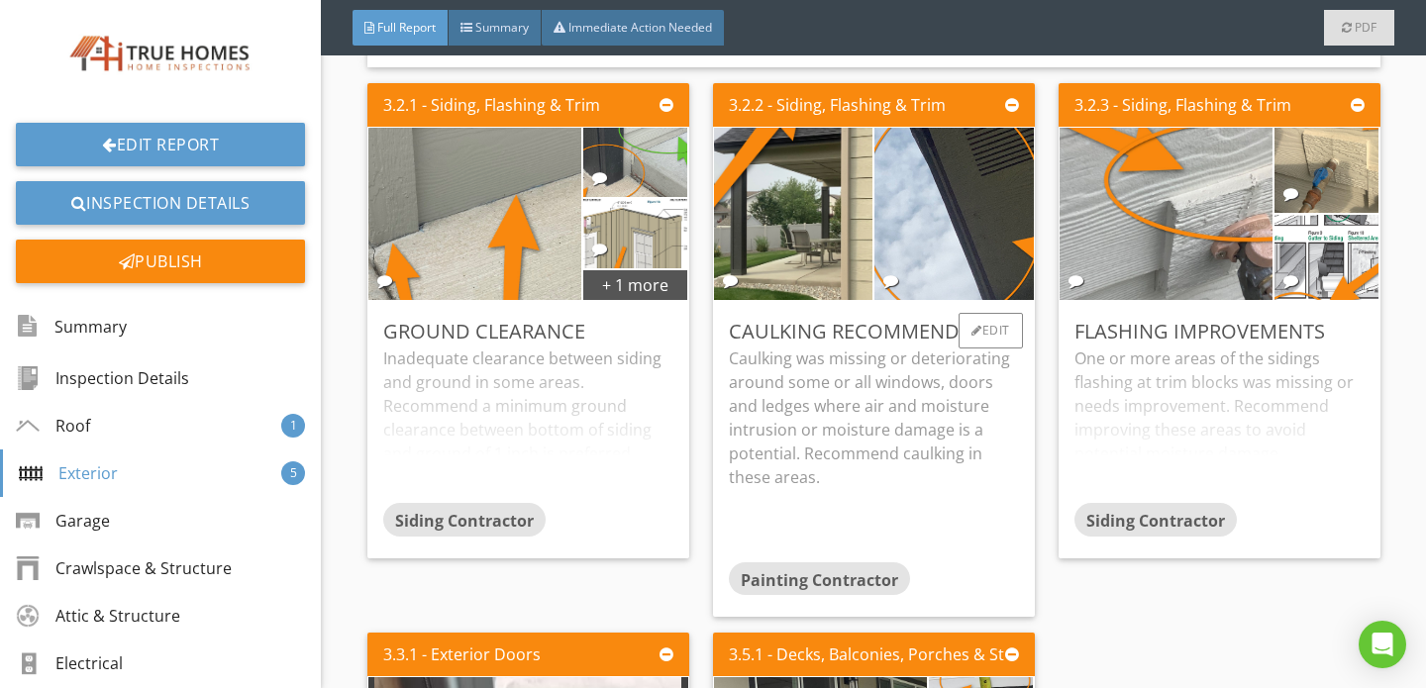
scroll to position [5568, 0]
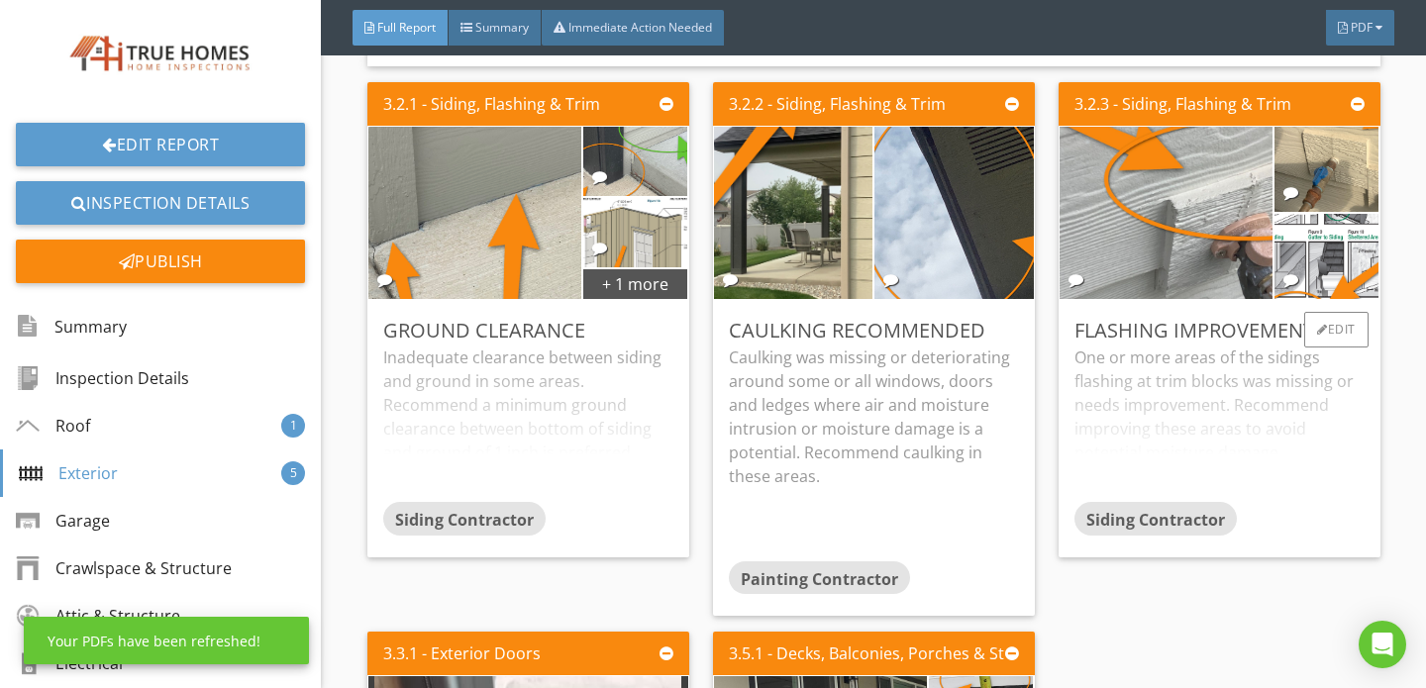
click at [1136, 360] on div "One or more areas of the sidings flashing at trim blocks was missing or needs i…" at bounding box center [1219, 423] width 290 height 156
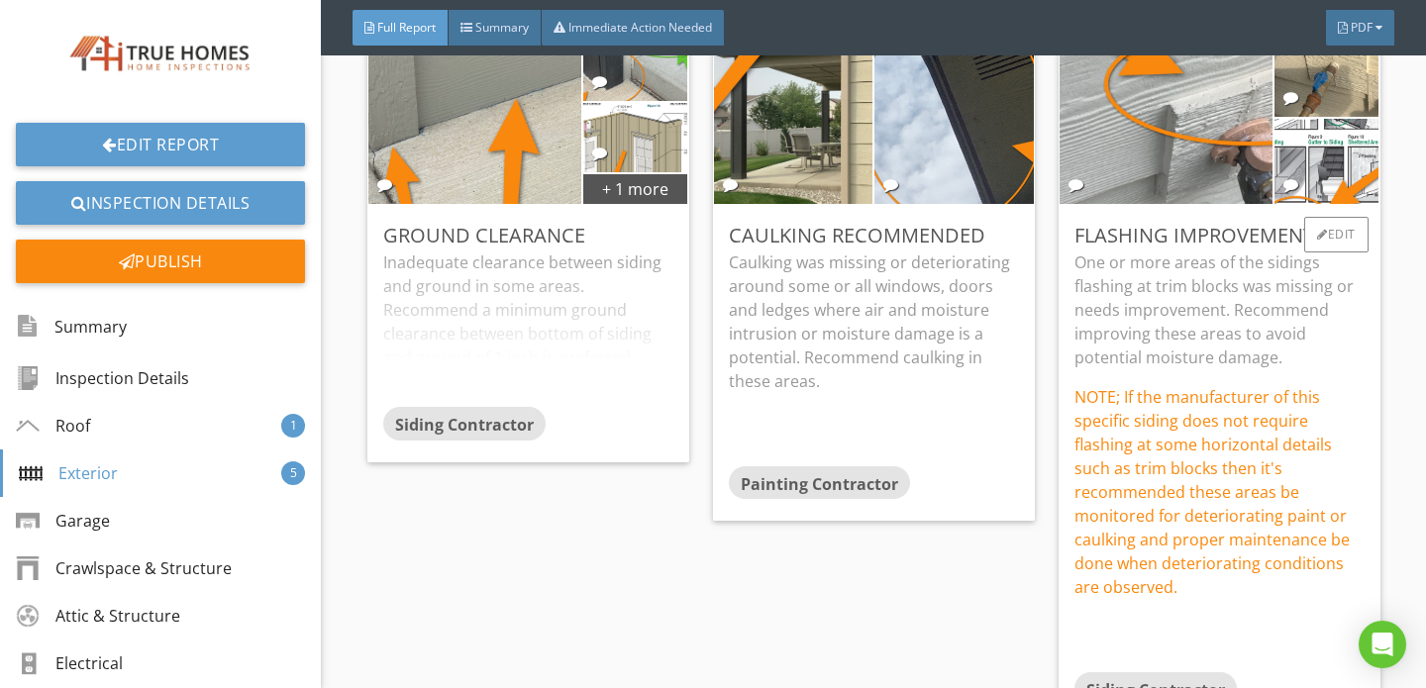
scroll to position [5654, 0]
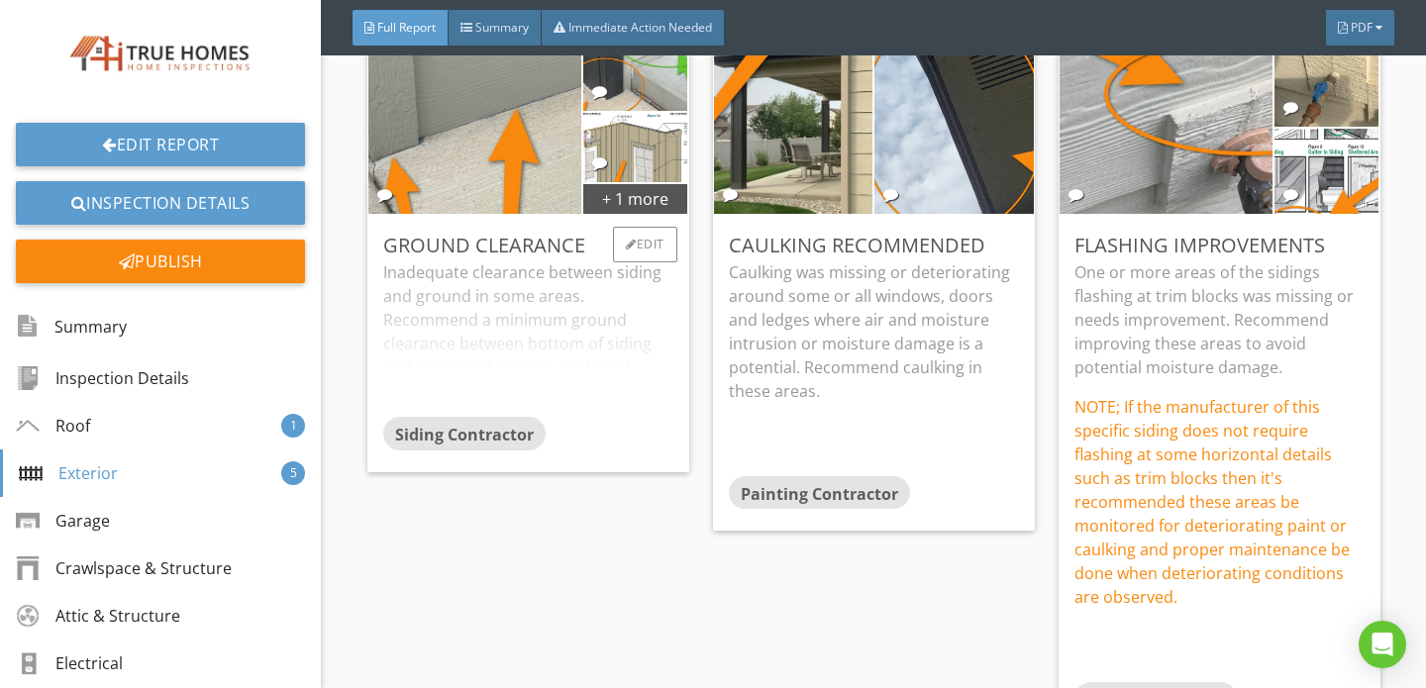
click at [537, 297] on div "Inadequate clearance between siding and ground in some areas. Recommend a minim…" at bounding box center [528, 338] width 290 height 156
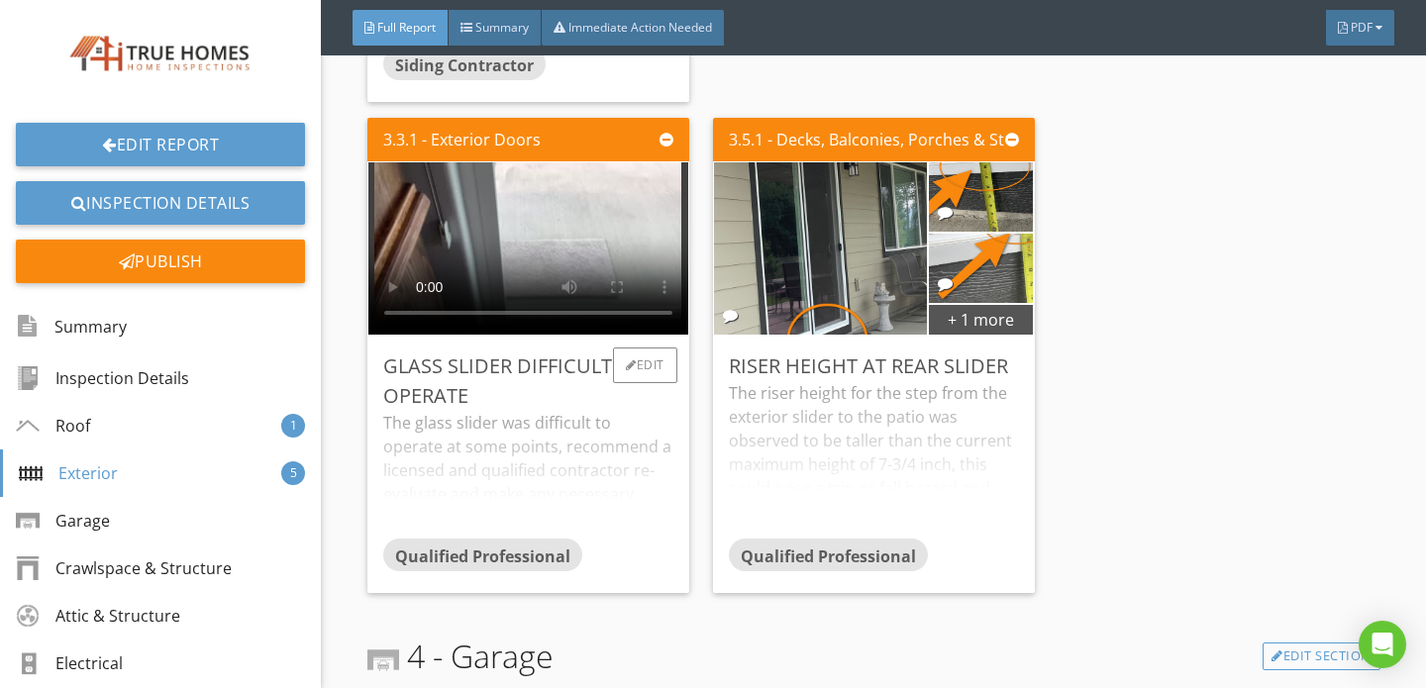
scroll to position [6438, 0]
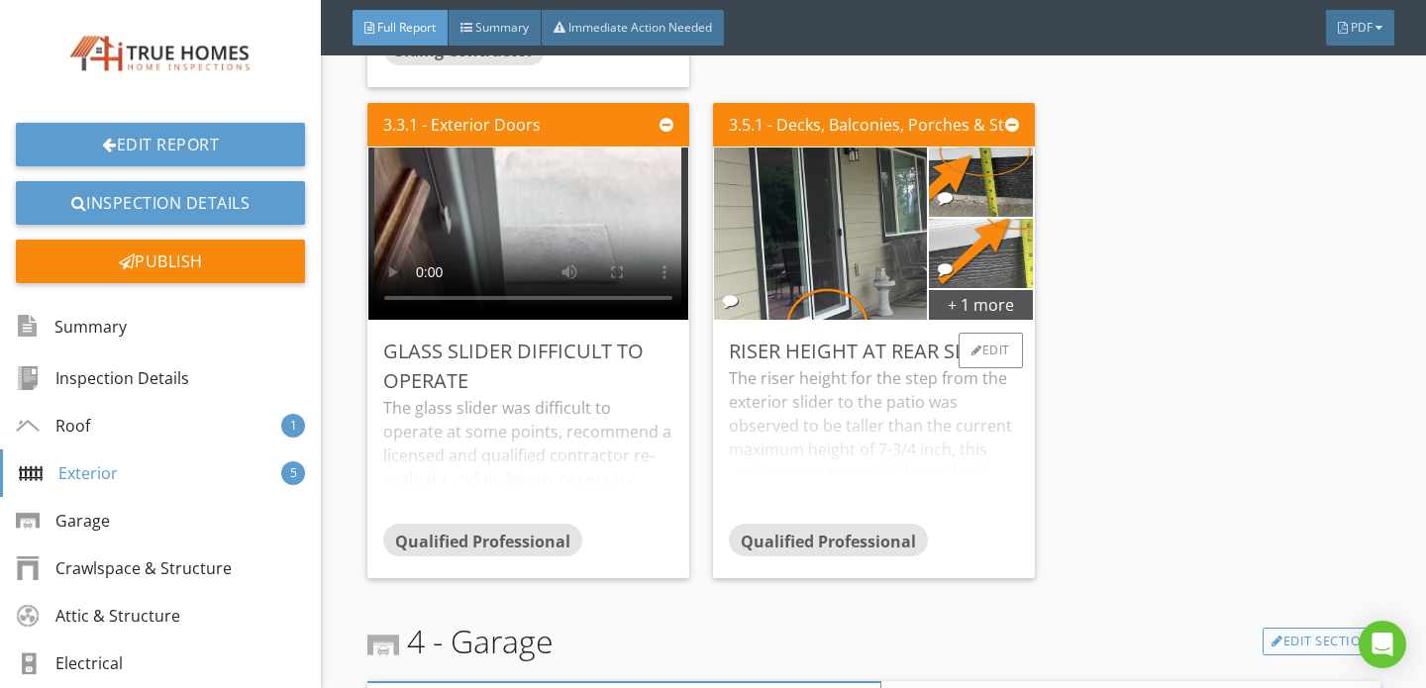
click at [809, 372] on div "The riser height for the step from the exterior slider to the patio was observe…" at bounding box center [874, 444] width 290 height 156
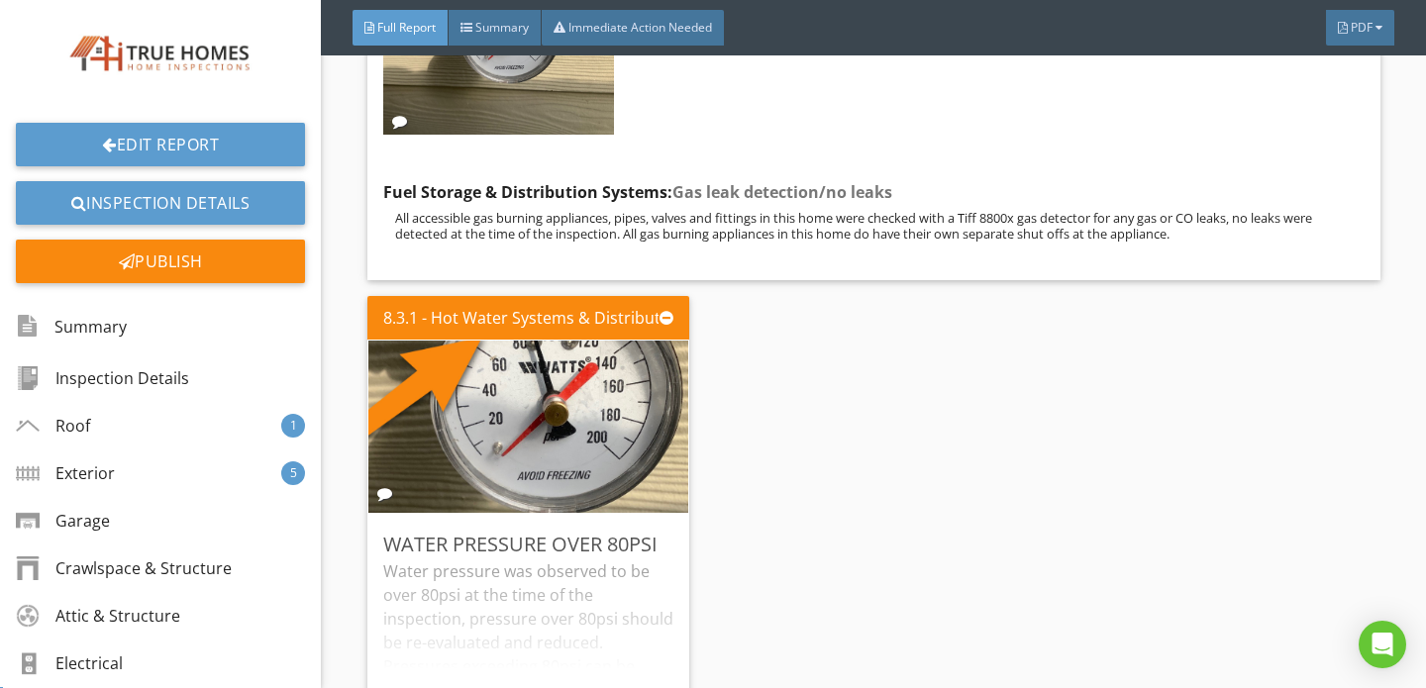
scroll to position [15247, 0]
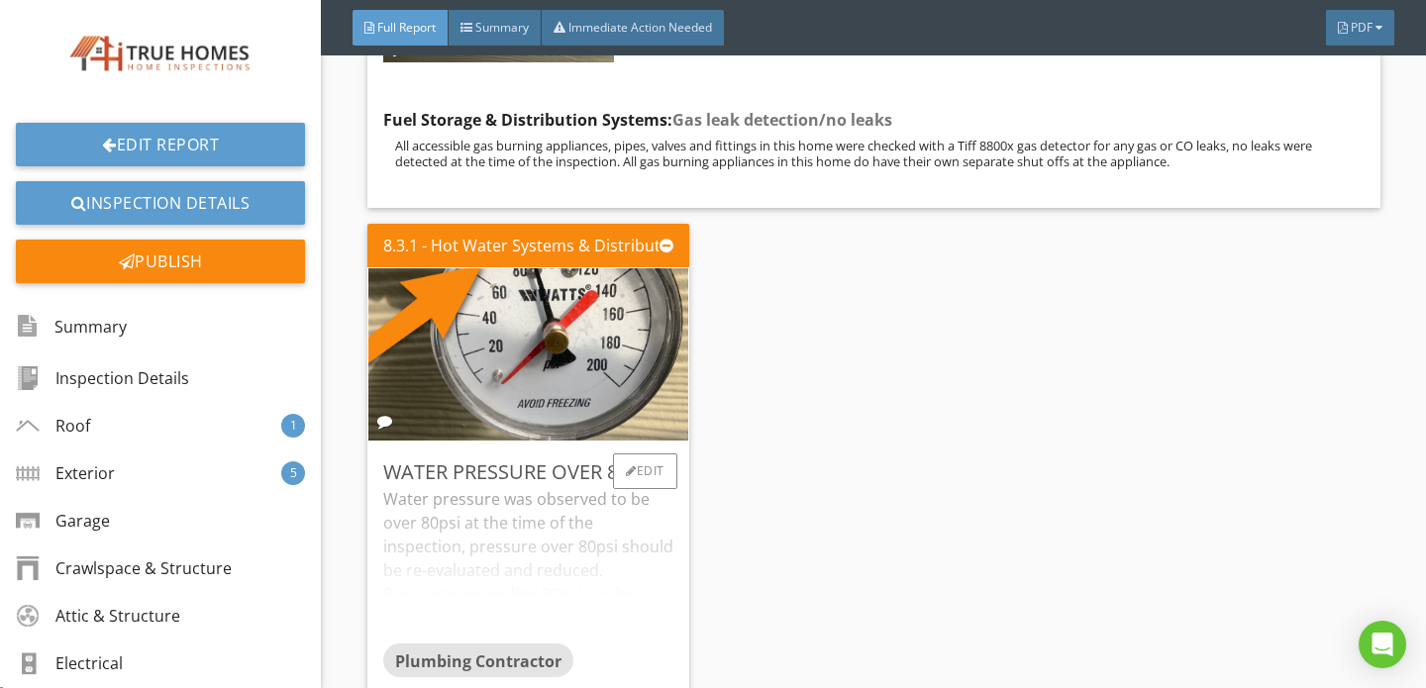
click at [493, 537] on div "Water pressure was observed to be over 80psi at the time of the inspection, pre…" at bounding box center [528, 565] width 290 height 156
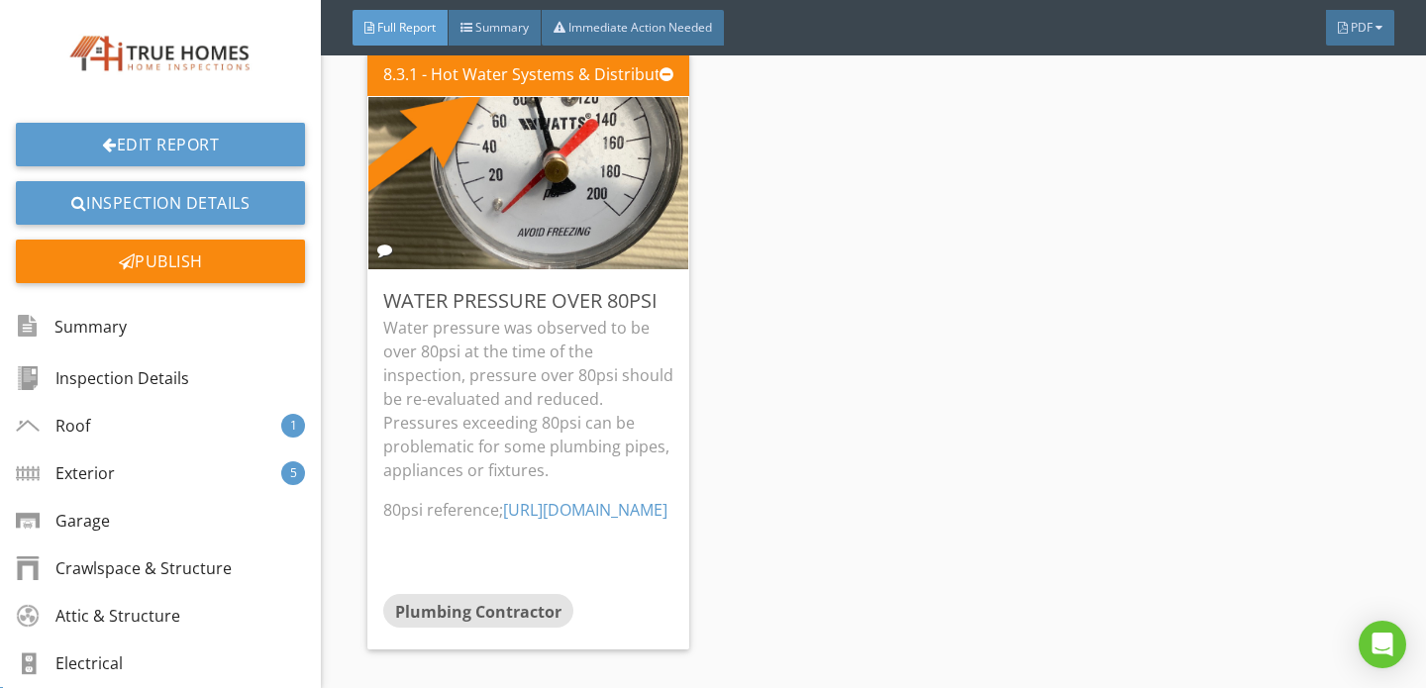
scroll to position [15419, 0]
click at [565, 498] on link "[URL][DOMAIN_NAME]" at bounding box center [585, 509] width 164 height 22
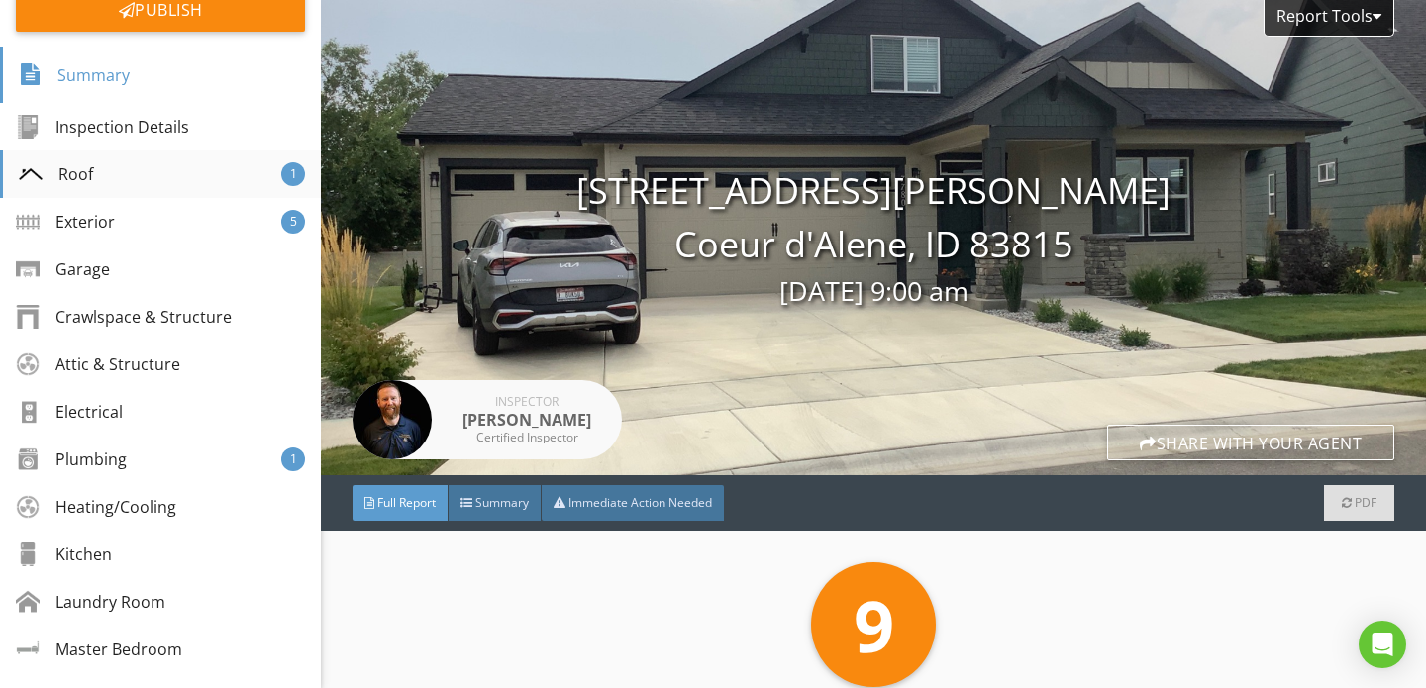
scroll to position [301, 0]
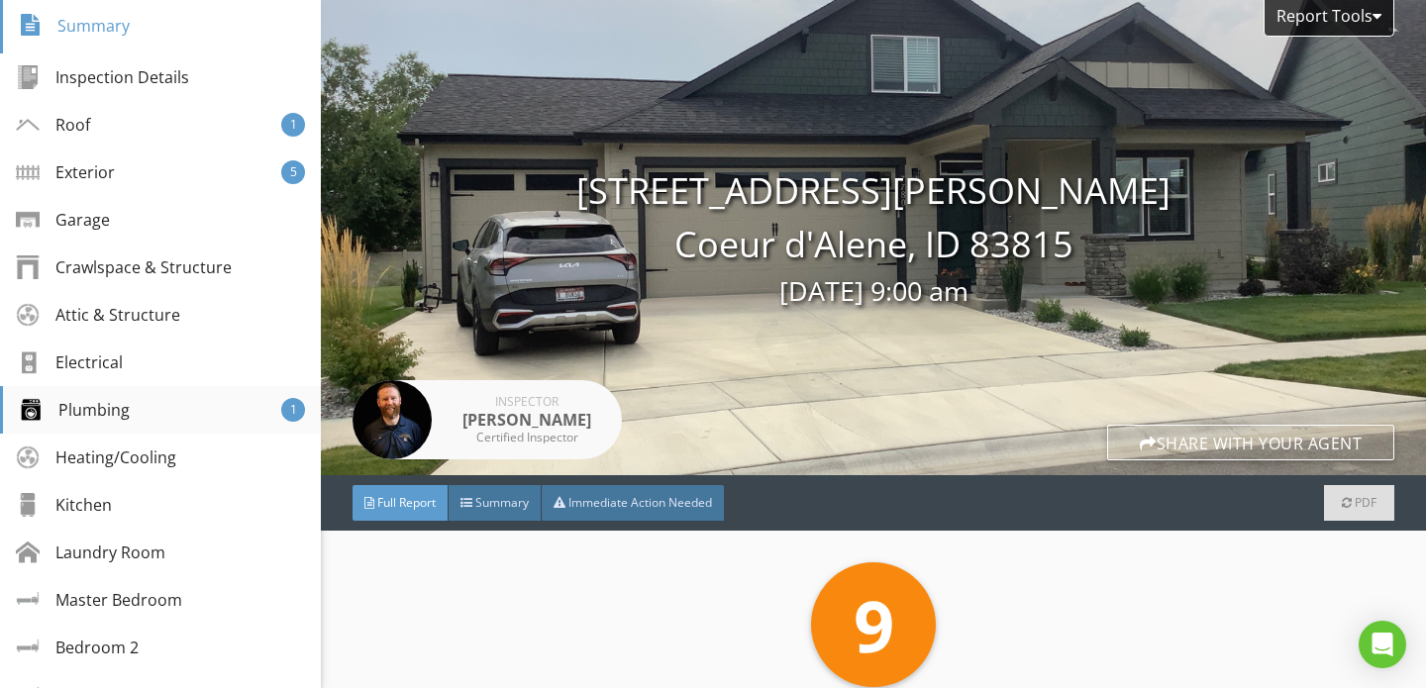
click at [136, 416] on div "Plumbing 1" at bounding box center [160, 410] width 321 height 48
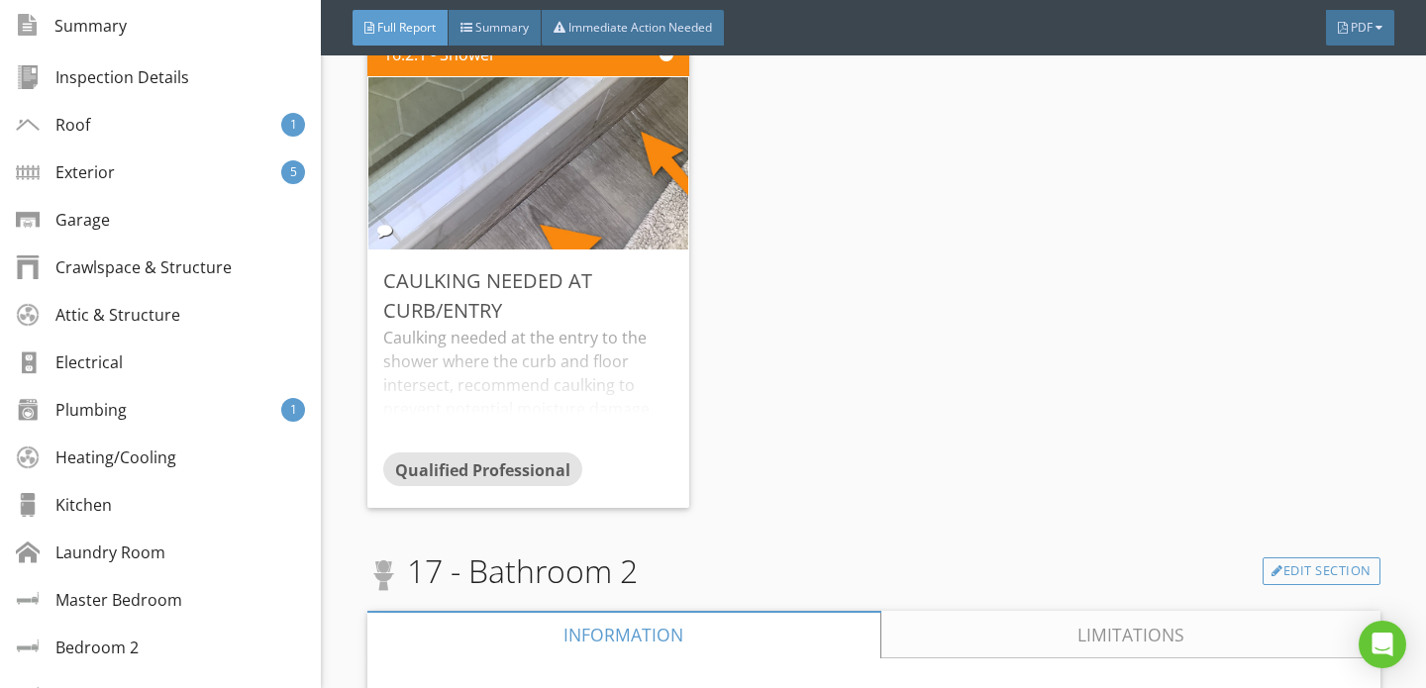
scroll to position [24408, 0]
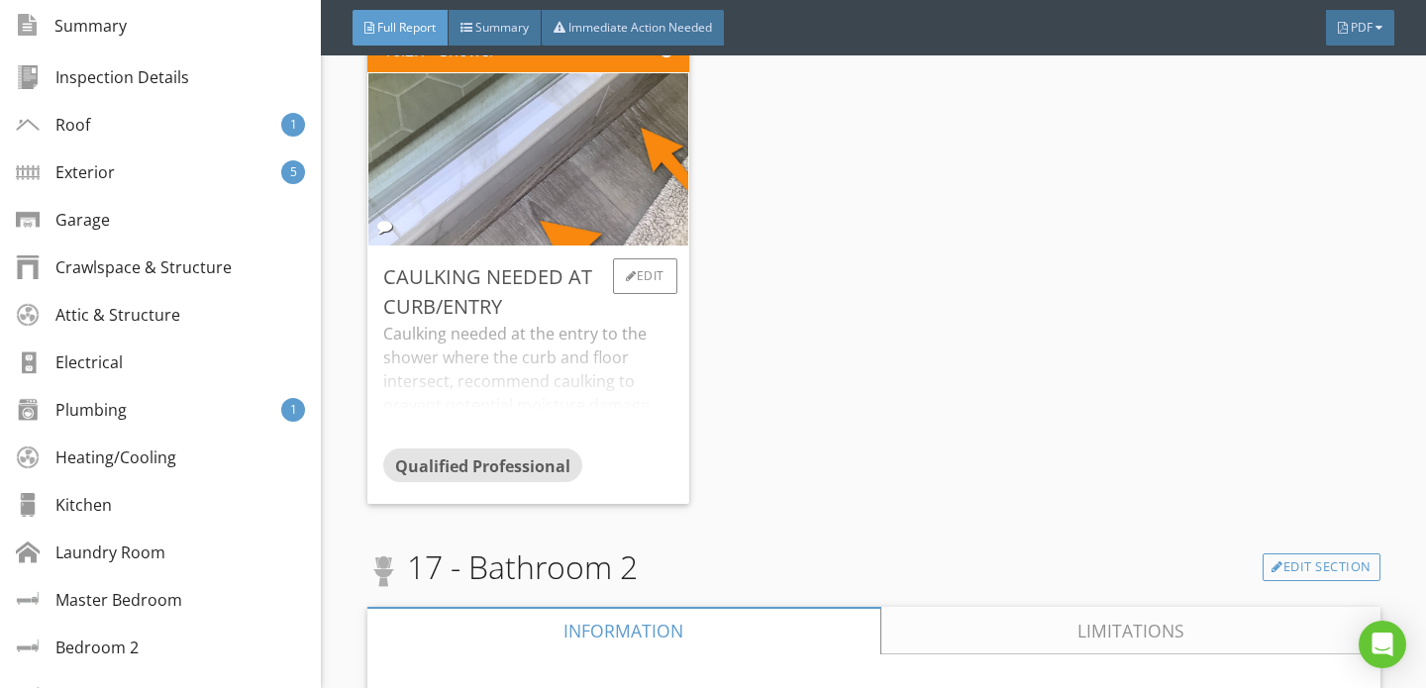
click at [543, 382] on div "Caulking needed at the entry to the shower where the curb and floor intersect, …" at bounding box center [528, 385] width 290 height 127
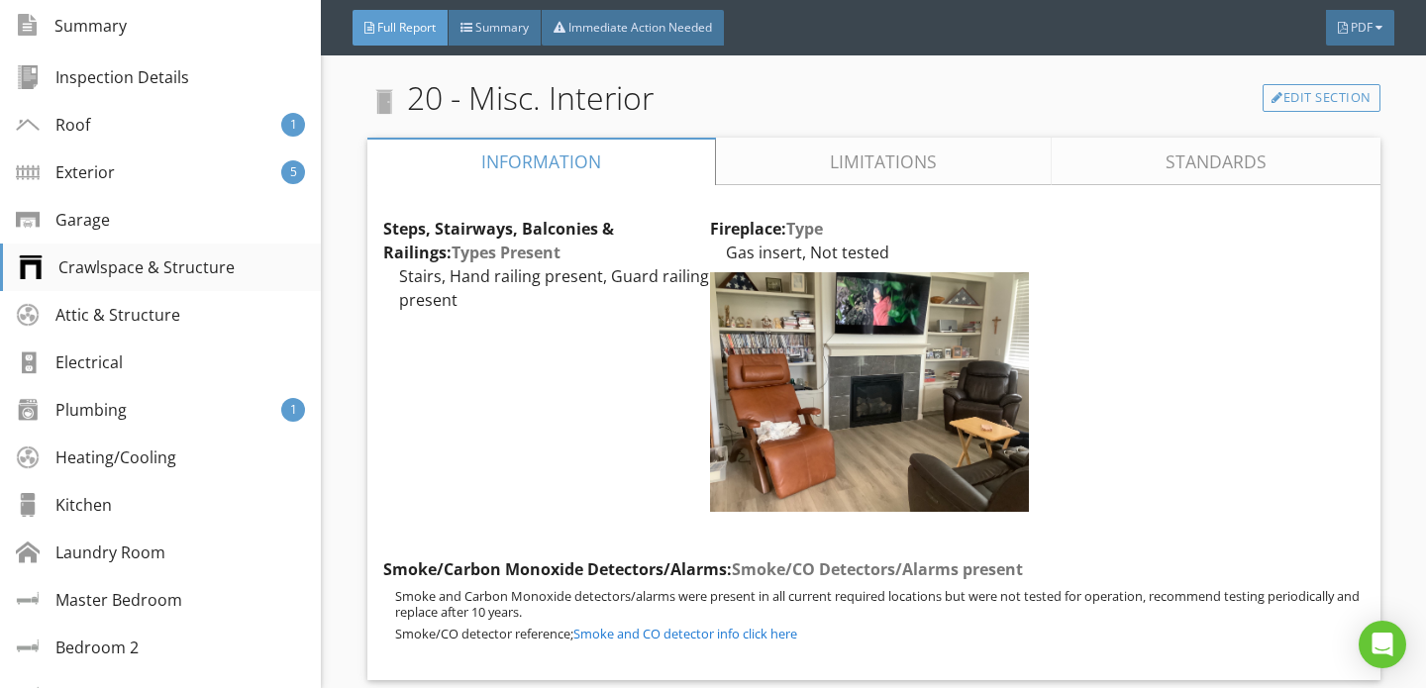
scroll to position [0, 0]
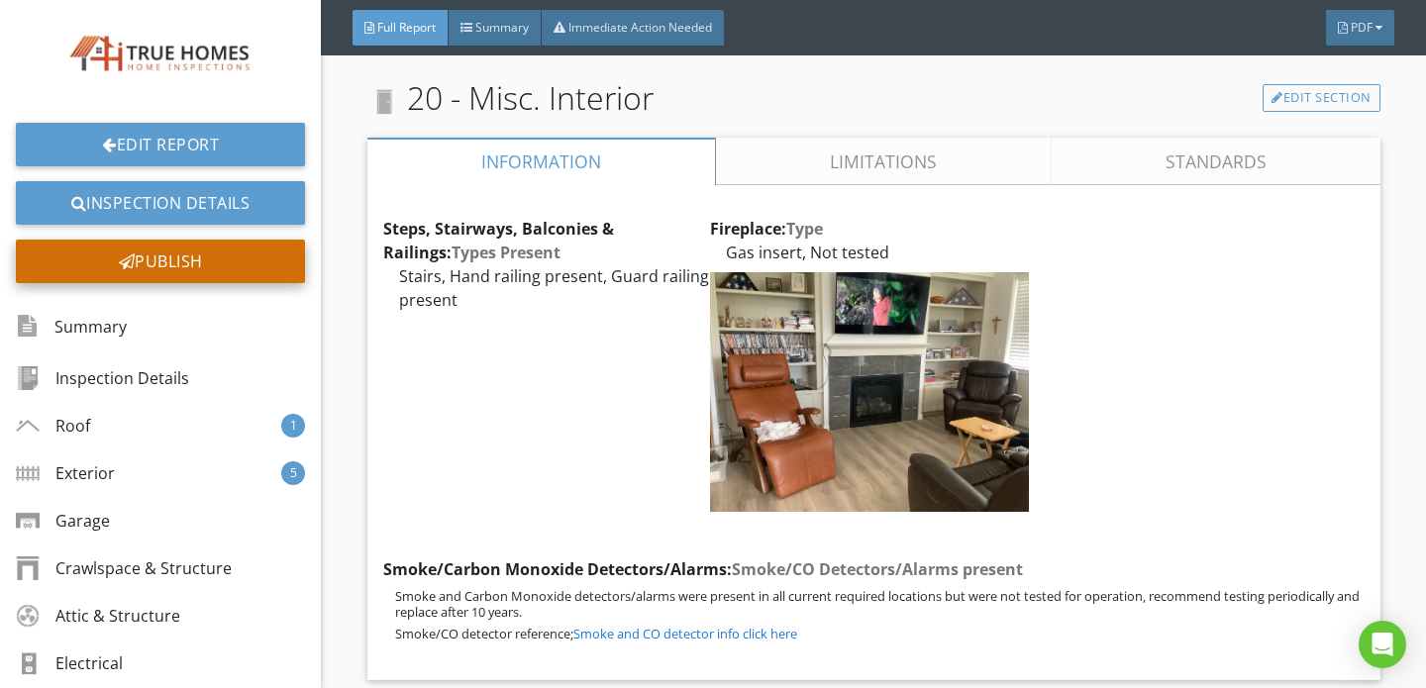
click at [160, 263] on div "Publish" at bounding box center [160, 262] width 289 height 44
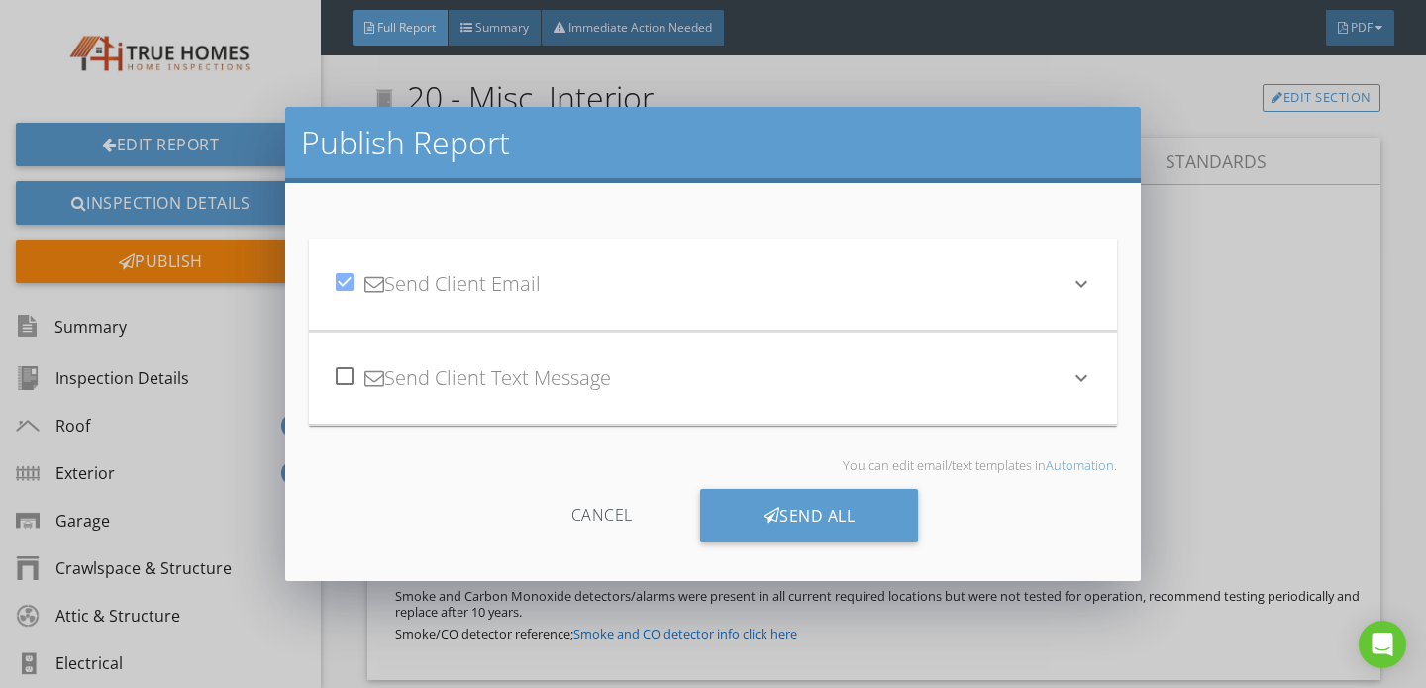
click at [641, 280] on div "check_box Send Client Email" at bounding box center [701, 283] width 737 height 67
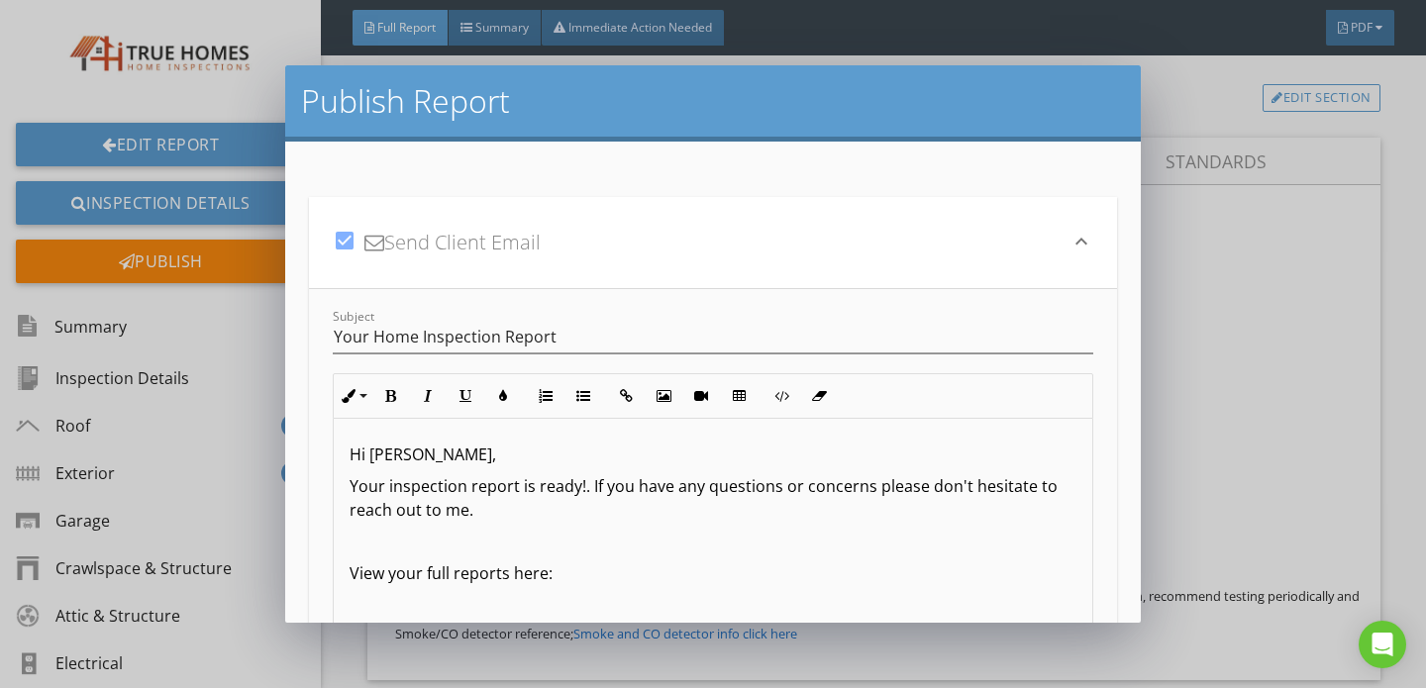
click at [451, 468] on div "Hi Sharon, Your inspection report is ready!. If you have any questions or conce…" at bounding box center [713, 609] width 758 height 380
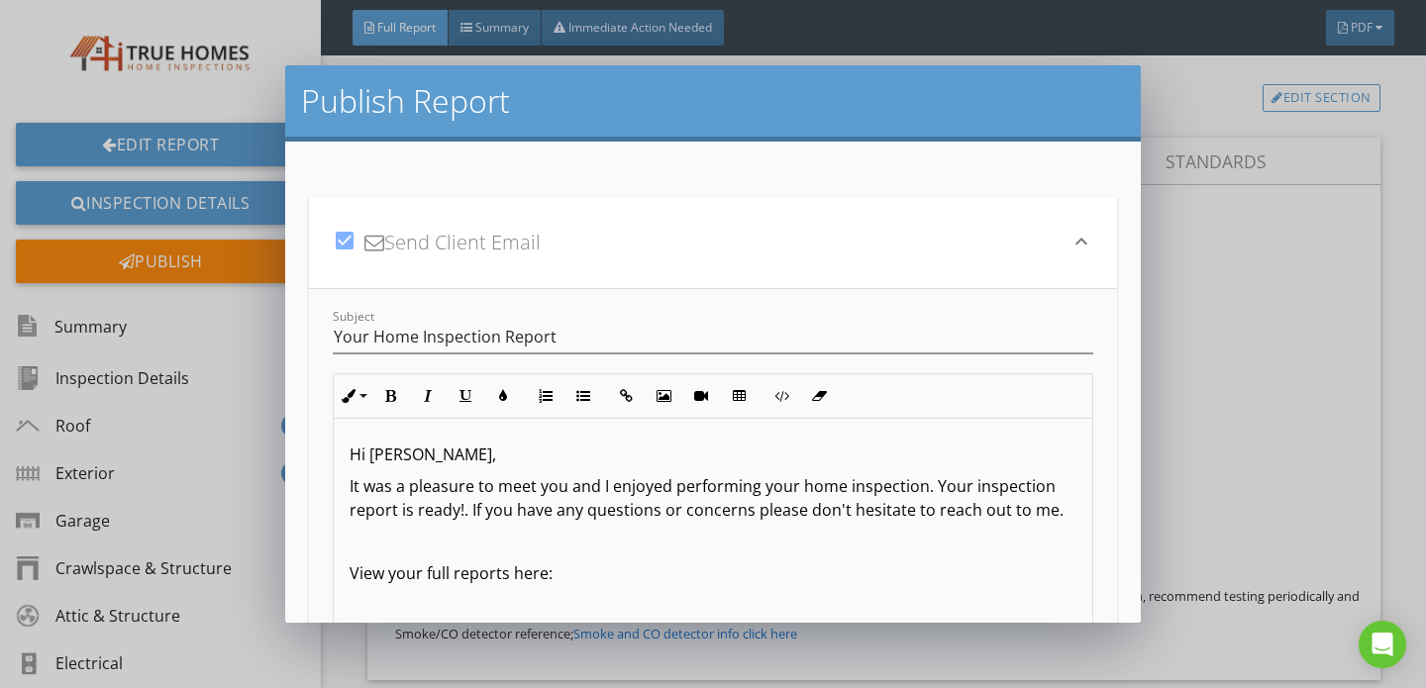
click at [456, 520] on p "It was a pleasure to meet you and I enjoyed performing your home inspection. Yo…" at bounding box center [712, 498] width 727 height 48
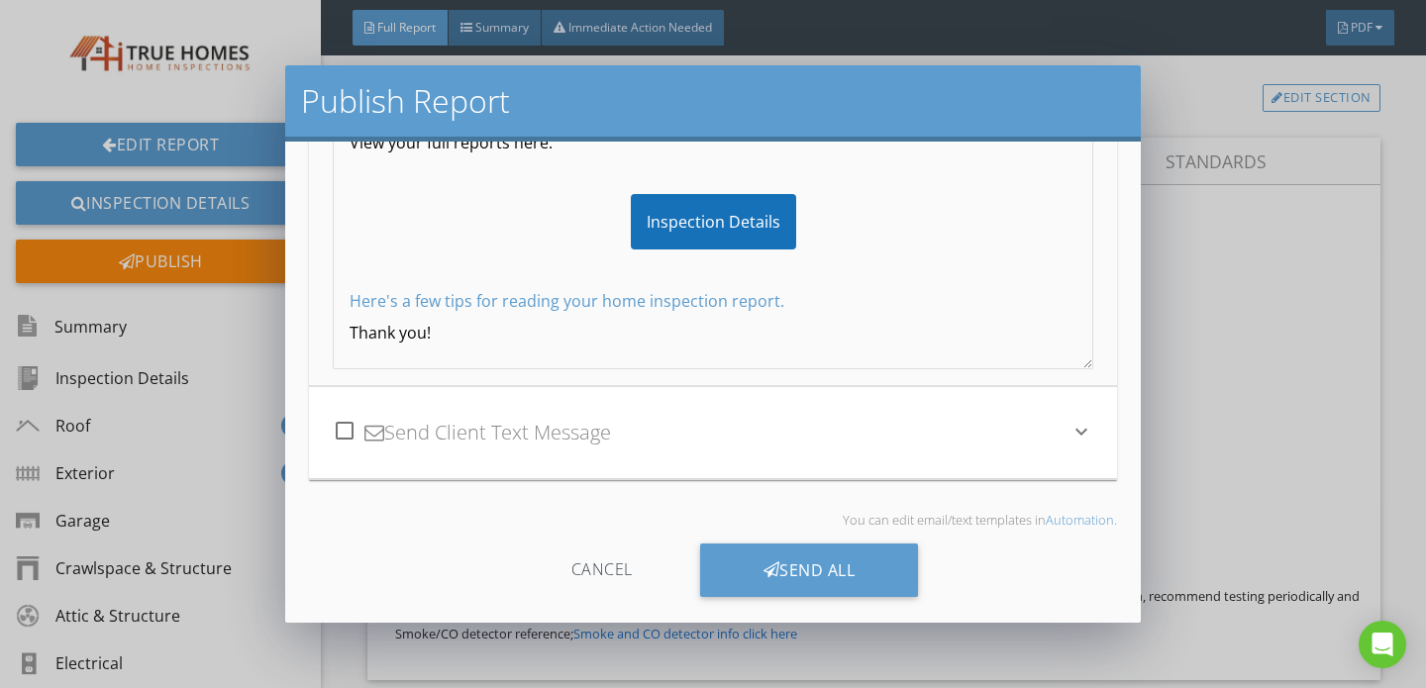
scroll to position [358, 0]
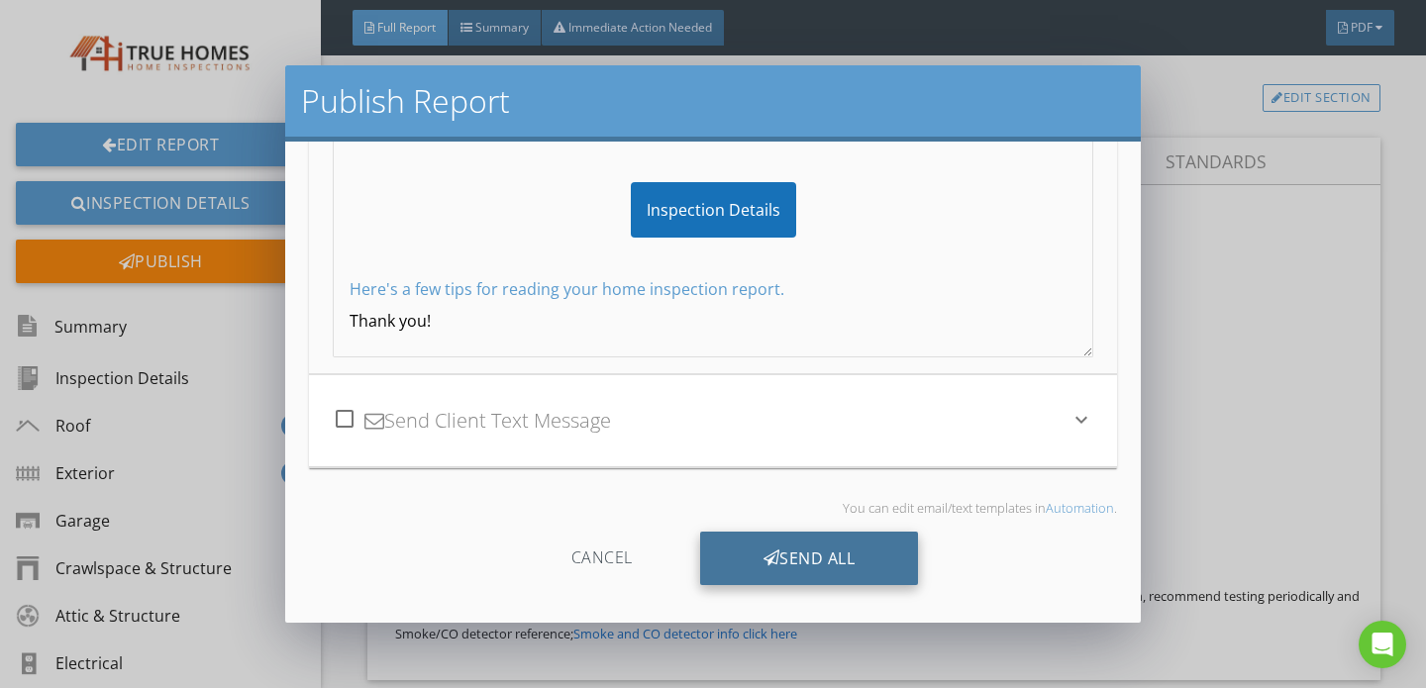
click at [807, 559] on div "Send All" at bounding box center [809, 558] width 219 height 53
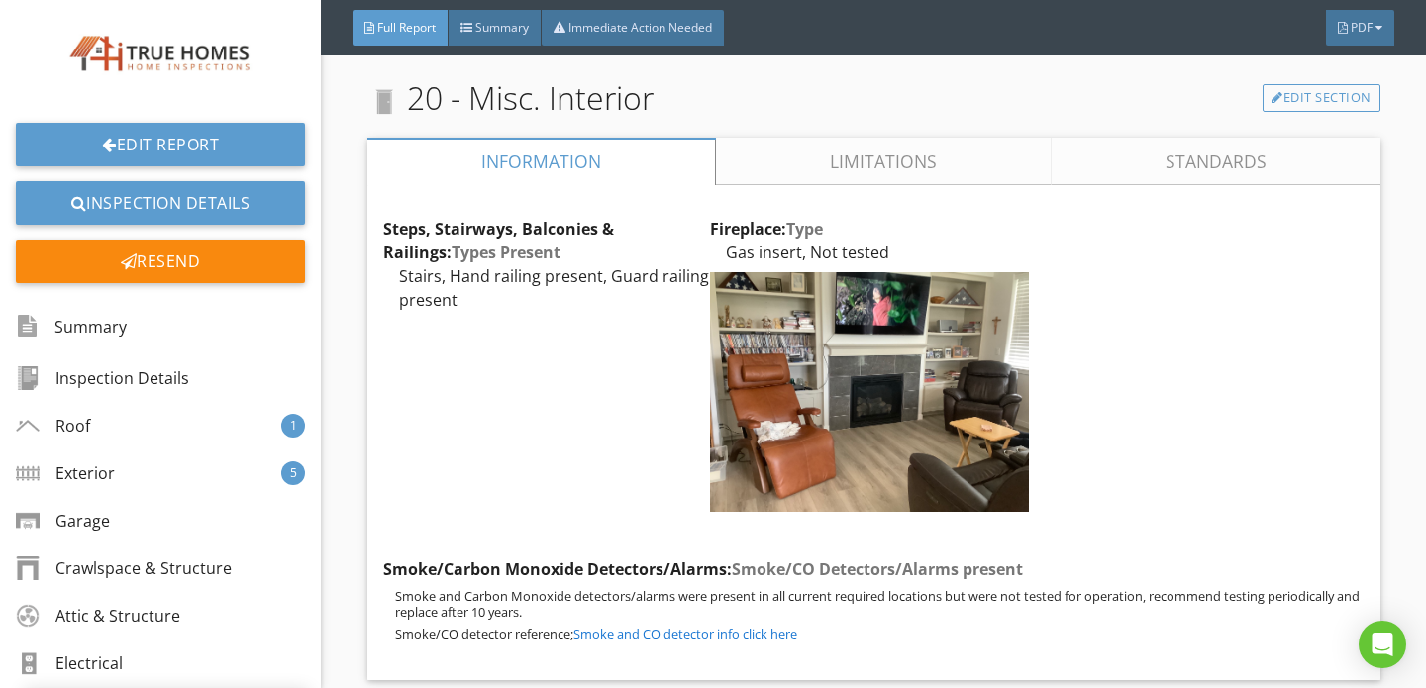
scroll to position [141, 0]
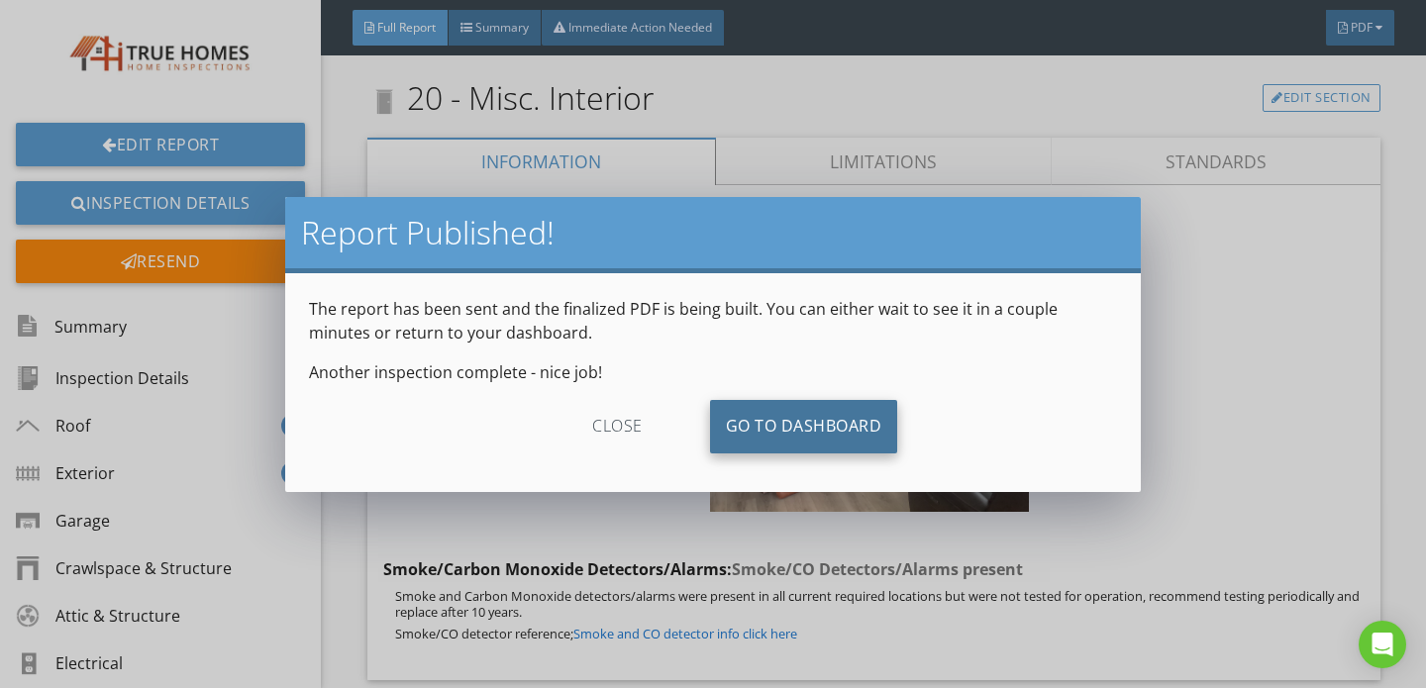
click at [800, 426] on link "Go To Dashboard" at bounding box center [804, 426] width 188 height 53
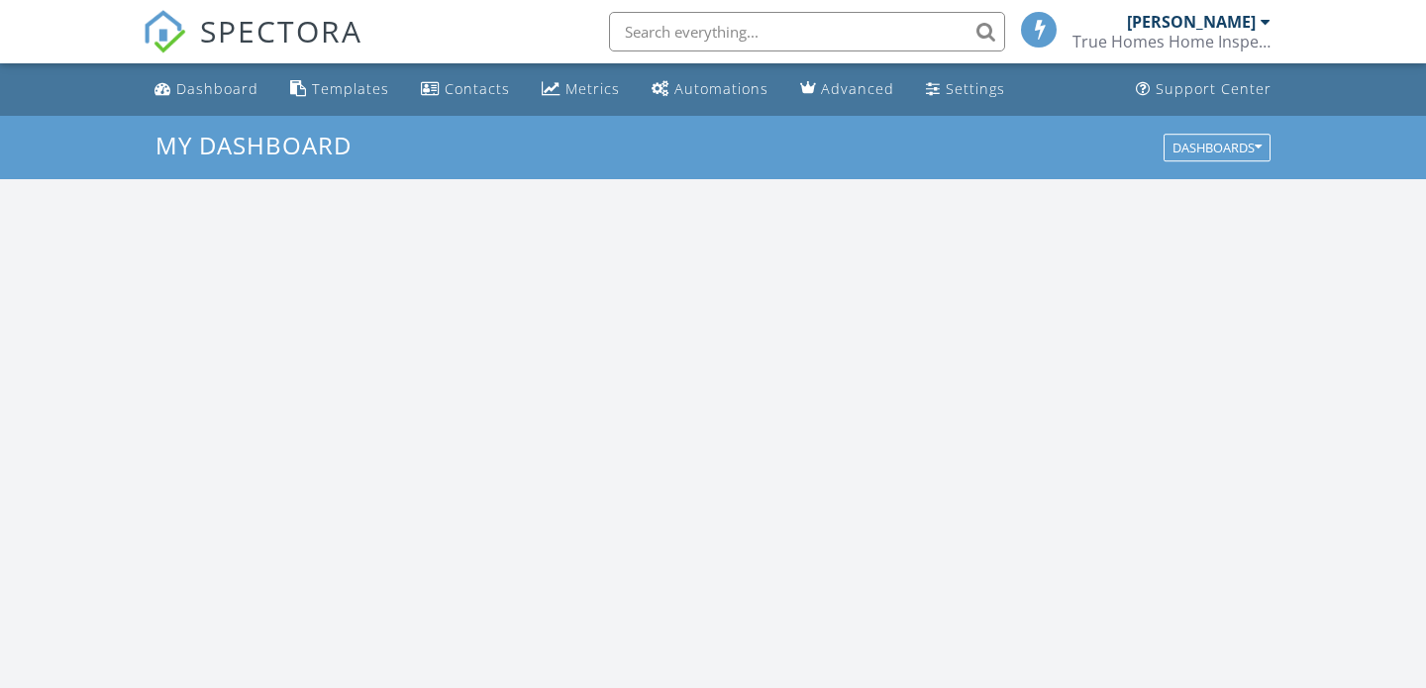
scroll to position [1803, 1426]
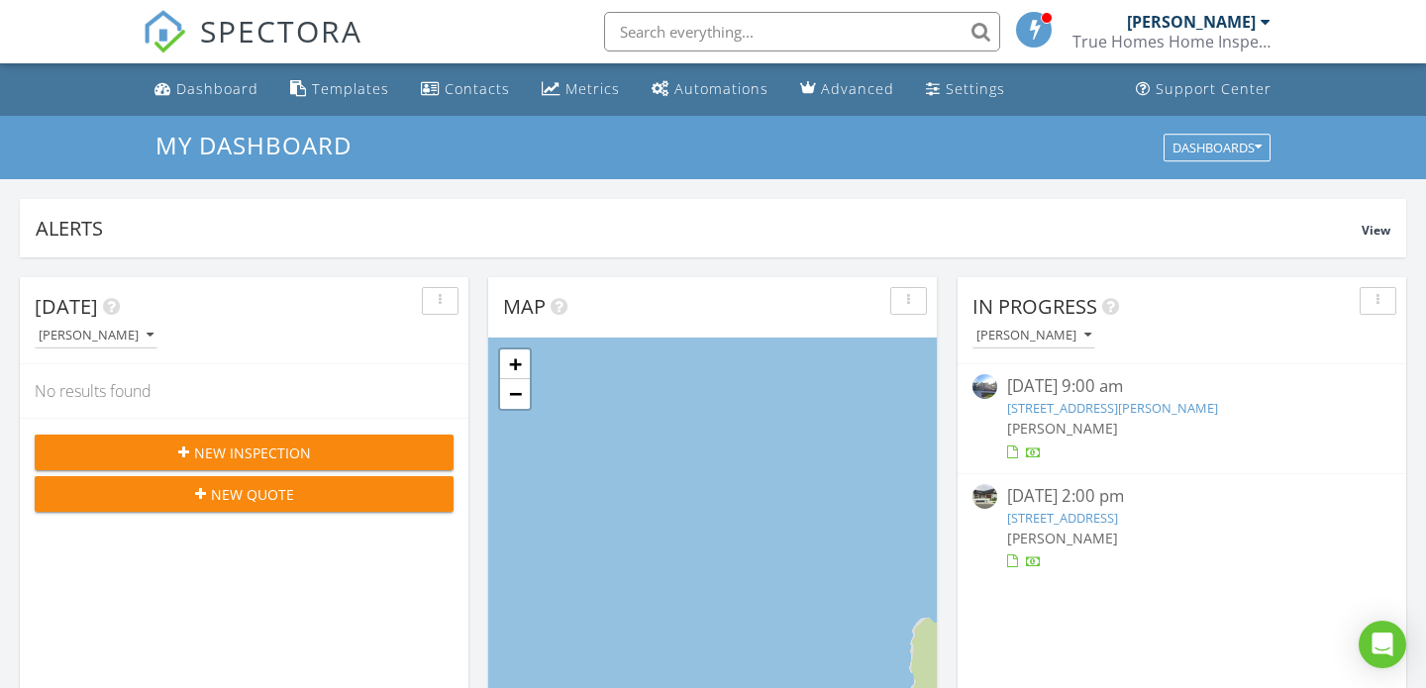
click at [1082, 514] on link "[STREET_ADDRESS]" at bounding box center [1062, 518] width 111 height 18
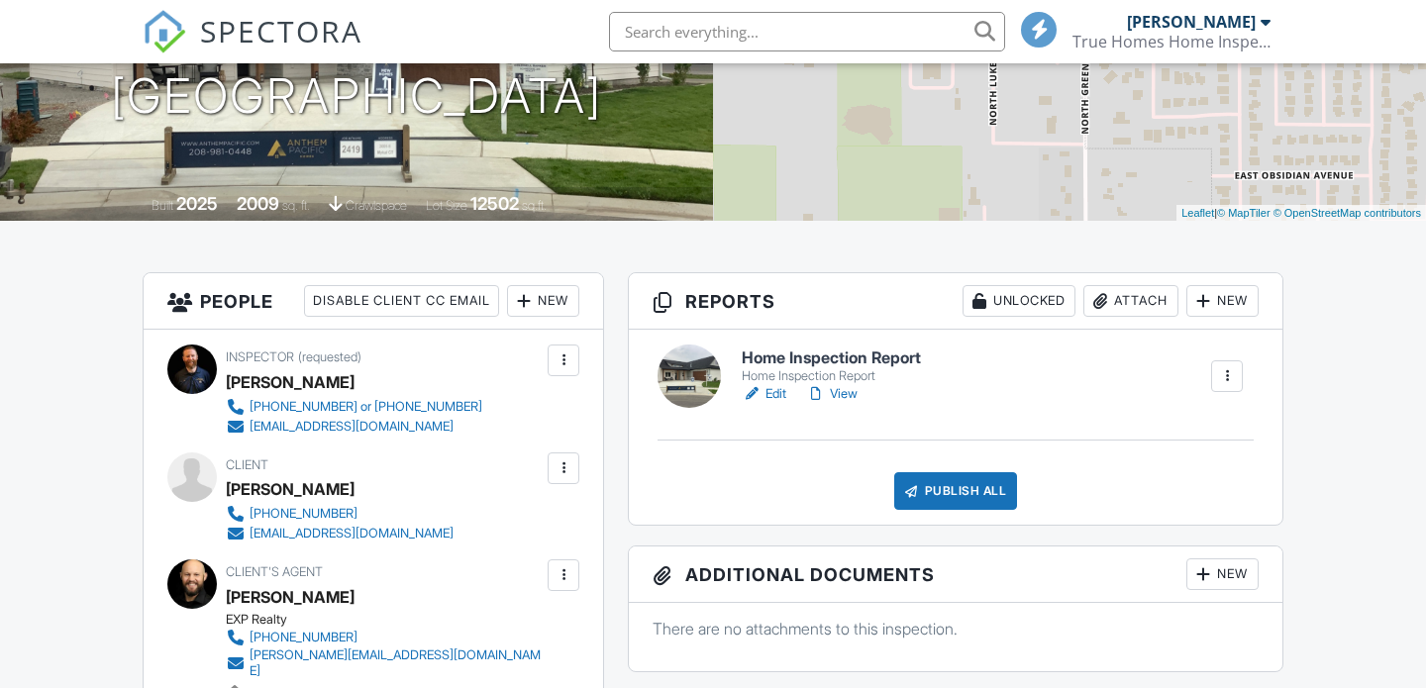
scroll to position [313, 0]
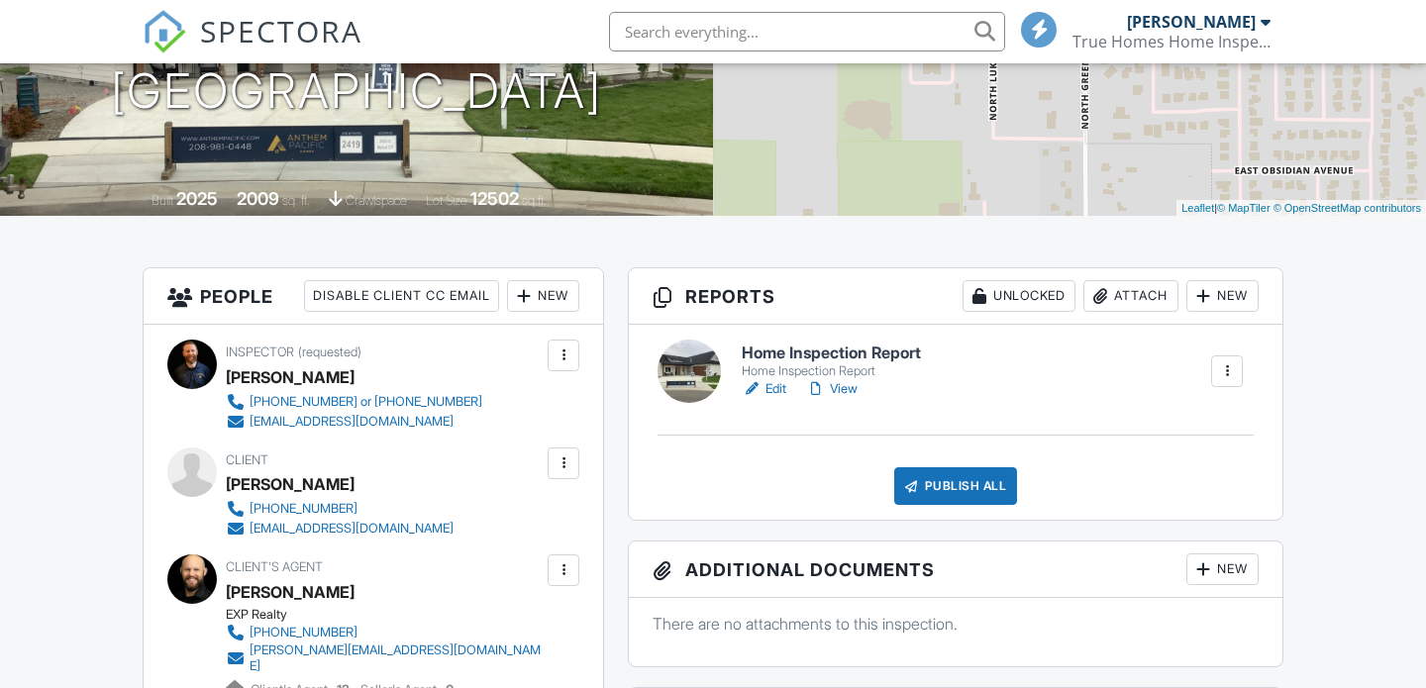
click at [843, 388] on link "View" at bounding box center [831, 389] width 51 height 20
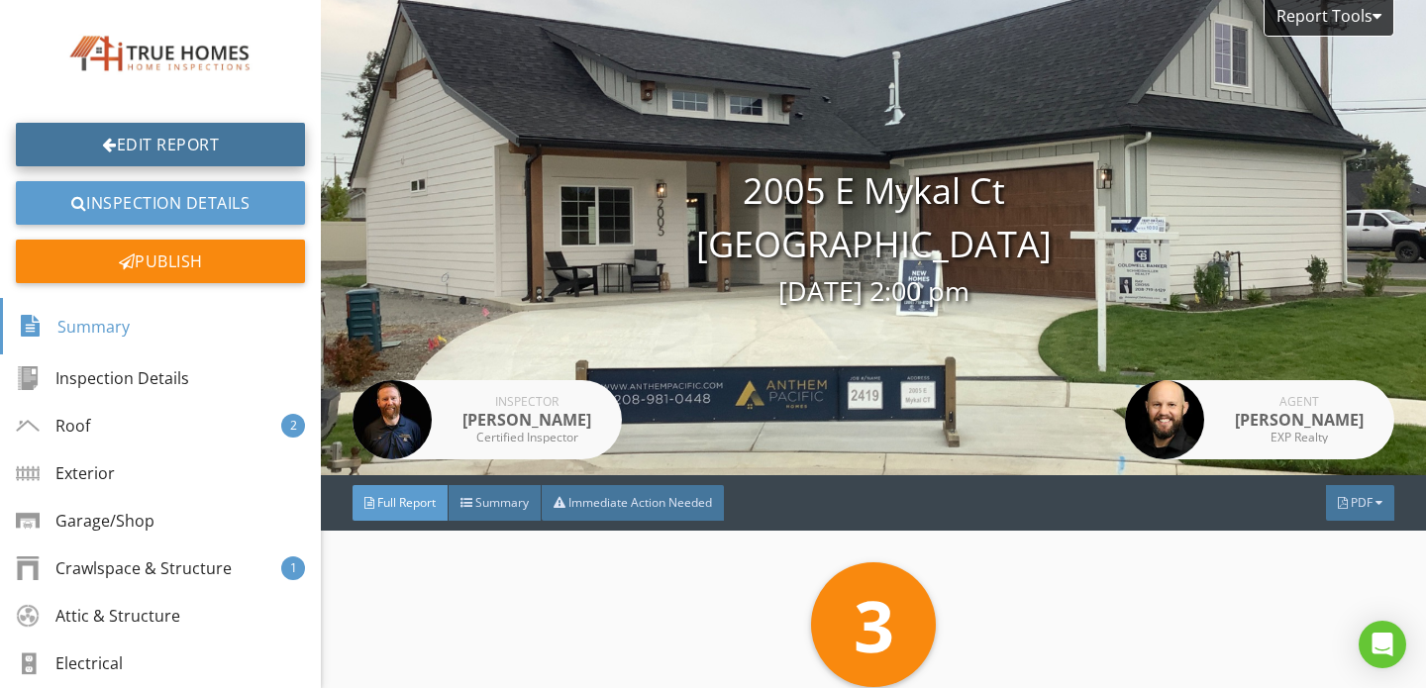
click at [150, 143] on link "Edit Report" at bounding box center [160, 145] width 289 height 44
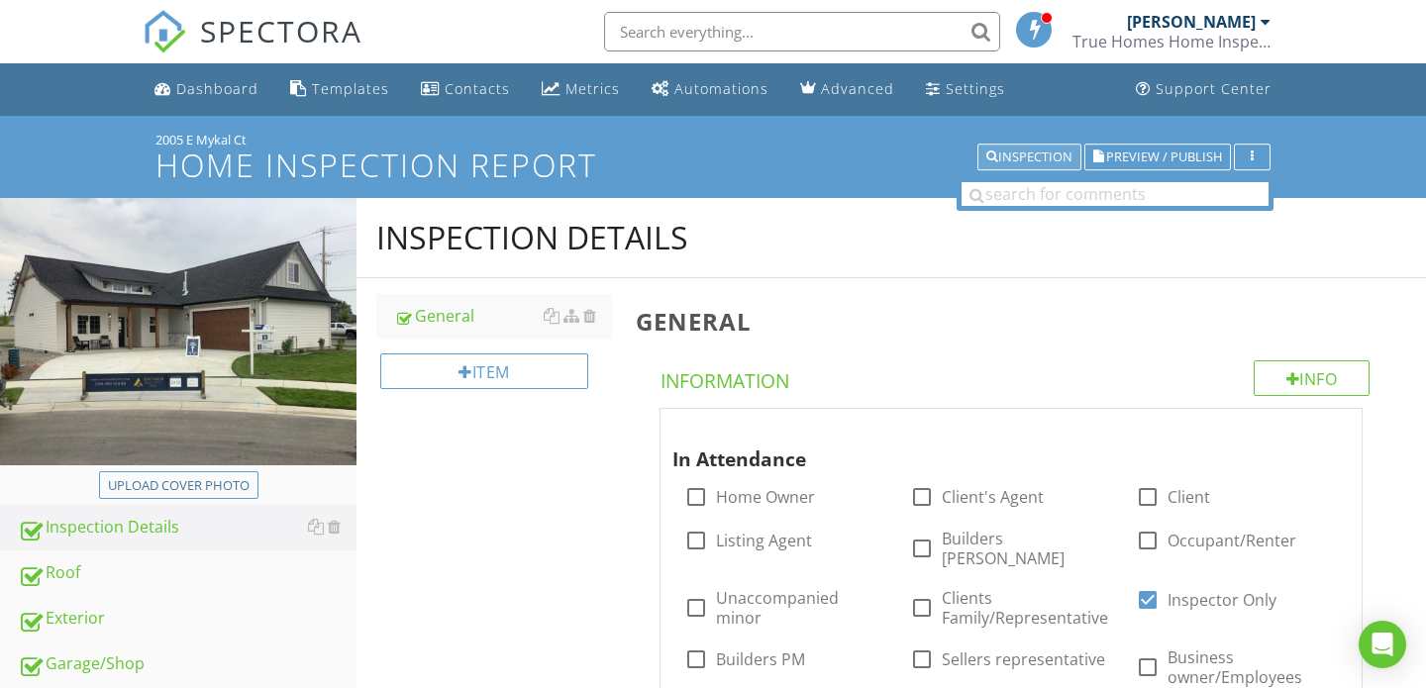
click at [1027, 161] on div "Inspection" at bounding box center [1029, 157] width 86 height 14
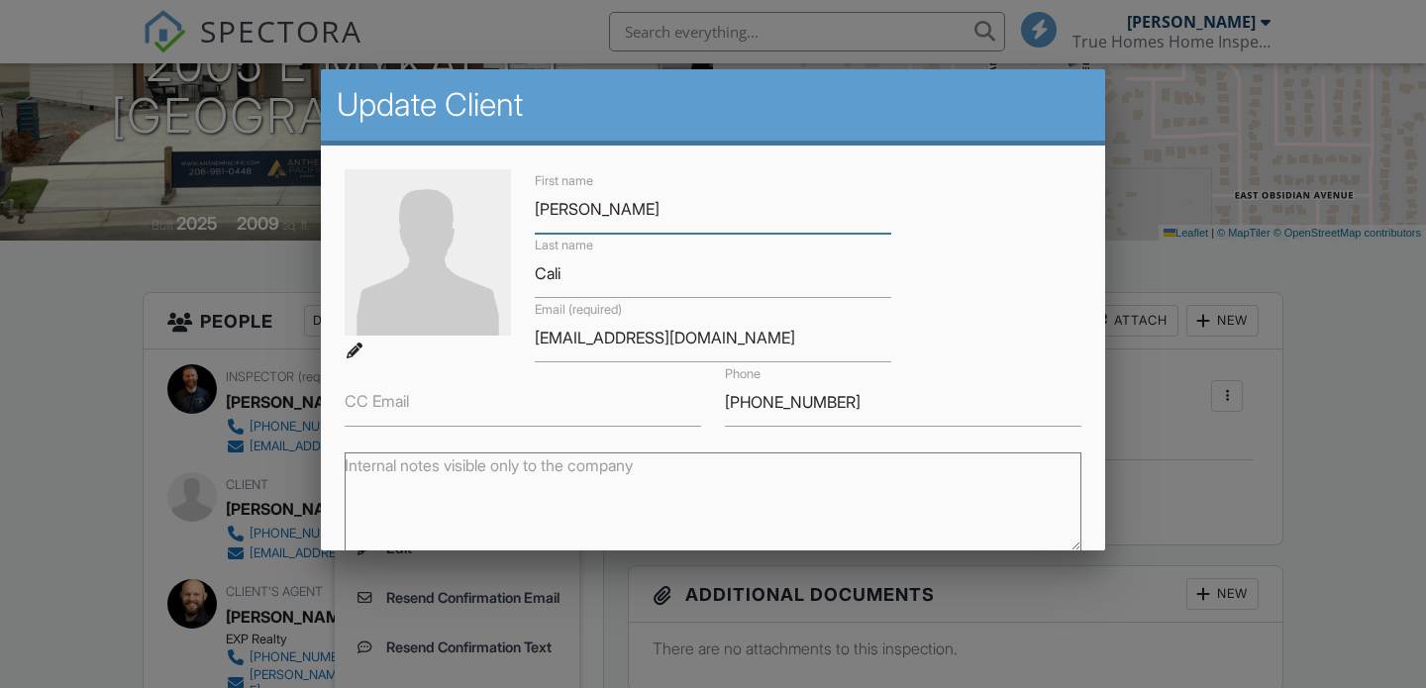
click at [613, 215] on input "[PERSON_NAME]" at bounding box center [713, 209] width 356 height 49
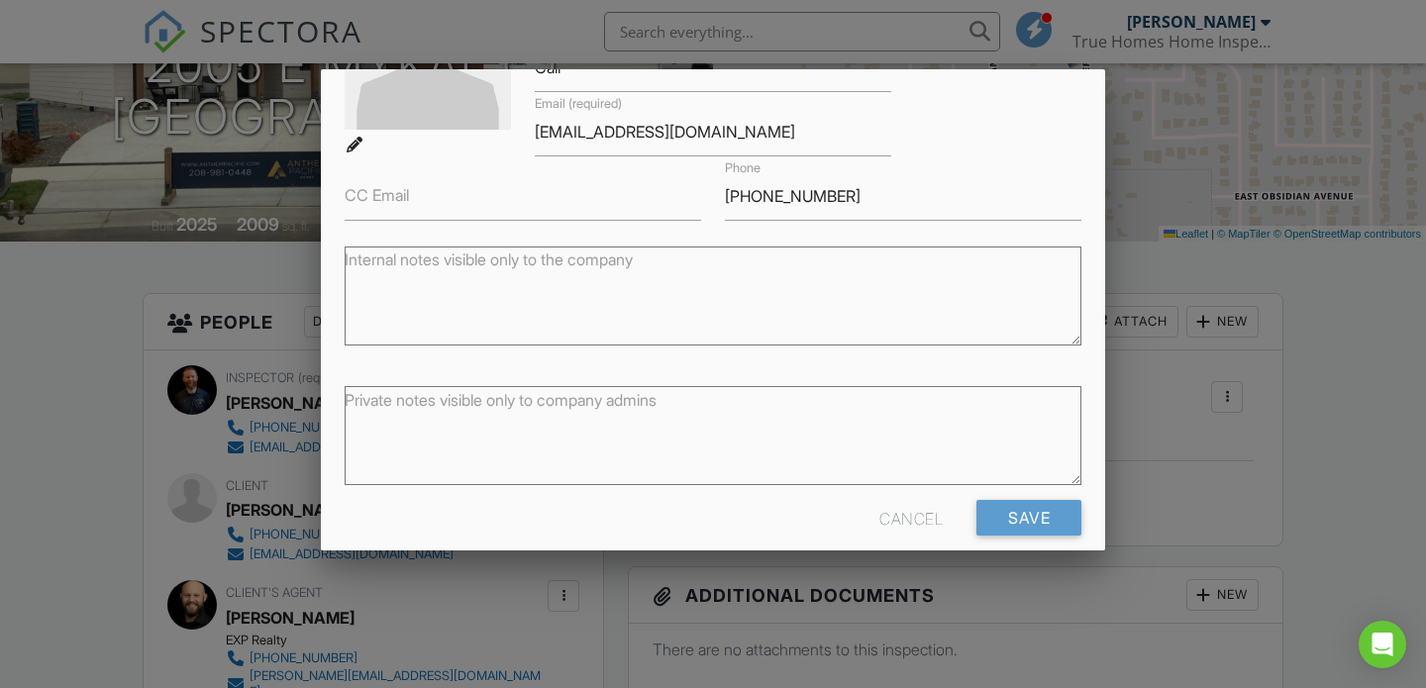
scroll to position [231, 0]
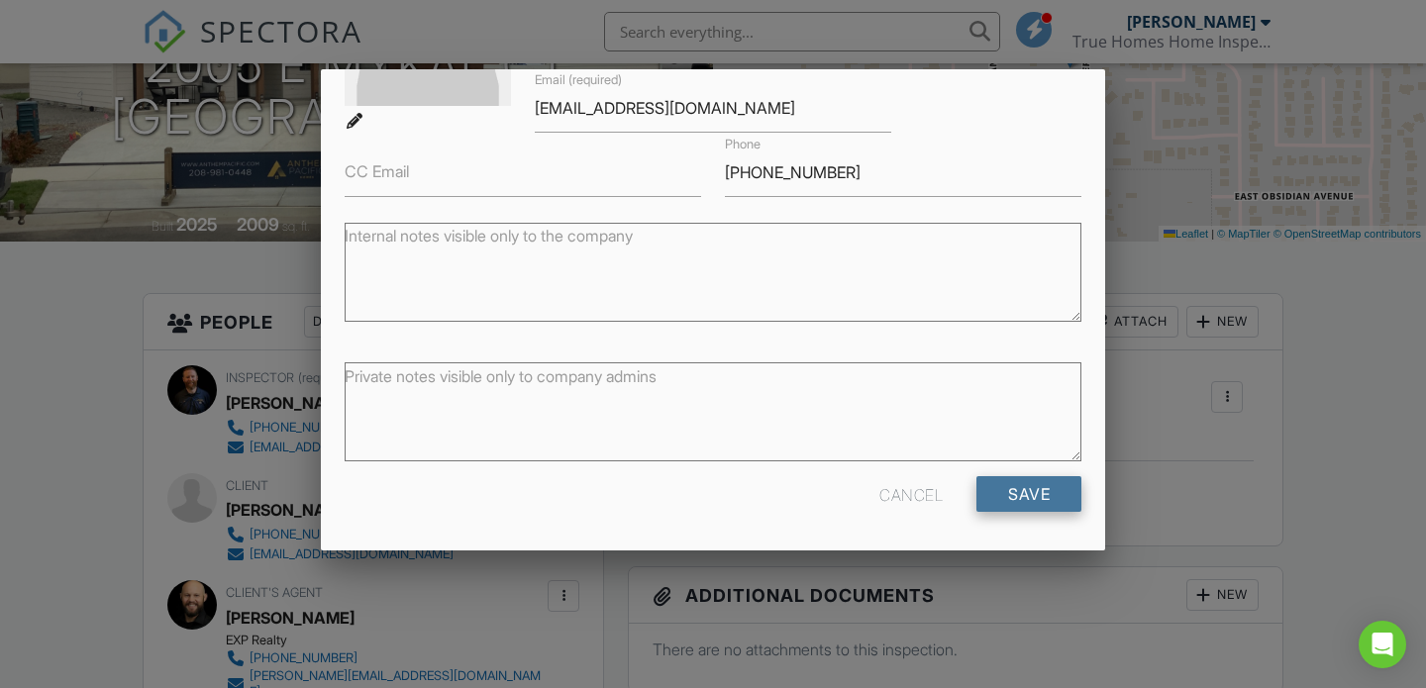
type input "[PERSON_NAME] & [PERSON_NAME]"
click at [1025, 497] on input "Save" at bounding box center [1028, 494] width 105 height 36
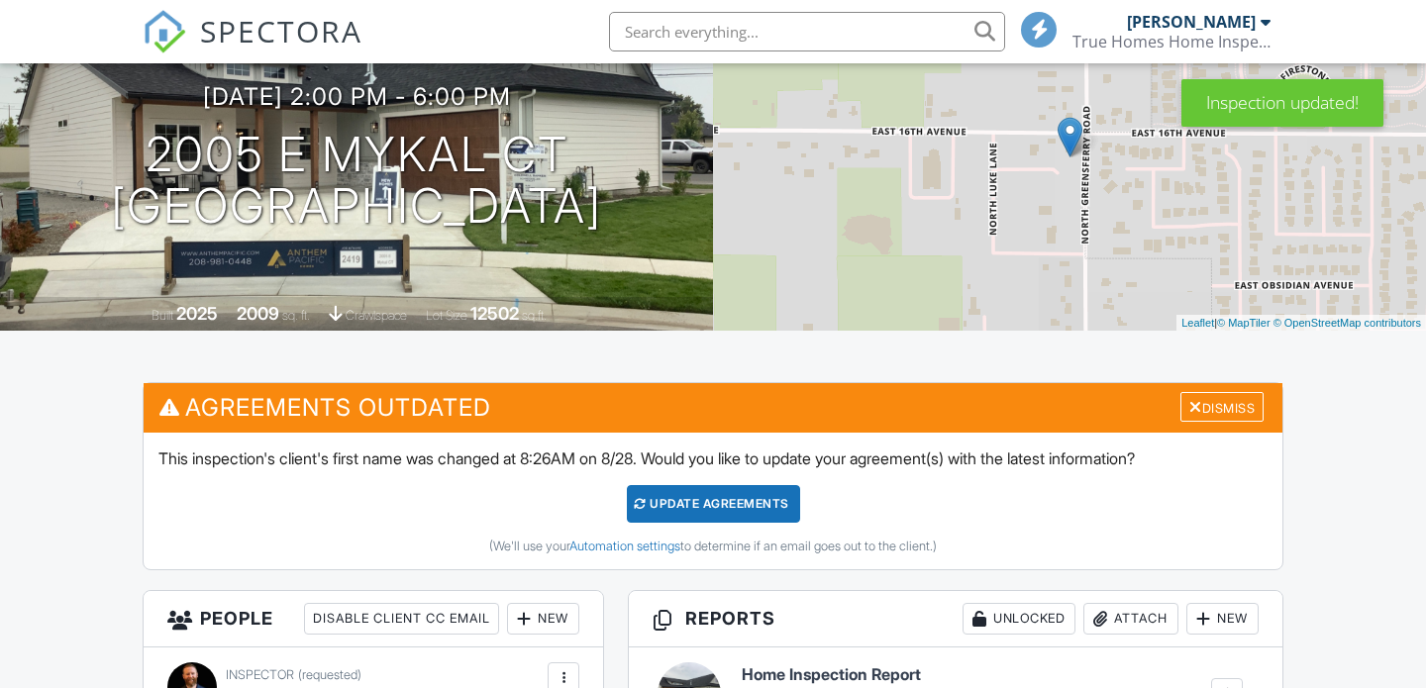
click at [1218, 412] on div "Dismiss" at bounding box center [1221, 407] width 83 height 31
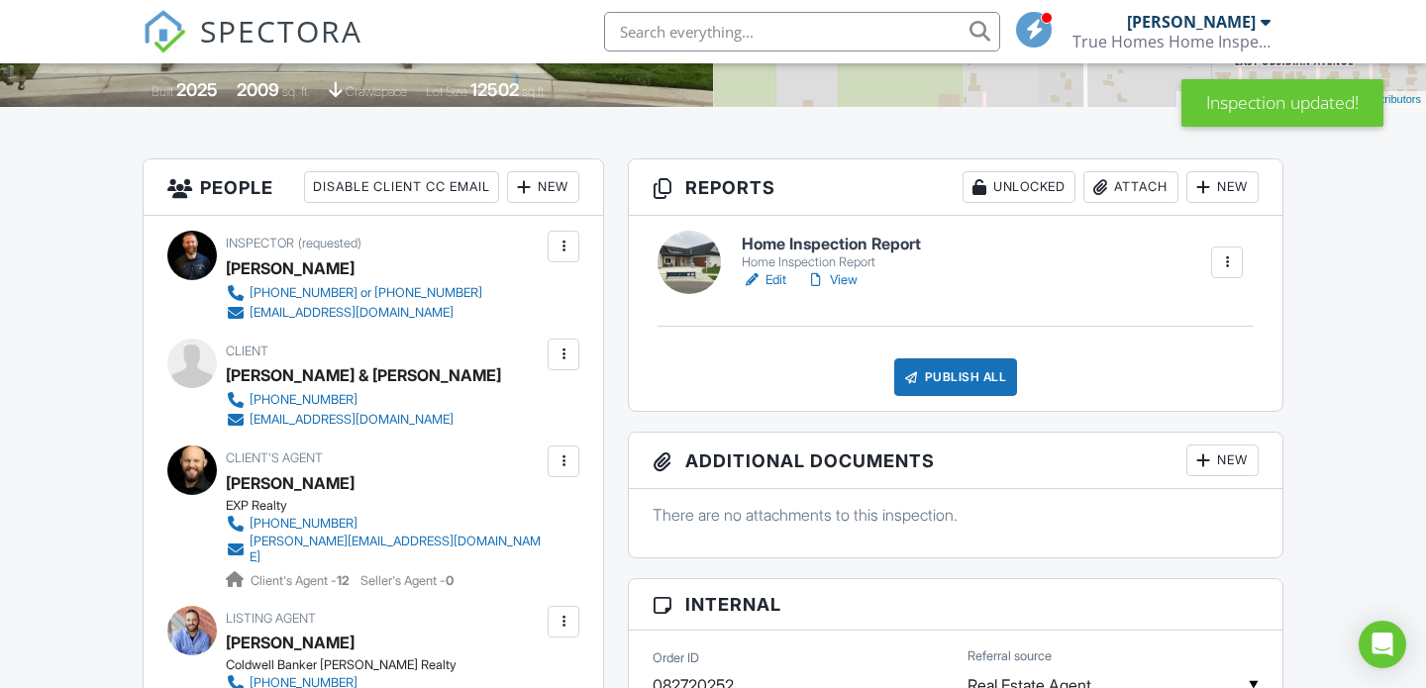
scroll to position [321, 0]
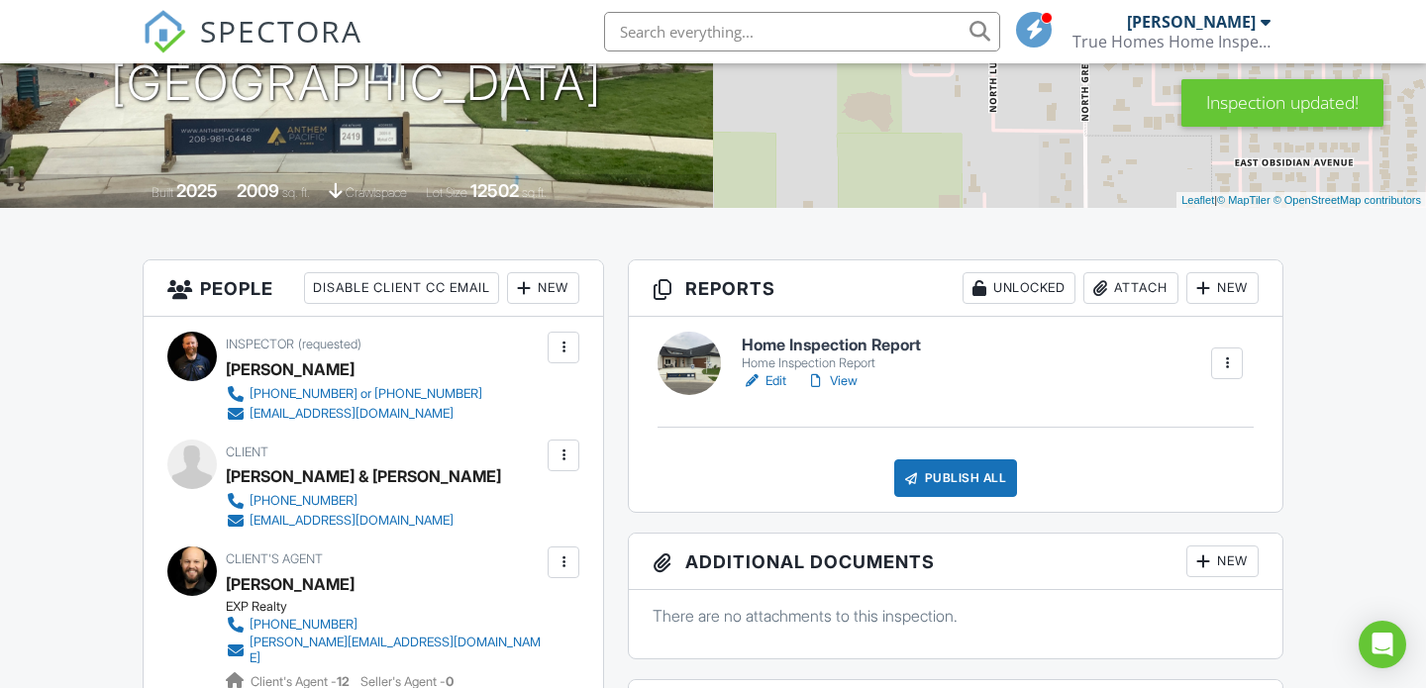
click at [845, 380] on link "View" at bounding box center [831, 381] width 51 height 20
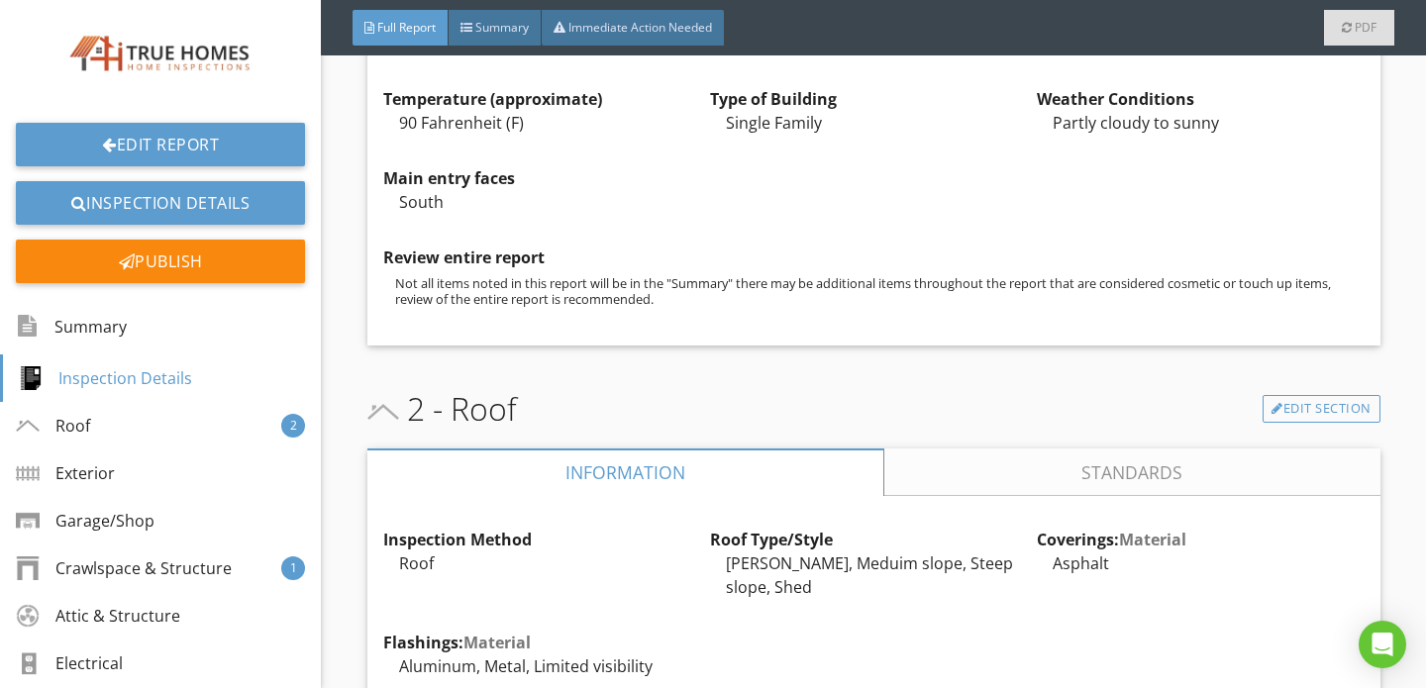
scroll to position [880, 0]
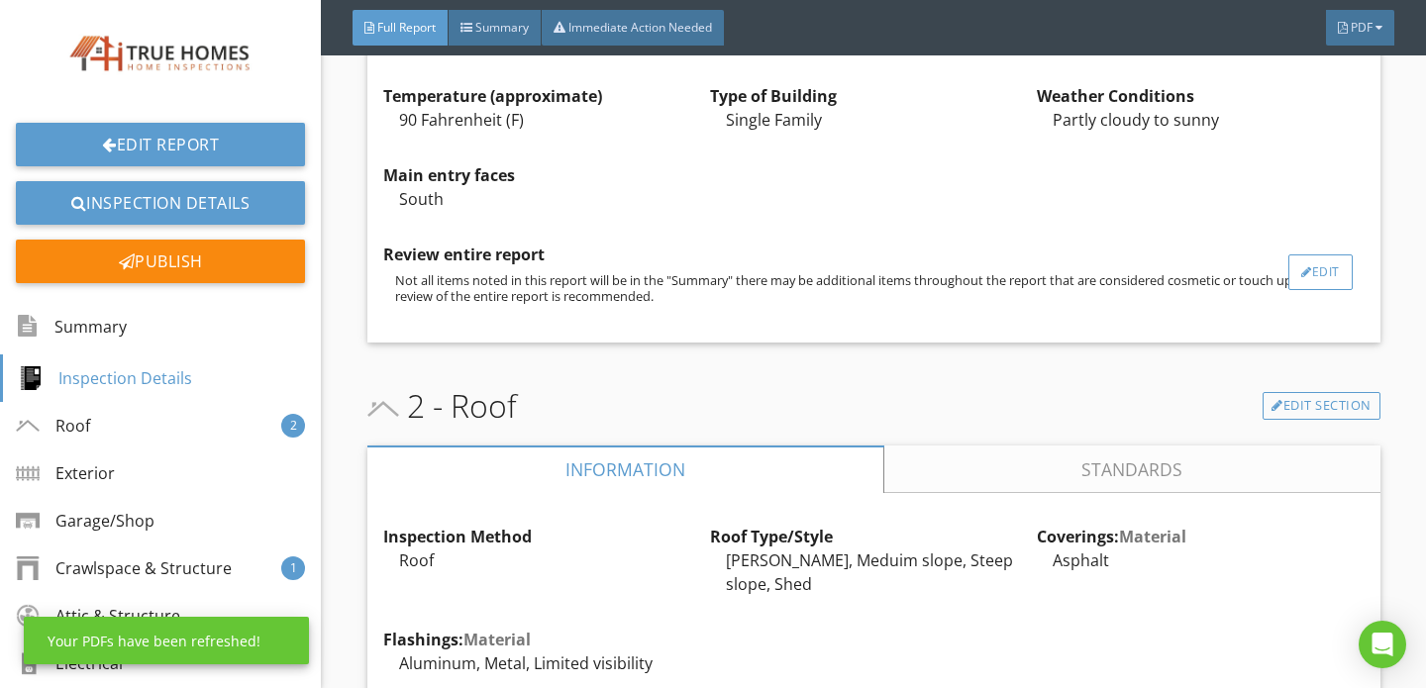
click at [1306, 275] on div at bounding box center [1306, 272] width 11 height 12
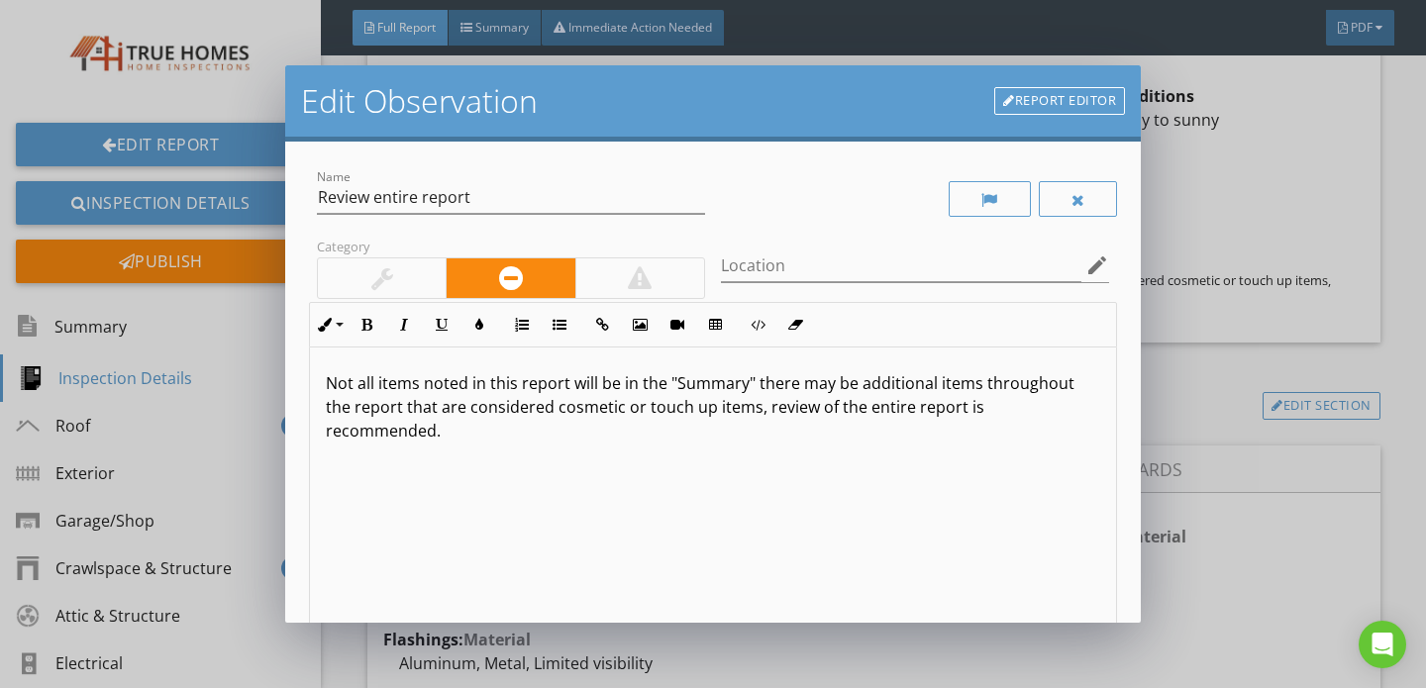
click at [523, 411] on p "Not all items noted in this report will be in the "Summary" there may be additi…" at bounding box center [713, 406] width 774 height 71
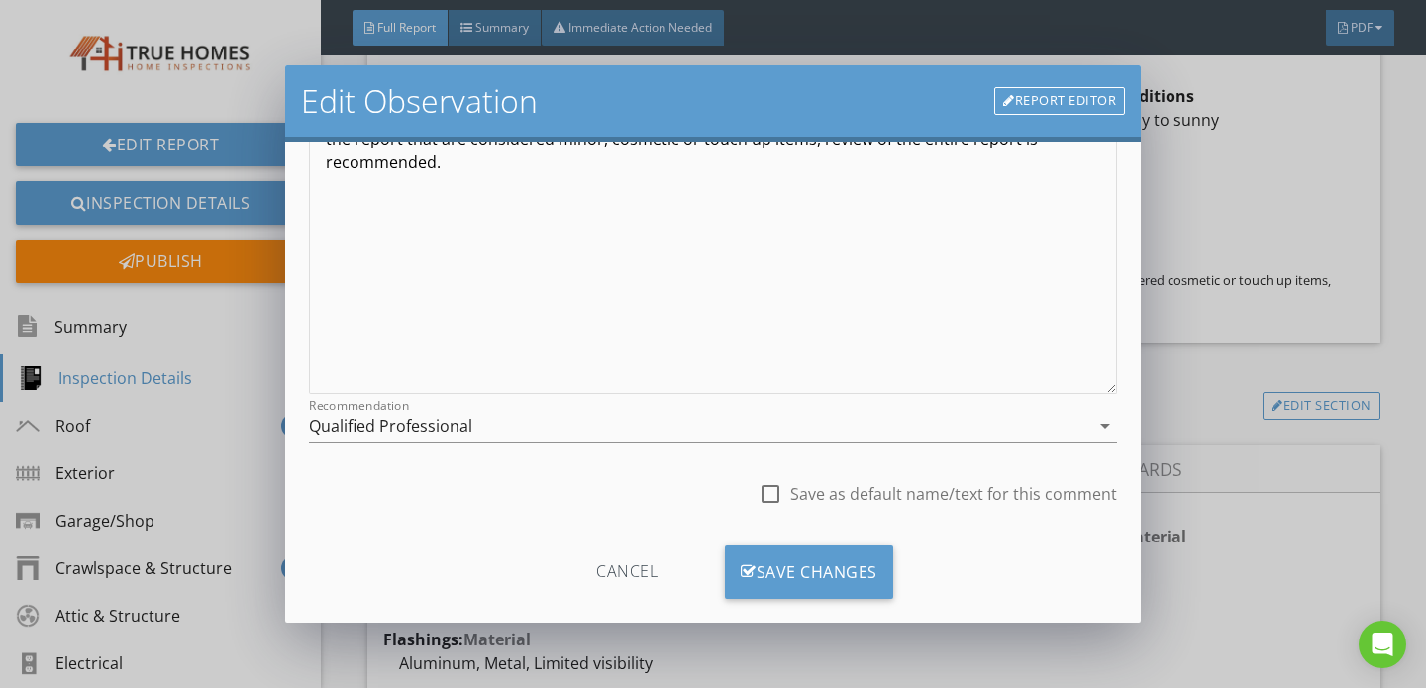
scroll to position [297, 0]
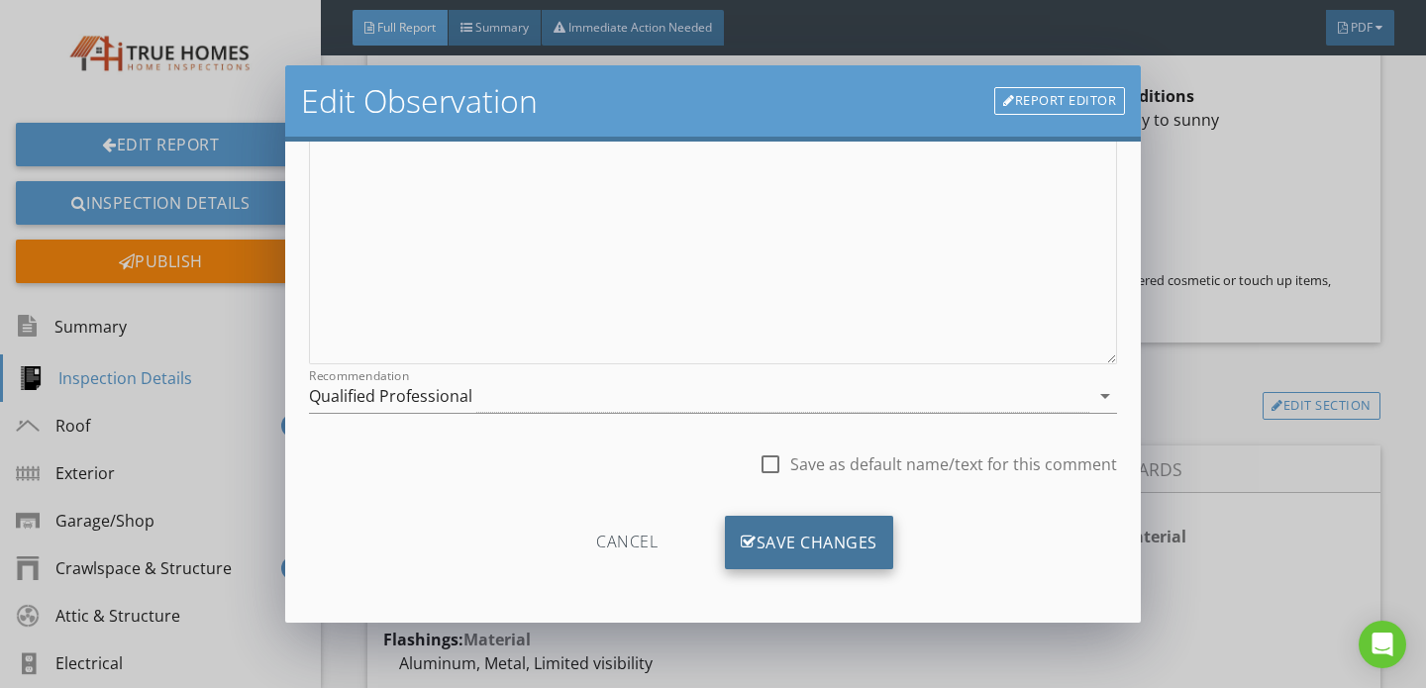
click at [814, 544] on div "Save Changes" at bounding box center [809, 542] width 168 height 53
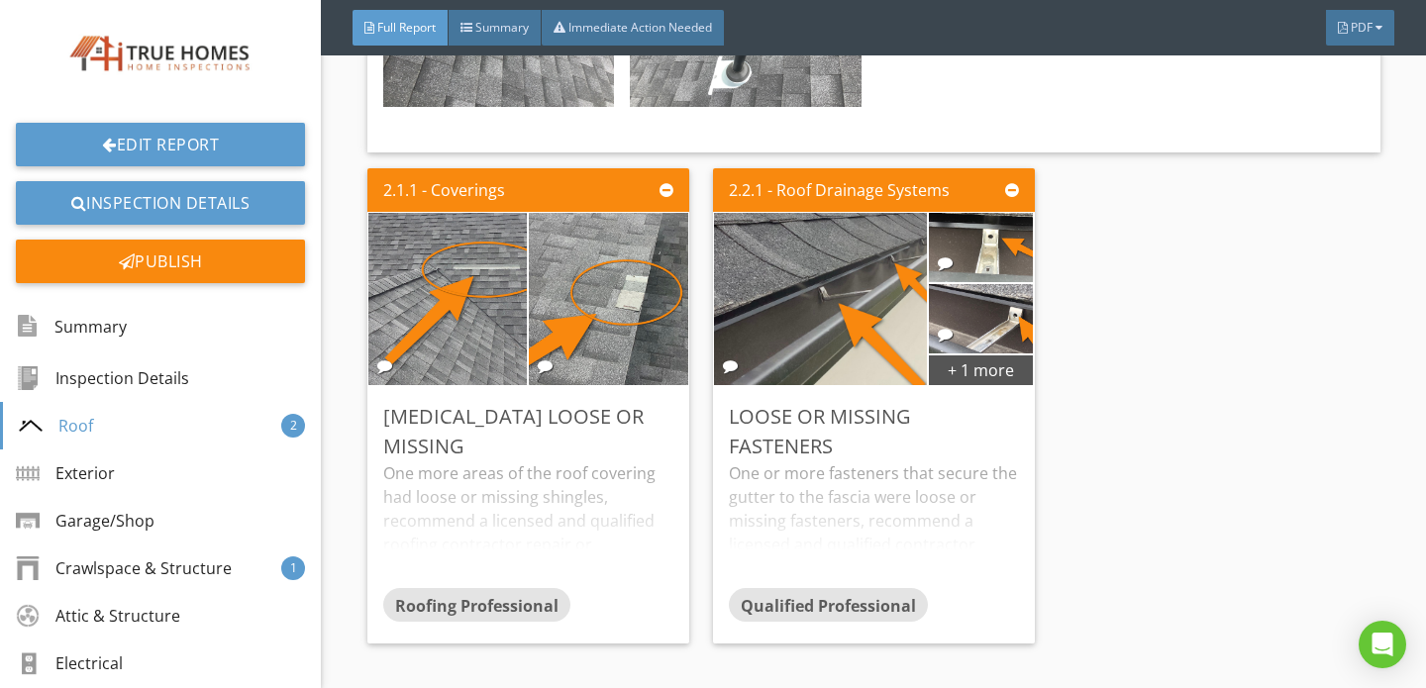
scroll to position [3521, 0]
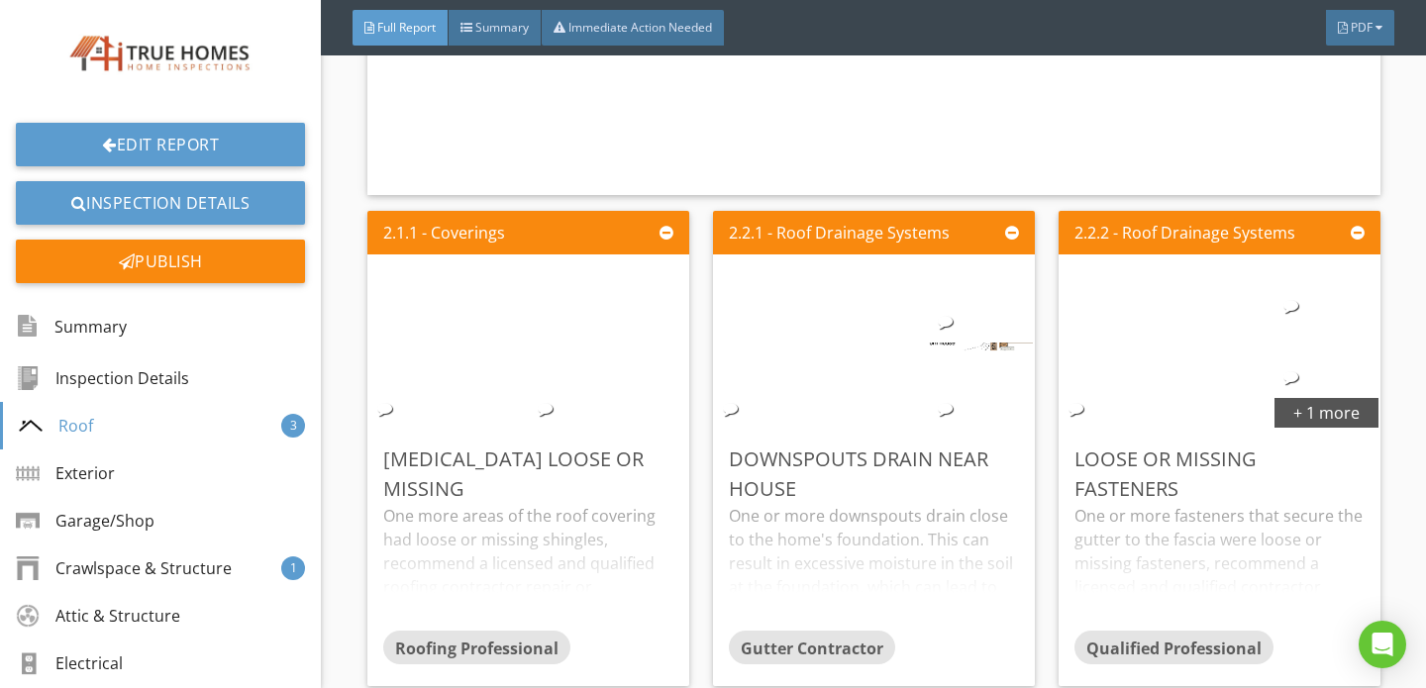
scroll to position [3476, 0]
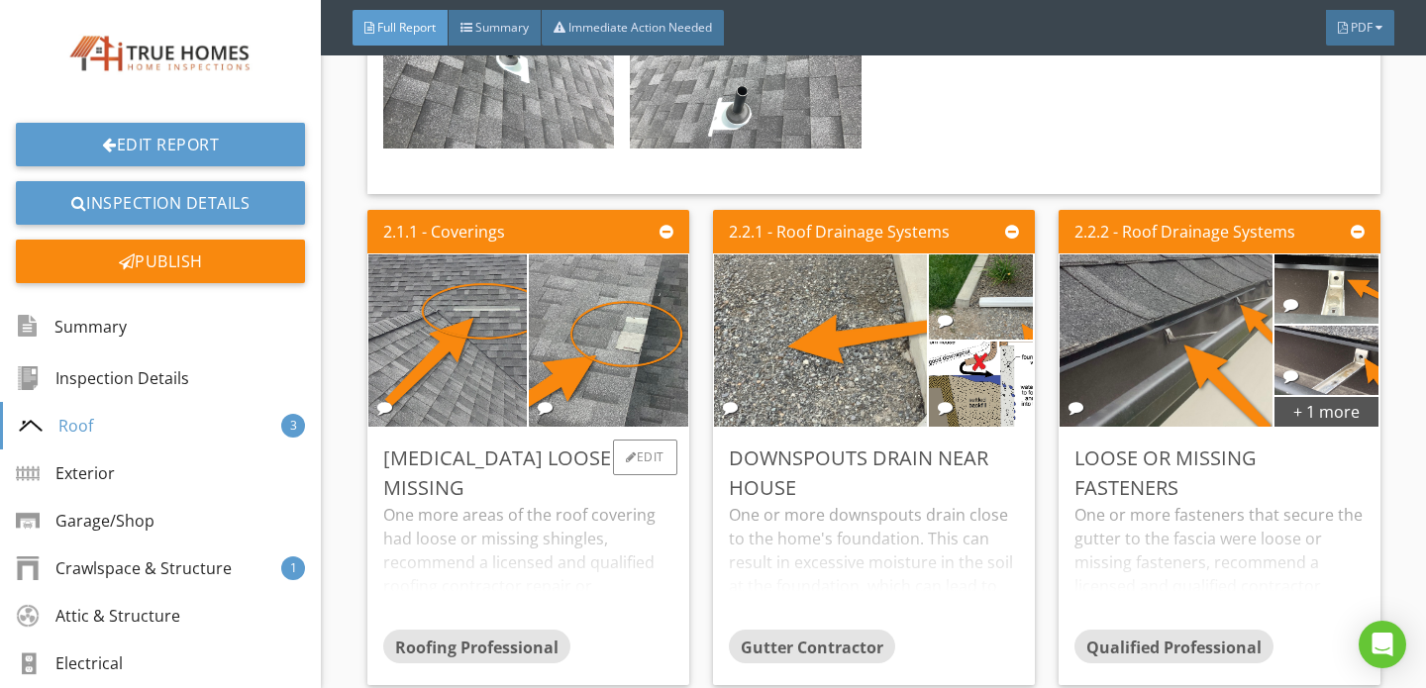
click at [540, 520] on div "One more areas of the roof covering had loose or missing shingles, recommend a …" at bounding box center [528, 566] width 290 height 127
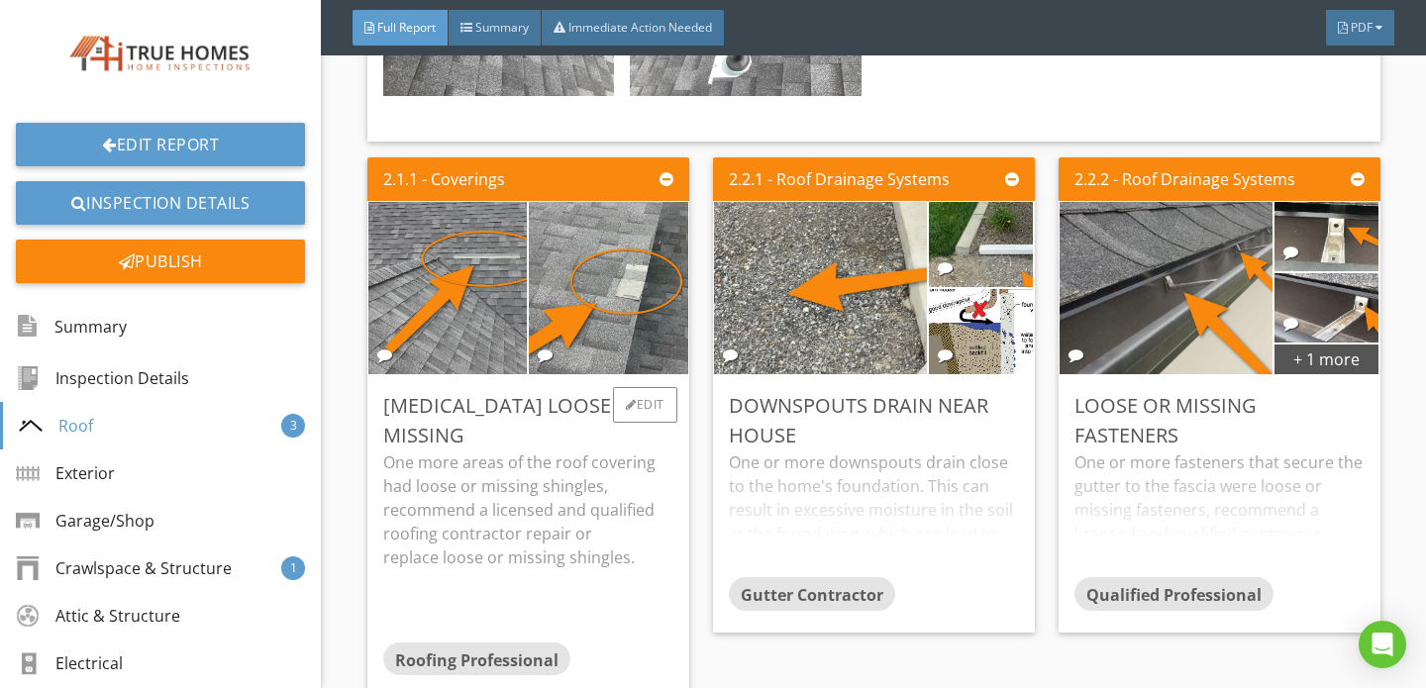
scroll to position [3529, 0]
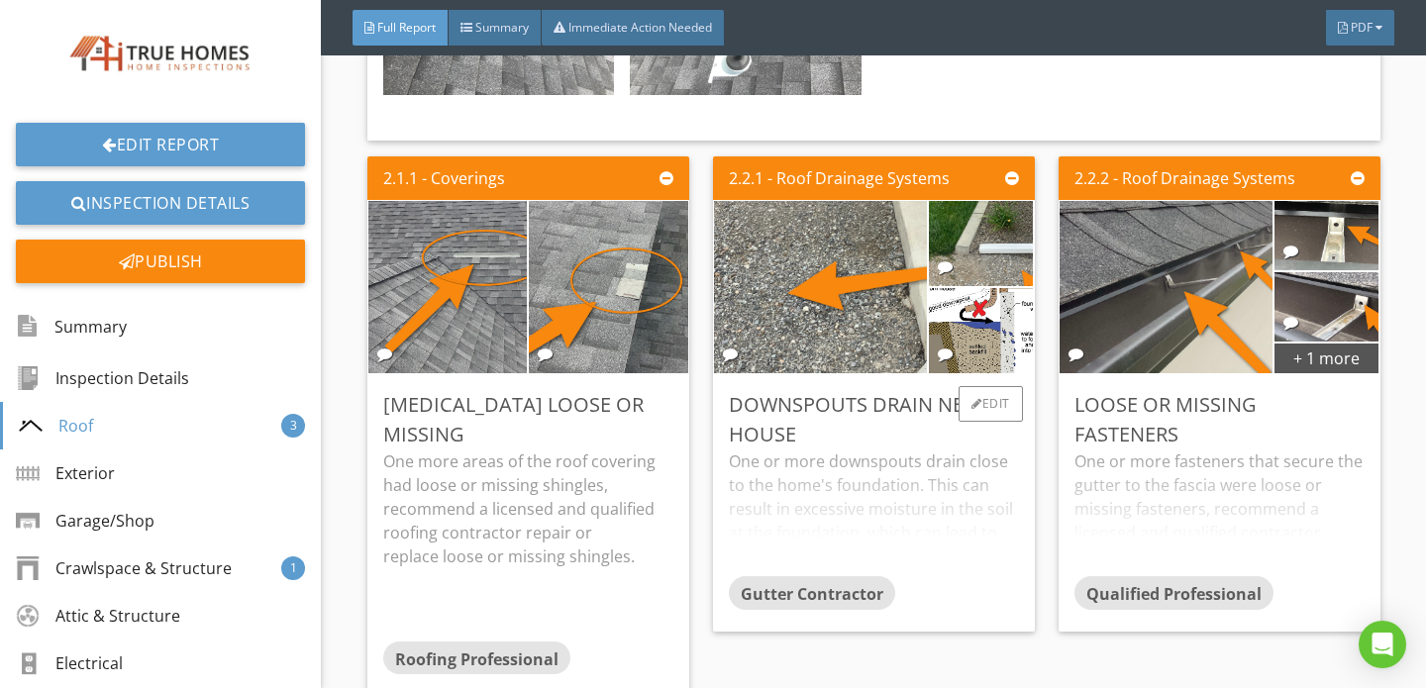
click at [875, 466] on div "One or more downspouts drain close to the home's foundation. This can result in…" at bounding box center [874, 512] width 290 height 127
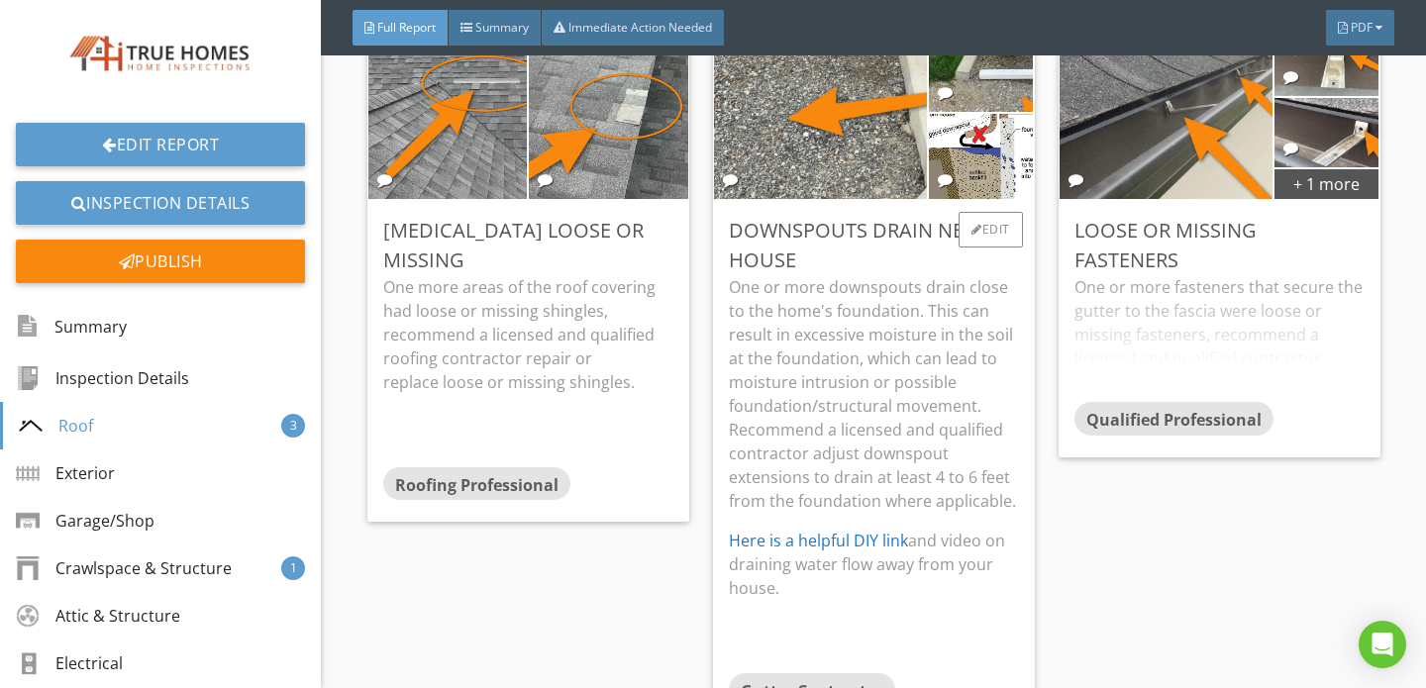
scroll to position [3742, 0]
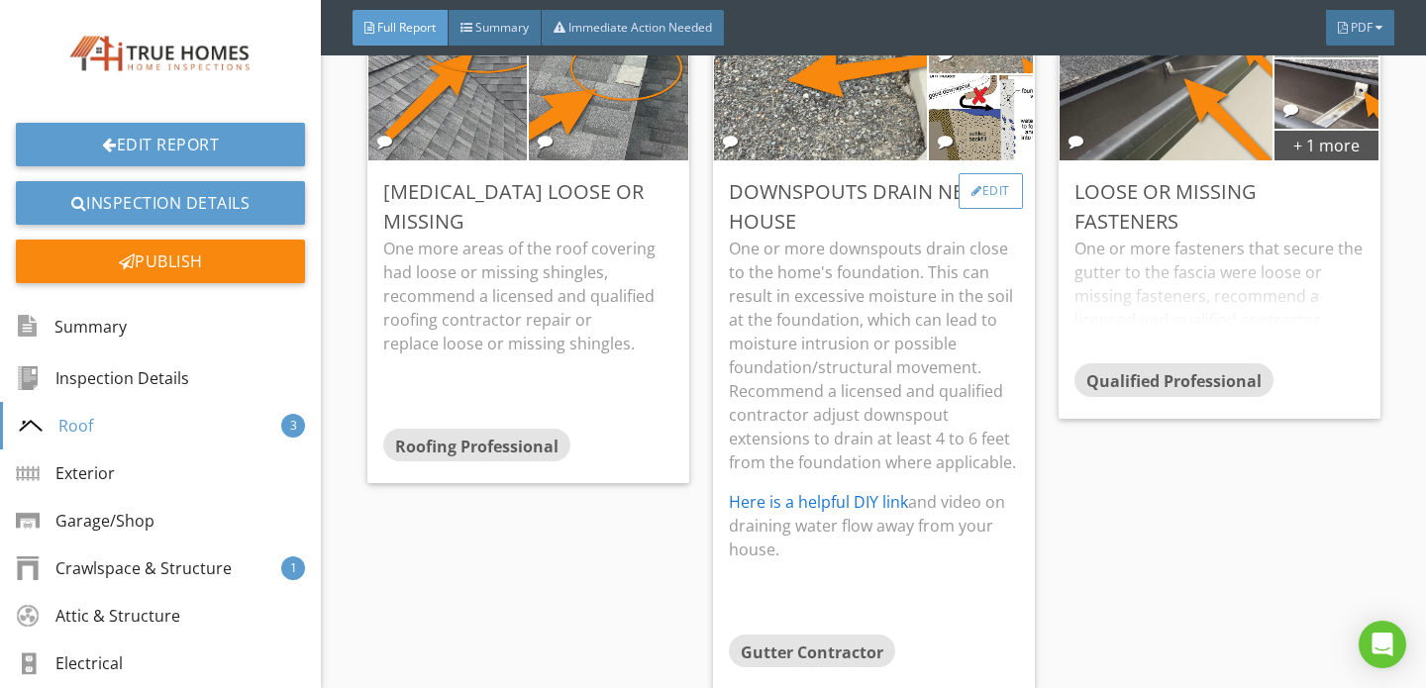
click at [980, 175] on div "Edit" at bounding box center [990, 191] width 64 height 36
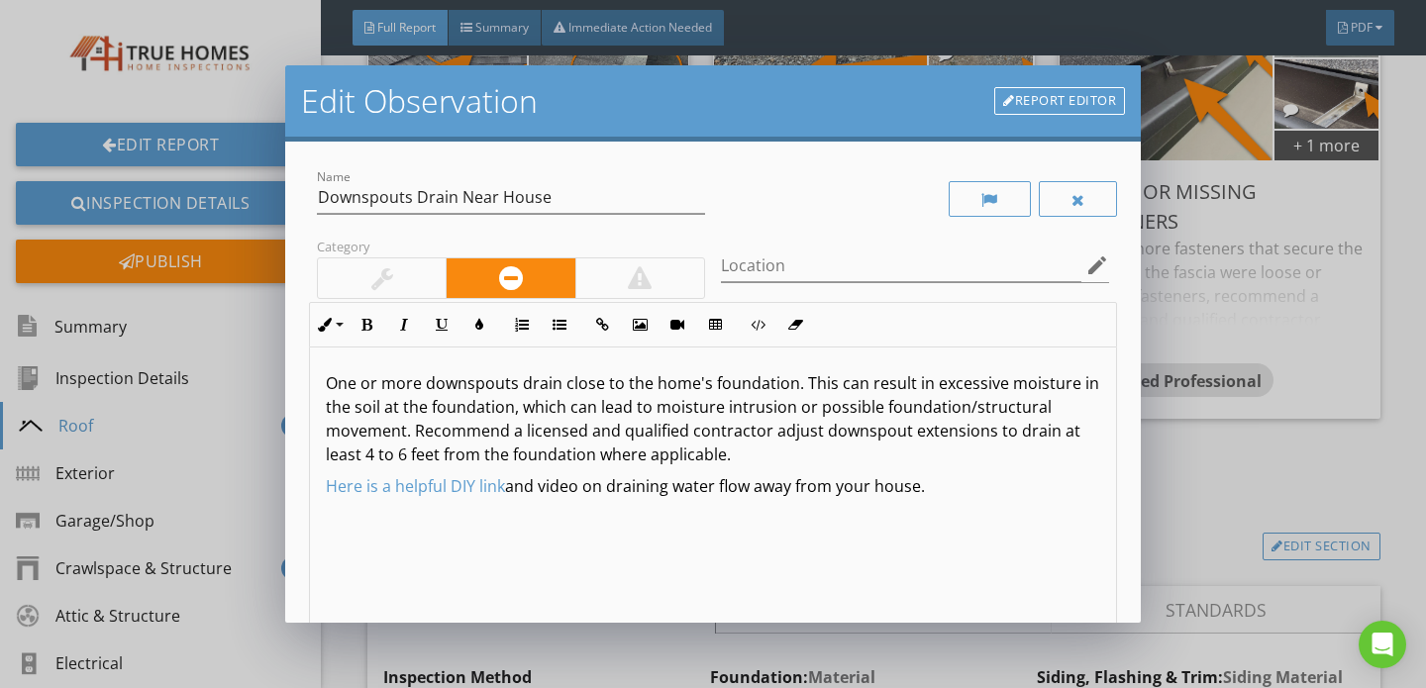
drag, startPoint x: 324, startPoint y: 485, endPoint x: 1049, endPoint y: 523, distance: 726.6
click at [1049, 523] on div "One or more downspouts drain close to the home's foundation. This can result in…" at bounding box center [713, 504] width 806 height 314
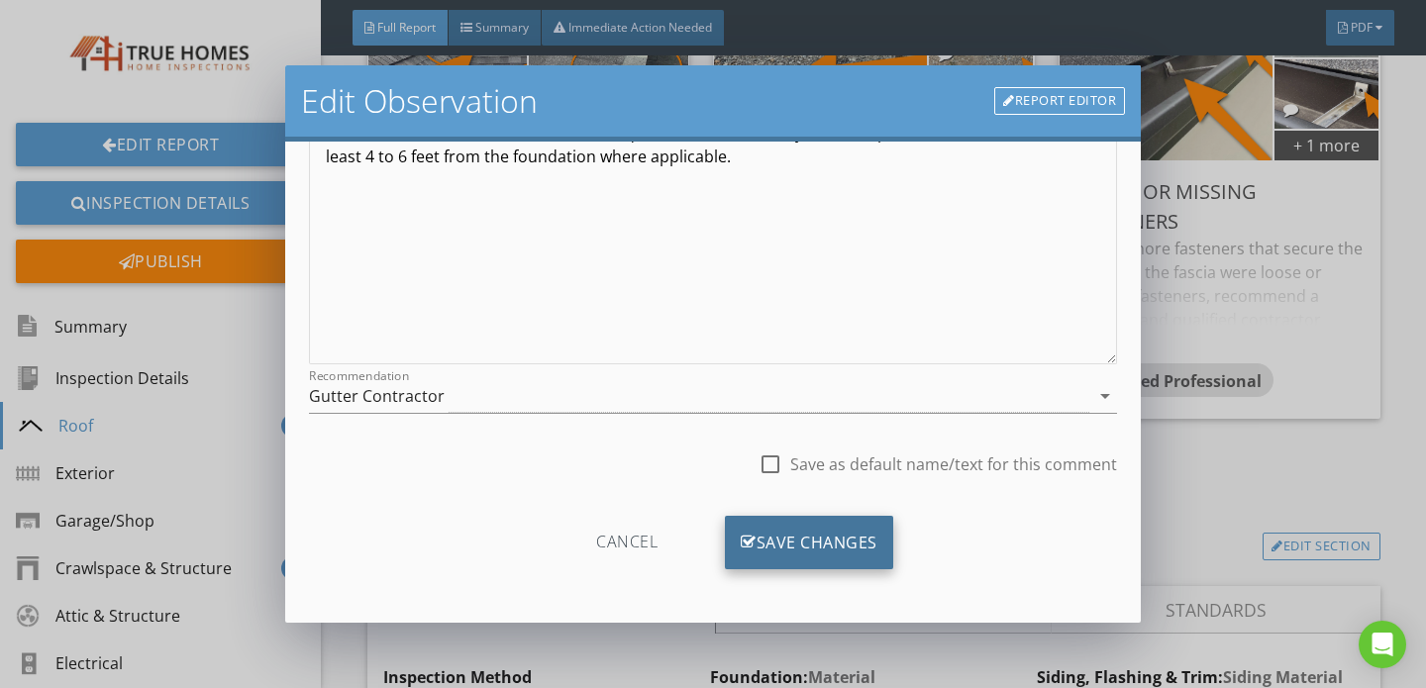
click at [805, 535] on div "Save Changes" at bounding box center [809, 542] width 168 height 53
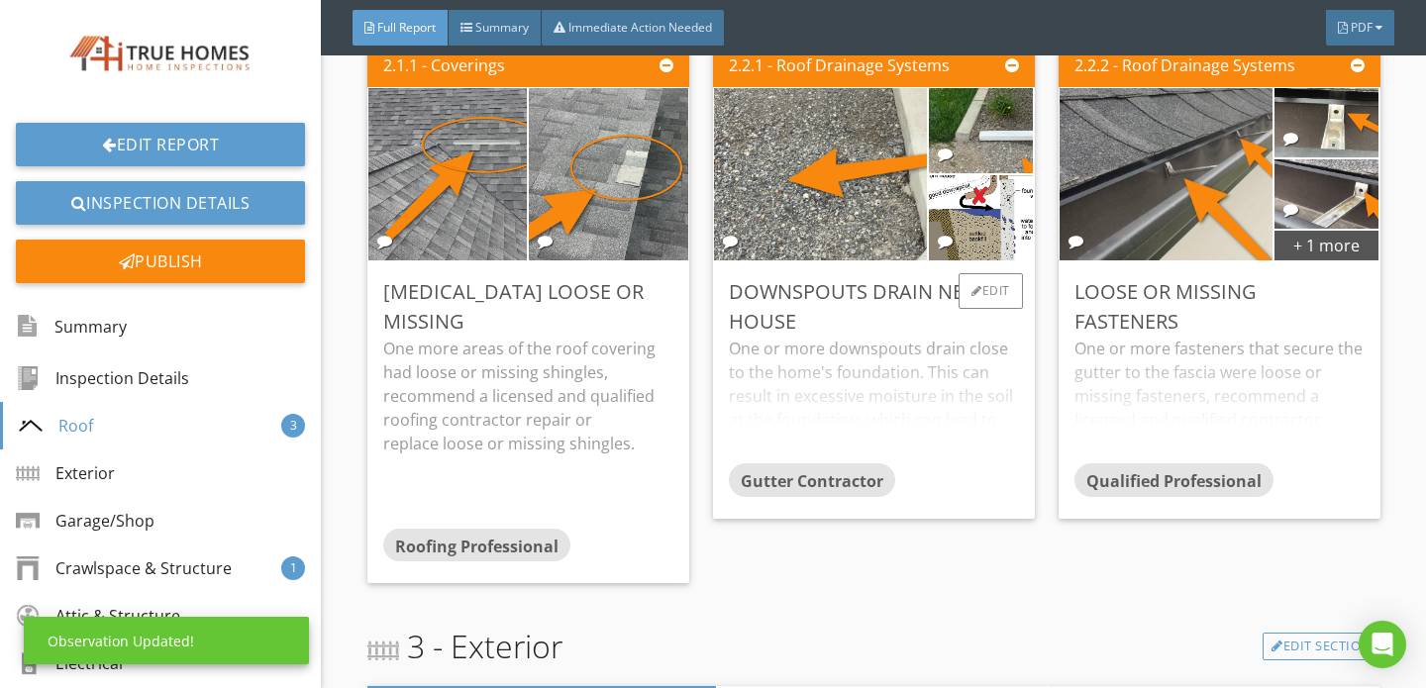
scroll to position [3622, 0]
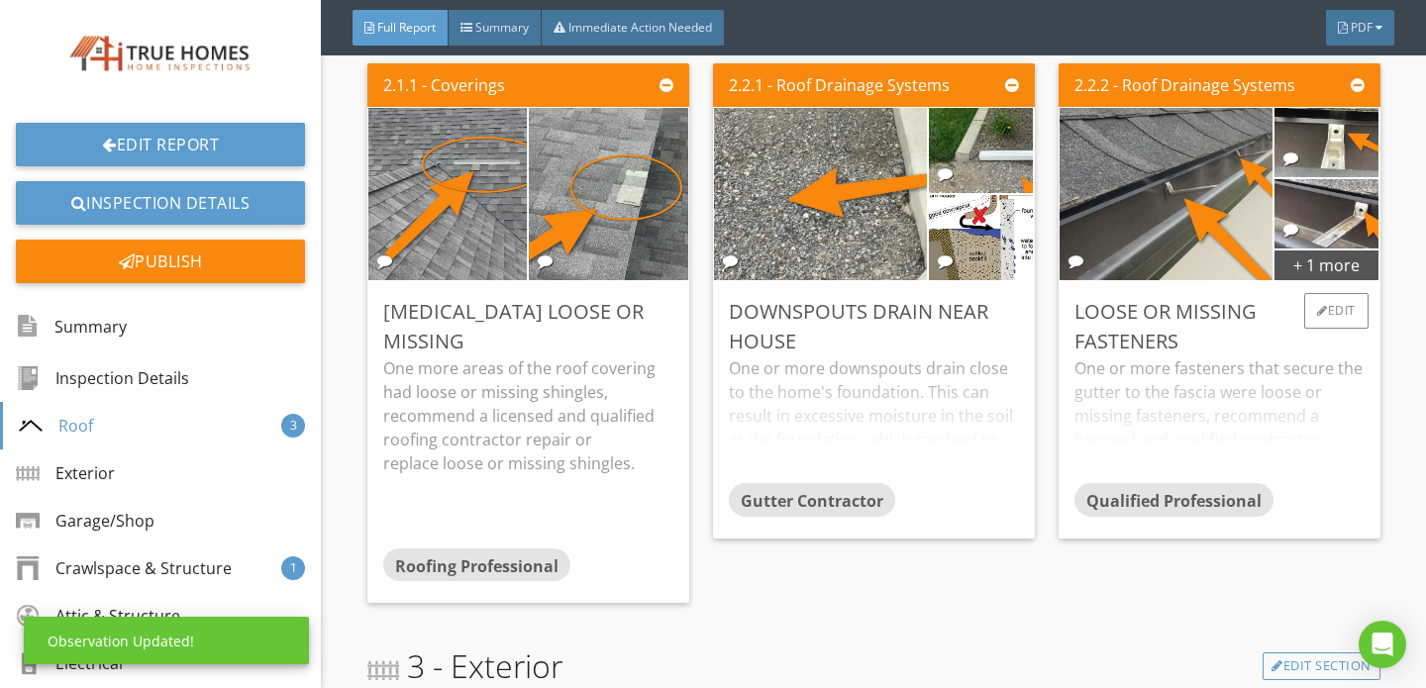
click at [1215, 400] on div "One or more fasteners that secure the gutter to the fascia were loose or missin…" at bounding box center [1219, 419] width 290 height 127
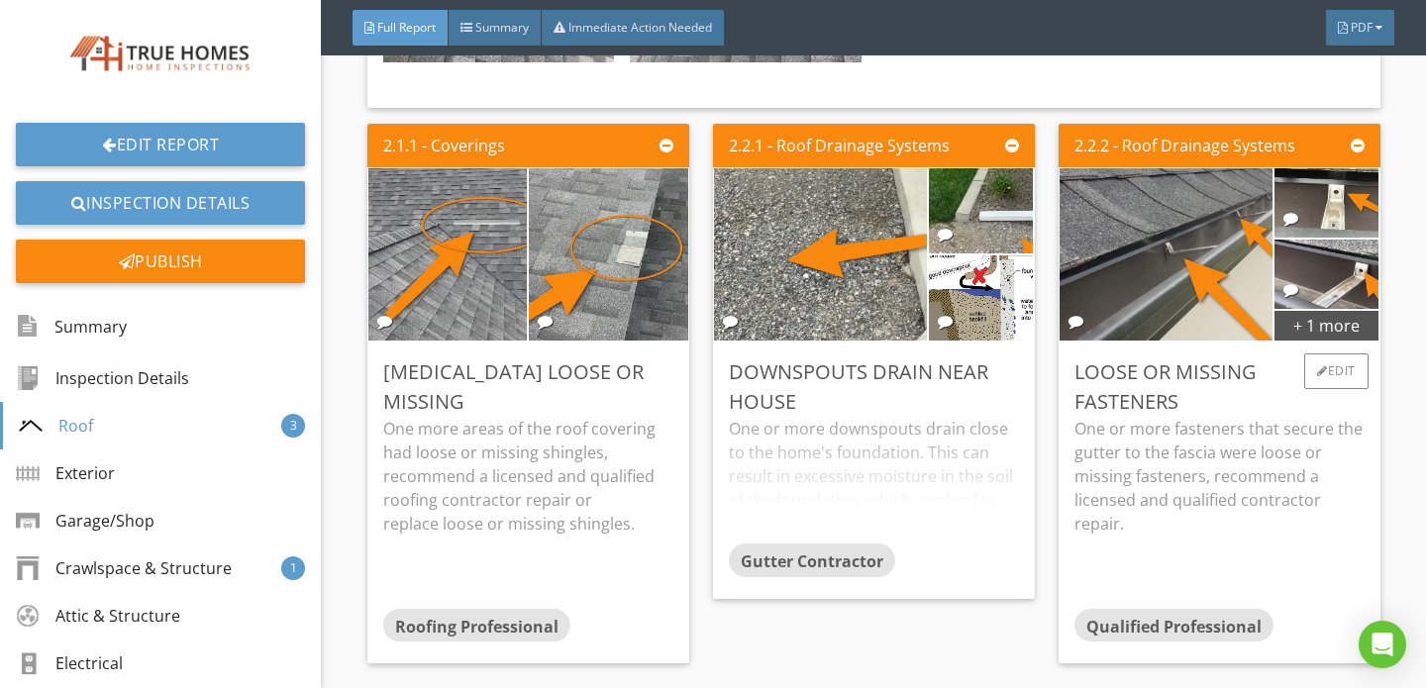
scroll to position [3545, 0]
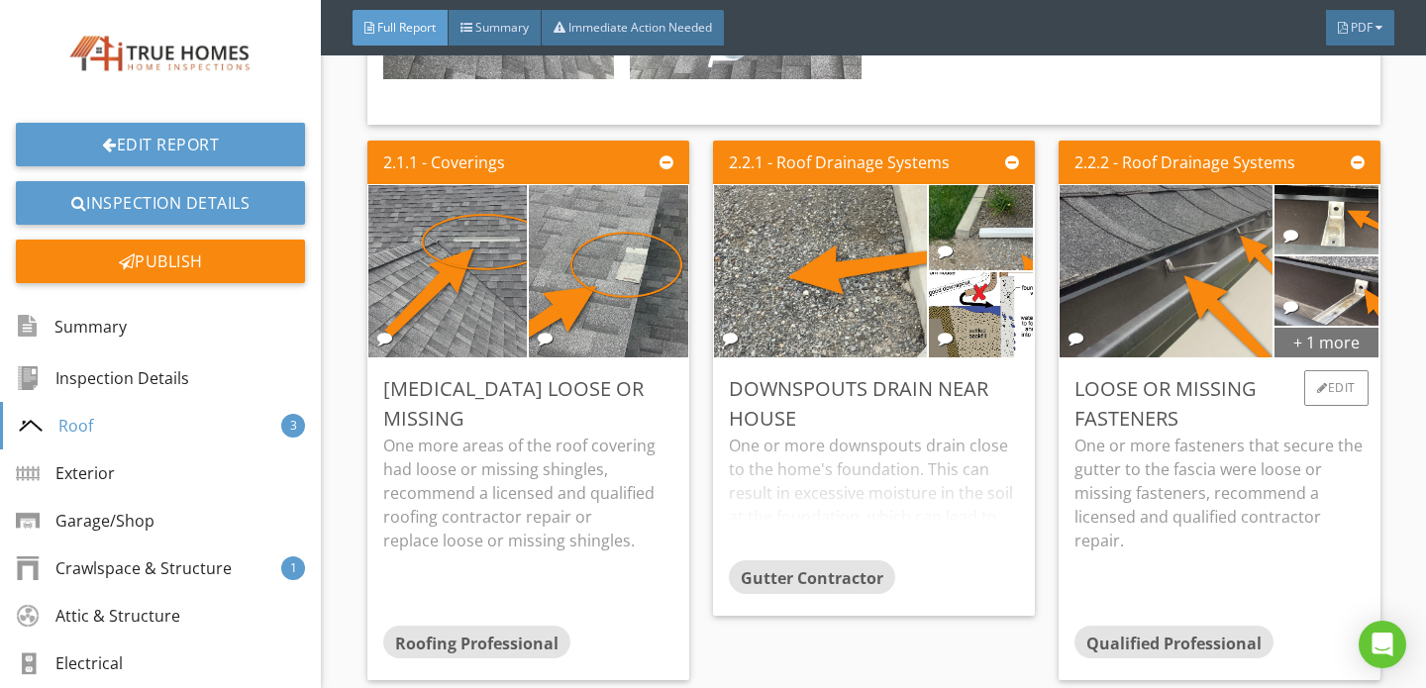
click at [1285, 326] on div "+ 1 more" at bounding box center [1326, 342] width 105 height 32
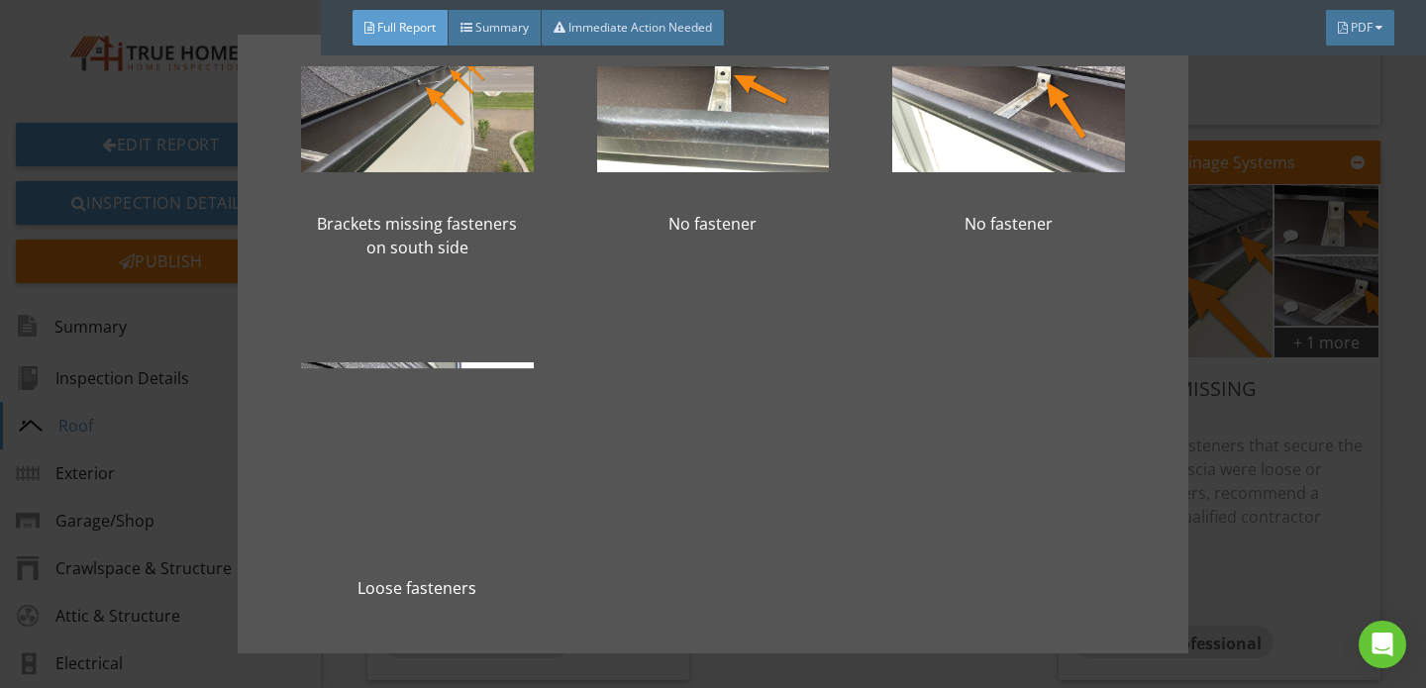
scroll to position [148, 0]
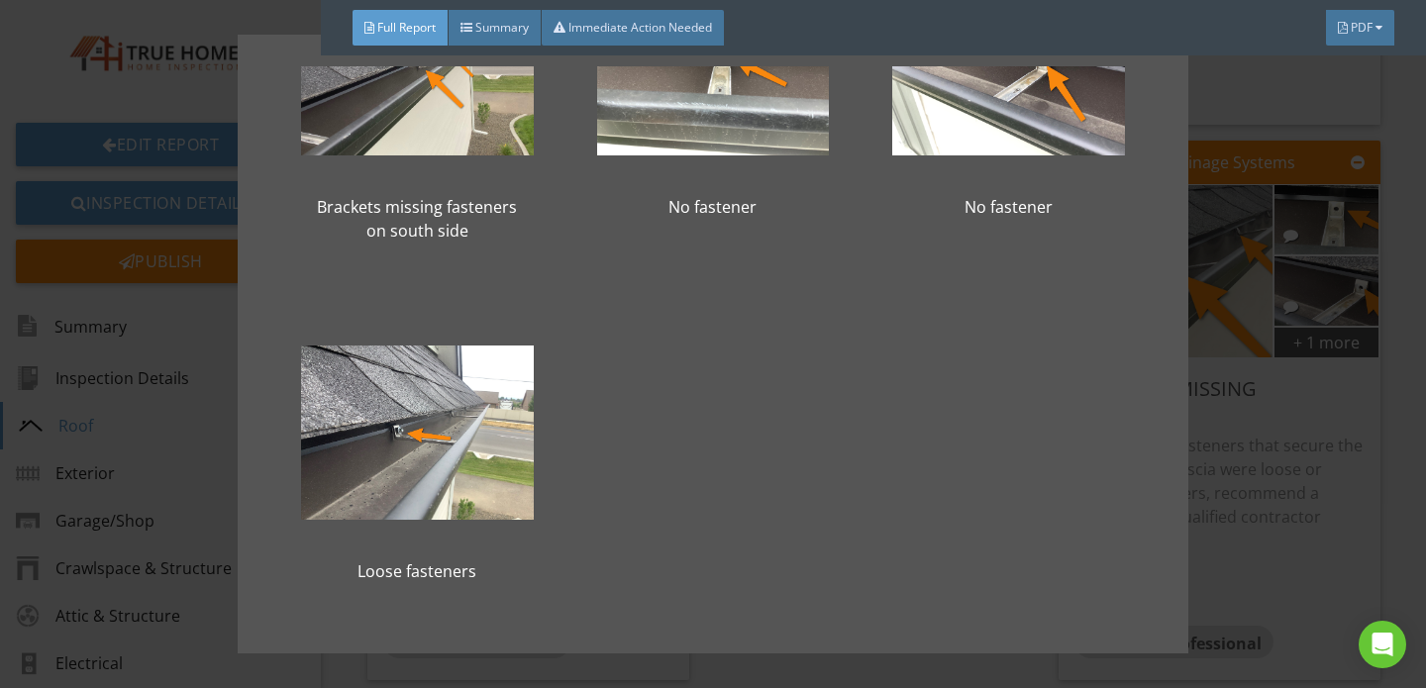
click at [1290, 485] on div "Brackets missing fasteners on south side No fastener No fastener Loose fasteners" at bounding box center [713, 344] width 1426 height 688
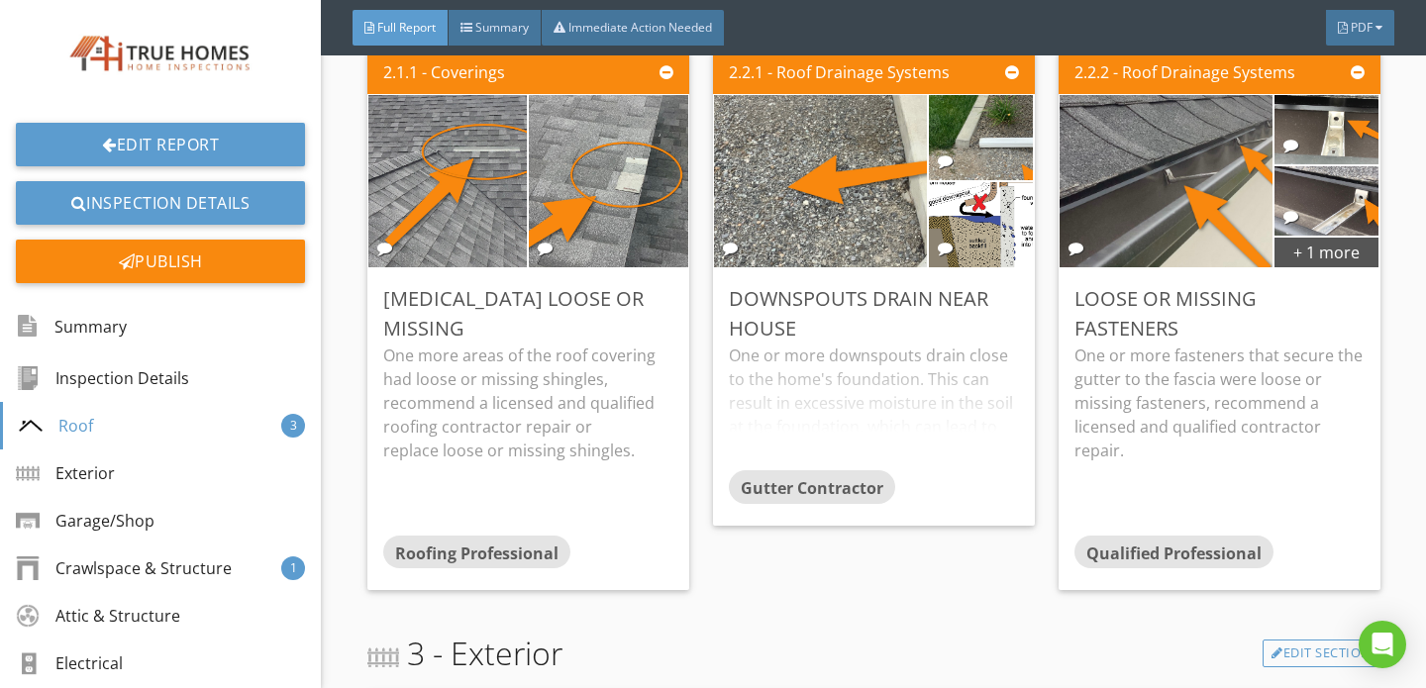
scroll to position [3629, 0]
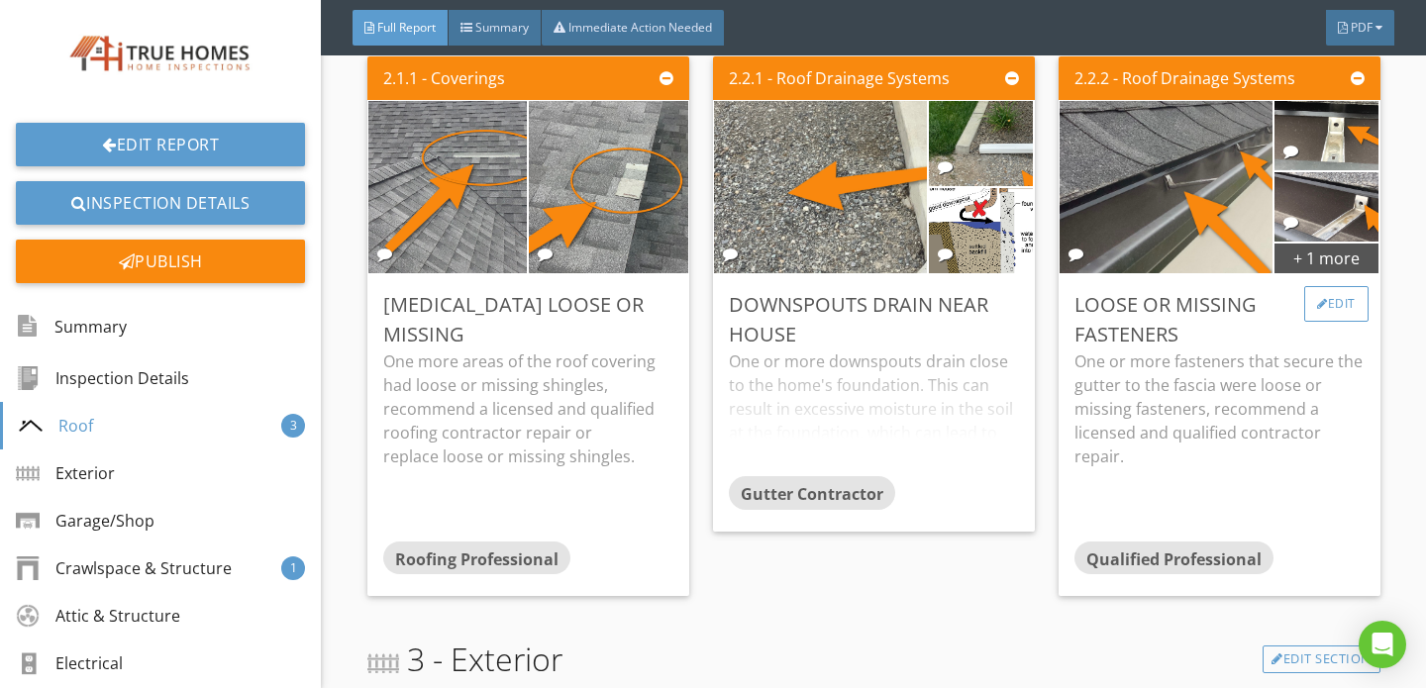
click at [1327, 286] on div "Edit" at bounding box center [1336, 304] width 64 height 36
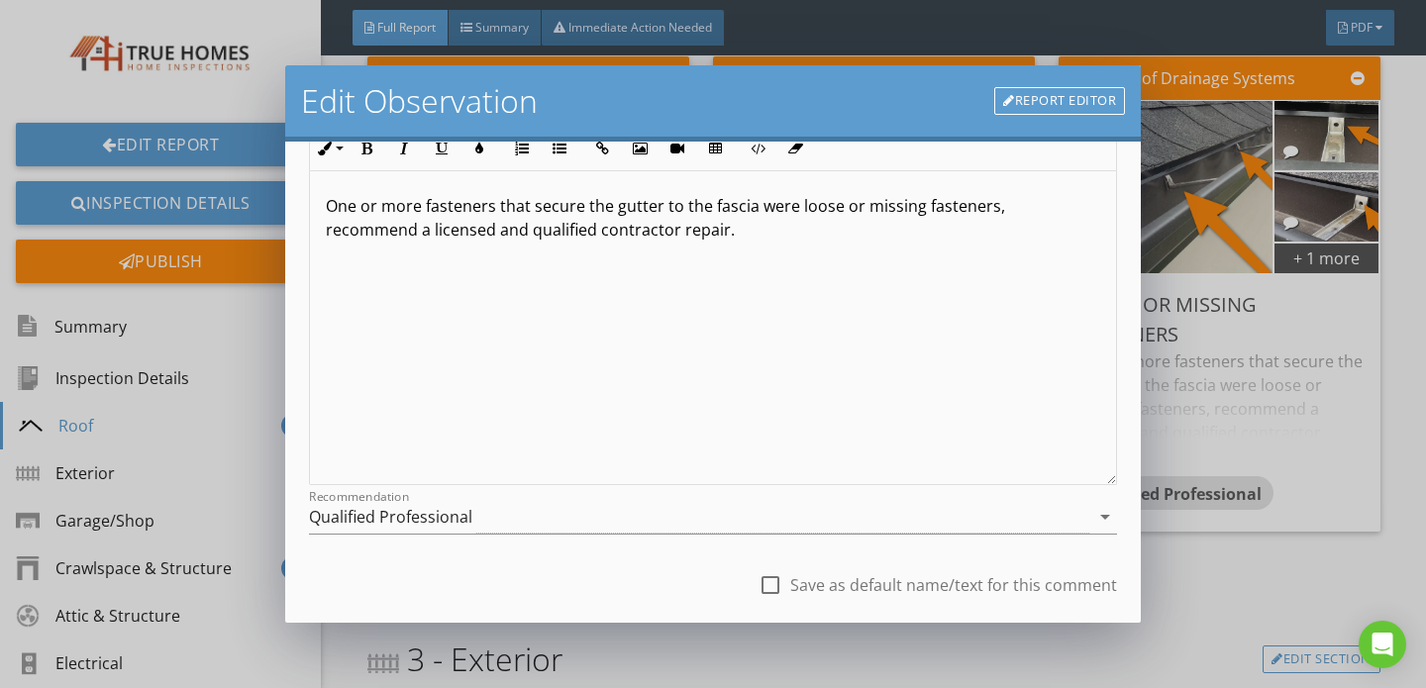
scroll to position [297, 0]
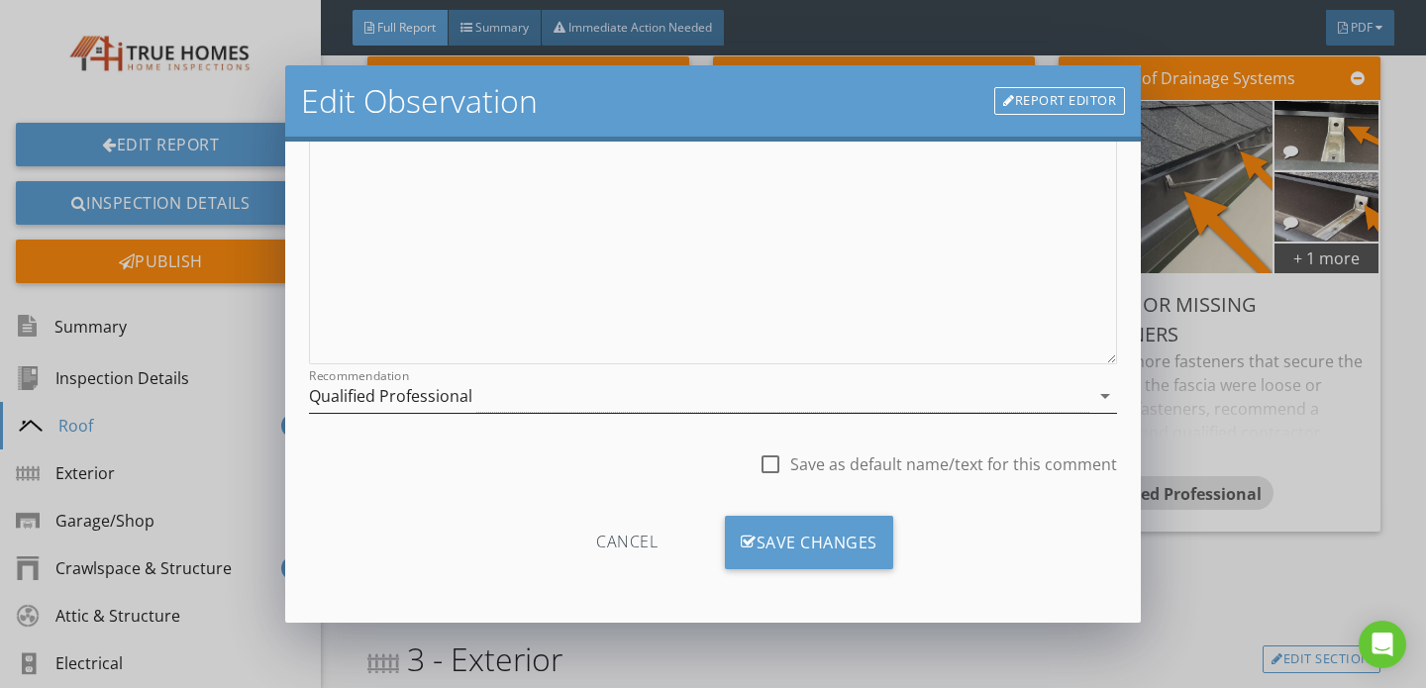
click at [534, 399] on div "Qualified Professional" at bounding box center [699, 396] width 780 height 33
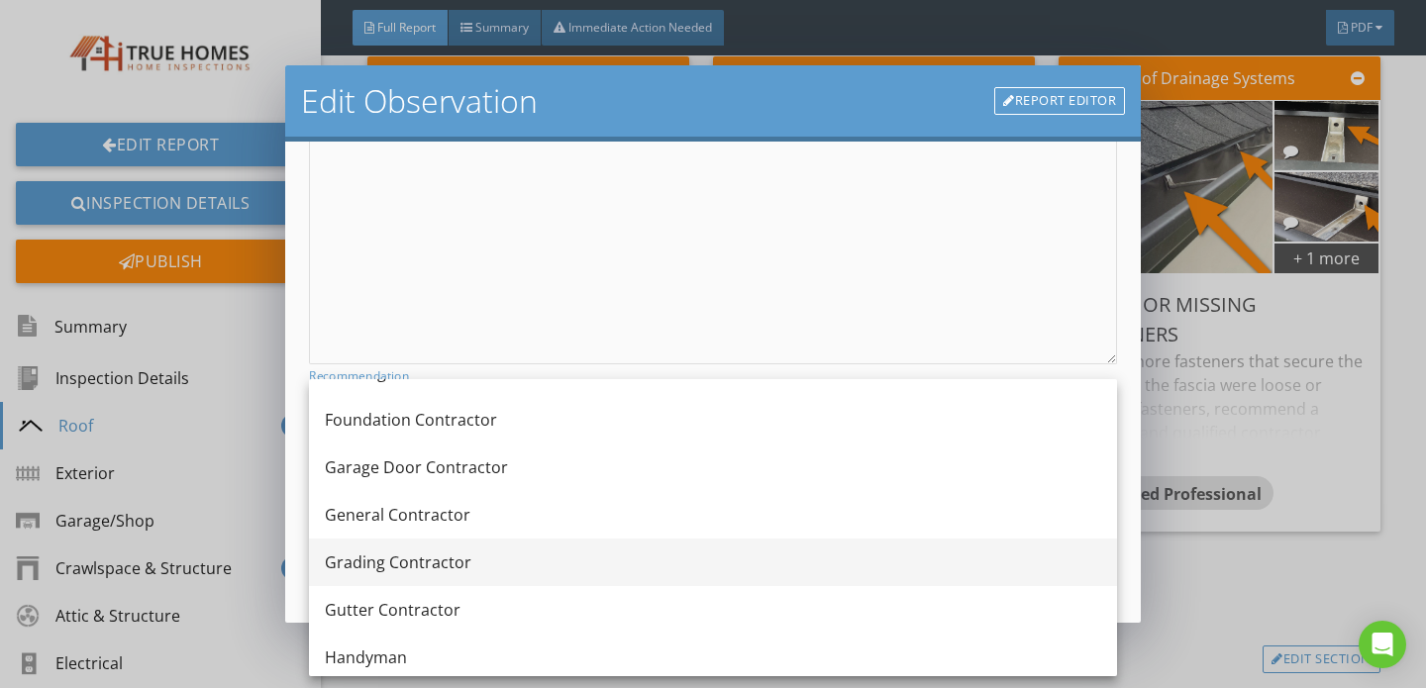
scroll to position [1074, 0]
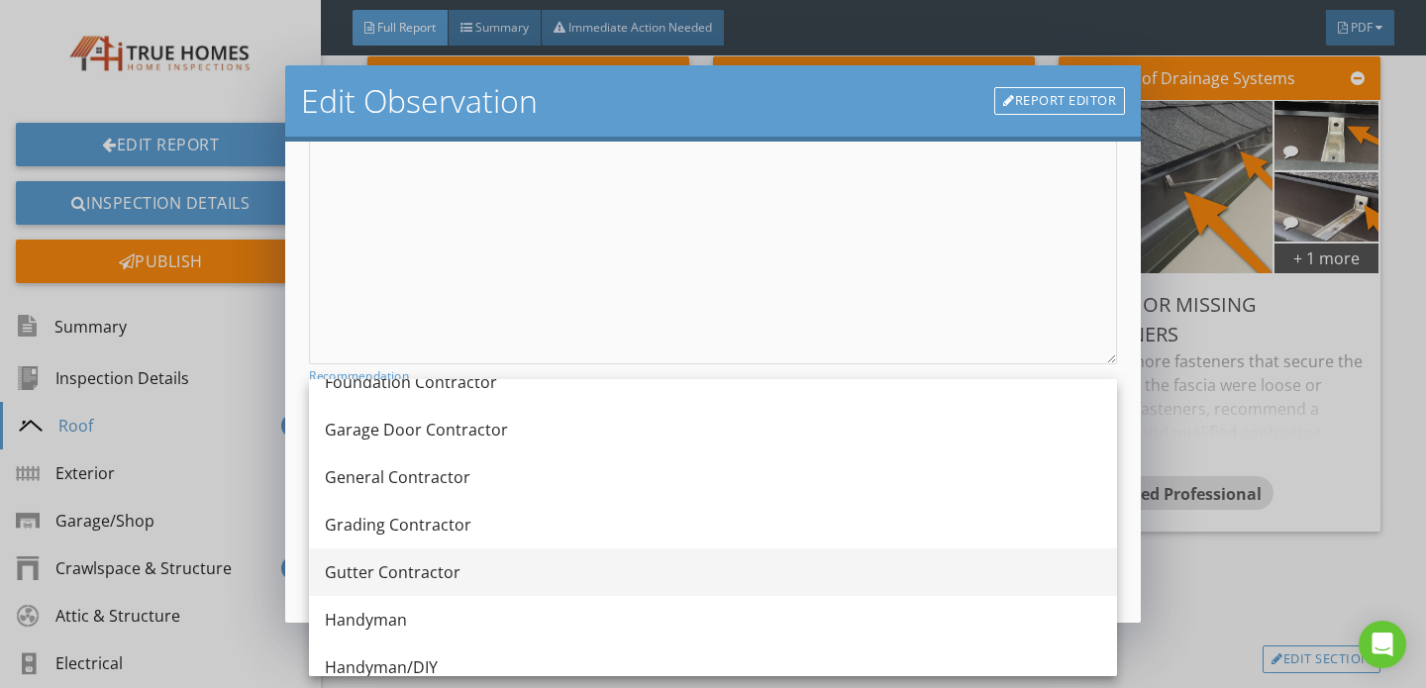
click at [397, 569] on div "Gutter Contractor" at bounding box center [713, 572] width 776 height 24
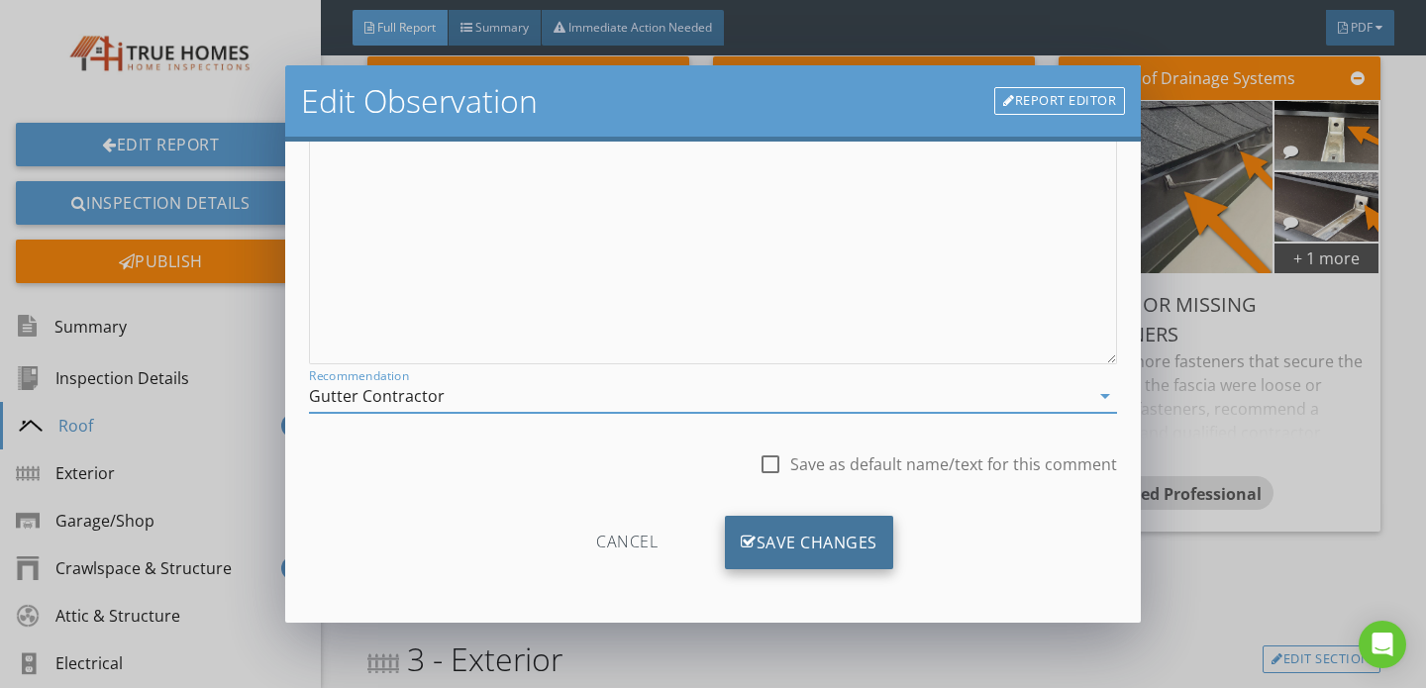
click at [779, 541] on div "Save Changes" at bounding box center [809, 542] width 168 height 53
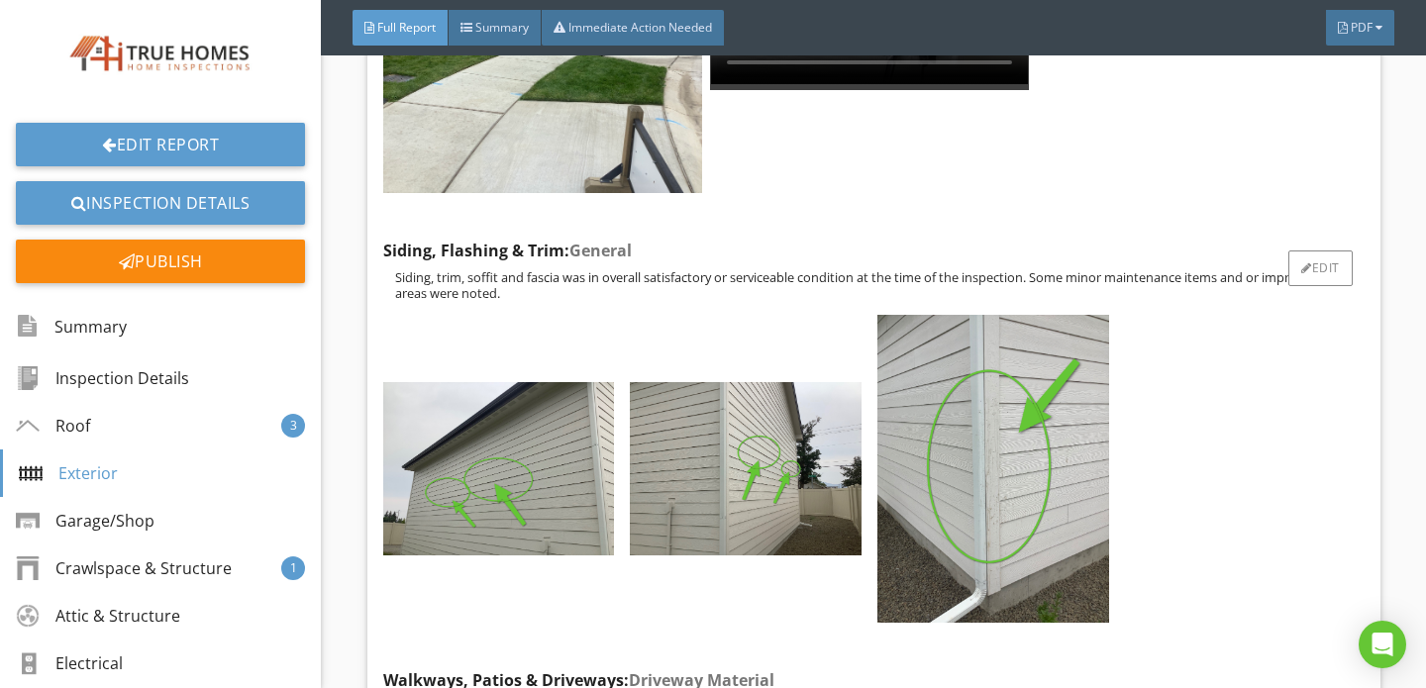
scroll to position [5227, 0]
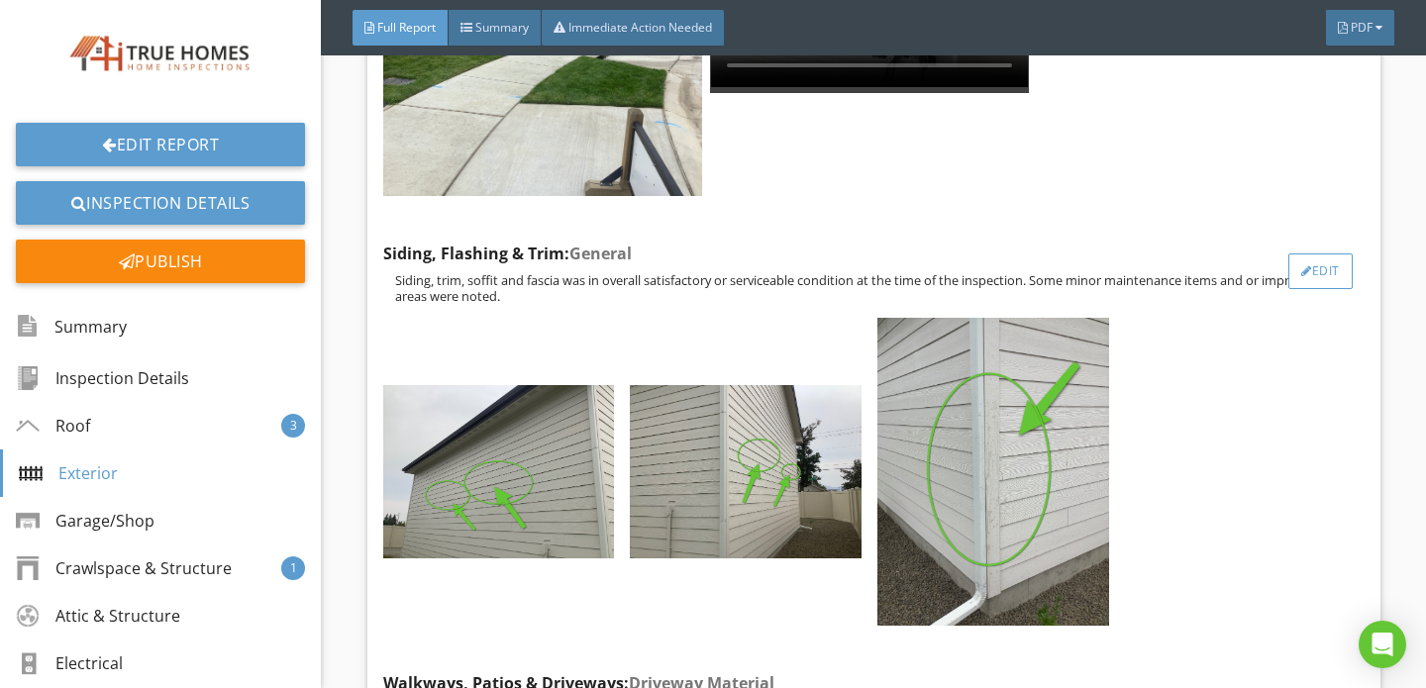
click at [1315, 253] on div "Edit" at bounding box center [1320, 271] width 64 height 36
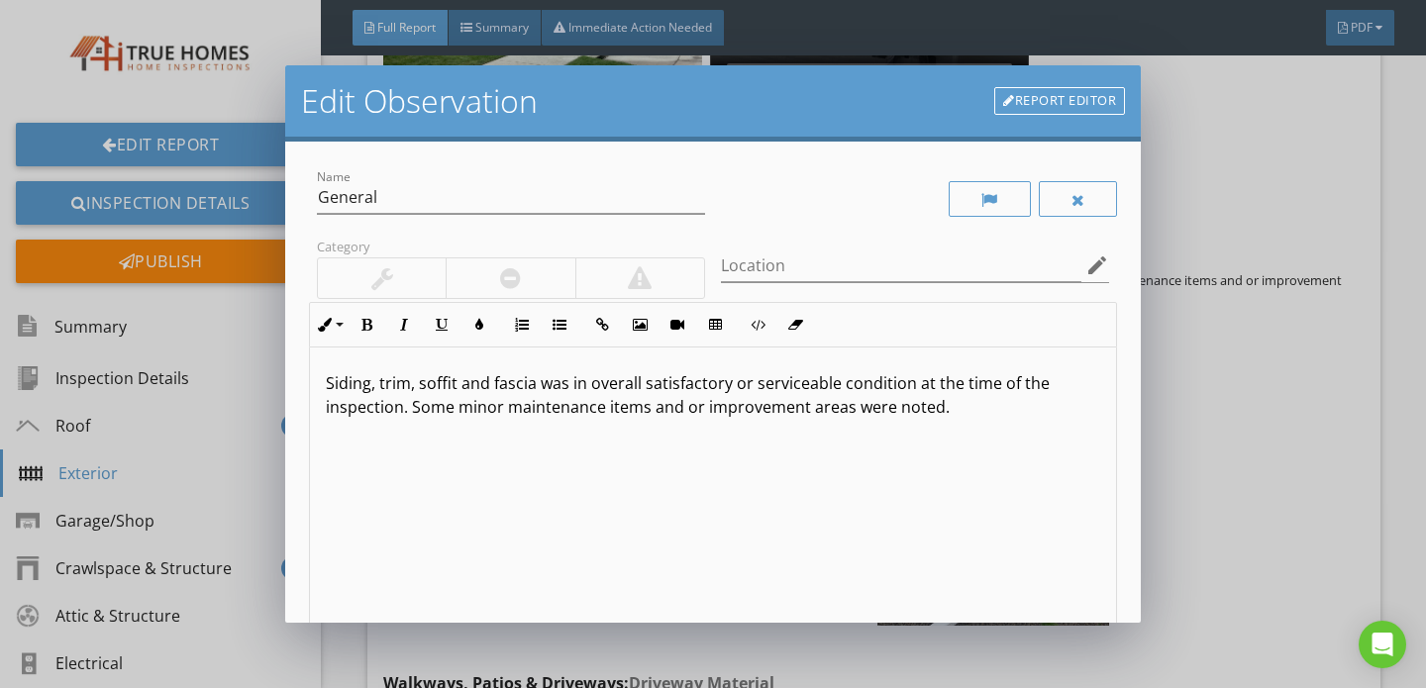
click at [947, 408] on p "Siding, trim, soffit and fascia was in overall satisfactory or serviceable cond…" at bounding box center [713, 395] width 774 height 48
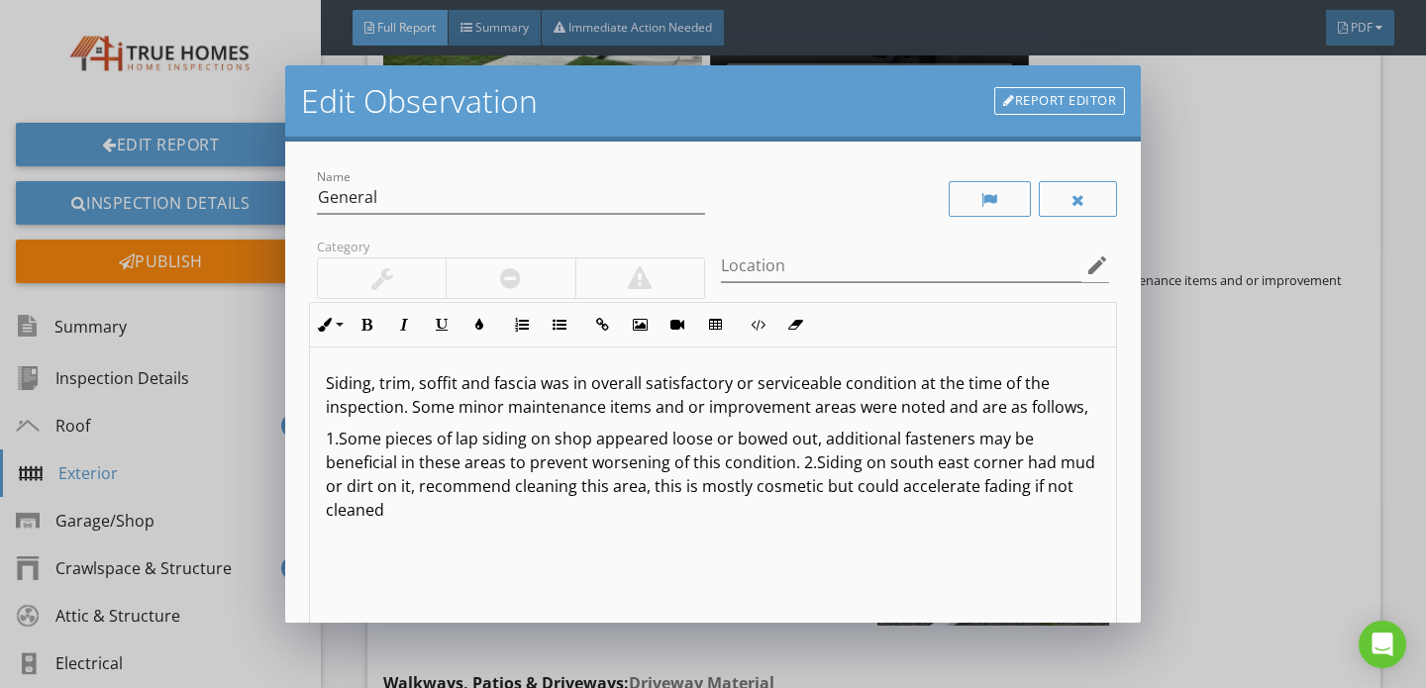
click at [929, 491] on p "1.Some pieces of lap siding on shop appeared loose or bowed out, additional fas…" at bounding box center [713, 474] width 774 height 95
click at [407, 522] on div "Siding, trim, soffit and fascia was in overall satisfactory or serviceable cond…" at bounding box center [713, 504] width 806 height 314
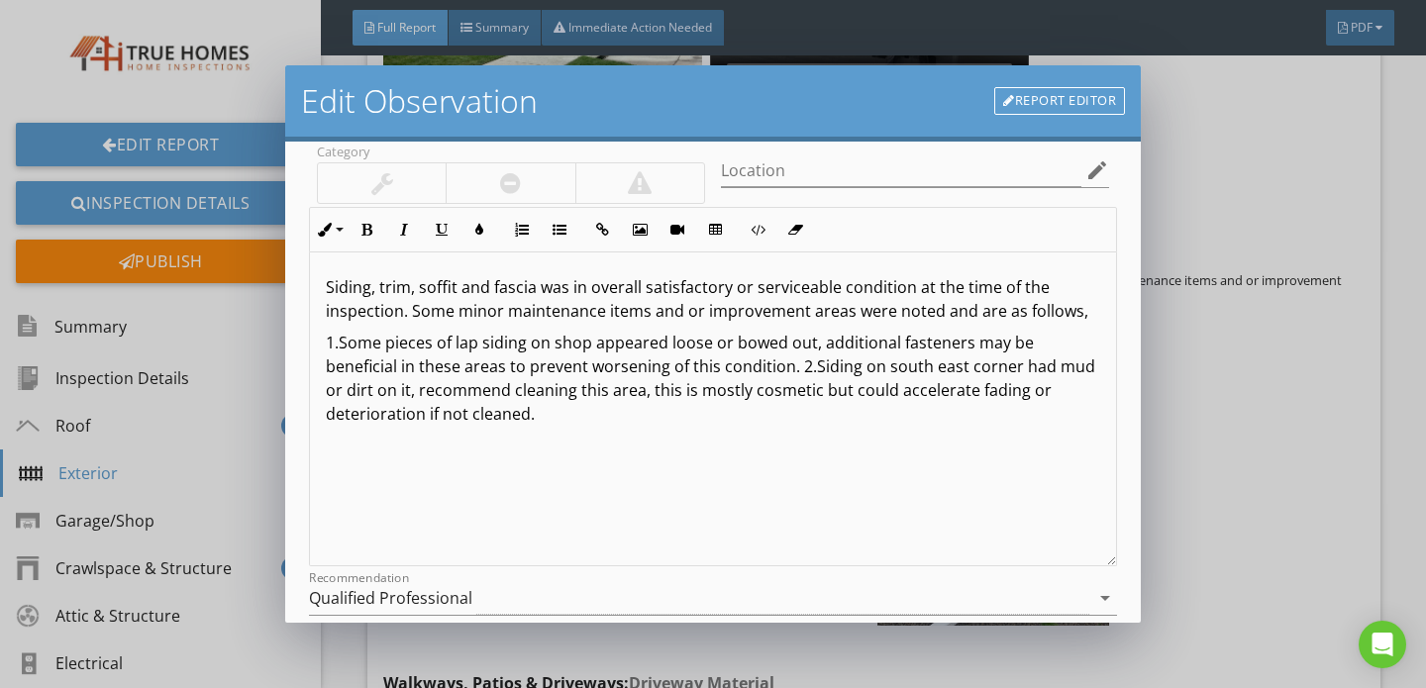
scroll to position [280, 0]
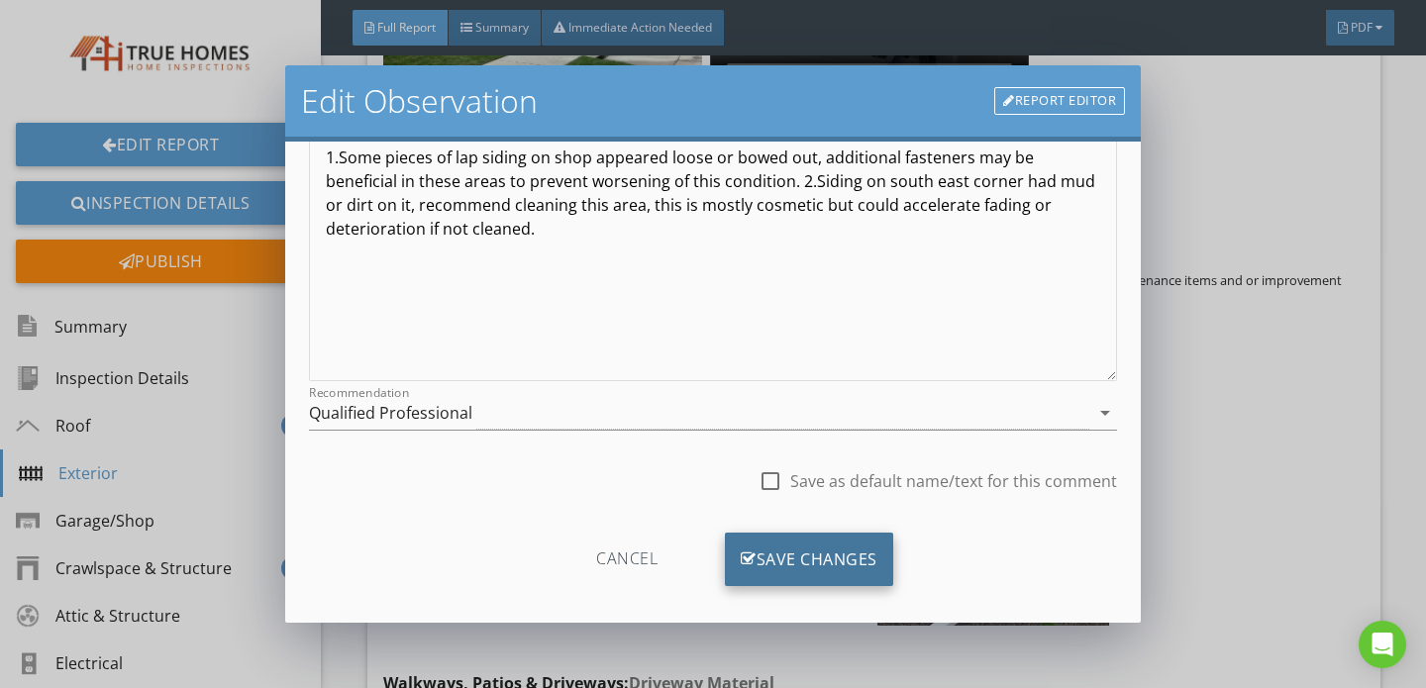
click at [797, 569] on div "Save Changes" at bounding box center [809, 559] width 168 height 53
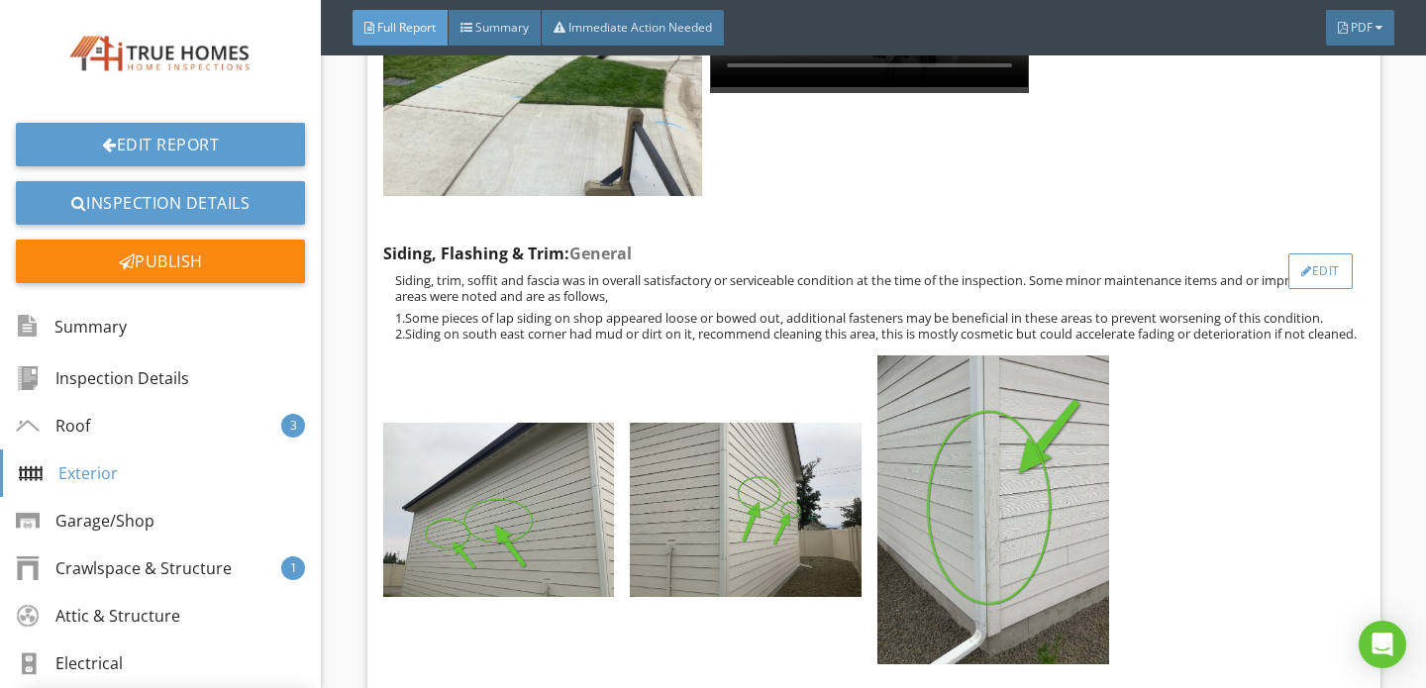
click at [1324, 253] on div "Edit" at bounding box center [1320, 271] width 64 height 36
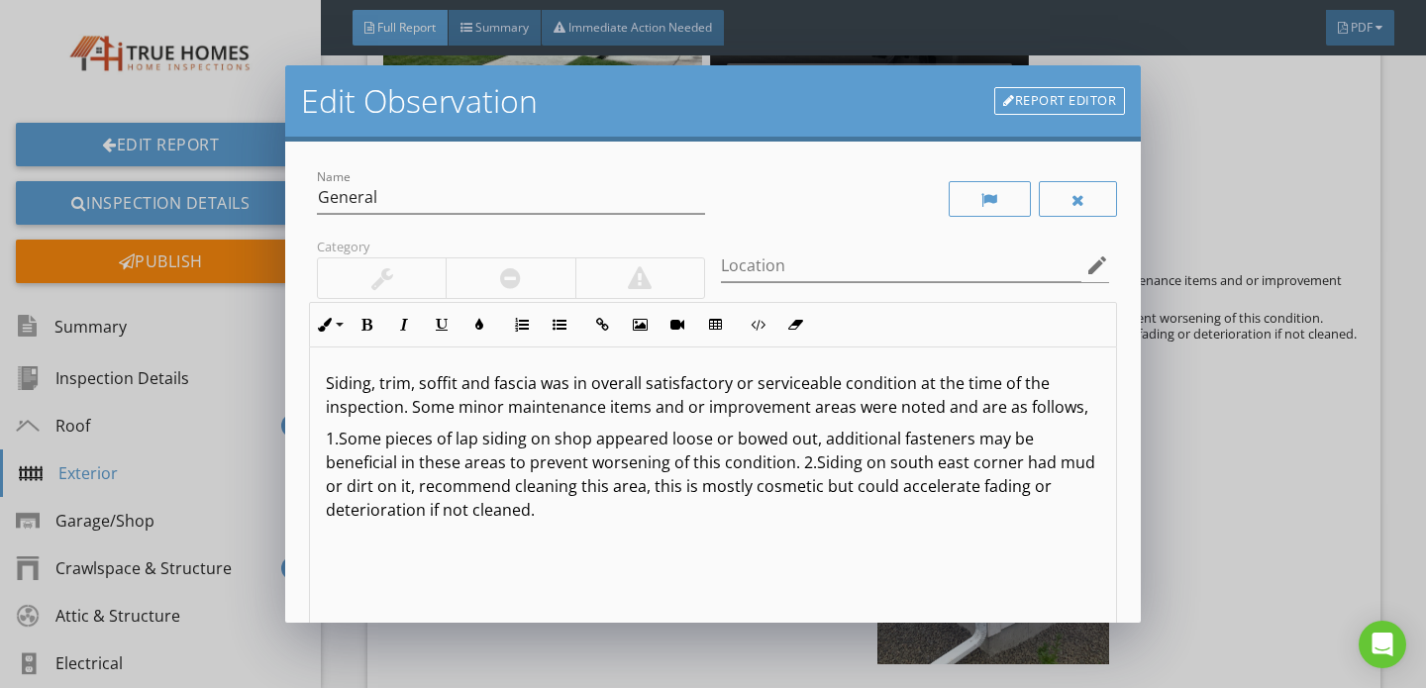
click at [1087, 104] on link "Report Editor" at bounding box center [1059, 101] width 131 height 28
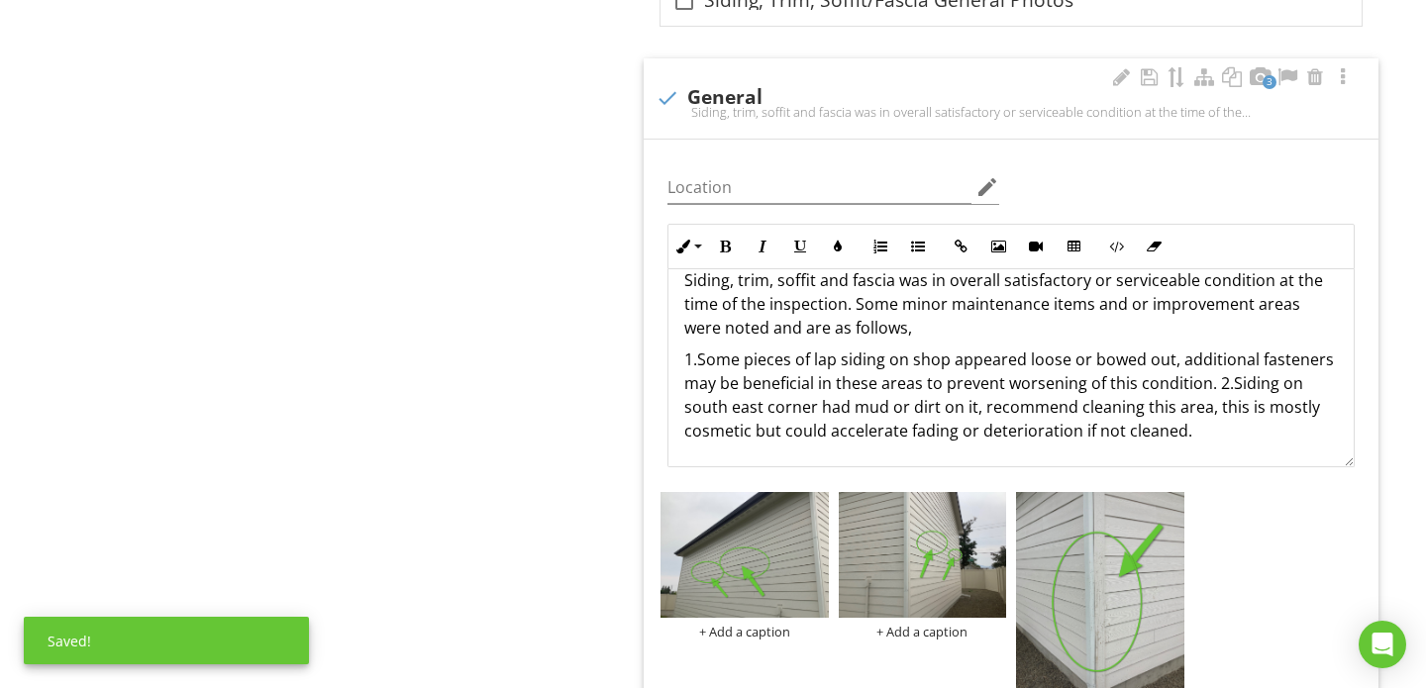
scroll to position [2564, 0]
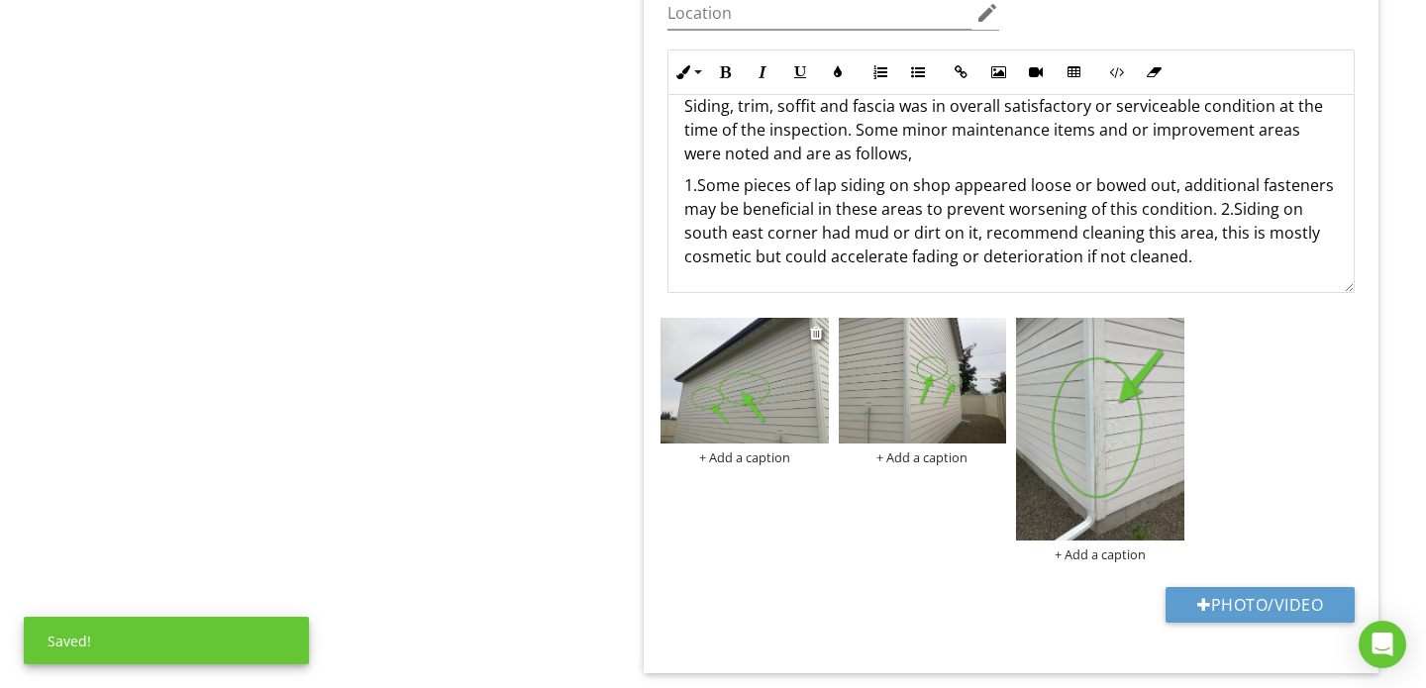
click at [734, 449] on div "+ Add a caption" at bounding box center [744, 457] width 168 height 16
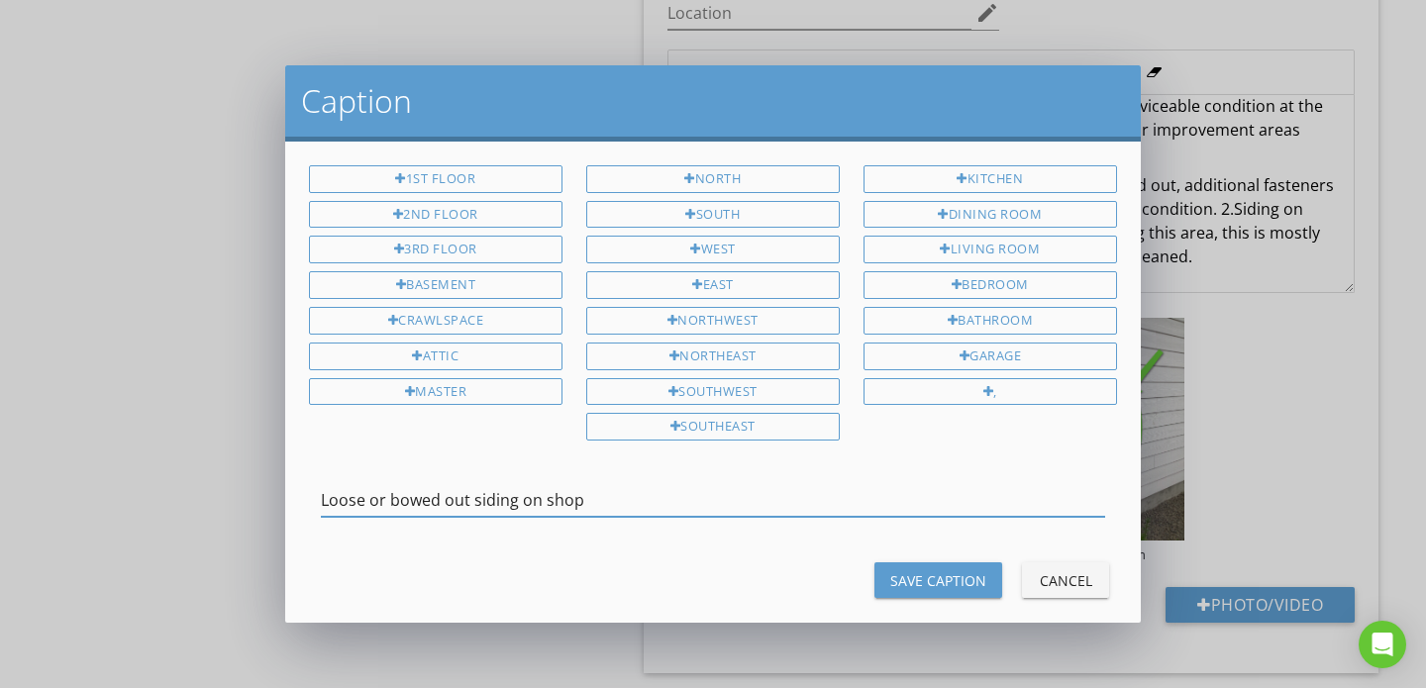
type input "Loose or bowed out siding on shop"
click at [925, 572] on div "Save Caption" at bounding box center [938, 580] width 96 height 21
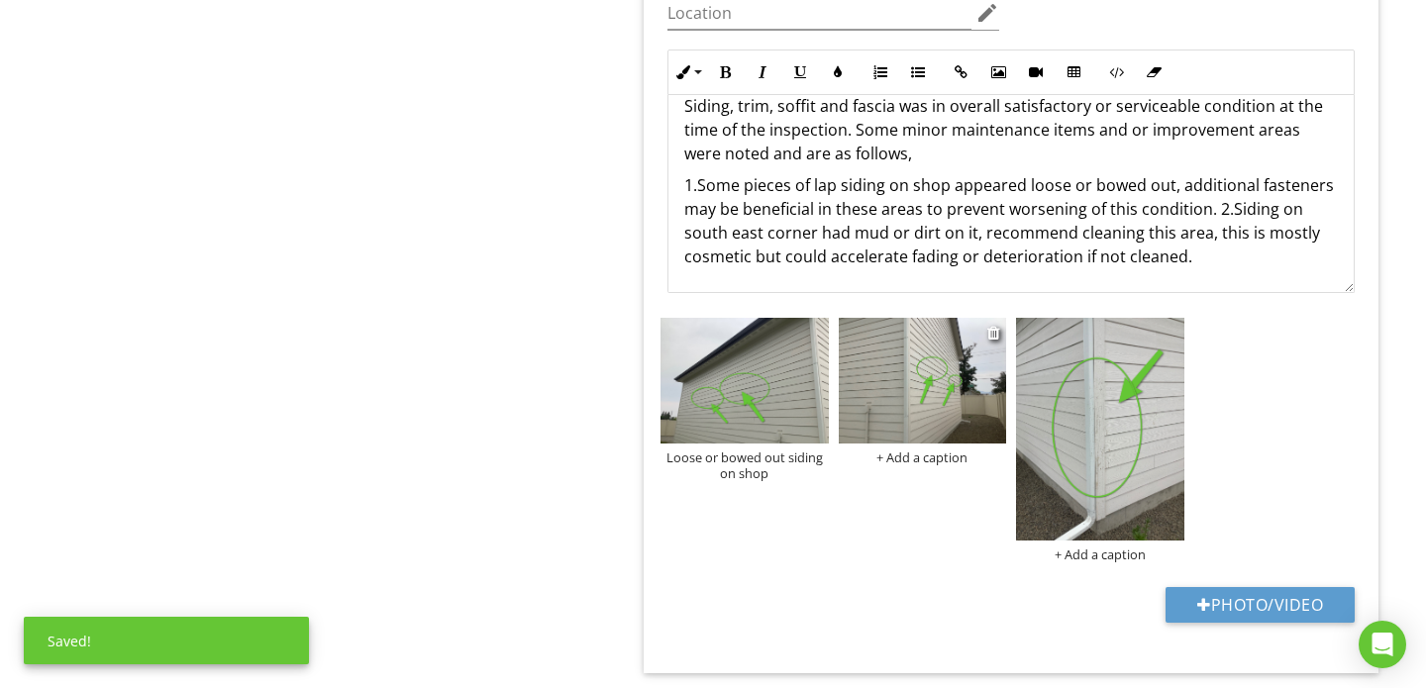
click at [915, 449] on div "+ Add a caption" at bounding box center [922, 457] width 168 height 16
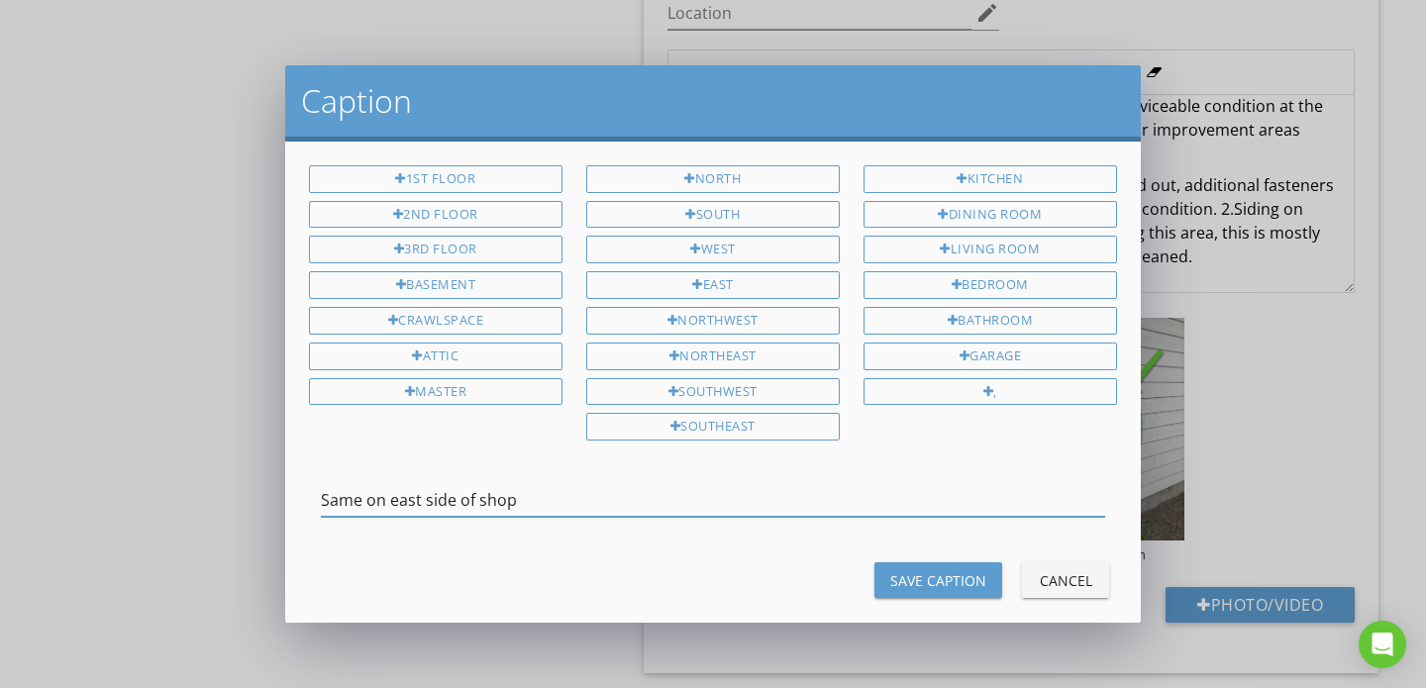
type input "Same on east side of shop"
click at [921, 571] on div "Save Caption" at bounding box center [938, 580] width 96 height 21
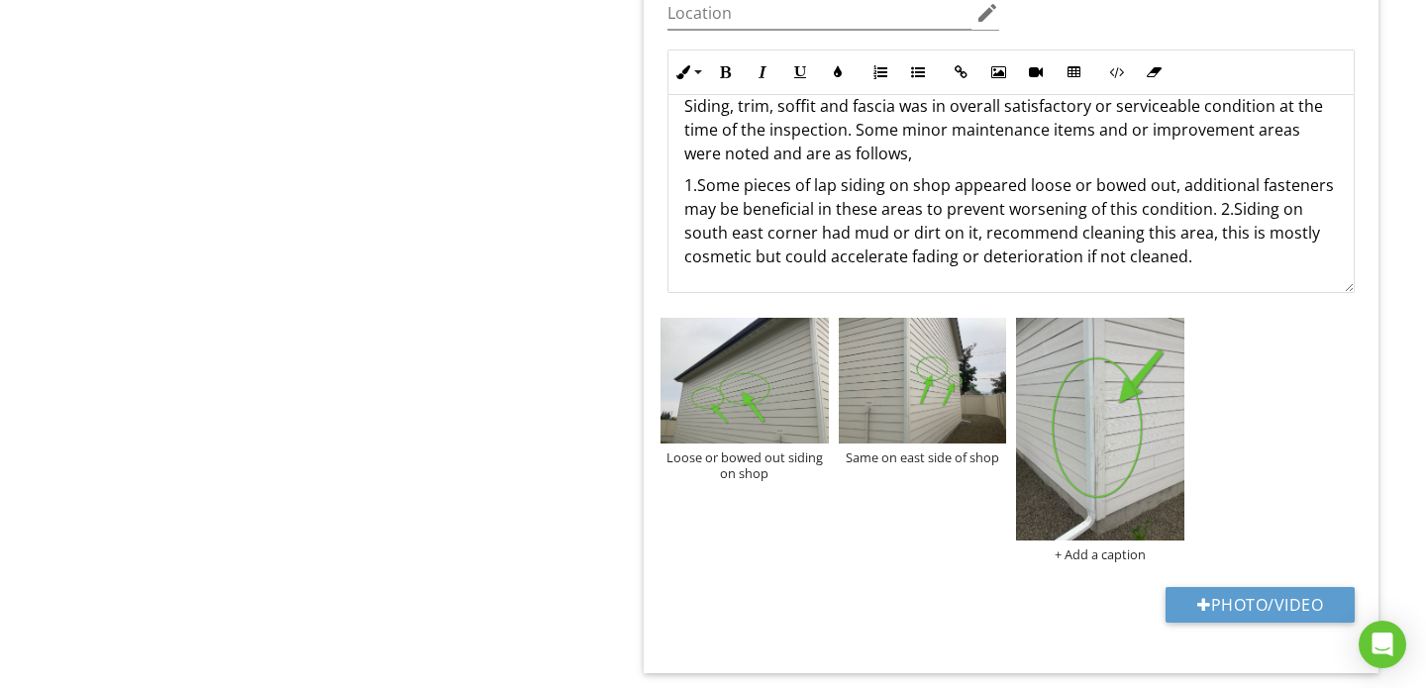
click at [1077, 520] on div "Location edit Inline Style XLarge Large Normal Small Light Small/Light Bold Ita…" at bounding box center [1010, 319] width 735 height 709
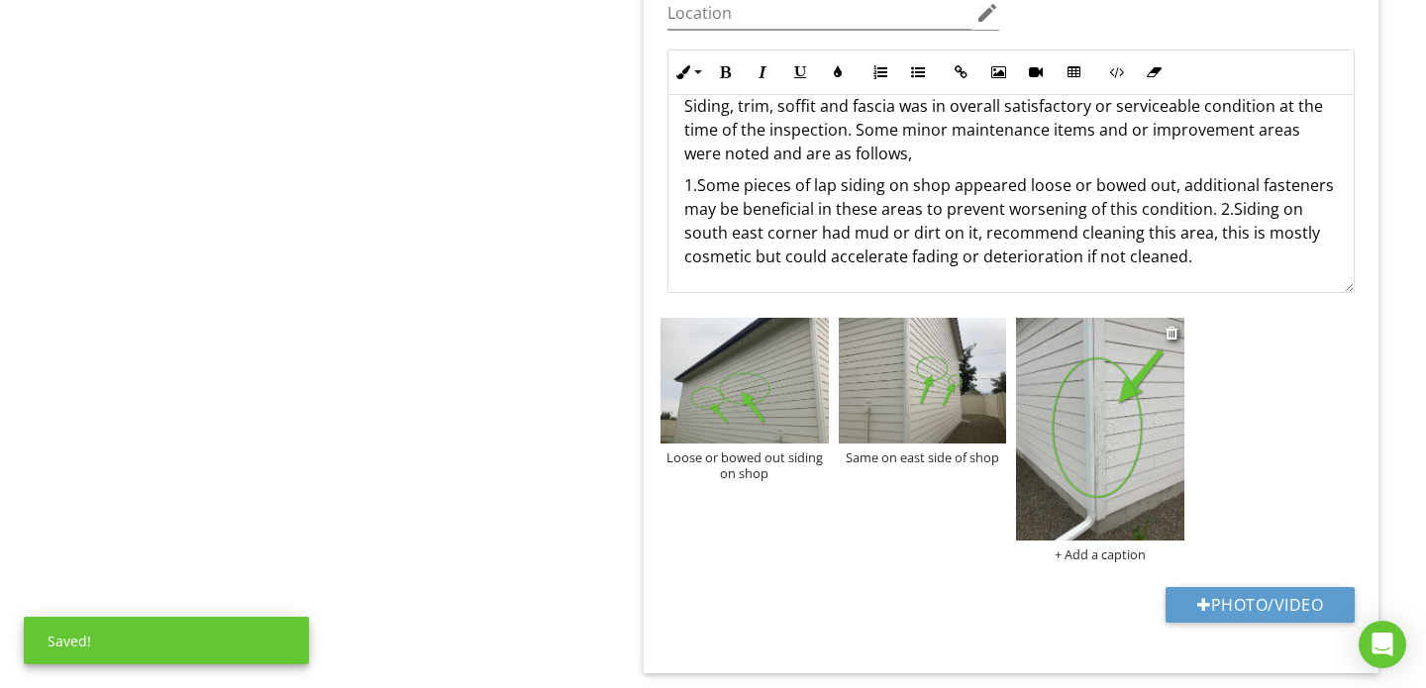
click at [1073, 546] on div "+ Add a caption" at bounding box center [1100, 554] width 168 height 16
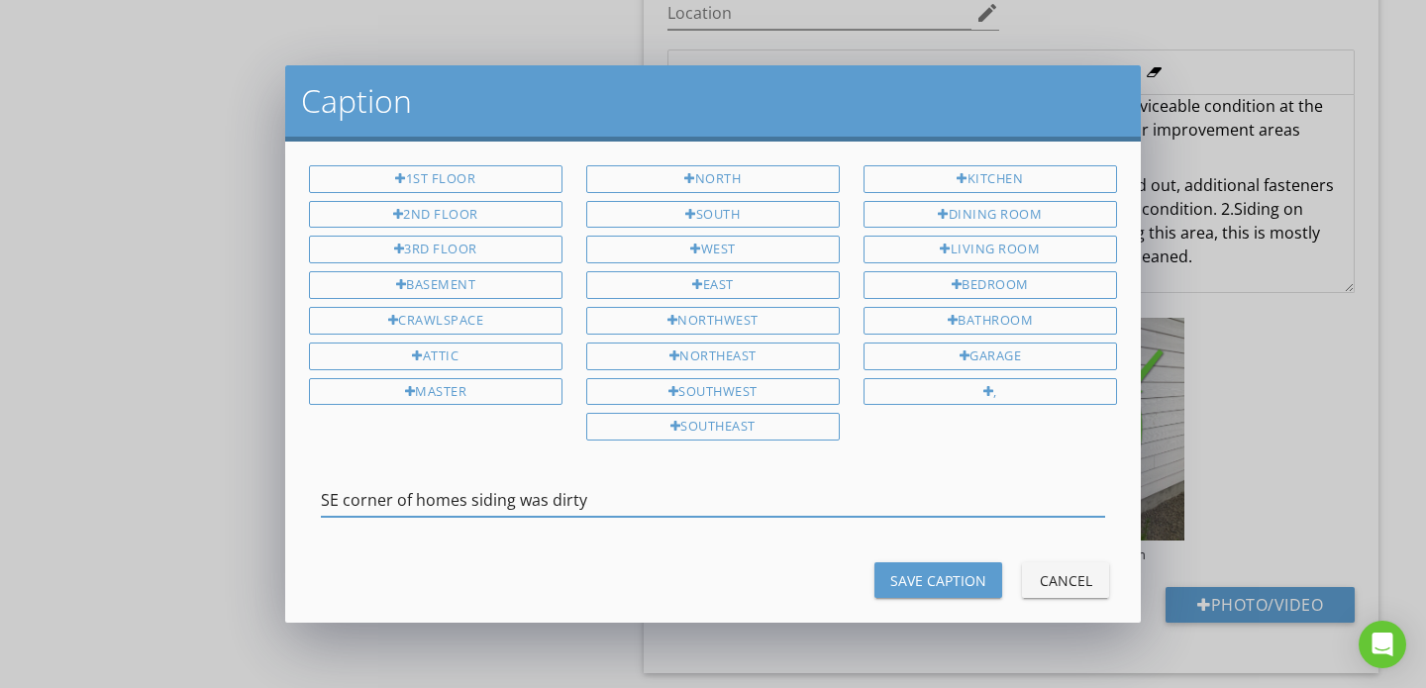
type input "SE corner of homes siding was dirty"
click at [940, 586] on div "Save Caption" at bounding box center [938, 580] width 96 height 21
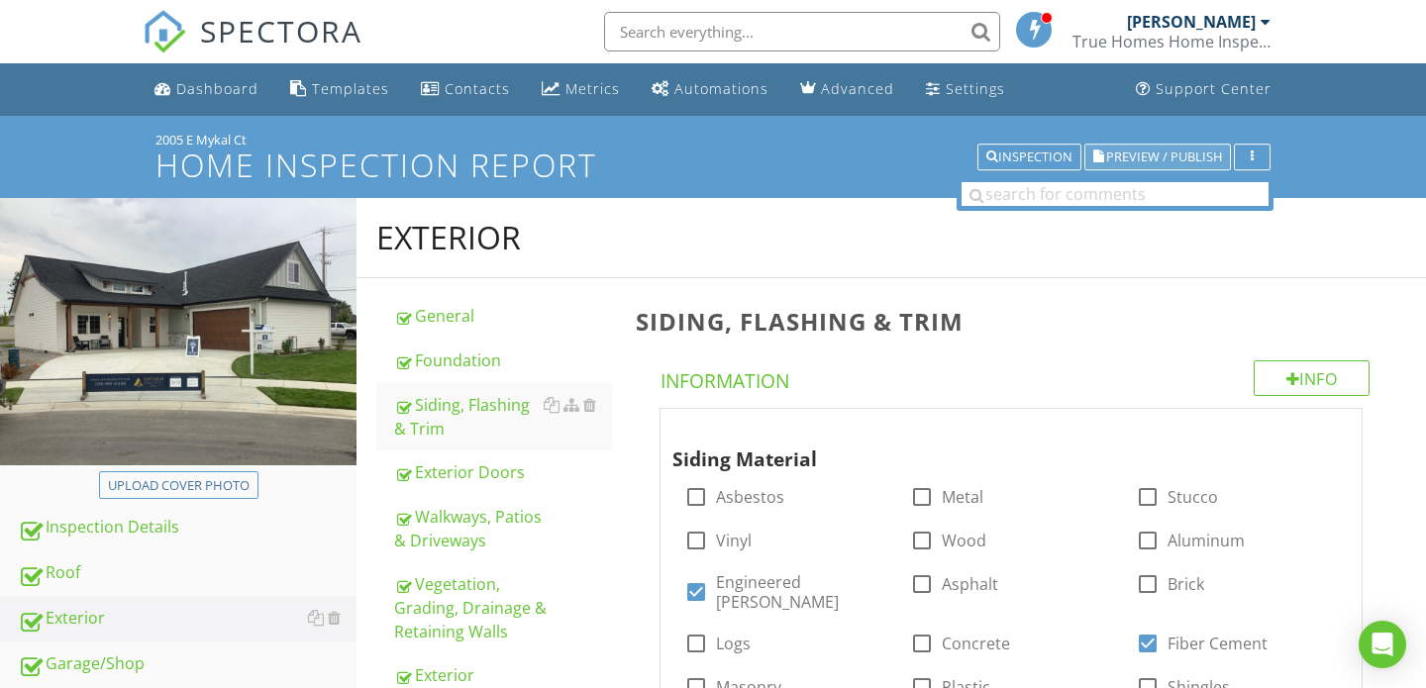
click at [1145, 155] on span "Preview / Publish" at bounding box center [1164, 156] width 116 height 13
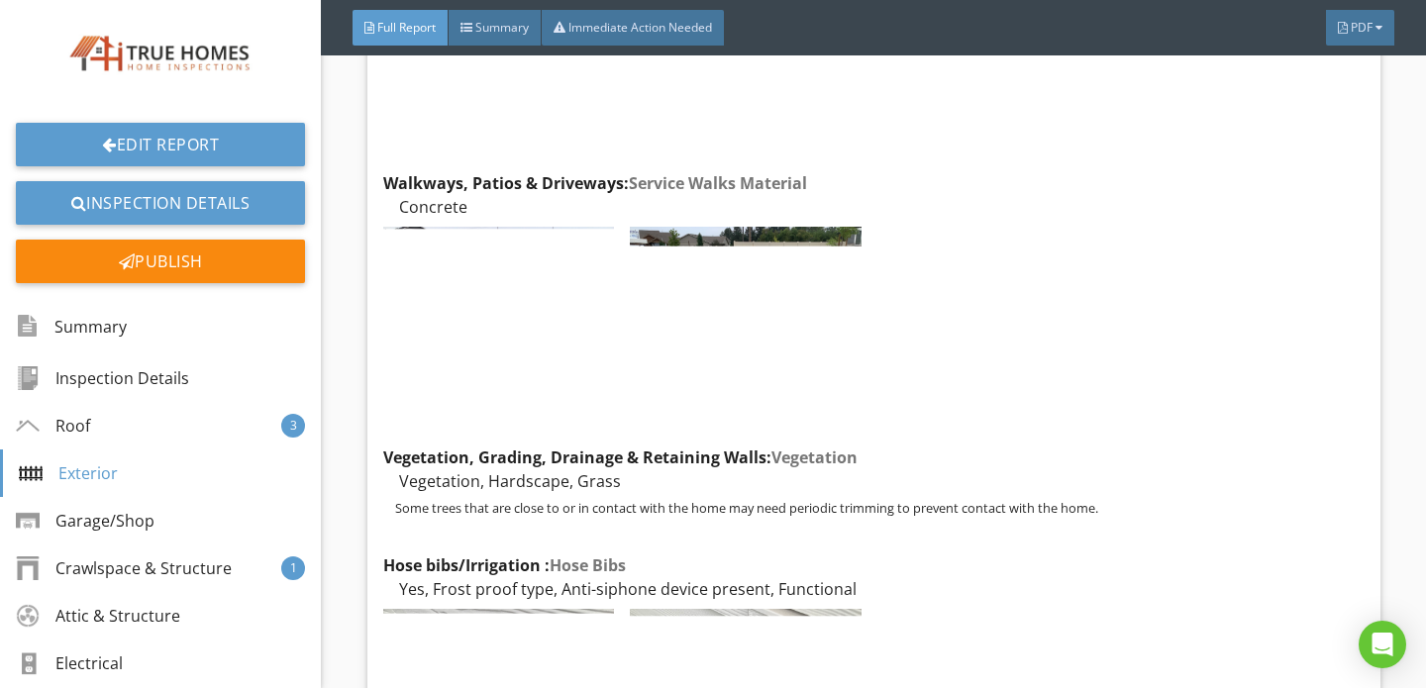
scroll to position [6055, 0]
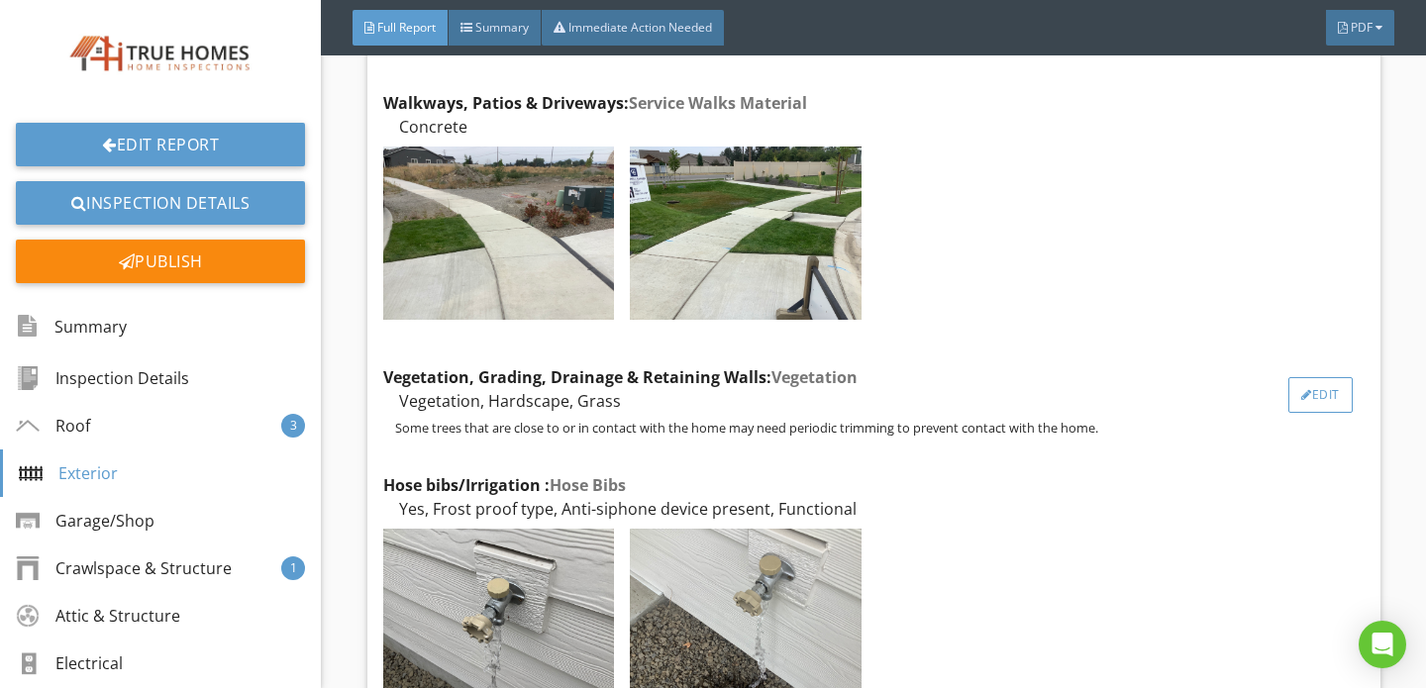
click at [1322, 377] on div "Edit" at bounding box center [1320, 395] width 64 height 36
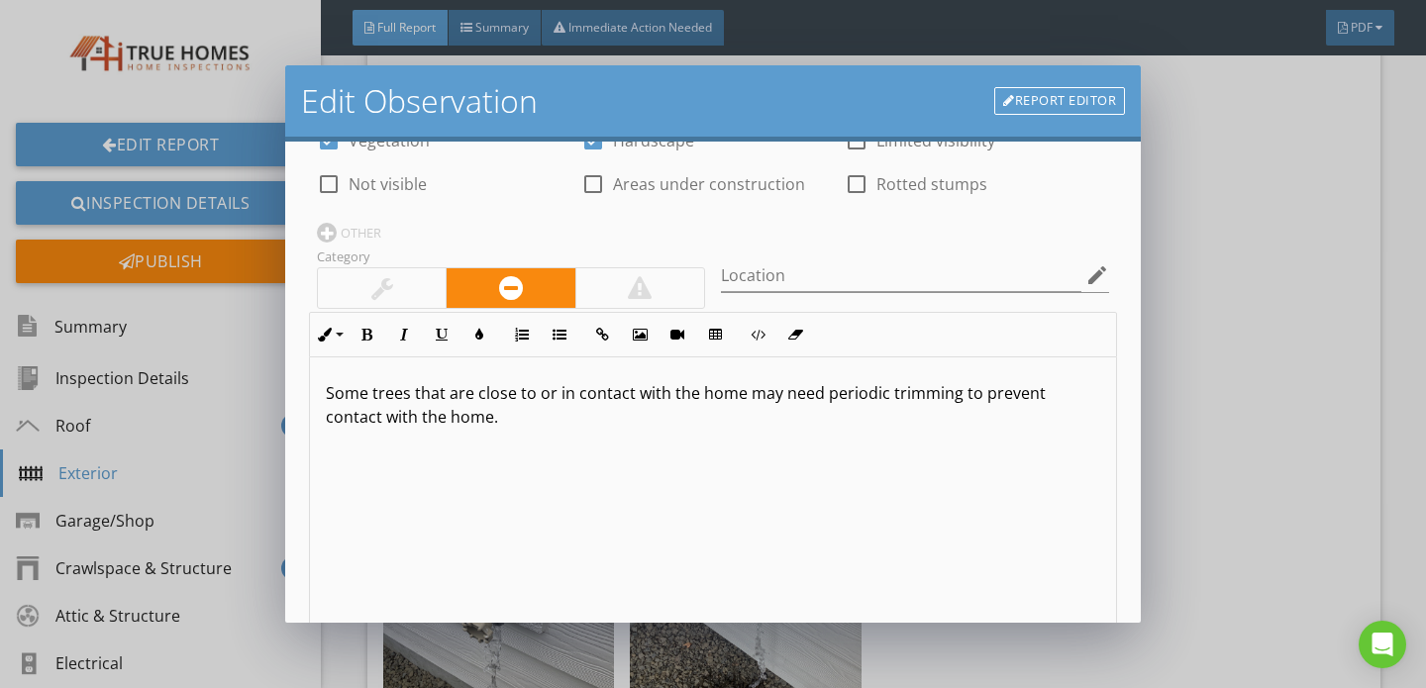
scroll to position [289, 0]
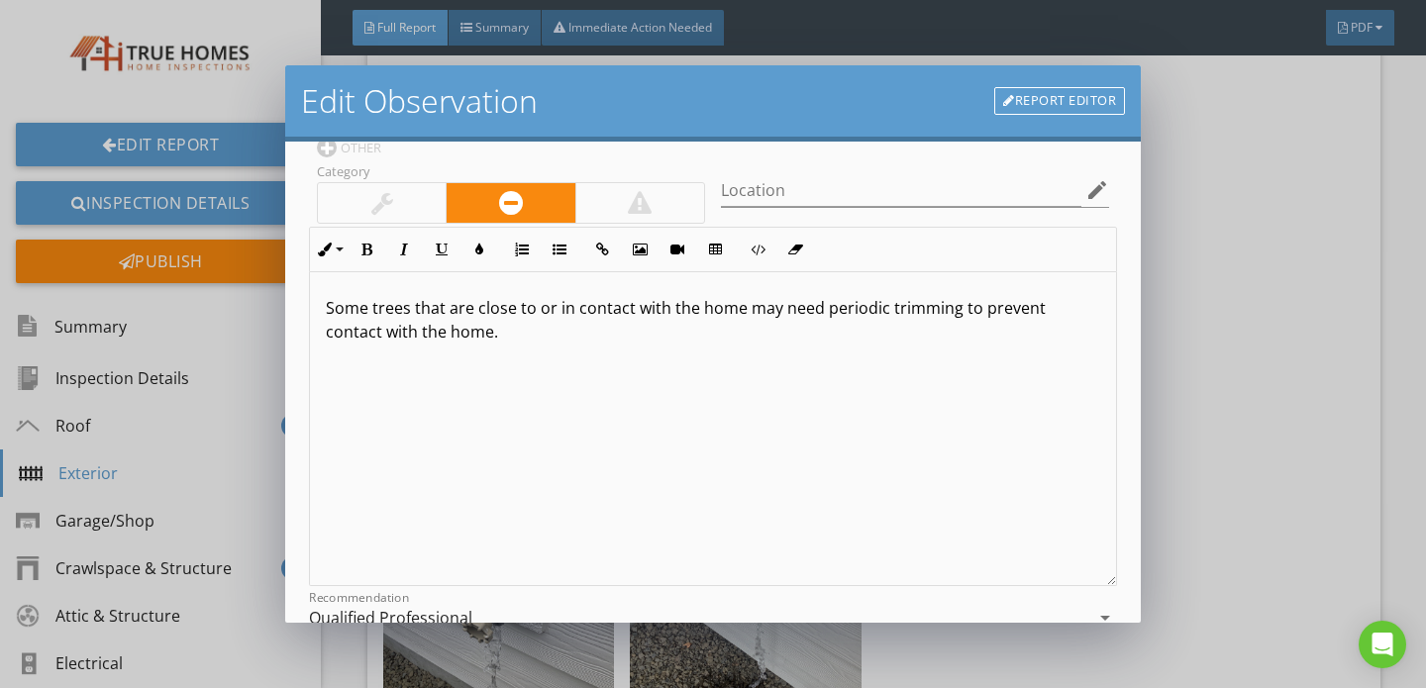
drag, startPoint x: 326, startPoint y: 308, endPoint x: 459, endPoint y: 345, distance: 138.8
click at [459, 345] on div "Some trees that are close to or in contact with the home may need periodic trim…" at bounding box center [713, 429] width 806 height 314
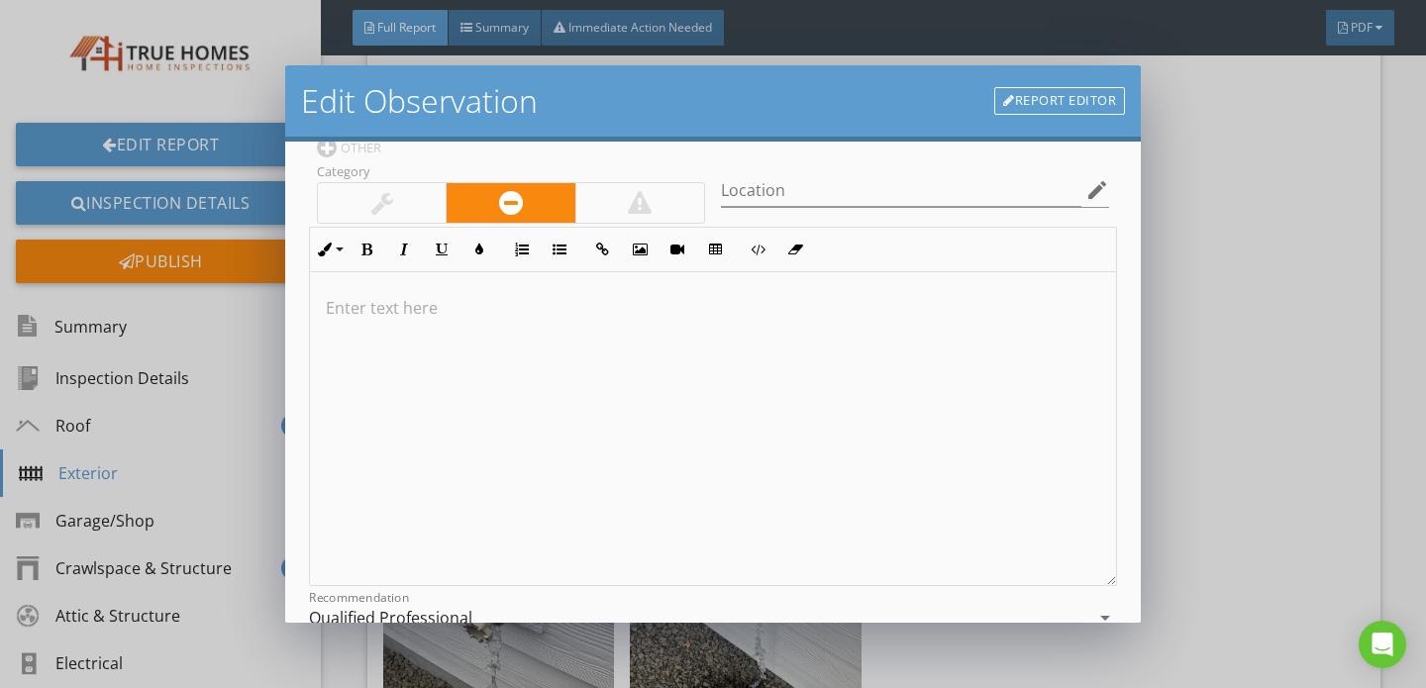
scroll to position [1, 0]
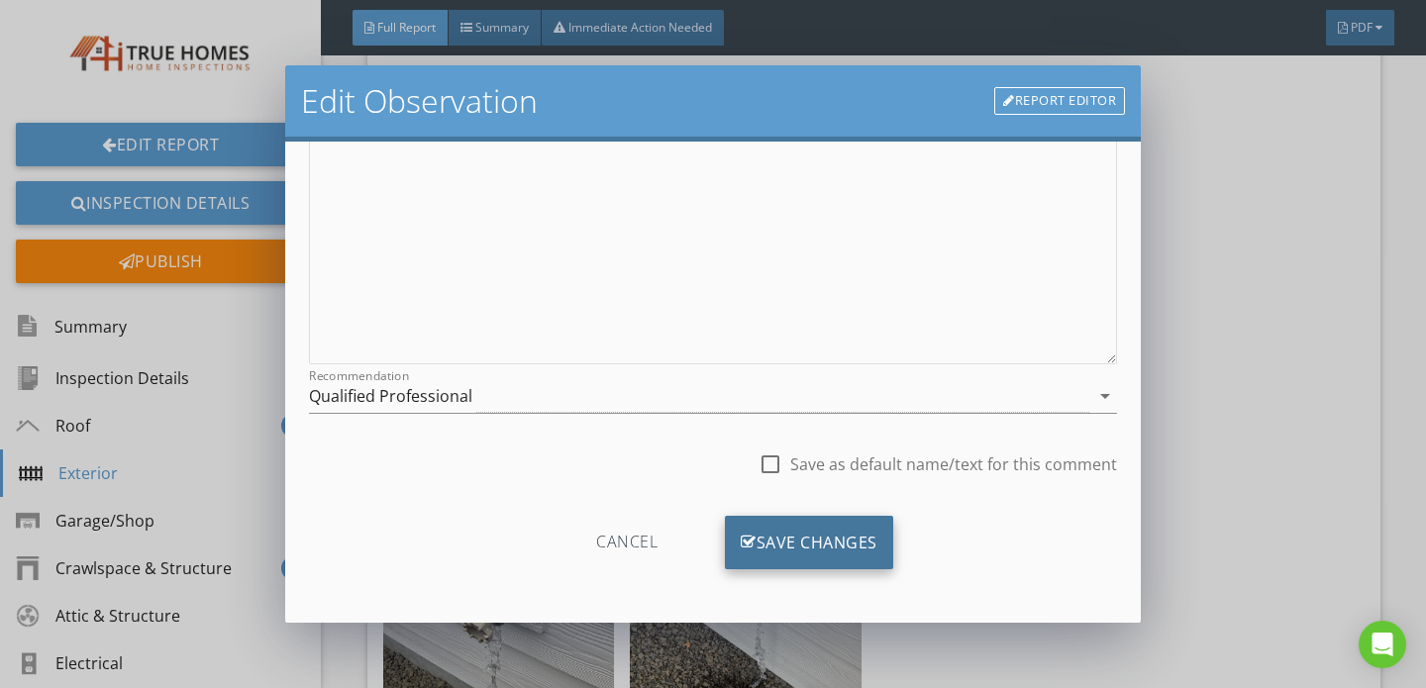
click at [812, 561] on div "Save Changes" at bounding box center [809, 542] width 168 height 53
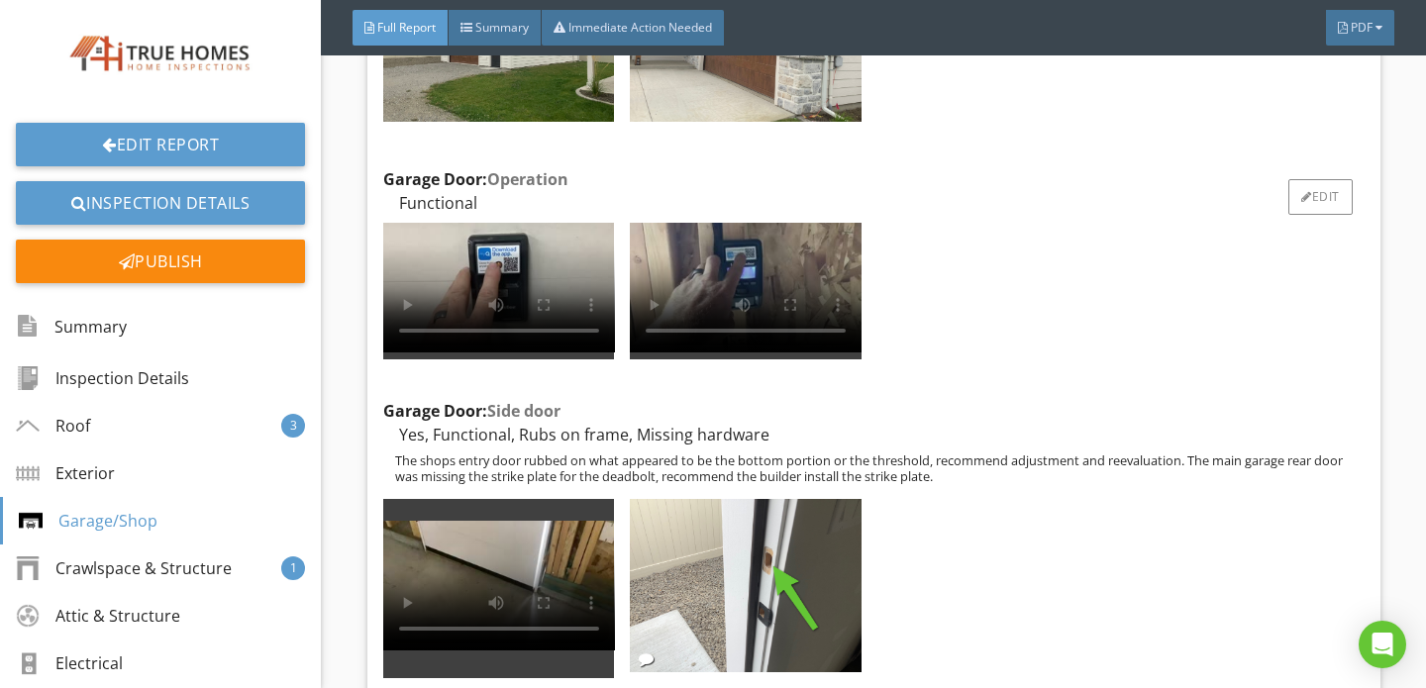
scroll to position [8109, 0]
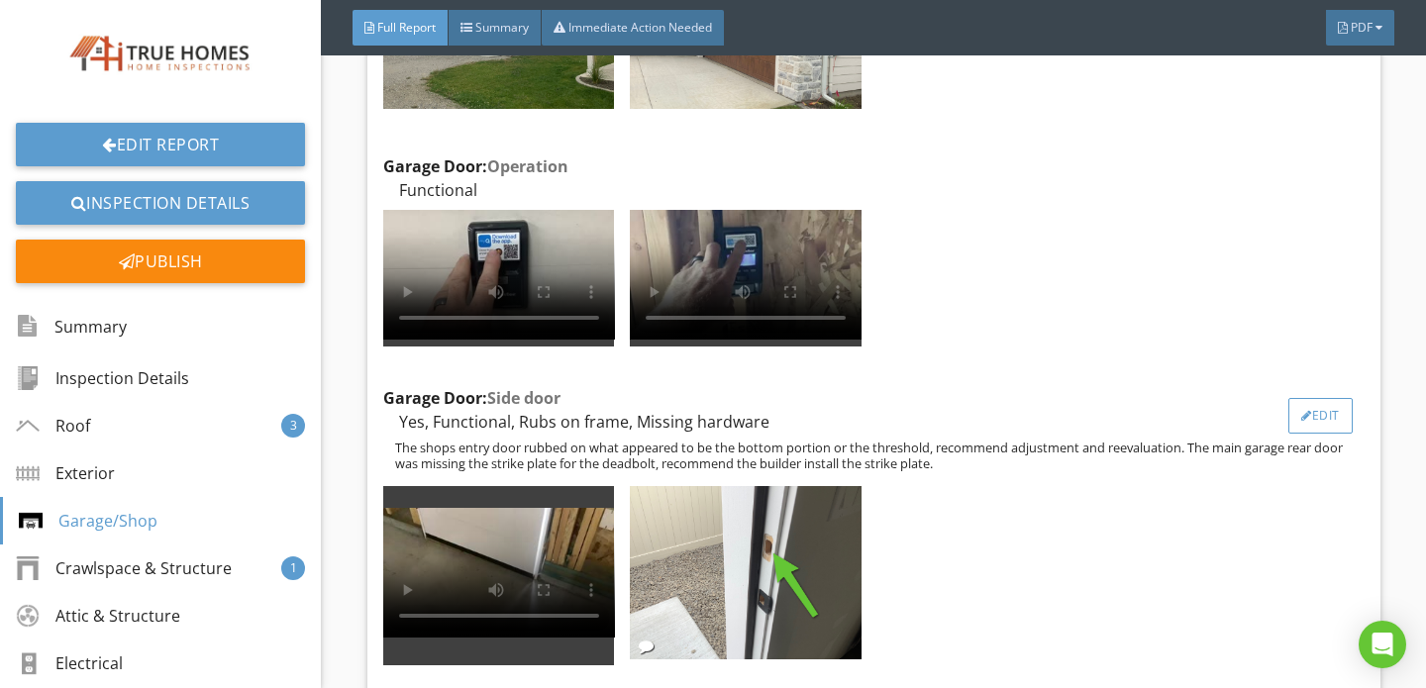
click at [1327, 398] on div "Edit" at bounding box center [1320, 416] width 64 height 36
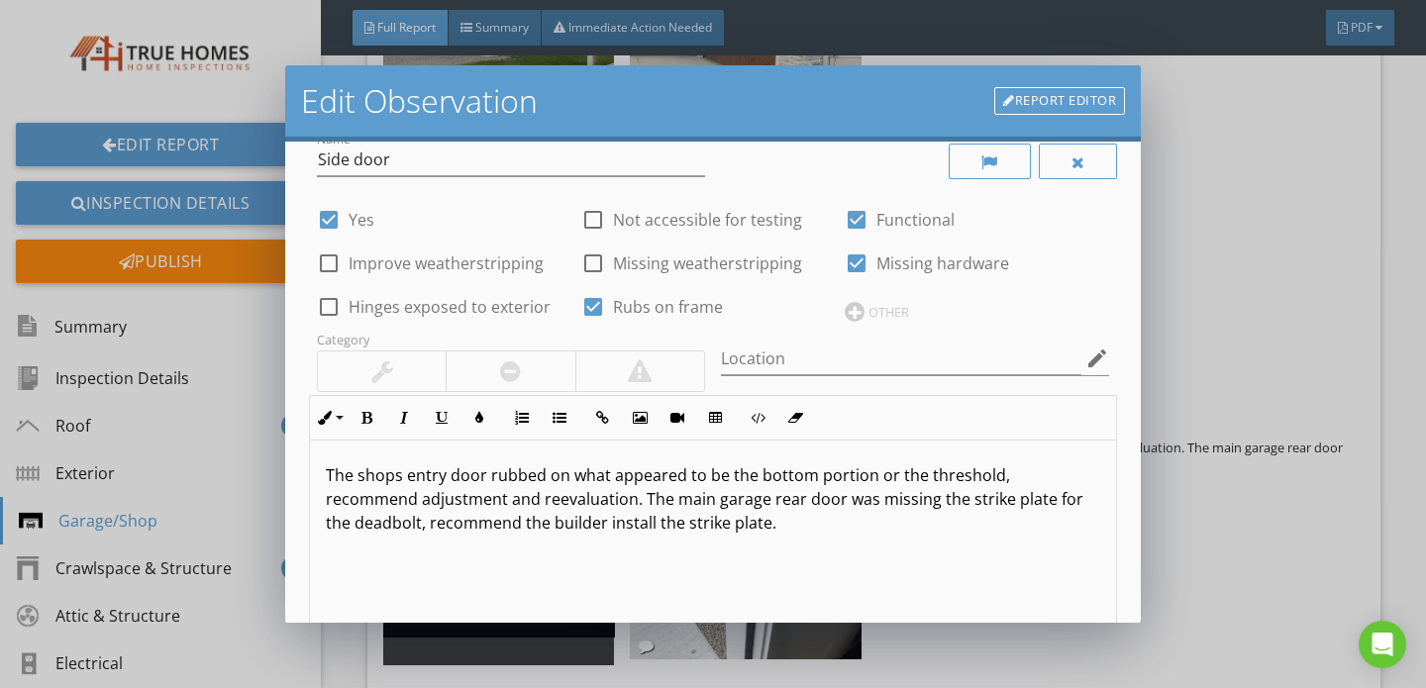
scroll to position [54, 0]
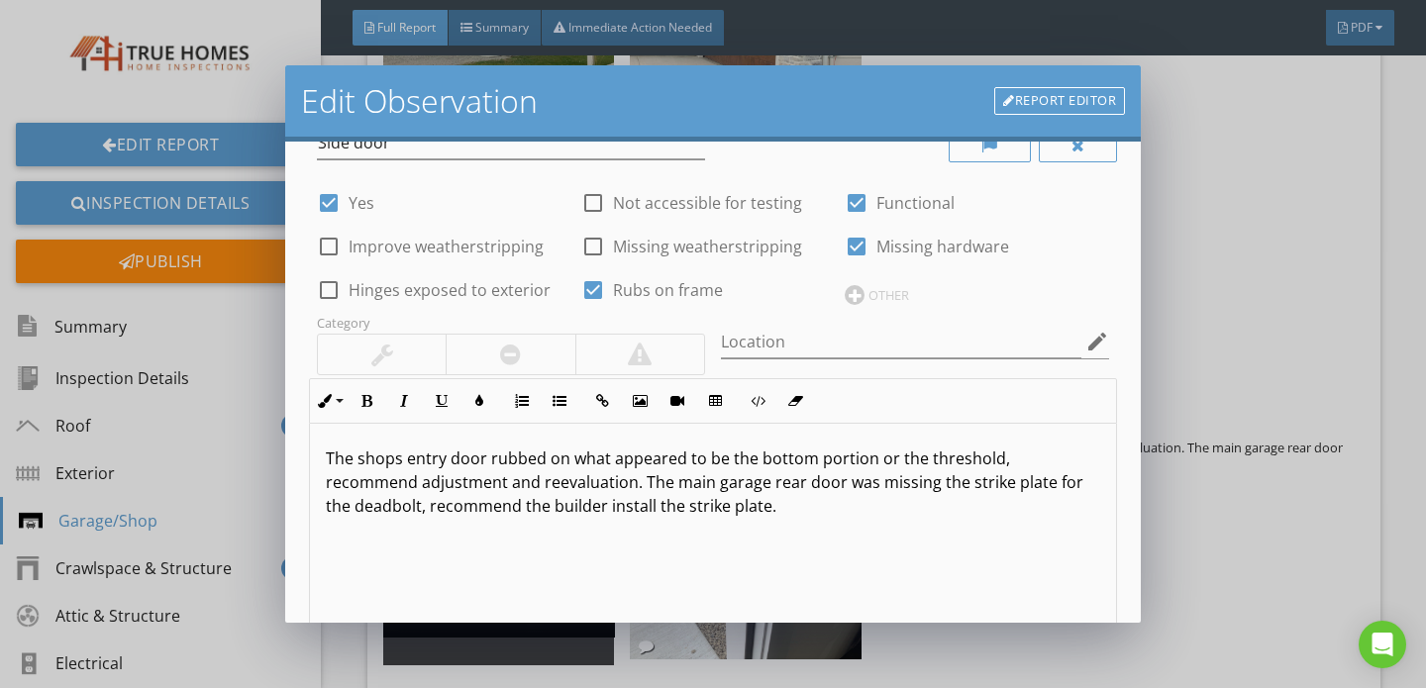
click at [462, 487] on p "The shops entry door rubbed on what appeared to be the bottom portion or the th…" at bounding box center [713, 481] width 774 height 71
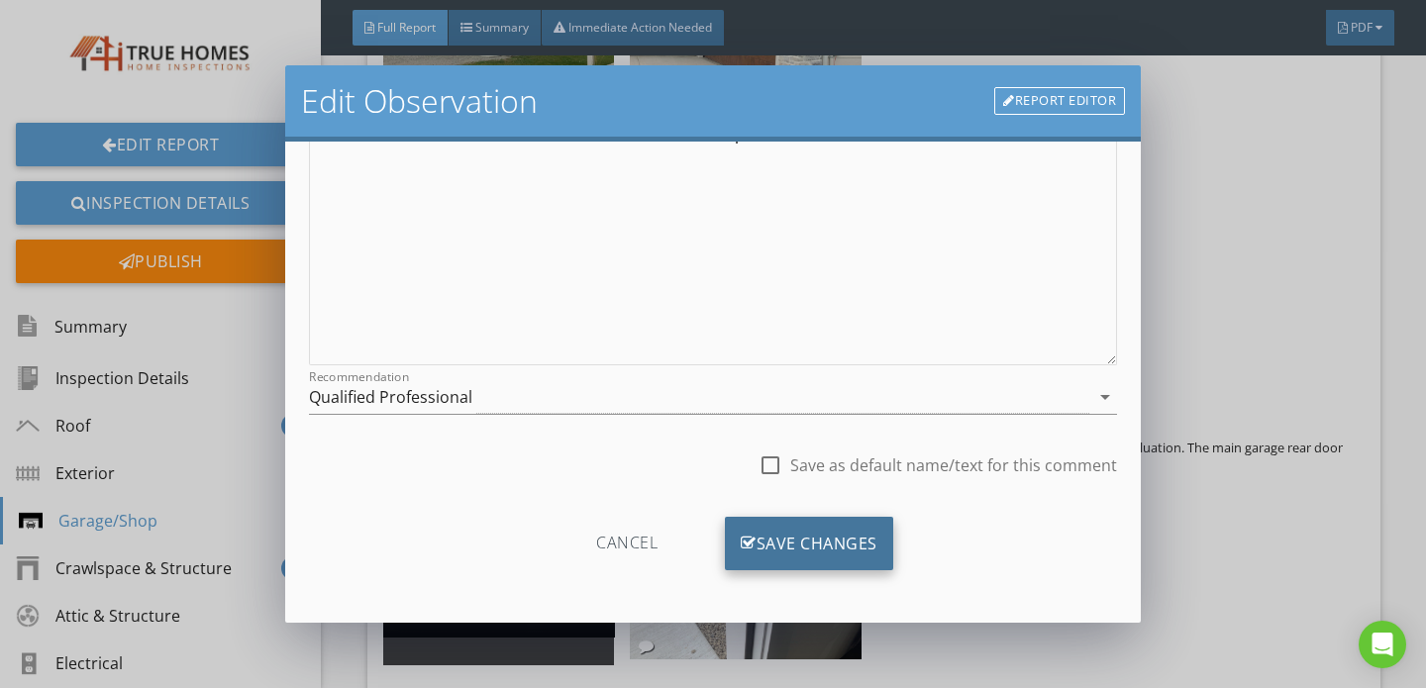
click at [817, 553] on div "Save Changes" at bounding box center [809, 543] width 168 height 53
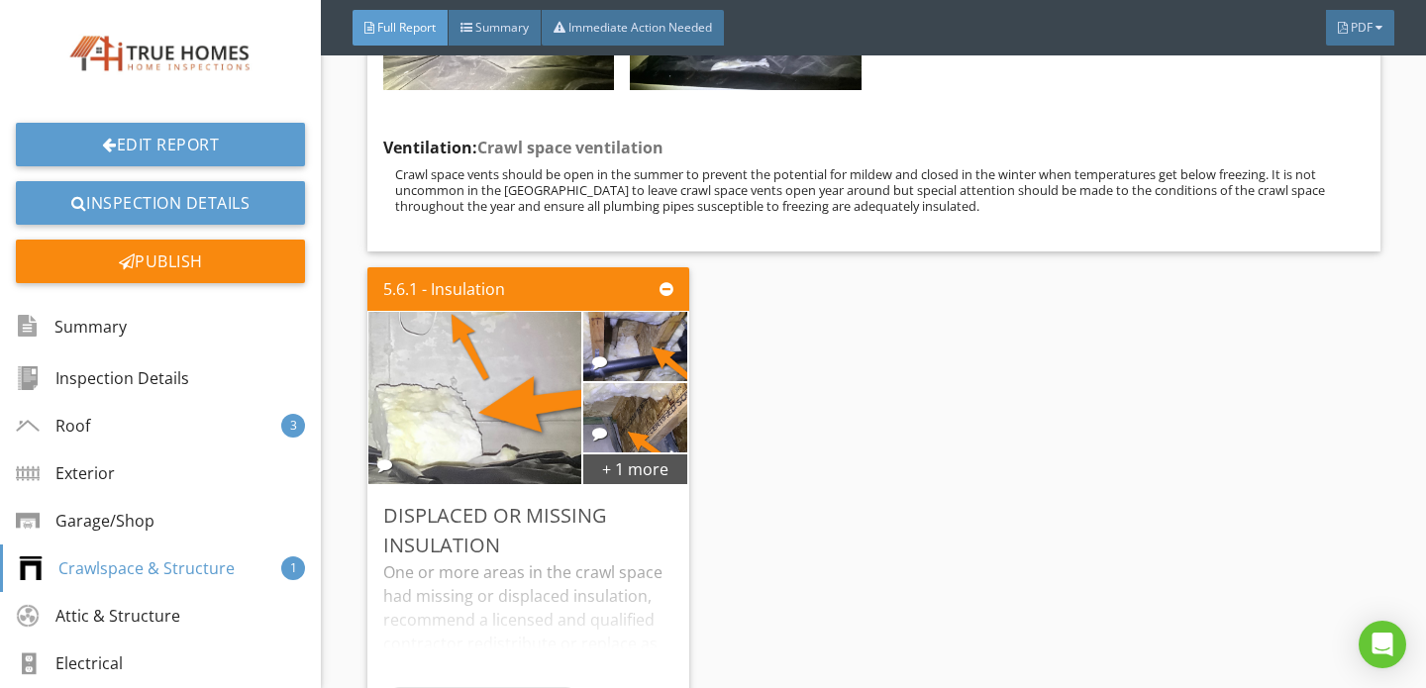
scroll to position [10836, 0]
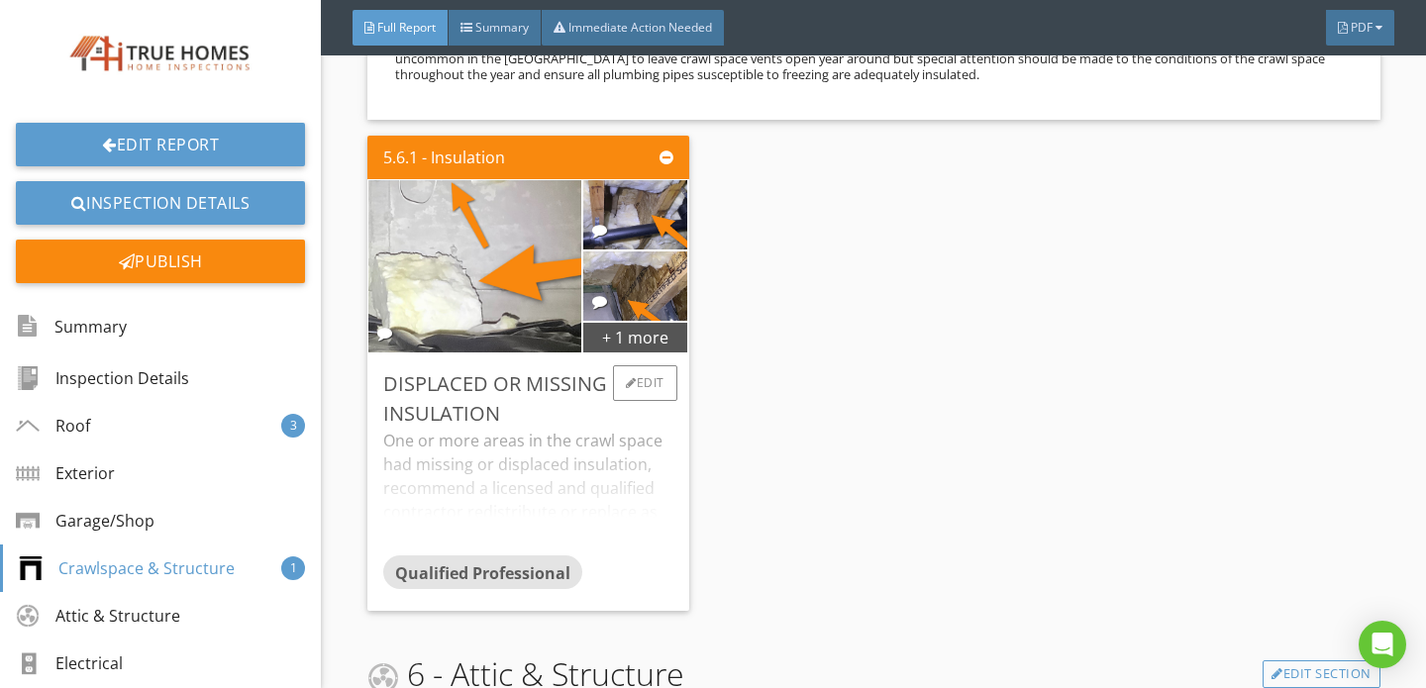
click at [556, 444] on div "One or more areas in the crawl space had missing or displaced insulation, recom…" at bounding box center [528, 492] width 290 height 127
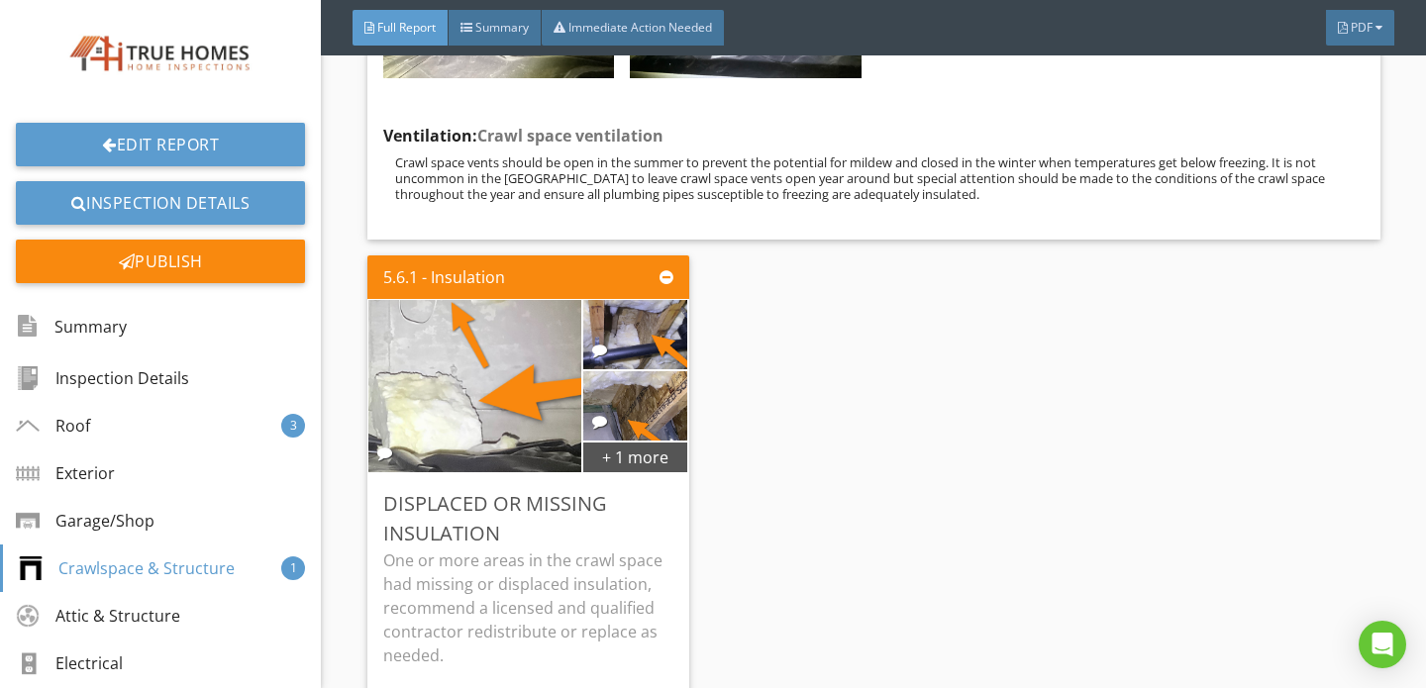
scroll to position [10715, 0]
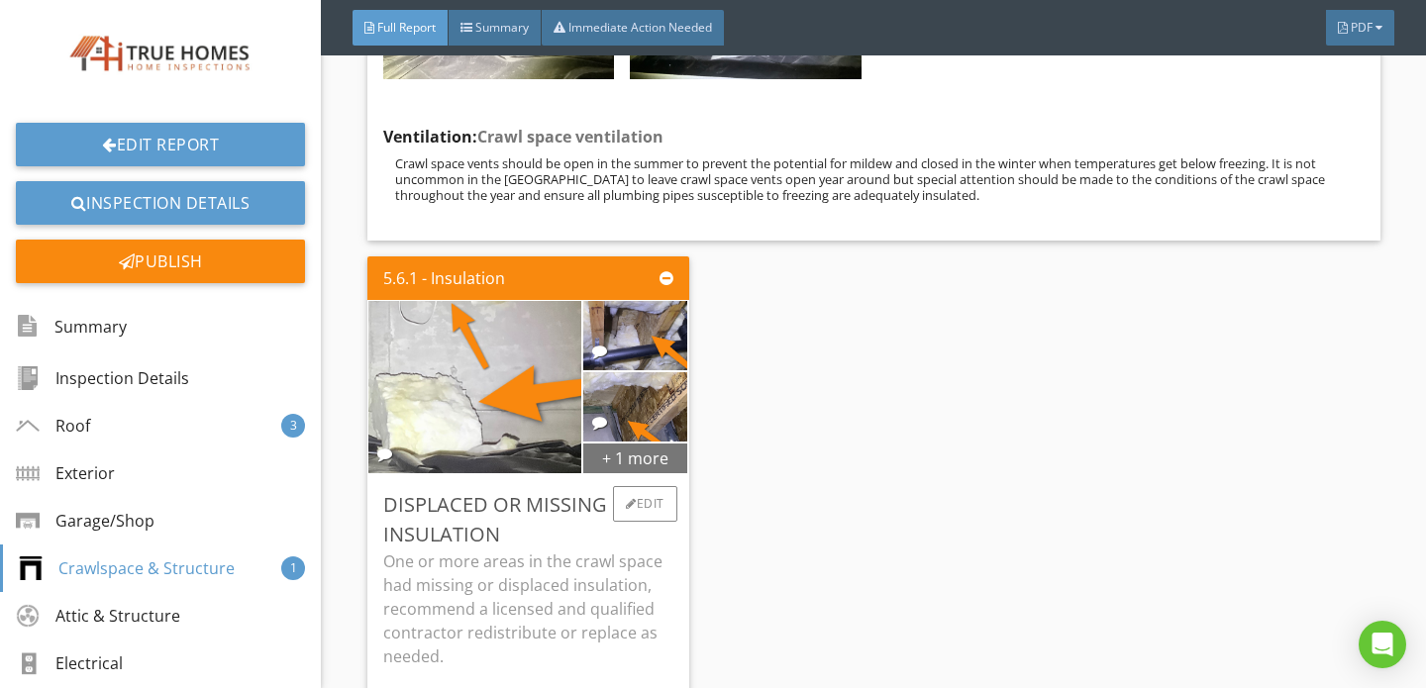
click at [591, 452] on div "+ 1 more" at bounding box center [635, 458] width 105 height 32
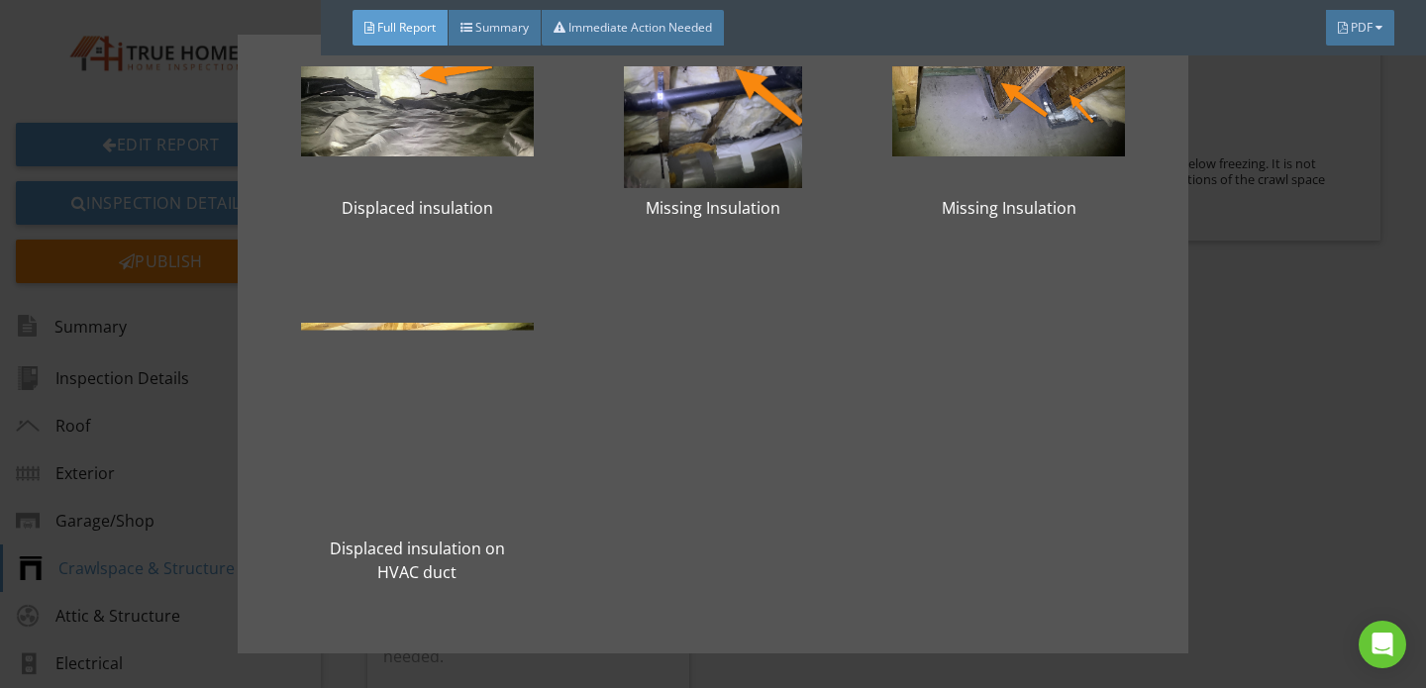
scroll to position [148, 0]
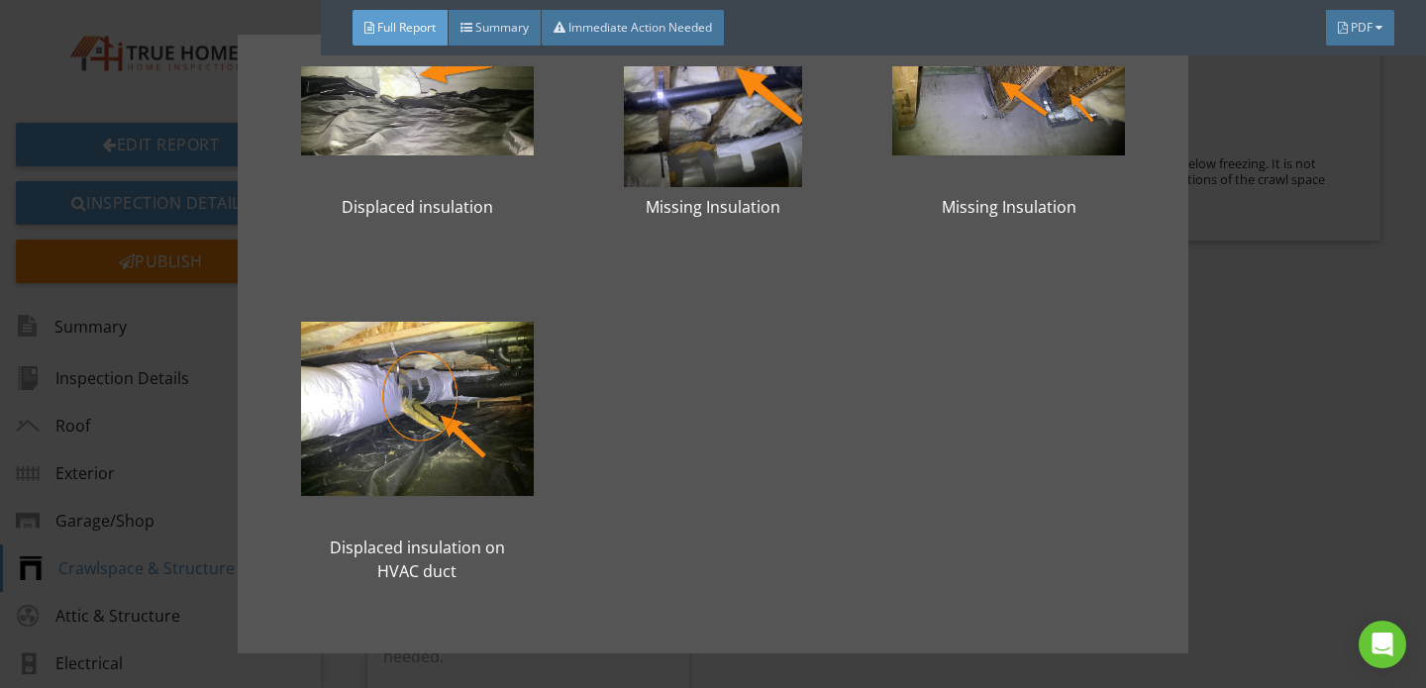
click at [1264, 438] on div "Displaced insulation Missing Insulation Missing Insulation Displaced insulation…" at bounding box center [713, 344] width 1426 height 688
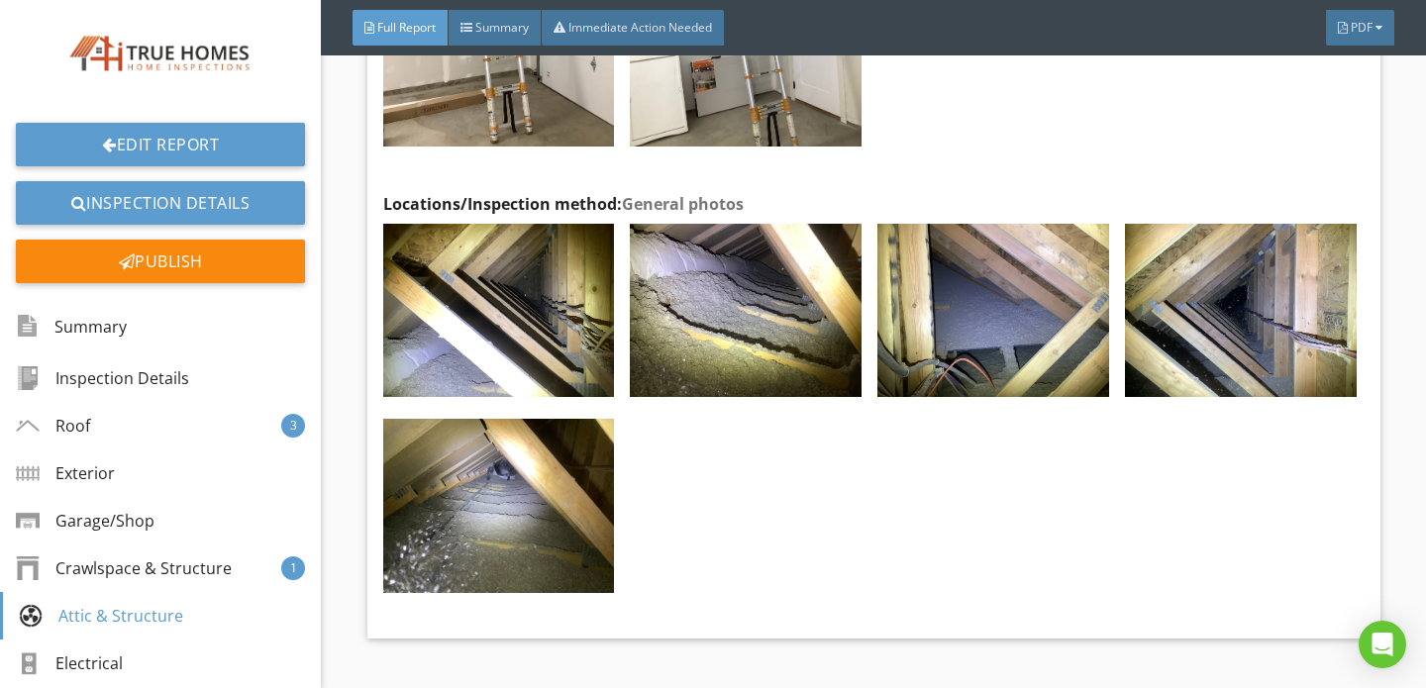
scroll to position [12241, 0]
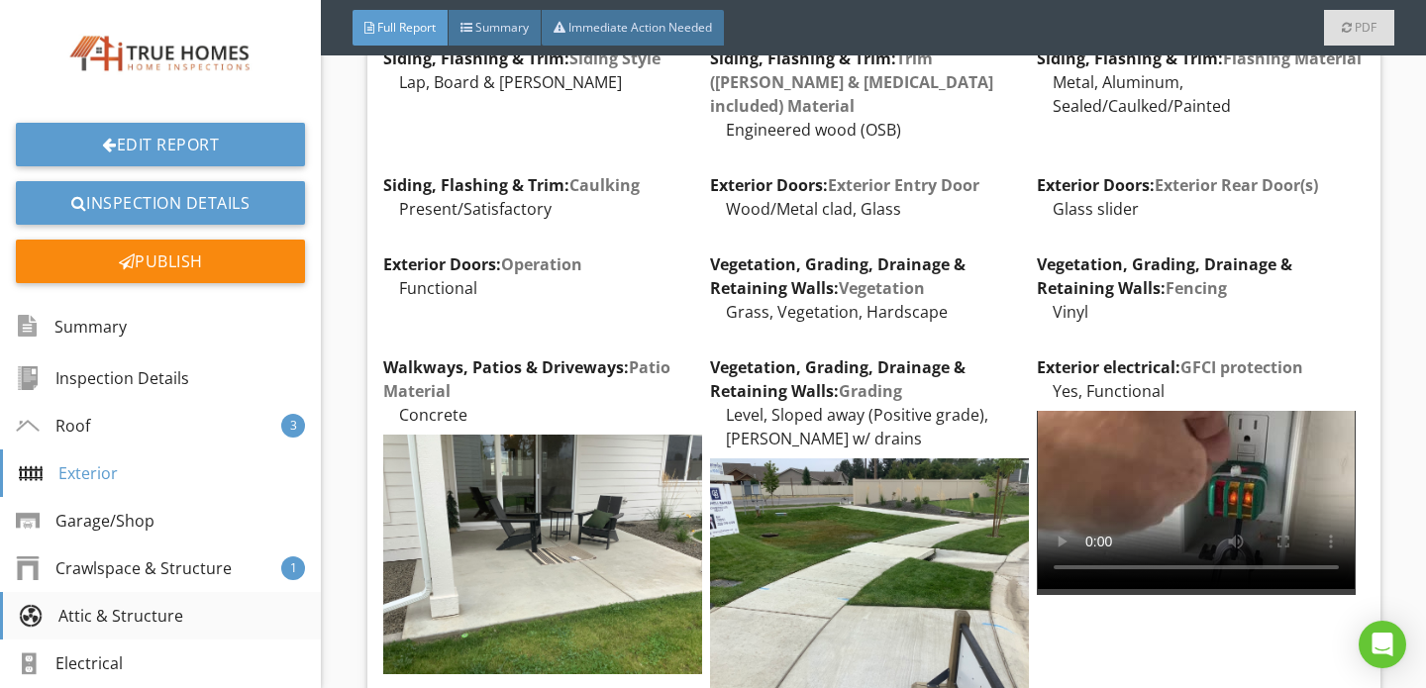
click at [112, 623] on div "Attic & Structure" at bounding box center [101, 616] width 164 height 24
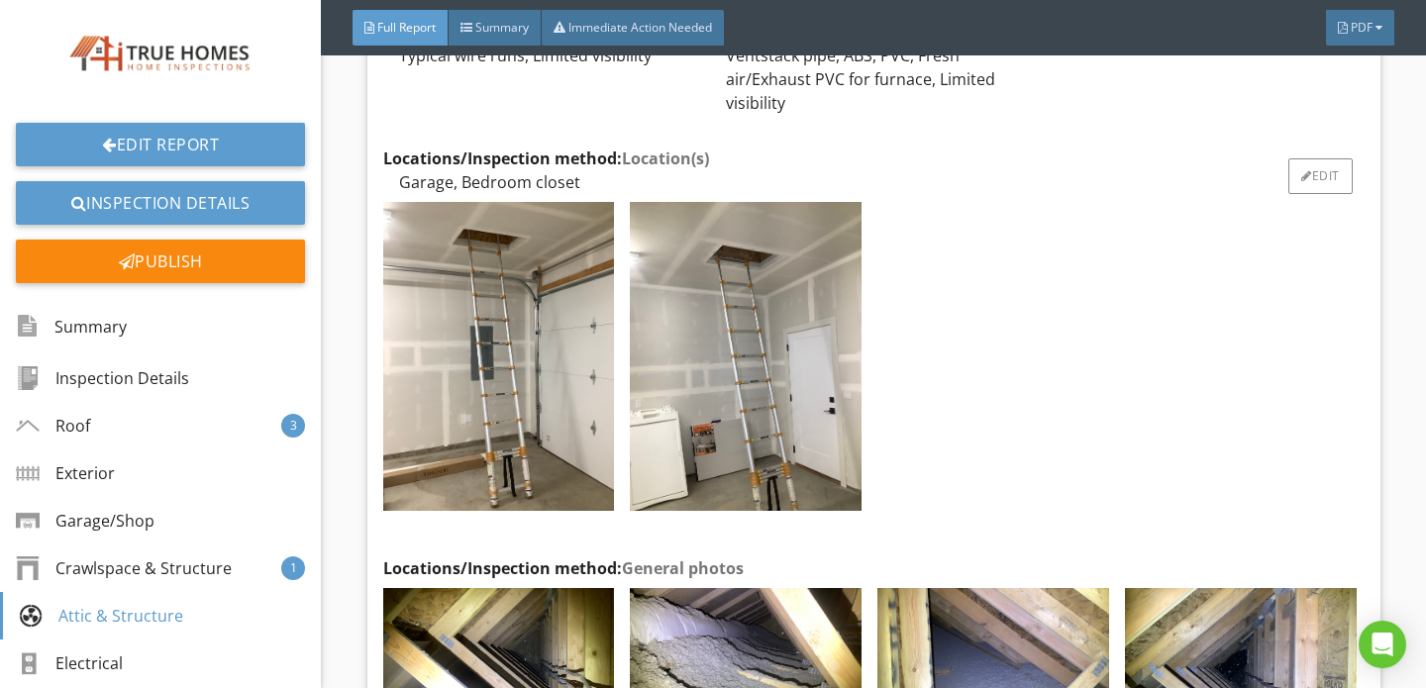
scroll to position [11800, 0]
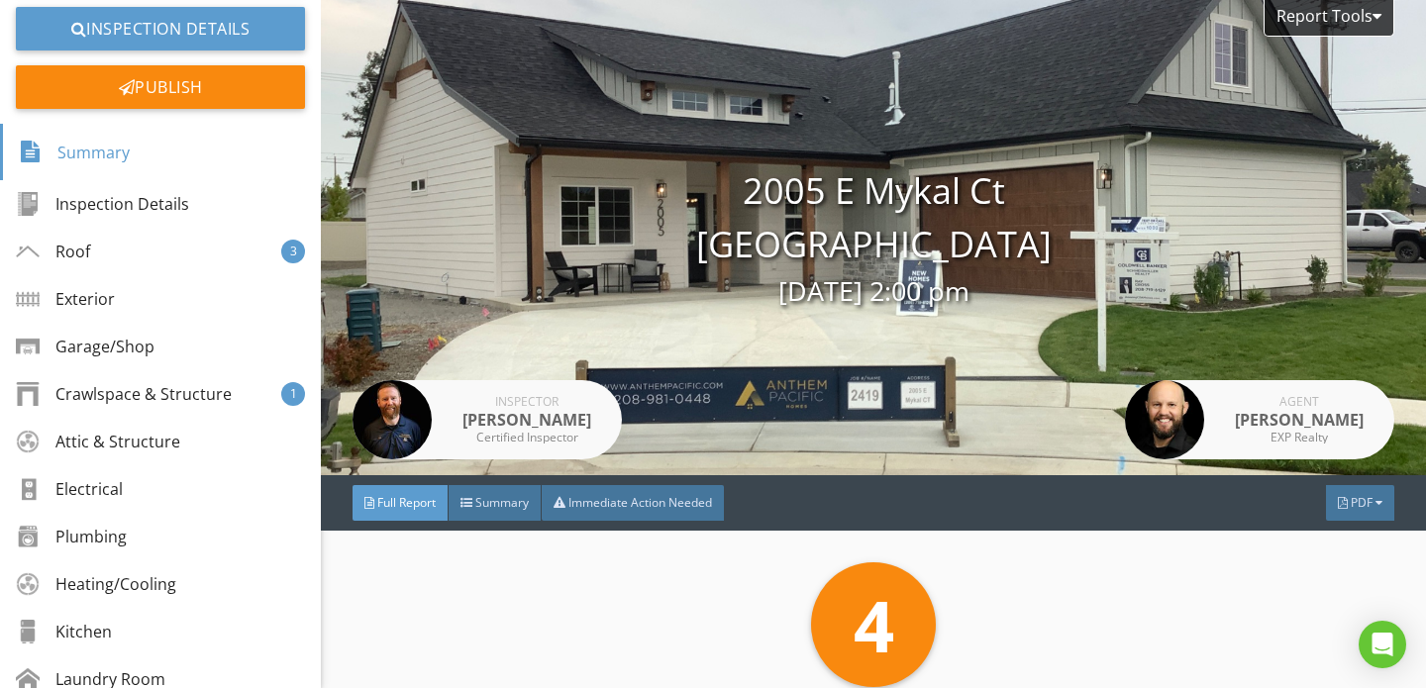
scroll to position [184, 0]
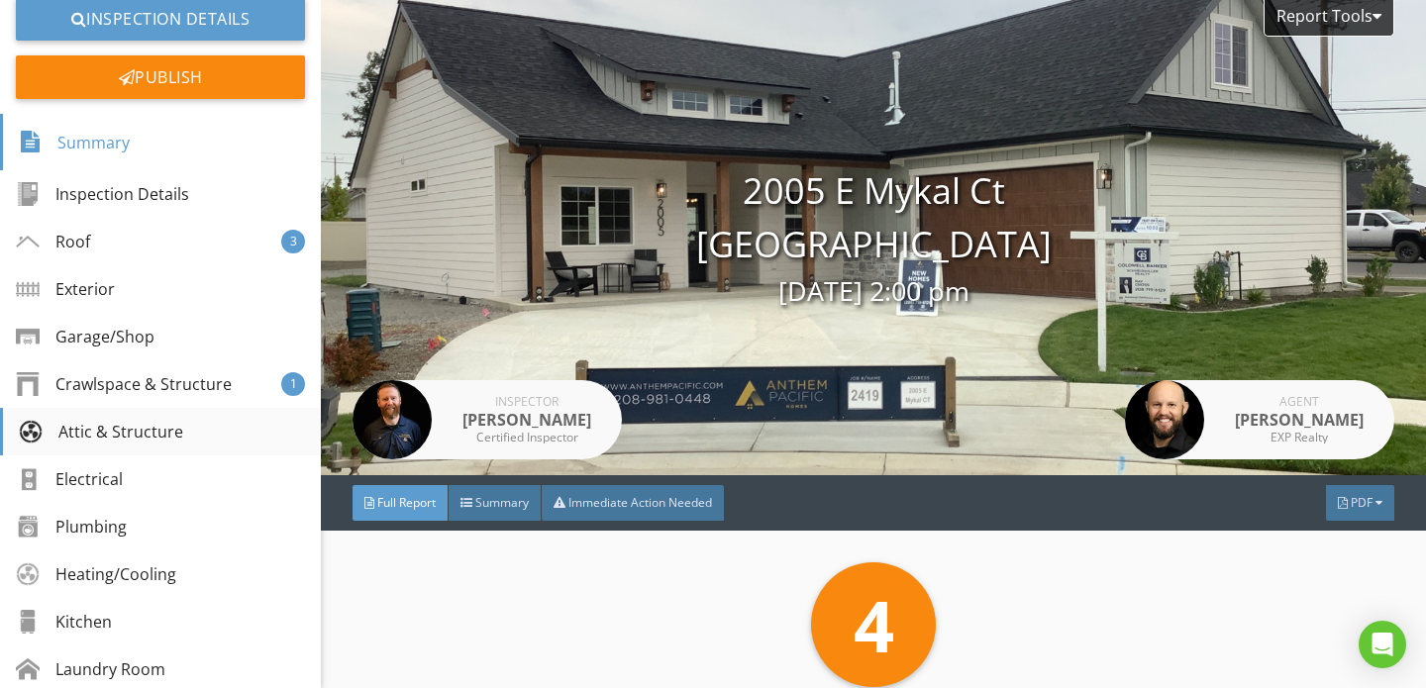
click at [131, 440] on div "Attic & Structure" at bounding box center [101, 432] width 164 height 24
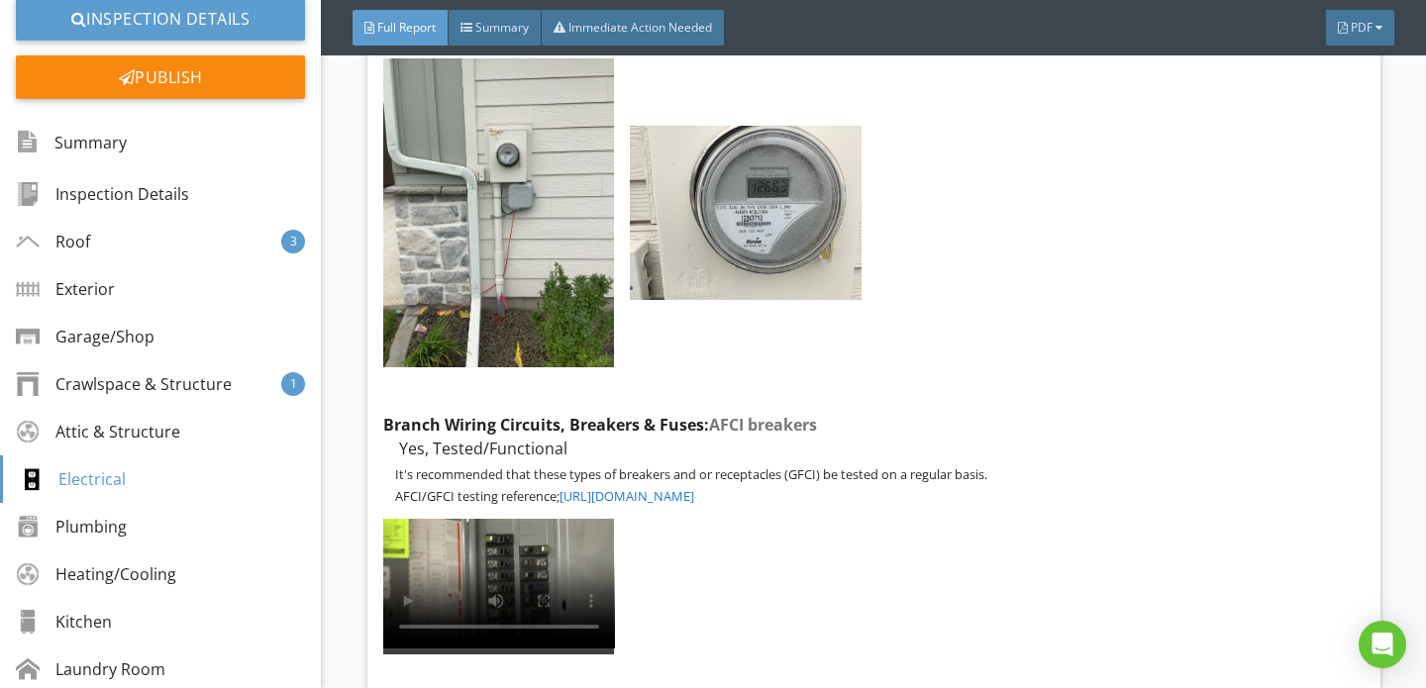
scroll to position [14094, 0]
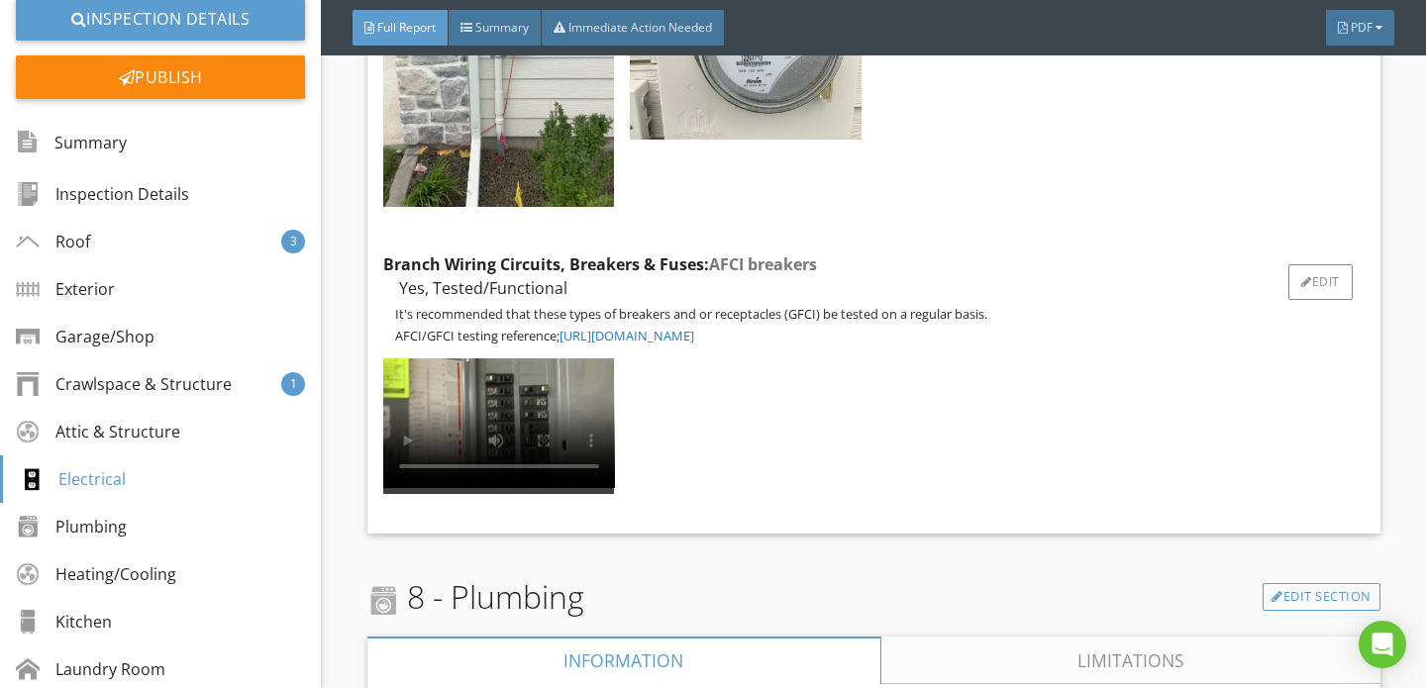
click at [694, 331] on link "[URL][DOMAIN_NAME]" at bounding box center [626, 336] width 135 height 18
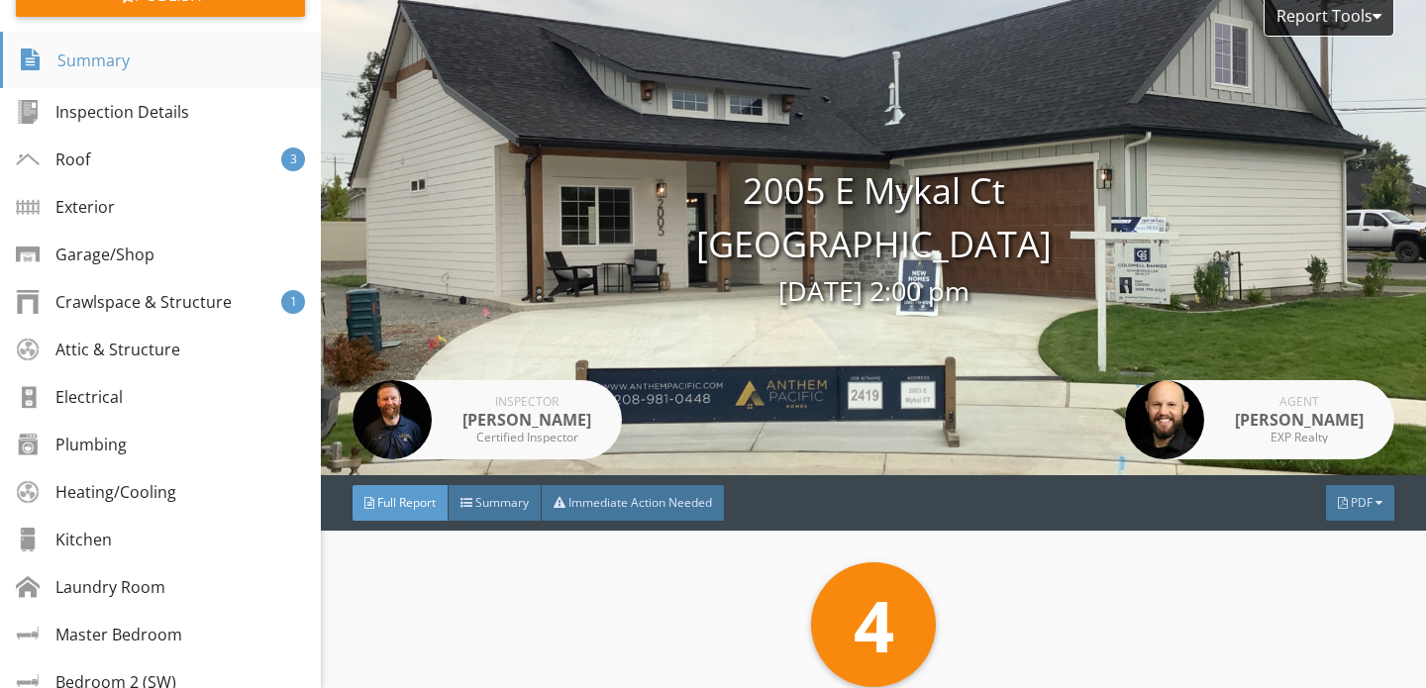
scroll to position [267, 0]
click at [112, 402] on div "Electrical" at bounding box center [72, 396] width 107 height 24
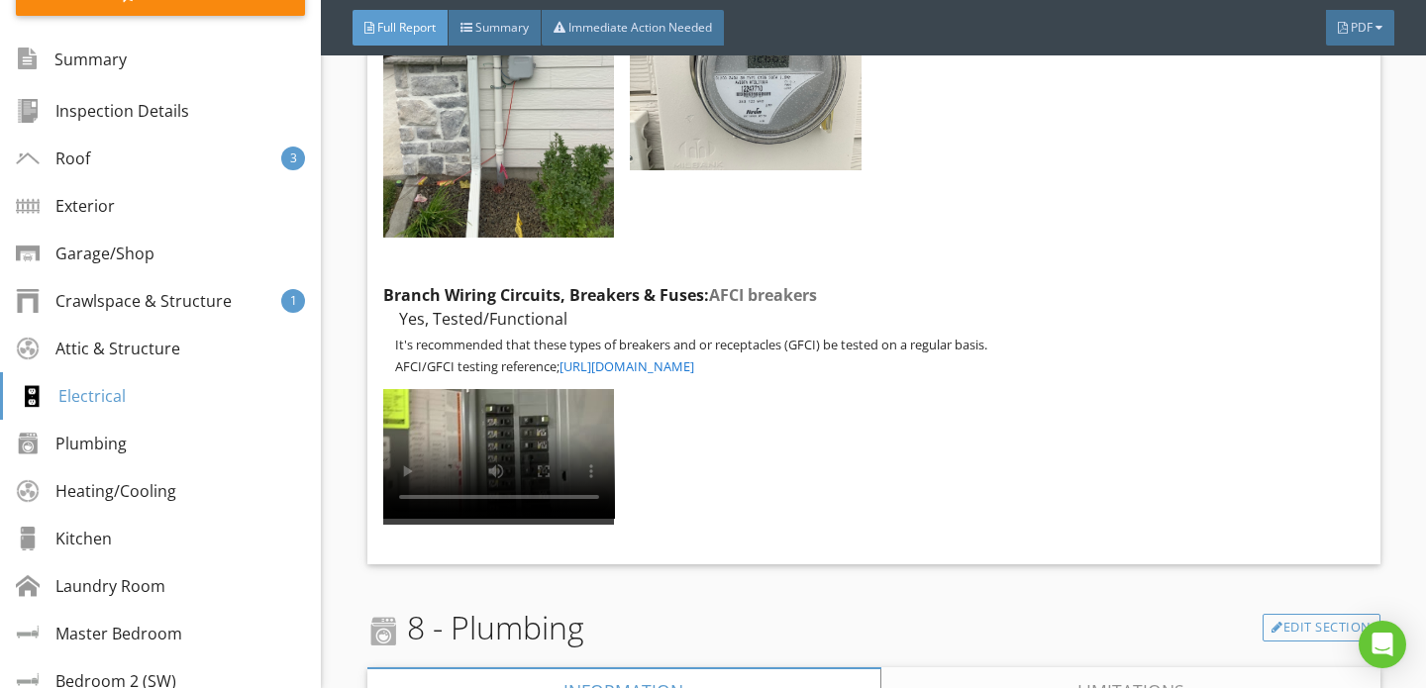
scroll to position [14090, 0]
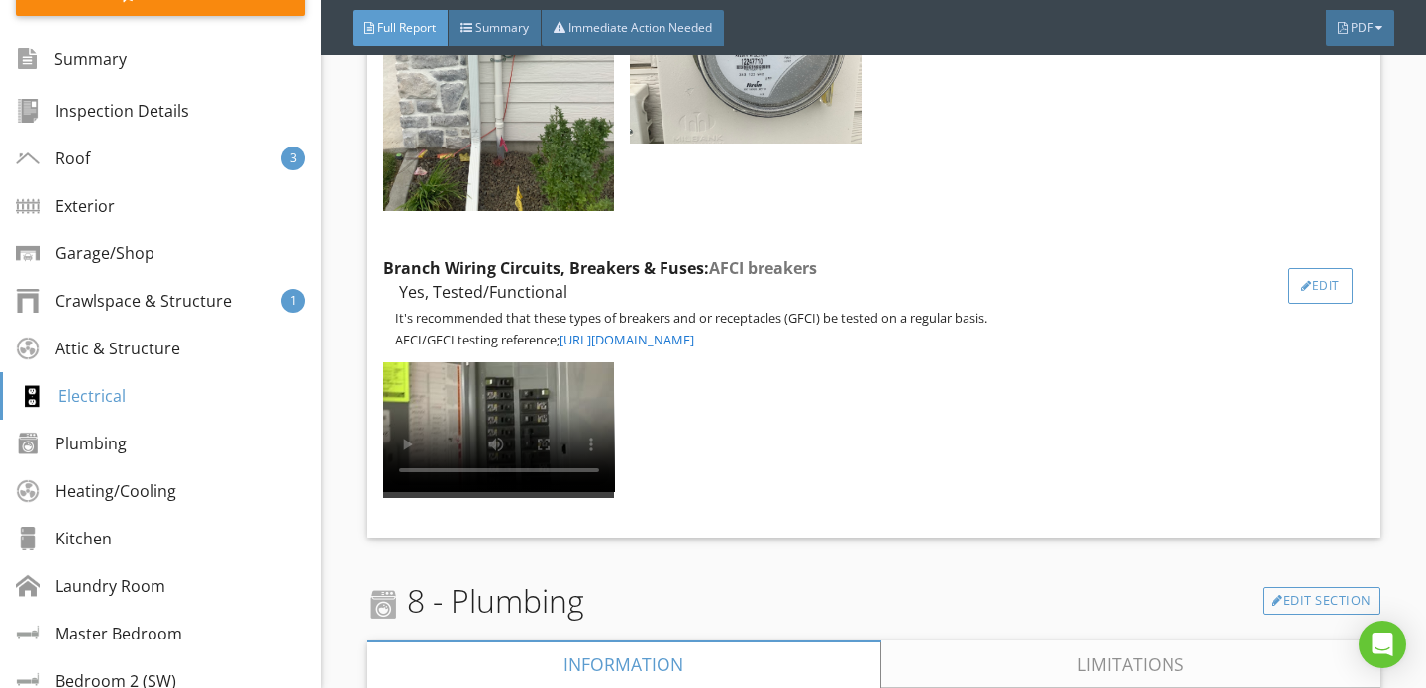
click at [1313, 281] on div "Edit" at bounding box center [1320, 286] width 64 height 36
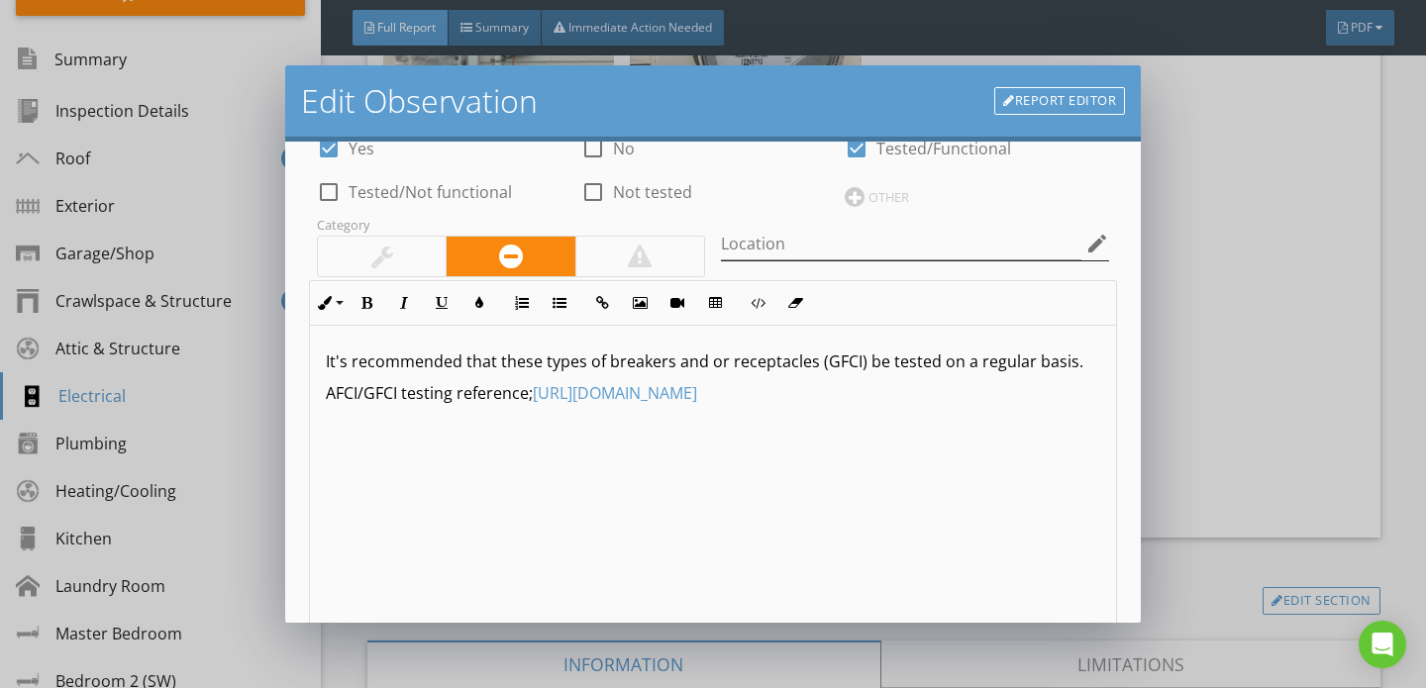
scroll to position [110, 0]
drag, startPoint x: 535, startPoint y: 399, endPoint x: 1122, endPoint y: 431, distance: 587.9
click at [1122, 431] on div "Name AFCI breakers check_box Yes check_box_outline_blank No check_box Tested/Fu…" at bounding box center [712, 383] width 855 height 482
click at [600, 296] on icon "button" at bounding box center [602, 302] width 14 height 14
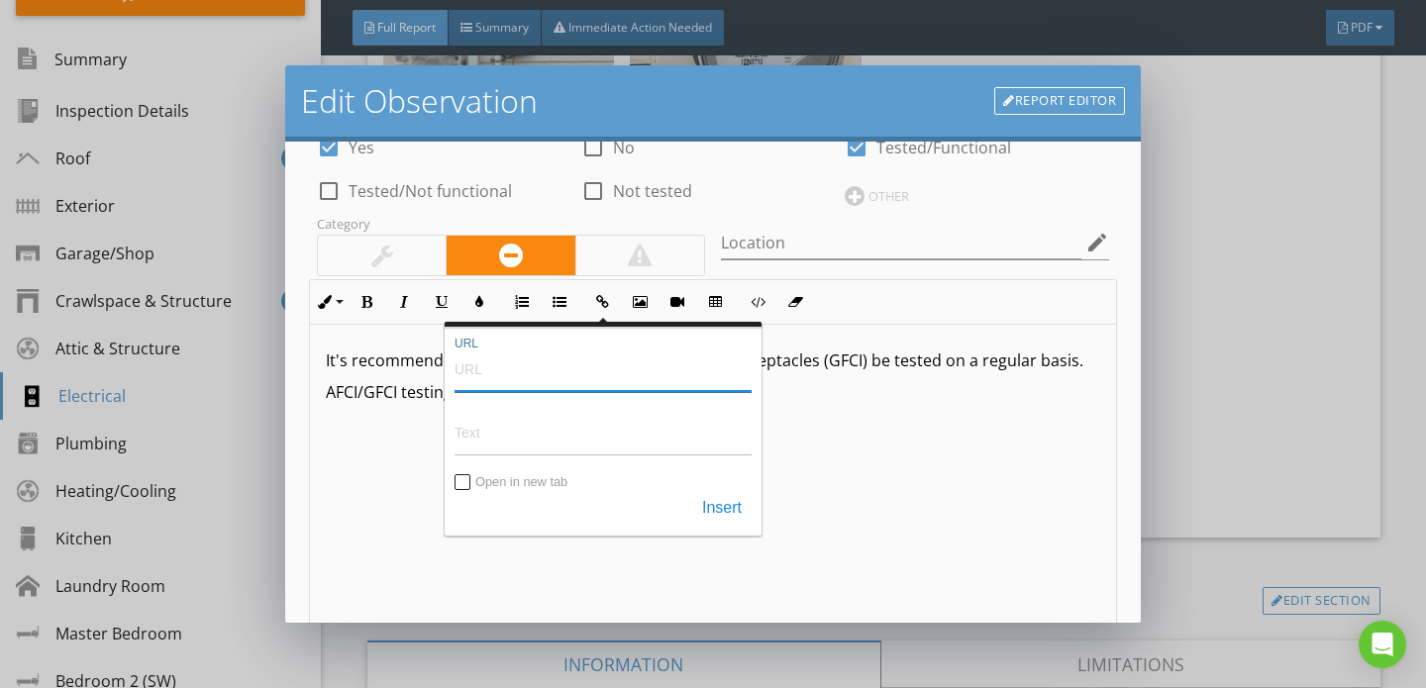
click at [589, 379] on input "URL" at bounding box center [602, 368] width 297 height 48
type input "https://www.esfi.org/how-to-test-an-afci/"
click at [723, 505] on button "Insert" at bounding box center [721, 509] width 59 height 36
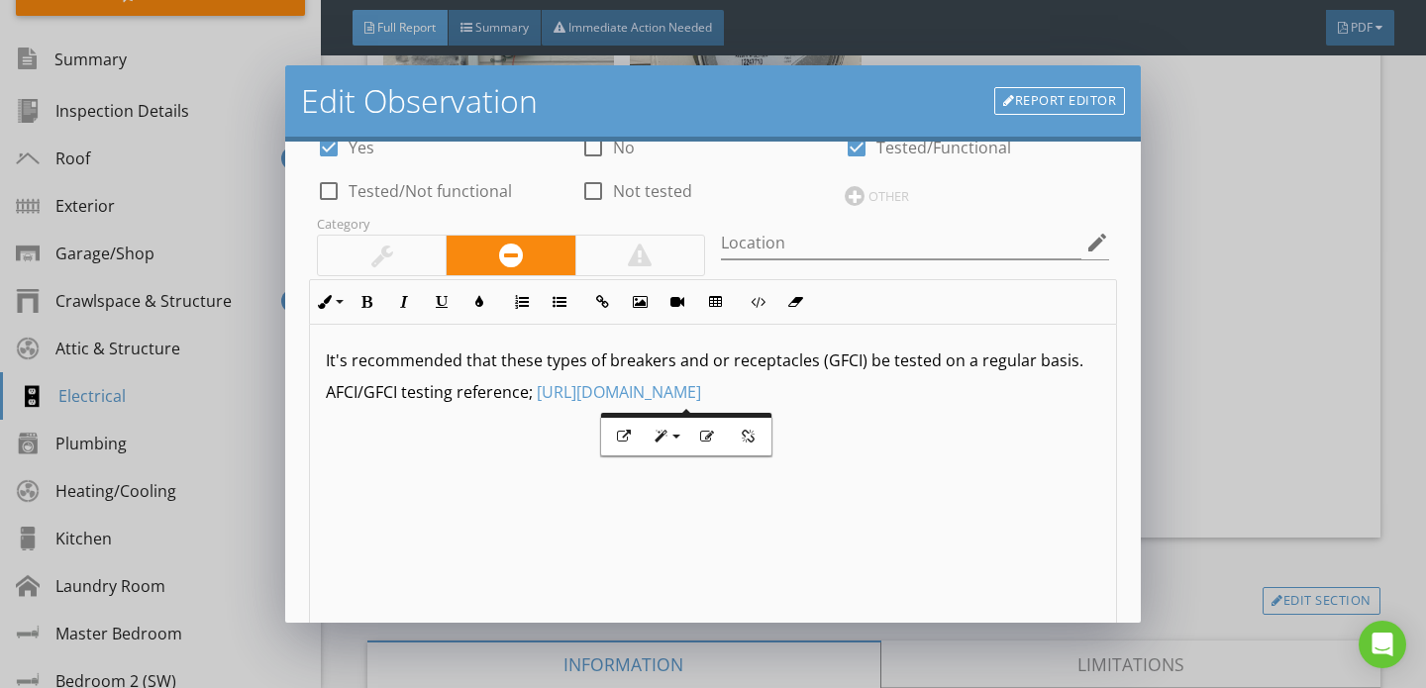
click at [775, 482] on div "It's recommended that these types of breakers and or receptacles (GFCI) be test…" at bounding box center [713, 482] width 806 height 314
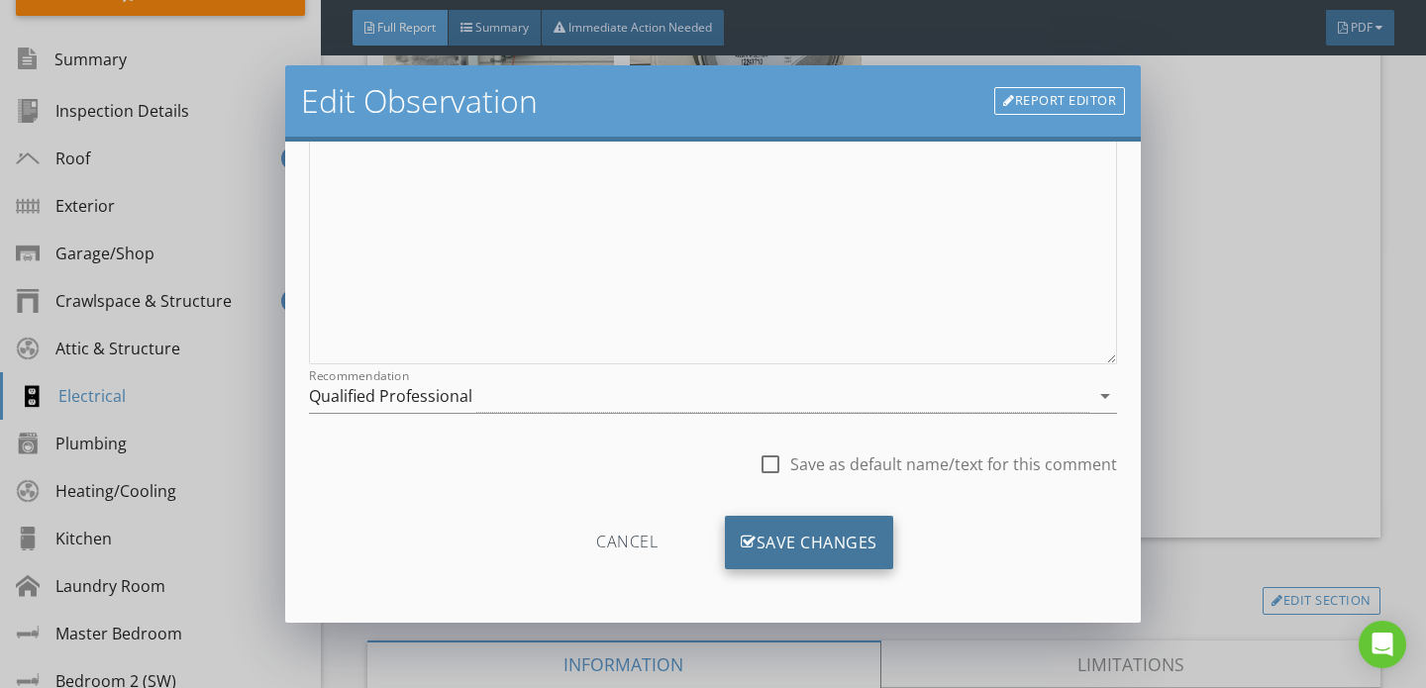
click at [803, 541] on div "Save Changes" at bounding box center [809, 542] width 168 height 53
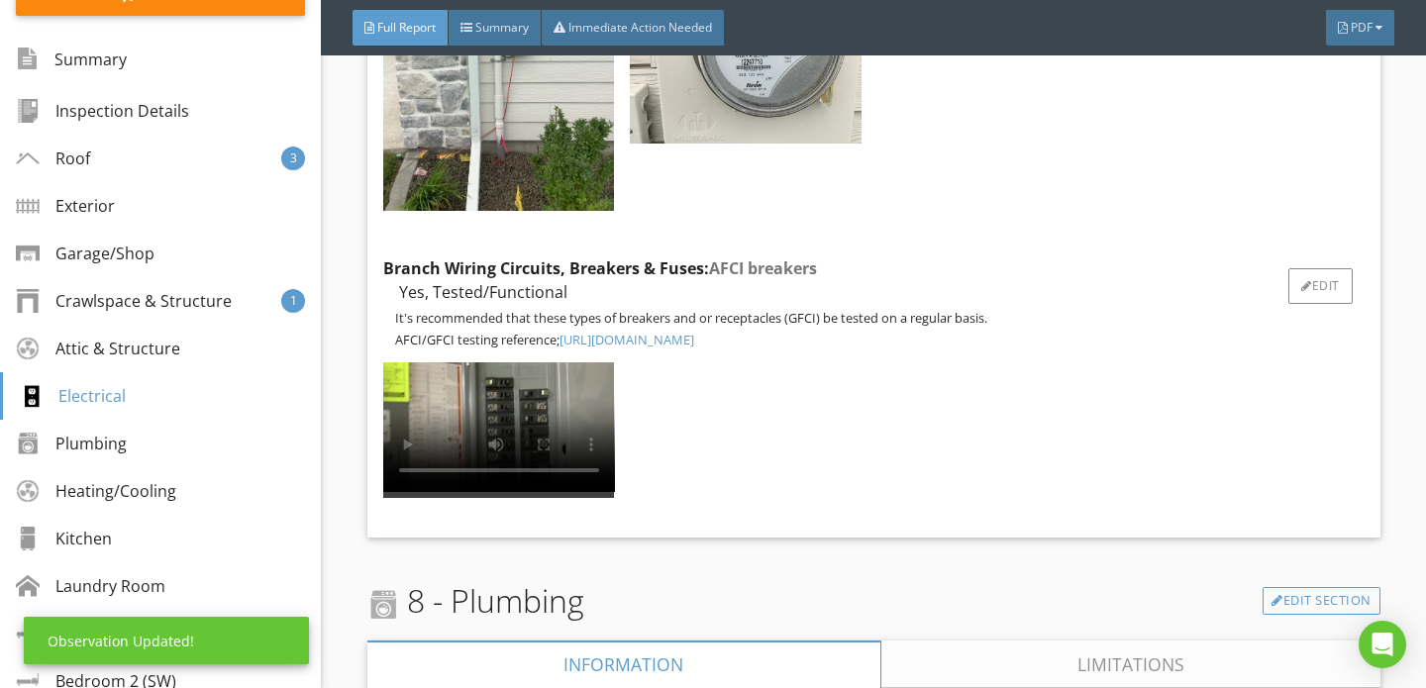
click at [670, 333] on link "https://www.esfi.org/how-to-test-an-afci/" at bounding box center [626, 340] width 135 height 18
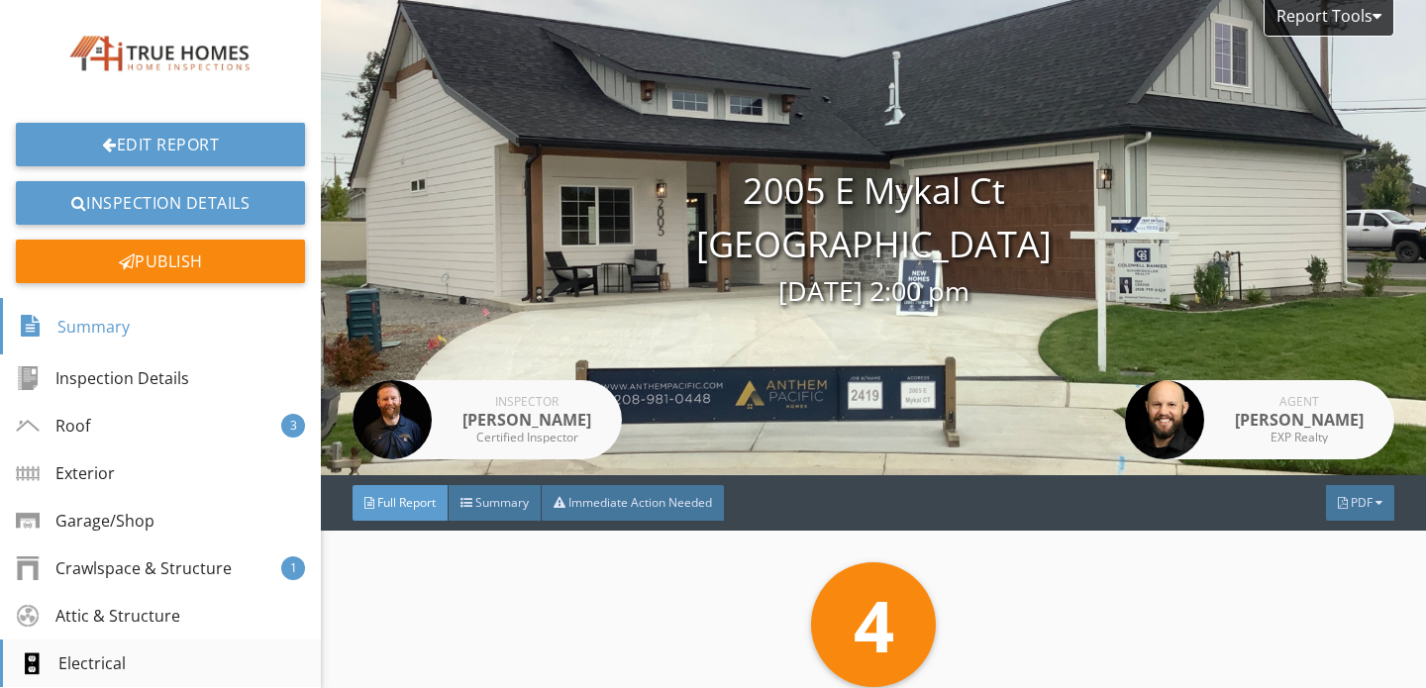
scroll to position [356, 0]
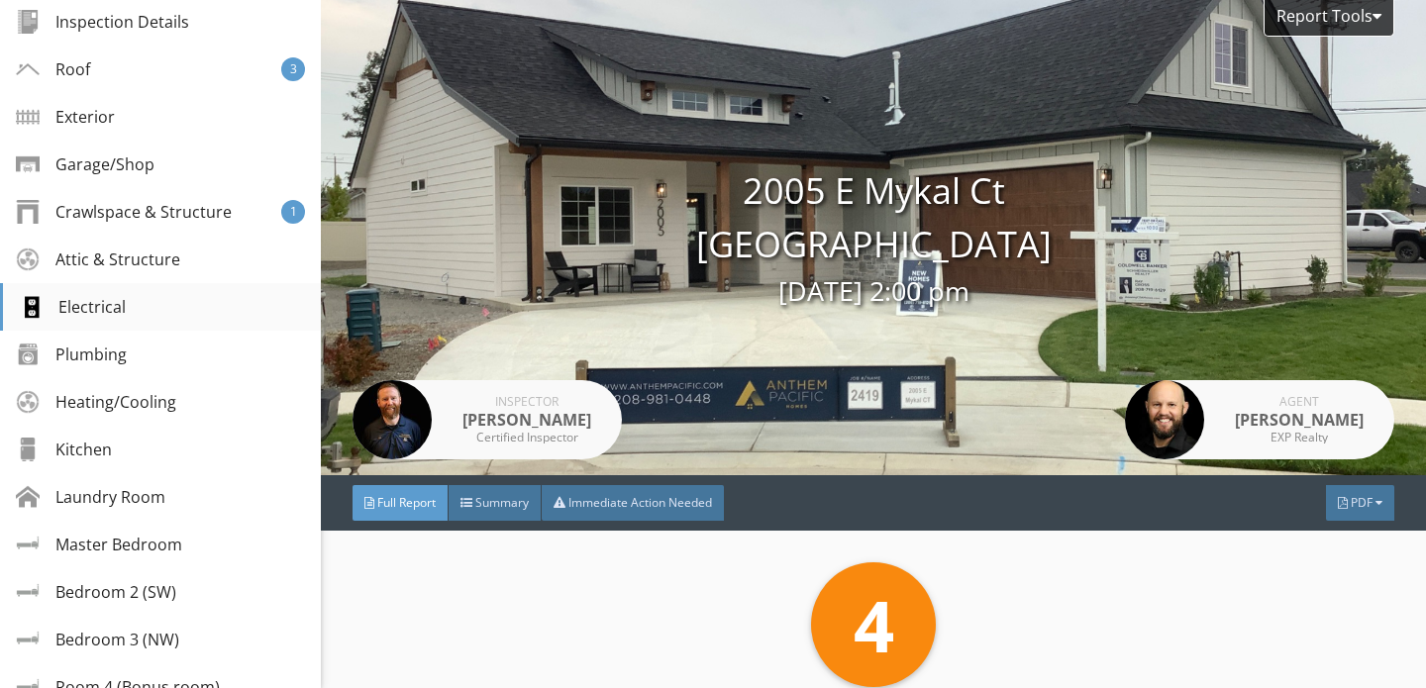
click at [107, 290] on div "Electrical" at bounding box center [160, 307] width 321 height 48
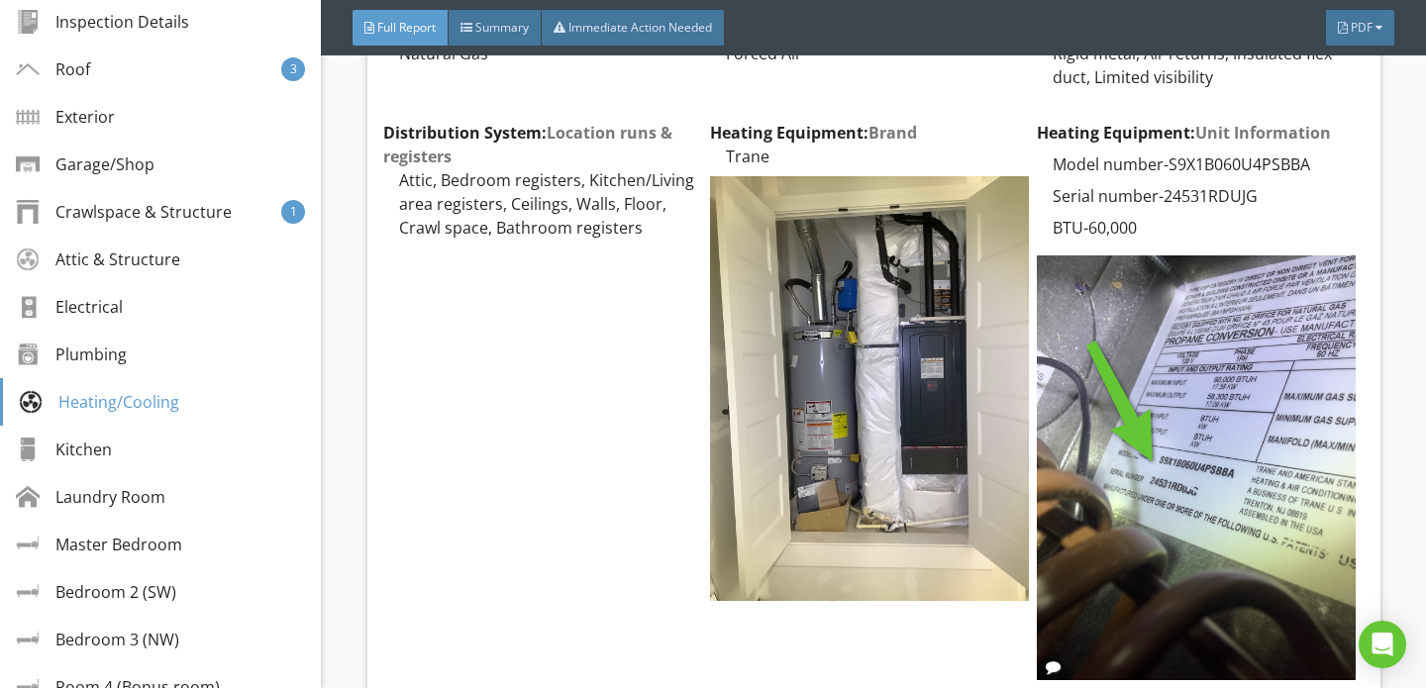
scroll to position [17536, 0]
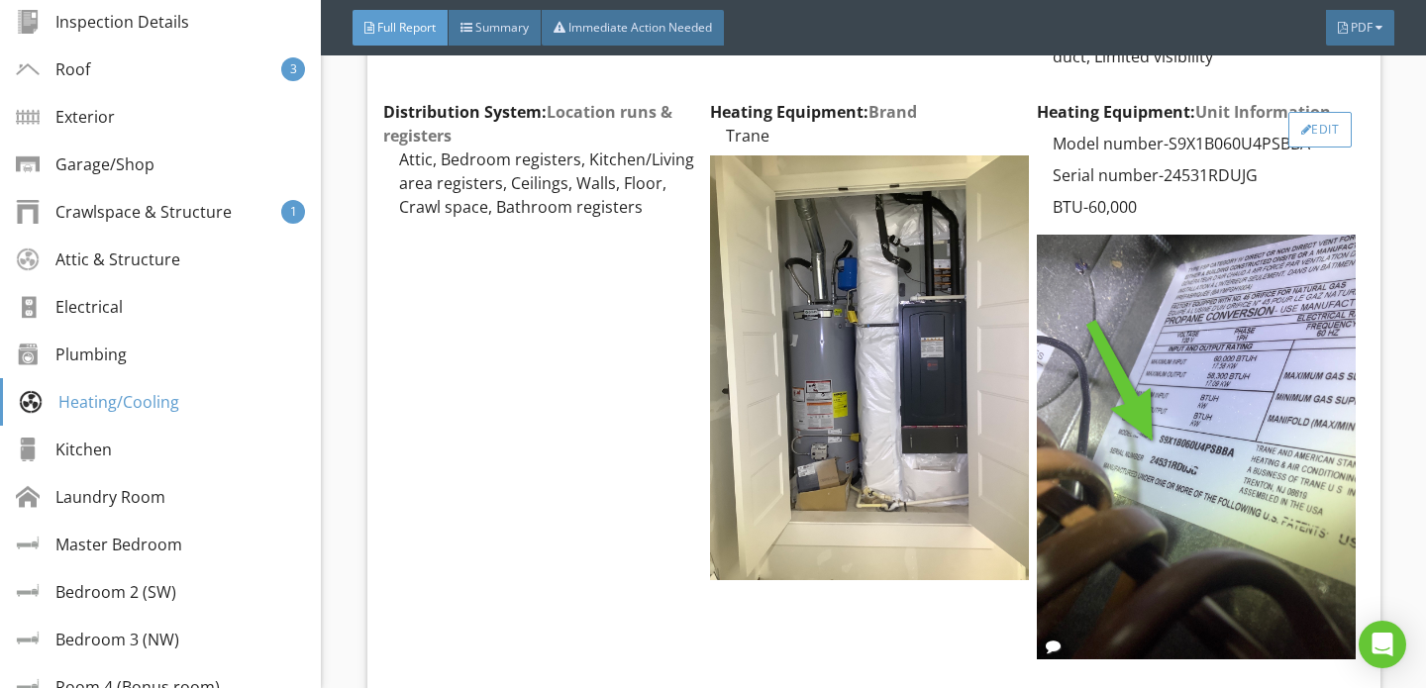
click at [1318, 112] on div "Edit" at bounding box center [1320, 130] width 64 height 36
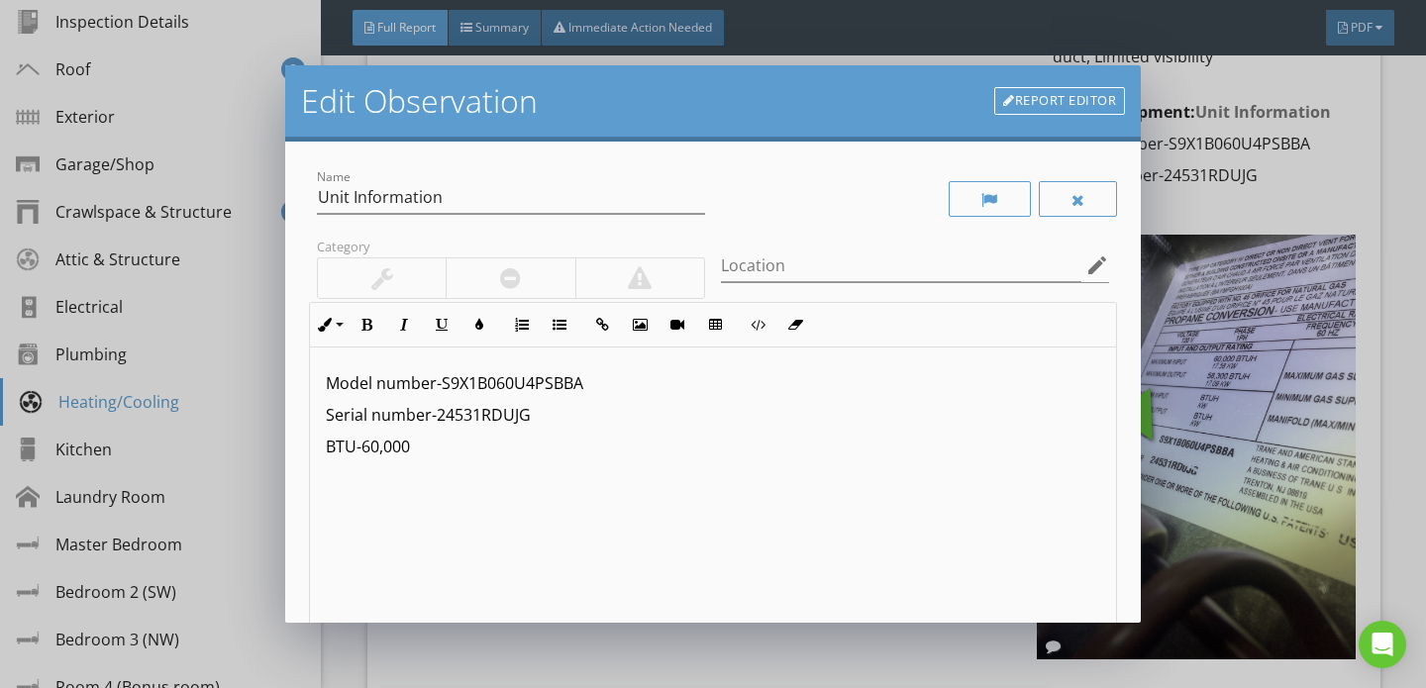
click at [1032, 100] on link "Report Editor" at bounding box center [1059, 101] width 131 height 28
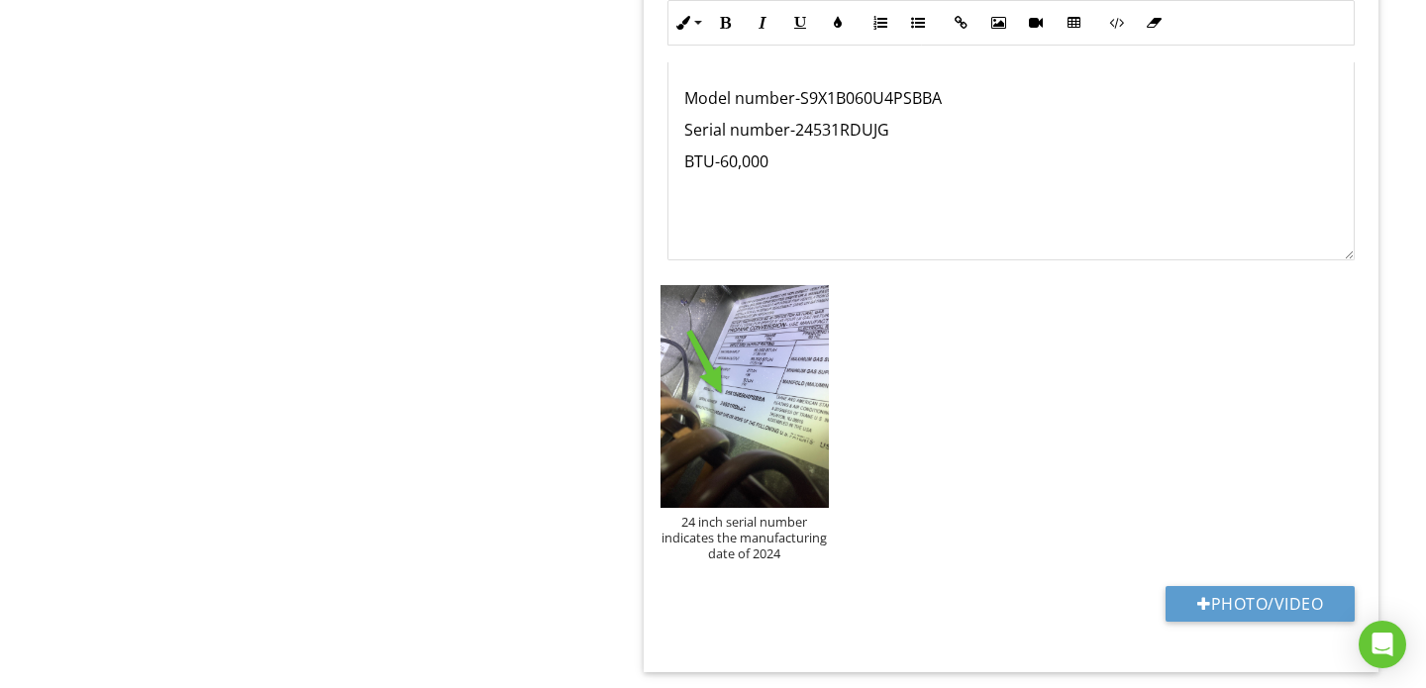
scroll to position [2724, 0]
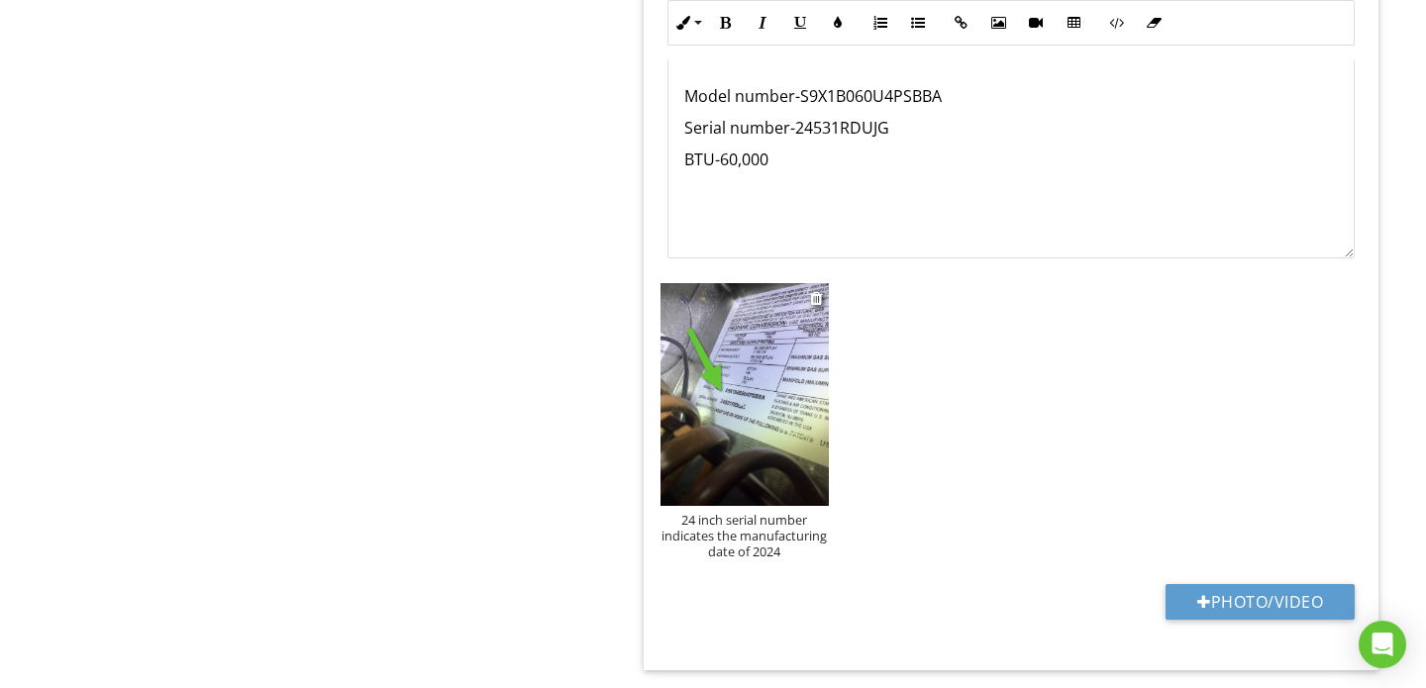
click at [763, 517] on div "24 inch serial number indicates the manufacturing date of 2024" at bounding box center [744, 536] width 168 height 48
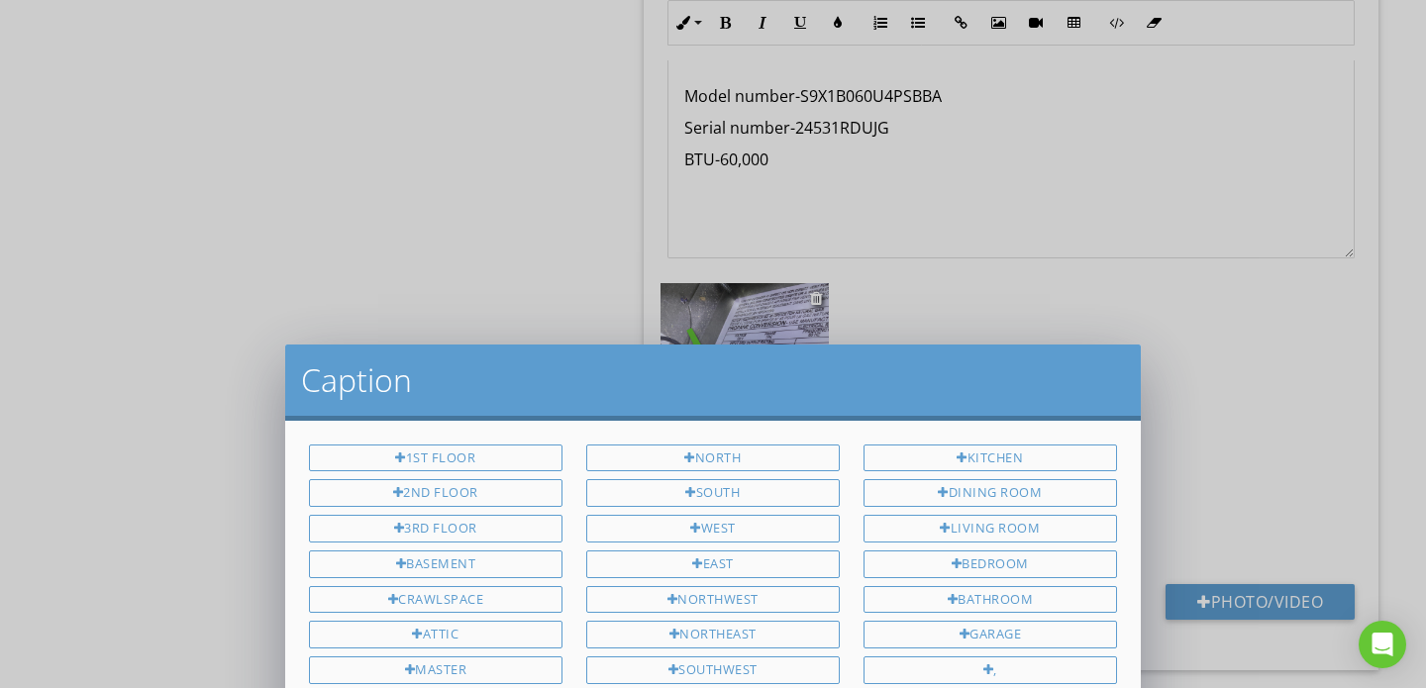
scroll to position [0, 0]
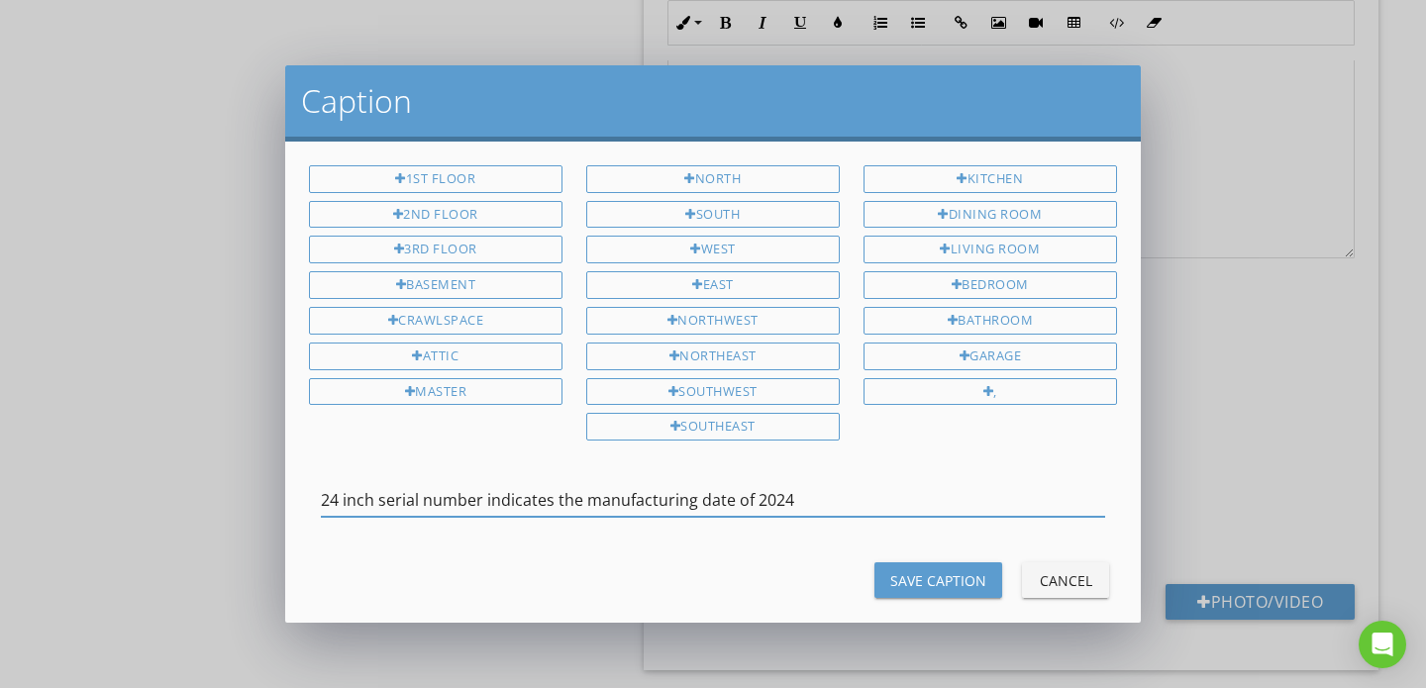
click at [374, 501] on input "24 inch serial number indicates the manufacturing date of 2024" at bounding box center [713, 500] width 784 height 33
click at [592, 504] on input "24 in the serial number indicates the manufacturing date of 2024" at bounding box center [713, 500] width 784 height 33
type input "24 in the serial number indicates a manufacturing date of 2024"
click at [925, 581] on div "Save Caption" at bounding box center [938, 580] width 96 height 21
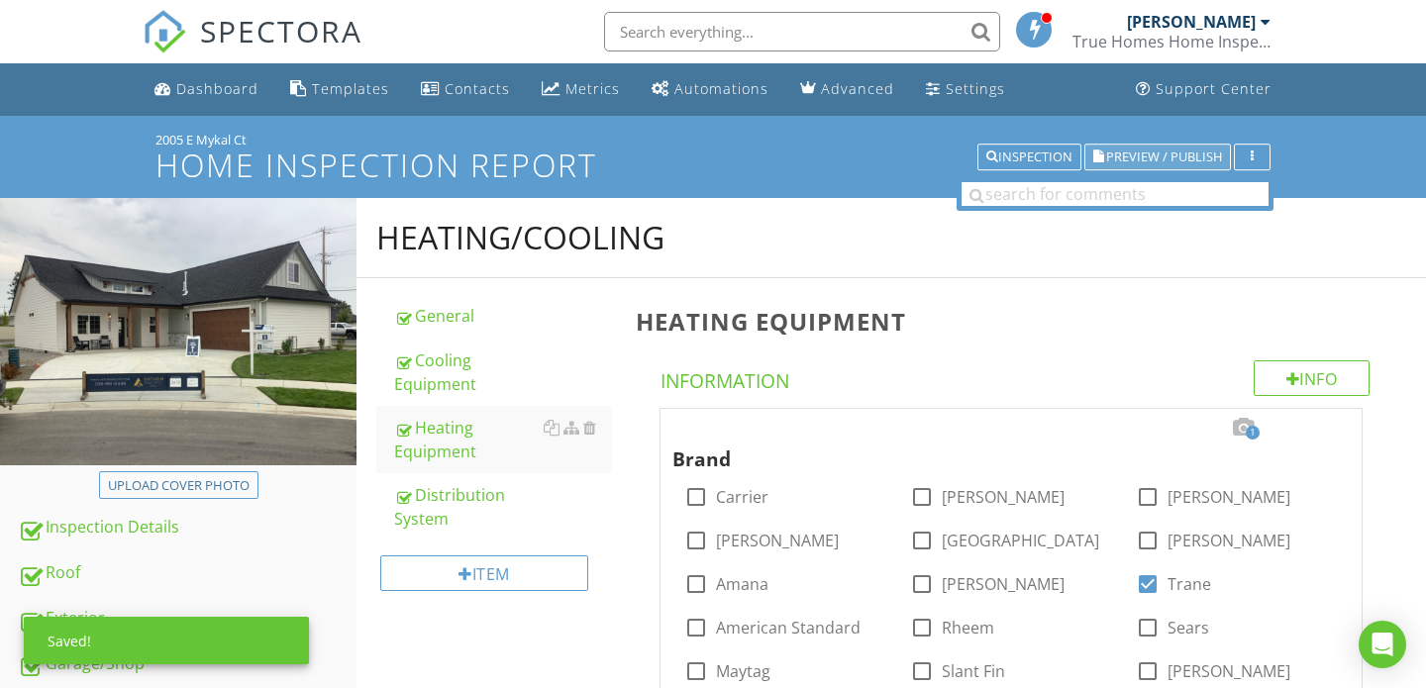
click at [1146, 169] on button "Preview / Publish" at bounding box center [1157, 158] width 147 height 28
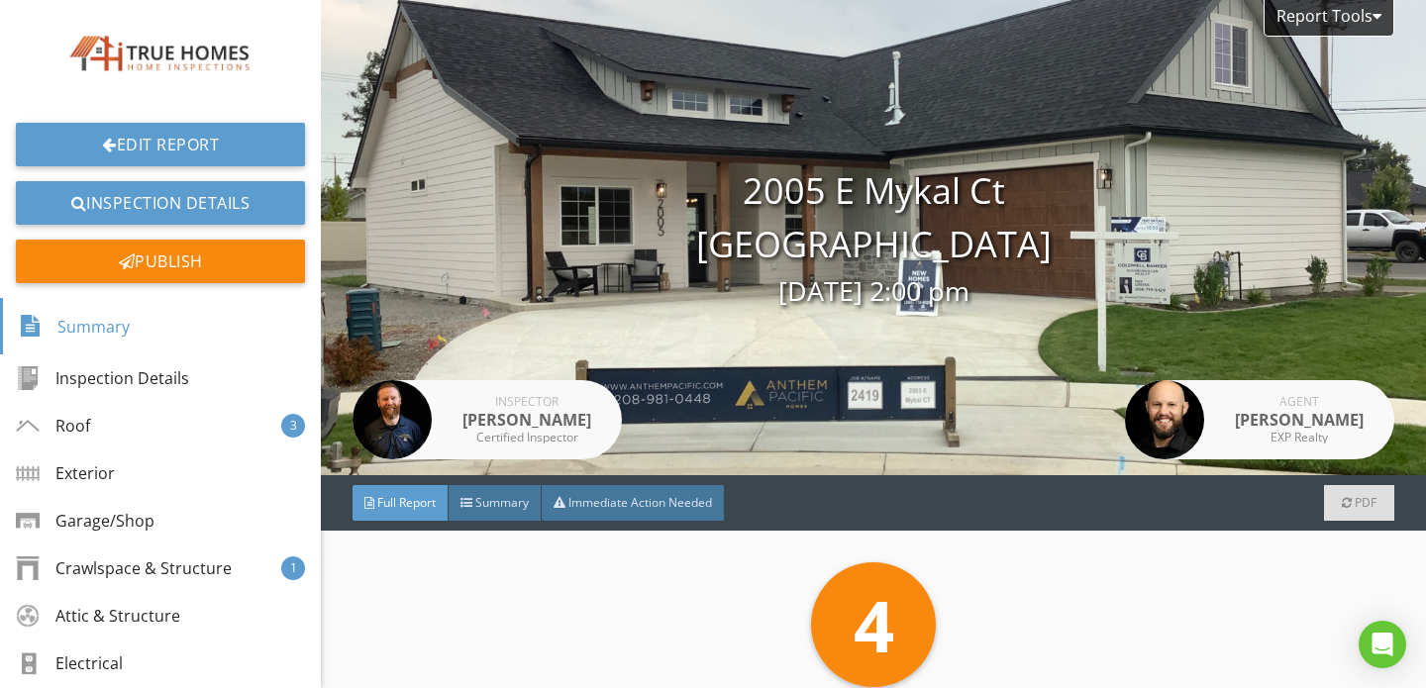
scroll to position [335, 0]
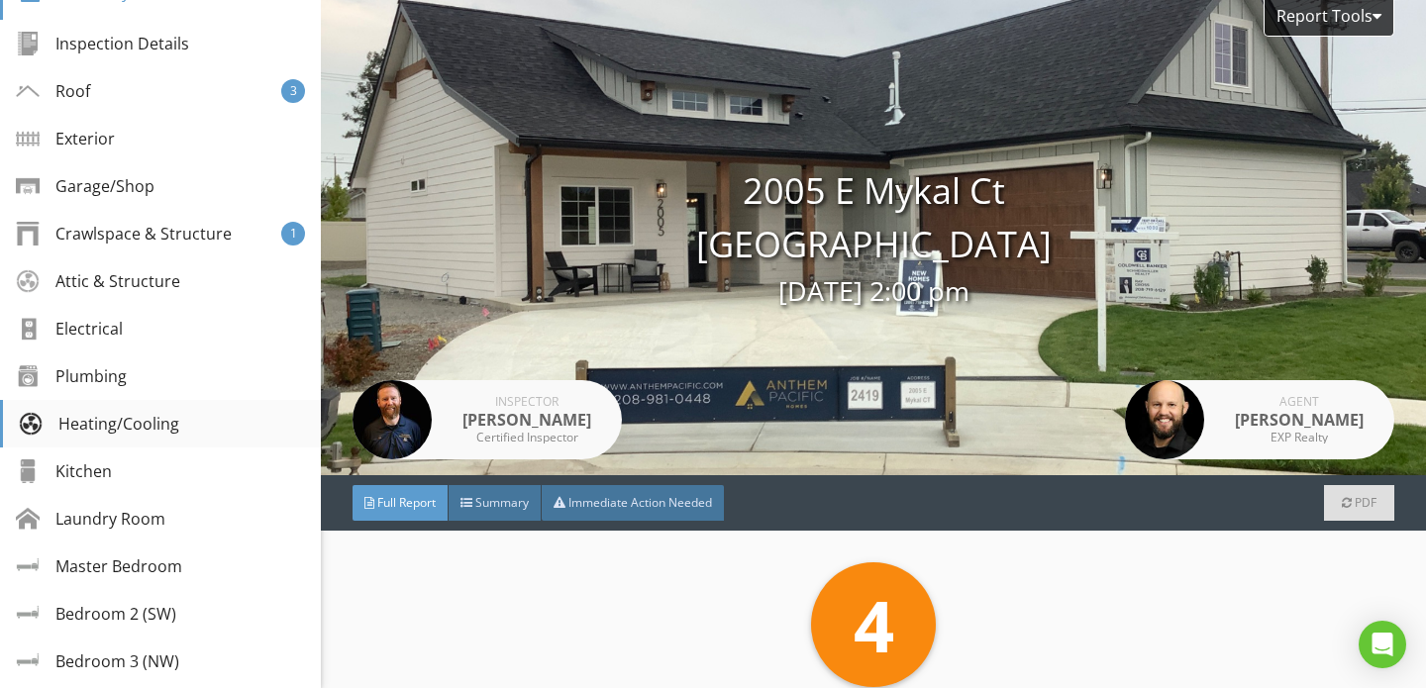
click at [111, 423] on div "Heating/Cooling" at bounding box center [99, 424] width 160 height 24
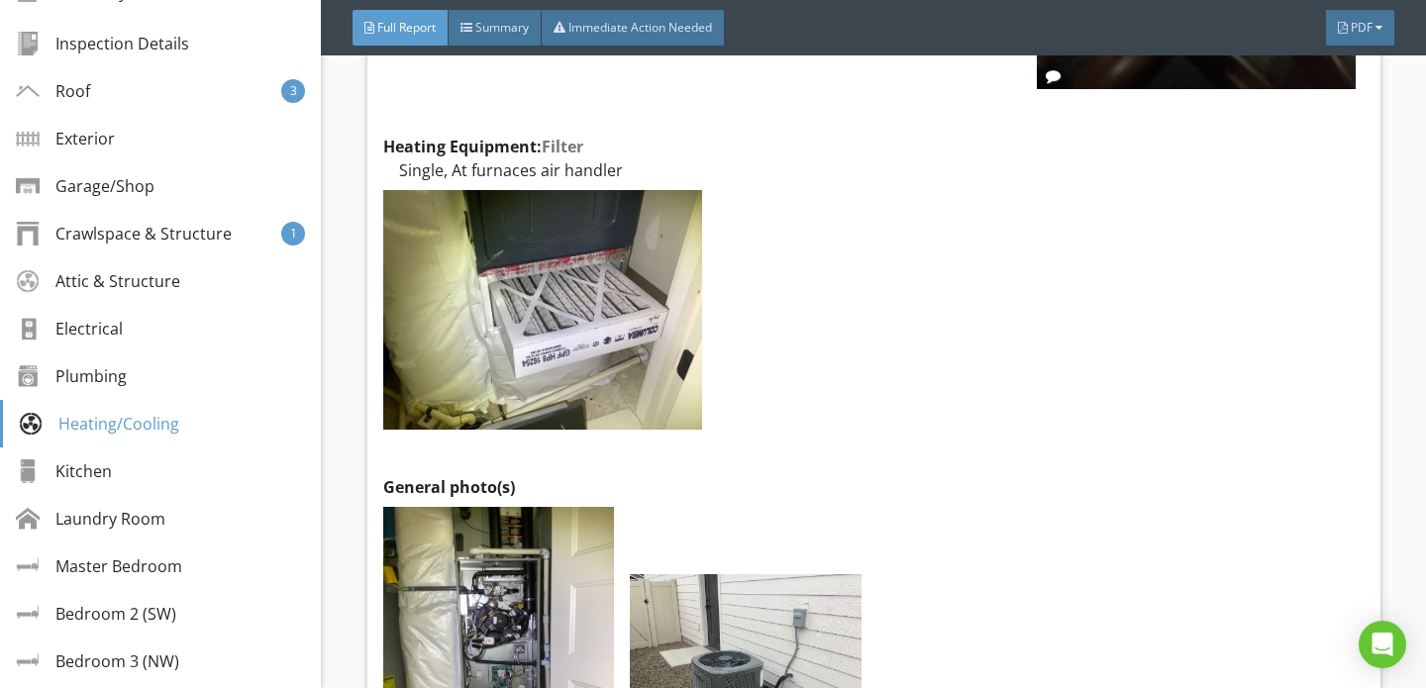
scroll to position [17942, 0]
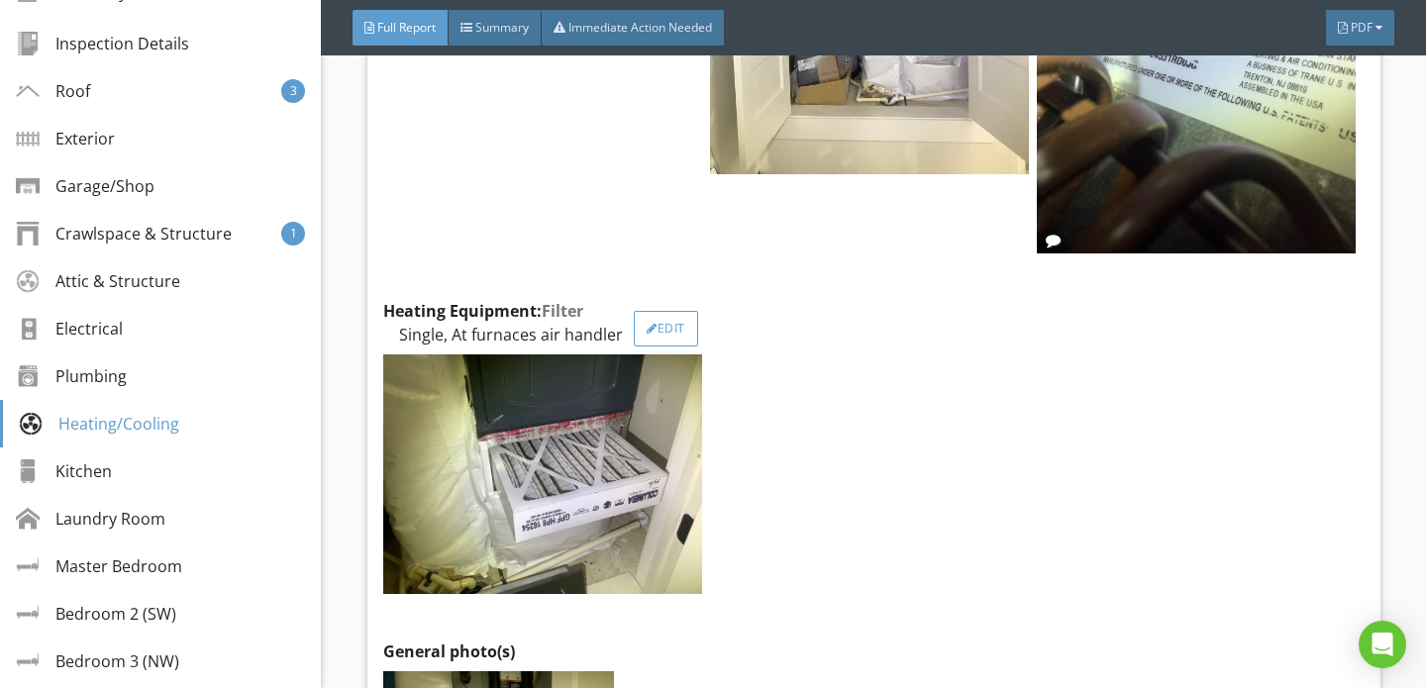
click at [665, 311] on div "Edit" at bounding box center [666, 329] width 64 height 36
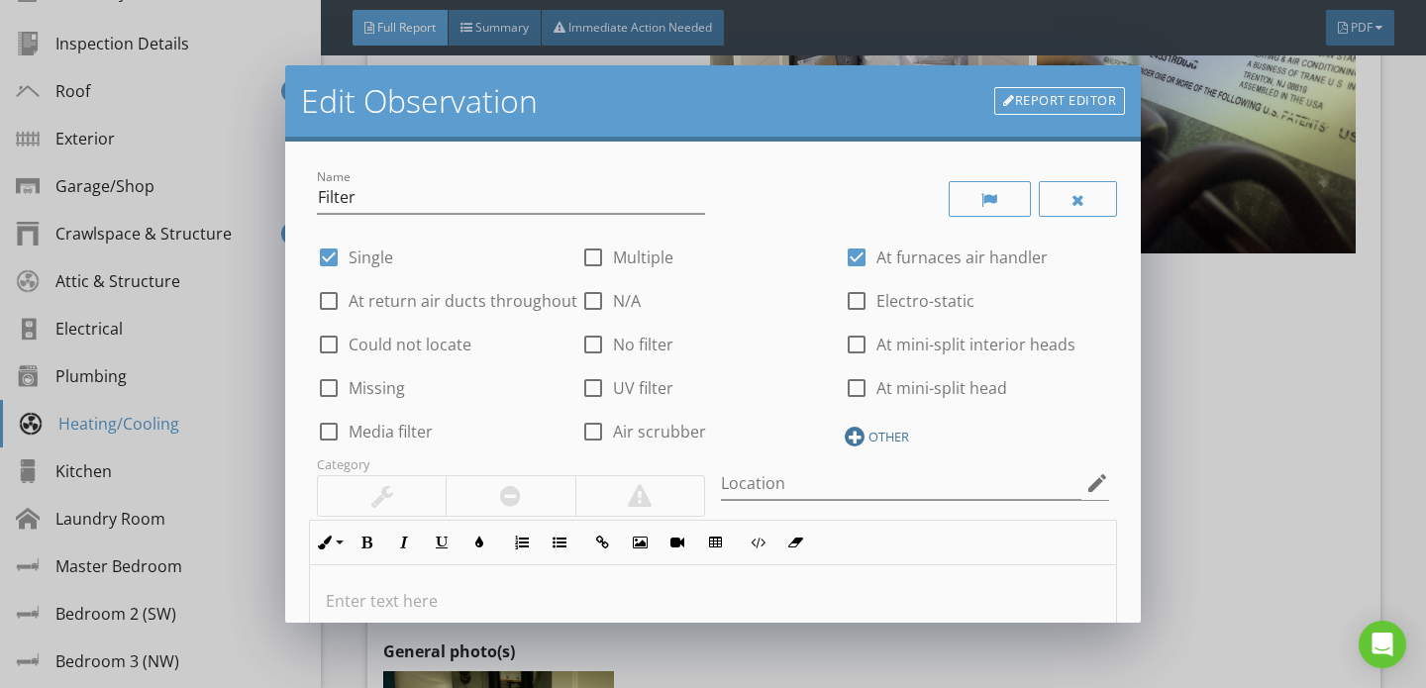
click at [890, 440] on div "OTHER" at bounding box center [888, 437] width 41 height 16
click at [894, 443] on input "text" at bounding box center [976, 440] width 264 height 33
type input "Clean at time of inspection"
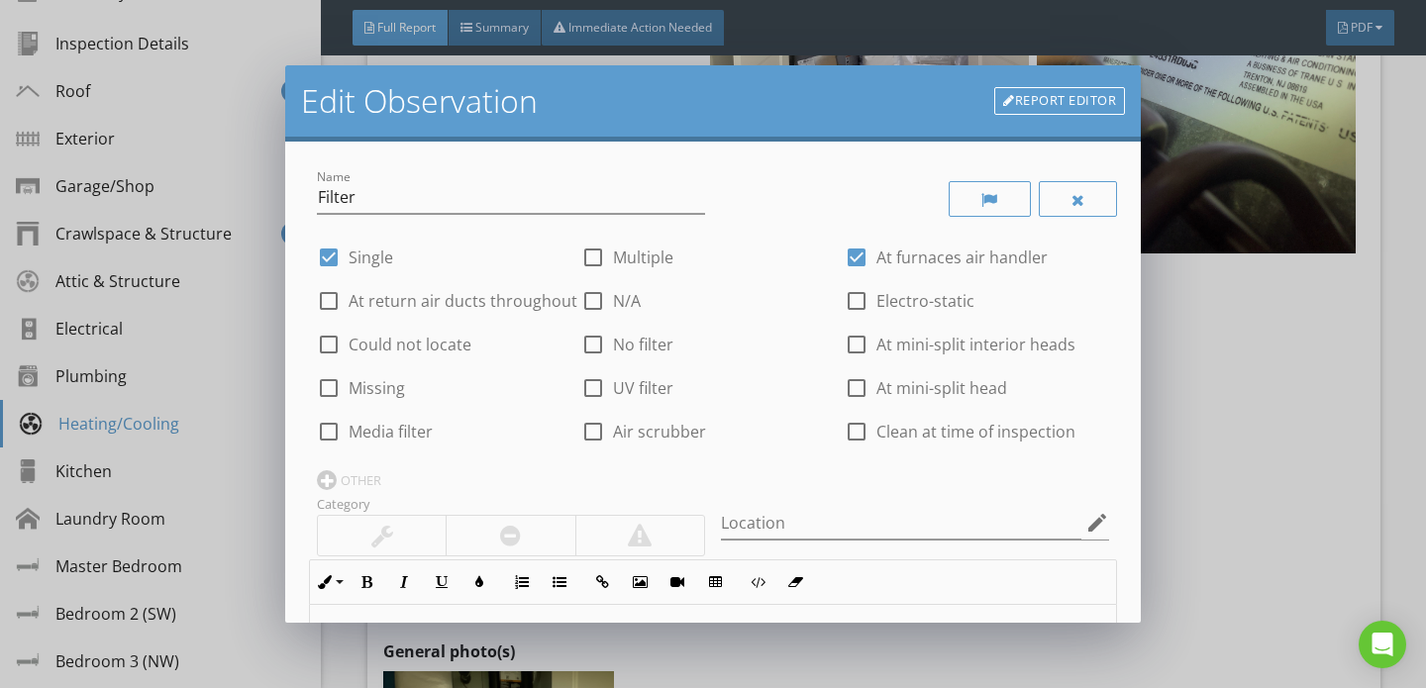
click at [860, 430] on div at bounding box center [856, 432] width 34 height 34
checkbox input "true"
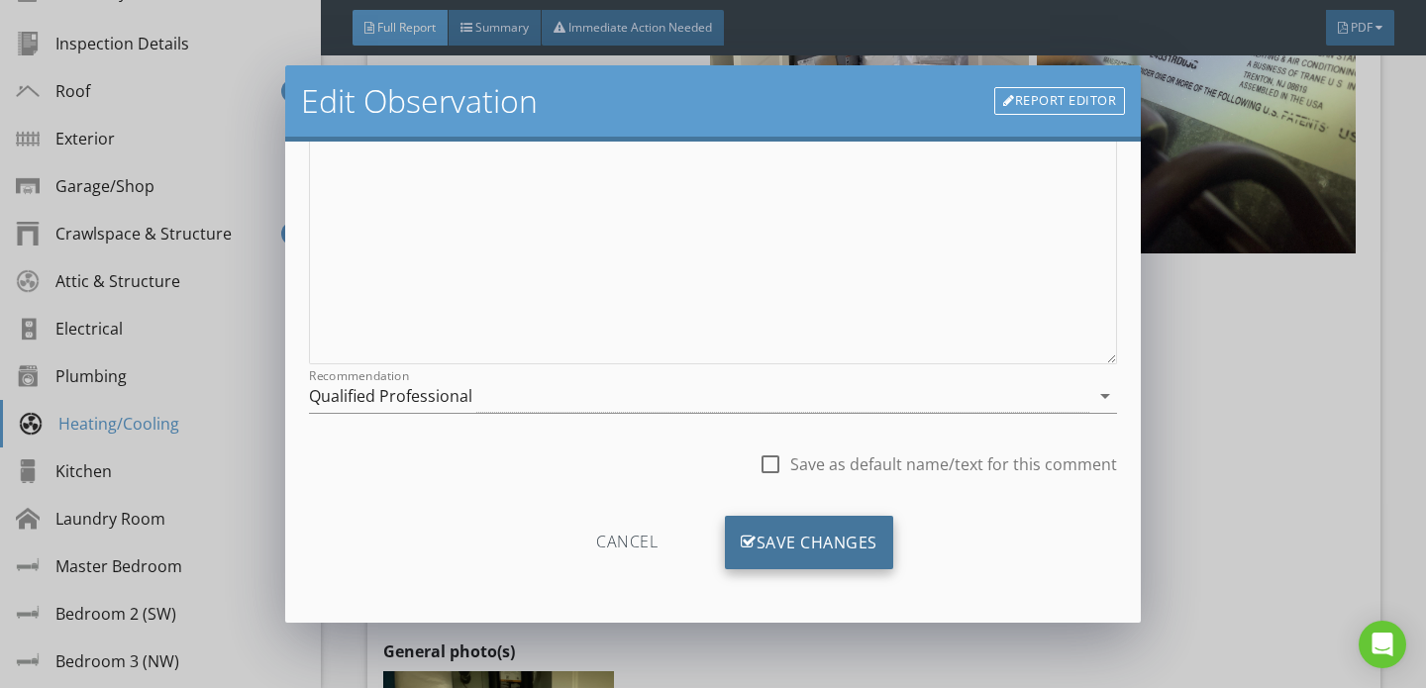
click at [811, 547] on div "Save Changes" at bounding box center [809, 542] width 168 height 53
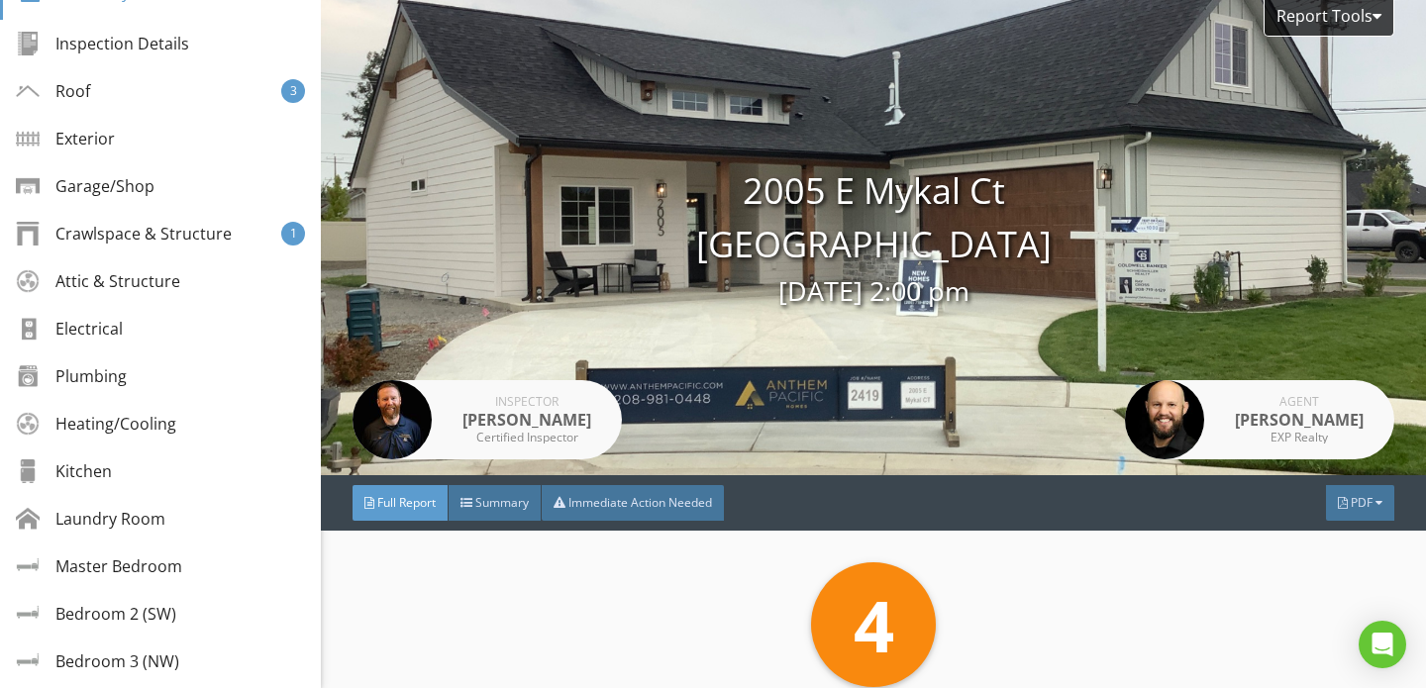
scroll to position [96, 0]
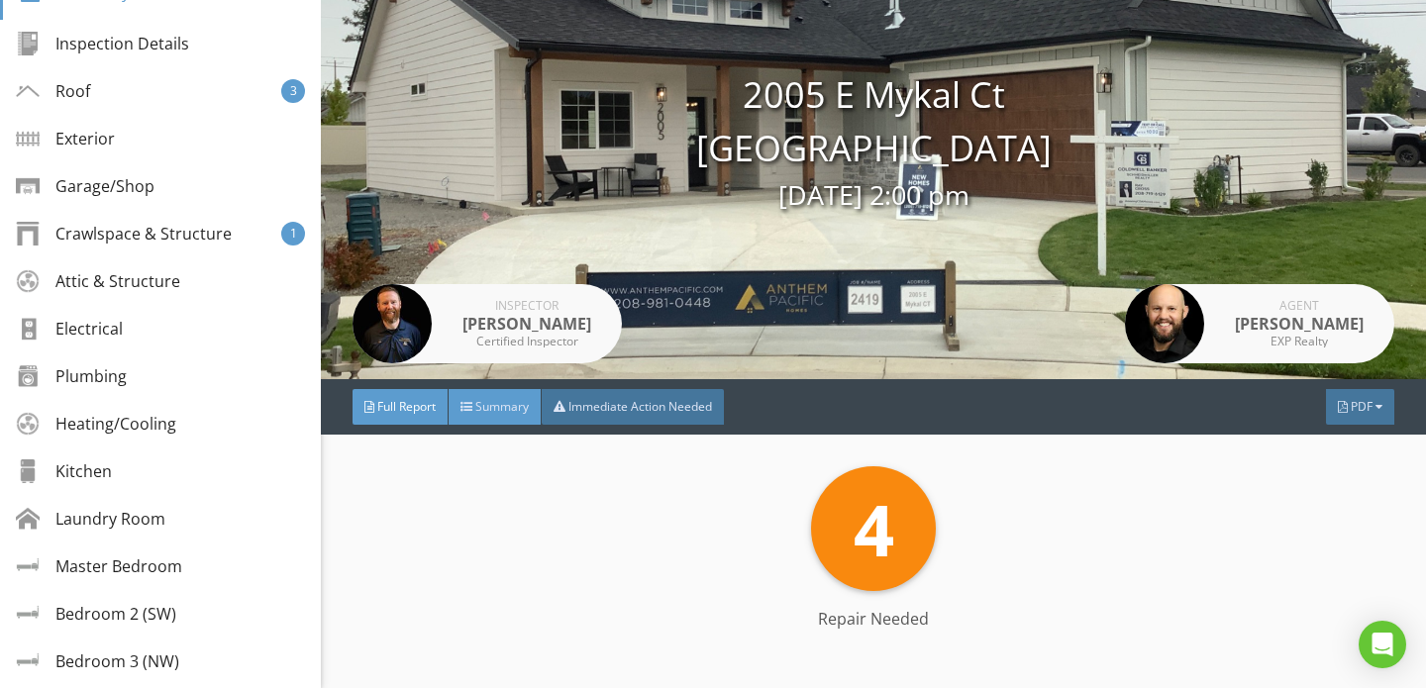
click at [483, 411] on span "Summary" at bounding box center [501, 406] width 53 height 17
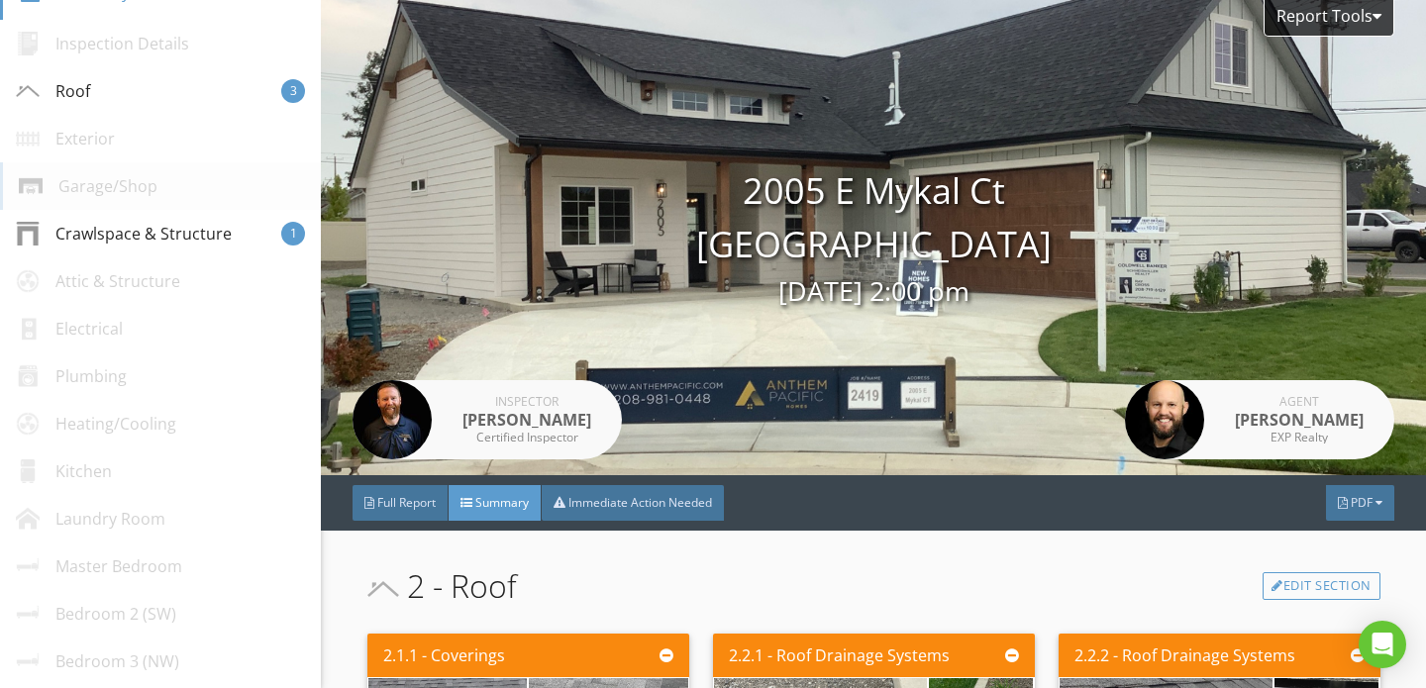
scroll to position [0, 0]
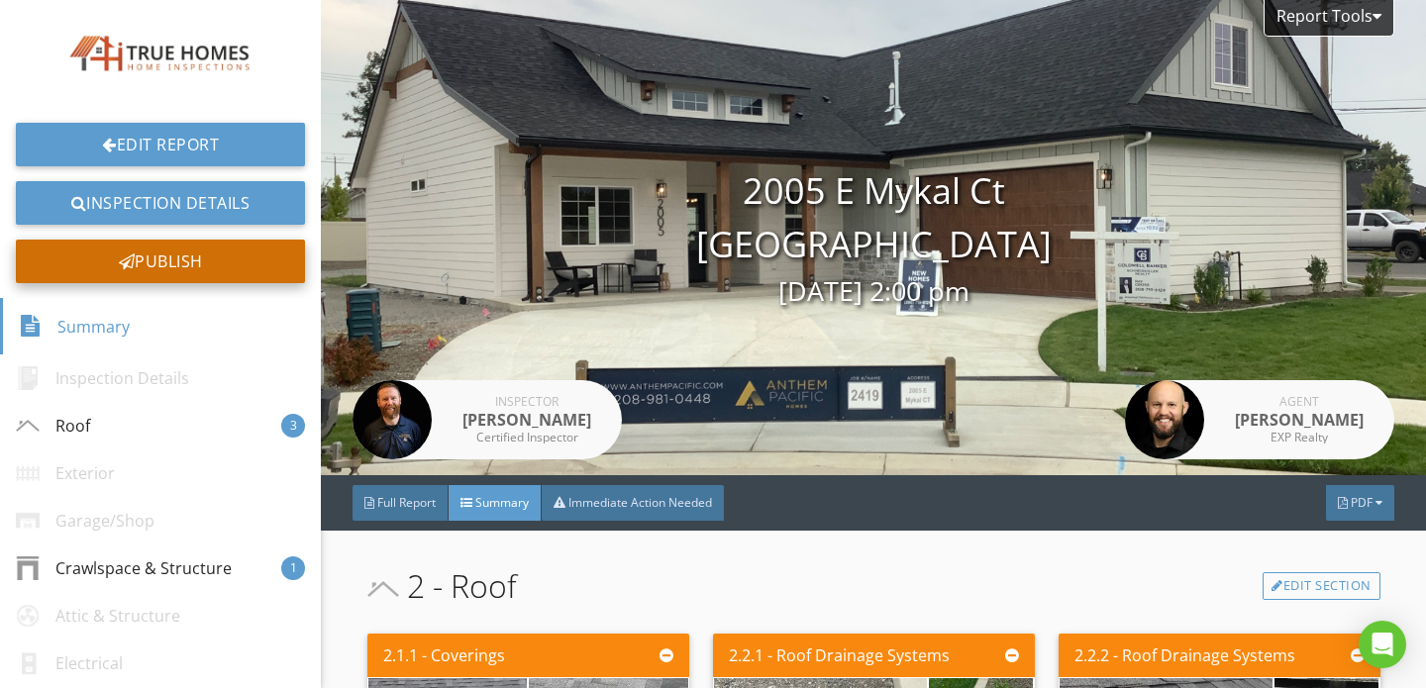
click at [167, 262] on div "Publish" at bounding box center [160, 262] width 289 height 44
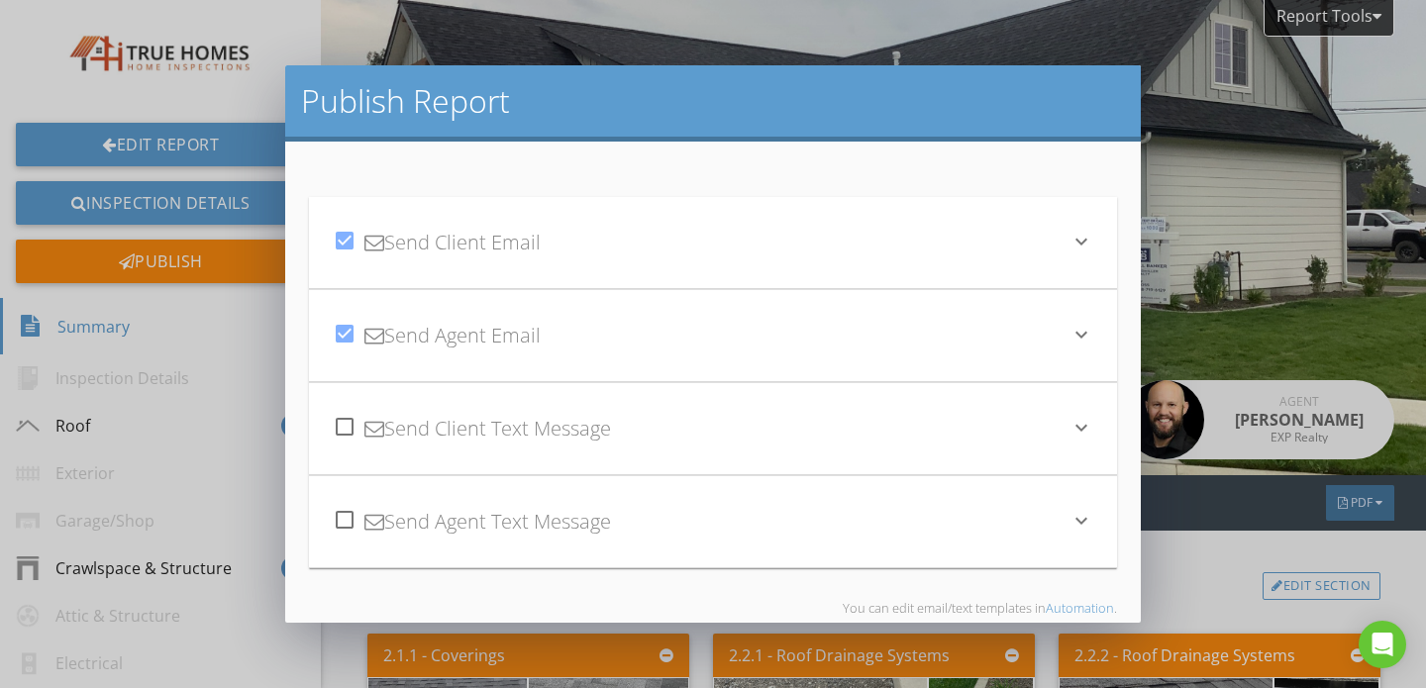
click at [593, 252] on div "check_box Send Client Email" at bounding box center [701, 242] width 737 height 67
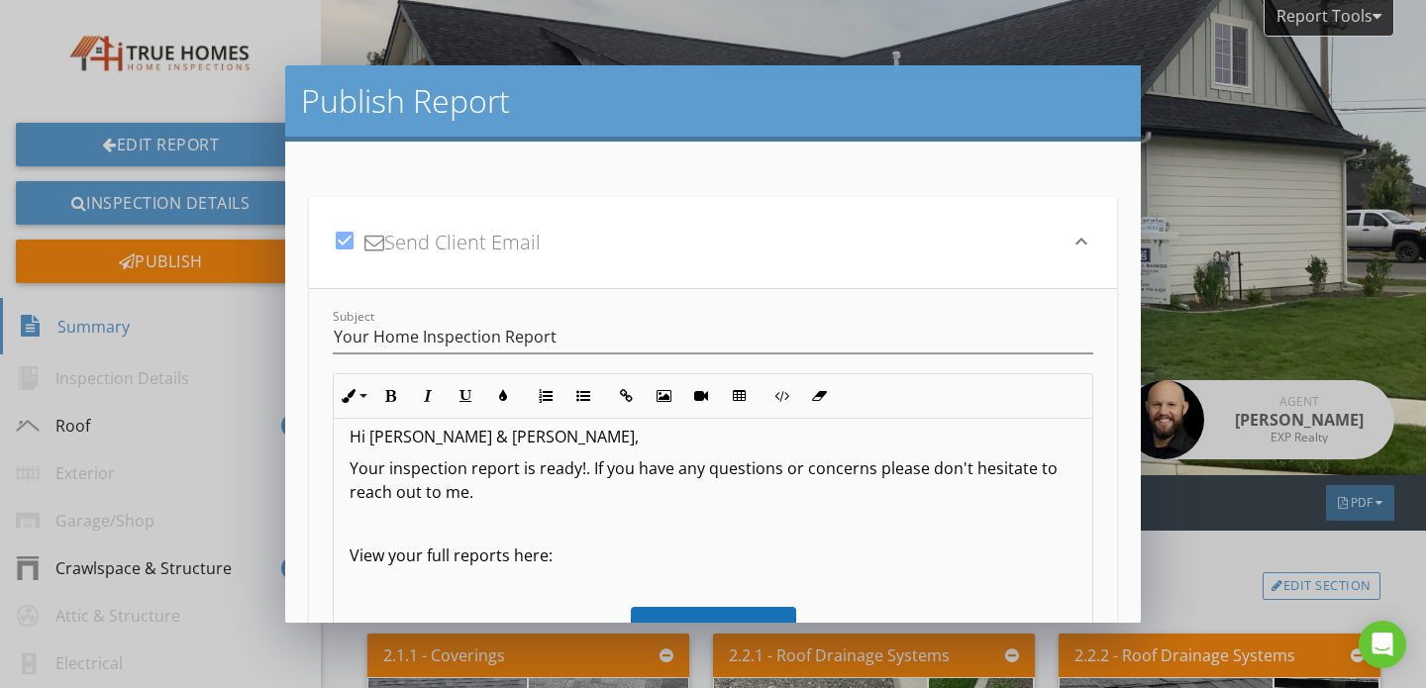
scroll to position [10, 0]
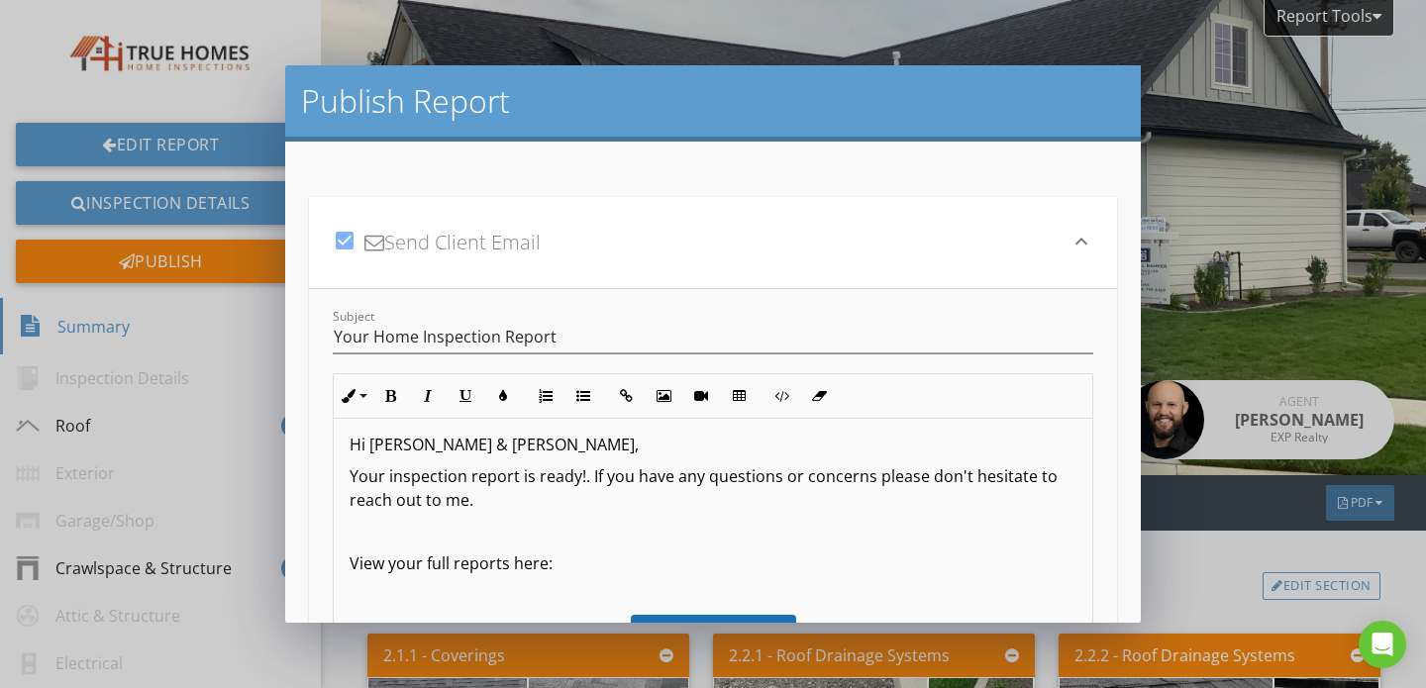
click at [483, 501] on p "Your inspection report is ready!. If you have any questions or concerns please …" at bounding box center [712, 488] width 727 height 48
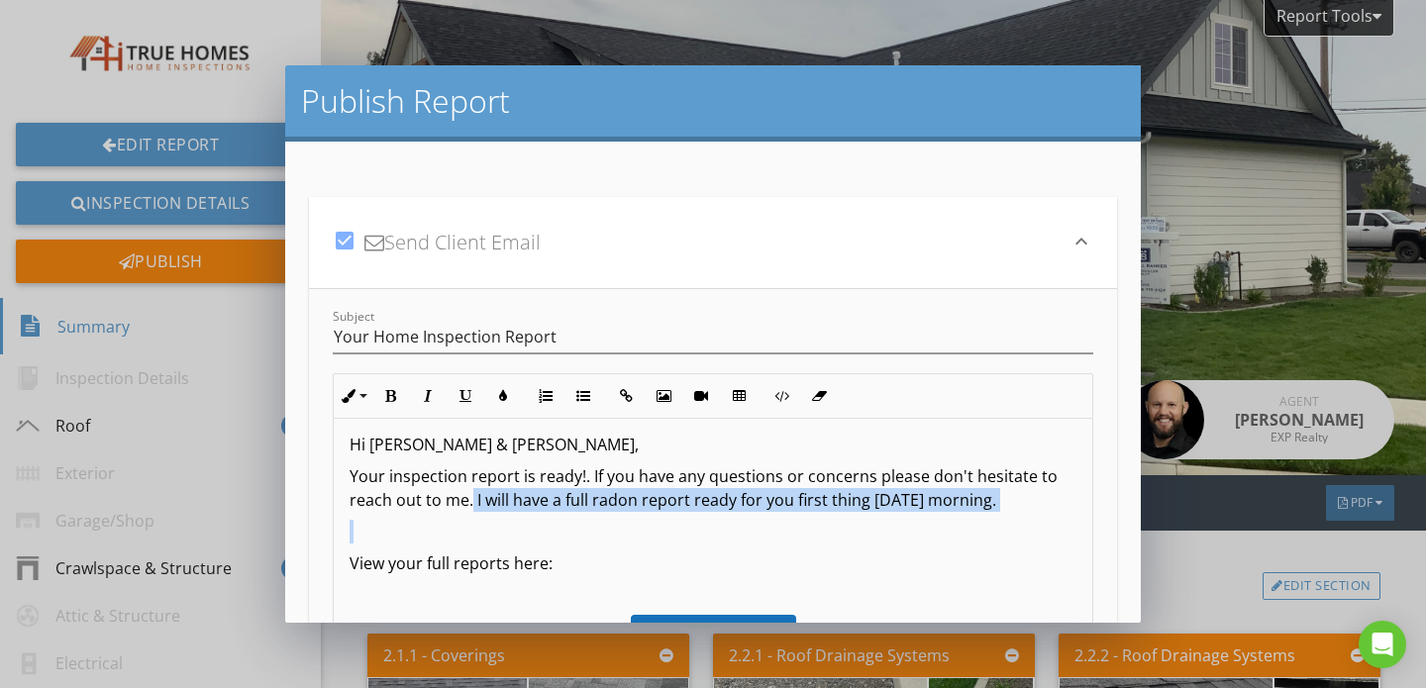
drag, startPoint x: 472, startPoint y: 504, endPoint x: 879, endPoint y: 538, distance: 408.3
click at [879, 538] on div "Hi Frank & Kelly, Your inspection report is ready!. If you have any questions o…" at bounding box center [713, 599] width 758 height 380
copy p "I will have a full radon report ready for you first thing Friday morning."
click at [996, 496] on p "Your inspection report is ready!. If you have any questions or concerns please …" at bounding box center [712, 488] width 727 height 48
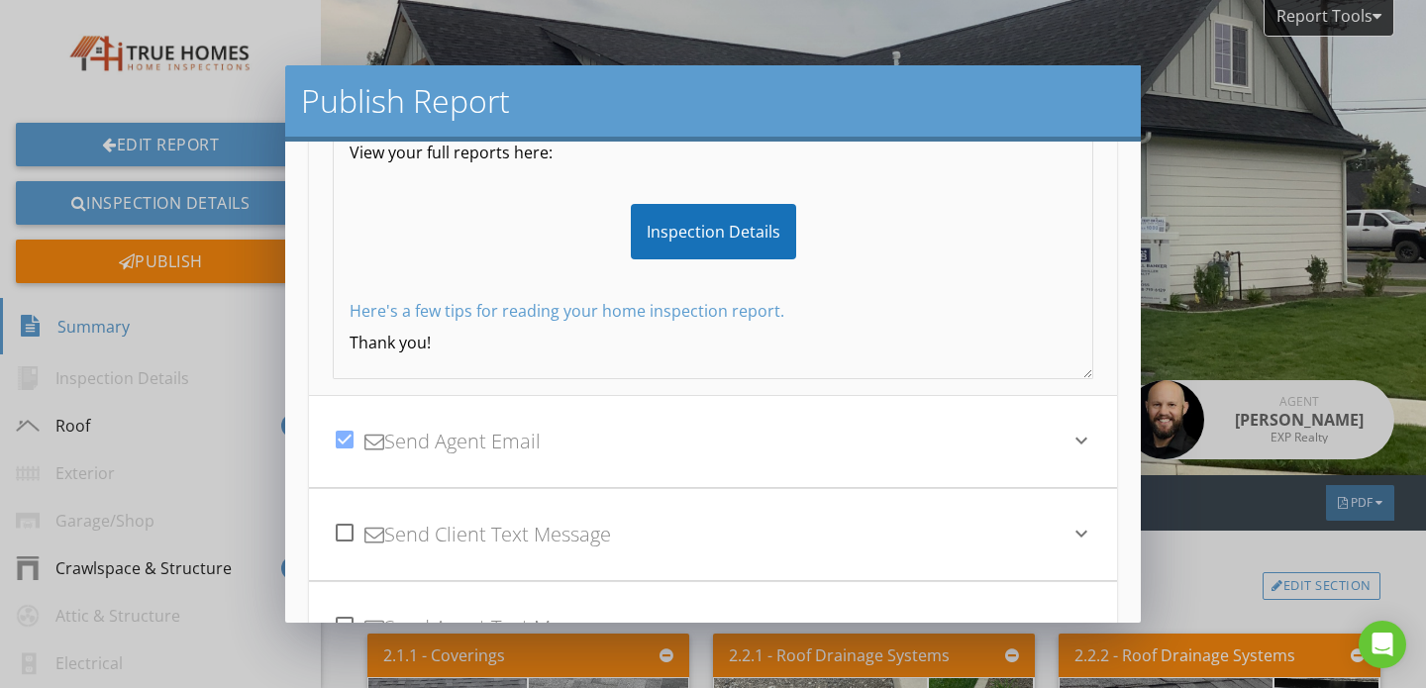
scroll to position [391, 0]
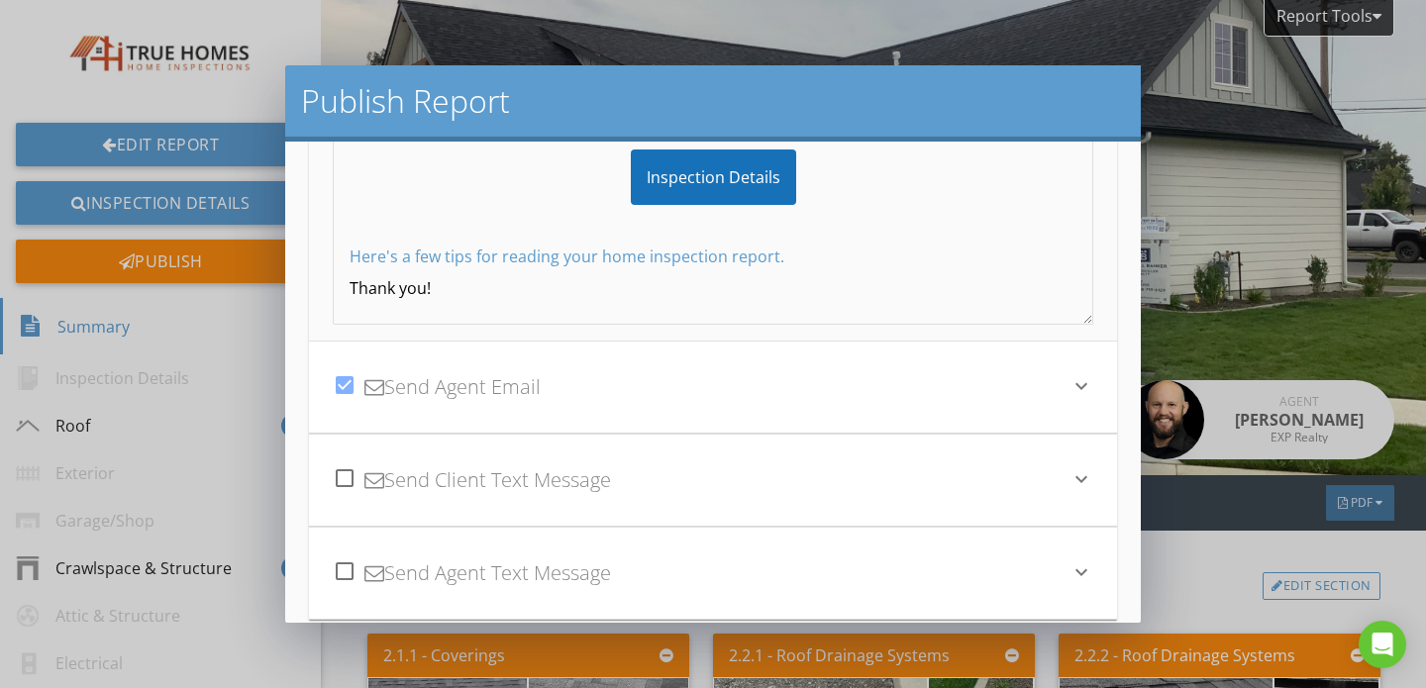
click at [661, 357] on div "check_box Send Agent Email" at bounding box center [701, 386] width 737 height 67
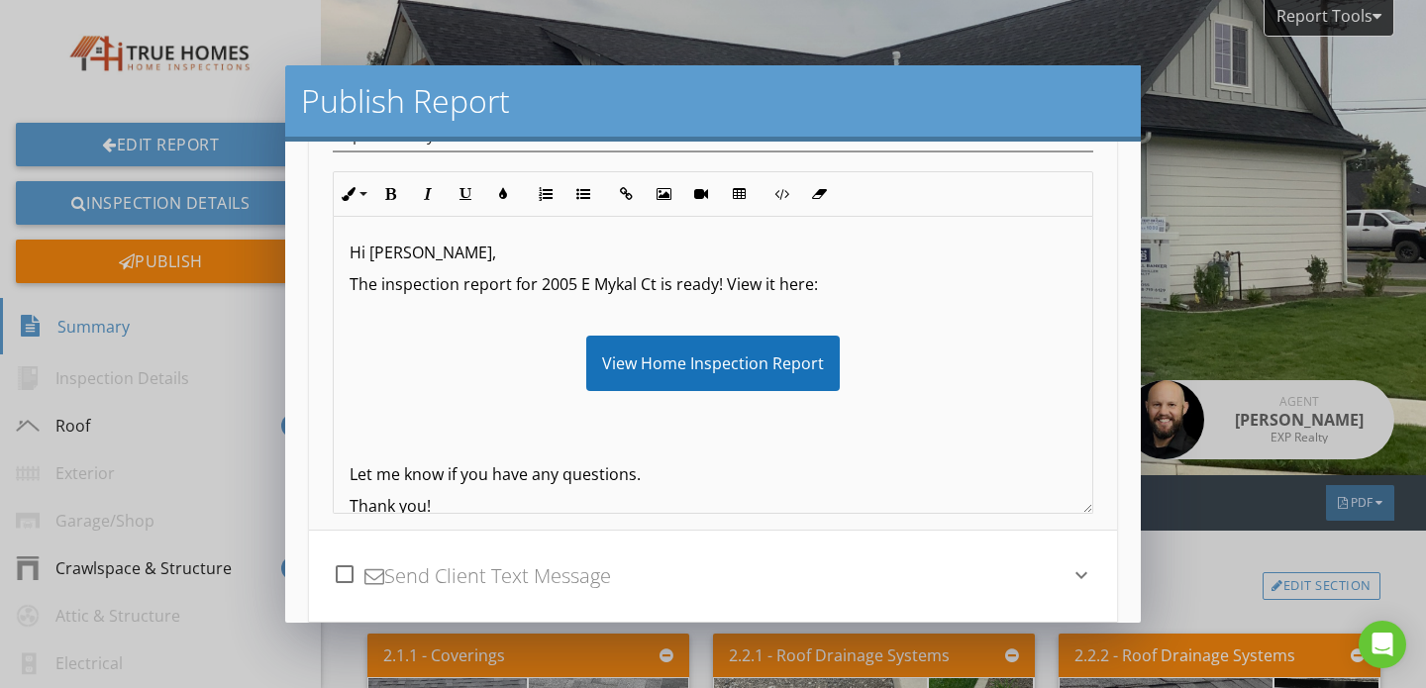
scroll to position [291, 0]
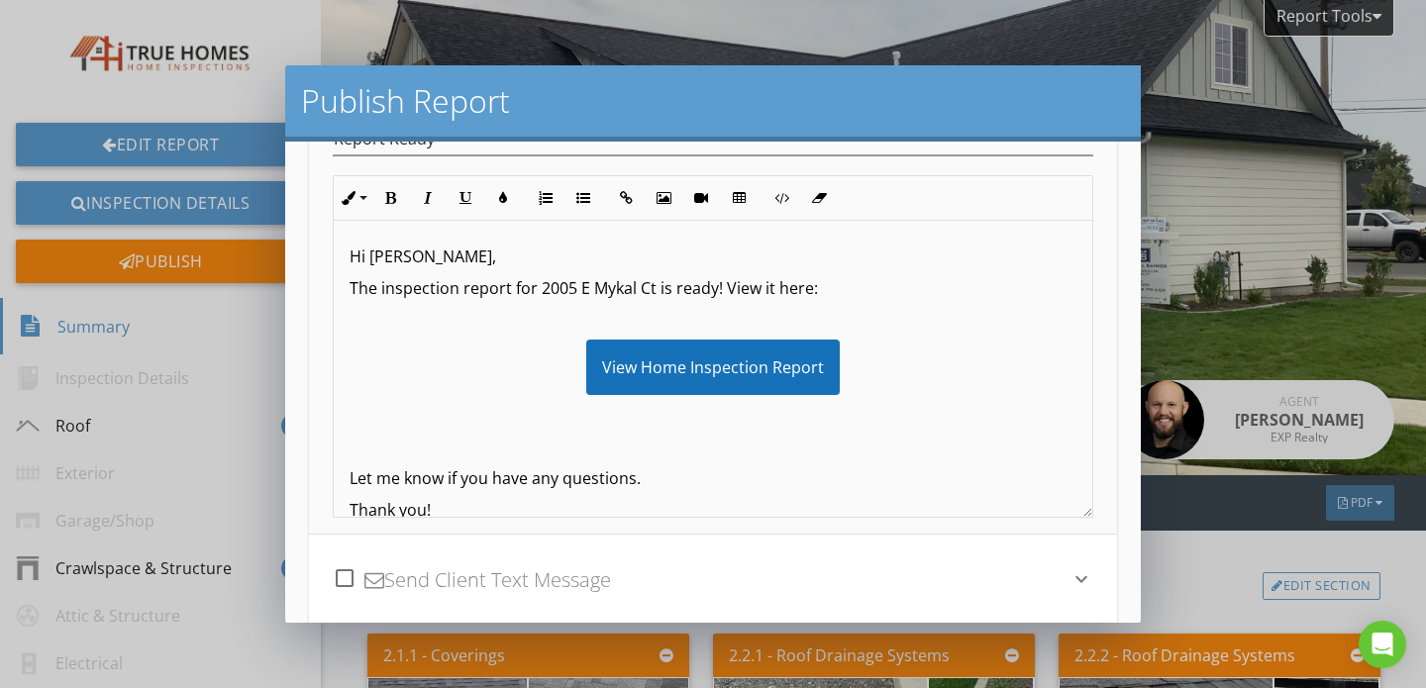
click at [359, 301] on div "Hi Seth, The inspection report for 2005 E Mykal Ct is ready! View it here: View…" at bounding box center [713, 383] width 758 height 325
click at [664, 326] on p "I will have a full radon report ready for you first thing Friday morning." at bounding box center [712, 320] width 727 height 24
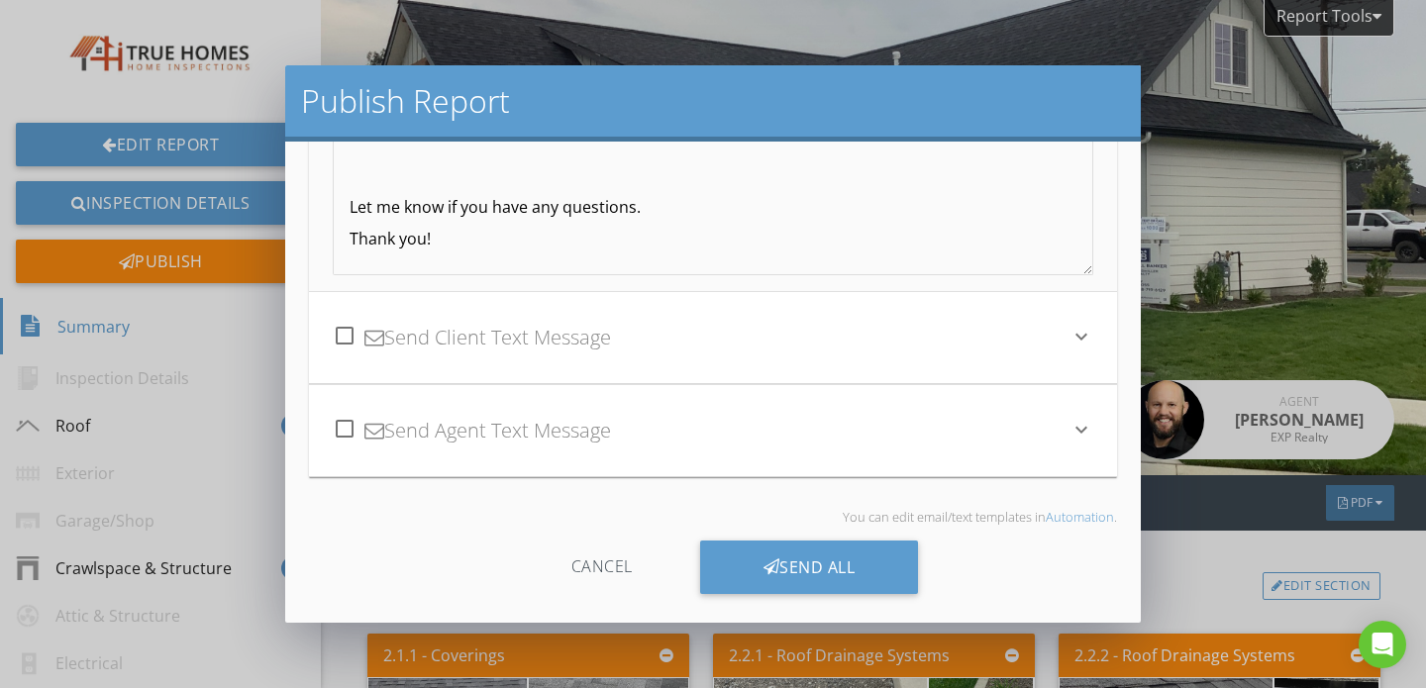
scroll to position [542, 0]
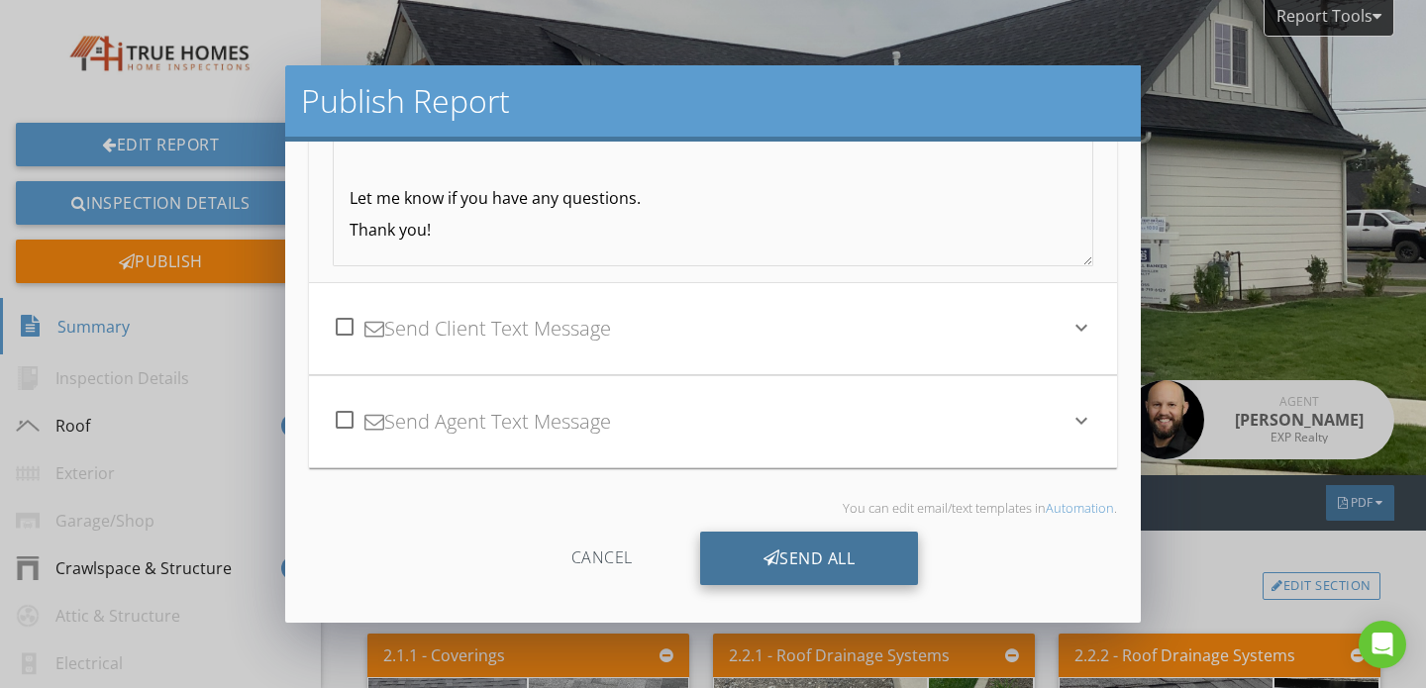
click at [789, 561] on div "Send All" at bounding box center [809, 558] width 219 height 53
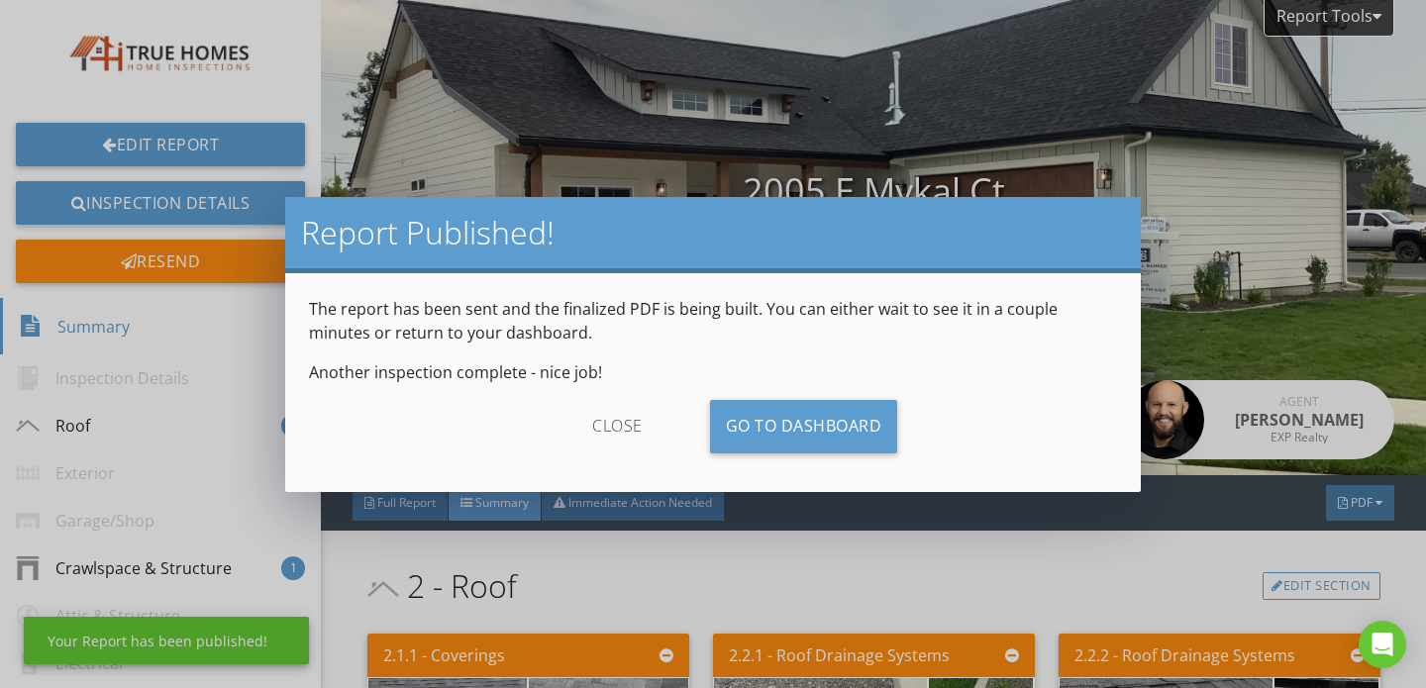
scroll to position [325, 0]
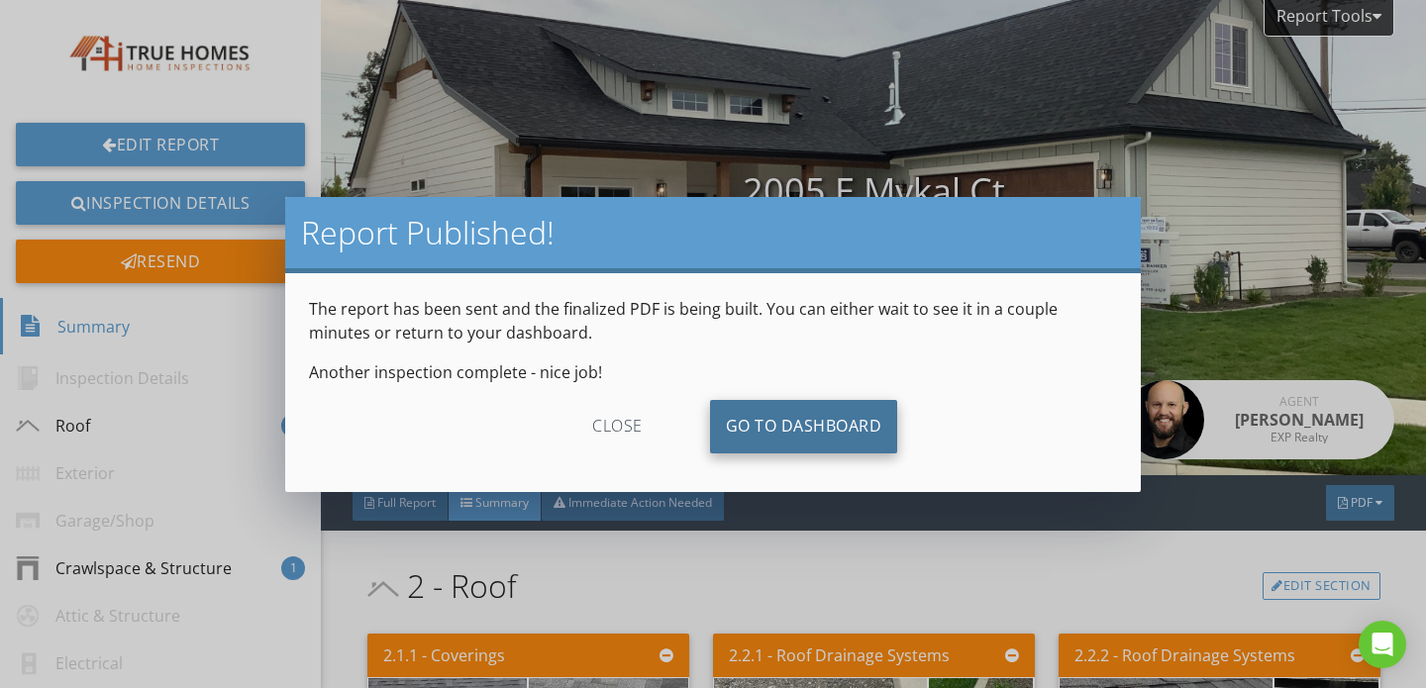
click at [795, 451] on link "Go To Dashboard" at bounding box center [804, 426] width 188 height 53
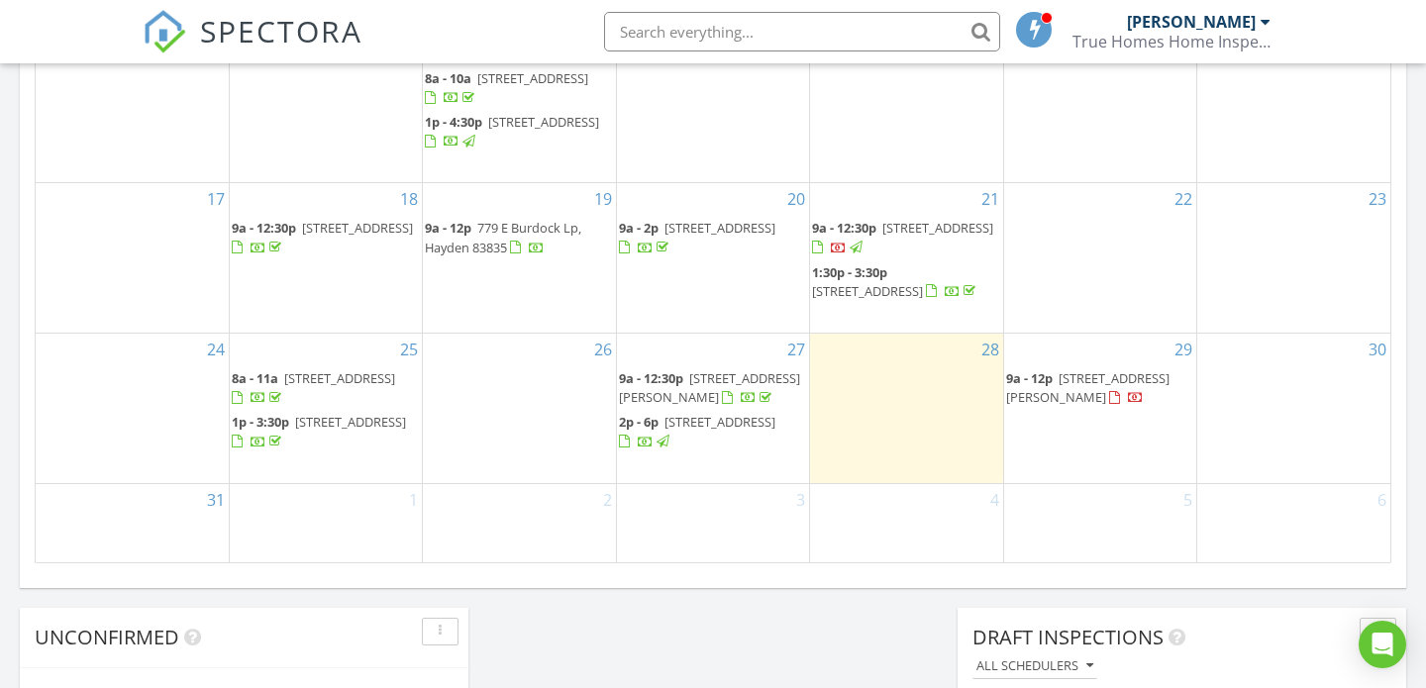
scroll to position [1255, 0]
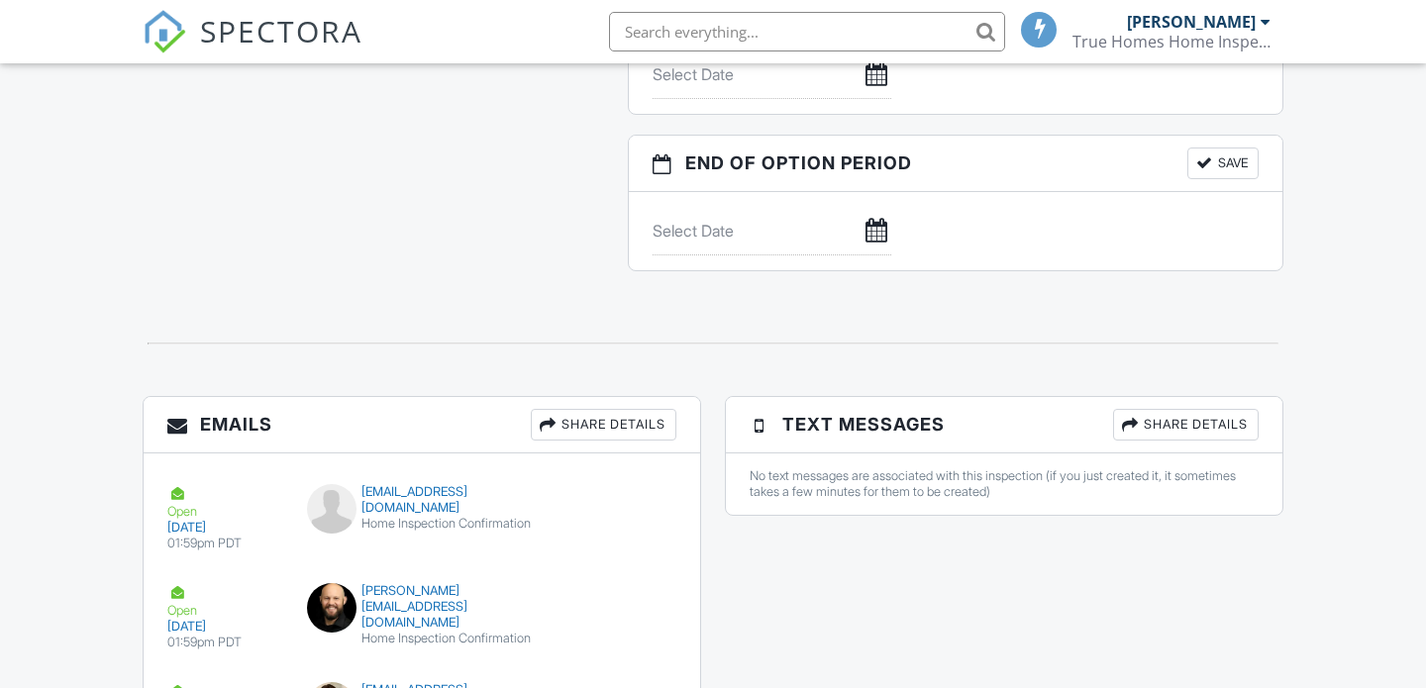
scroll to position [2309, 0]
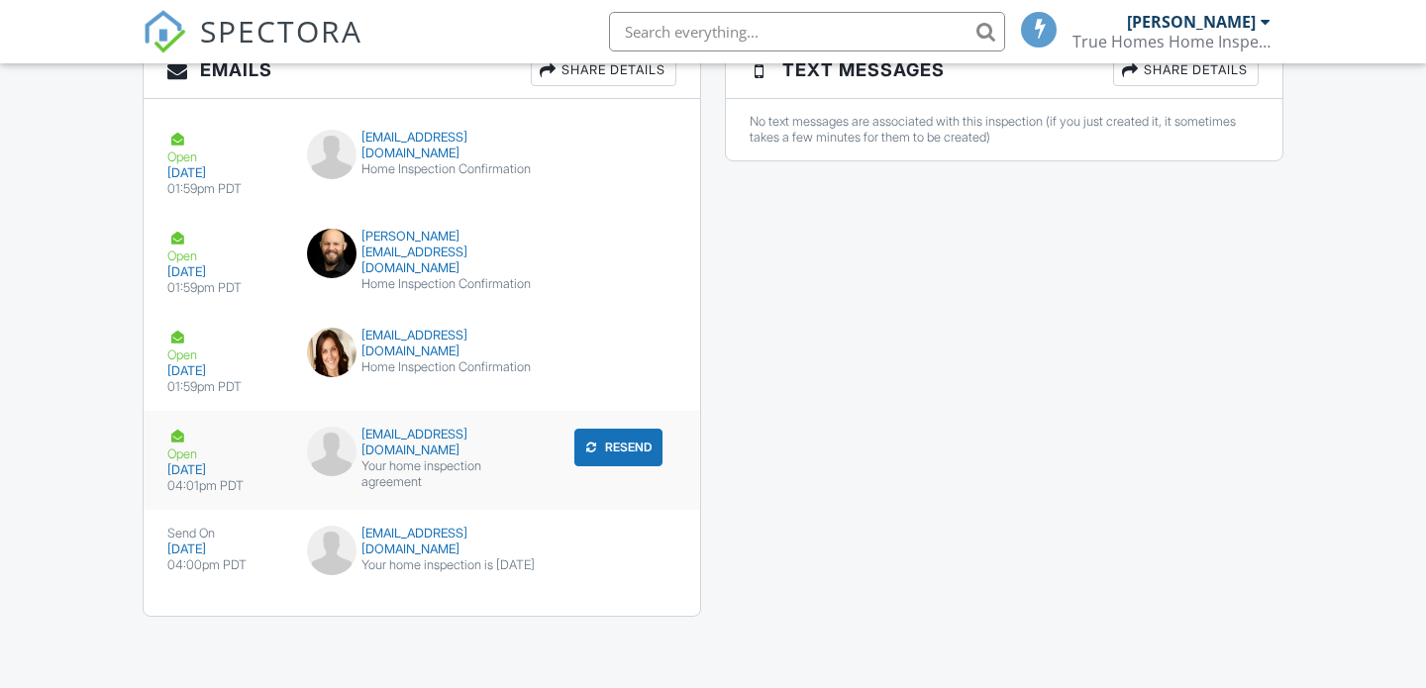
click at [469, 458] on div "Your home inspection agreement" at bounding box center [422, 474] width 231 height 32
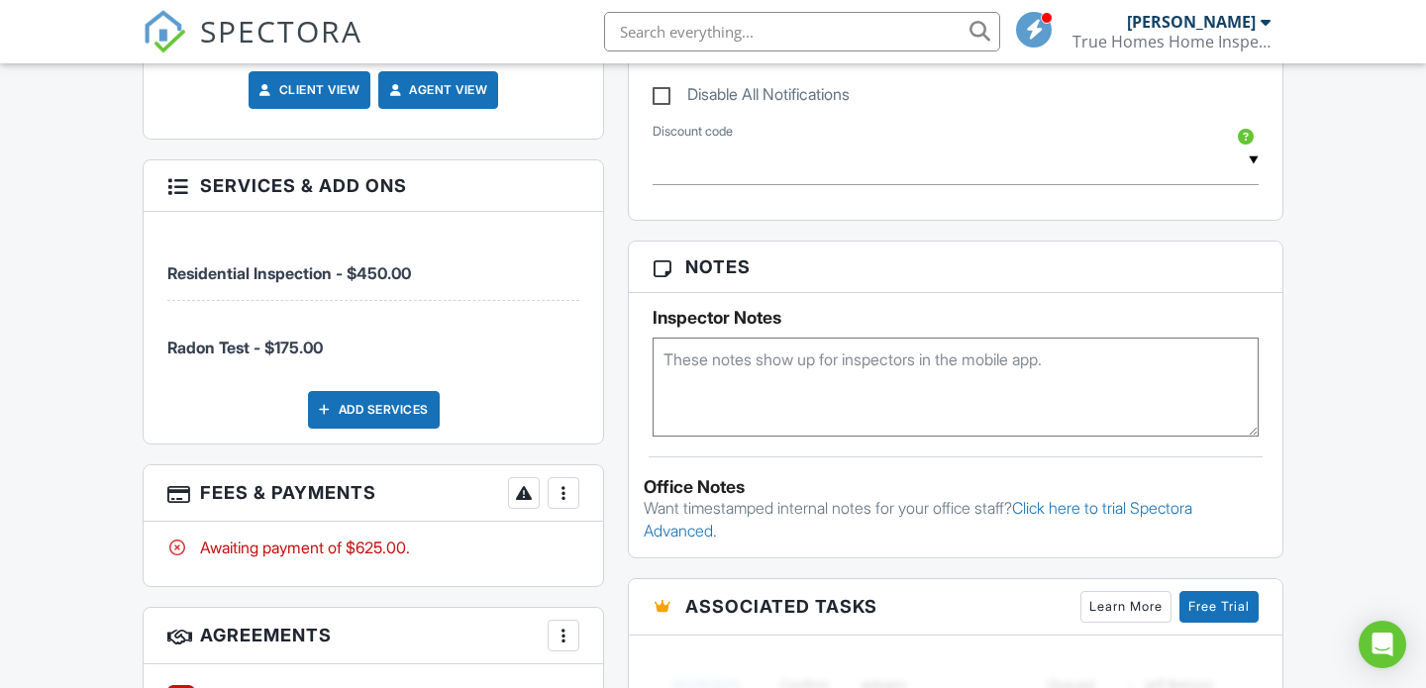
scroll to position [0, 0]
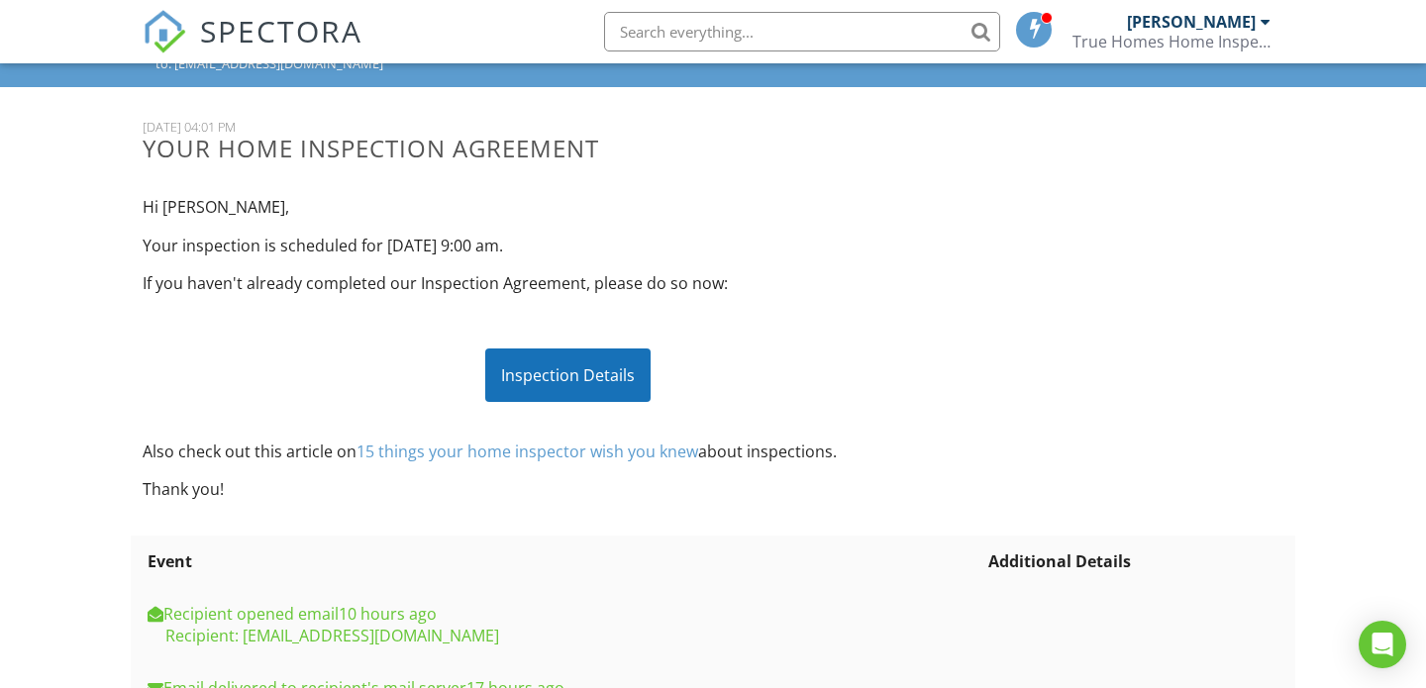
scroll to position [284, 0]
